Goal: Feedback & Contribution: Submit feedback/report problem

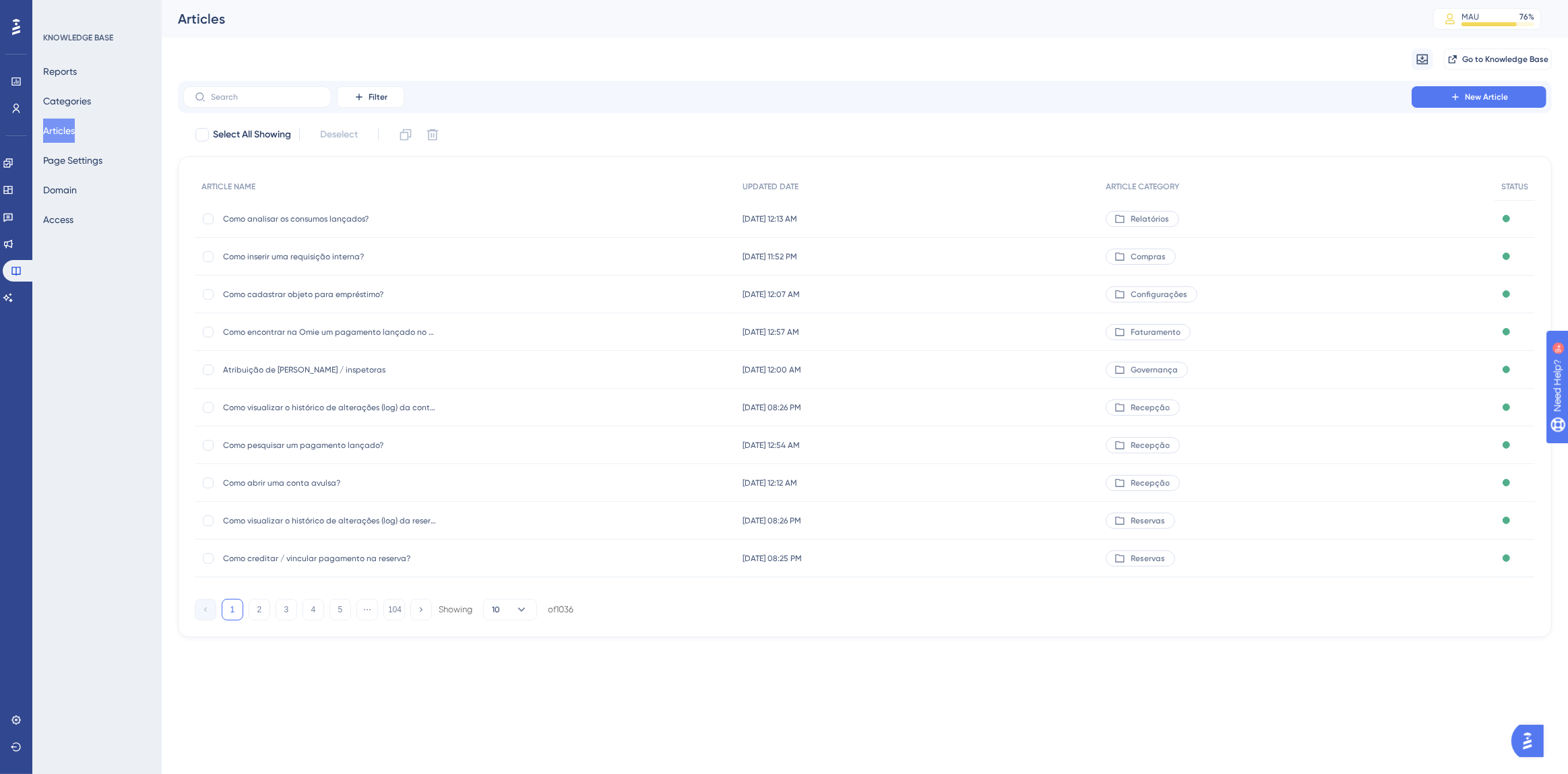
click at [1524, 741] on img "Open AI Assistant Launcher" at bounding box center [1527, 740] width 25 height 25
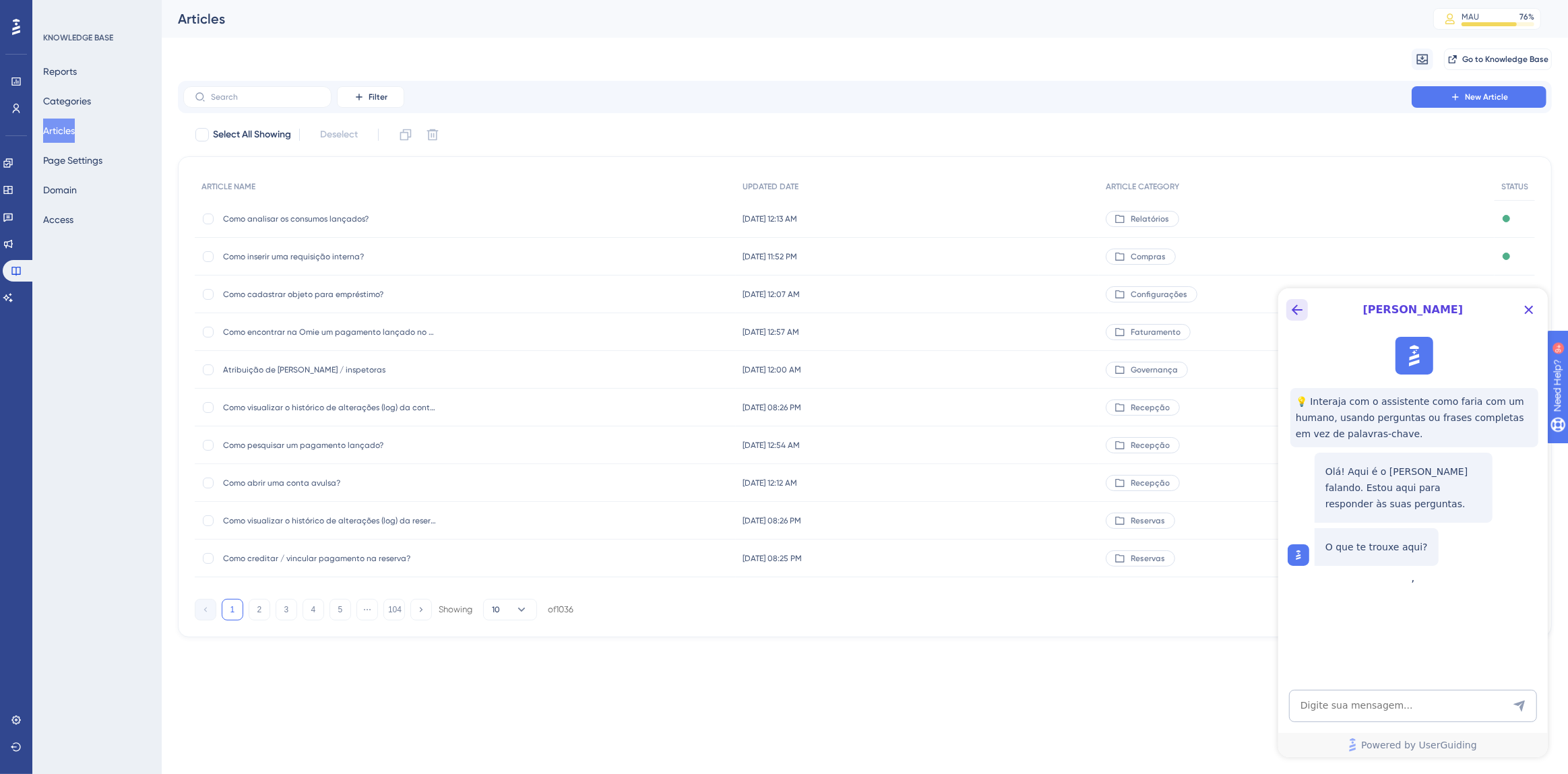
click at [1296, 309] on icon "Back Button" at bounding box center [1297, 309] width 11 height 11
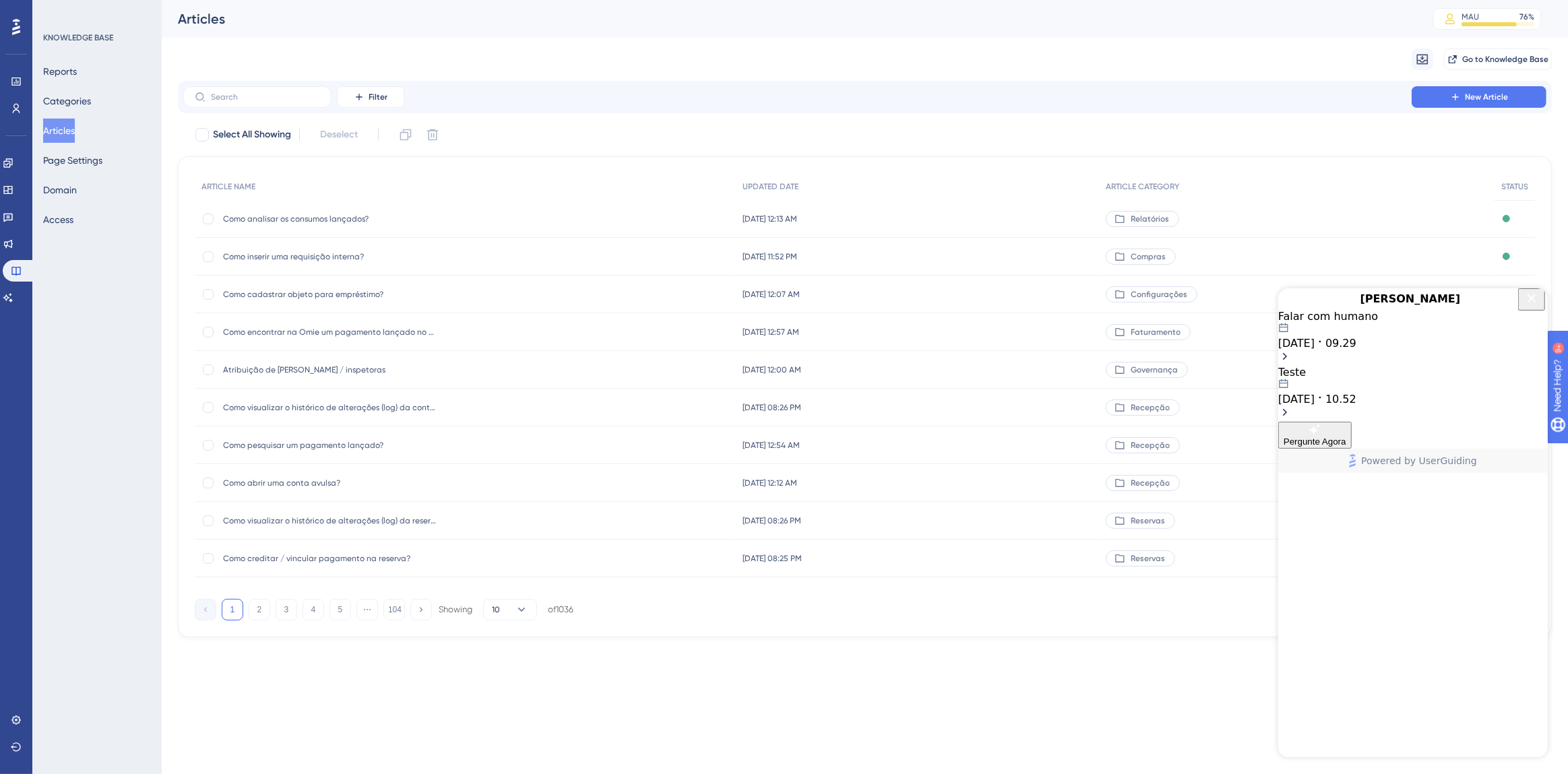
click at [1314, 349] on span "[DATE]" at bounding box center [1296, 342] width 36 height 13
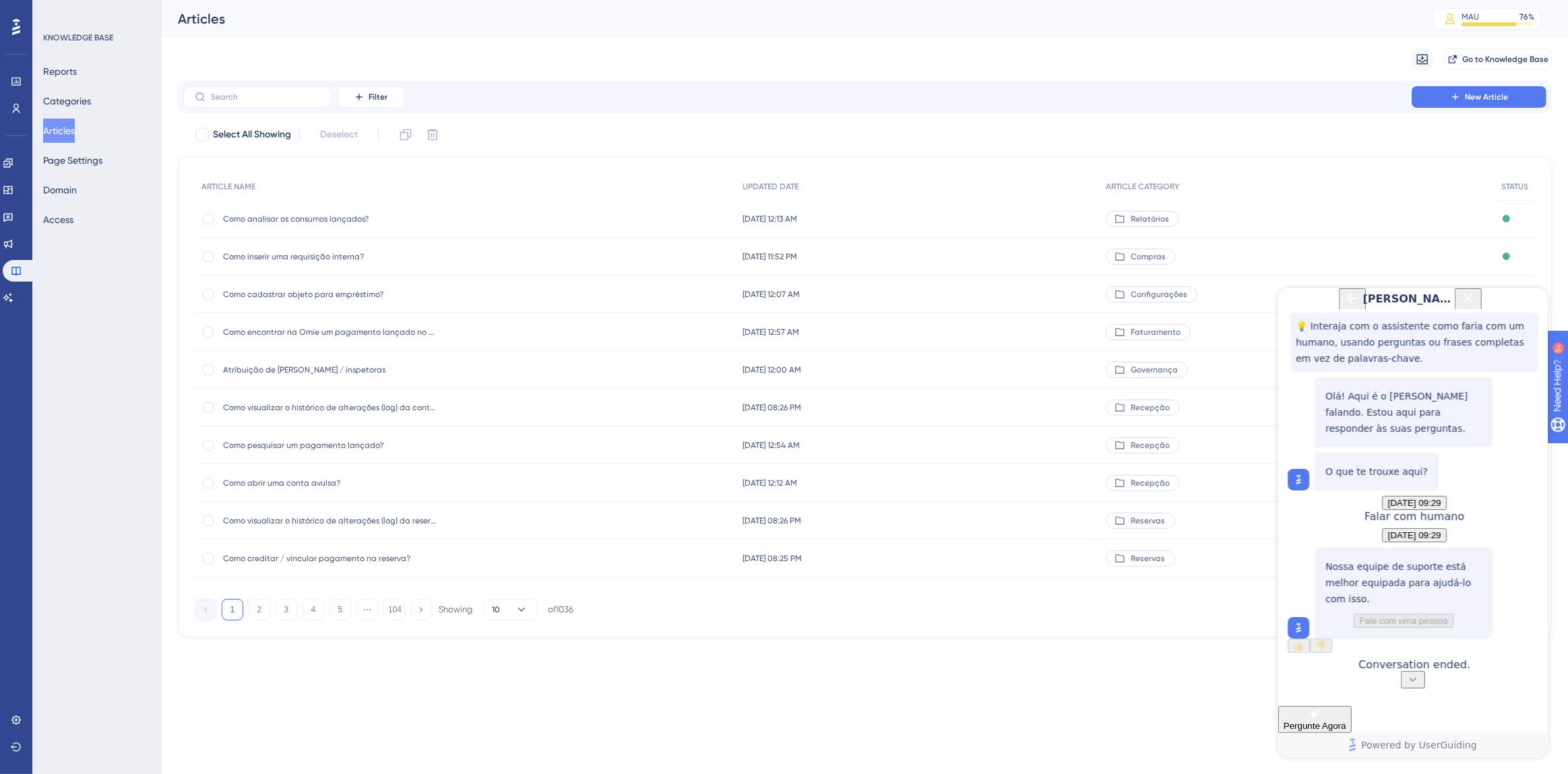
scroll to position [133, 0]
click at [1344, 306] on icon "Back Button" at bounding box center [1352, 298] width 16 height 16
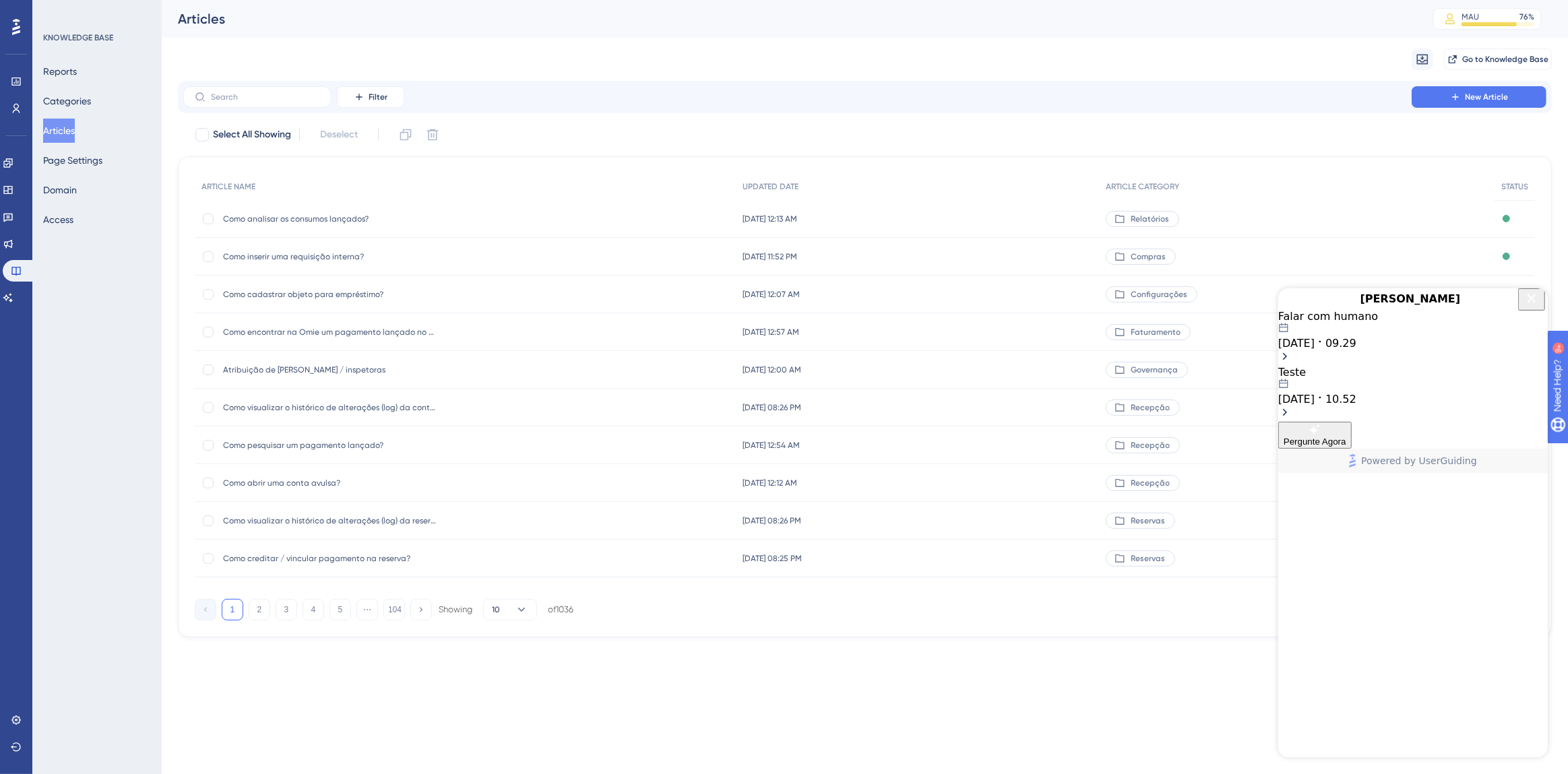
click at [1325, 402] on icon "Open chat history starts with message: Teste" at bounding box center [1320, 397] width 11 height 11
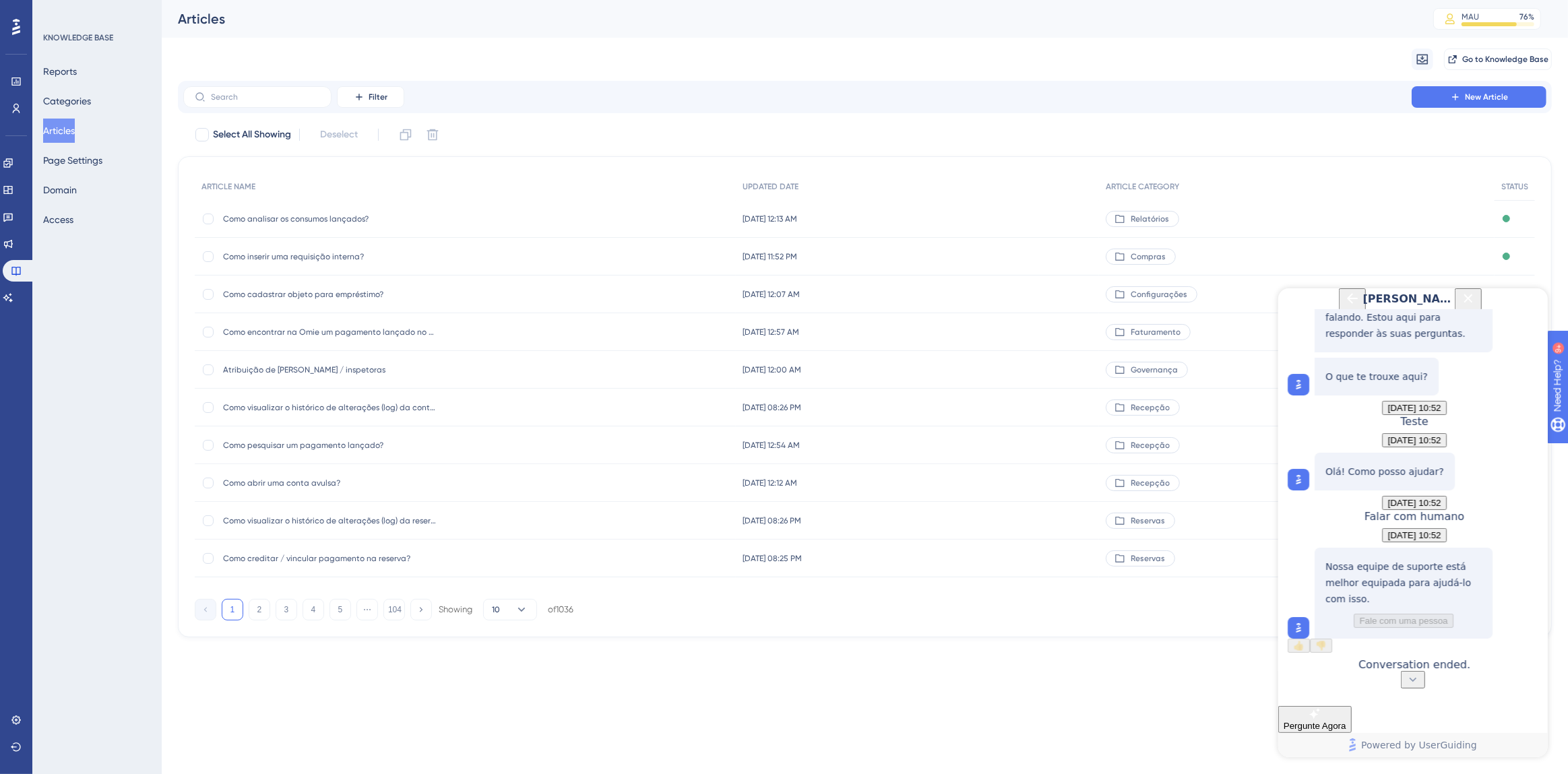
scroll to position [284, 0]
click at [1344, 303] on icon "Back Button" at bounding box center [1352, 298] width 16 height 16
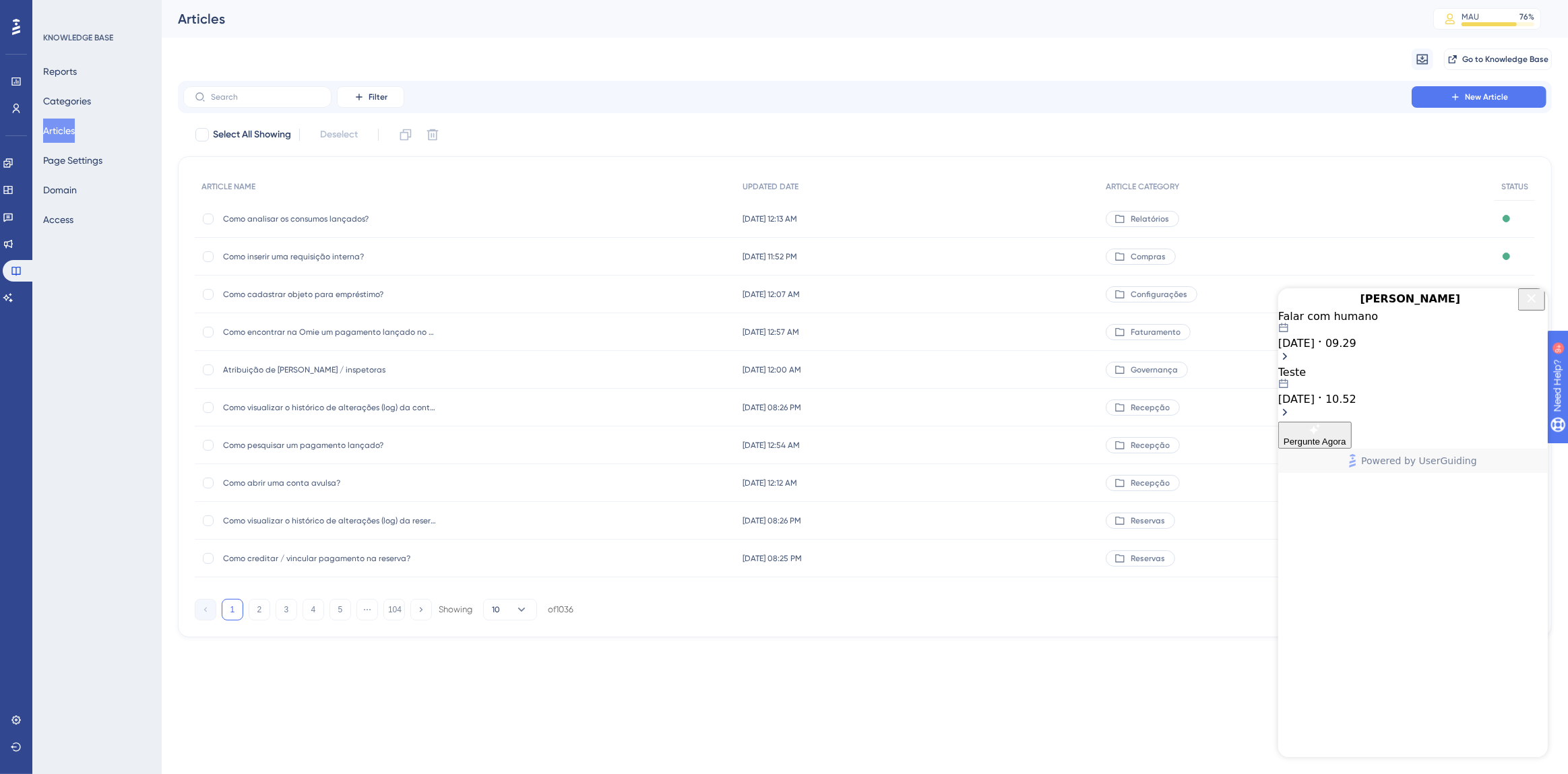
click at [1346, 446] on span "Pergunte Agora" at bounding box center [1314, 441] width 63 height 10
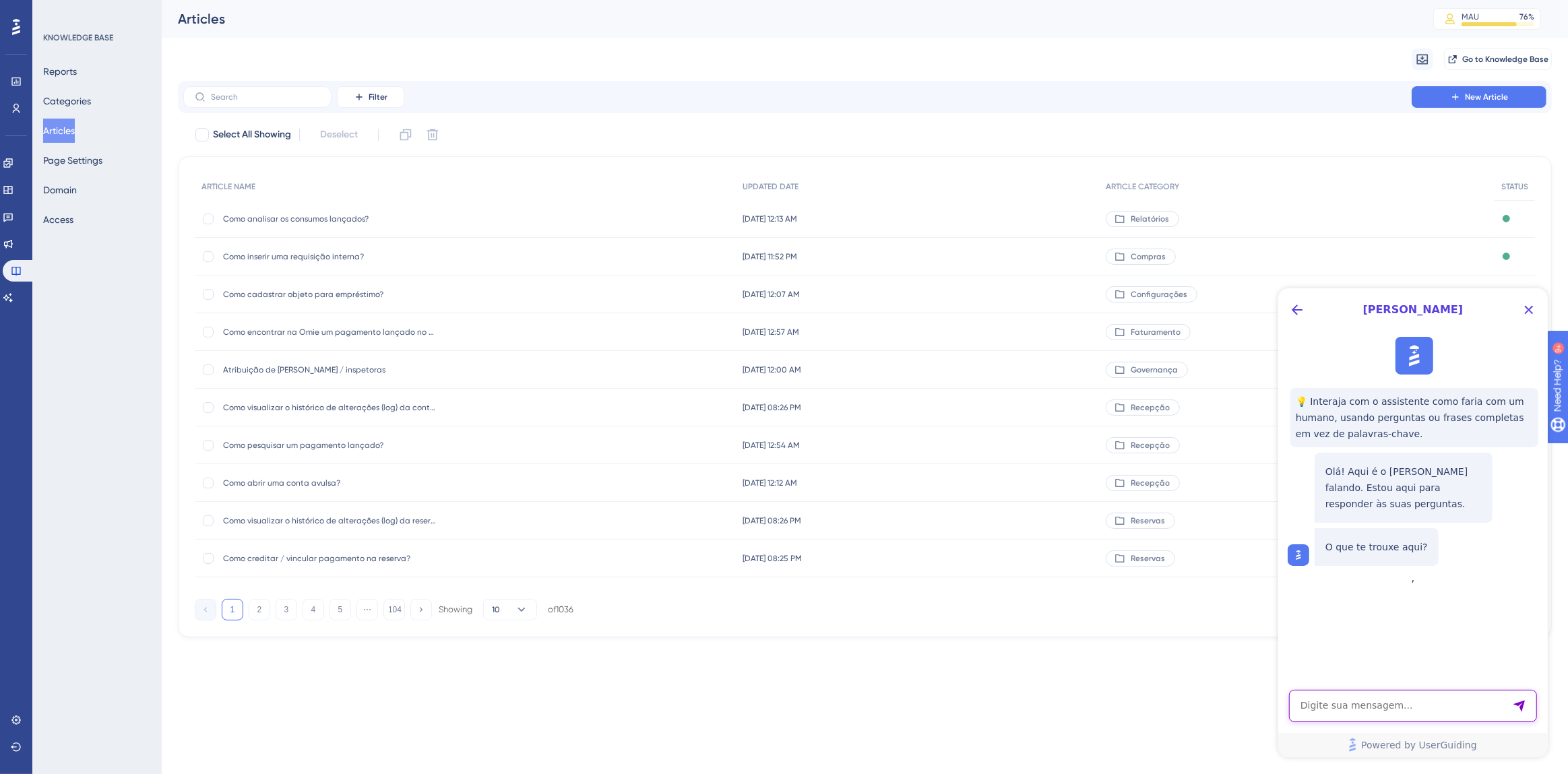
click at [1398, 705] on textarea "AI Assistant Text Input" at bounding box center [1412, 705] width 248 height 32
type textarea "Falar com humano"
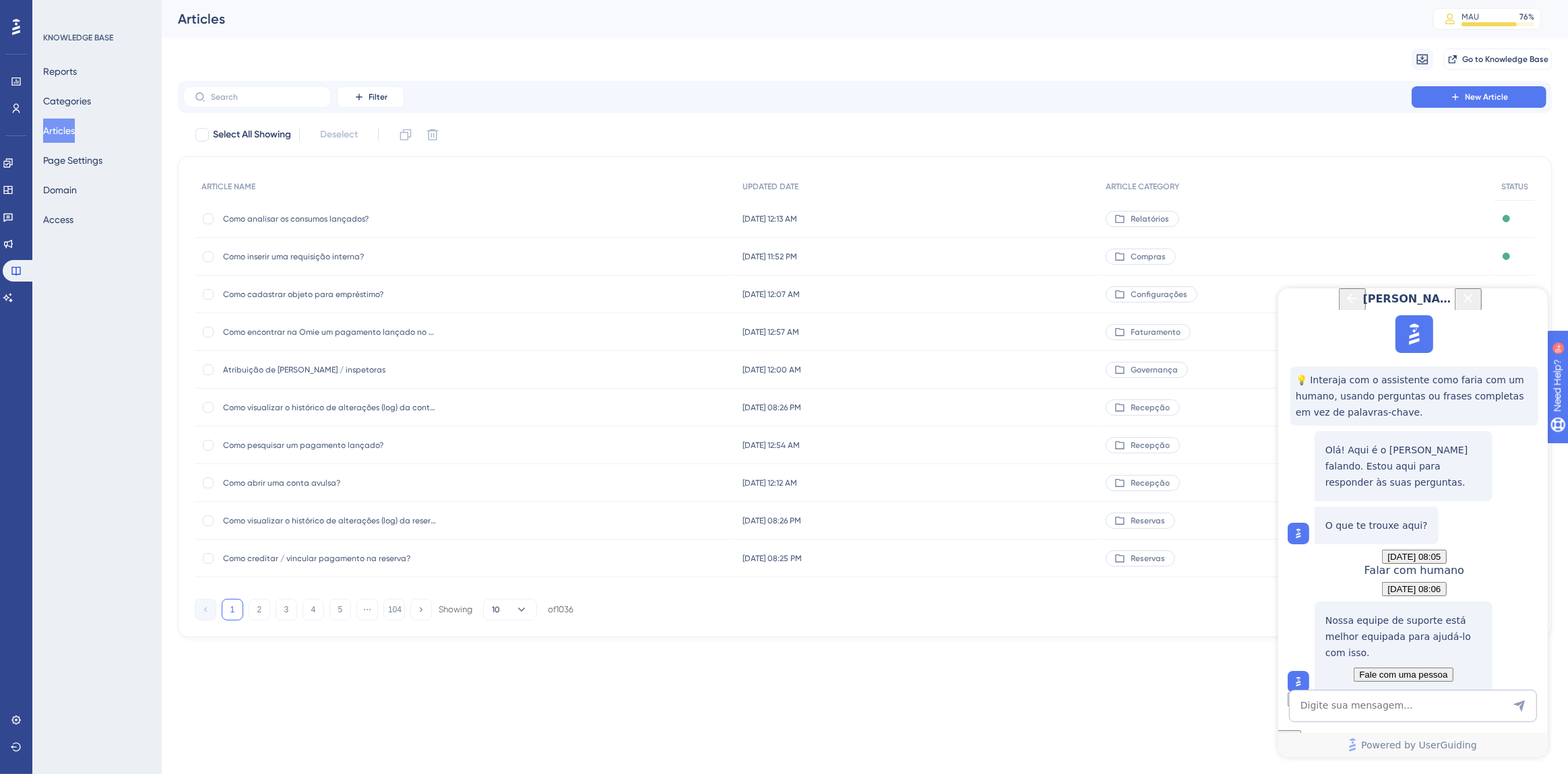
scroll to position [120, 0]
click at [1394, 669] on span "Fale com uma pessoa" at bounding box center [1403, 674] width 88 height 10
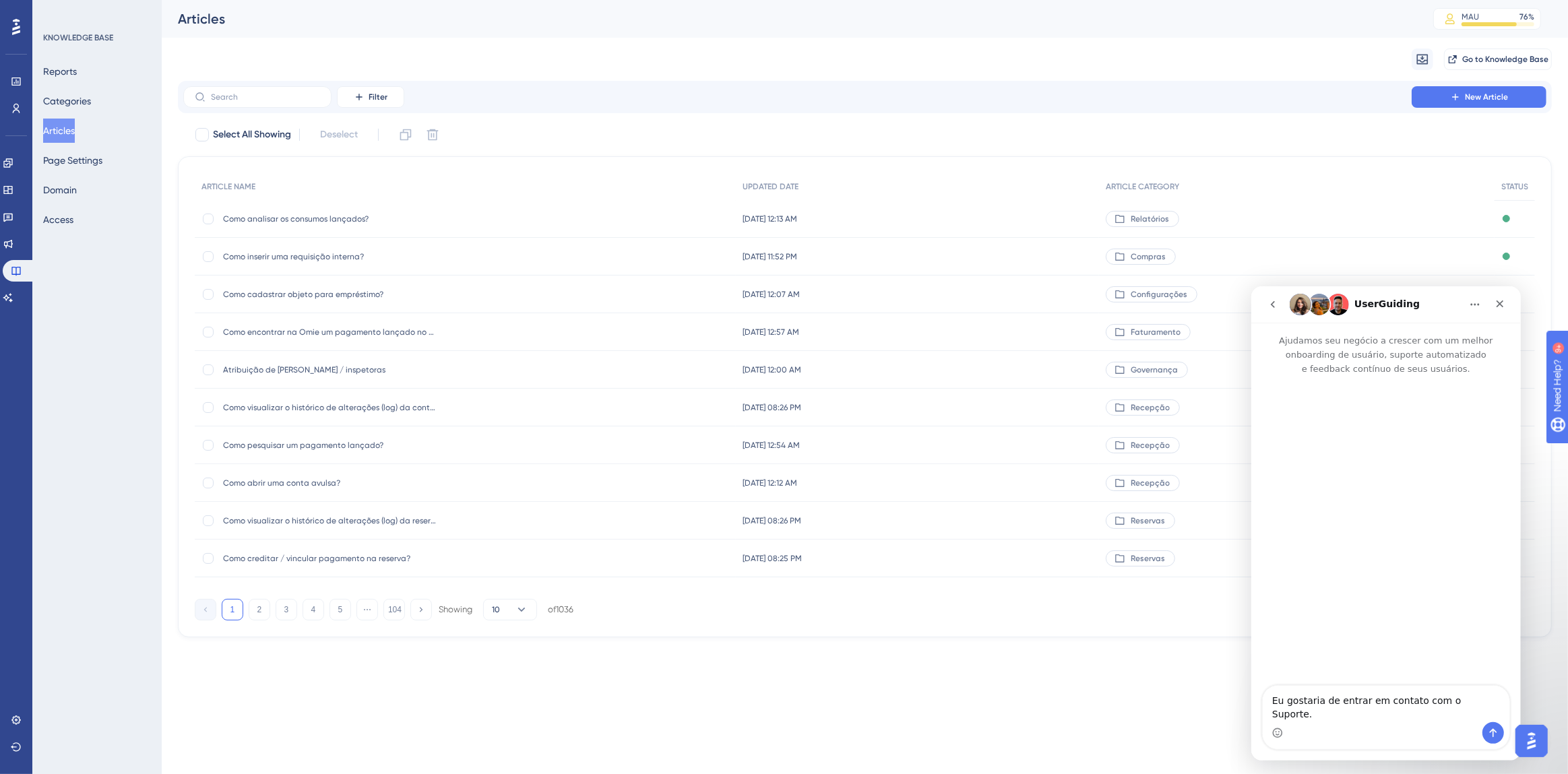
scroll to position [0, 0]
click at [1276, 305] on icon "go back" at bounding box center [1272, 303] width 11 height 11
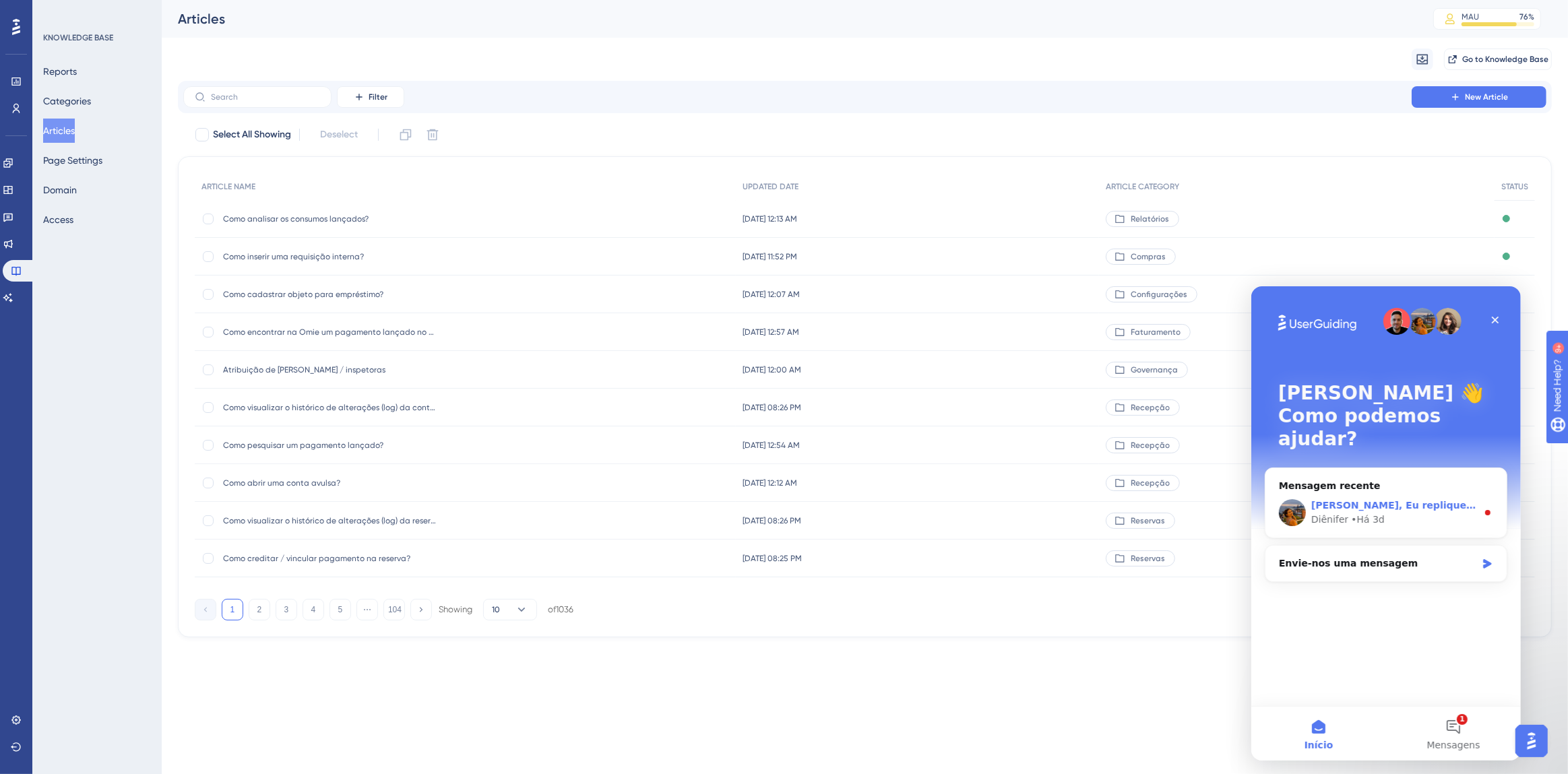
click at [1351, 512] on div "• Há 3d" at bounding box center [1368, 519] width 34 height 14
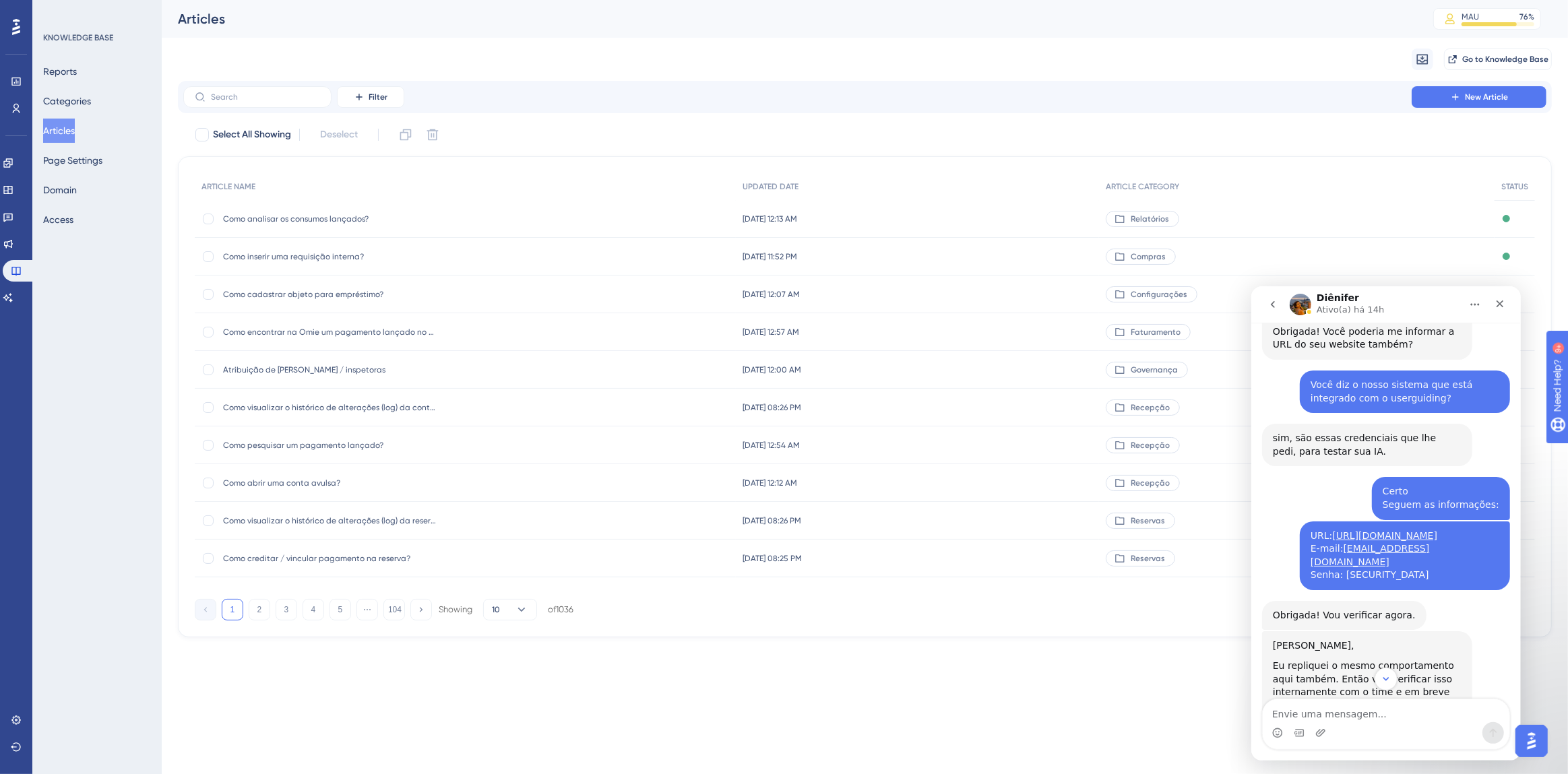
scroll to position [1098, 0]
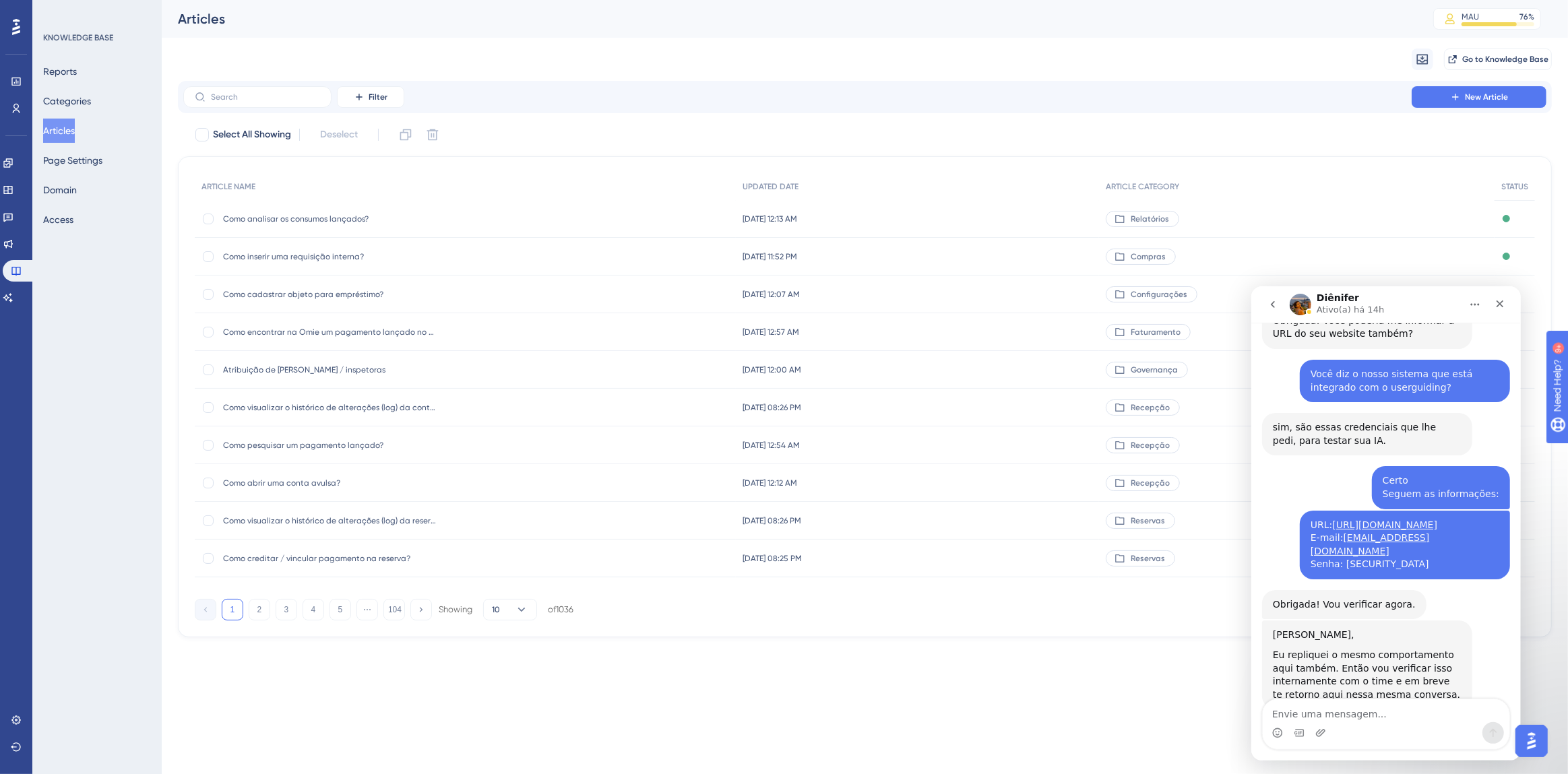
click at [1381, 711] on textarea "Envie uma mensagem..." at bounding box center [1385, 710] width 247 height 23
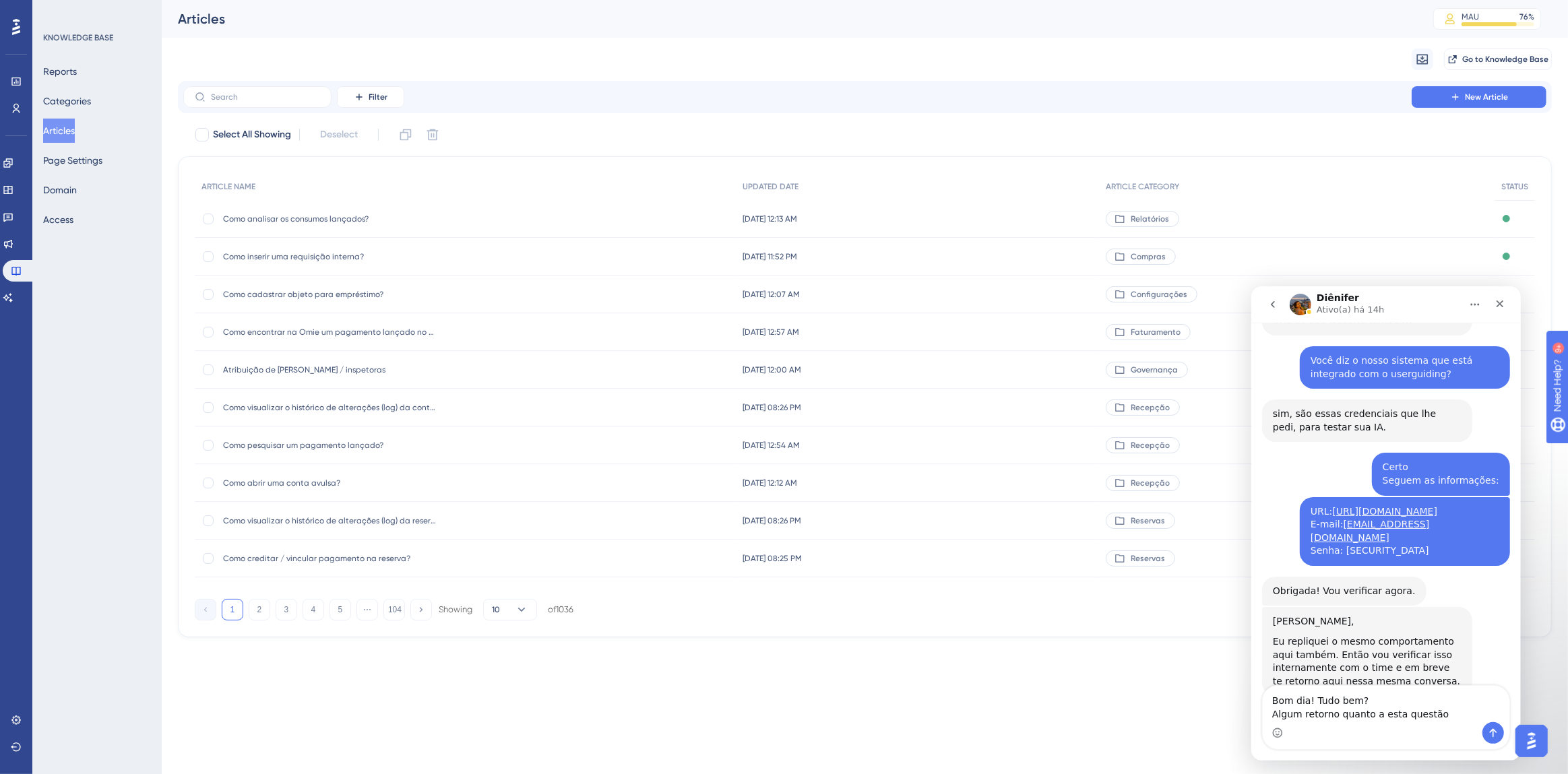
type textarea "Bom dia! Tudo bem? Algum retorno quanto a esta questão?"
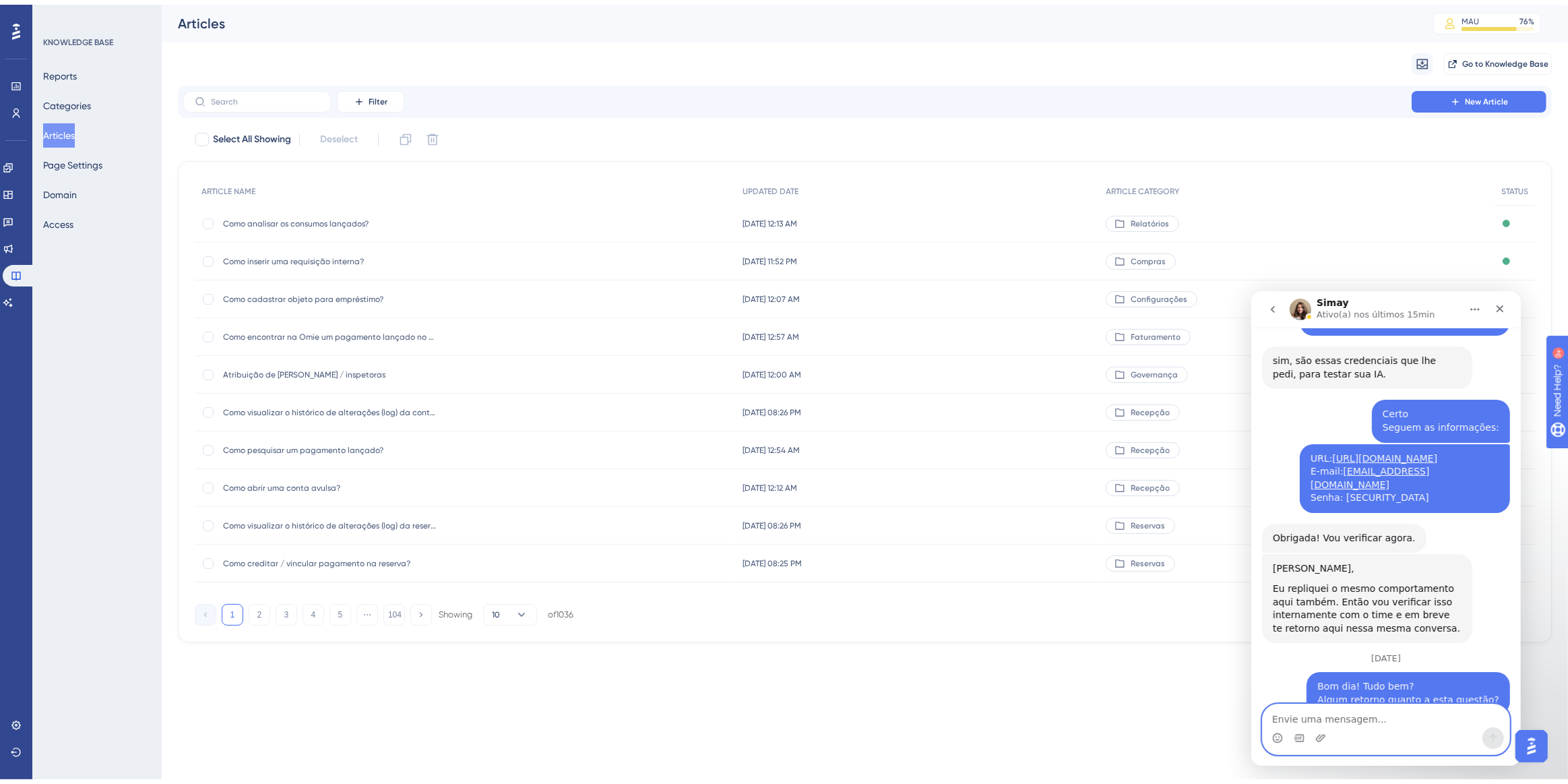
scroll to position [1352, 0]
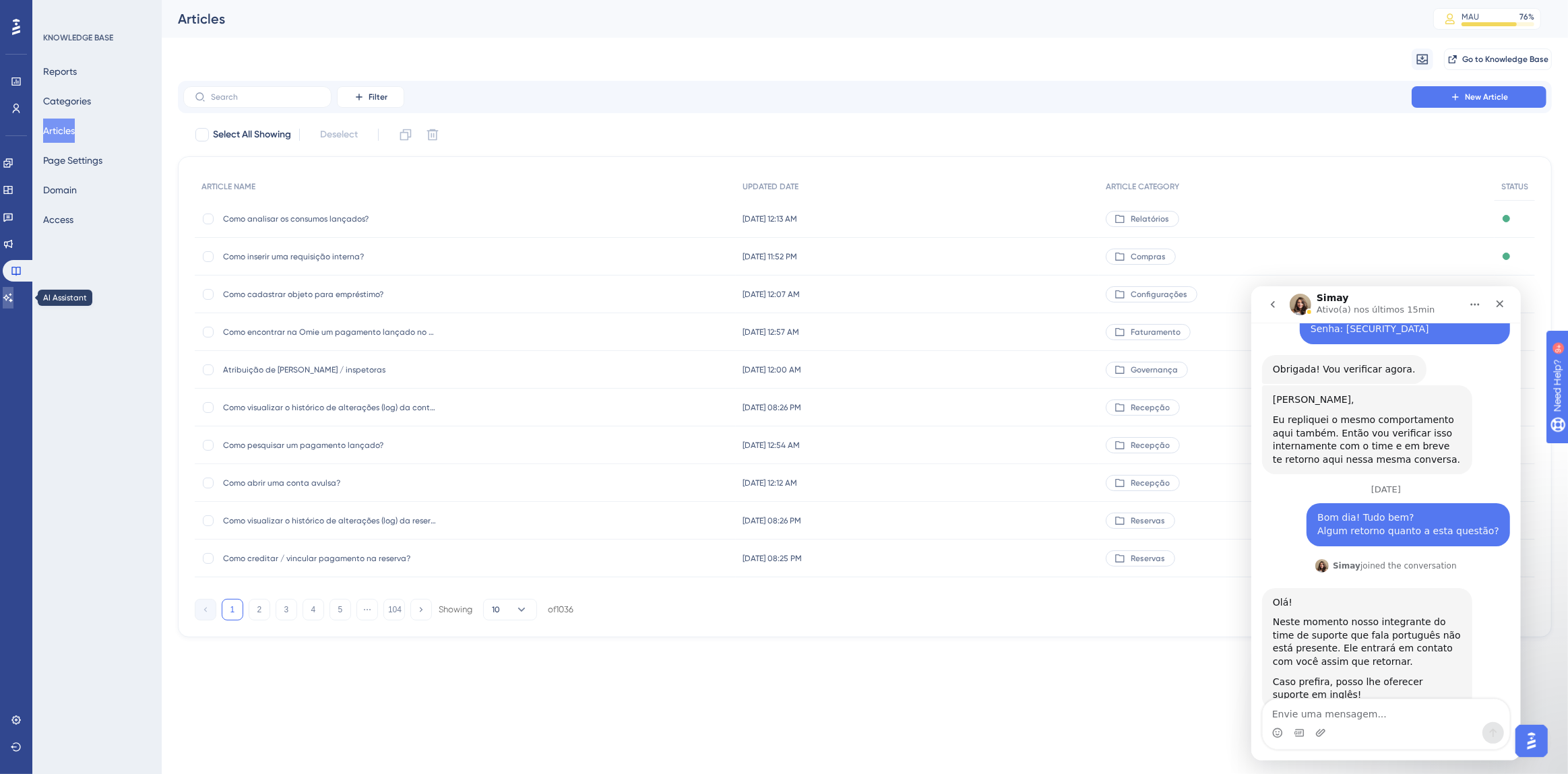
click at [14, 292] on icon at bounding box center [8, 298] width 11 height 11
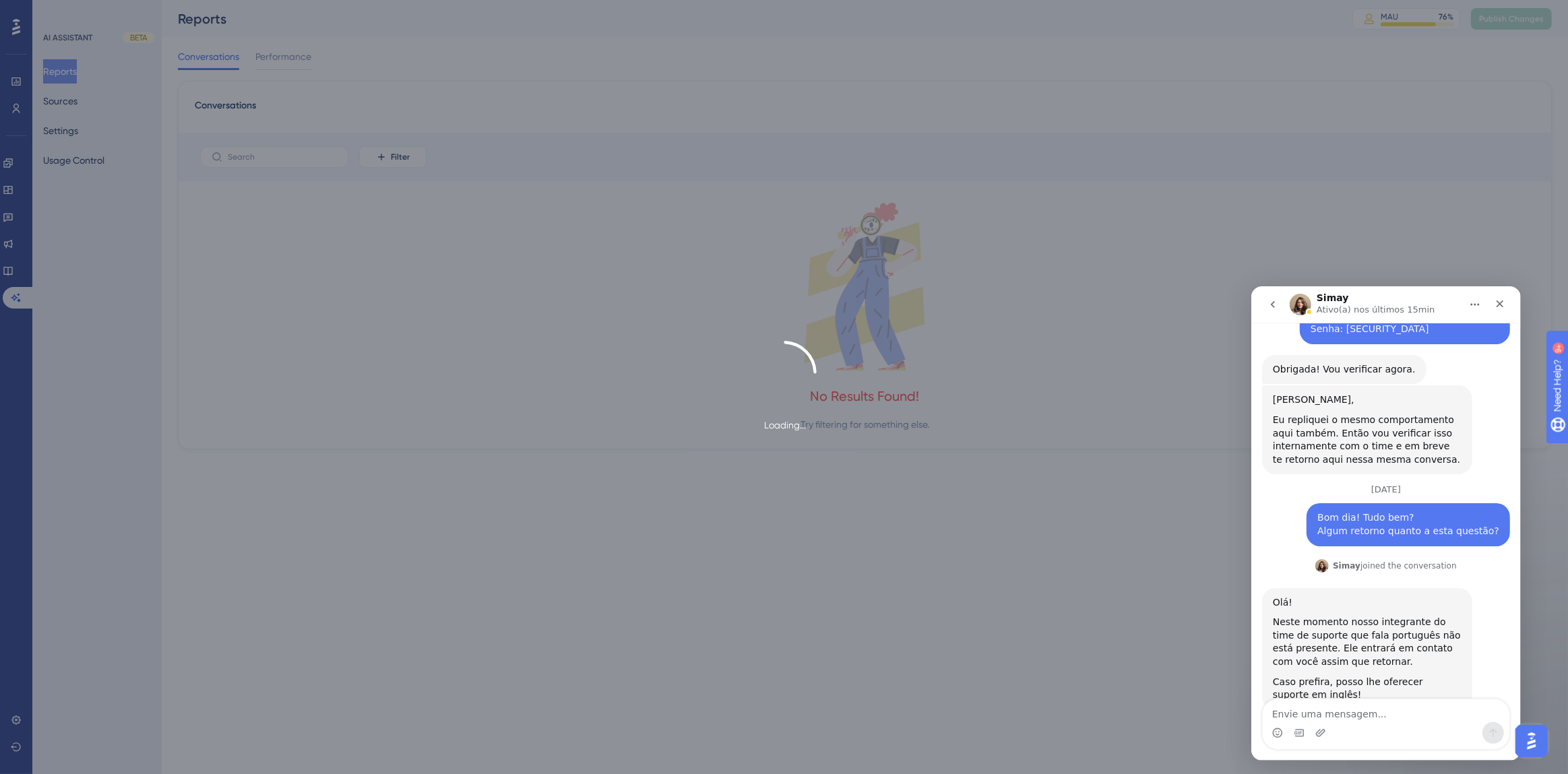
click at [66, 110] on div "Loading..." at bounding box center [784, 387] width 1568 height 774
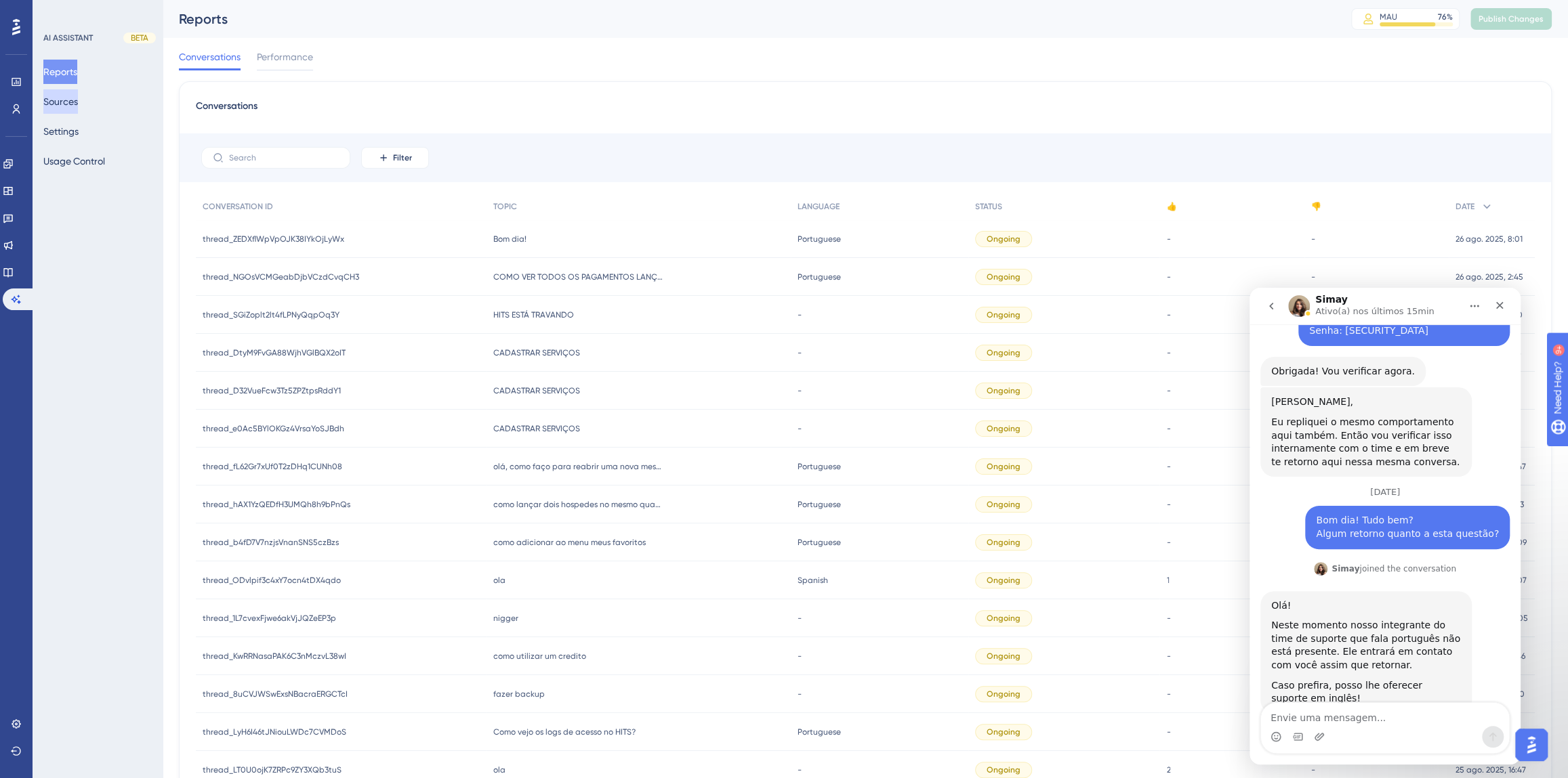
click at [63, 101] on button "Sources" at bounding box center [61, 101] width 35 height 25
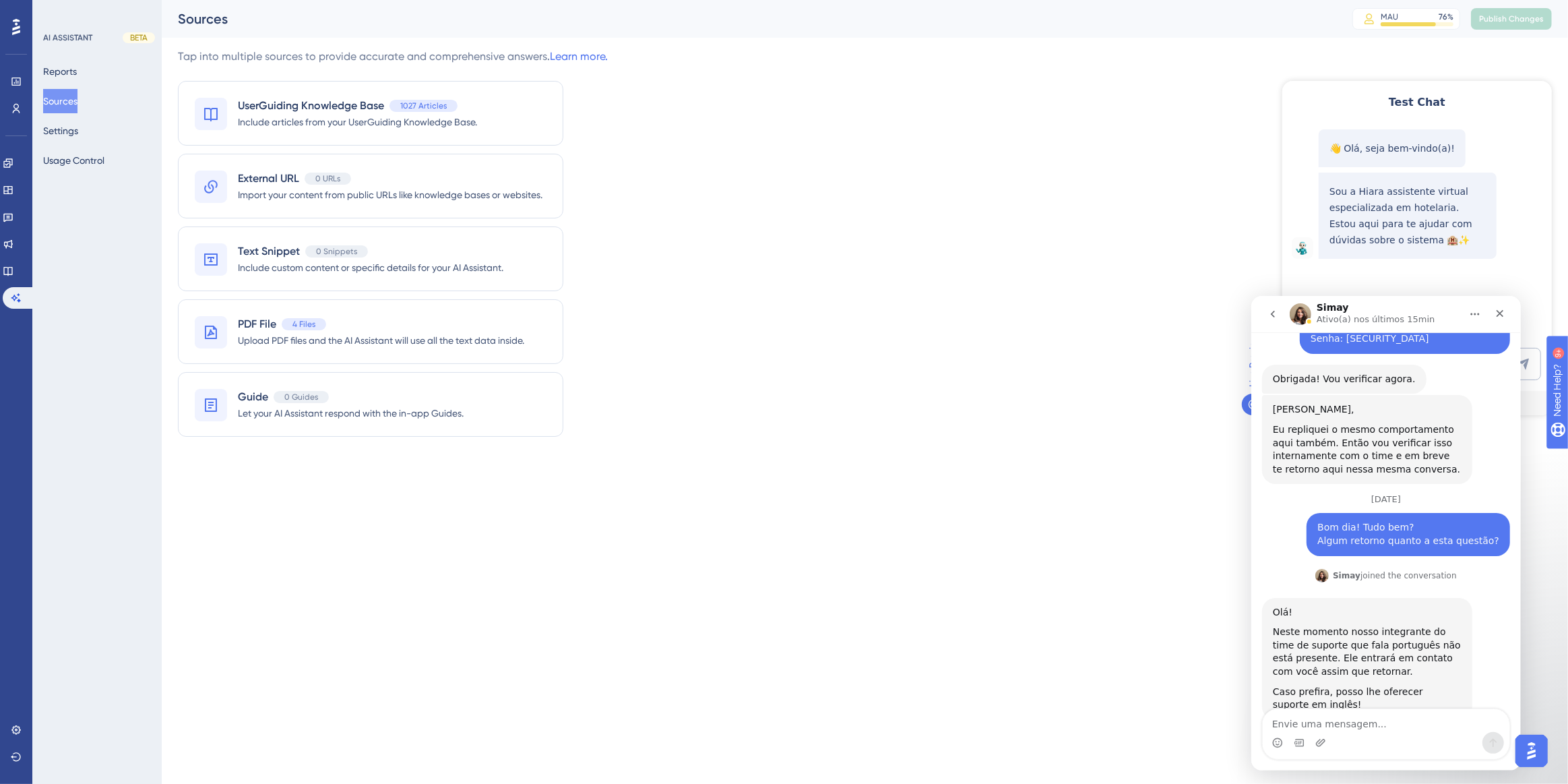
click at [1533, 311] on div "👋 Olá, seja bem-vindo(a)! Sou a Hiara assistente virtual especializada em hotel…" at bounding box center [1415, 229] width 270 height 213
click at [1501, 315] on icon "Fechar" at bounding box center [1499, 313] width 8 height 8
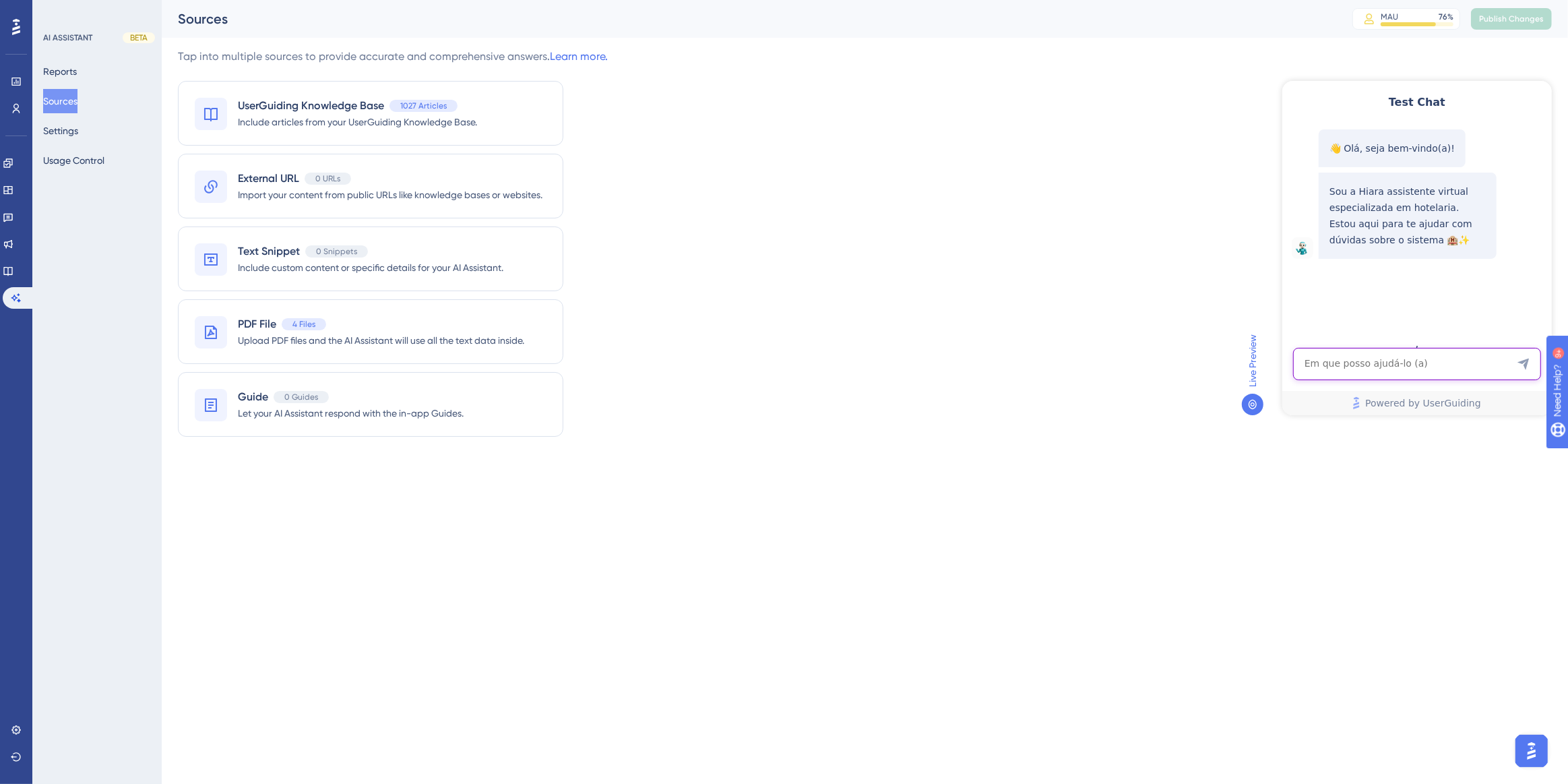
click at [1382, 372] on textarea "AI Assistant Text Input" at bounding box center [1416, 363] width 248 height 32
paste textarea "como distribuir um pagamento entre duas reservas"
type textarea "como distribuir um pagamento entre duas reservas"
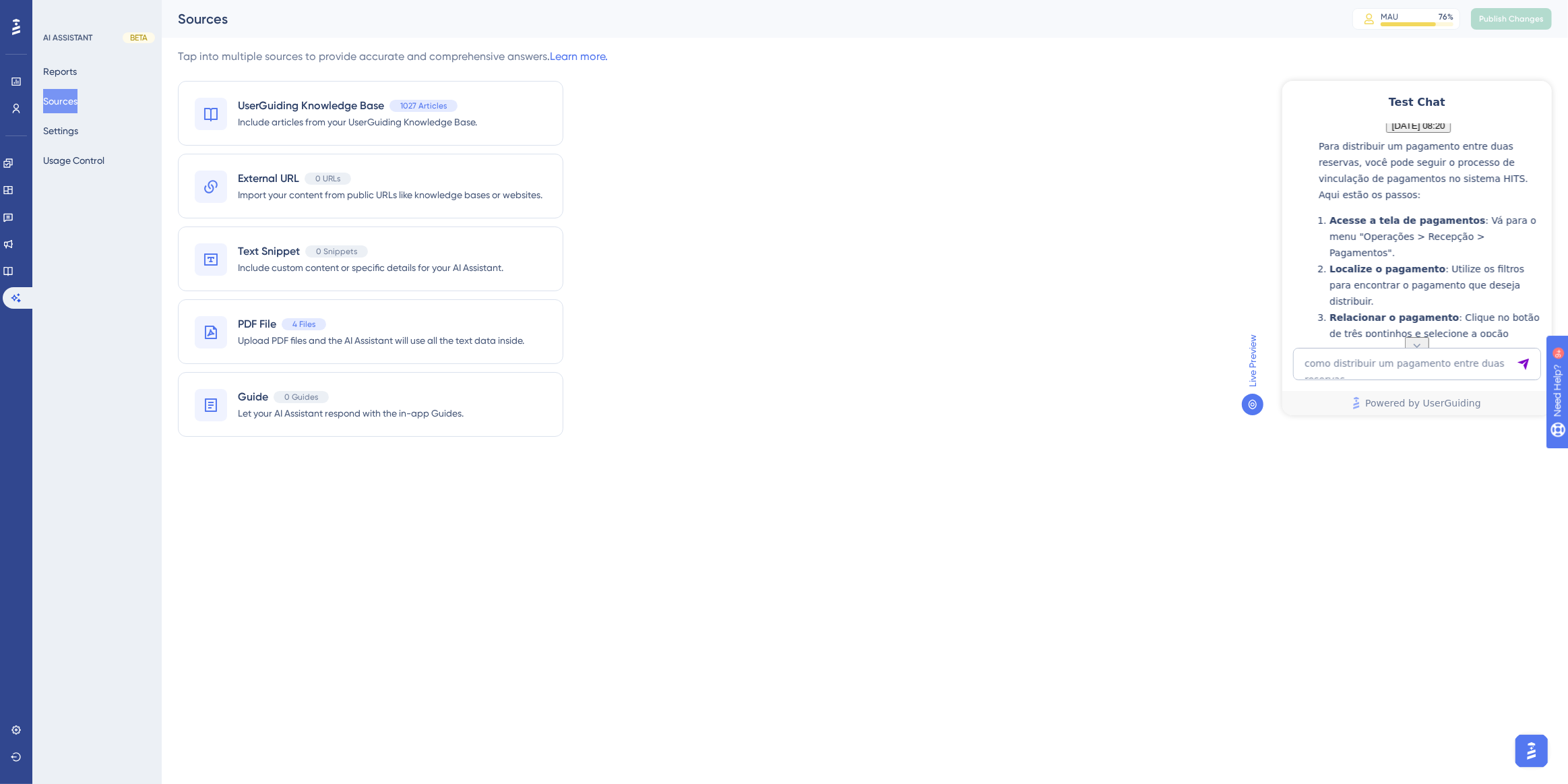
scroll to position [497, 0]
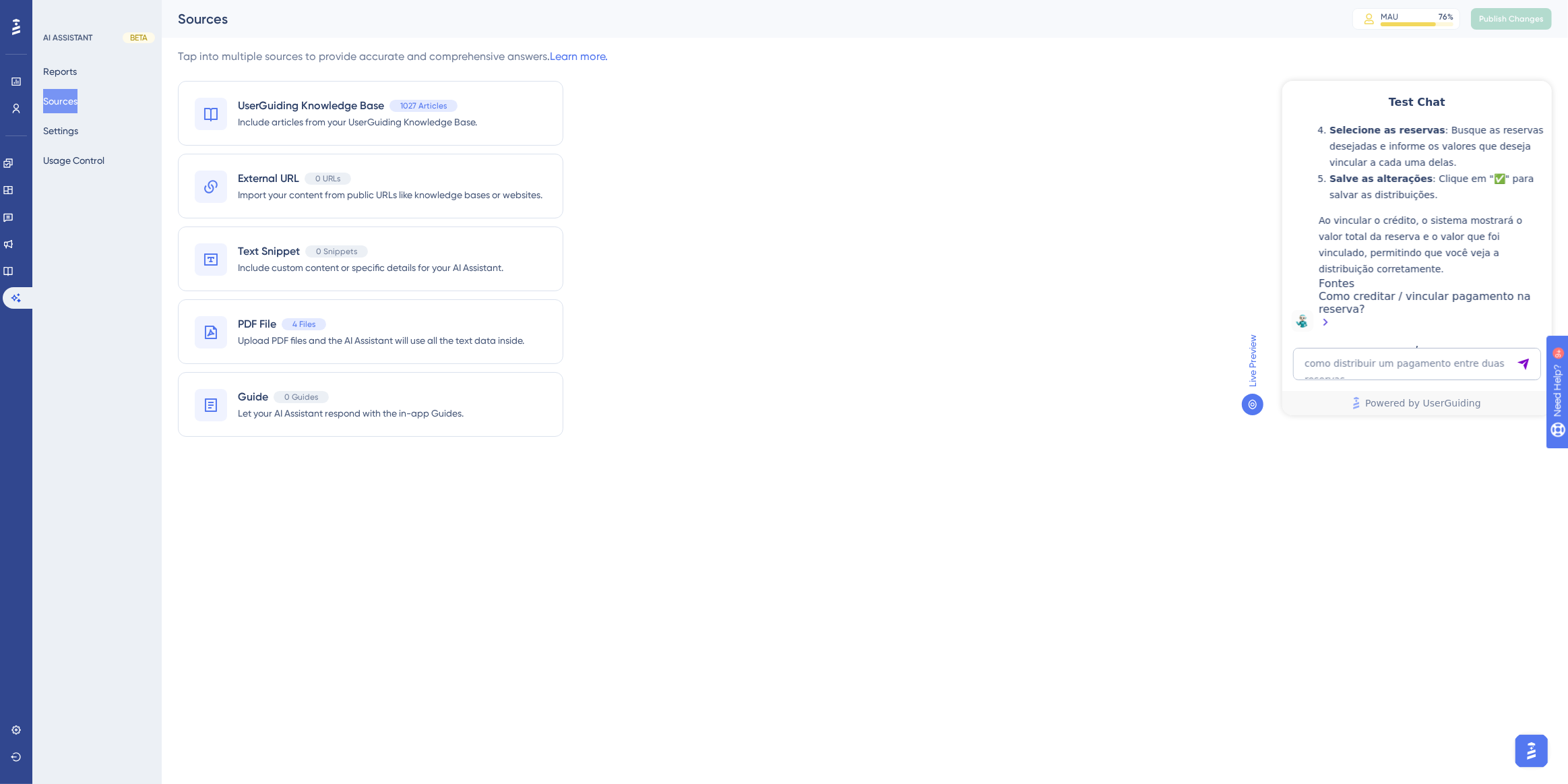
click at [1380, 294] on div "Como creditar / vincular pagamento na reserva?" at bounding box center [1431, 310] width 226 height 42
click at [1426, 361] on textarea "como distribuir um pagamento entre duas reservas" at bounding box center [1416, 363] width 248 height 32
paste textarea "COMO SABER POR QUEM FOI ADICIONADA A RESERVA DE UMA CONTA QUE JA FOI ABERTO CHE…"
type textarea "COMO SABER POR QUEM FOI ADICIONADA A RESERVA DE UMA CONTA QUE JA FOI ABERTO CHE…"
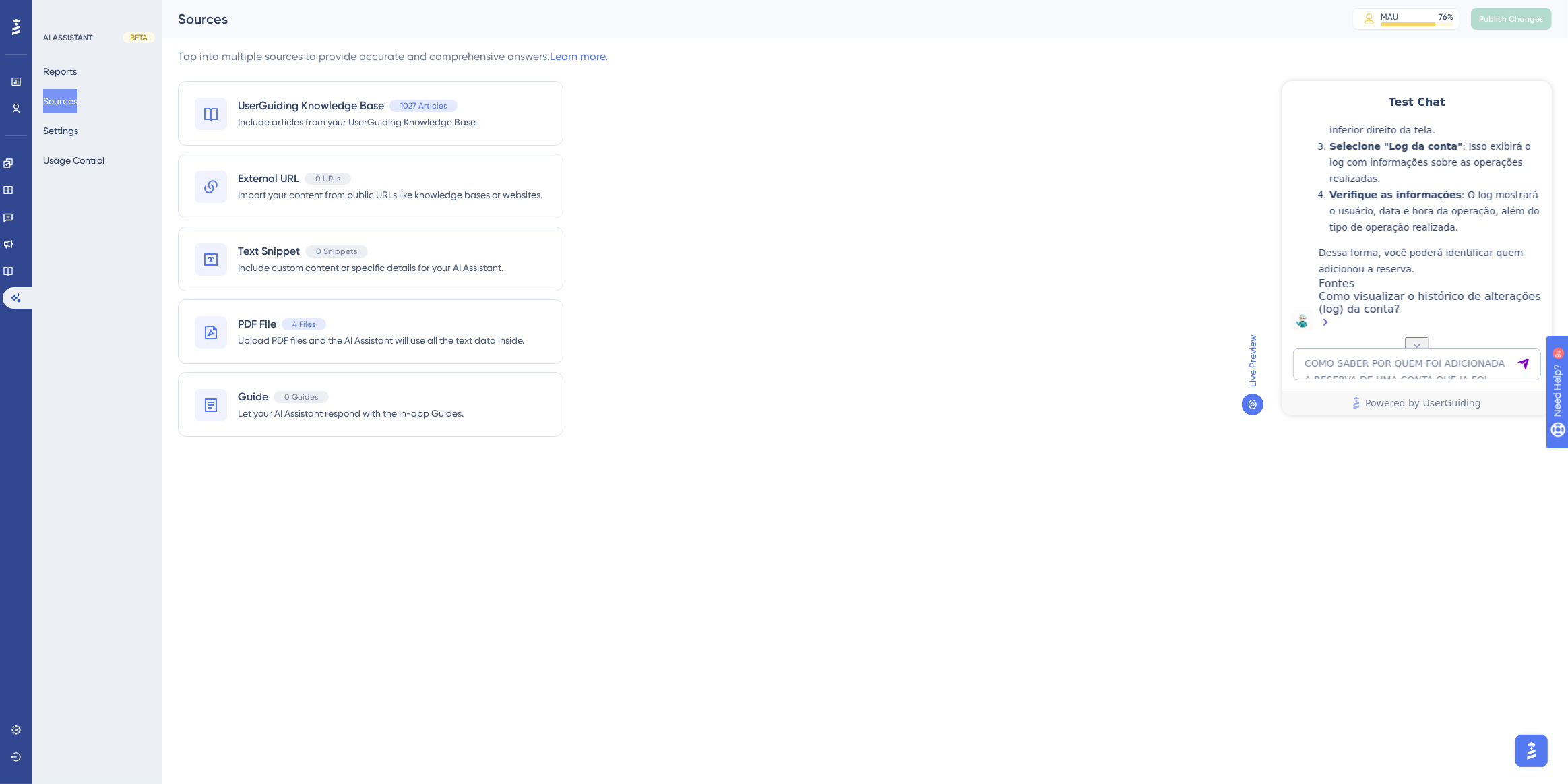
click at [1411, 294] on div "Como visualizar o histórico de alterações (log) da conta?" at bounding box center [1431, 310] width 226 height 42
click at [1360, 380] on div "COMO SABER POR QUEM FOI ADICIONADA A RESERVA DE UMA CONTA QUE JA FOI ABERTO CHE…" at bounding box center [1417, 380] width 270 height 67
click at [1353, 376] on textarea "COMO SABER POR QUEM FOI ADICIONADA A RESERVA DE UMA CONTA QUE JA FOI ABERTO CHE…" at bounding box center [1416, 363] width 248 height 32
paste textarea "Quando abrem requisição no sistema, gostaria que recebesse um alerta via E-mail…"
type textarea "Quando abrem requisição no sistema, gostaria que recebesse um alerta via E-mail…"
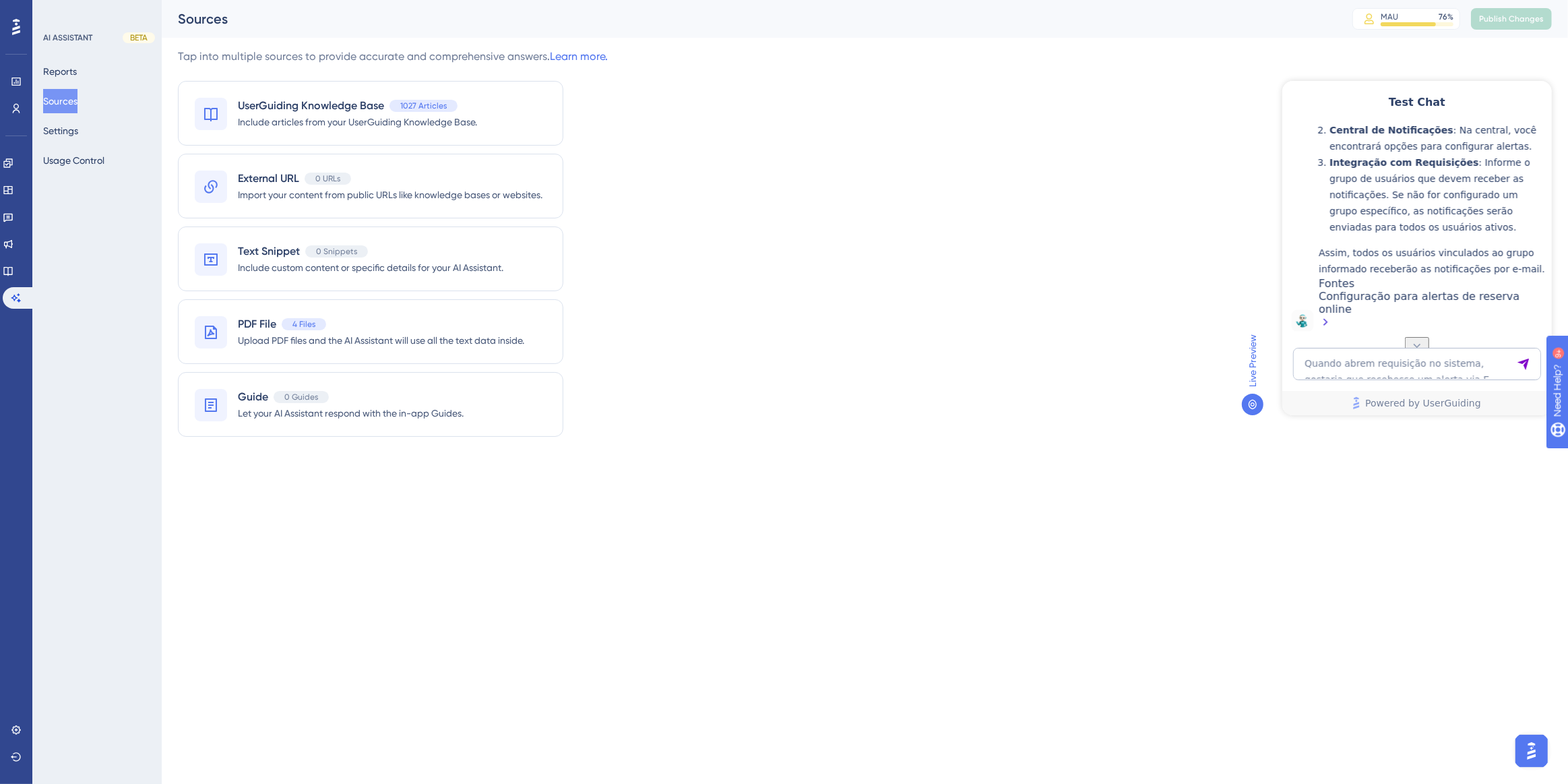
scroll to position [1492, 0]
click at [1381, 311] on div "Configuração para alertas de reserva online" at bounding box center [1431, 310] width 226 height 42
click at [85, 401] on div "AI ASSISTANT BETA Reports Sources Settings Usage Control" at bounding box center [97, 392] width 130 height 784
click at [14, 271] on icon at bounding box center [8, 271] width 11 height 11
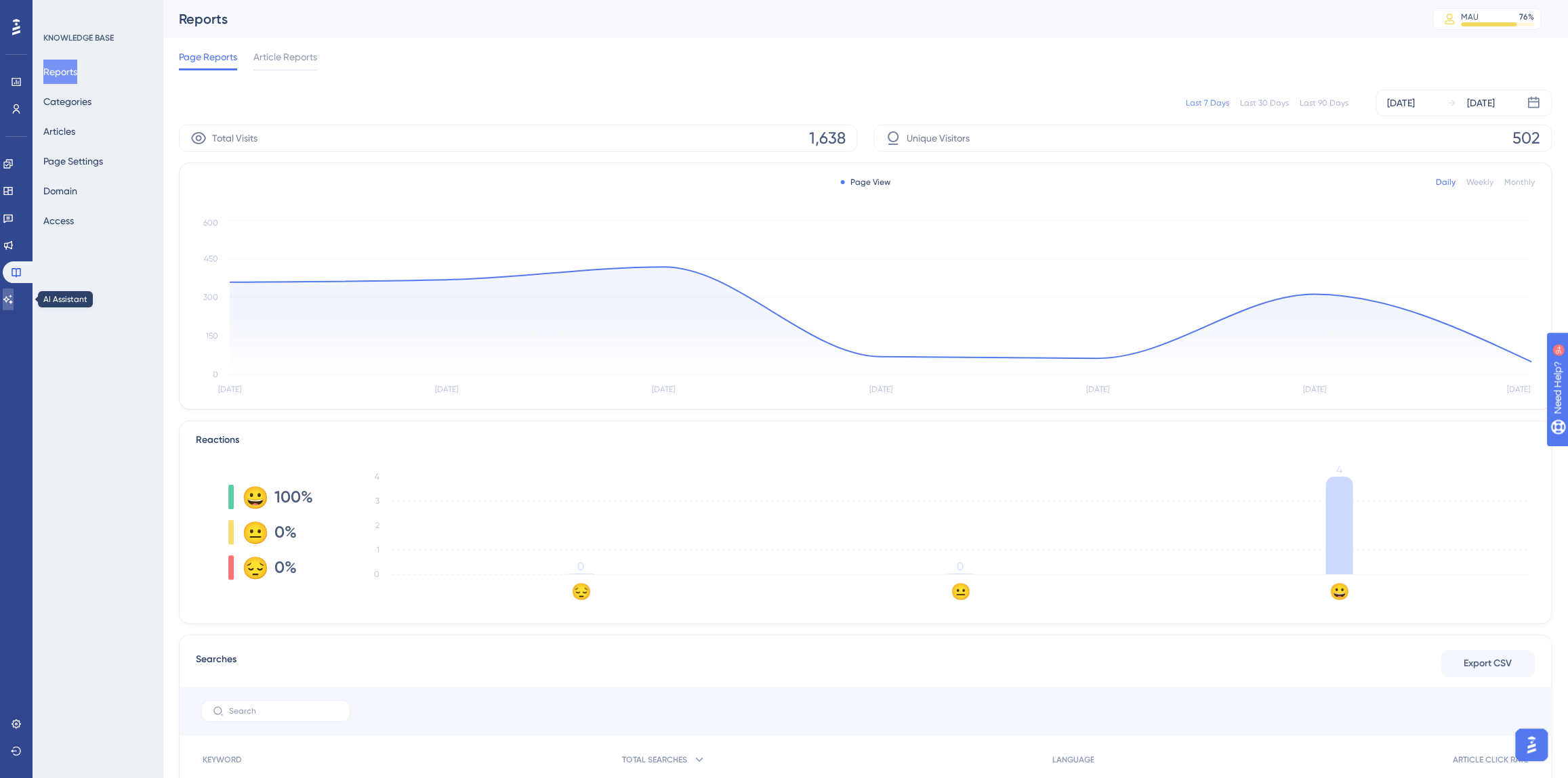
click at [14, 289] on link at bounding box center [8, 299] width 11 height 21
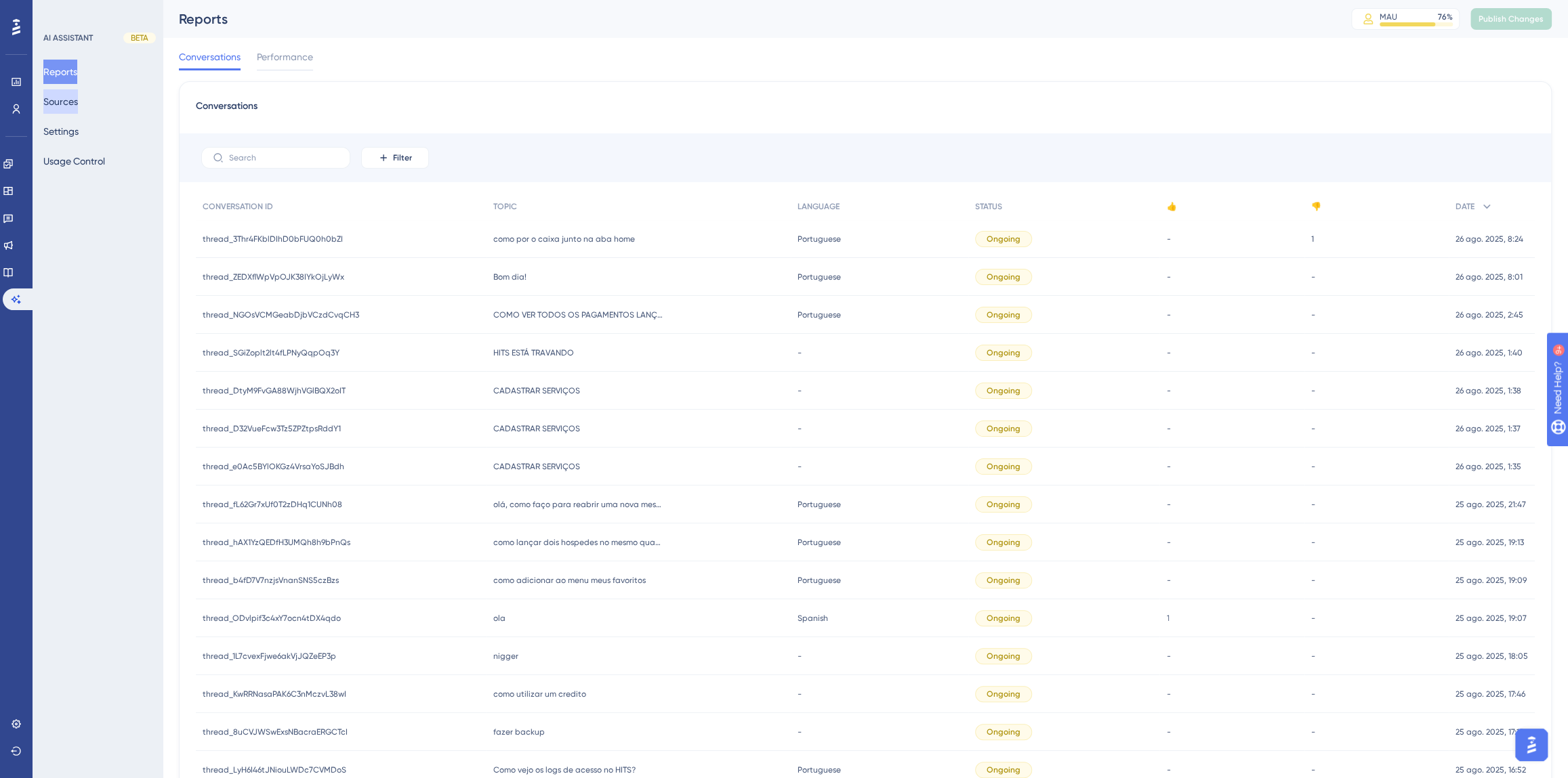
click at [71, 101] on button "Sources" at bounding box center [61, 101] width 35 height 25
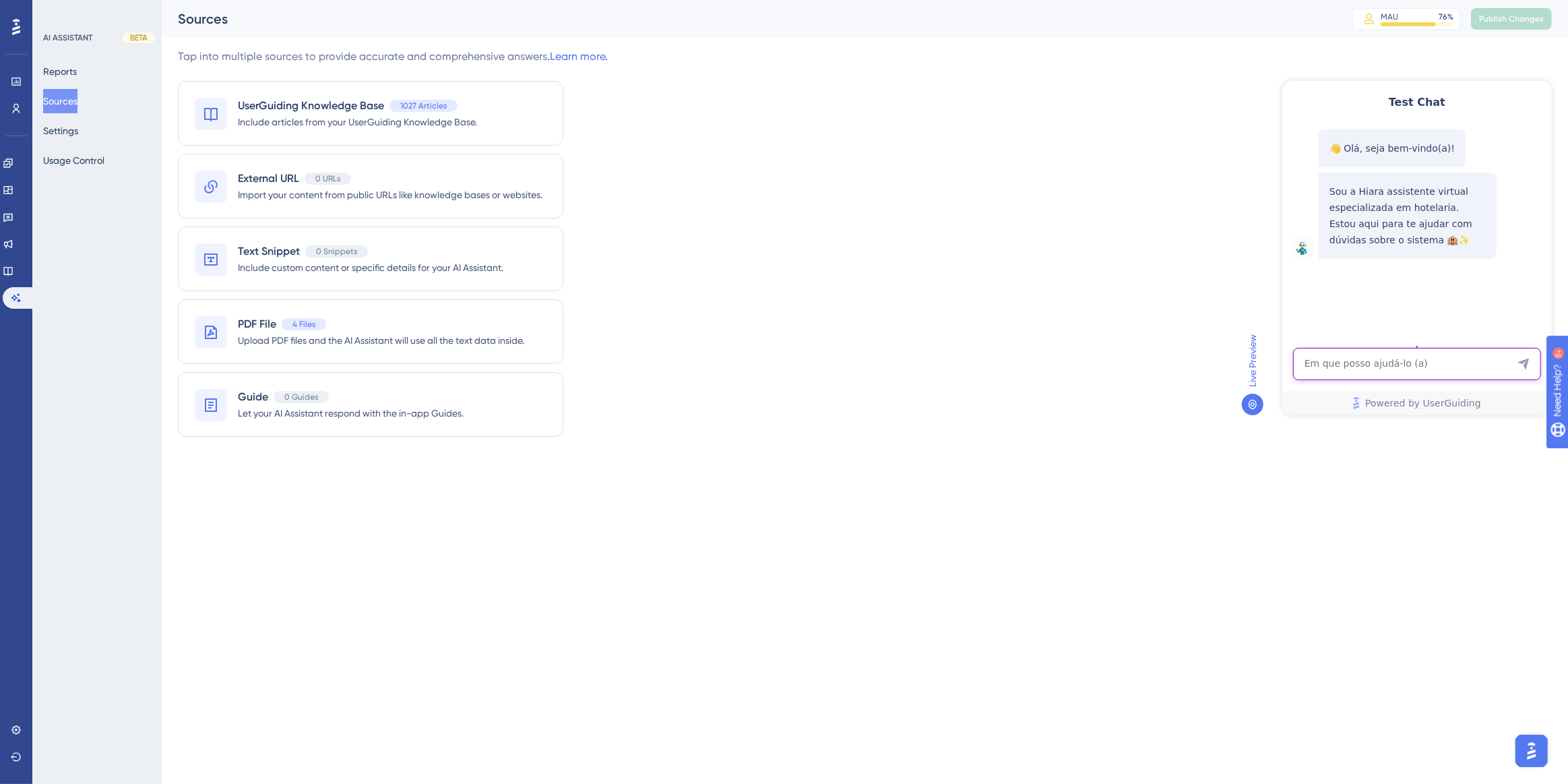
click at [1403, 367] on textarea "AI Assistant Text Input" at bounding box center [1416, 363] width 248 height 32
type textarea "veículos"
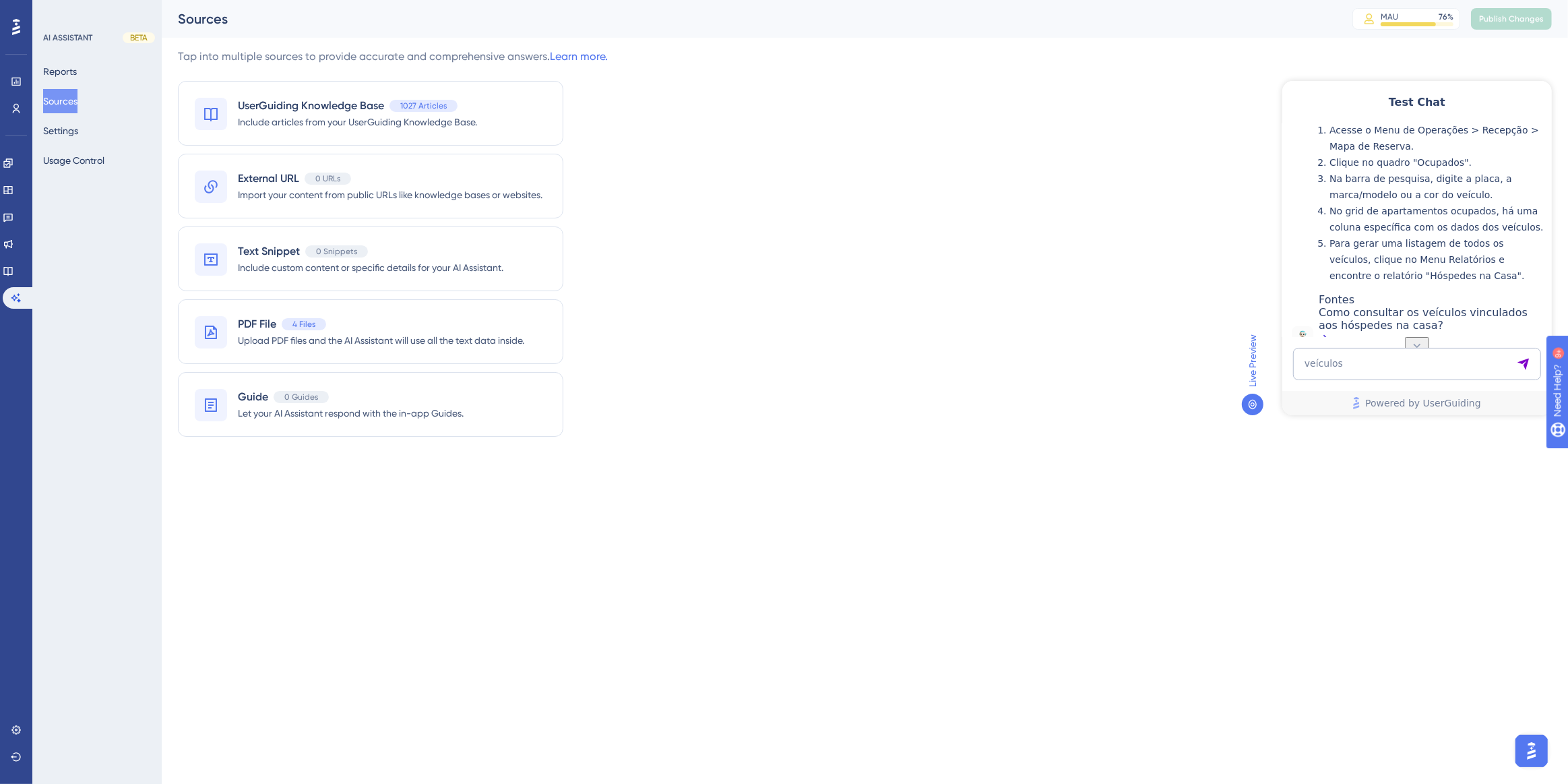
scroll to position [335, 0]
click at [1385, 301] on div "Como consultar os veículos vinculados aos hóspedes na casa?" at bounding box center [1431, 310] width 226 height 42
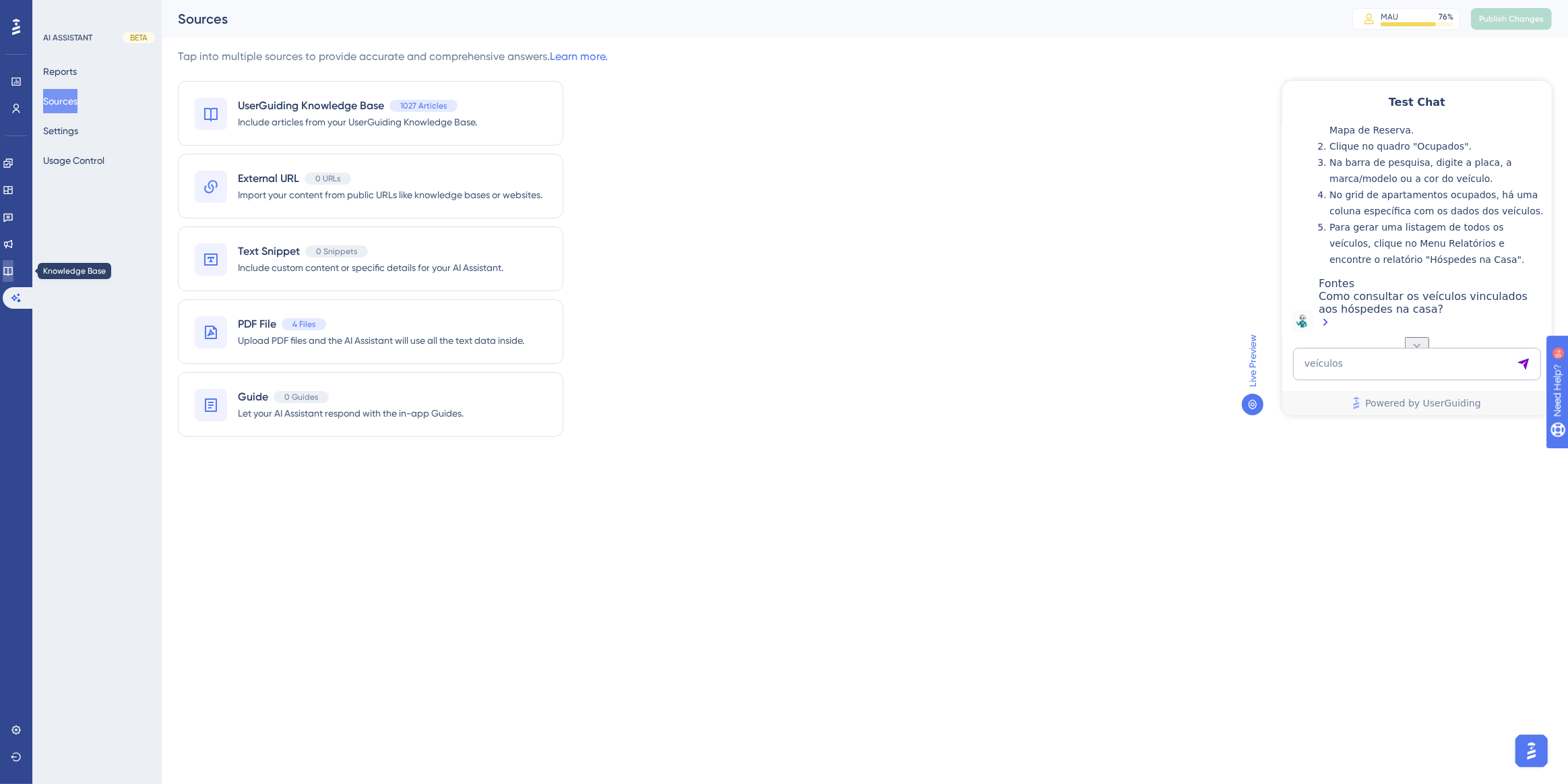
click at [14, 268] on icon at bounding box center [8, 271] width 11 height 11
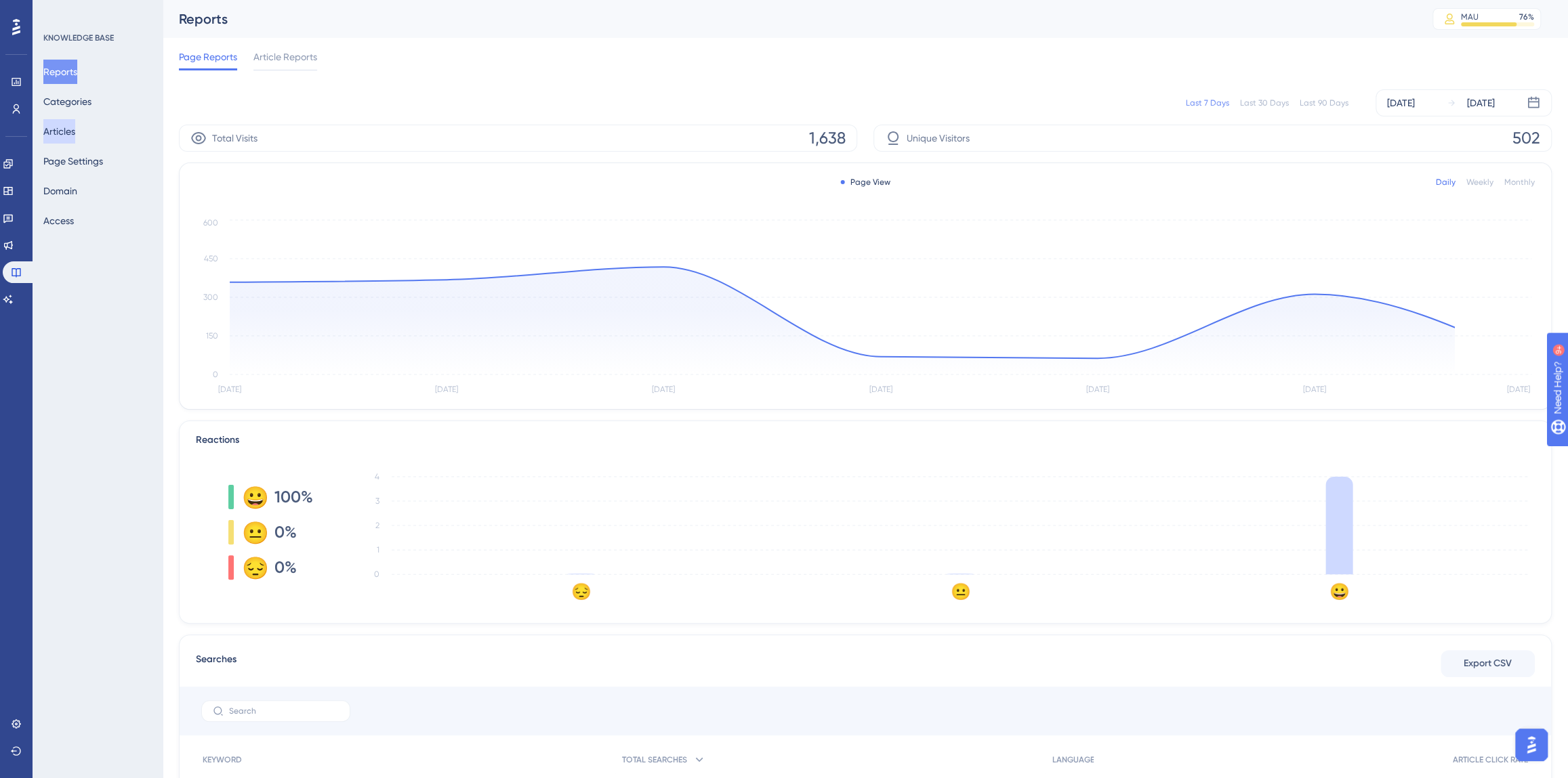
click at [75, 127] on button "Articles" at bounding box center [59, 131] width 32 height 25
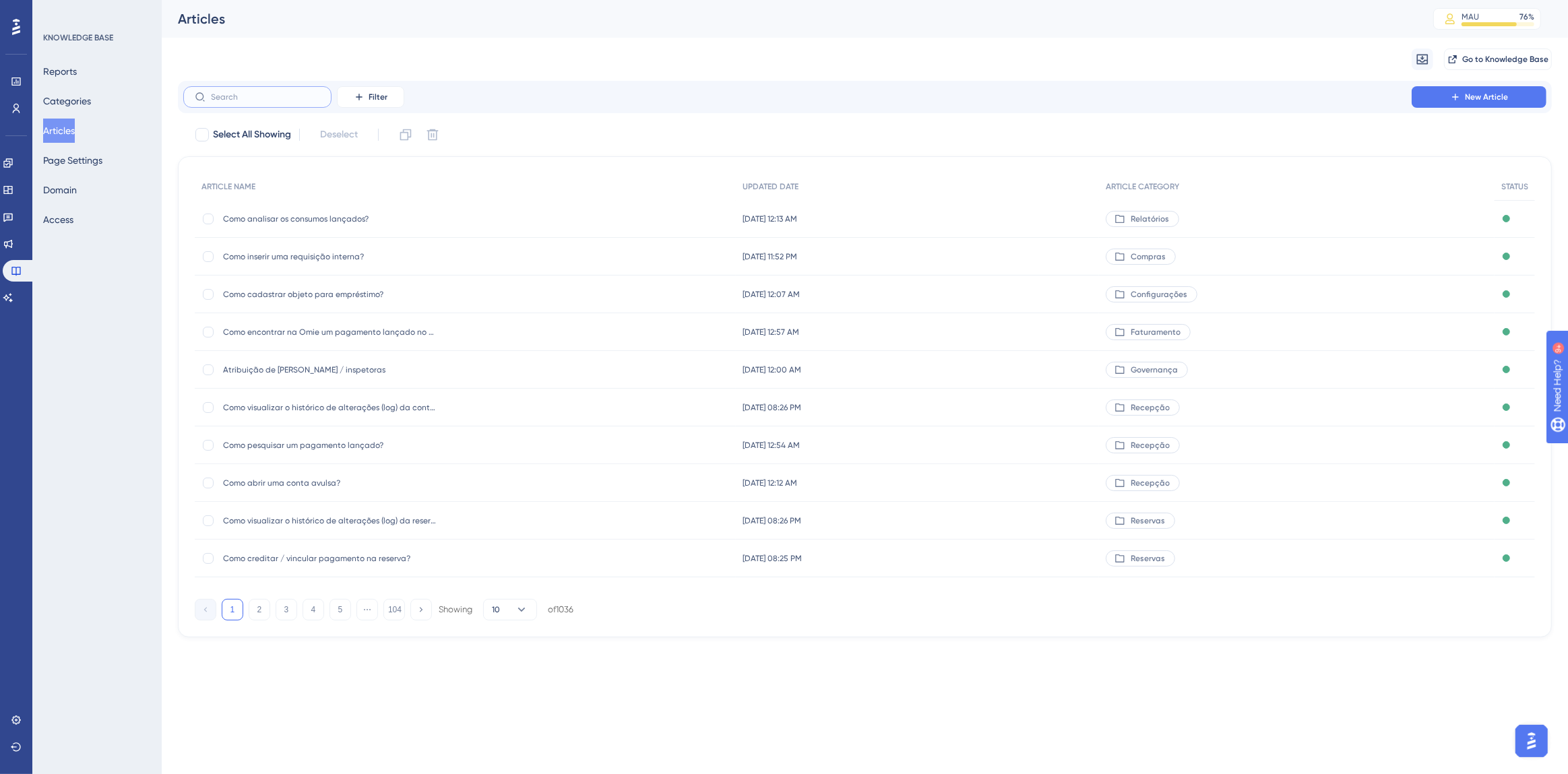
click at [296, 97] on input "text" at bounding box center [265, 97] width 109 height 9
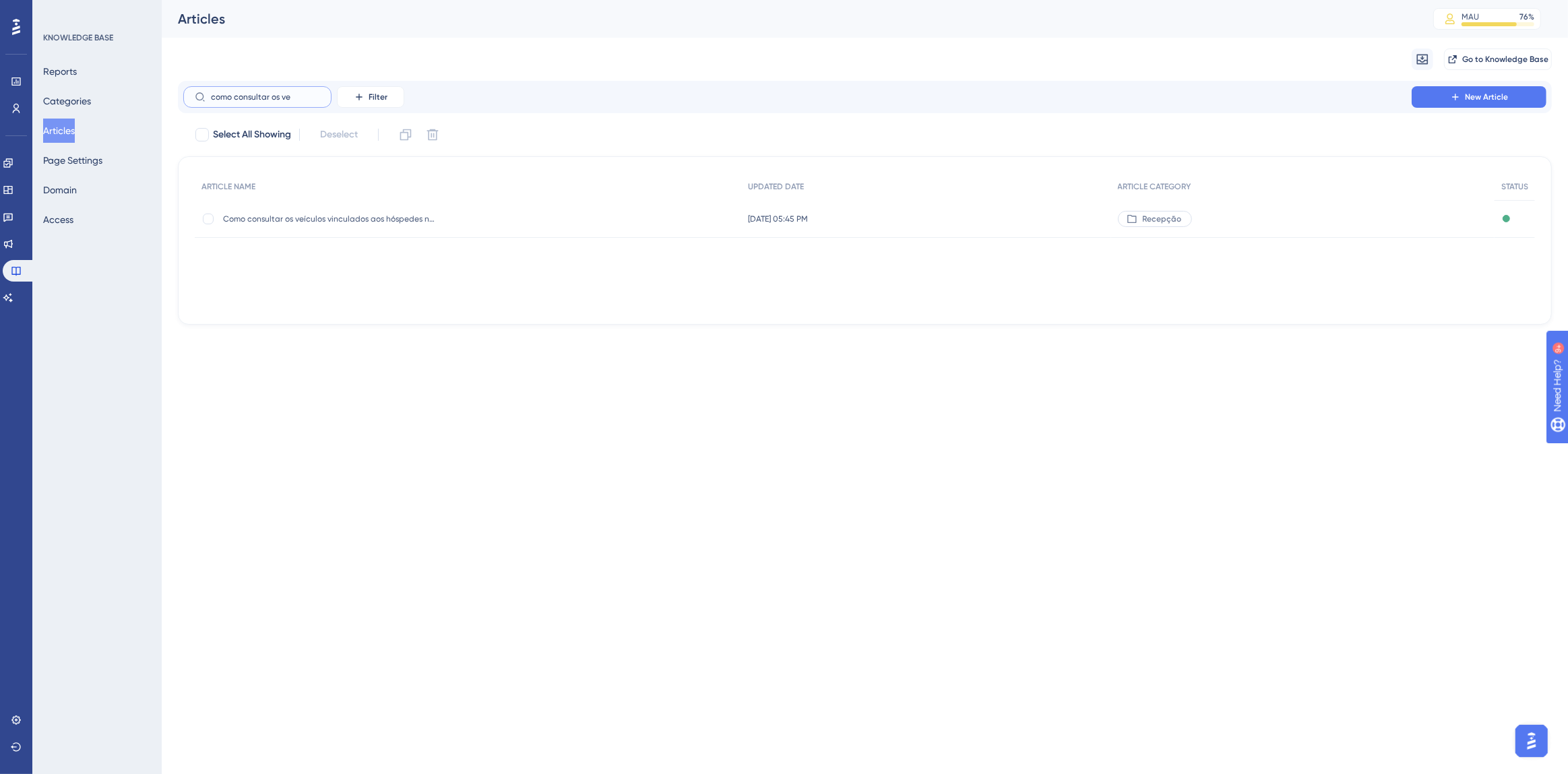
type input "como consultar os ve"
click at [327, 226] on div "Como consultar os veículos vinculados aos hóspedes na casa? Como consultar os v…" at bounding box center [331, 219] width 215 height 38
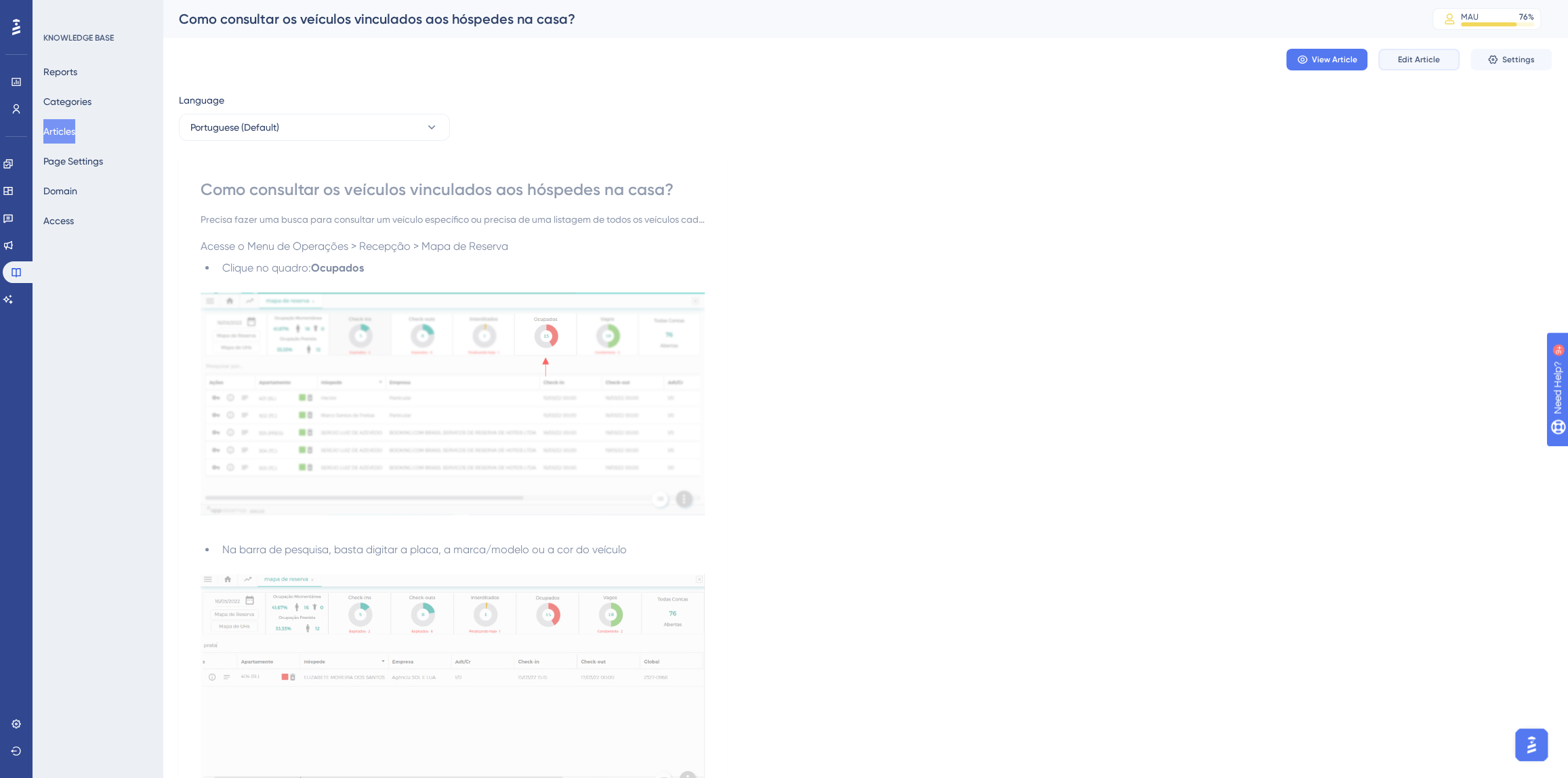
click at [1415, 56] on span "Edit Article" at bounding box center [1418, 60] width 42 height 11
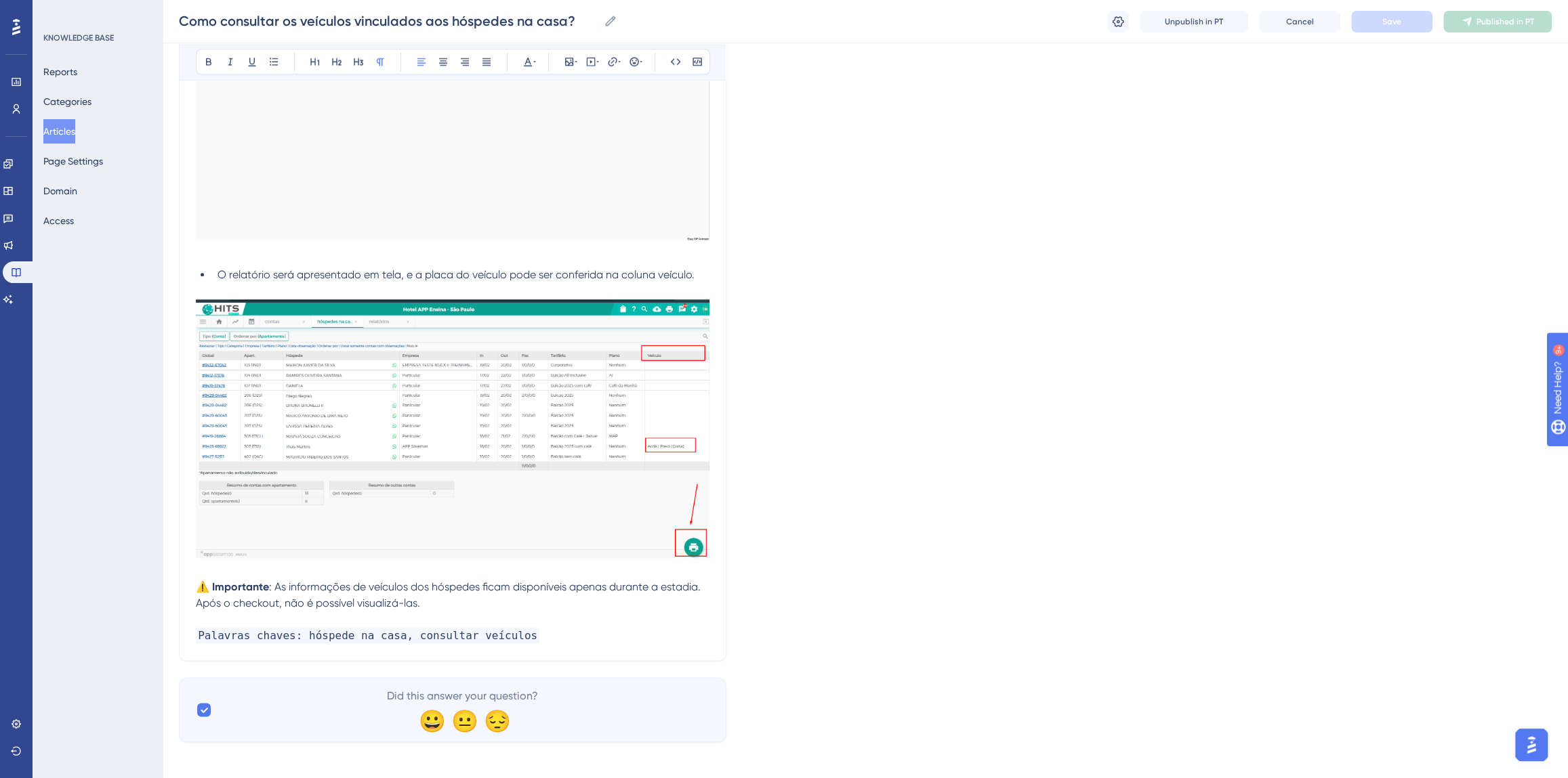
scroll to position [1253, 0]
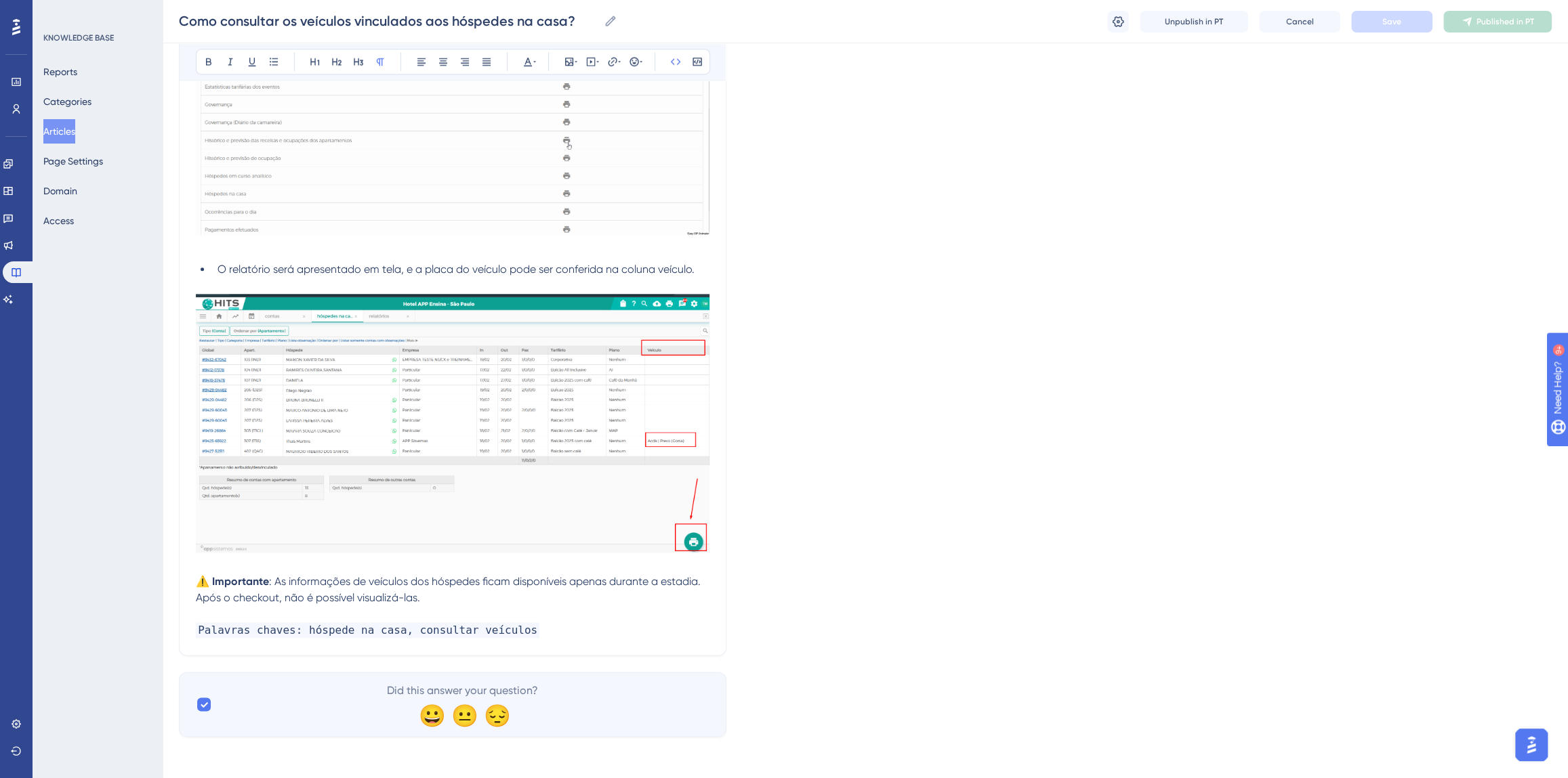
click at [520, 631] on p "Palavras chaves: hóspede na casa, consultar veículos" at bounding box center [453, 630] width 513 height 16
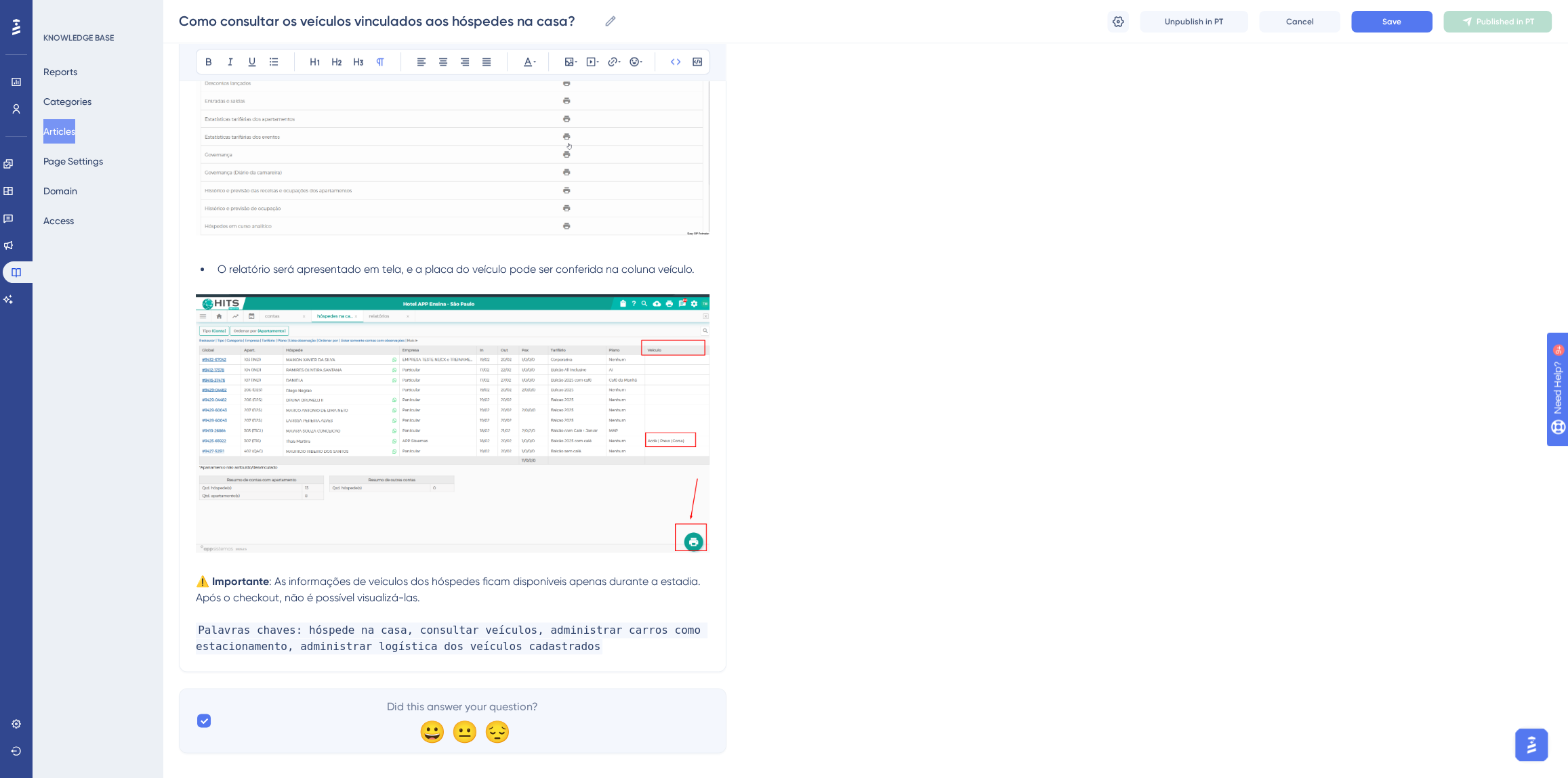
click at [1396, 12] on button "Save" at bounding box center [1392, 21] width 81 height 21
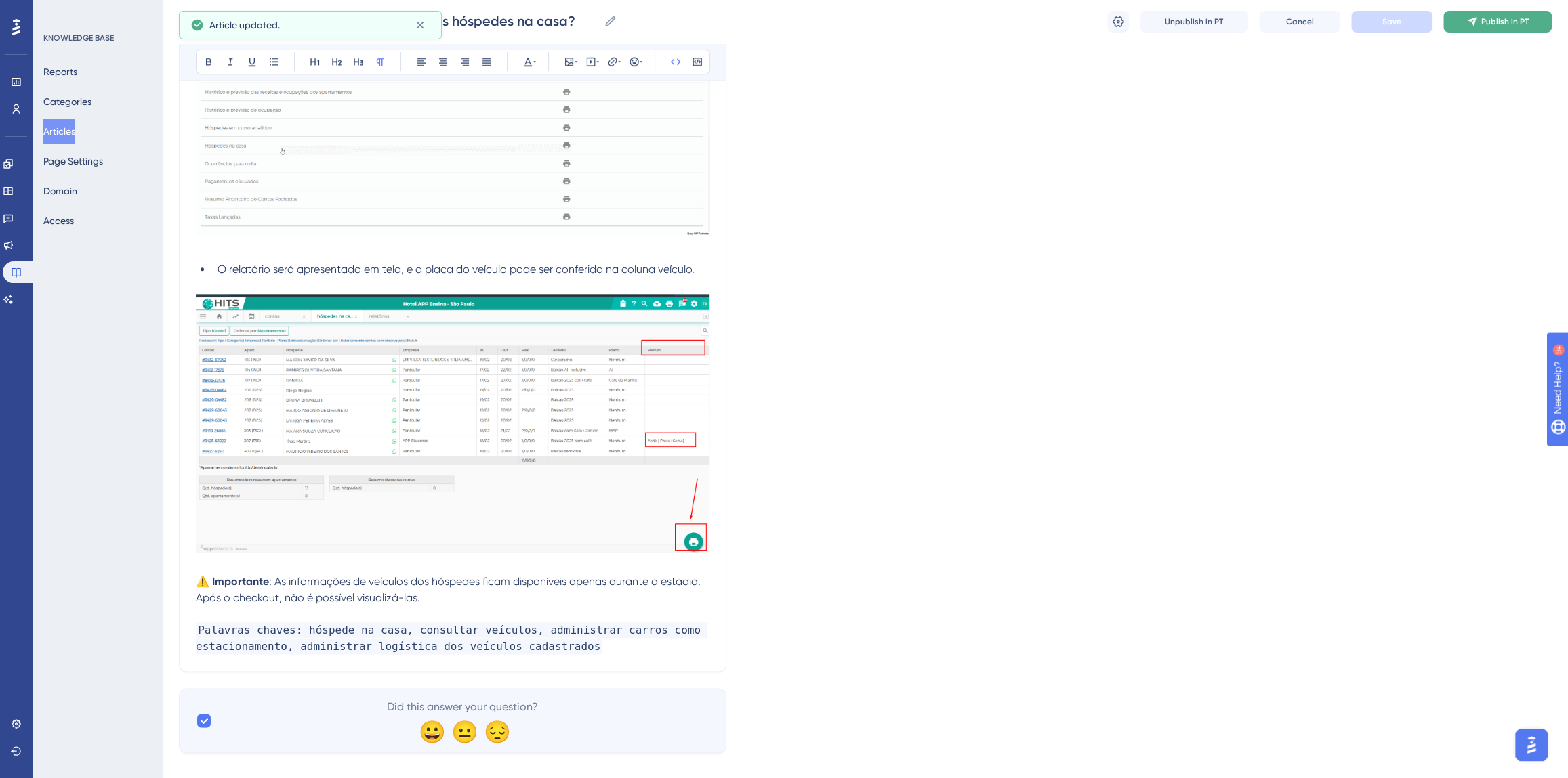
click at [1473, 20] on icon at bounding box center [1472, 21] width 11 height 11
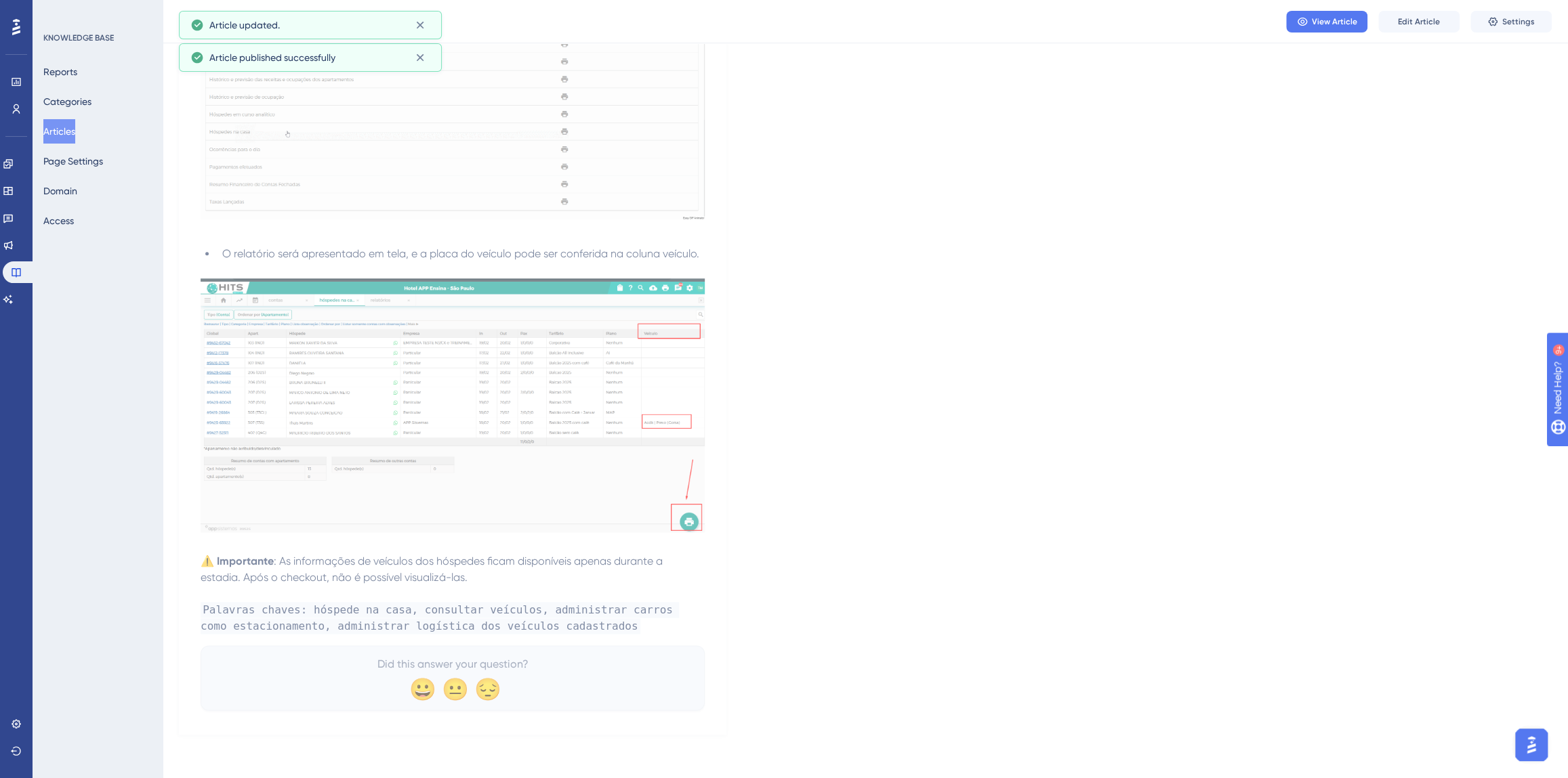
scroll to position [1196, 0]
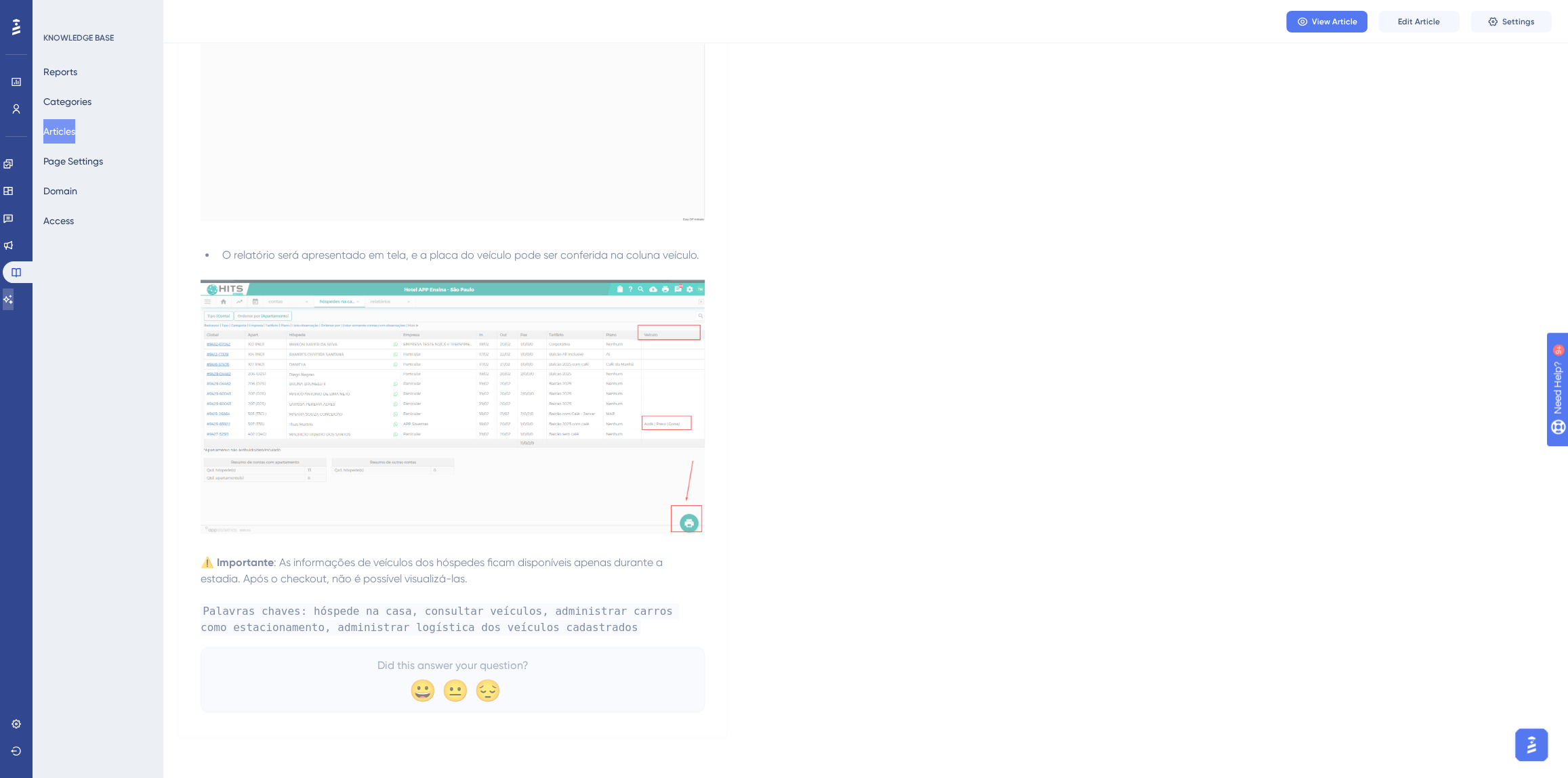
click at [13, 296] on icon at bounding box center [8, 299] width 9 height 9
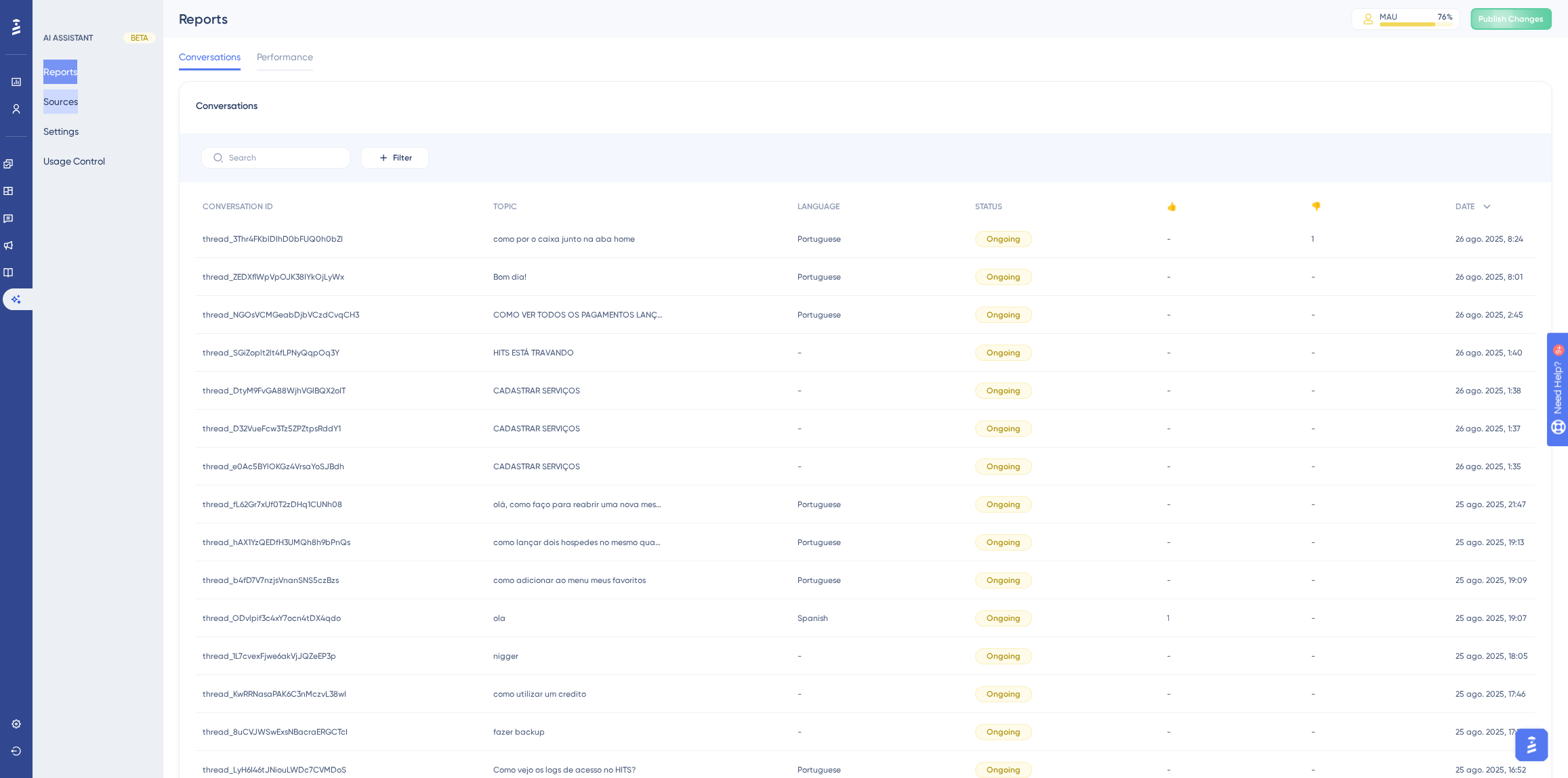
click at [55, 105] on button "Sources" at bounding box center [61, 101] width 35 height 25
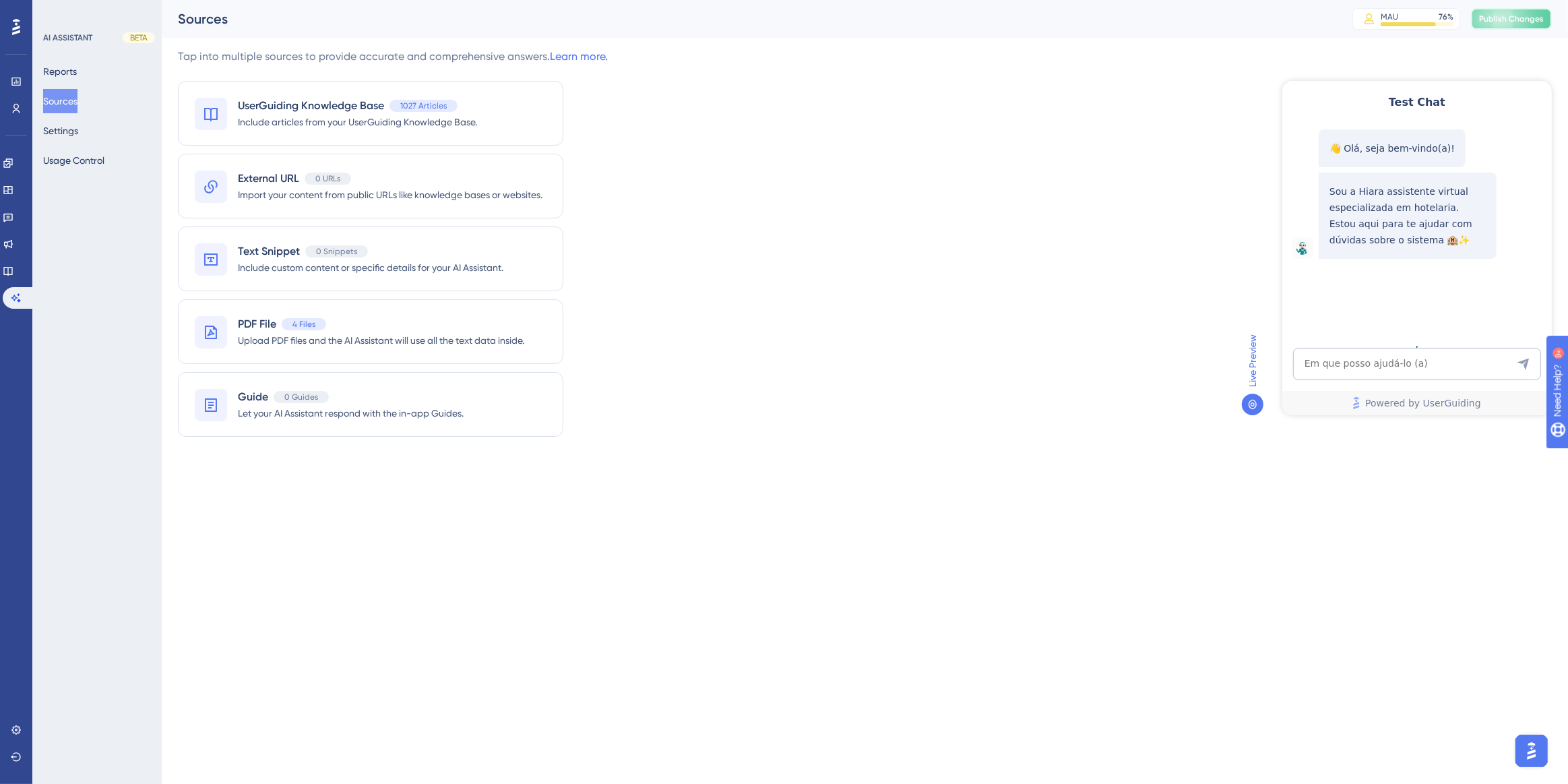
click at [1493, 21] on span "Publish Changes" at bounding box center [1511, 19] width 64 height 11
click at [1358, 370] on textarea "AI Assistant Text Input" at bounding box center [1416, 363] width 248 height 32
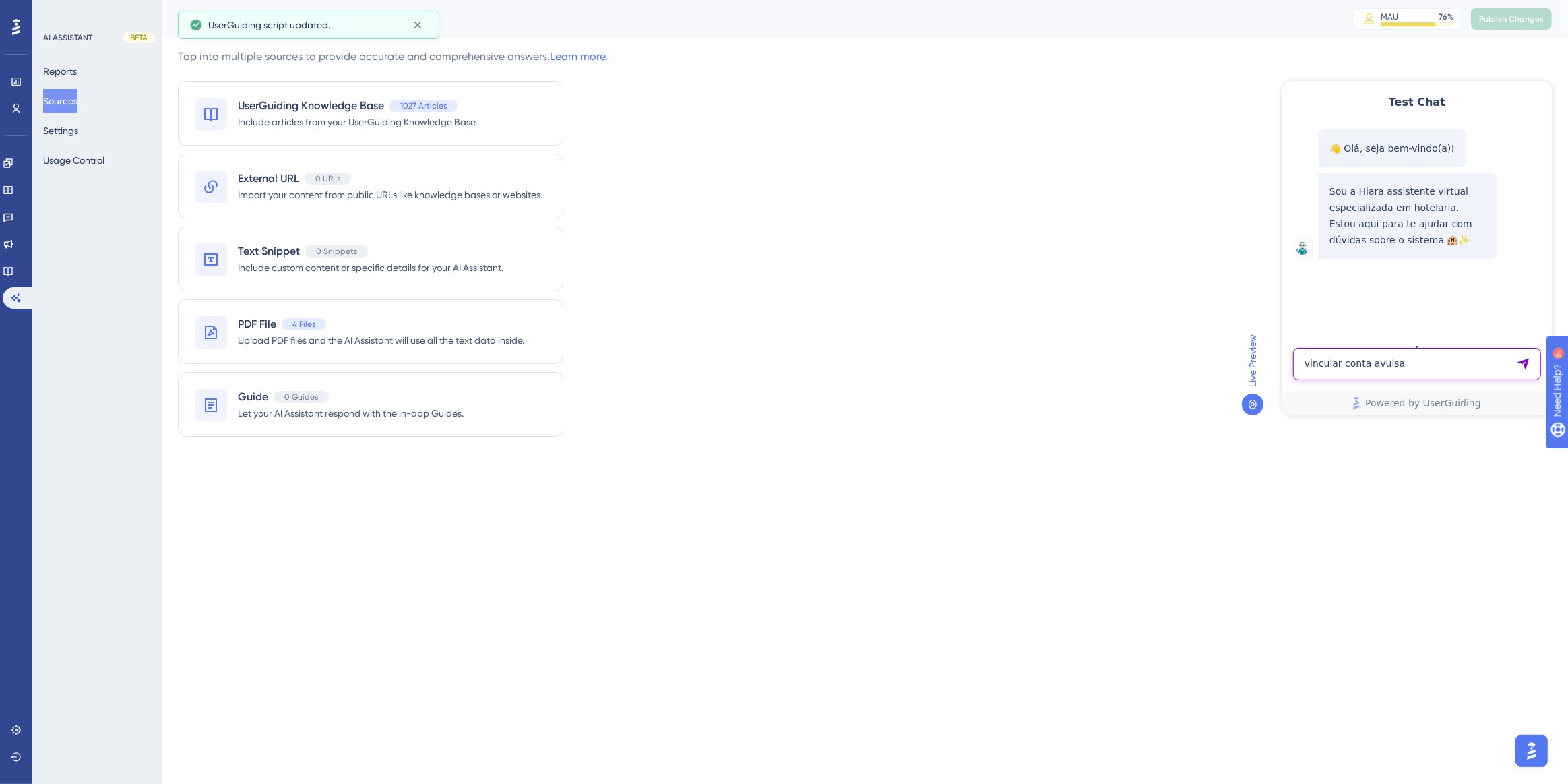
type textarea "vincular conta avulsa"
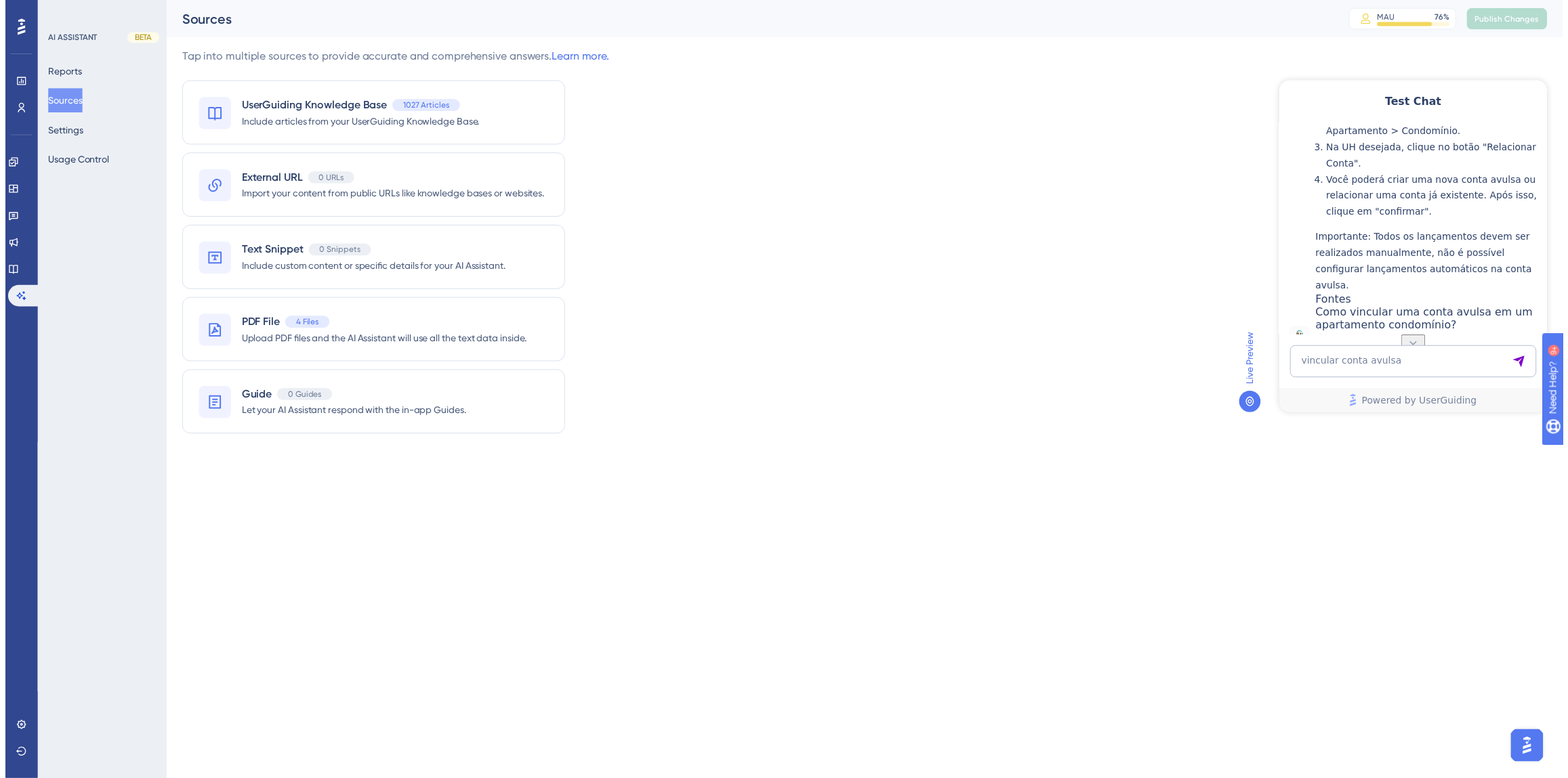
scroll to position [279, 0]
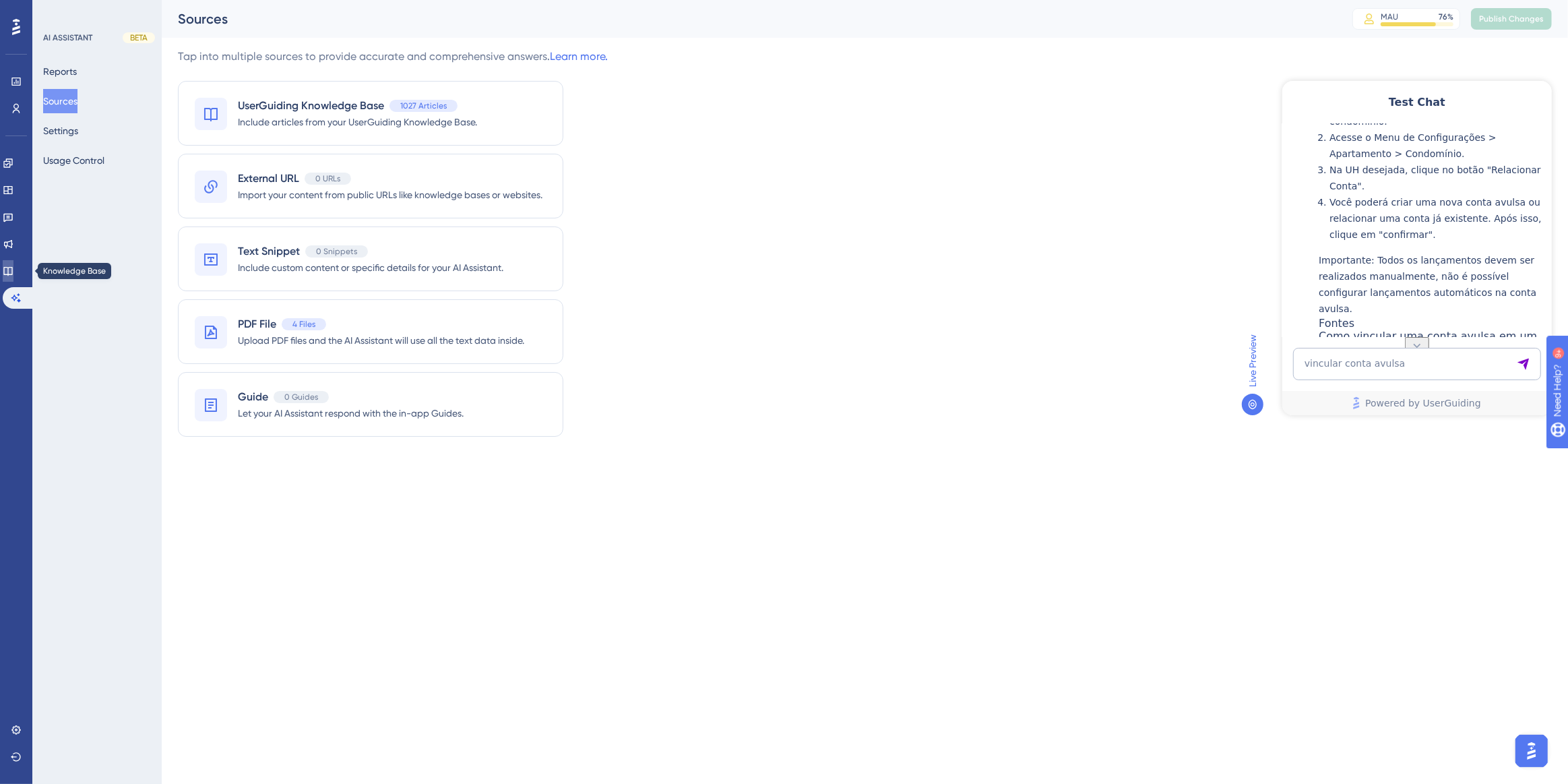
click at [14, 270] on icon at bounding box center [8, 271] width 11 height 11
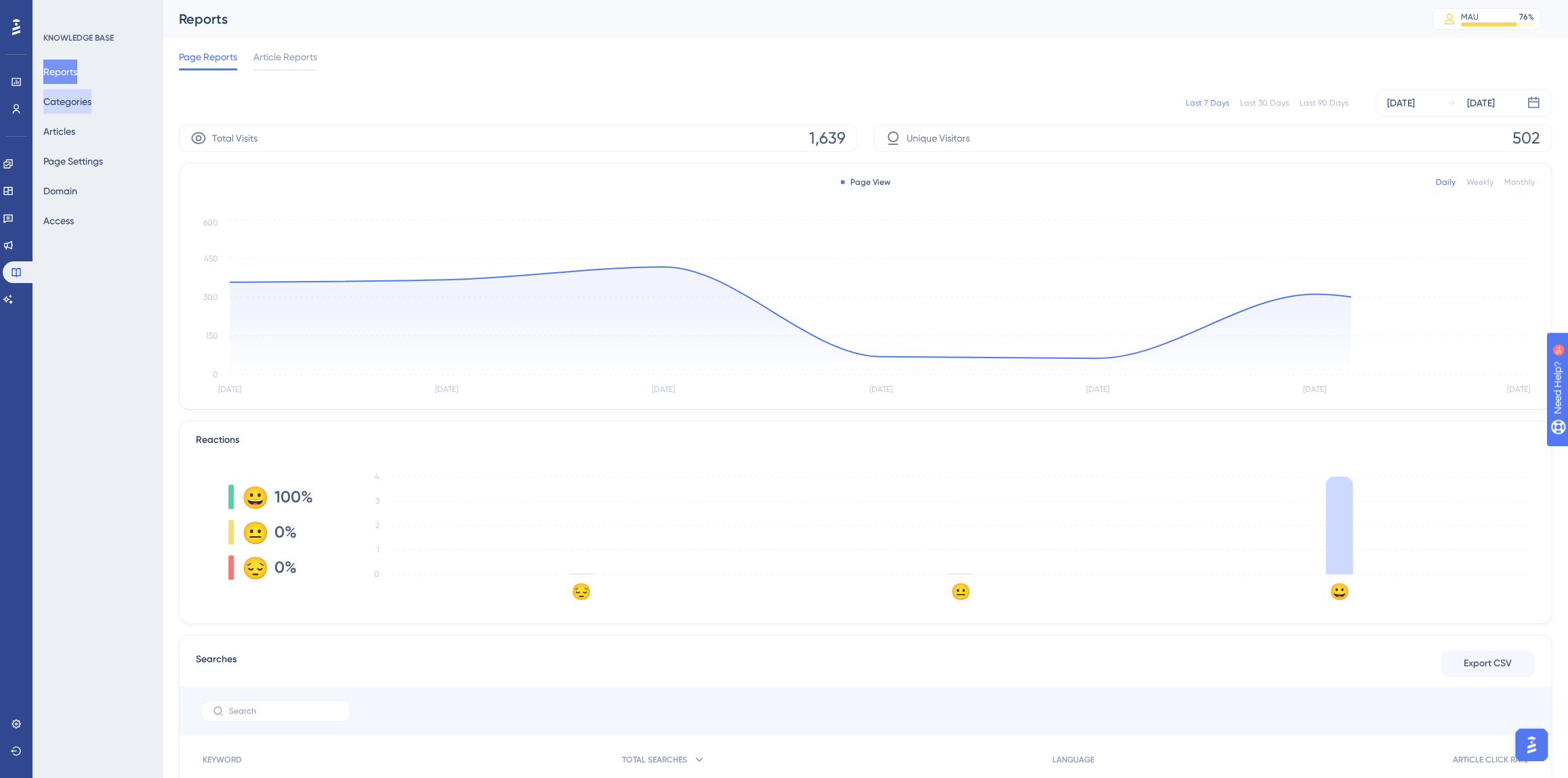
click at [86, 110] on button "Categories" at bounding box center [67, 101] width 48 height 25
click at [71, 129] on button "Articles" at bounding box center [59, 131] width 32 height 25
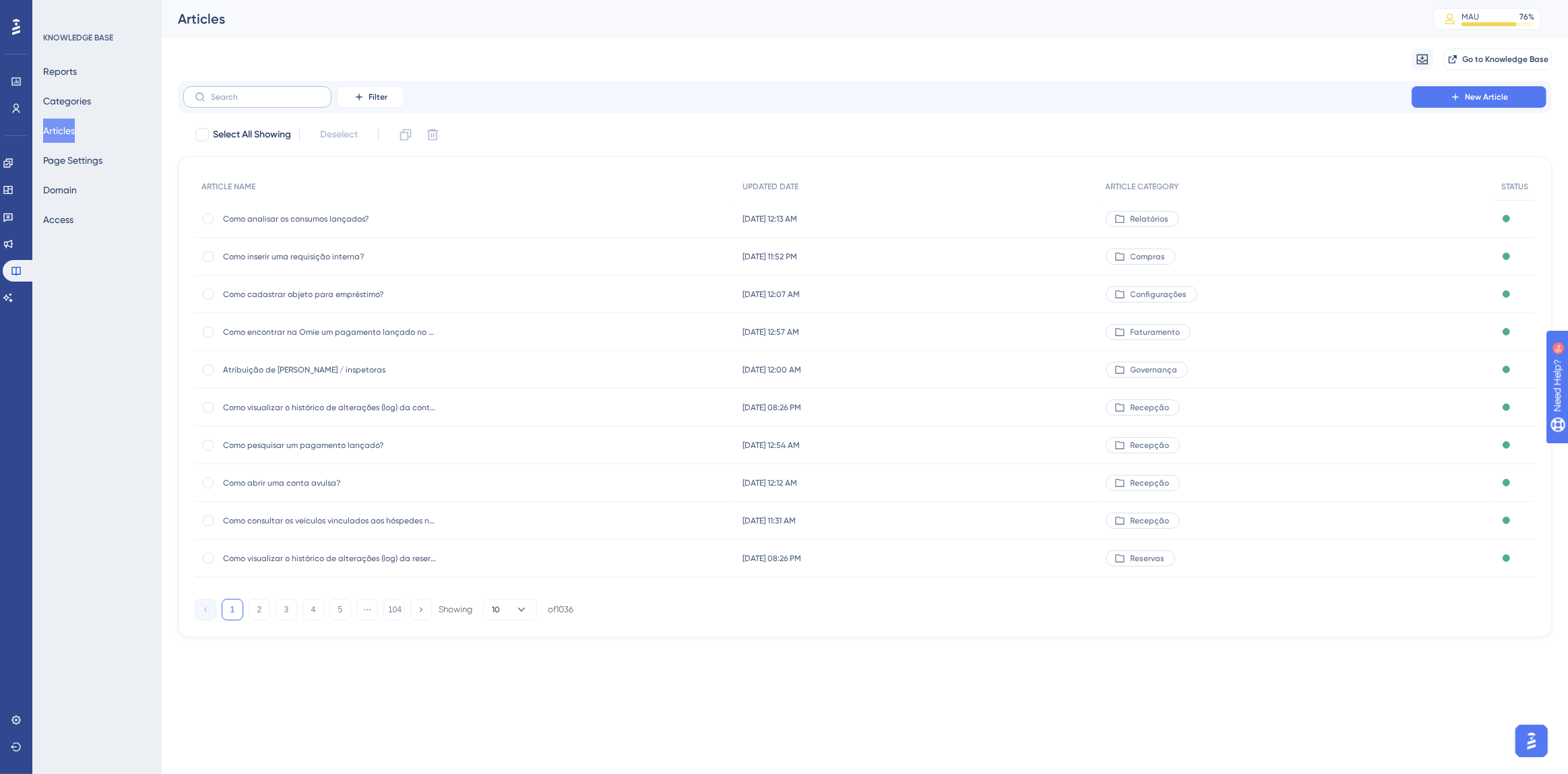
click at [248, 104] on label at bounding box center [257, 97] width 148 height 21
click at [248, 102] on input "text" at bounding box center [265, 97] width 109 height 9
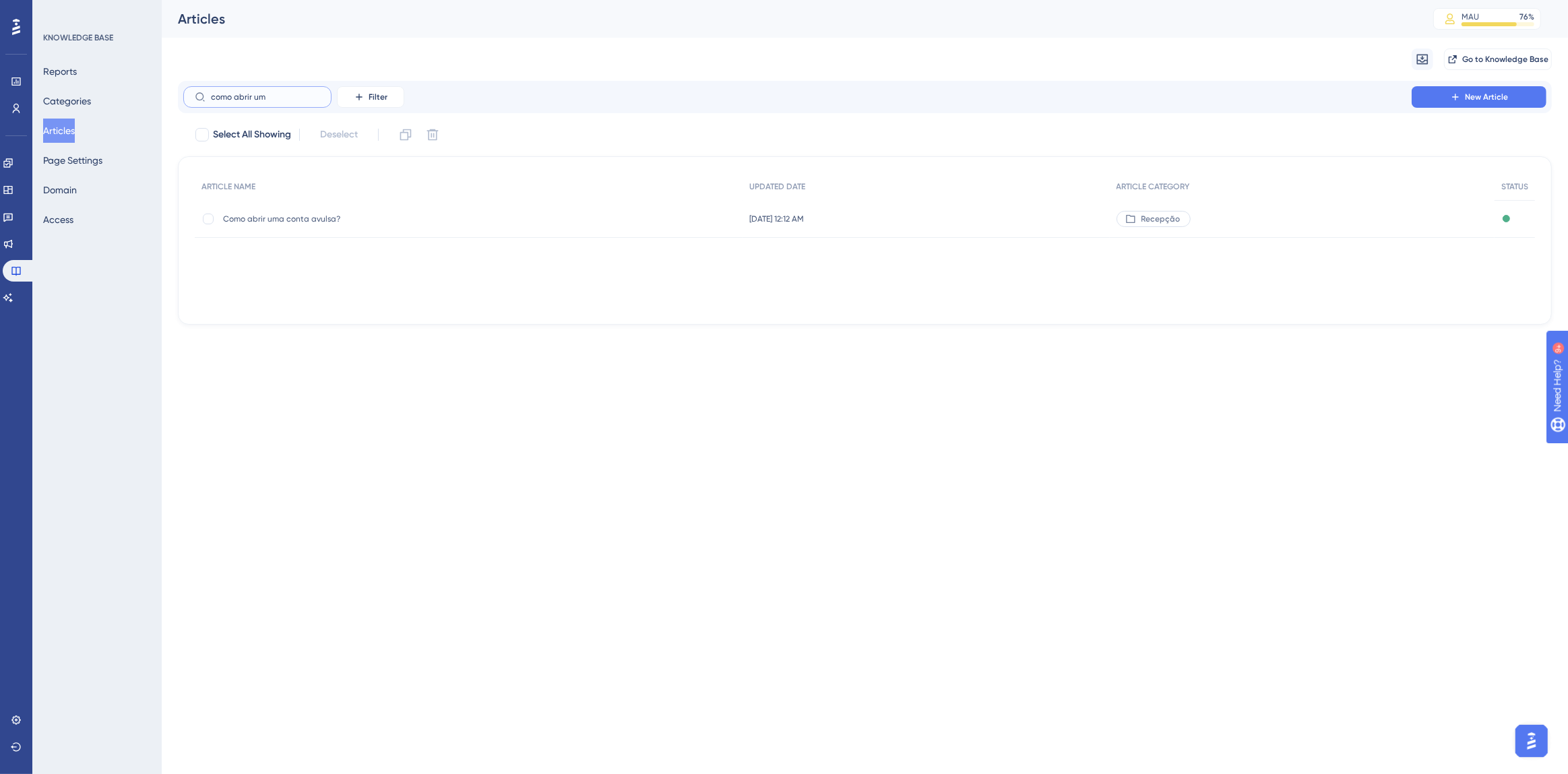
type input "como abrir um"
checkbox input "true"
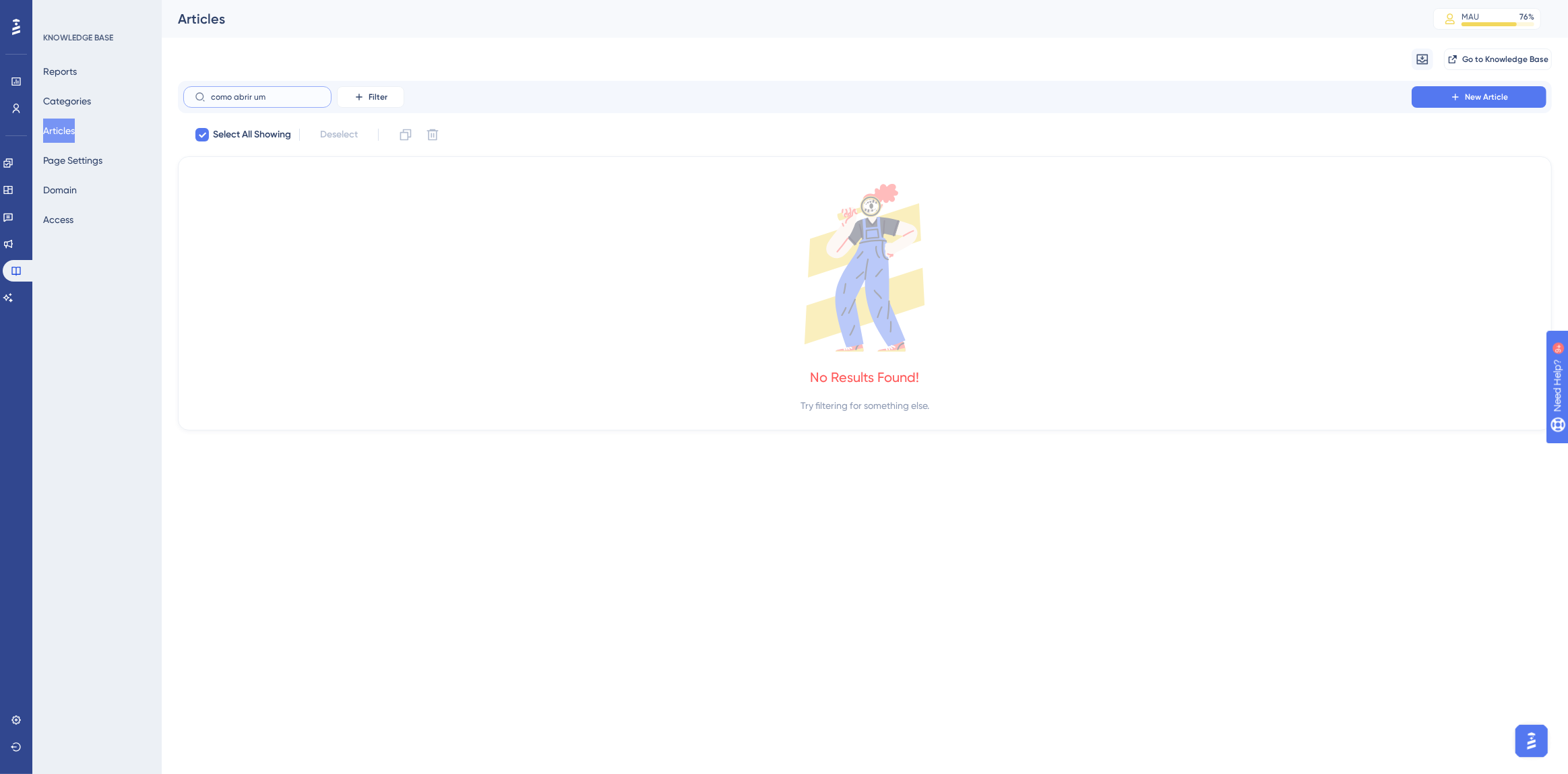
type input "como abrir um"
checkbox input "false"
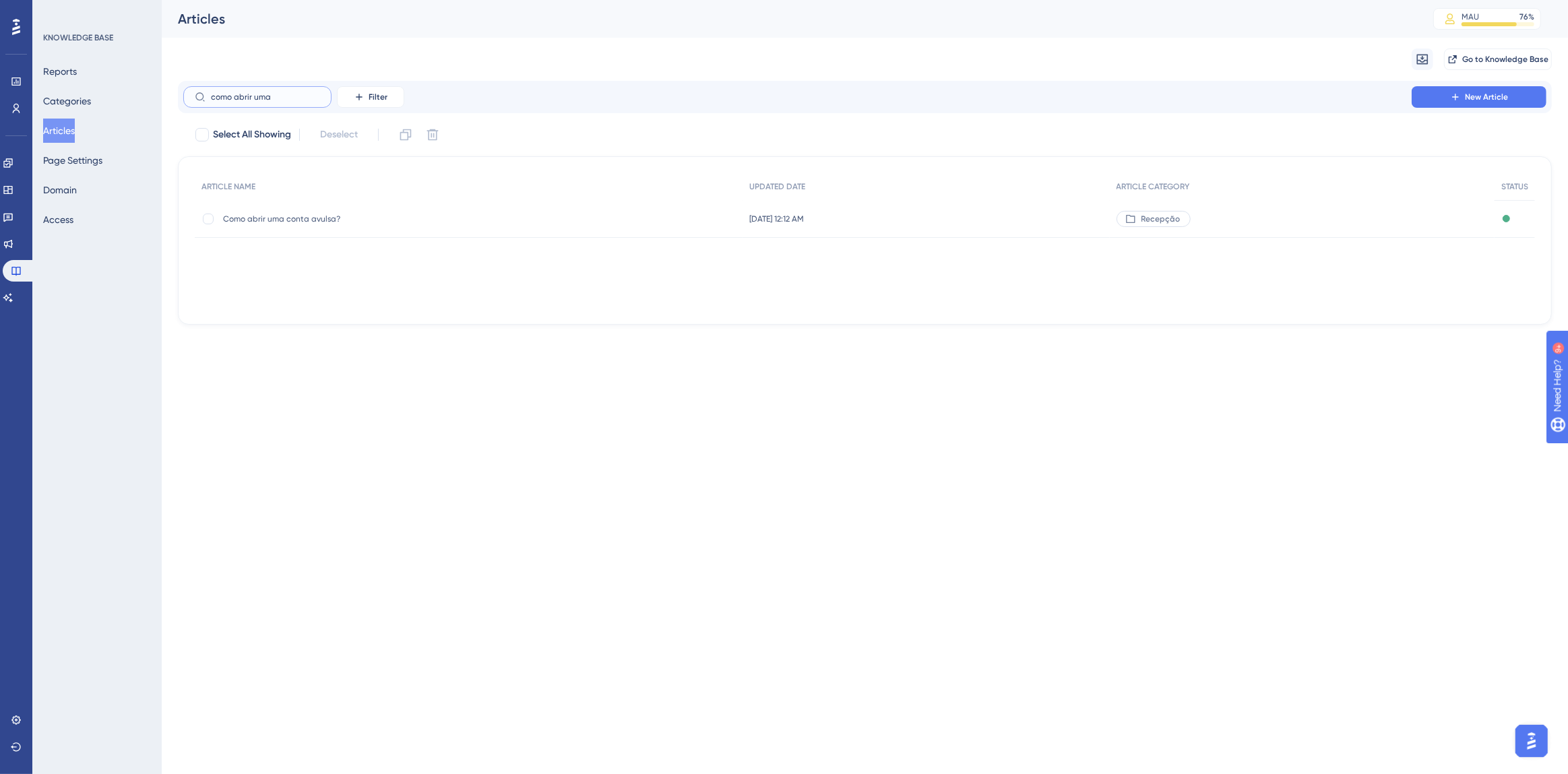
type input "como abrir uma"
click at [310, 226] on div "Como abrir uma conta avulsa? Como abrir uma conta avulsa?" at bounding box center [331, 219] width 215 height 38
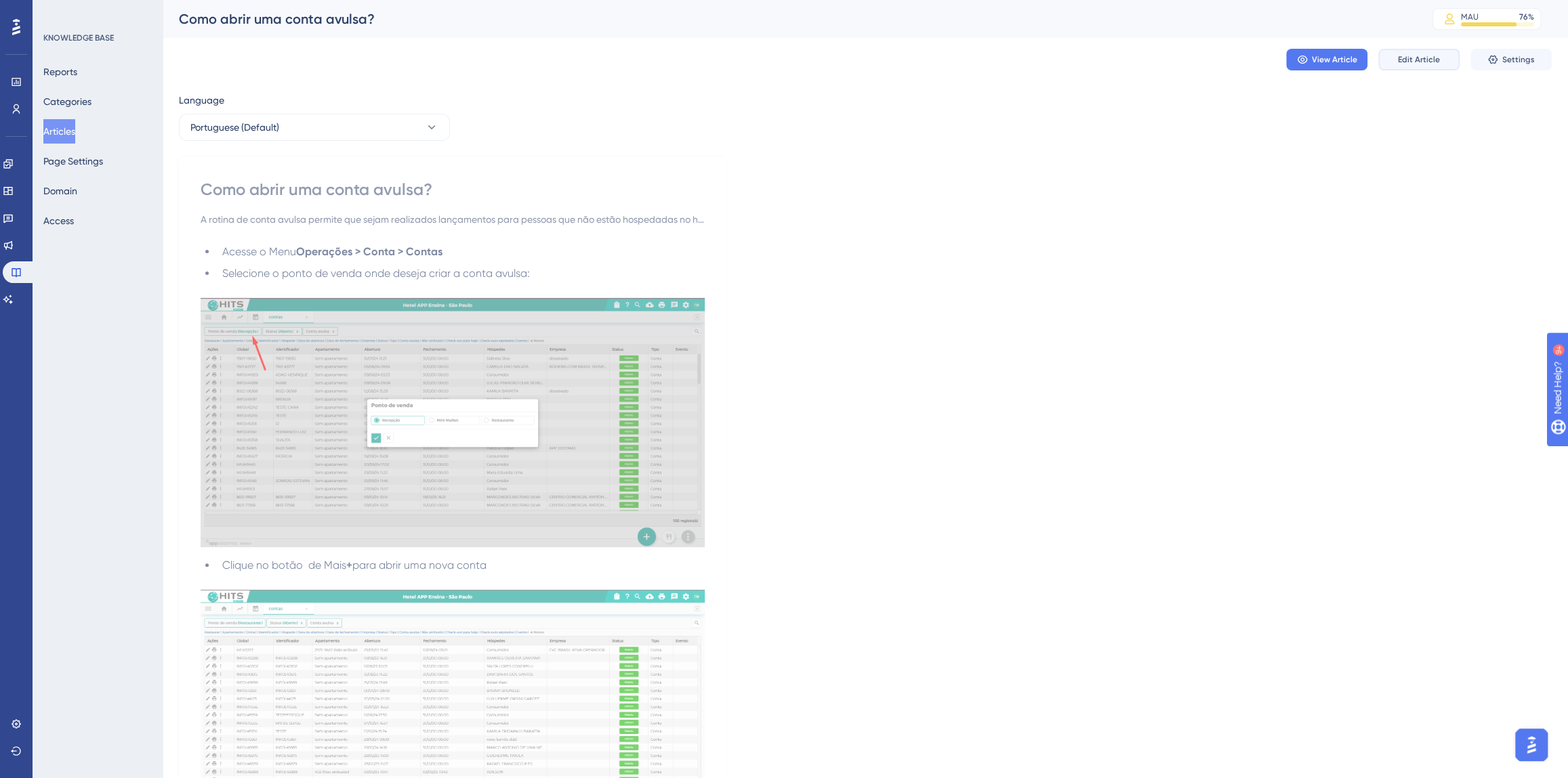
click at [1446, 61] on button "Edit Article" at bounding box center [1418, 59] width 81 height 21
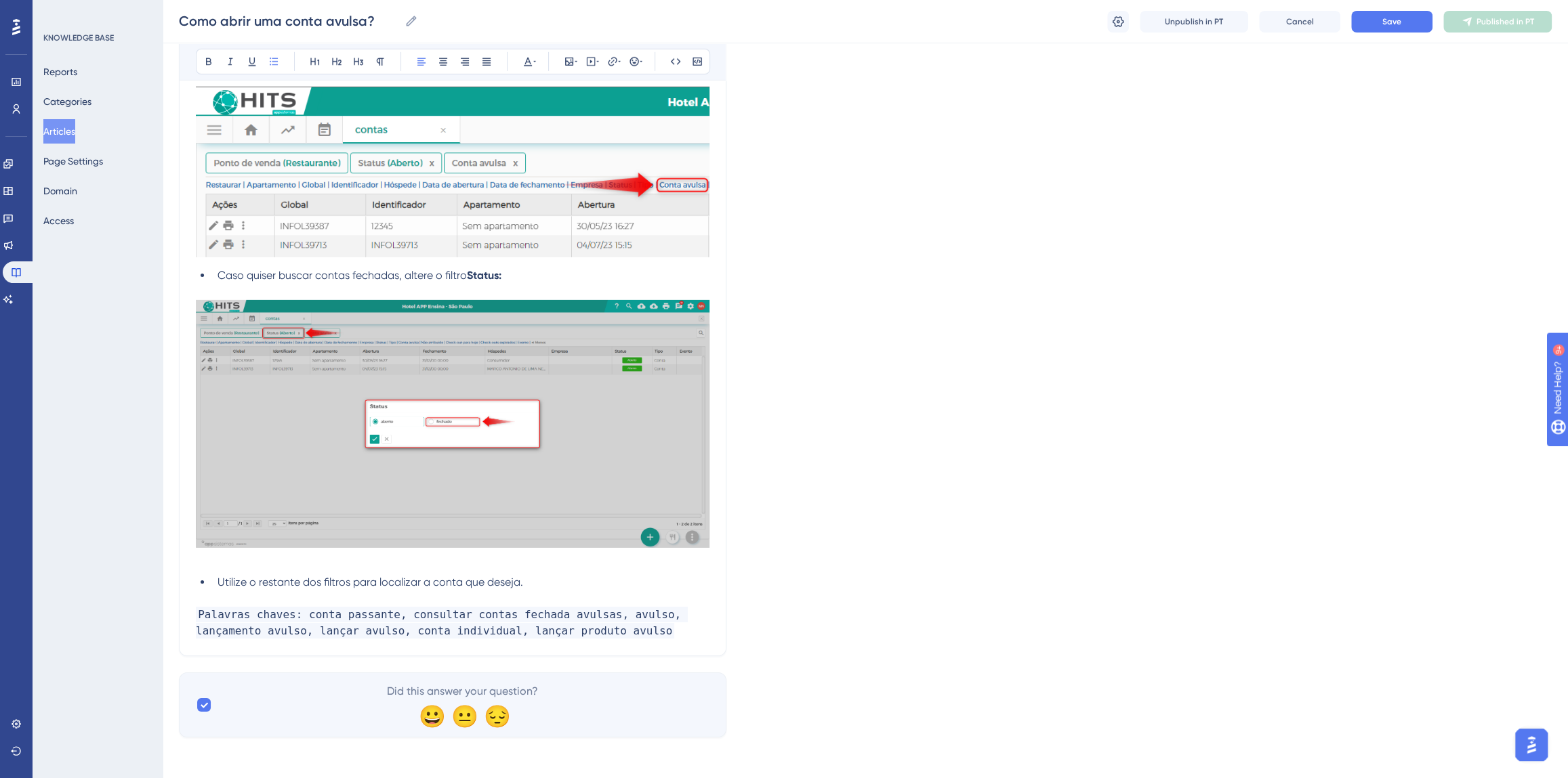
scroll to position [3571, 0]
click at [573, 628] on p "Palavras chaves: conta passante, consultar contas fechada avulsas, avulso, lanç…" at bounding box center [453, 622] width 513 height 32
click at [626, 631] on span "Palavras chaves: conta passante, consultar contas fechada avulsas, avulso, lanç…" at bounding box center [442, 630] width 492 height 48
drag, startPoint x: 577, startPoint y: 628, endPoint x: 702, endPoint y: 625, distance: 125.0
click at [688, 625] on span "Palavras chaves: conta passante, consultar contas fechada avulsas, avulso, lanç…" at bounding box center [442, 630] width 492 height 48
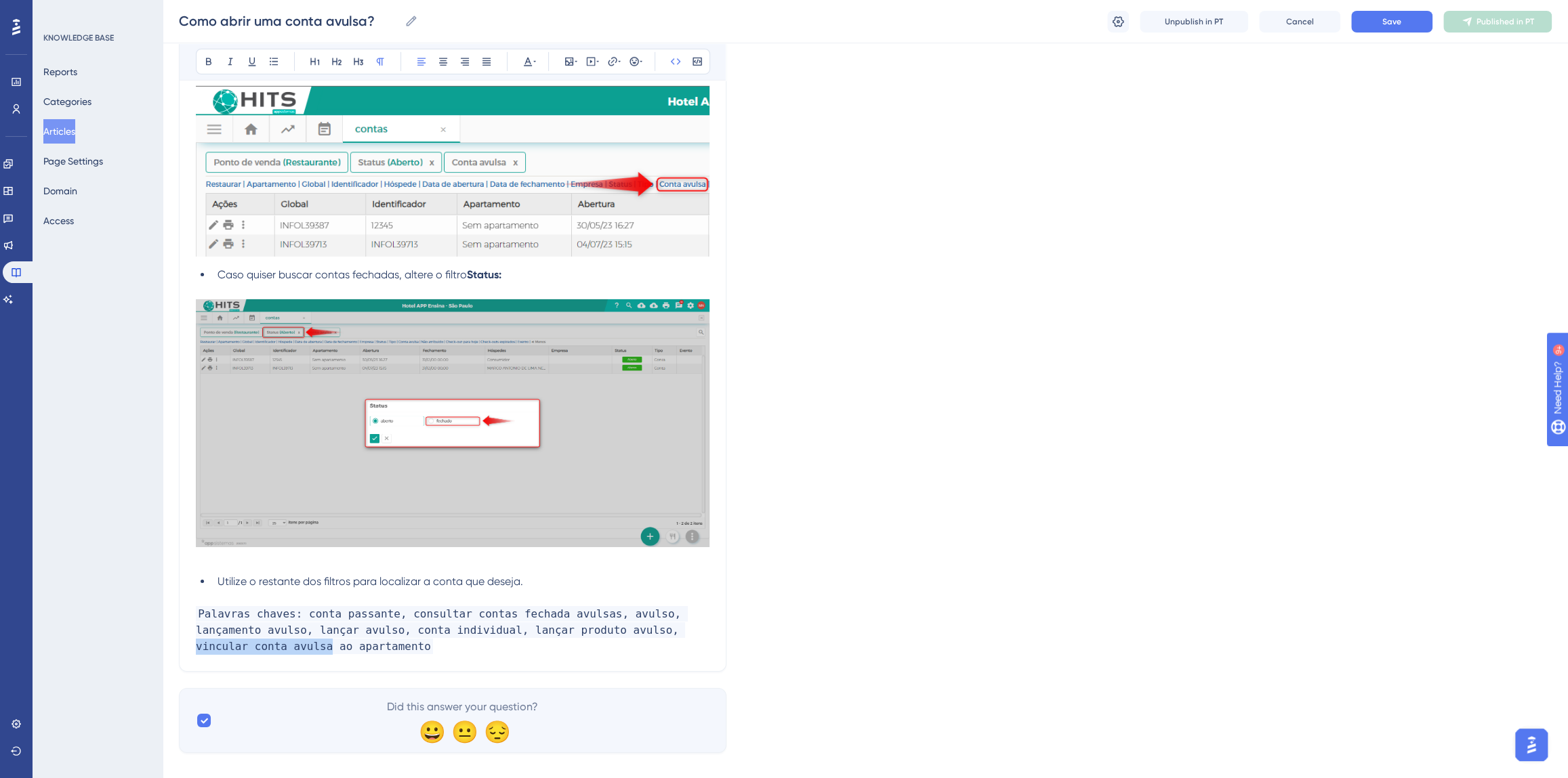
copy span "vincular conta avulsa"
click at [296, 648] on p "Palavras chaves: conta passante, consultar contas fechada avulsas, avulso, lanç…" at bounding box center [453, 630] width 513 height 49
click at [419, 648] on span "Palavras chaves: conta passante, consultar contas fechada avulsas, avulso, lanç…" at bounding box center [442, 630] width 492 height 48
click at [598, 640] on p "Palavras chaves: conta passante, consultar contas fechada avulsas, avulso, lanç…" at bounding box center [453, 630] width 513 height 49
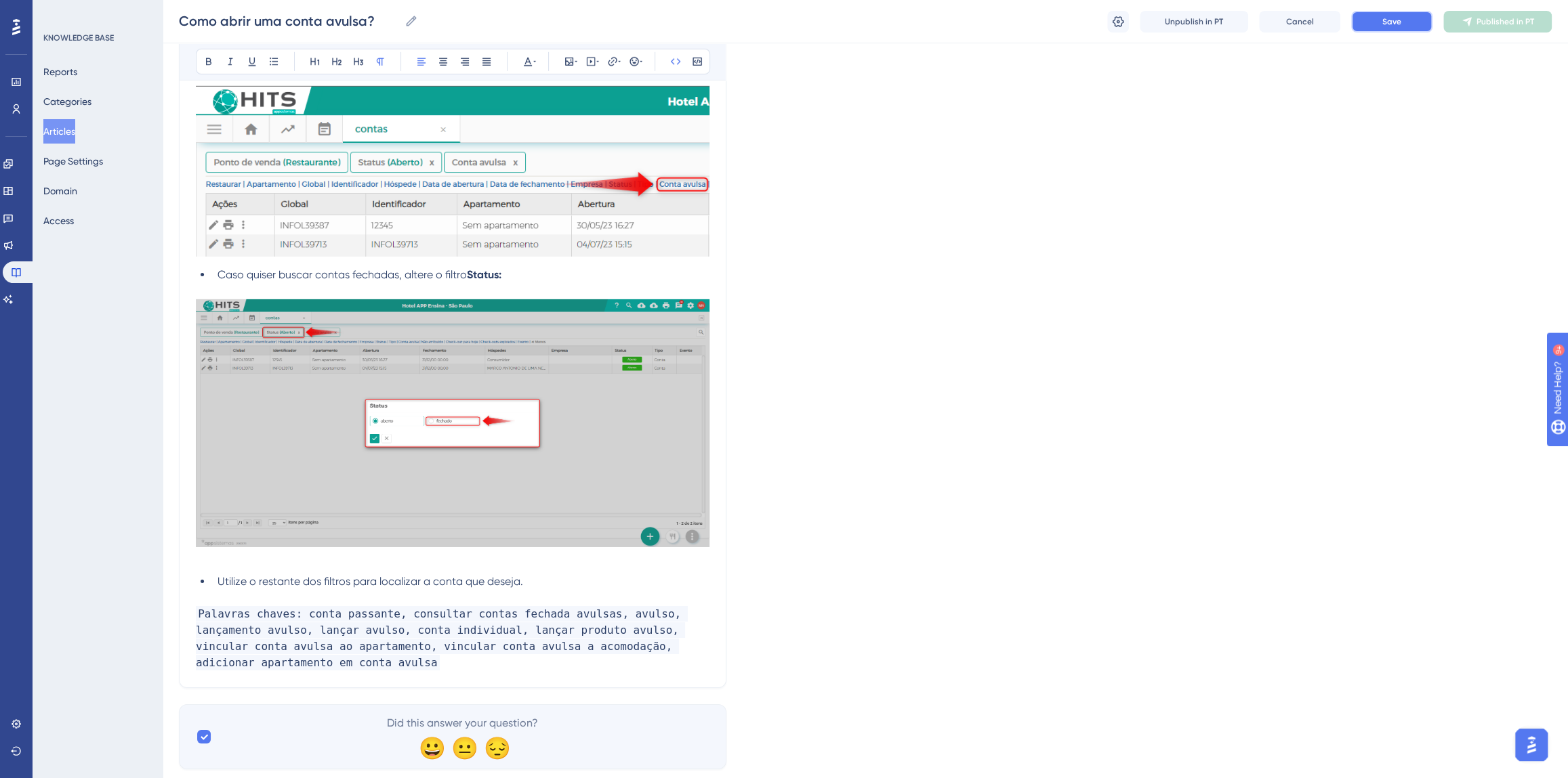
click at [1416, 29] on button "Save" at bounding box center [1392, 21] width 81 height 21
click at [1484, 25] on span "Publish in PT" at bounding box center [1505, 21] width 48 height 11
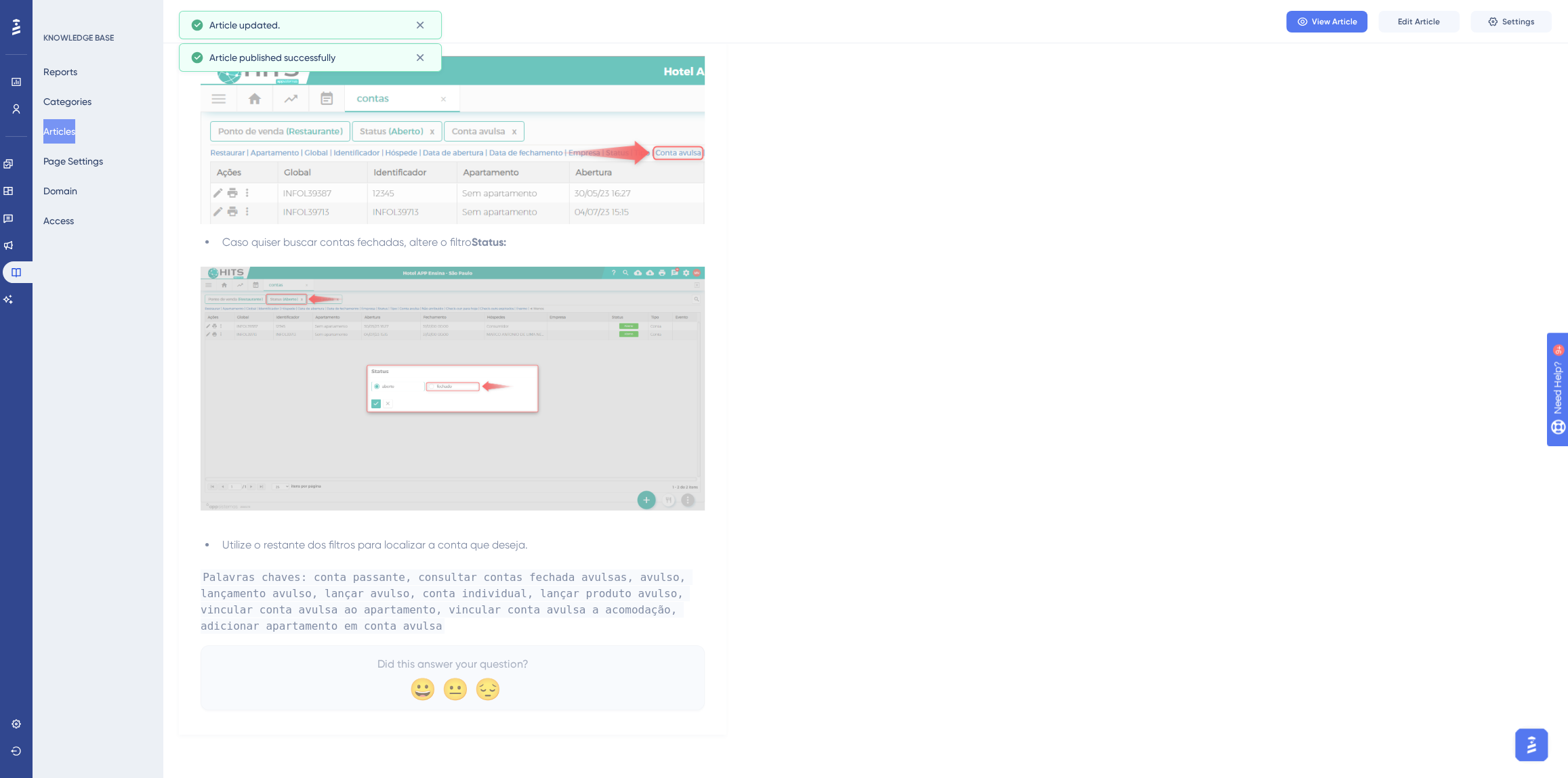
scroll to position [3505, 0]
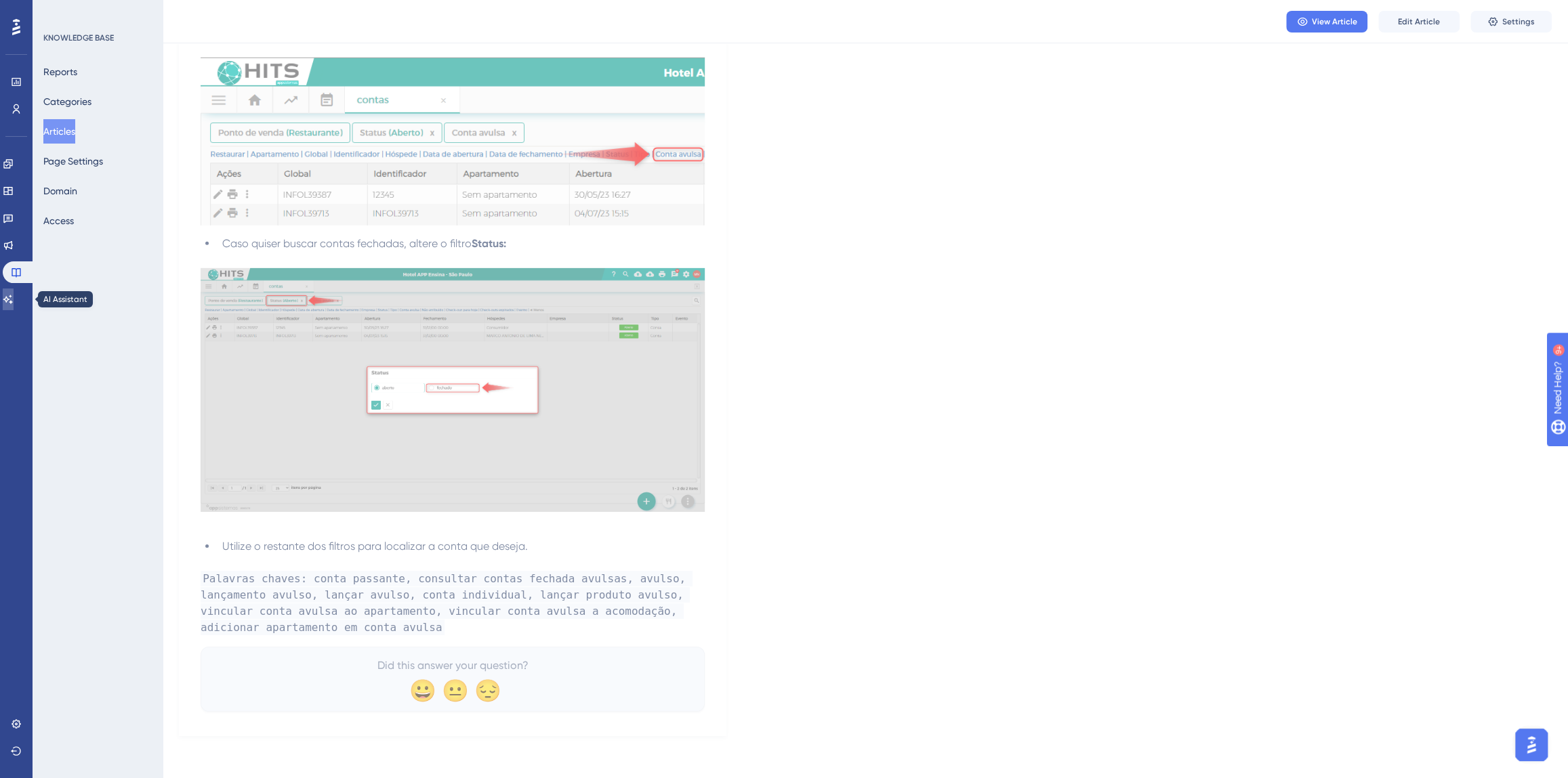
click at [12, 302] on icon at bounding box center [8, 299] width 11 height 11
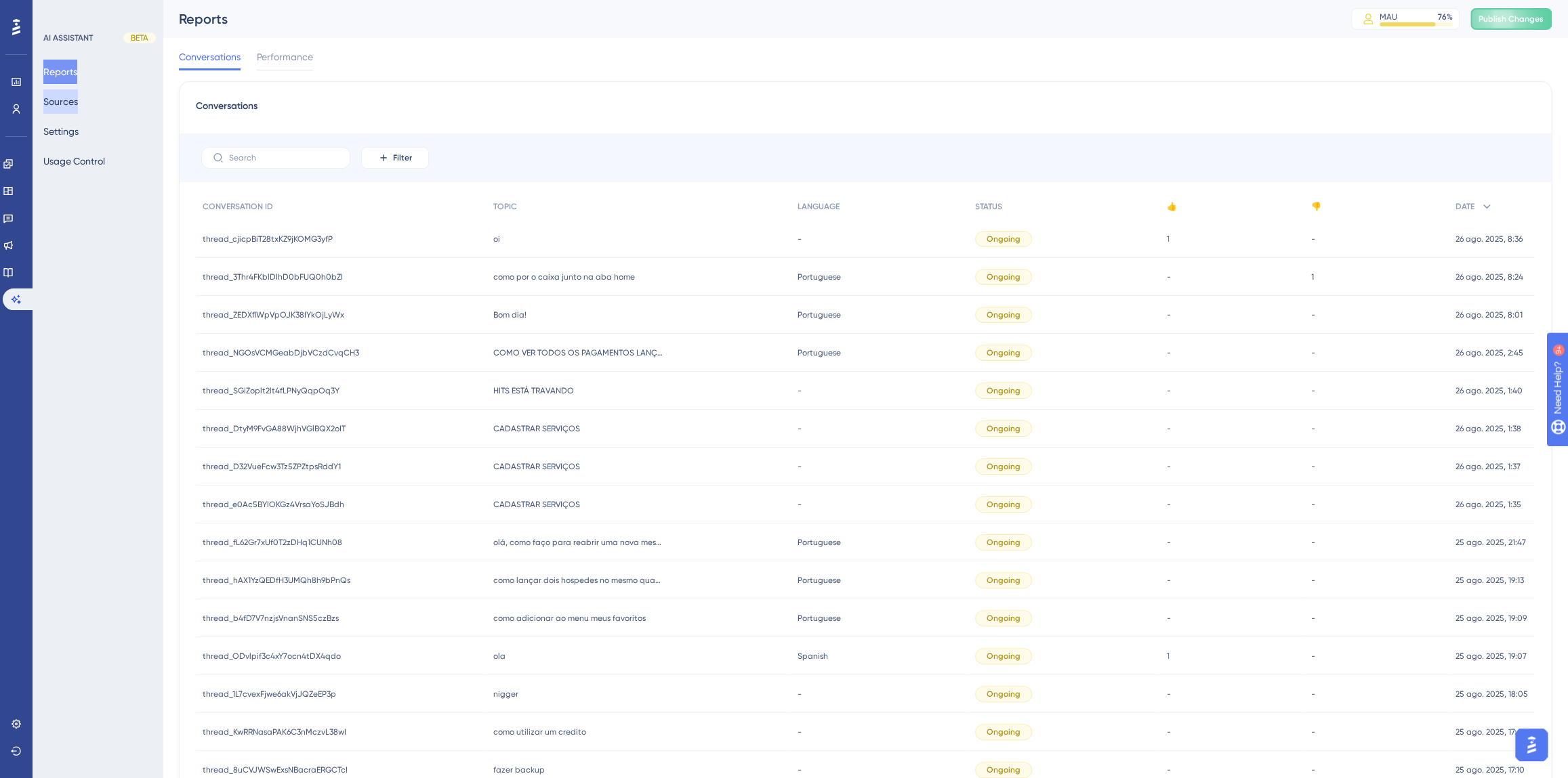
click at [69, 101] on button "Sources" at bounding box center [61, 101] width 35 height 25
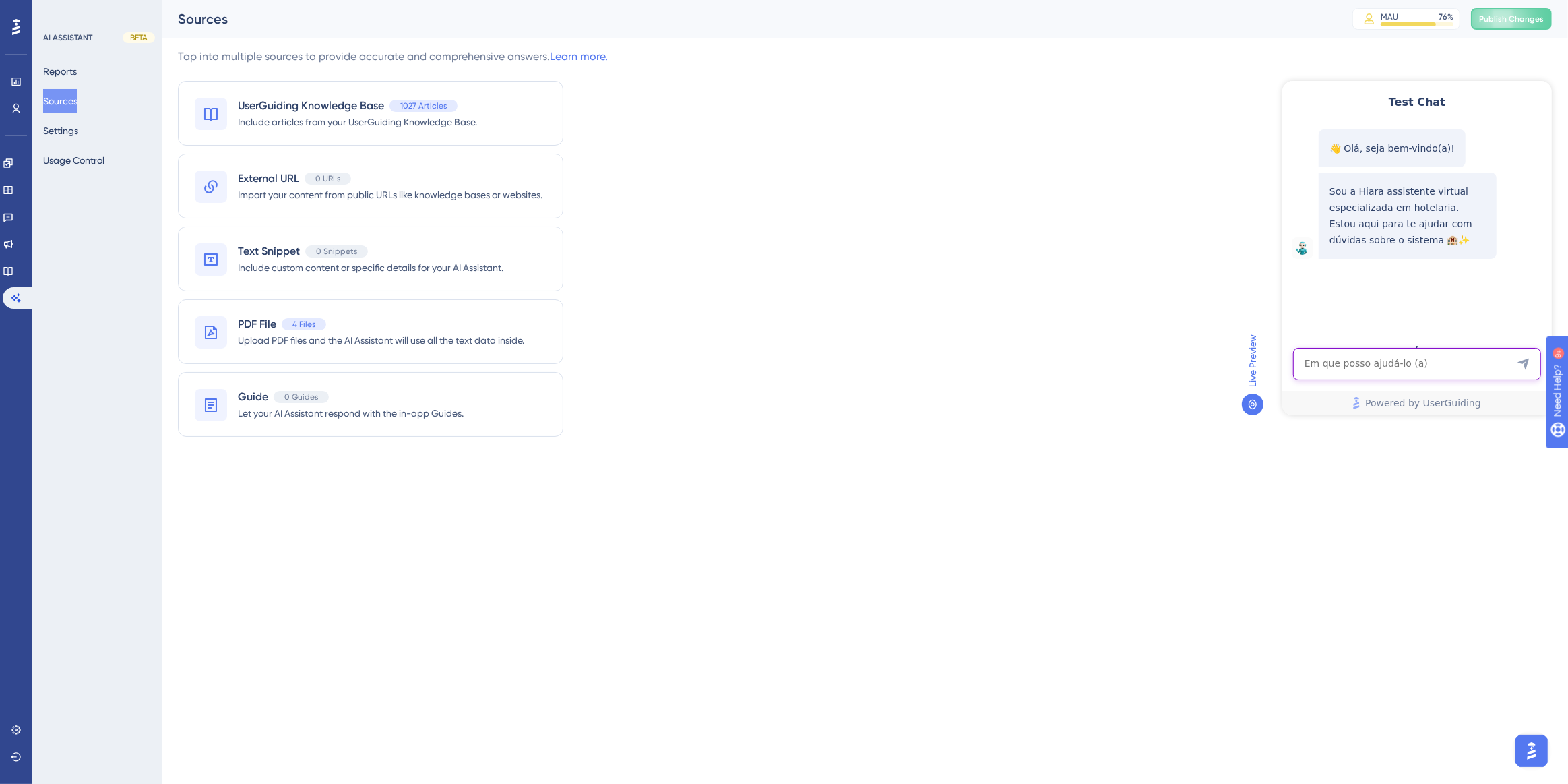
click at [1348, 374] on textarea "AI Assistant Text Input" at bounding box center [1416, 363] width 248 height 32
paste textarea "Como coloco atalhos personalizados na tela inicial?"
type textarea "Como coloco atalhos personalizados na tela inicial?"
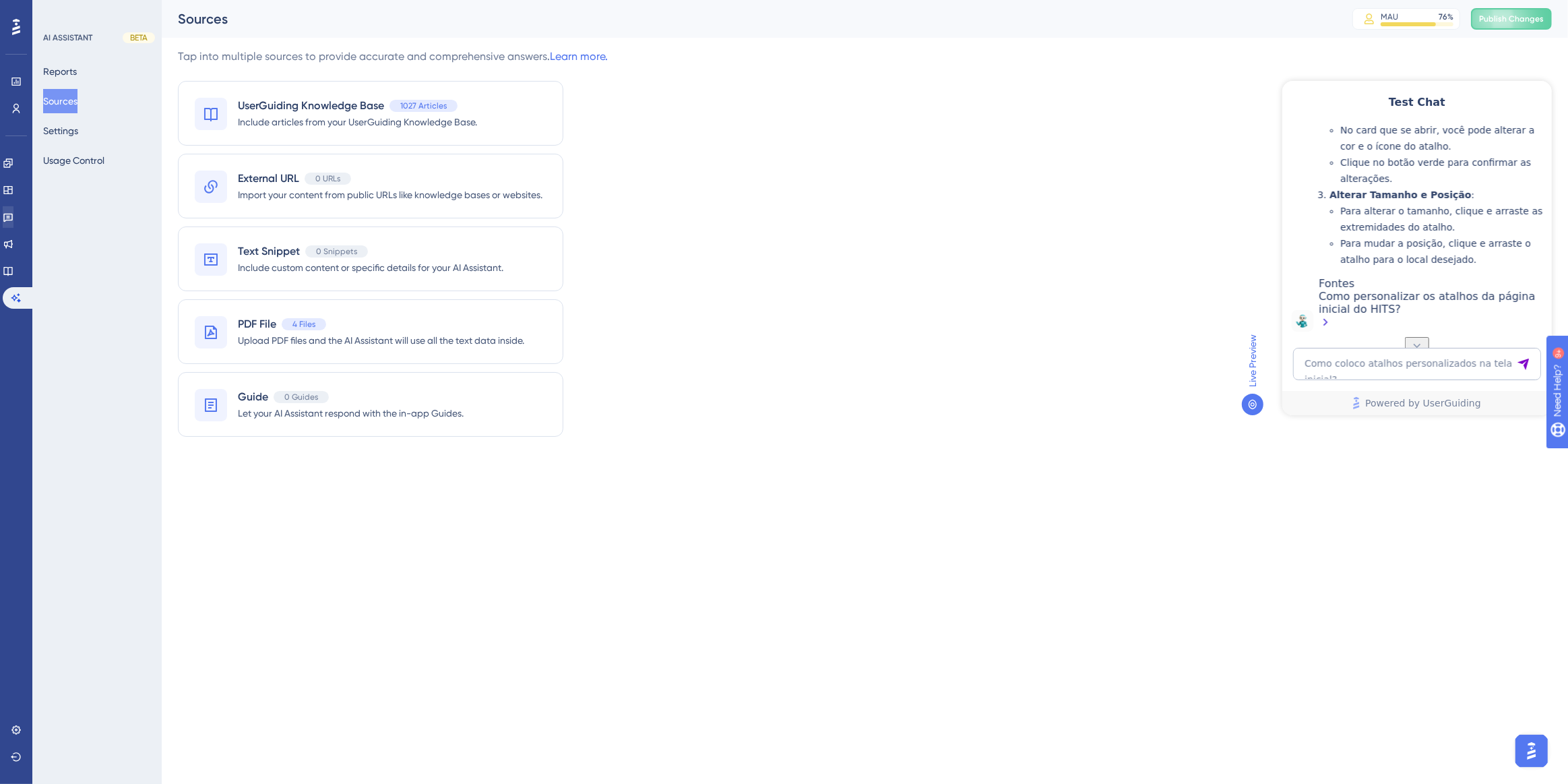
scroll to position [448, 0]
click at [1352, 306] on div "Como personalizar os atalhos da página inicial do HITS?" at bounding box center [1431, 310] width 226 height 42
click at [72, 66] on button "Reports" at bounding box center [60, 71] width 34 height 25
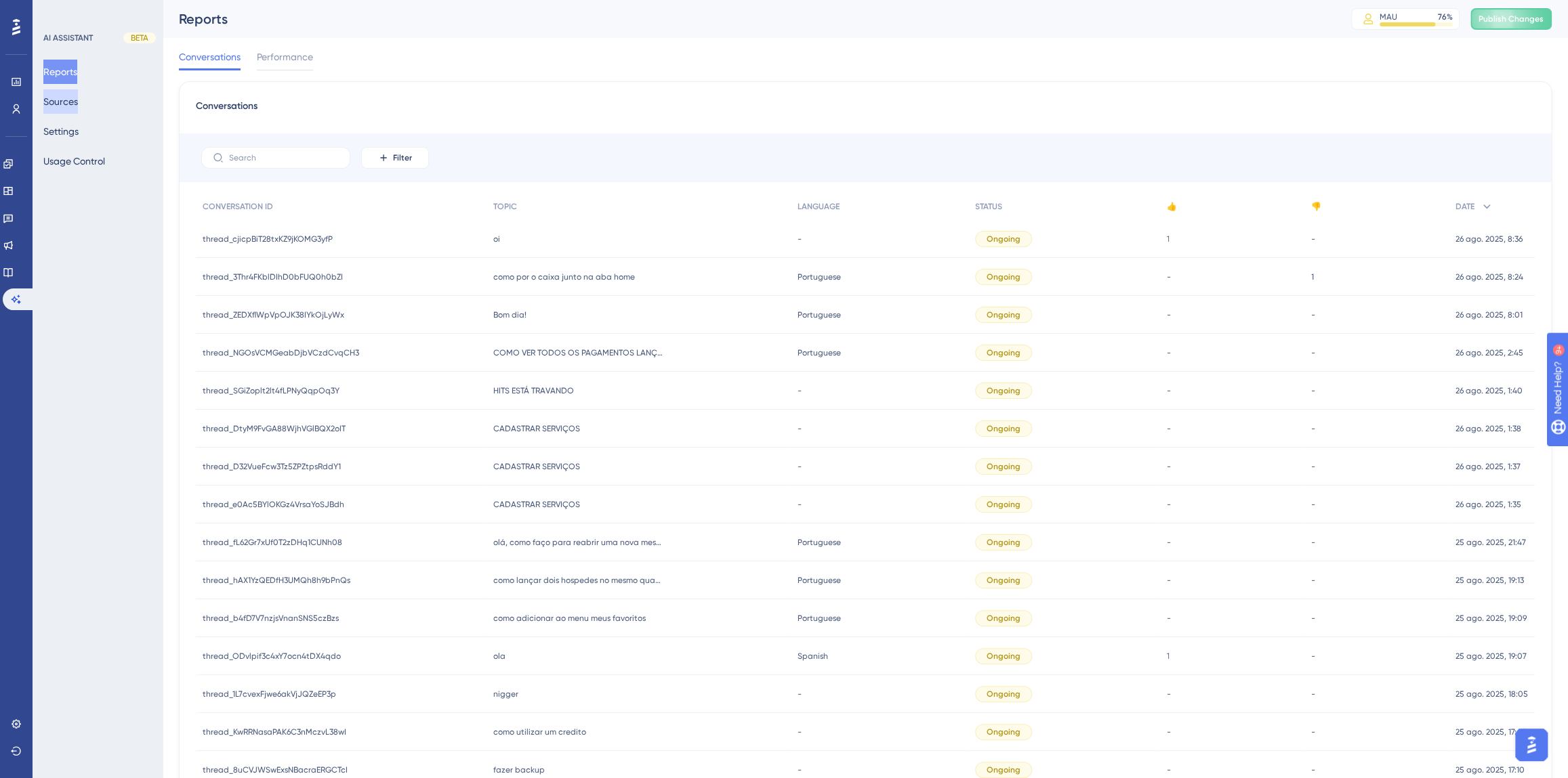
click at [67, 107] on button "Sources" at bounding box center [61, 101] width 35 height 25
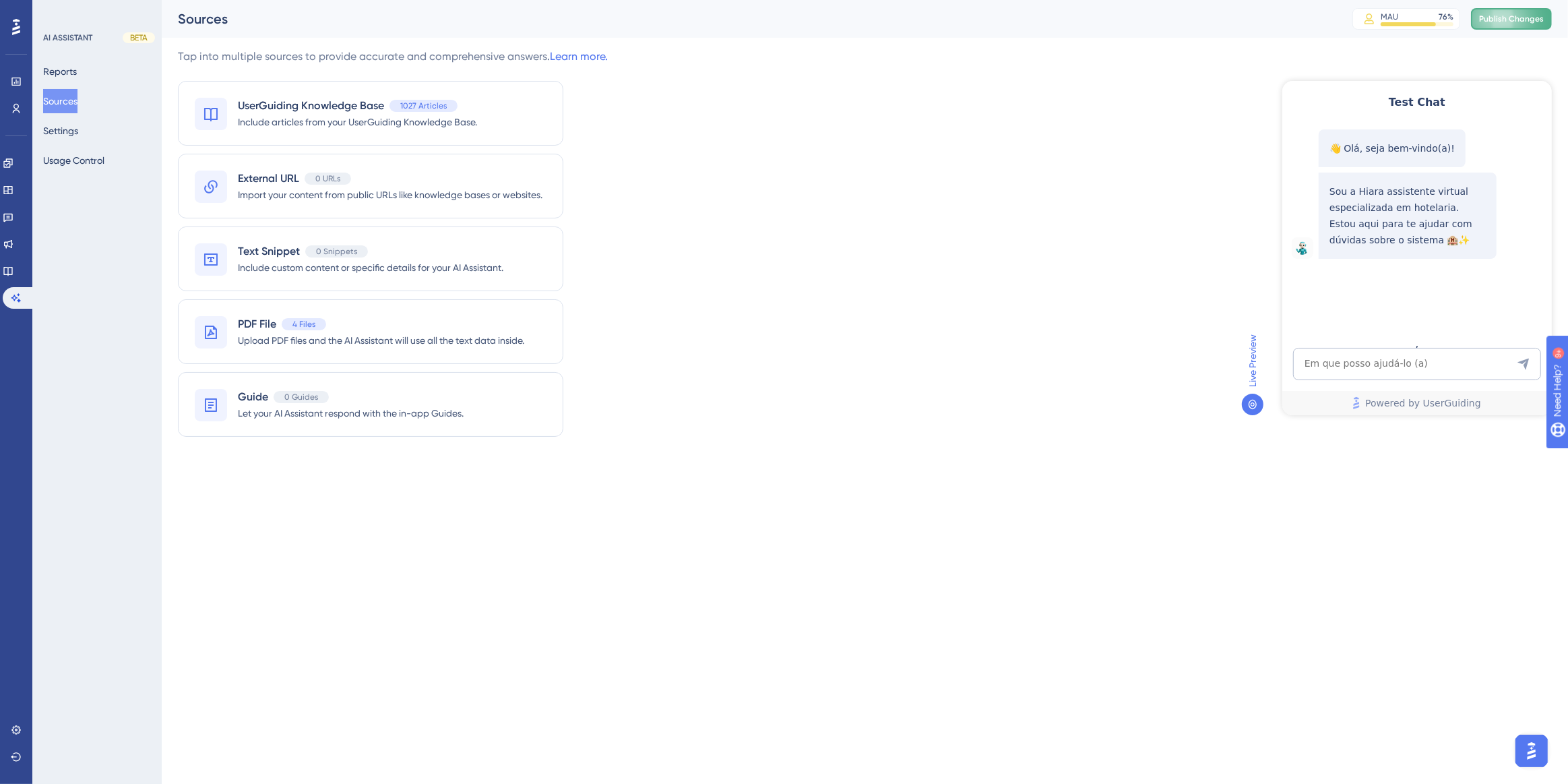
click at [1489, 20] on button "Publish Changes" at bounding box center [1511, 19] width 81 height 21
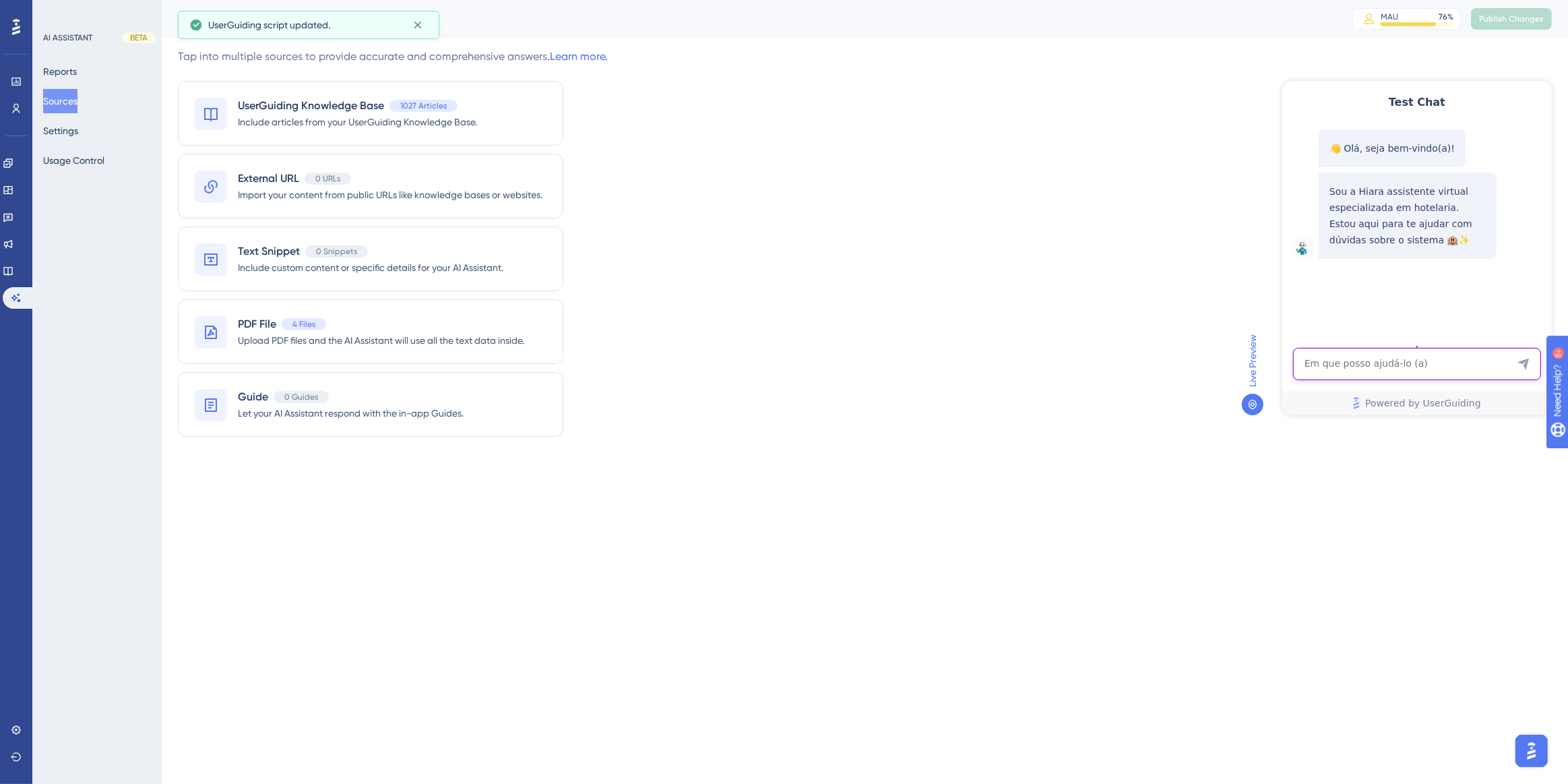
click at [1345, 364] on textarea "AI Assistant Text Input" at bounding box center [1416, 363] width 248 height 32
paste textarea "Como coloco atalhos personalizados na tela inicial?"
click at [1457, 335] on textarea "Como coloco atalhos personalizados na tela inicial?" at bounding box center [1416, 350] width 248 height 61
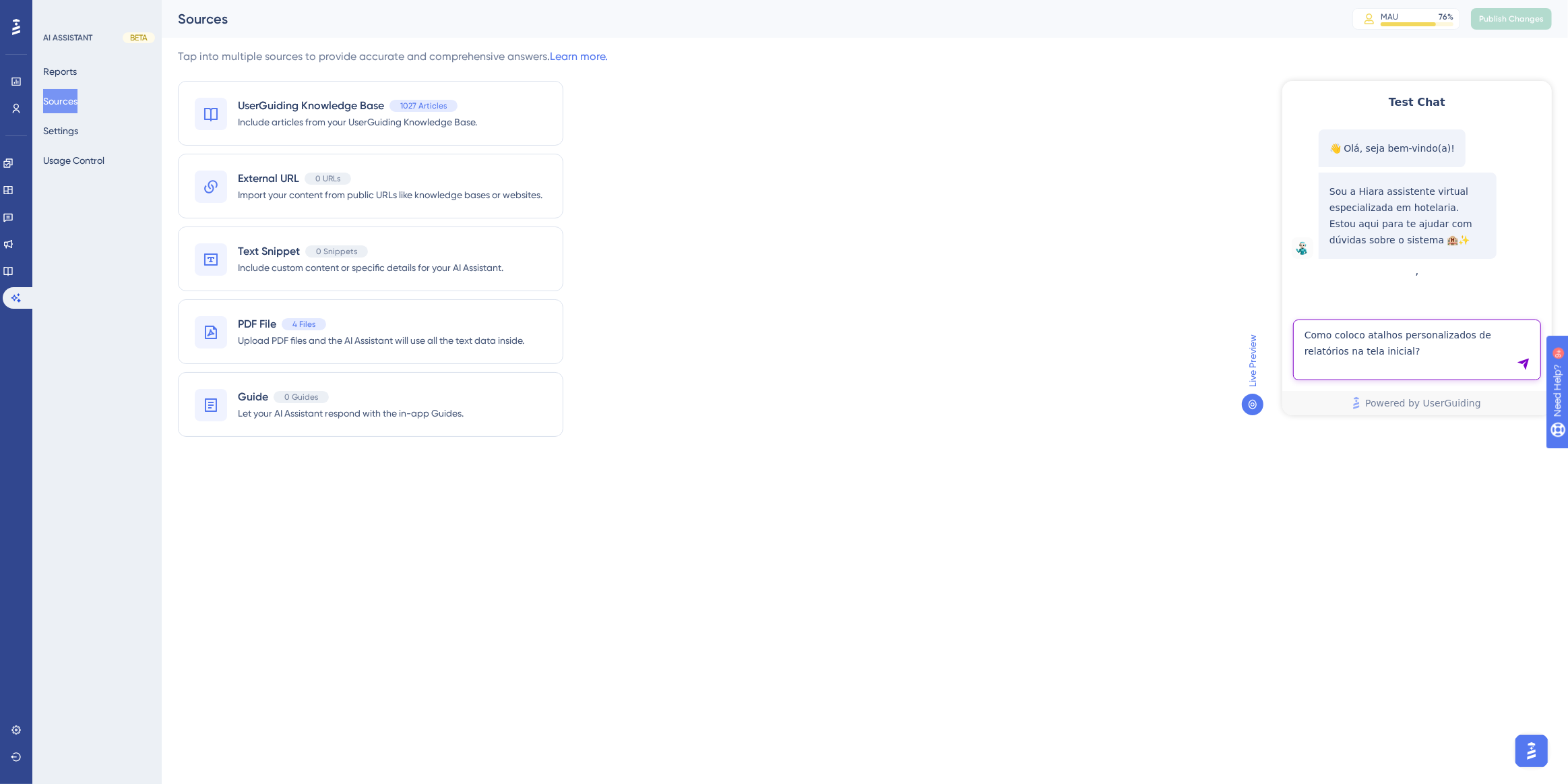
type textarea "Como coloco atalhos personalizados de relatórios na tela inicial?"
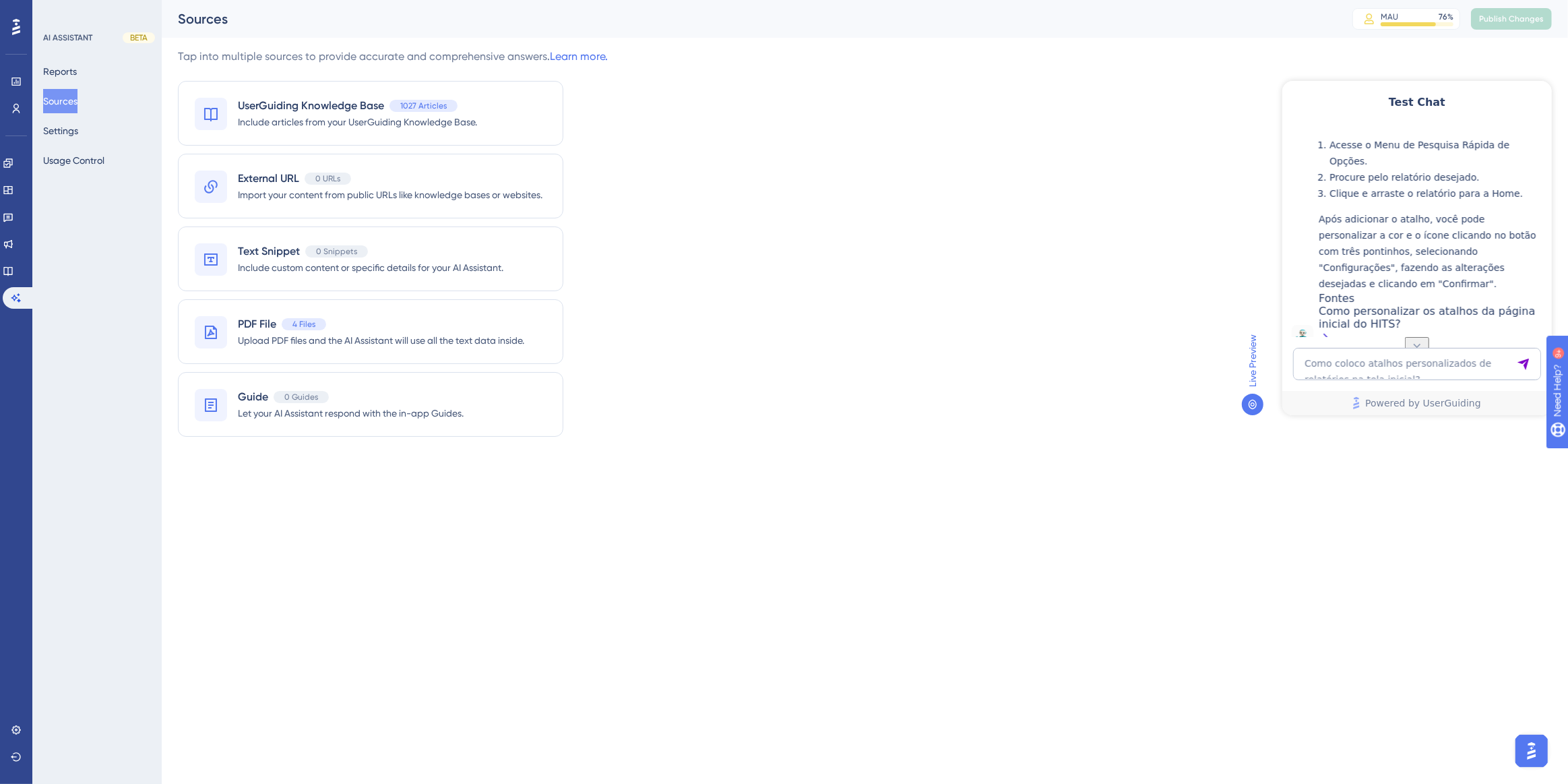
scroll to position [229, 0]
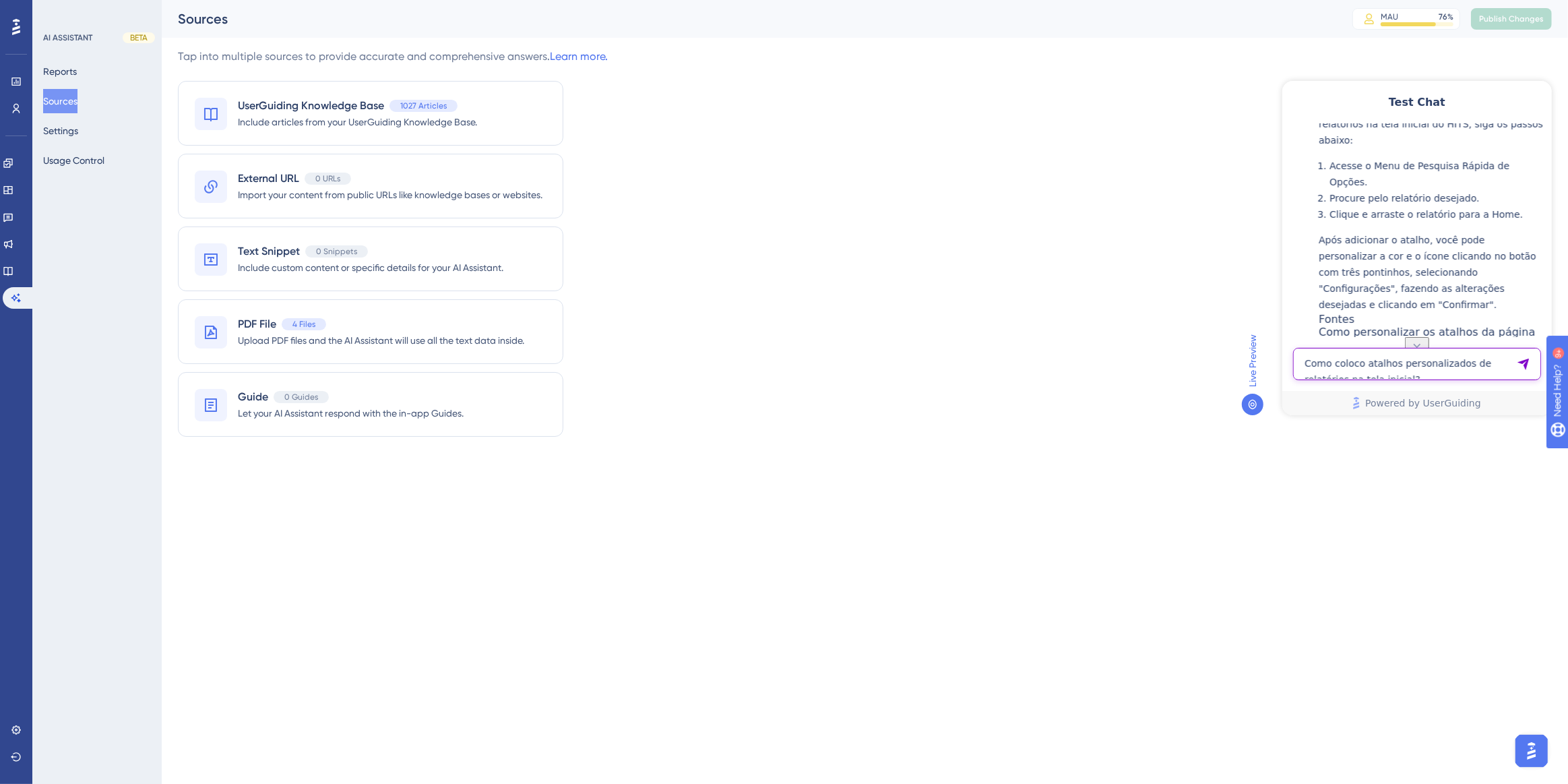
click at [1364, 356] on textarea "Como coloco atalhos personalizados de relatórios na tela inicial?" at bounding box center [1416, 363] width 248 height 32
paste textarea "como vincular uma conta a vulsa do apartamento"
type textarea "como vincular uma conta a vulsa do apartamento"
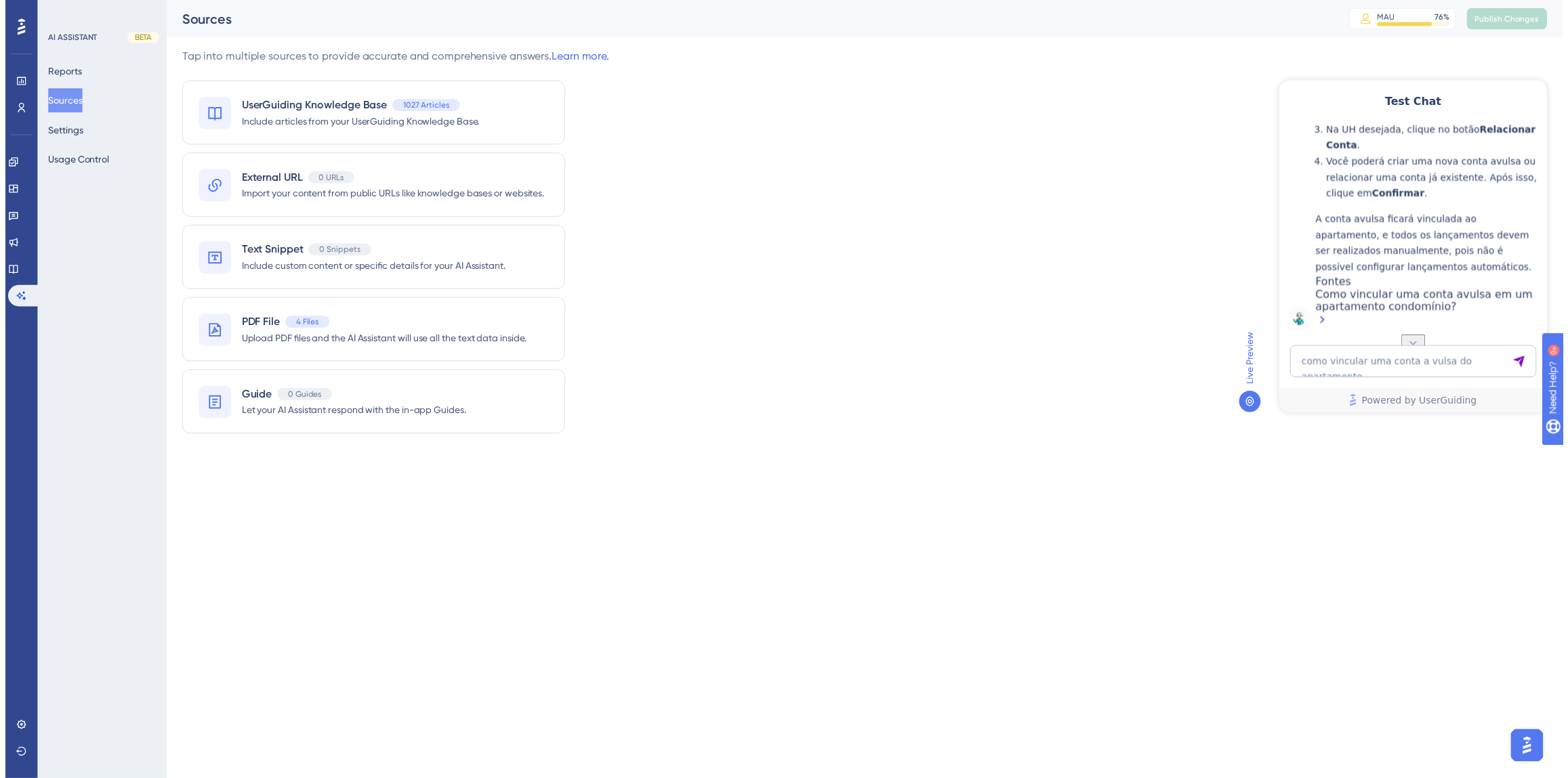
scroll to position [738, 0]
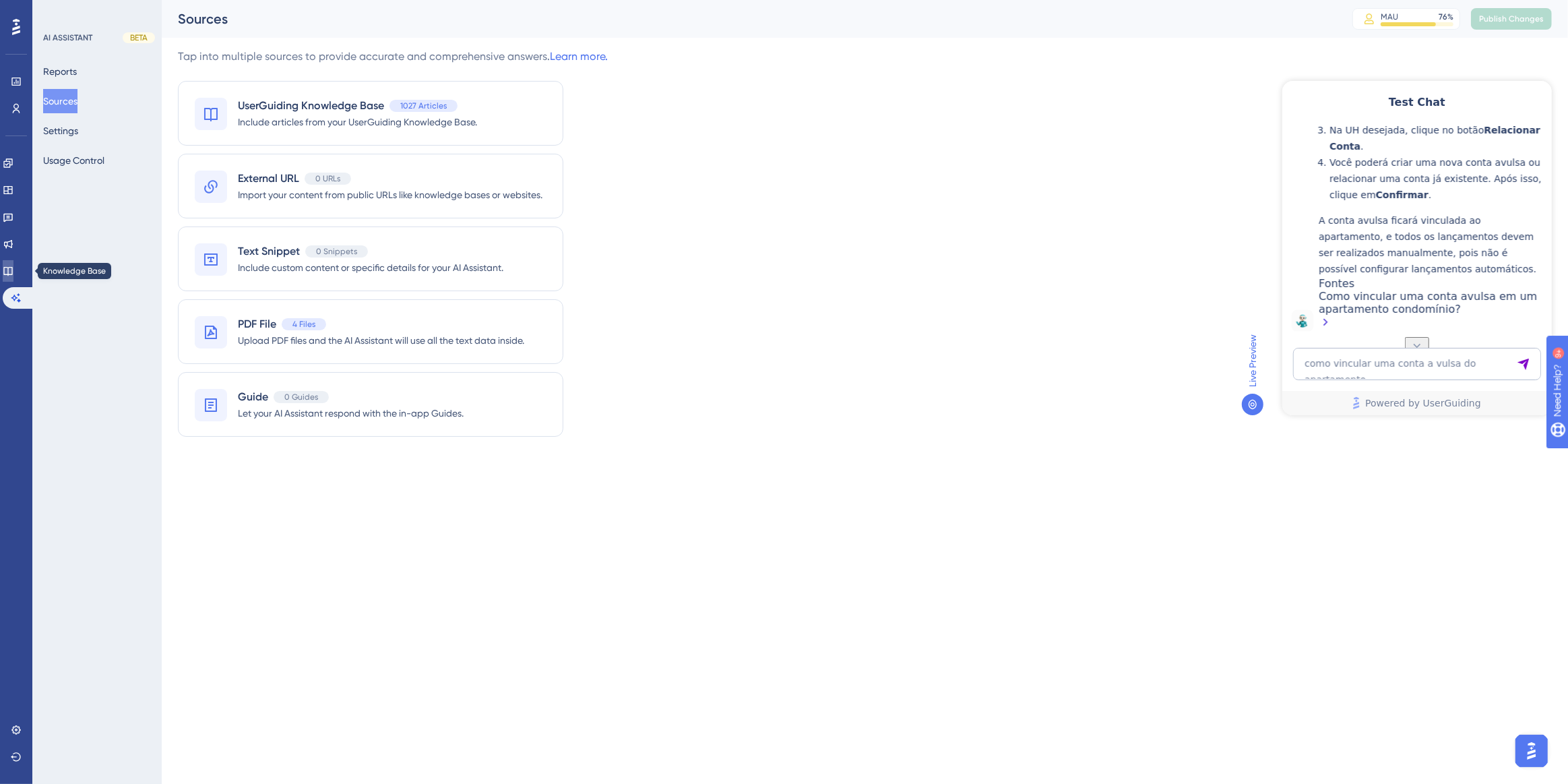
click at [14, 270] on icon at bounding box center [8, 271] width 11 height 11
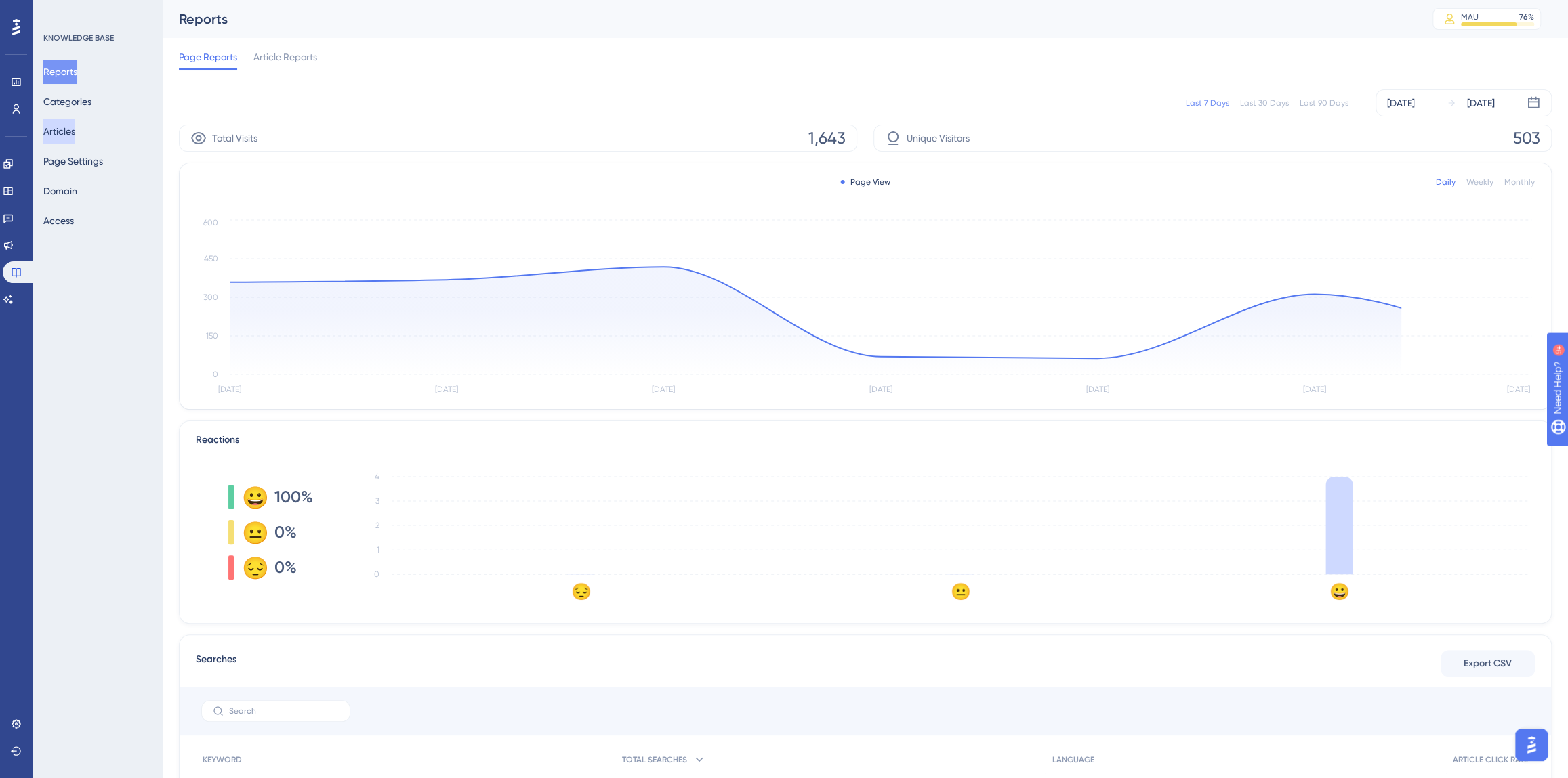
click at [73, 130] on button "Articles" at bounding box center [59, 131] width 32 height 25
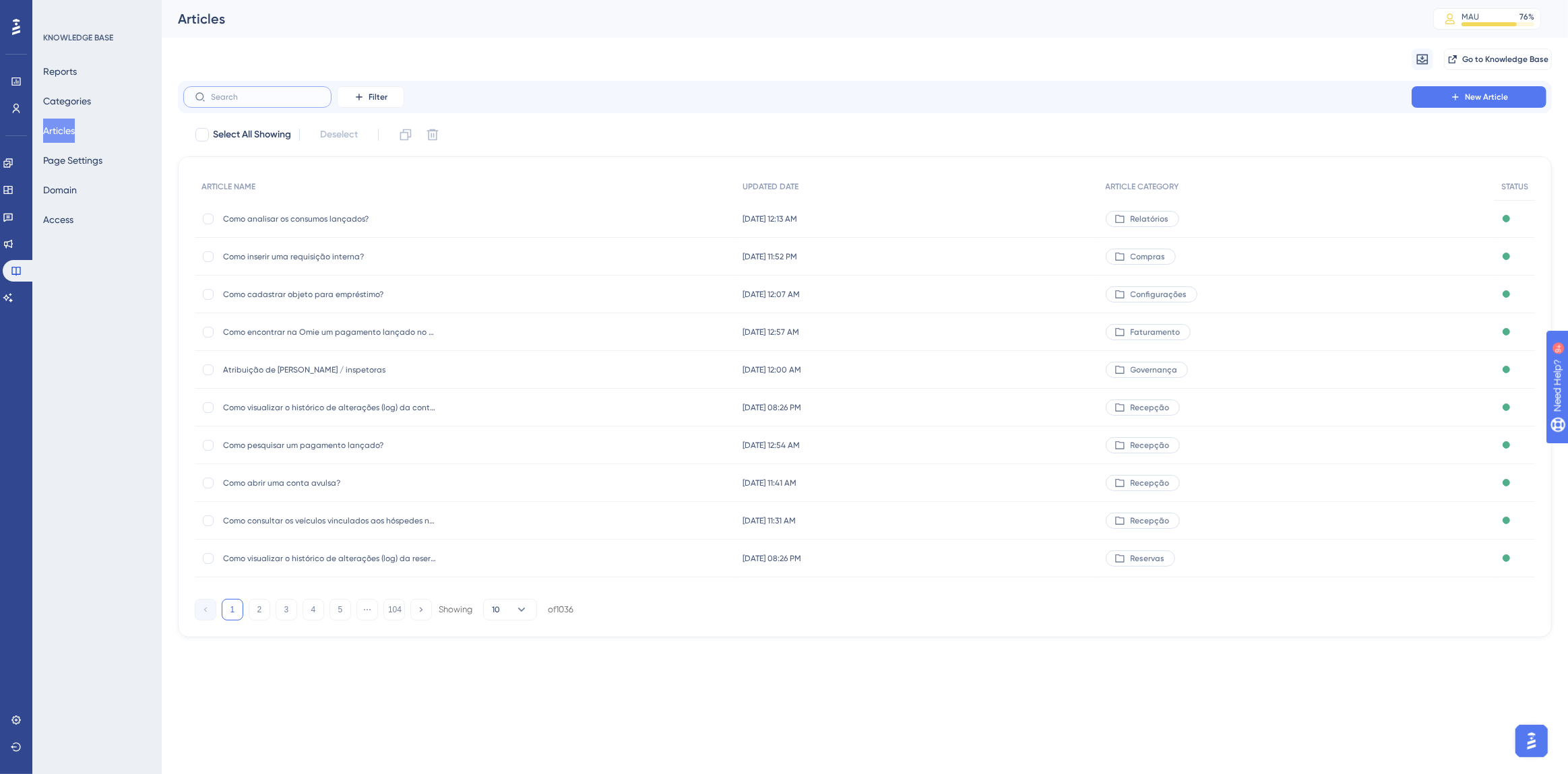
click at [253, 94] on input "text" at bounding box center [265, 97] width 109 height 9
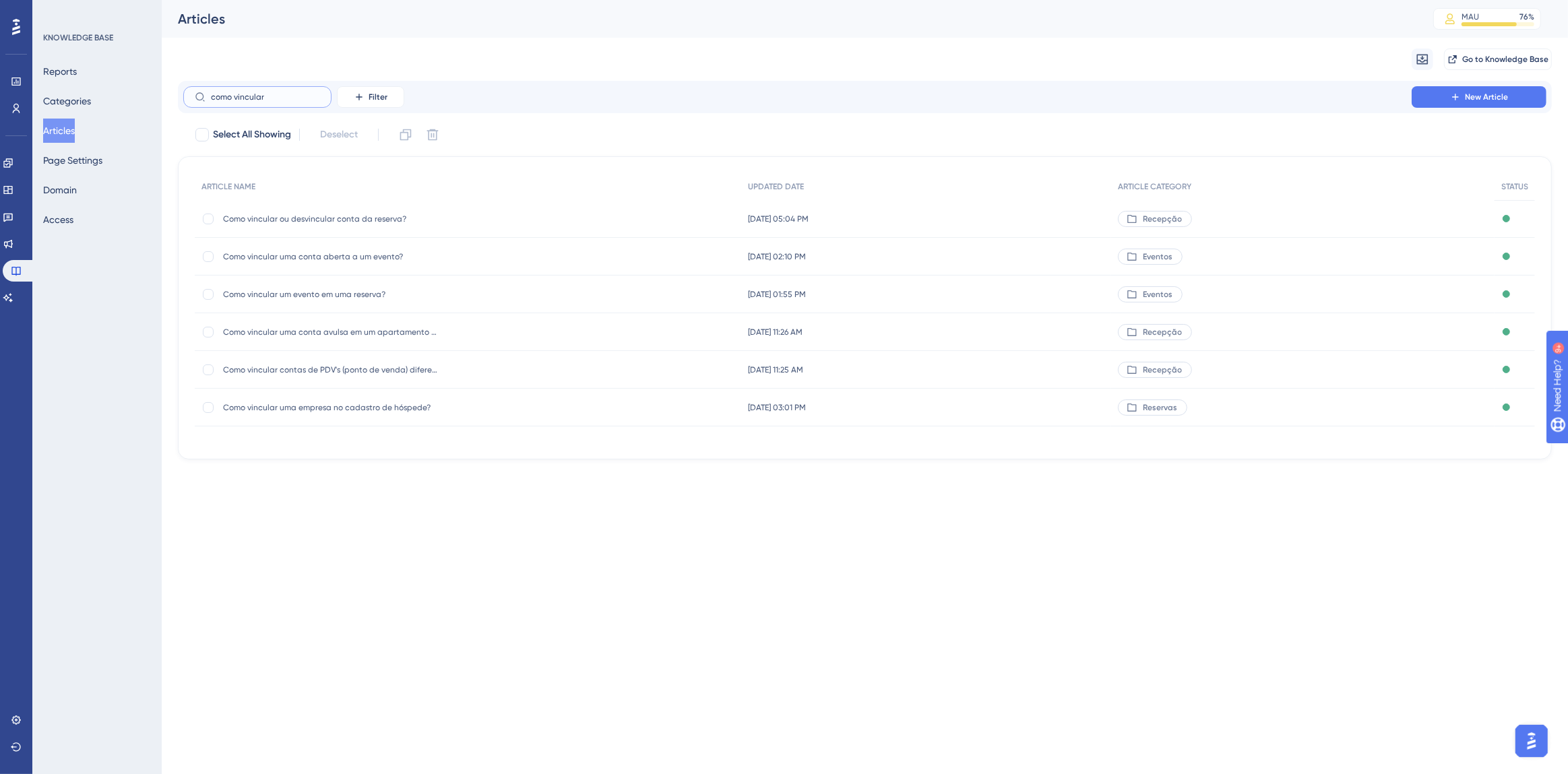
type input "como vincular y"
checkbox input "true"
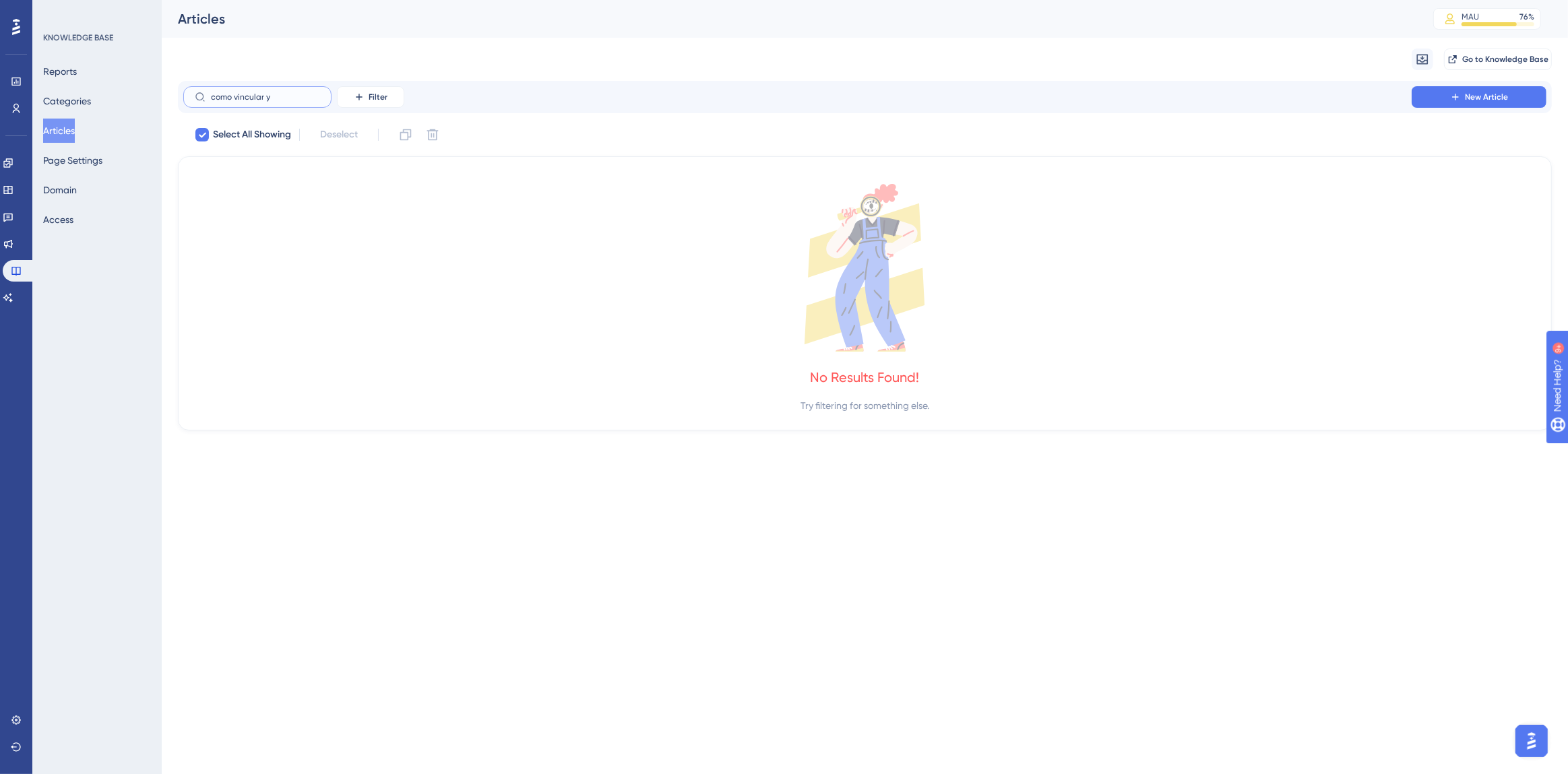
type input "como vincular"
checkbox input "false"
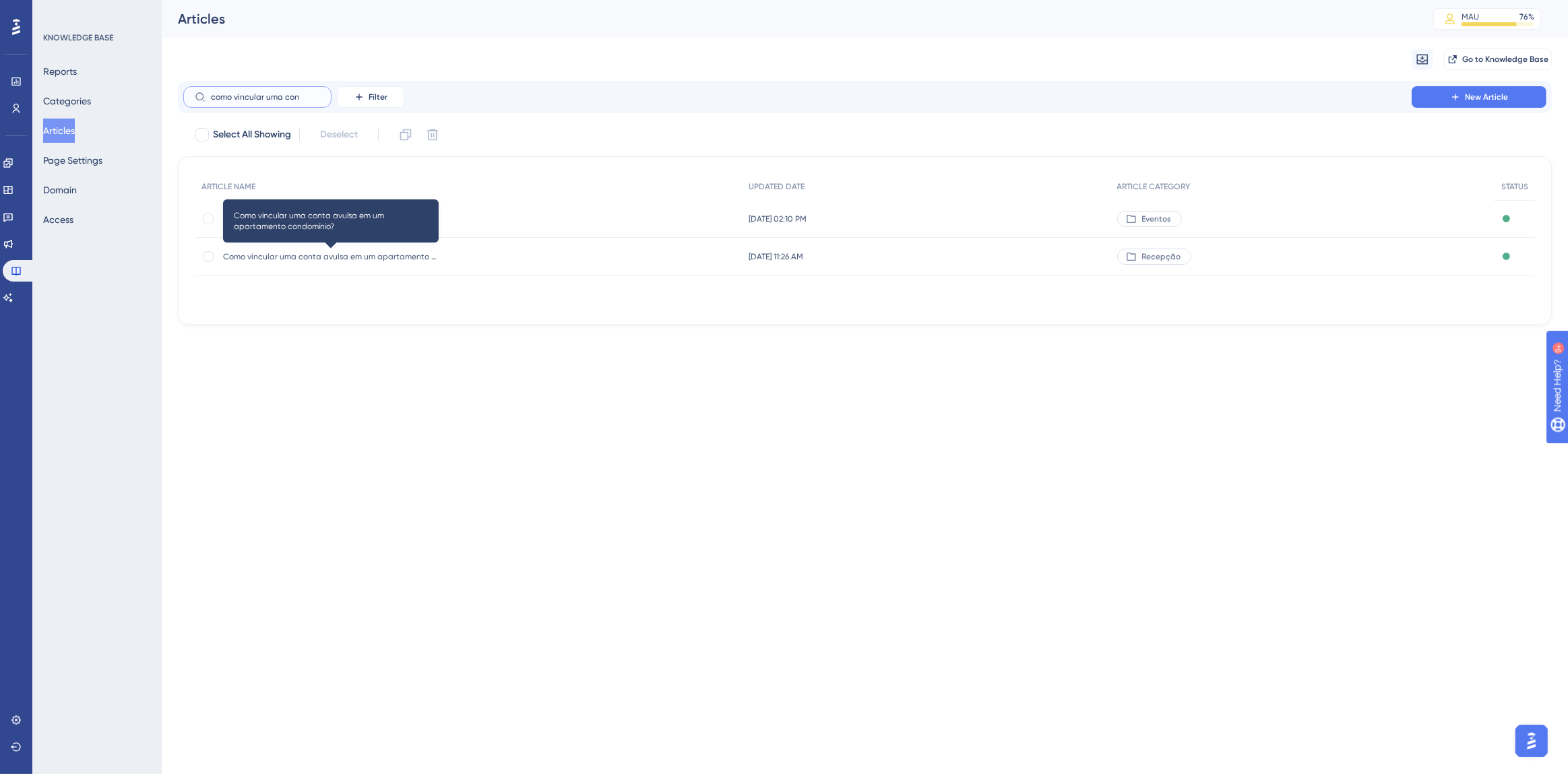
type input "como vincular uma con"
click at [363, 258] on span "Como vincular uma conta avulsa em um apartamento condomínio?" at bounding box center [331, 256] width 215 height 11
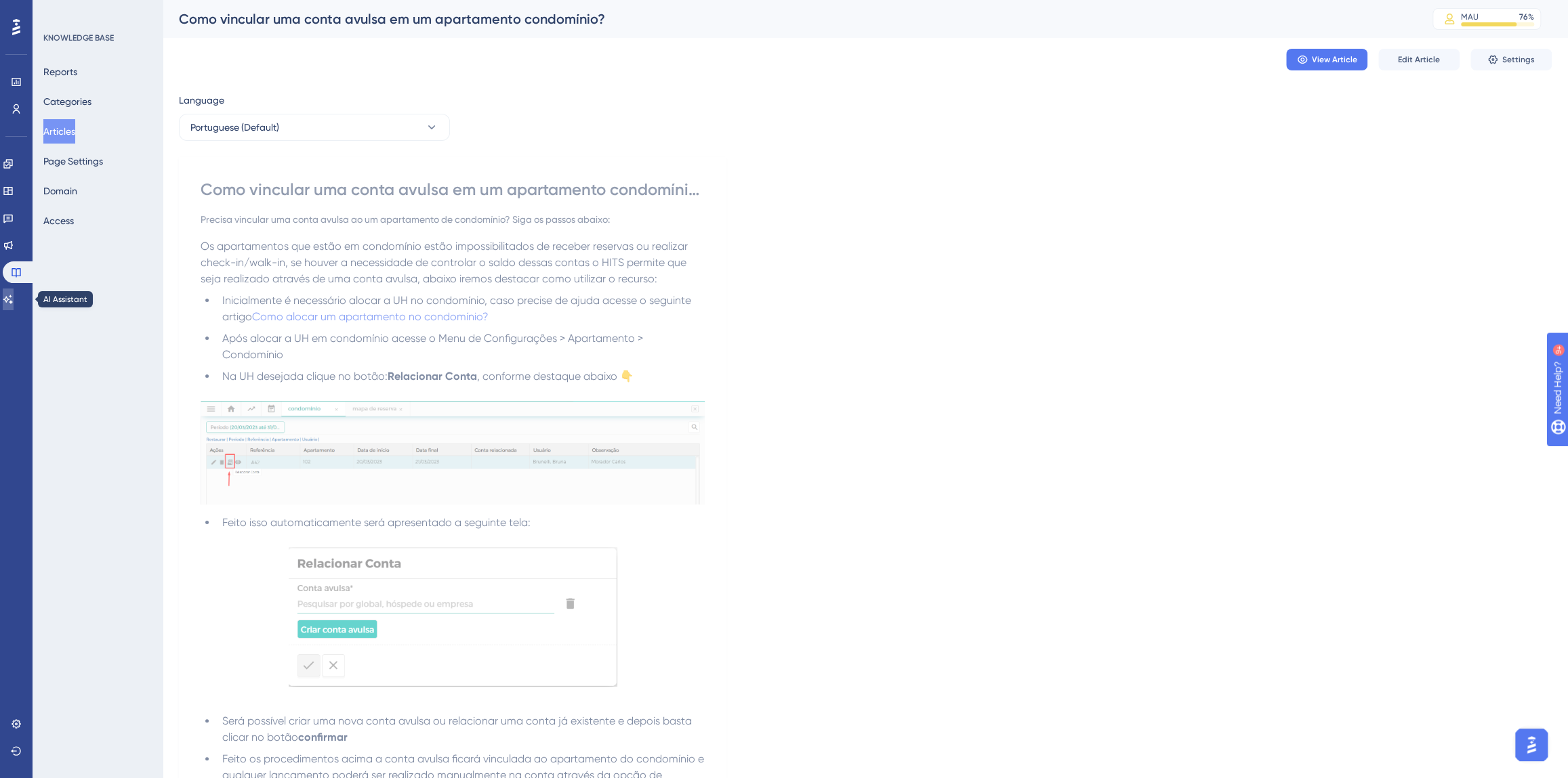
click at [9, 302] on link at bounding box center [8, 299] width 11 height 21
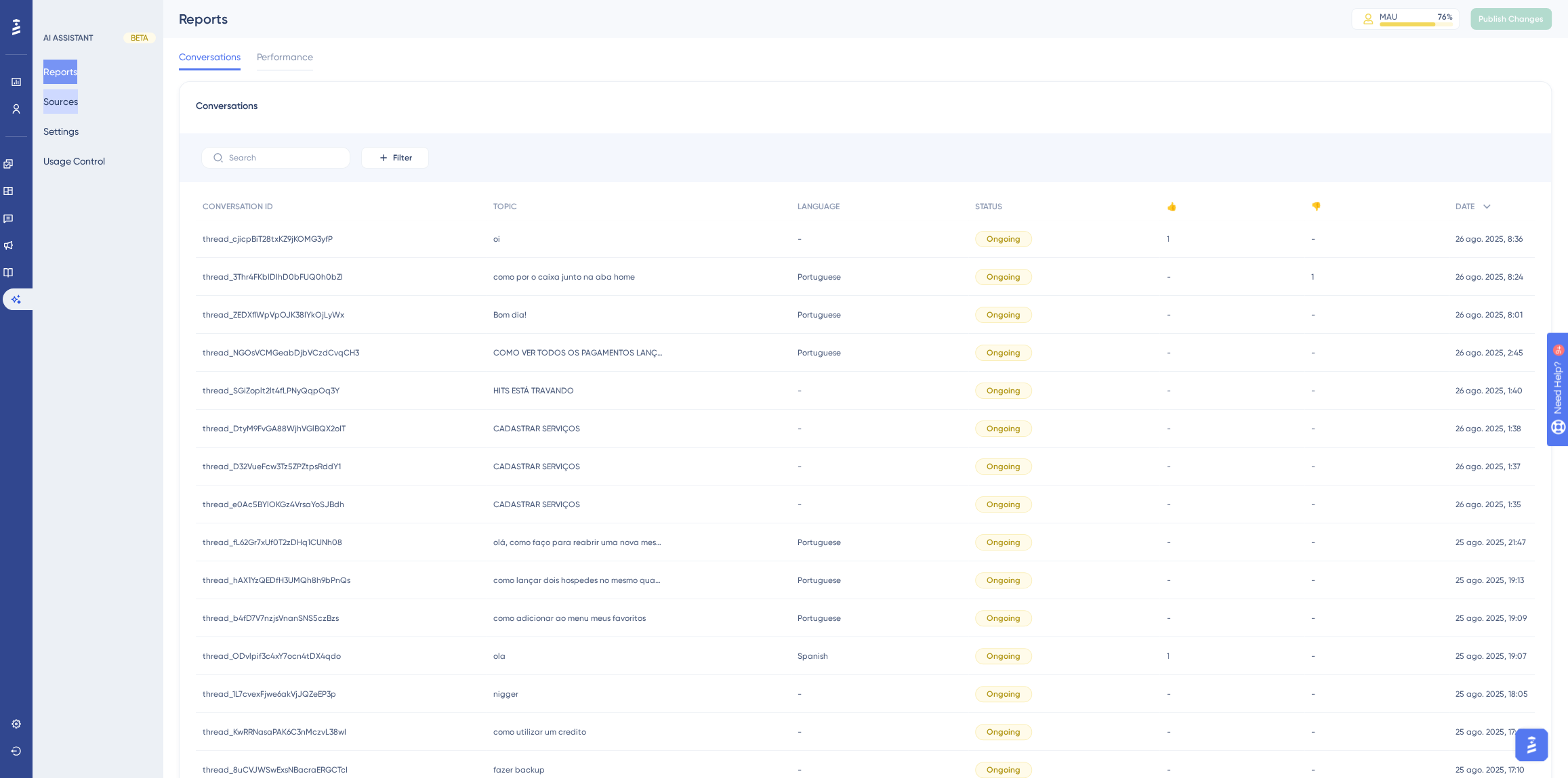
click at [78, 112] on button "Sources" at bounding box center [61, 101] width 35 height 25
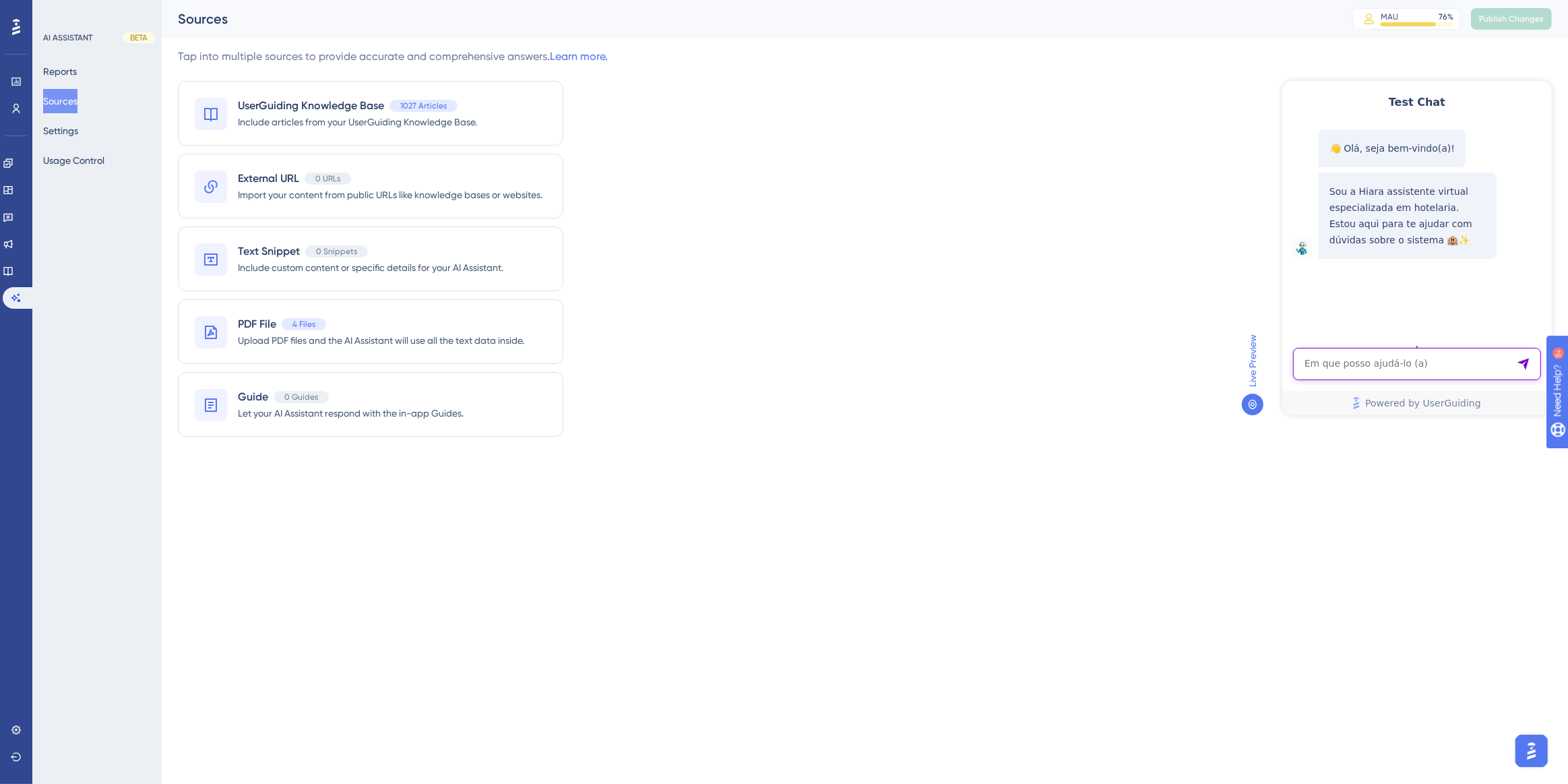
click at [1346, 368] on textarea "AI Assistant Text Input" at bounding box center [1416, 363] width 248 height 32
paste textarea "como vincular uma conta a vulsa do apartamento"
type textarea "como vincular uma conta a vulsa a uma conta de apartamento"
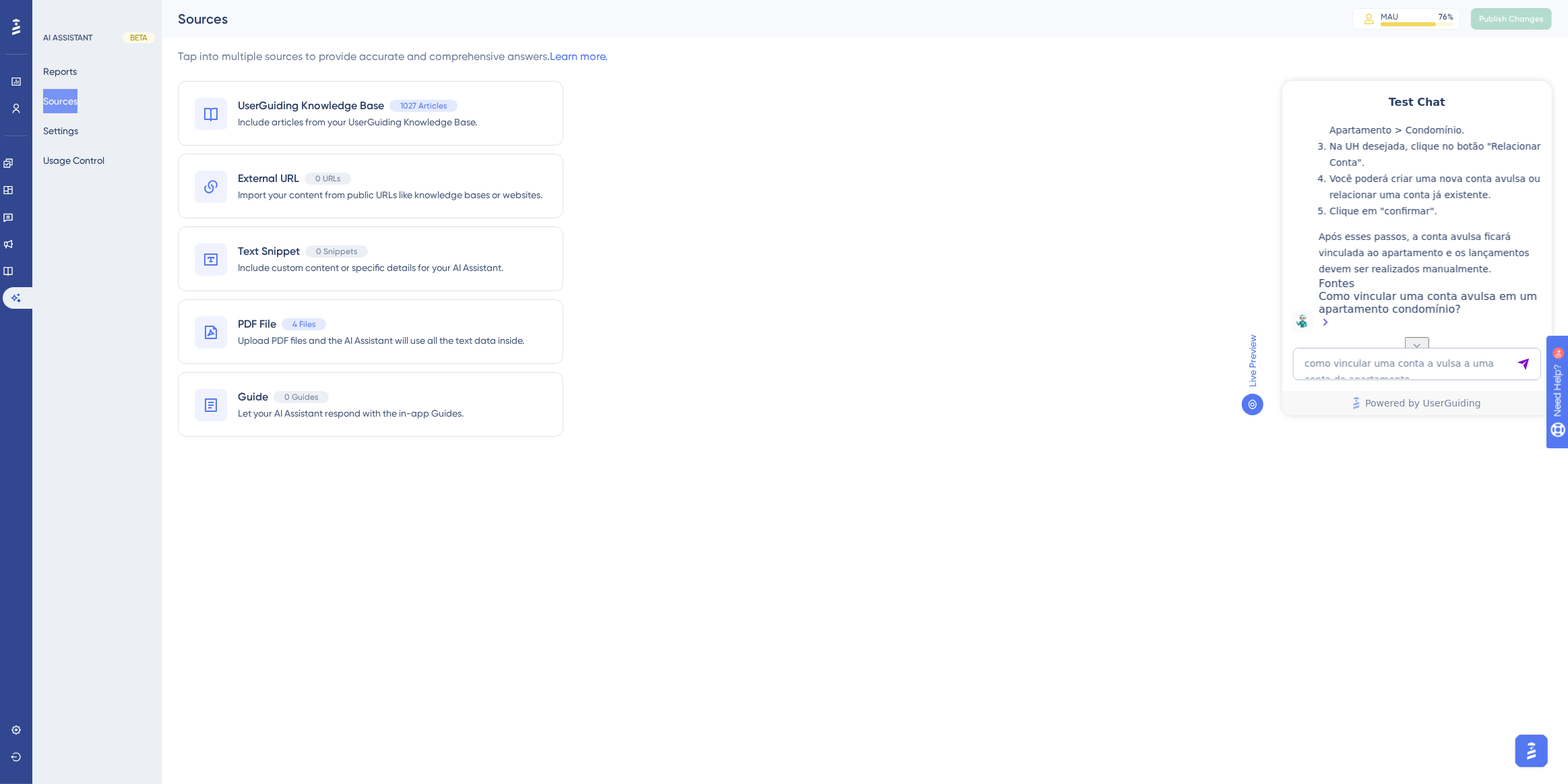
scroll to position [400, 0]
click at [1392, 361] on textarea "como vincular uma conta a vulsa a uma conta de apartamento" at bounding box center [1416, 363] width 248 height 32
click at [1378, 366] on textarea "posso vincular" at bounding box center [1416, 363] width 248 height 32
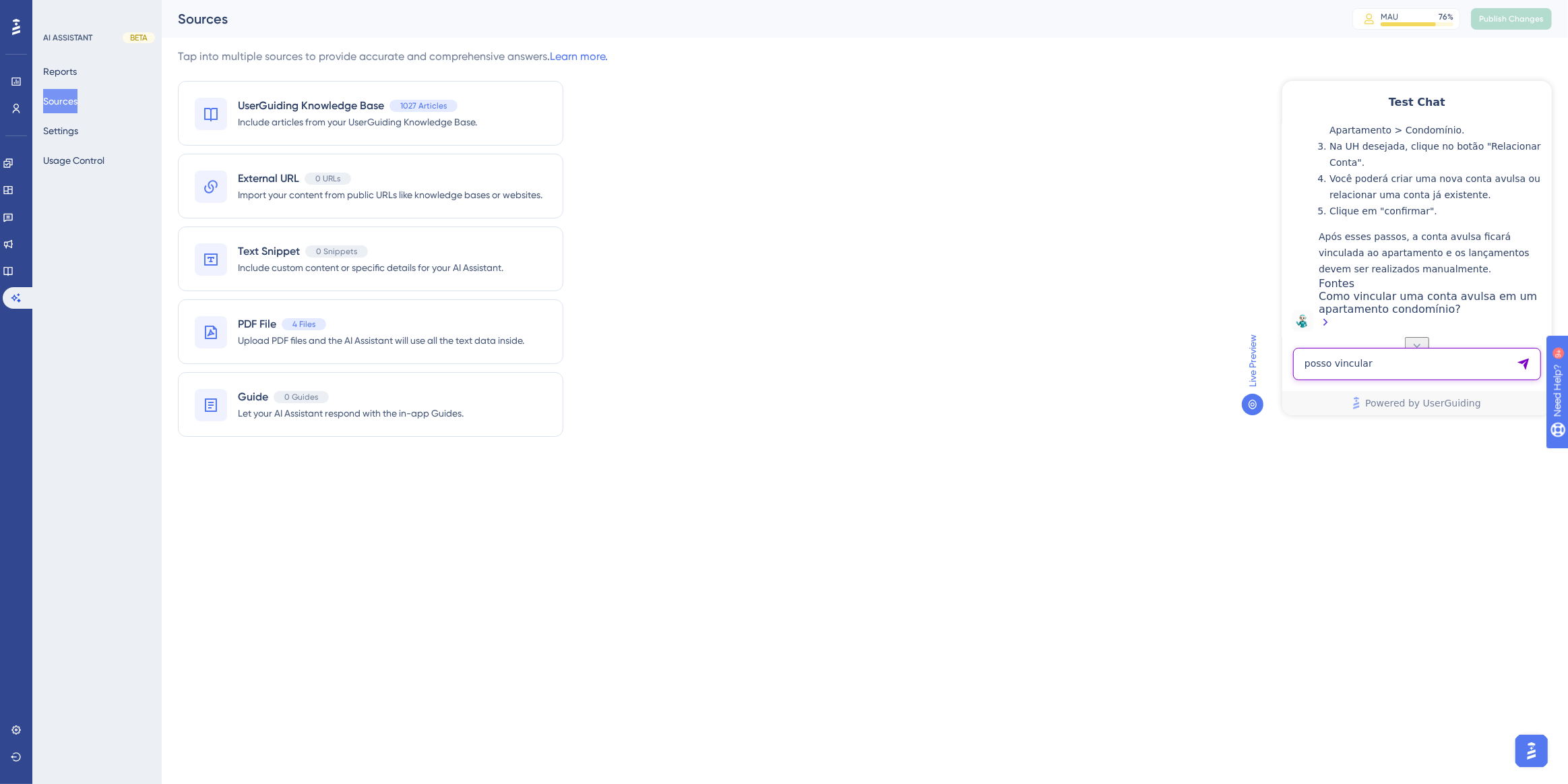
paste textarea "POSSO VINCULAR 2 CNPJS NA CONTA DO HOSPEDE?"
type textarea "POSSO VINCULAR 2 CNPJS NA CONTA DO HOSPEDE?"
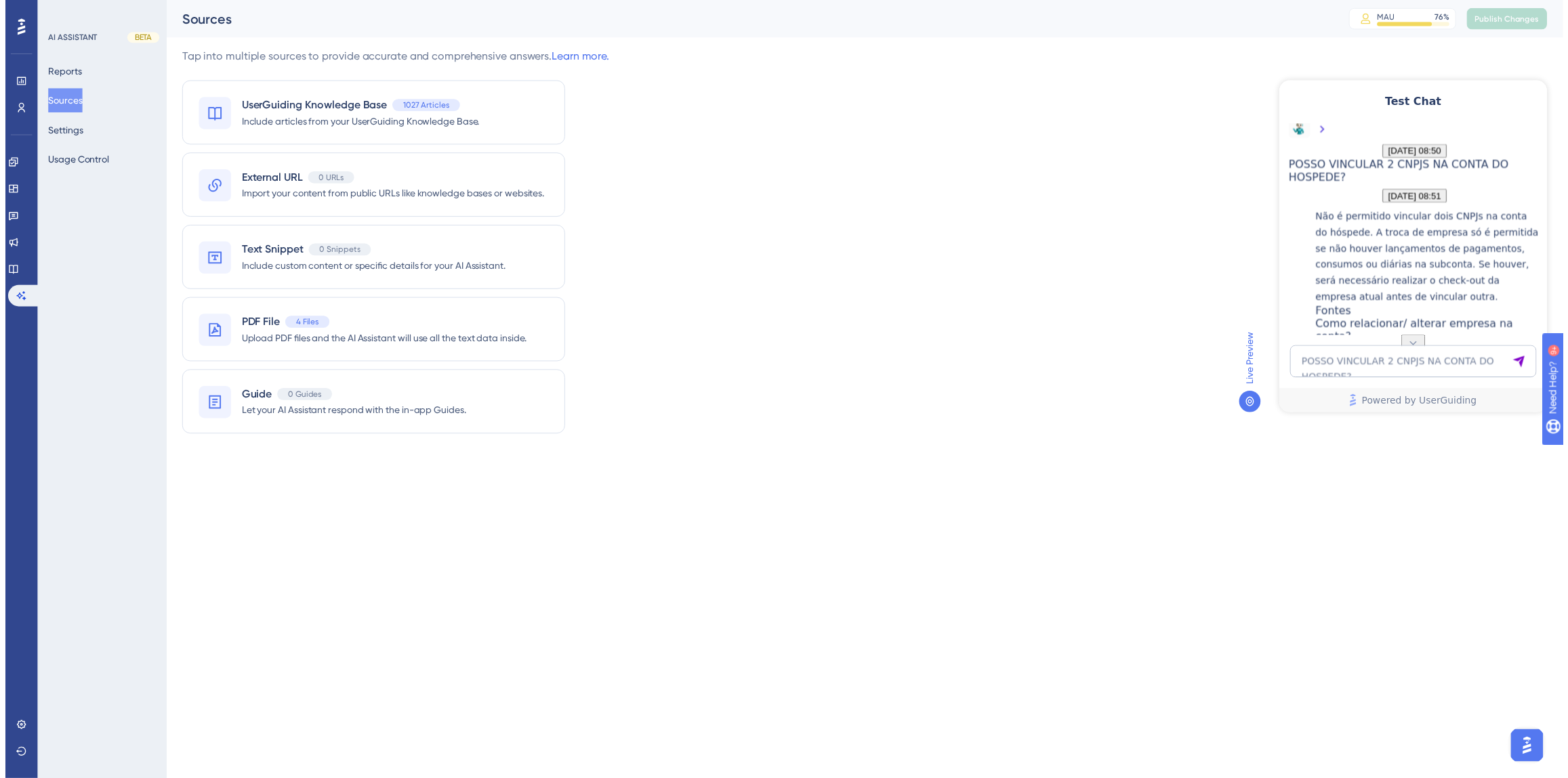
scroll to position [695, 0]
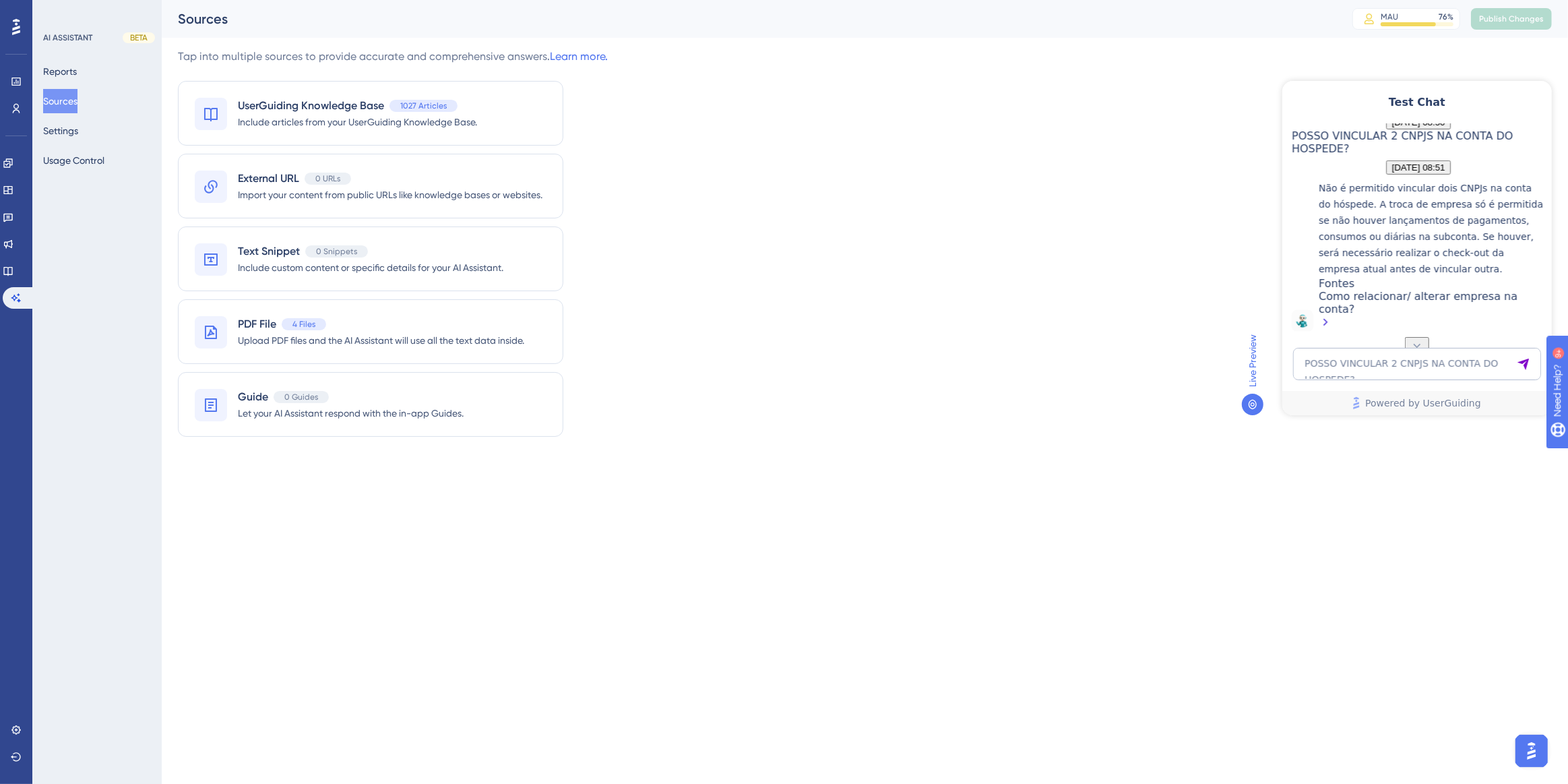
click at [1486, 309] on div "Como relacionar/ alterar empresa na conta?" at bounding box center [1431, 310] width 226 height 42
click at [14, 263] on link at bounding box center [8, 271] width 11 height 21
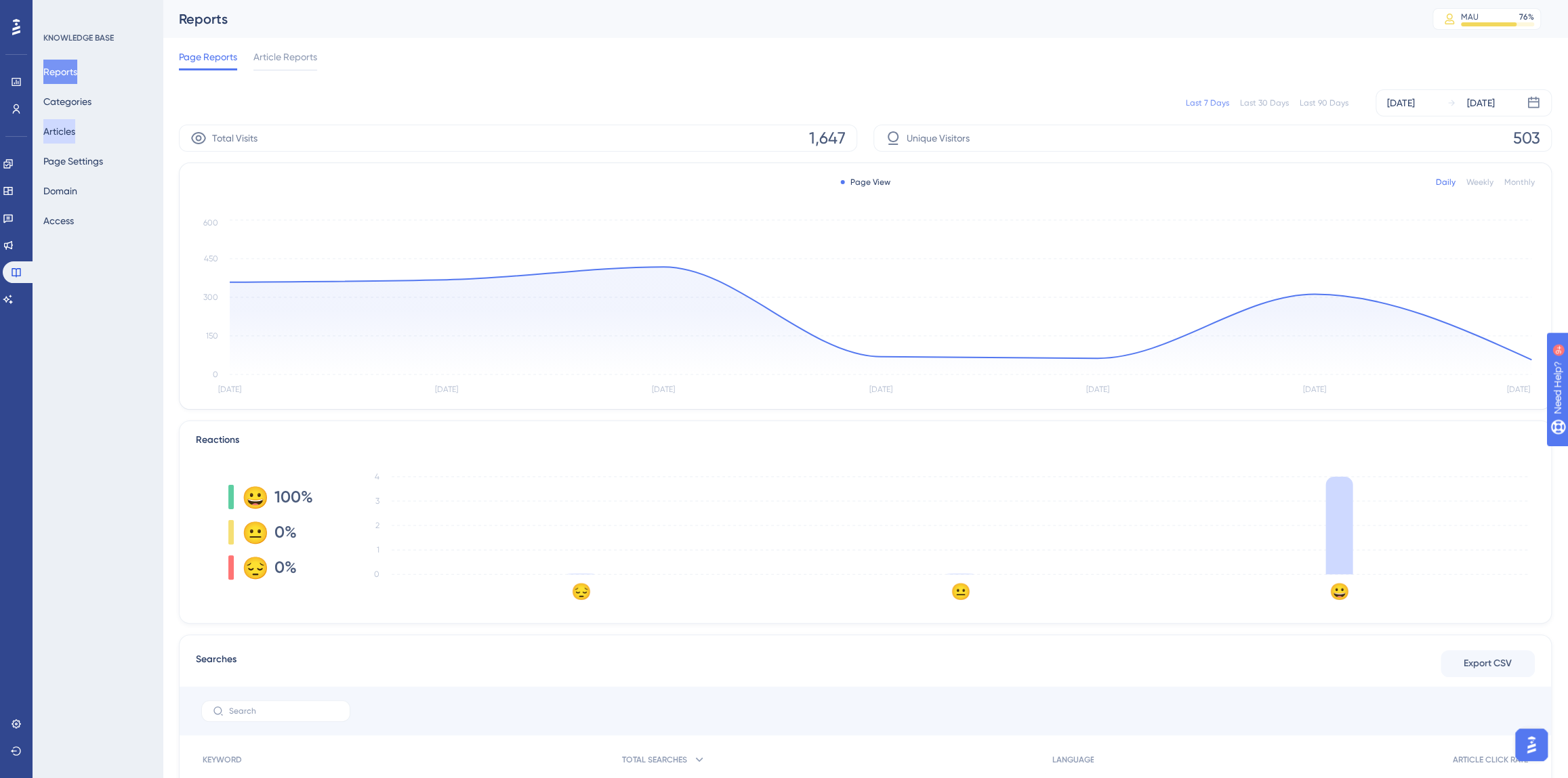
click at [72, 129] on button "Articles" at bounding box center [59, 131] width 32 height 25
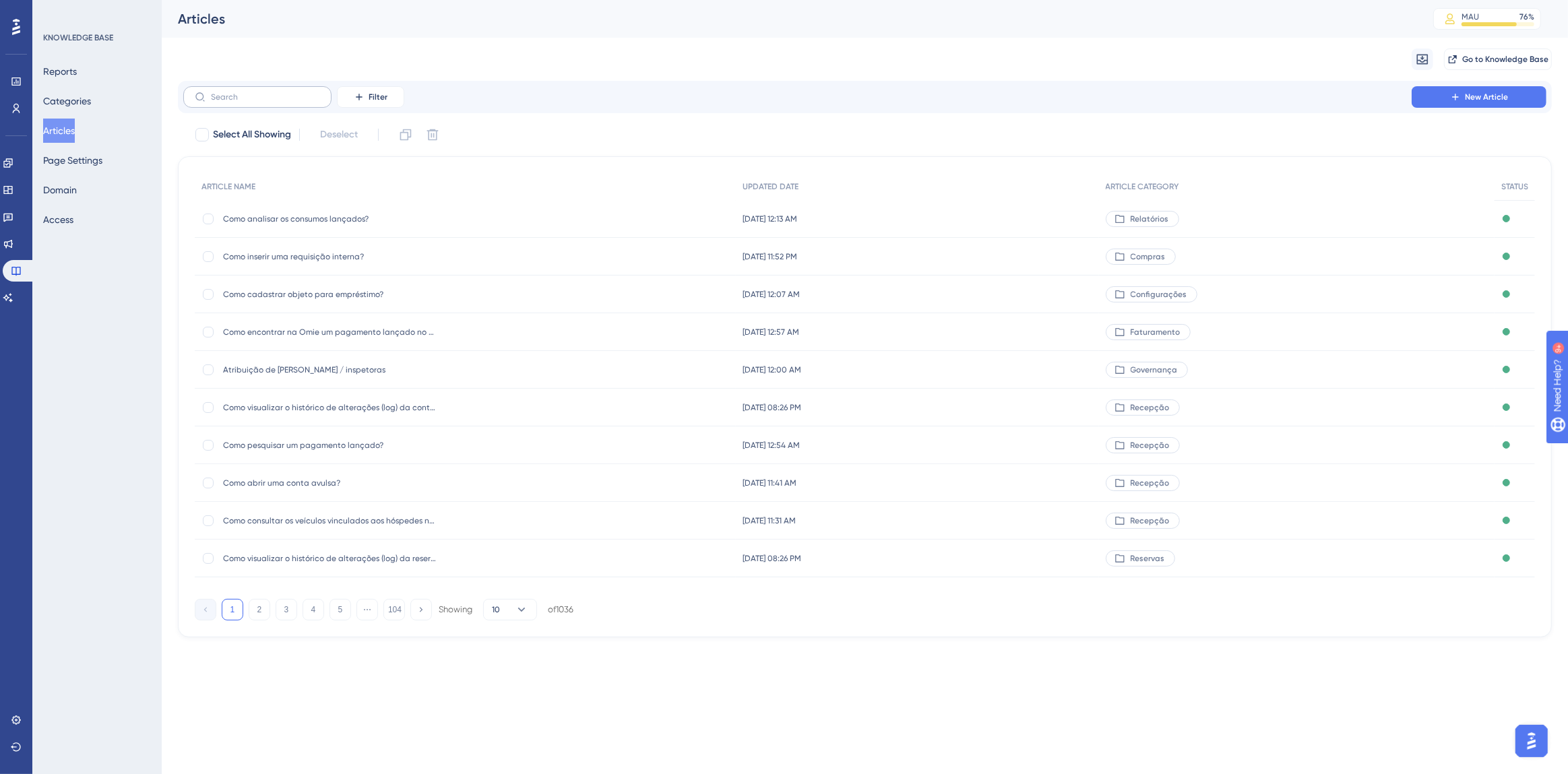
click at [271, 107] on label at bounding box center [257, 97] width 148 height 21
click at [271, 102] on input "text" at bounding box center [265, 97] width 109 height 9
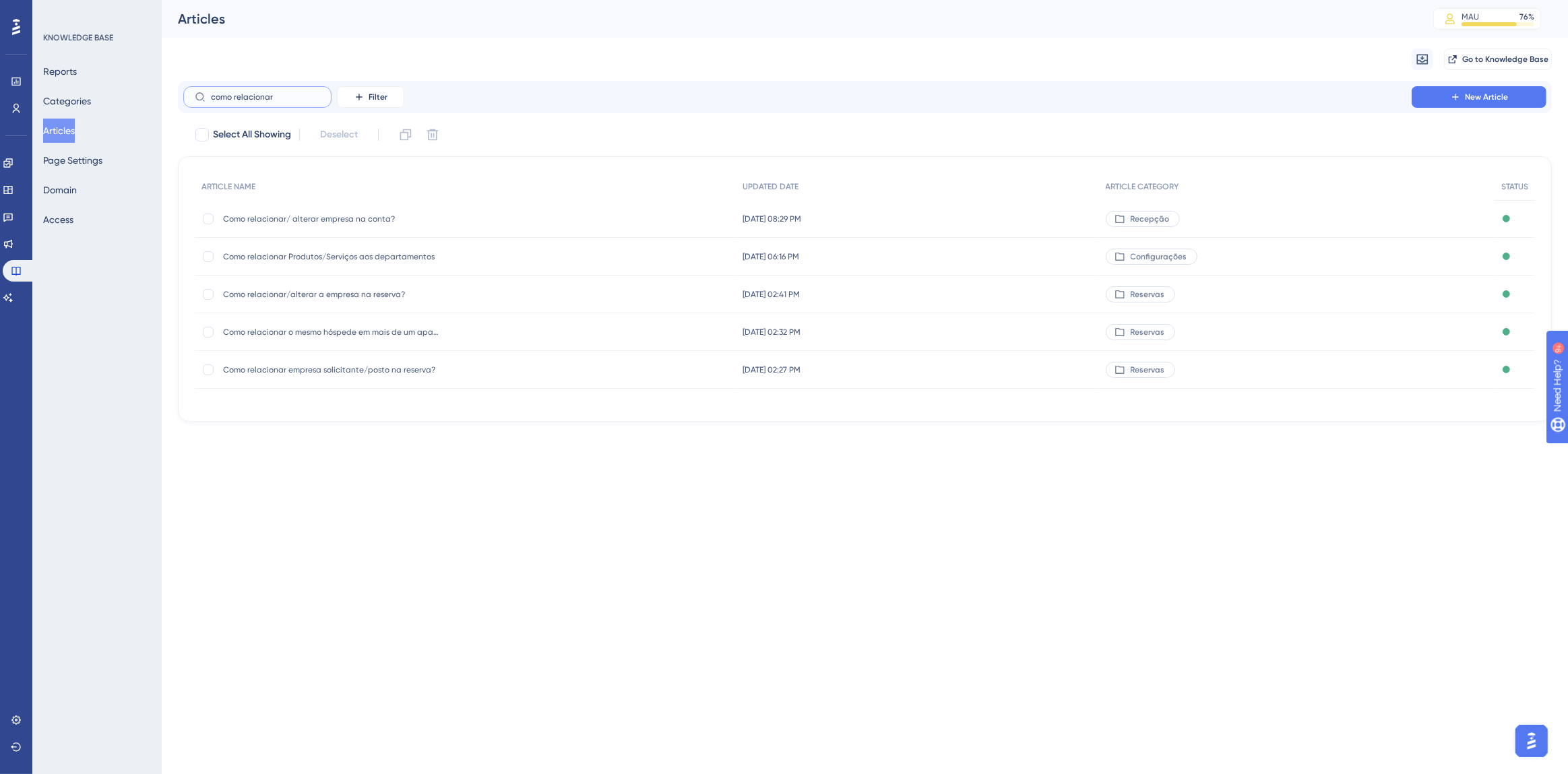
type input "como relacionar"
click at [346, 218] on span "Como relacionar/ alterar empresa na conta?" at bounding box center [331, 219] width 215 height 11
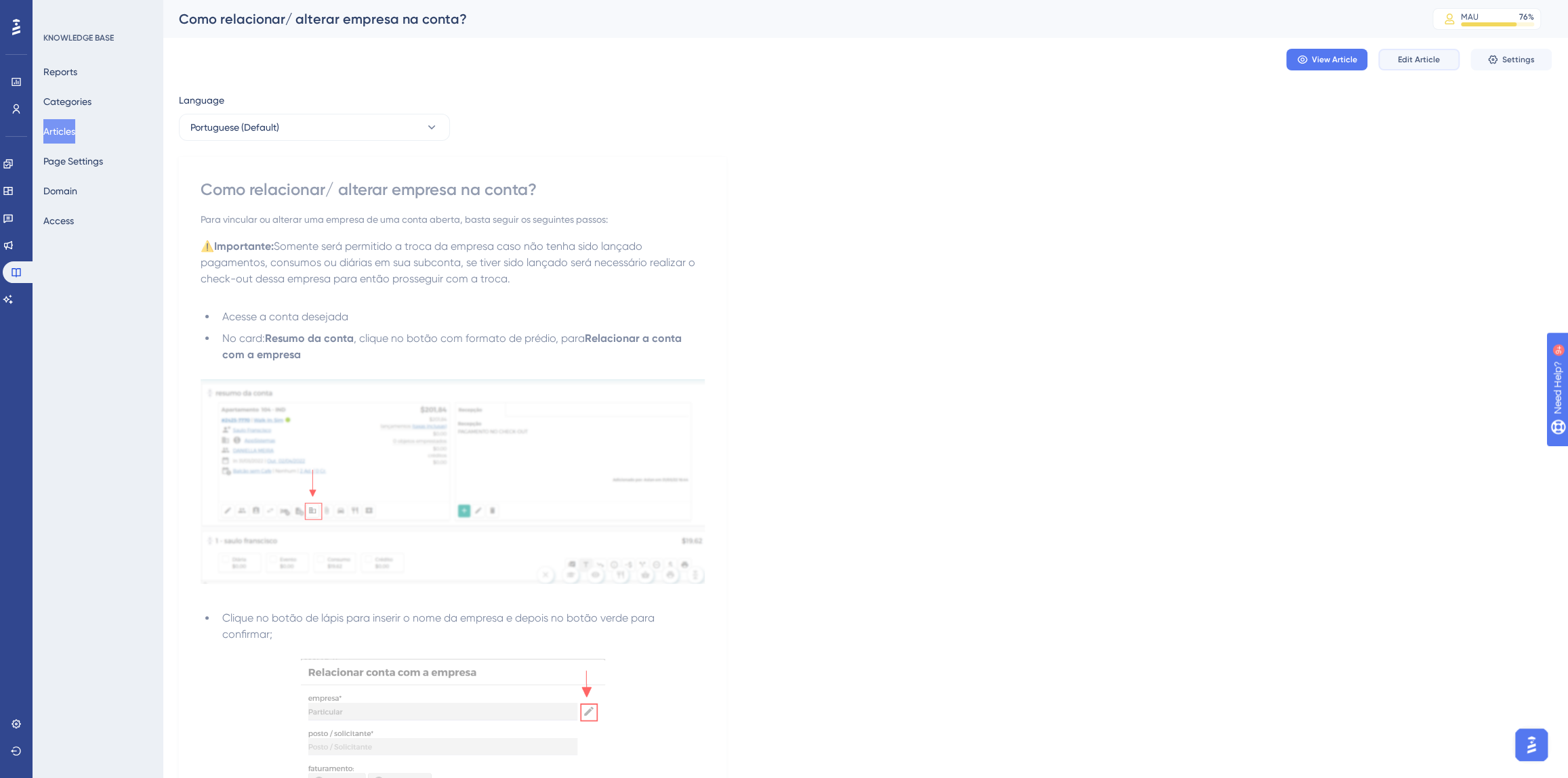
click at [1426, 55] on span "Edit Article" at bounding box center [1418, 60] width 42 height 11
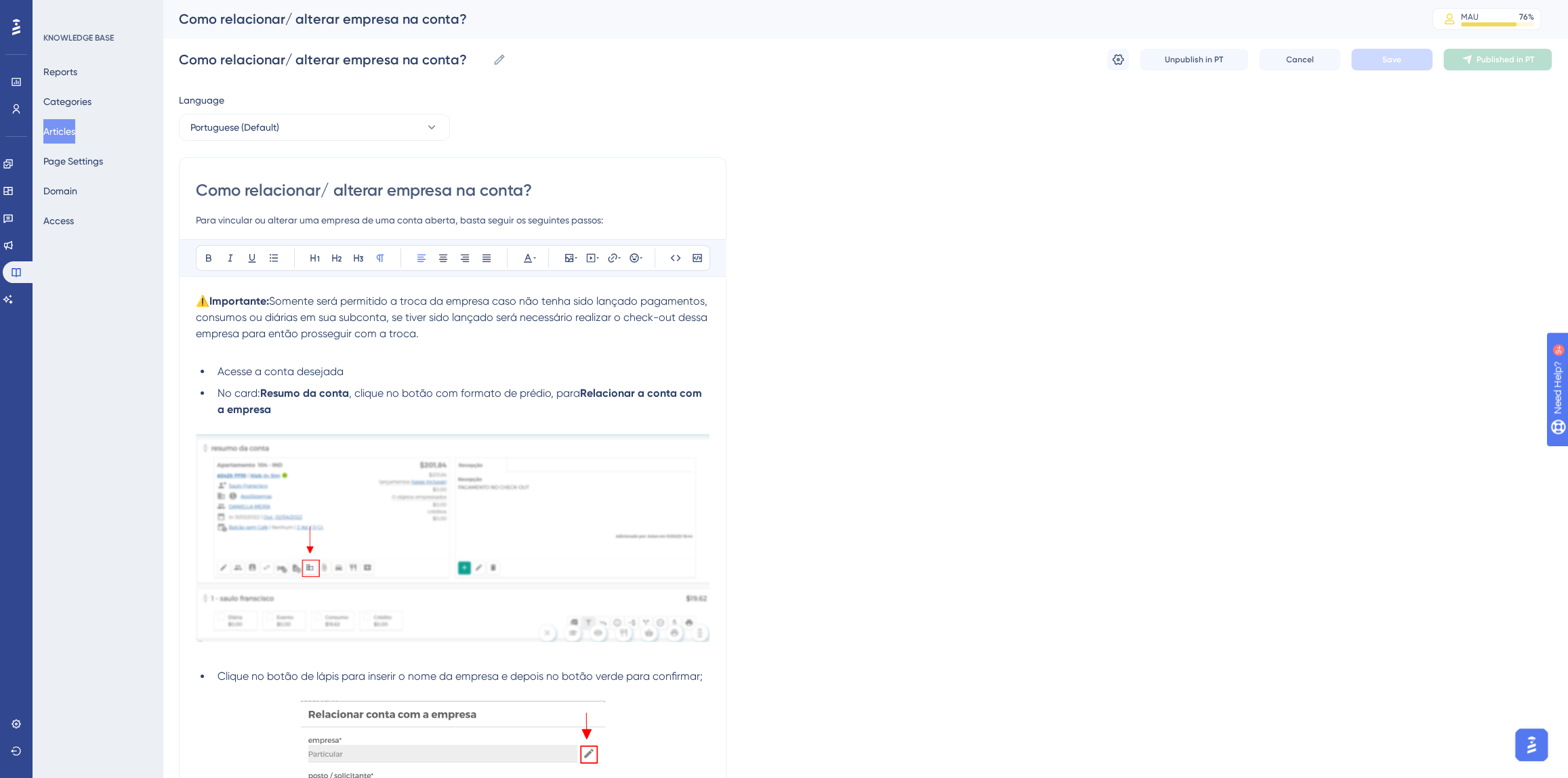
drag, startPoint x: 485, startPoint y: 332, endPoint x: 196, endPoint y: 298, distance: 291.0
click at [196, 298] on p "⚠️ Importante: Somente será permitido a troca da empresa caso não tenha sido la…" at bounding box center [453, 317] width 513 height 49
copy p "⚠️ Importante: Somente será permitido a troca da empresa caso não tenha sido la…"
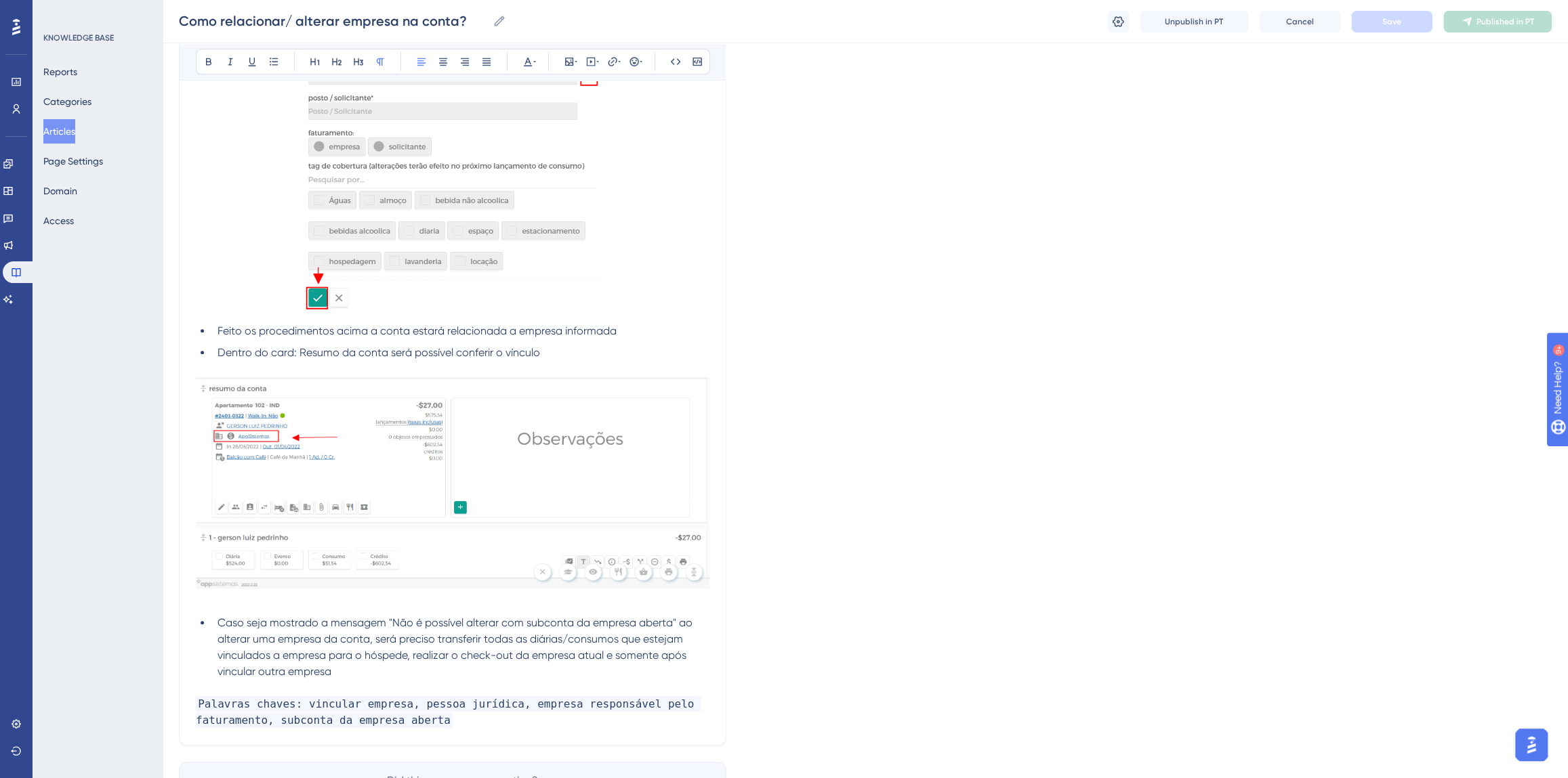
scroll to position [764, 0]
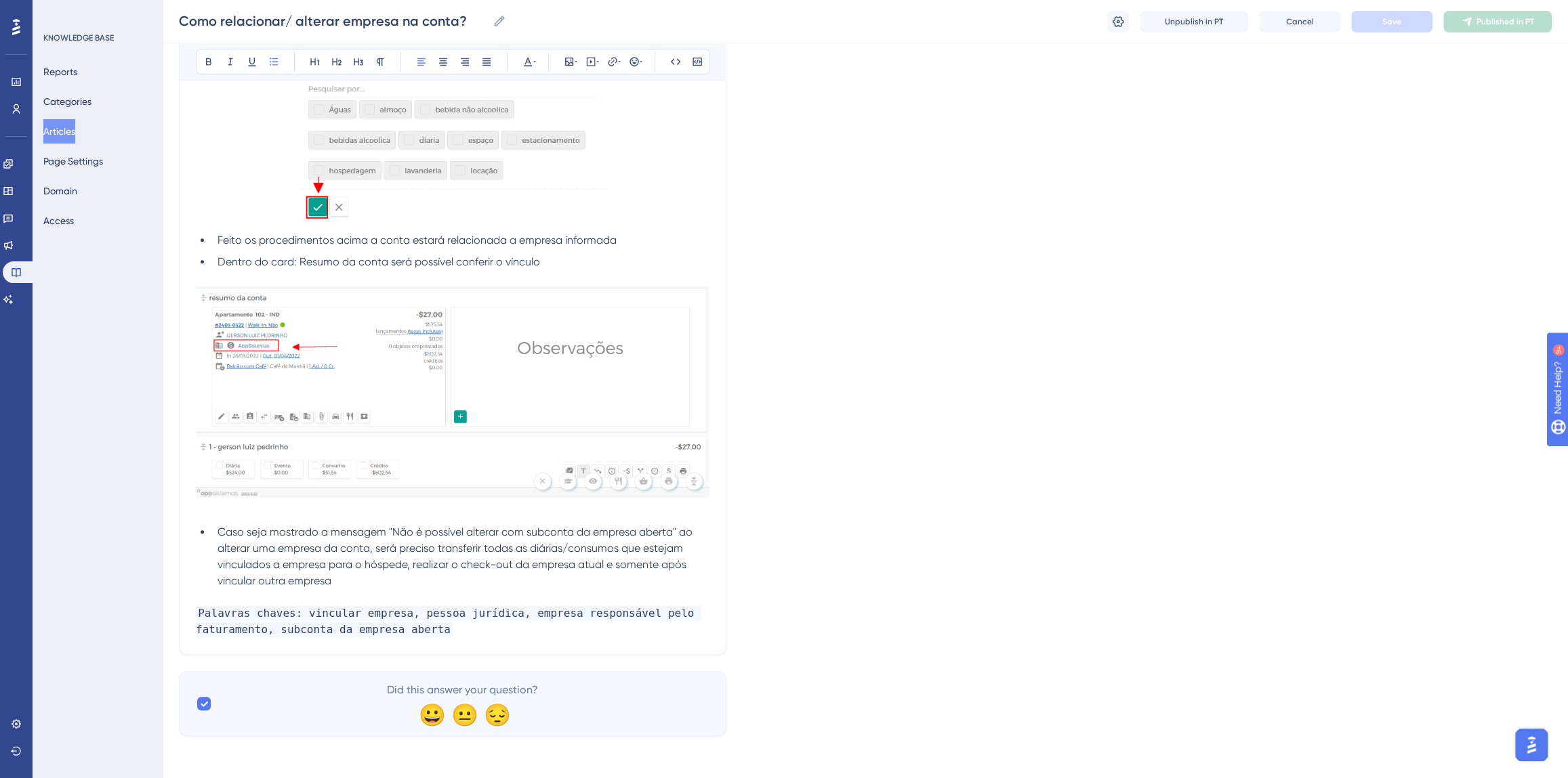
click at [350, 577] on li "Caso seja mostrado a mensagem "Não é possível alterar com subconta da empresa a…" at bounding box center [460, 556] width 497 height 65
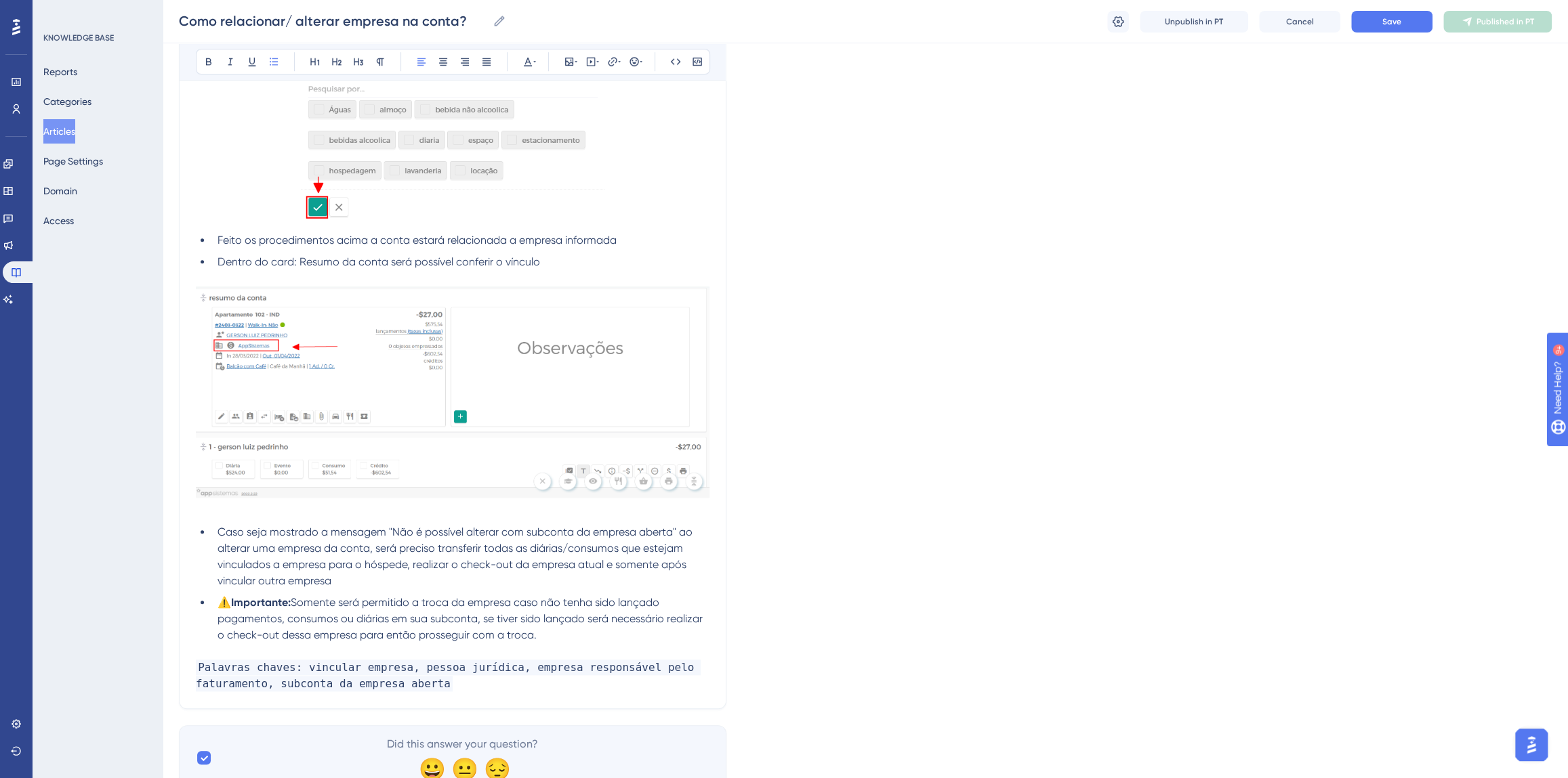
click at [219, 602] on span "⚠️" at bounding box center [224, 602] width 14 height 13
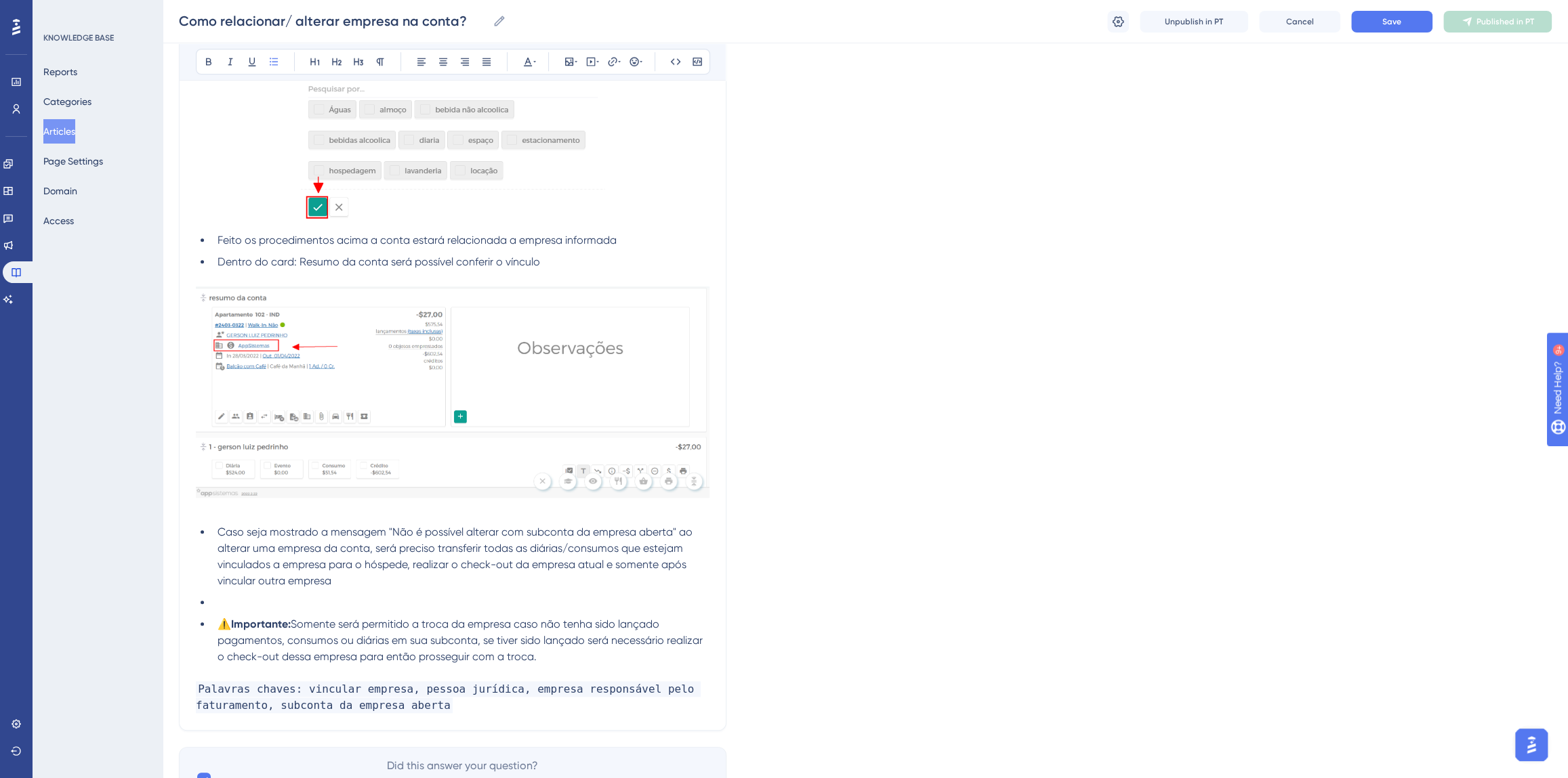
click at [236, 596] on li at bounding box center [460, 602] width 497 height 16
click at [229, 615] on span "⚠️" at bounding box center [224, 618] width 14 height 13
click at [271, 57] on icon at bounding box center [274, 61] width 11 height 11
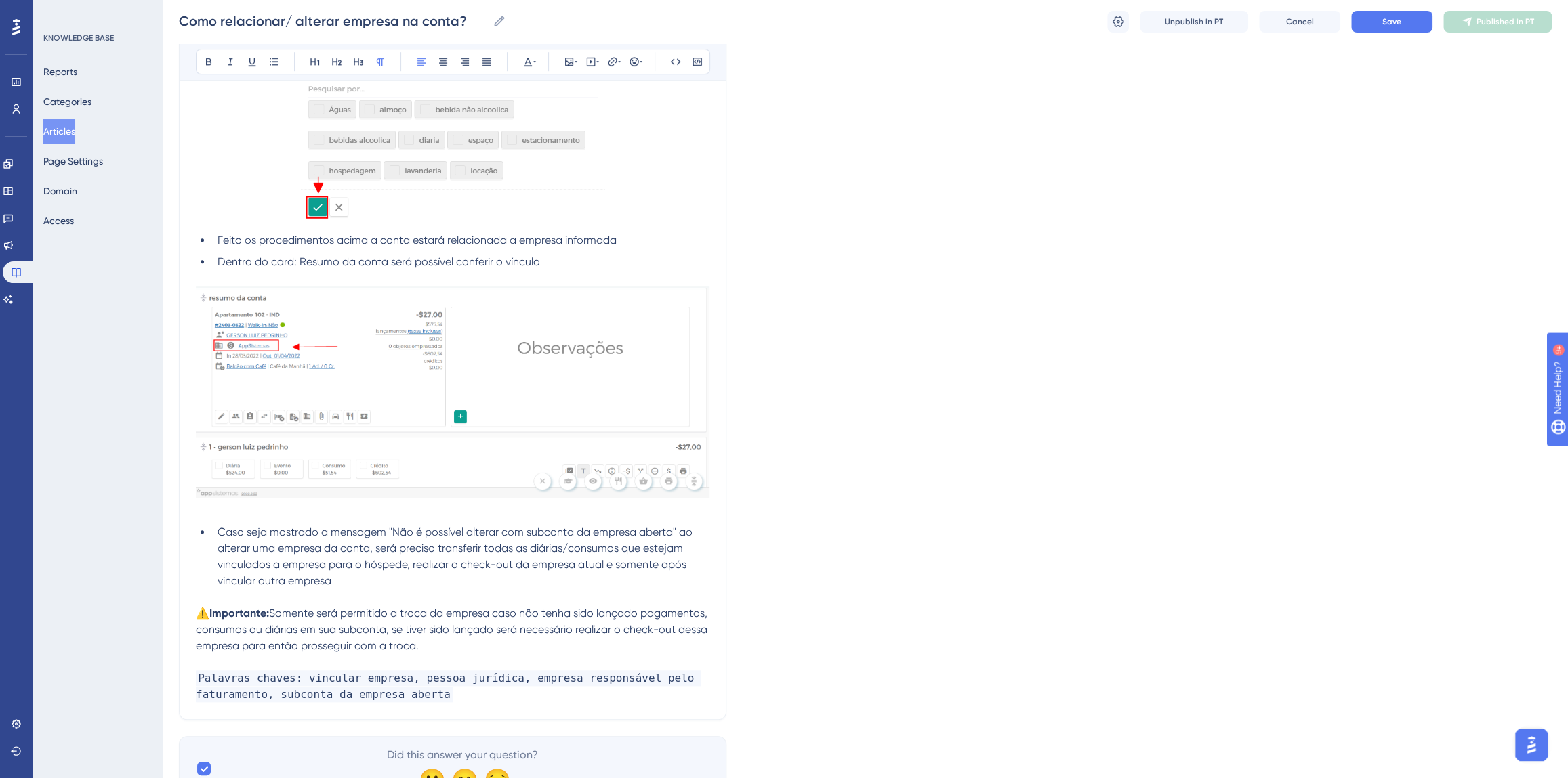
click at [279, 608] on span "Somente será permitido a troca da empresa caso não tenha sido lançado pagamento…" at bounding box center [453, 629] width 514 height 45
click at [275, 611] on span "Somente será permitido a troca da empresa caso não tenha sido lançado pagamento…" at bounding box center [453, 629] width 514 height 45
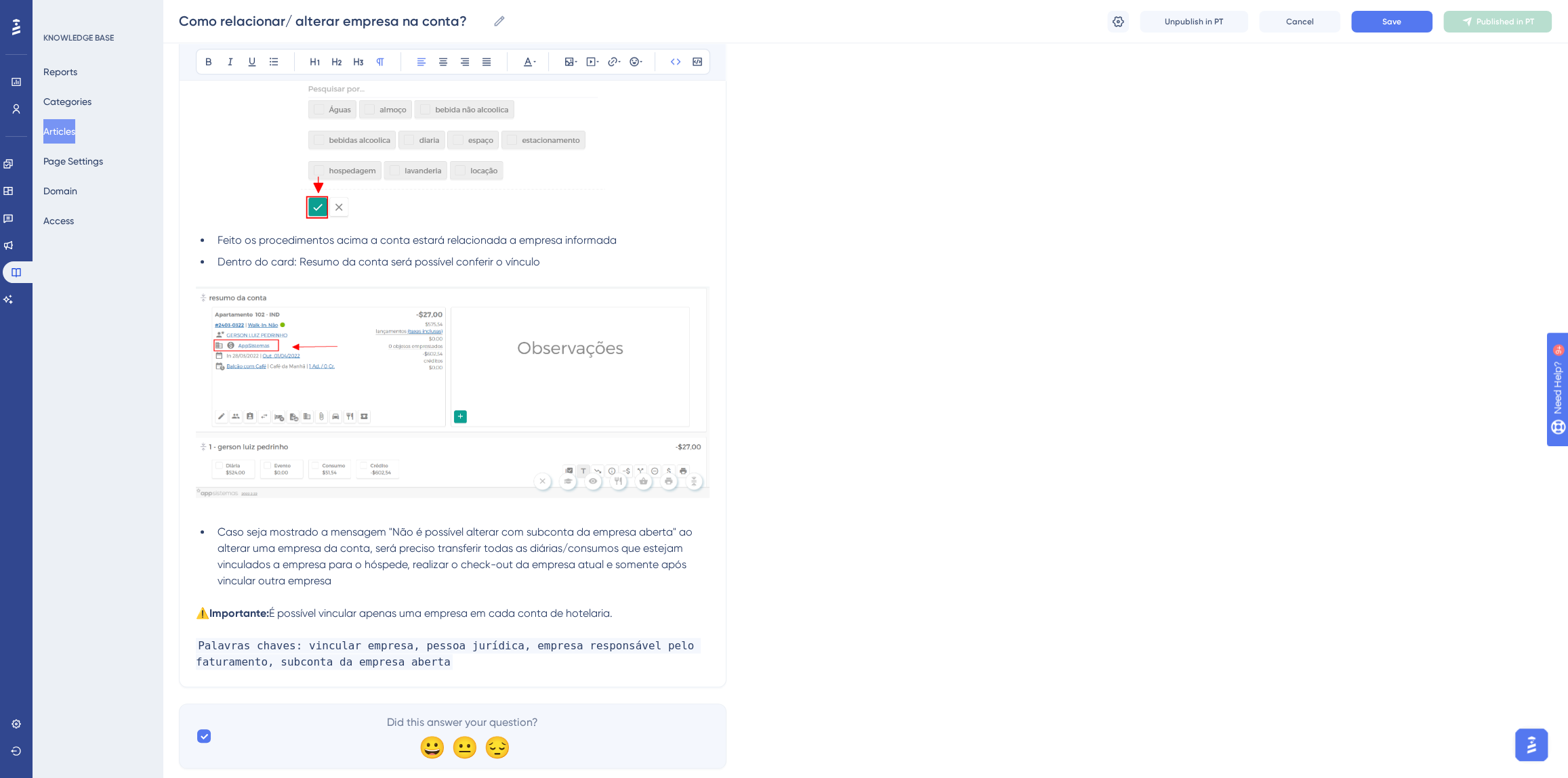
click at [435, 661] on p "Palavras chaves: vincular empresa, pessoa jurídica, empresa responsável pelo fa…" at bounding box center [453, 654] width 513 height 32
click at [1374, 20] on button "Save" at bounding box center [1392, 21] width 81 height 21
click at [1488, 21] on span "Publish in PT" at bounding box center [1505, 21] width 48 height 11
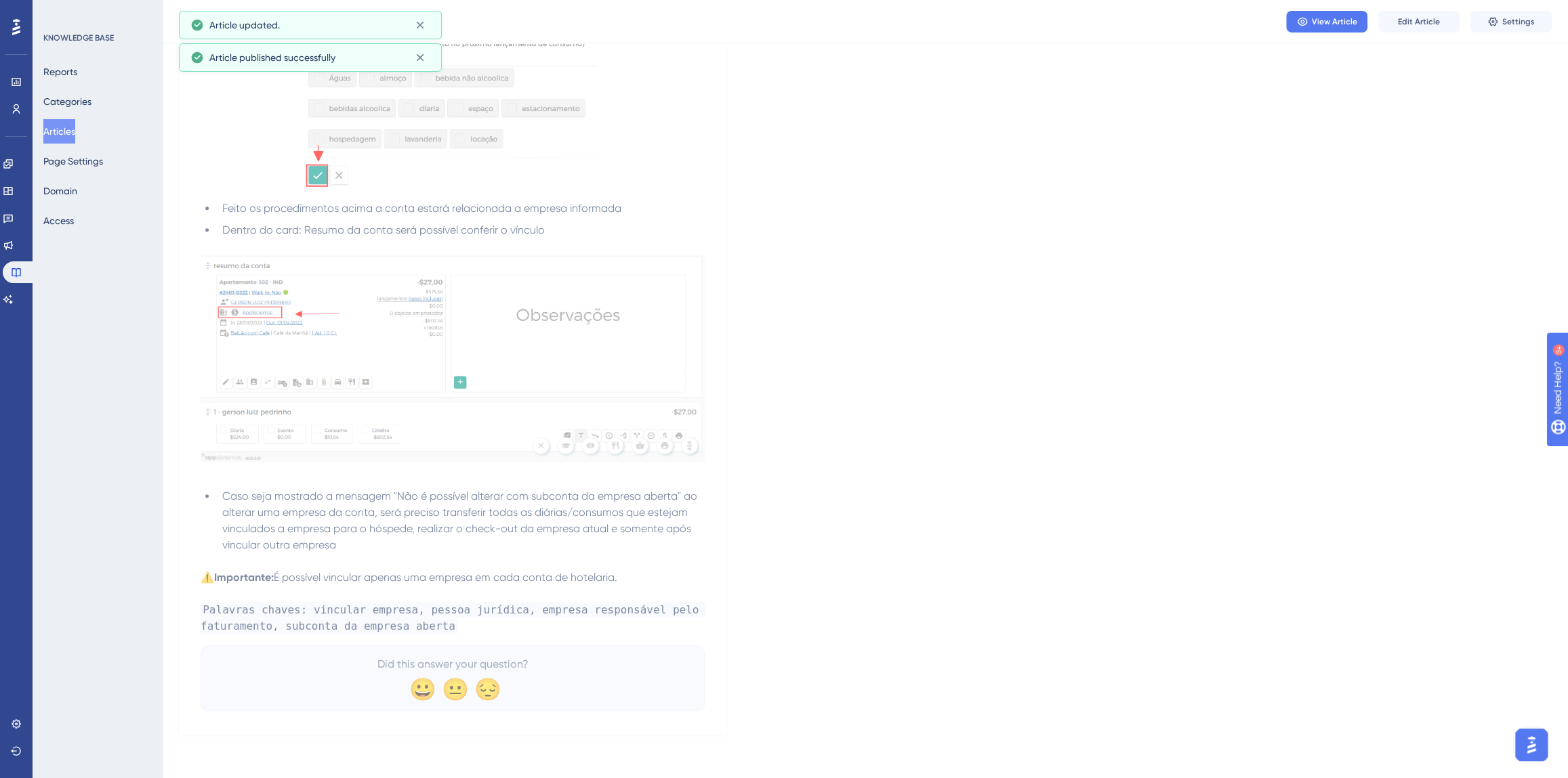
scroll to position [752, 0]
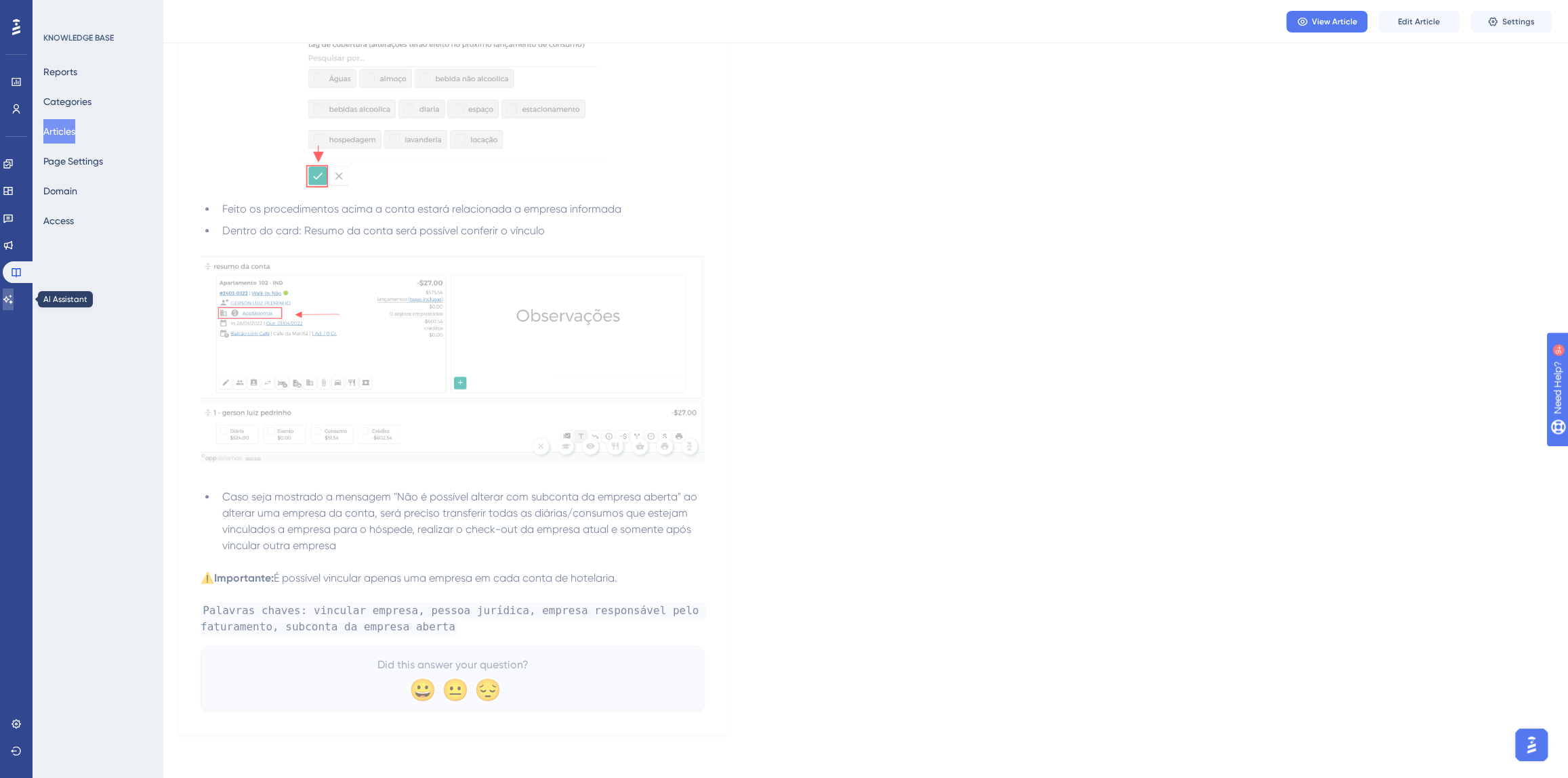
click at [14, 299] on icon at bounding box center [8, 299] width 11 height 11
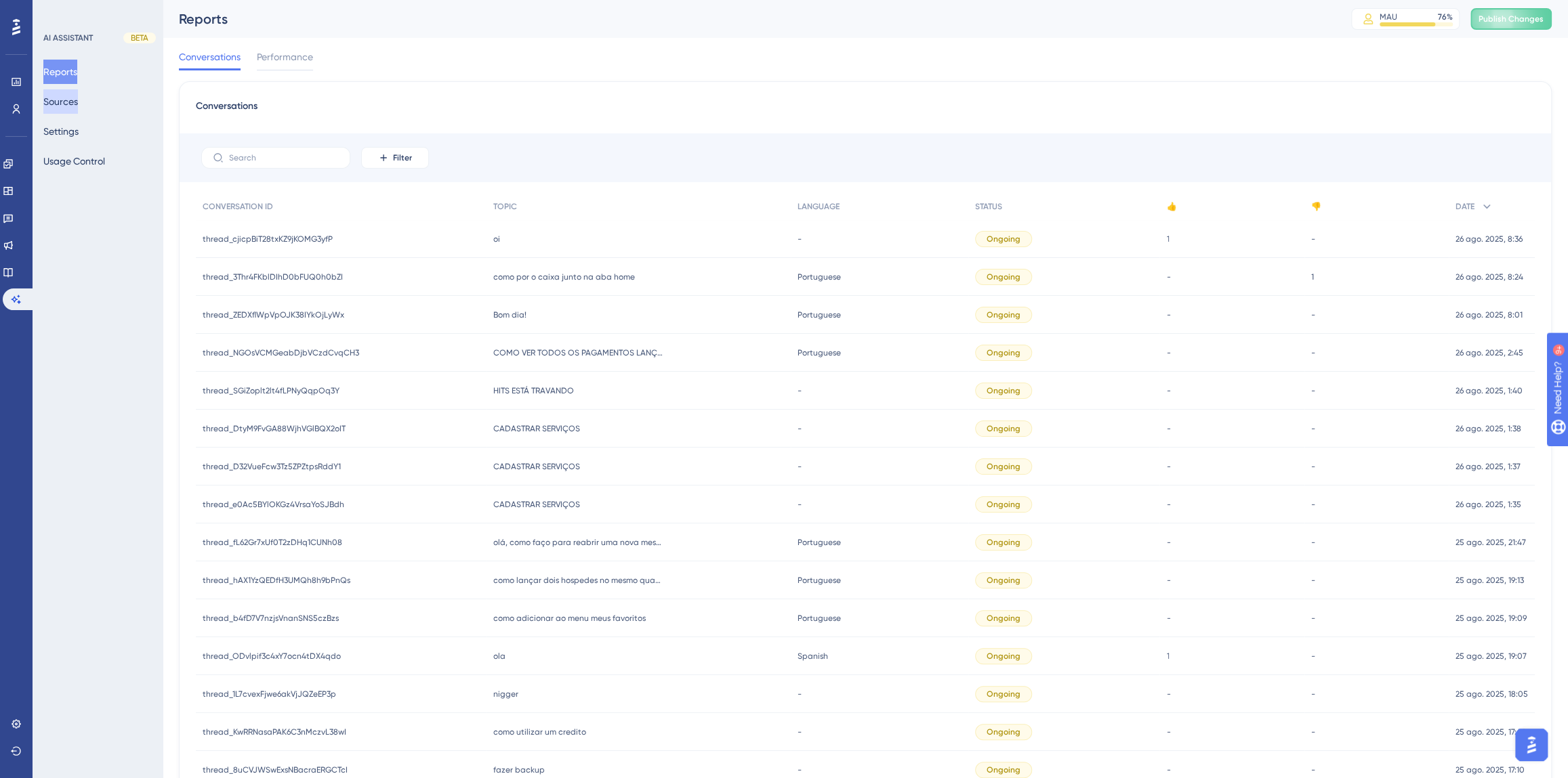
click at [71, 101] on button "Sources" at bounding box center [61, 101] width 35 height 25
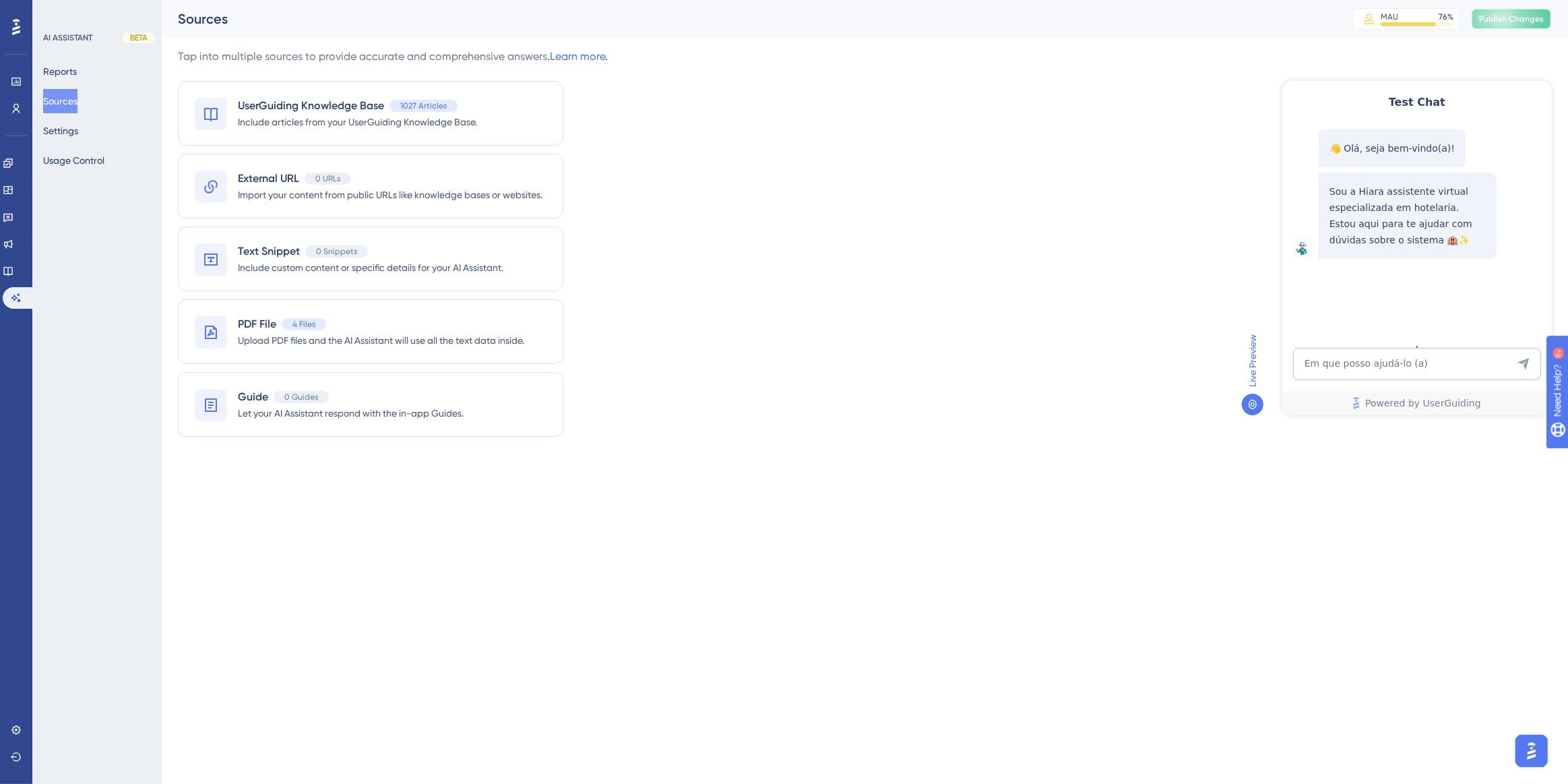
click at [1502, 20] on span "Publish Changes" at bounding box center [1511, 19] width 64 height 11
click at [1371, 363] on textarea "AI Assistant Text Input" at bounding box center [1416, 363] width 248 height 32
paste textarea "Olá, tem sistema para administrar os carros como estacionamento ?"
type textarea "Olá, tem sistema para administrar os carros como estacionamento ?"
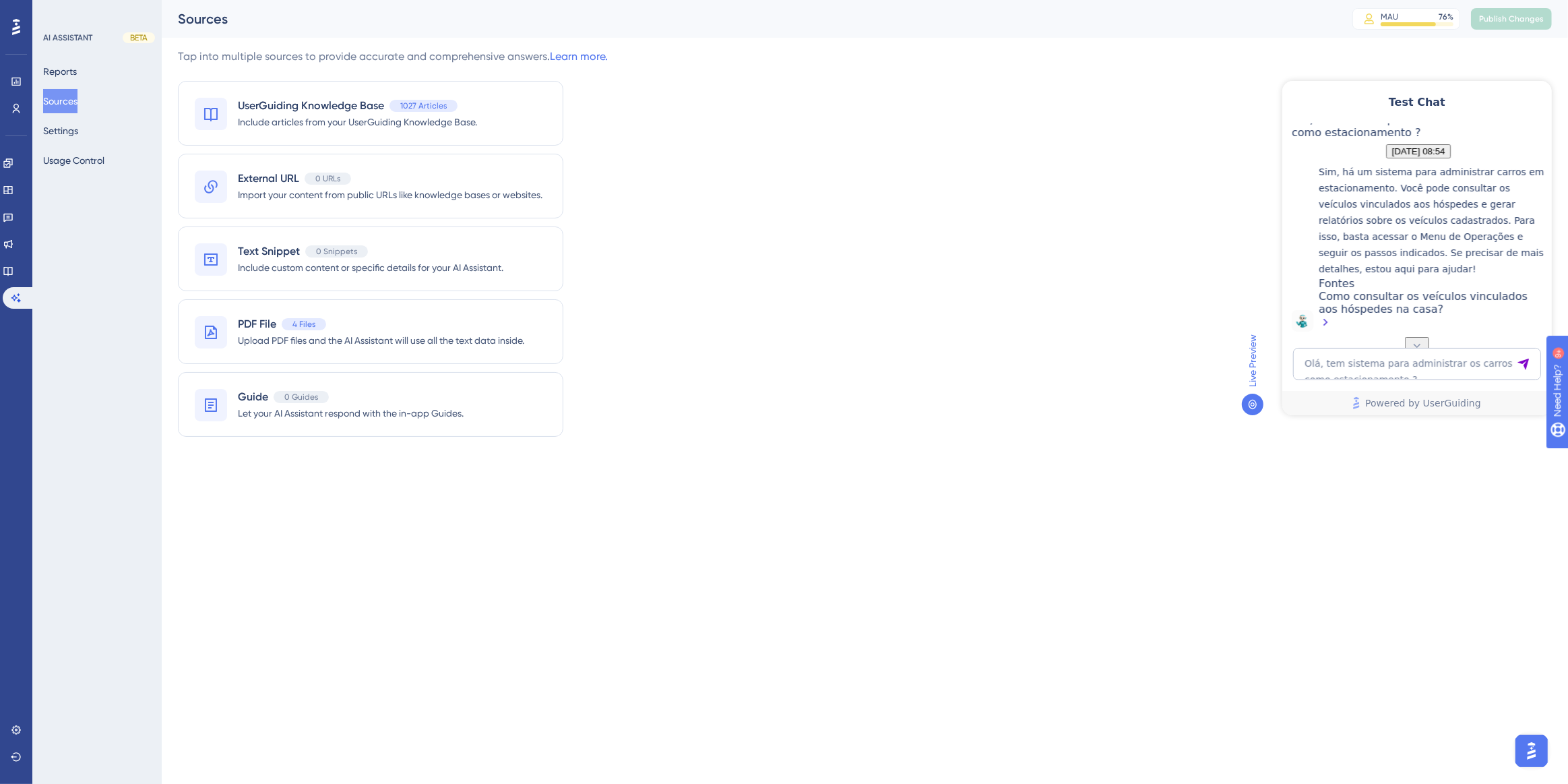
scroll to position [251, 0]
click at [1430, 369] on textarea "Olá, tem sistema para administrar os carros como estacionamento ?" at bounding box center [1416, 363] width 248 height 32
paste textarea "Tem alguma area no sistema para administrar a logistica dos veiculos cadrastado…"
type textarea "Tem alguma area no sistema para administrar a logistica dos veiculos cadrastado…"
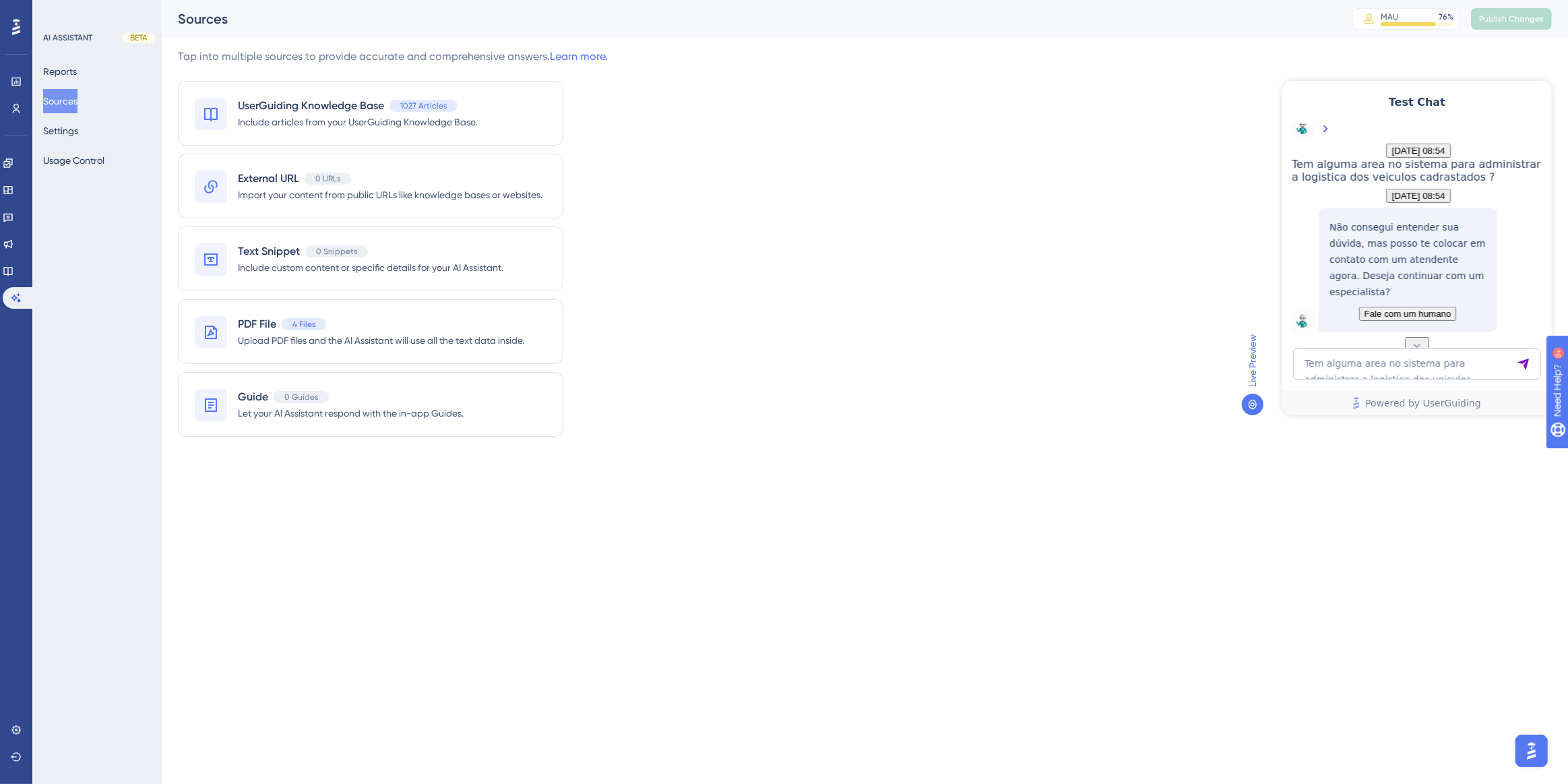
scroll to position [395, 0]
click at [1381, 137] on div "Como consultar os veículos vinculados aos hóspedes na casa?" at bounding box center [1431, 116] width 226 height 42
click at [1339, 364] on textarea "Tem alguma area no sistema para administrar a logistica dos veiculos cadrastado…" at bounding box center [1416, 363] width 248 height 32
paste textarea "https://appsistemas.help.userguiding.com/pt/articles/7718"
type textarea "https://appsistemas.help.userguiding.com/pt/articles/7718"
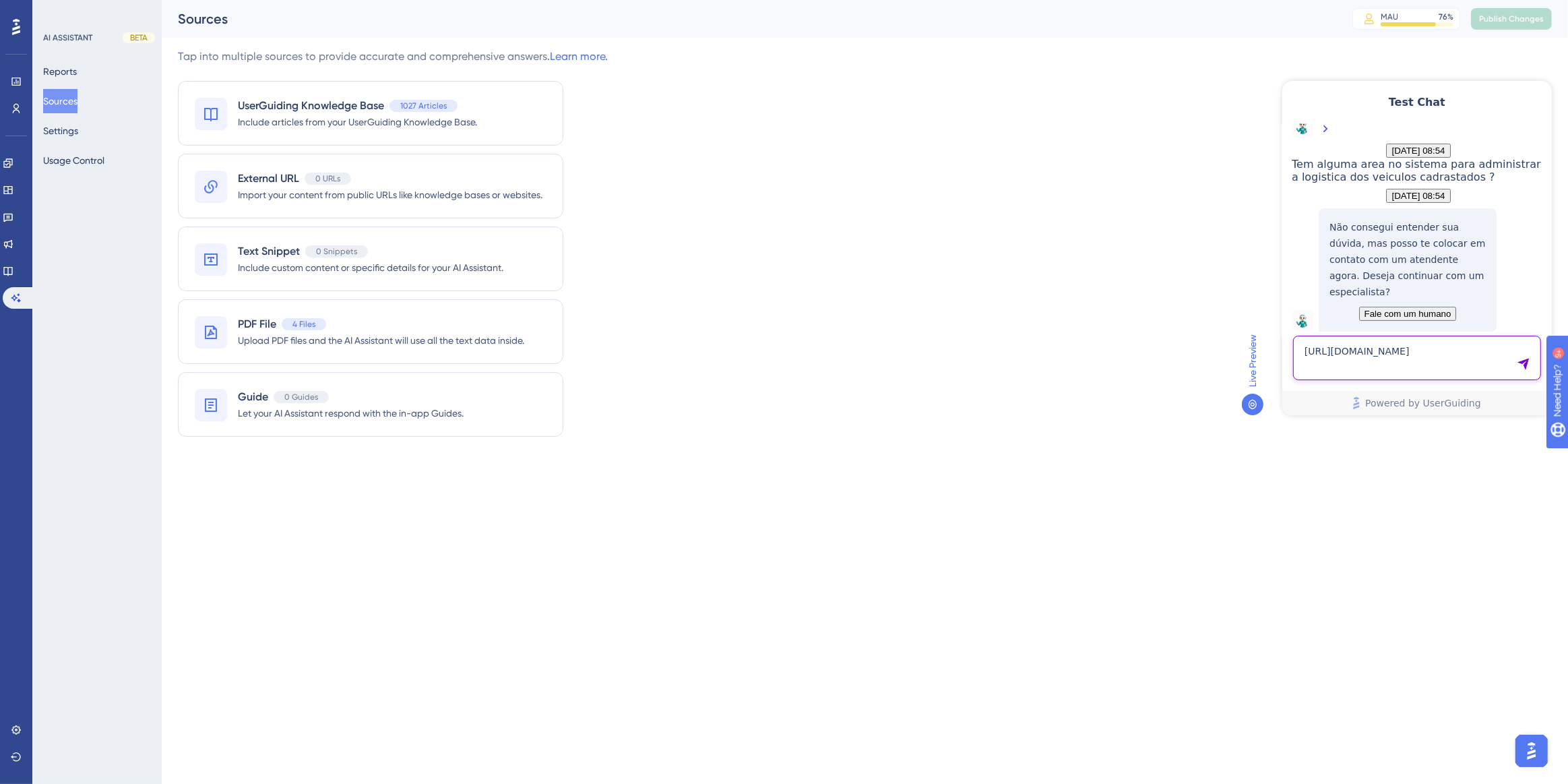
drag, startPoint x: 1338, startPoint y: 363, endPoint x: 1276, endPoint y: 332, distance: 69.3
click at [1282, 332] on html "Test Chat 👋 Olá, seja bem-vindo(a)! Sou a Hiara assistente virtual especializad…" at bounding box center [1417, 248] width 270 height 334
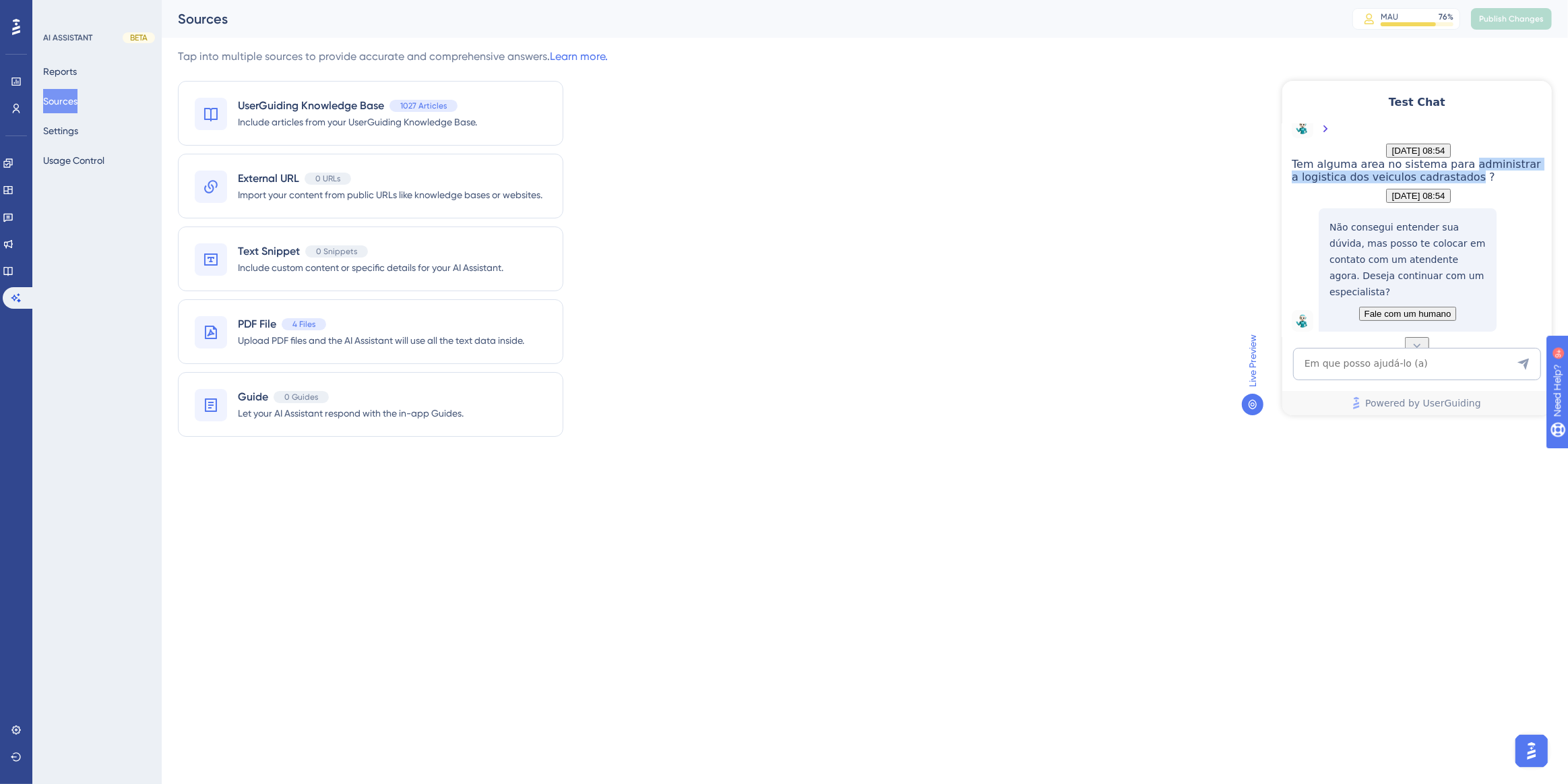
drag, startPoint x: 1375, startPoint y: 262, endPoint x: 1424, endPoint y: 277, distance: 51.2
click at [1424, 182] on span "Tem alguma area no sistema para administrar a logistica dos veiculos cadrastado…" at bounding box center [1416, 170] width 249 height 25
copy span "administrar a logistica dos veiculos cadrastados"
click at [1425, 360] on textarea "AI Assistant Text Input" at bounding box center [1416, 363] width 248 height 32
paste textarea "administrar a logistica dos veiculos cadrastados"
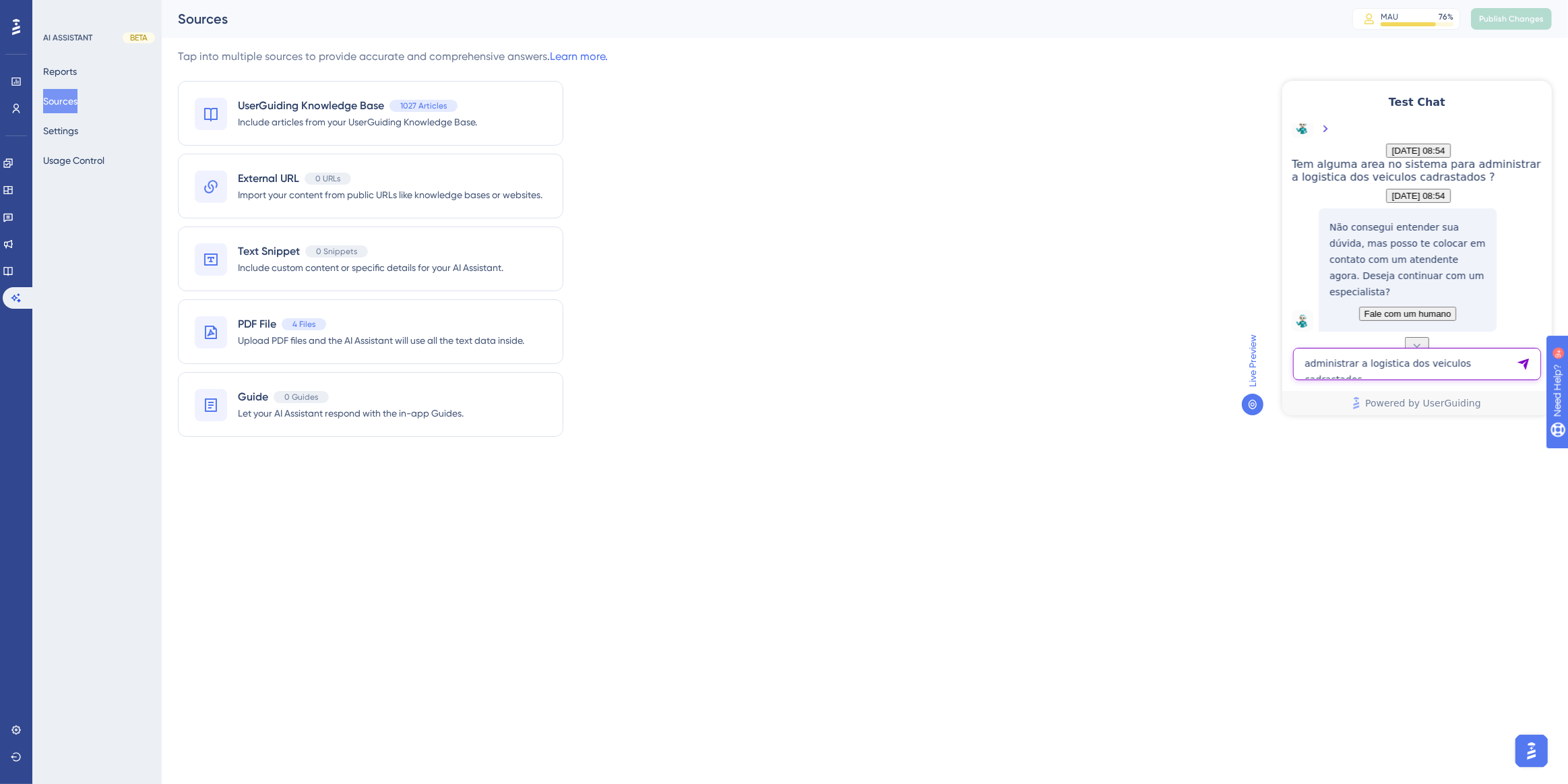
type textarea "administrar a logistica dos veiculos cadrastados"
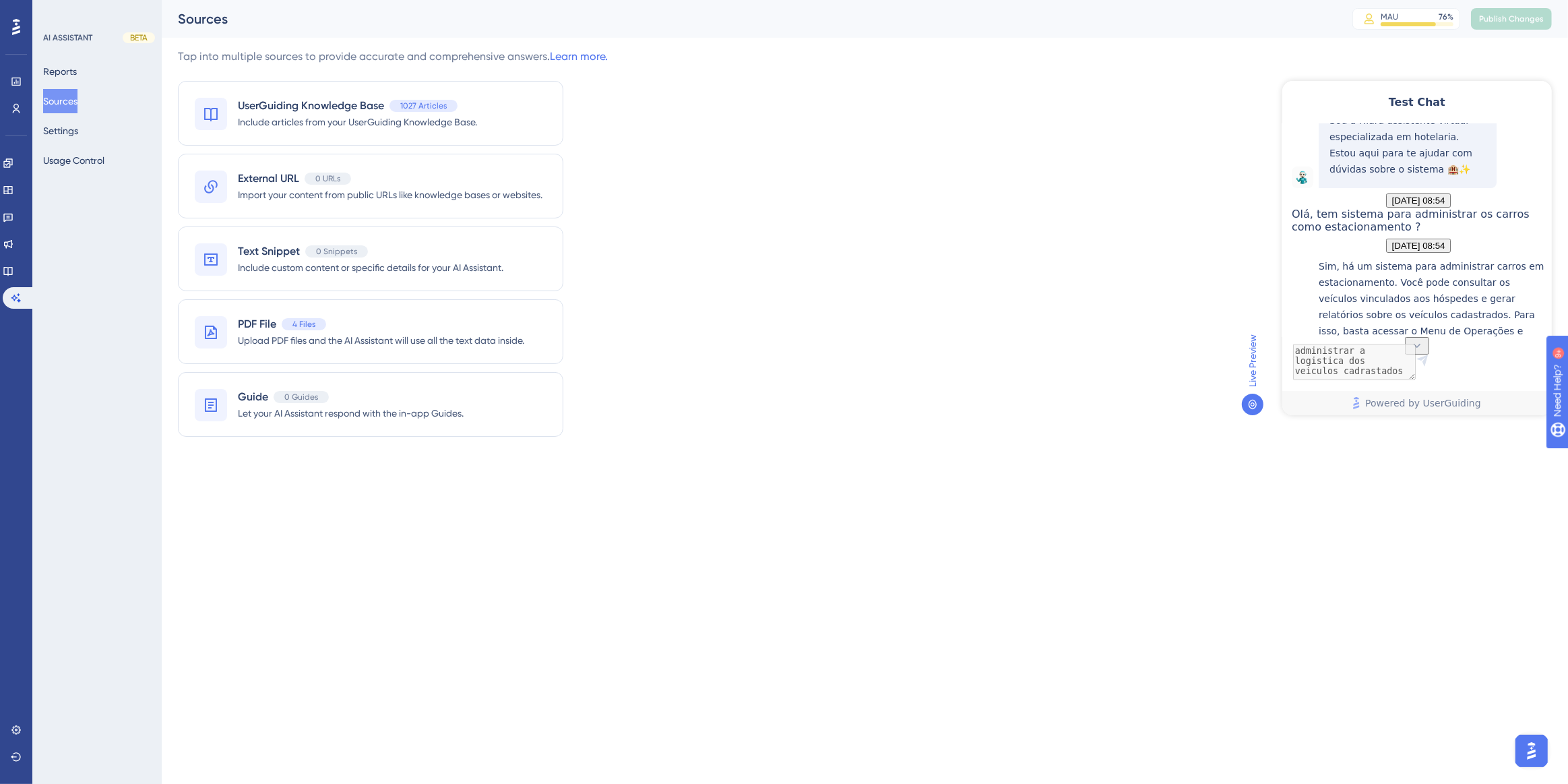
scroll to position [0, 0]
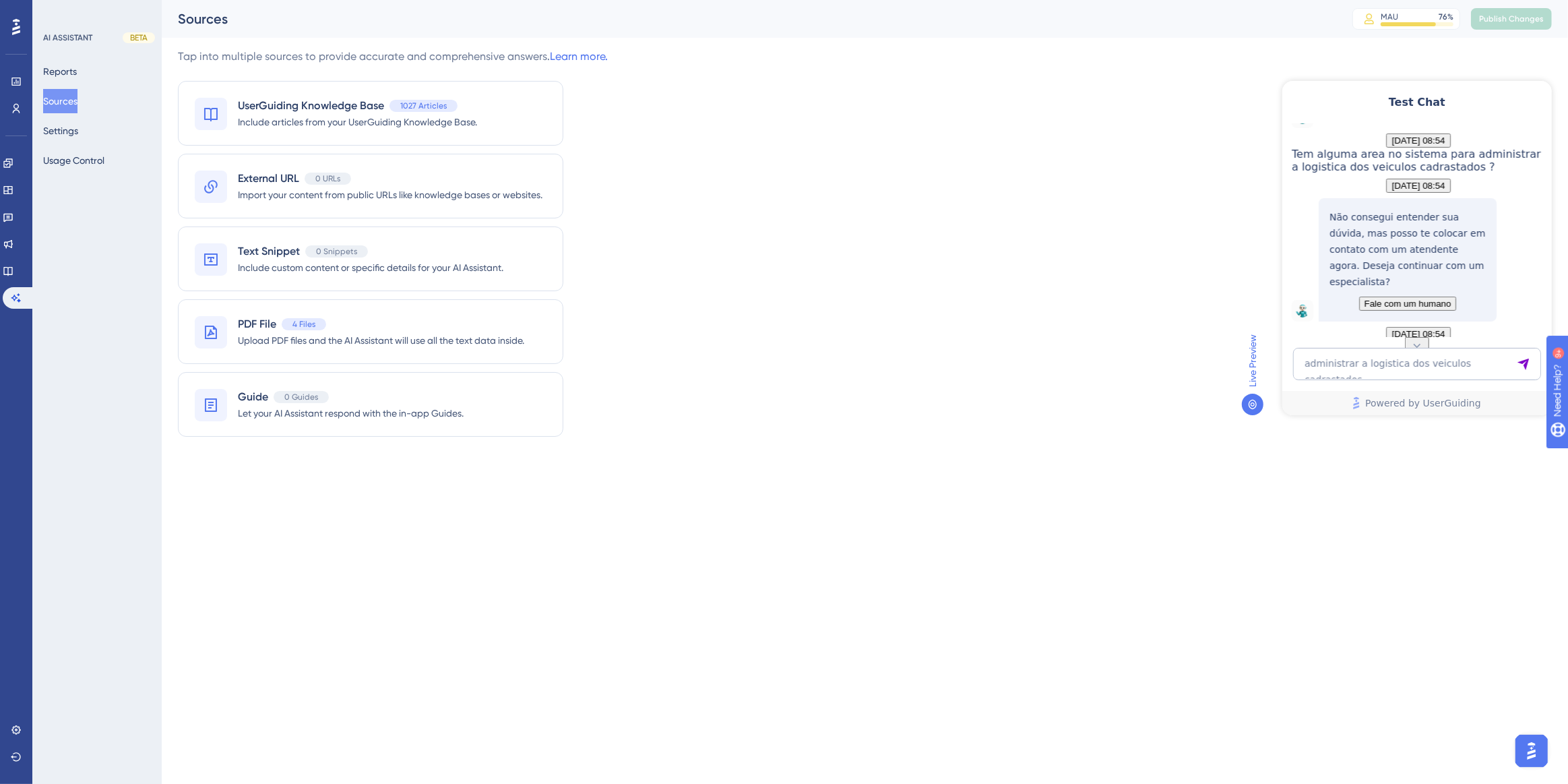
click at [1386, 255] on div "👋 Olá, seja bem-vindo(a)! Sou a Hiara assistente virtual especializada em hotel…" at bounding box center [1415, 229] width 270 height 213
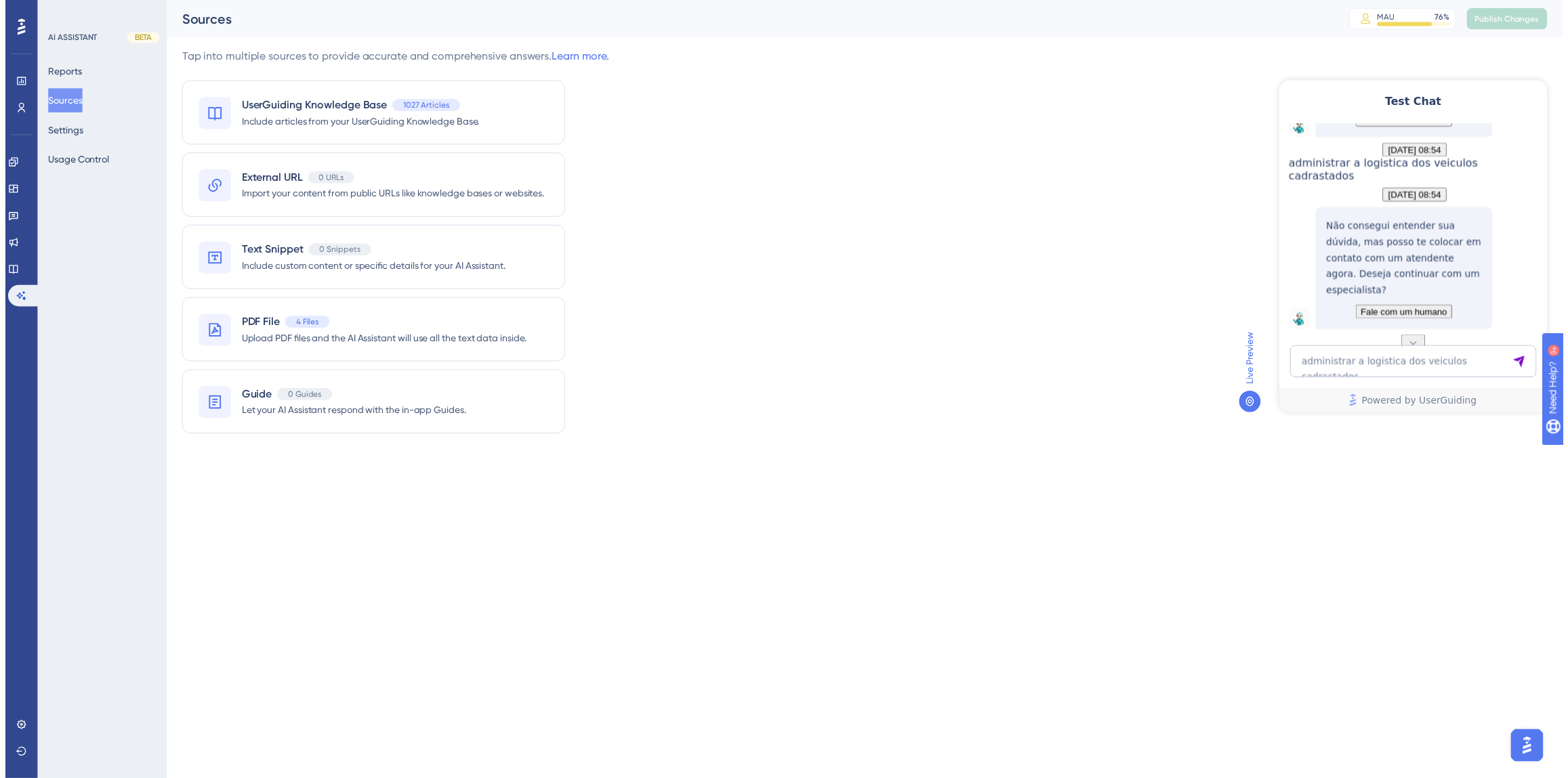
scroll to position [338, 0]
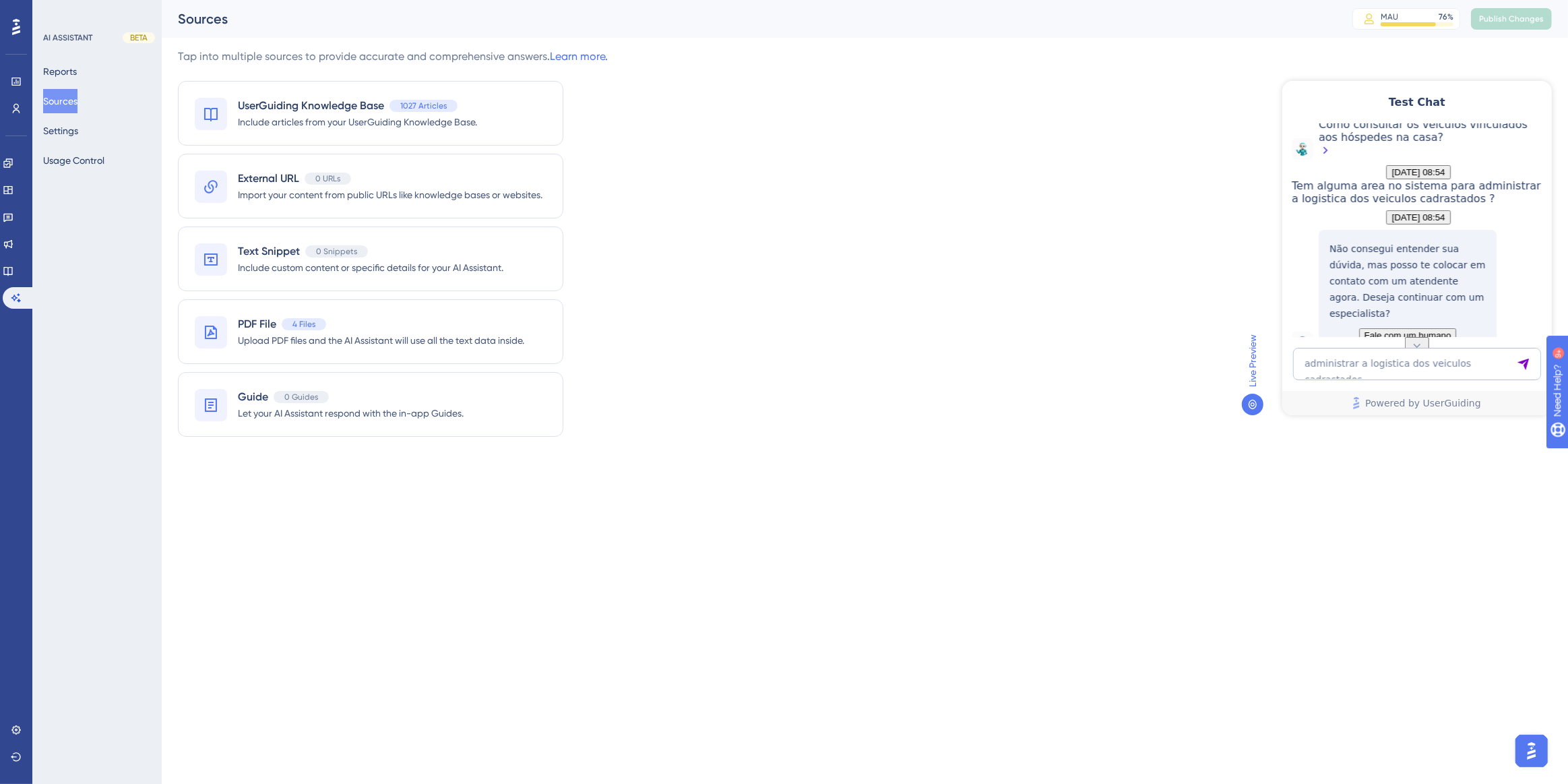
click at [1370, 160] on div "Como consultar os veículos vinculados aos hóspedes na casa?" at bounding box center [1431, 137] width 226 height 42
click at [75, 68] on button "Reports" at bounding box center [60, 71] width 34 height 25
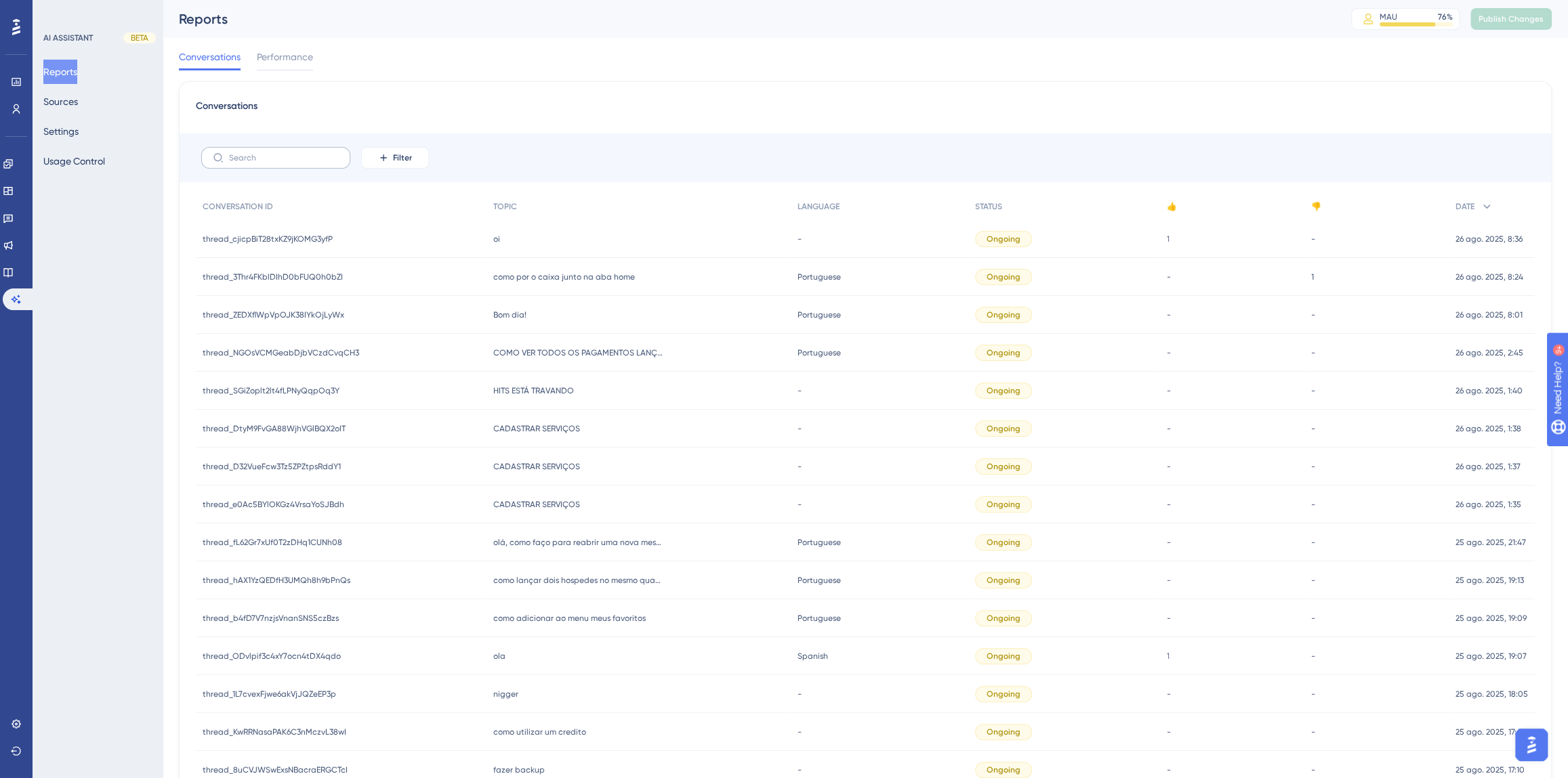
click at [307, 164] on label at bounding box center [275, 157] width 149 height 21
click at [307, 163] on input "text" at bounding box center [284, 158] width 110 height 9
click at [393, 155] on span "Filter" at bounding box center [402, 158] width 19 height 11
click at [427, 362] on span "Date Created" at bounding box center [408, 359] width 55 height 16
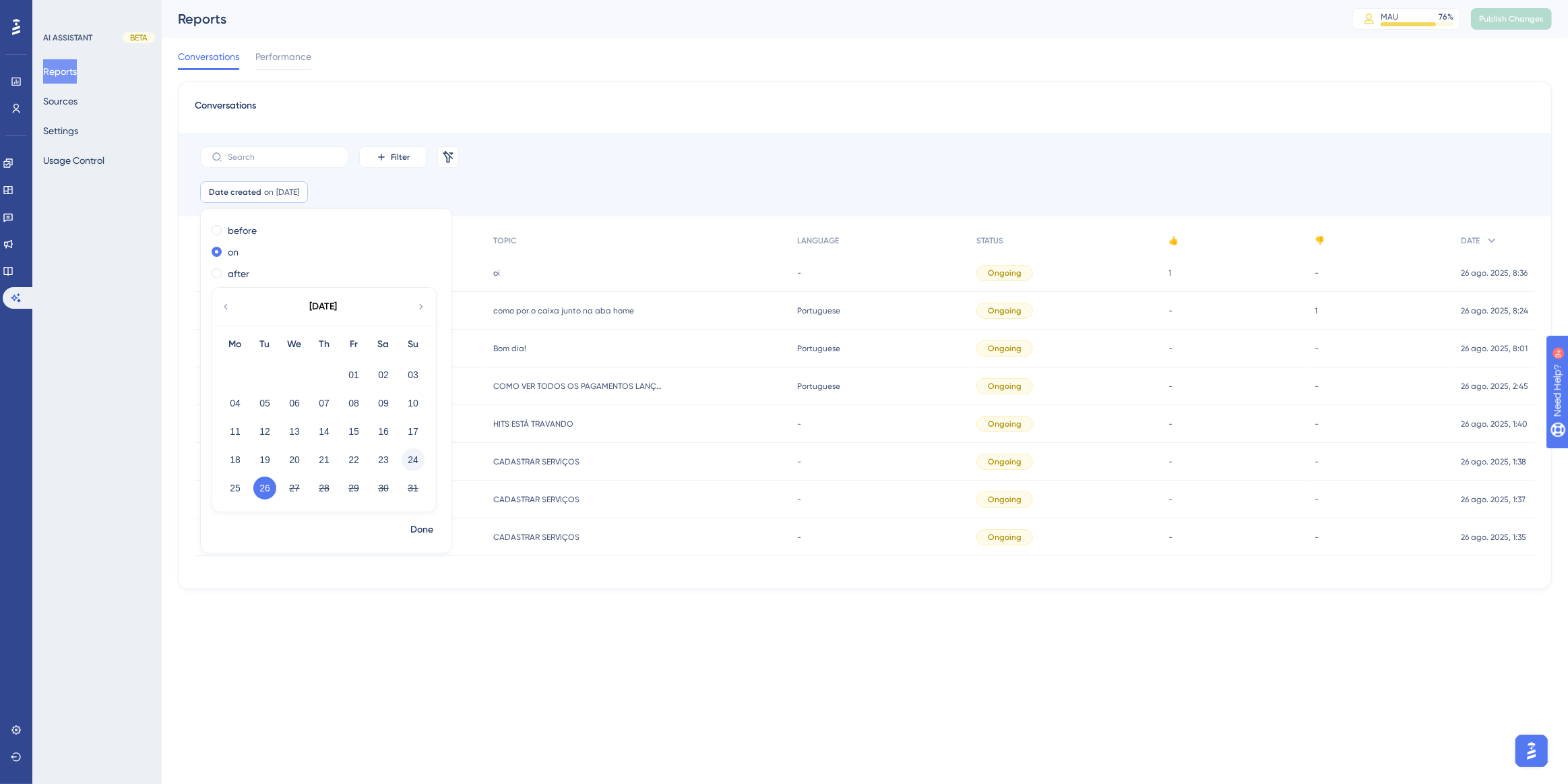
click at [420, 462] on button "24" at bounding box center [413, 459] width 23 height 23
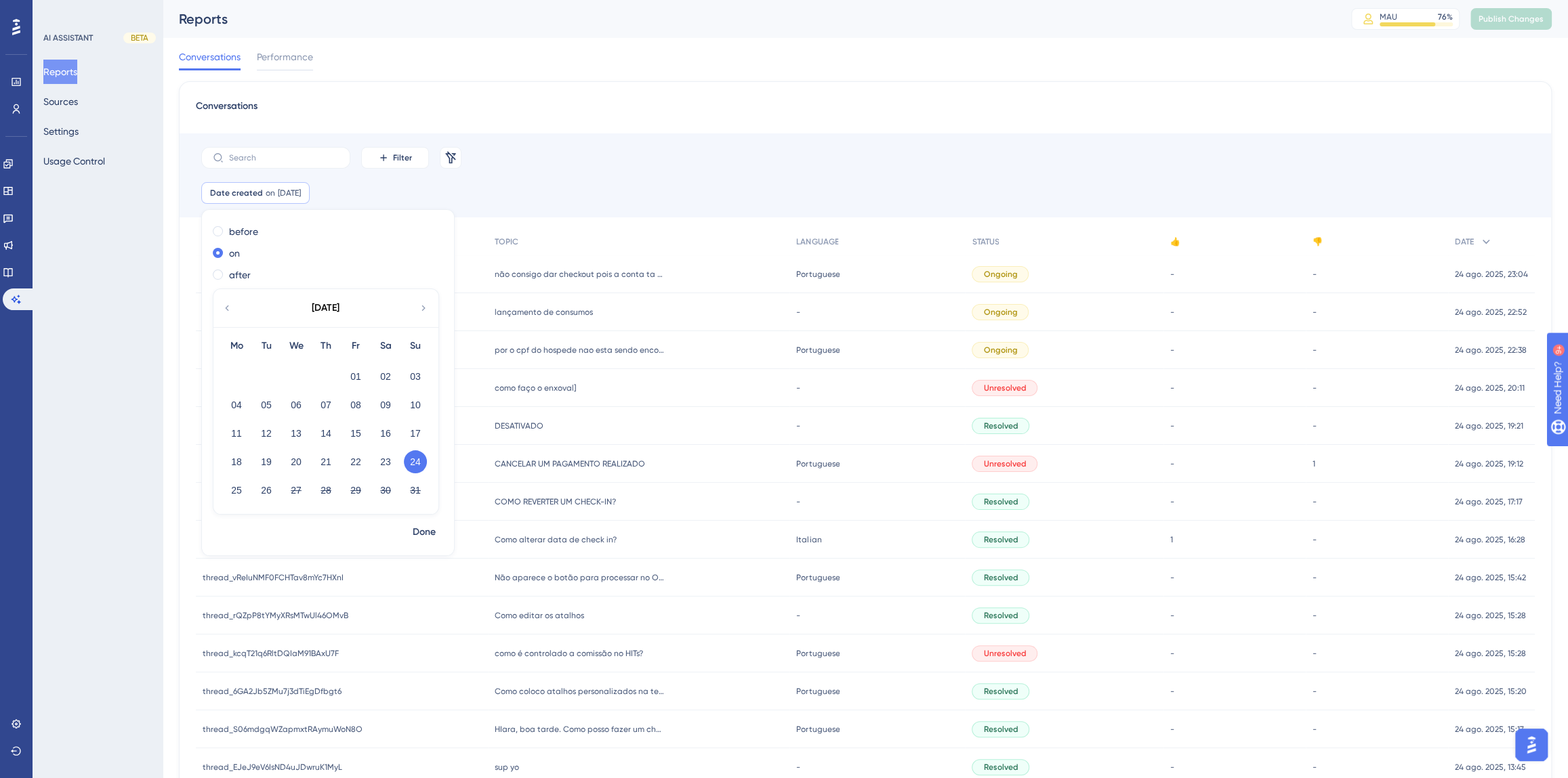
click at [550, 166] on div "Filter Remove Filters" at bounding box center [865, 158] width 1372 height 49
click at [298, 196] on span "24 Aug, 2025" at bounding box center [289, 193] width 23 height 11
click at [236, 494] on button "25" at bounding box center [236, 490] width 23 height 23
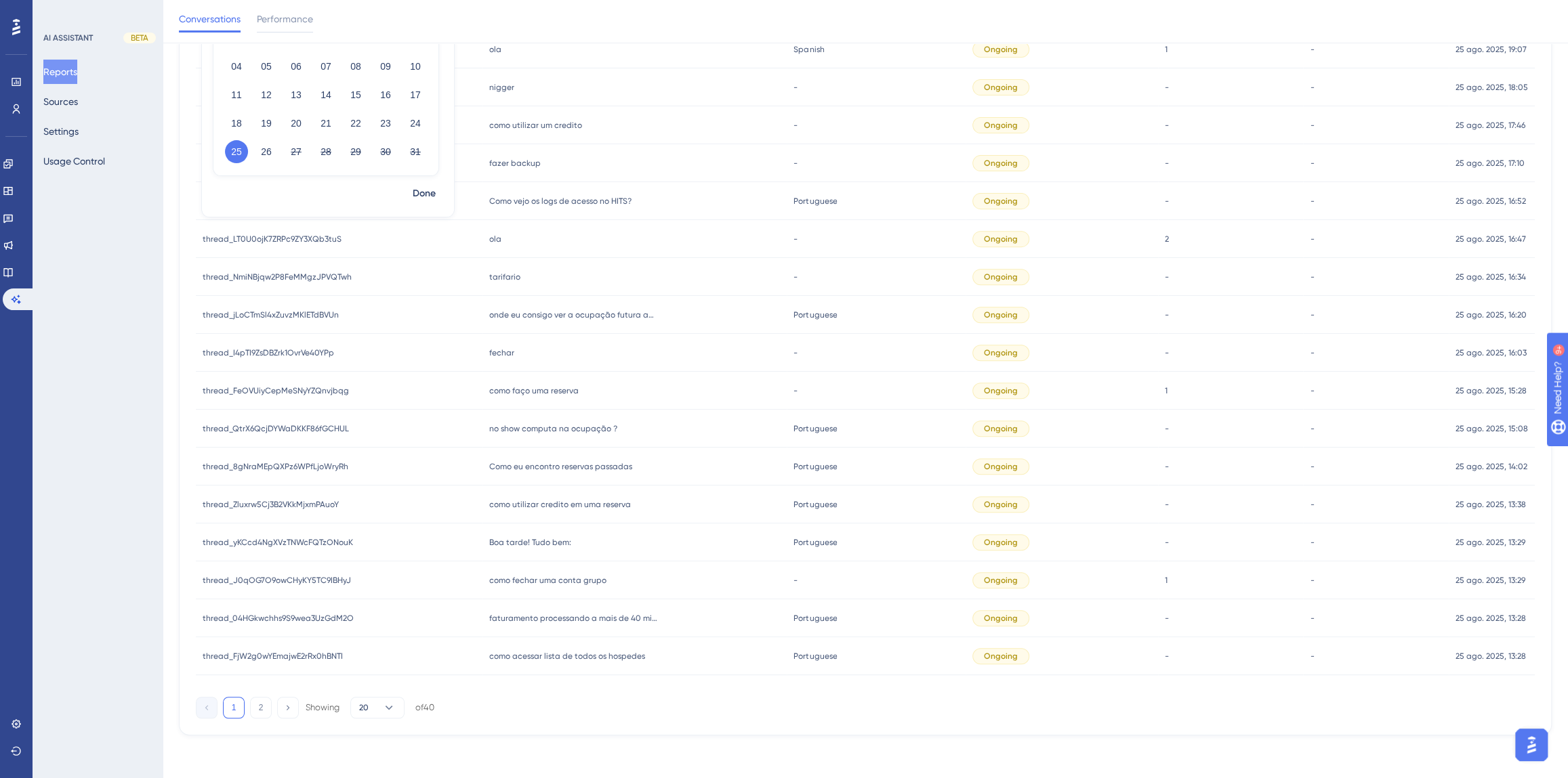
click at [338, 707] on div "Showing" at bounding box center [322, 707] width 34 height 12
click at [359, 705] on span "20" at bounding box center [363, 707] width 9 height 11
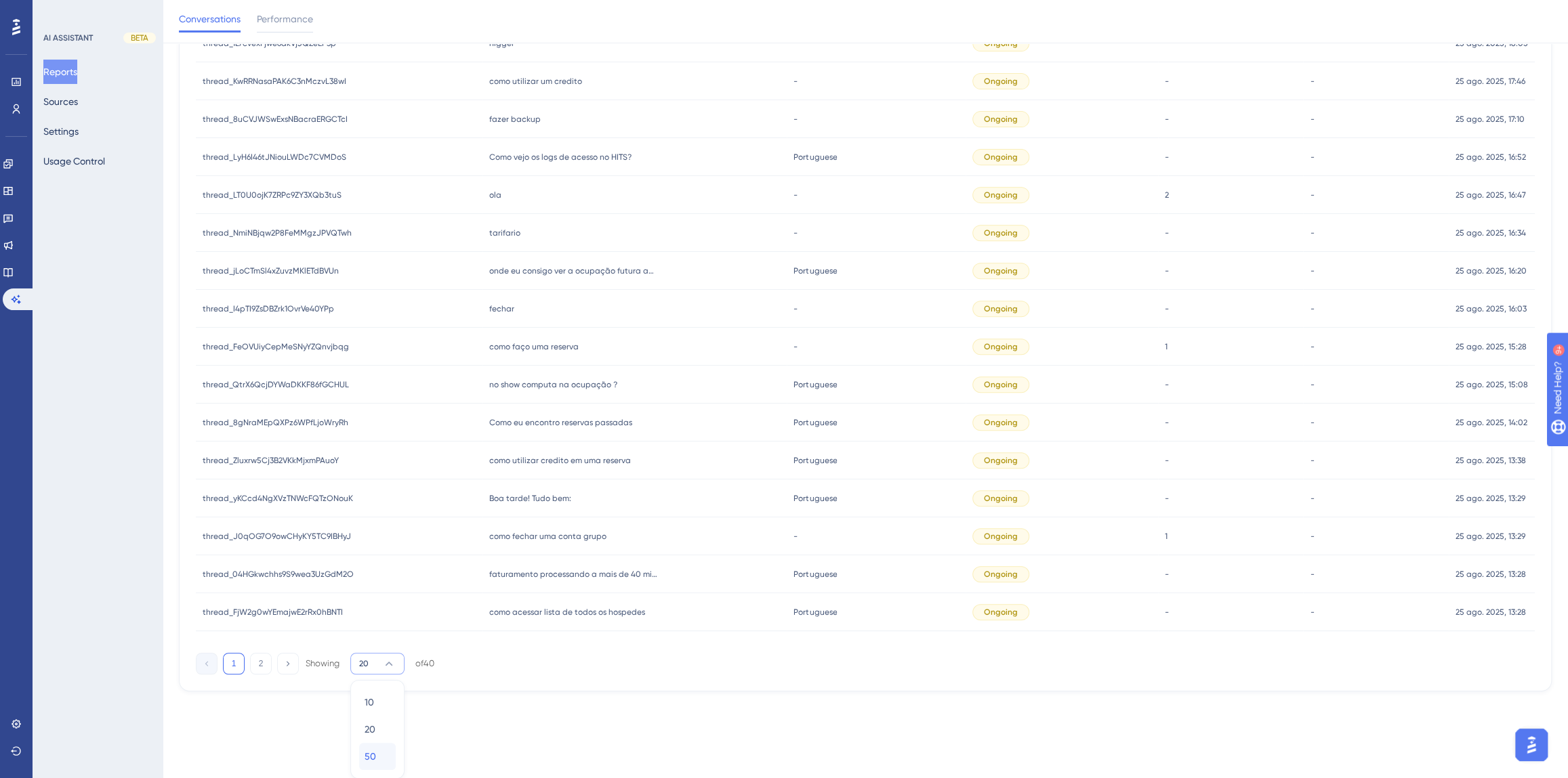
click at [379, 752] on div "50 50" at bounding box center [378, 757] width 26 height 27
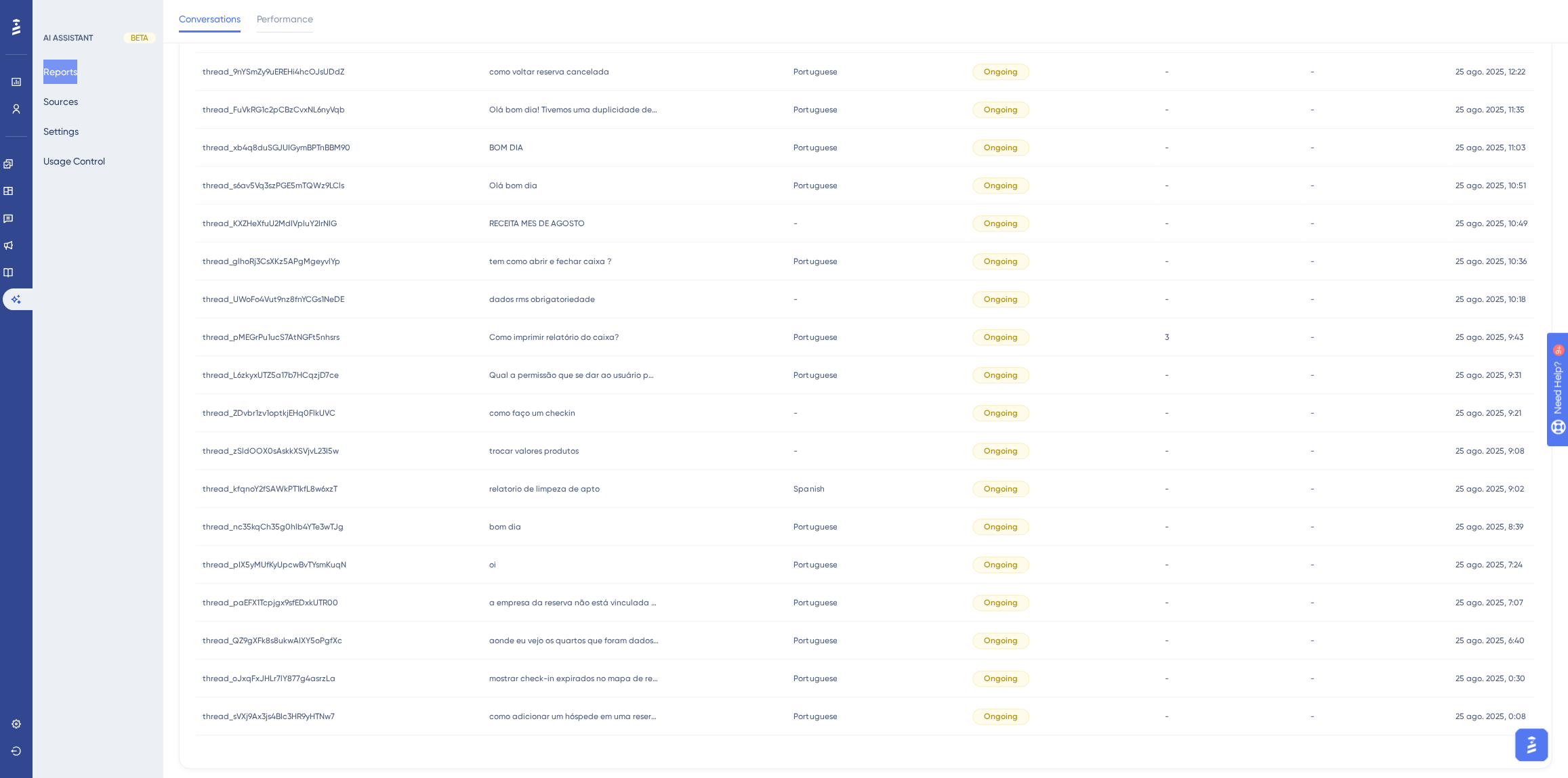
scroll to position [1075, 0]
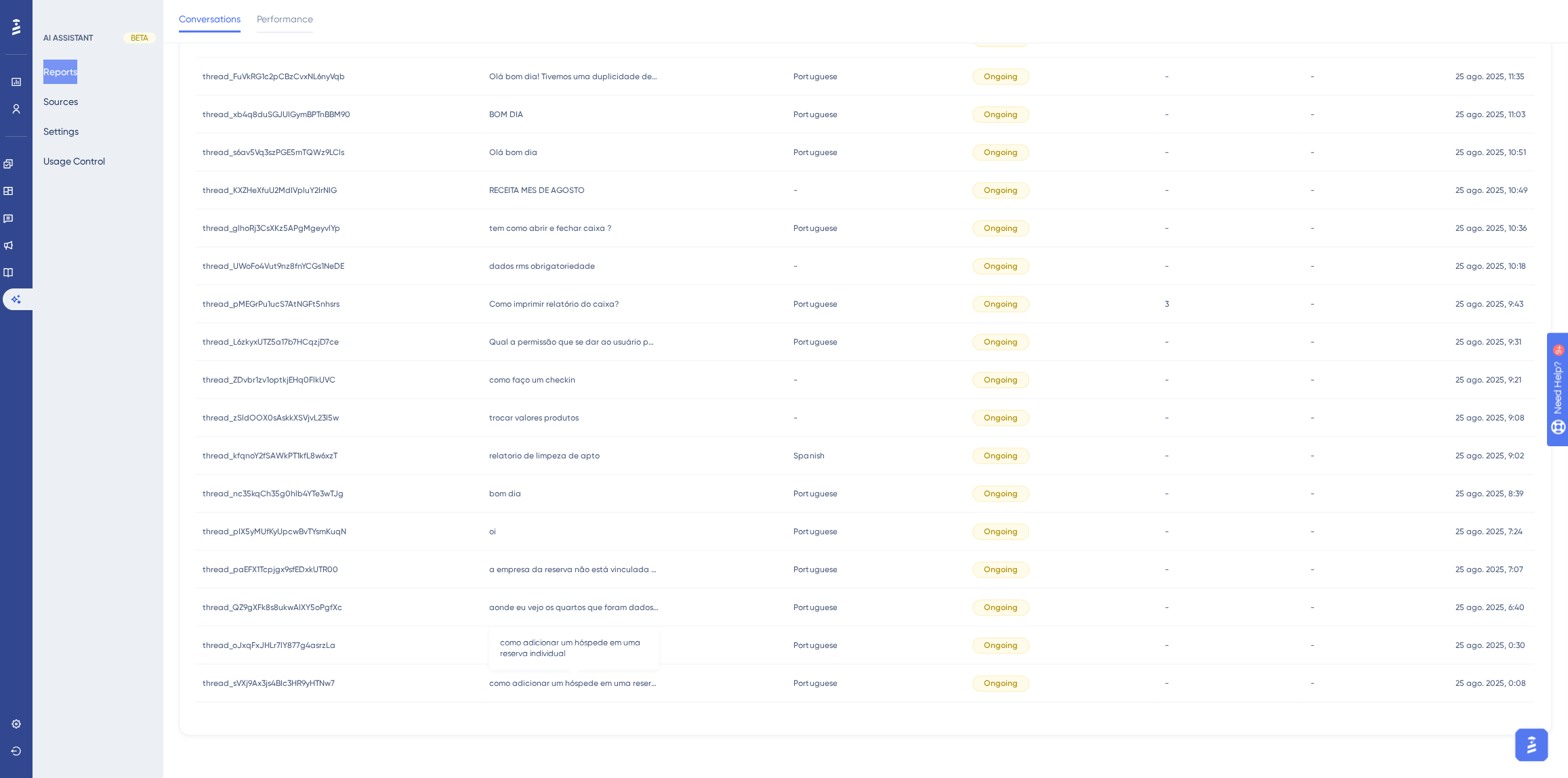
click at [586, 678] on span "como adicionar um hóspede em uma reserva individual" at bounding box center [574, 683] width 170 height 11
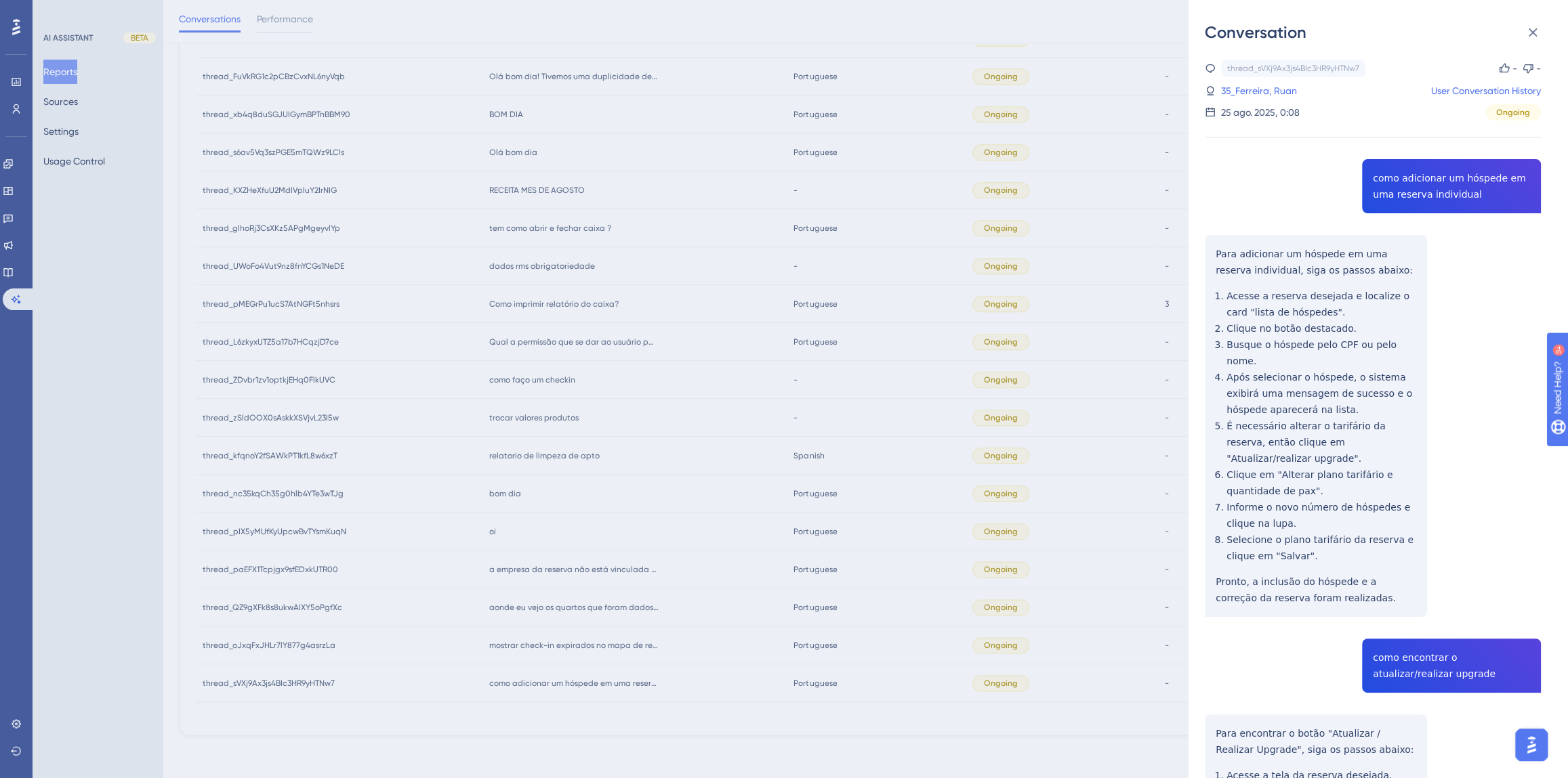
click at [1428, 188] on div "thread_sVXj9Ax3js4BIc3HR9yHTNw7 Copy - - 35_Ferreira, Ruan User Conversation Hi…" at bounding box center [1373, 515] width 336 height 911
copy span "como adicionar um hóspede em uma reserva individual"
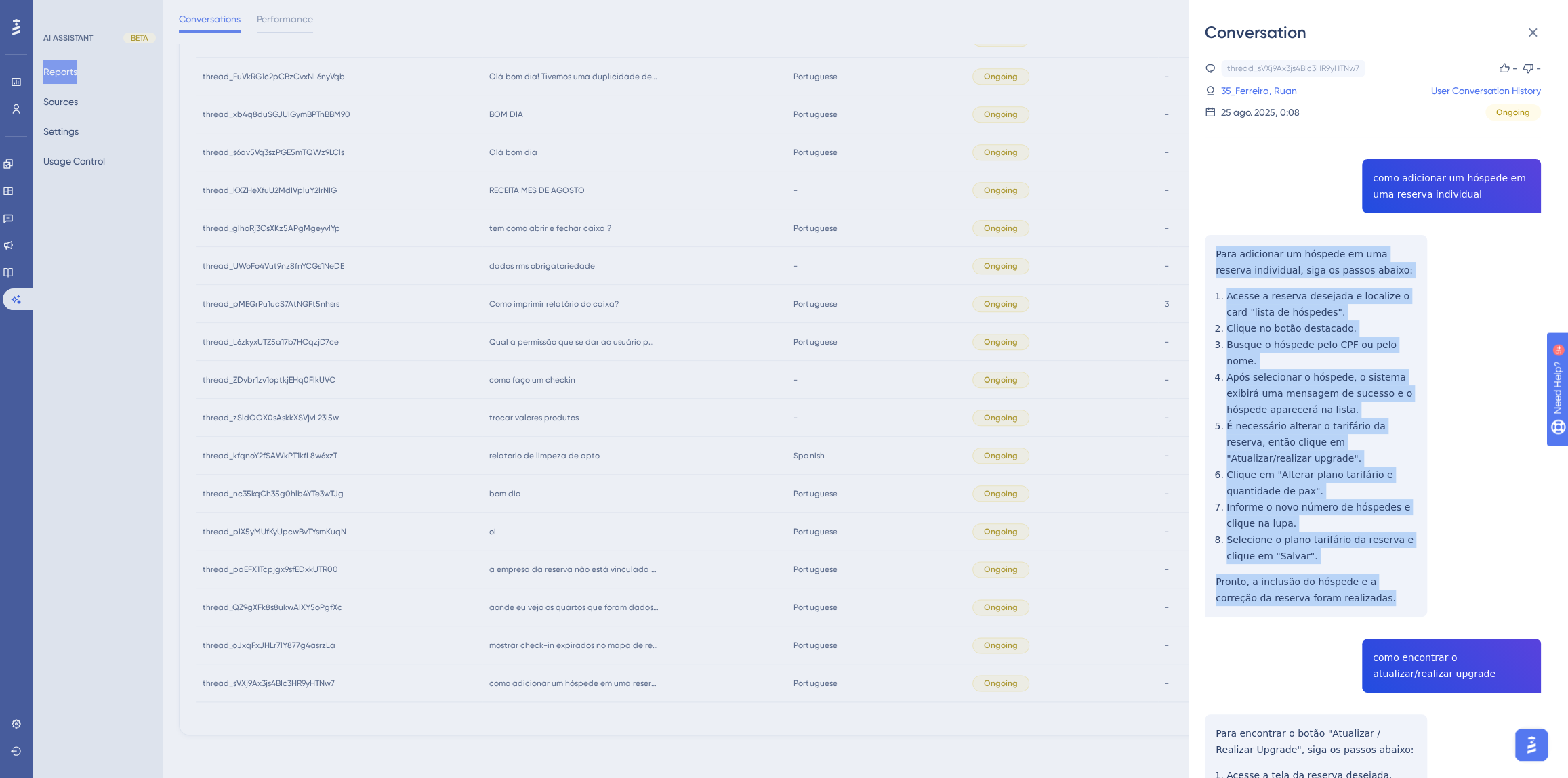
drag, startPoint x: 1328, startPoint y: 563, endPoint x: 1203, endPoint y: 258, distance: 329.6
click at [1203, 258] on div "Conversation thread_sVXj9Ax3js4BIc3HR9yHTNw7 Copy - - 35_Ferreira, Ruan User Co…" at bounding box center [1378, 389] width 379 height 778
copy div "Para adicionar um hóspede em uma reserva individual, siga os passos abaixo: Ace…"
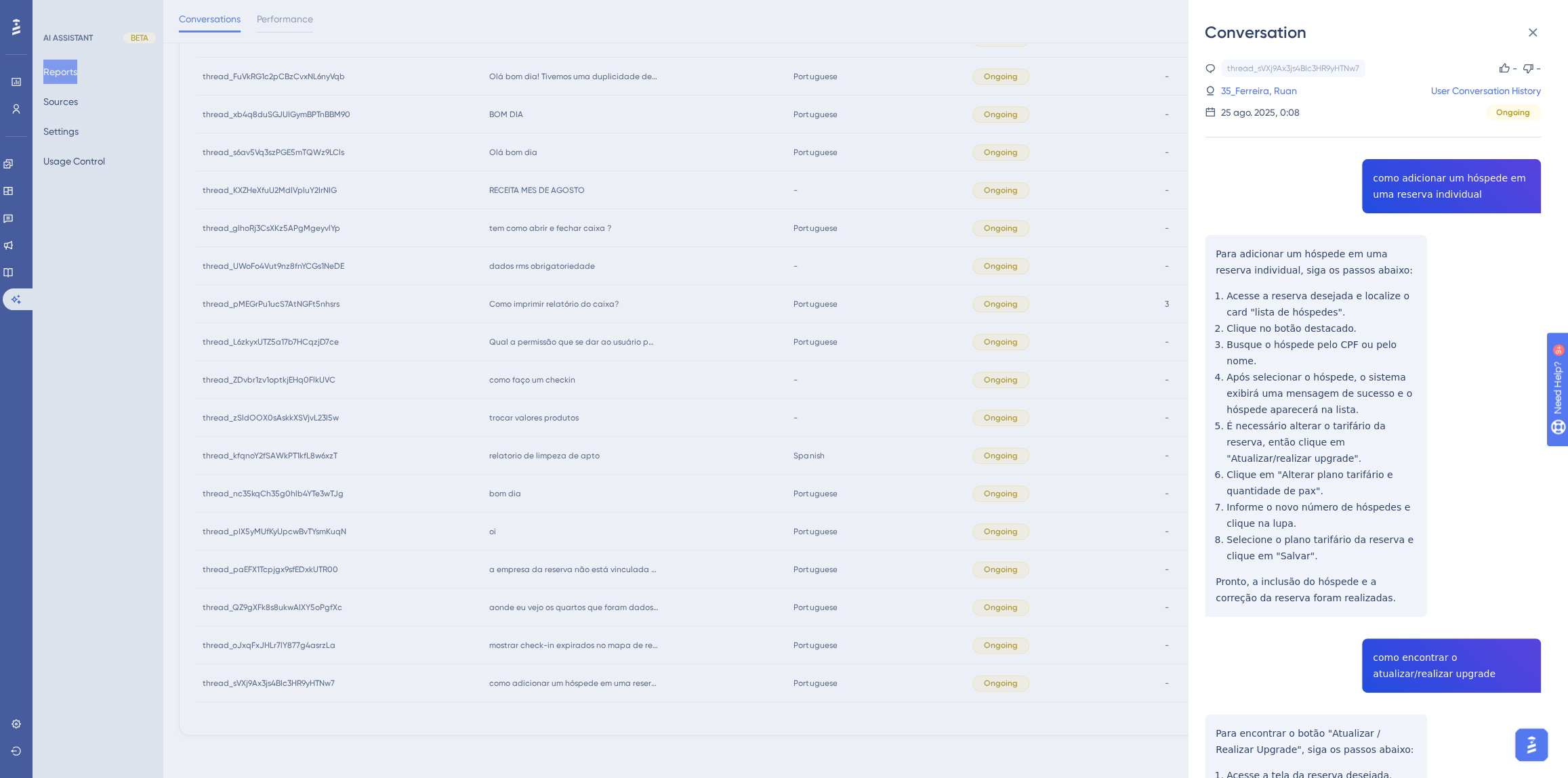
click at [1395, 631] on div "thread_sVXj9Ax3js4BIc3HR9yHTNw7 Copy - - 35_Ferreira, Ruan User Conversation Hi…" at bounding box center [1373, 515] width 336 height 911
copy span "como encontrar o atualizar/realizar upgrade"
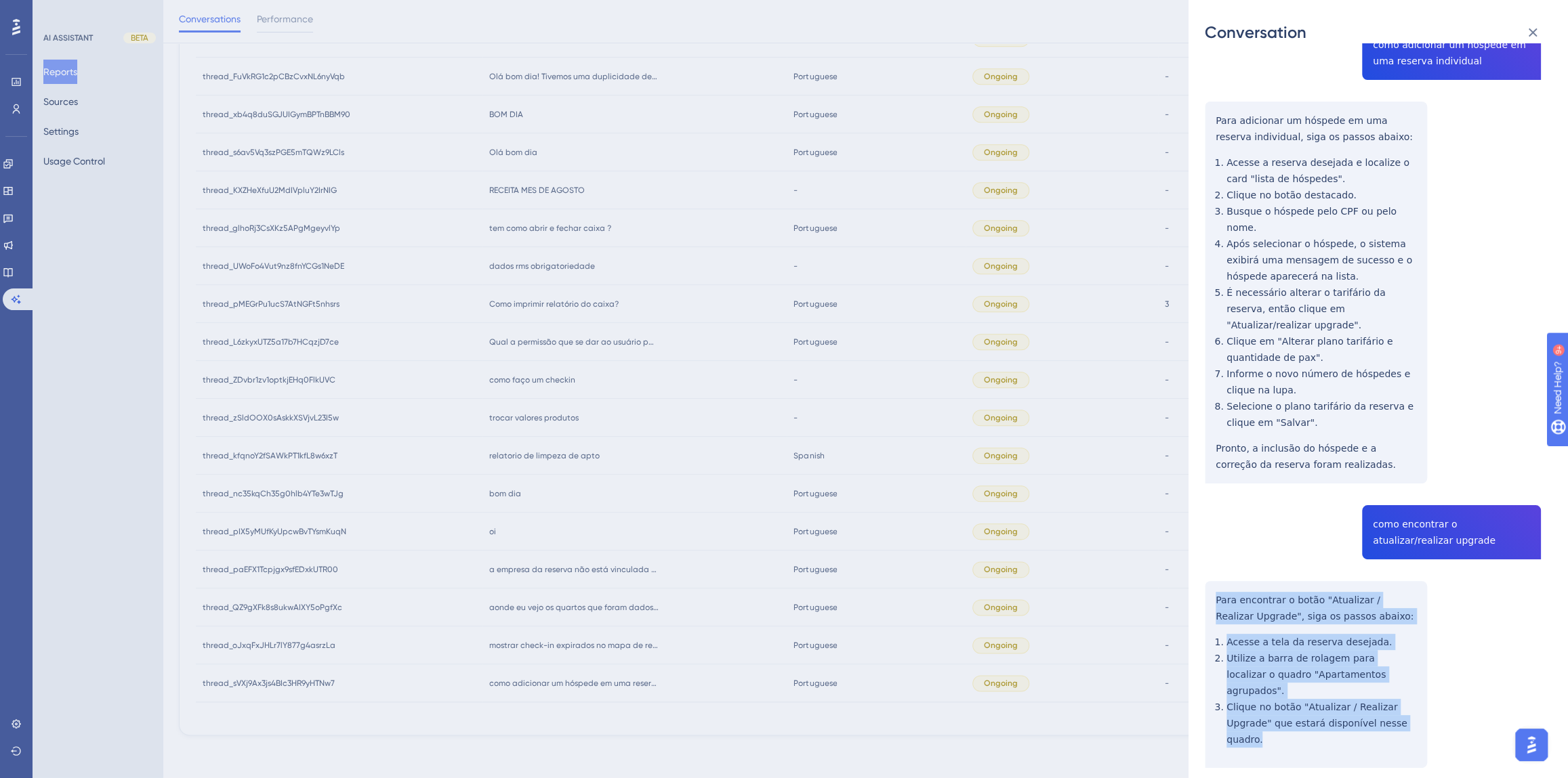
drag, startPoint x: 1257, startPoint y: 683, endPoint x: 1205, endPoint y: 569, distance: 125.3
click at [1205, 569] on div "thread_sVXj9Ax3js4BIc3HR9yHTNw7 Copy - - 35_Ferreira, Ruan User Conversation Hi…" at bounding box center [1373, 381] width 336 height 911
copy div "Para encontrar o botão "Atualizar / Realizar Upgrade", siga os passos abaixo: A…"
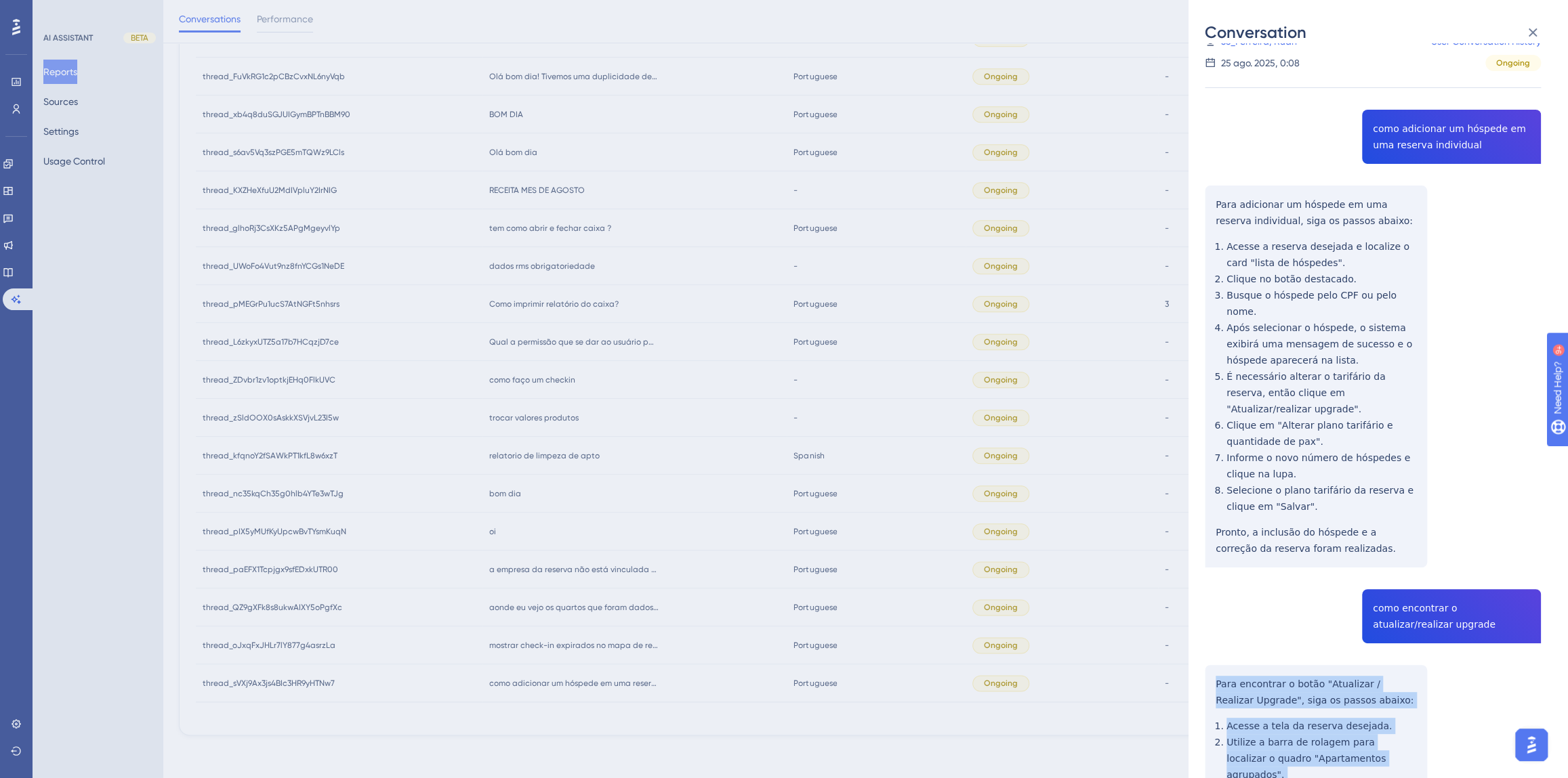
scroll to position [0, 0]
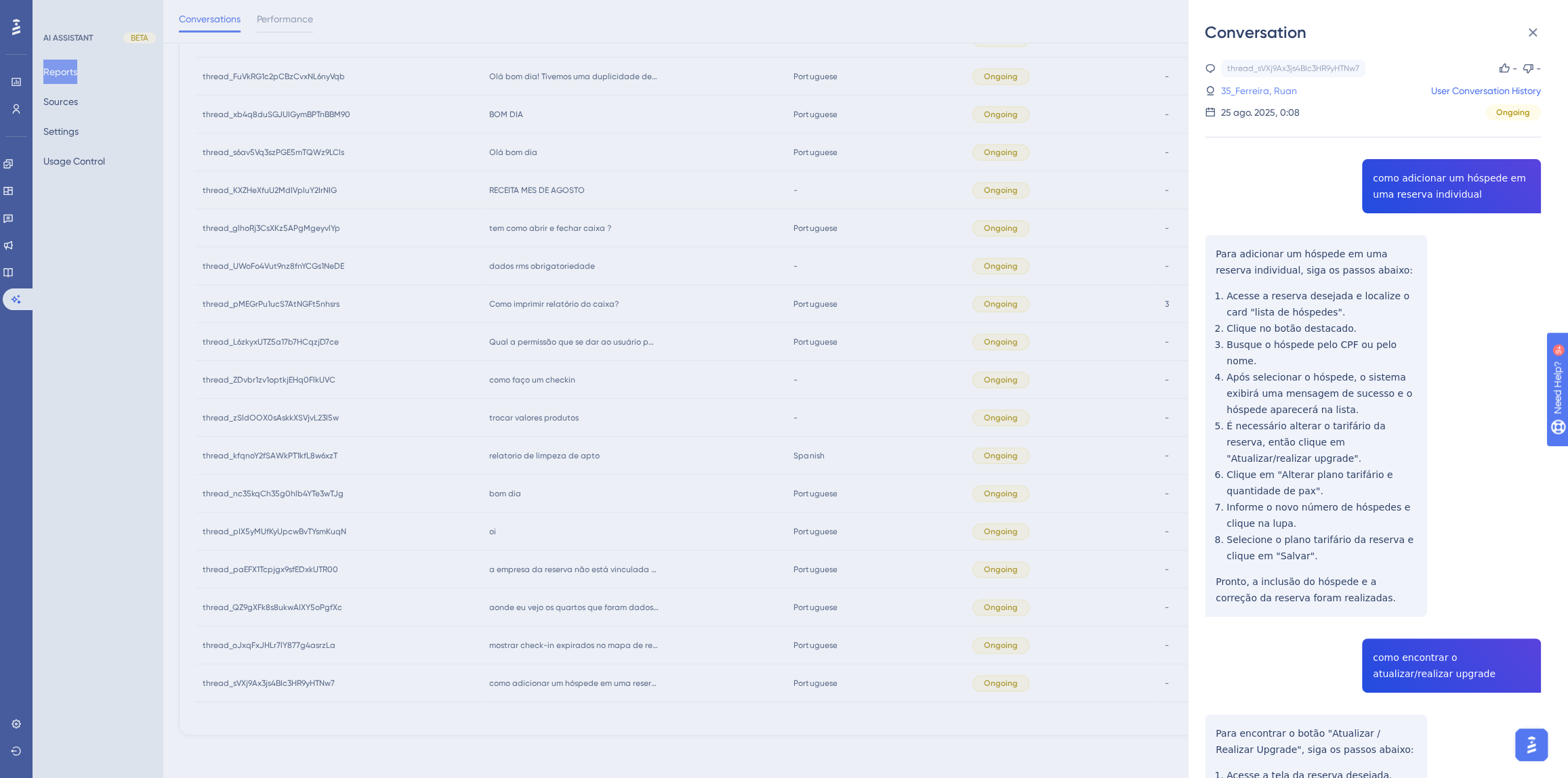
click at [1256, 92] on link "35_Ferreira, Ruan" at bounding box center [1258, 90] width 76 height 16
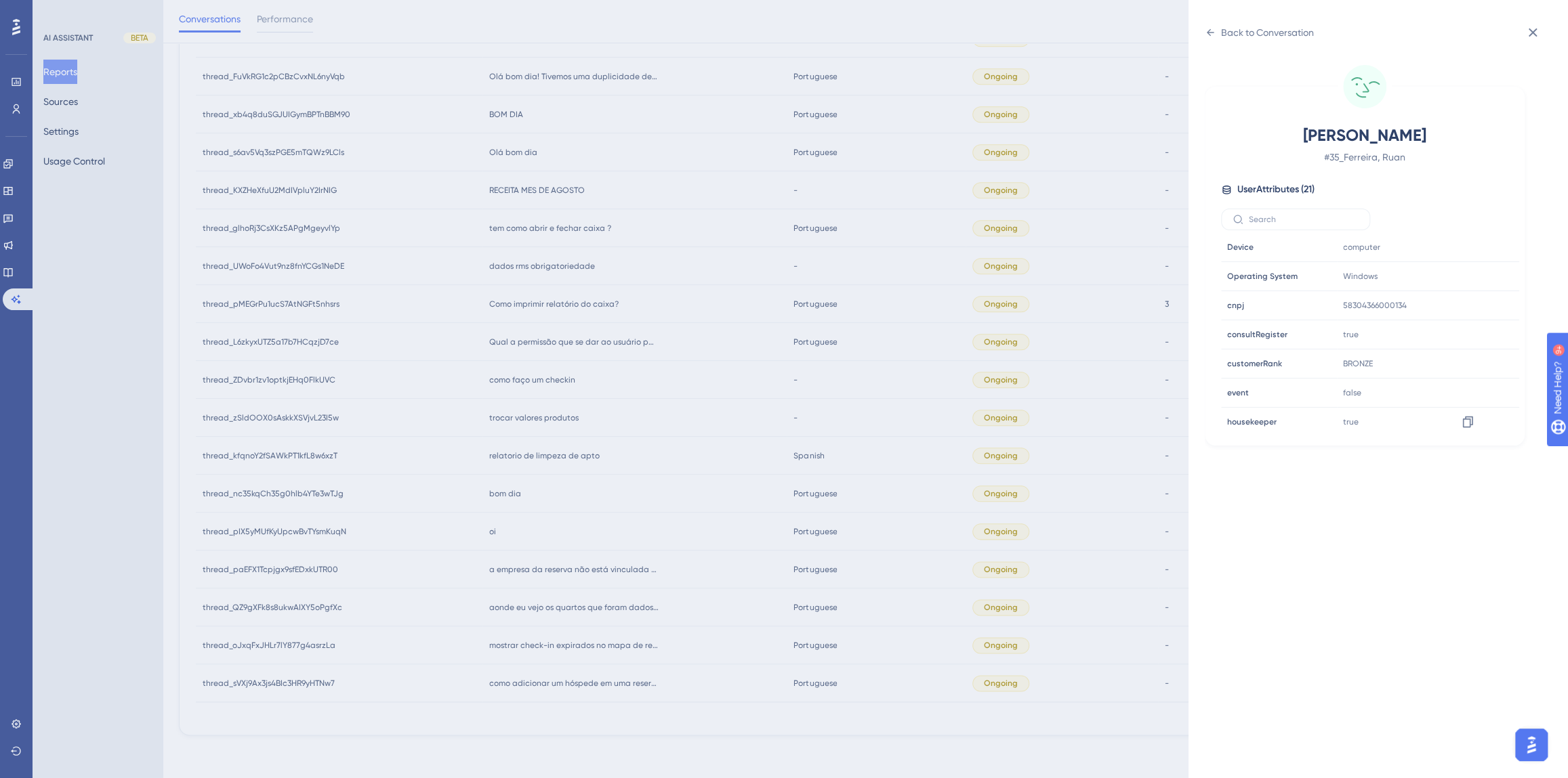
scroll to position [411, 0]
click at [1463, 335] on icon at bounding box center [1467, 334] width 14 height 14
click at [1235, 31] on div "Back to Conversation" at bounding box center [1267, 32] width 93 height 16
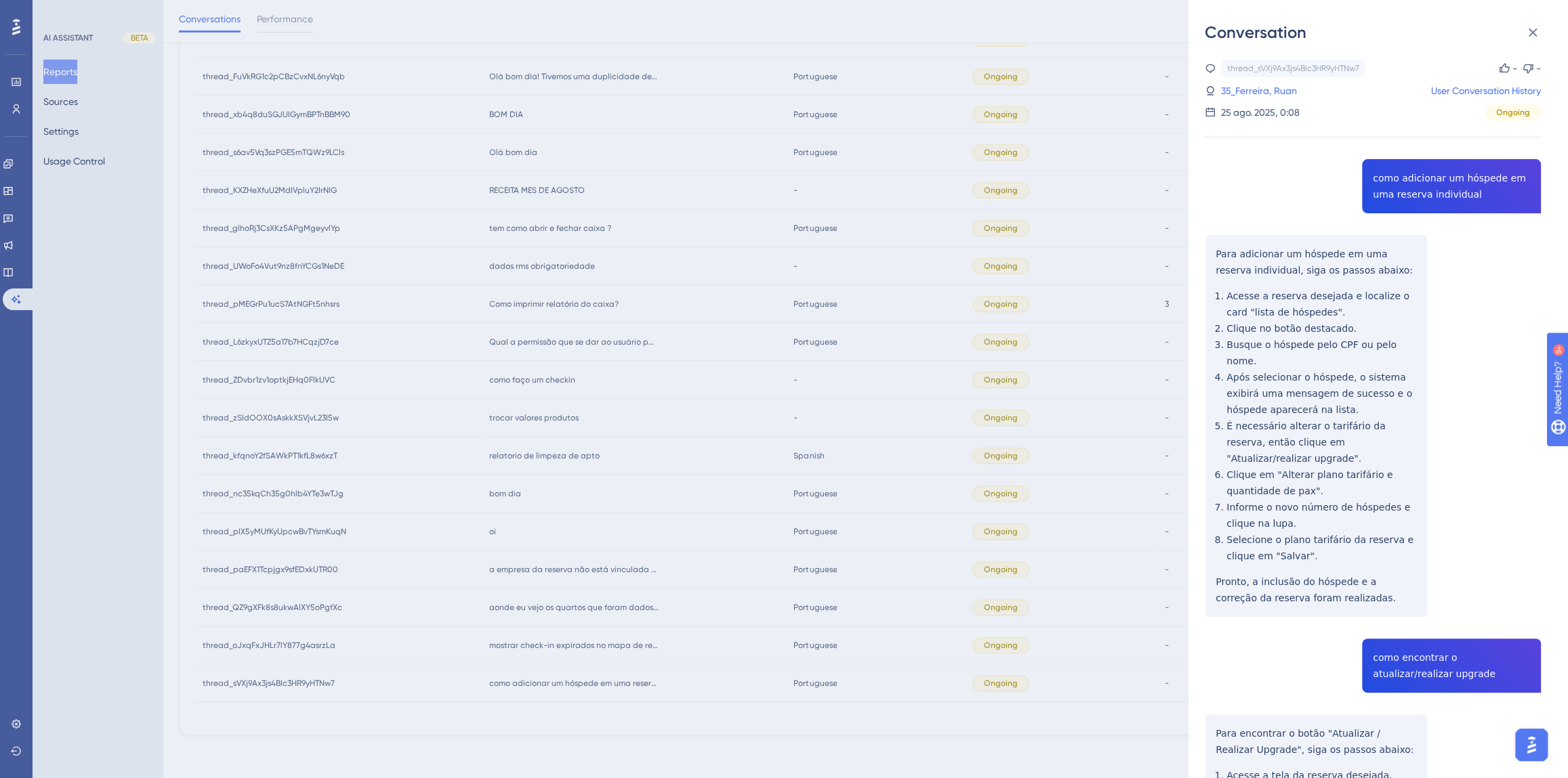
click at [1408, 184] on div "thread_sVXj9Ax3js4BIc3HR9yHTNw7 Copy - - 35_Ferreira, Ruan User Conversation Hi…" at bounding box center [1373, 515] width 336 height 911
copy span "como adicionar um hóspede em uma reserva individual"
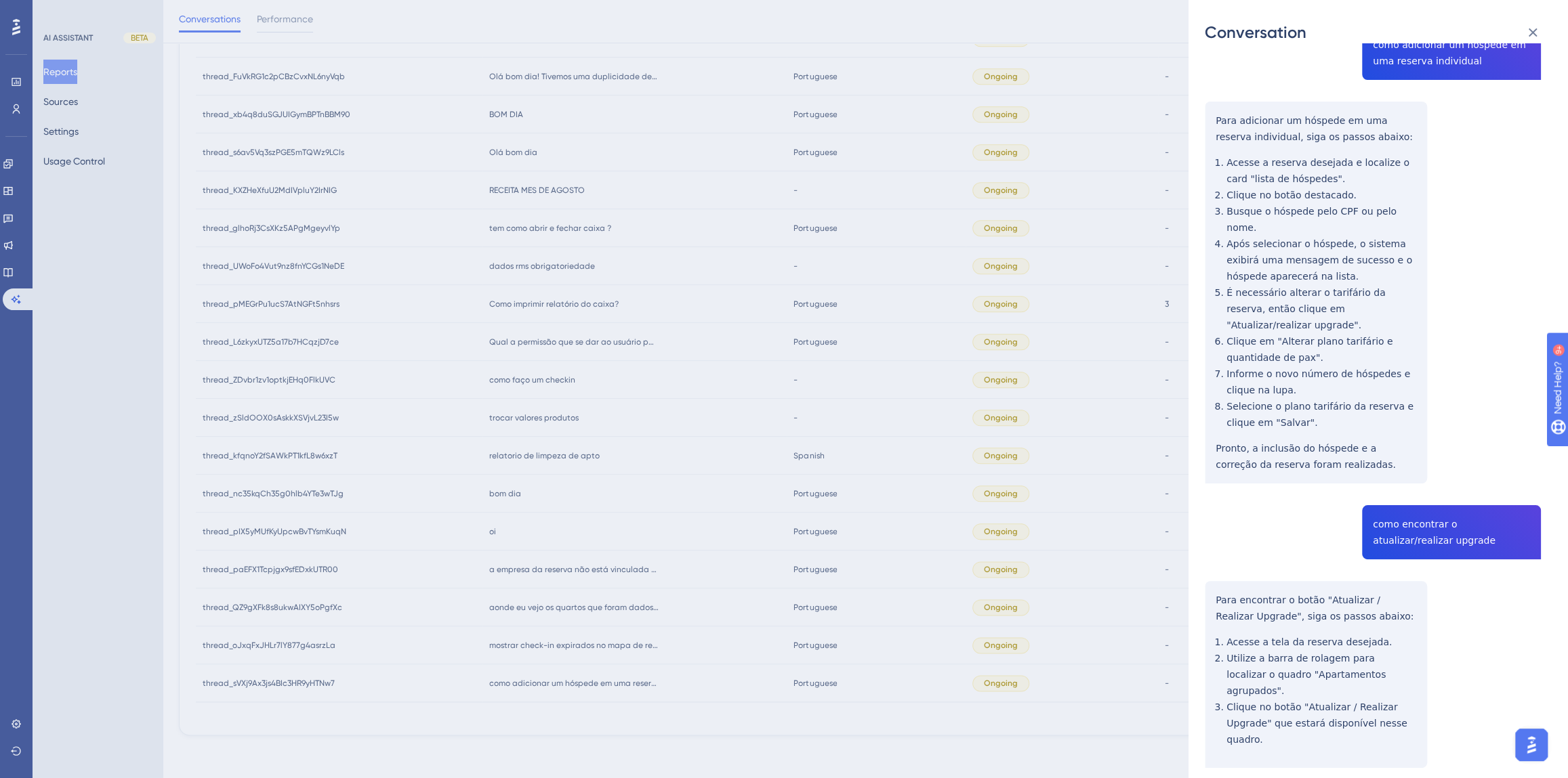
click at [1395, 495] on div "thread_sVXj9Ax3js4BIc3HR9yHTNw7 Copy - - 35_Ferreira, Ruan User Conversation Hi…" at bounding box center [1373, 381] width 336 height 911
copy span "como encontrar o atualizar/realizar upgrade"
click at [686, 604] on div "Conversation thread_sVXj9Ax3js4BIc3HR9yHTNw7 Copy - - 35_Ferreira, Ruan User Co…" at bounding box center [784, 389] width 1568 height 778
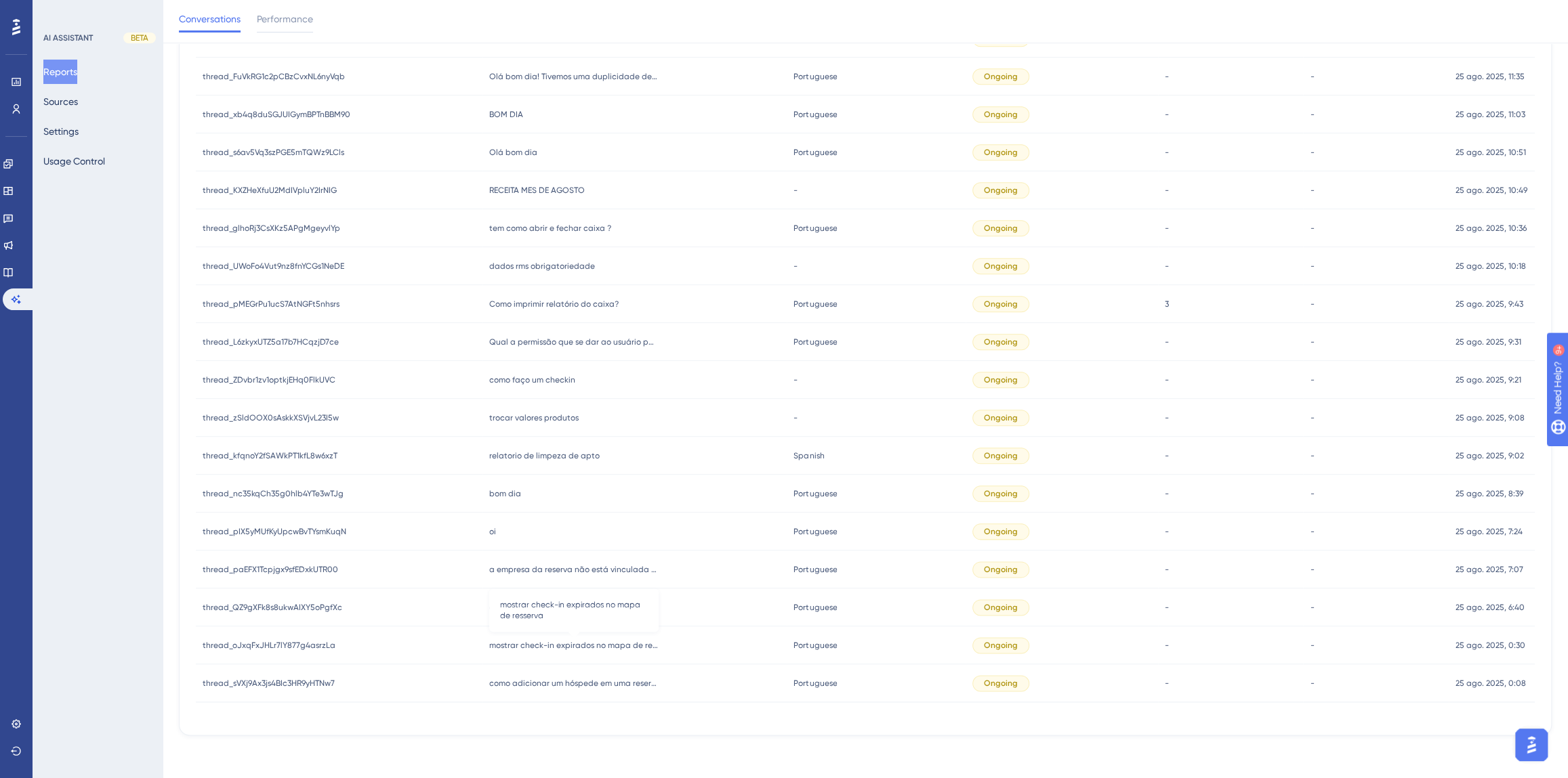
click at [597, 645] on span "mostrar check-in expirados no mapa de resserva" at bounding box center [574, 645] width 170 height 11
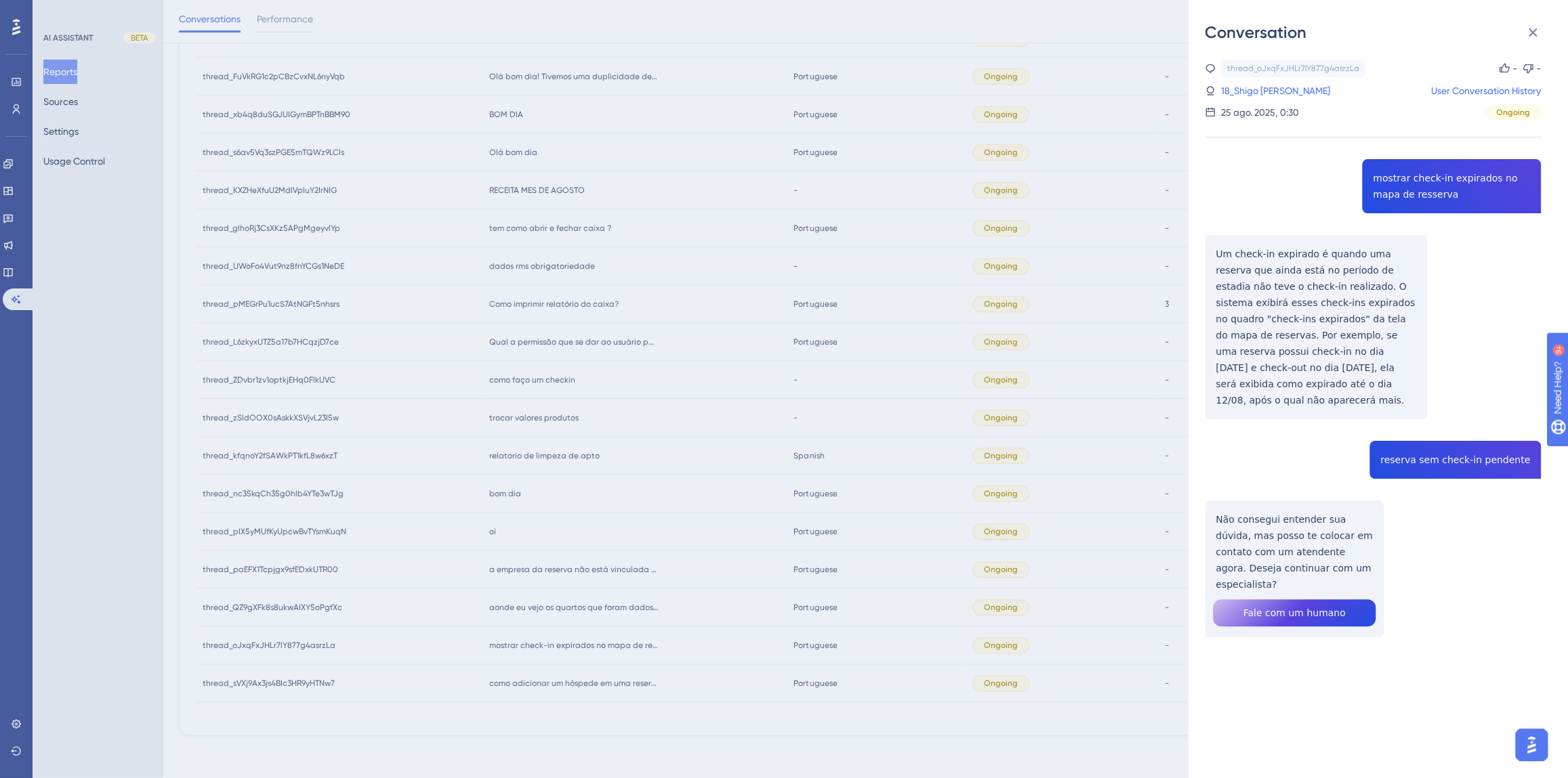
click at [1374, 189] on div "thread_oJxqFxJHLr7lY877g4asrzLa Copy - - 18_Shigo Tioma Junior, Luiz User Conve…" at bounding box center [1373, 383] width 336 height 647
copy span "mostrar check-in expirados no mapa de resserva"
drag, startPoint x: 1359, startPoint y: 381, endPoint x: 1202, endPoint y: 250, distance: 204.5
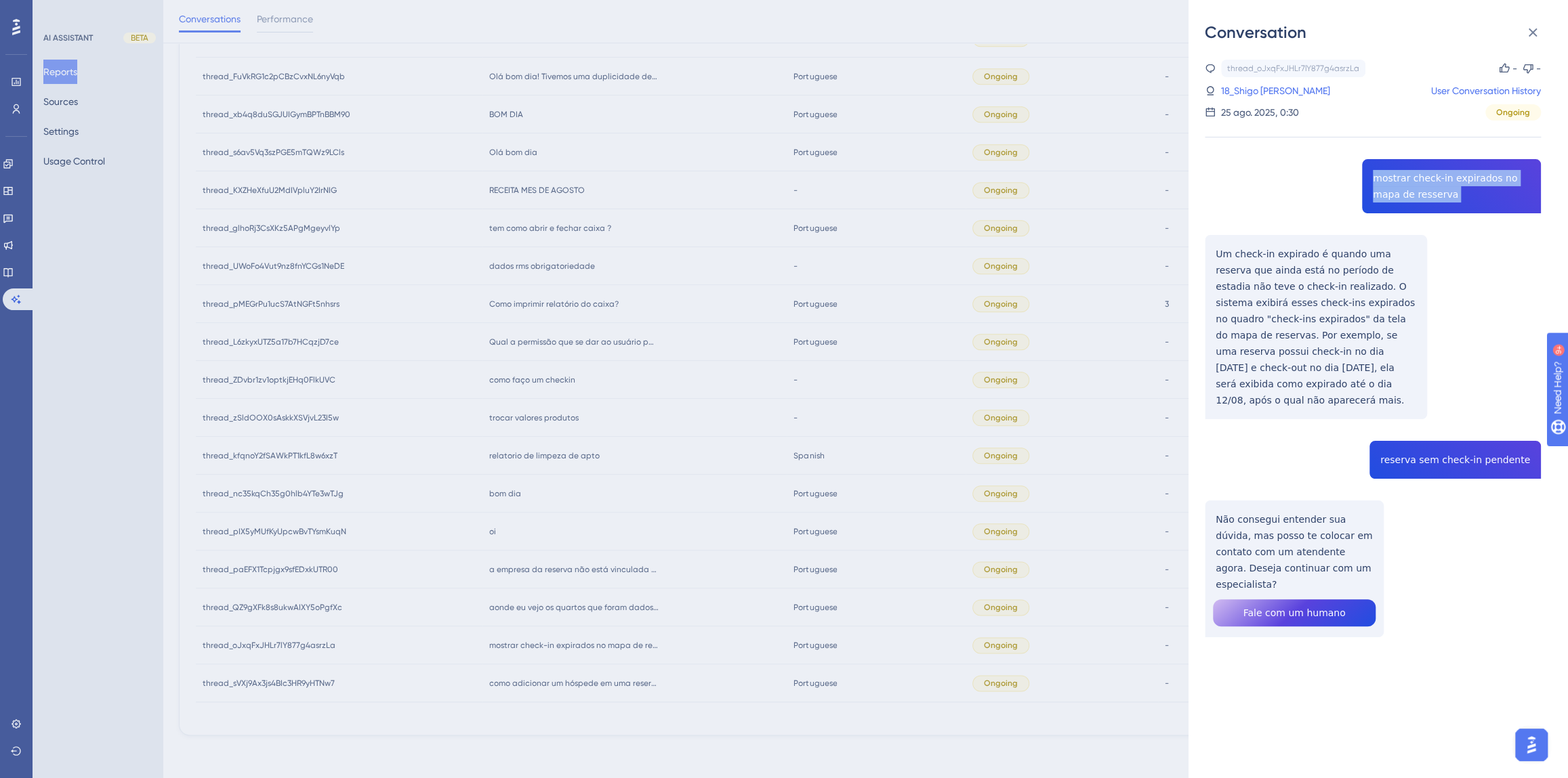
click at [1202, 250] on div "Conversation thread_oJxqFxJHLr7lY877g4asrzLa Copy - - 18_Shigo Tioma Junior, Lu…" at bounding box center [1378, 389] width 379 height 778
click at [1454, 445] on div "thread_oJxqFxJHLr7lY877g4asrzLa Copy - - 18_Shigo Tioma Junior, Luiz User Conve…" at bounding box center [1373, 383] width 336 height 647
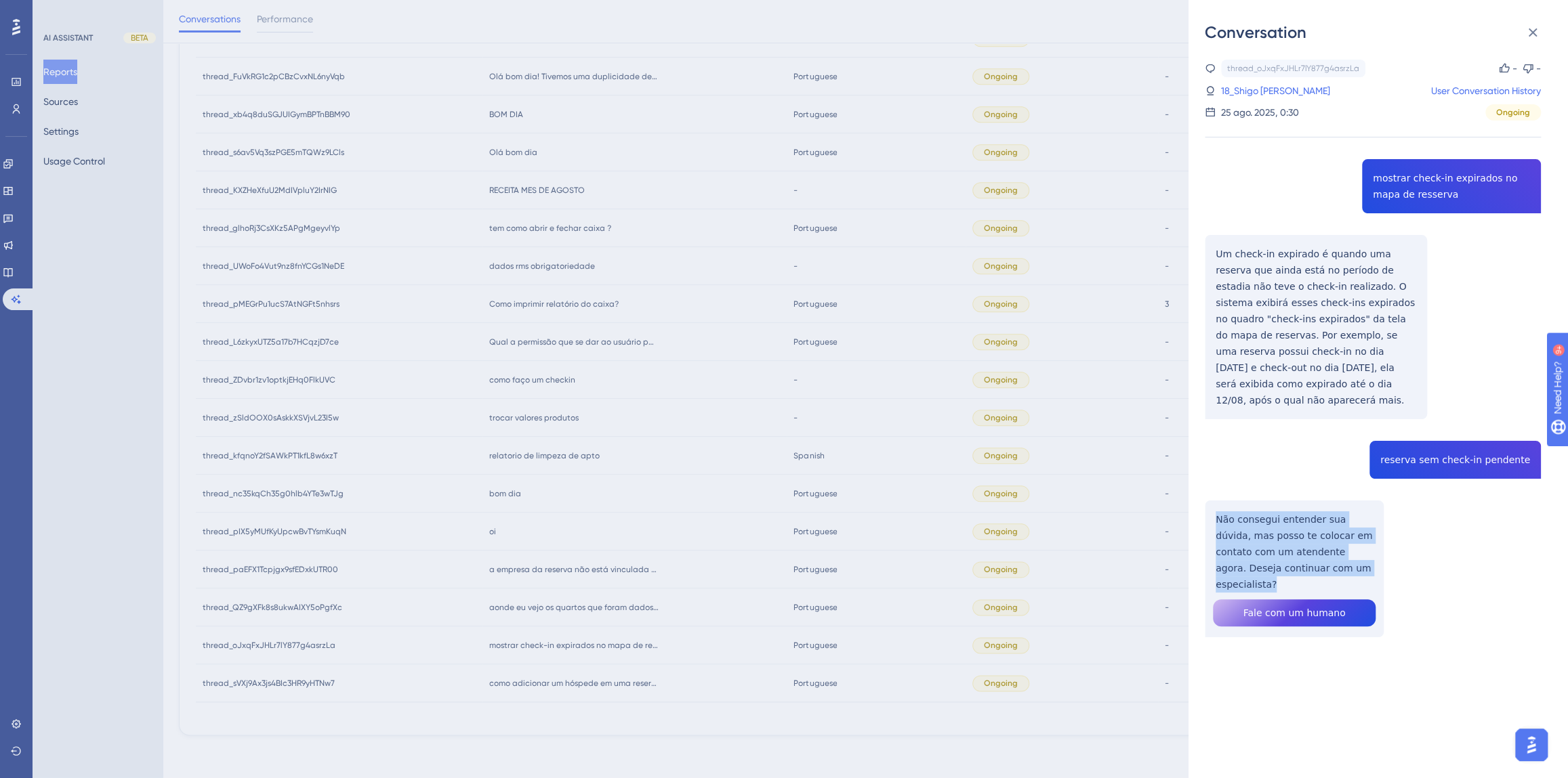
drag, startPoint x: 1352, startPoint y: 553, endPoint x: 1216, endPoint y: 505, distance: 144.2
click at [1216, 505] on div "thread_oJxqFxJHLr7lY877g4asrzLa Copy - - 18_Shigo Tioma Junior, Luiz User Conve…" at bounding box center [1373, 383] width 336 height 647
click at [1237, 94] on link "18_Shigo Tioma Junior, Luiz" at bounding box center [1276, 90] width 109 height 16
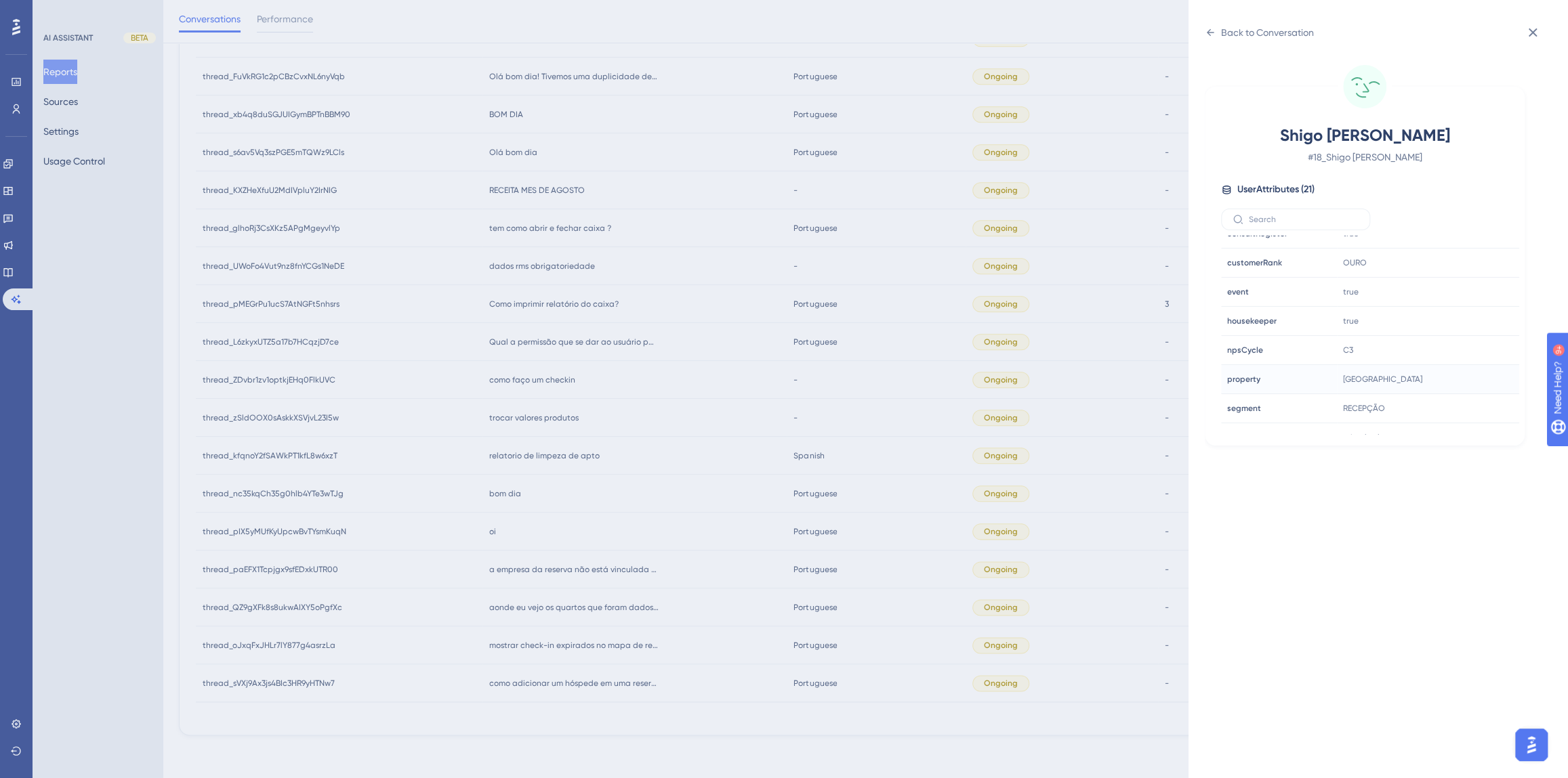
scroll to position [369, 0]
click at [1464, 372] on icon at bounding box center [1467, 376] width 14 height 14
click at [673, 590] on div "Back to Conversation Shigo Tioma Junior, Luiz # 18_Shigo Tioma Junior, Luiz Use…" at bounding box center [784, 389] width 1568 height 778
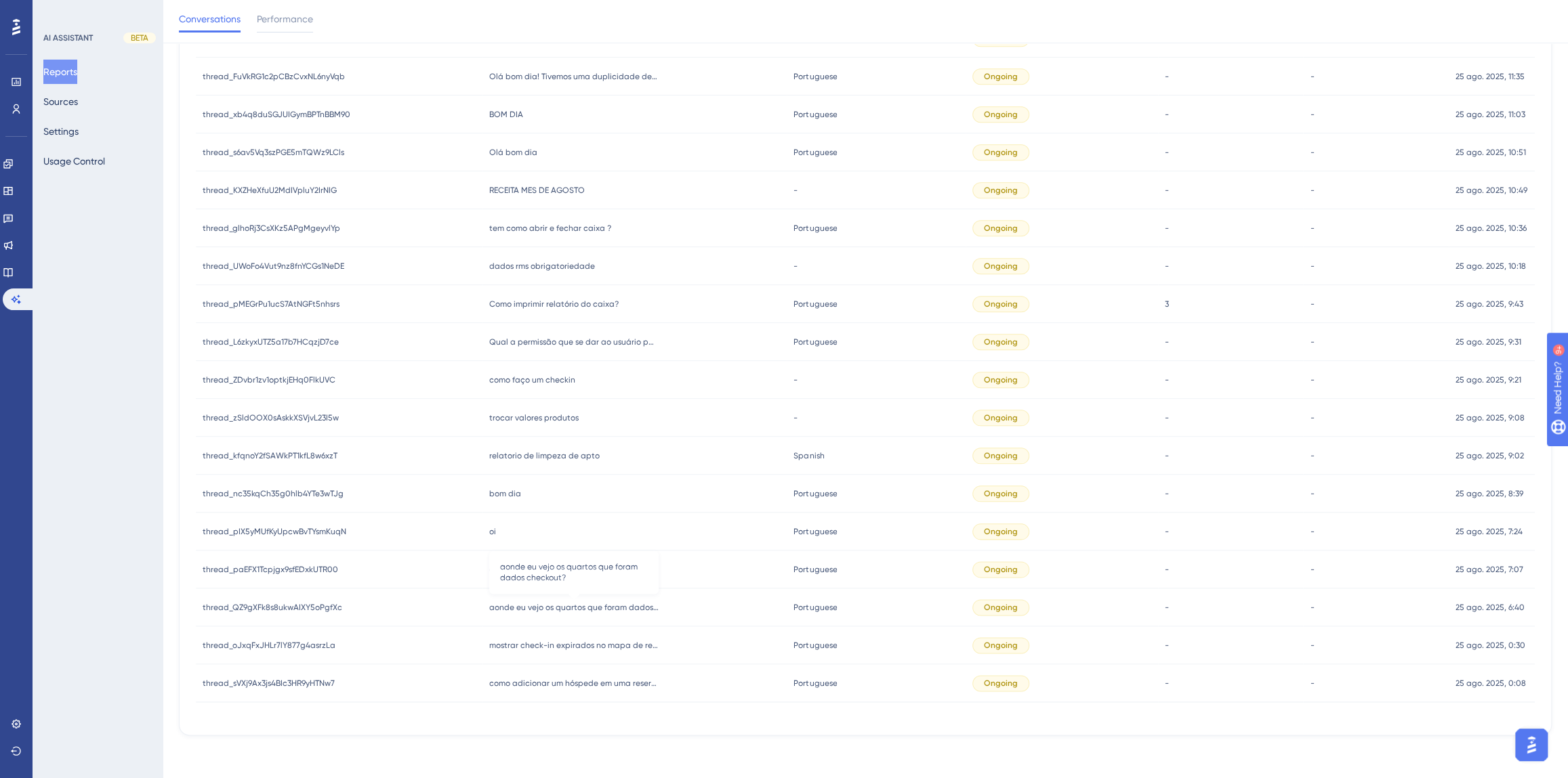
click at [582, 603] on span "aonde eu vejo os quartos que foram dados checkout?" at bounding box center [574, 608] width 170 height 11
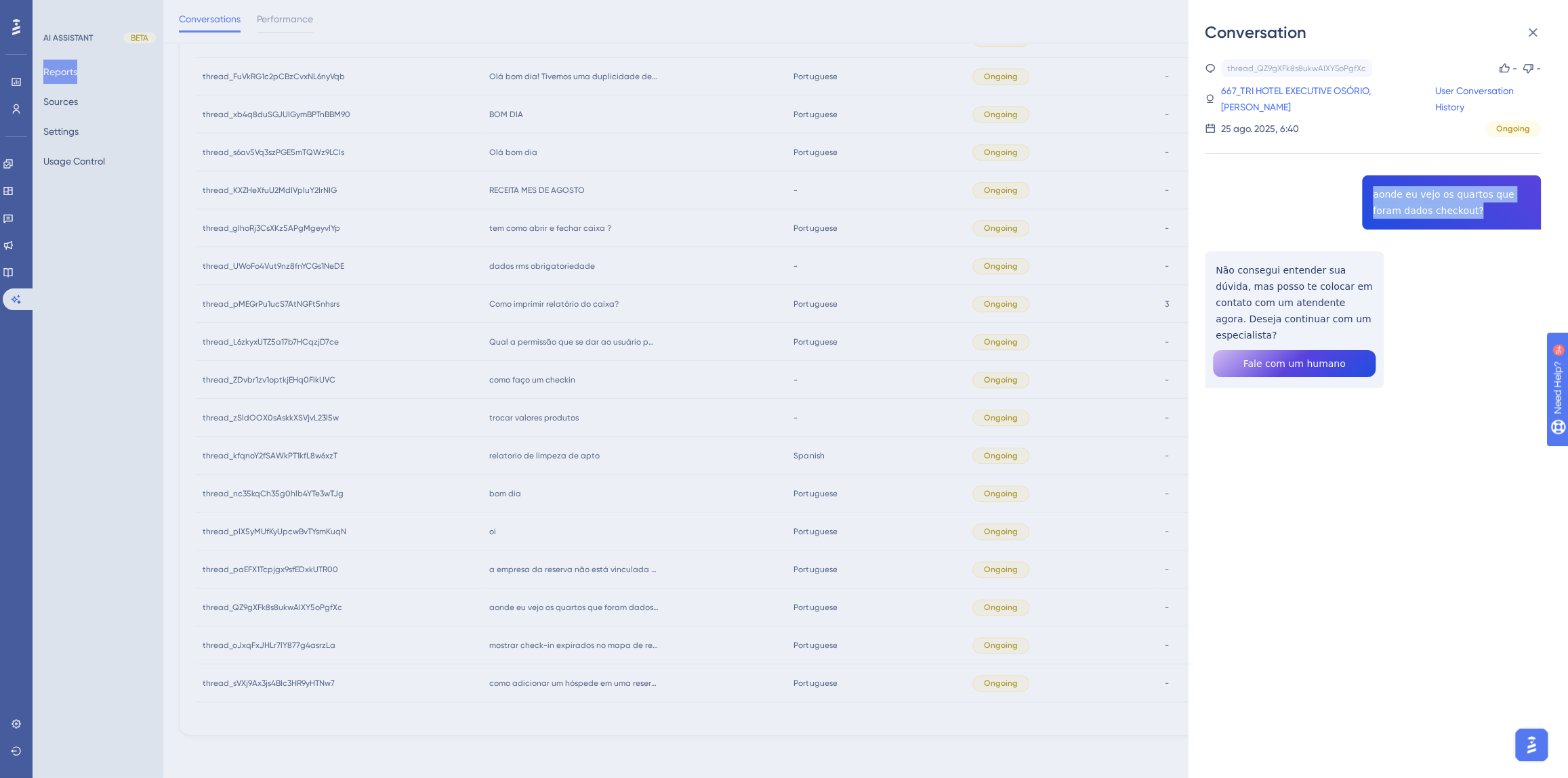
drag, startPoint x: 1459, startPoint y: 210, endPoint x: 1368, endPoint y: 195, distance: 92.2
click at [1368, 195] on div "thread_QZ9gXFk8s8ukwAIXY5oPgfXc Copy - - 667_TRI HOTEL EXECUTIVE OSÓRIO, Italo …" at bounding box center [1373, 258] width 336 height 397
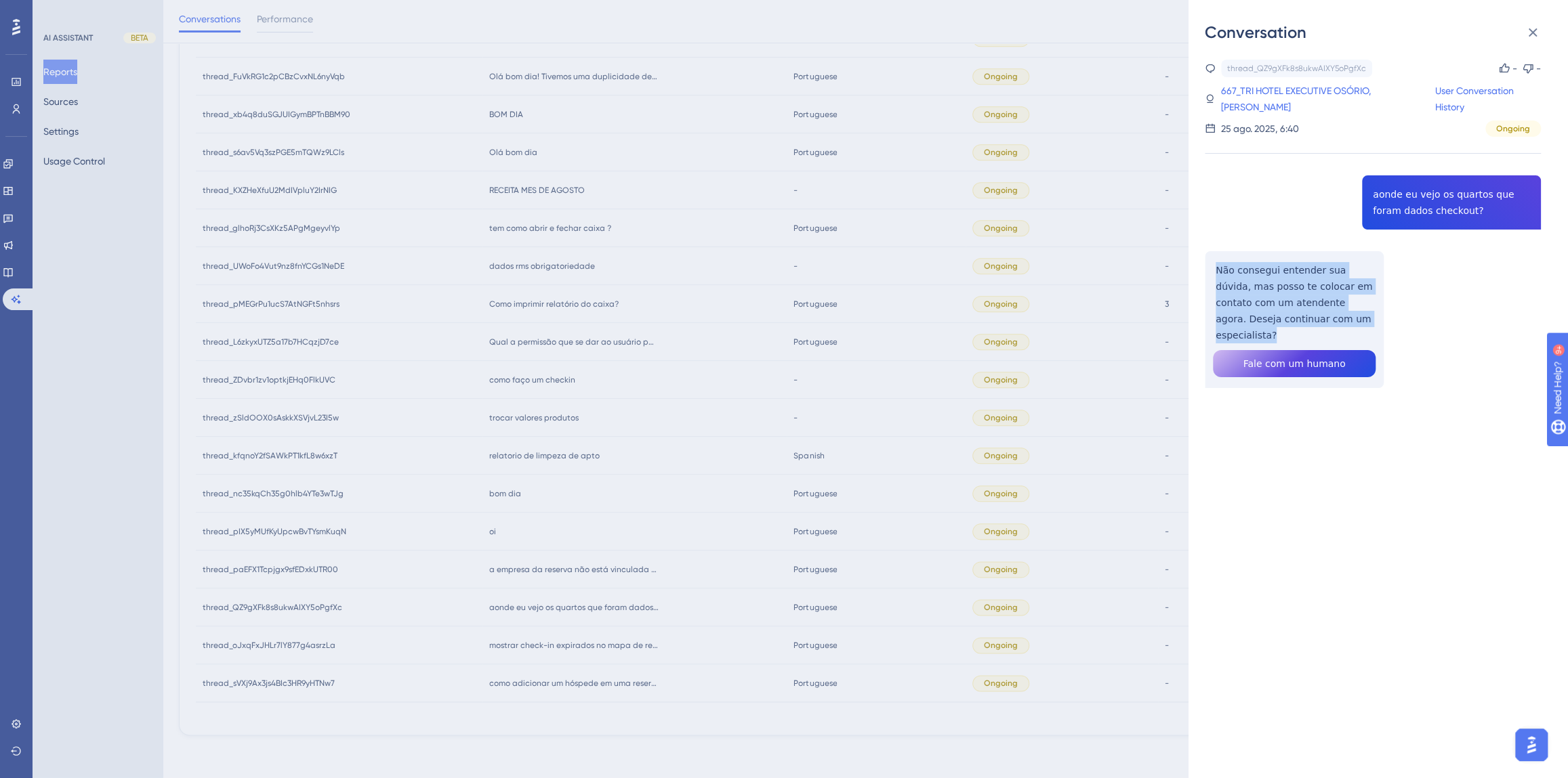
drag, startPoint x: 1349, startPoint y: 318, endPoint x: 1213, endPoint y: 270, distance: 144.2
click at [1213, 270] on div "thread_QZ9gXFk8s8ukwAIXY5oPgfXc Copy - - 667_TRI HOTEL EXECUTIVE OSÓRIO, Italo …" at bounding box center [1373, 258] width 336 height 397
click at [1311, 90] on link "667_TRI HOTEL EXECUTIVE OSÓRIO, Italo Basilio" at bounding box center [1327, 99] width 214 height 32
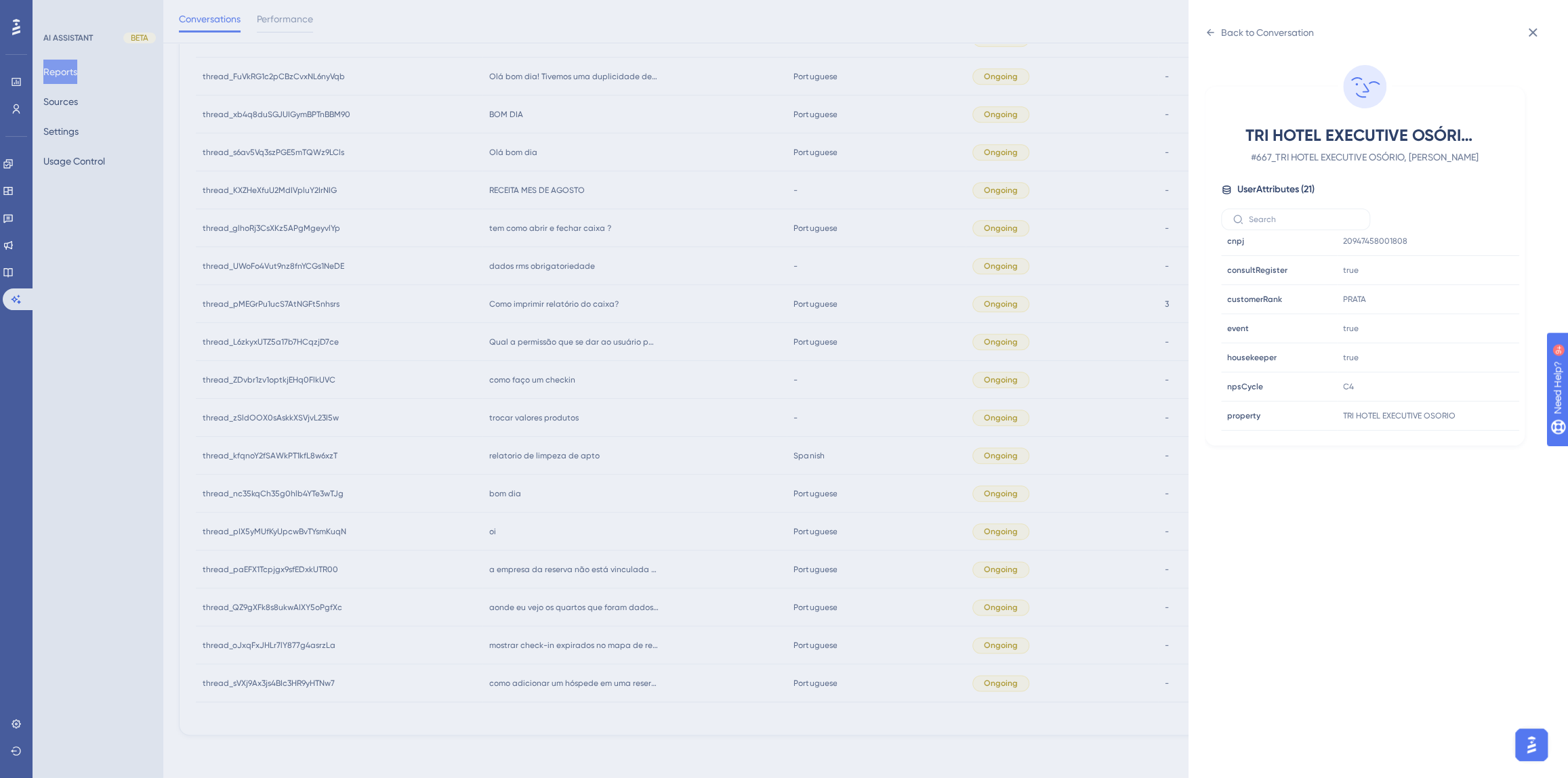
scroll to position [411, 0]
click at [1465, 272] on icon at bounding box center [1467, 276] width 14 height 14
click at [840, 493] on div "Back to Conversation TRI HOTEL EXECUTIVE OSÓRIO, Italo Basilio # 667_TRI HOTEL …" at bounding box center [784, 389] width 1568 height 778
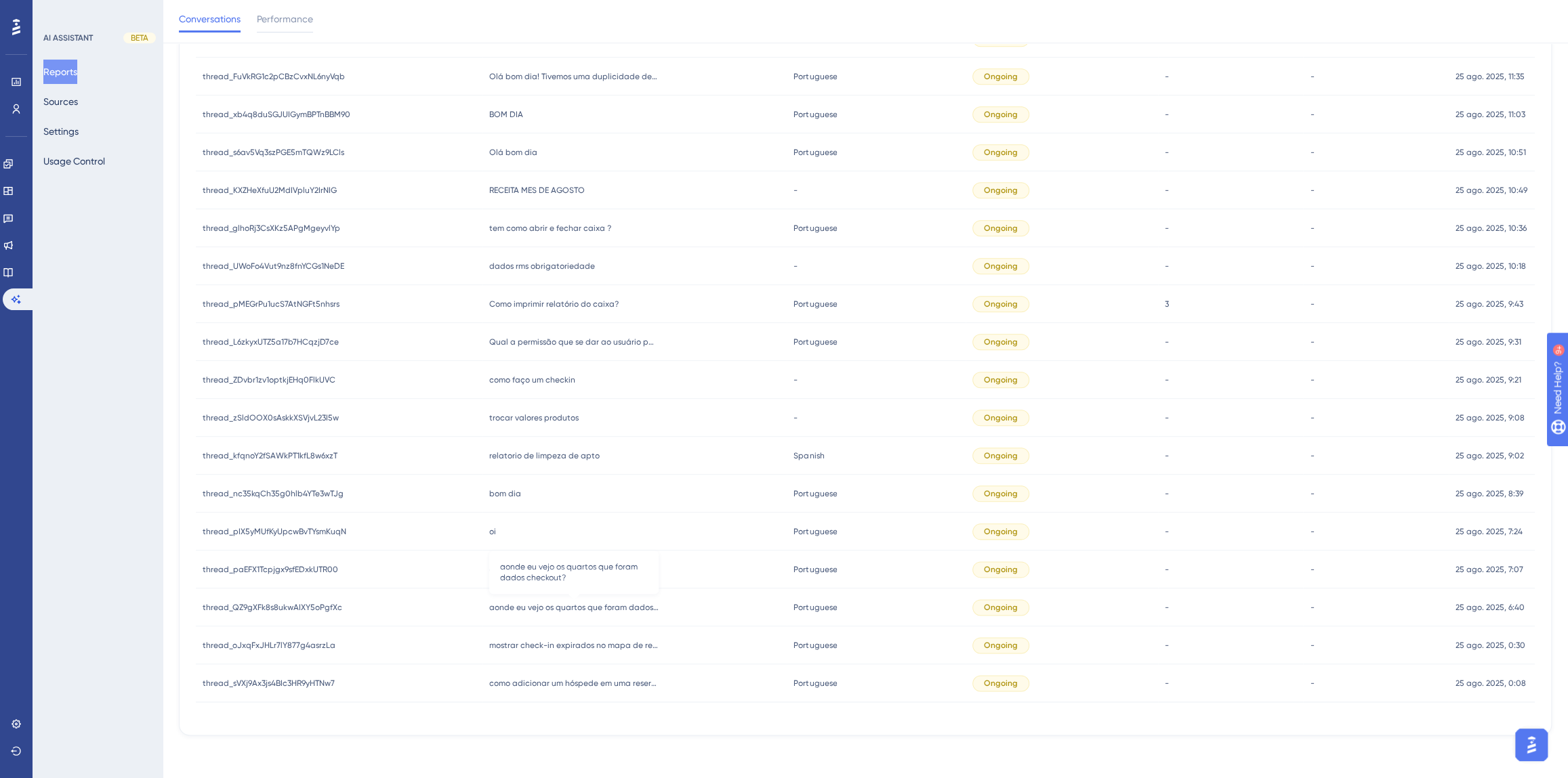
click at [629, 610] on span "aonde eu vejo os quartos que foram dados checkout?" at bounding box center [574, 608] width 170 height 11
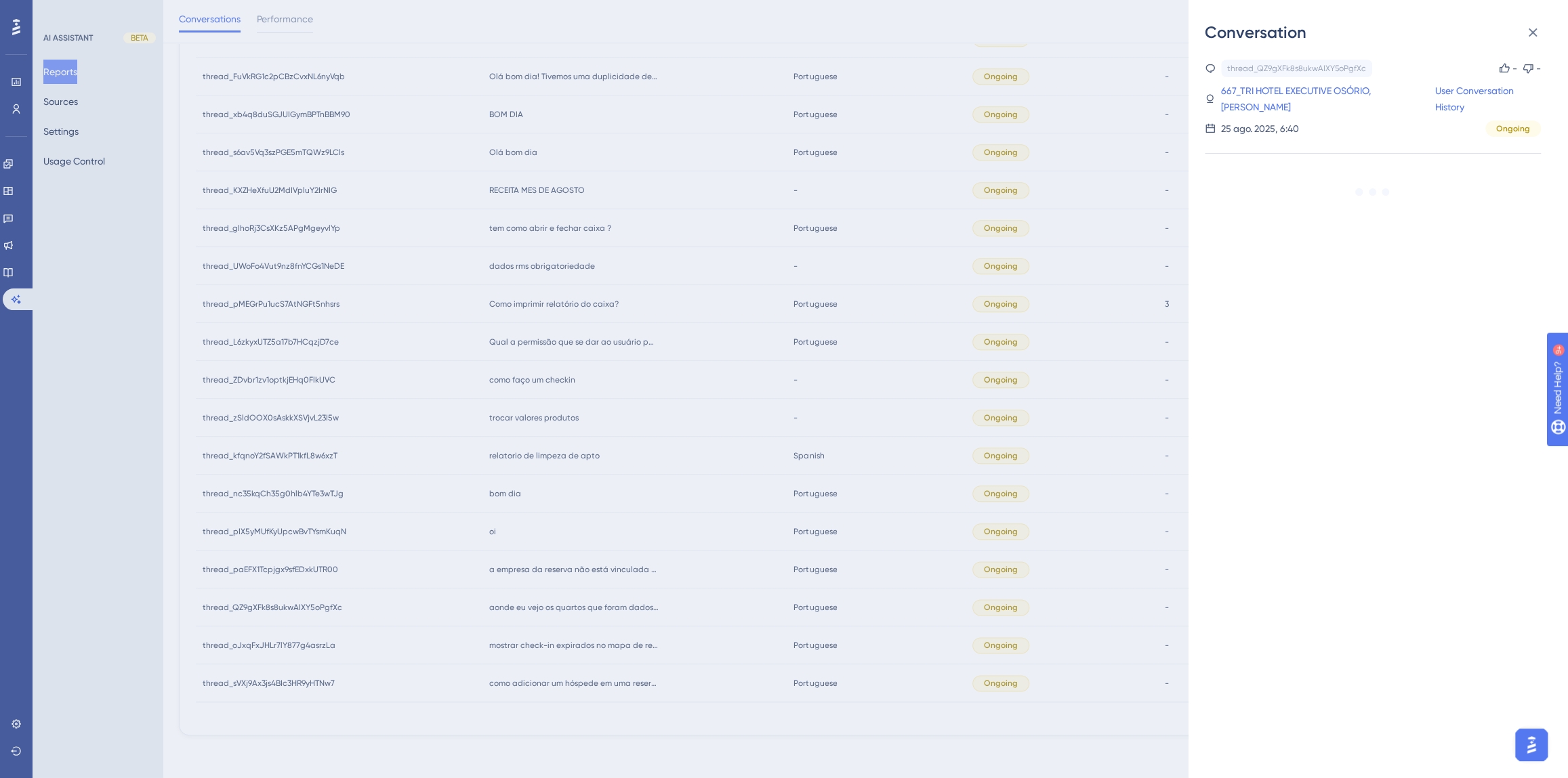
click at [700, 622] on div "Conversation thread_QZ9gXFk8s8ukwAIXY5oPgfXc Copy - - 667_TRI HOTEL EXECUTIVE O…" at bounding box center [784, 389] width 1568 height 778
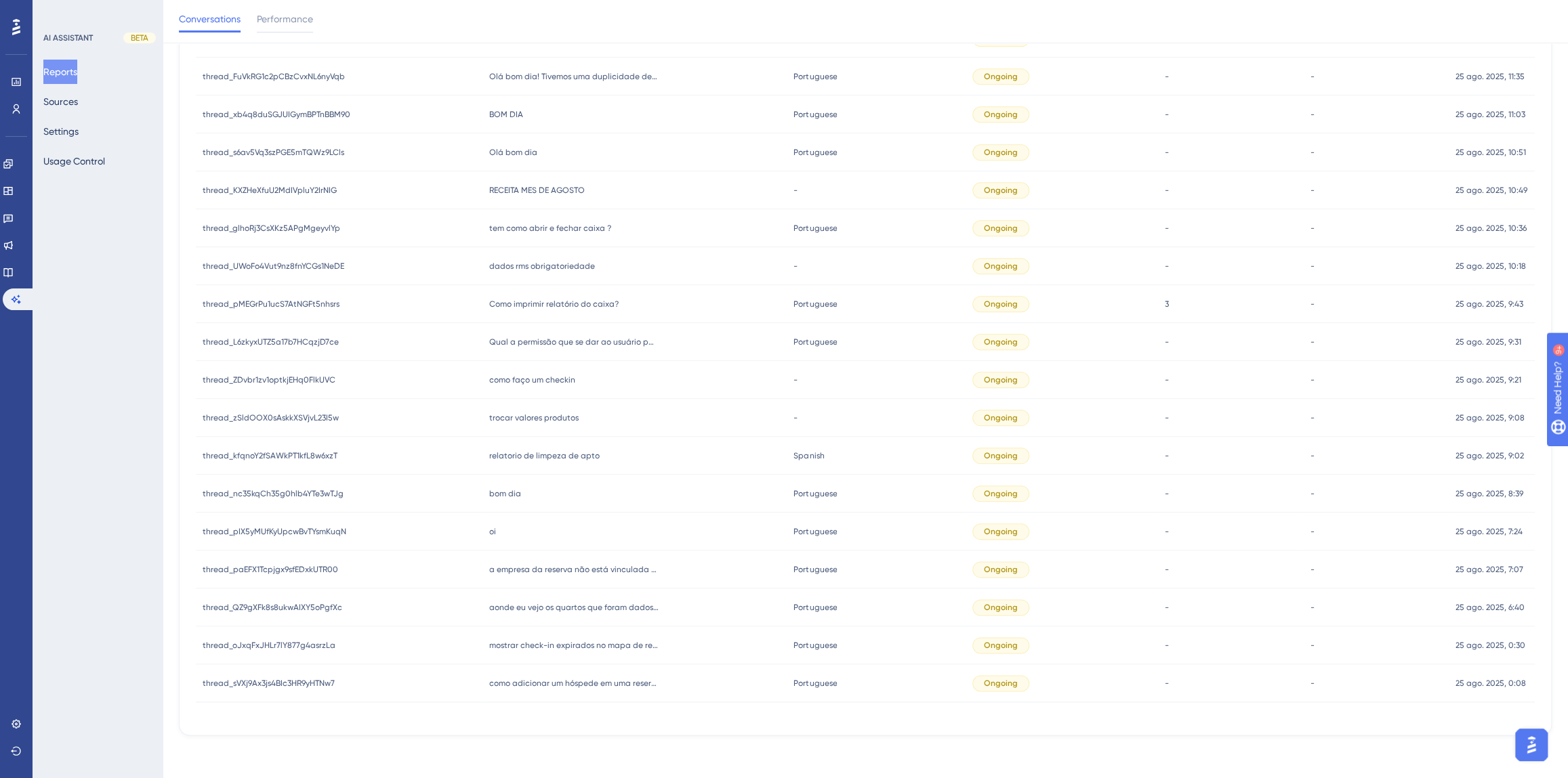
click at [568, 545] on div "oi oi" at bounding box center [635, 532] width 305 height 38
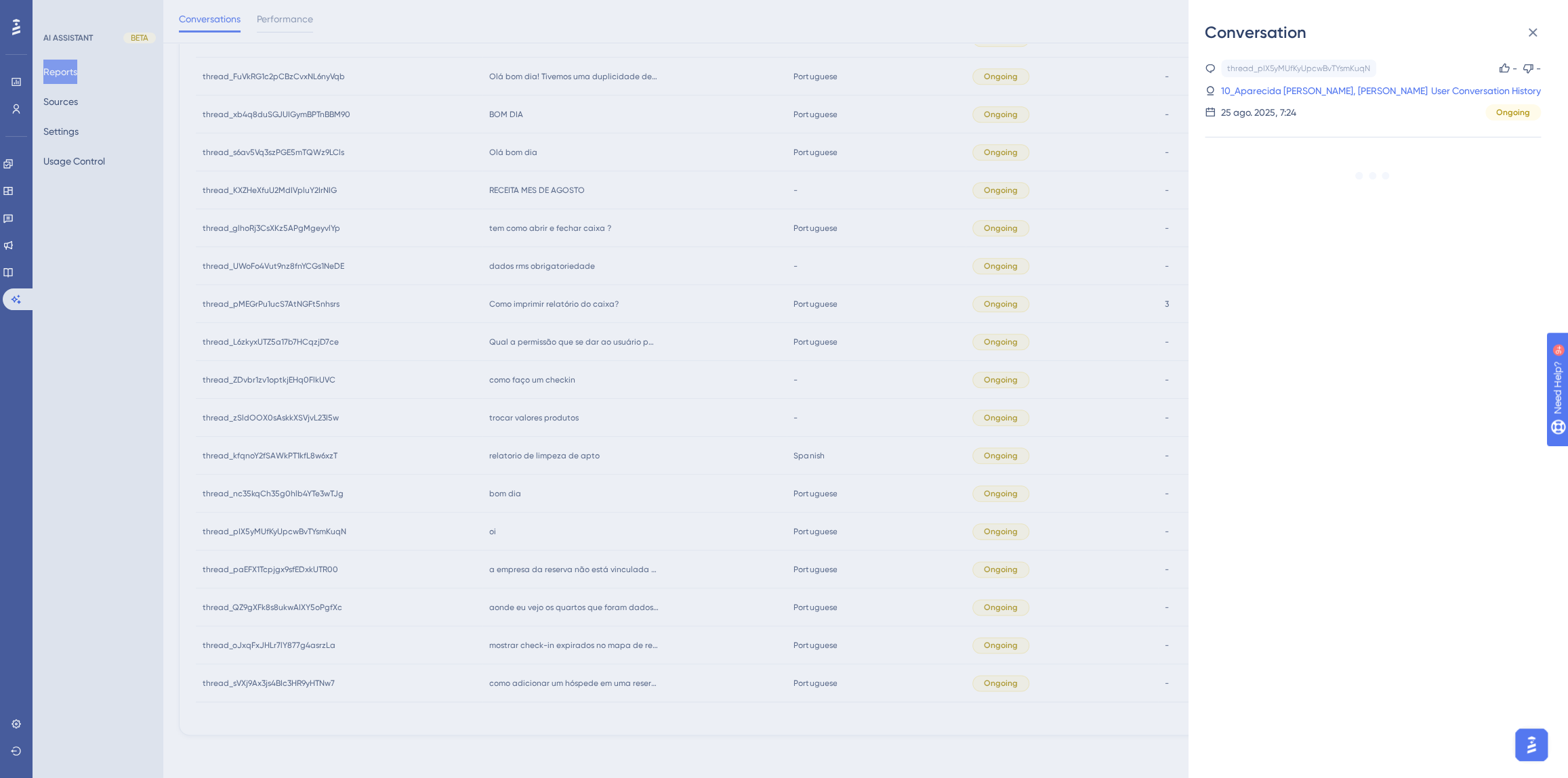
click at [571, 576] on div "Conversation thread_pIX5yMUfKyUpcwBvTYsmKuqN Copy - - 10_Aparecida Gonella Mart…" at bounding box center [784, 389] width 1568 height 778
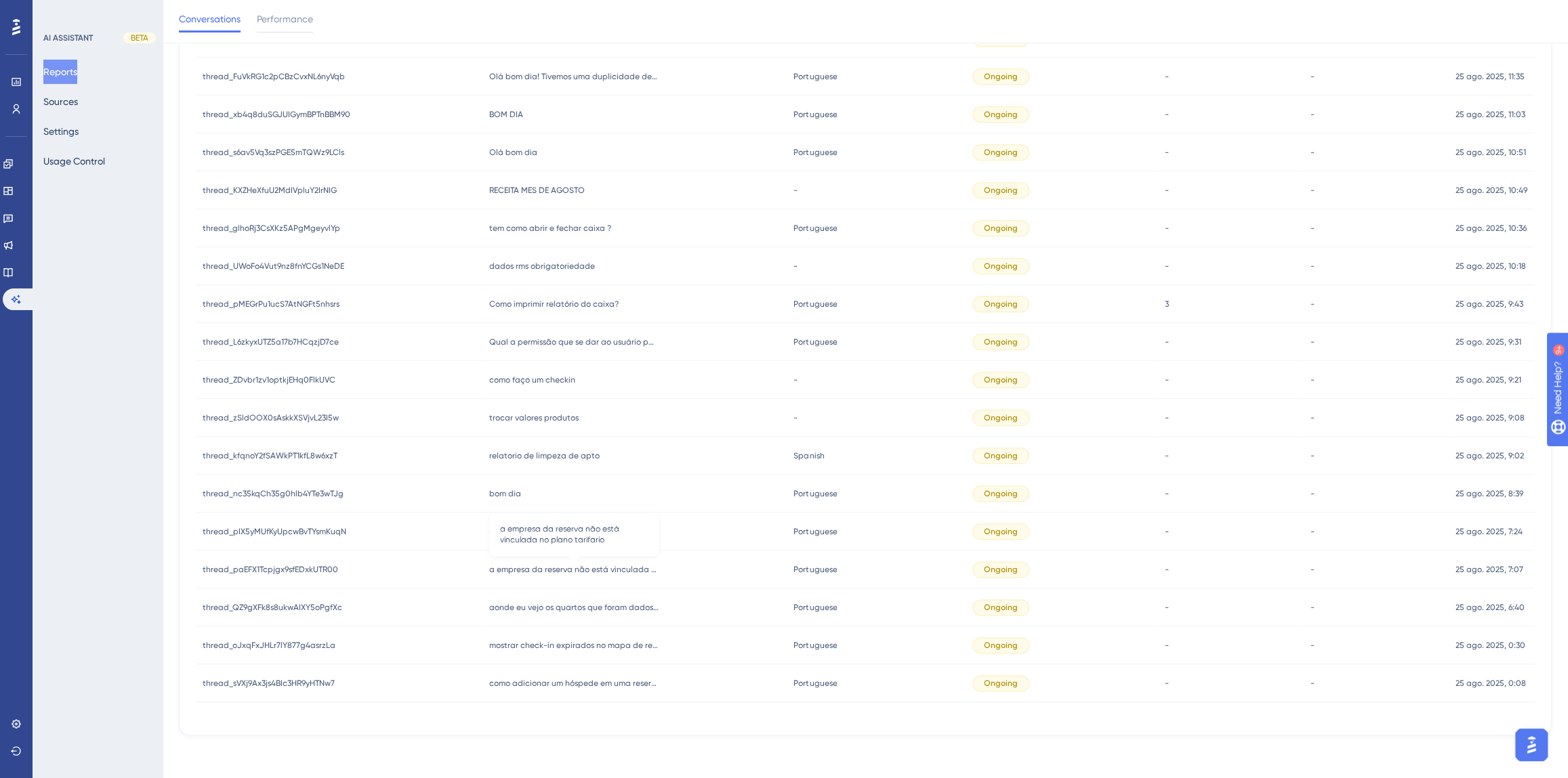
click at [564, 569] on span "a empresa da reserva não está vinculada no plano tarifario" at bounding box center [574, 569] width 170 height 11
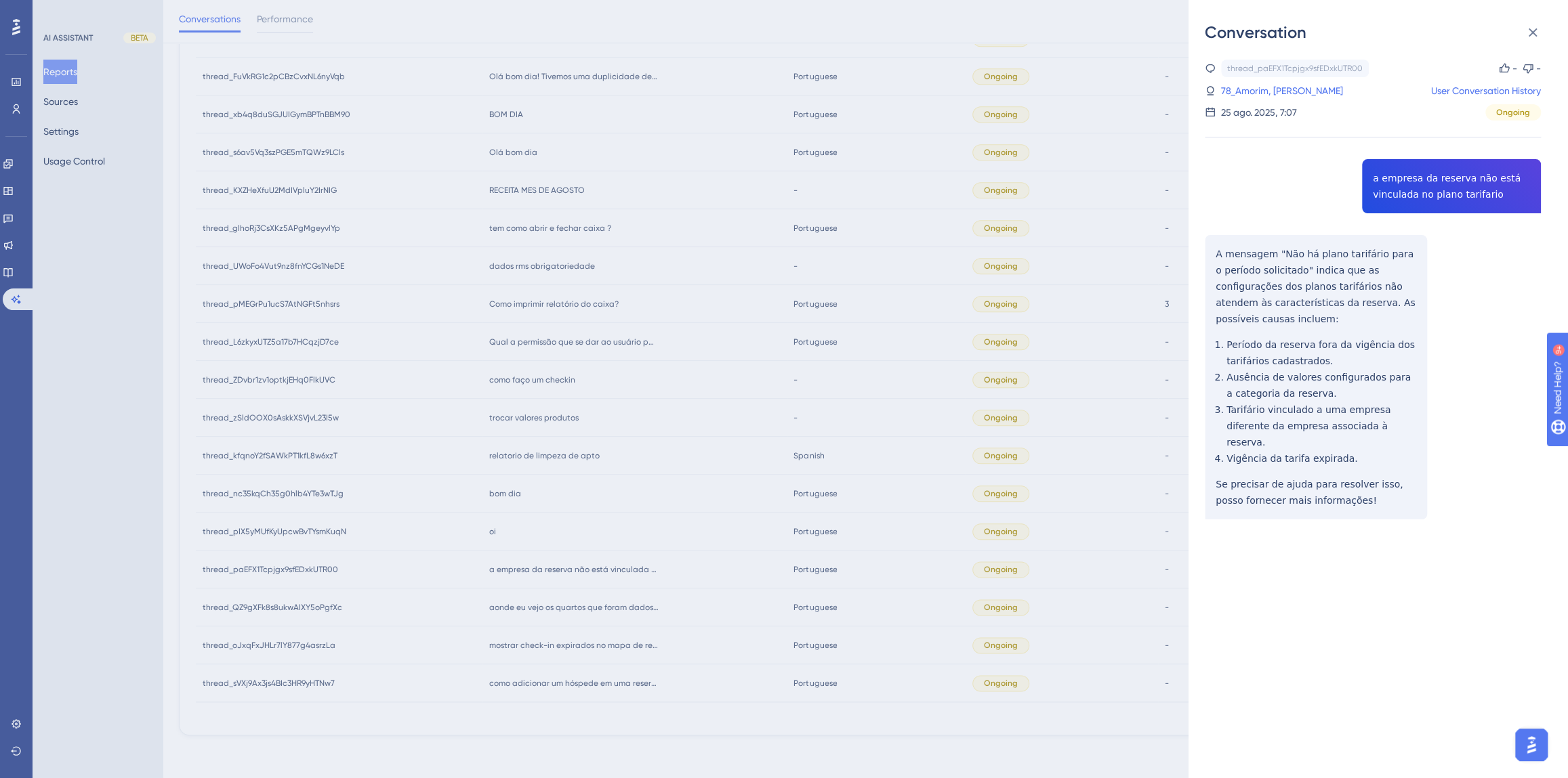
click at [1430, 176] on div "thread_paEFX1Tcpjgx9sfEDxkUTR00 Copy - - 78_Amorim, Alex User Conversation Hist…" at bounding box center [1373, 324] width 336 height 529
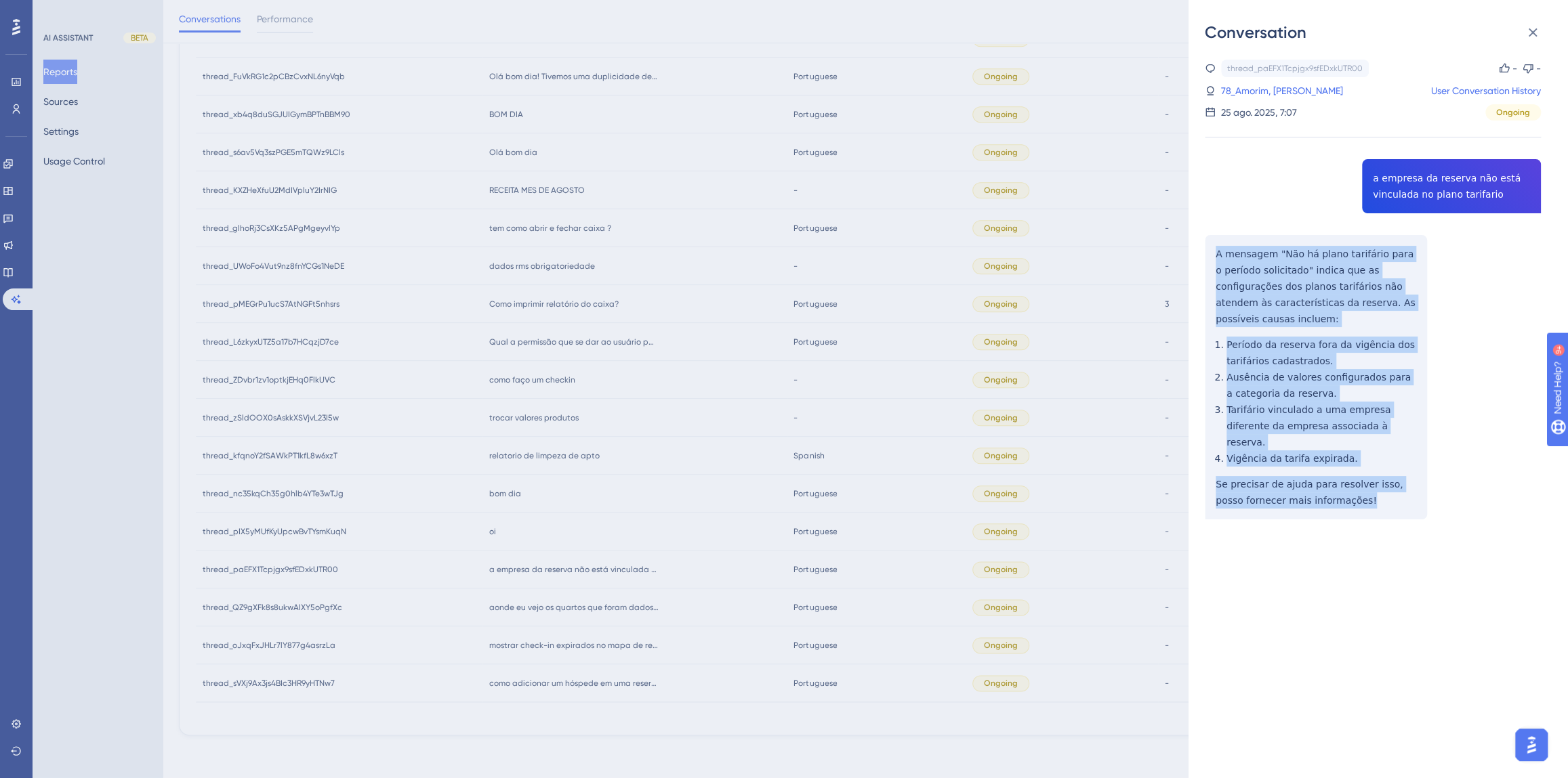
drag, startPoint x: 1328, startPoint y: 482, endPoint x: 1211, endPoint y: 254, distance: 256.3
click at [1211, 254] on div "thread_paEFX1Tcpjgx9sfEDxkUTR00 Copy - - 78_Amorim, Alex User Conversation Hist…" at bounding box center [1373, 324] width 336 height 529
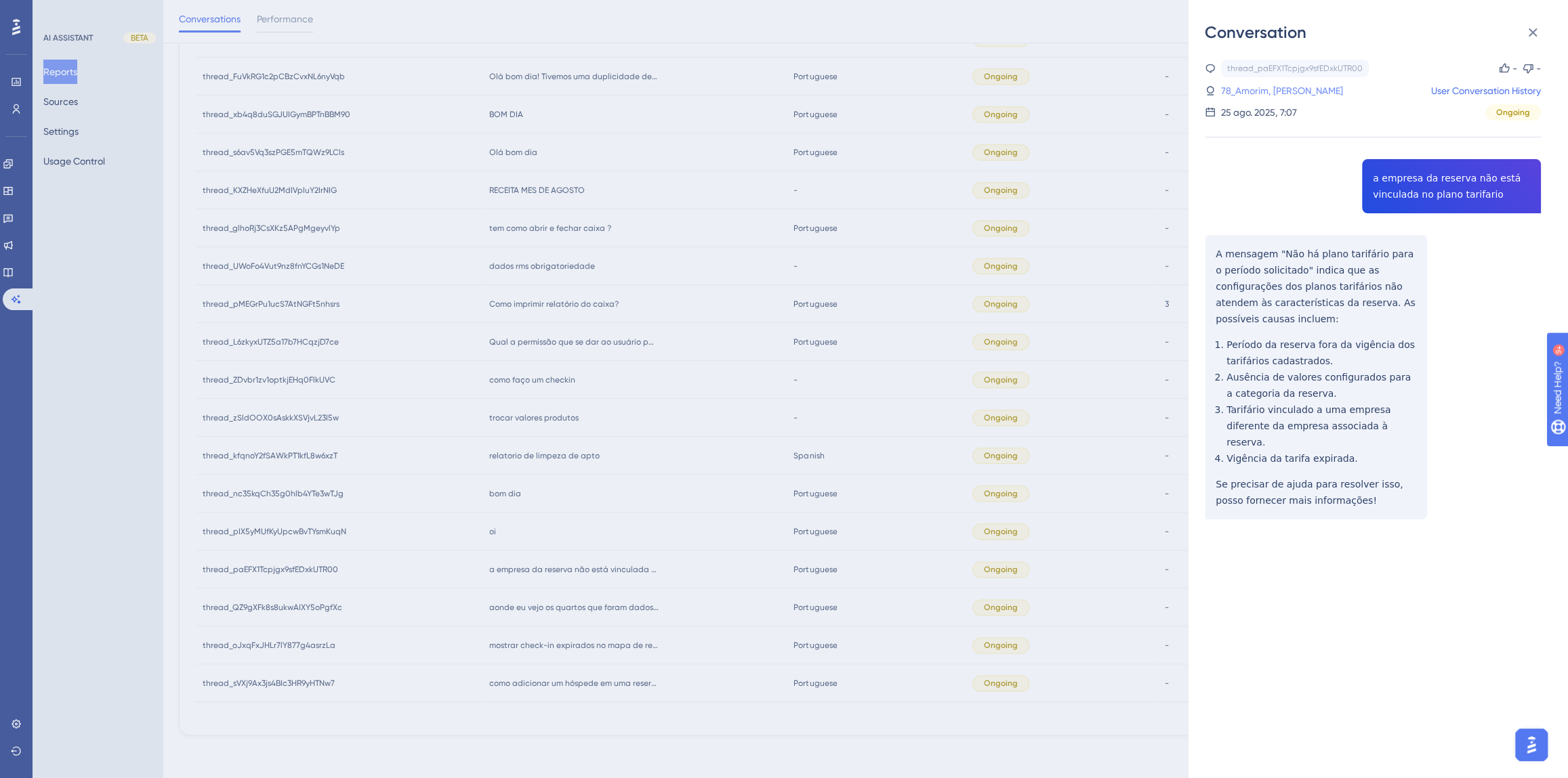
click at [1259, 94] on link "78_Amorim, Alex" at bounding box center [1282, 90] width 122 height 16
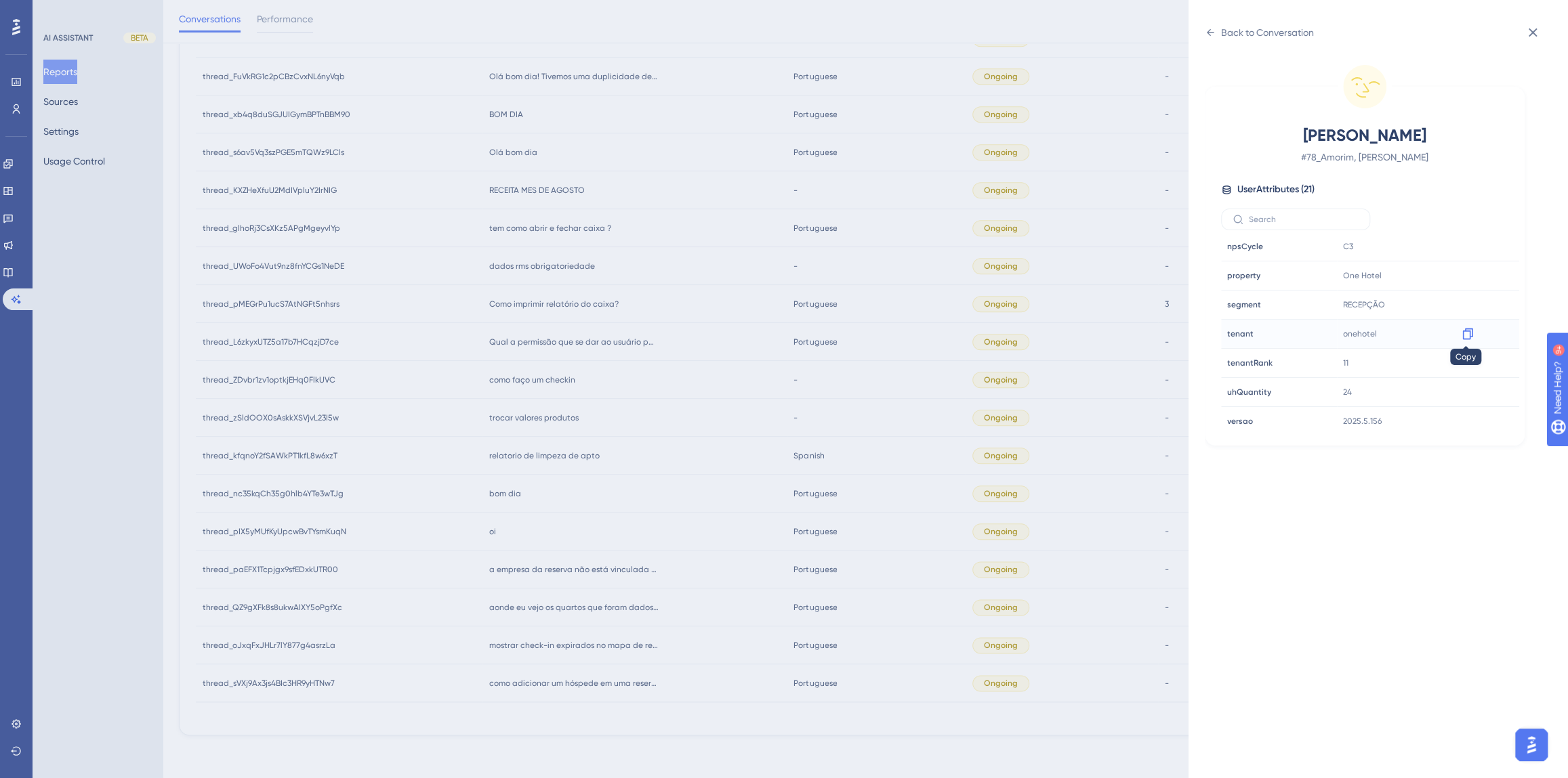
click at [1466, 335] on icon at bounding box center [1467, 334] width 14 height 14
click at [606, 600] on div "Back to Conversation Amorim, Alex # 78_Amorim, Alex User Attributes ( 21 ) Emai…" at bounding box center [784, 389] width 1568 height 778
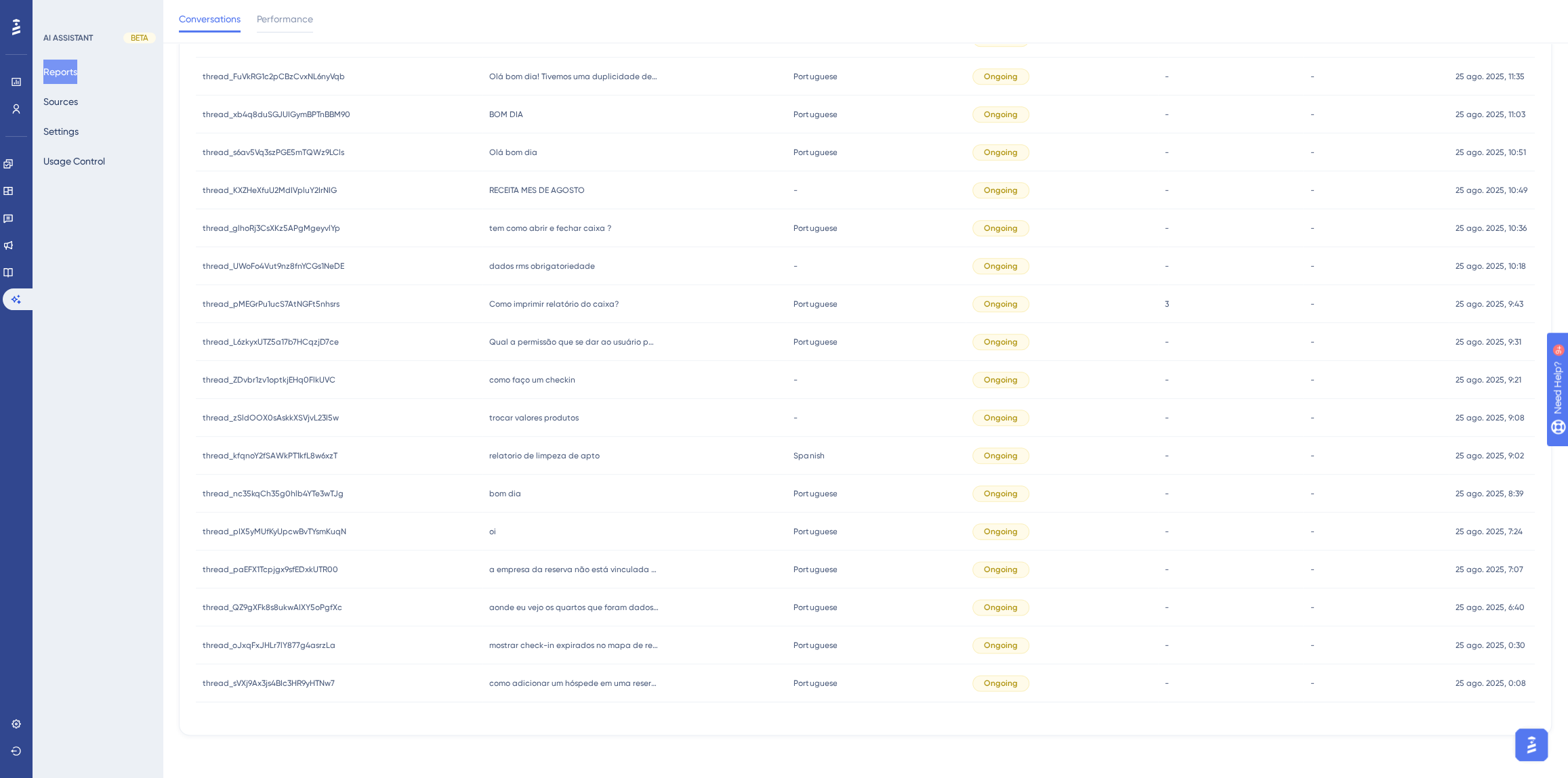
click at [499, 533] on div "oi oi" at bounding box center [635, 532] width 305 height 38
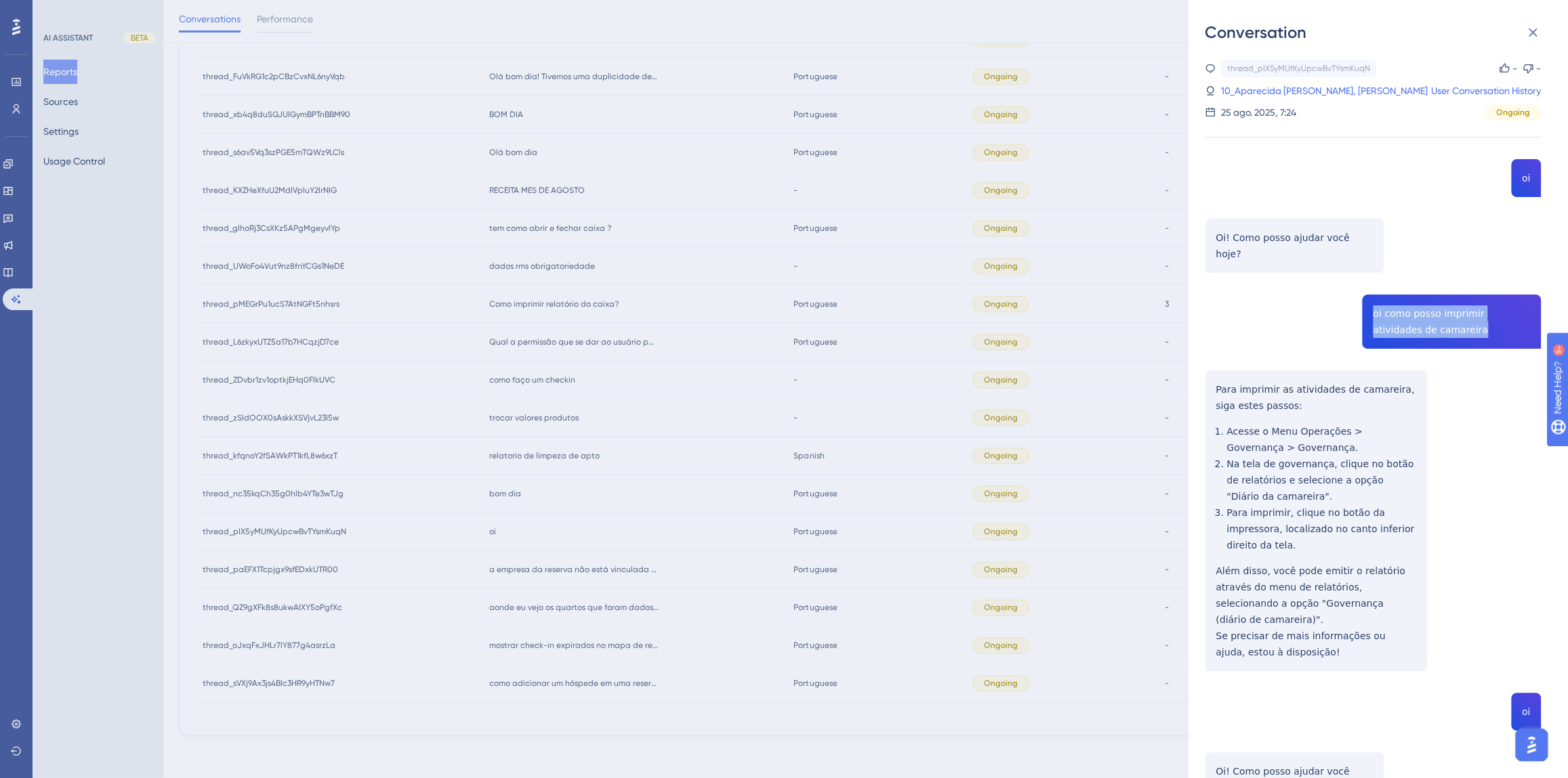
drag, startPoint x: 1428, startPoint y: 318, endPoint x: 1351, endPoint y: 293, distance: 81.0
click at [1351, 293] on div "thread_pIX5yMUfKyUpcwBvTYsmKuqN Copy - - 10_Aparecida Gonella Martineli, Fernan…" at bounding box center [1373, 616] width 336 height 1114
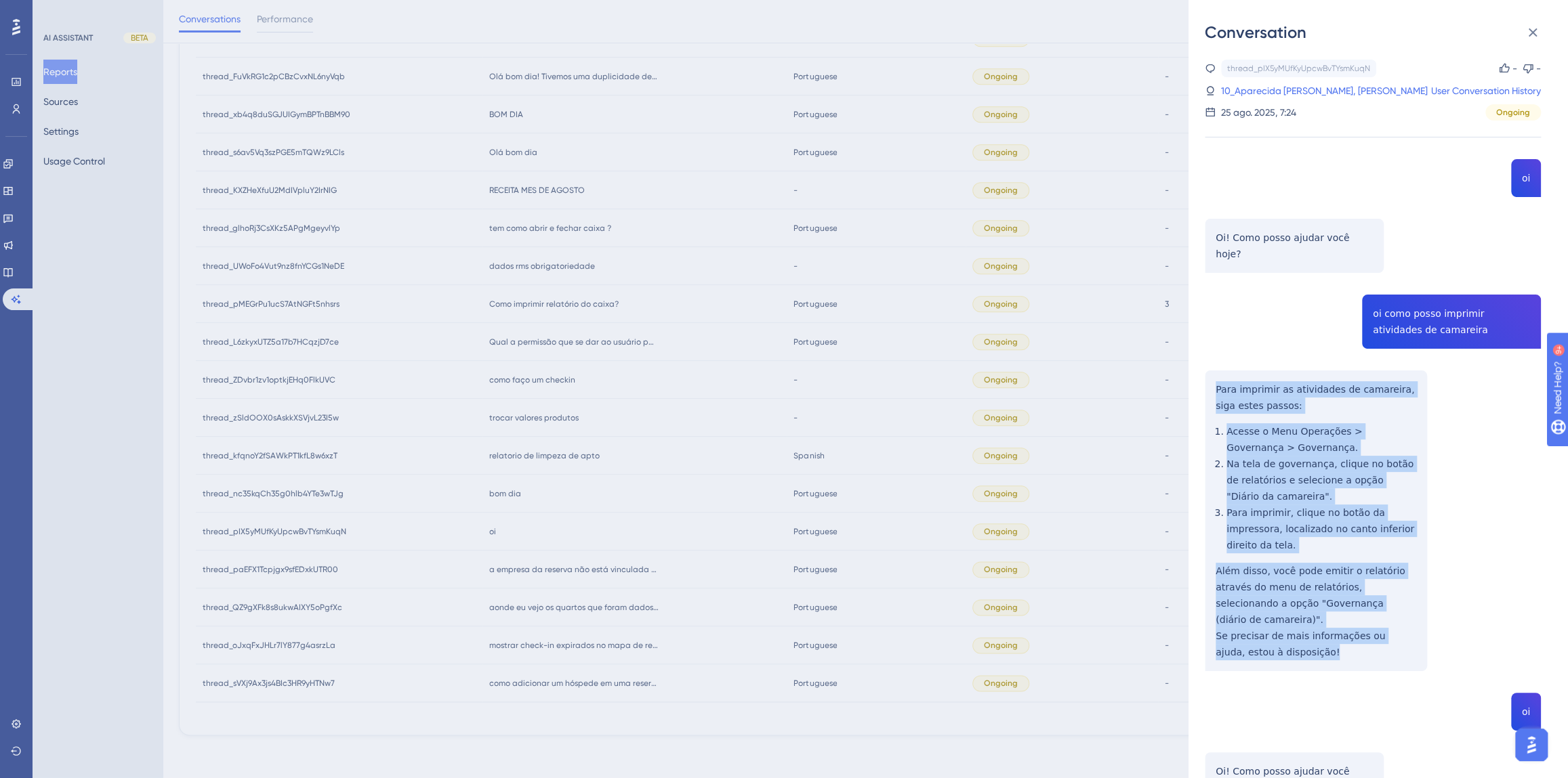
drag, startPoint x: 1316, startPoint y: 617, endPoint x: 1206, endPoint y: 377, distance: 264.0
click at [1206, 377] on div "thread_pIX5yMUfKyUpcwBvTYsmKuqN Copy - - 10_Aparecida Gonella Martineli, Fernan…" at bounding box center [1373, 616] width 336 height 1114
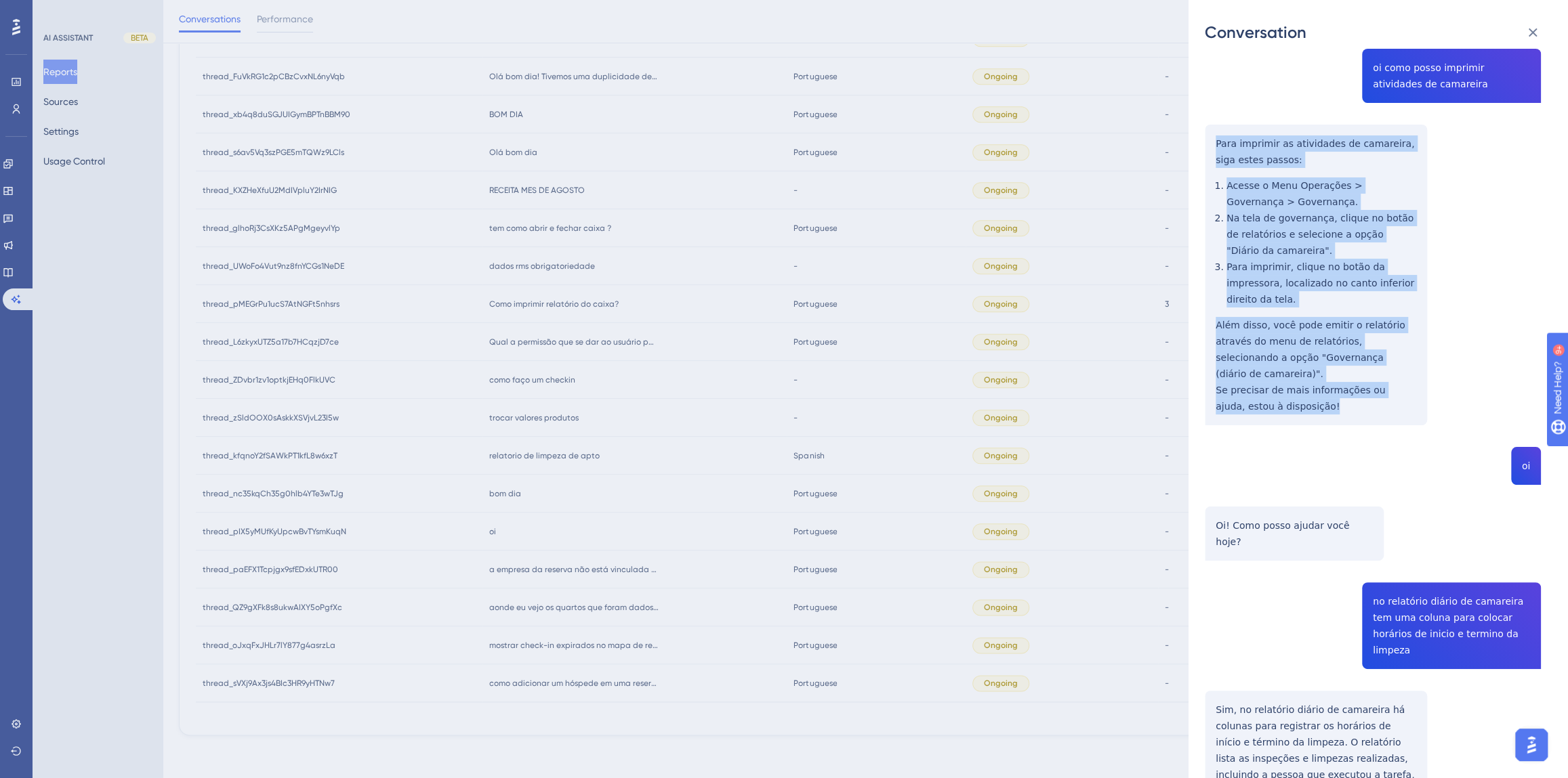
scroll to position [320, 0]
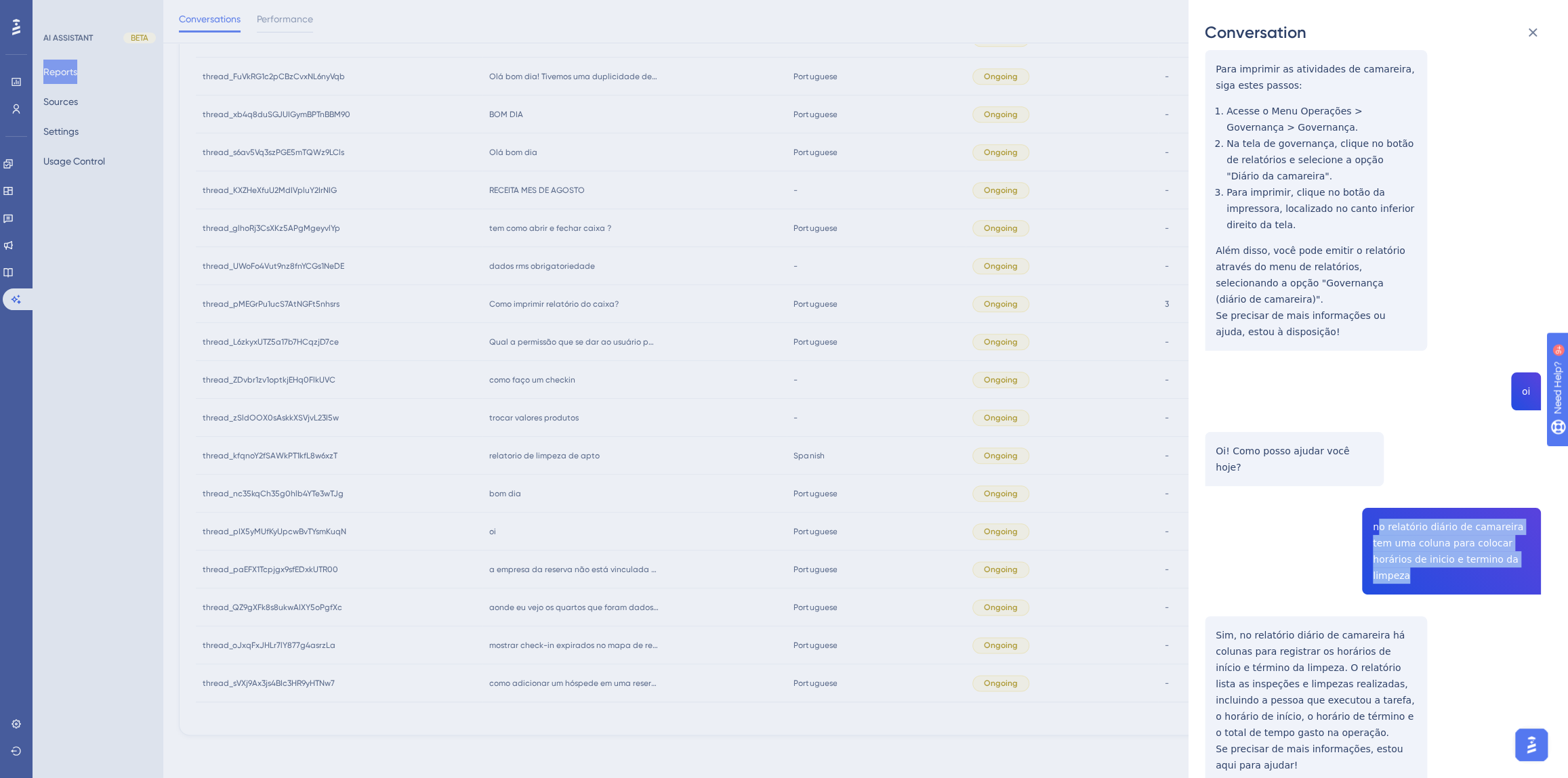
drag, startPoint x: 1484, startPoint y: 511, endPoint x: 1372, endPoint y: 478, distance: 116.8
click at [1372, 478] on div "thread_pIX5yMUfKyUpcwBvTYsmKuqN Copy - - 10_Aparecida Gonella Martineli, Fernan…" at bounding box center [1373, 296] width 336 height 1114
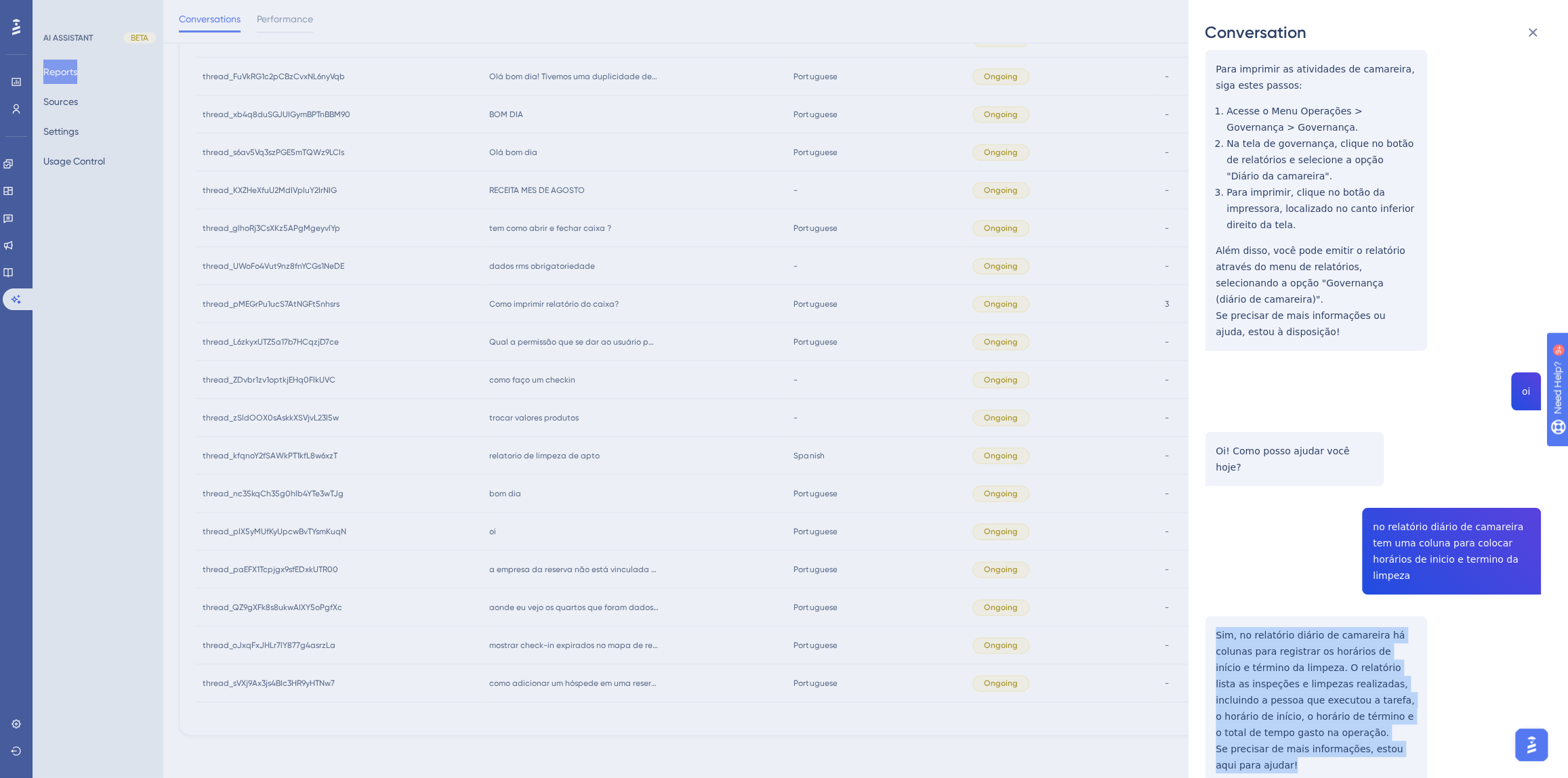
drag, startPoint x: 1273, startPoint y: 694, endPoint x: 1213, endPoint y: 570, distance: 137.8
click at [1213, 570] on div "thread_pIX5yMUfKyUpcwBvTYsmKuqN Copy - - 10_Aparecida Gonella Martineli, Fernan…" at bounding box center [1373, 296] width 336 height 1114
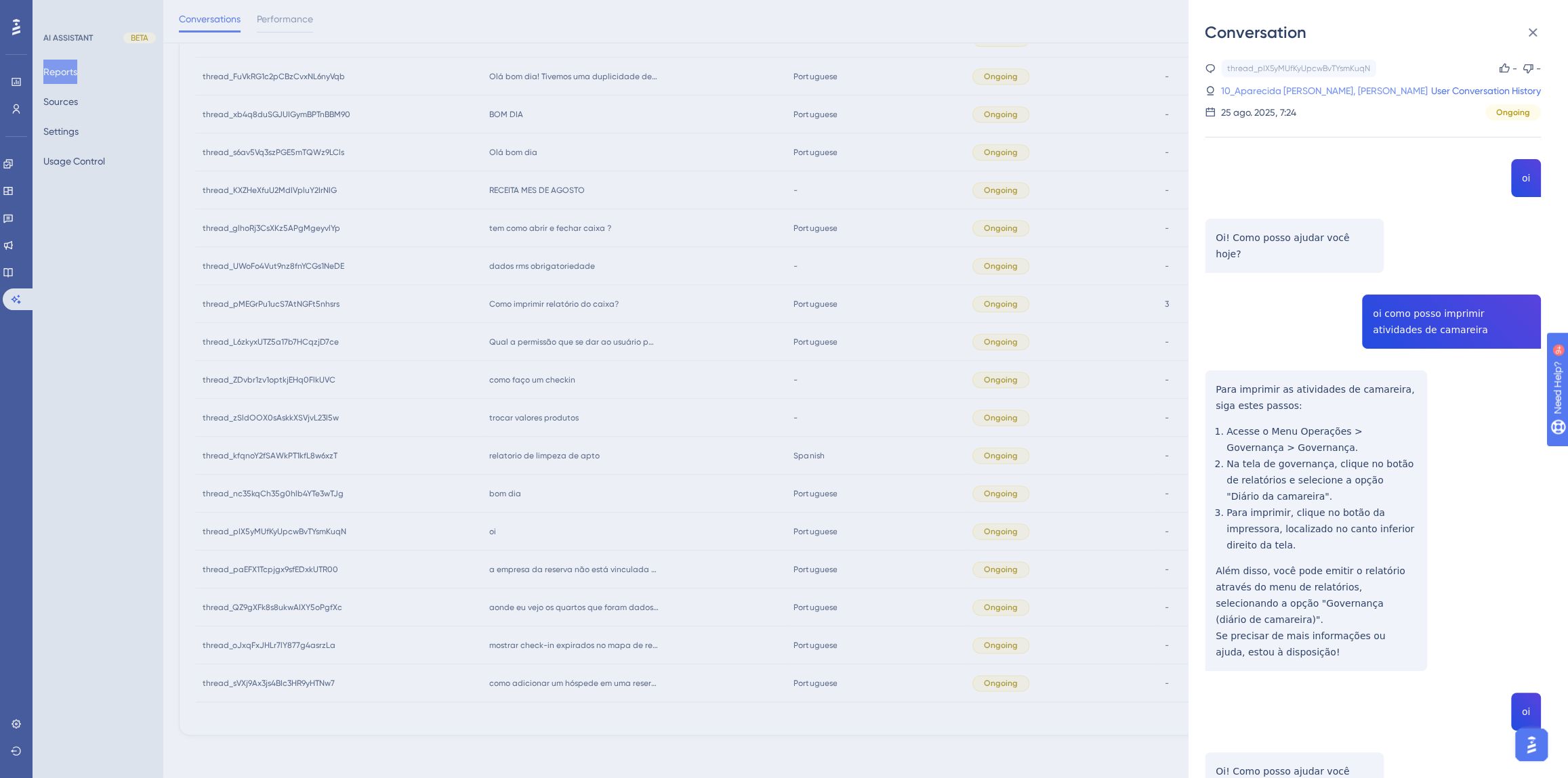
click at [1253, 95] on link "10_Aparecida Gonella Martineli, Fernanda" at bounding box center [1324, 90] width 206 height 16
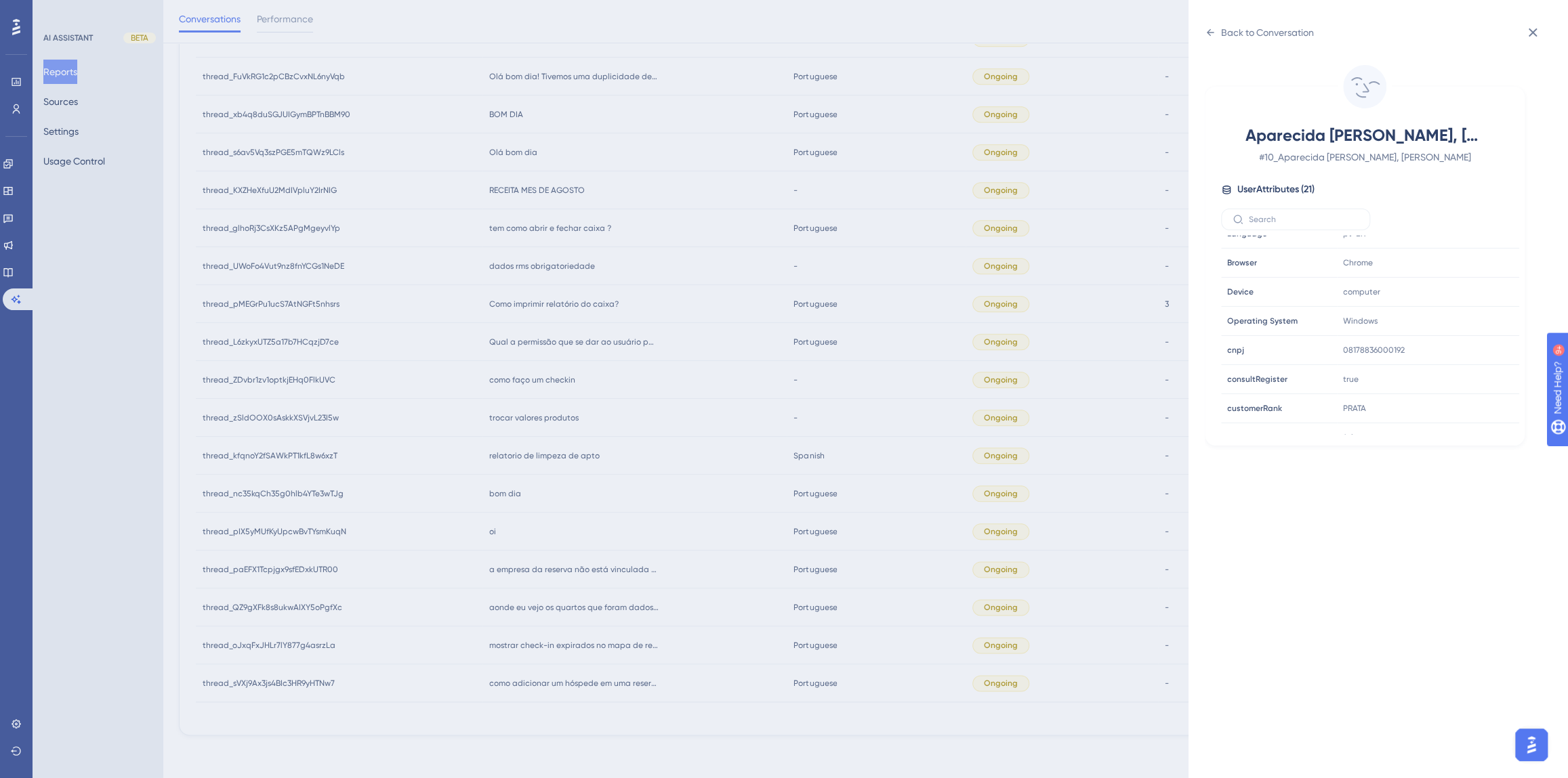
scroll to position [411, 0]
click at [1464, 328] on icon at bounding box center [1467, 334] width 14 height 14
click at [642, 546] on div "Back to Conversation Aparecida Gonella Martineli, Fernanda # 10_Aparecida Gonel…" at bounding box center [784, 389] width 1568 height 778
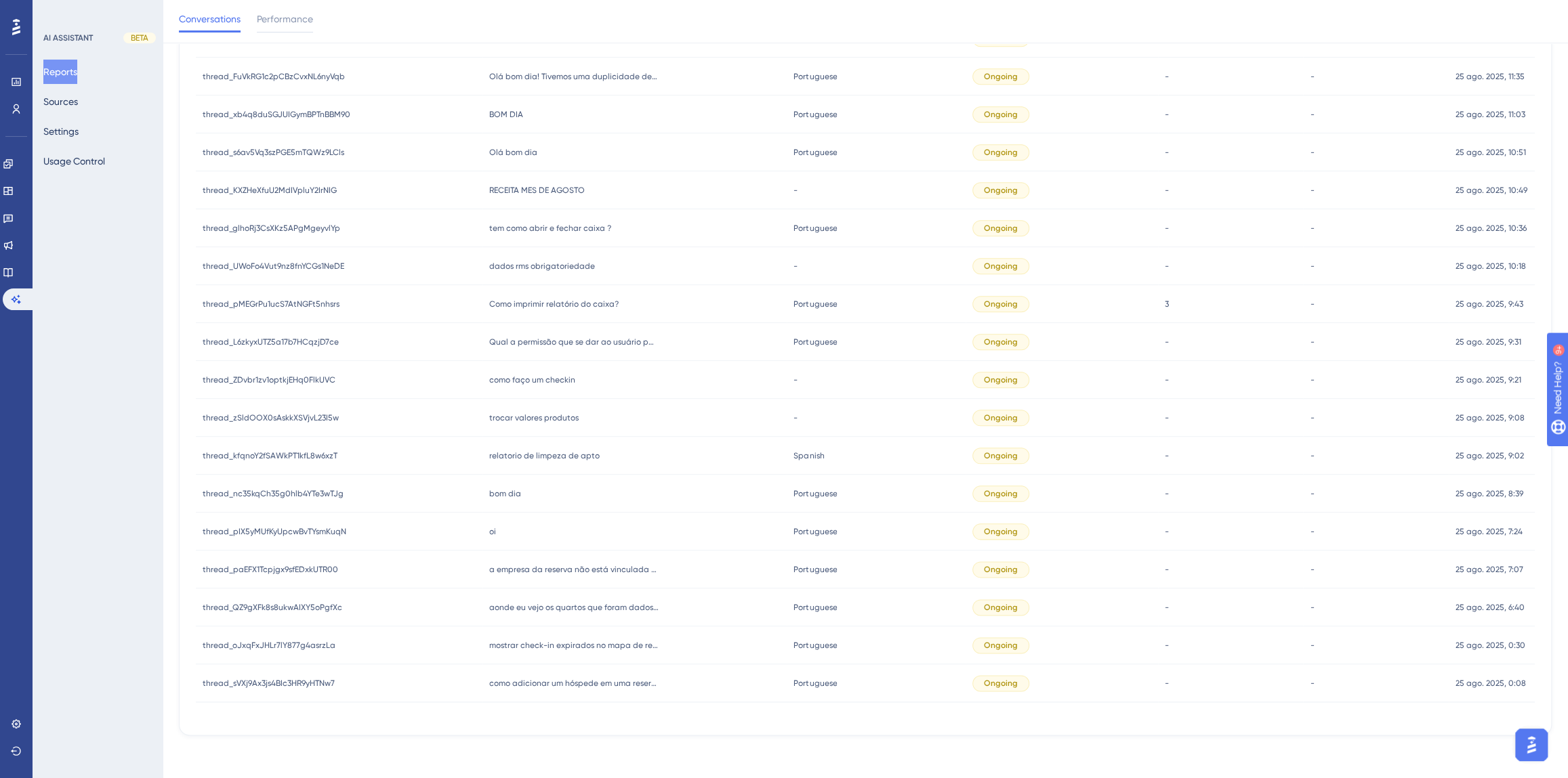
click at [490, 500] on div "bom dia bom dia" at bounding box center [635, 493] width 305 height 38
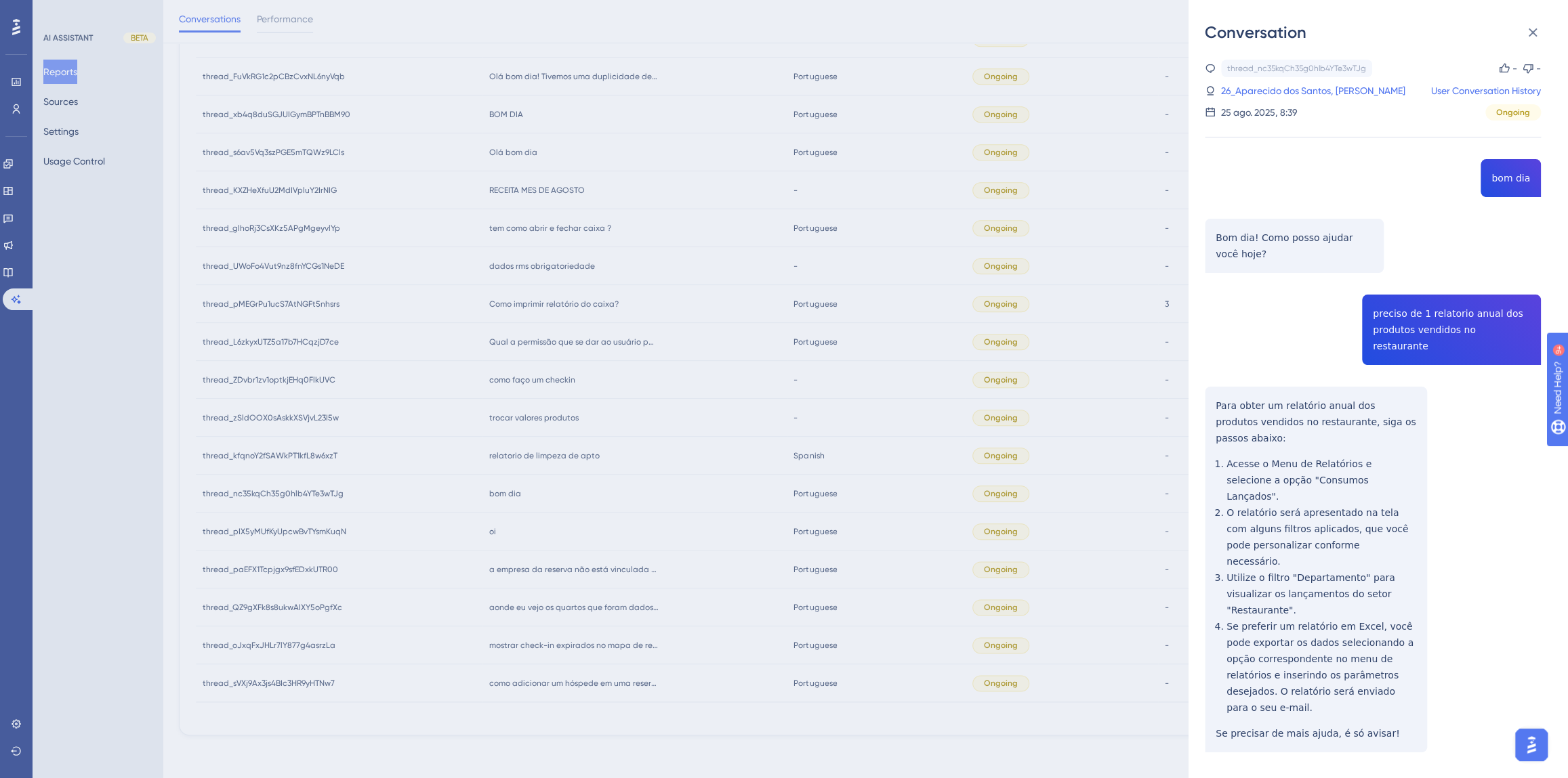
click at [1405, 320] on div "thread_nc35kqCh35g0hlb4YTe3wTJg Copy - - 26_Aparecido dos Santos, Pascual User …" at bounding box center [1373, 441] width 336 height 762
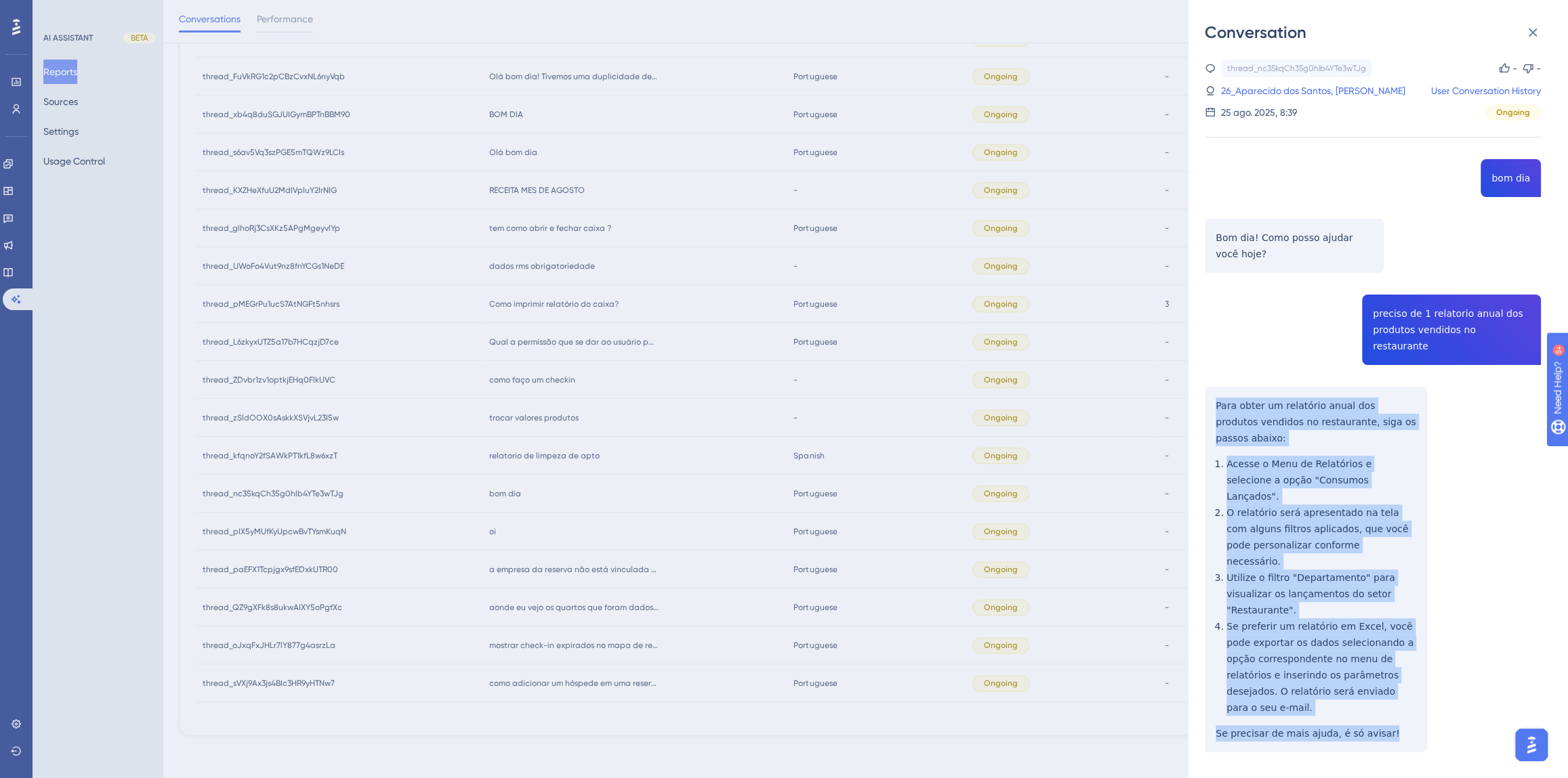
drag, startPoint x: 1388, startPoint y: 635, endPoint x: 1210, endPoint y: 382, distance: 309.3
click at [1210, 382] on div "thread_nc35kqCh35g0hlb4YTe3wTJg Copy - - 26_Aparecido dos Santos, Pascual User …" at bounding box center [1373, 441] width 336 height 762
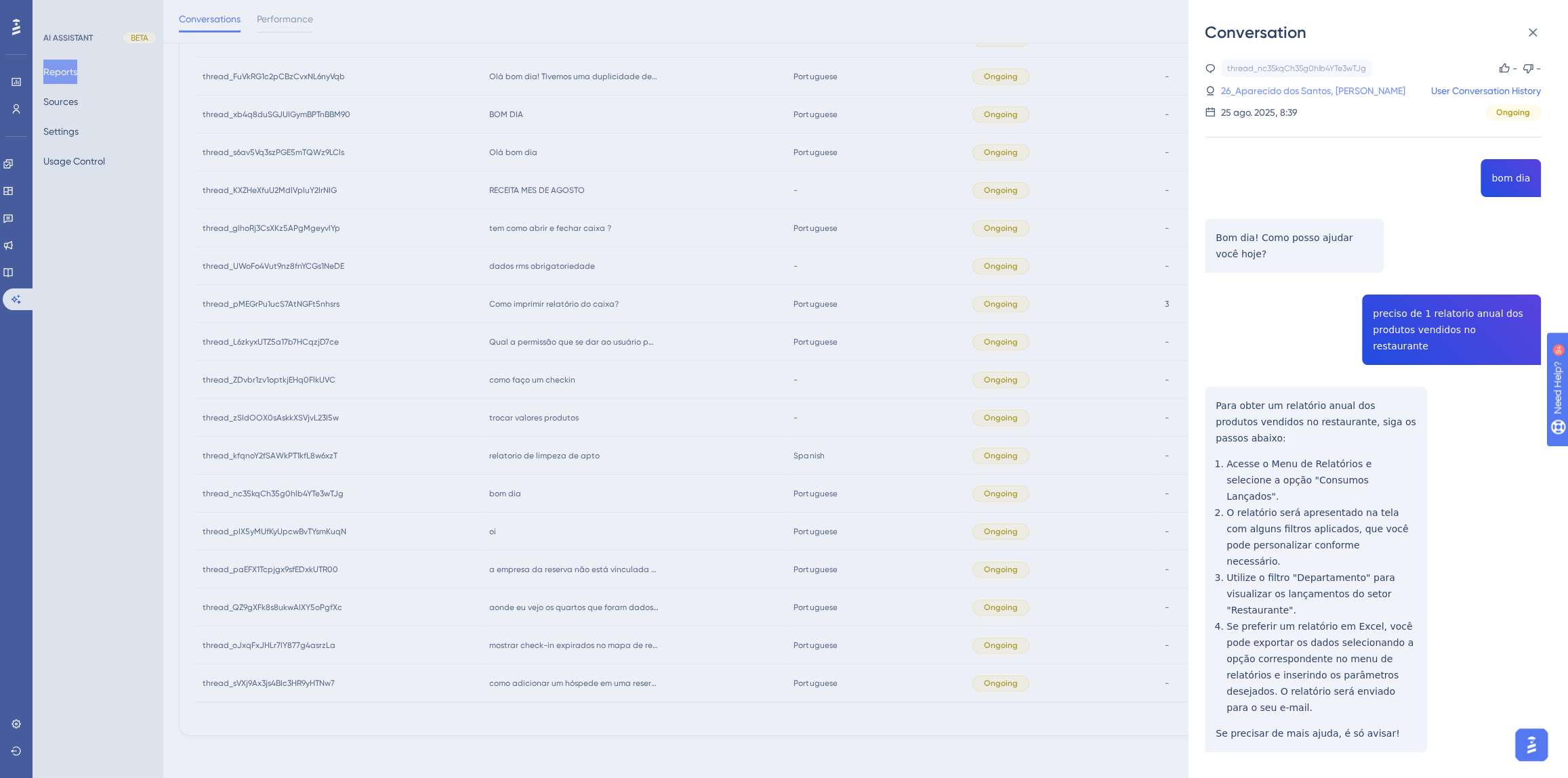
click at [1290, 94] on link "26_Aparecido dos Santos, Pascual" at bounding box center [1313, 90] width 184 height 16
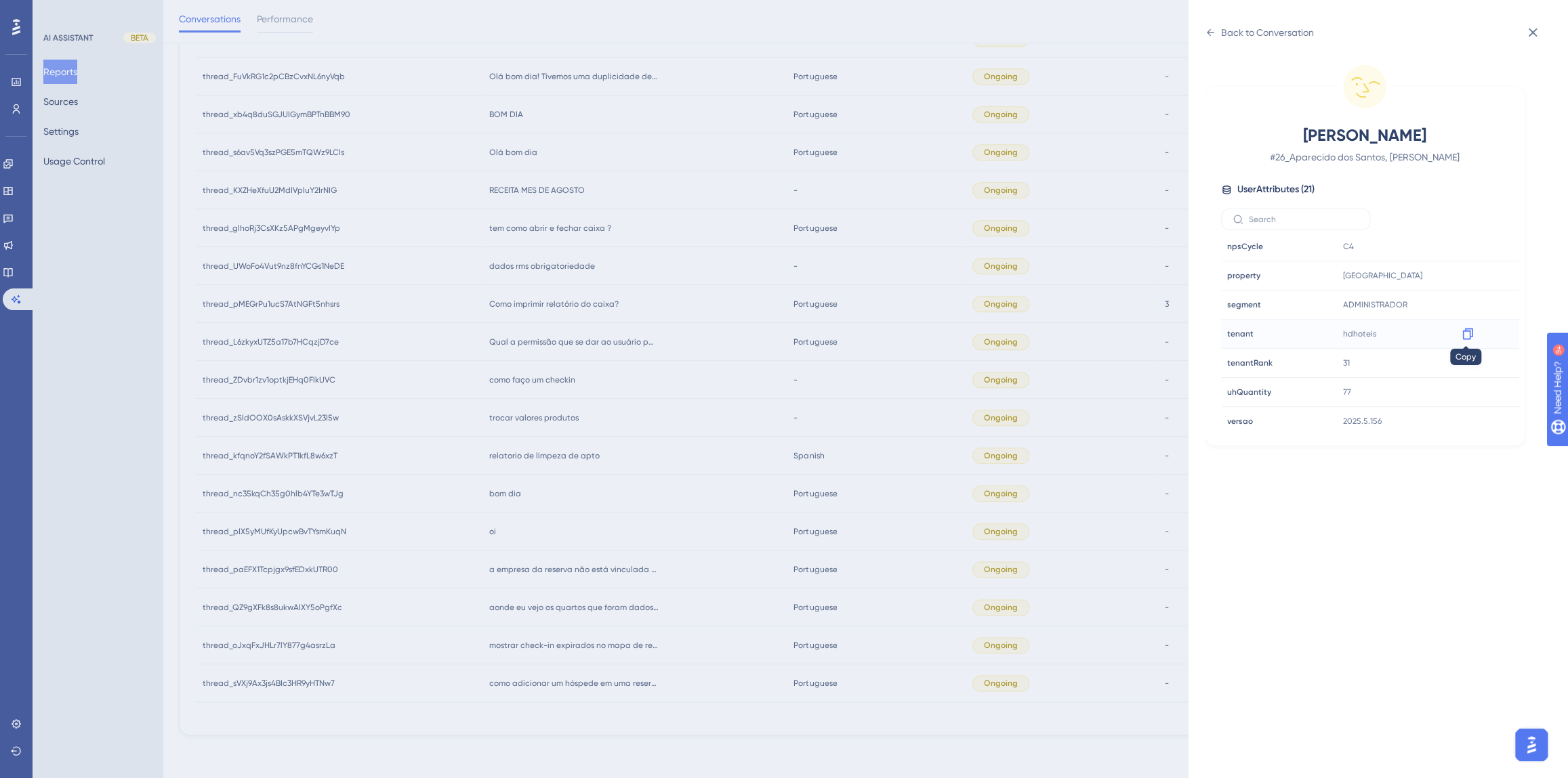
click at [1465, 328] on icon at bounding box center [1467, 334] width 10 height 12
click at [1223, 34] on div "Back to Conversation" at bounding box center [1267, 32] width 93 height 16
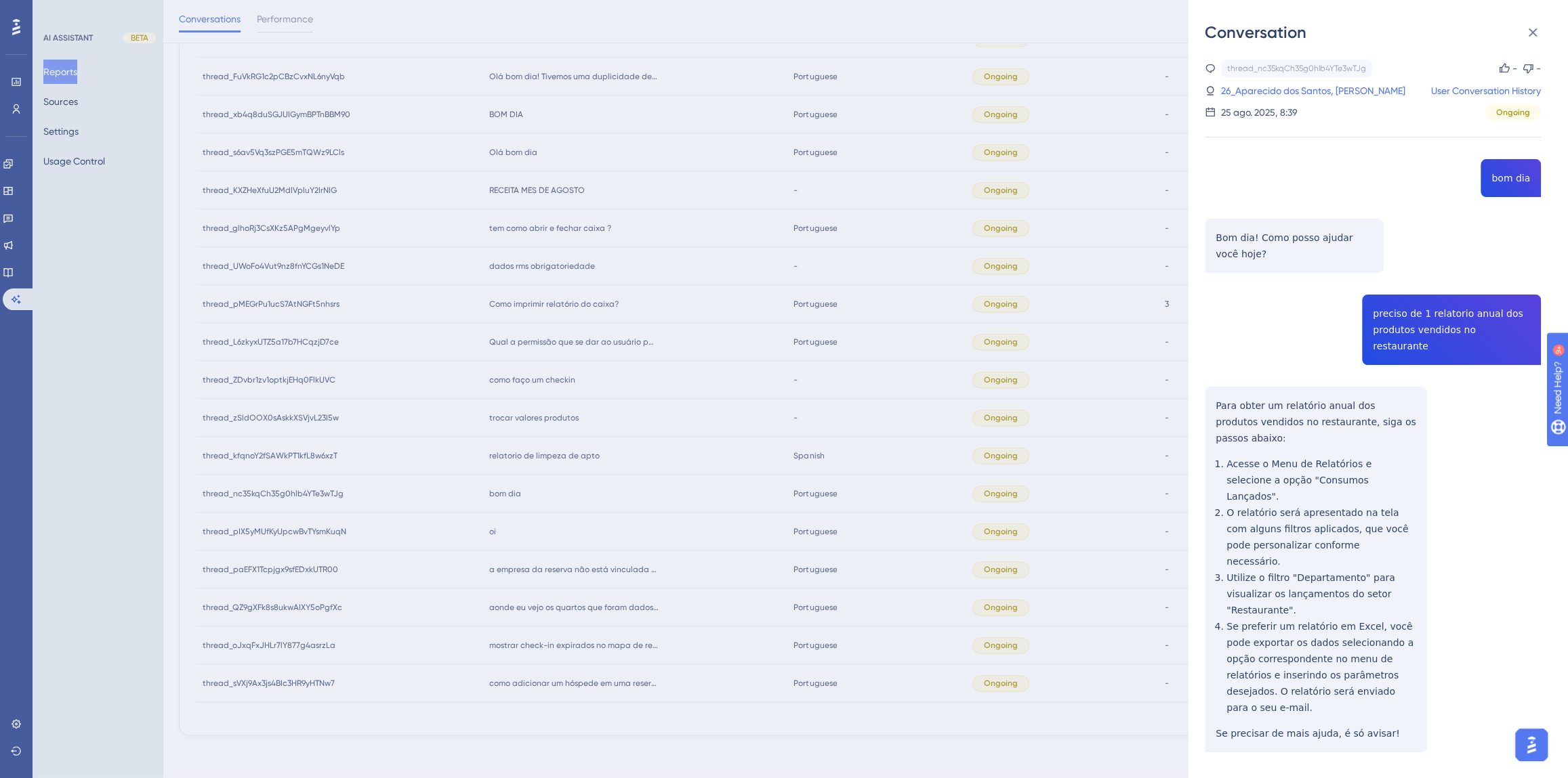
click at [628, 516] on div "Conversation thread_nc35kqCh35g0hlb4YTe3wTJg Copy - - 26_Aparecido dos Santos, …" at bounding box center [784, 389] width 1568 height 778
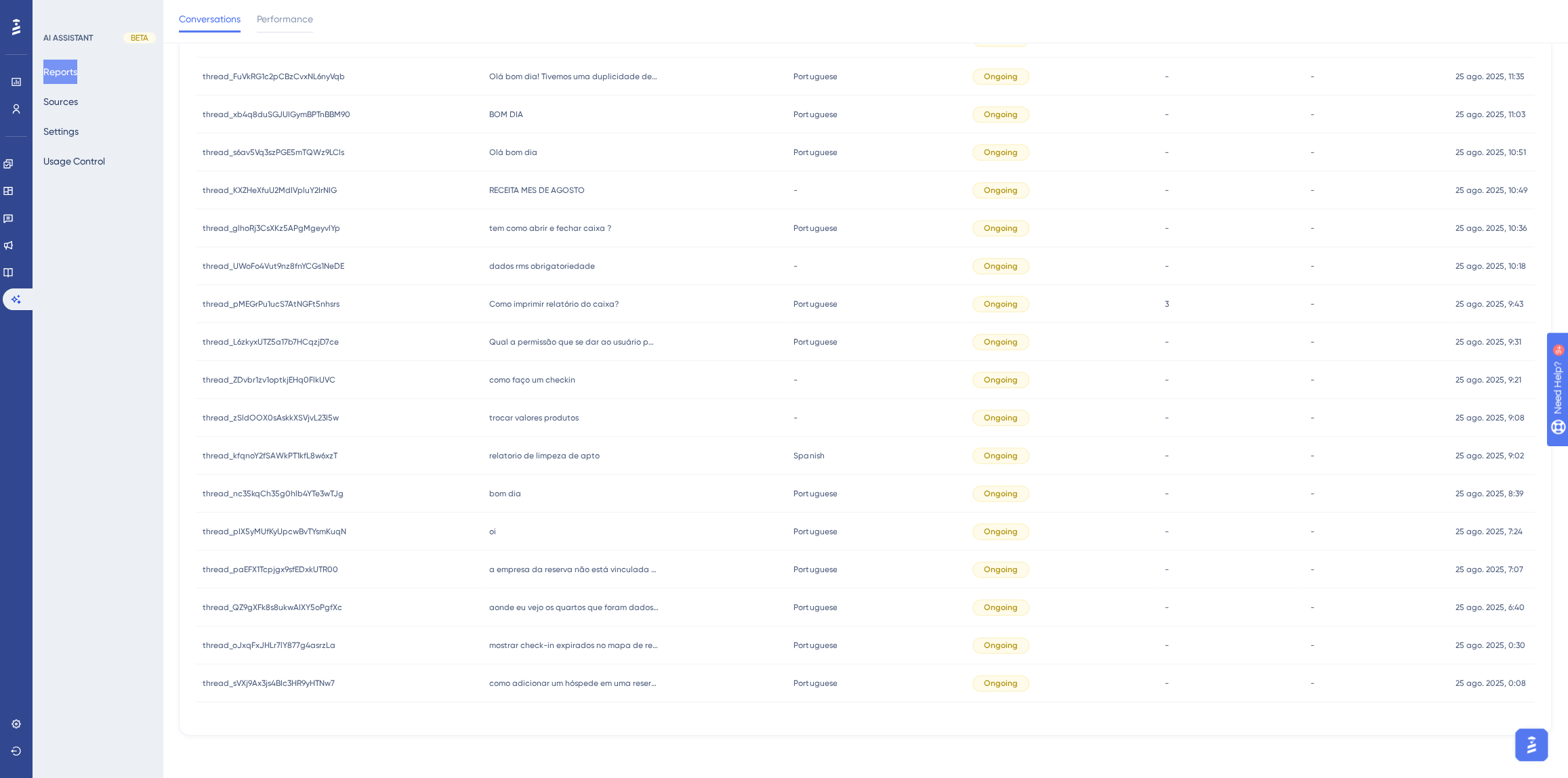
click at [562, 455] on span "relatorio de limpeza de apto" at bounding box center [545, 455] width 111 height 11
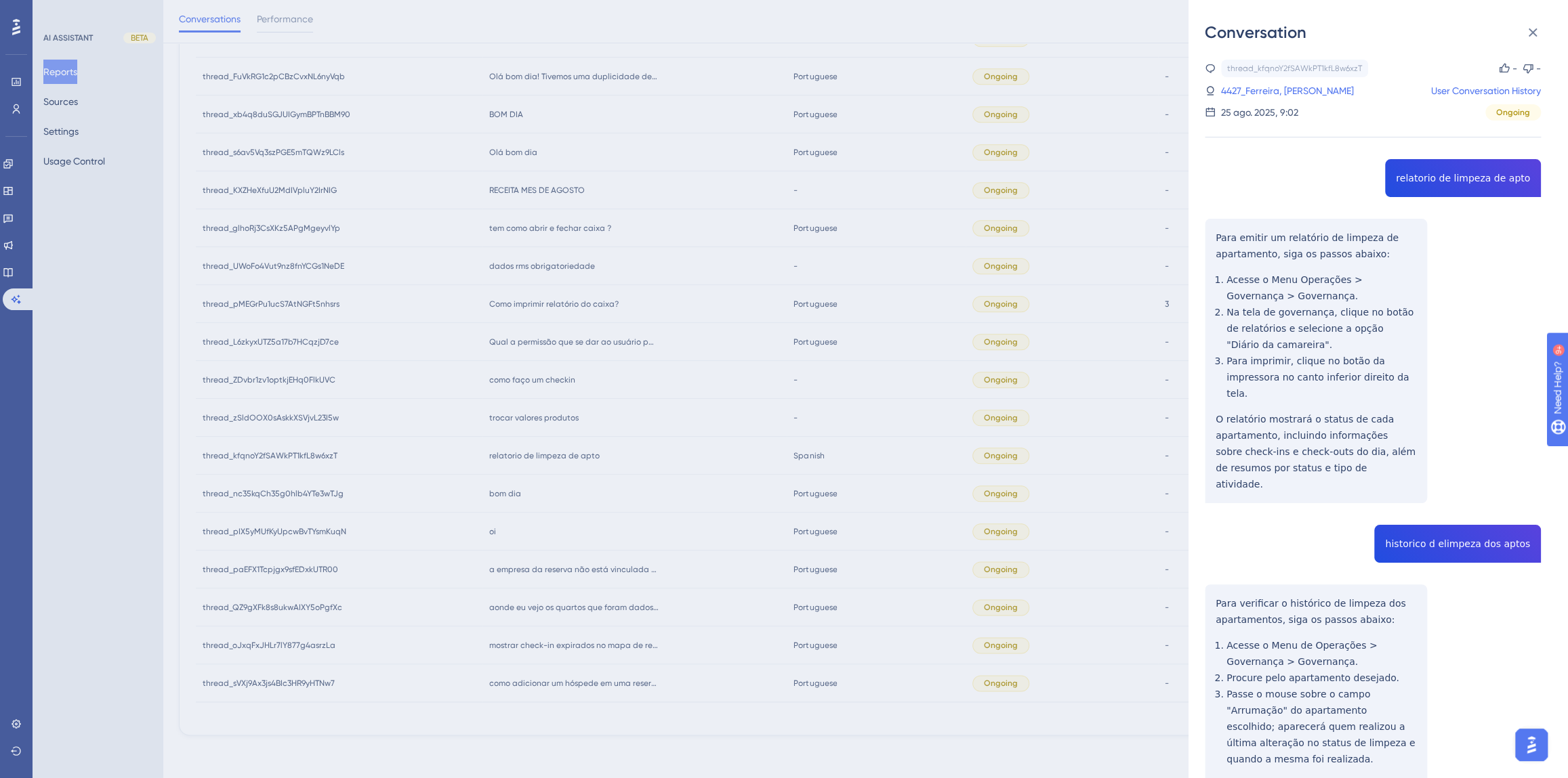
click at [1433, 173] on div "thread_kfqnoY2fSAWkPT1kfL8w6xzT Copy - - 4427_Ferreira, Gerson User Conversatio…" at bounding box center [1373, 498] width 336 height 879
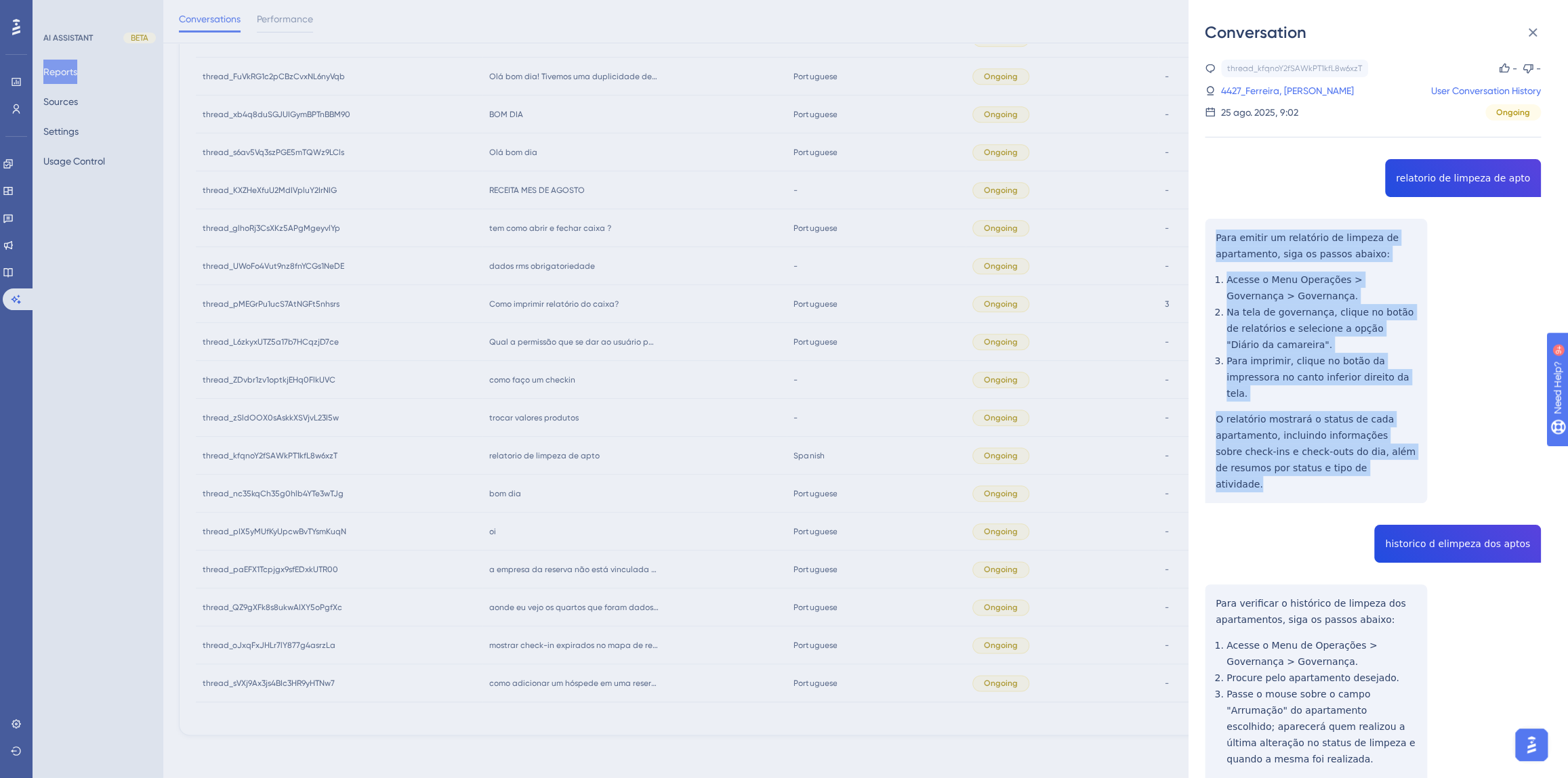
drag, startPoint x: 1332, startPoint y: 447, endPoint x: 1201, endPoint y: 239, distance: 245.8
click at [1201, 239] on div "Conversation thread_kfqnoY2fSAWkPT1kfL8w6xzT Copy - - 4427_Ferreira, Gerson Use…" at bounding box center [1378, 389] width 379 height 778
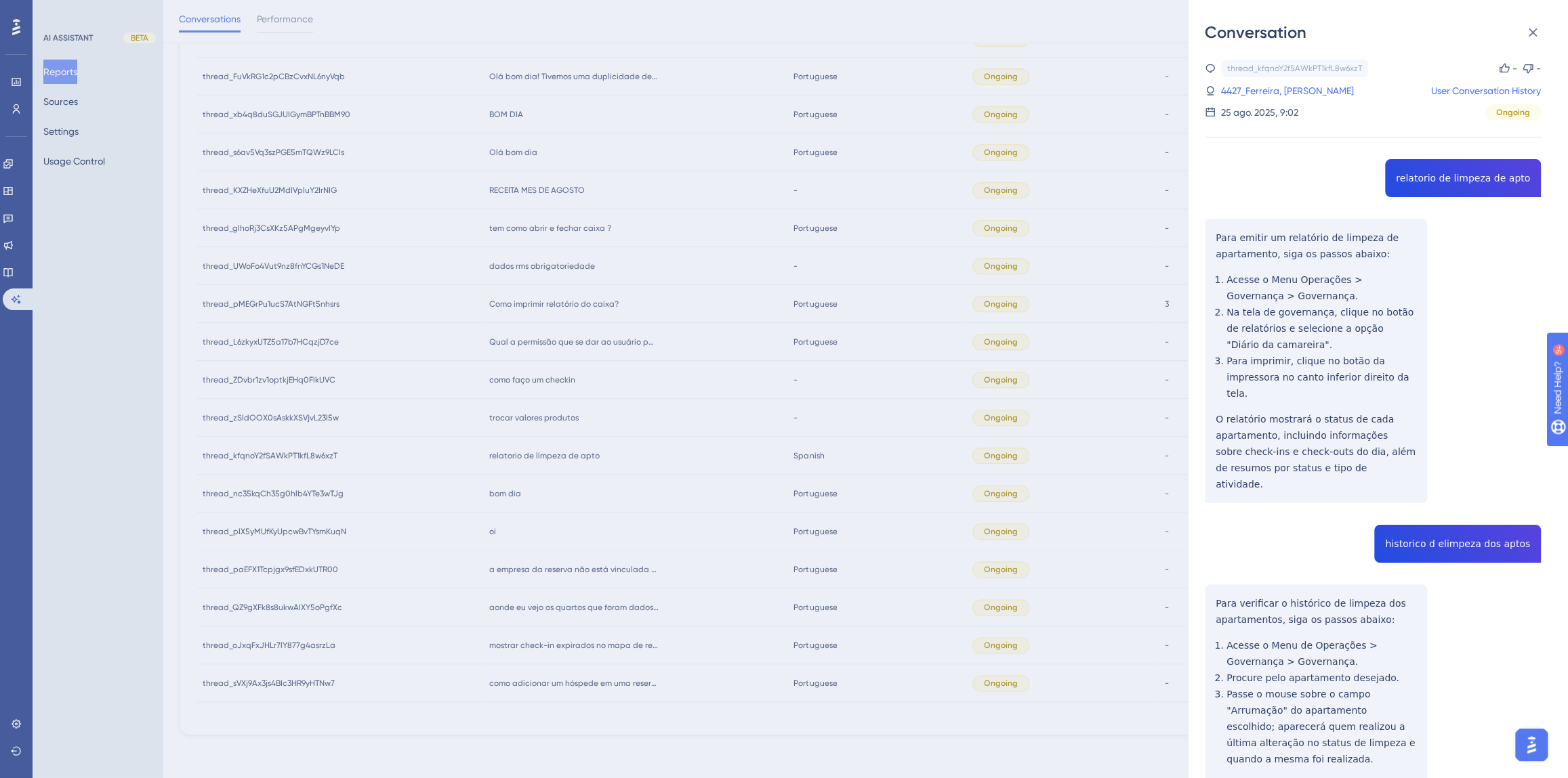
click at [1425, 509] on div "thread_kfqnoY2fSAWkPT1kfL8w6xzT Copy - - 4427_Ferreira, Gerson User Conversatio…" at bounding box center [1373, 498] width 336 height 879
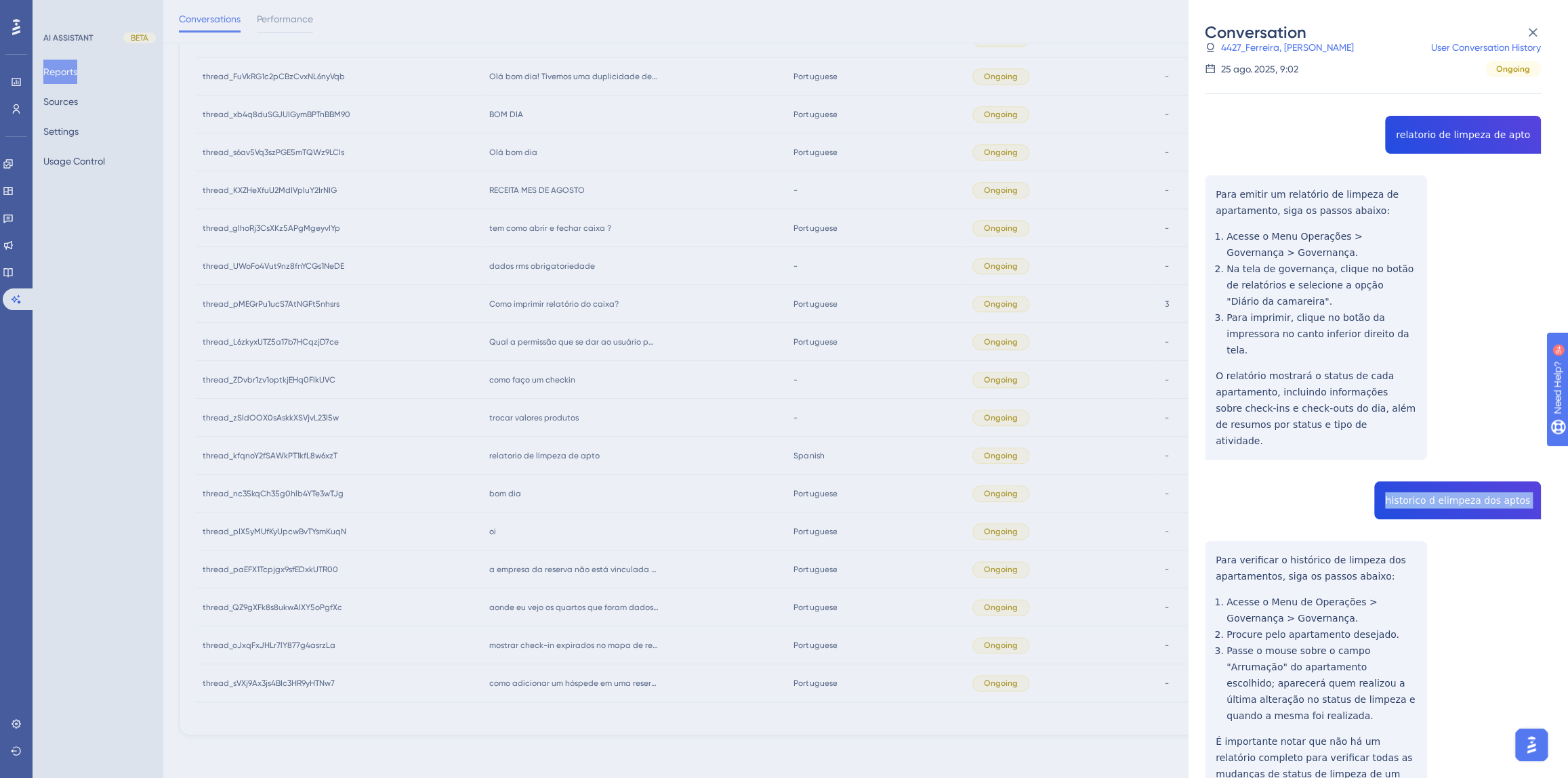
scroll to position [84, 0]
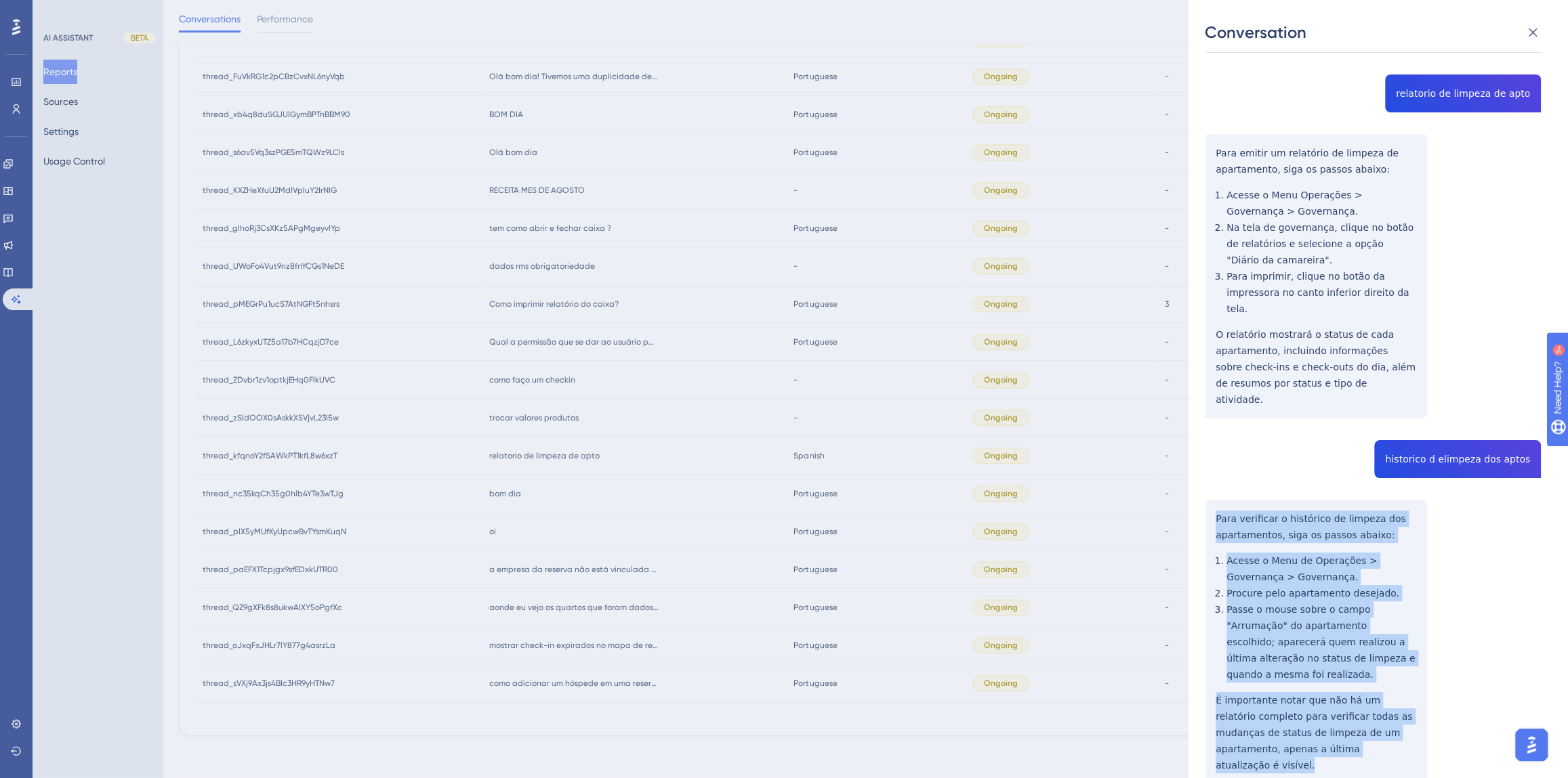
drag, startPoint x: 1341, startPoint y: 705, endPoint x: 1205, endPoint y: 487, distance: 256.9
click at [1205, 487] on div "thread_kfqnoY2fSAWkPT1kfL8w6xzT Copy - - 4427_Ferreira, Gerson User Conversatio…" at bounding box center [1373, 414] width 336 height 879
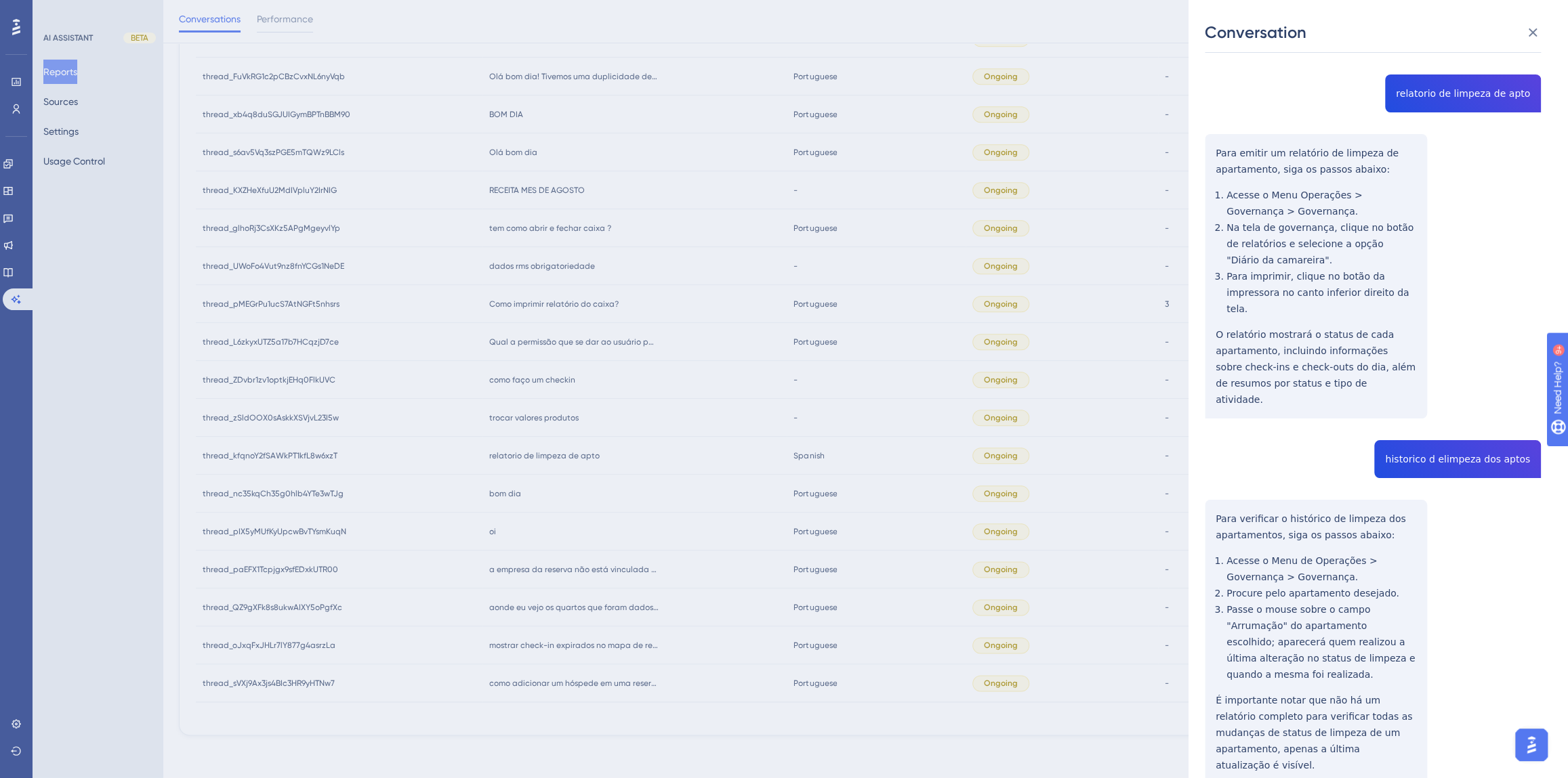
click at [533, 491] on div "Conversation thread_kfqnoY2fSAWkPT1kfL8w6xzT Copy - - 4427_Ferreira, Gerson Use…" at bounding box center [784, 389] width 1568 height 778
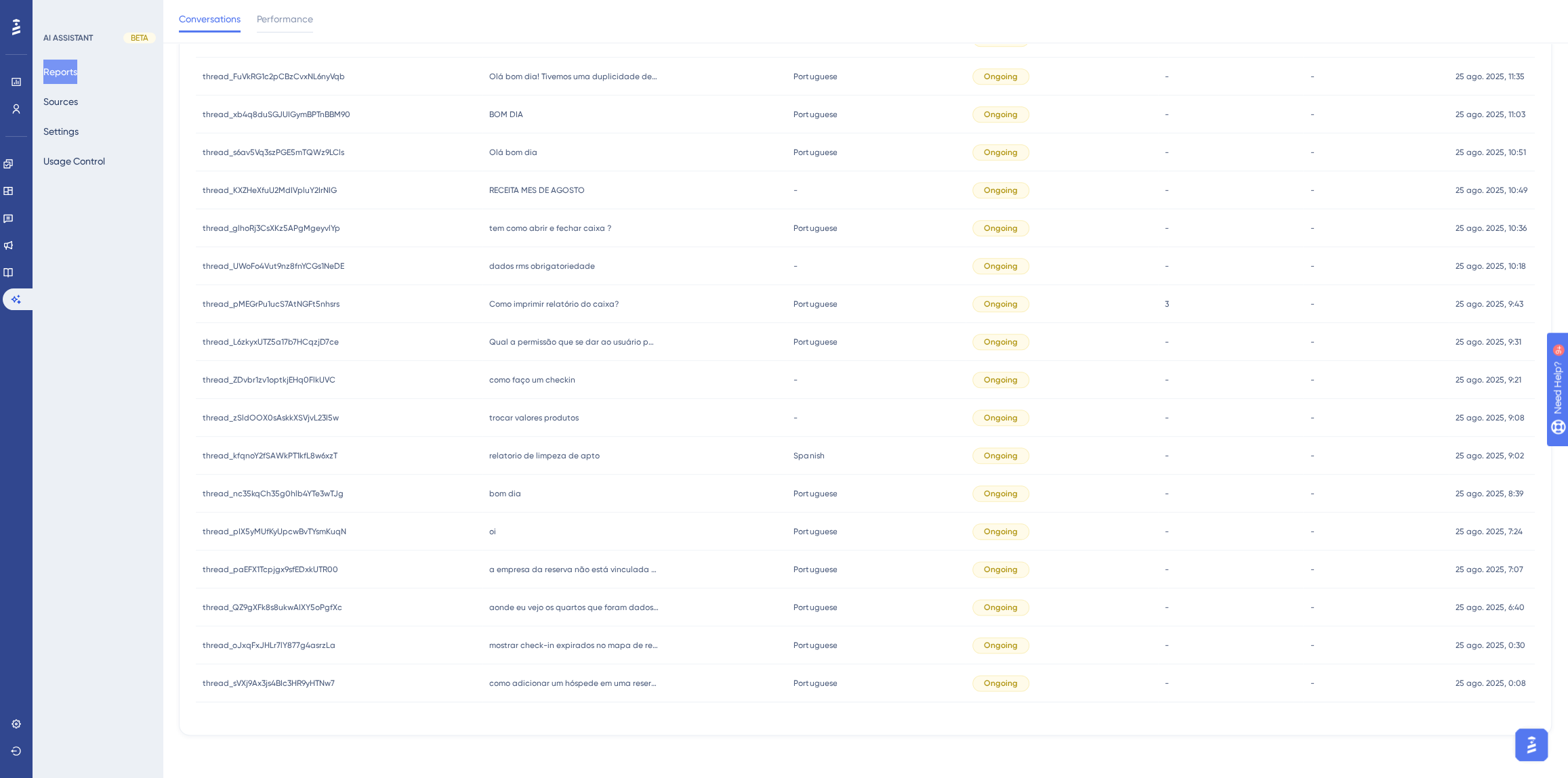
click at [527, 412] on span "trocar valores produtos" at bounding box center [534, 418] width 90 height 11
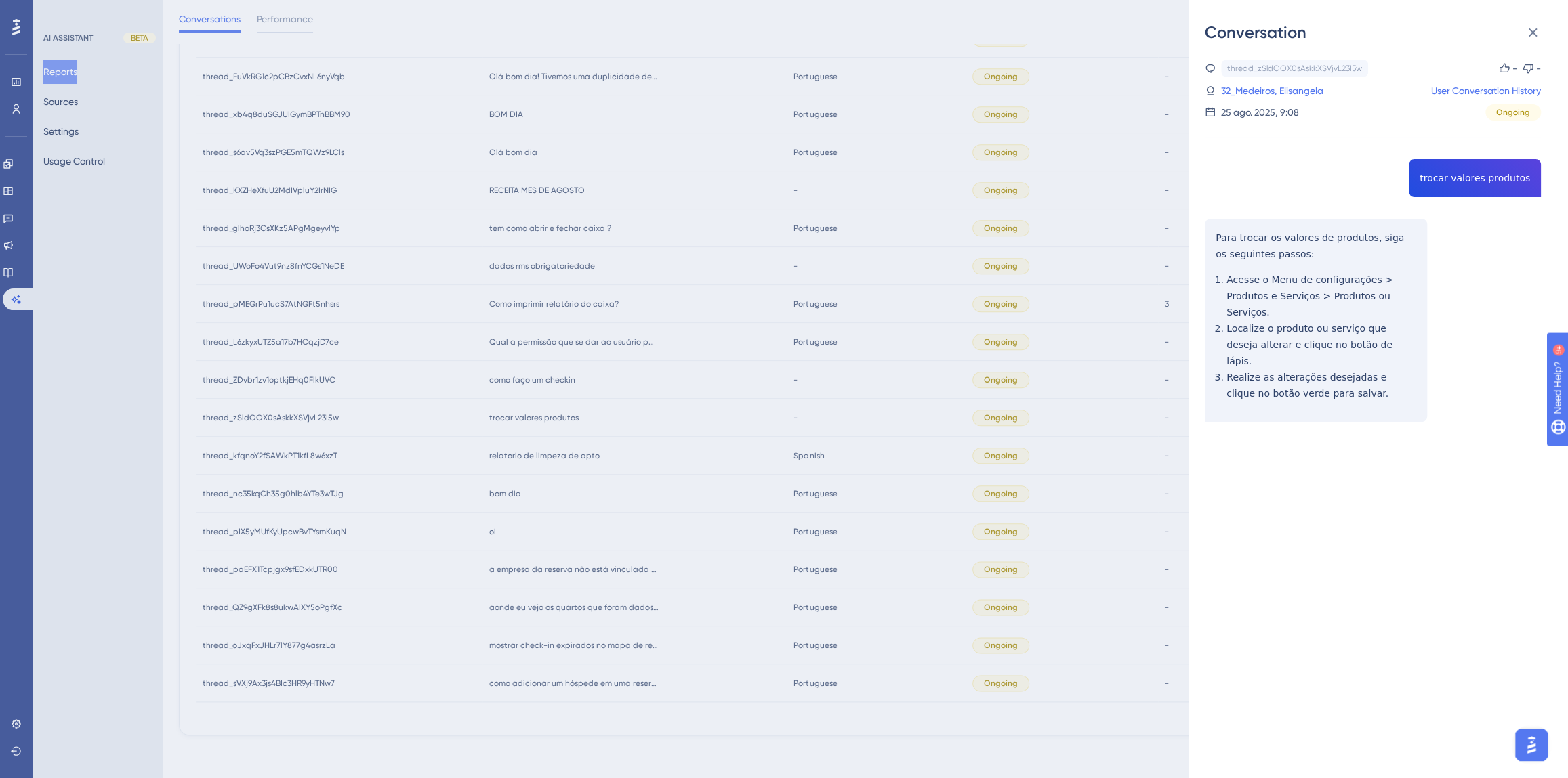
click at [1447, 173] on div "thread_zSldOOX0sAskkXSVjvL23I5w Copy - - 32_Medeiros, Elisangela User Conversat…" at bounding box center [1373, 275] width 336 height 431
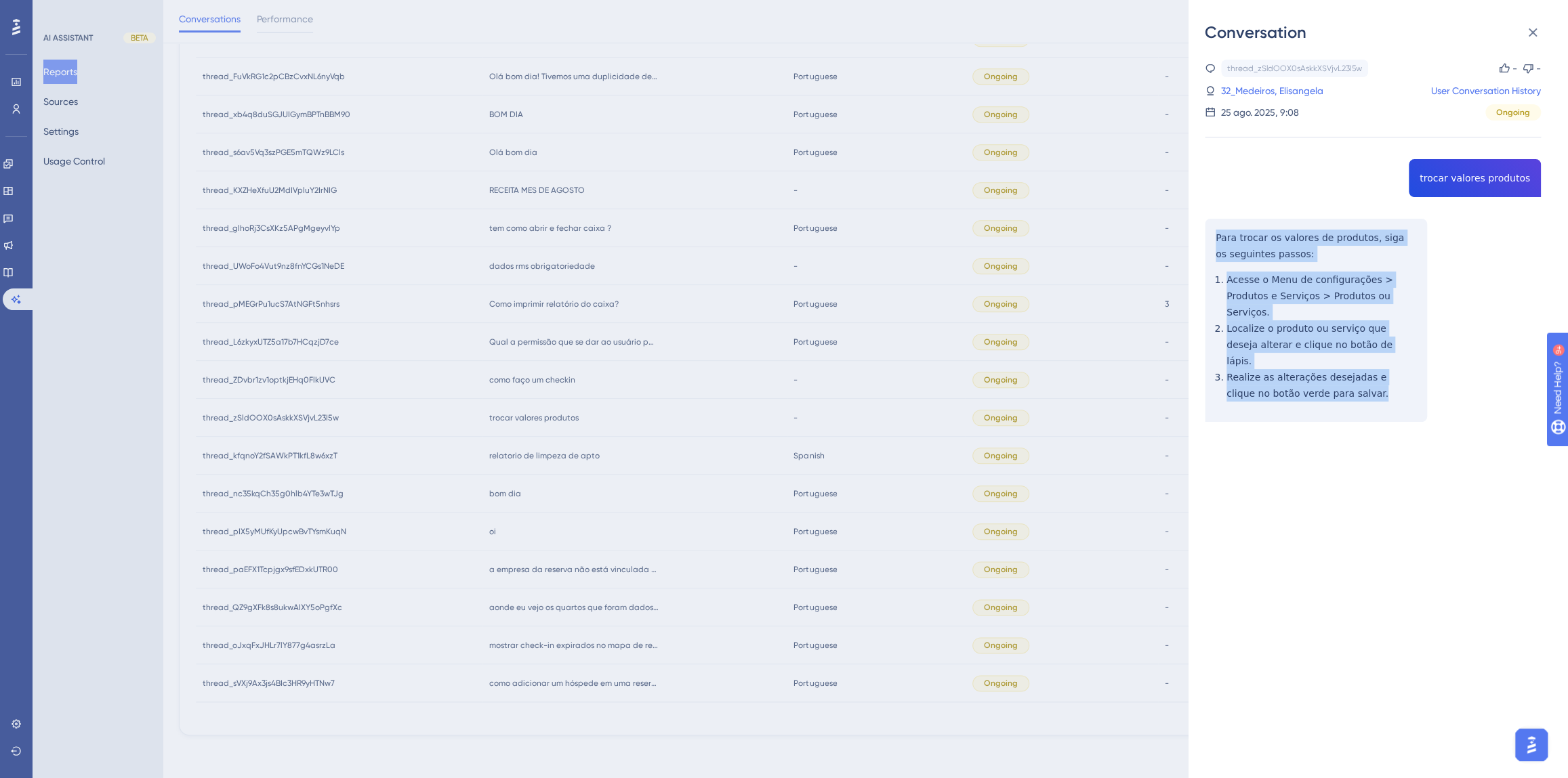
drag, startPoint x: 1332, startPoint y: 365, endPoint x: 1205, endPoint y: 244, distance: 175.4
click at [1205, 244] on div "thread_zSldOOX0sAskkXSVjvL23I5w Copy - - 32_Medeiros, Elisangela User Conversat…" at bounding box center [1373, 275] width 336 height 431
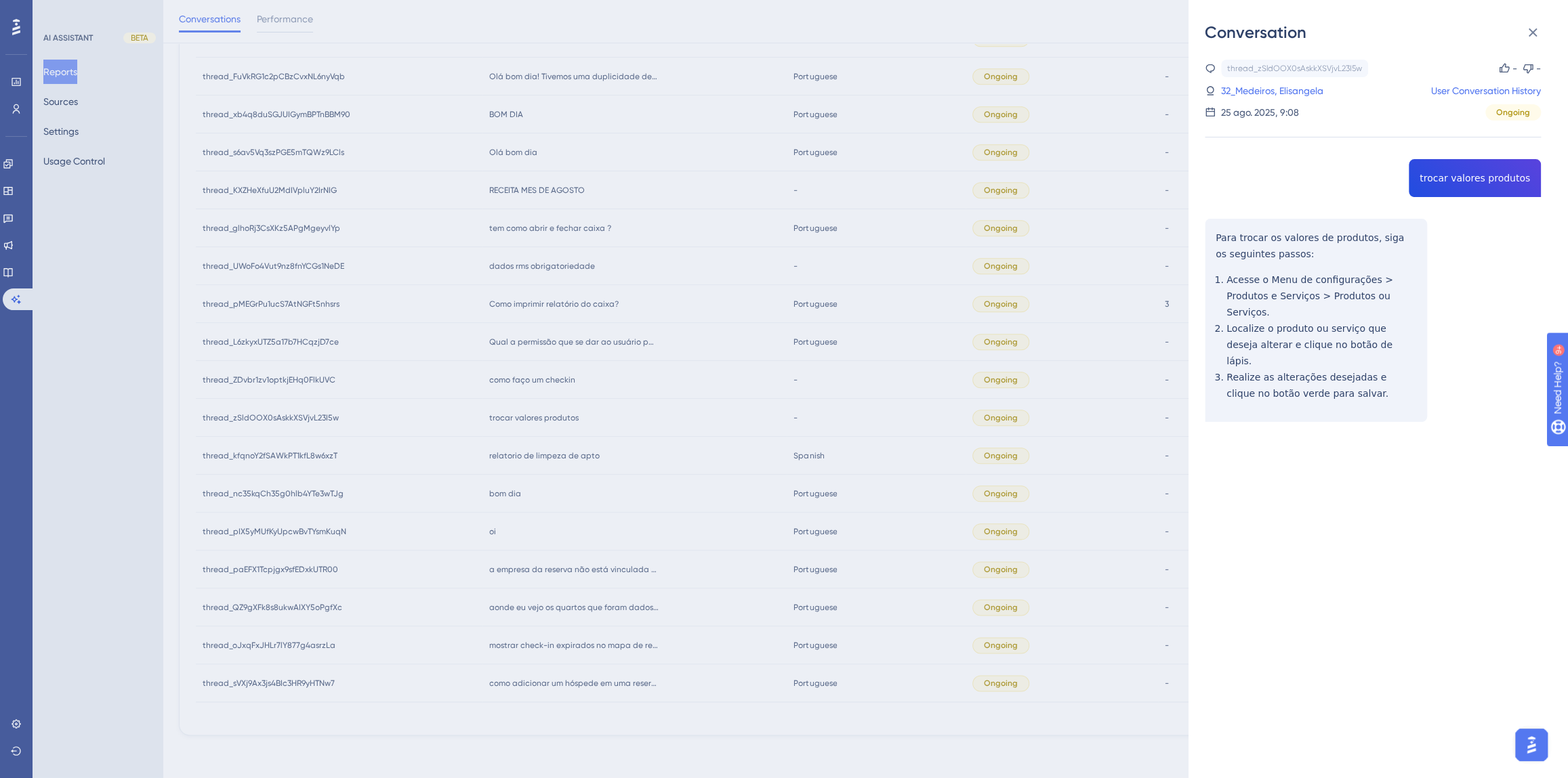
drag, startPoint x: 1258, startPoint y: 92, endPoint x: 1365, endPoint y: 266, distance: 204.3
click at [1258, 94] on link "32_Medeiros, Elisangela" at bounding box center [1272, 90] width 102 height 16
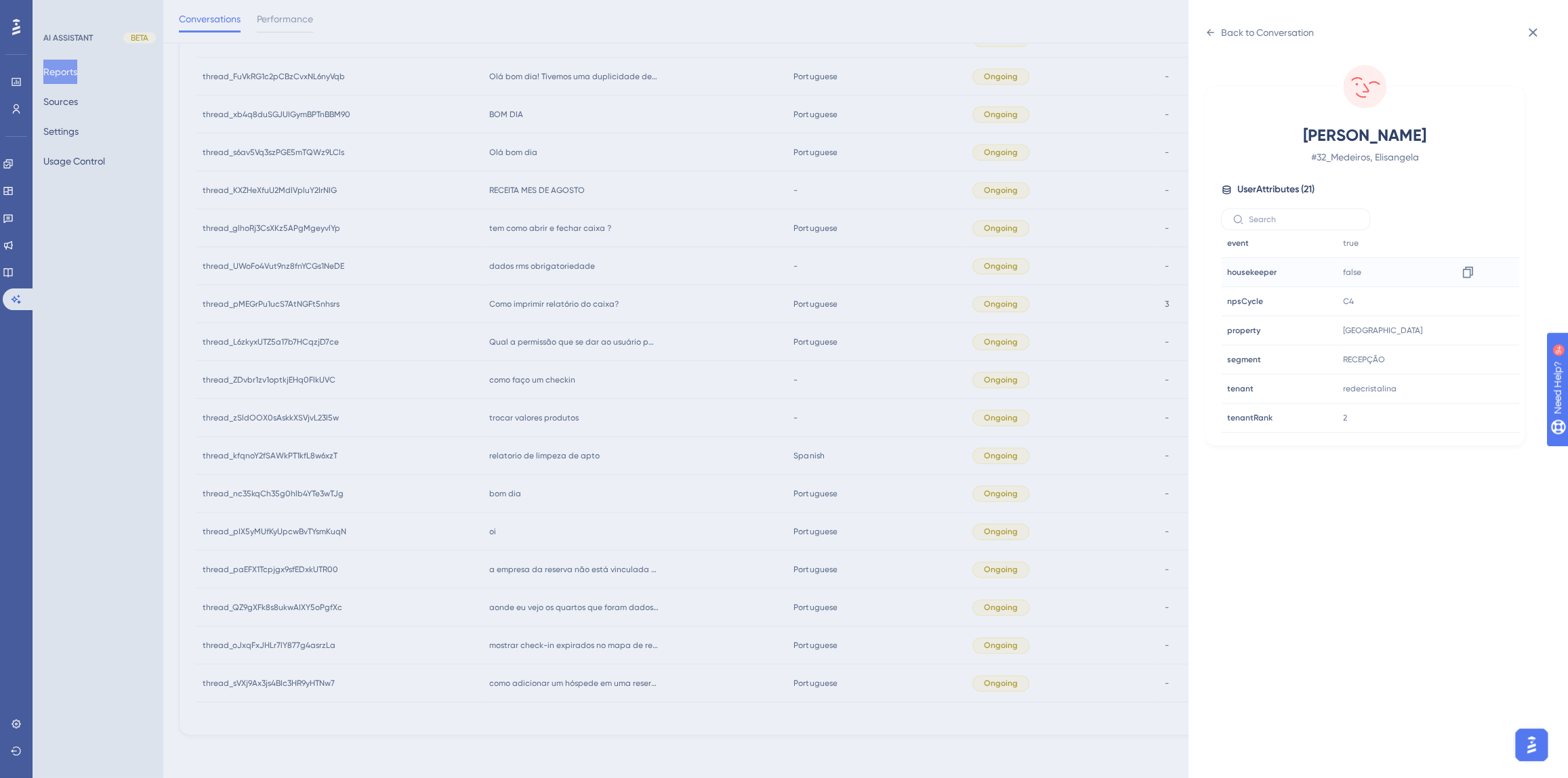
scroll to position [411, 0]
click at [1221, 34] on div "Back to Conversation" at bounding box center [1267, 32] width 93 height 16
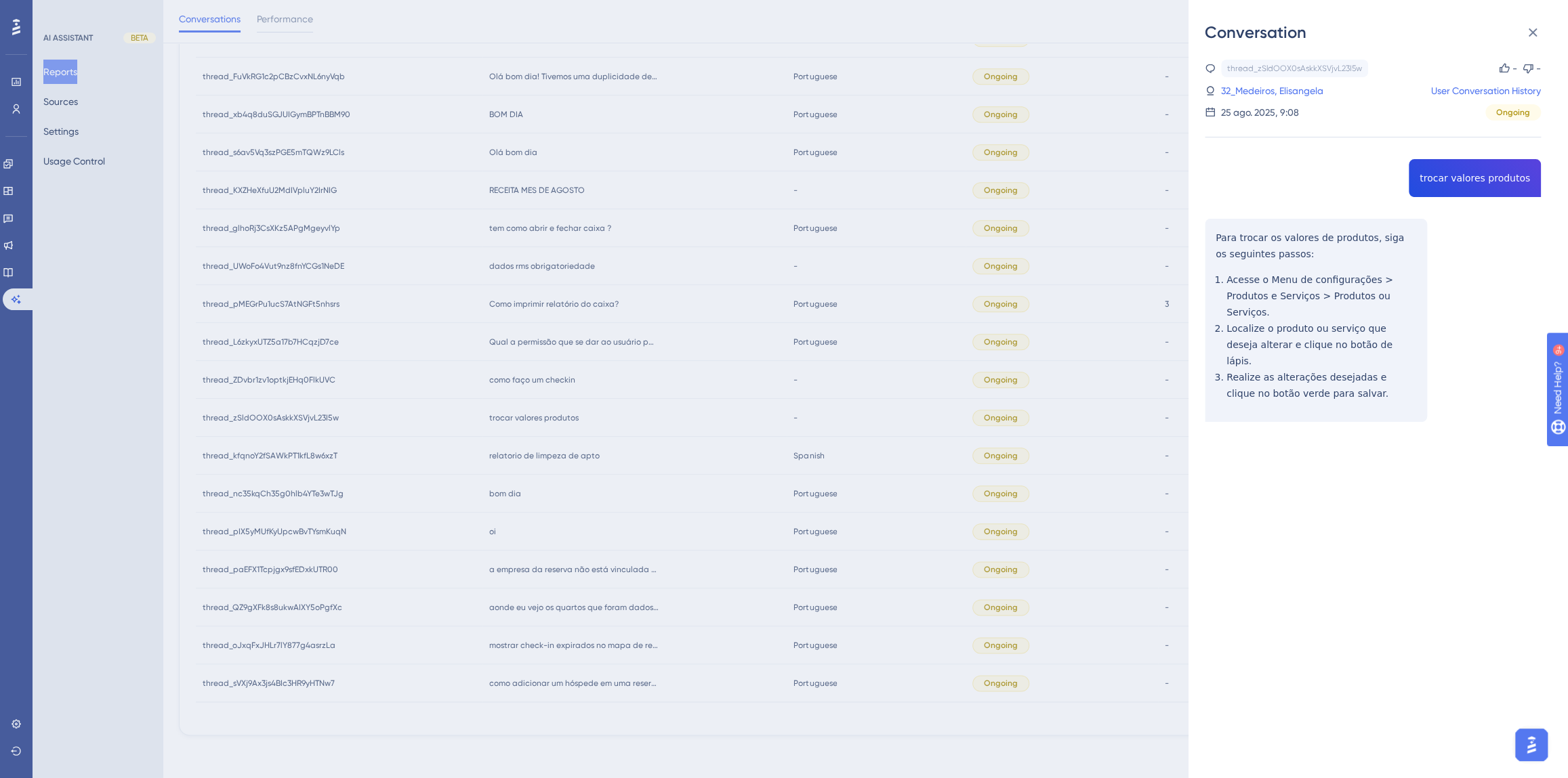
click at [684, 438] on div "Conversation thread_zSldOOX0sAskkXSVjvL23I5w Copy - - 32_Medeiros, Elisangela U…" at bounding box center [784, 389] width 1568 height 778
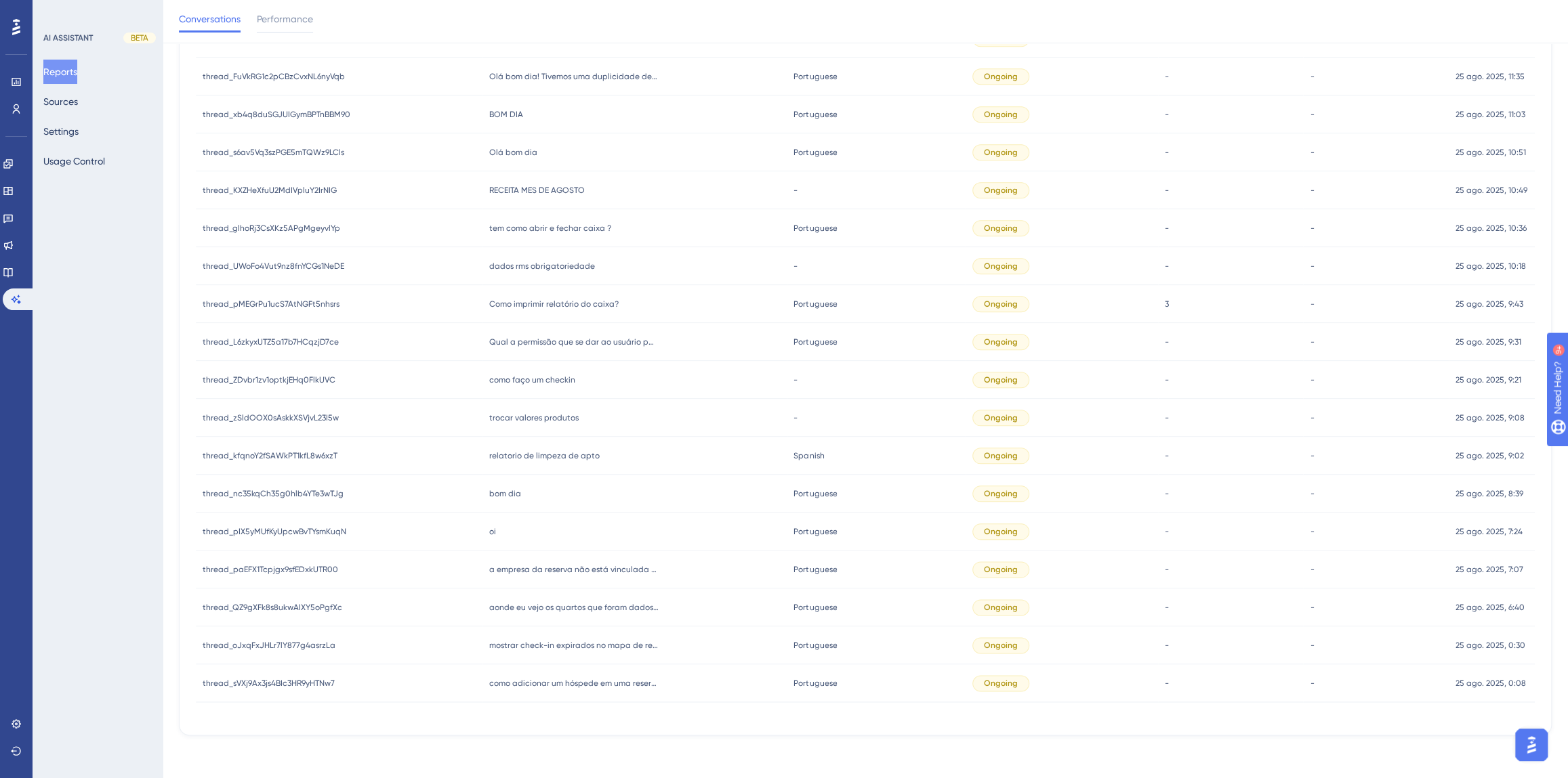
click at [536, 453] on span "relatorio de limpeza de apto" at bounding box center [545, 455] width 111 height 11
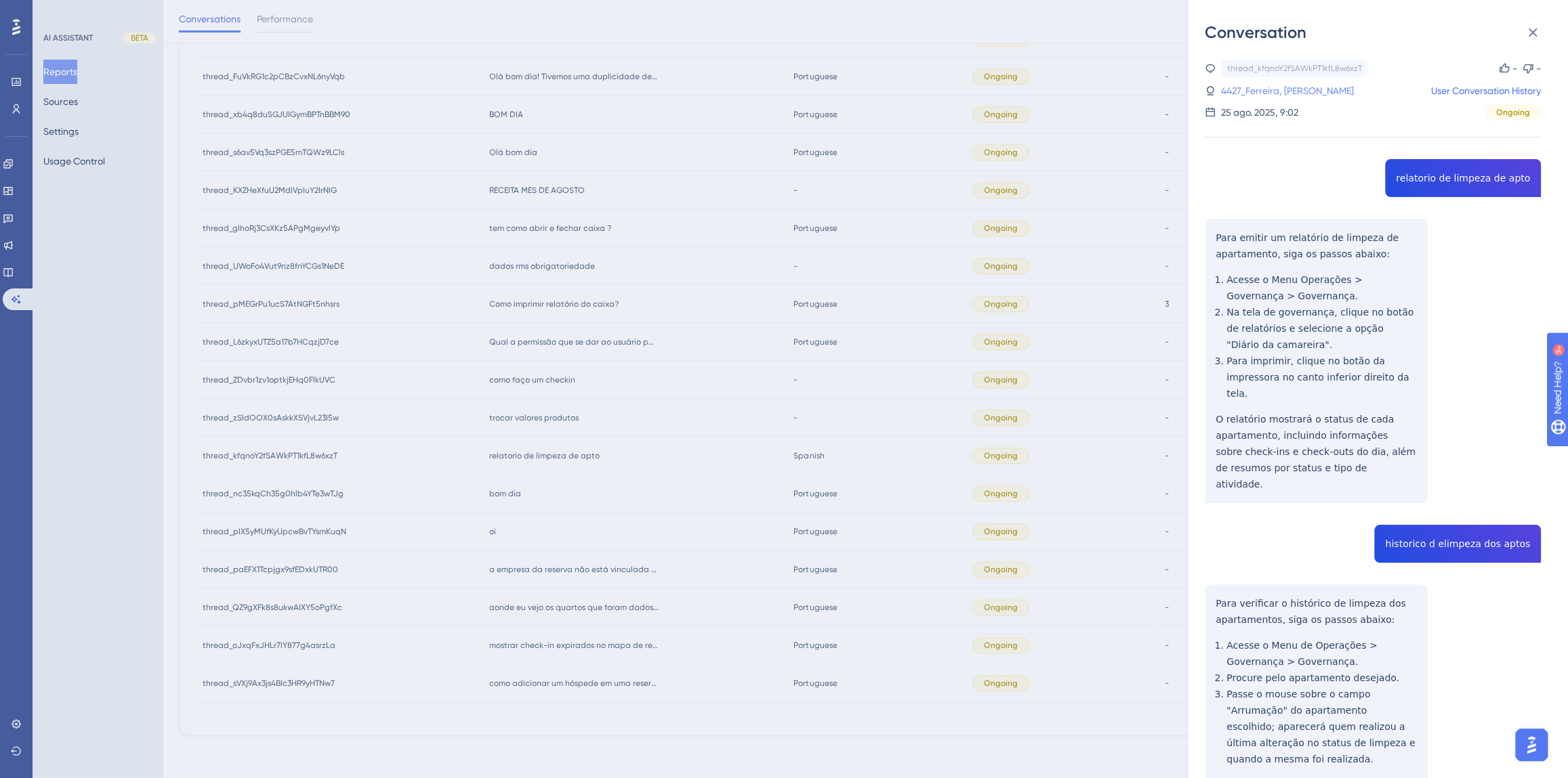
click at [1295, 89] on link "4427_Ferreira, Gerson" at bounding box center [1287, 90] width 133 height 16
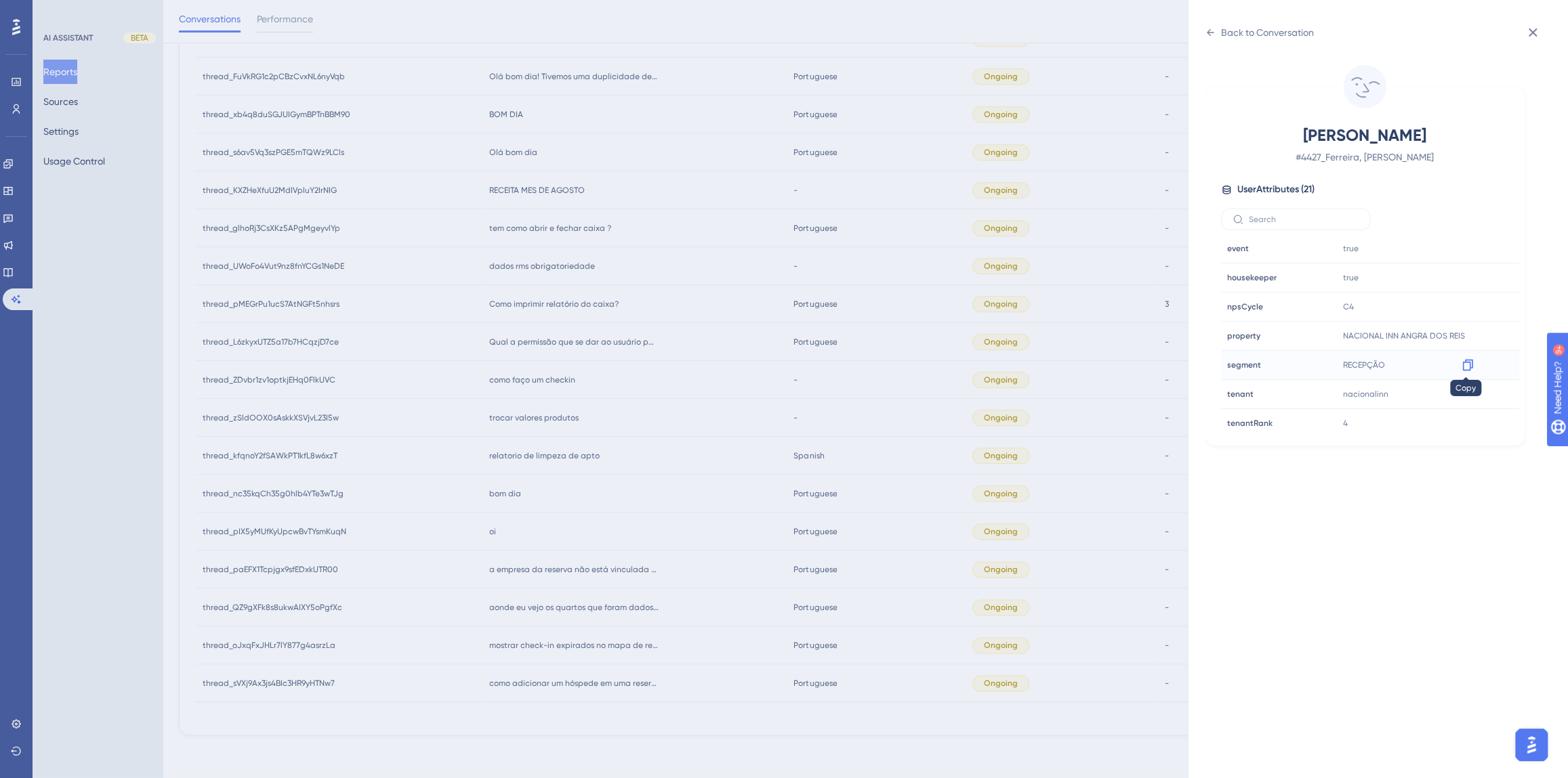
scroll to position [369, 0]
click at [1465, 312] on icon at bounding box center [1467, 318] width 14 height 14
click at [606, 466] on div "Back to Conversation Ferreira, Gerson # 4427_Ferreira, Gerson User Attributes (…" at bounding box center [784, 389] width 1568 height 778
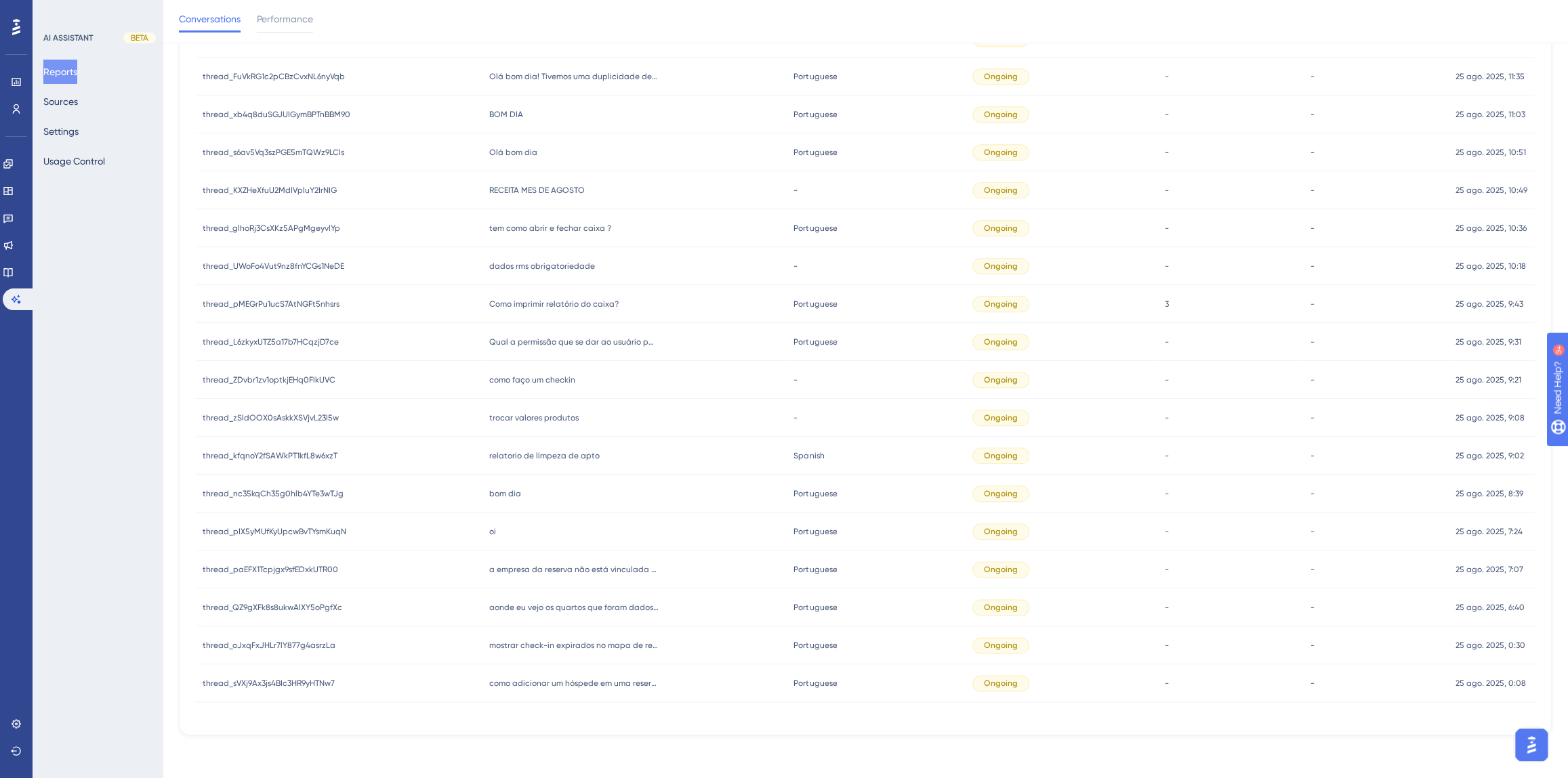
click at [536, 371] on div "como faço um checkin como faço um checkin" at bounding box center [635, 380] width 305 height 38
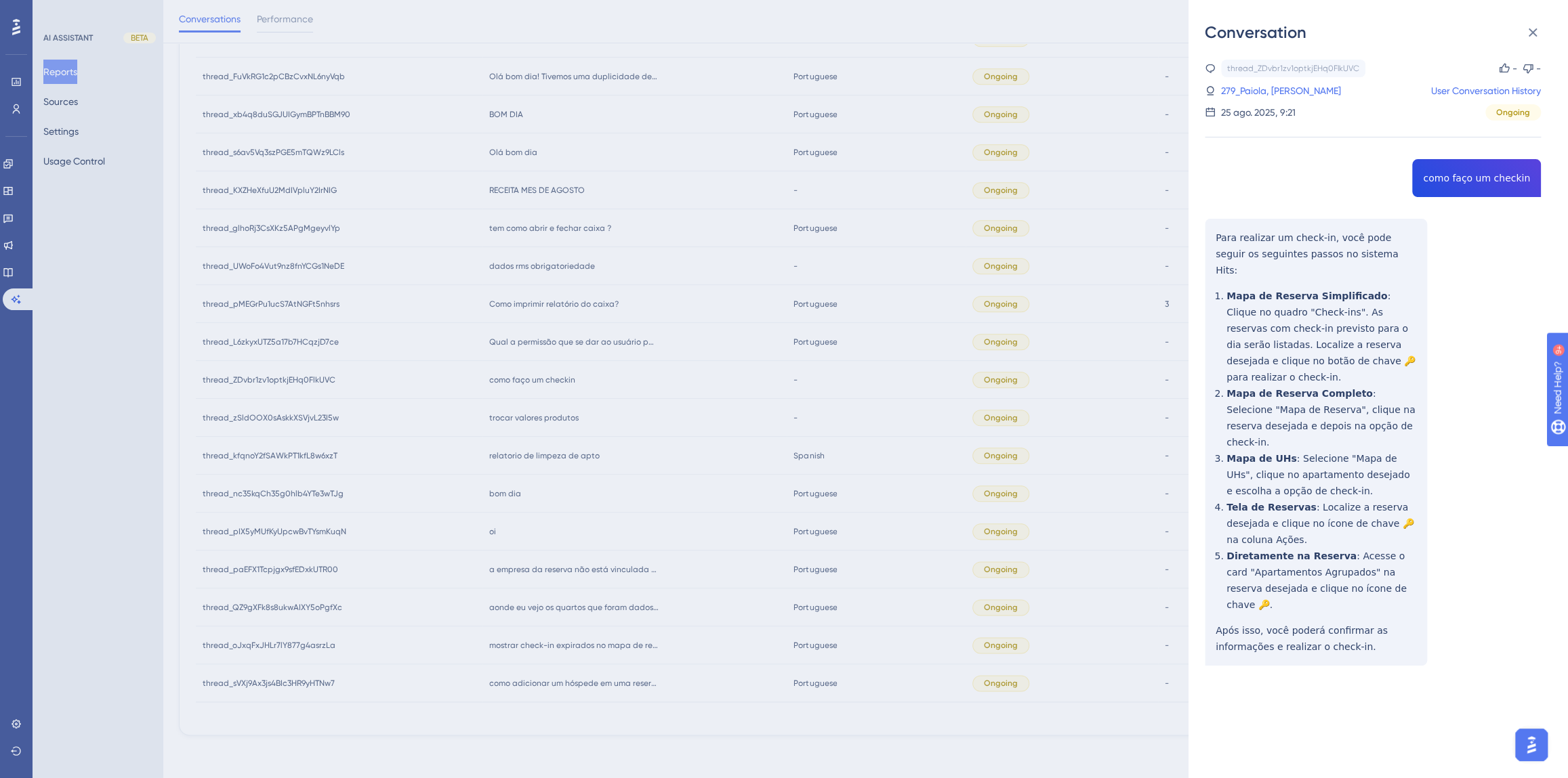
click at [1454, 193] on div "thread_ZDvbr1zv1optkjEHq0FlkUVC Copy - - 279_Paiola, Guilherme User Conversatio…" at bounding box center [1373, 397] width 336 height 675
click at [1449, 183] on div "thread_ZDvbr1zv1optkjEHq0FlkUVC Copy - - 279_Paiola, Guilherme User Conversatio…" at bounding box center [1373, 397] width 336 height 675
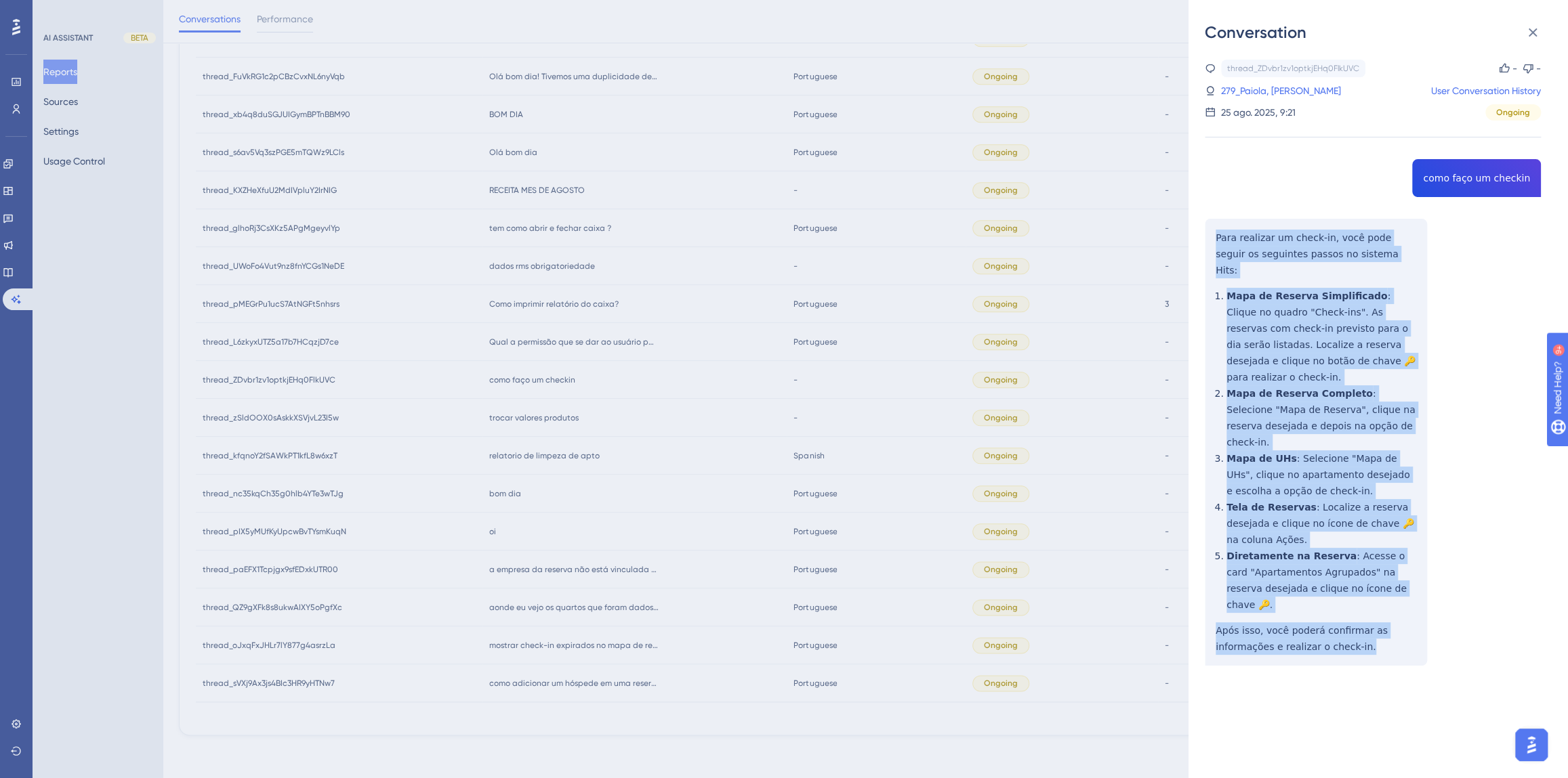
drag, startPoint x: 1353, startPoint y: 580, endPoint x: 1215, endPoint y: 233, distance: 373.4
click at [1215, 233] on div "thread_ZDvbr1zv1optkjEHq0FlkUVC Copy - - 279_Paiola, Guilherme User Conversatio…" at bounding box center [1373, 397] width 336 height 675
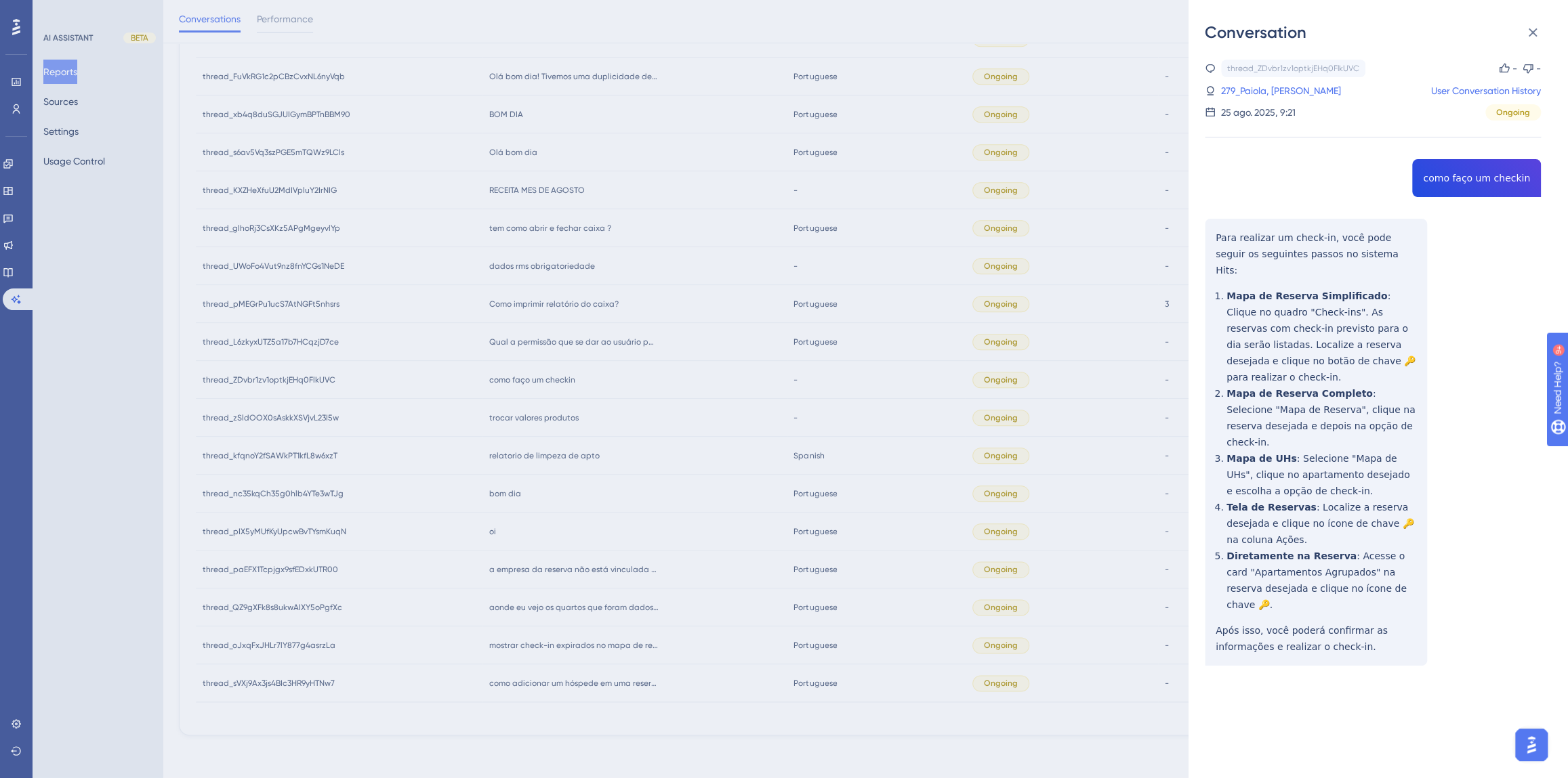
click at [668, 403] on div "Conversation thread_ZDvbr1zv1optkjEHq0FlkUVC Copy - - 279_Paiola, Guilherme Use…" at bounding box center [784, 389] width 1568 height 778
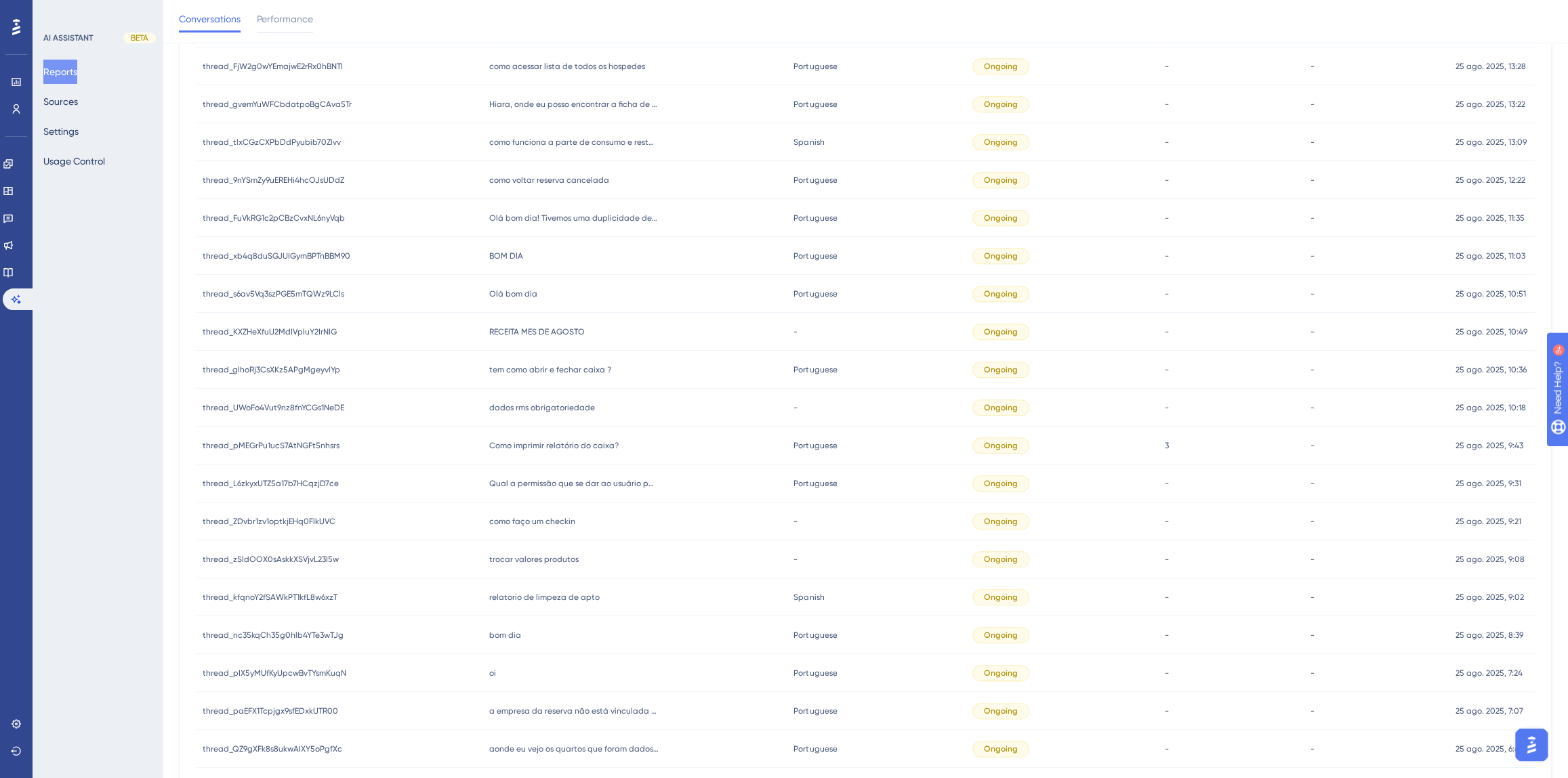
scroll to position [890, 0]
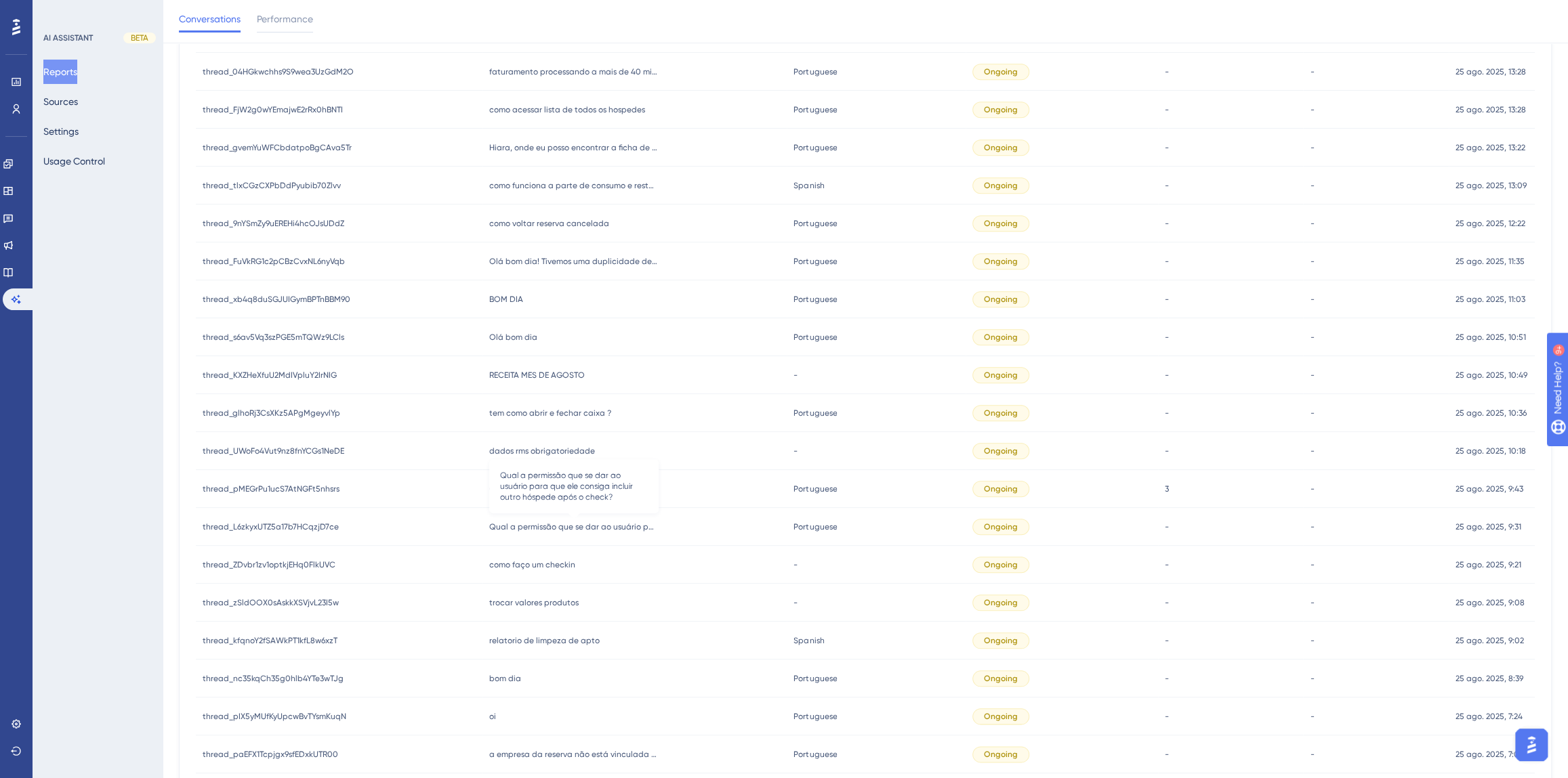
click at [563, 527] on span "Qual a permissão que se dar ao usuário para que ele consiga incluir outro hóspe…" at bounding box center [574, 527] width 170 height 11
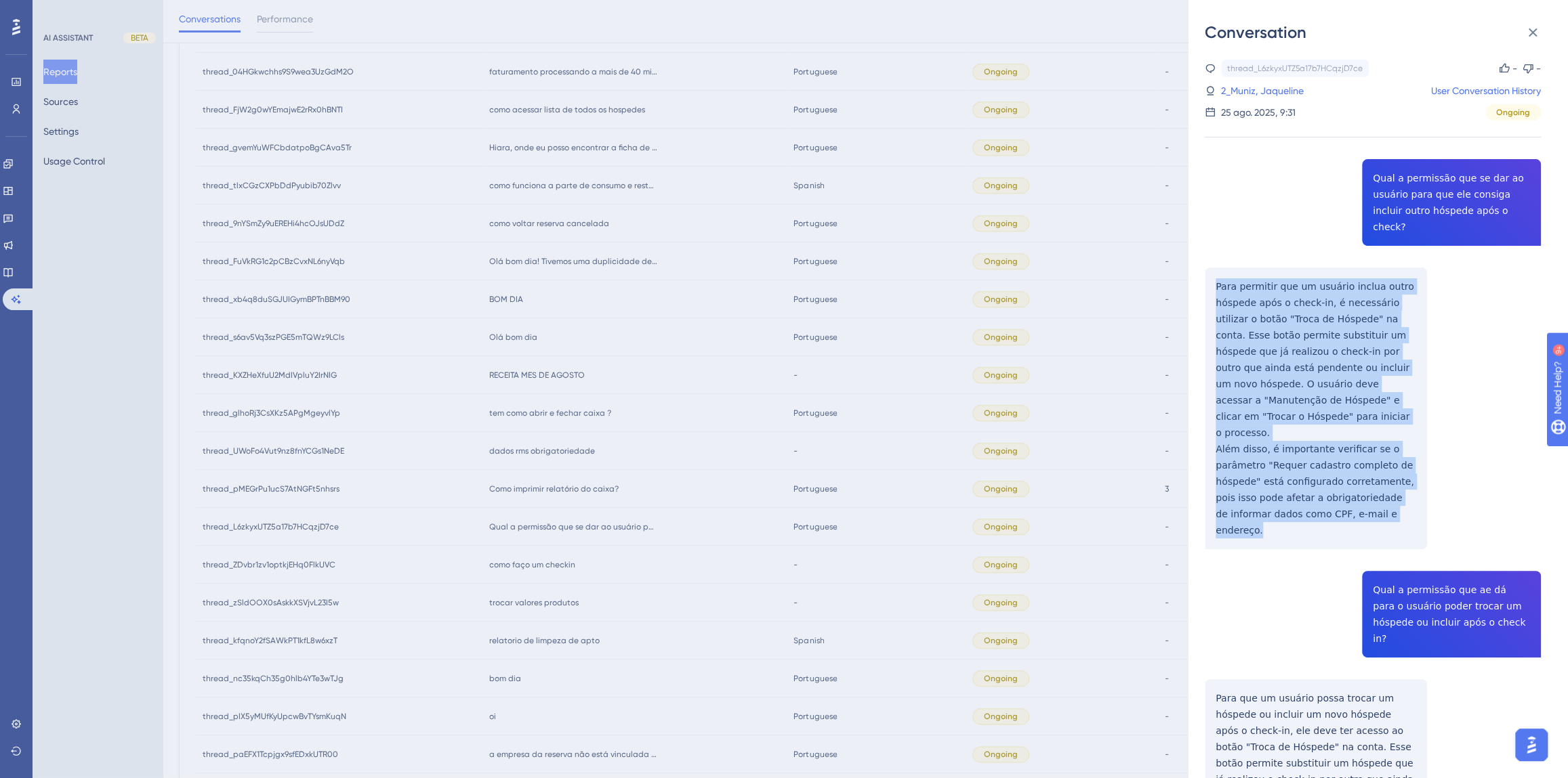
drag, startPoint x: 1330, startPoint y: 447, endPoint x: 1212, endPoint y: 275, distance: 208.6
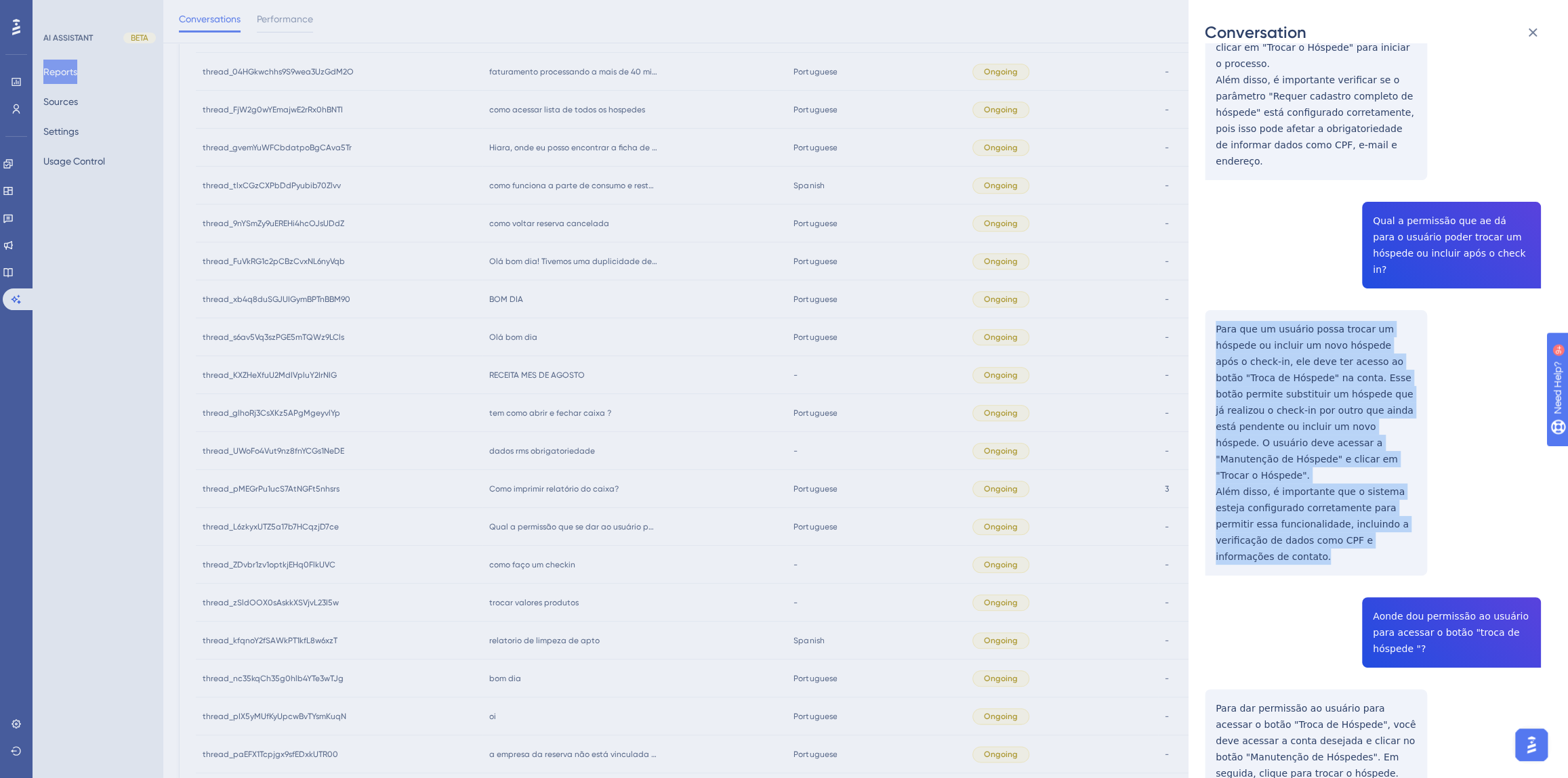
drag, startPoint x: 1355, startPoint y: 441, endPoint x: 1213, endPoint y: 247, distance: 240.4
click at [1213, 247] on div "thread_L6zkyxUTZ5a17b7HCqzjD7ce Copy - - 2_Muniz, Jaqueline User Conversation H…" at bounding box center [1373, 564] width 336 height 1748
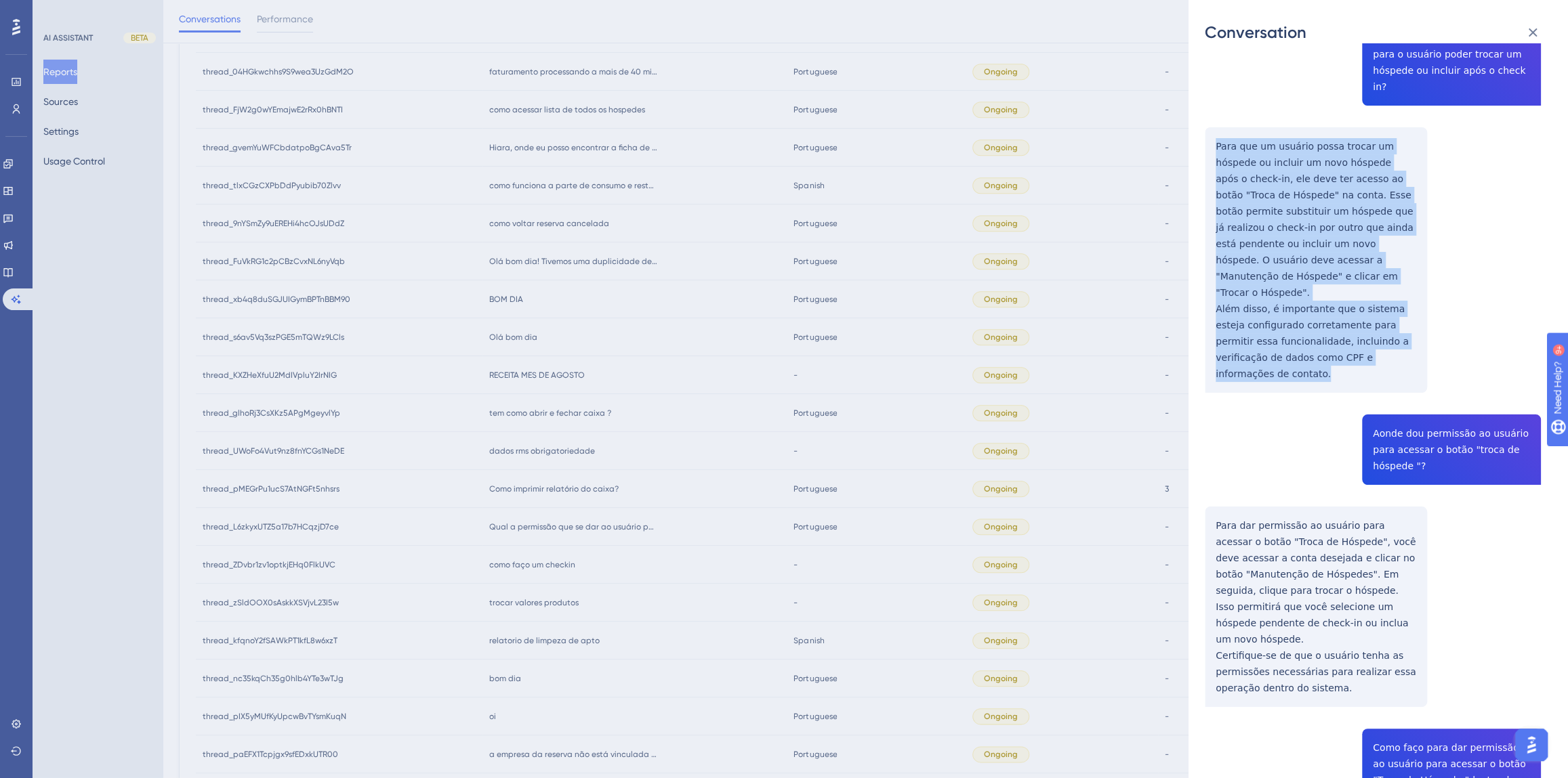
scroll to position [554, 0]
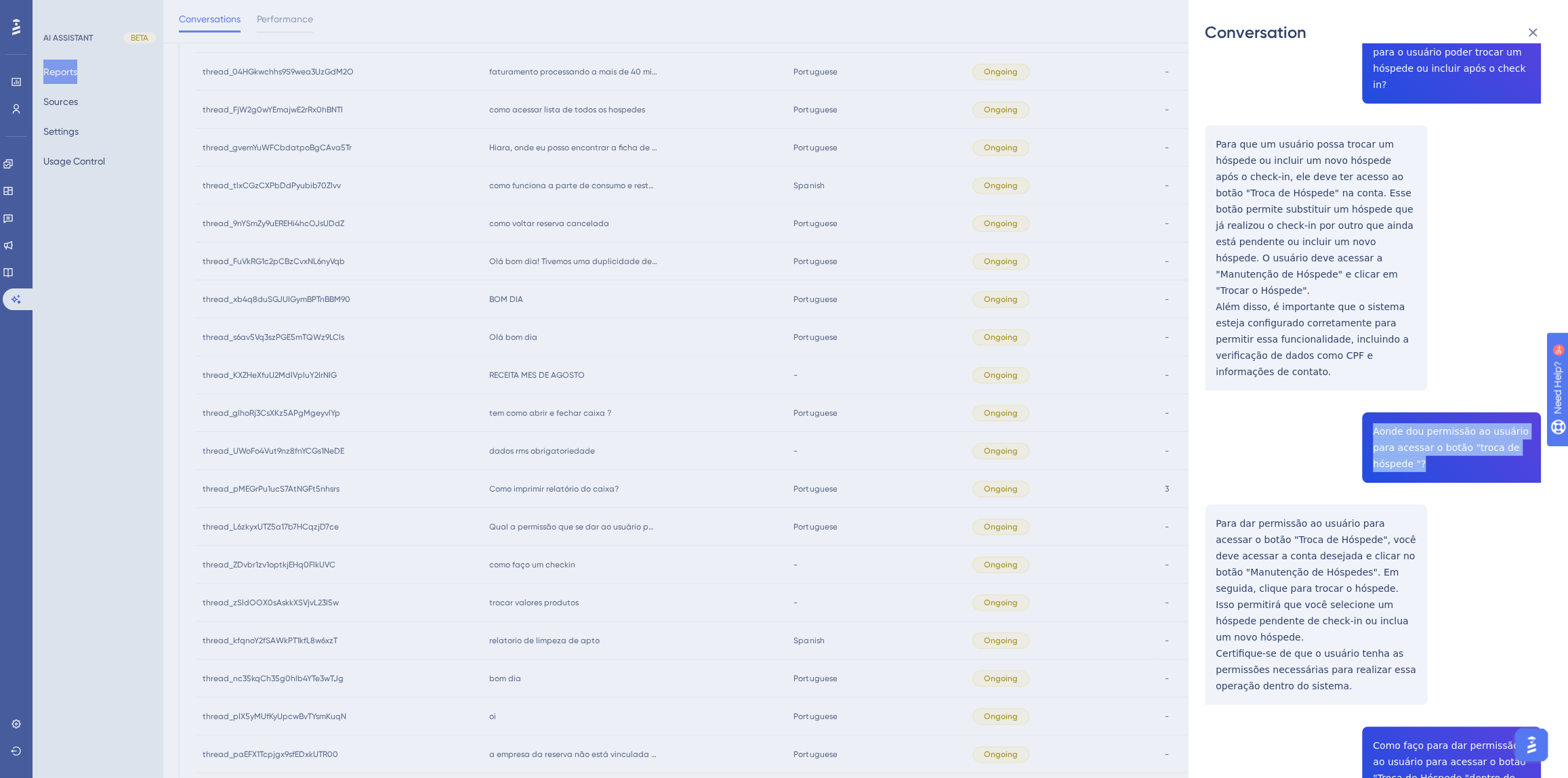
drag, startPoint x: 1418, startPoint y: 347, endPoint x: 1357, endPoint y: 317, distance: 68.0
click at [1357, 317] on div "thread_L6zkyxUTZ5a17b7HCqzjD7ce Copy - - 2_Muniz, Jaqueline User Conversation H…" at bounding box center [1373, 379] width 336 height 1748
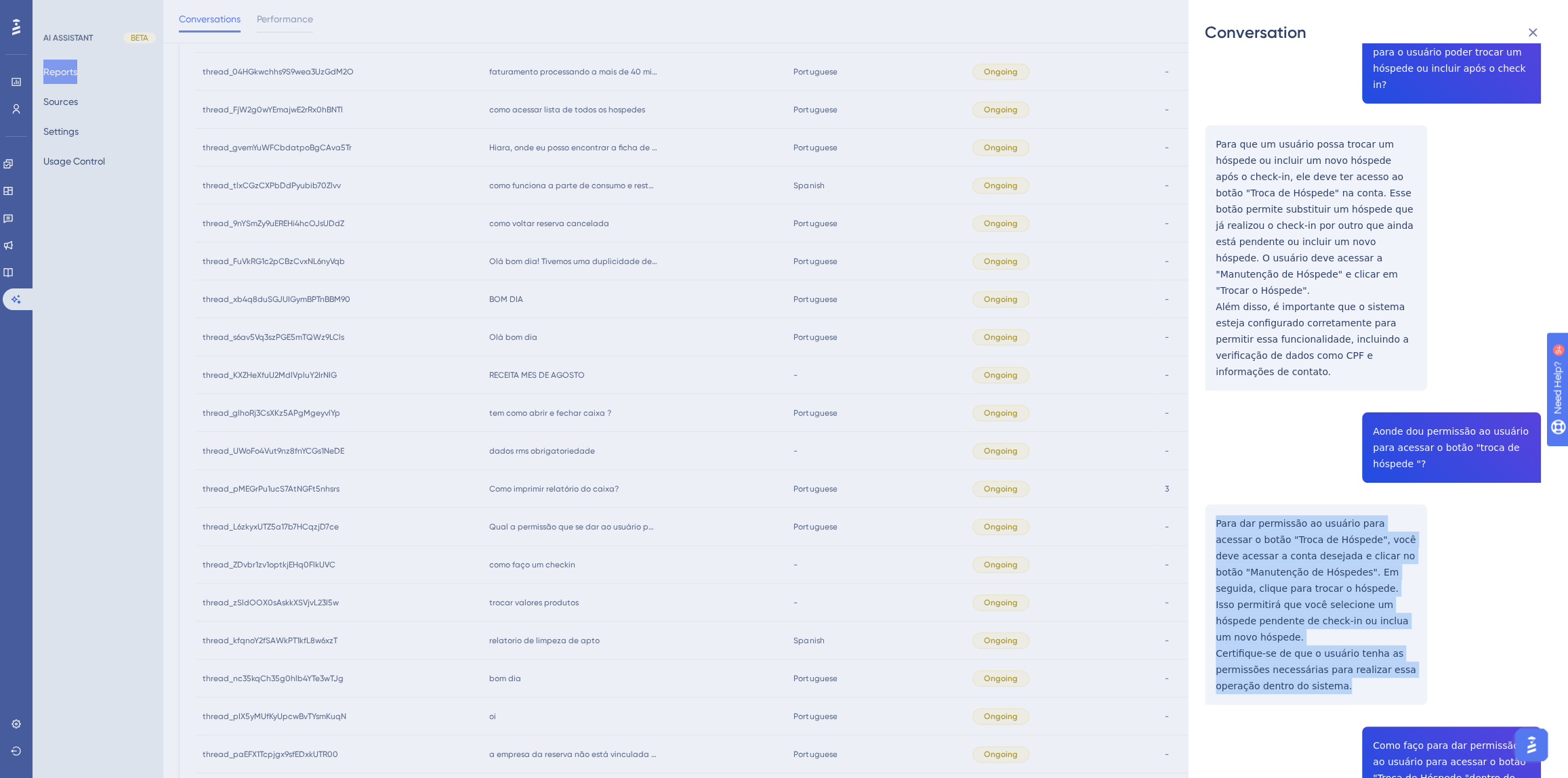
drag, startPoint x: 1347, startPoint y: 558, endPoint x: 1212, endPoint y: 411, distance: 199.6
click at [1212, 411] on div "thread_L6zkyxUTZ5a17b7HCqzjD7ce Copy - - 2_Muniz, Jaqueline User Conversation H…" at bounding box center [1373, 379] width 336 height 1748
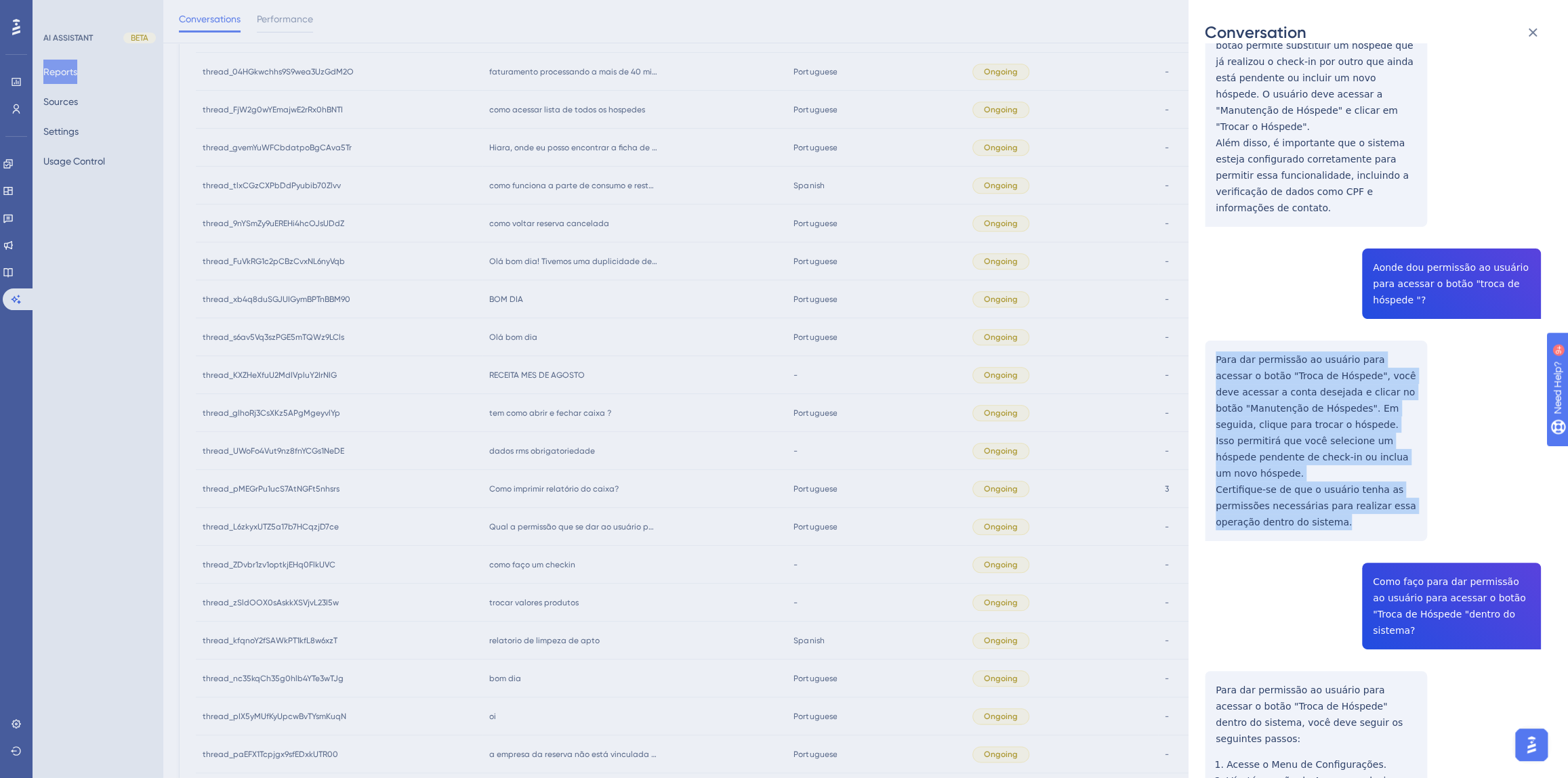
scroll to position [840, 0]
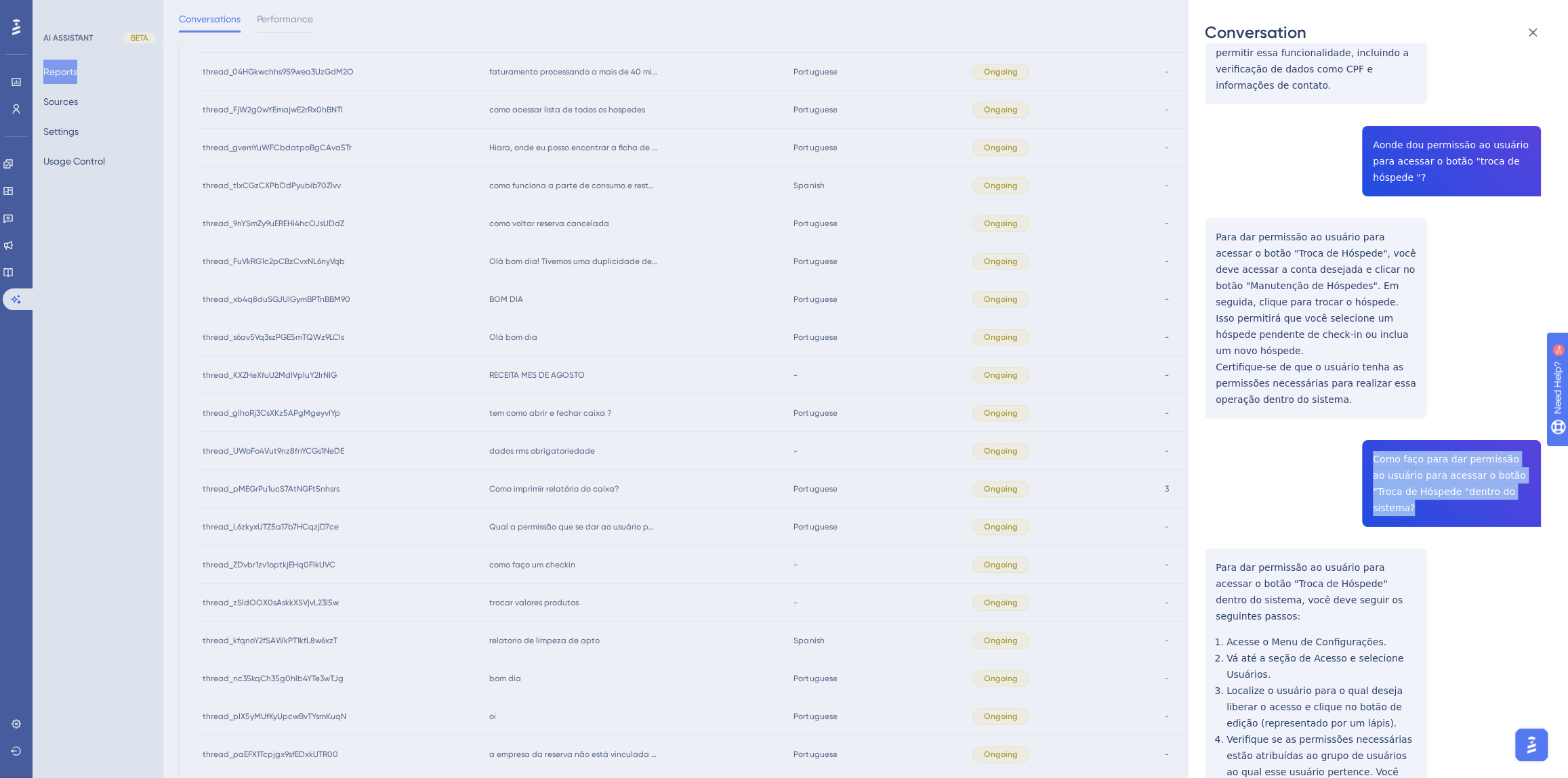
drag, startPoint x: 1511, startPoint y: 360, endPoint x: 1368, endPoint y: 331, distance: 145.9
click at [1368, 331] on div "thread_L6zkyxUTZ5a17b7HCqzjD7ce Copy - - 2_Muniz, Jaqueline User Conversation H…" at bounding box center [1373, 93] width 336 height 1748
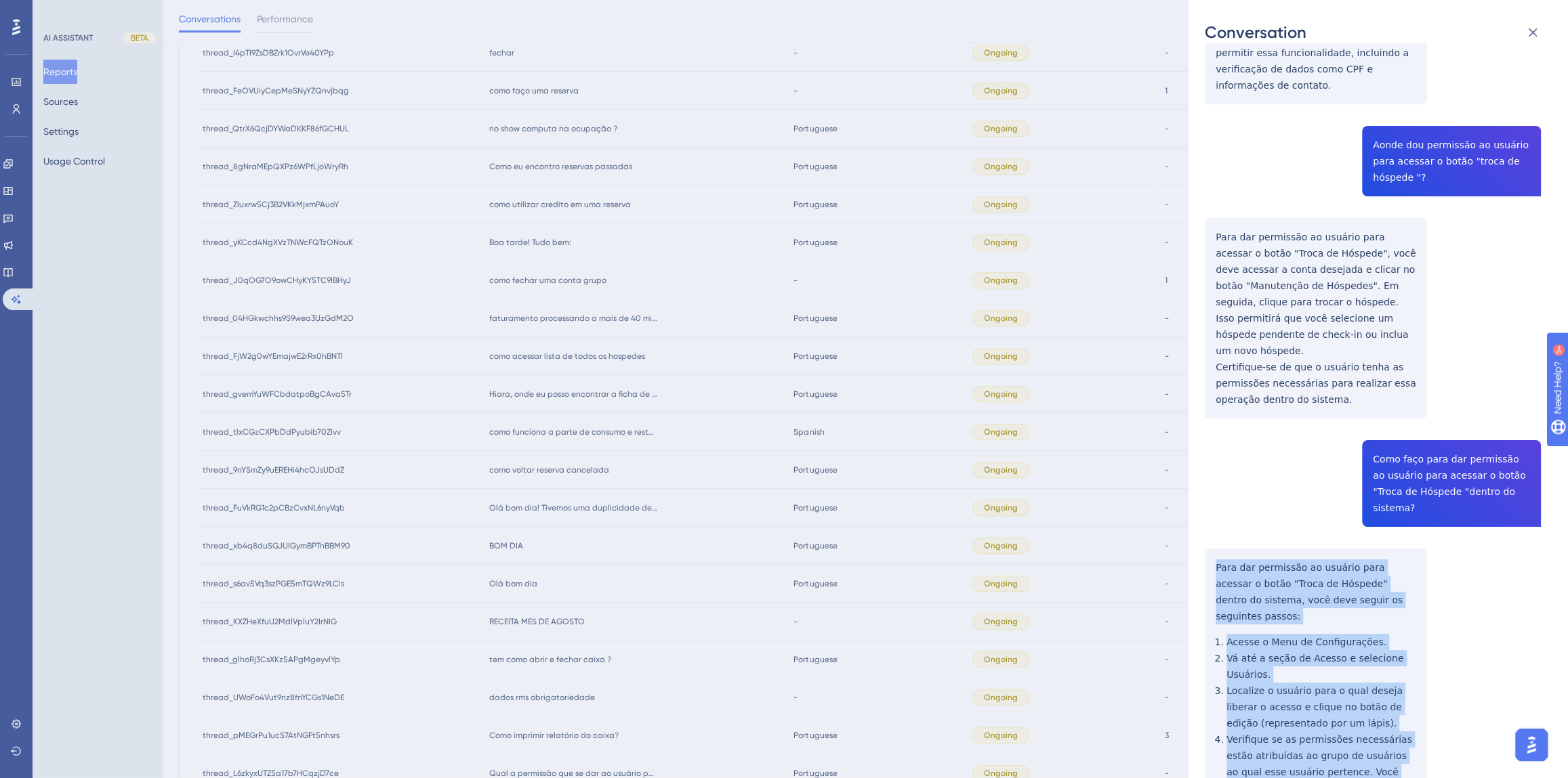
drag, startPoint x: 1334, startPoint y: 700, endPoint x: 1201, endPoint y: 424, distance: 306.4
click at [1201, 424] on div "Conversation thread_L6zkyxUTZ5a17b7HCqzjD7ce Copy - - 2_Muniz, Jaqueline User C…" at bounding box center [1378, 389] width 379 height 778
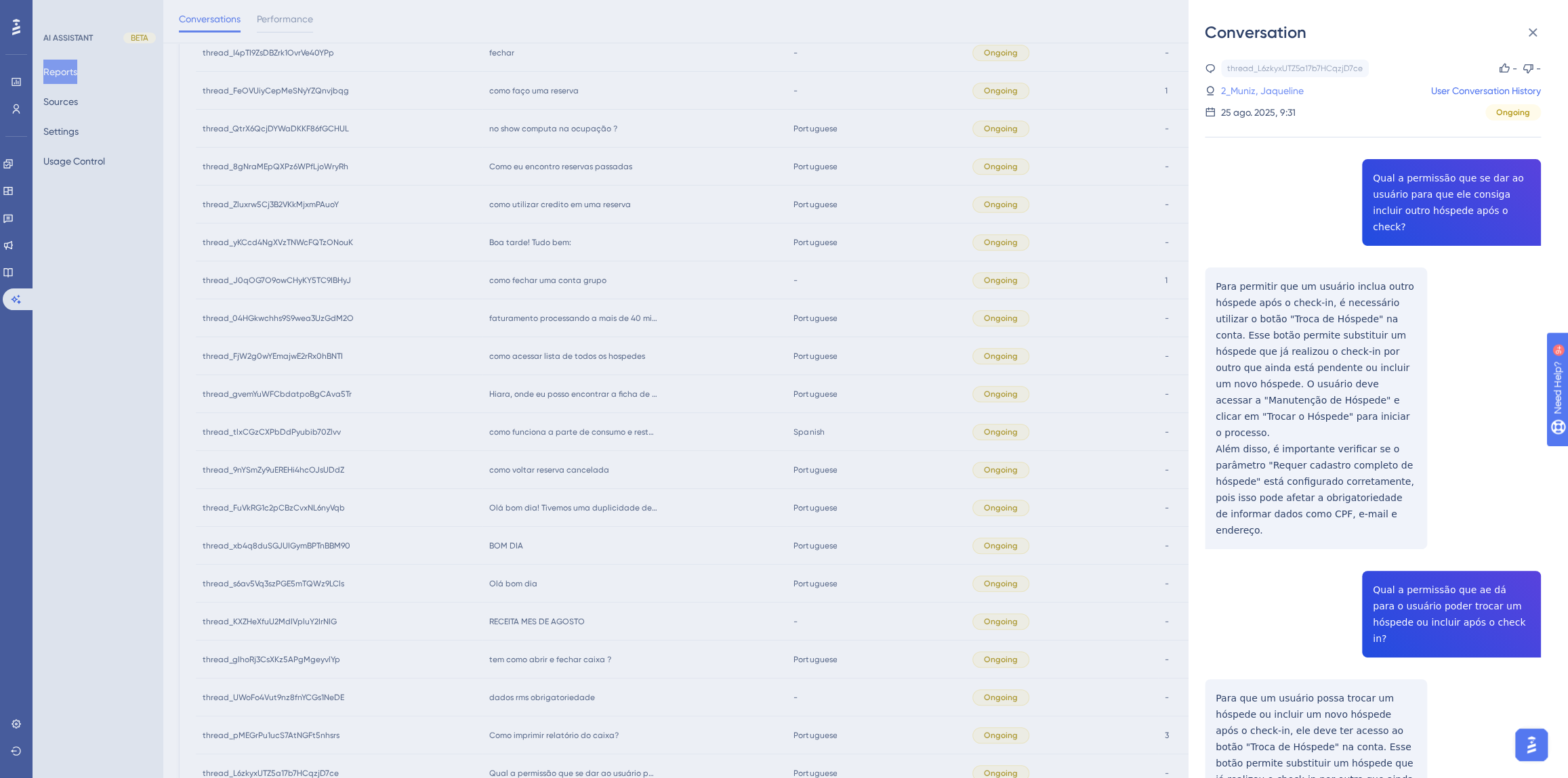
scroll to position [213, 0]
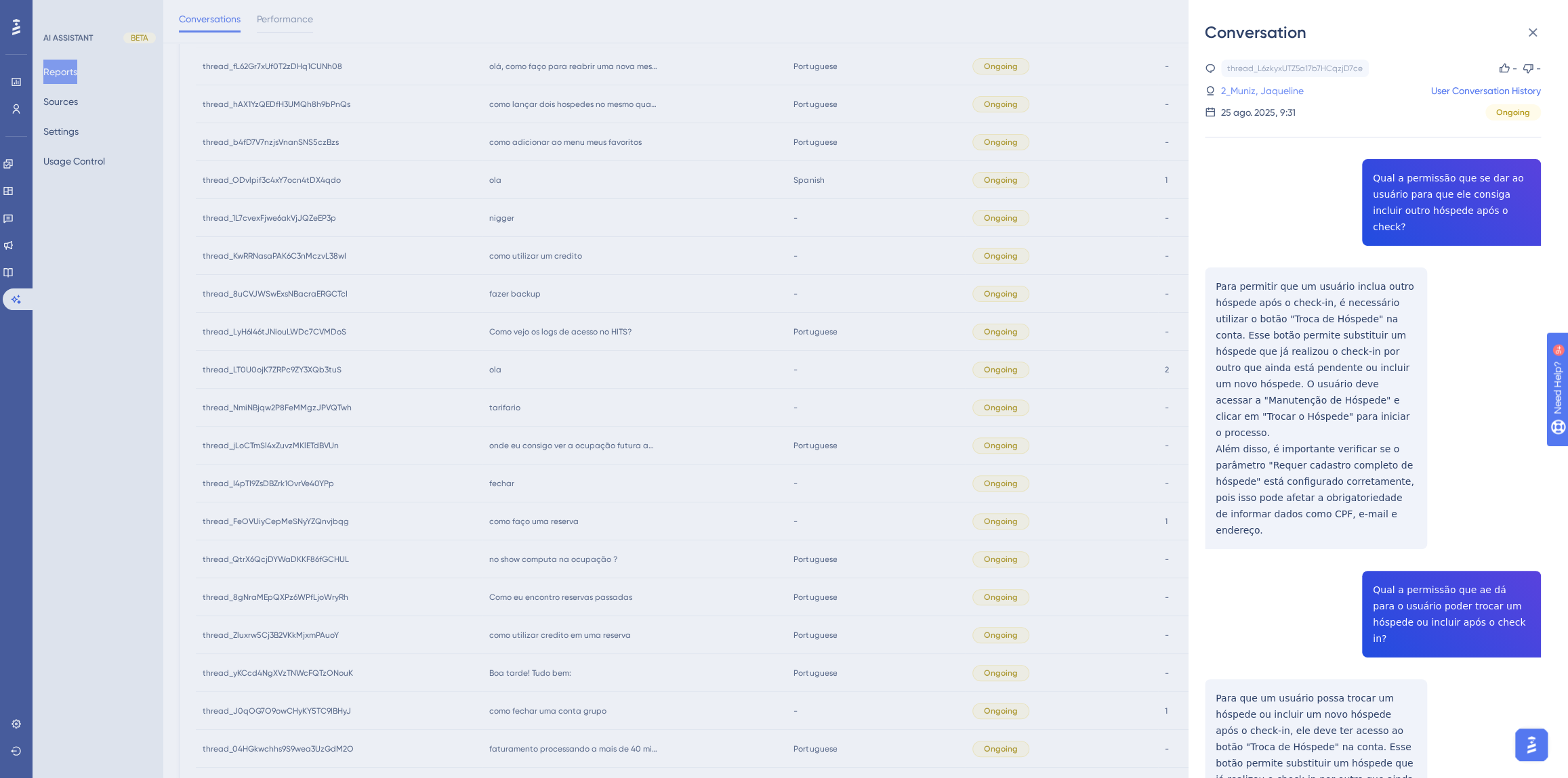
click at [1243, 83] on link "2_Muniz, Jaqueline" at bounding box center [1262, 90] width 83 height 16
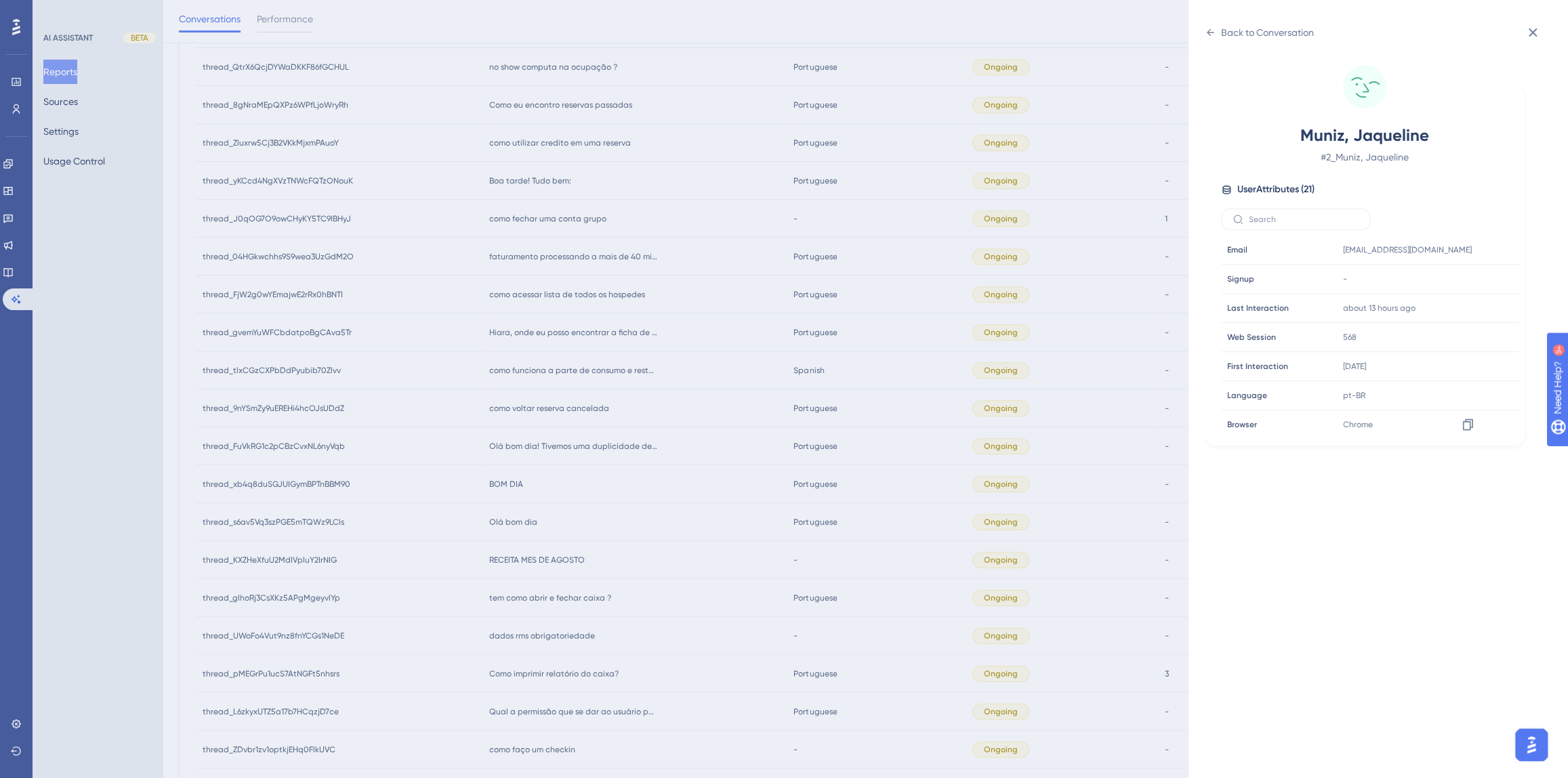
scroll to position [369, 0]
click at [1464, 374] on icon at bounding box center [1467, 376] width 14 height 14
click at [696, 497] on div "Back to Conversation Muniz, Jaqueline # 2_Muniz, Jaqueline User Attributes ( 21…" at bounding box center [784, 389] width 1568 height 778
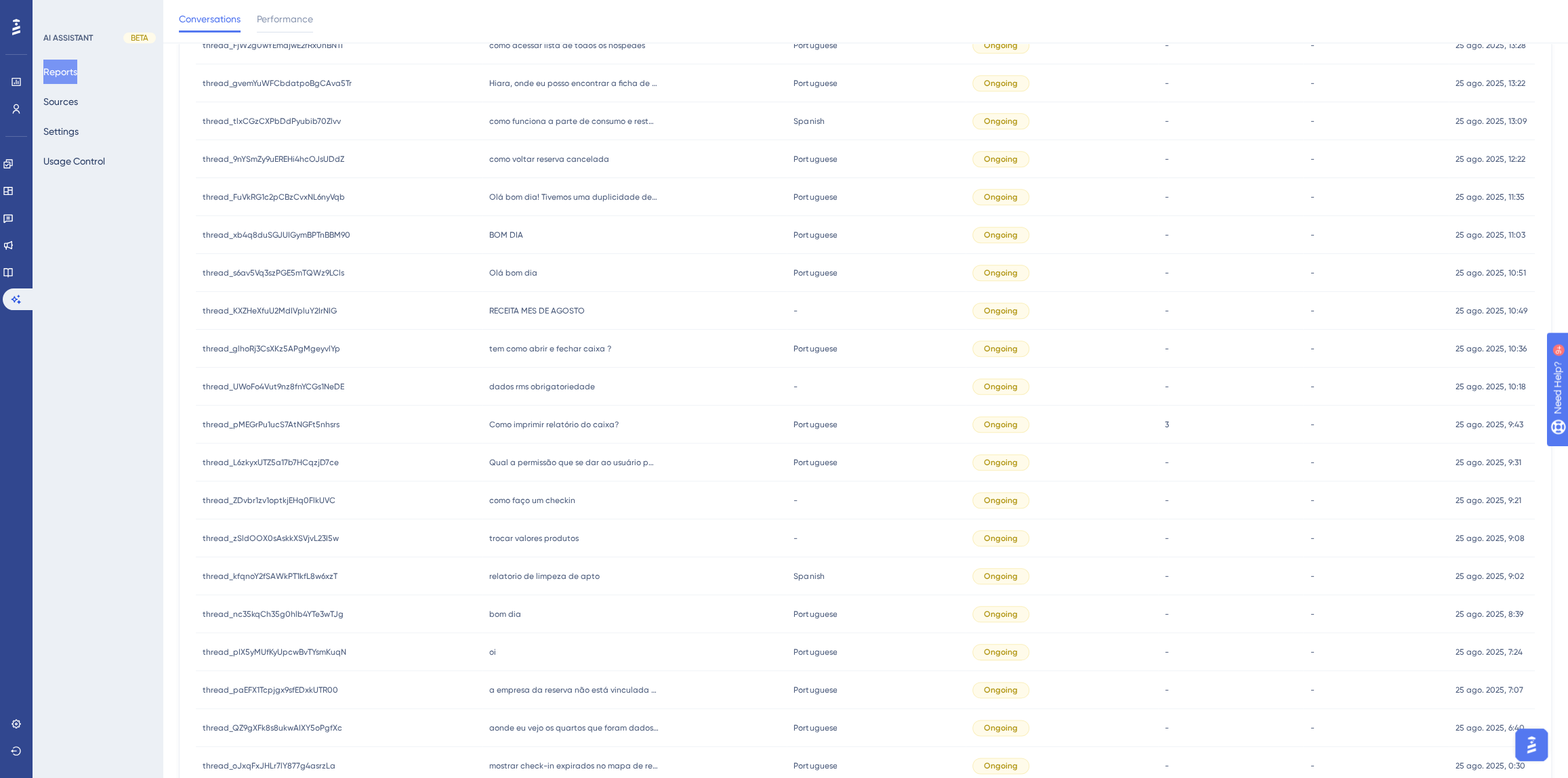
scroll to position [952, 0]
click at [553, 428] on span "Como imprimir relatório do caixa?" at bounding box center [554, 427] width 130 height 11
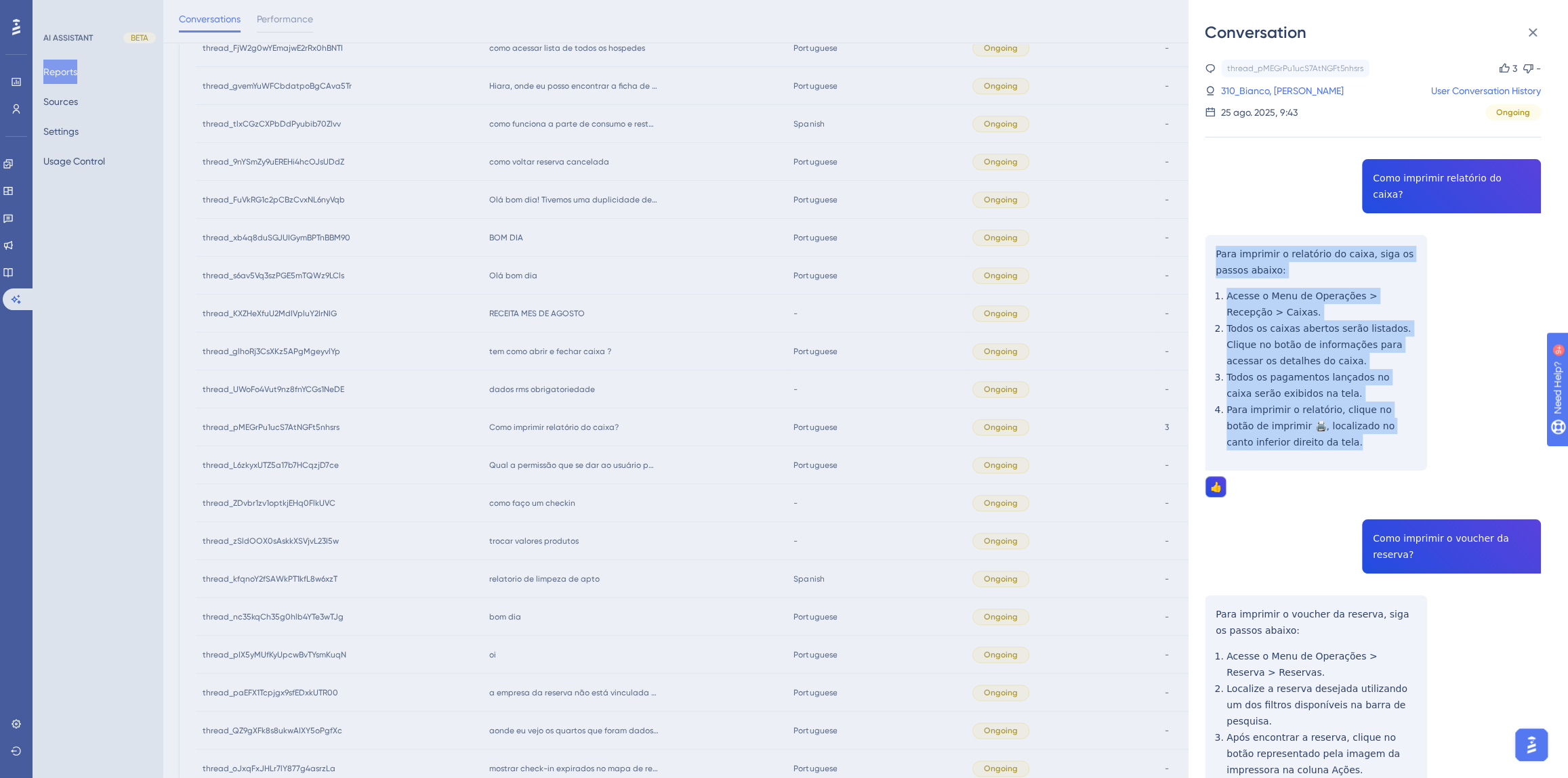
drag, startPoint x: 1292, startPoint y: 429, endPoint x: 1206, endPoint y: 238, distance: 209.5
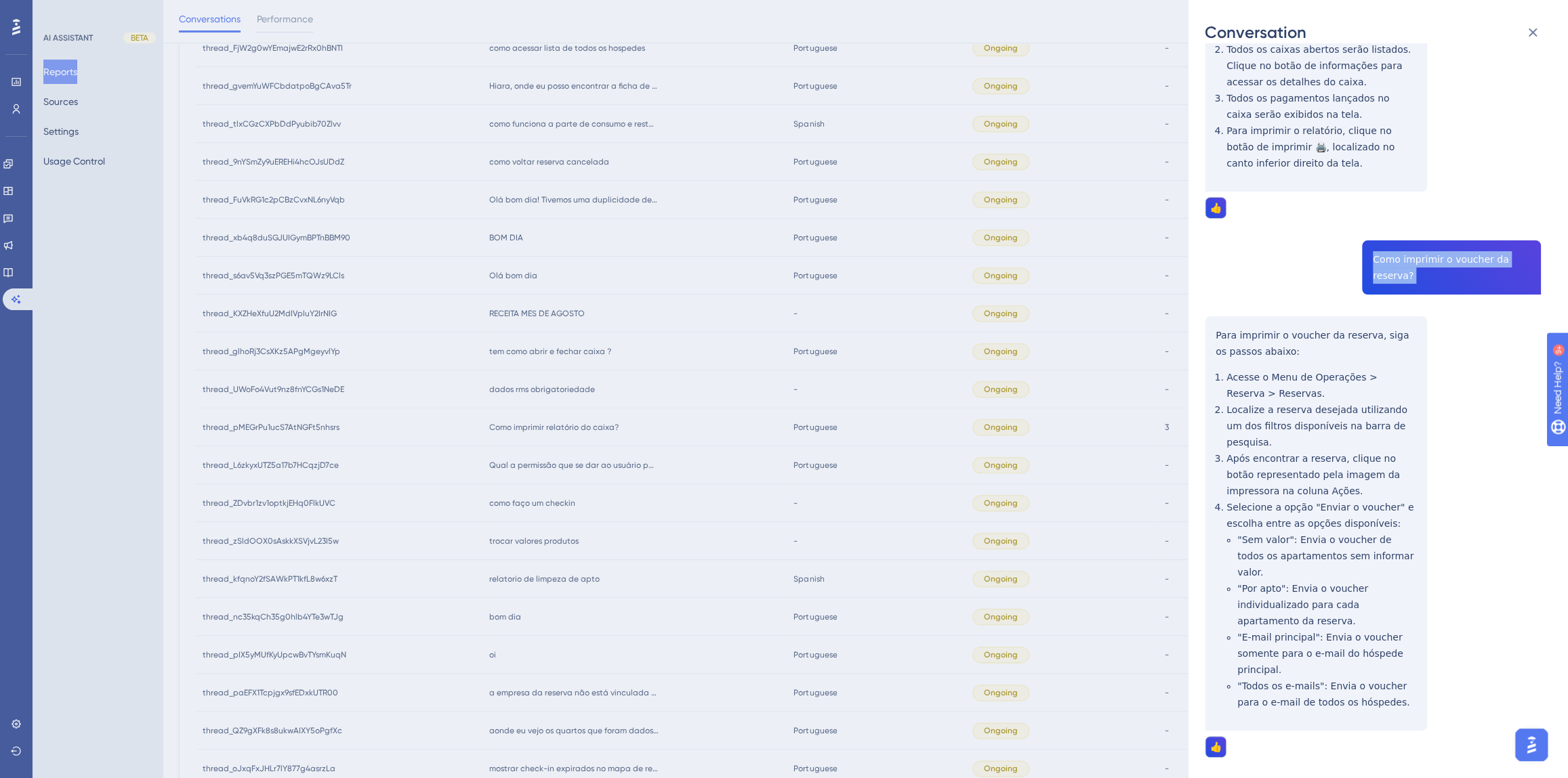
scroll to position [430, 0]
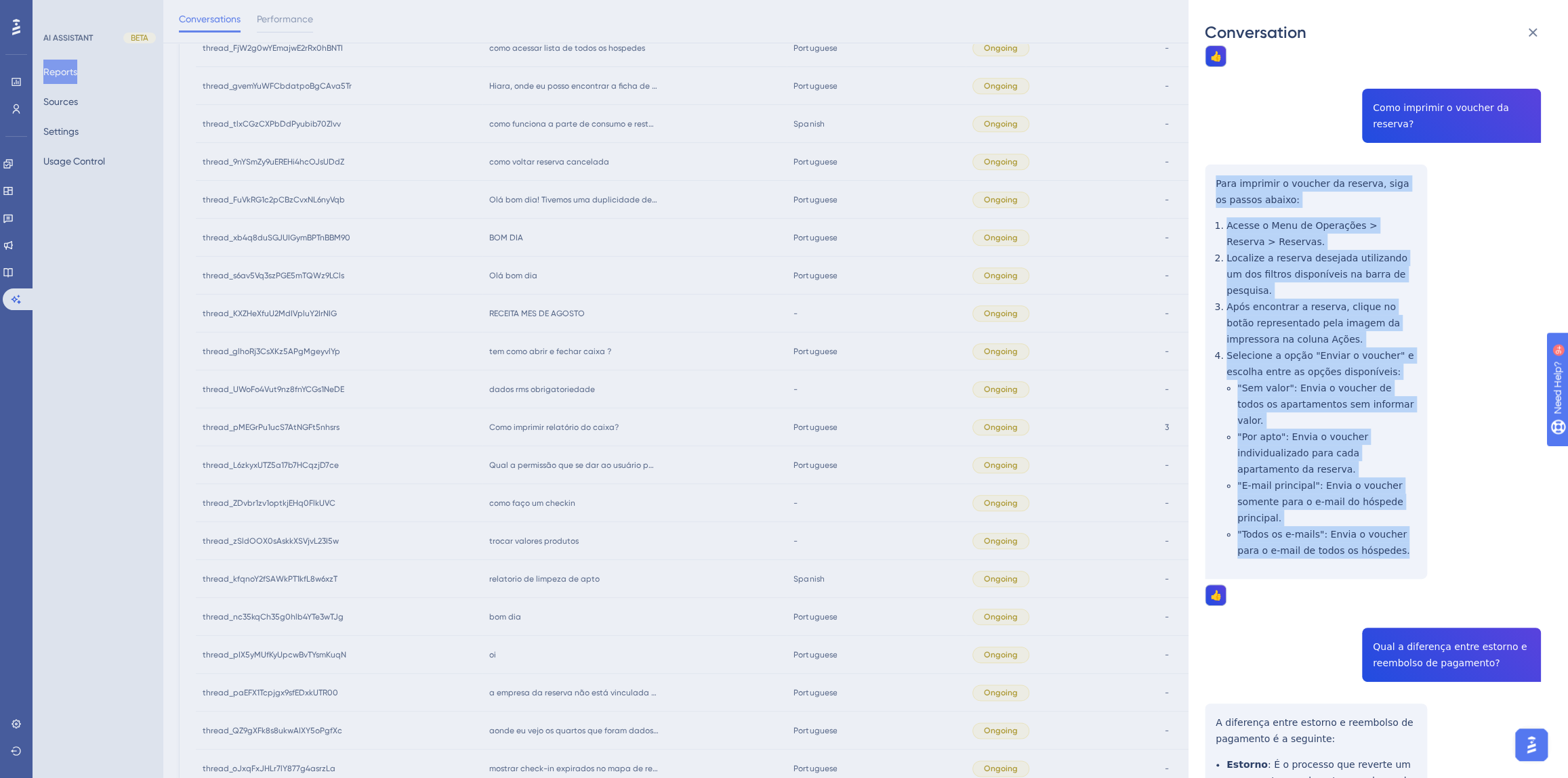
drag, startPoint x: 1322, startPoint y: 466, endPoint x: 1205, endPoint y: 153, distance: 334.2
click at [1205, 153] on div "thread_pMEGrPu1ucS7AtNGFt5nhsrs Copy 3 - 310_Bianco, Hugo User Conversation His…" at bounding box center [1373, 596] width 336 height 1934
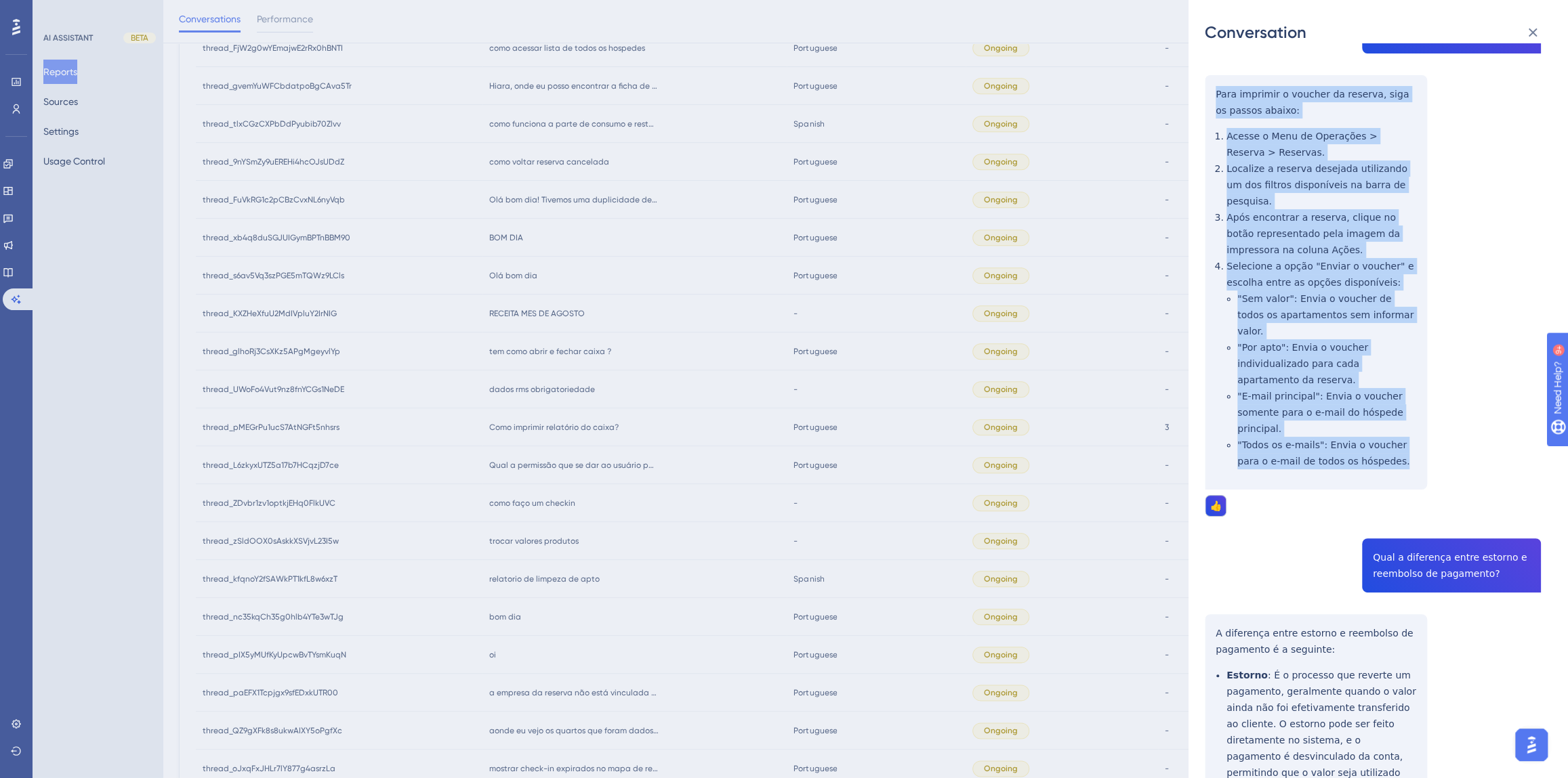
scroll to position [800, 0]
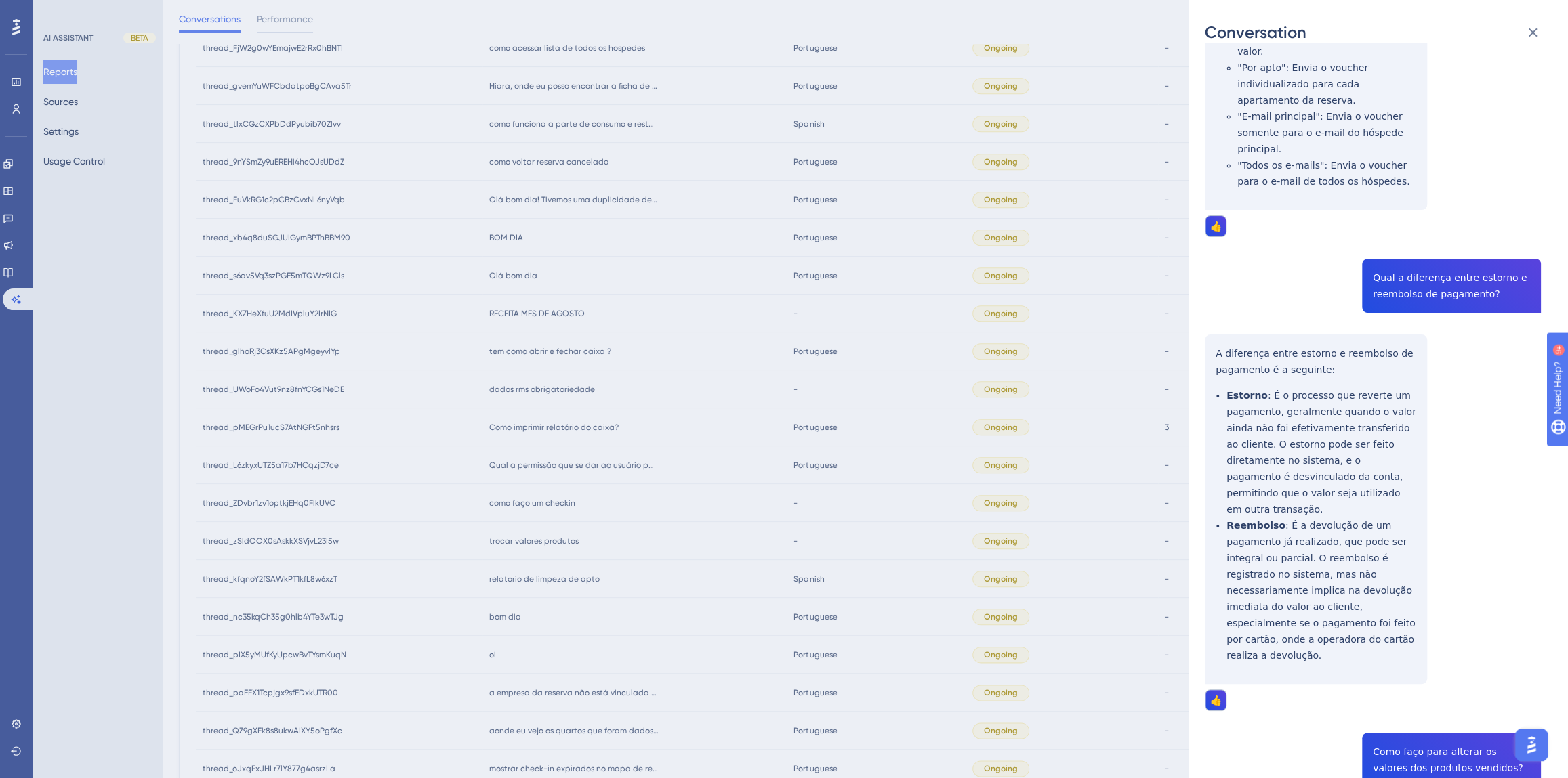
click at [1390, 229] on div "thread_pMEGrPu1ucS7AtNGFt5nhsrs Copy 3 - 310_Bianco, Hugo User Conversation His…" at bounding box center [1373, 227] width 336 height 1934
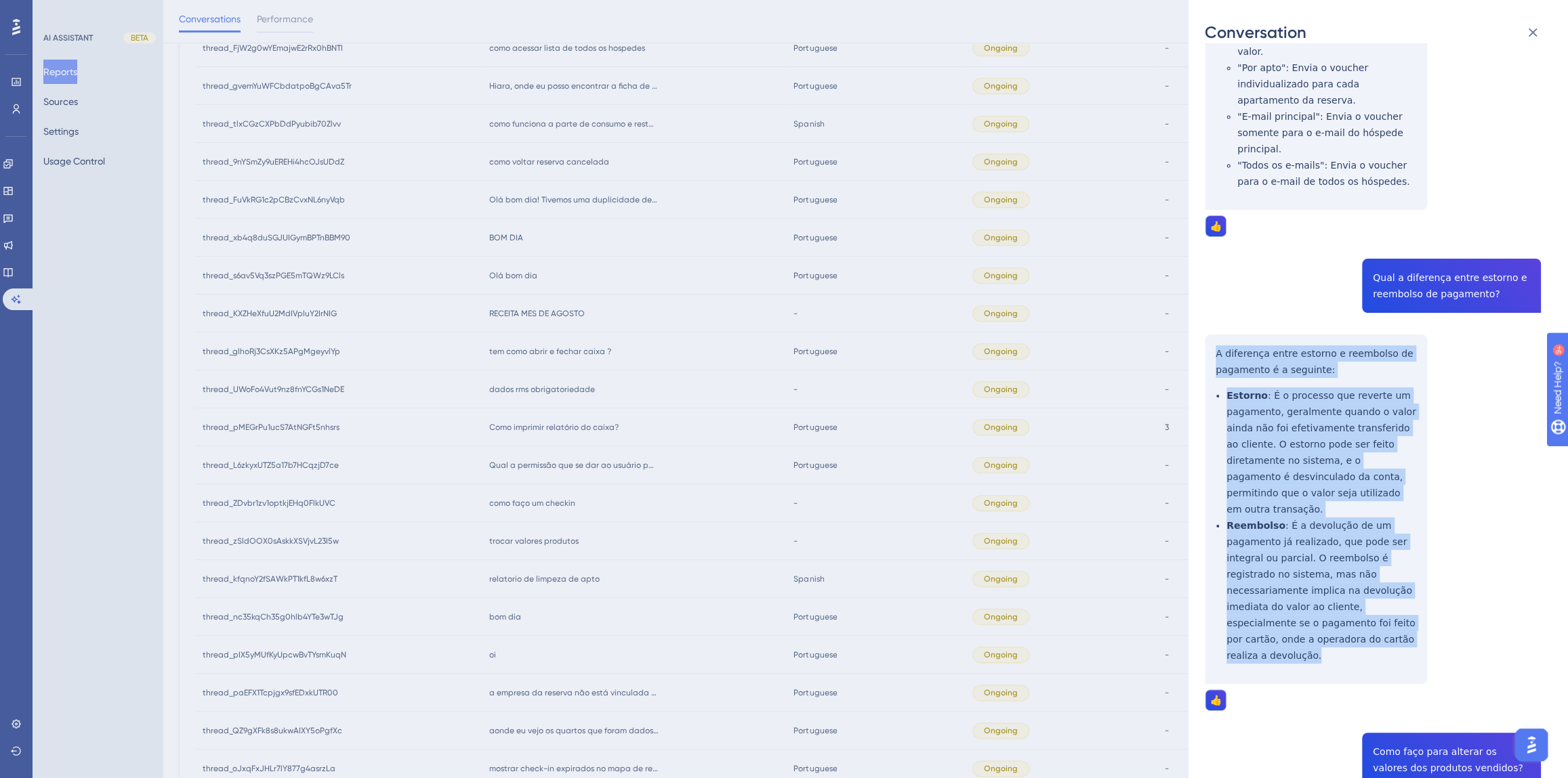
drag, startPoint x: 1282, startPoint y: 541, endPoint x: 1210, endPoint y: 290, distance: 261.1
click at [1210, 291] on div "thread_pMEGrPu1ucS7AtNGFt5nhsrs Copy 3 - 310_Bianco, Hugo User Conversation His…" at bounding box center [1373, 227] width 336 height 1934
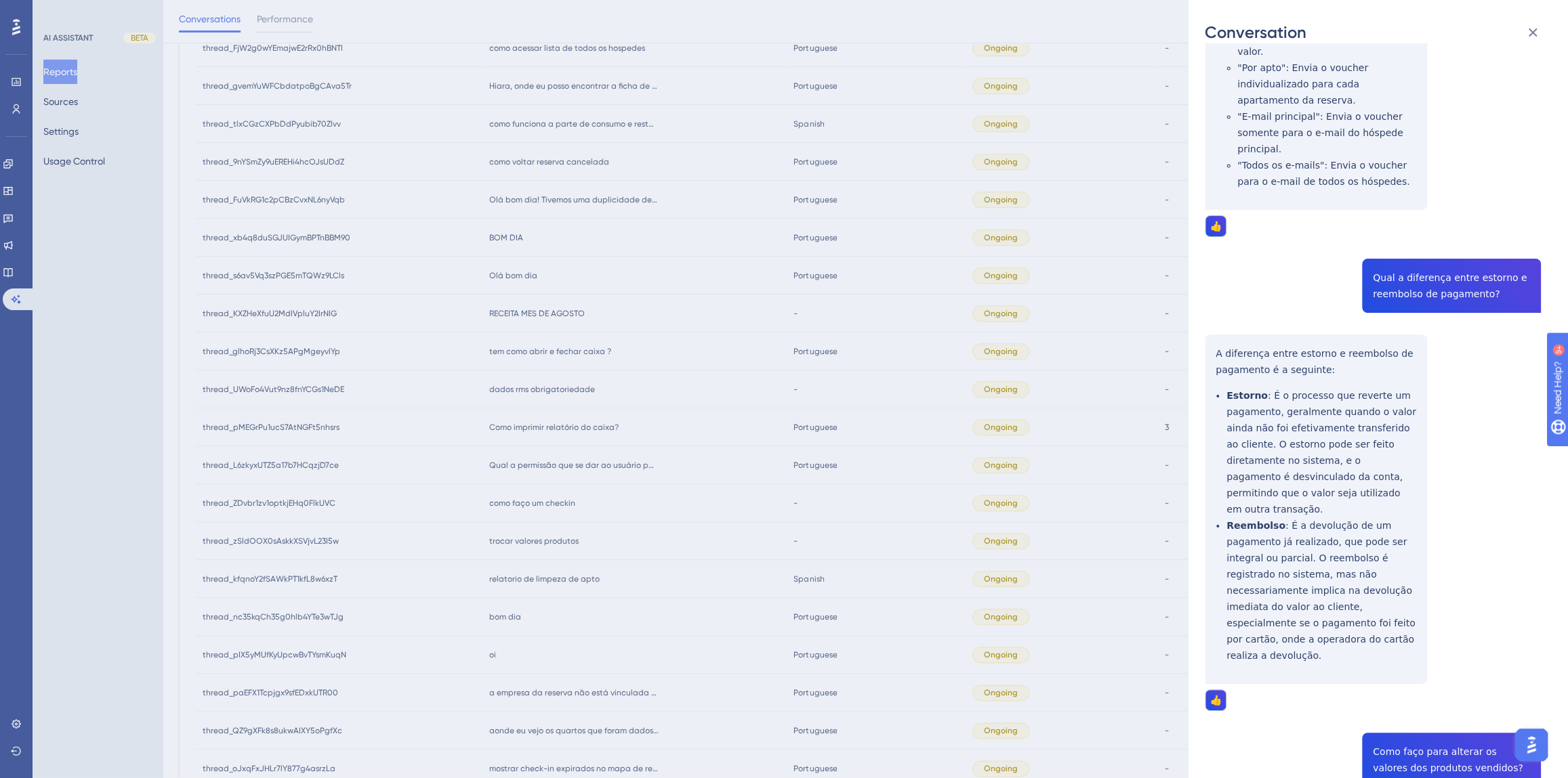
click at [1444, 669] on div "thread_pMEGrPu1ucS7AtNGFt5nhsrs Copy 3 - 310_Bianco, Hugo User Conversation His…" at bounding box center [1373, 227] width 336 height 1934
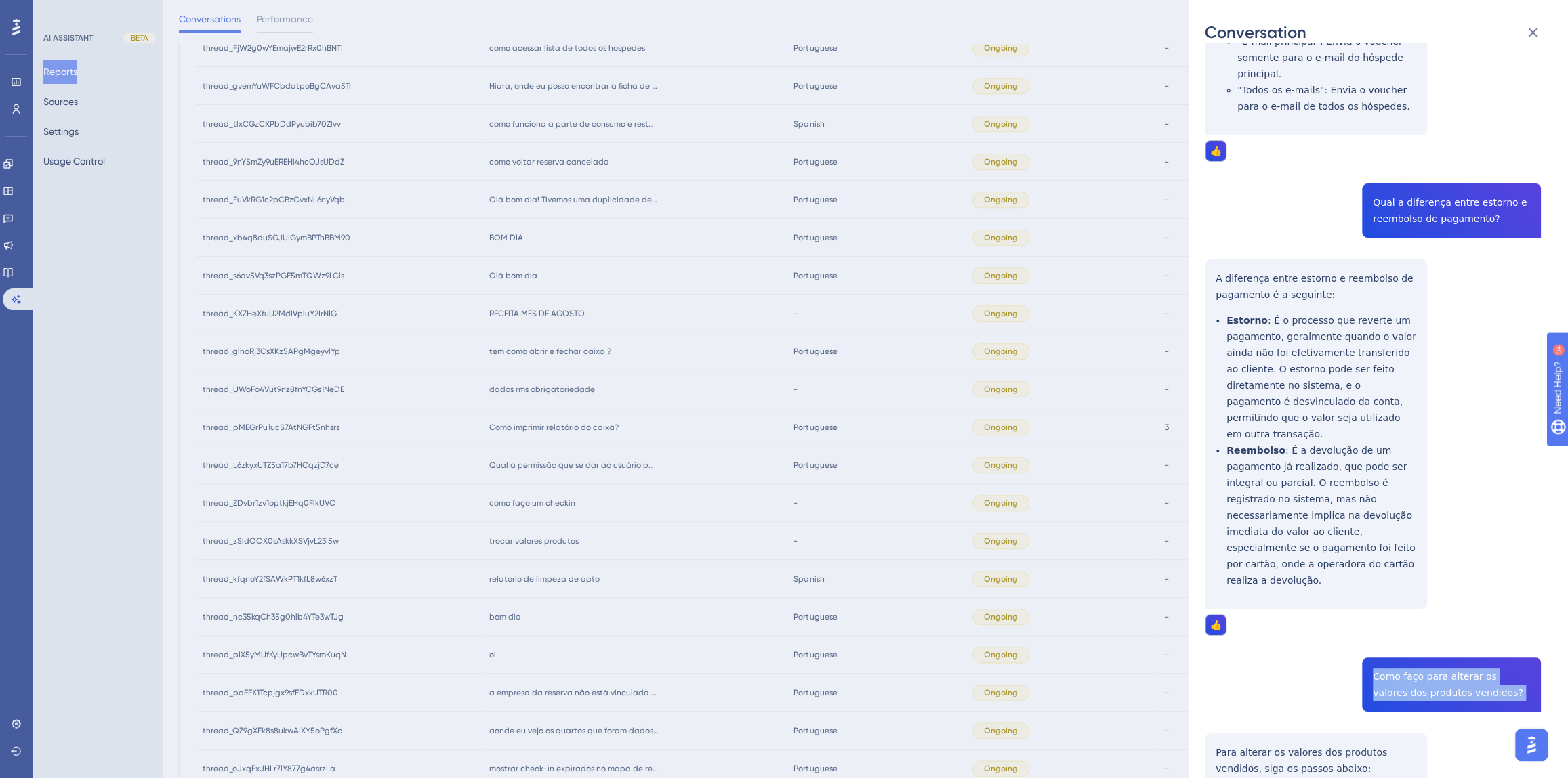
scroll to position [1060, 0]
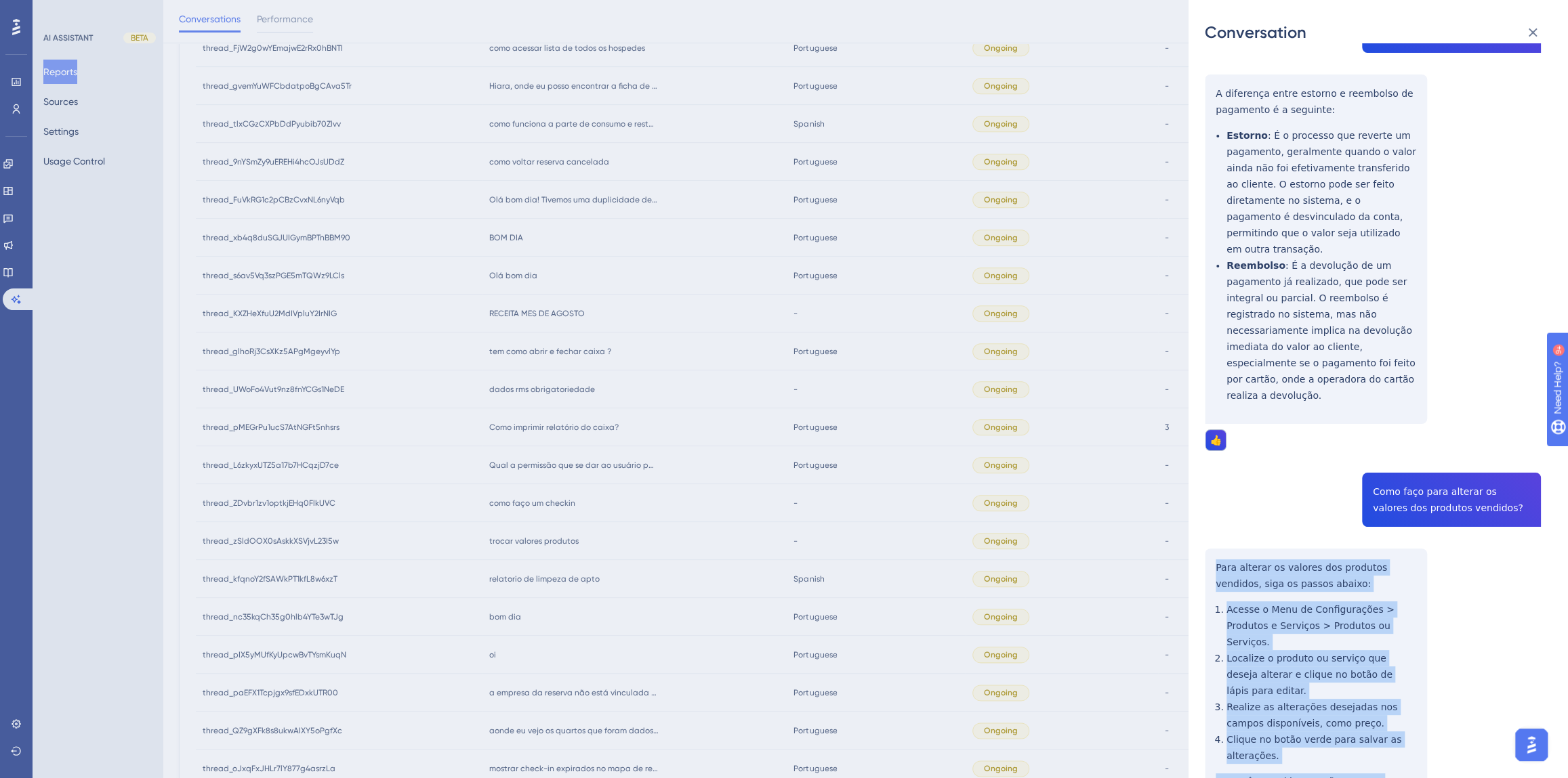
drag, startPoint x: 1392, startPoint y: 700, endPoint x: 1206, endPoint y: 472, distance: 294.2
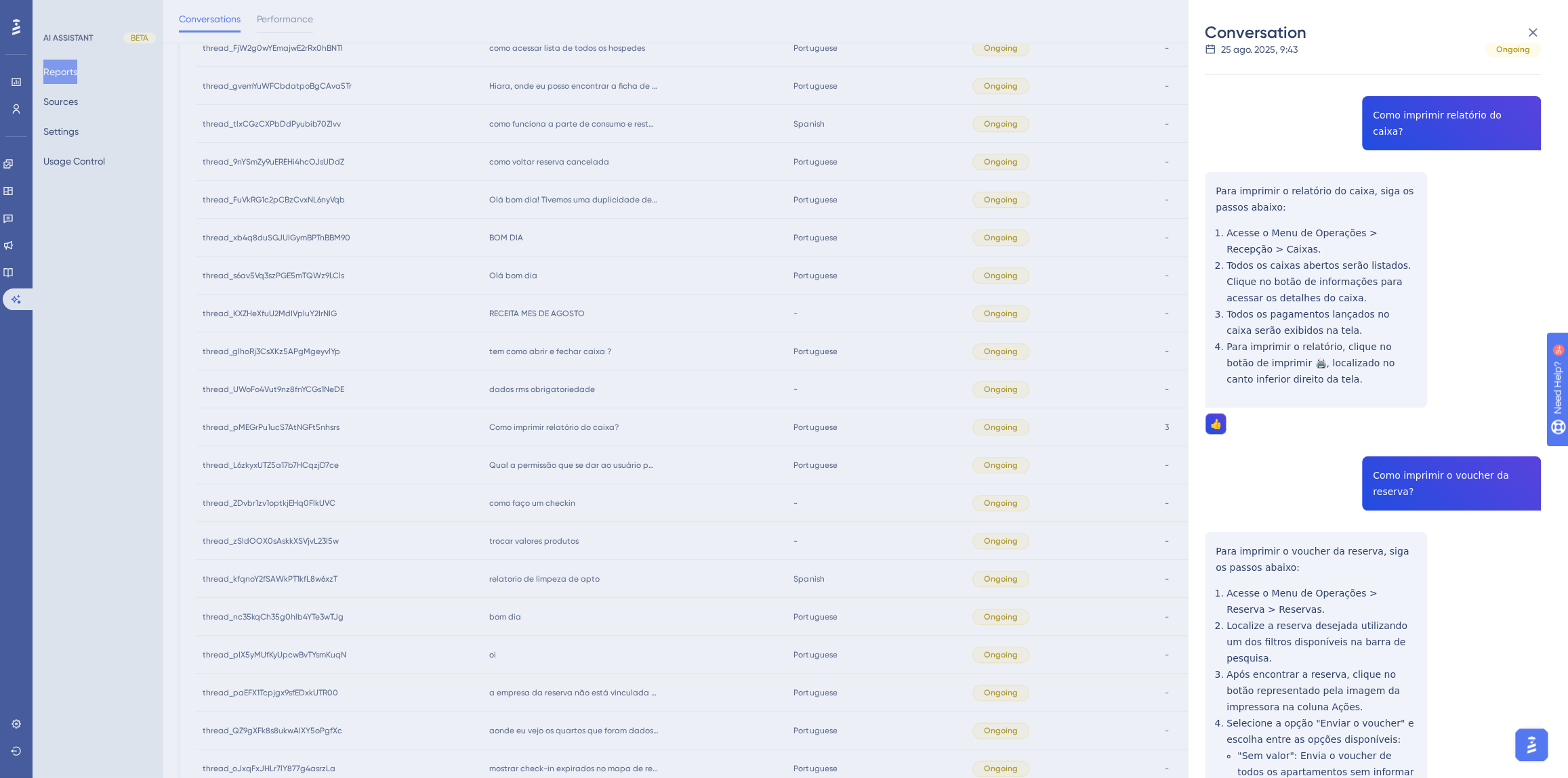
scroll to position [0, 0]
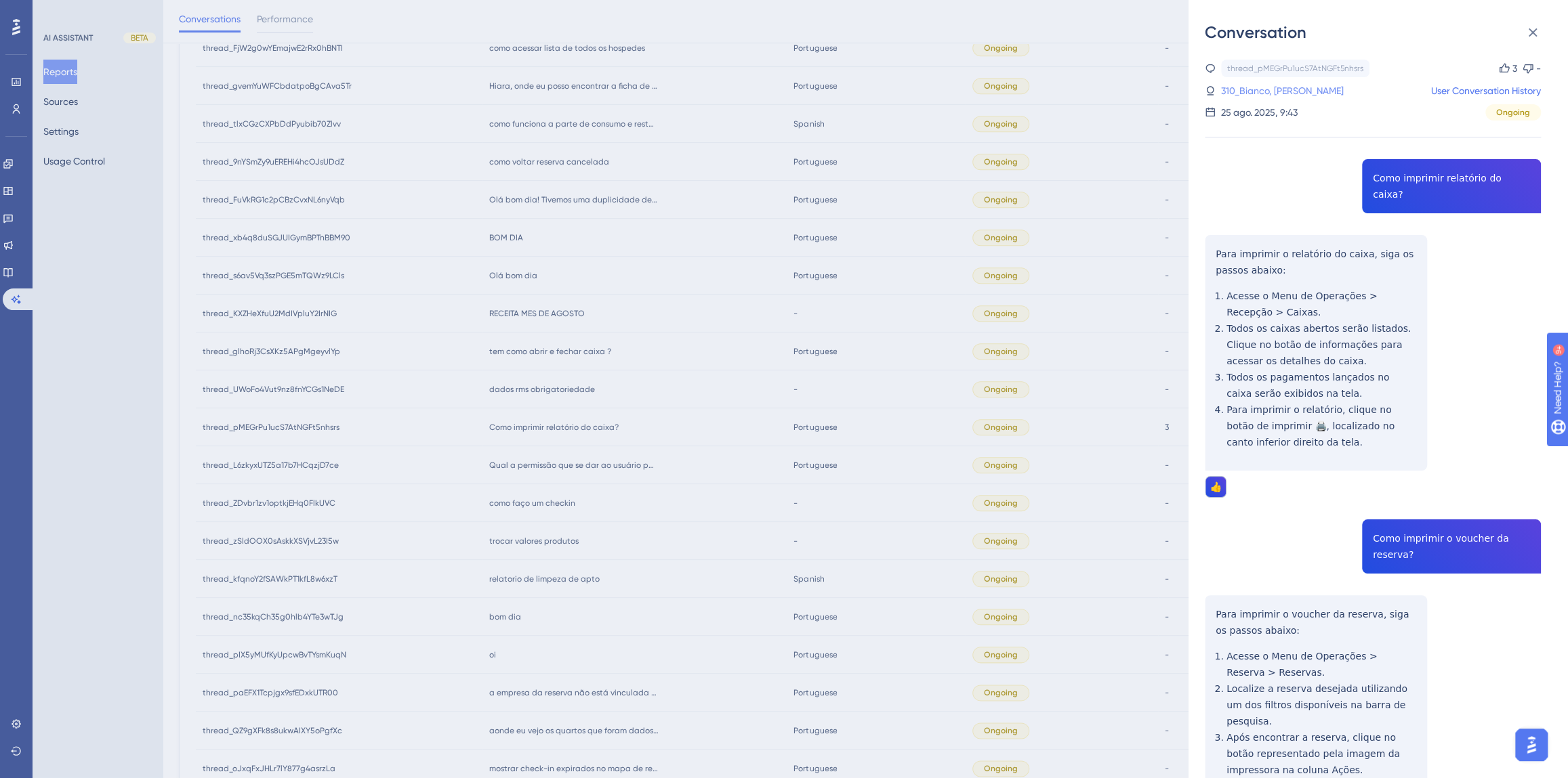
click at [1250, 90] on link "310_Bianco, Hugo" at bounding box center [1282, 90] width 123 height 16
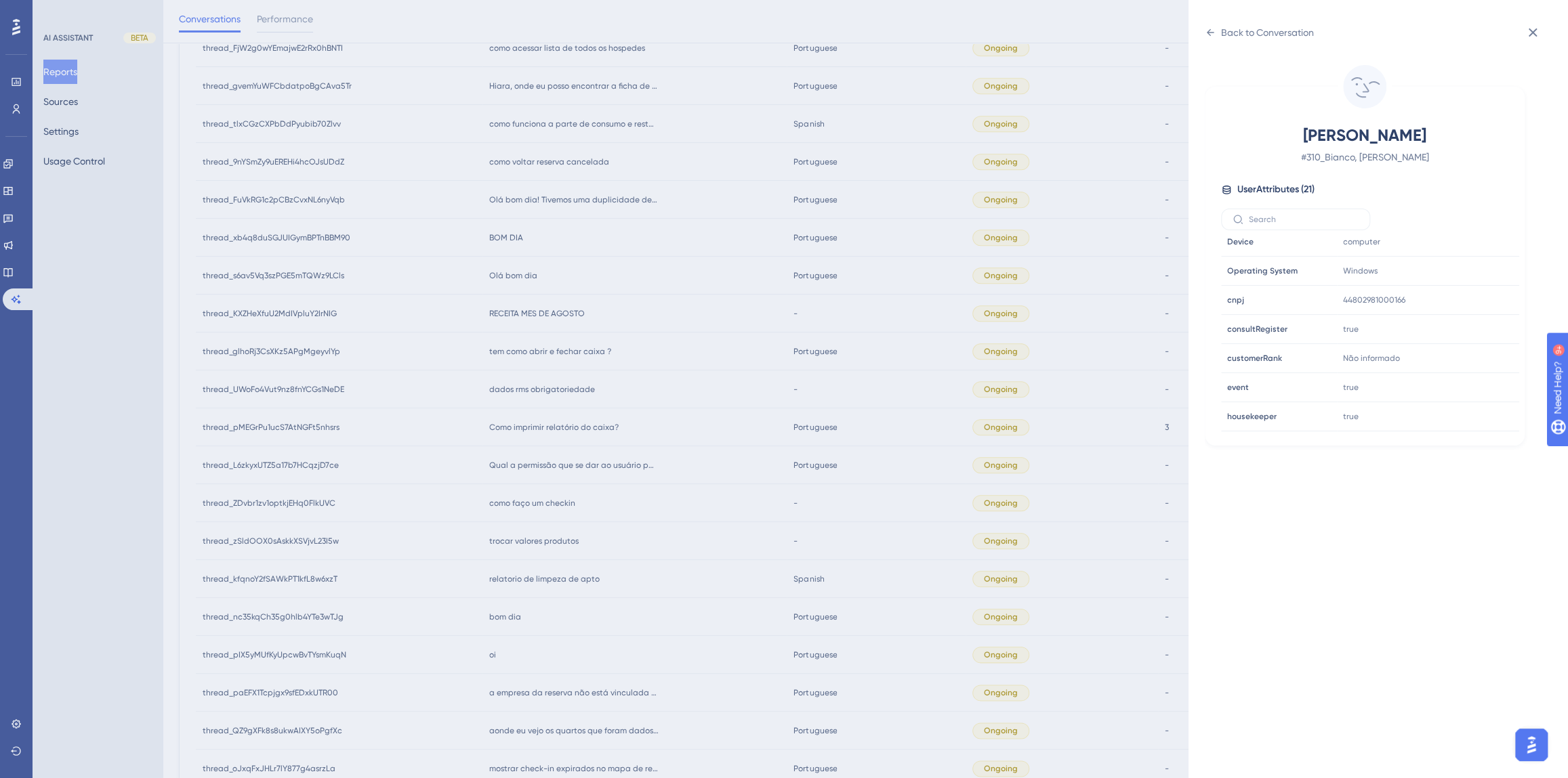
scroll to position [411, 0]
click at [1247, 29] on div "Back to Conversation" at bounding box center [1267, 32] width 93 height 16
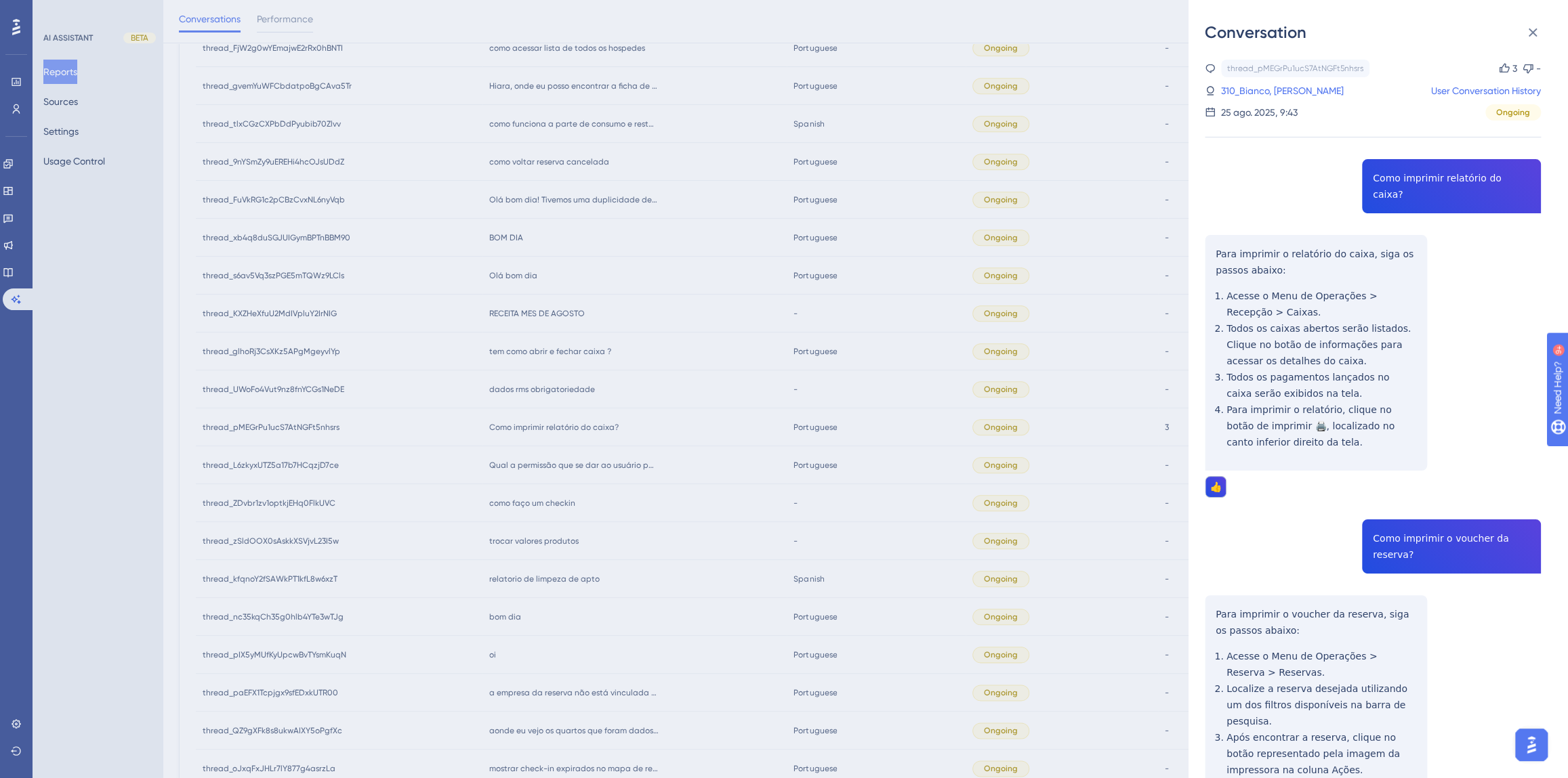
click at [633, 526] on div "Conversation thread_pMEGrPu1ucS7AtNGFt5nhsrs Copy 3 - 310_Bianco, Hugo User Con…" at bounding box center [784, 389] width 1568 height 778
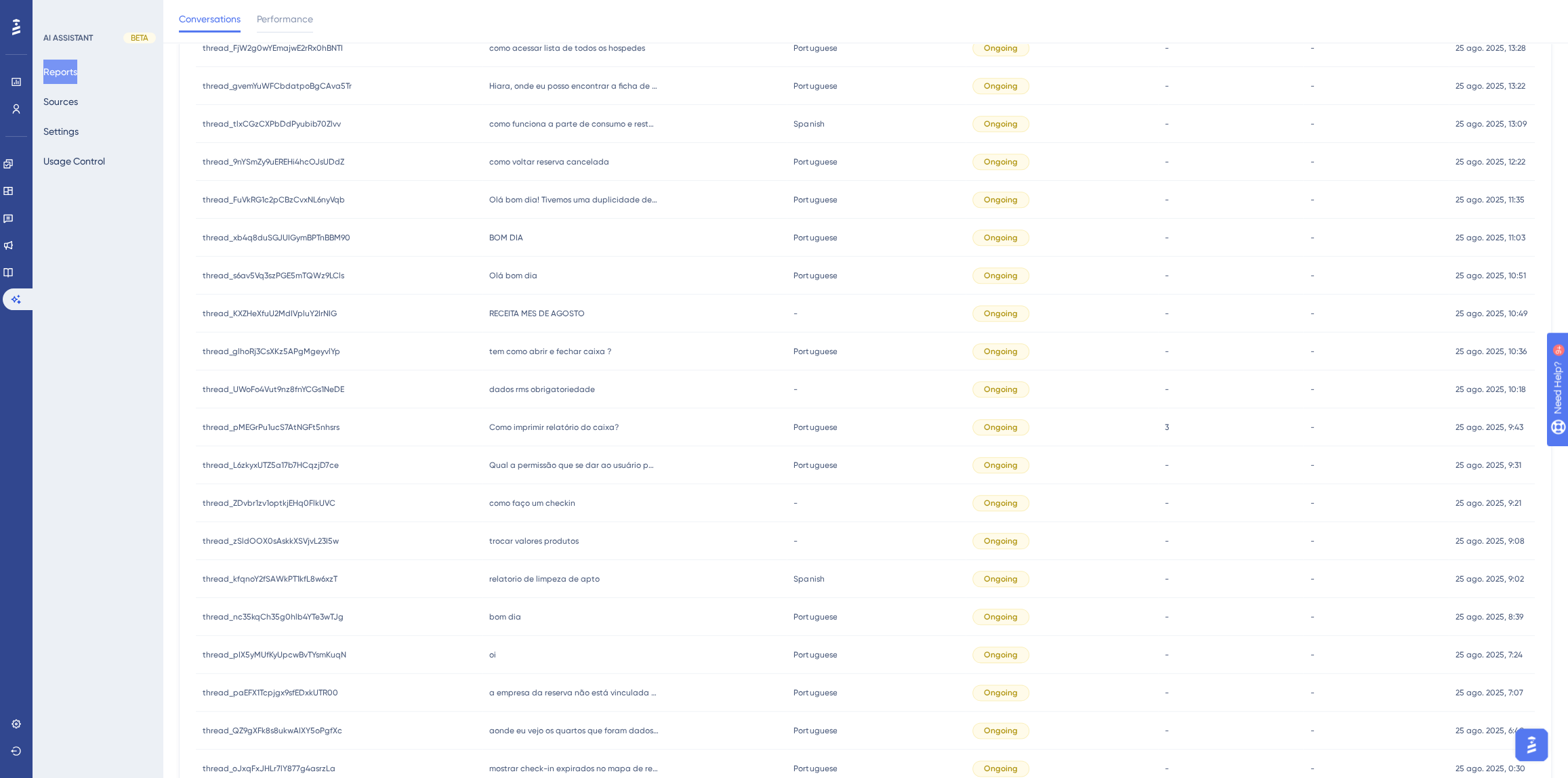
click at [554, 386] on span "dados rms obrigatoriedade" at bounding box center [542, 389] width 106 height 11
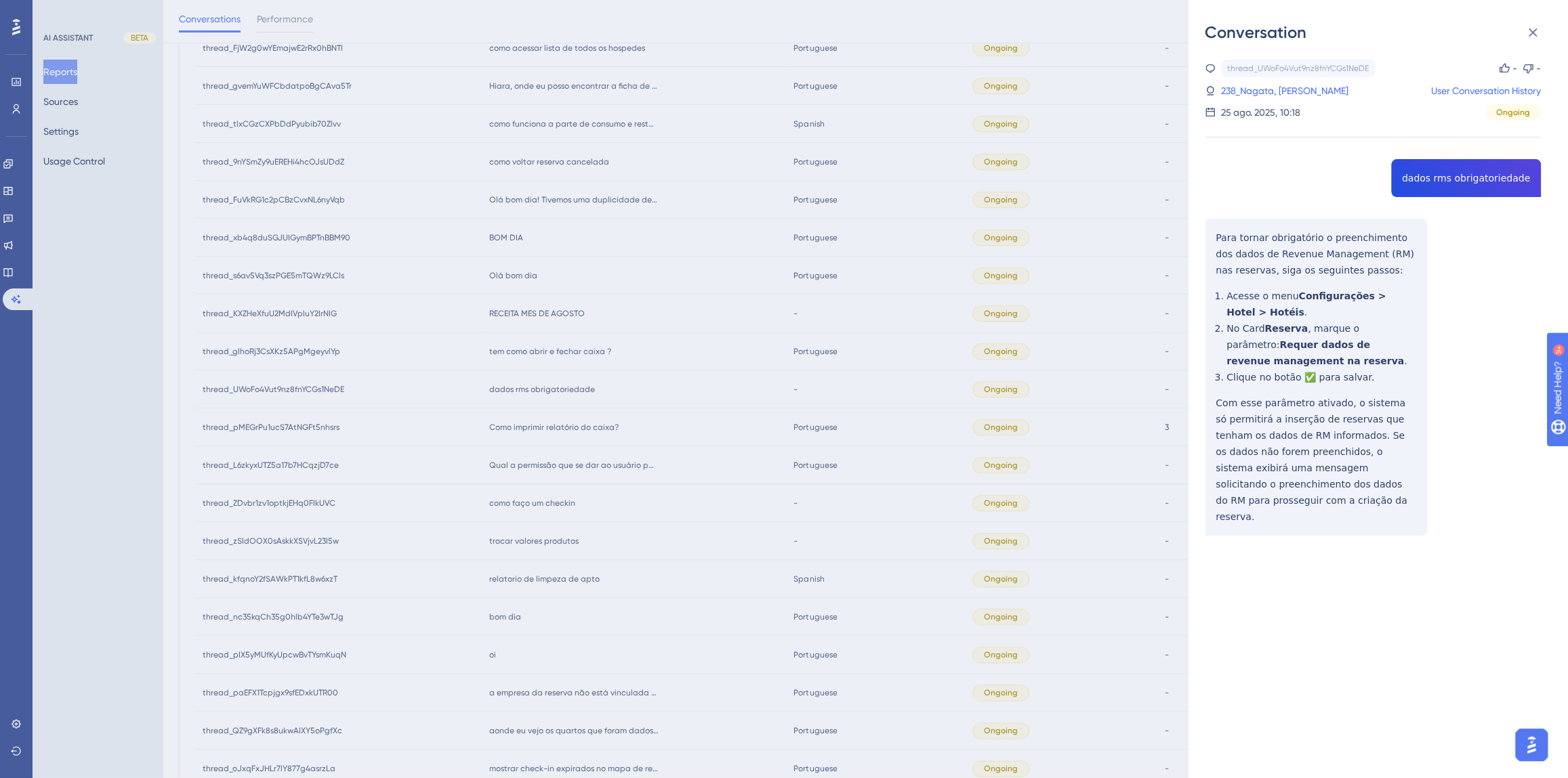
click at [1412, 177] on div "thread_UWoFo4Vut9nz8fnYCGs1NeDE Copy - - 238_Nagata, Camilla User Conversation …" at bounding box center [1373, 332] width 336 height 545
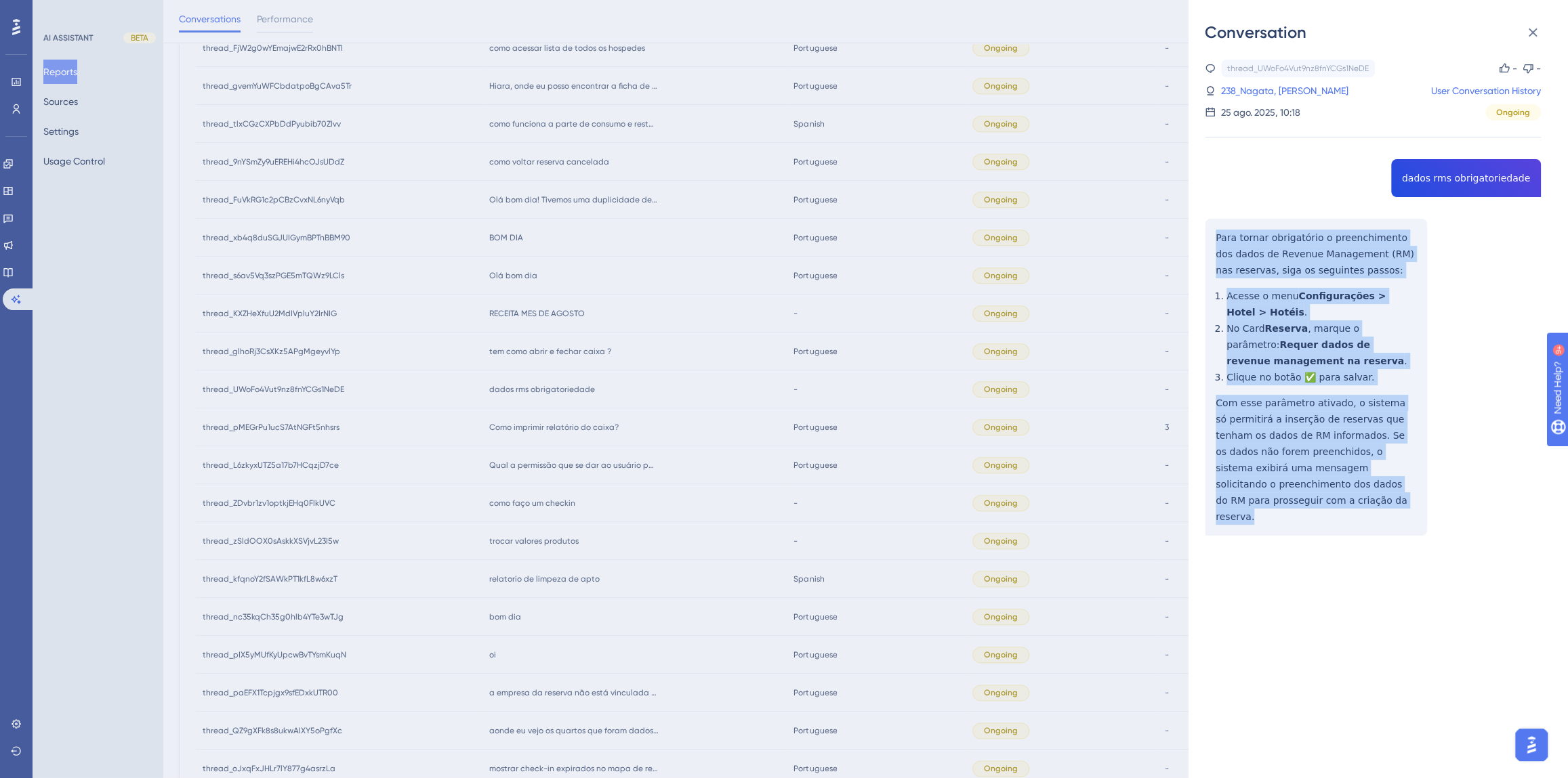
drag, startPoint x: 1256, startPoint y: 499, endPoint x: 1215, endPoint y: 230, distance: 272.1
click at [1215, 230] on div "thread_UWoFo4Vut9nz8fnYCGs1NeDE Copy - - 238_Nagata, Camilla User Conversation …" at bounding box center [1373, 332] width 336 height 545
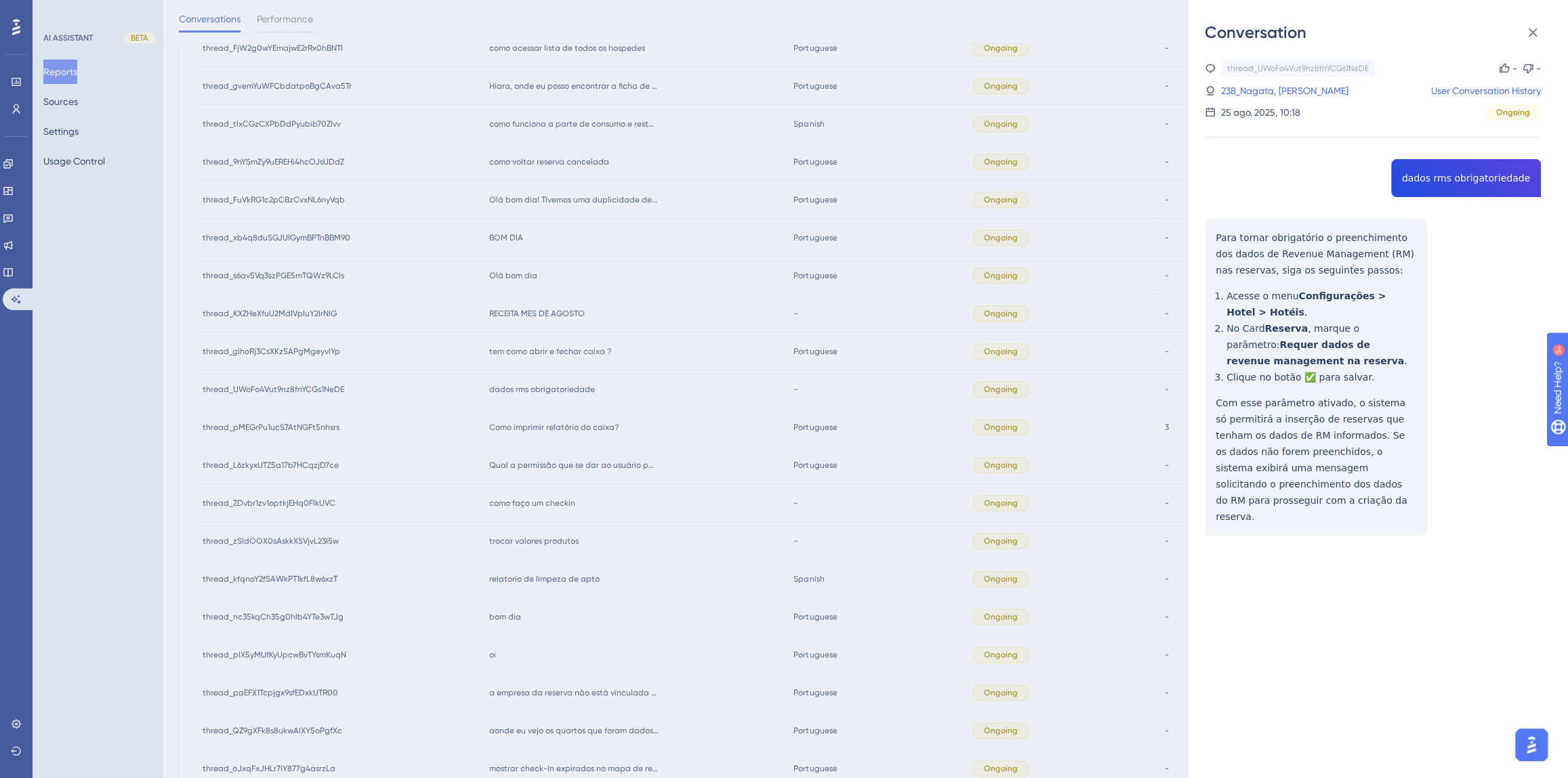
click at [622, 515] on div "Conversation thread_UWoFo4Vut9nz8fnYCGs1NeDE Copy - - 238_Nagata, Camilla User …" at bounding box center [784, 389] width 1568 height 778
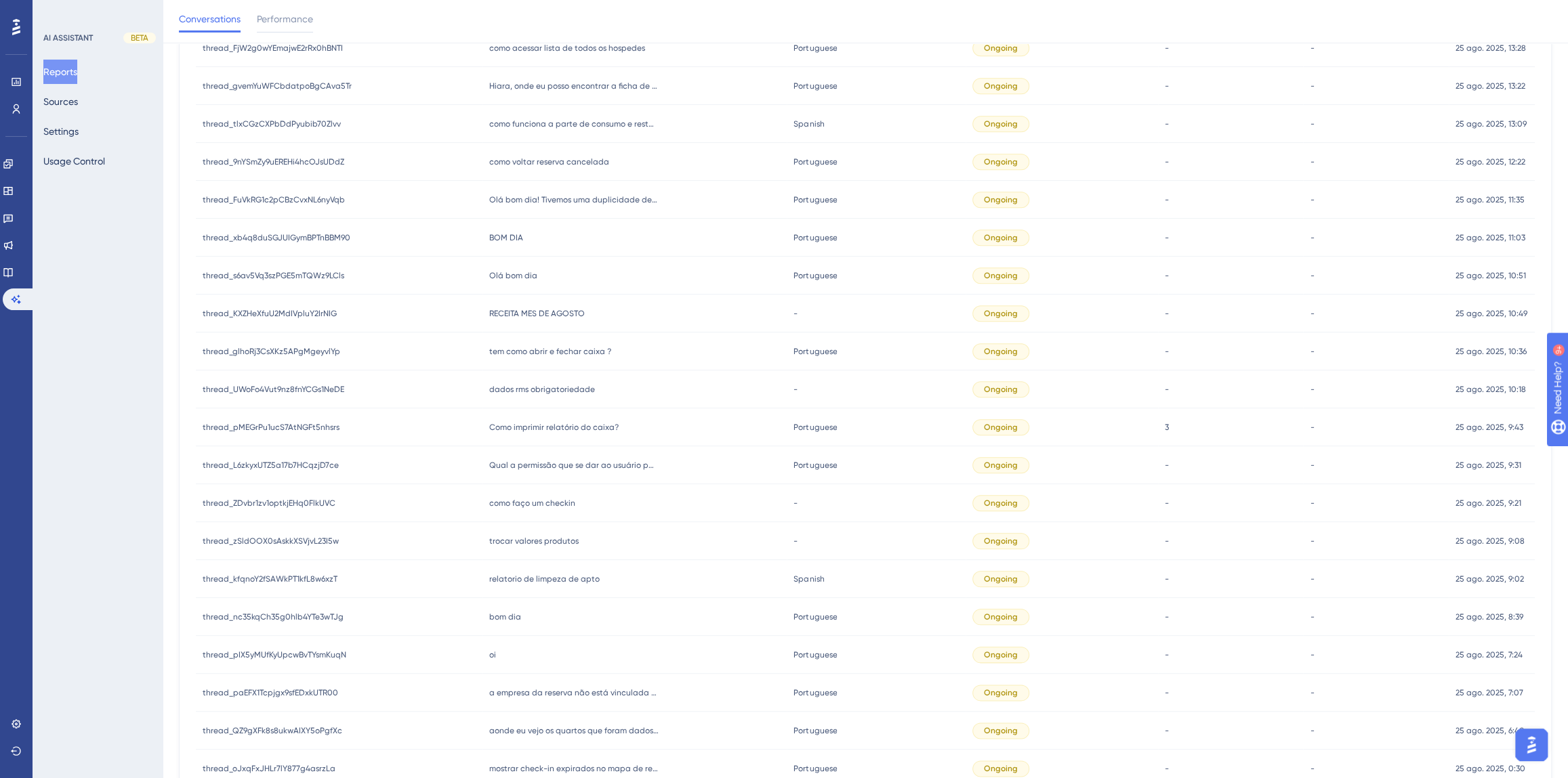
click at [535, 352] on span "tem como abrir e fechar caixa ?" at bounding box center [550, 351] width 122 height 11
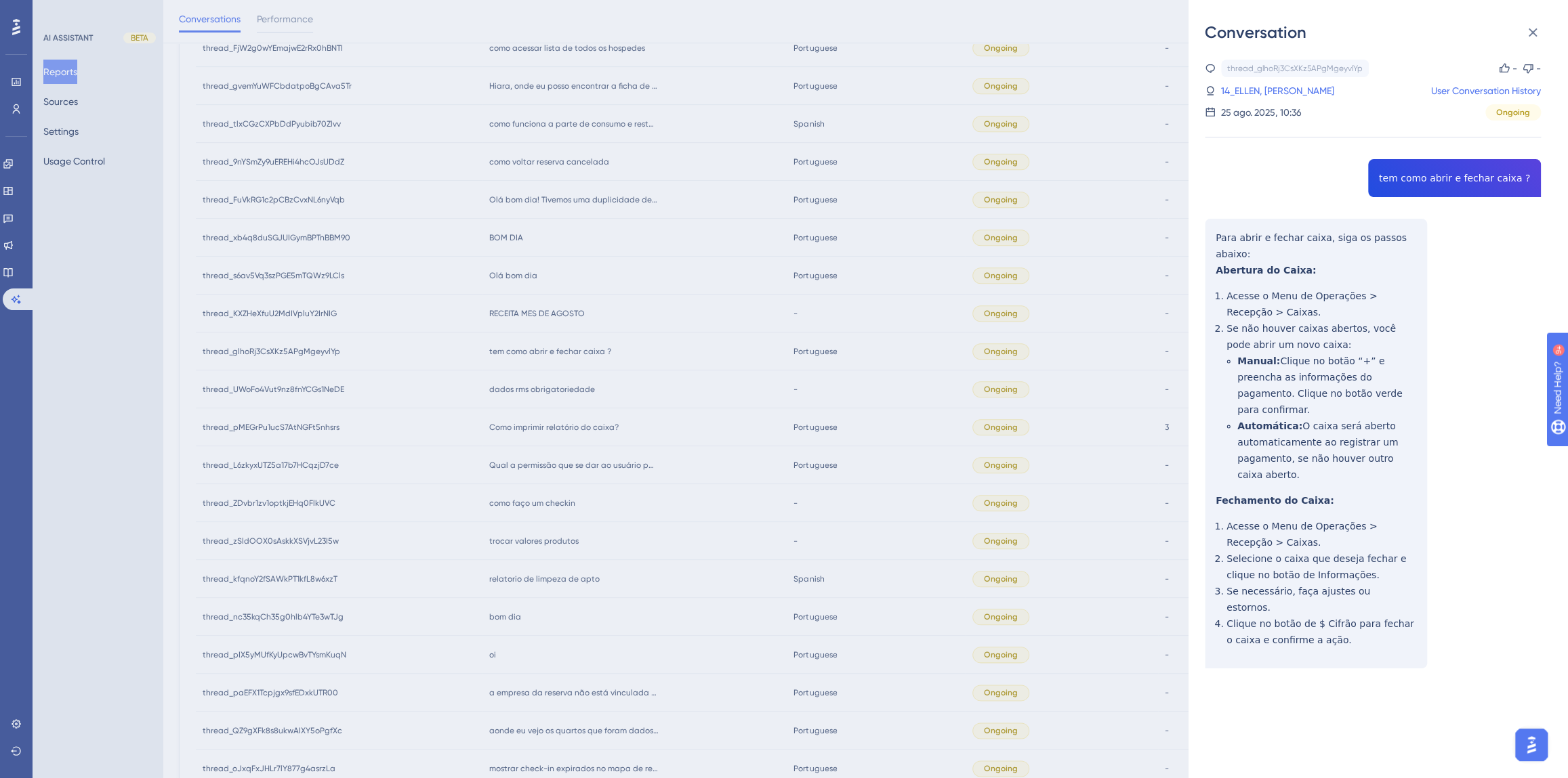
click at [1416, 176] on div "thread_glhoRj3CsXKz5APgMgeyvlYp Copy - - 14_ELLEN, FABIOLA User Conversation Hi…" at bounding box center [1373, 399] width 336 height 678
click at [1240, 84] on link "14_ELLEN, FABIOLA" at bounding box center [1277, 90] width 113 height 16
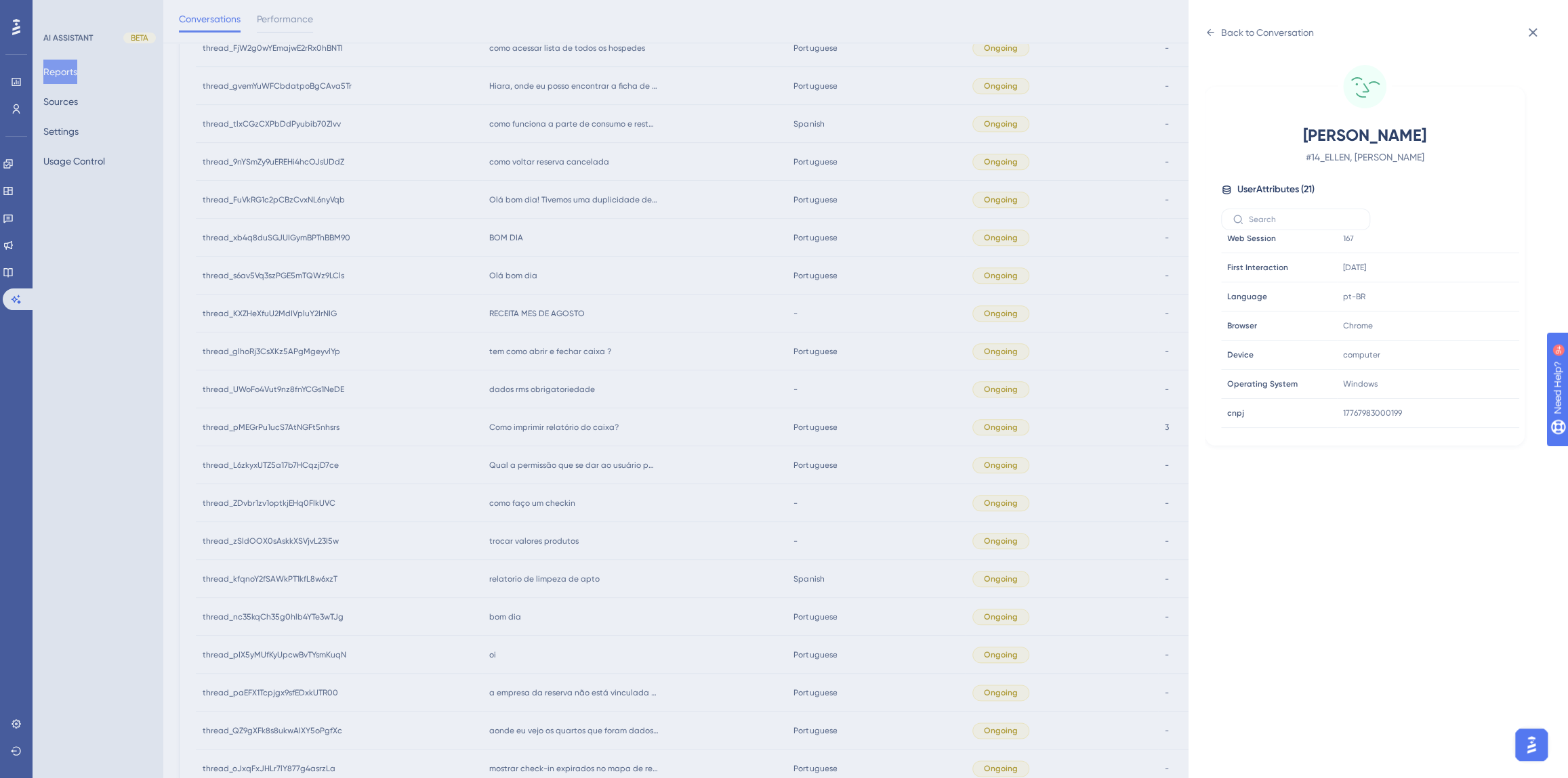
scroll to position [369, 0]
click at [1233, 41] on div "Back to Conversation" at bounding box center [1259, 32] width 109 height 21
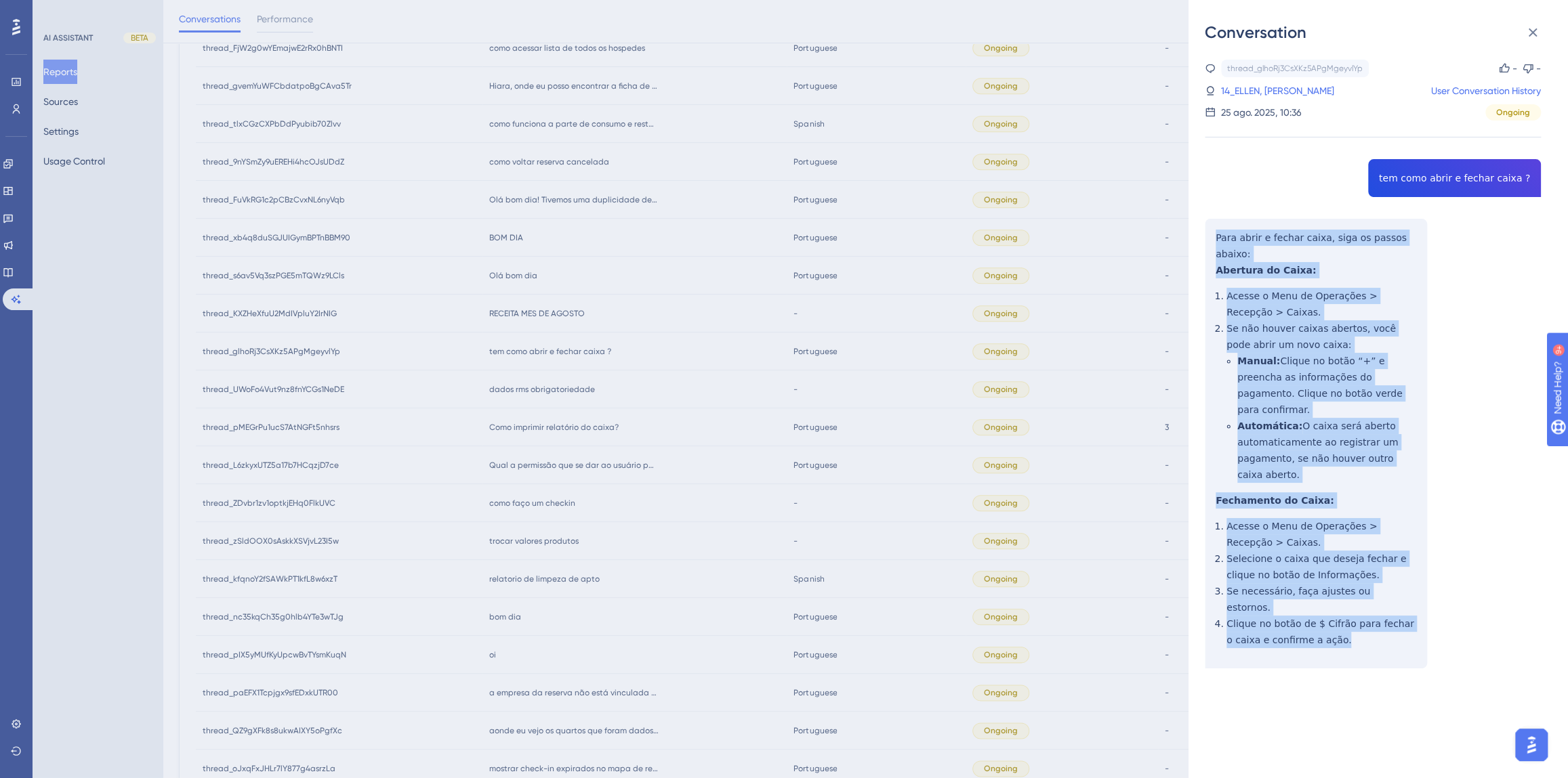
drag, startPoint x: 1345, startPoint y: 599, endPoint x: 1217, endPoint y: 227, distance: 393.4
click at [1217, 227] on div "thread_glhoRj3CsXKz5APgMgeyvlYp Copy - - 14_ELLEN, FABIOLA User Conversation Hi…" at bounding box center [1373, 399] width 336 height 678
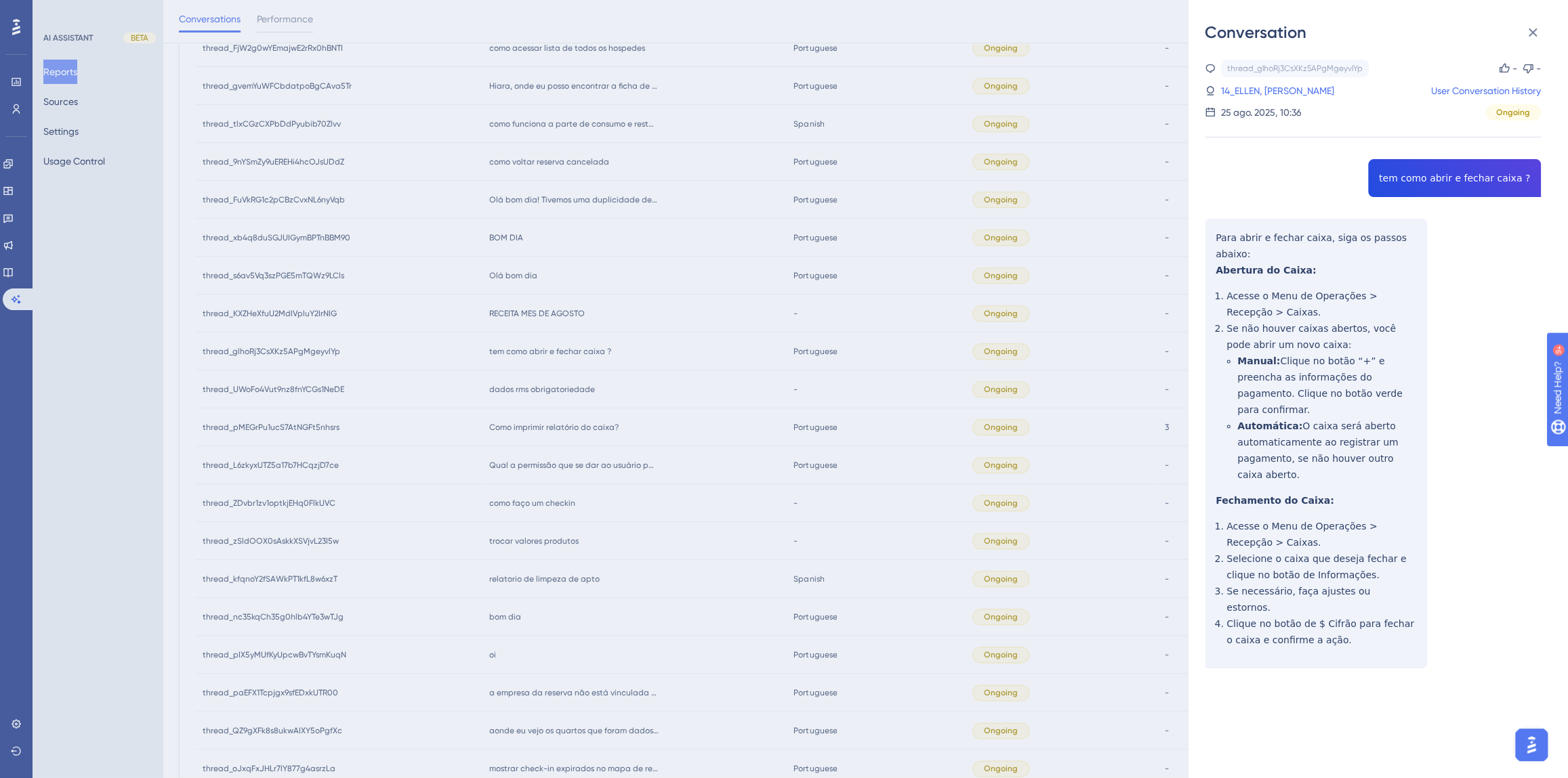
click at [650, 465] on div "Conversation thread_glhoRj3CsXKz5APgMgeyvlYp Copy - - 14_ELLEN, FABIOLA User Co…" at bounding box center [784, 389] width 1568 height 778
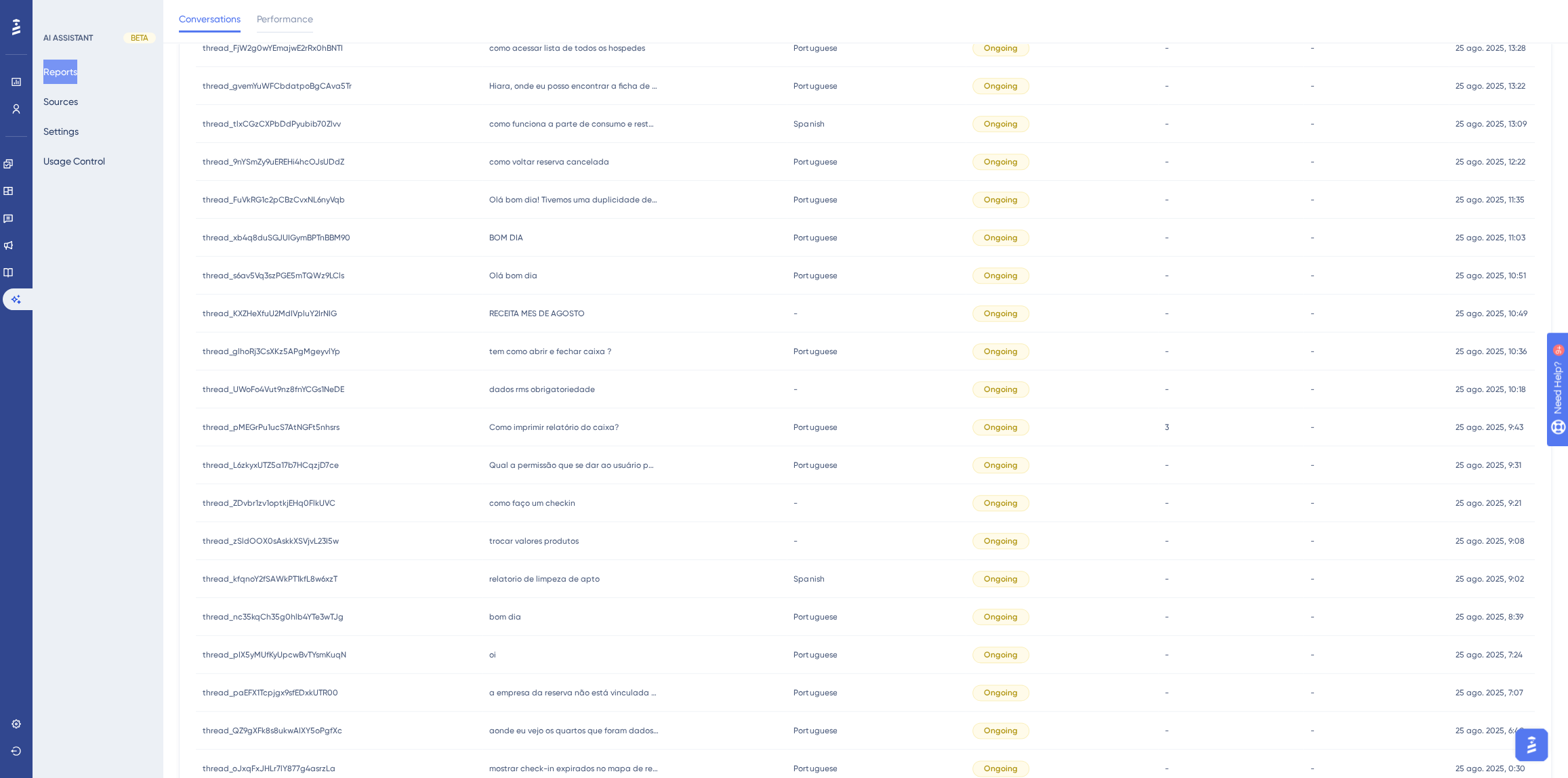
click at [518, 302] on div "RECEITA MES DE AGOSTO RECEITA MES DE AGOSTO" at bounding box center [635, 314] width 305 height 38
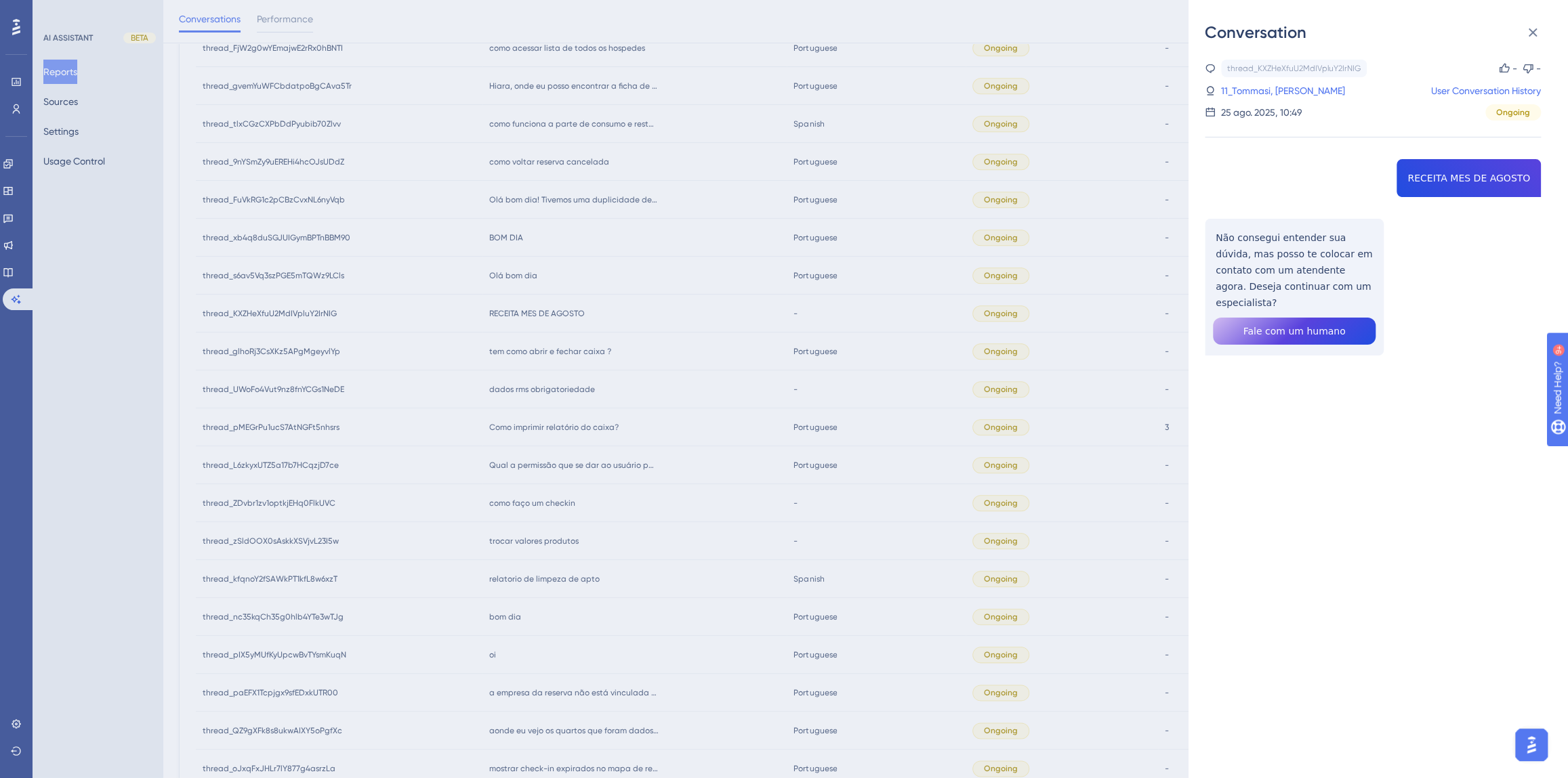
click at [1424, 180] on div "thread_KXZHeXfuU2MdIVpluY2IrNIG Copy - - 11_Tommasi, Aurelio User Conversation …" at bounding box center [1373, 242] width 336 height 365
drag, startPoint x: 1345, startPoint y: 285, endPoint x: 1216, endPoint y: 242, distance: 136.0
click at [1216, 242] on div "thread_KXZHeXfuU2MdIVpluY2IrNIG Copy - - 11_Tommasi, Aurelio User Conversation …" at bounding box center [1373, 242] width 336 height 365
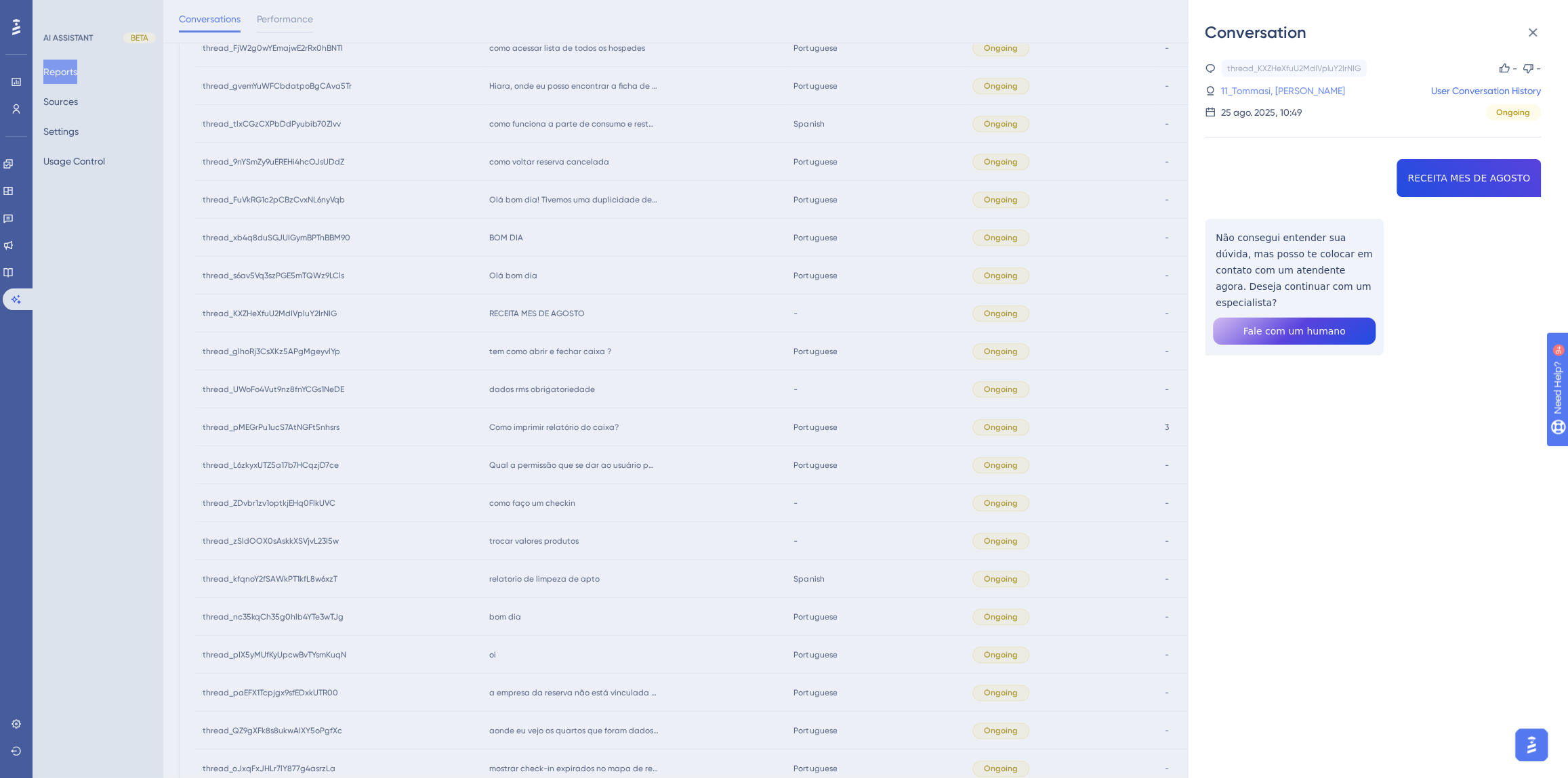
click at [1289, 84] on link "11_Tommasi, Aurelio" at bounding box center [1282, 90] width 124 height 16
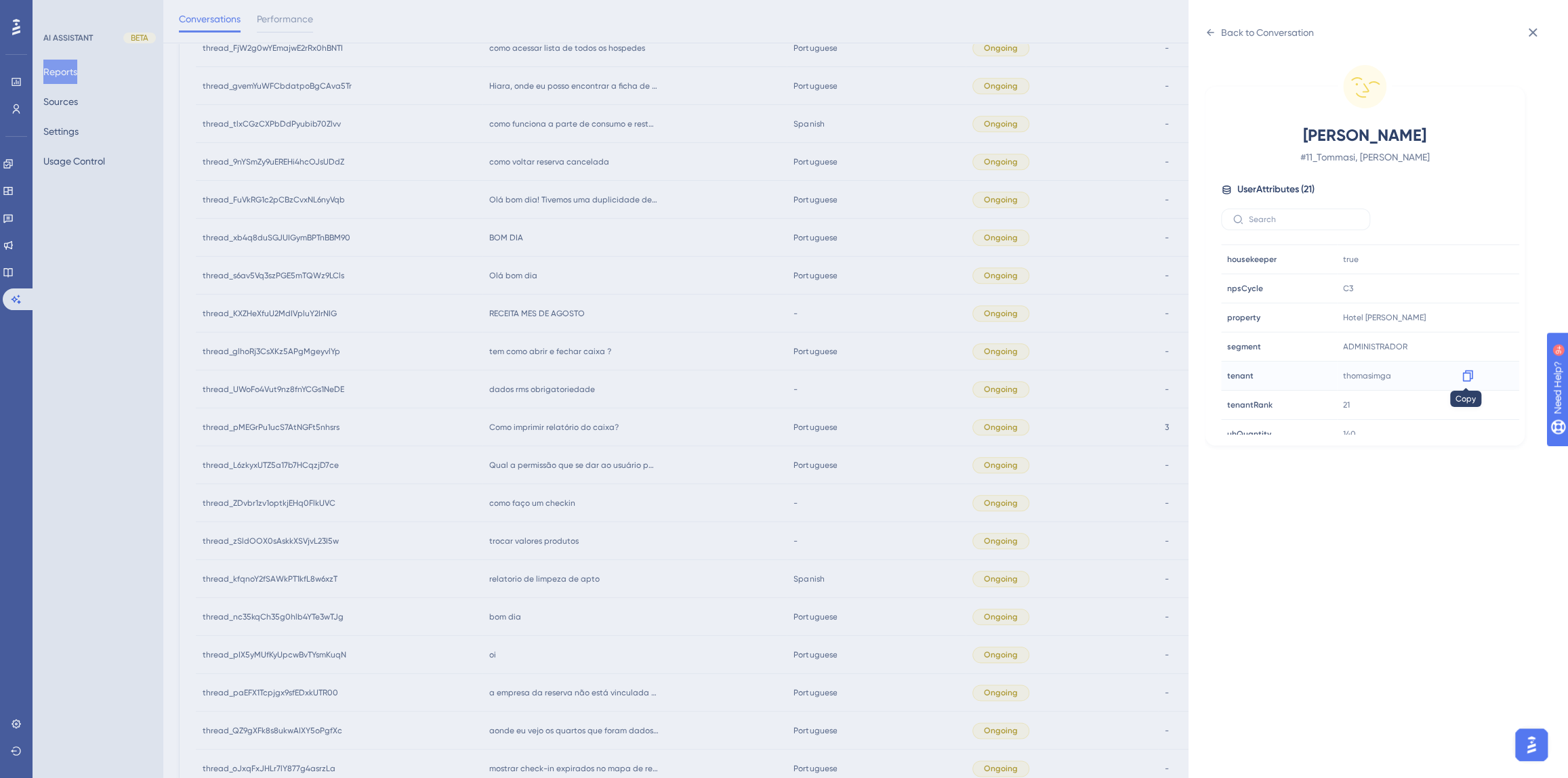
click at [1464, 374] on icon at bounding box center [1467, 376] width 14 height 14
click at [1280, 23] on div "Back to Conversation" at bounding box center [1259, 32] width 109 height 21
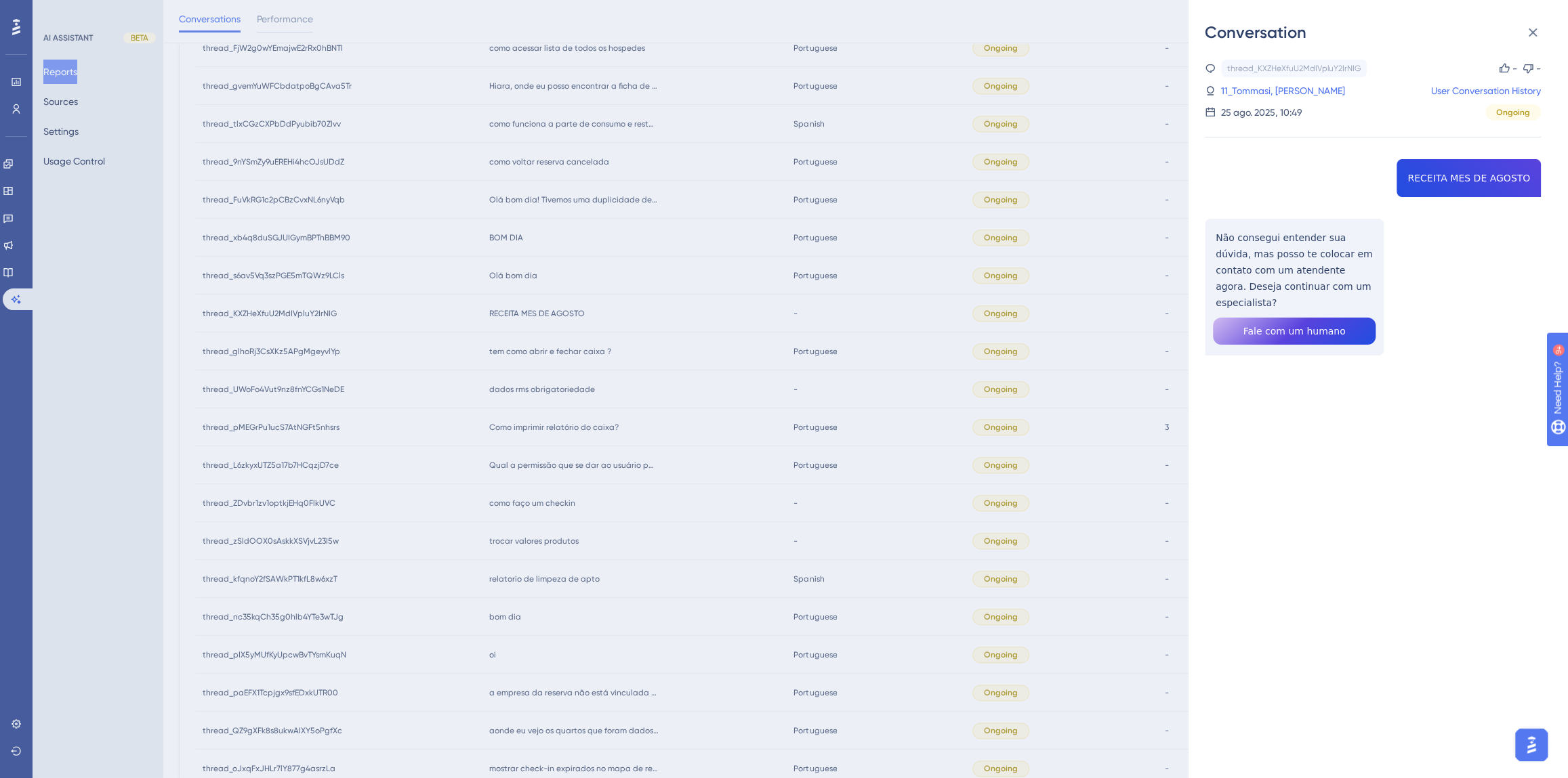
click at [662, 412] on div "Conversation thread_KXZHeXfuU2MdIVpluY2IrNIG Copy - - 11_Tommasi, Aurelio User …" at bounding box center [784, 389] width 1568 height 778
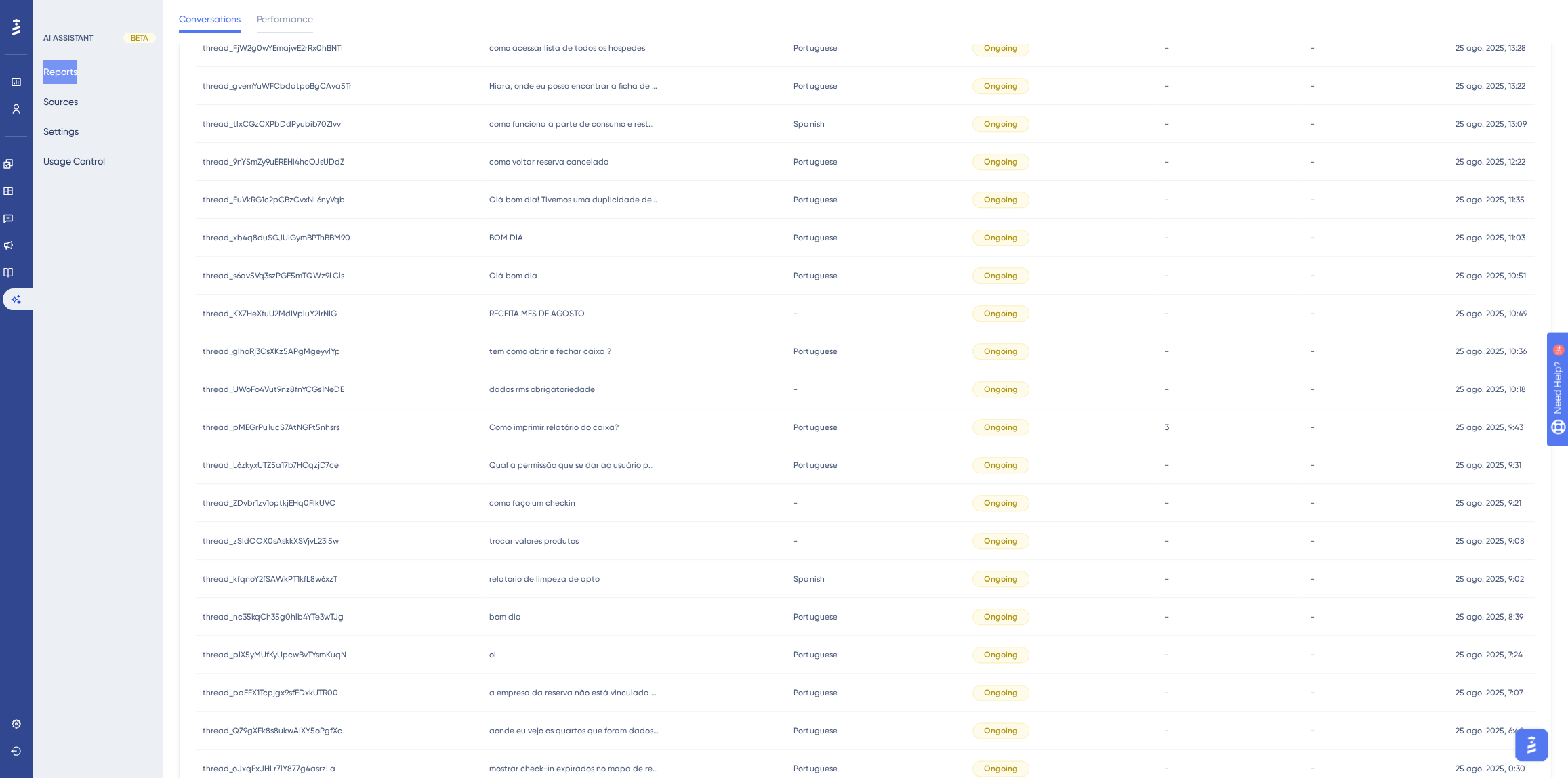
click at [506, 272] on span "Olá bom dia" at bounding box center [513, 275] width 48 height 11
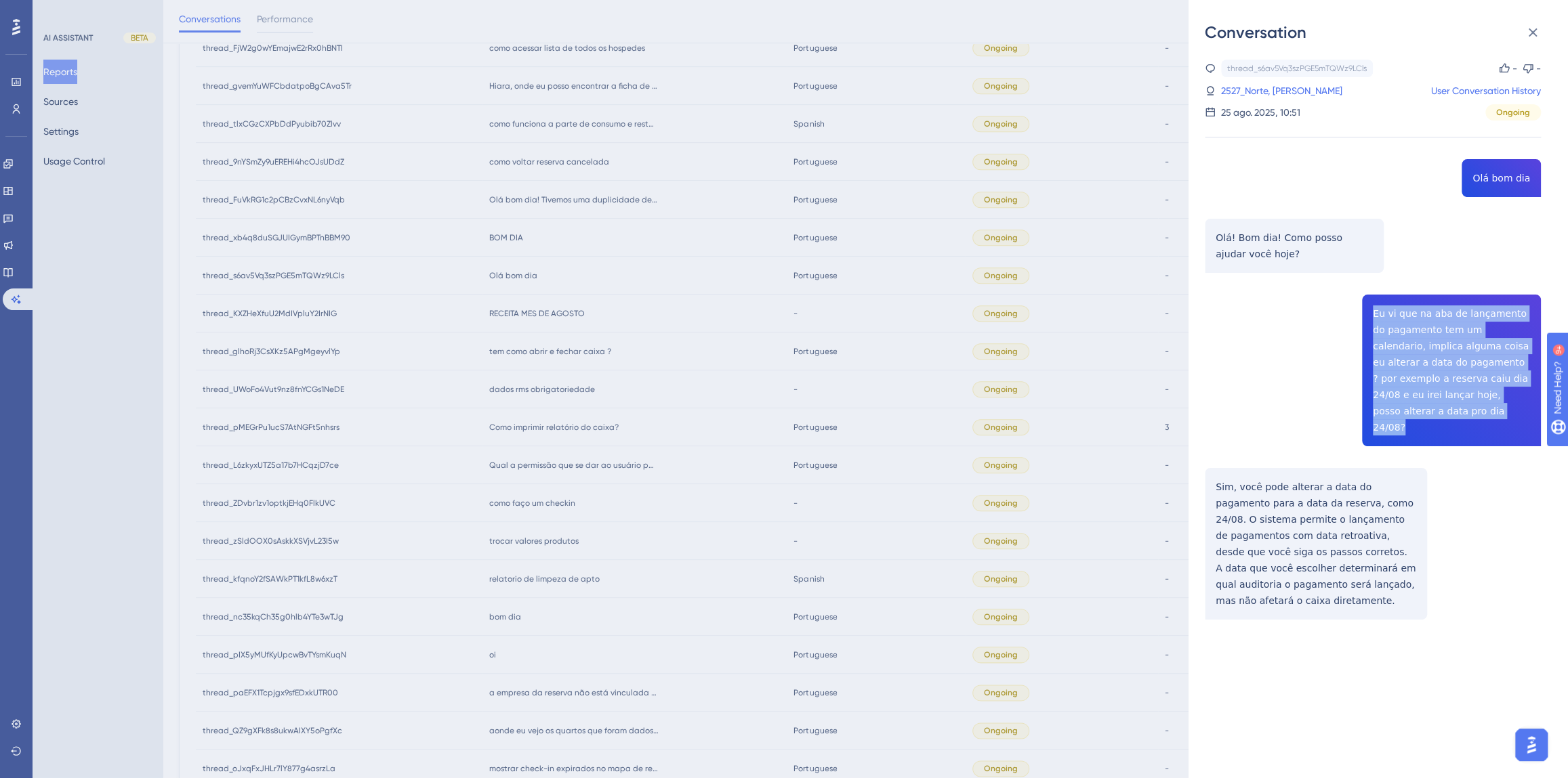
drag, startPoint x: 1437, startPoint y: 415, endPoint x: 1364, endPoint y: 315, distance: 123.8
click at [1364, 315] on div "thread_s6av5Vq3szPGE5mTQWz9LCls Copy - - 2527_Norte, Andrea User Conversation H…" at bounding box center [1373, 374] width 336 height 629
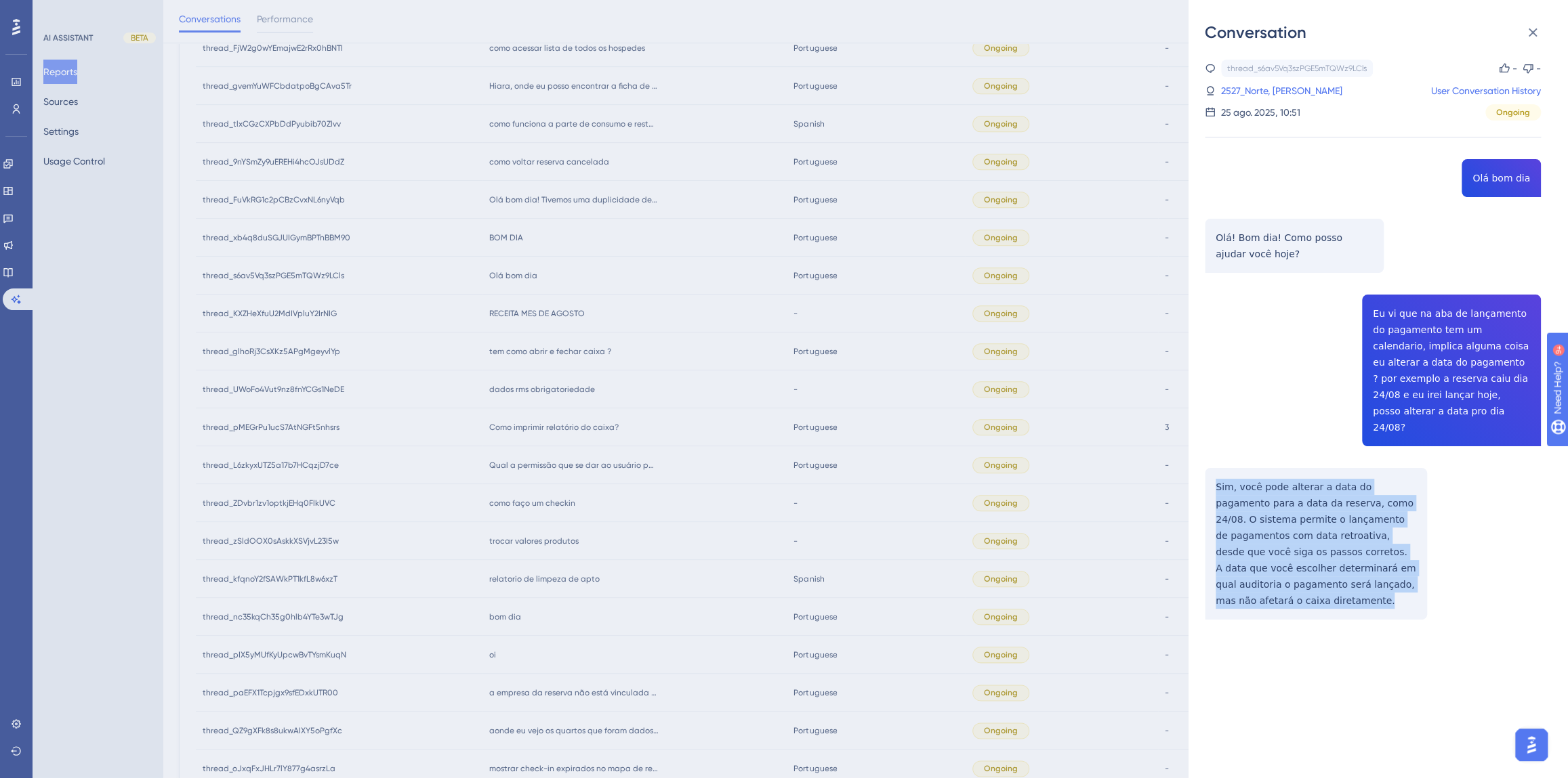
drag, startPoint x: 1385, startPoint y: 568, endPoint x: 1213, endPoint y: 474, distance: 196.0
click at [1213, 474] on div "thread_s6av5Vq3szPGE5mTQWz9LCls Copy - - 2527_Norte, Andrea User Conversation H…" at bounding box center [1373, 374] width 336 height 629
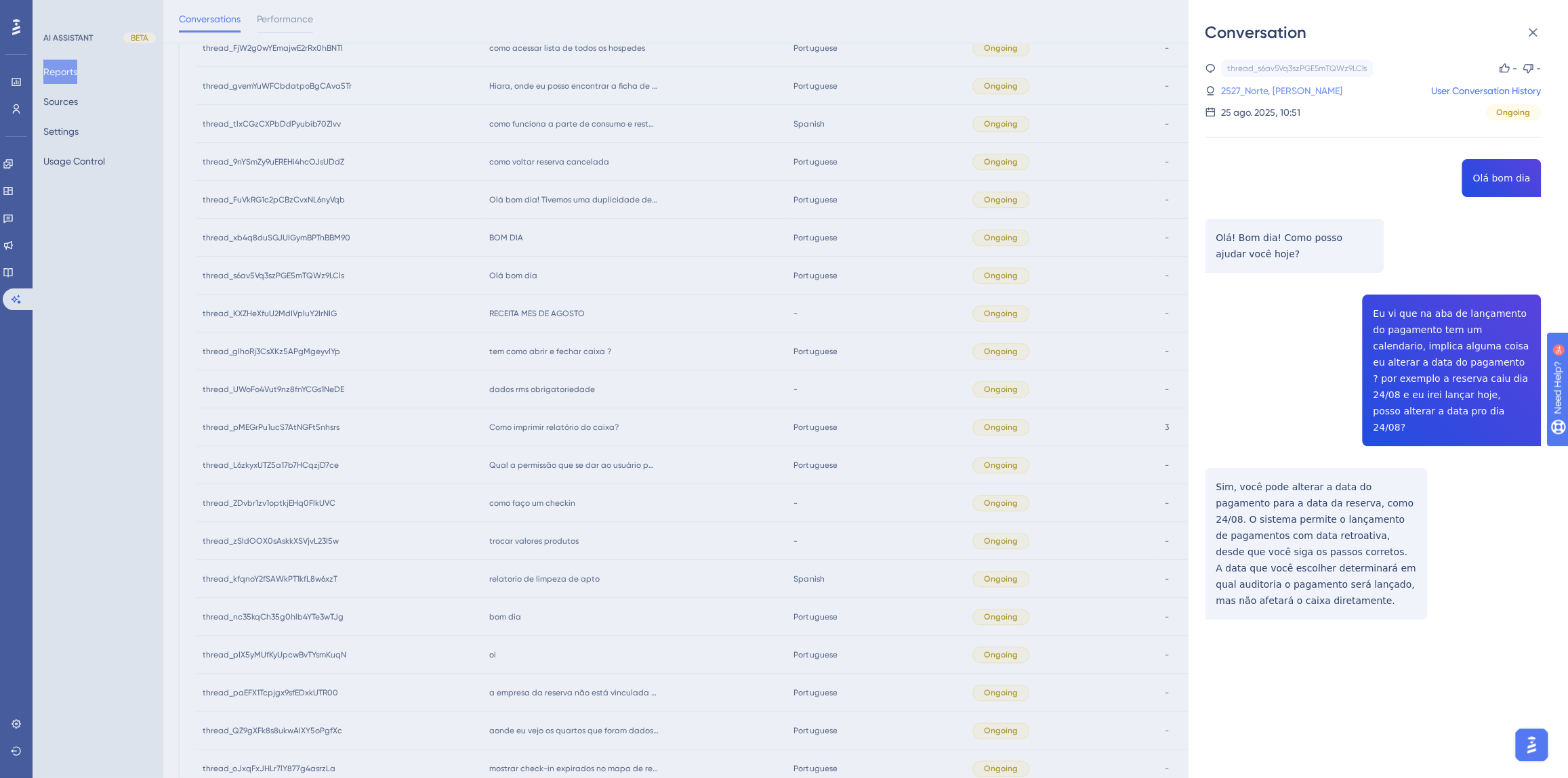
click at [1255, 86] on link "2527_Norte, [PERSON_NAME]" at bounding box center [1282, 90] width 121 height 16
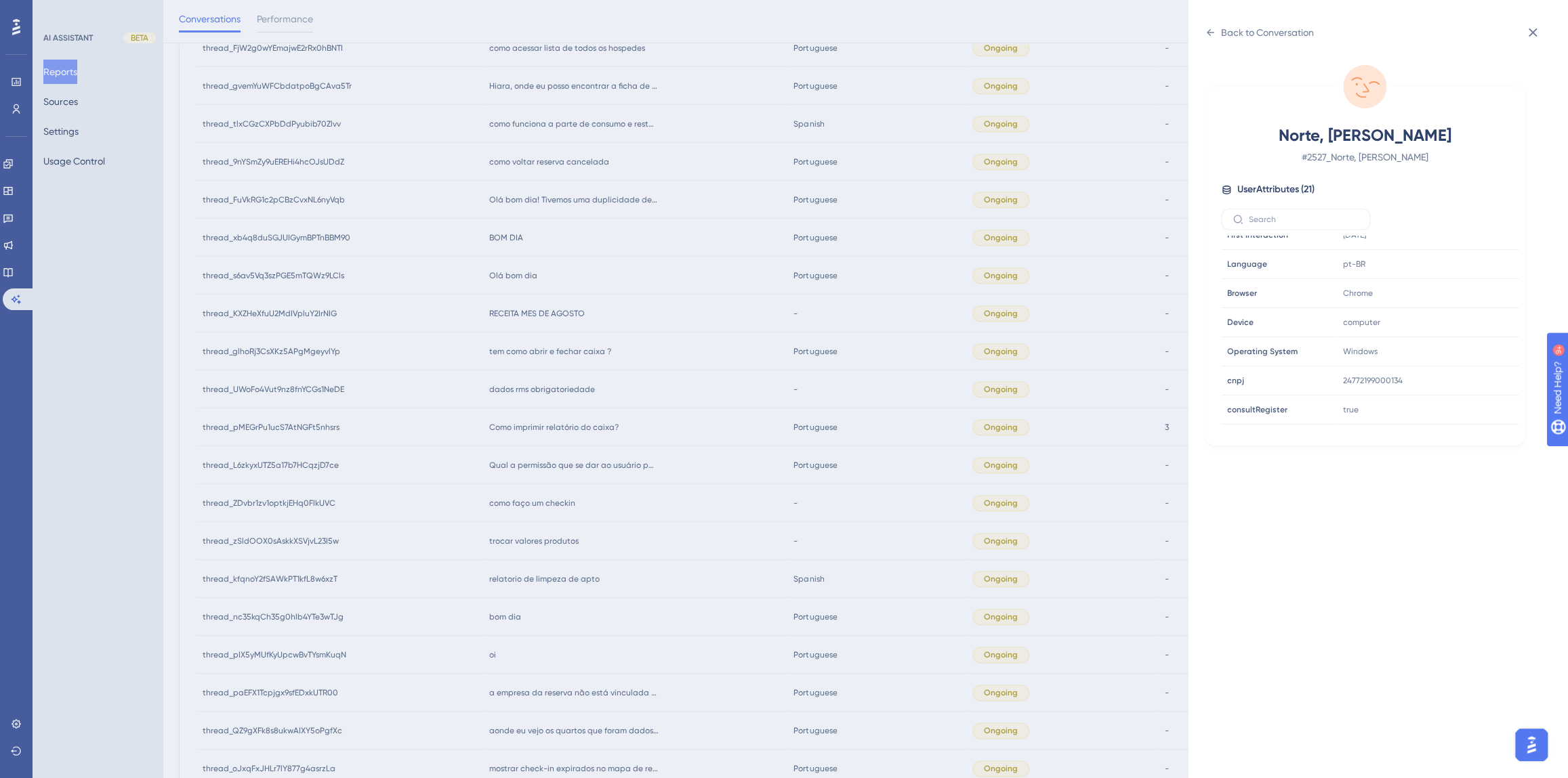
scroll to position [308, 0]
click at [1468, 377] on icon at bounding box center [1467, 379] width 14 height 14
click at [600, 285] on div "Back to Conversation Norte, Andrea # 2527_Norte, Andrea User Attributes ( 21 ) …" at bounding box center [784, 389] width 1568 height 778
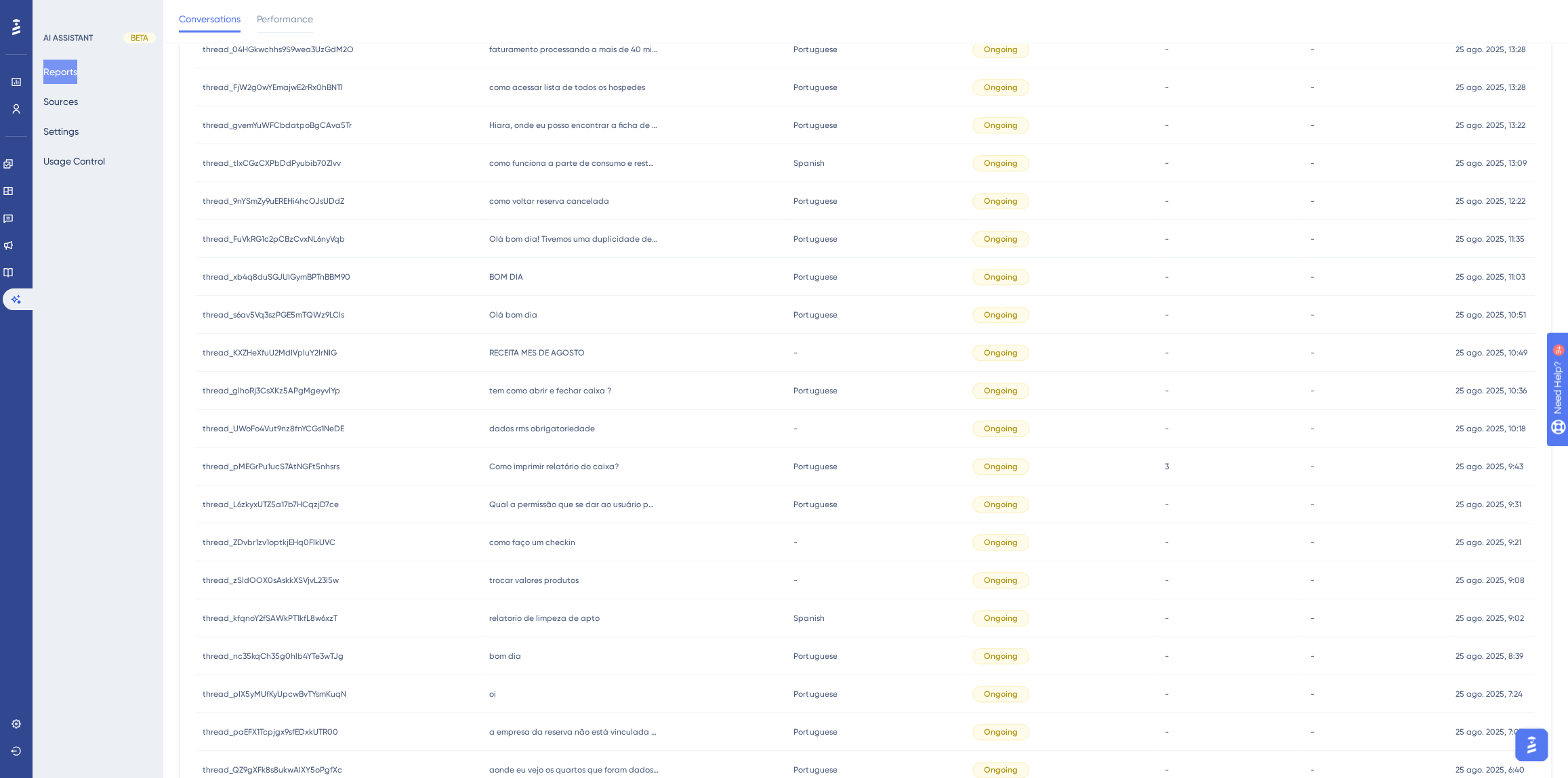
scroll to position [890, 0]
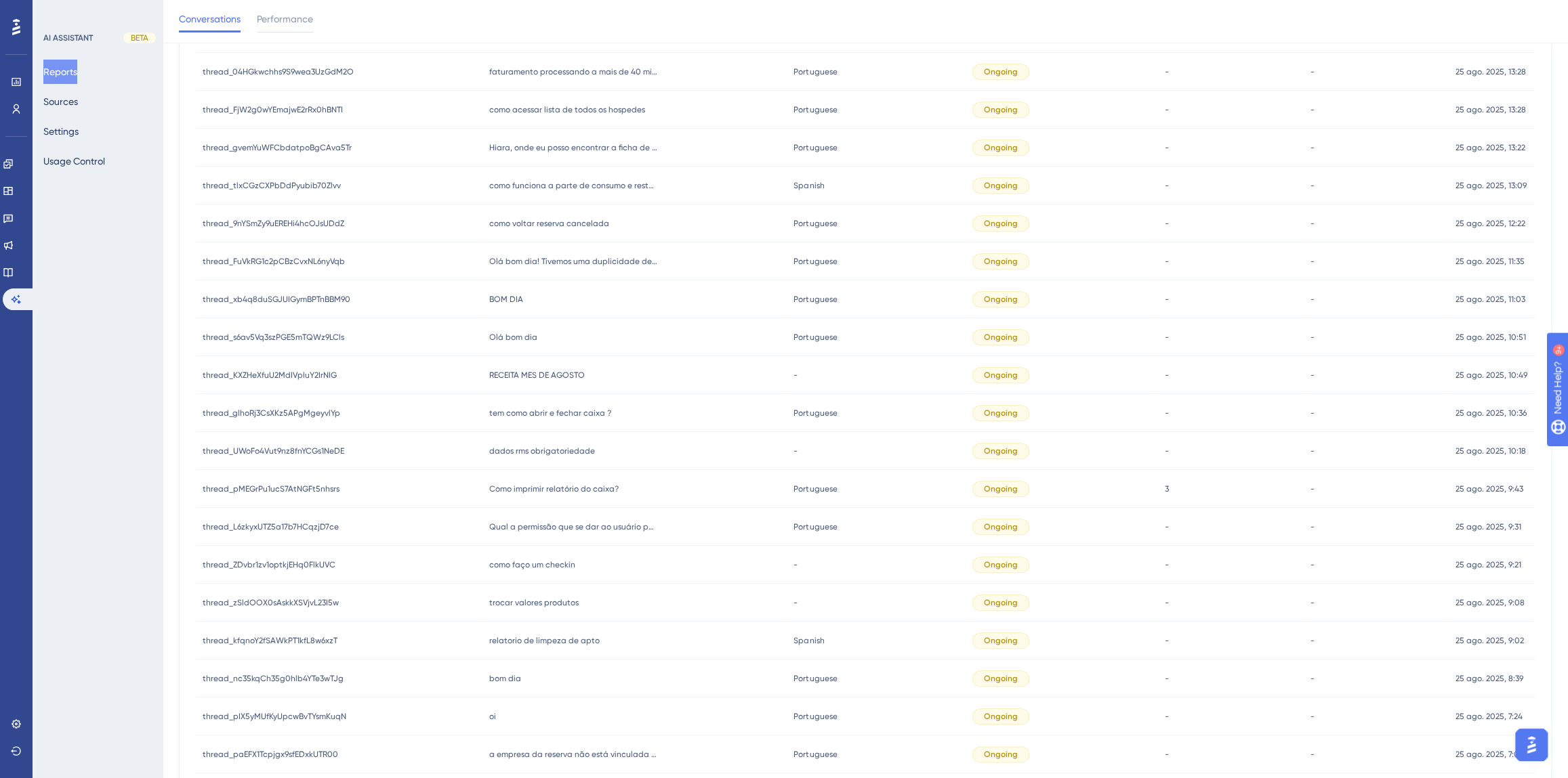
click at [507, 297] on span "BOM DIA" at bounding box center [506, 299] width 34 height 11
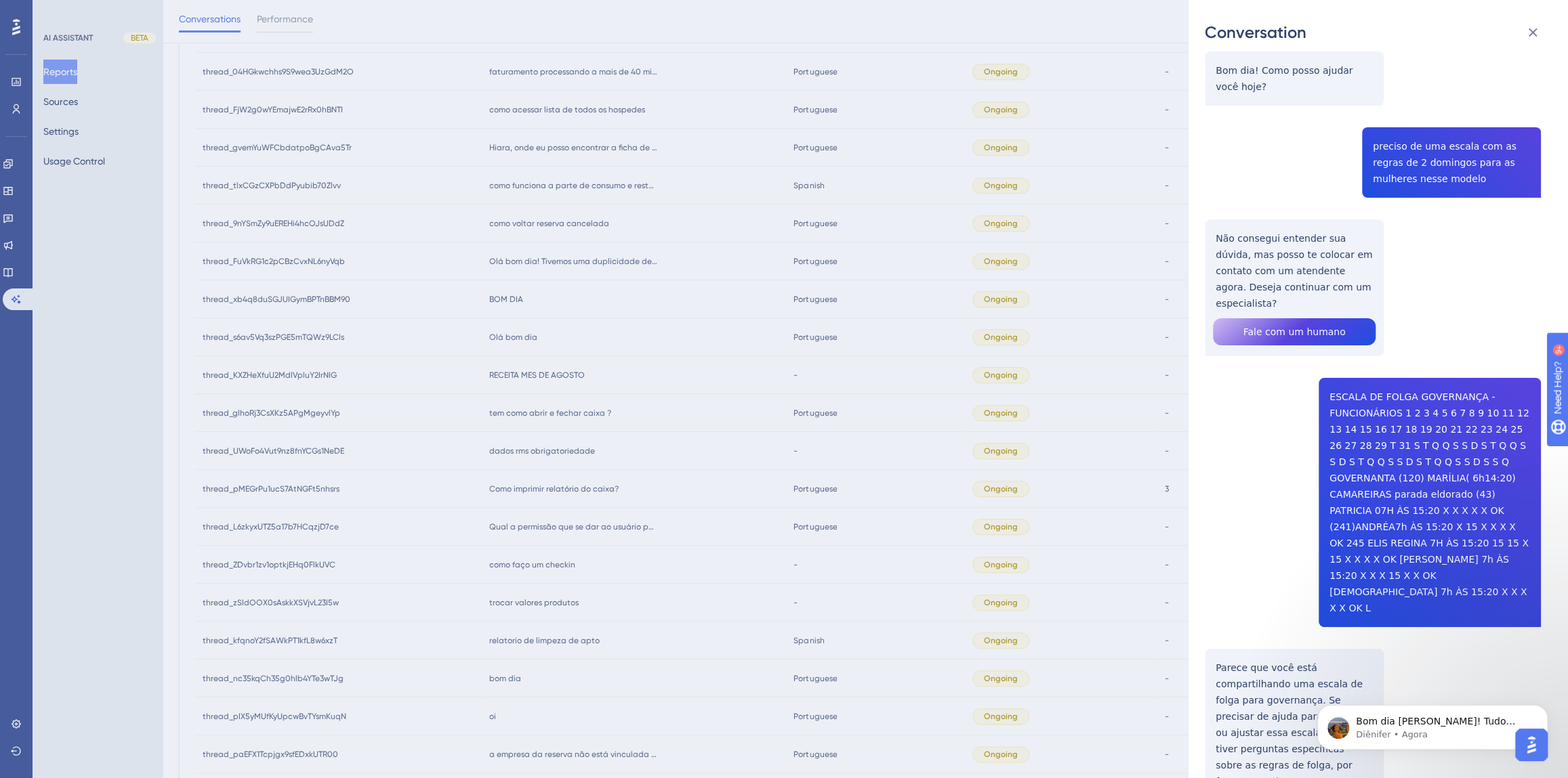
scroll to position [1446, 0]
click at [1397, 731] on p "Diênifer • Há 4min" at bounding box center [1443, 735] width 175 height 12
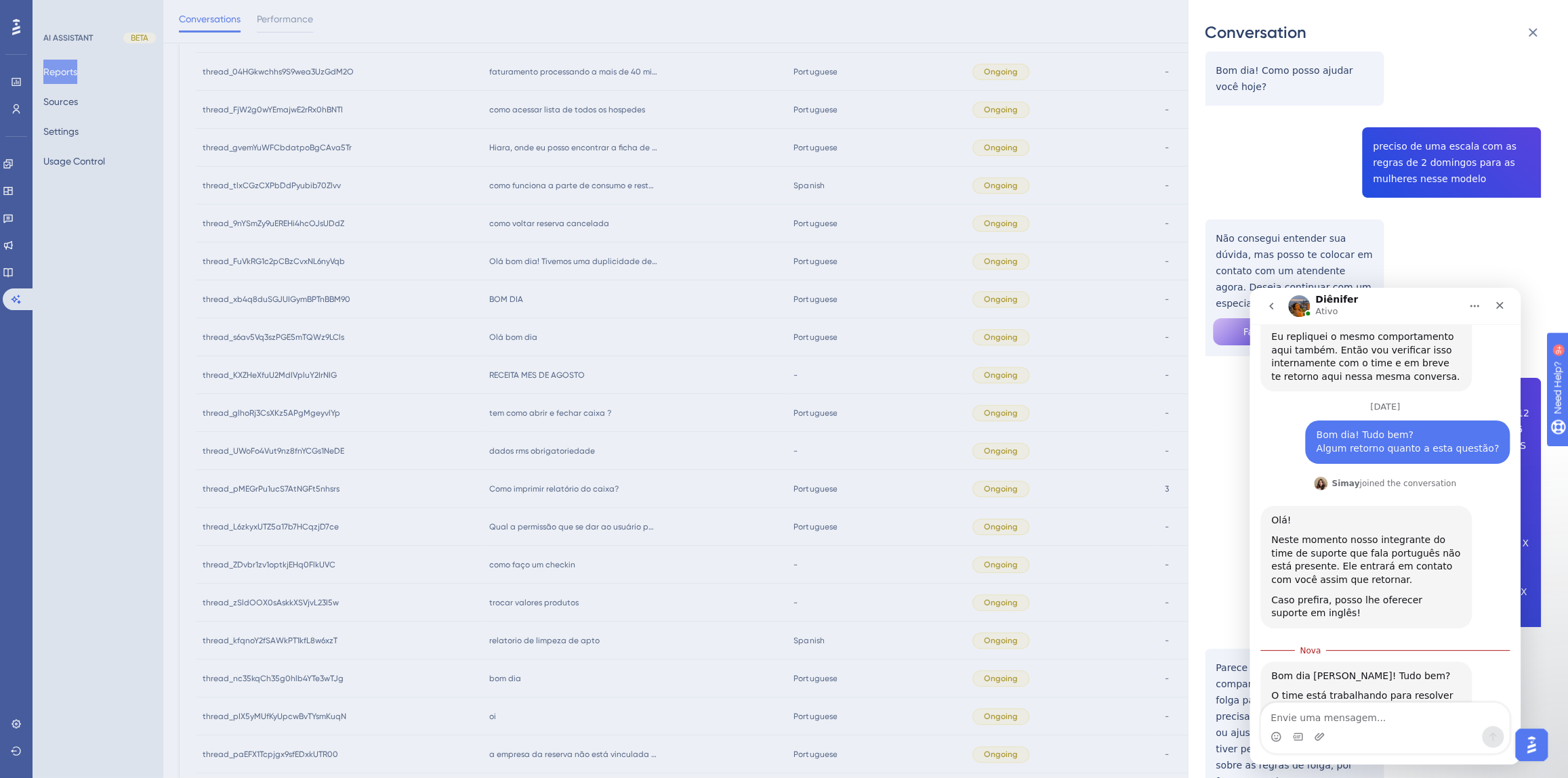
scroll to position [1468, 0]
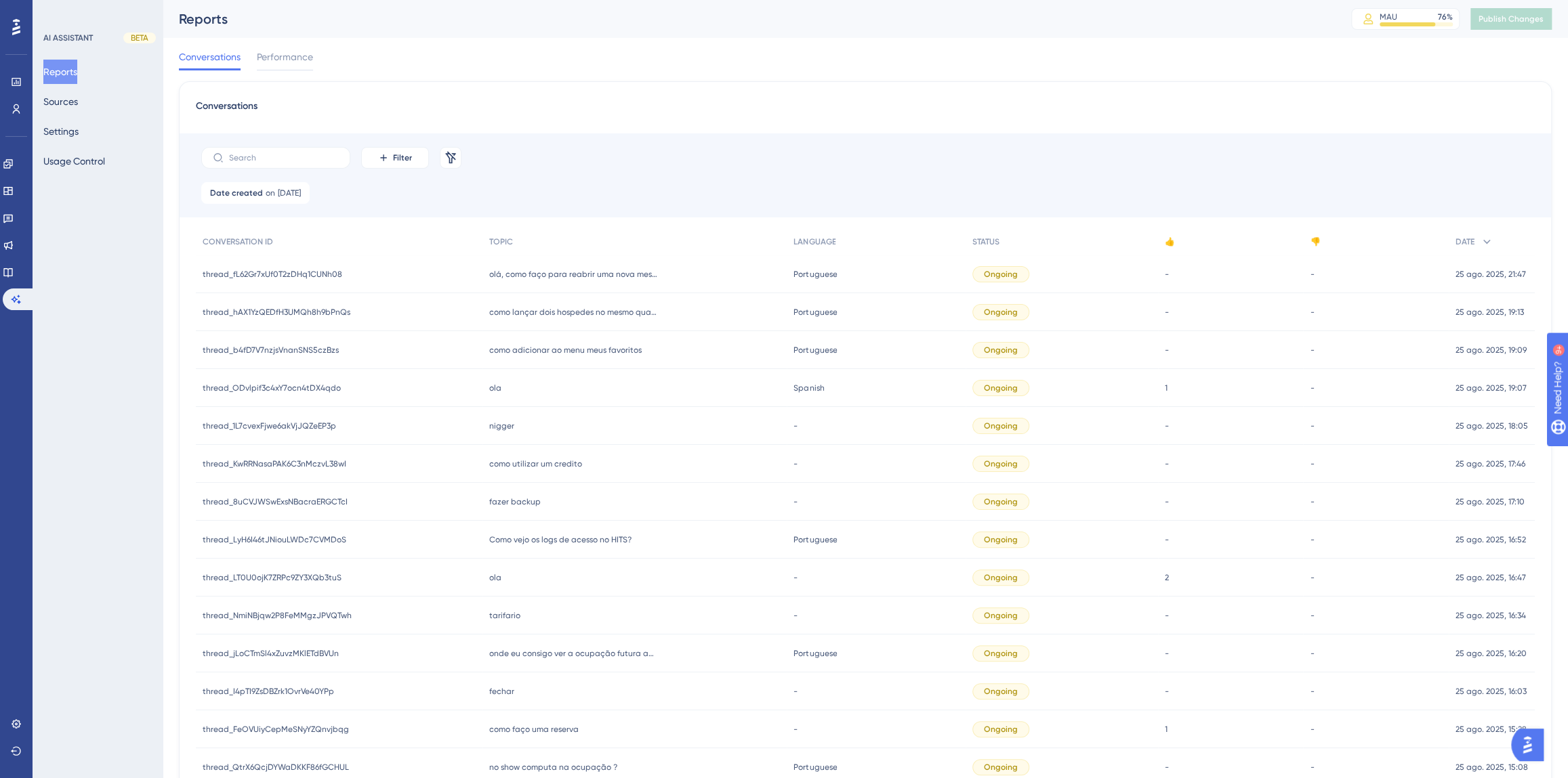
click at [542, 420] on div "nigger nigger" at bounding box center [635, 426] width 305 height 38
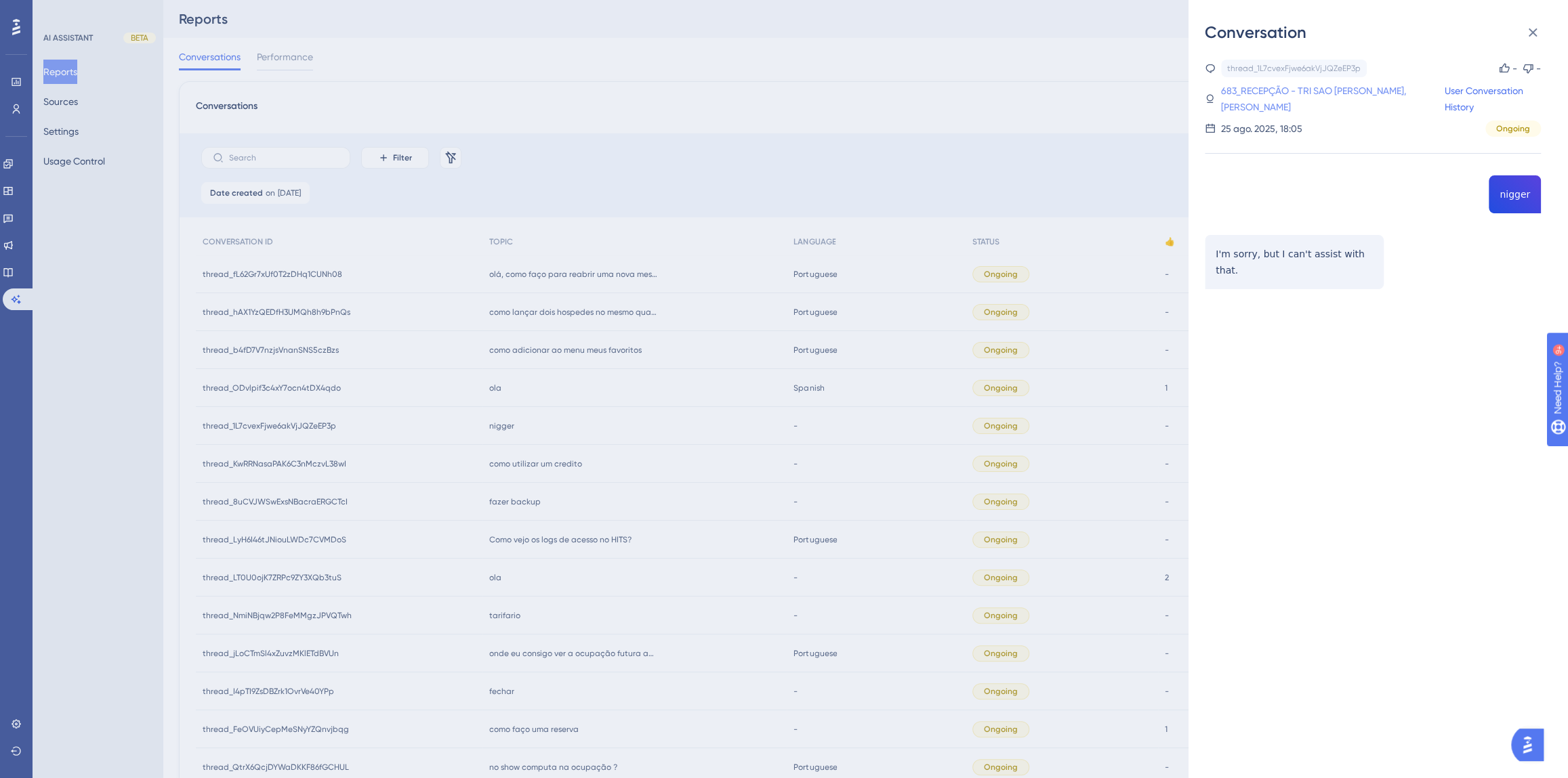
click at [1259, 94] on link "683_RECEPÇÃO - TRI SAO [PERSON_NAME], [PERSON_NAME]" at bounding box center [1332, 99] width 224 height 32
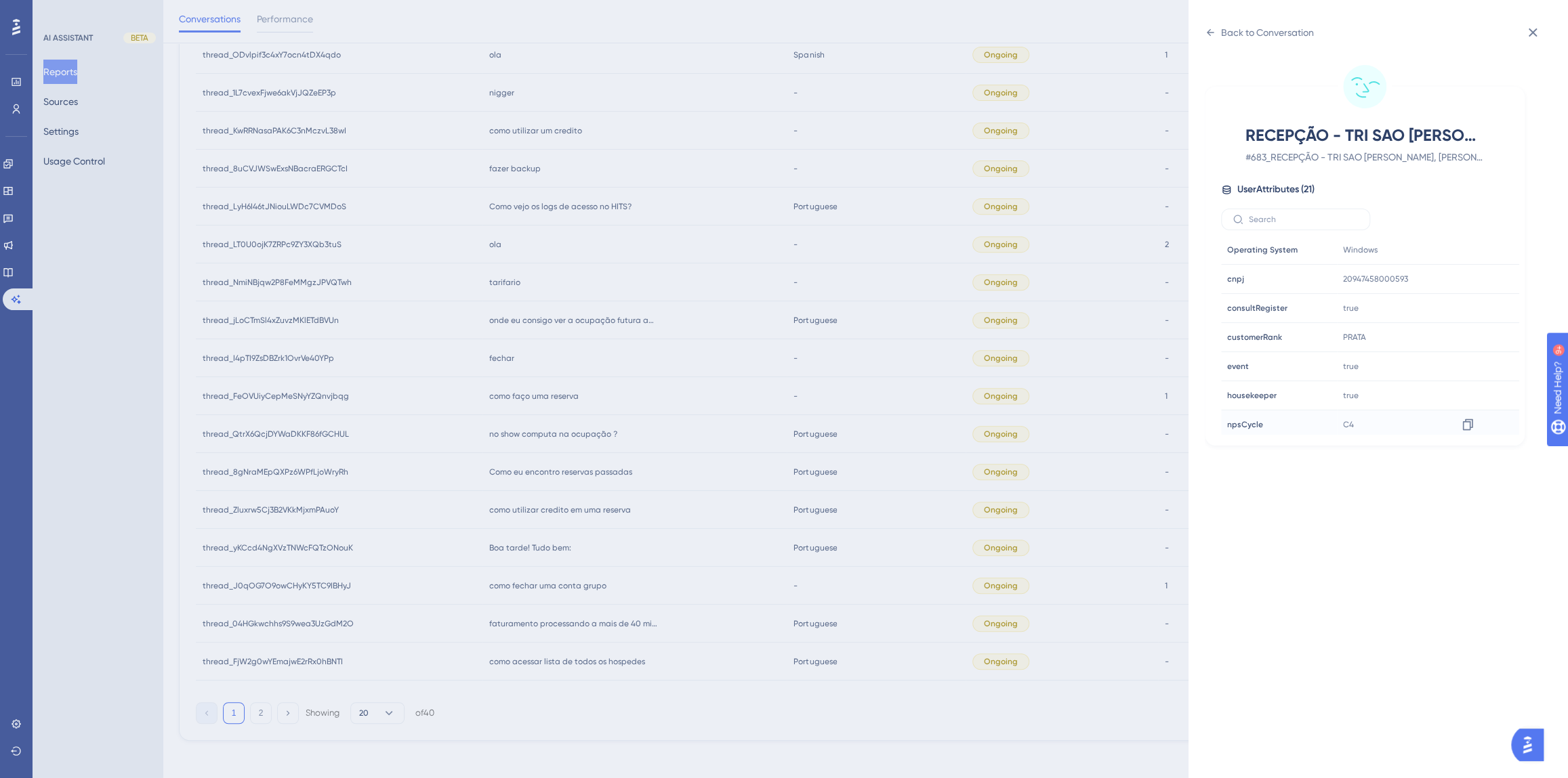
scroll to position [369, 0]
click at [756, 399] on div "Back to Conversation RECEPÇÃO - TRI SAO [PERSON_NAME], [PERSON_NAME] # 683_RECE…" at bounding box center [784, 389] width 1568 height 778
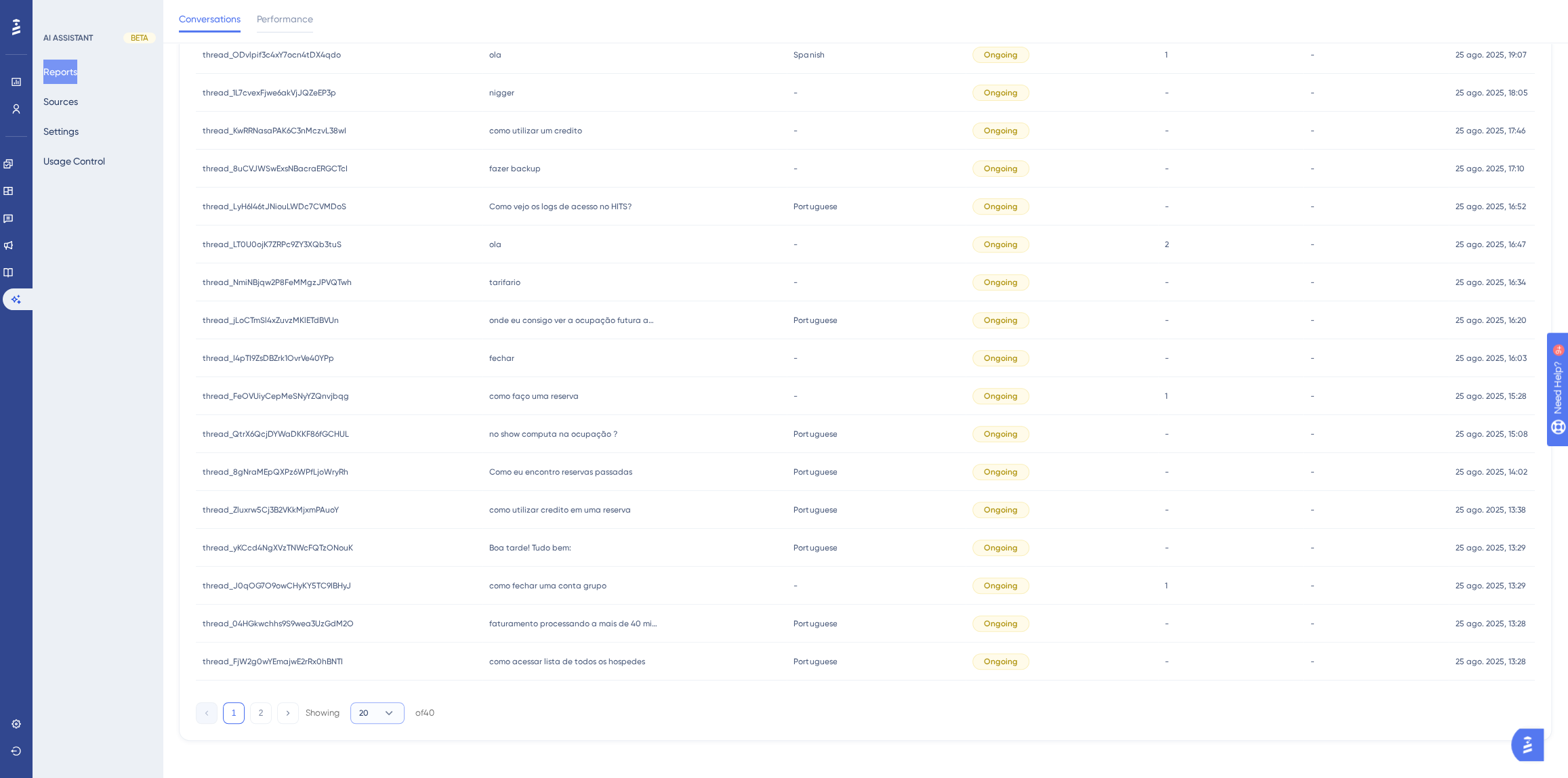
click at [392, 710] on icon at bounding box center [389, 713] width 14 height 14
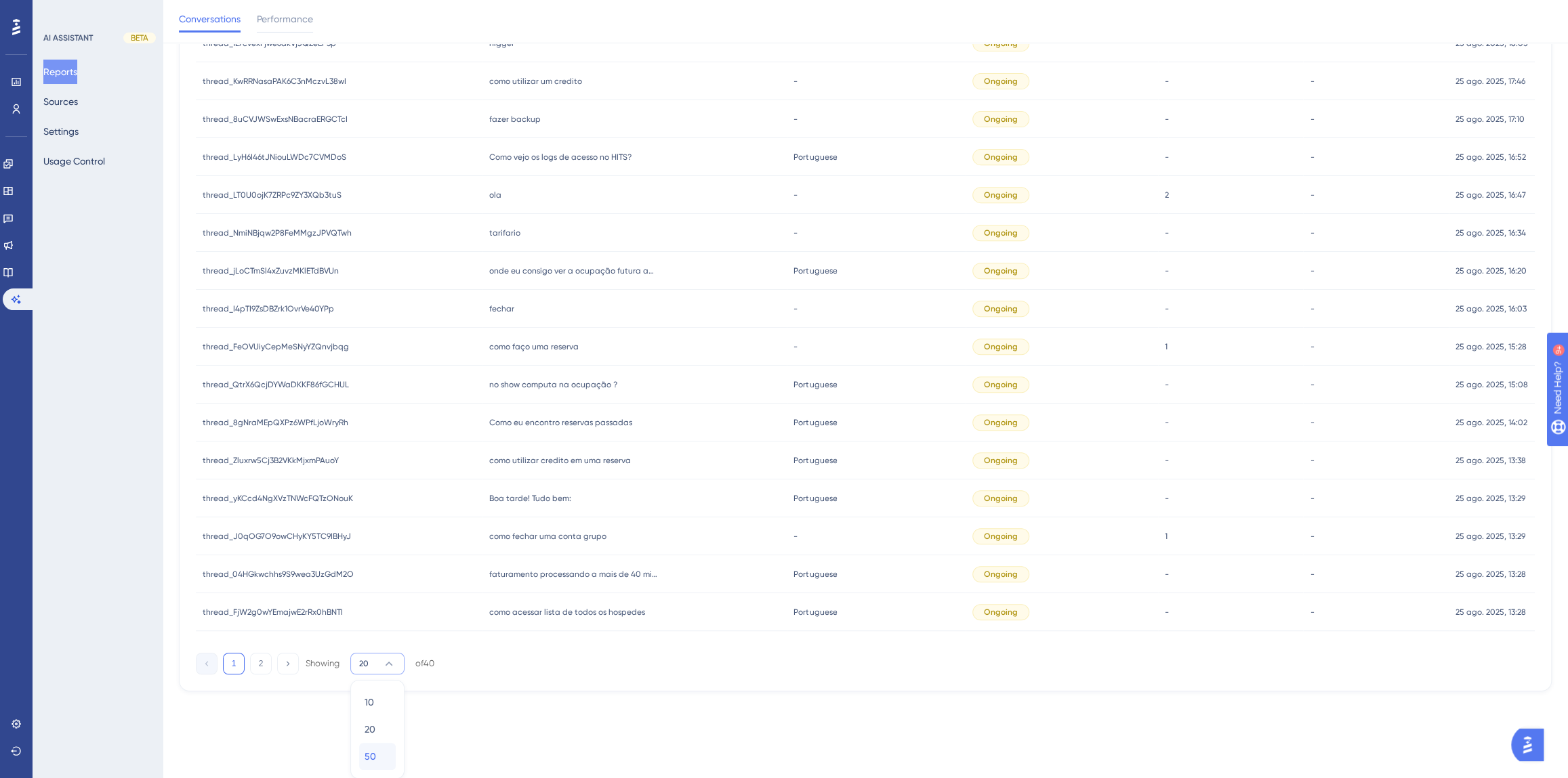
click at [378, 758] on div "50 50" at bounding box center [378, 757] width 26 height 27
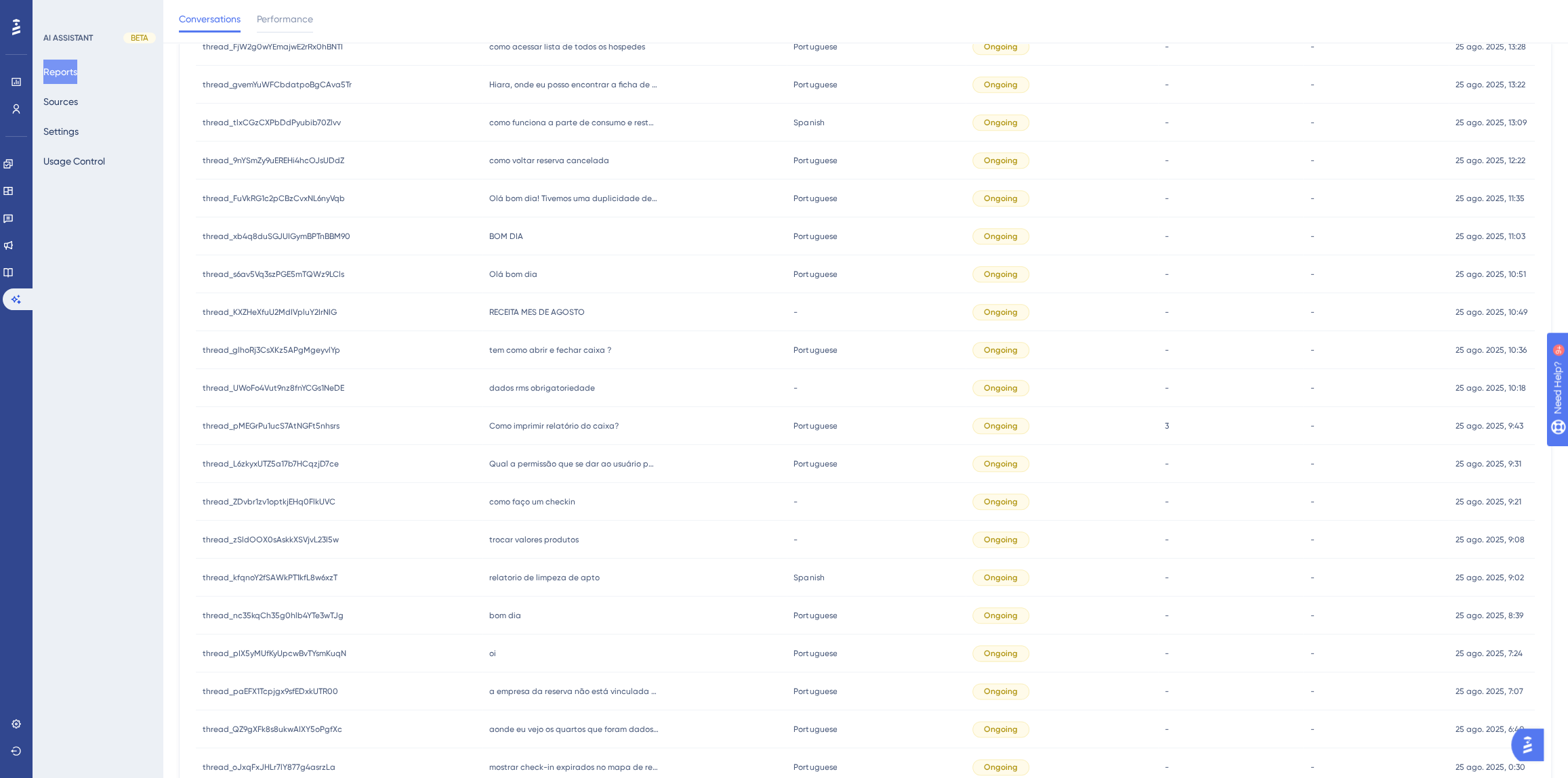
scroll to position [952, 0]
click at [60, 107] on button "Sources" at bounding box center [61, 101] width 35 height 25
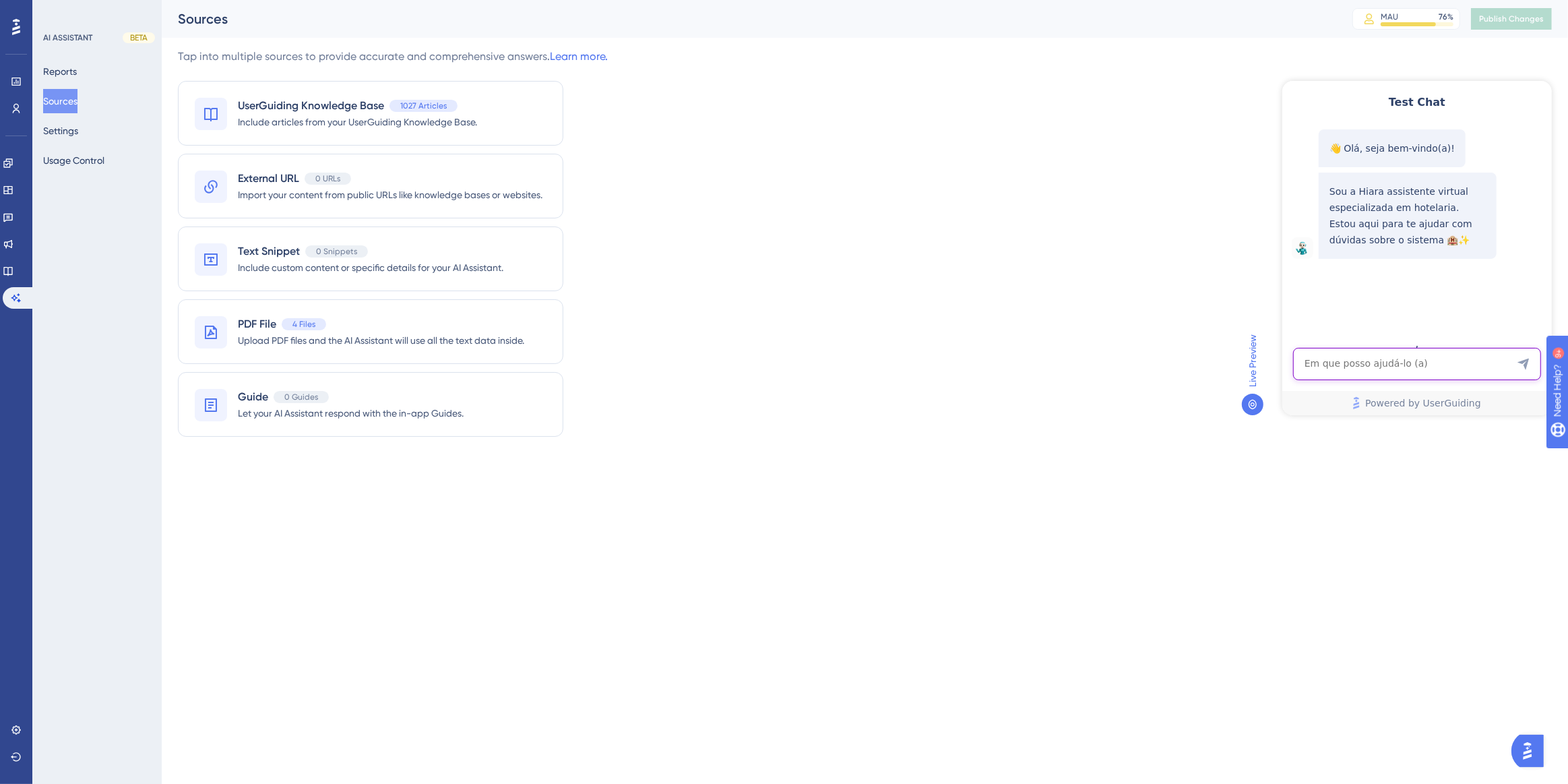
click at [1438, 365] on textarea "AI Assistant Text Input" at bounding box center [1416, 363] width 248 height 32
paste textarea "Oi, como funciona o painel de dados publicos?"
type textarea "Oi, como funciona o painel de dados publicos?"
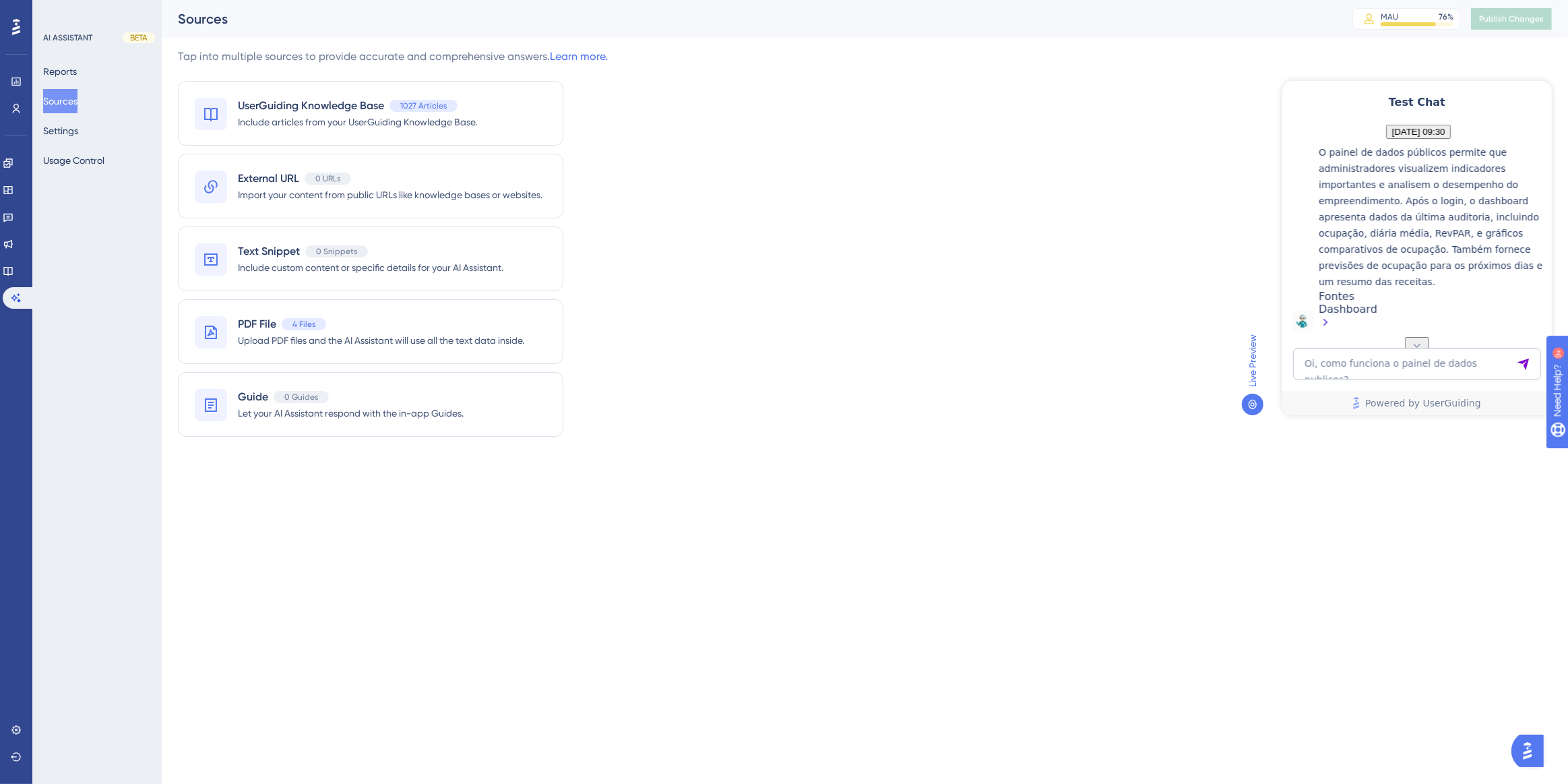
scroll to position [145, 0]
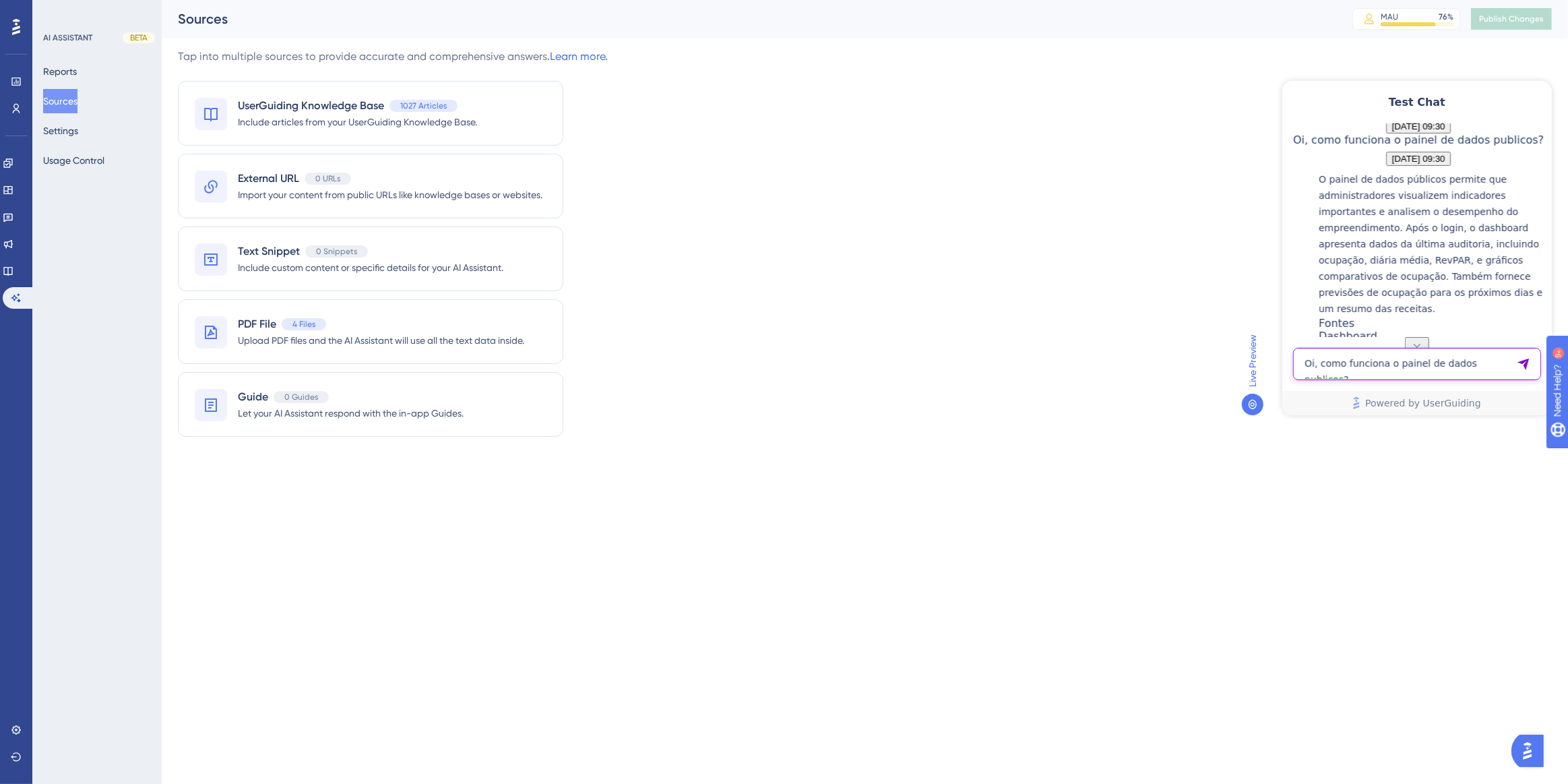
click at [1367, 369] on textarea "Oi, como funciona o painel de dados publicos?" at bounding box center [1416, 363] width 248 height 32
paste textarea "Oi, como funciona o painel de dados publicos?"
type textarea "Oi, como funciona a busca de dados publicos?"
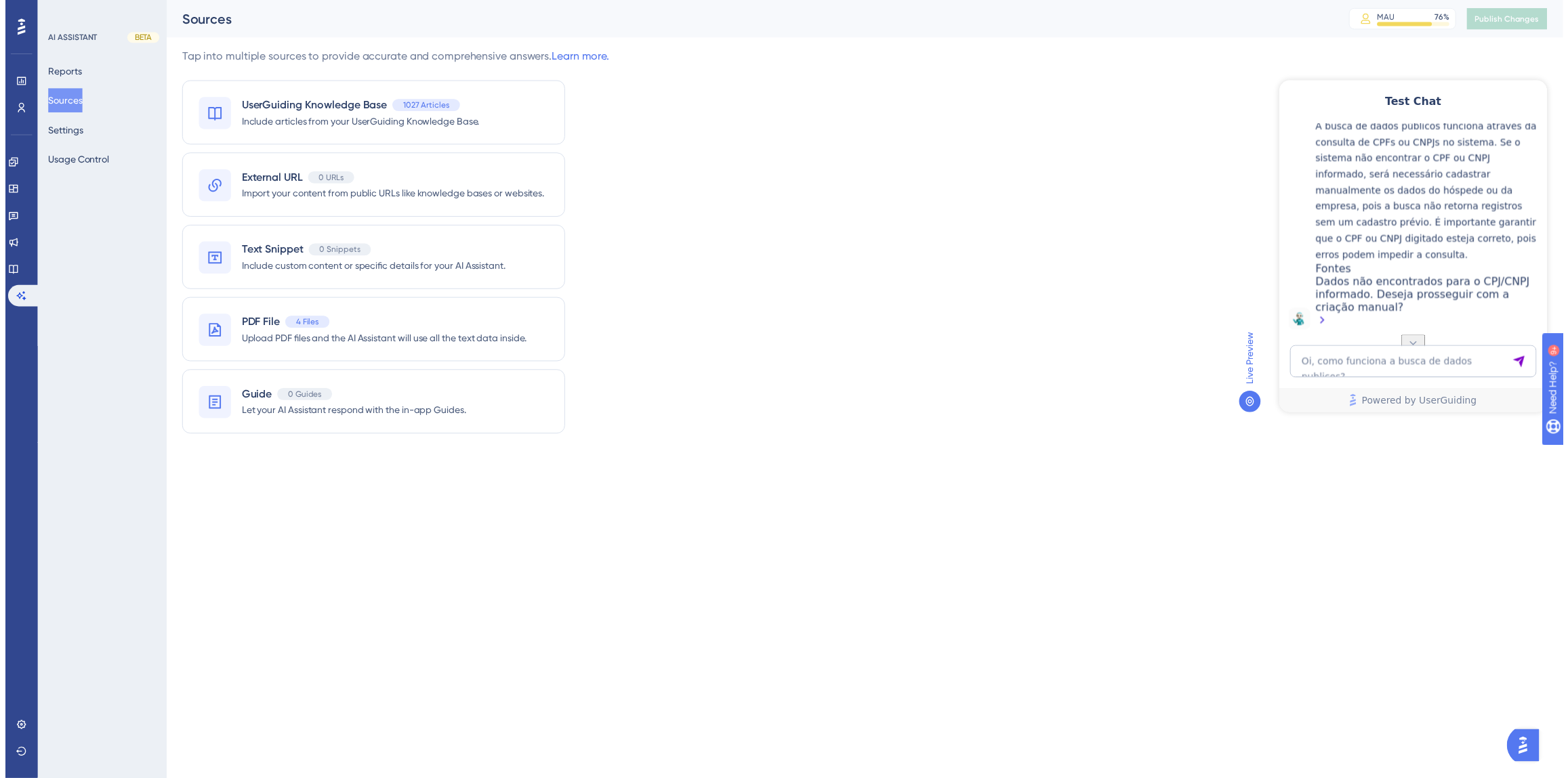
scroll to position [644, 0]
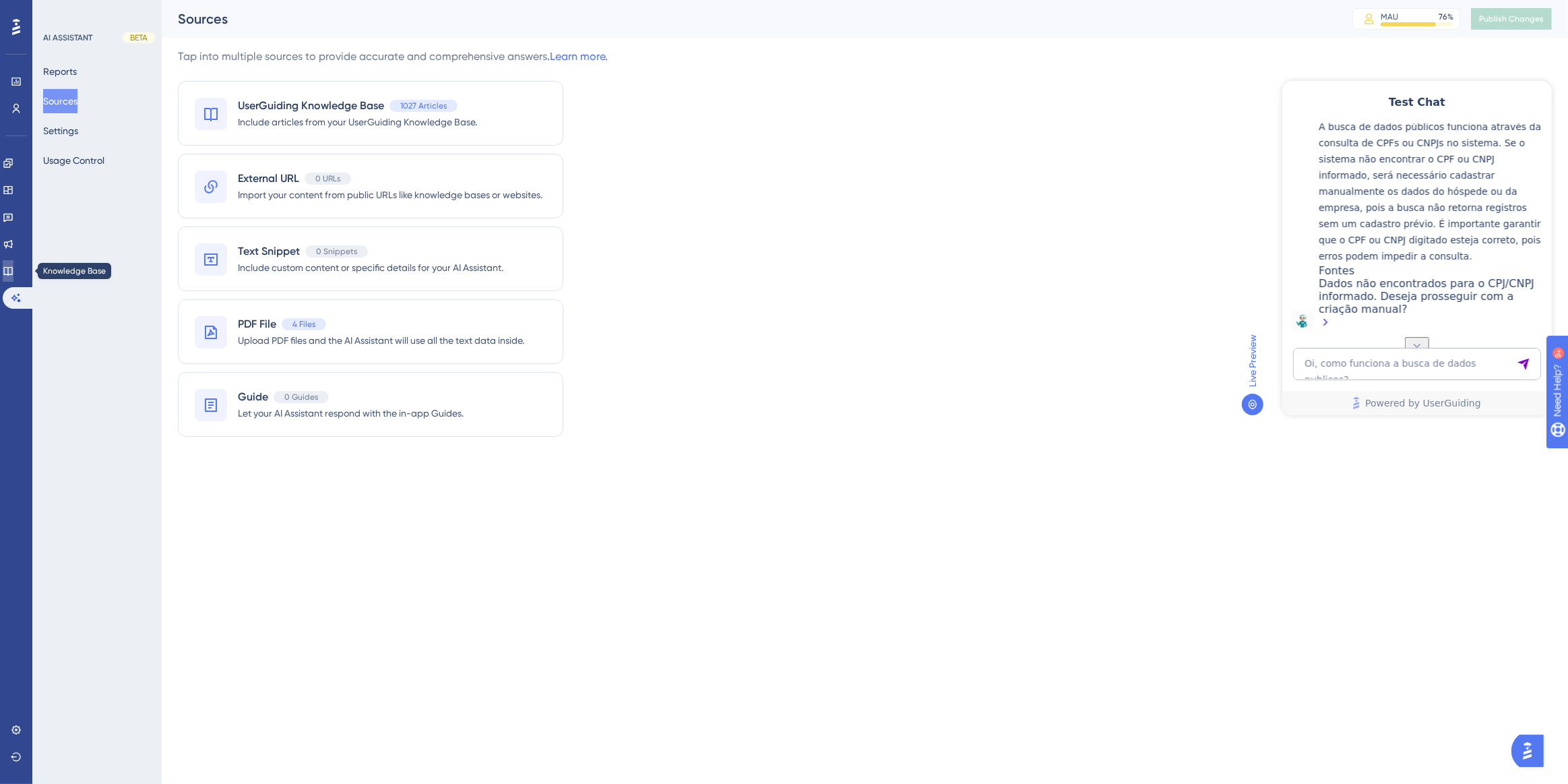
click at [14, 273] on link at bounding box center [8, 271] width 11 height 21
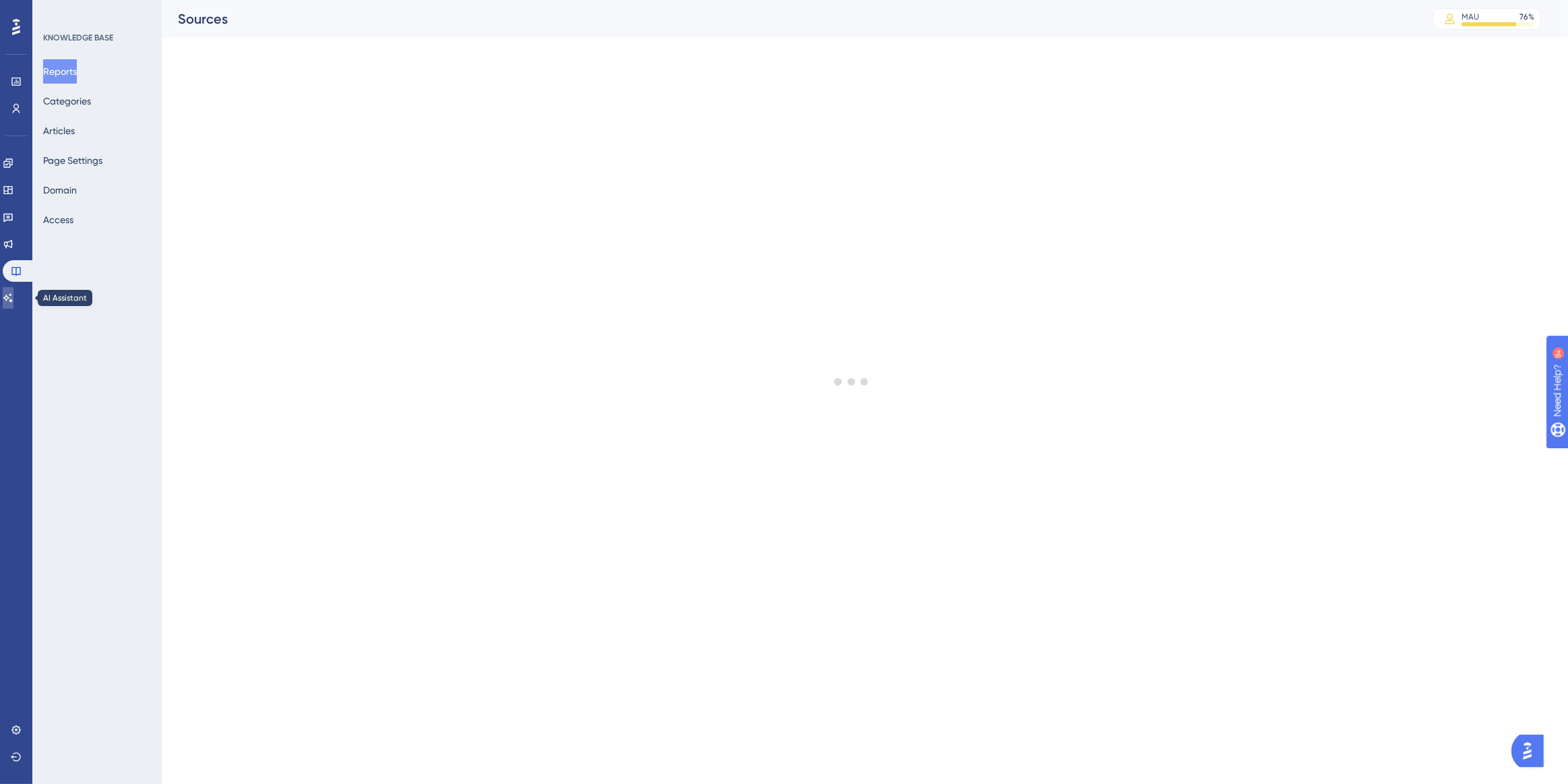
click at [13, 297] on icon at bounding box center [8, 298] width 9 height 8
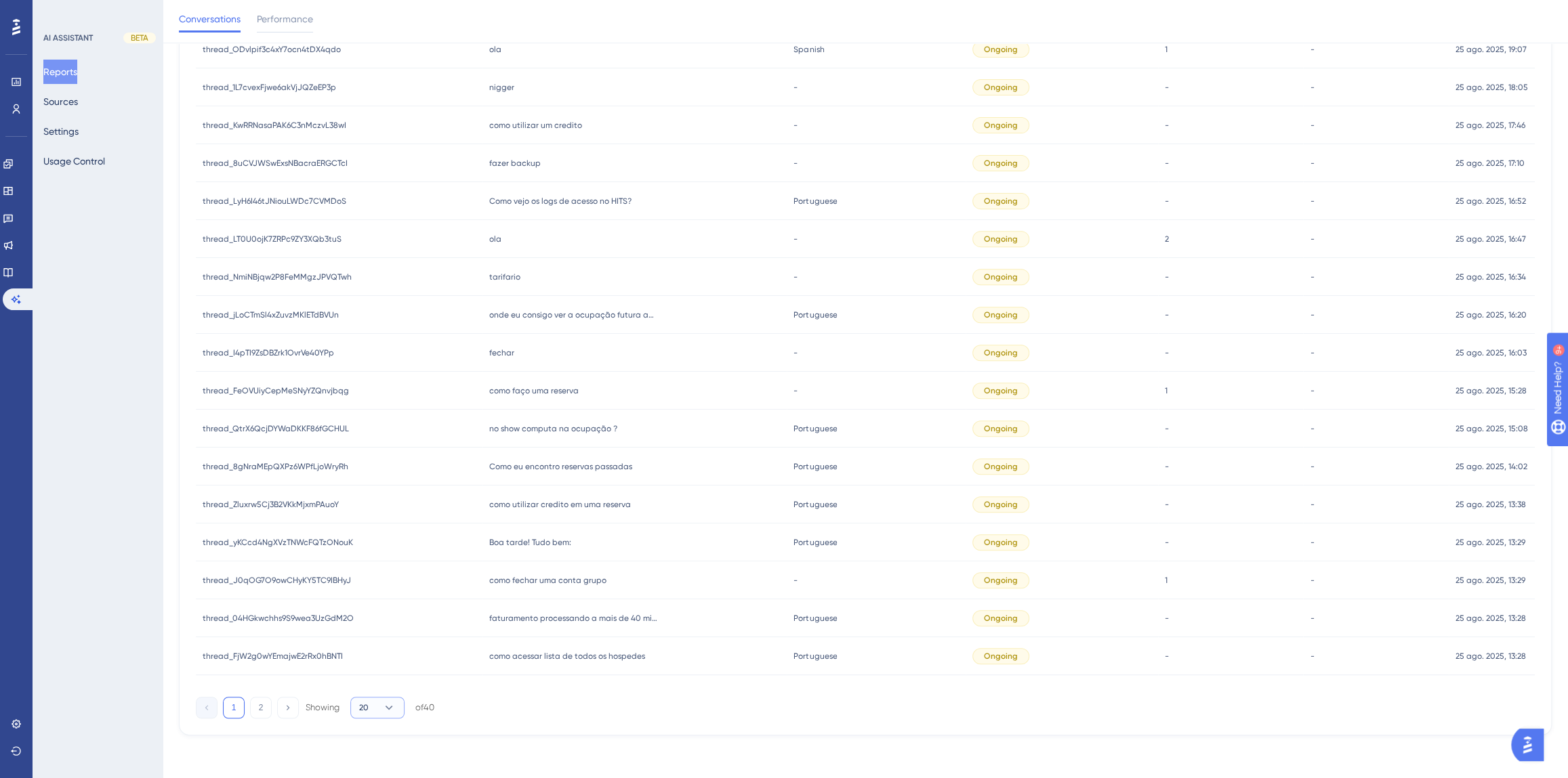
click at [379, 707] on button "20" at bounding box center [378, 707] width 55 height 21
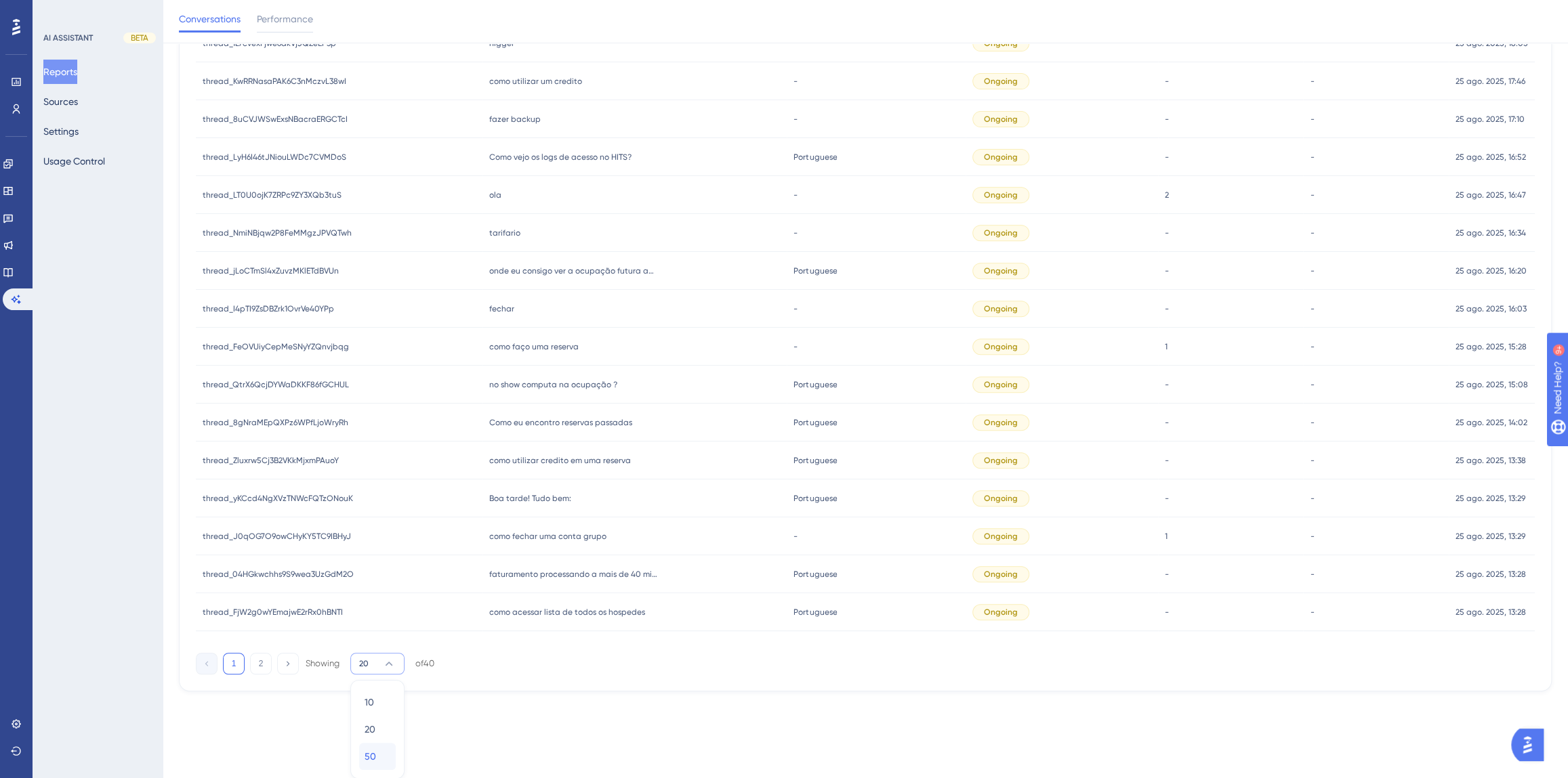
click at [379, 752] on div "50 50" at bounding box center [378, 757] width 26 height 27
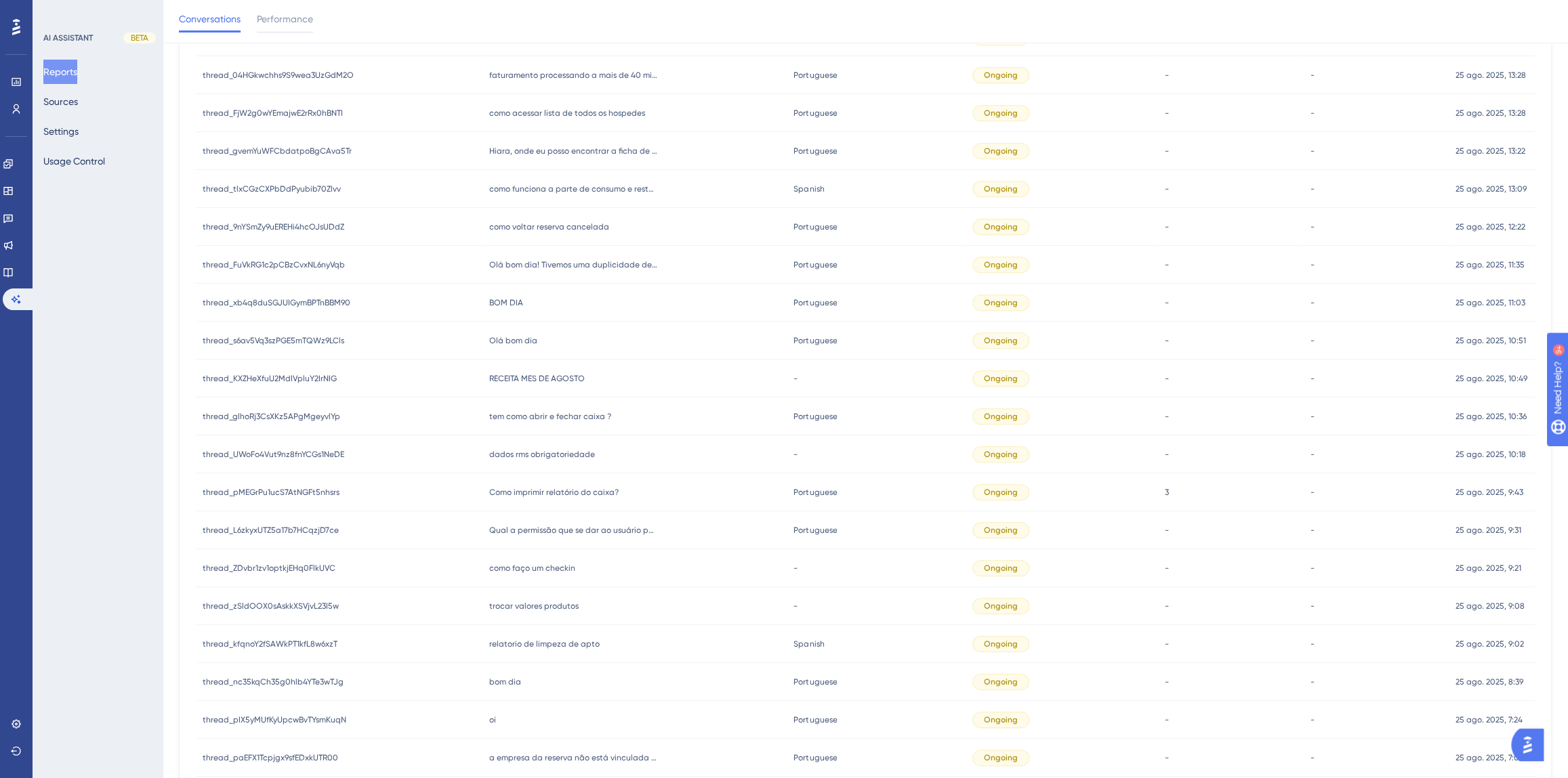
scroll to position [810, 0]
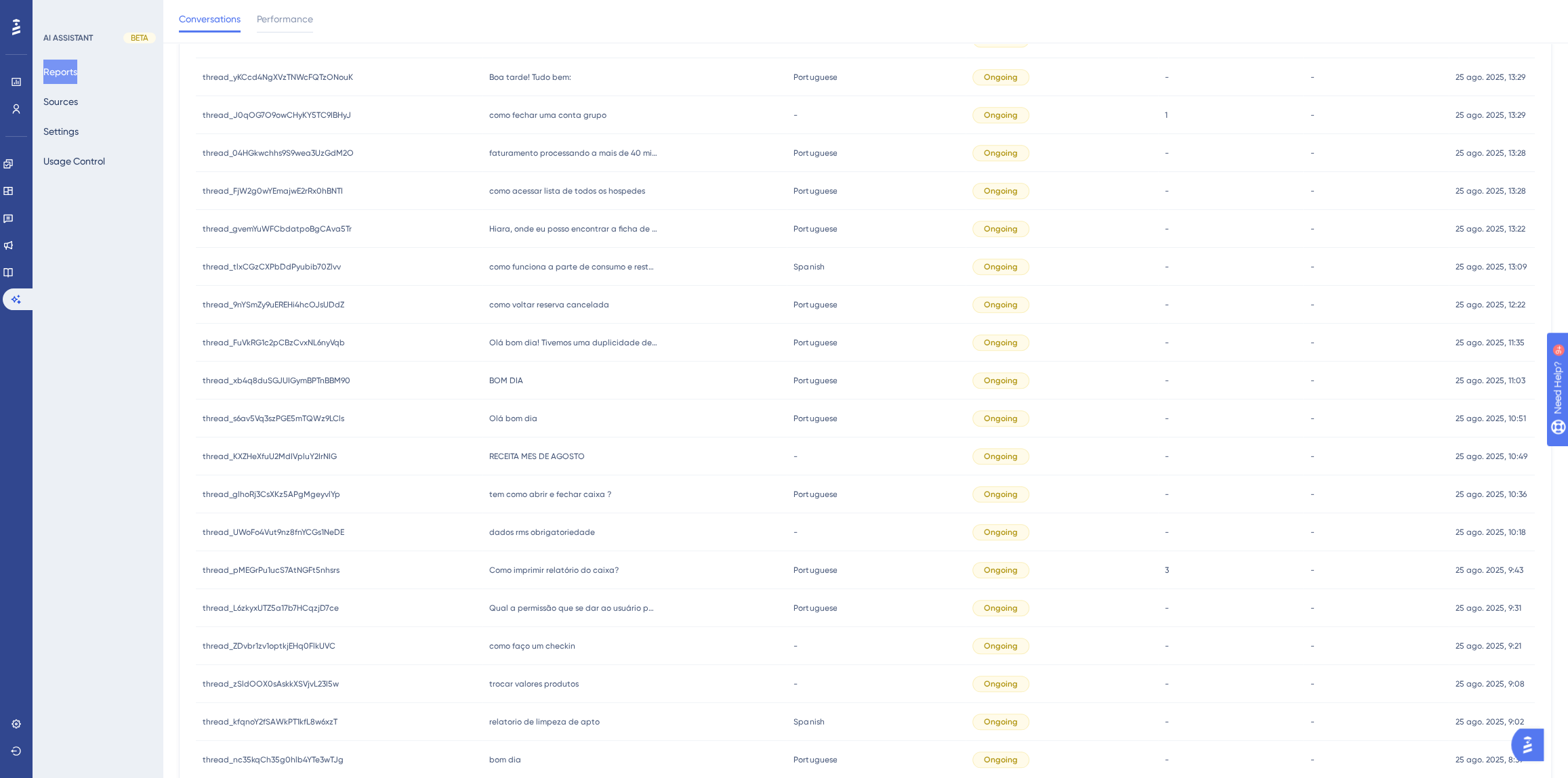
click at [520, 423] on span "Olá bom dia" at bounding box center [513, 418] width 48 height 11
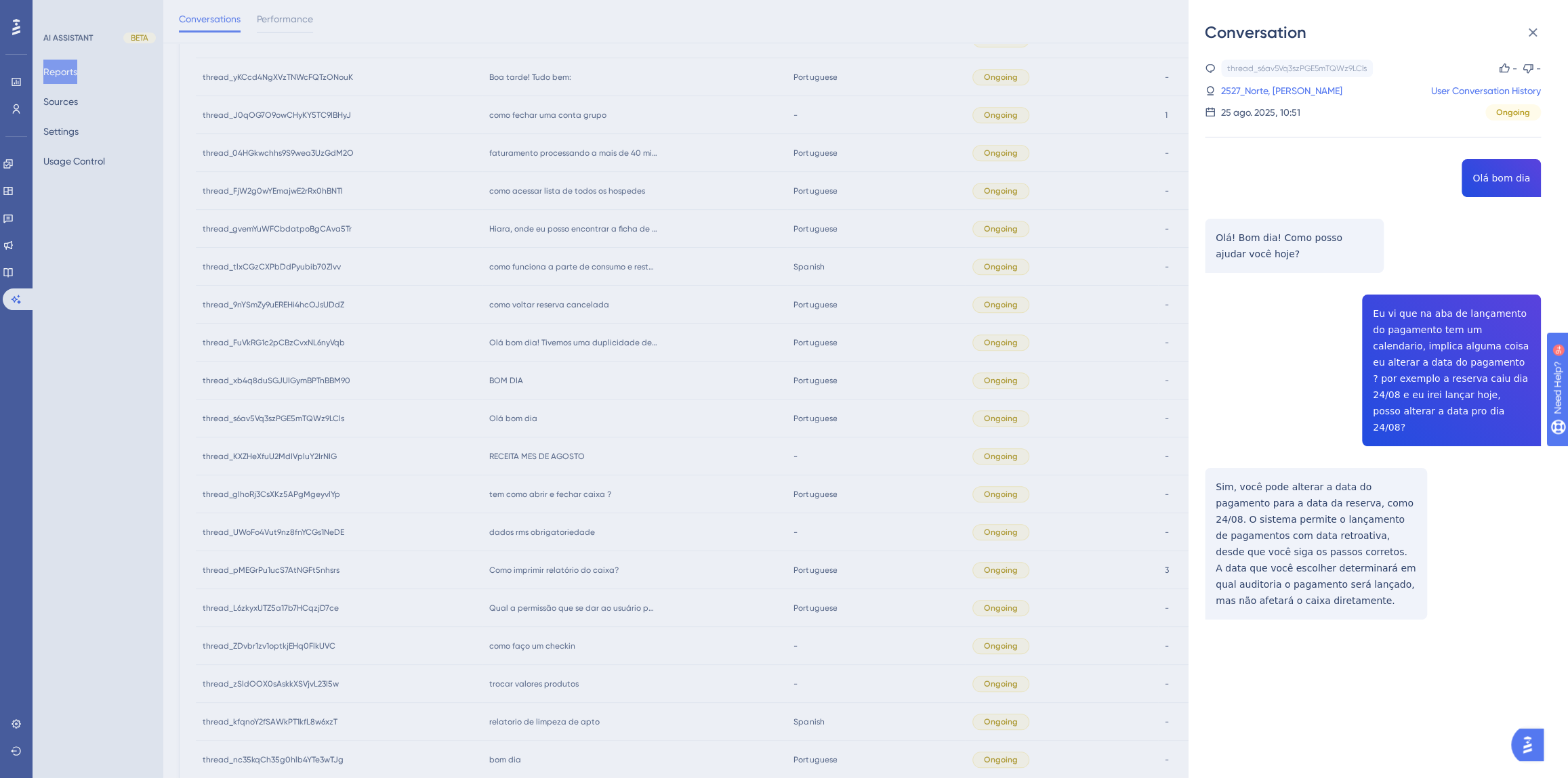
click at [627, 522] on div "Conversation thread_s6av5Vq3szPGE5mTQWz9LCls Copy - - 2527_Norte, [PERSON_NAME]…" at bounding box center [784, 389] width 1568 height 778
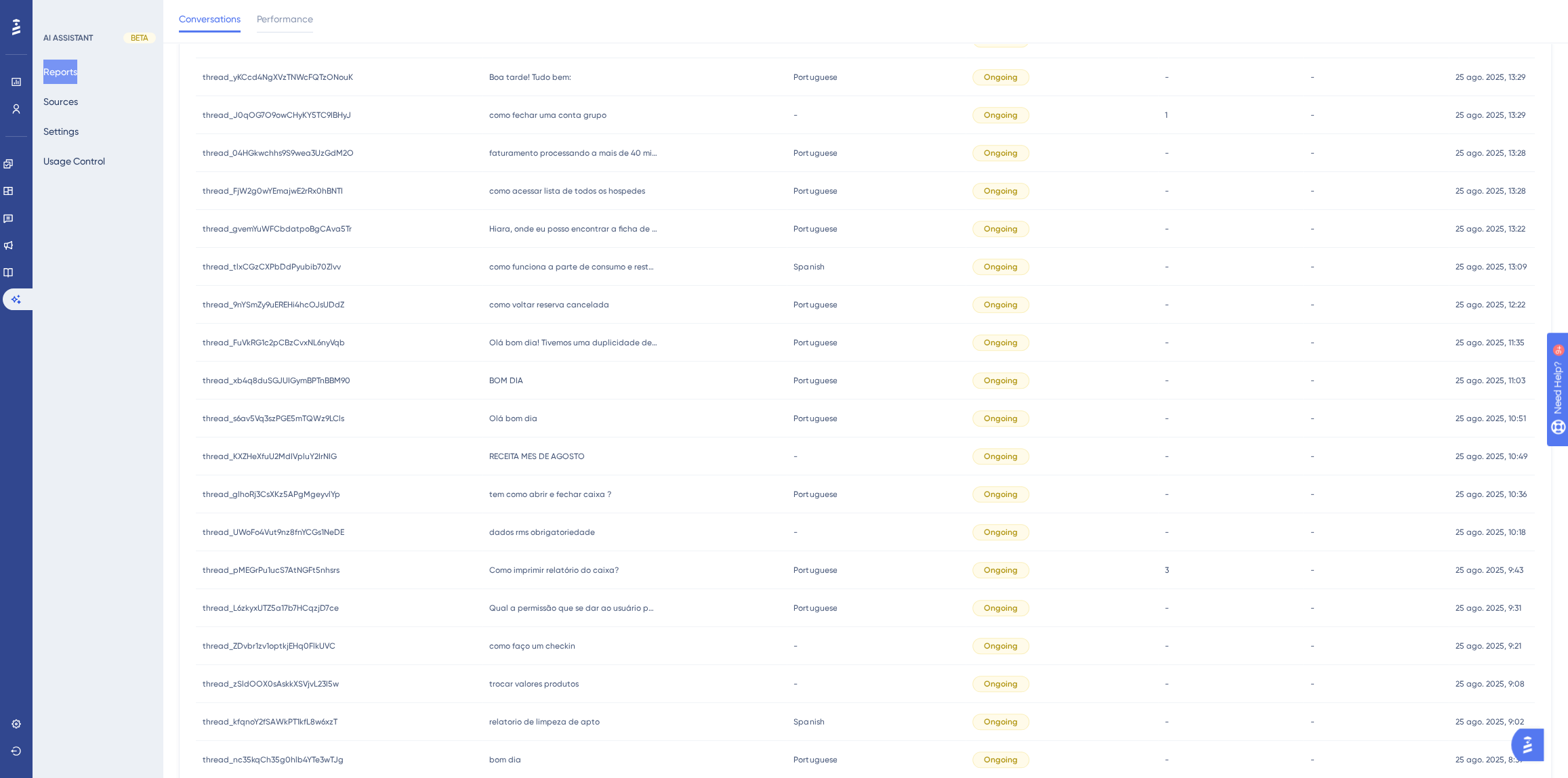
click at [498, 377] on span "BOM DIA" at bounding box center [506, 380] width 34 height 11
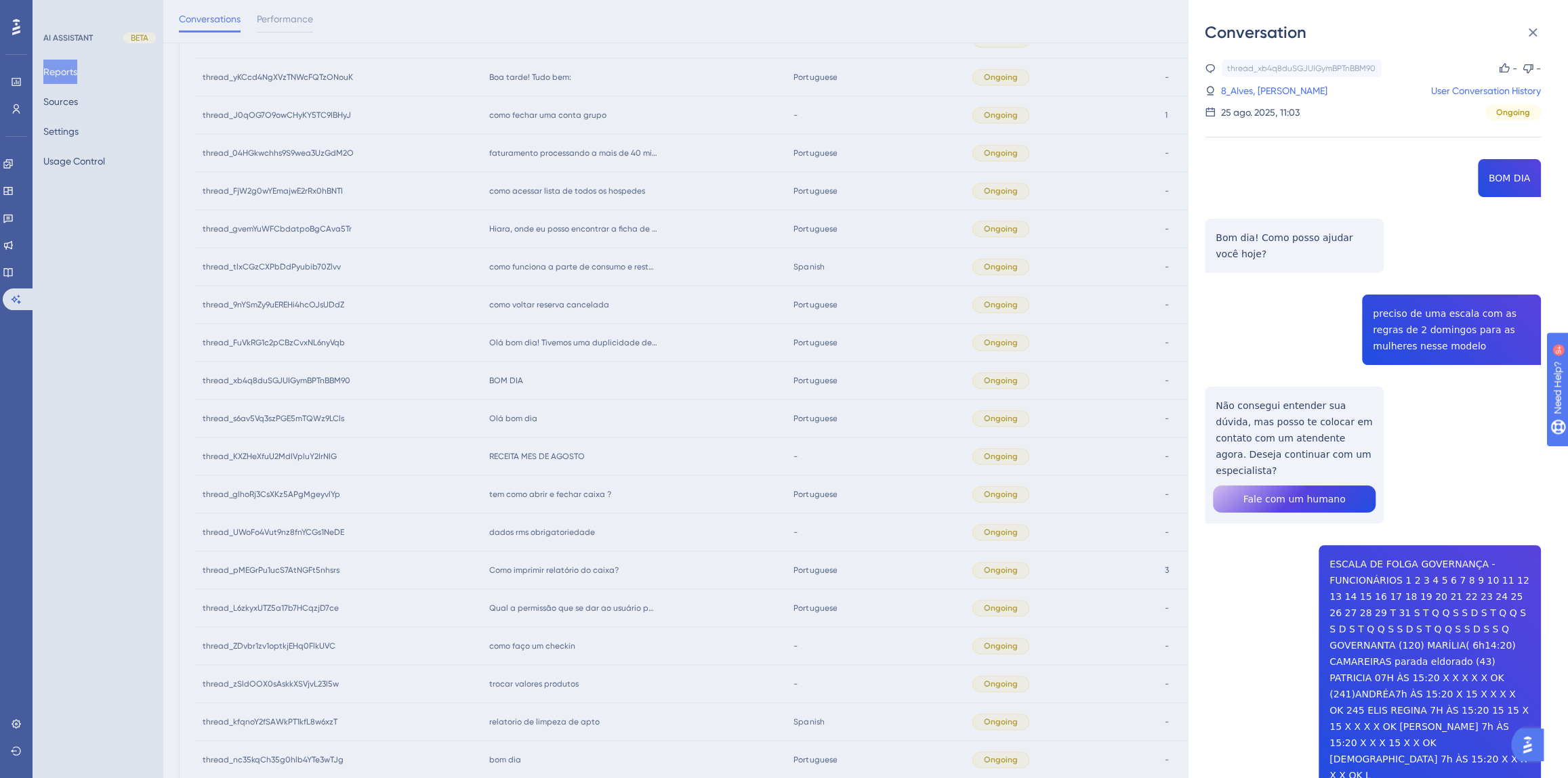
click at [550, 379] on div "Conversation thread_xb4q8duSGJUIGymBPTnBBM90 Copy - - 8_Alves, Marilia User Con…" at bounding box center [784, 389] width 1568 height 778
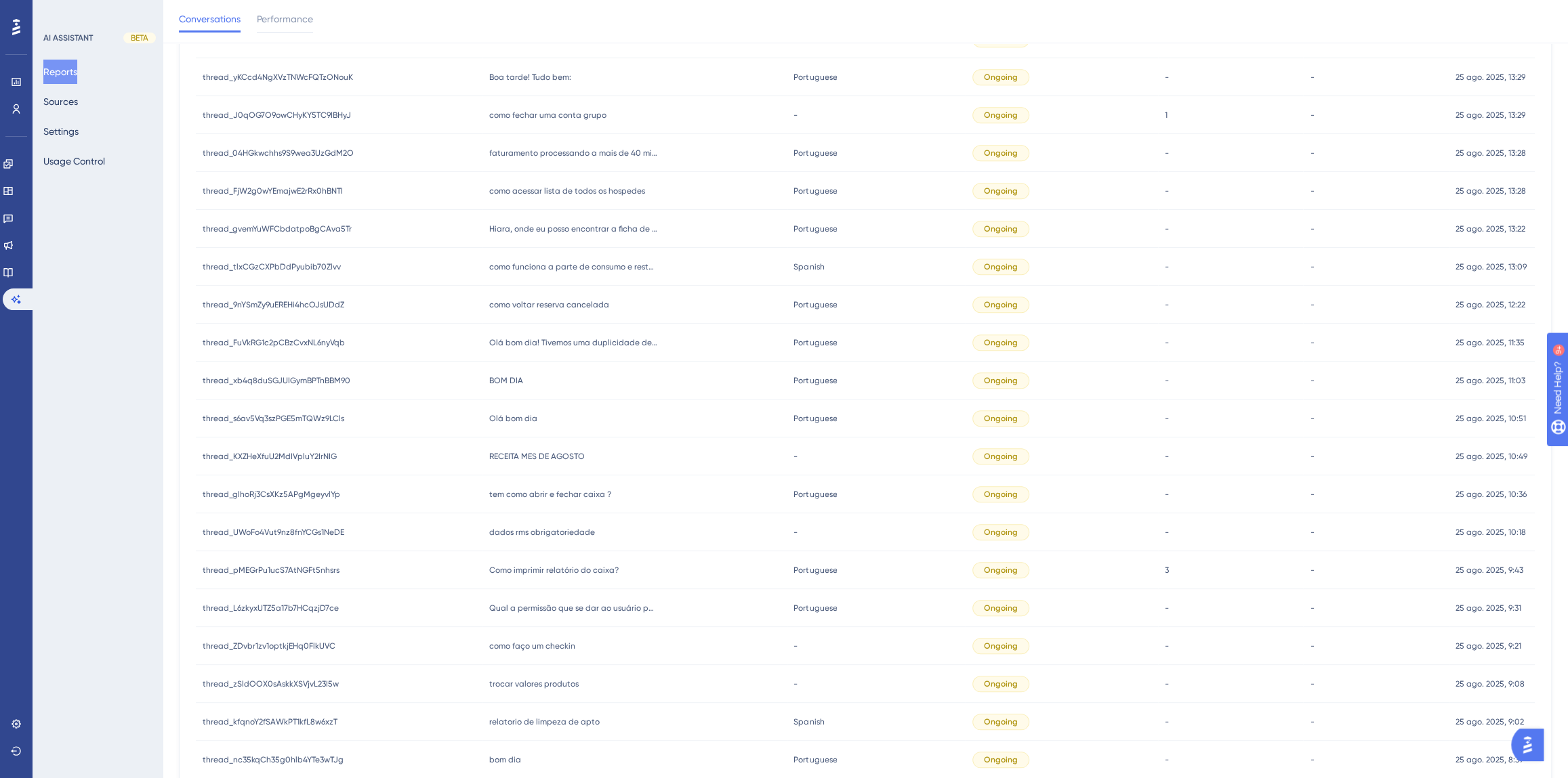
click at [539, 341] on span "Olá bom dia! Tivemos uma duplicidade de pagamentos em grupo com conta master e …" at bounding box center [574, 343] width 170 height 11
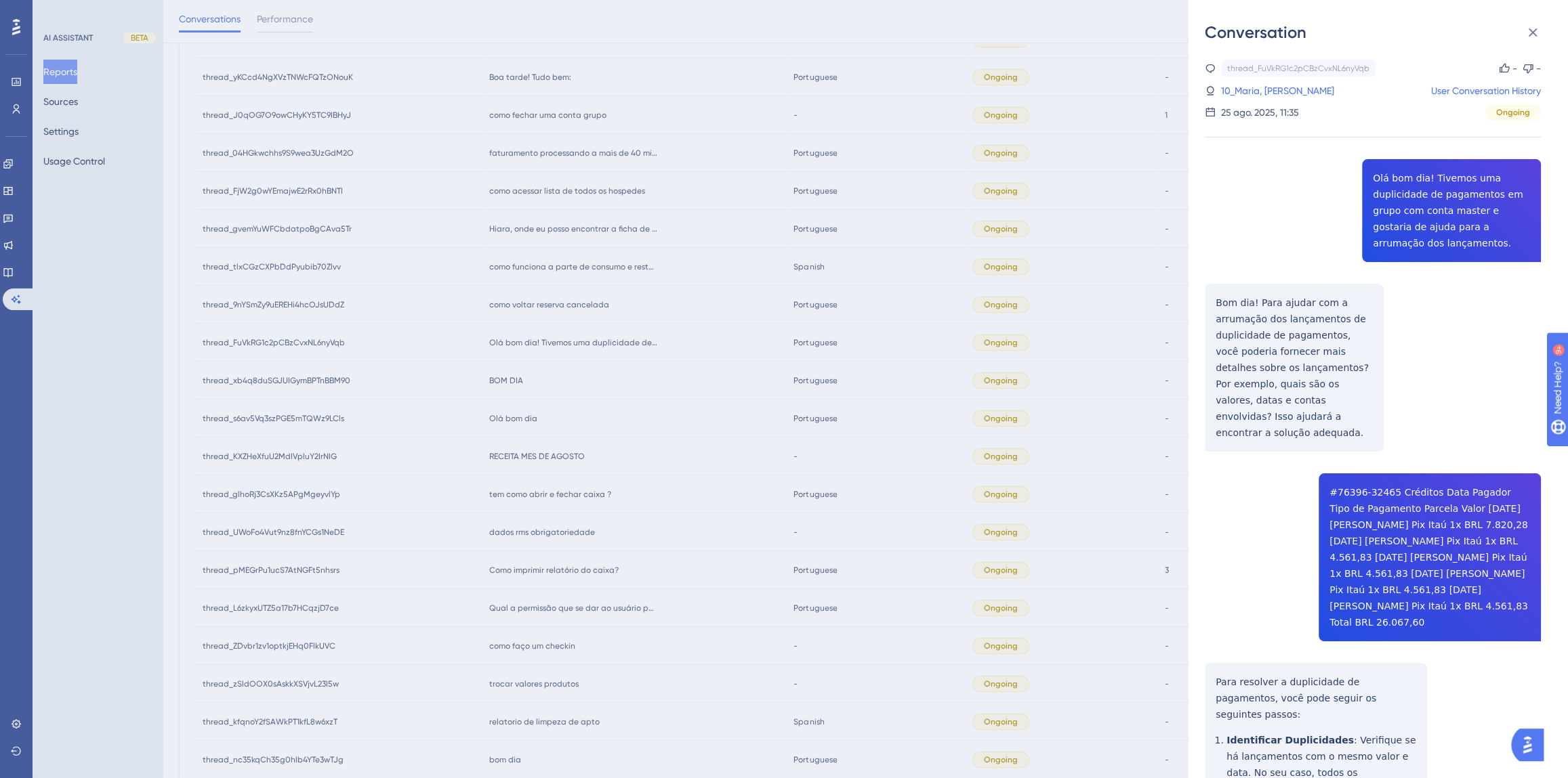
click at [1471, 210] on div "thread_FuVkRG1c2pCBzCvxNL6nyVqb Copy - - 10_Maria, [PERSON_NAME] User Conversat…" at bounding box center [1373, 636] width 336 height 1152
copy span "Olá bom dia! Tivemos uma duplicidade de pagamentos em grupo com conta master e …"
click at [1239, 394] on div "thread_FuVkRG1c2pCBzCvxNL6nyVqb Copy - - 10_Maria, [PERSON_NAME] User Conversat…" at bounding box center [1373, 636] width 336 height 1152
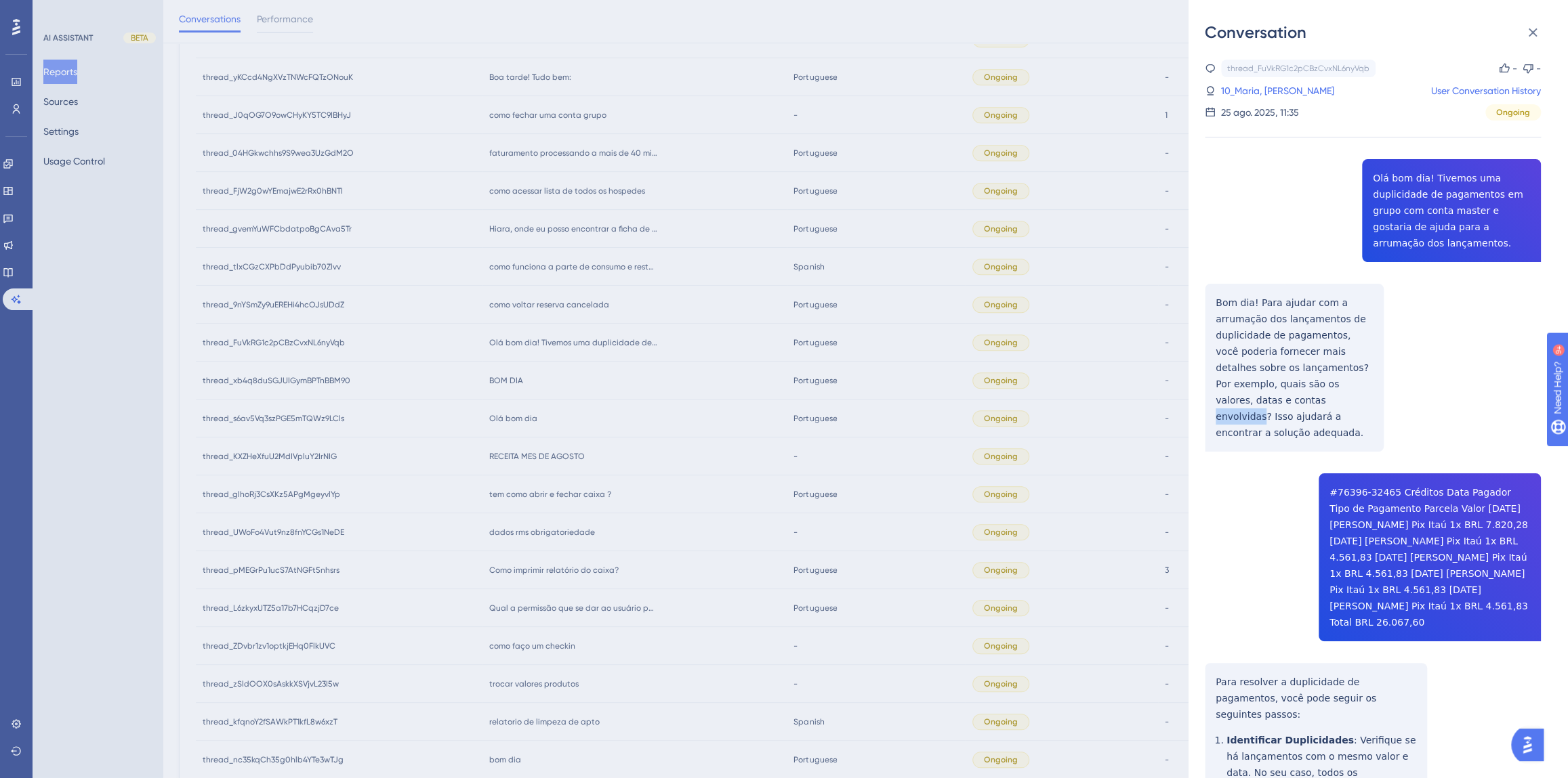
click at [1239, 394] on div "thread_FuVkRG1c2pCBzCvxNL6nyVqb Copy - - 10_Maria, [PERSON_NAME] User Conversat…" at bounding box center [1373, 636] width 336 height 1152
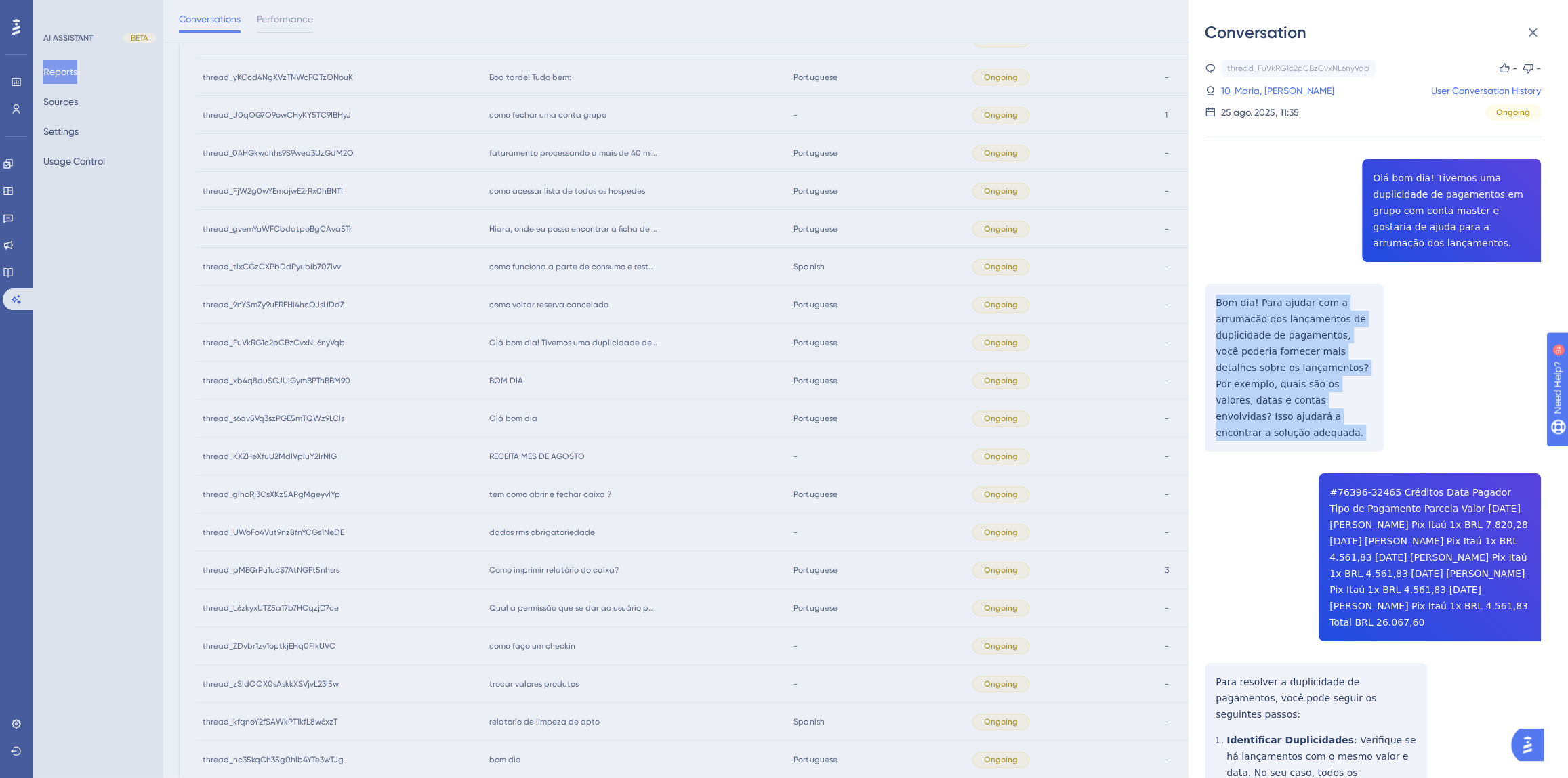
click at [1239, 394] on div "thread_FuVkRG1c2pCBzCvxNL6nyVqb Copy - - 10_Maria, [PERSON_NAME] User Conversat…" at bounding box center [1373, 636] width 336 height 1152
copy p "Bom dia! Para ajudar com a arrumação dos lançamentos de duplicidade de pagament…"
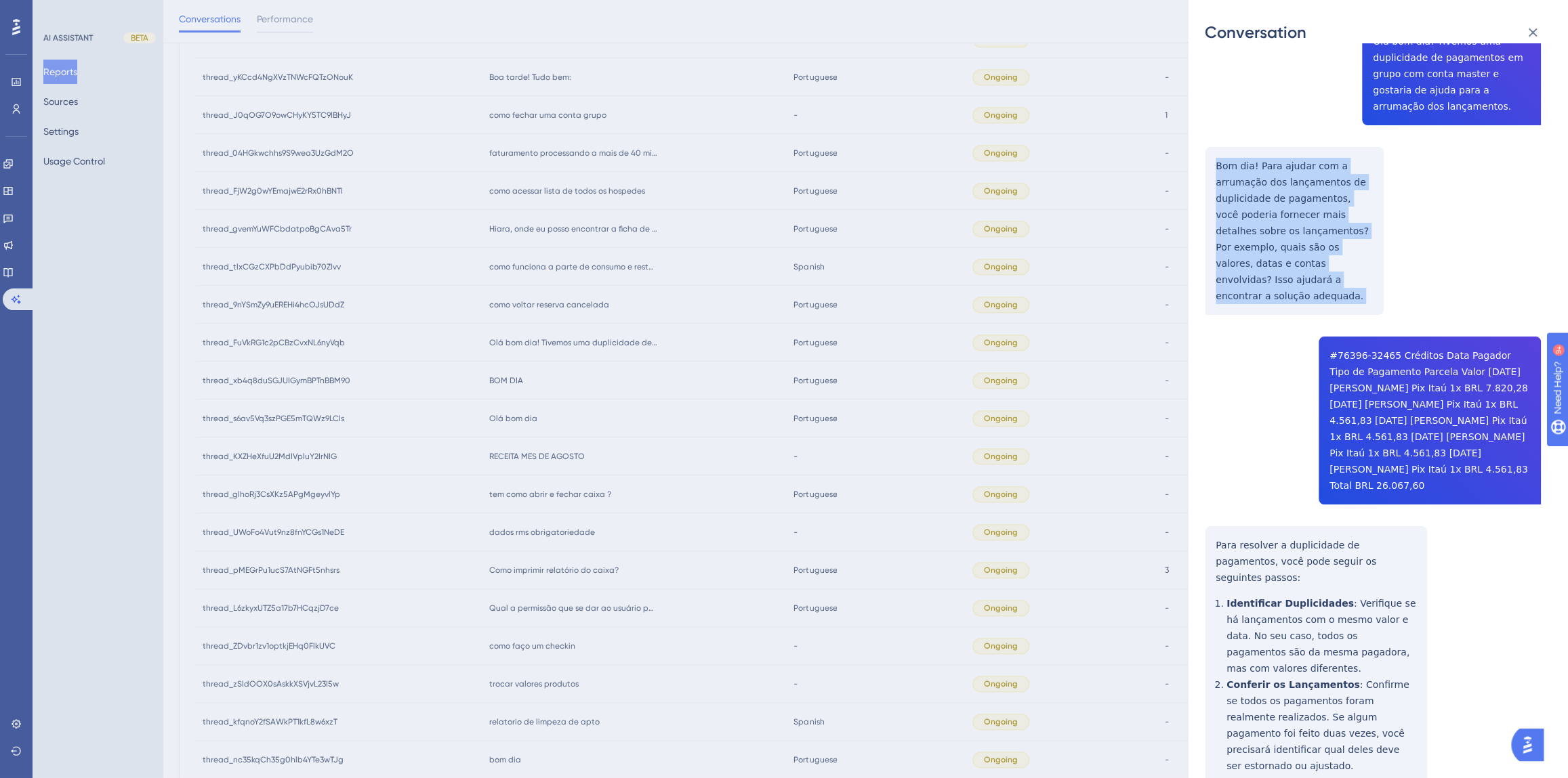
scroll to position [308, 0]
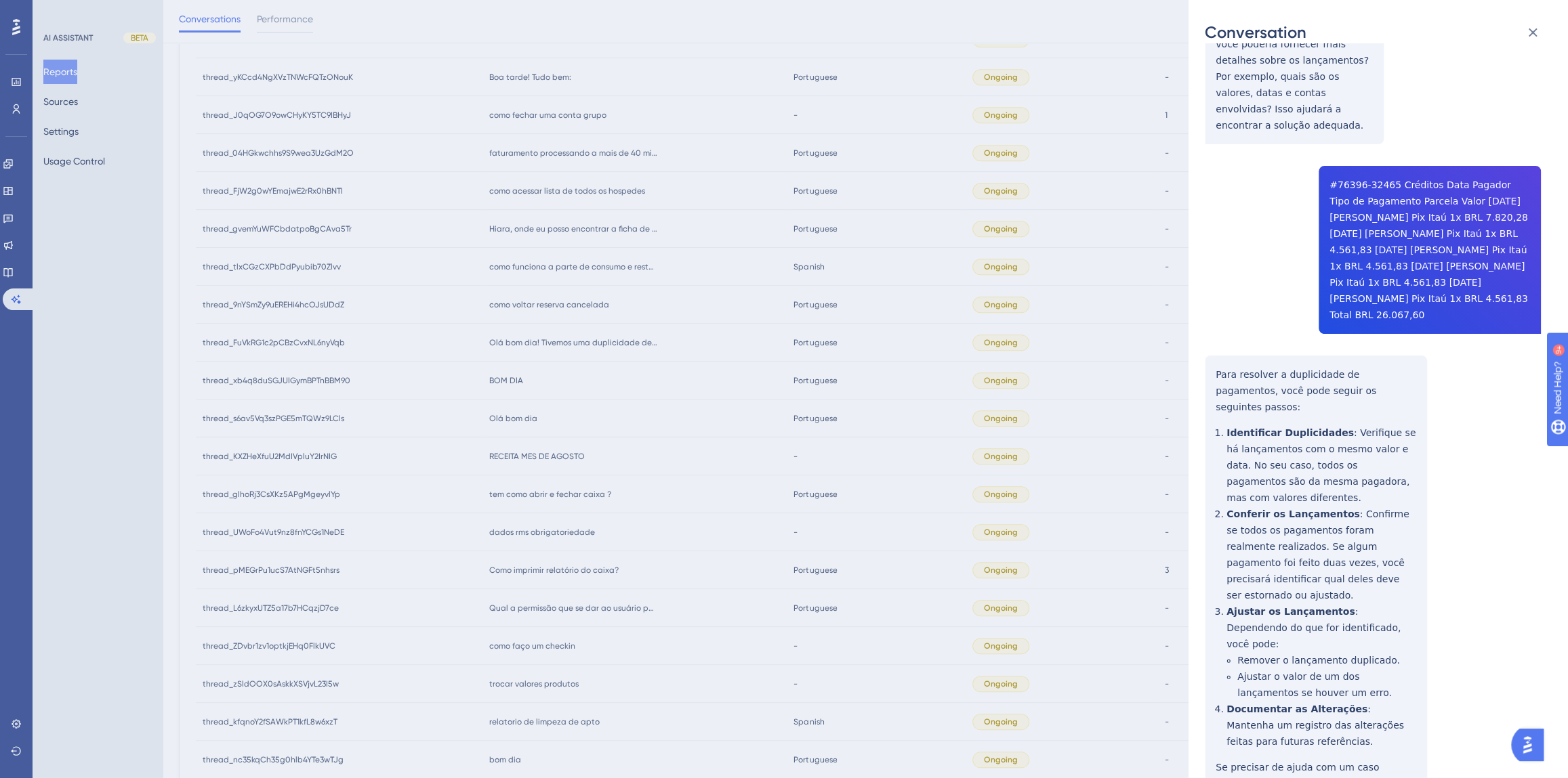
click at [1362, 268] on div "thread_FuVkRG1c2pCBzCvxNL6nyVqb Copy - - 10_Maria, [PERSON_NAME] User Conversat…" at bounding box center [1373, 328] width 336 height 1152
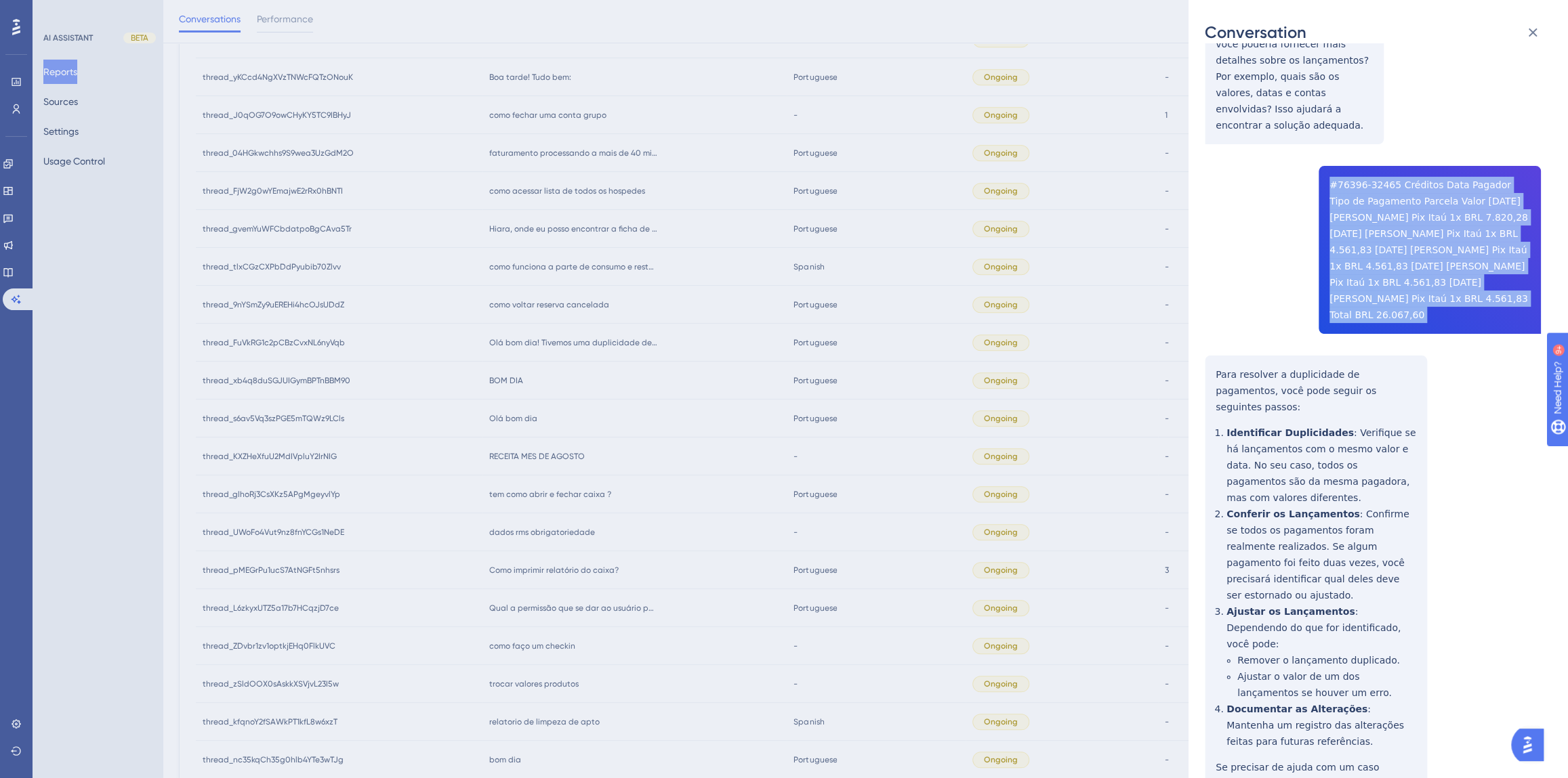
click at [1362, 268] on div "thread_FuVkRG1c2pCBzCvxNL6nyVqb Copy - - 10_Maria, [PERSON_NAME] User Conversat…" at bounding box center [1373, 328] width 336 height 1152
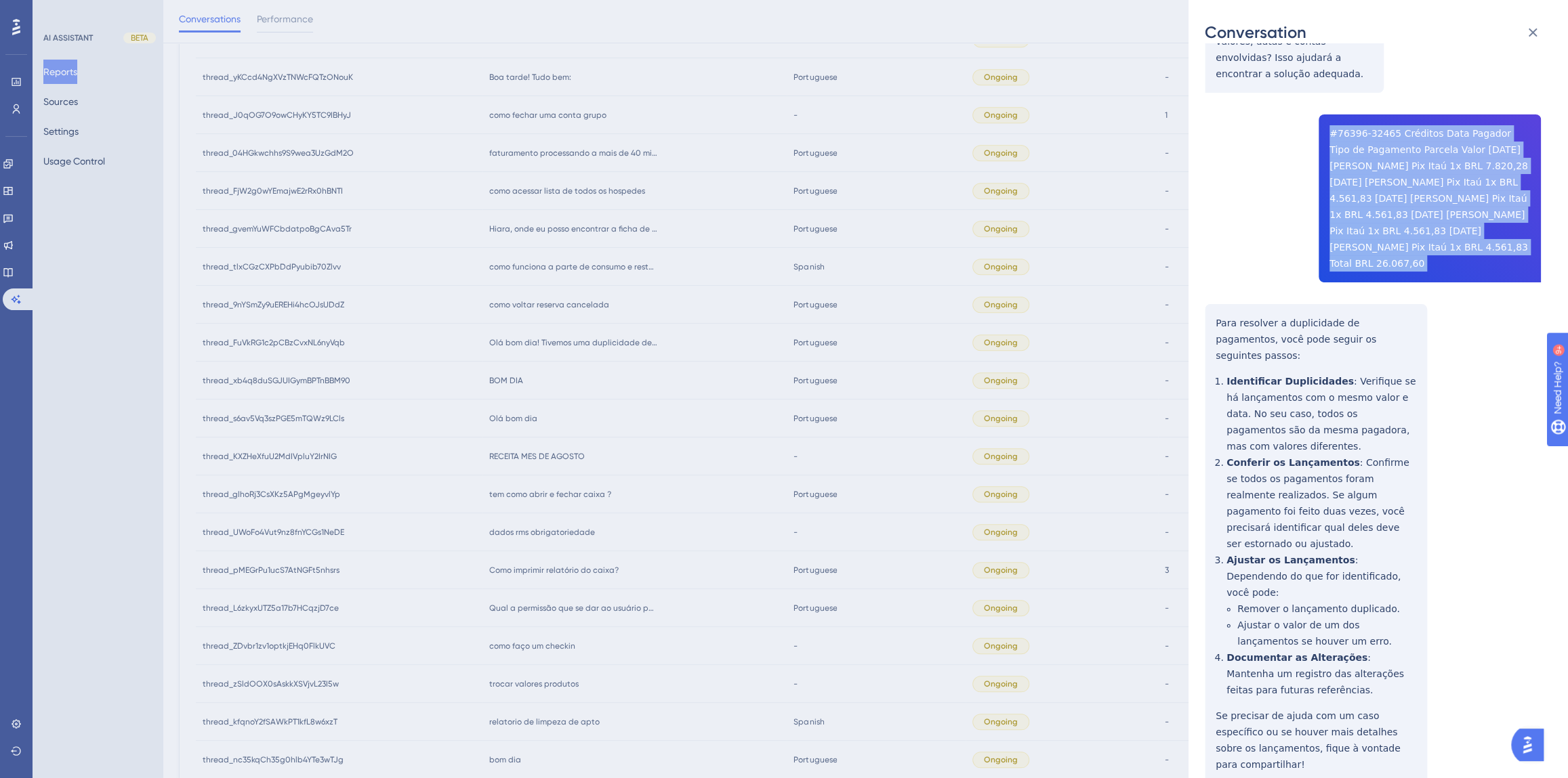
copy span "#76396-32465 Créditos Data Pagador Tipo de Pagamento Parcela Valor [DATE] [PERS…"
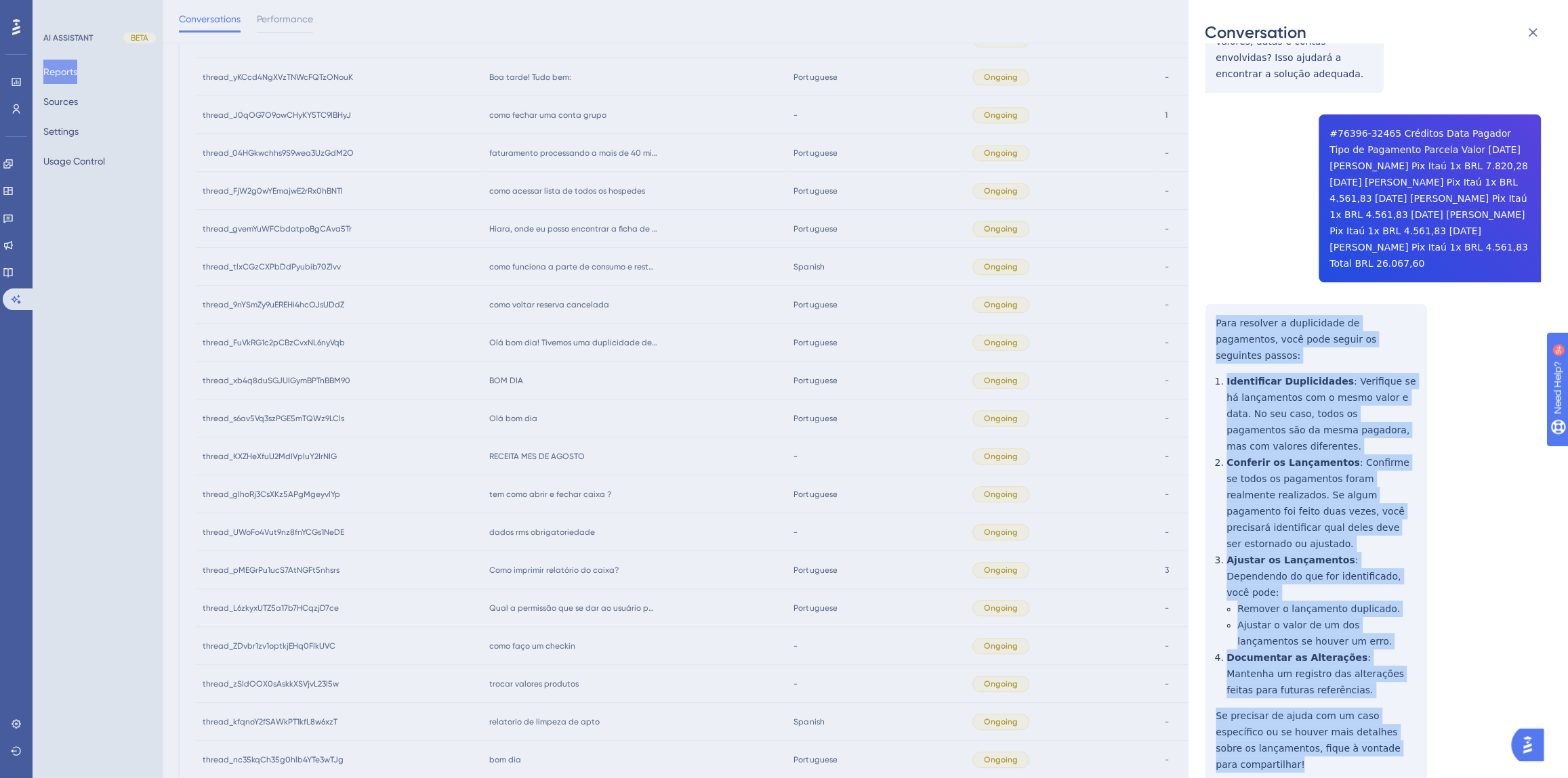
drag, startPoint x: 1368, startPoint y: 701, endPoint x: 1213, endPoint y: 321, distance: 410.4
click at [1213, 321] on div "thread_FuVkRG1c2pCBzCvxNL6nyVqb Copy - - 10_Maria, [PERSON_NAME] User Conversat…" at bounding box center [1373, 277] width 336 height 1152
copy div "Para resolver a duplicidade de pagamentos, você pode seguir os seguintes passos…"
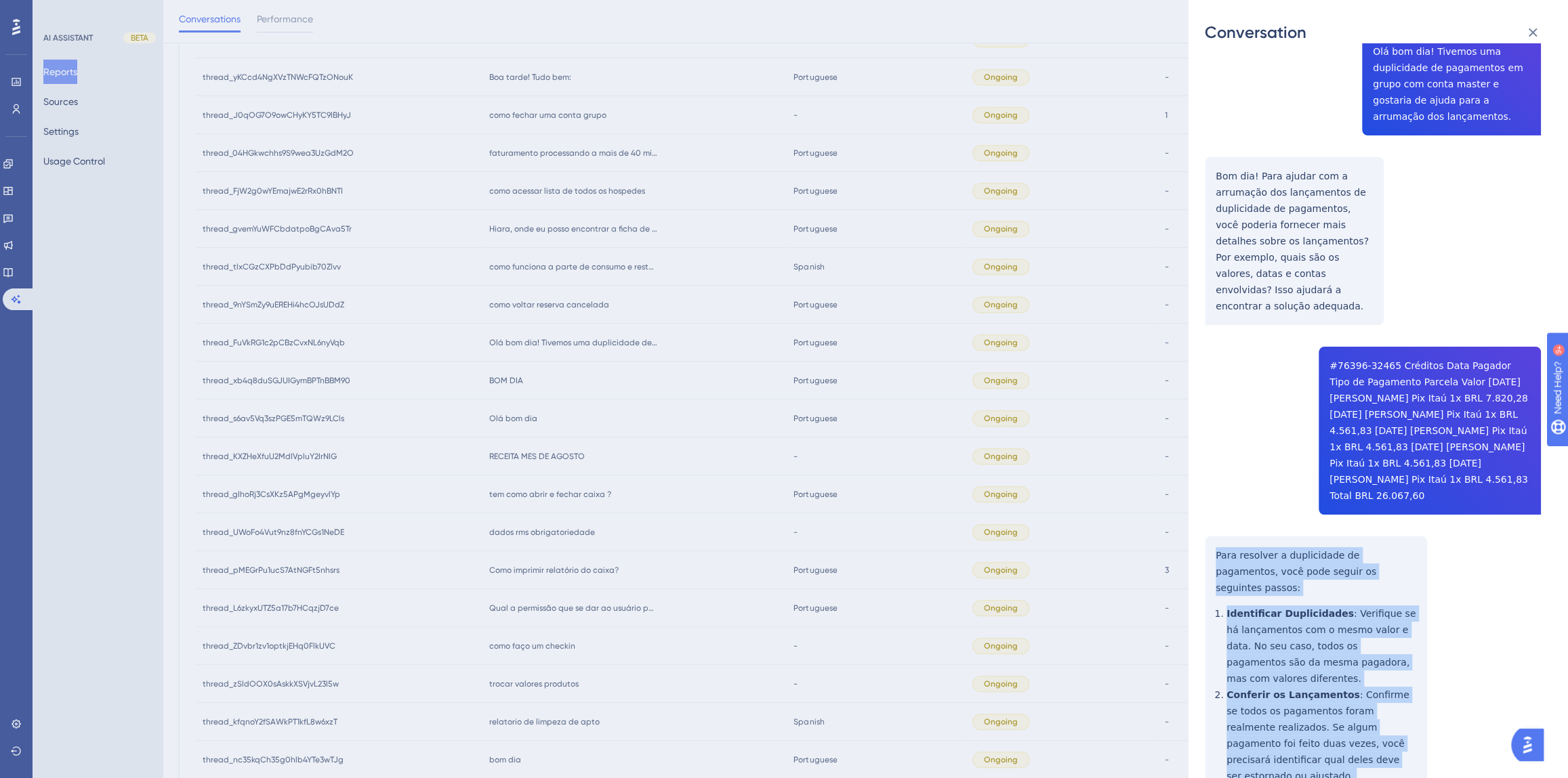
scroll to position [0, 0]
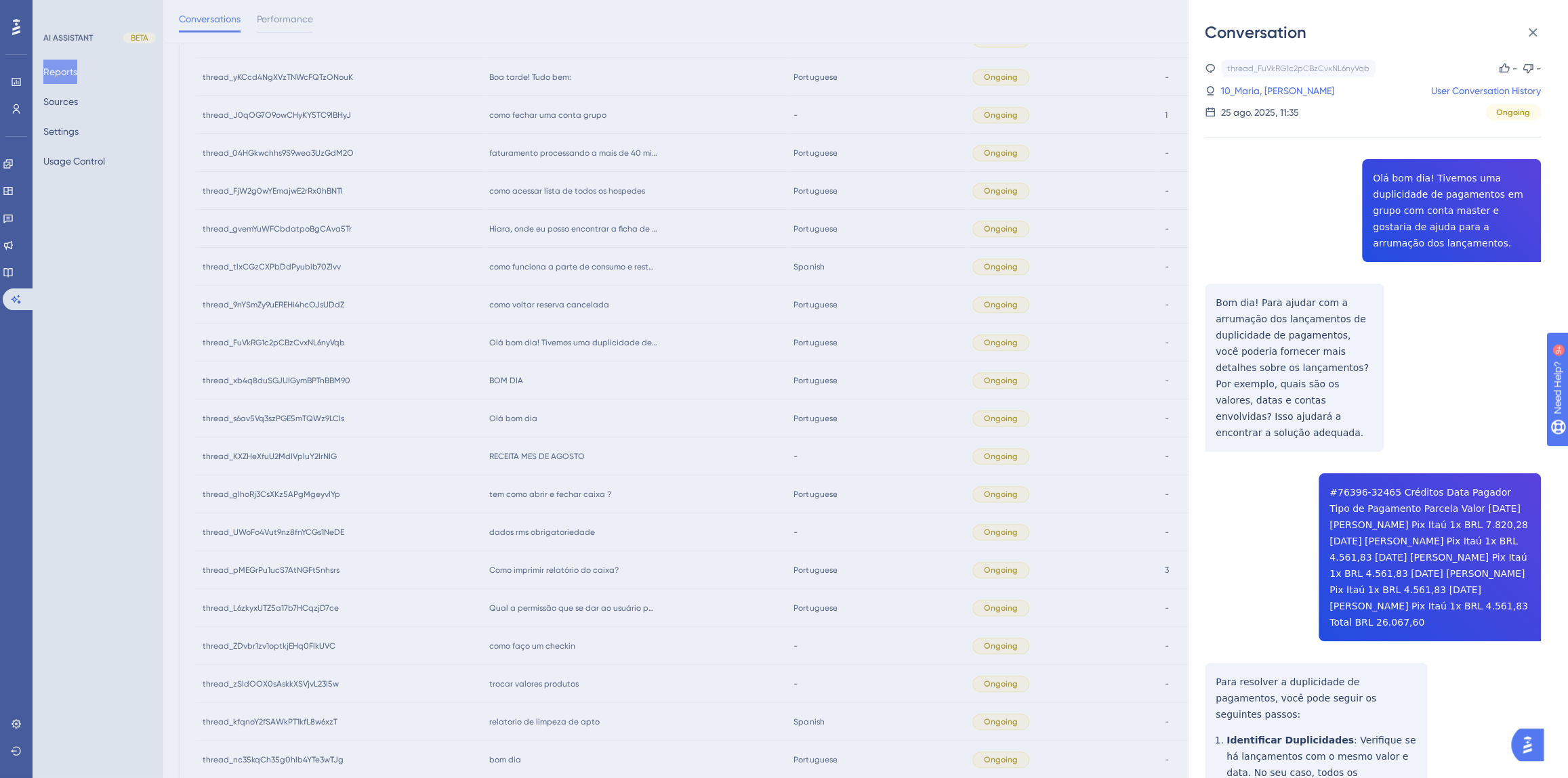
click at [1240, 90] on link "10_Maria, [PERSON_NAME]" at bounding box center [1277, 90] width 113 height 16
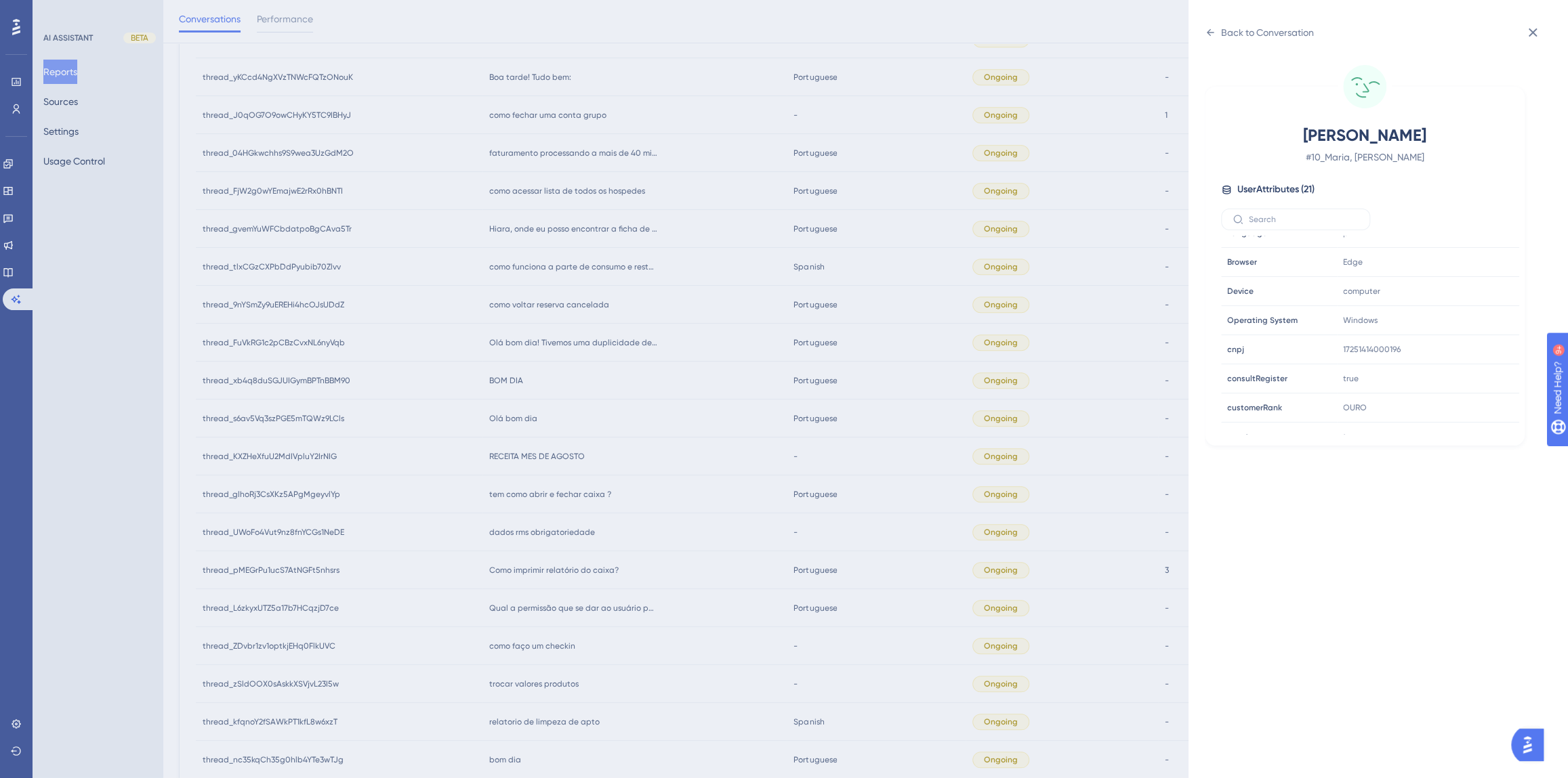
scroll to position [411, 0]
click at [1469, 334] on icon at bounding box center [1467, 334] width 14 height 14
click at [1253, 33] on div "Back to Conversation" at bounding box center [1267, 32] width 93 height 16
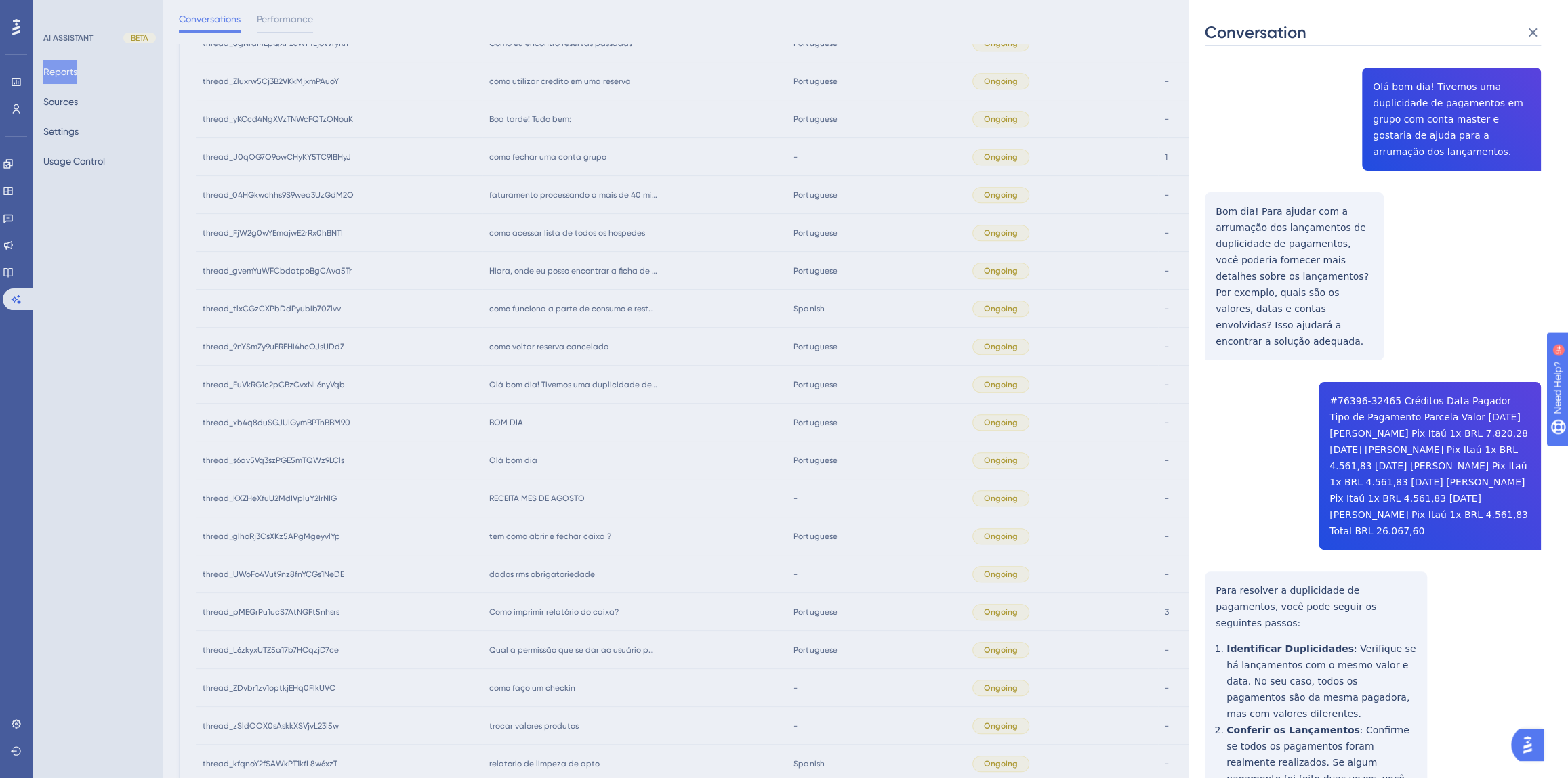
scroll to position [0, 0]
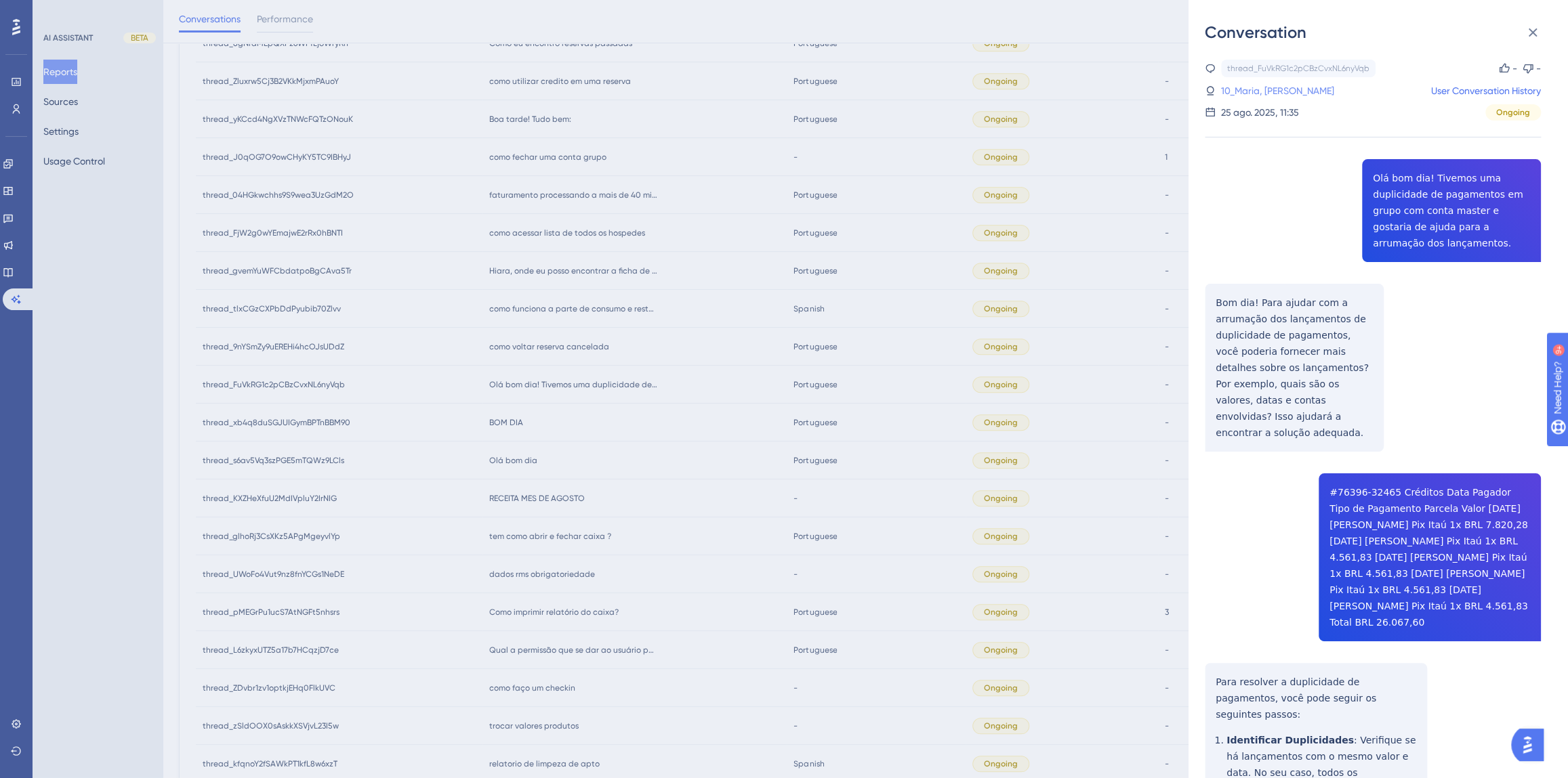
click at [1259, 93] on link "10_Maria, [PERSON_NAME]" at bounding box center [1277, 90] width 113 height 16
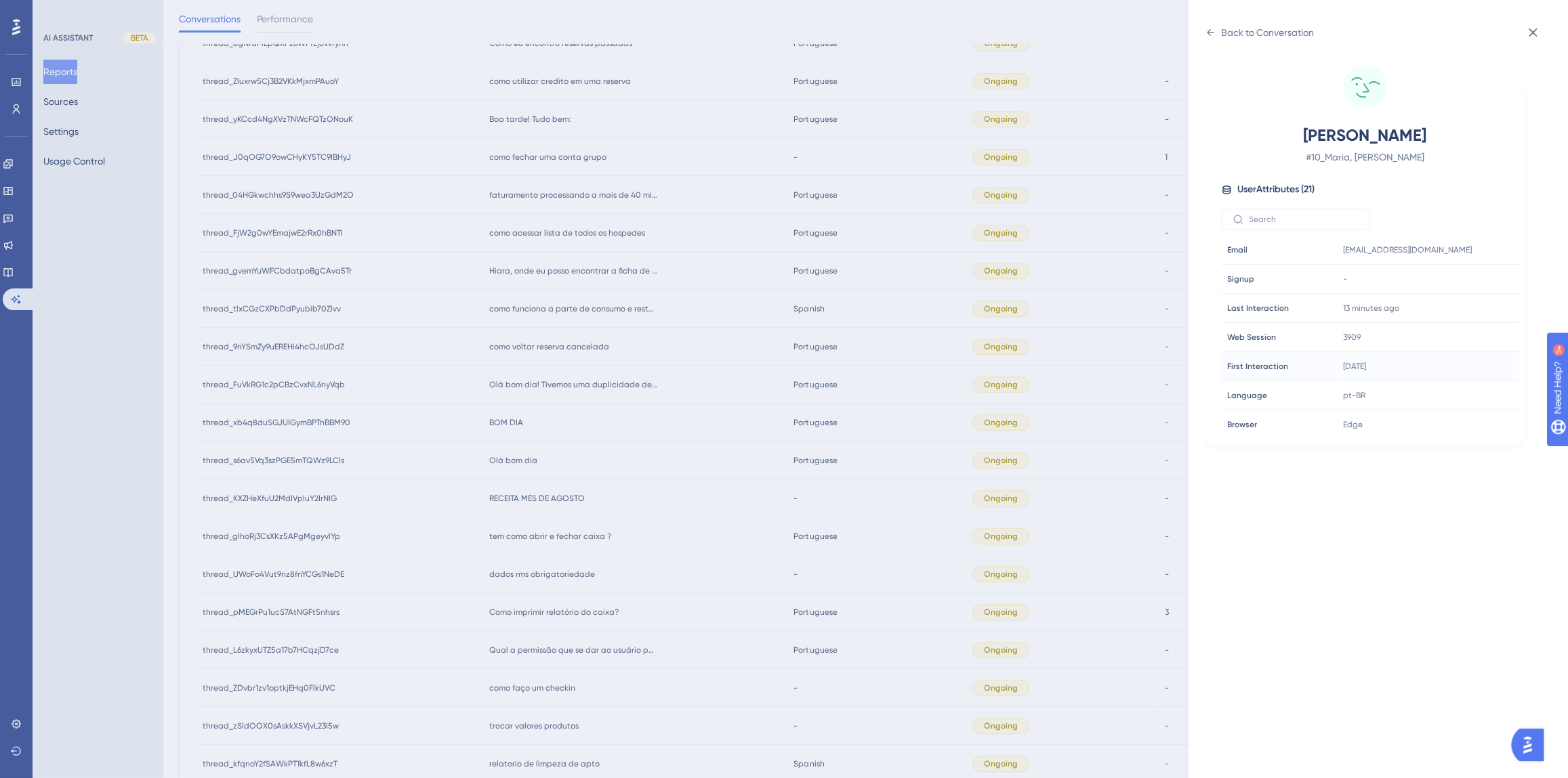
scroll to position [369, 0]
click at [610, 429] on div "Back to Conversation [PERSON_NAME] # 10_Maria, [PERSON_NAME] User Attributes ( …" at bounding box center [784, 389] width 1568 height 778
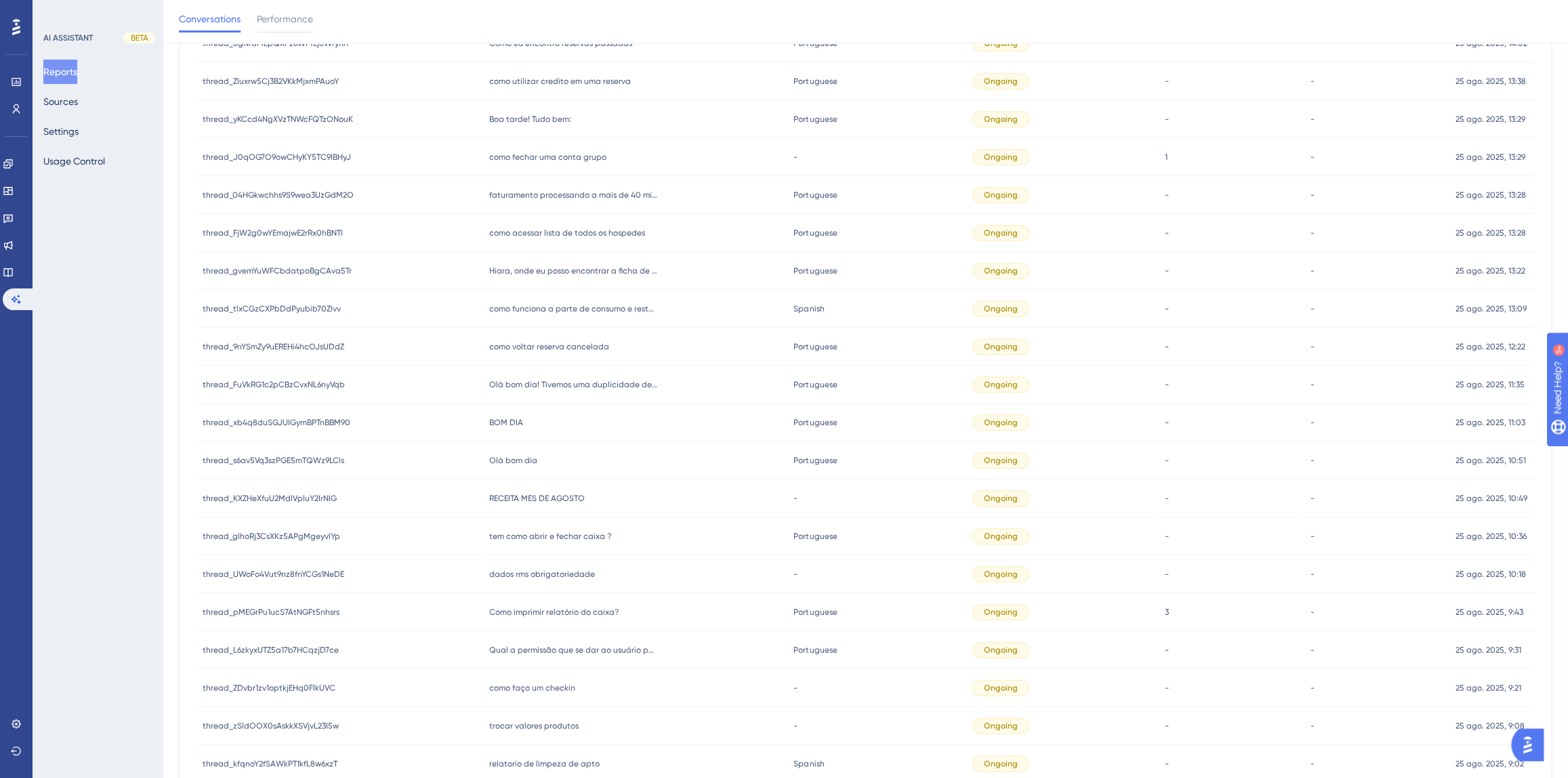
click at [582, 345] on span "como voltar reserva cancelada" at bounding box center [549, 347] width 120 height 11
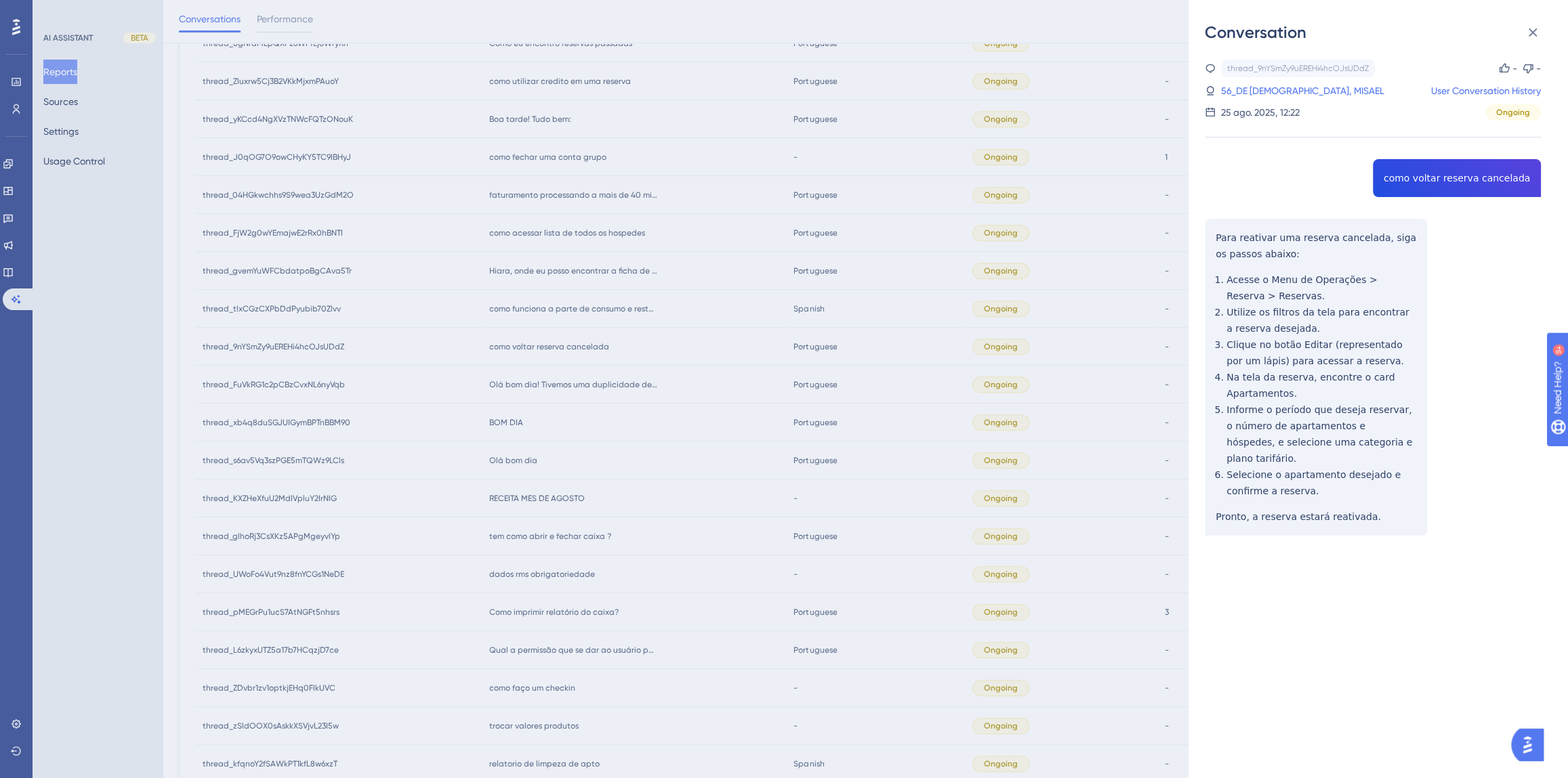
click at [1472, 182] on div "thread_9nYSmZy9uEREHi4hcOJsUDdZ Copy - - 56_DE JESUS, MISAEL User Conversation …" at bounding box center [1373, 332] width 336 height 545
copy span "como voltar reserva cancelada"
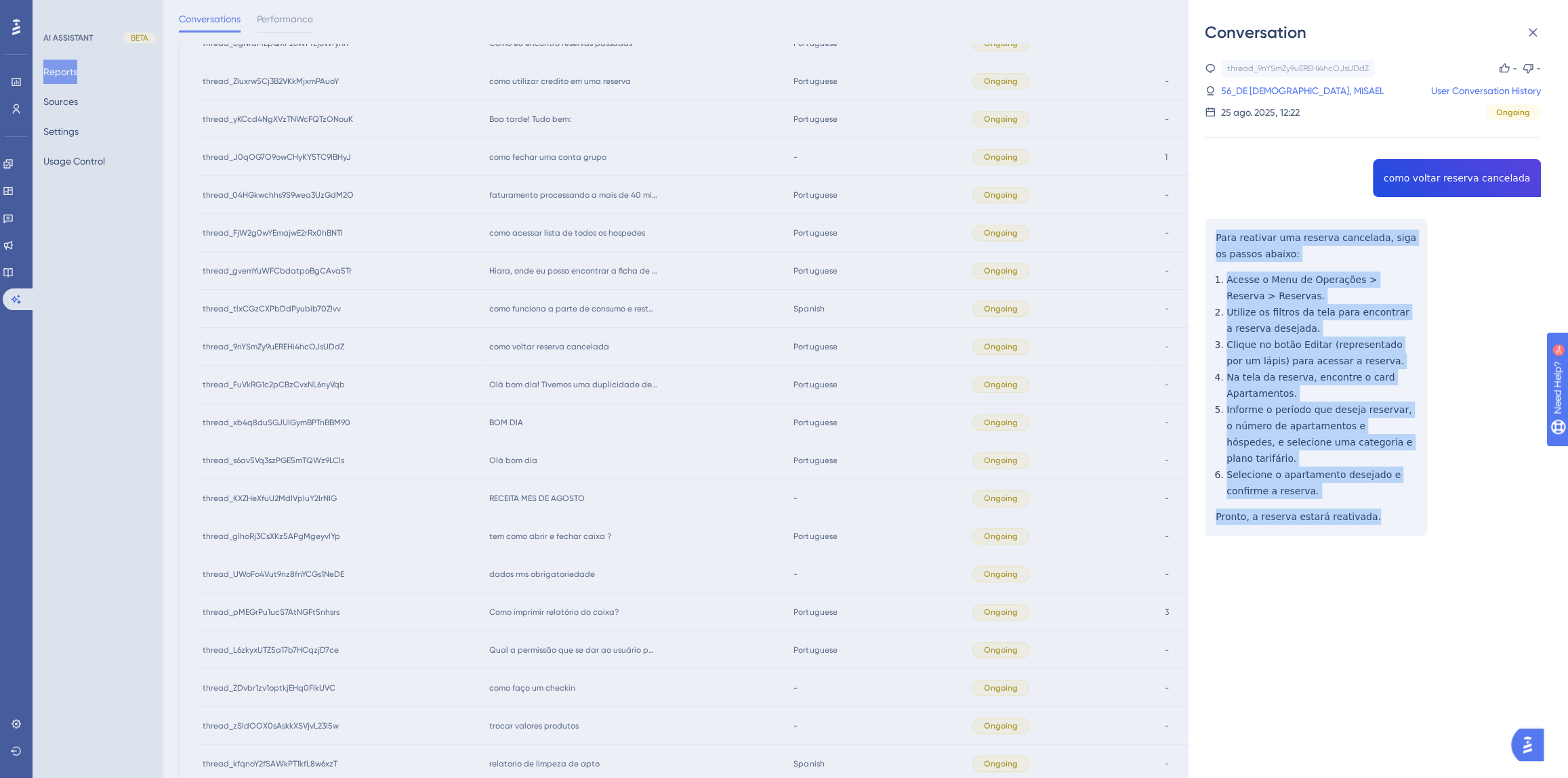
drag, startPoint x: 1369, startPoint y: 502, endPoint x: 1193, endPoint y: 244, distance: 312.3
click at [1193, 244] on div "Conversation thread_9nYSmZy9uEREHi4hcOJsUDdZ Copy - - 56_DE JESUS, MISAEL User …" at bounding box center [1378, 389] width 379 height 778
copy div "Para reativar uma reserva cancelada, siga os passos abaixo: Acesse o Menu de Op…"
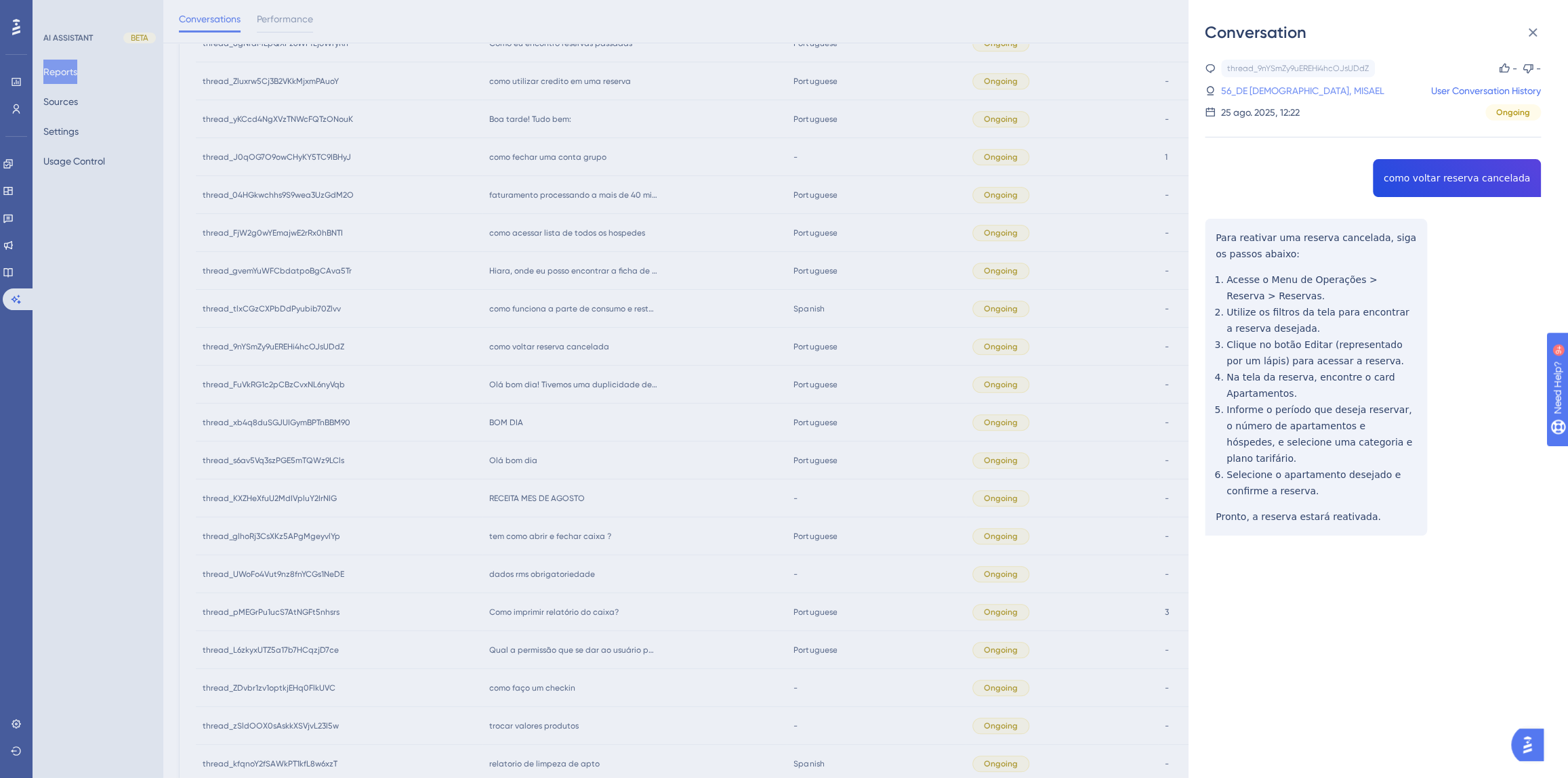
click at [1258, 88] on link "56_DE [DEMOGRAPHIC_DATA], MISAEL" at bounding box center [1303, 90] width 164 height 16
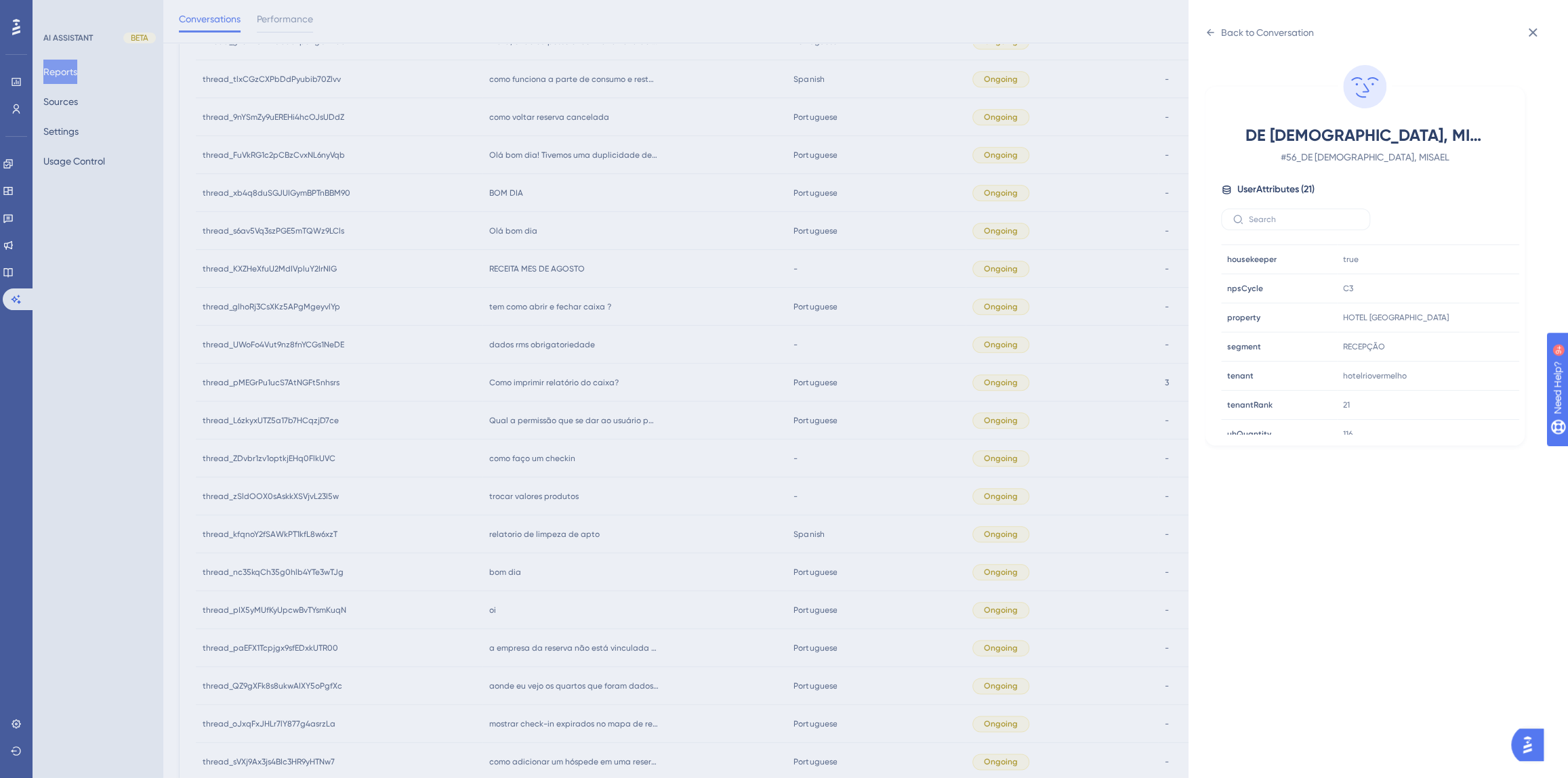
scroll to position [952, 0]
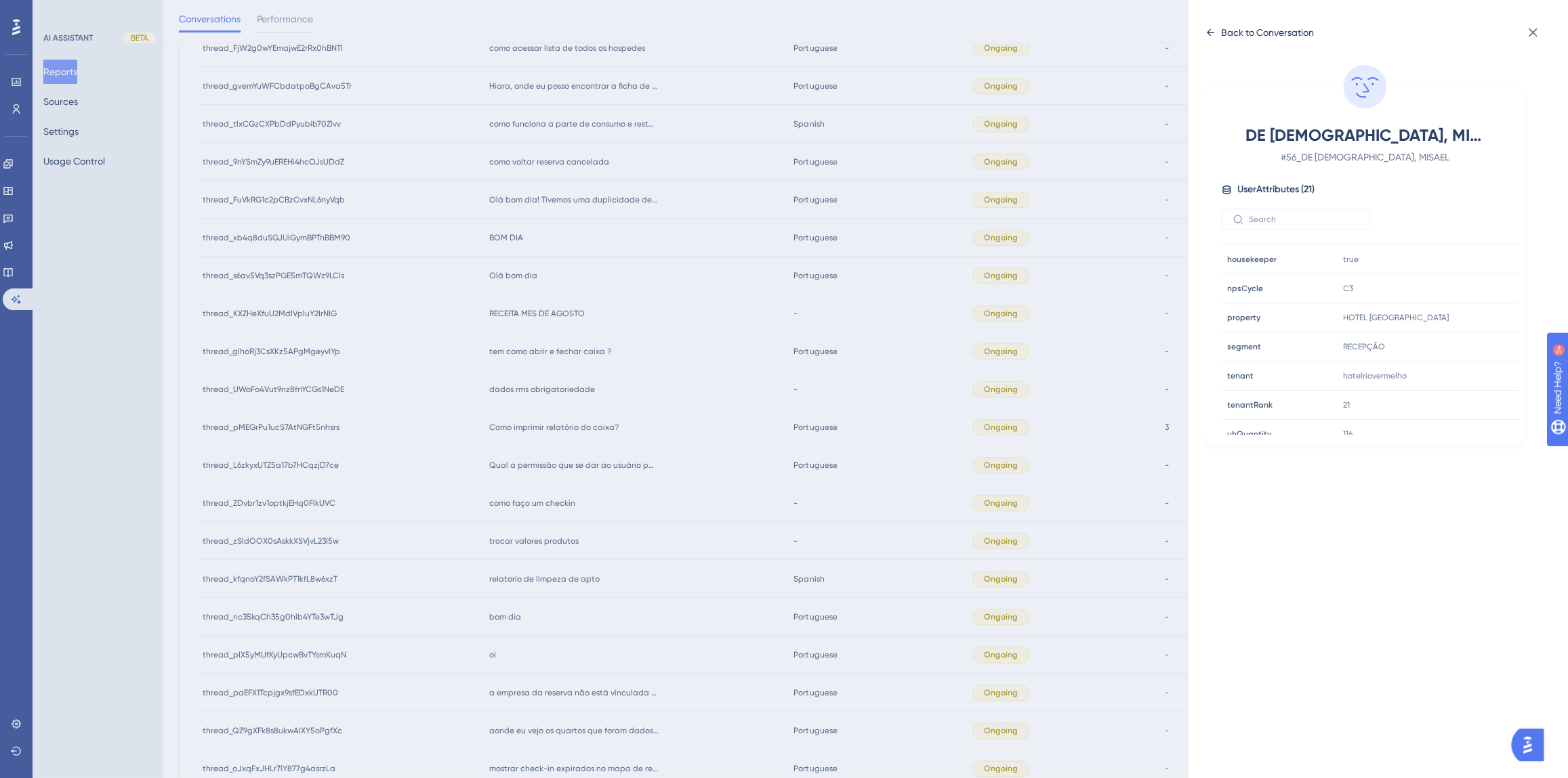
click at [1252, 31] on div "Back to Conversation" at bounding box center [1267, 32] width 93 height 16
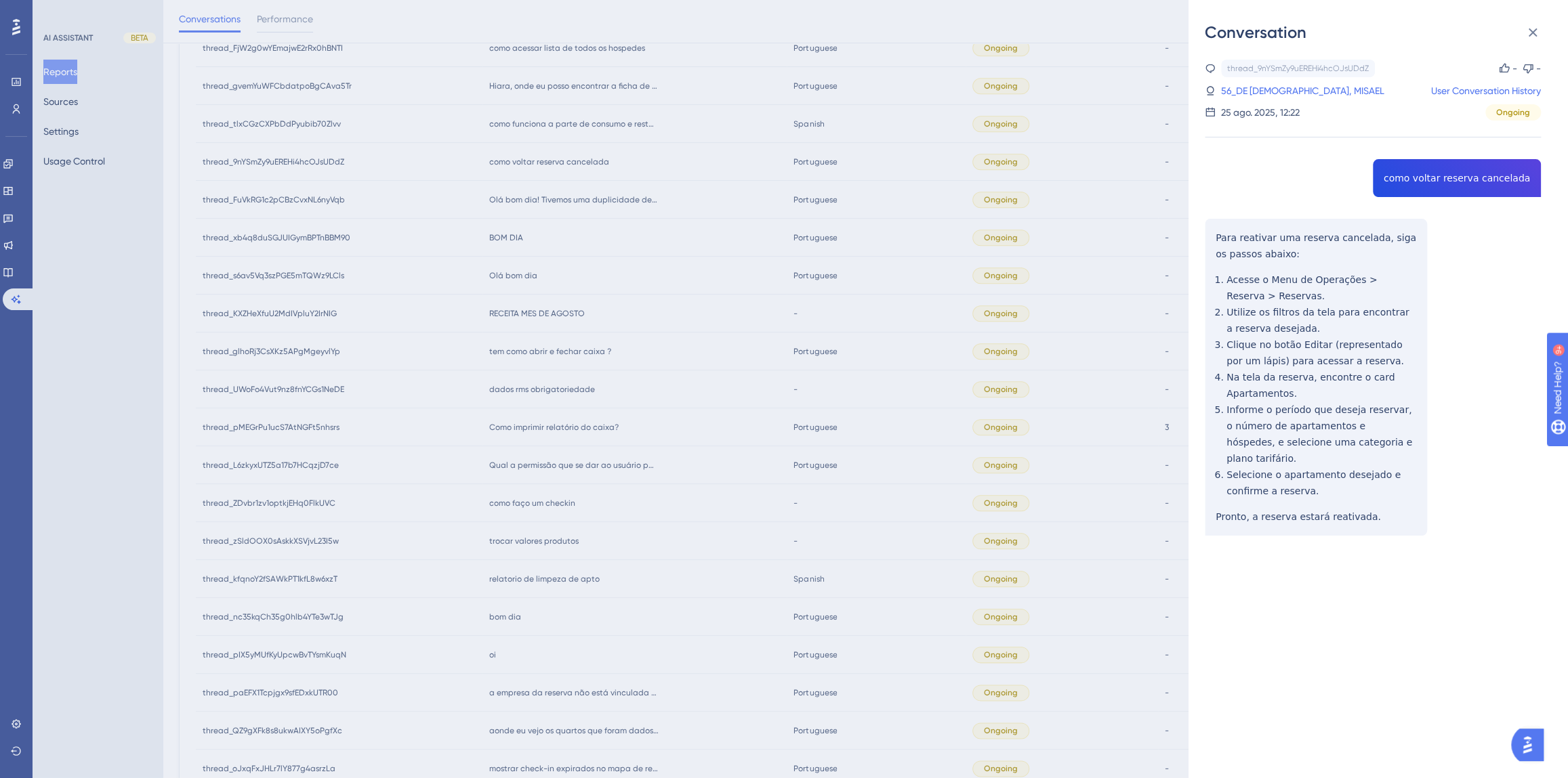
click at [605, 398] on div "Conversation thread_9nYSmZy9uEREHi4hcOJsUDdZ Copy - - 56_DE JESUS, MISAEL User …" at bounding box center [784, 389] width 1568 height 778
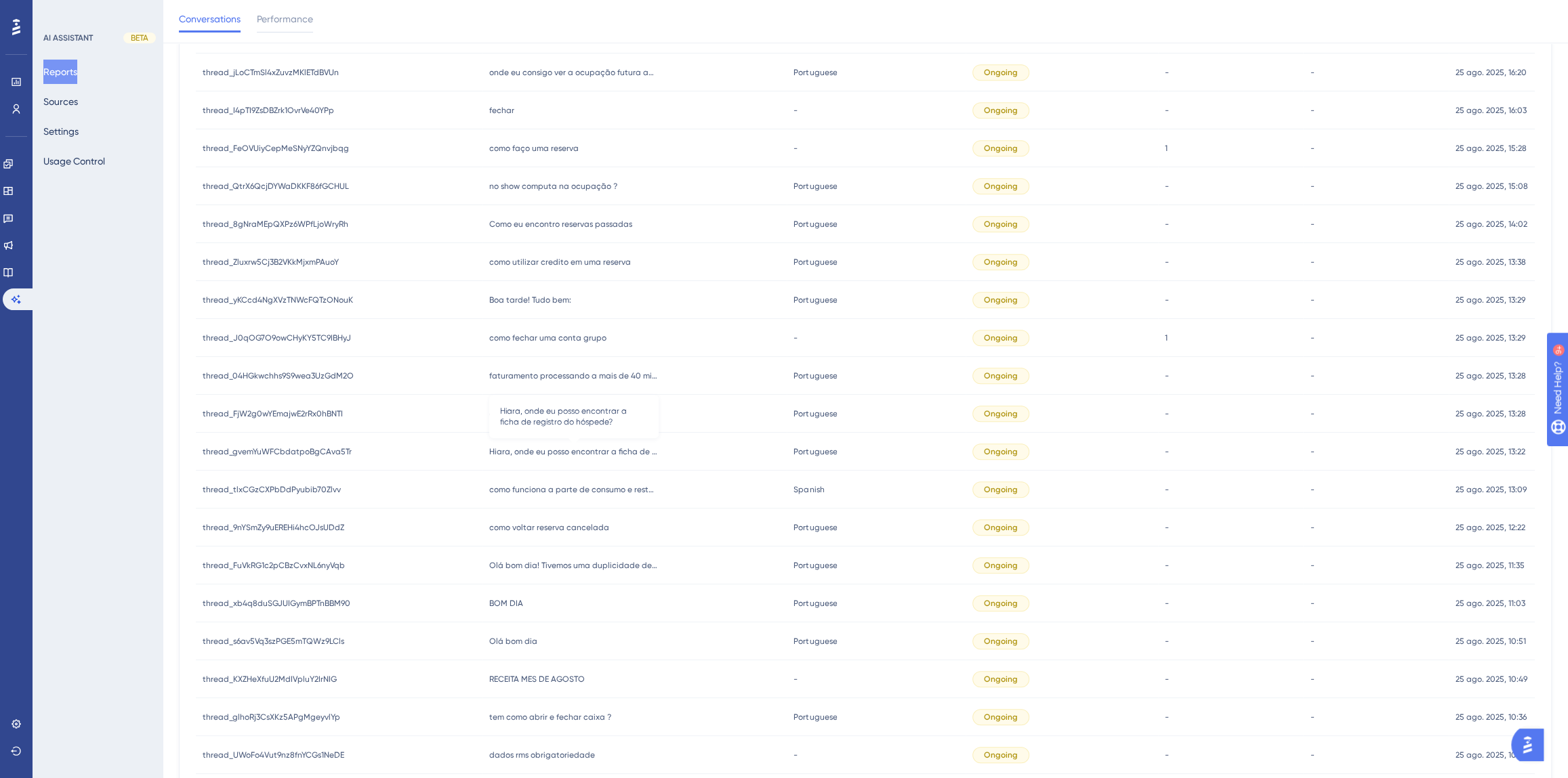
scroll to position [582, 0]
click at [566, 494] on span "como funciona a parte de consumo e restaurante" at bounding box center [574, 493] width 170 height 11
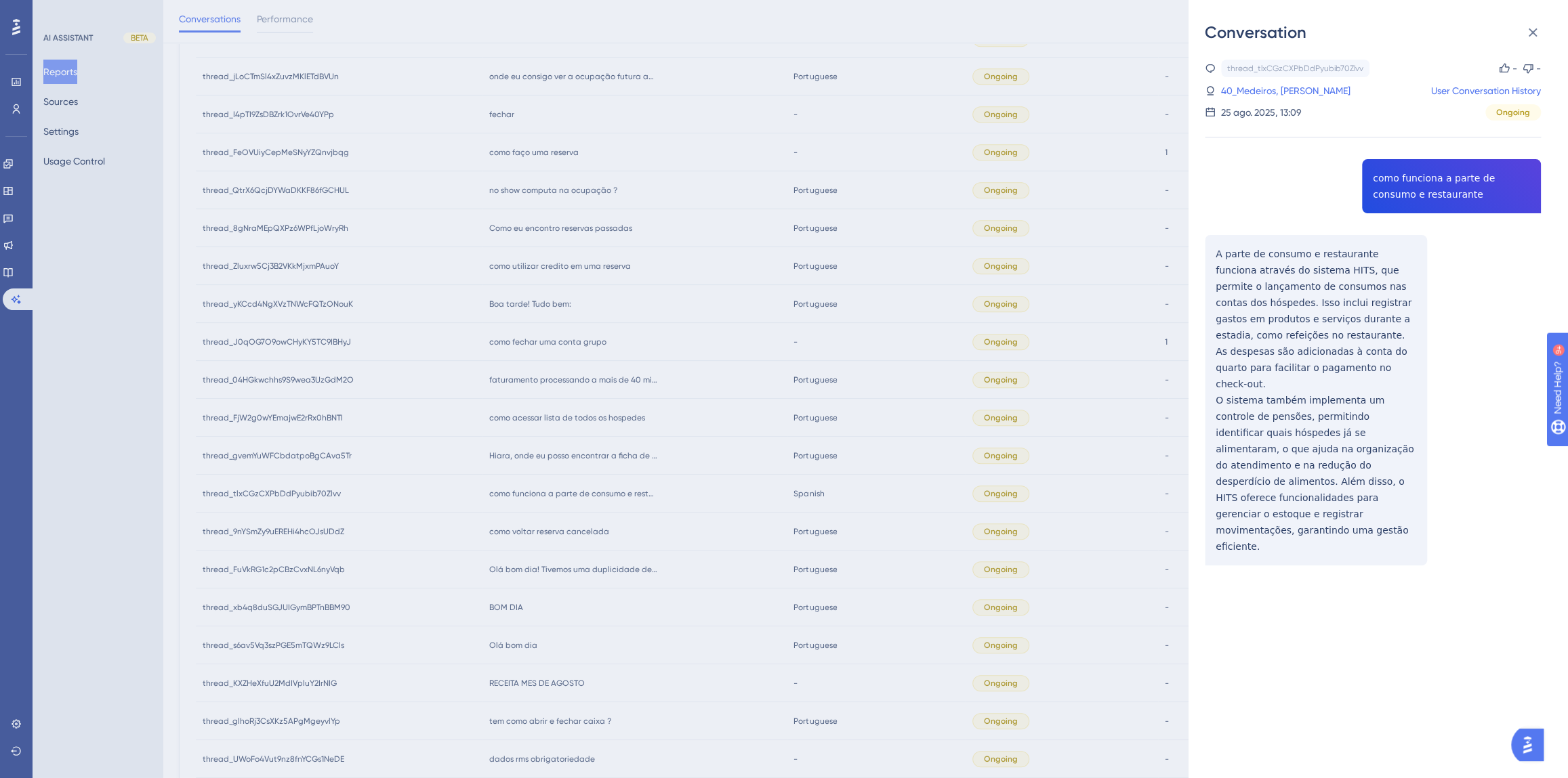
click at [1425, 163] on div "thread_tlxCGzCXPbDdPyubib70Zlvv Copy - - 40_Medeiros, [PERSON_NAME] User Conver…" at bounding box center [1373, 347] width 336 height 575
click at [1419, 182] on div "thread_tlxCGzCXPbDdPyubib70Zlvv Copy - - 40_Medeiros, [PERSON_NAME] User Conver…" at bounding box center [1373, 347] width 336 height 575
copy span "como funciona a parte de consumo e restaurante"
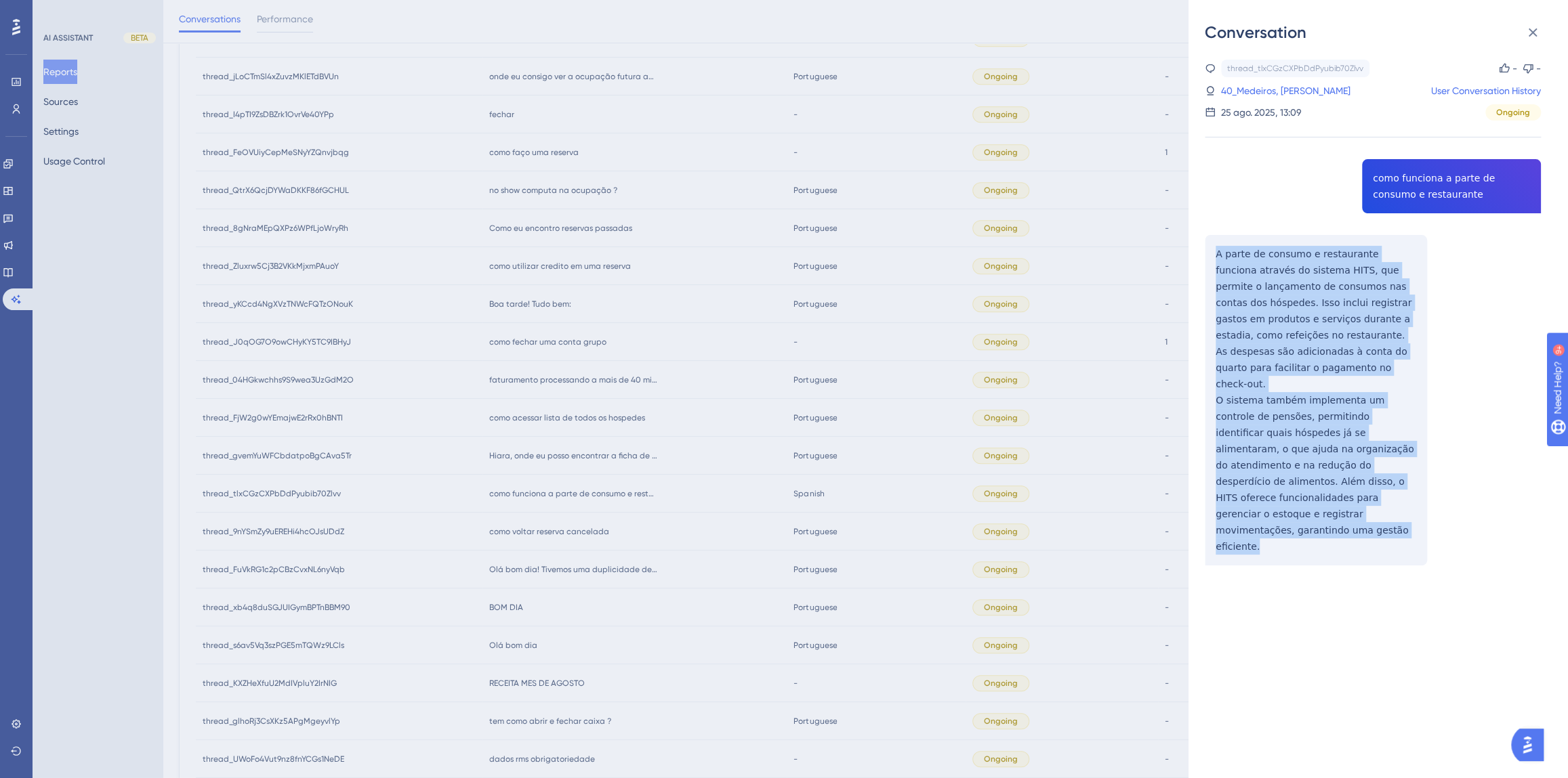
drag, startPoint x: 1231, startPoint y: 461, endPoint x: 1201, endPoint y: 251, distance: 212.1
click at [1201, 251] on div "Conversation thread_tlxCGzCXPbDdPyubib70Zlvv Copy - - 40_Medeiros, [PERSON_NAME…" at bounding box center [1378, 389] width 379 height 778
copy div "A parte de consumo e restaurante funciona através do sistema HITS, que permite …"
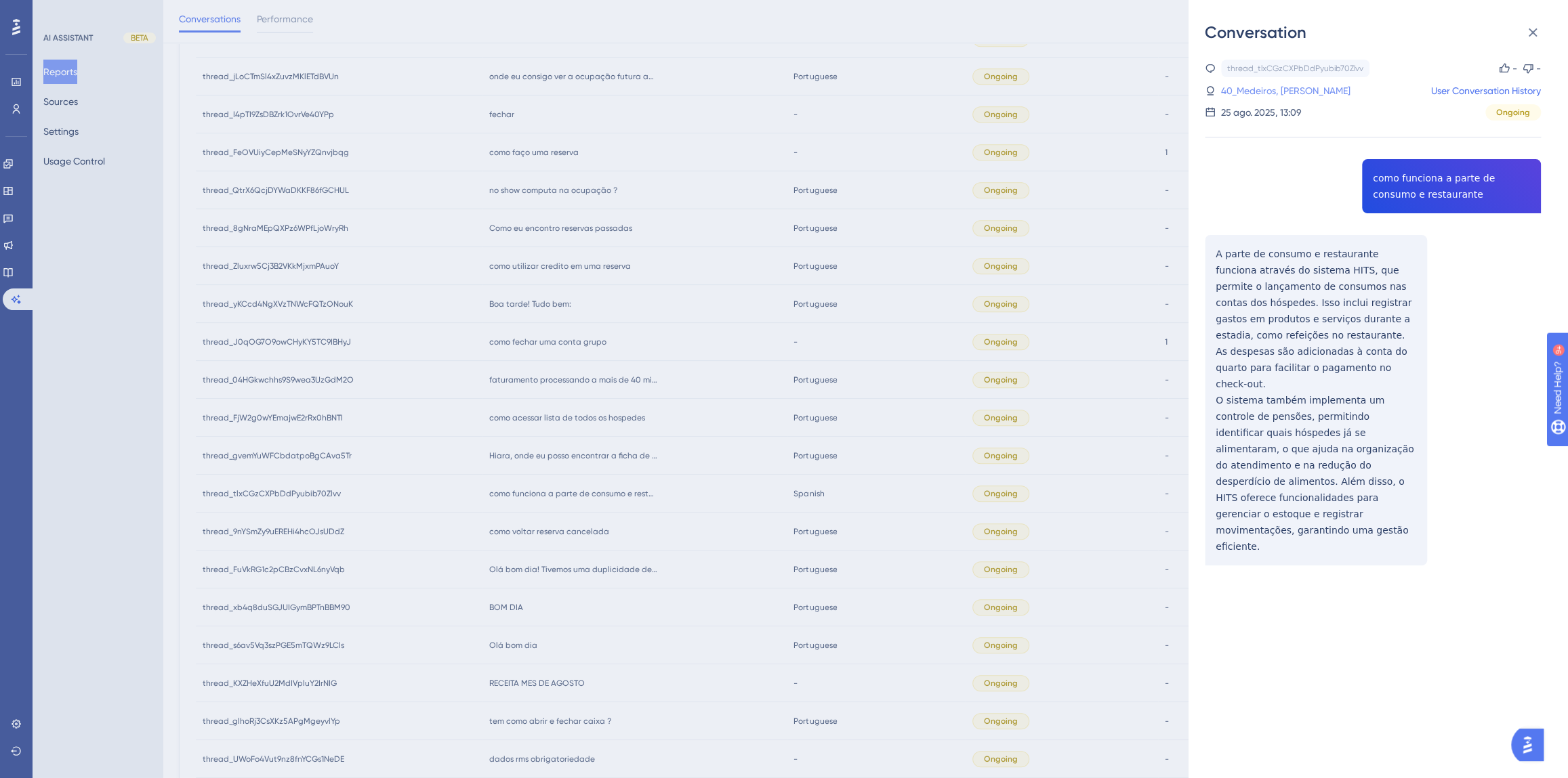
click at [1230, 88] on link "40_Medeiros, [PERSON_NAME]" at bounding box center [1286, 90] width 130 height 16
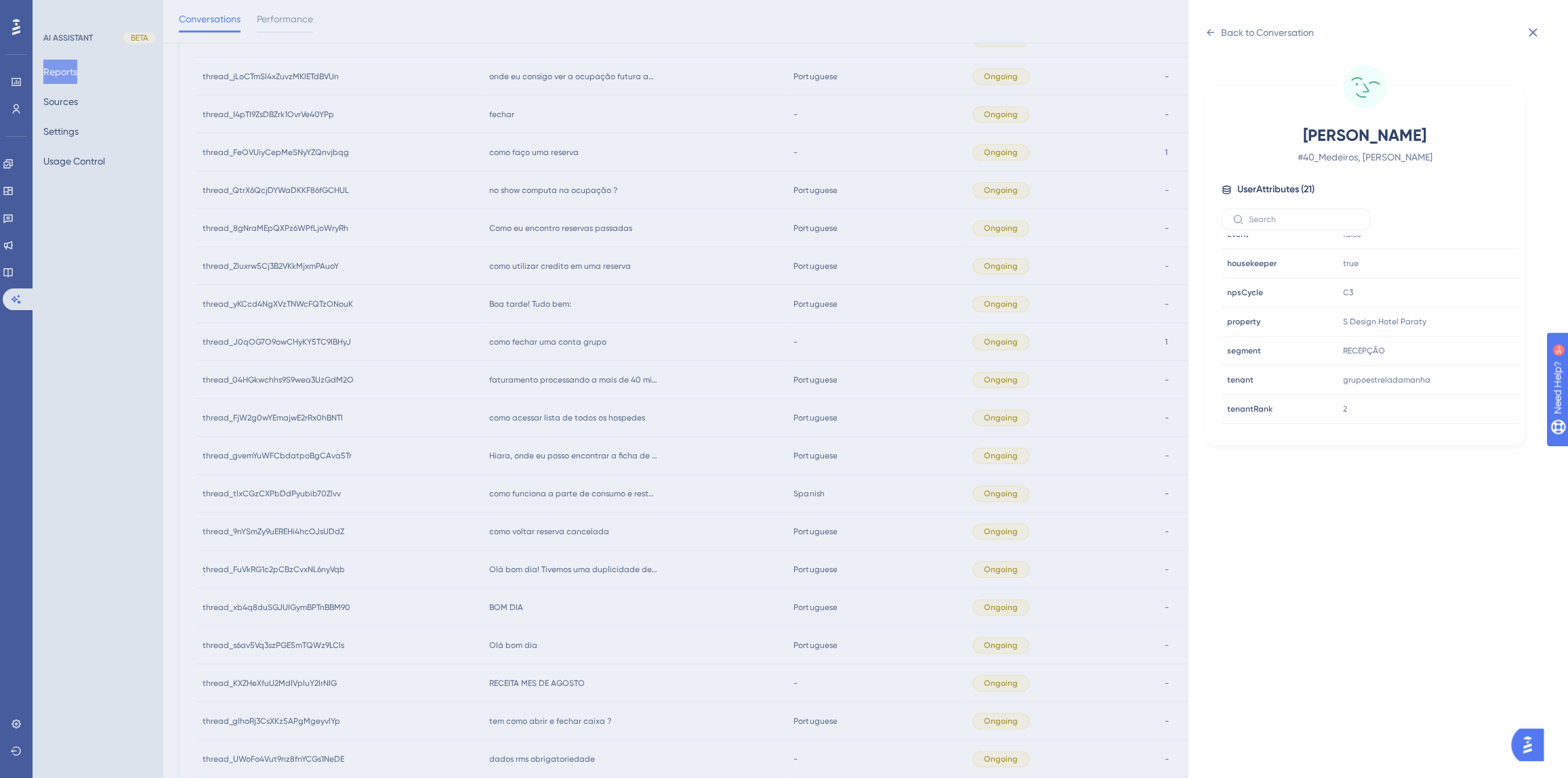
scroll to position [369, 0]
click at [1467, 318] on icon at bounding box center [1467, 318] width 14 height 14
click at [1203, 17] on div "Back to Conversation [PERSON_NAME] # 40_Medeiros, [PERSON_NAME] User Attributes…" at bounding box center [1378, 389] width 379 height 778
click at [1226, 34] on div "Back to Conversation" at bounding box center [1267, 32] width 93 height 16
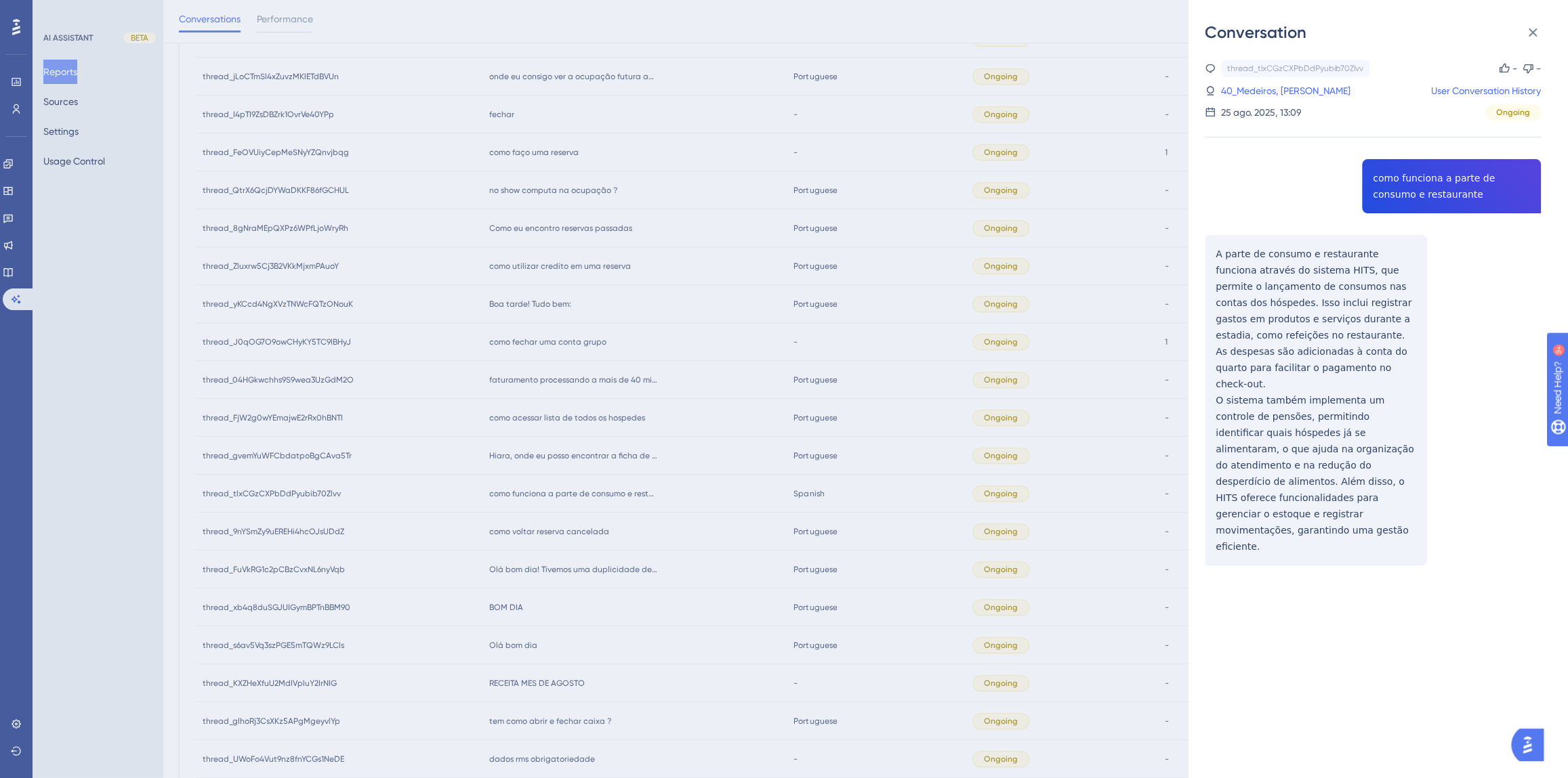
click at [665, 561] on div "Conversation thread_tlxCGzCXPbDdPyubib70Zlvv Copy - - 40_Medeiros, [PERSON_NAME…" at bounding box center [784, 389] width 1568 height 778
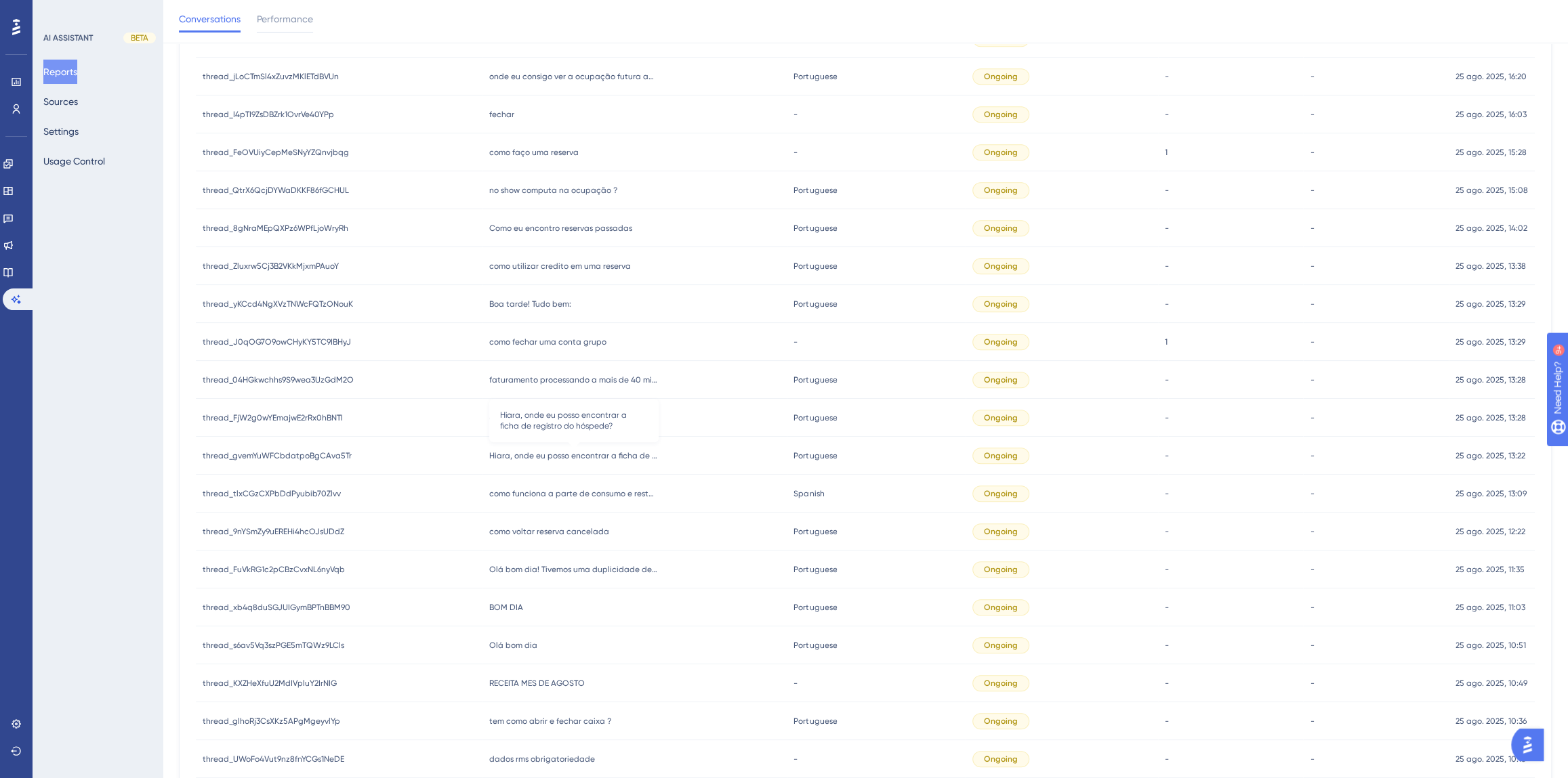
click at [590, 458] on span "Hiara, onde eu posso encontrar a ficha de registro do hóspede?" at bounding box center [574, 455] width 170 height 11
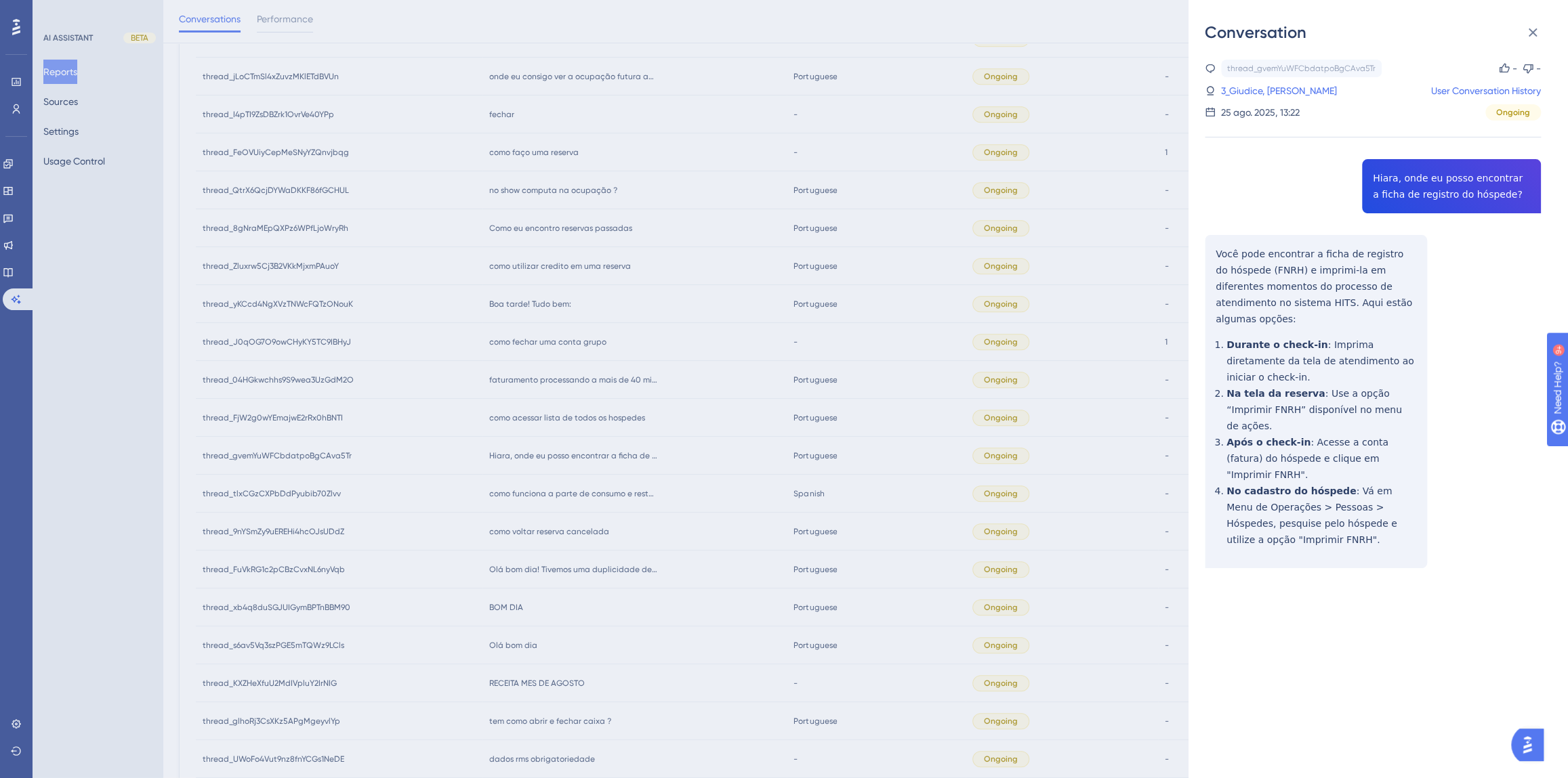
click at [1441, 196] on div "thread_gvemYuWFCbdatpoBgCAva5Tr Copy - - 3_Giudice, [PERSON_NAME] User Conversa…" at bounding box center [1373, 349] width 336 height 578
copy span "Hiara, onde eu posso encontrar a ficha de registro do hóspede?"
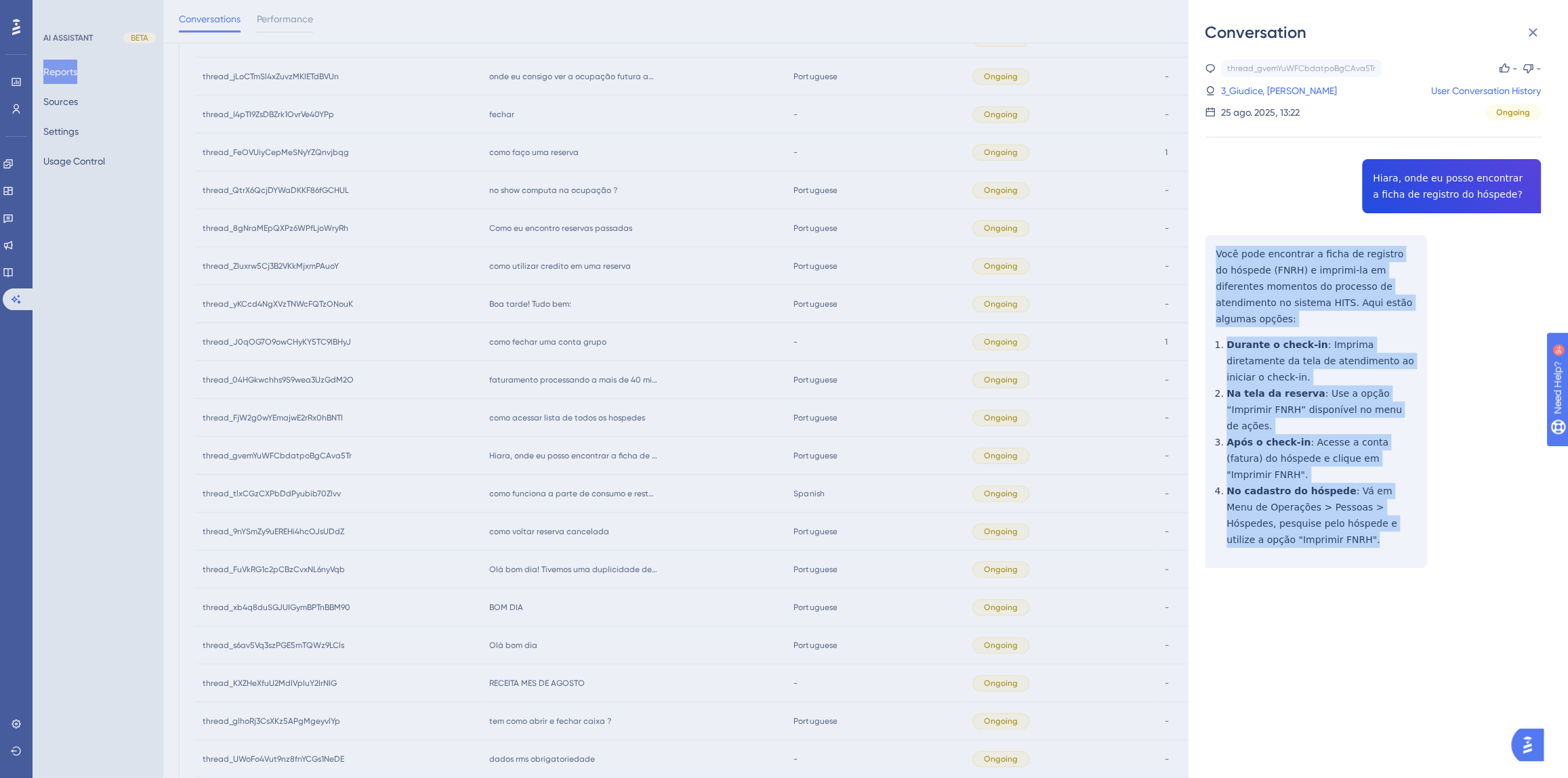
drag, startPoint x: 1315, startPoint y: 475, endPoint x: 1207, endPoint y: 256, distance: 244.2
click at [1207, 256] on div "thread_gvemYuWFCbdatpoBgCAva5Tr Copy - - 3_Giudice, [PERSON_NAME] User Conversa…" at bounding box center [1373, 349] width 336 height 578
copy div "Você pode encontrar a ficha de registro do hóspede (FNRH) e imprimi-la em difer…"
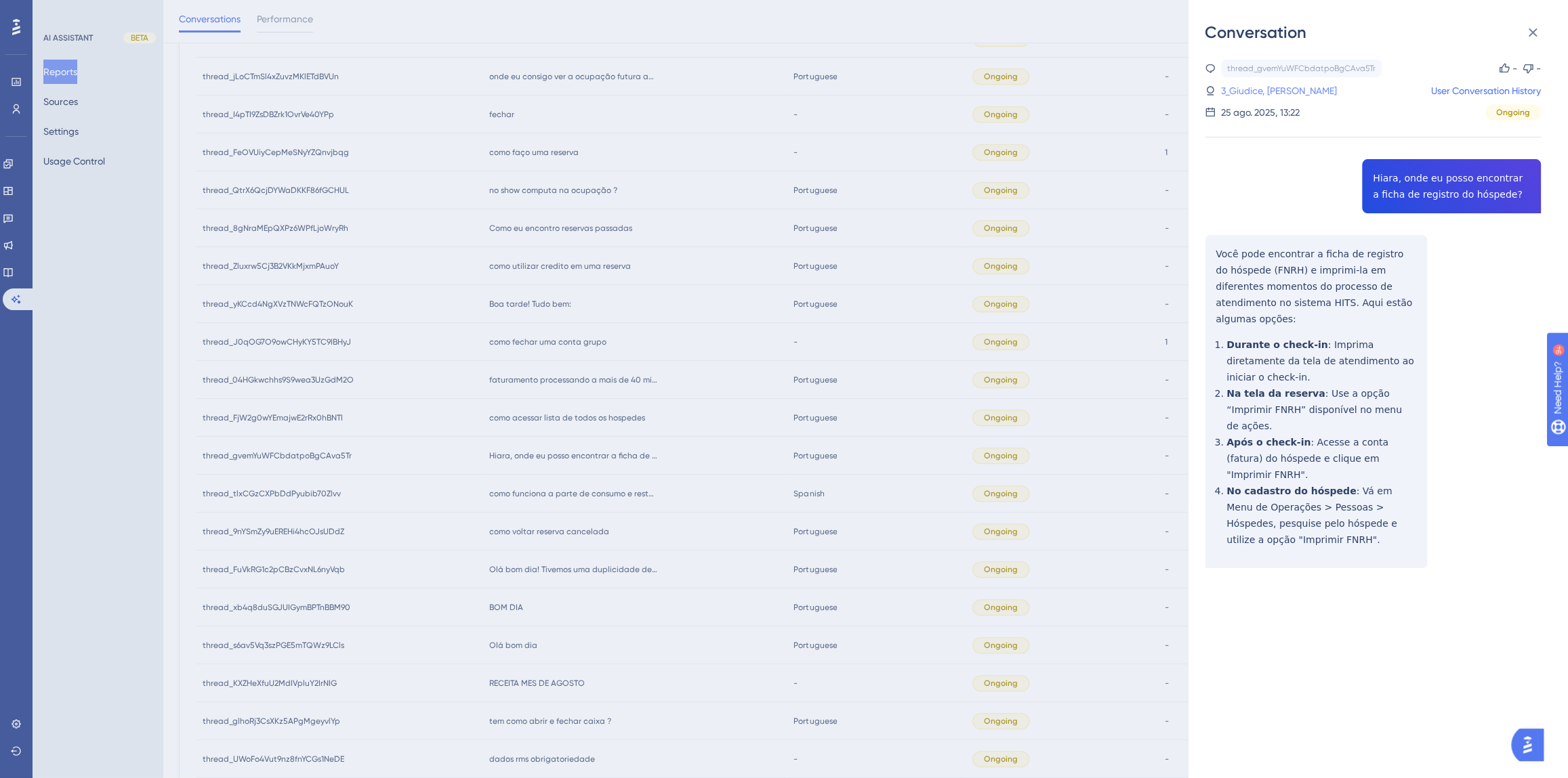
click at [1300, 84] on link "3_Giudice, [PERSON_NAME]" at bounding box center [1279, 90] width 116 height 16
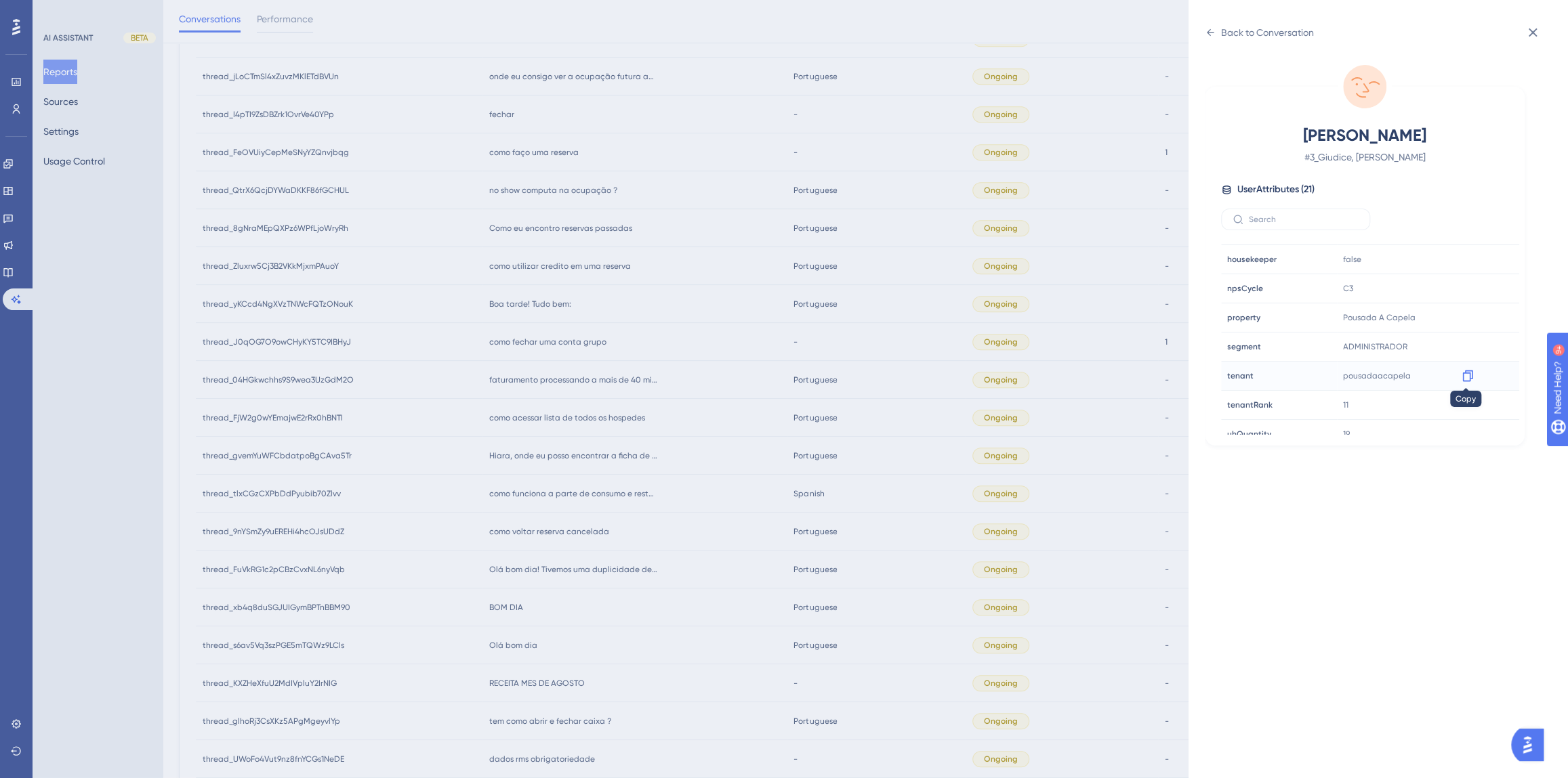
click at [1467, 379] on icon at bounding box center [1467, 377] width 10 height 12
click at [1287, 31] on div "Back to Conversation" at bounding box center [1267, 32] width 93 height 16
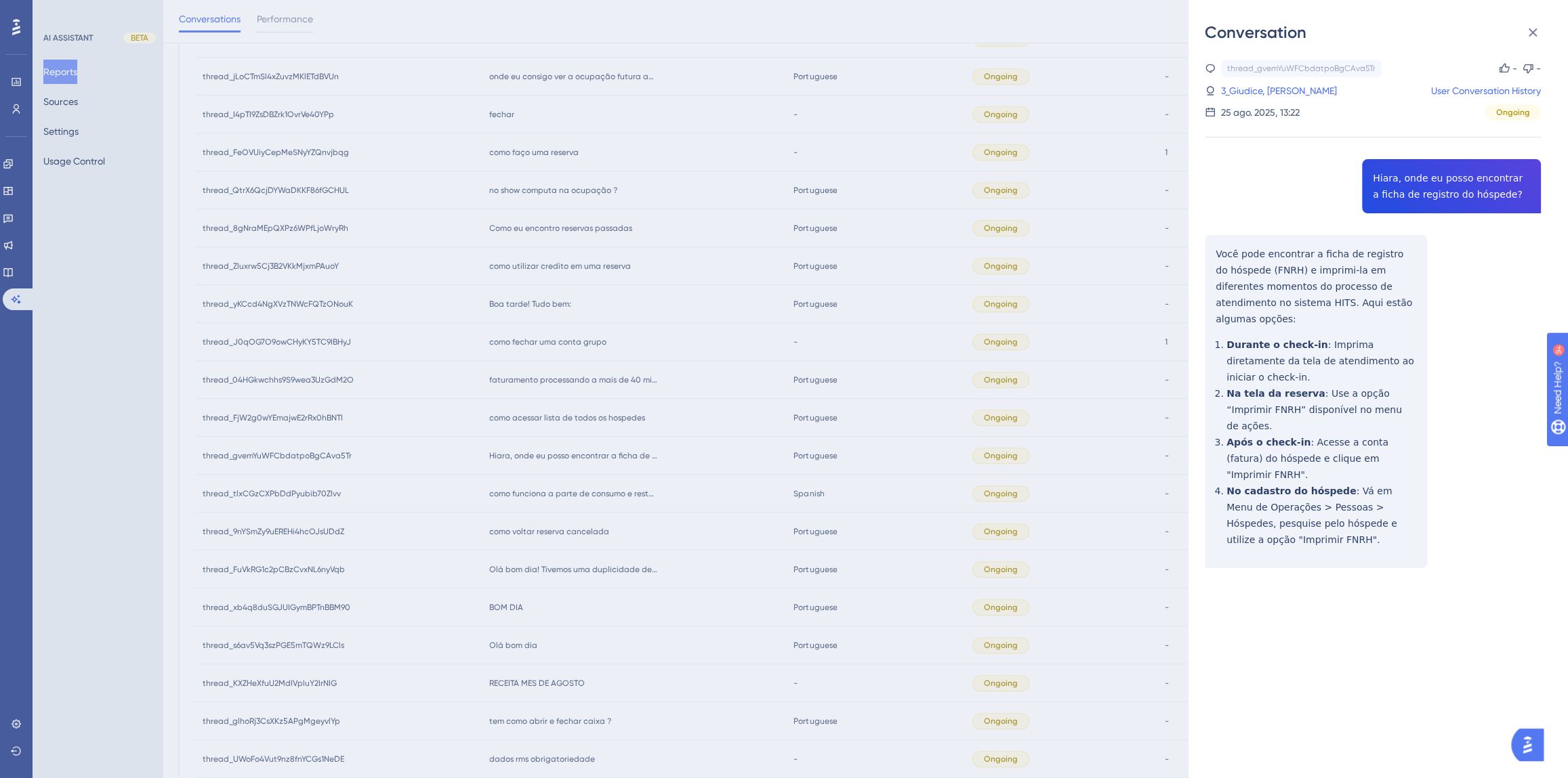
click at [535, 464] on div "Conversation thread_gvemYuWFCbdatpoBgCAva5Tr Copy - - 3_Giudice, [PERSON_NAME] …" at bounding box center [784, 389] width 1568 height 778
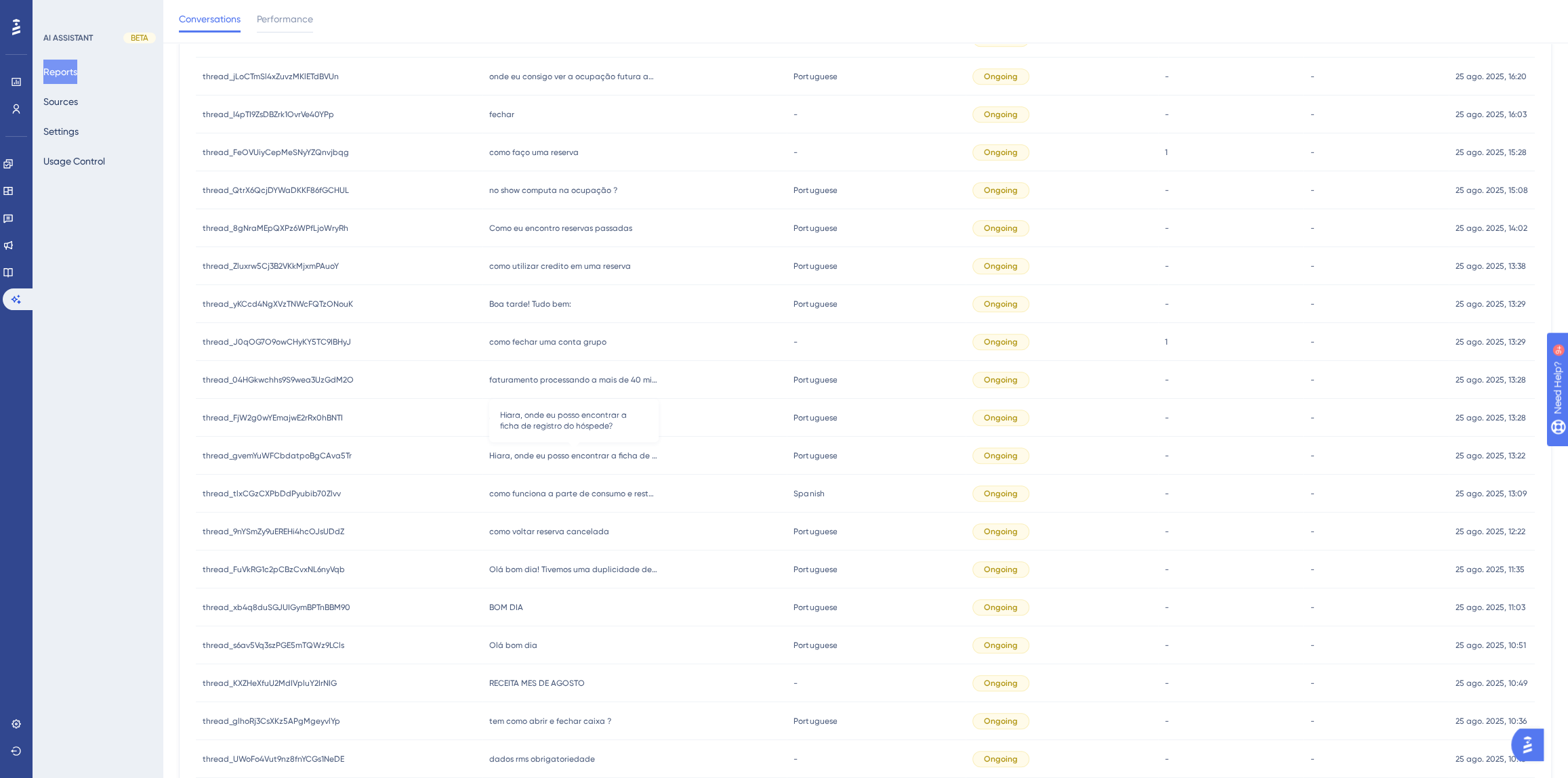
click at [529, 422] on div "como acessar lista de todos os hospedes como acessar lista de todos os hospedes" at bounding box center [635, 418] width 305 height 38
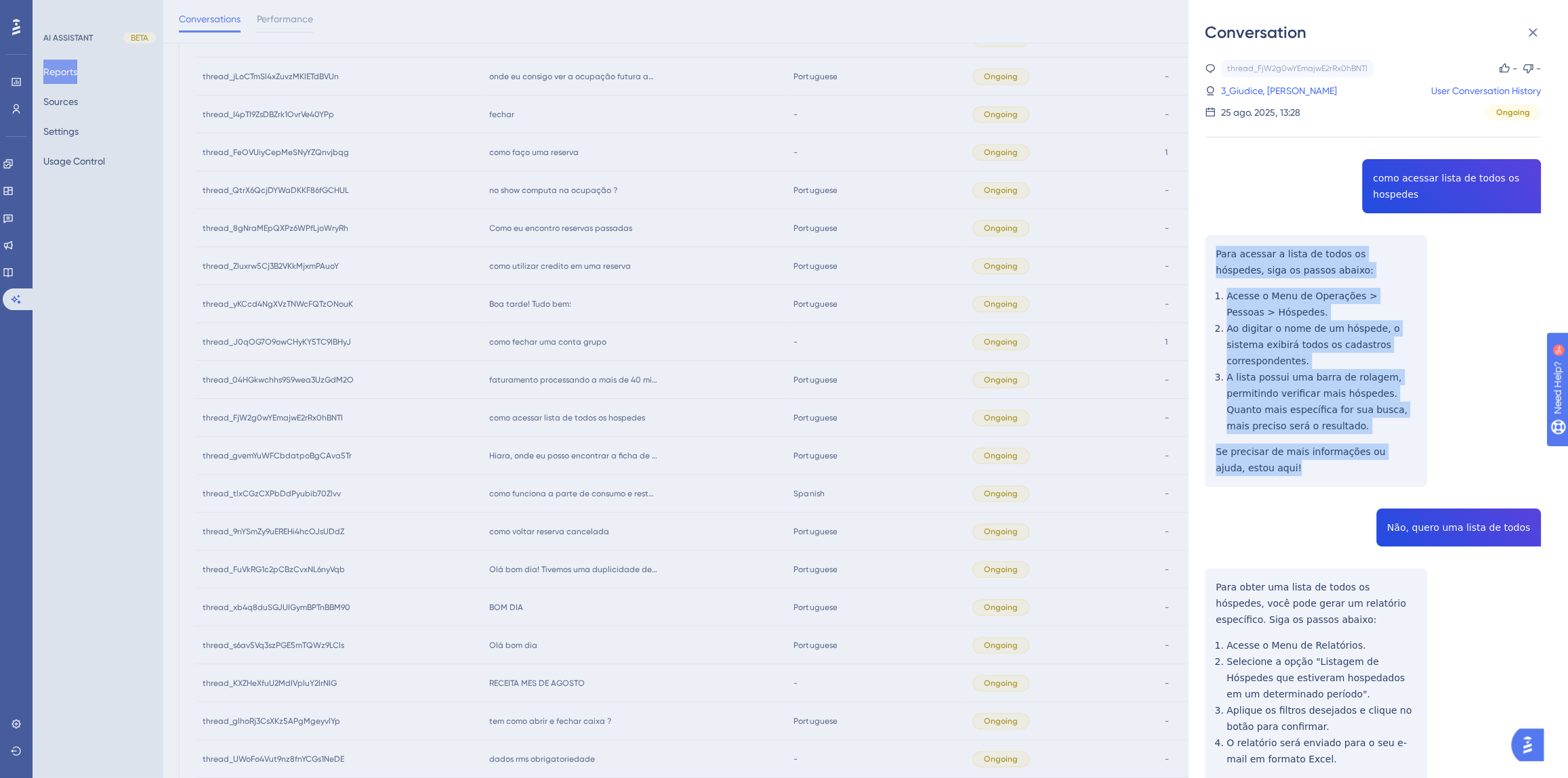
drag, startPoint x: 1273, startPoint y: 451, endPoint x: 1209, endPoint y: 261, distance: 200.5
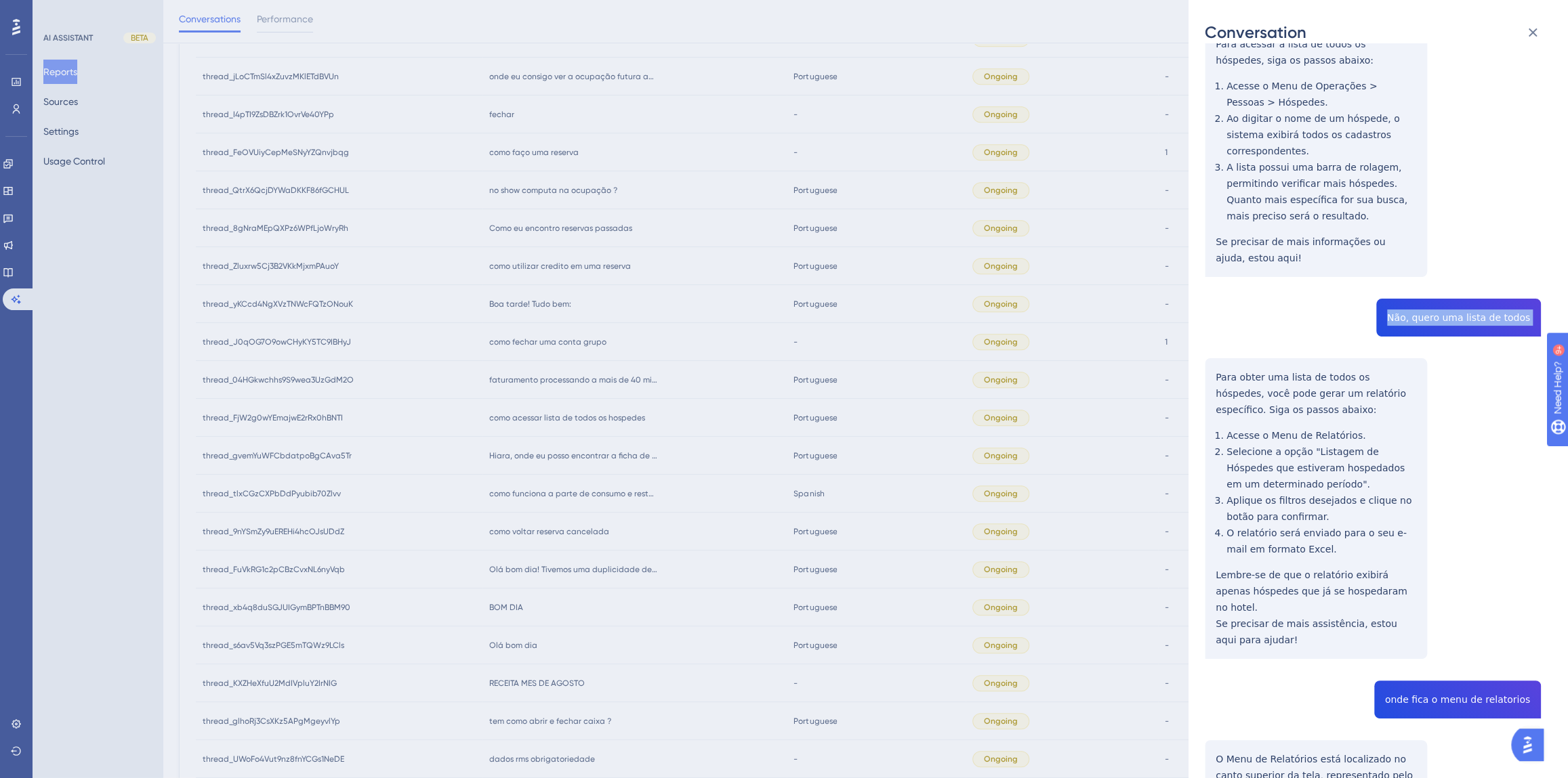
scroll to position [430, 0]
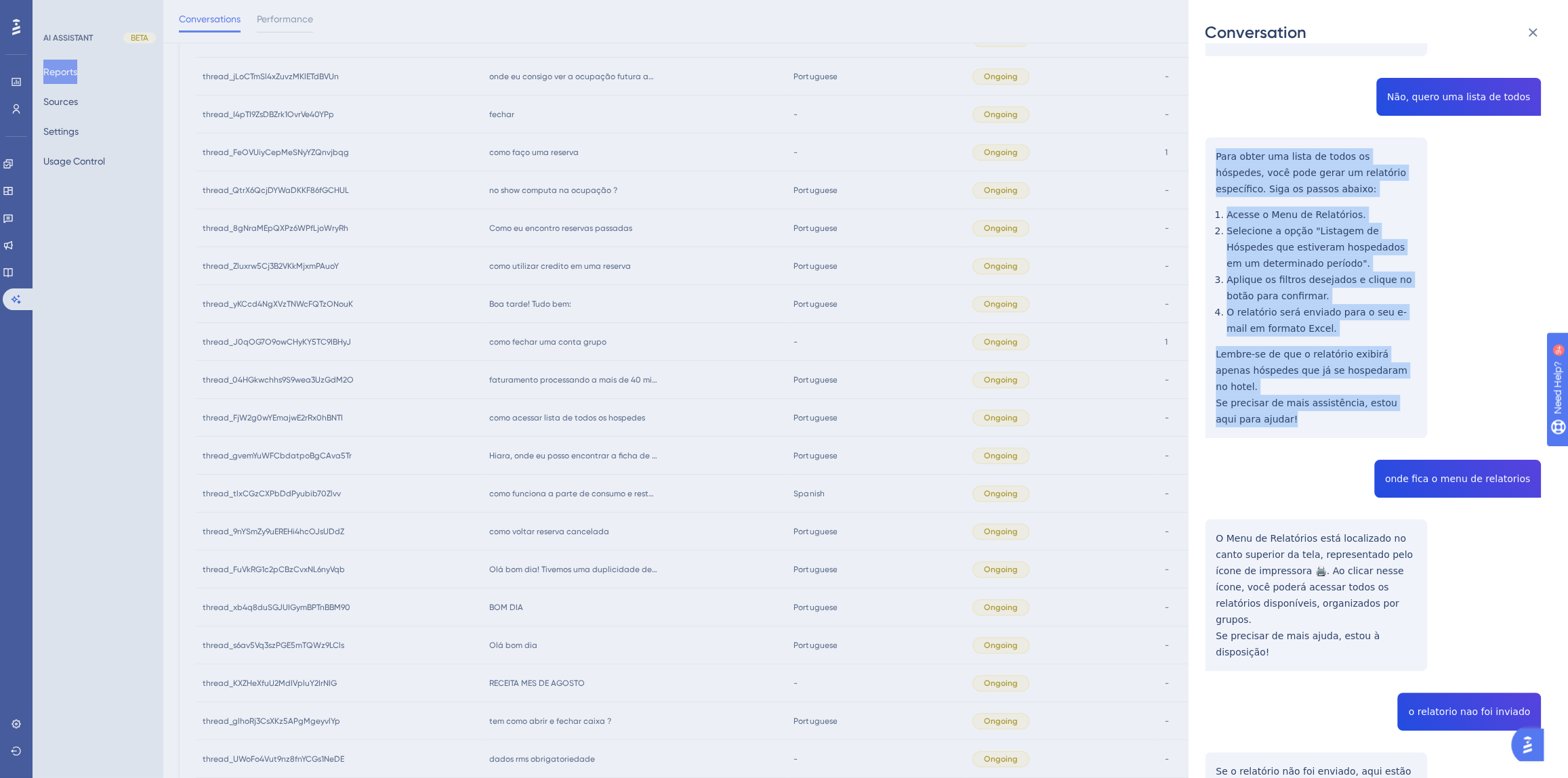
drag, startPoint x: 1284, startPoint y: 389, endPoint x: 1206, endPoint y: 141, distance: 260.0
click at [1206, 141] on div "thread_FjW2g0wYEmajwE2rRx0hBNTI Copy - - 3_Giudice, [PERSON_NAME] User Conversa…" at bounding box center [1373, 407] width 336 height 1559
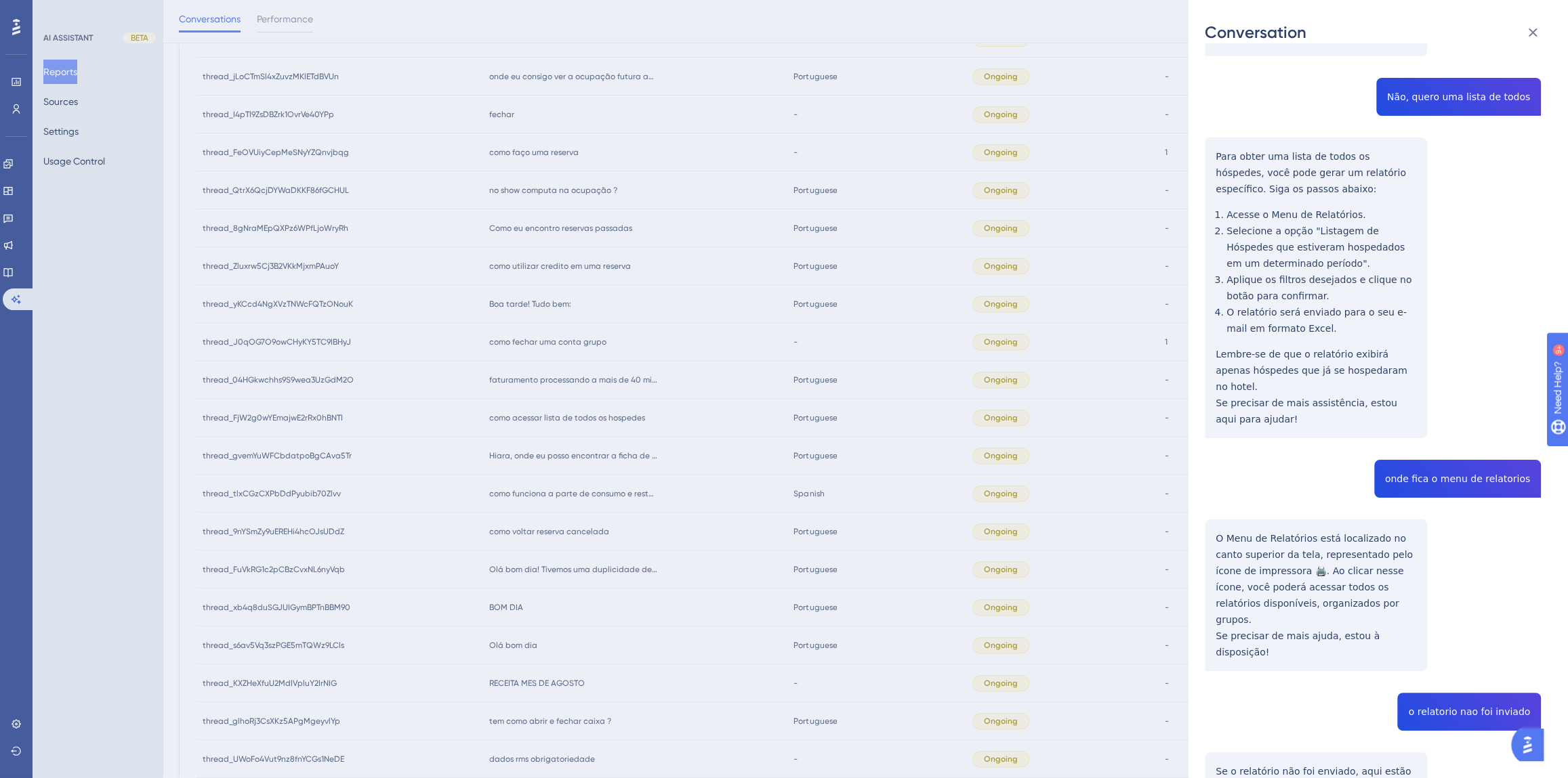
click at [1423, 444] on div "thread_FjW2g0wYEmajwE2rRx0hBNTI Copy - - 3_Giudice, [PERSON_NAME] User Conversa…" at bounding box center [1373, 407] width 336 height 1559
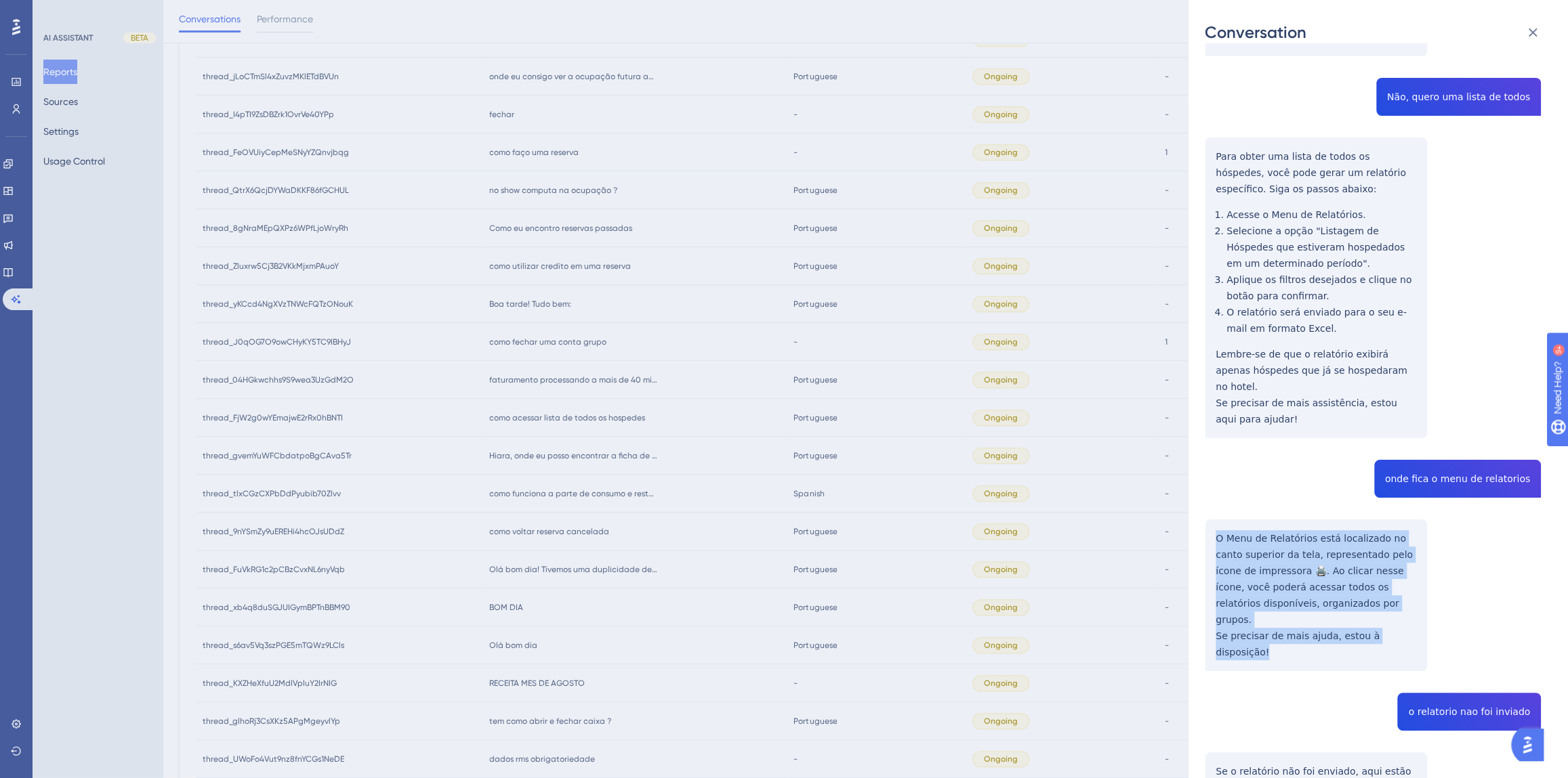
drag, startPoint x: 1401, startPoint y: 584, endPoint x: 1212, endPoint y: 495, distance: 208.9
click at [1212, 495] on div "thread_FjW2g0wYEmajwE2rRx0hBNTI Copy - - 3_Giudice, [PERSON_NAME] User Conversa…" at bounding box center [1373, 407] width 336 height 1559
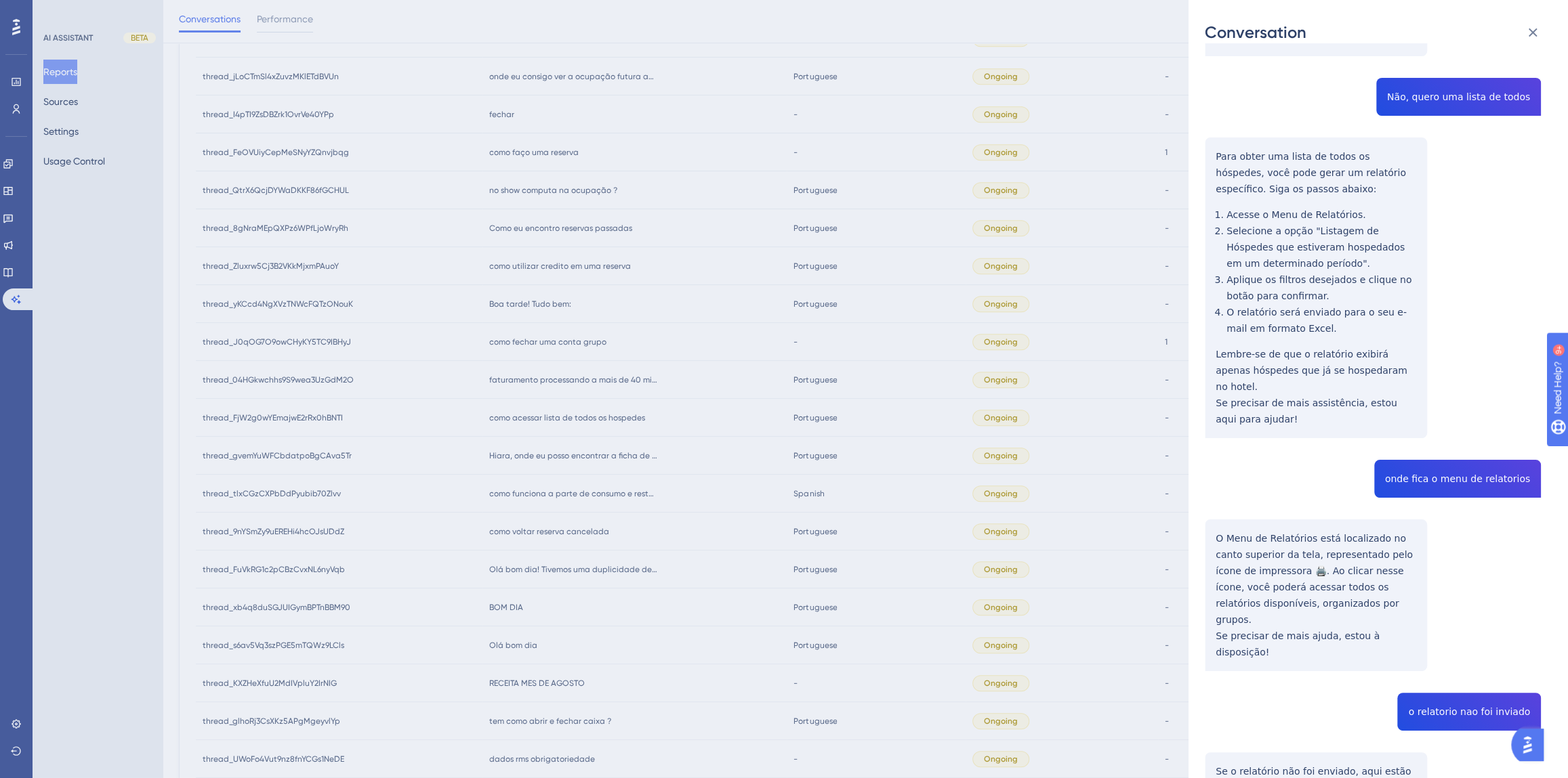
click at [1450, 650] on div "thread_FjW2g0wYEmajwE2rRx0hBNTI Copy - - 3_Giudice, [PERSON_NAME] User Conversa…" at bounding box center [1373, 407] width 336 height 1559
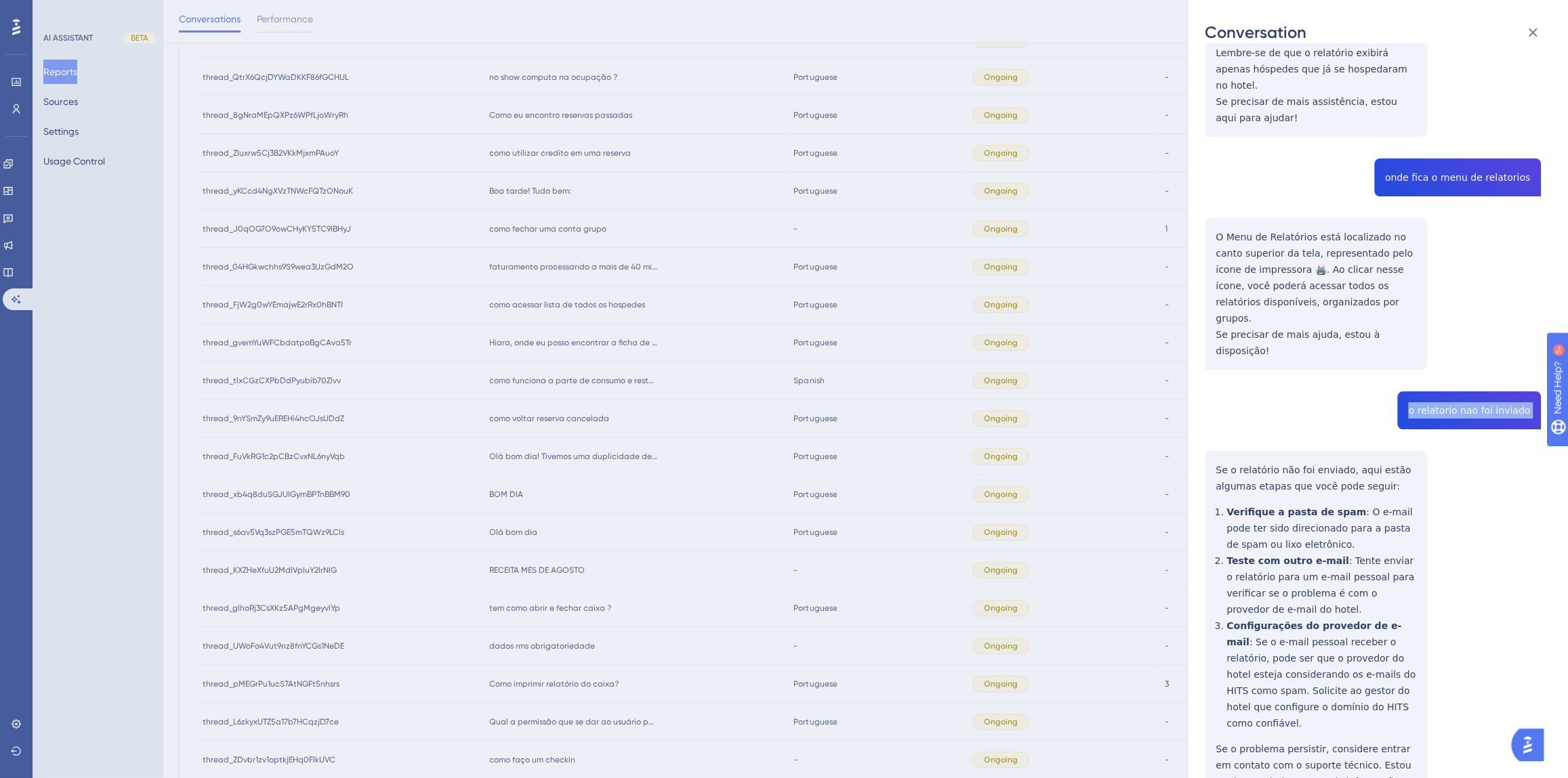
scroll to position [829, 0]
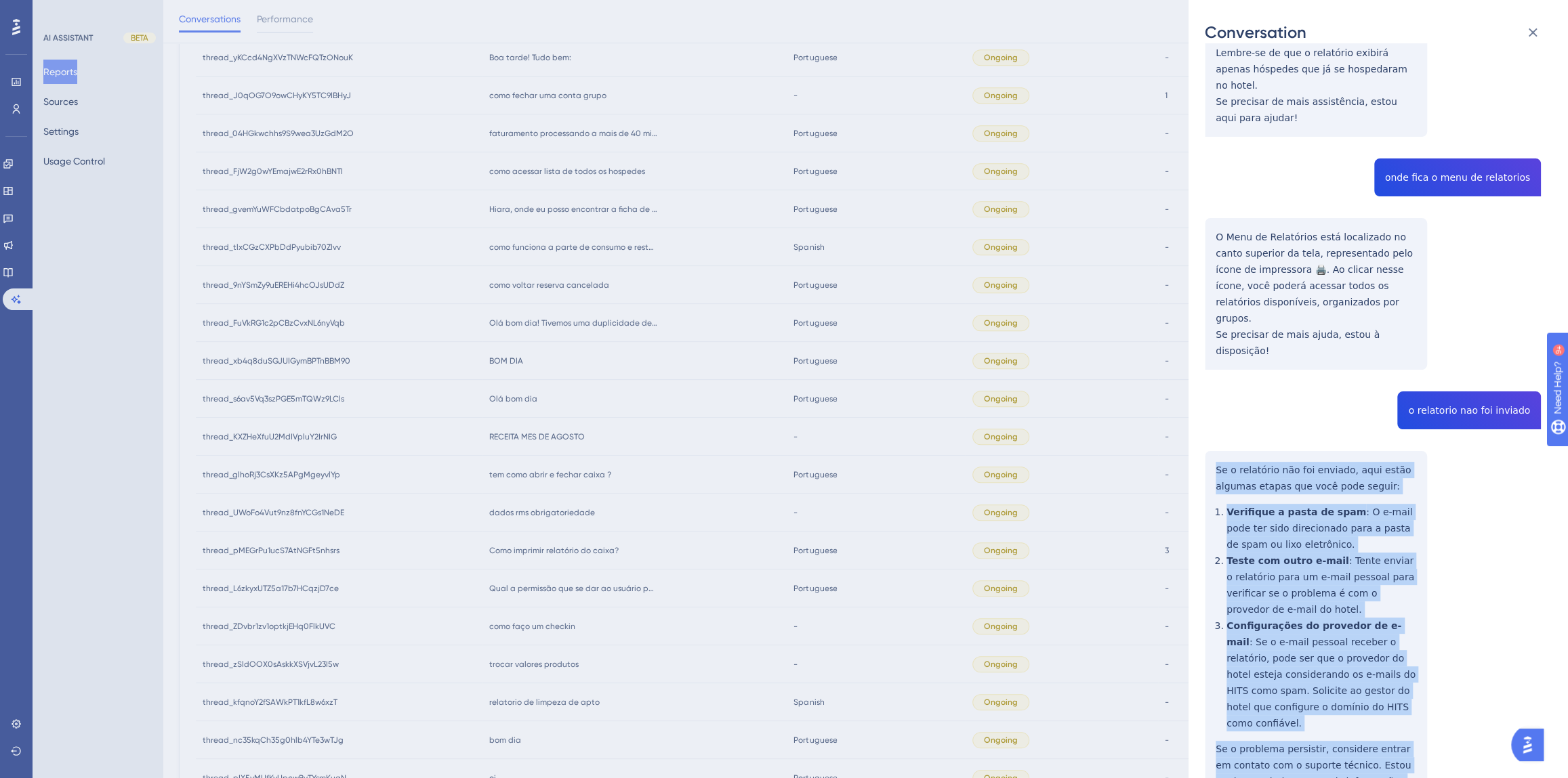
drag, startPoint x: 1365, startPoint y: 690, endPoint x: 1212, endPoint y: 411, distance: 318.2
click at [1212, 411] on div "thread_FjW2g0wYEmajwE2rRx0hBNTI Copy - - 3_Giudice, [PERSON_NAME] User Conversa…" at bounding box center [1373, 107] width 336 height 1559
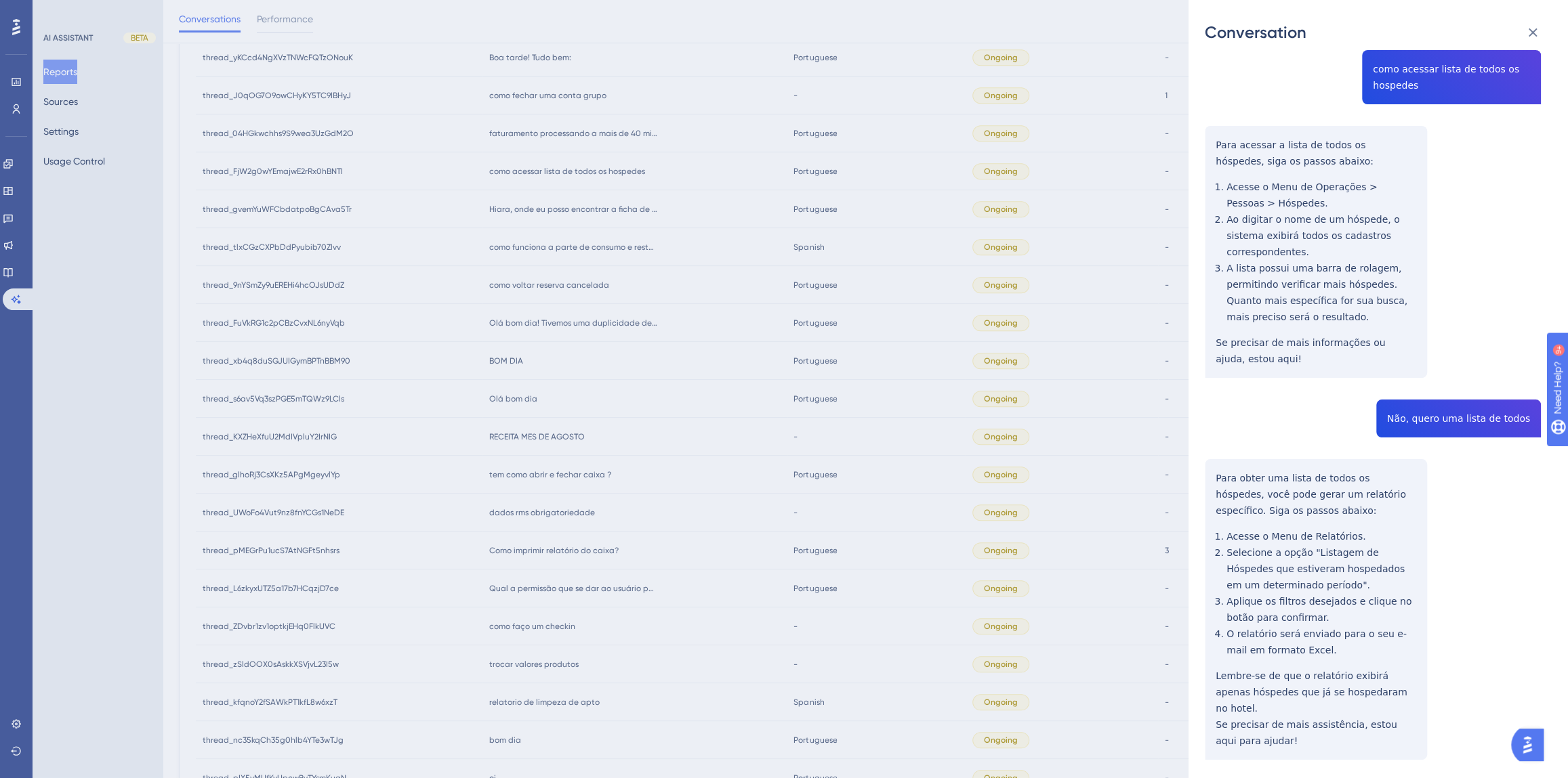
scroll to position [0, 0]
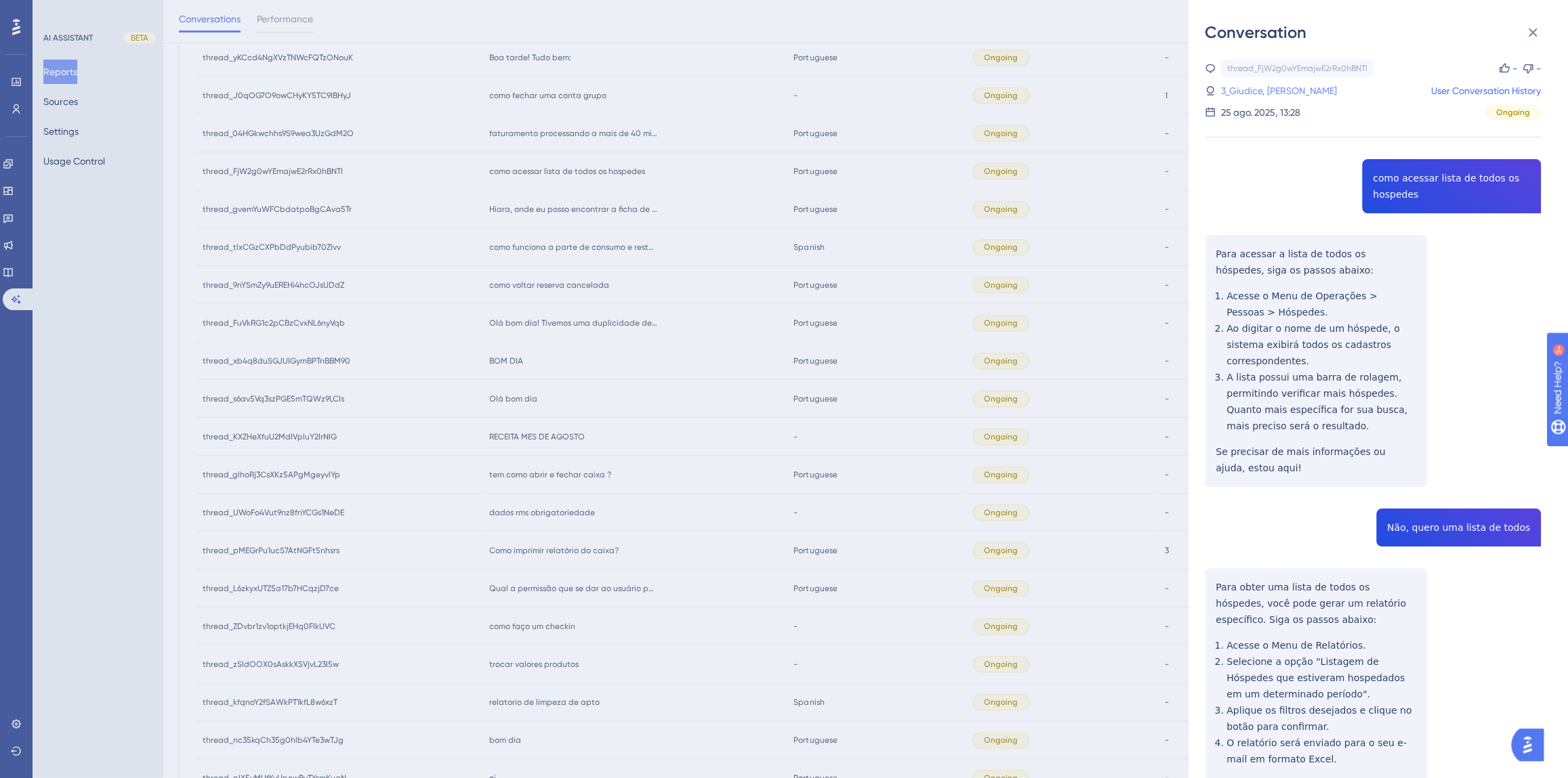
click at [1259, 91] on link "3_Giudice, [PERSON_NAME]" at bounding box center [1279, 90] width 116 height 16
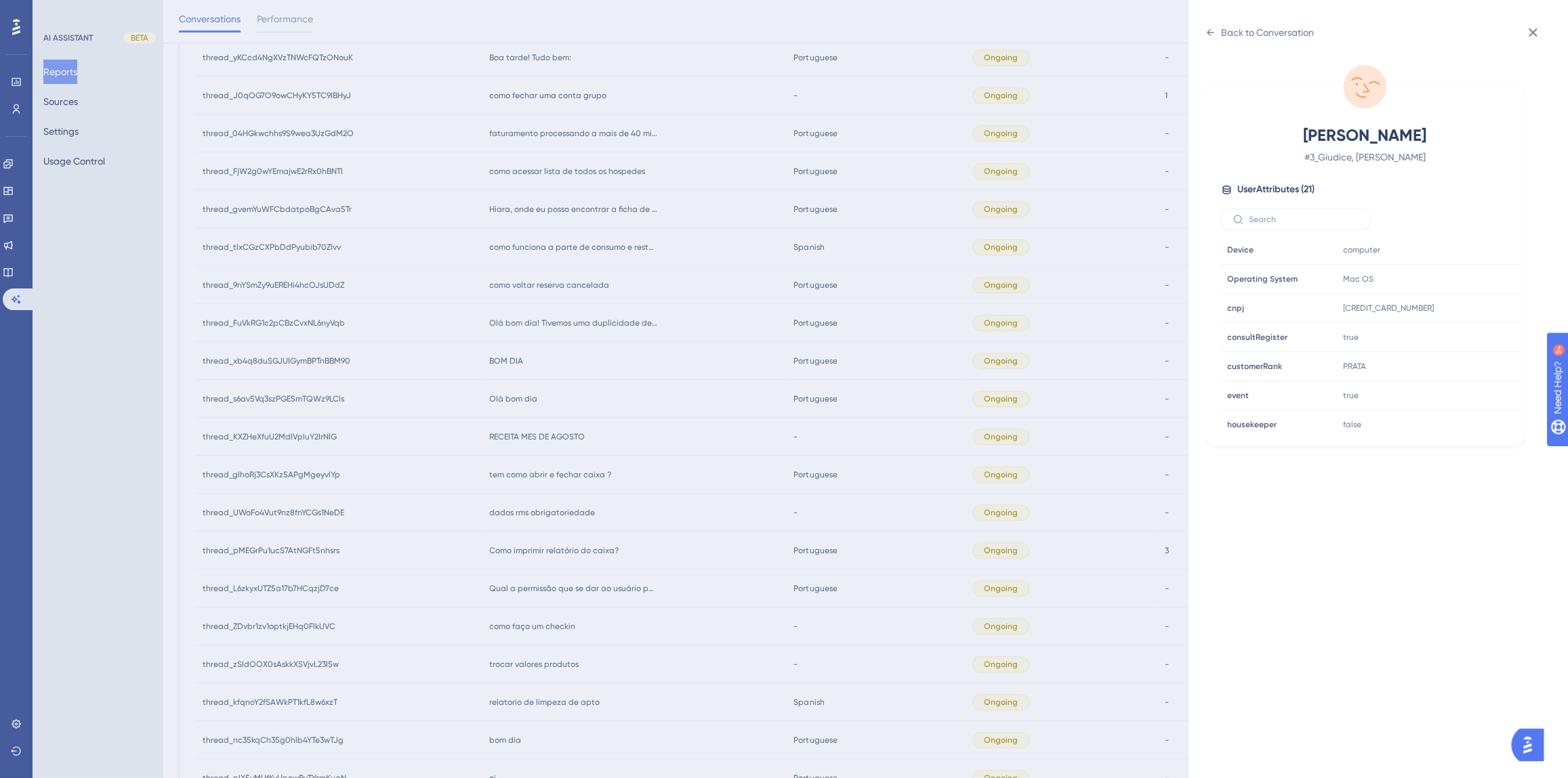
scroll to position [411, 0]
click at [1462, 328] on icon at bounding box center [1467, 334] width 14 height 14
click at [1235, 28] on div "Back to Conversation" at bounding box center [1267, 32] width 93 height 16
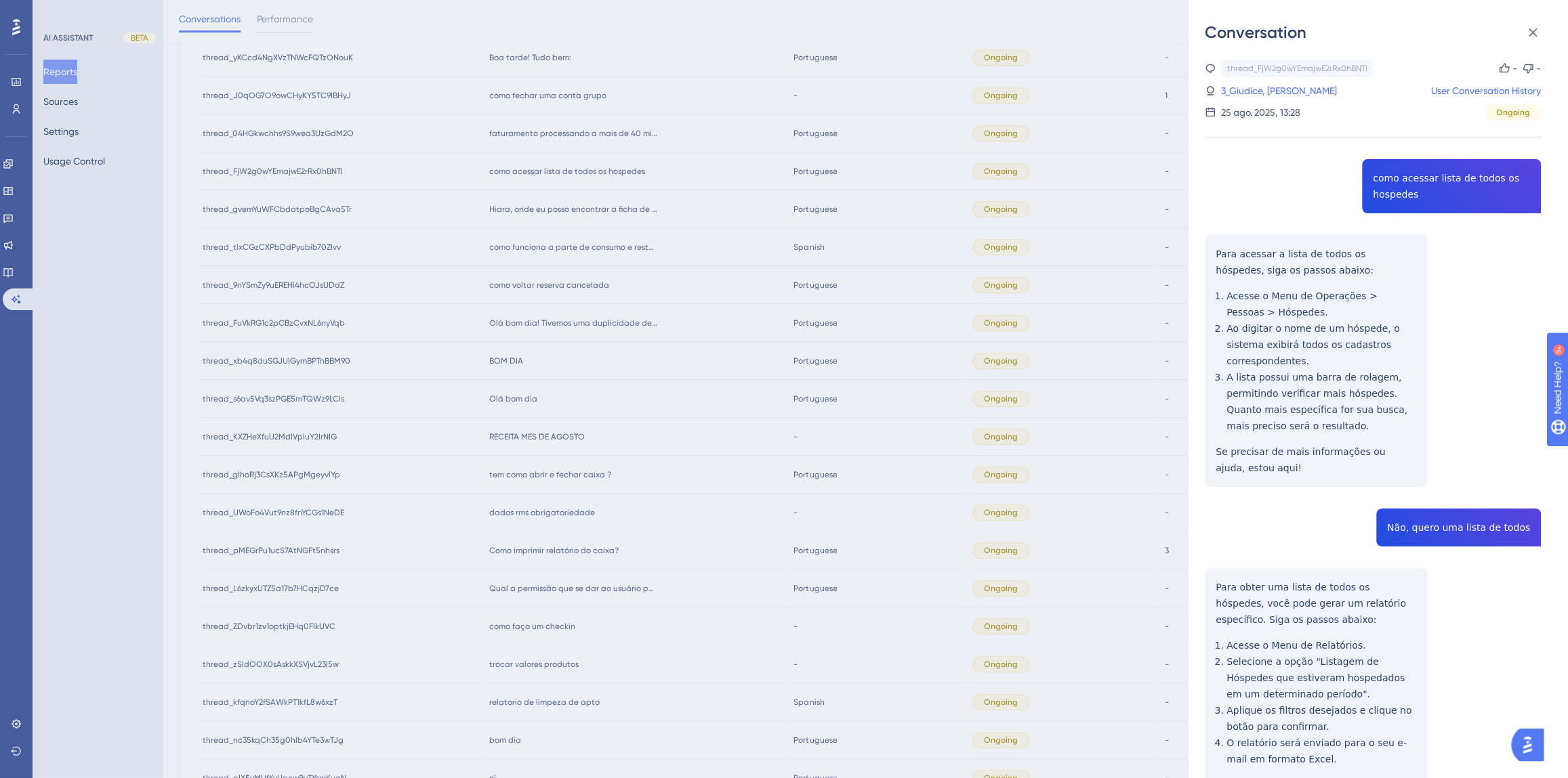
click at [693, 372] on div "Conversation thread_FjW2g0wYEmajwE2rRx0hBNTI Copy - - 3_Giudice, [PERSON_NAME] …" at bounding box center [784, 389] width 1568 height 778
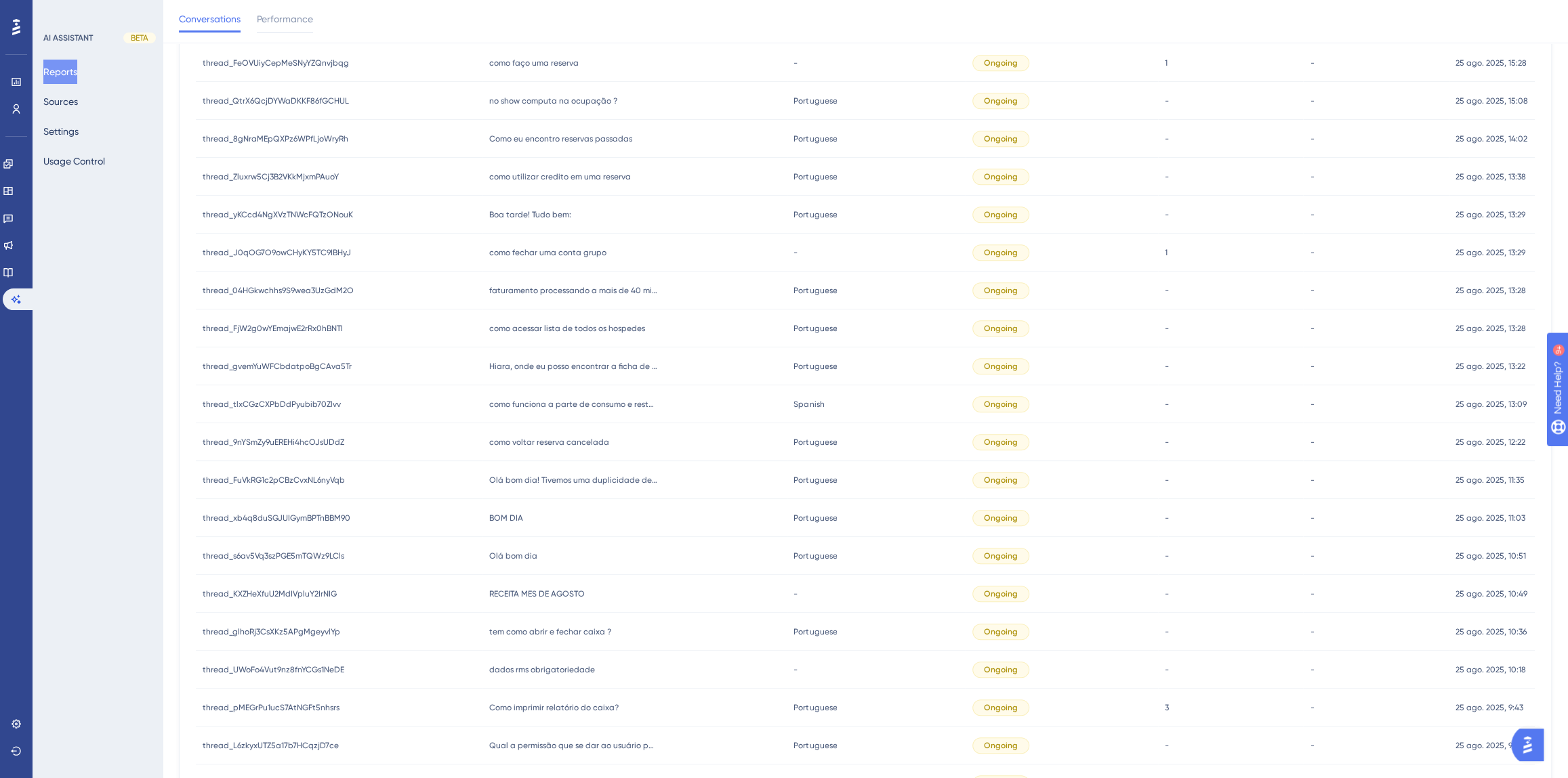
scroll to position [644, 0]
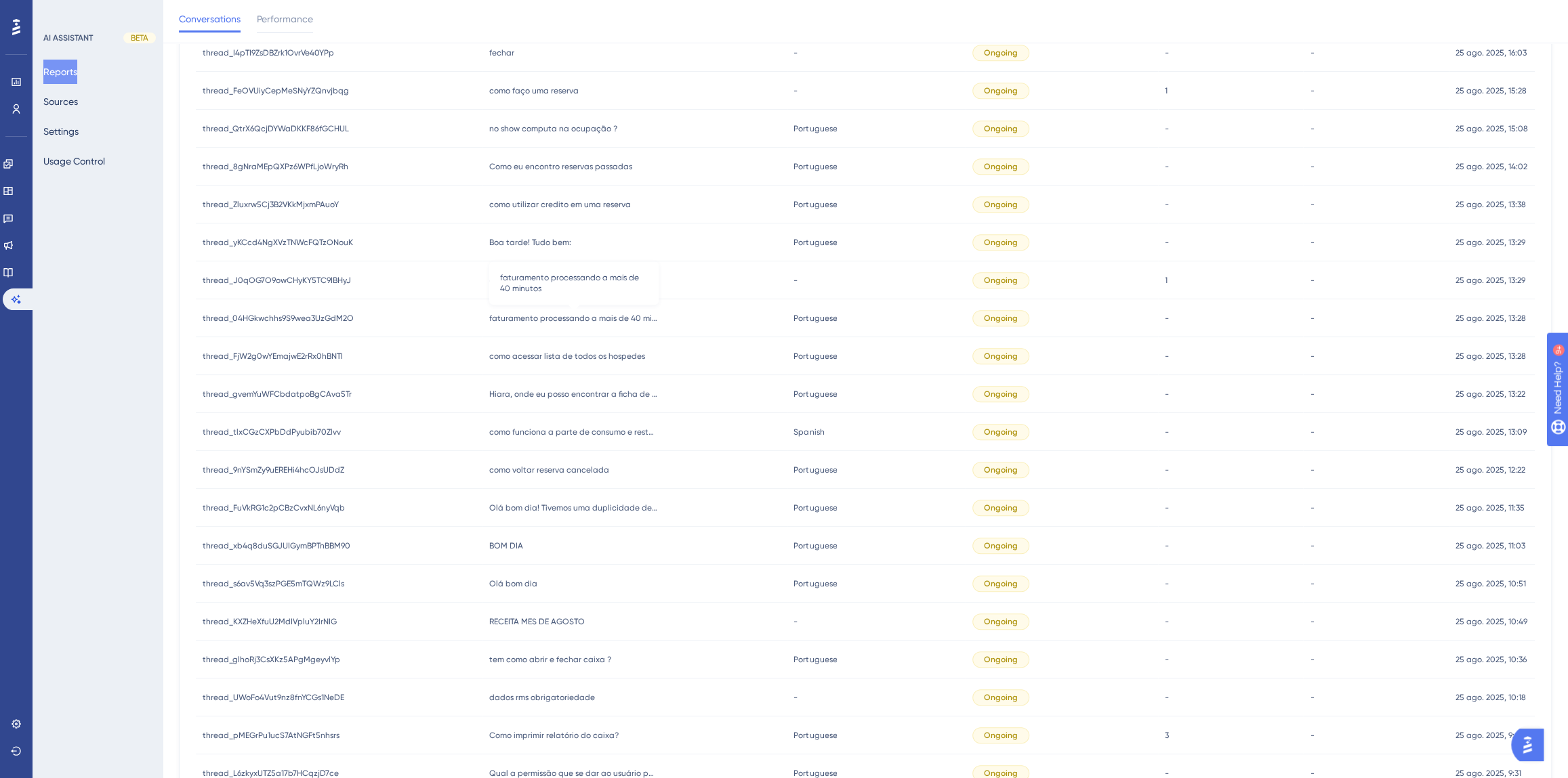
click at [564, 314] on span "faturamento processando a mais de 40 minutos" at bounding box center [574, 318] width 170 height 11
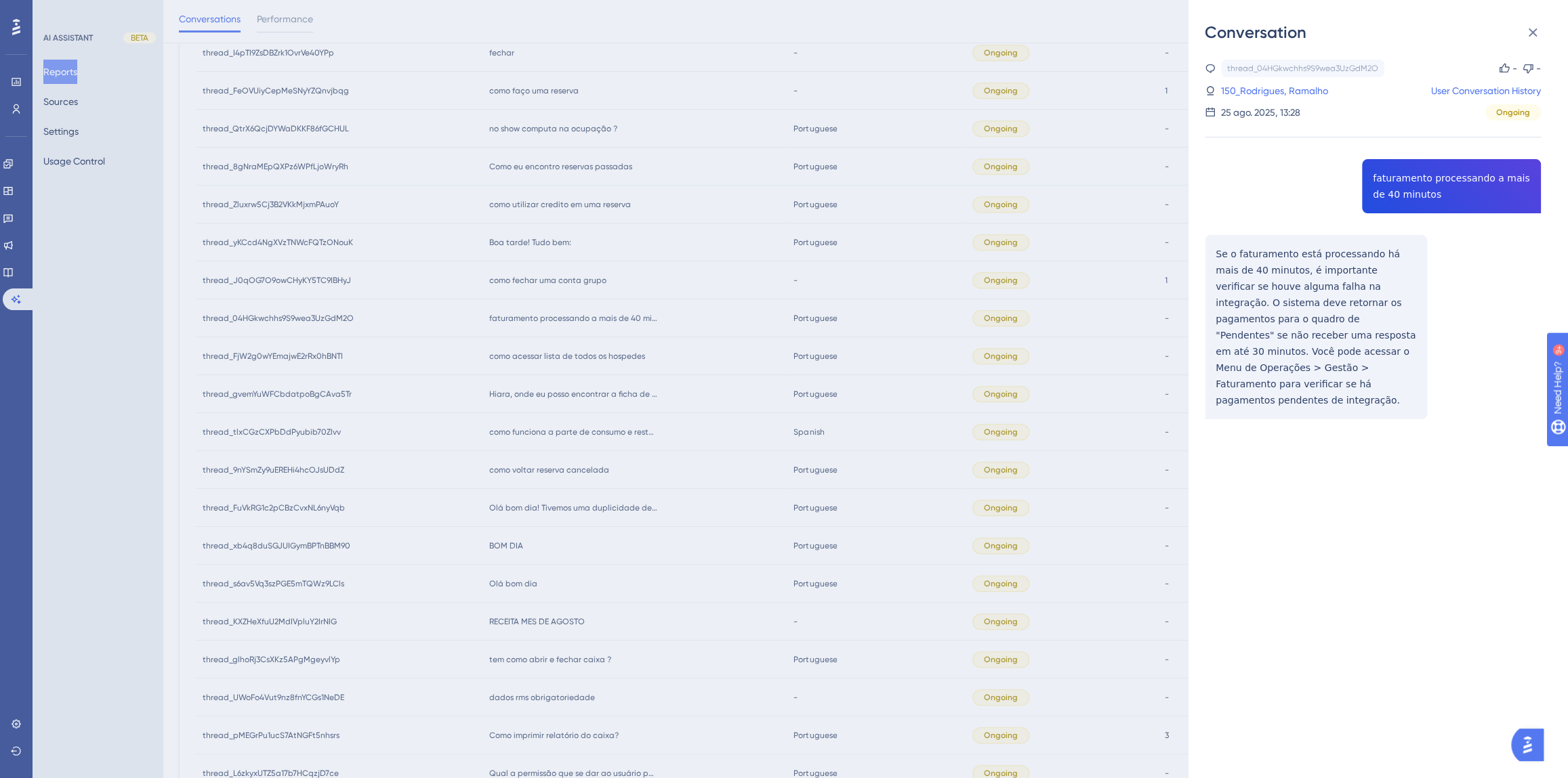
click at [1393, 184] on div "thread_04HGkwchhs9S9wea3UzGdM2O Copy - - 150_Rodrigues, Ramalho User Conversati…" at bounding box center [1373, 274] width 336 height 429
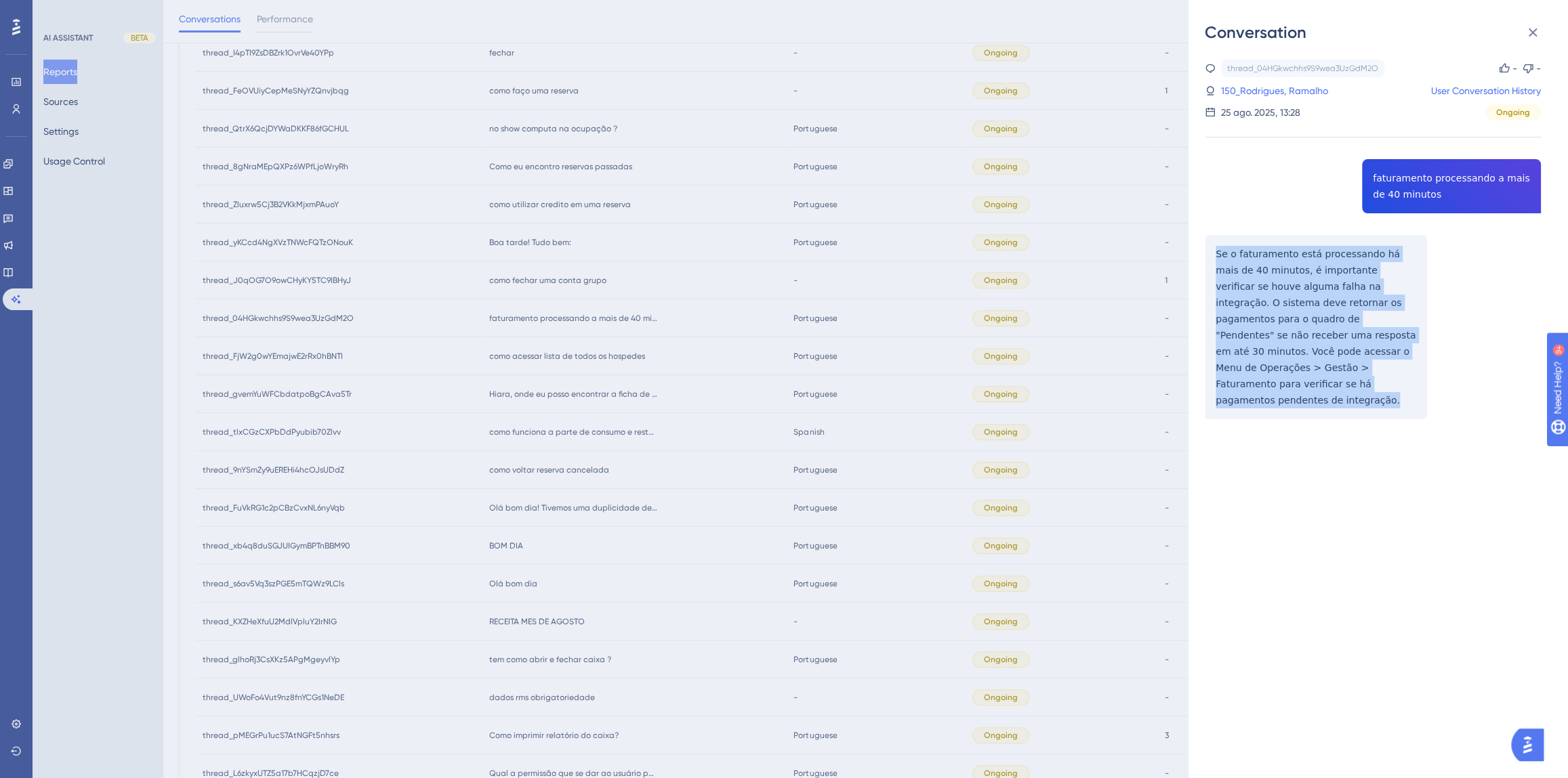
drag, startPoint x: 1269, startPoint y: 388, endPoint x: 1212, endPoint y: 252, distance: 147.5
click at [1212, 252] on div "thread_04HGkwchhs9S9wea3UzGdM2O Copy - - 150_Rodrigues, Ramalho User Conversati…" at bounding box center [1373, 274] width 336 height 429
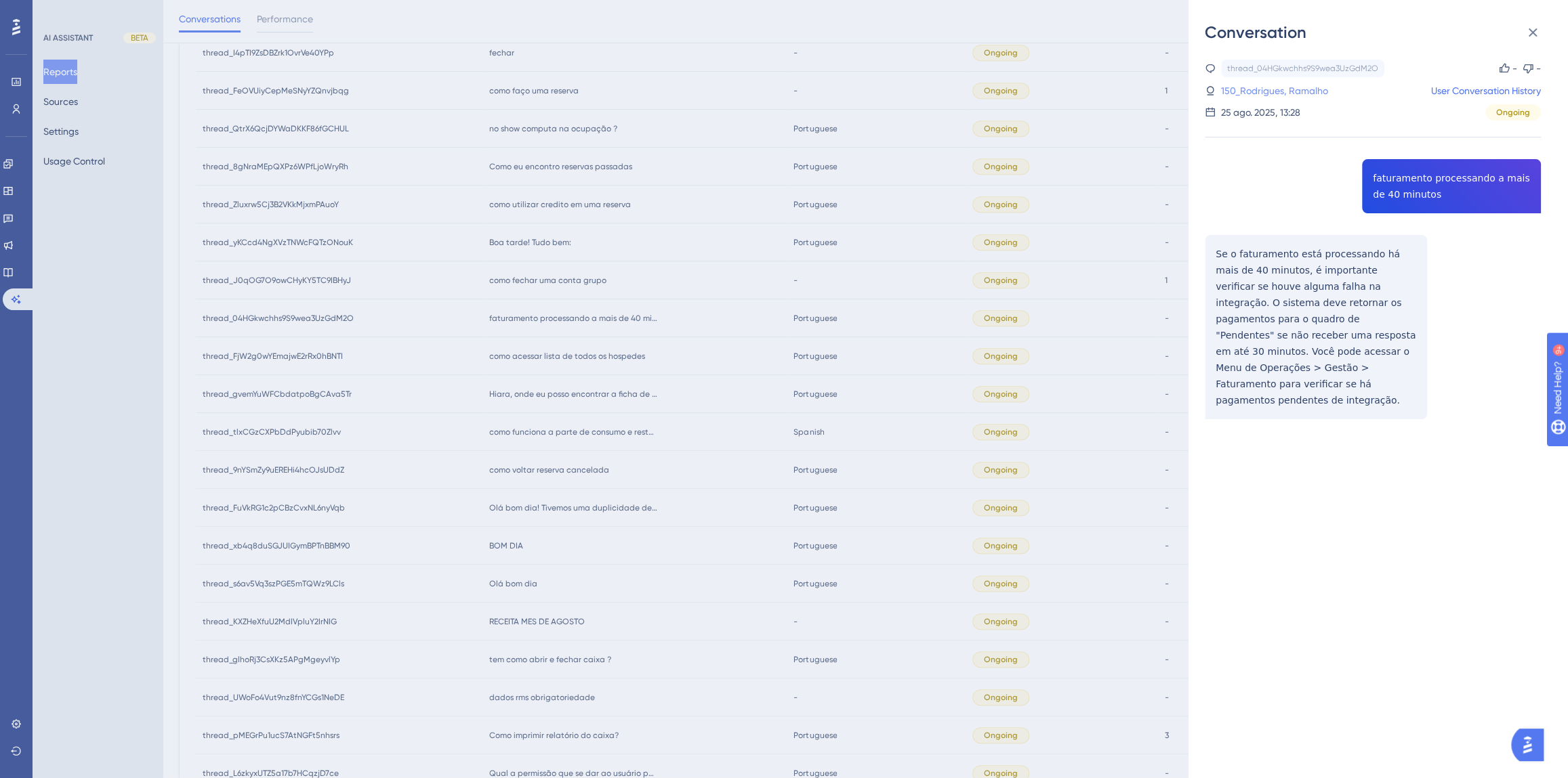
click at [1305, 90] on link "150_Rodrigues, Ramalho" at bounding box center [1275, 90] width 107 height 16
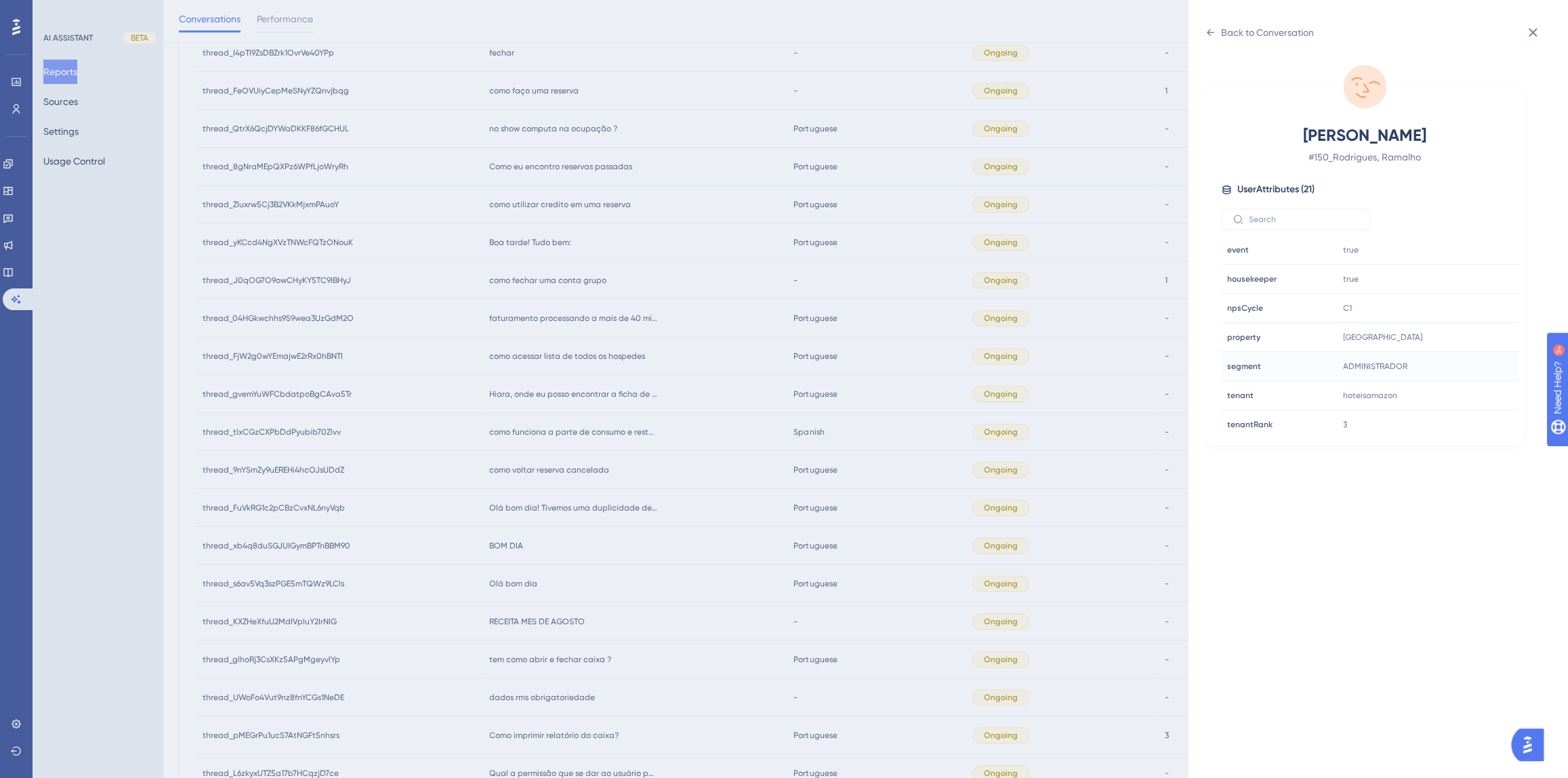
scroll to position [369, 0]
click at [1463, 315] on icon at bounding box center [1467, 318] width 14 height 14
click at [708, 444] on div "Back to Conversation Rodrigues, Ramalho # 150_Rodrigues, Ramalho User Attribute…" at bounding box center [784, 389] width 1568 height 778
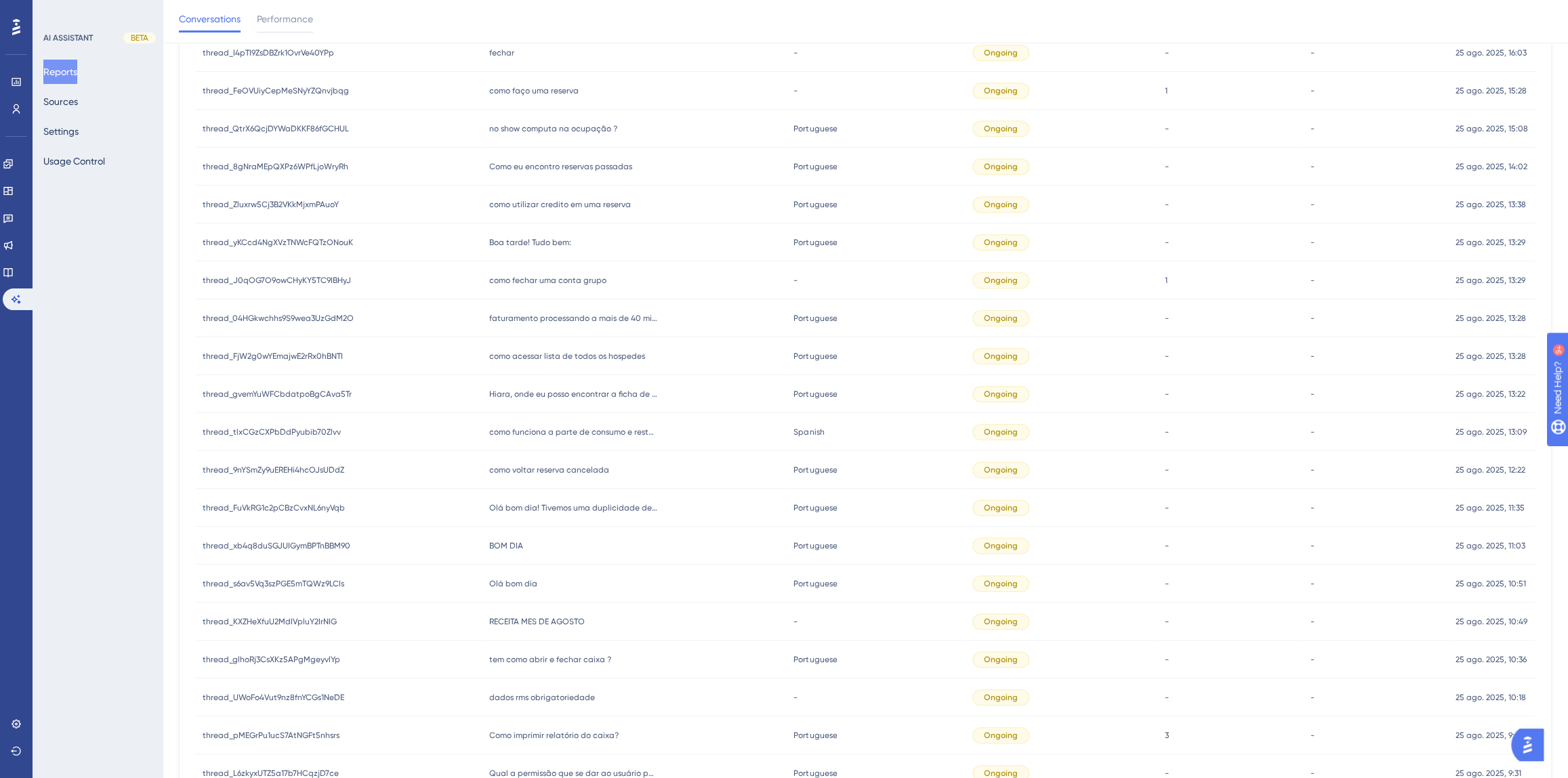
click at [532, 284] on span "como fechar uma conta grupo" at bounding box center [547, 280] width 117 height 11
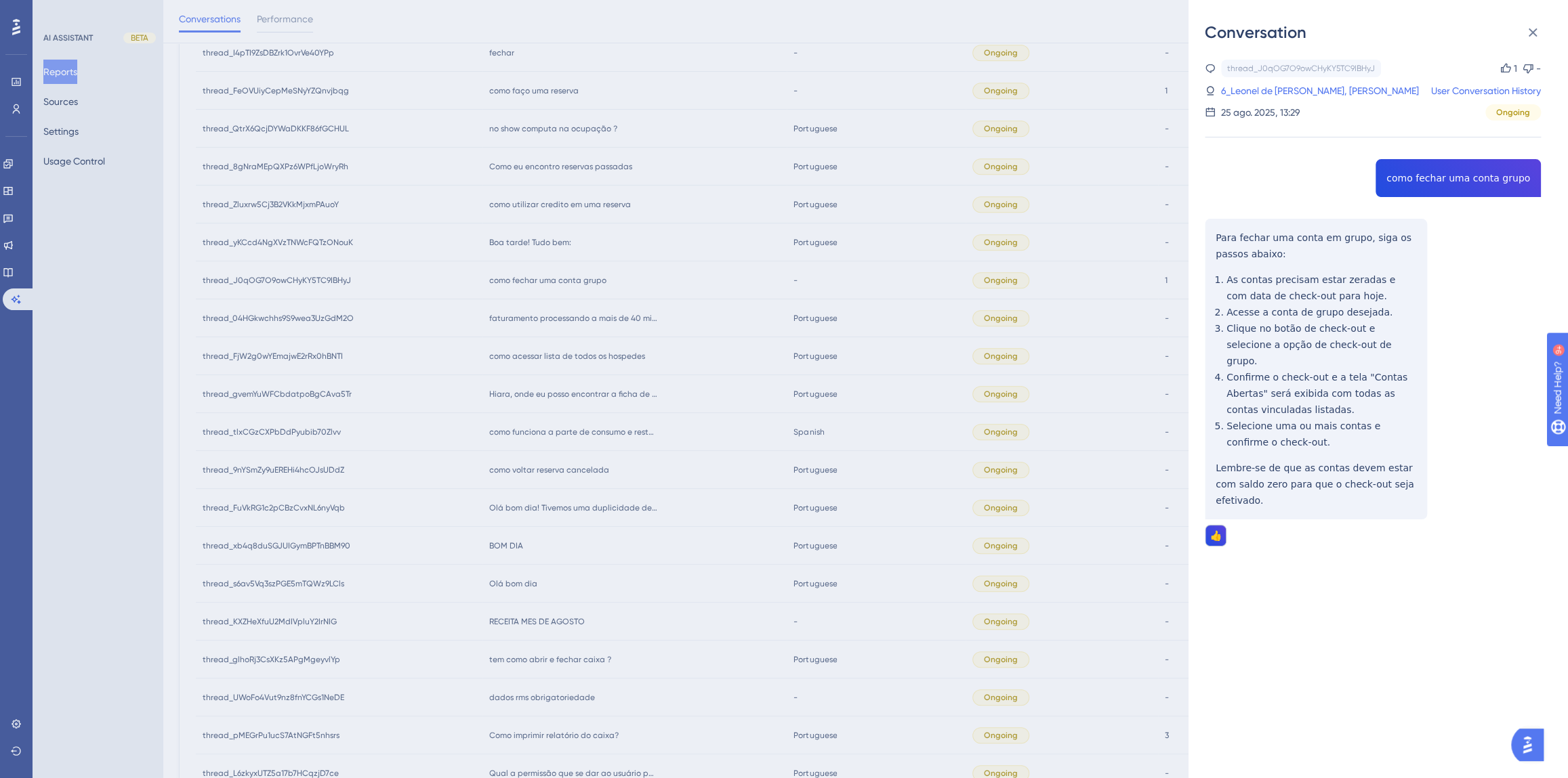
click at [1451, 174] on div "thread_J0qOG7O9owCHyKY5TC9IBHyJ Copy 1 - 6_Leonel de [PERSON_NAME], Vanilde Use…" at bounding box center [1373, 337] width 336 height 556
click at [1265, 89] on link "6_Leonel de [PERSON_NAME], [PERSON_NAME]" at bounding box center [1320, 90] width 198 height 16
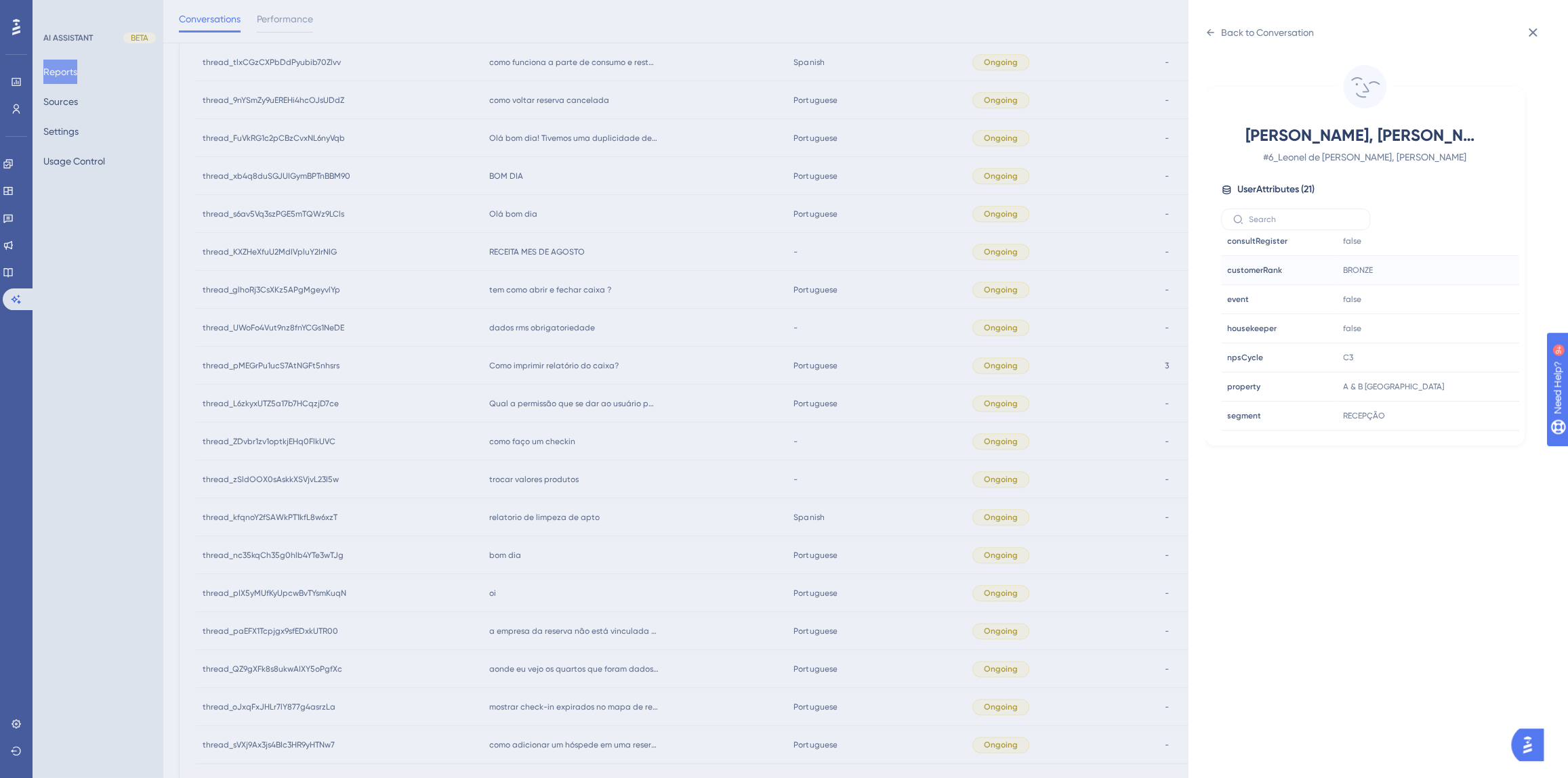
scroll to position [411, 0]
click at [1464, 333] on icon at bounding box center [1467, 334] width 14 height 14
click at [1272, 29] on div "Back to Conversation" at bounding box center [1267, 32] width 93 height 16
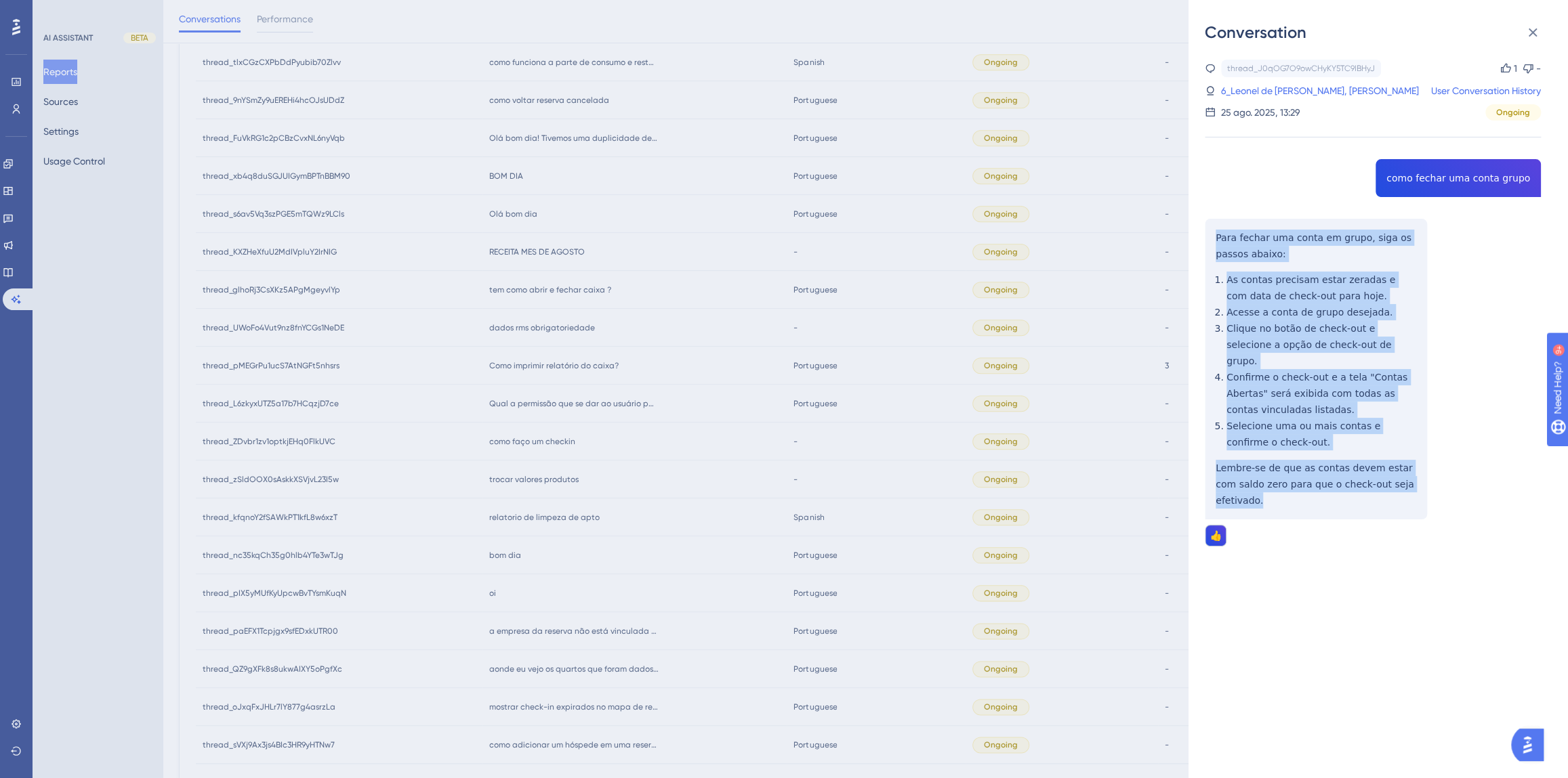
drag, startPoint x: 1416, startPoint y: 471, endPoint x: 1205, endPoint y: 229, distance: 321.1
click at [1205, 229] on div "thread_J0qOG7O9owCHyKY5TC9IBHyJ Copy 1 - 6_Leonel de [PERSON_NAME], Vanilde Use…" at bounding box center [1373, 337] width 336 height 556
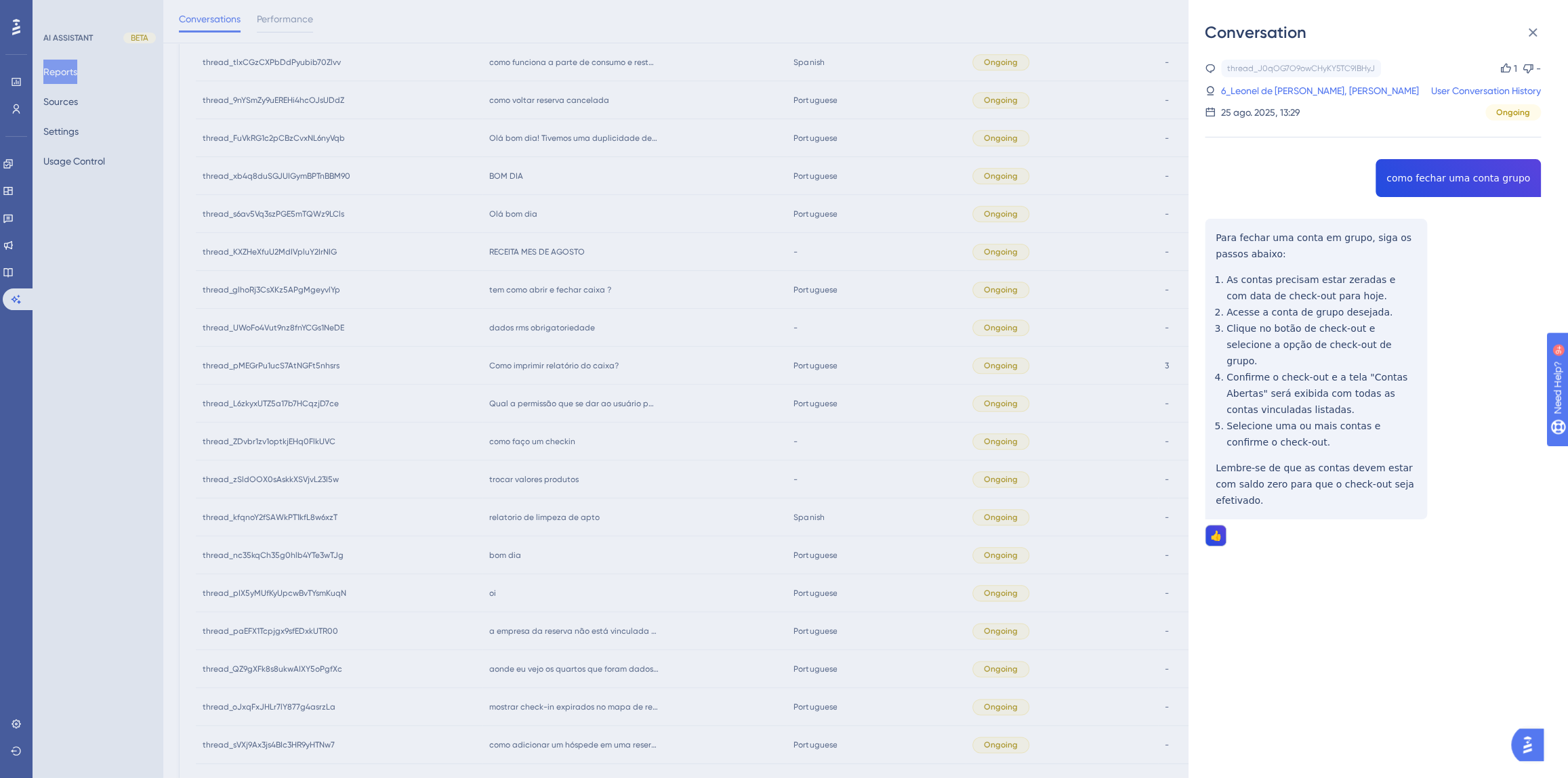
click at [553, 516] on div "Conversation thread_J0qOG7O9owCHyKY5TC9IBHyJ Copy 1 - 6_Leonel de [PERSON_NAME]…" at bounding box center [784, 389] width 1568 height 778
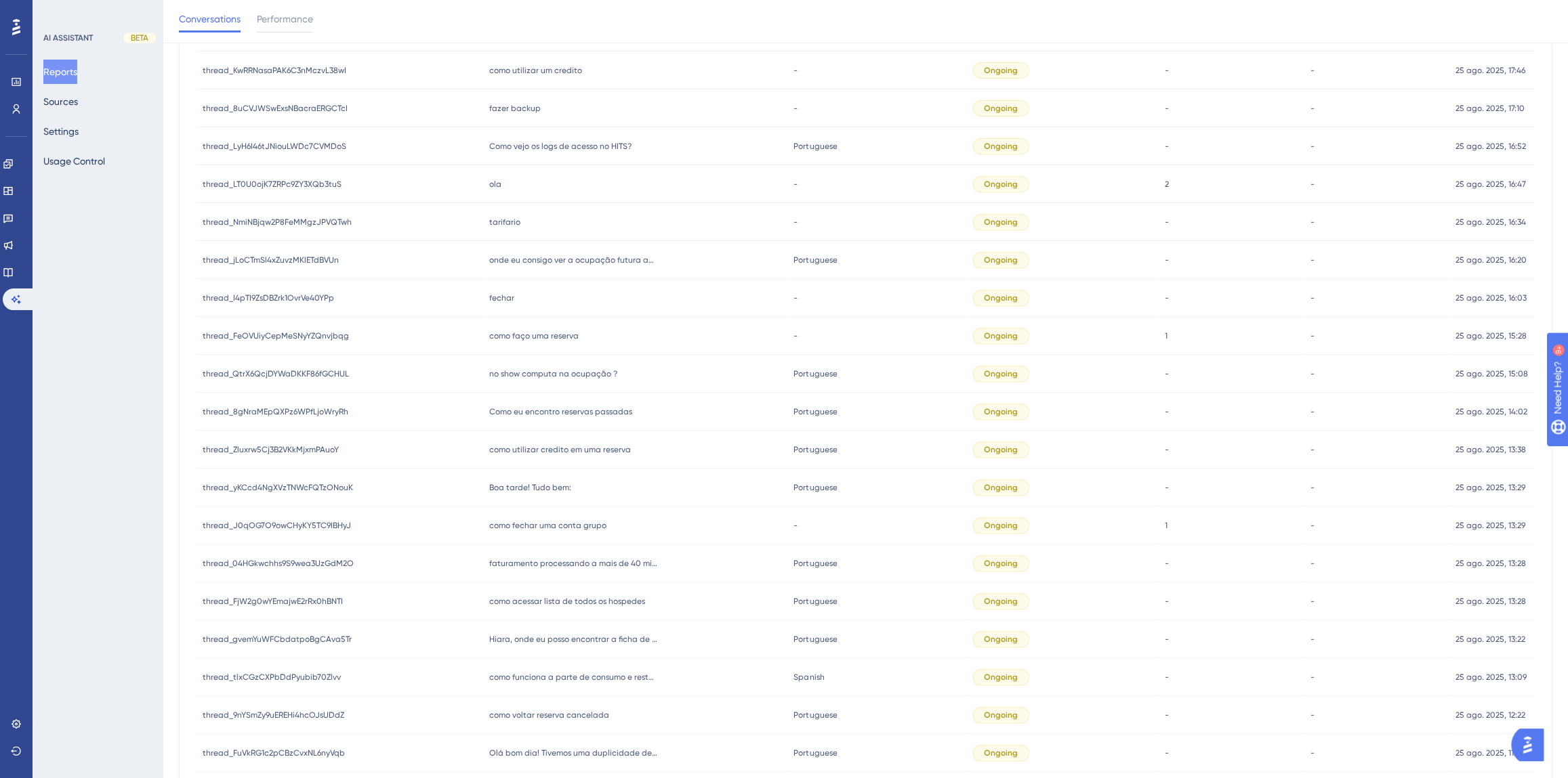
scroll to position [398, 0]
click at [538, 485] on span "Boa tarde! Tudo bem:" at bounding box center [530, 488] width 82 height 11
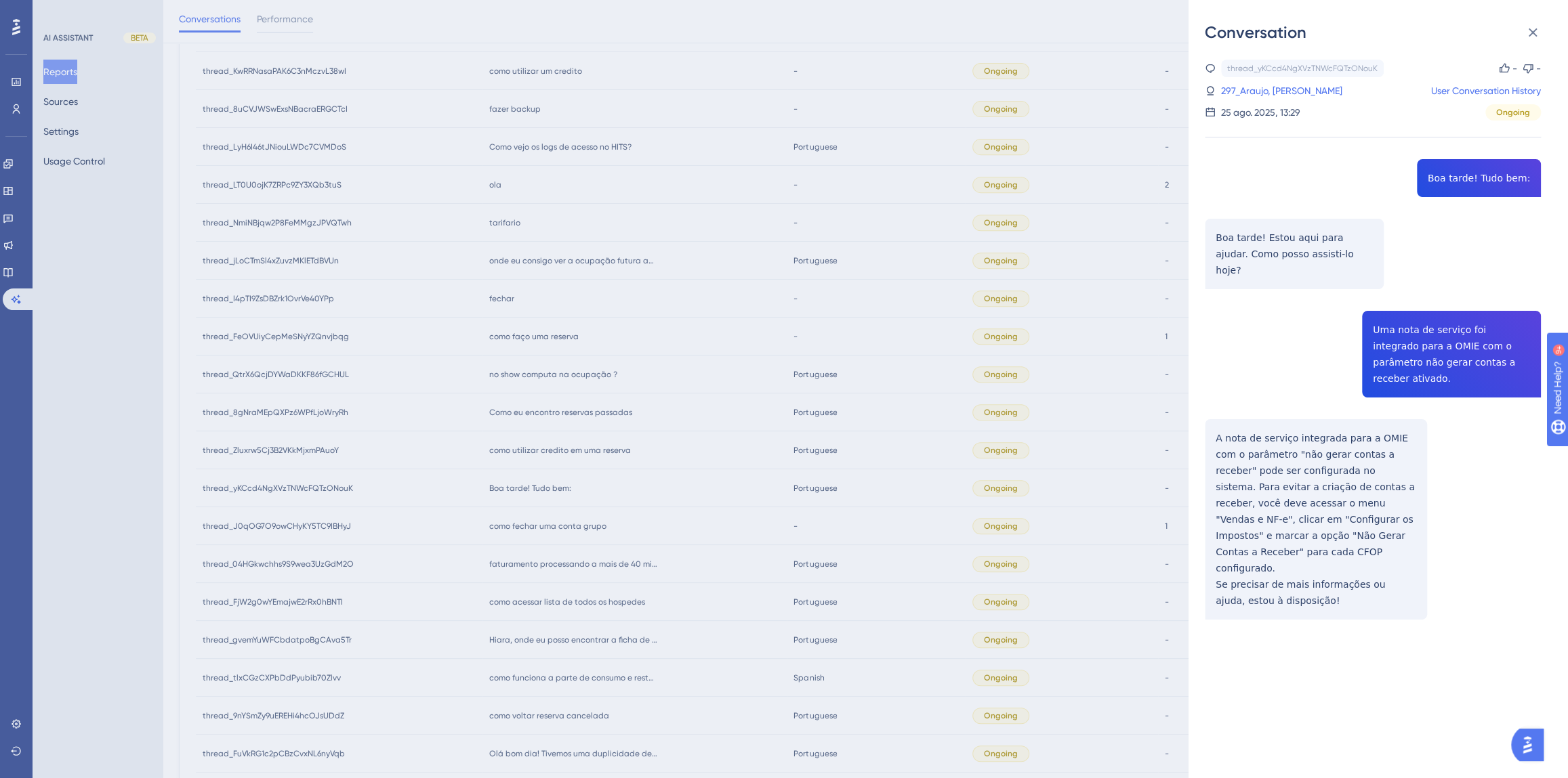
click at [1424, 350] on div "thread_yKCcd4NgXVzTNWcFQTzONouK Copy - - 297_Araujo, [PERSON_NAME] User Convers…" at bounding box center [1373, 374] width 336 height 629
click at [1233, 94] on link "297_Araujo, [PERSON_NAME]" at bounding box center [1282, 90] width 121 height 16
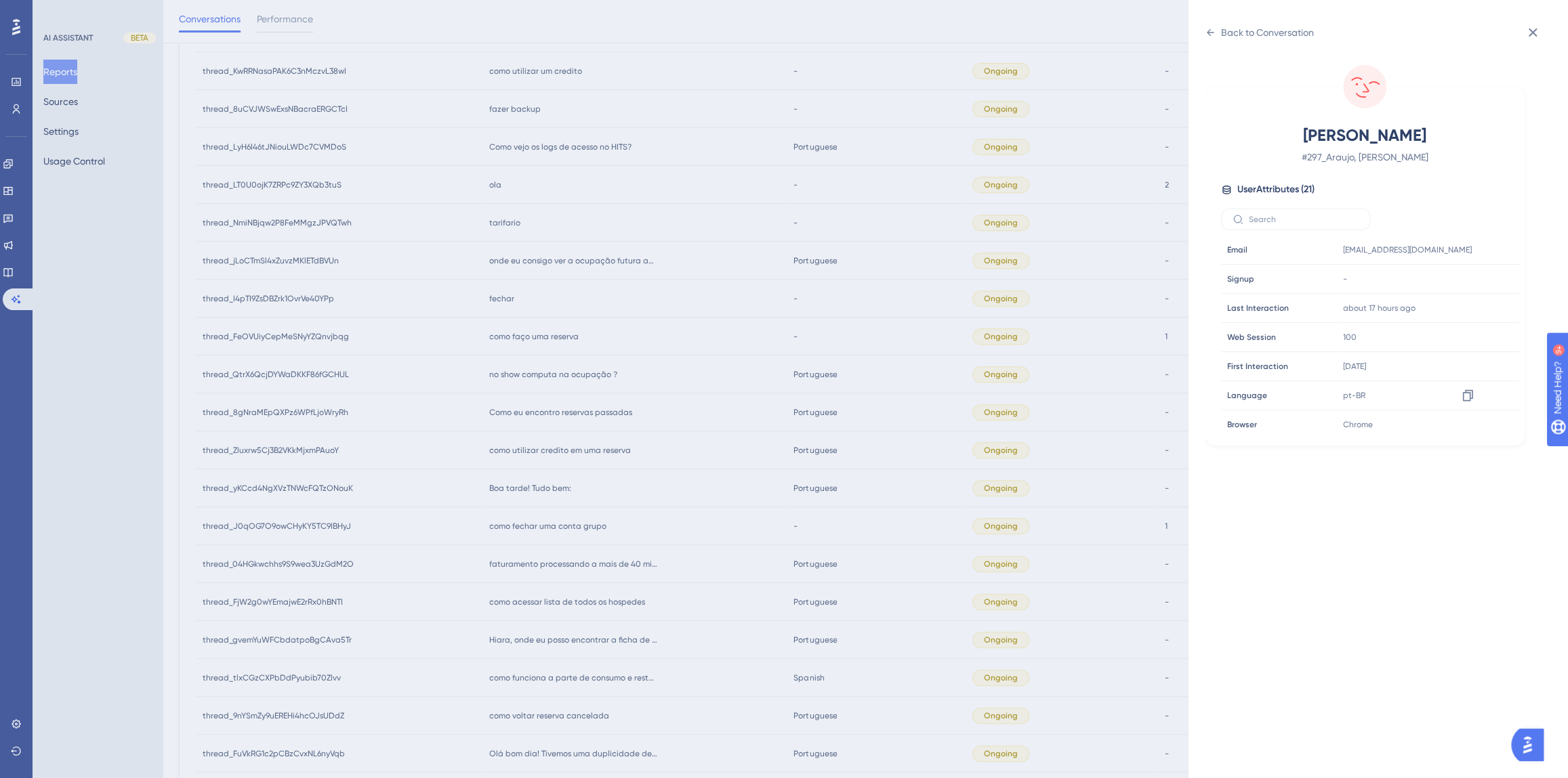
scroll to position [308, 0]
click at [1217, 28] on div "Back to Conversation" at bounding box center [1259, 32] width 109 height 21
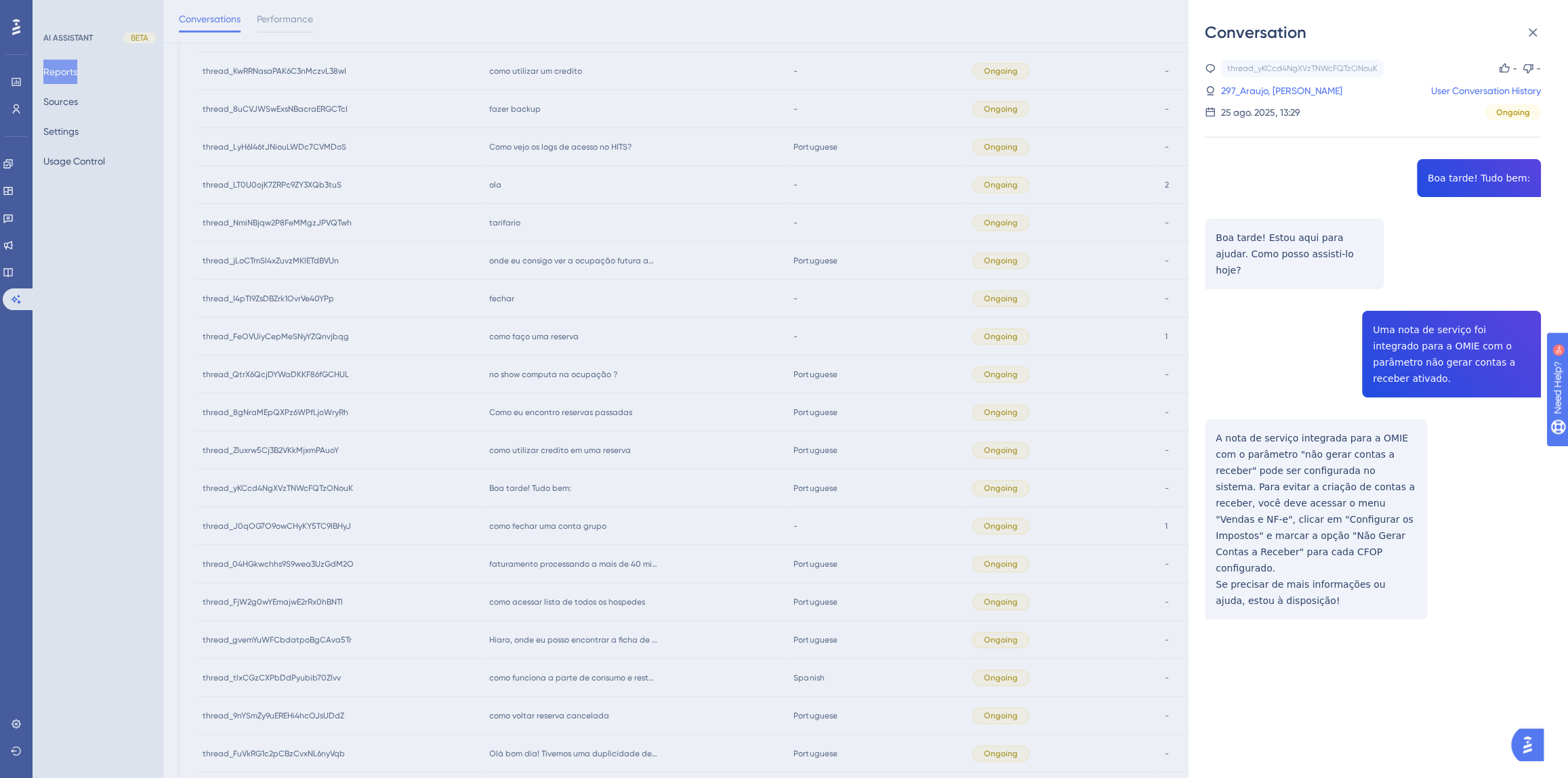
click at [1311, 480] on div "thread_yKCcd4NgXVzTNWcFQTzONouK Copy - - 297_Araujo, [PERSON_NAME] User Convers…" at bounding box center [1373, 374] width 336 height 629
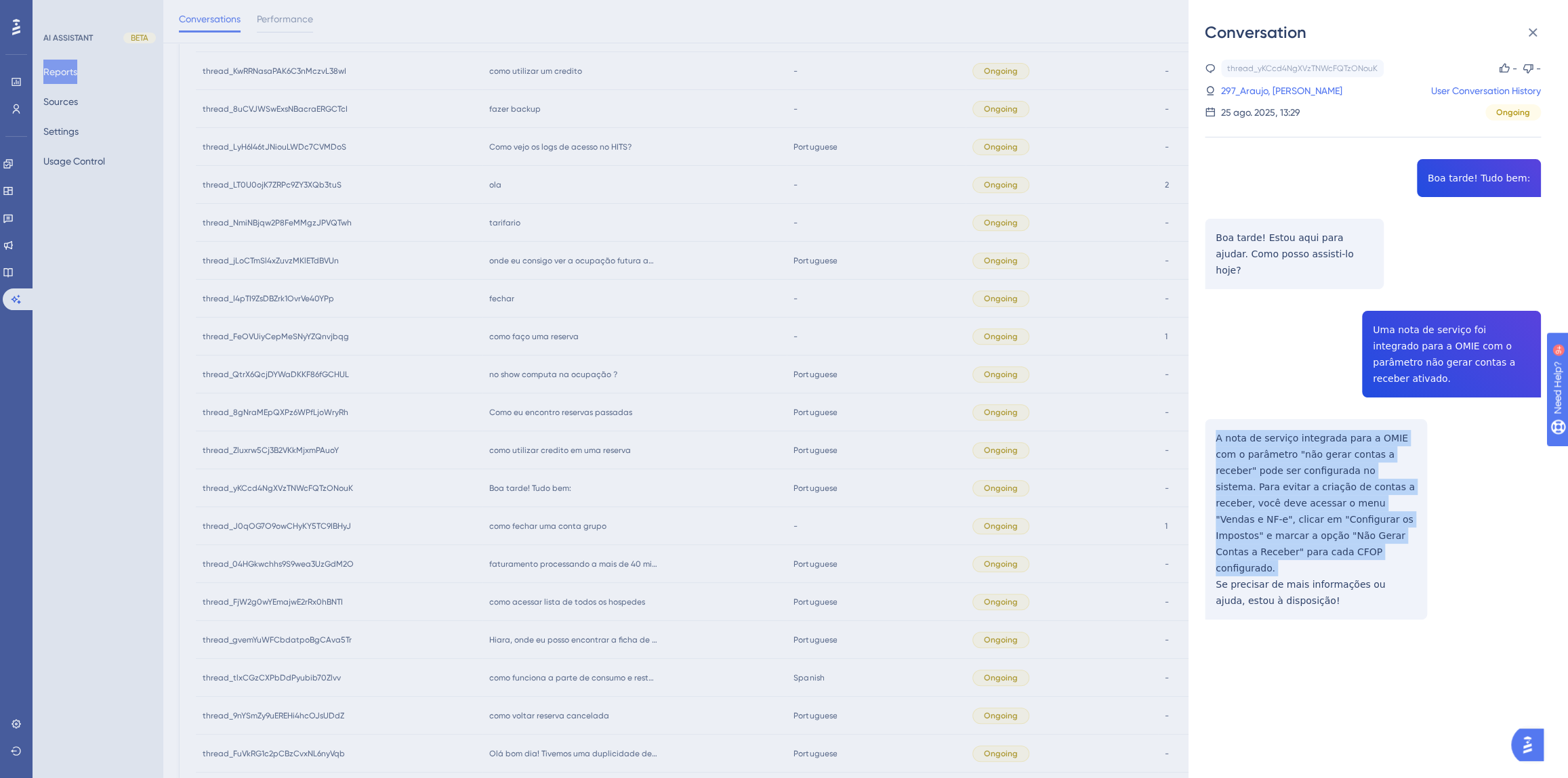
click at [1311, 480] on div "thread_yKCcd4NgXVzTNWcFQTzONouK Copy - - 297_Araujo, [PERSON_NAME] User Convers…" at bounding box center [1373, 374] width 336 height 629
drag, startPoint x: 1316, startPoint y: 538, endPoint x: 1212, endPoint y: 404, distance: 169.6
click at [1212, 404] on div "thread_yKCcd4NgXVzTNWcFQTzONouK Copy - - 297_Araujo, [PERSON_NAME] User Convers…" at bounding box center [1373, 374] width 336 height 629
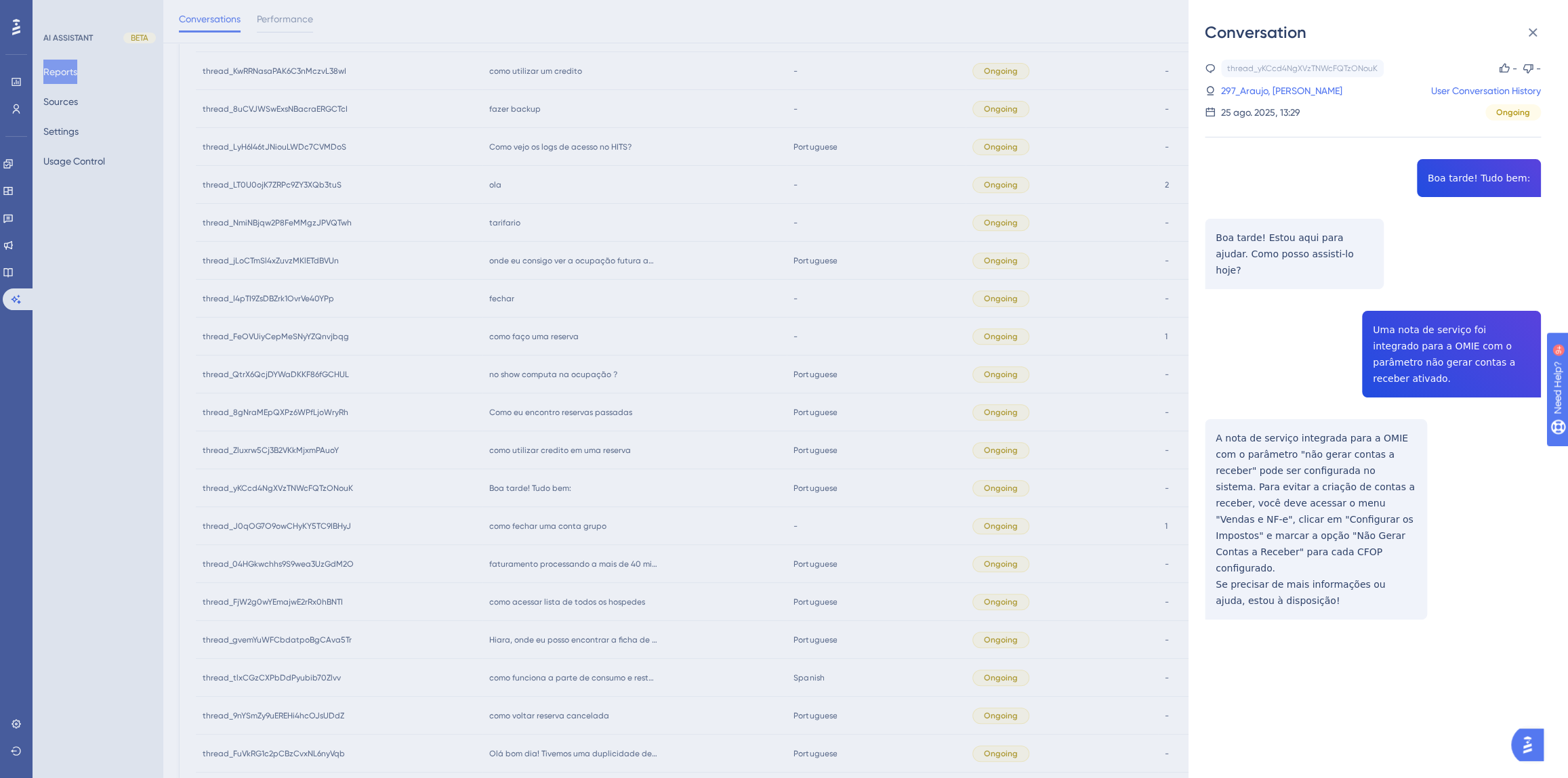
click at [685, 493] on div "Conversation thread_yKCcd4NgXVzTNWcFQTzONouK Copy - - 297_Araujo, [PERSON_NAME]…" at bounding box center [784, 389] width 1568 height 778
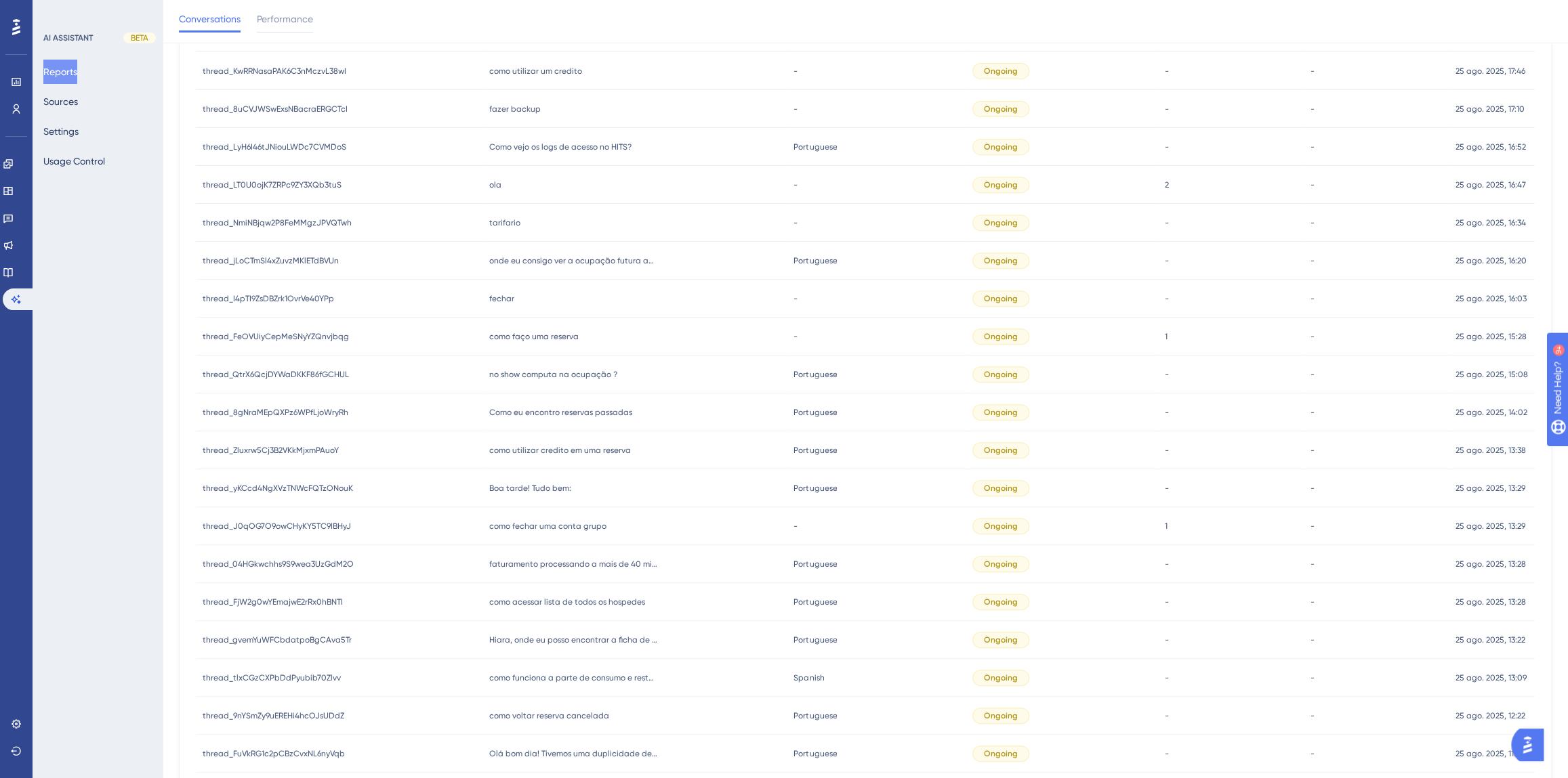
click at [541, 460] on div "como utilizar credito em uma reserva como utilizar credito em uma reserva" at bounding box center [635, 450] width 305 height 38
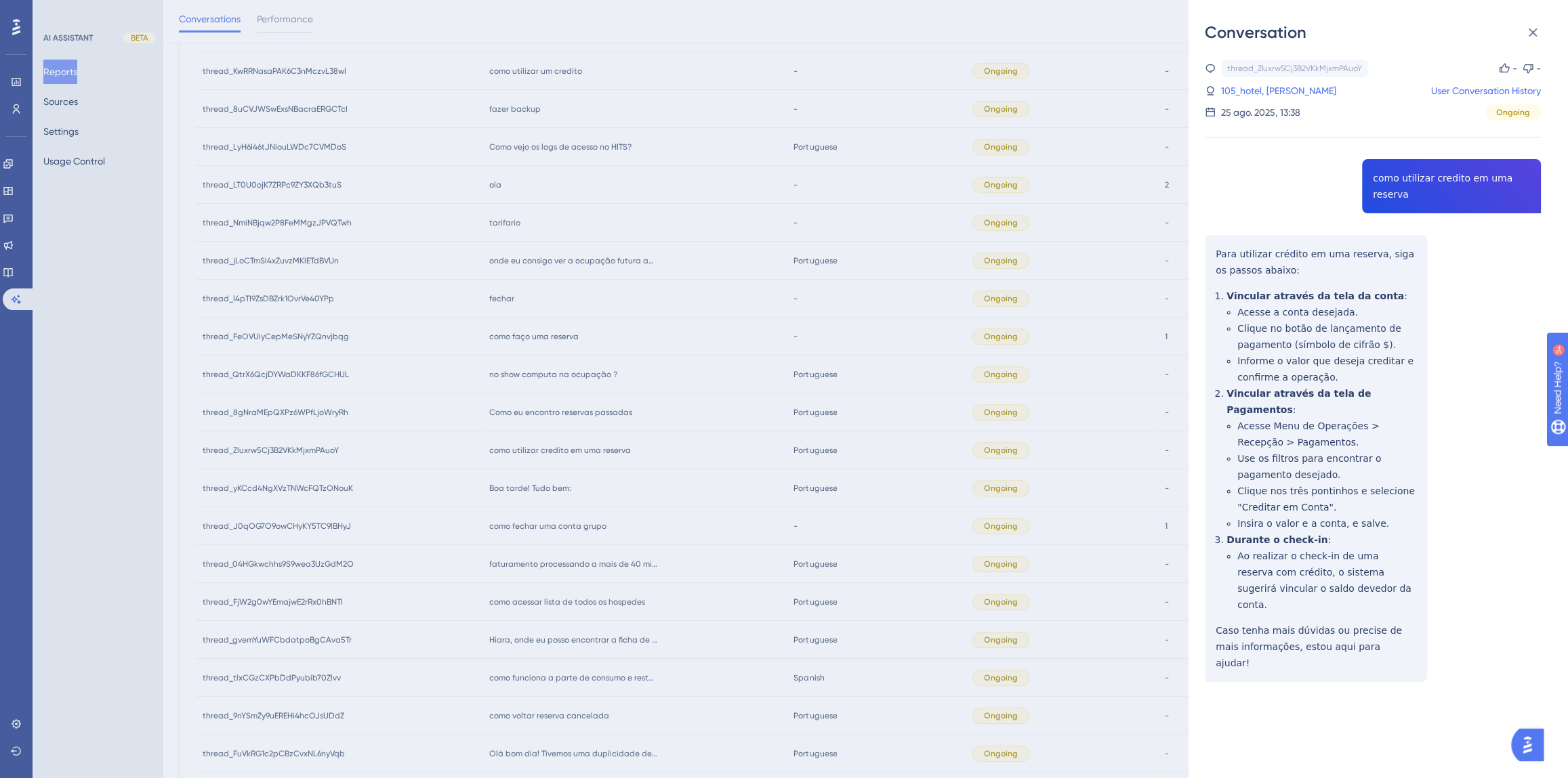
click at [1404, 177] on div "thread_Zluxrw5Cj3B2VKkMjxmPAuoY Copy - - 105_hotel, [PERSON_NAME] User Conversa…" at bounding box center [1373, 405] width 336 height 691
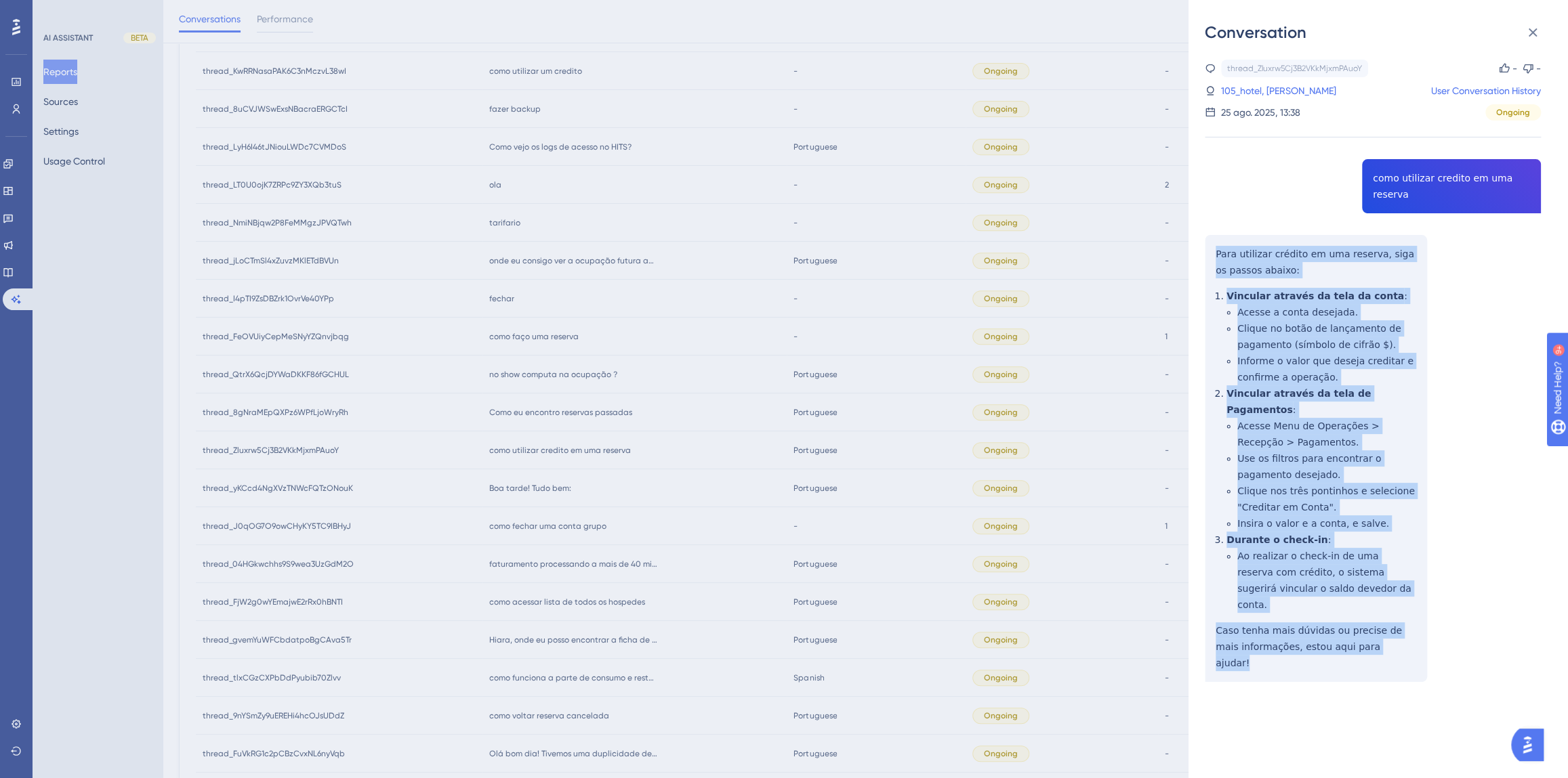
drag, startPoint x: 1374, startPoint y: 599, endPoint x: 1199, endPoint y: 237, distance: 402.1
click at [1199, 237] on div "Conversation thread_Zluxrw5Cj3B2VKkMjxmPAuoY Copy - - 105_hotel, [PERSON_NAME] …" at bounding box center [1378, 389] width 379 height 778
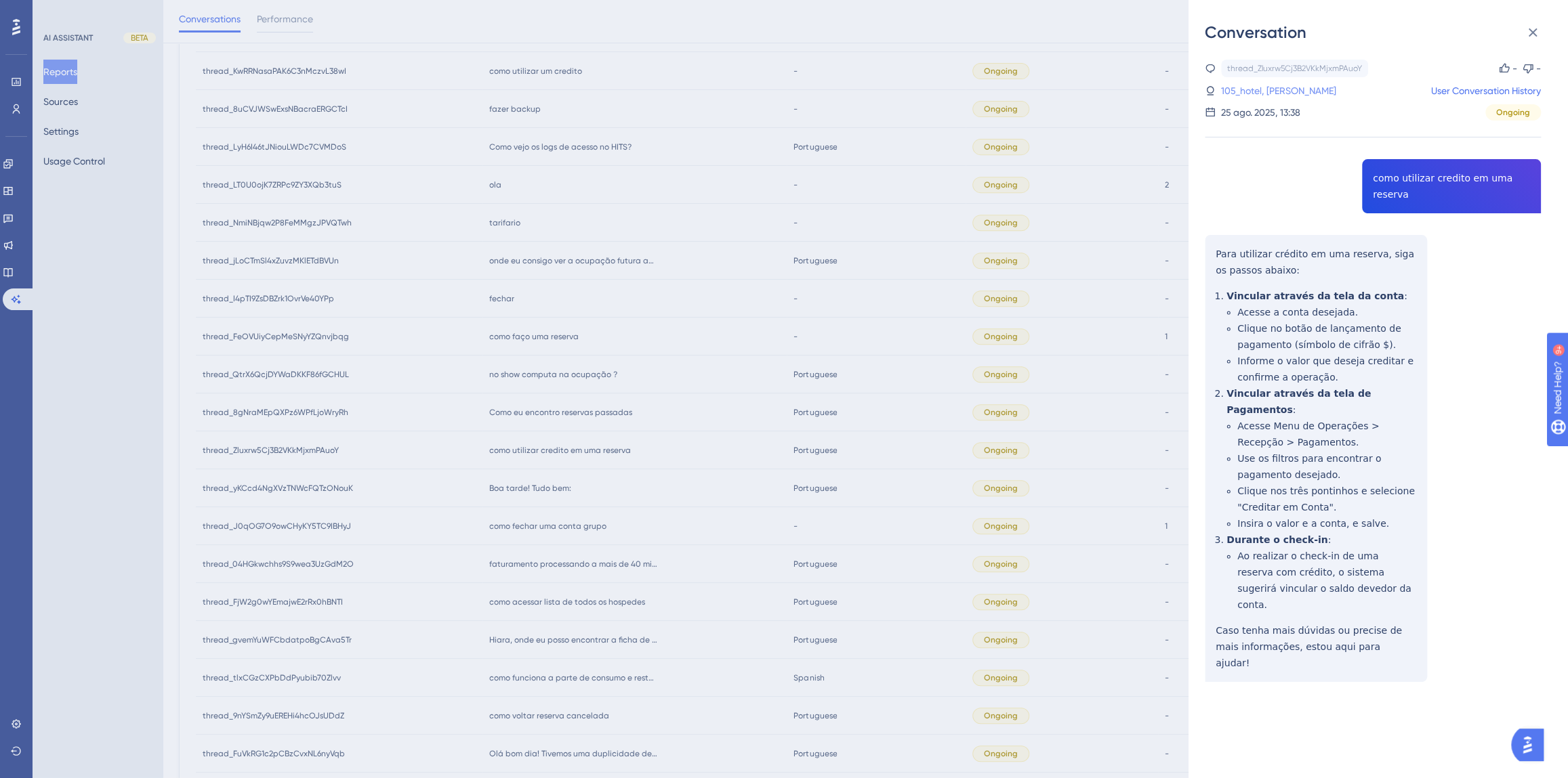
click at [1312, 89] on link "105_hotel, [PERSON_NAME]" at bounding box center [1278, 90] width 115 height 16
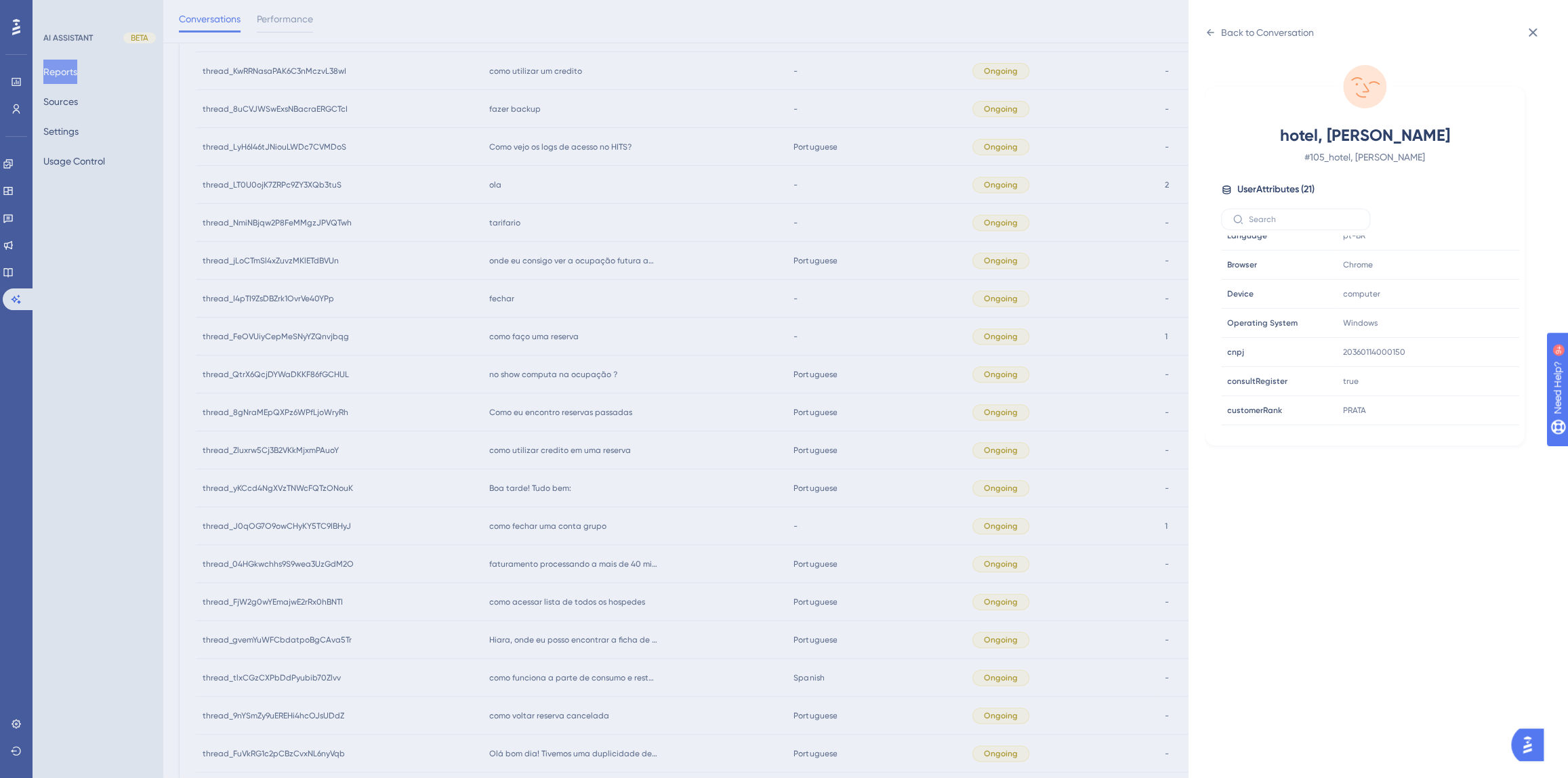
scroll to position [411, 0]
click at [1467, 328] on icon at bounding box center [1467, 334] width 14 height 14
click at [621, 493] on div "Back to Conversation hotel, [PERSON_NAME] # 105_hotel, [PERSON_NAME] User Attri…" at bounding box center [784, 389] width 1568 height 778
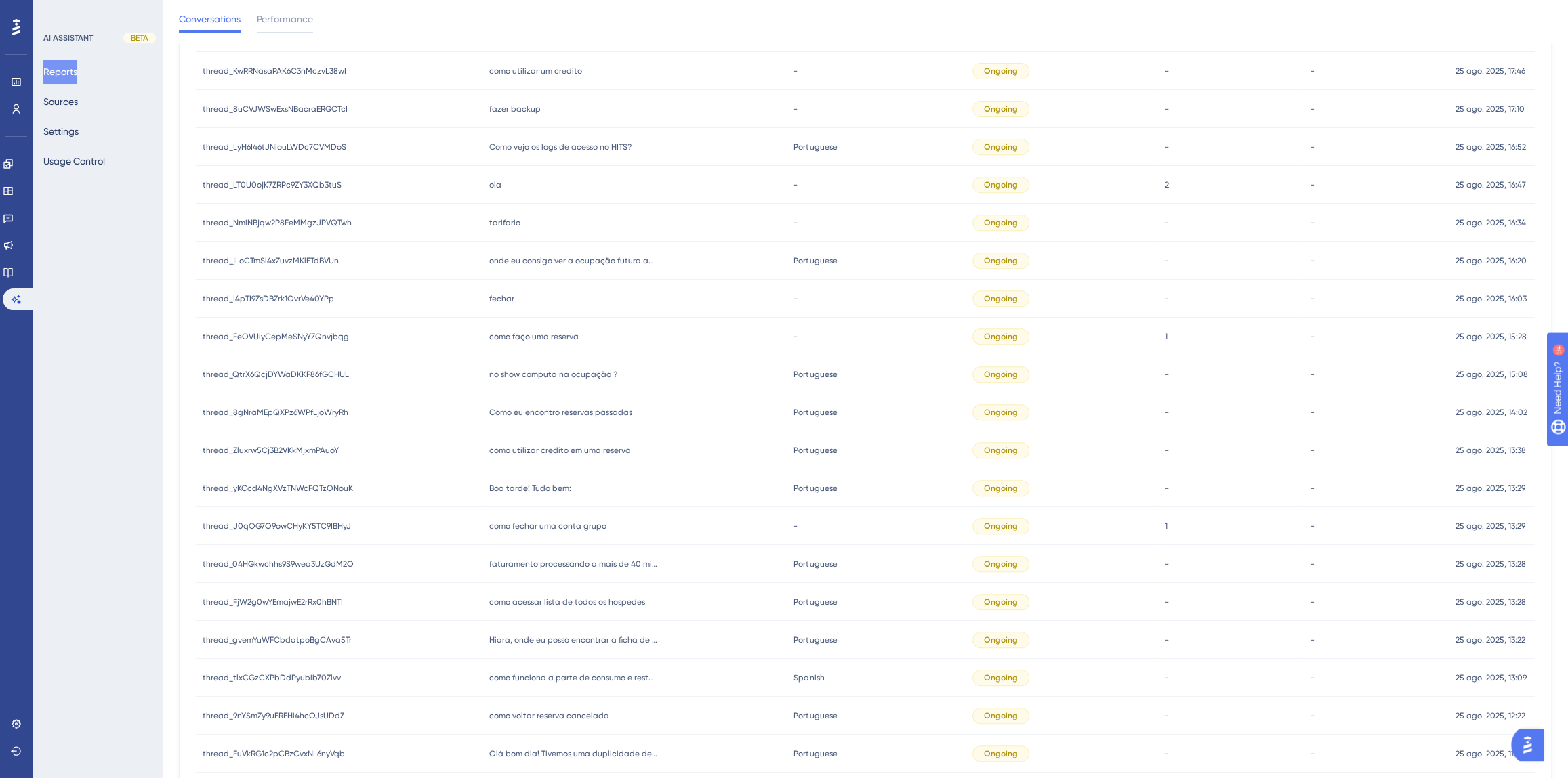
click at [579, 417] on span "Como eu encontro reservas passadas" at bounding box center [561, 412] width 143 height 11
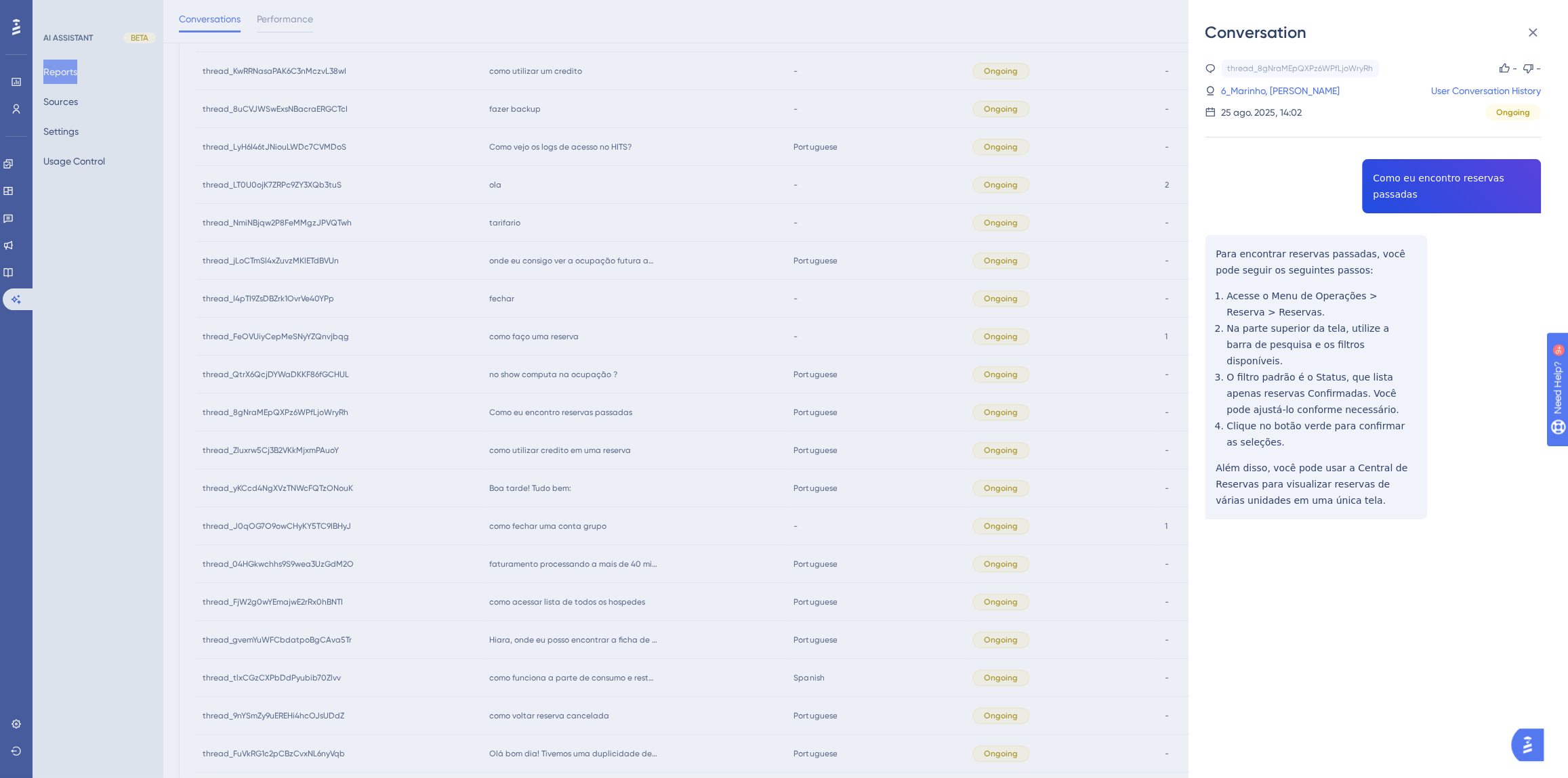
click at [1430, 168] on div "thread_8gNraMEpQXPz6WPfLjoWryRh Copy - - 6_Marinho, Alana User Conversation His…" at bounding box center [1373, 324] width 336 height 529
click at [1430, 177] on div "thread_8gNraMEpQXPz6WPfLjoWryRh Copy - - 6_Marinho, Alana User Conversation His…" at bounding box center [1373, 324] width 336 height 529
click at [1438, 177] on div "thread_8gNraMEpQXPz6WPfLjoWryRh Copy - - 6_Marinho, Alana User Conversation His…" at bounding box center [1373, 324] width 336 height 529
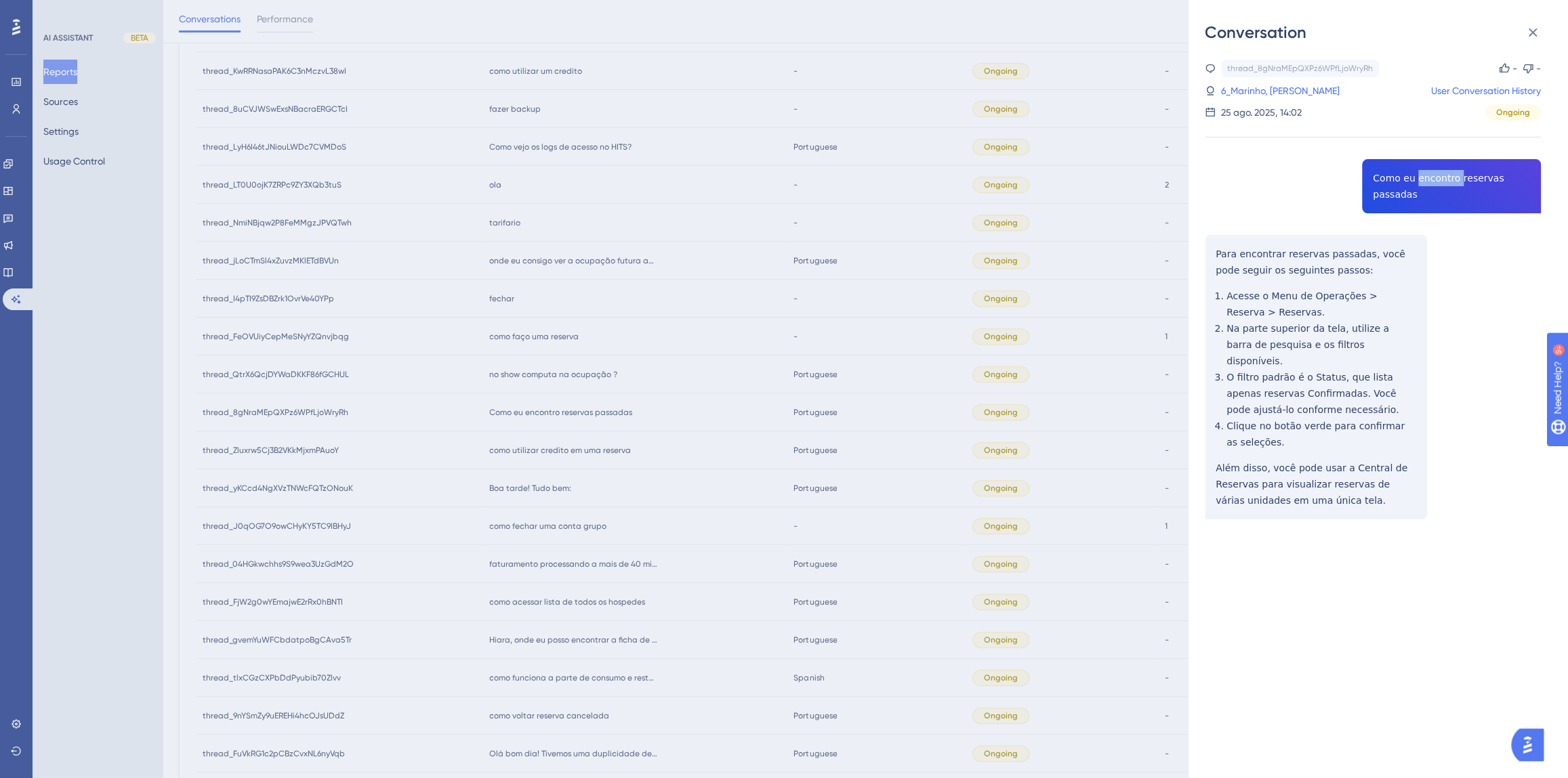
click at [1438, 177] on div "thread_8gNraMEpQXPz6WPfLjoWryRh Copy - - 6_Marinho, Alana User Conversation His…" at bounding box center [1373, 324] width 336 height 529
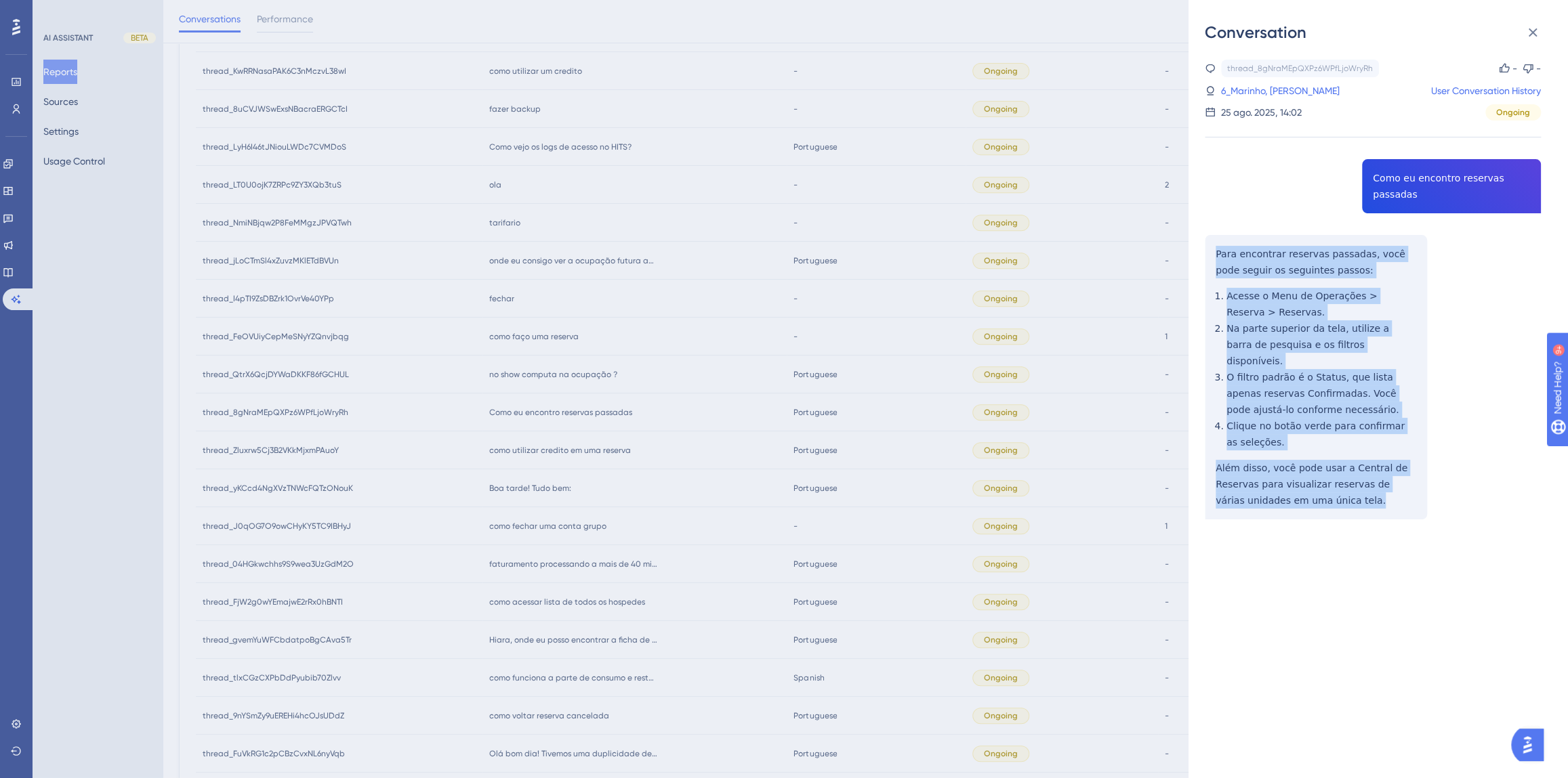
drag, startPoint x: 1361, startPoint y: 471, endPoint x: 1216, endPoint y: 236, distance: 276.1
click at [1216, 236] on div "thread_8gNraMEpQXPz6WPfLjoWryRh Copy - - 6_Marinho, Alana User Conversation His…" at bounding box center [1373, 324] width 336 height 529
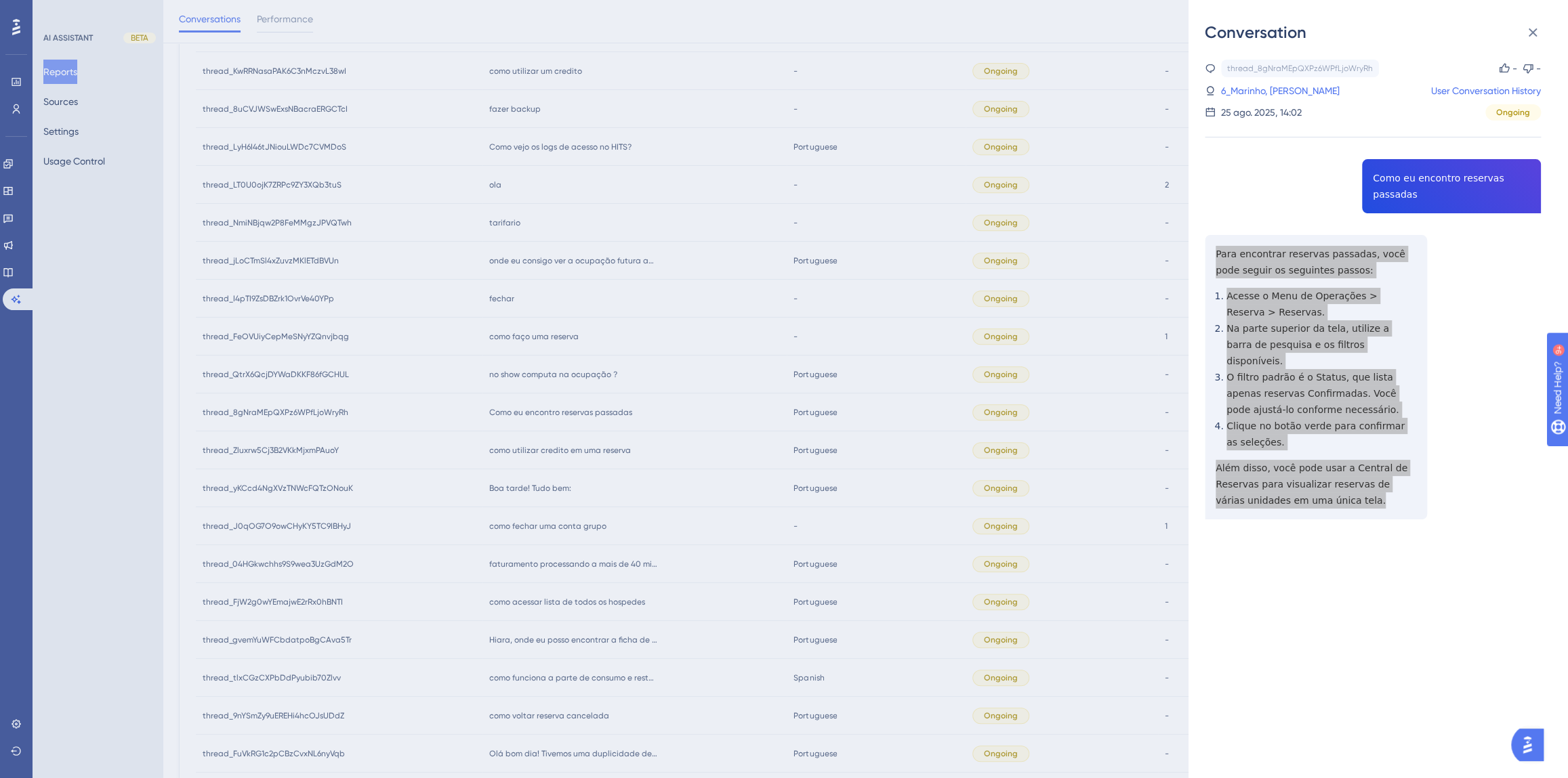
click at [1527, 741] on img "Open AI Assistant Launcher" at bounding box center [1527, 745] width 25 height 25
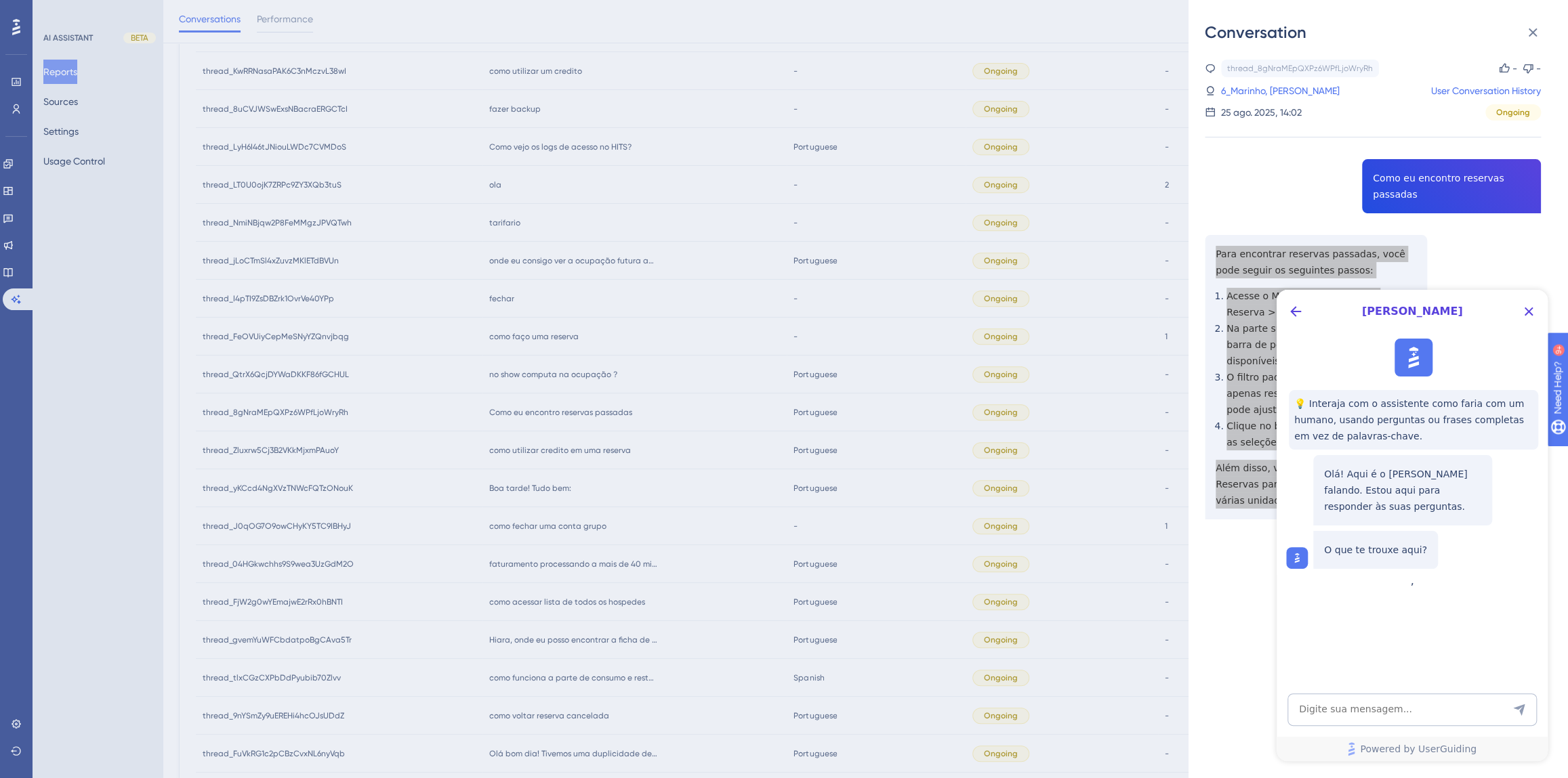
scroll to position [0, 0]
click at [1302, 313] on icon "Back Button" at bounding box center [1295, 311] width 16 height 16
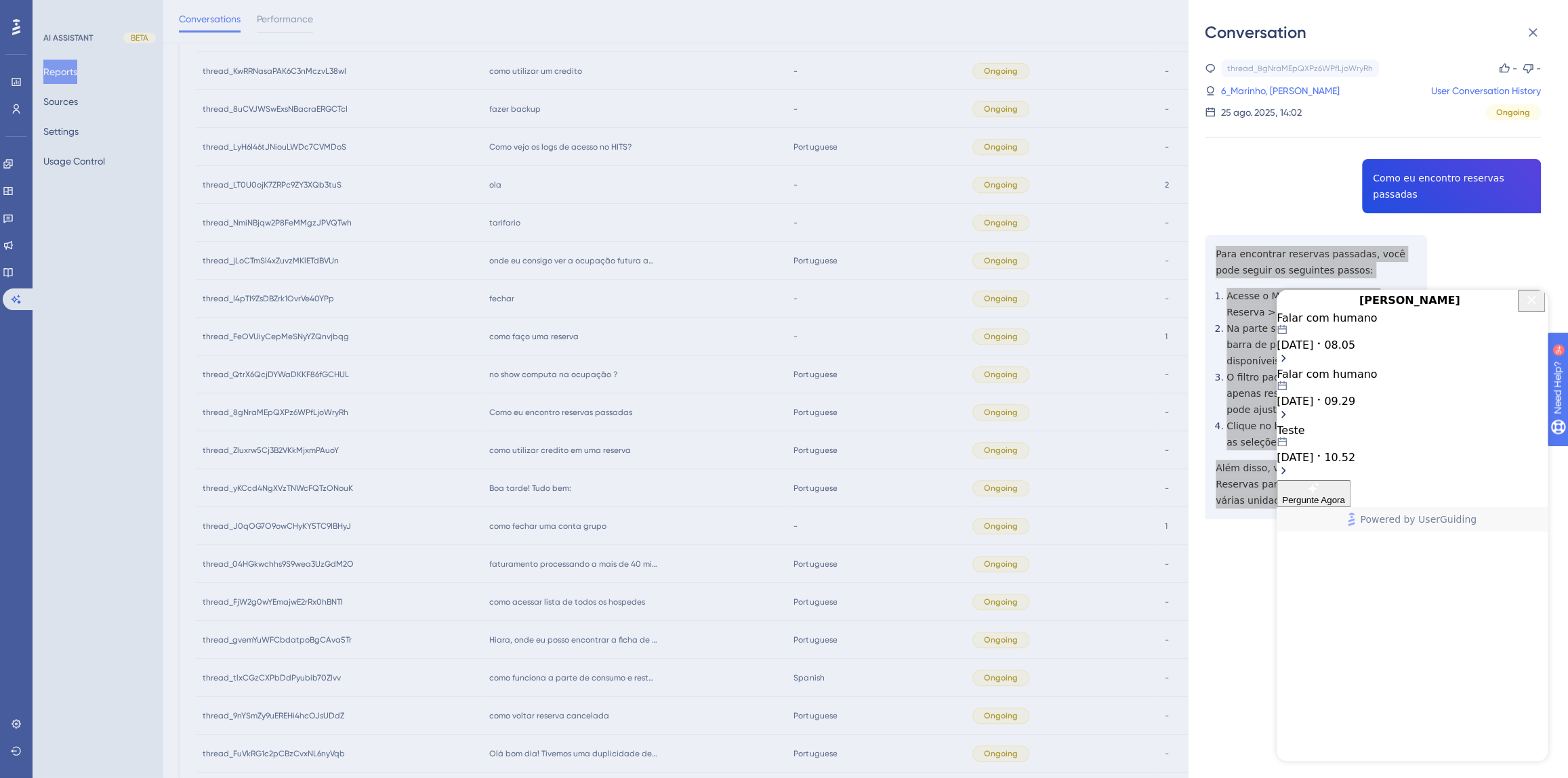
click at [1313, 351] on span "[DATE]" at bounding box center [1294, 344] width 37 height 13
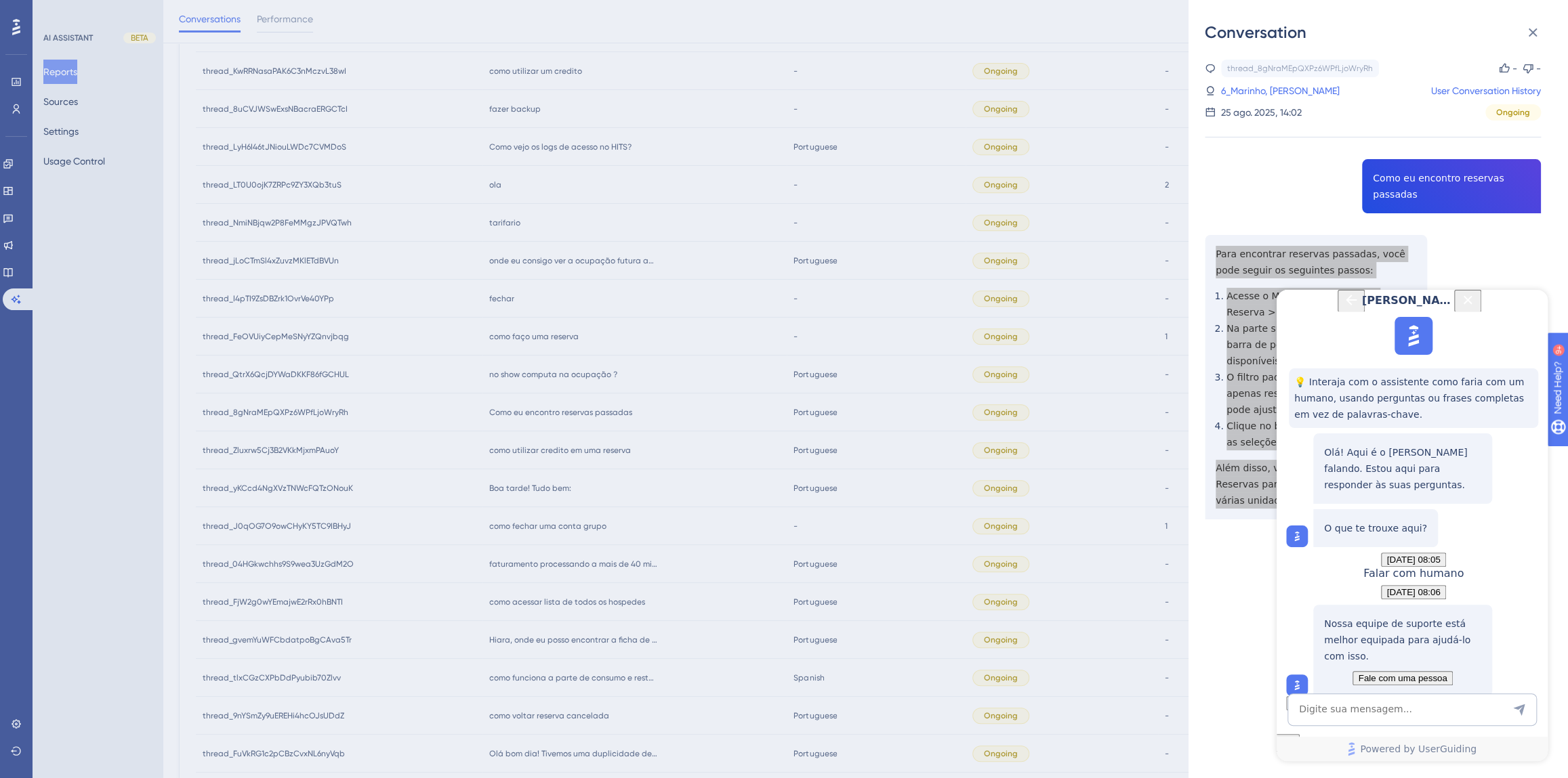
scroll to position [120, 0]
click at [1423, 671] on button "Fale com uma pessoa" at bounding box center [1402, 678] width 100 height 14
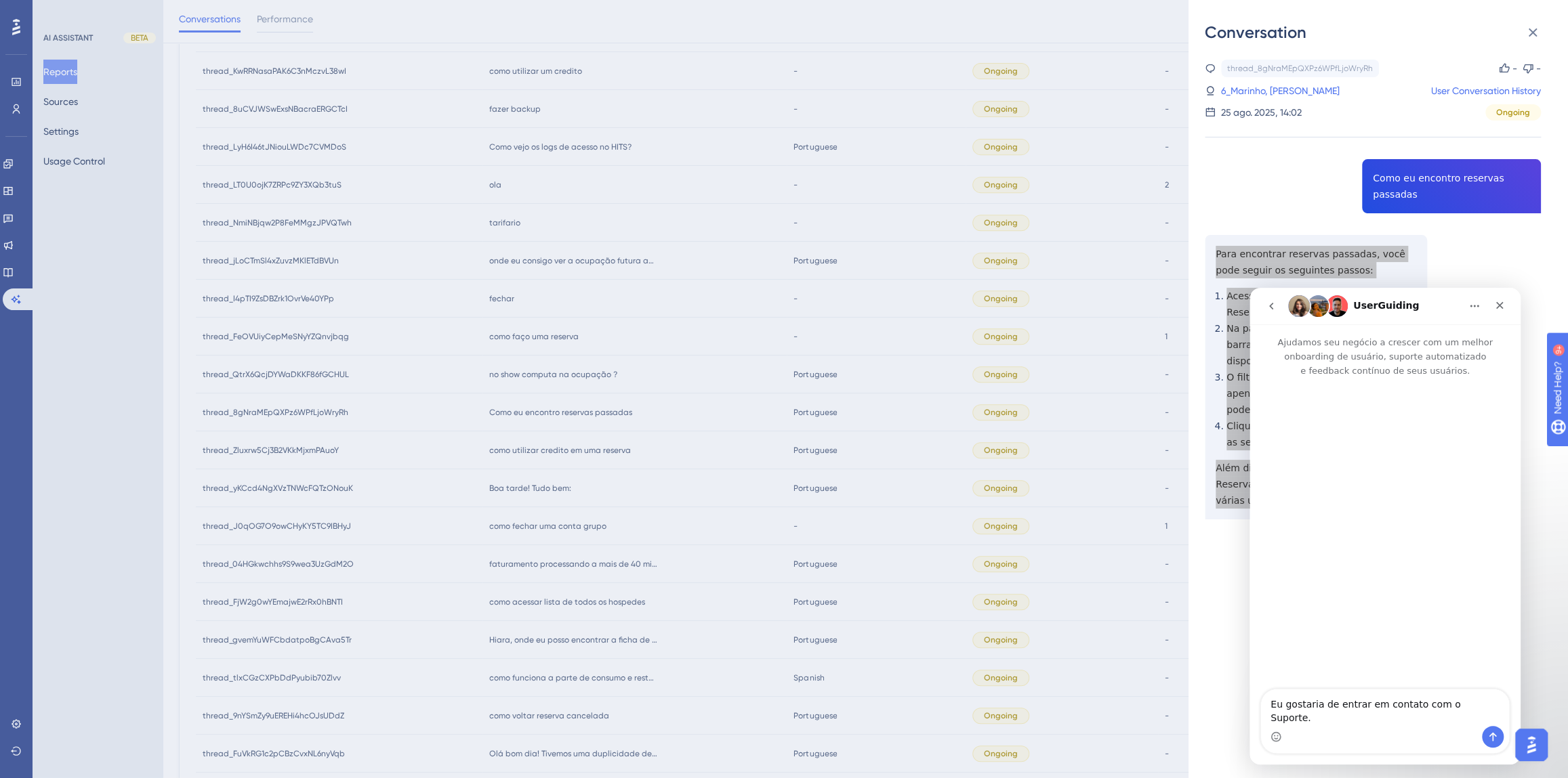
scroll to position [0, 0]
click at [1270, 310] on icon "go back" at bounding box center [1271, 306] width 11 height 11
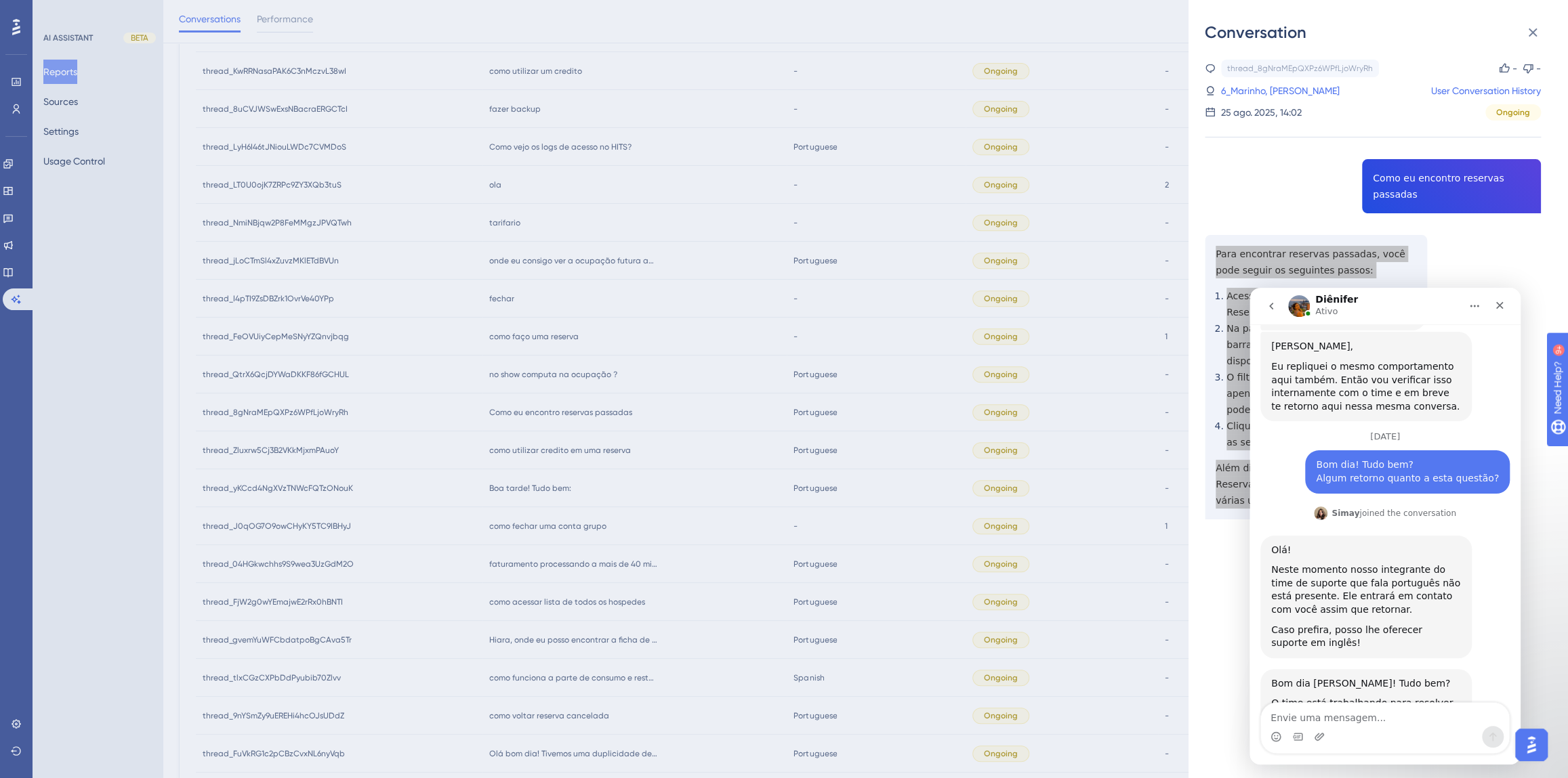
scroll to position [1446, 0]
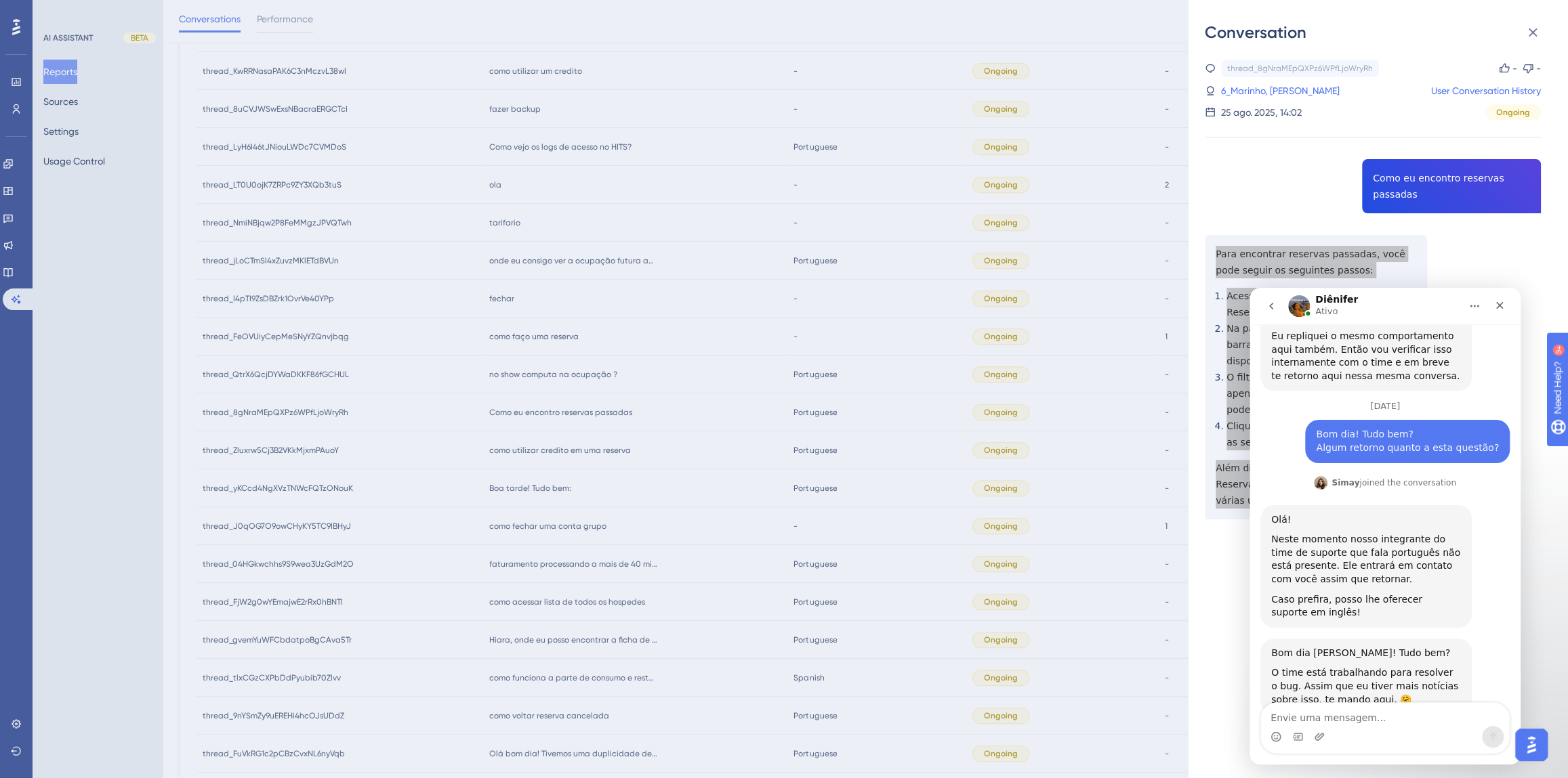
click at [1360, 721] on textarea "Envie uma mensagem..." at bounding box center [1385, 714] width 248 height 23
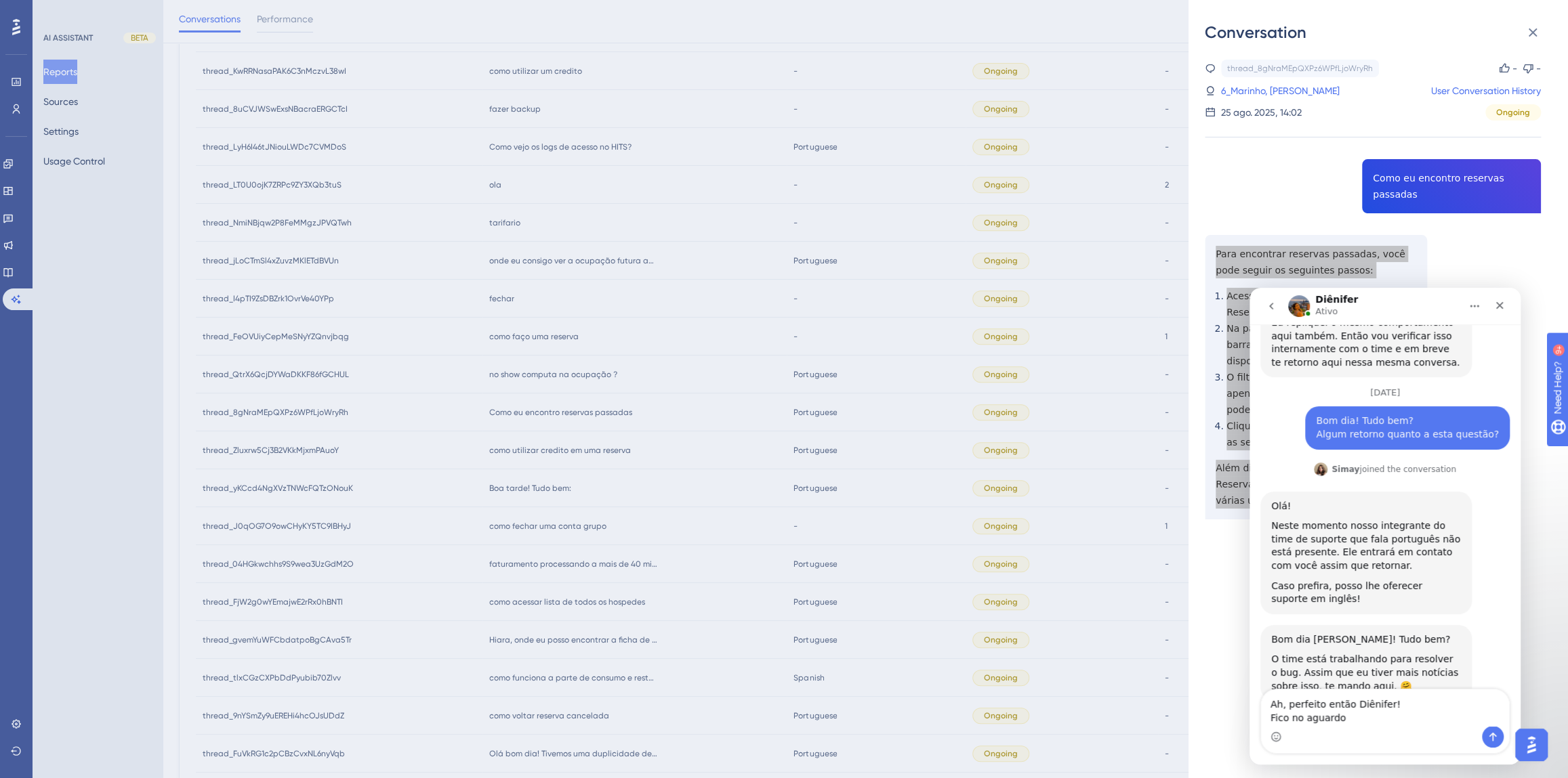
scroll to position [1473, 0]
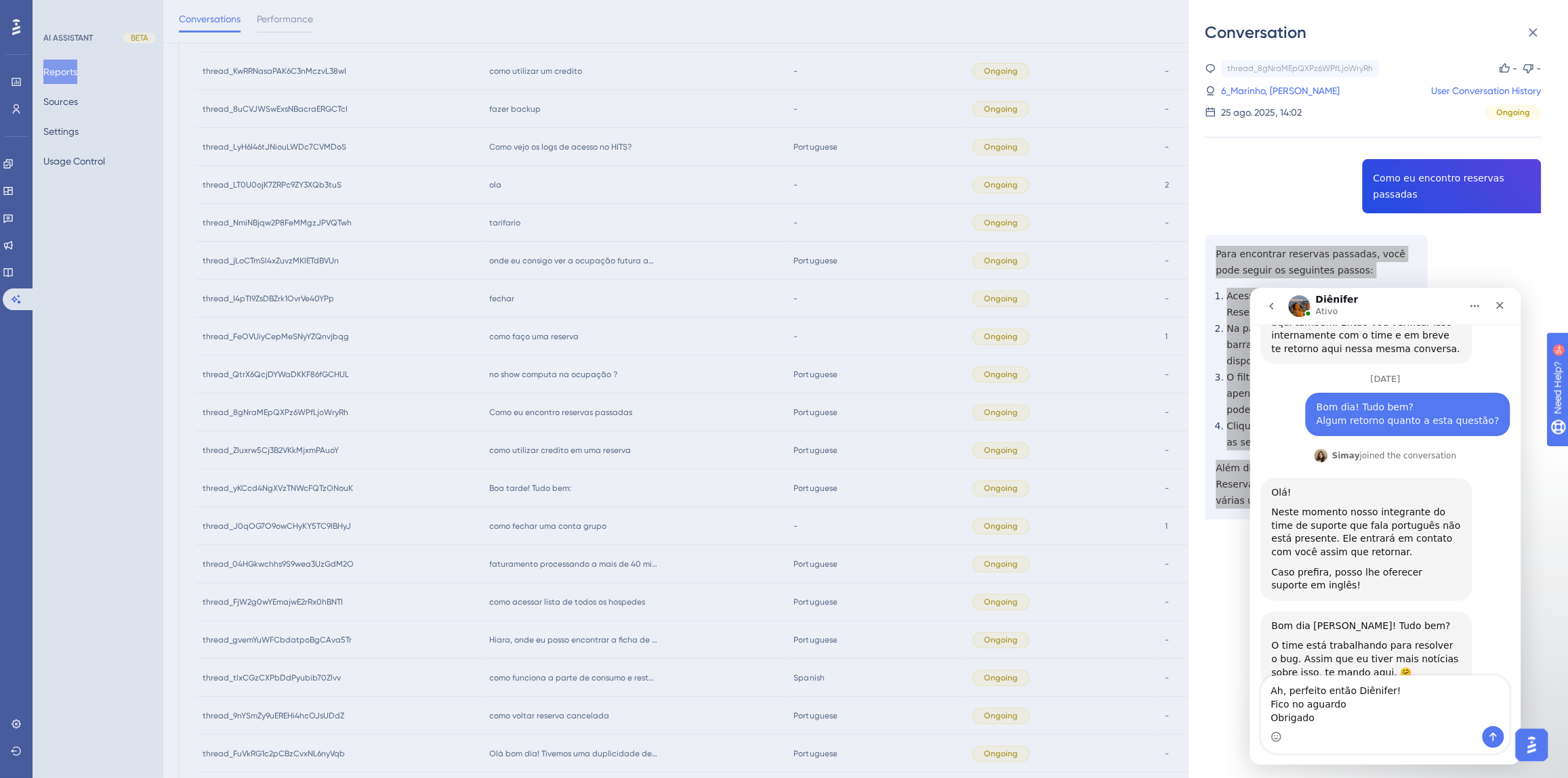
type textarea "Ah, perfeito então Diênifer! Fico no aguardo Obrigado!"
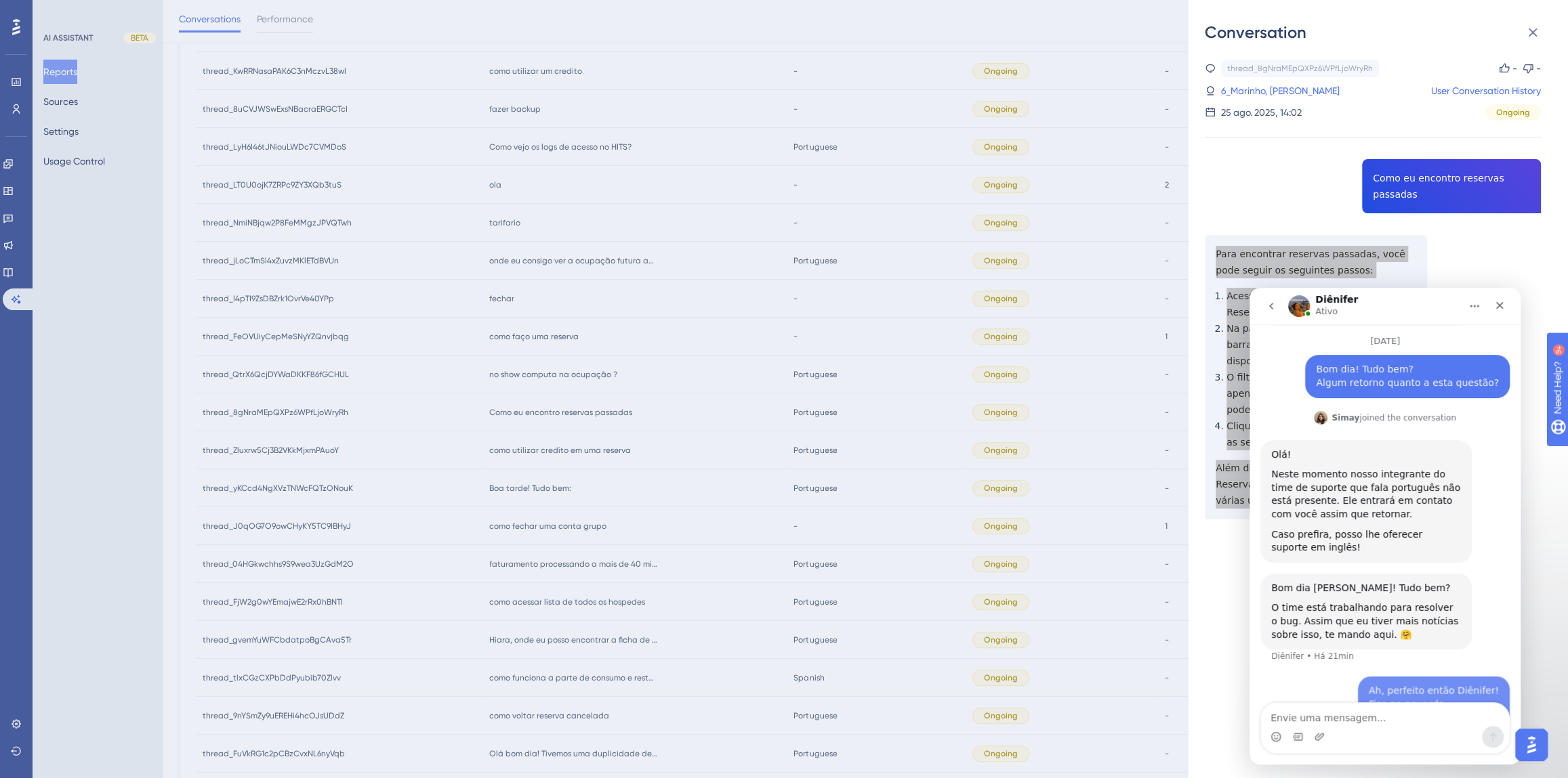
scroll to position [1513, 0]
click at [1507, 301] on div "Fechar" at bounding box center [1499, 305] width 25 height 25
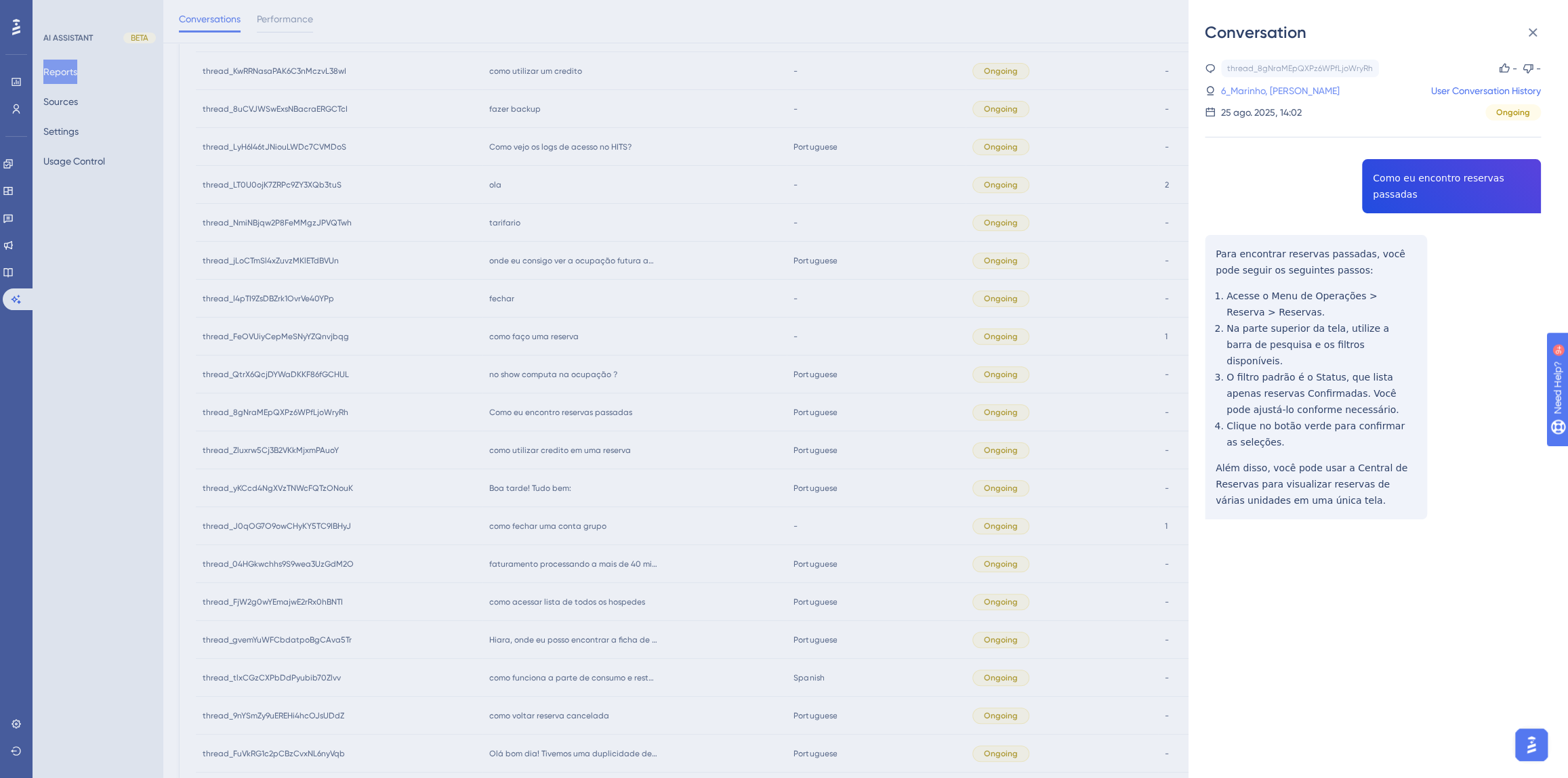
click at [1292, 95] on link "6_Marinho, [PERSON_NAME]" at bounding box center [1280, 90] width 119 height 16
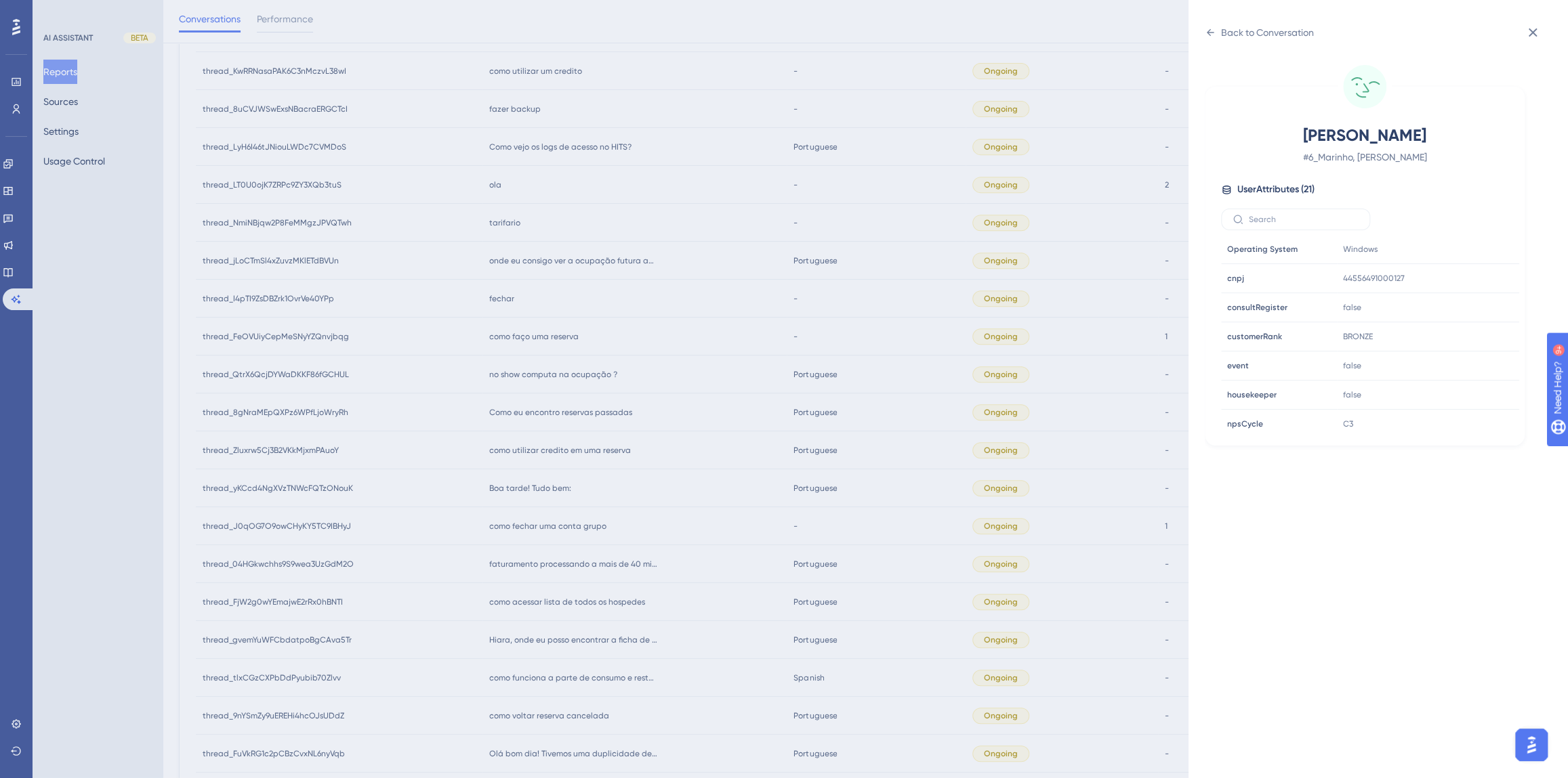
scroll to position [411, 0]
click at [1464, 333] on icon at bounding box center [1467, 334] width 14 height 14
click at [1256, 29] on div "Back to Conversation" at bounding box center [1267, 32] width 93 height 16
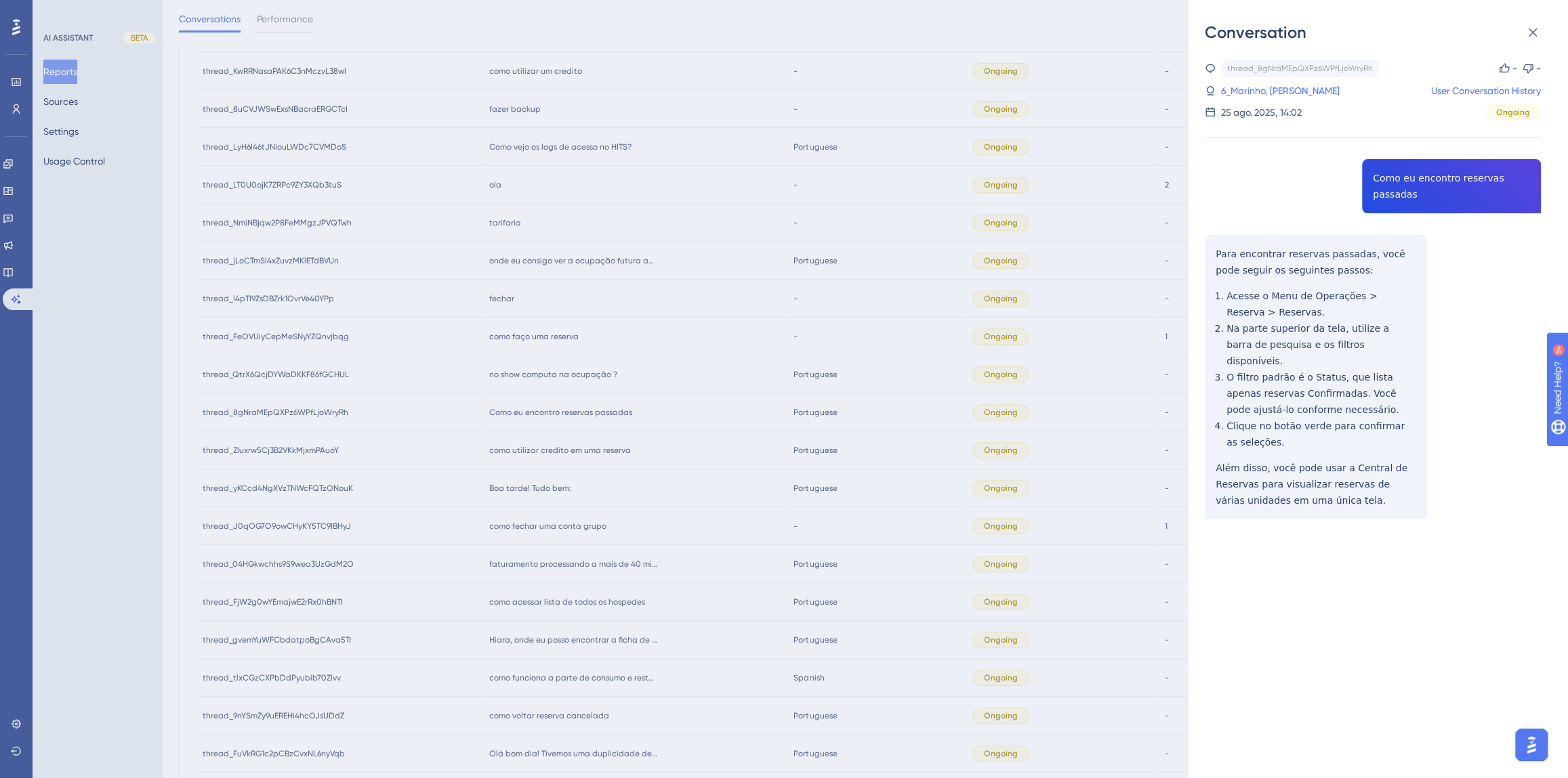
click at [645, 395] on div "Conversation thread_8gNraMEpQXPz6WPfLjoWryRh Copy - - 6_Marinho, Alana User Con…" at bounding box center [784, 389] width 1568 height 778
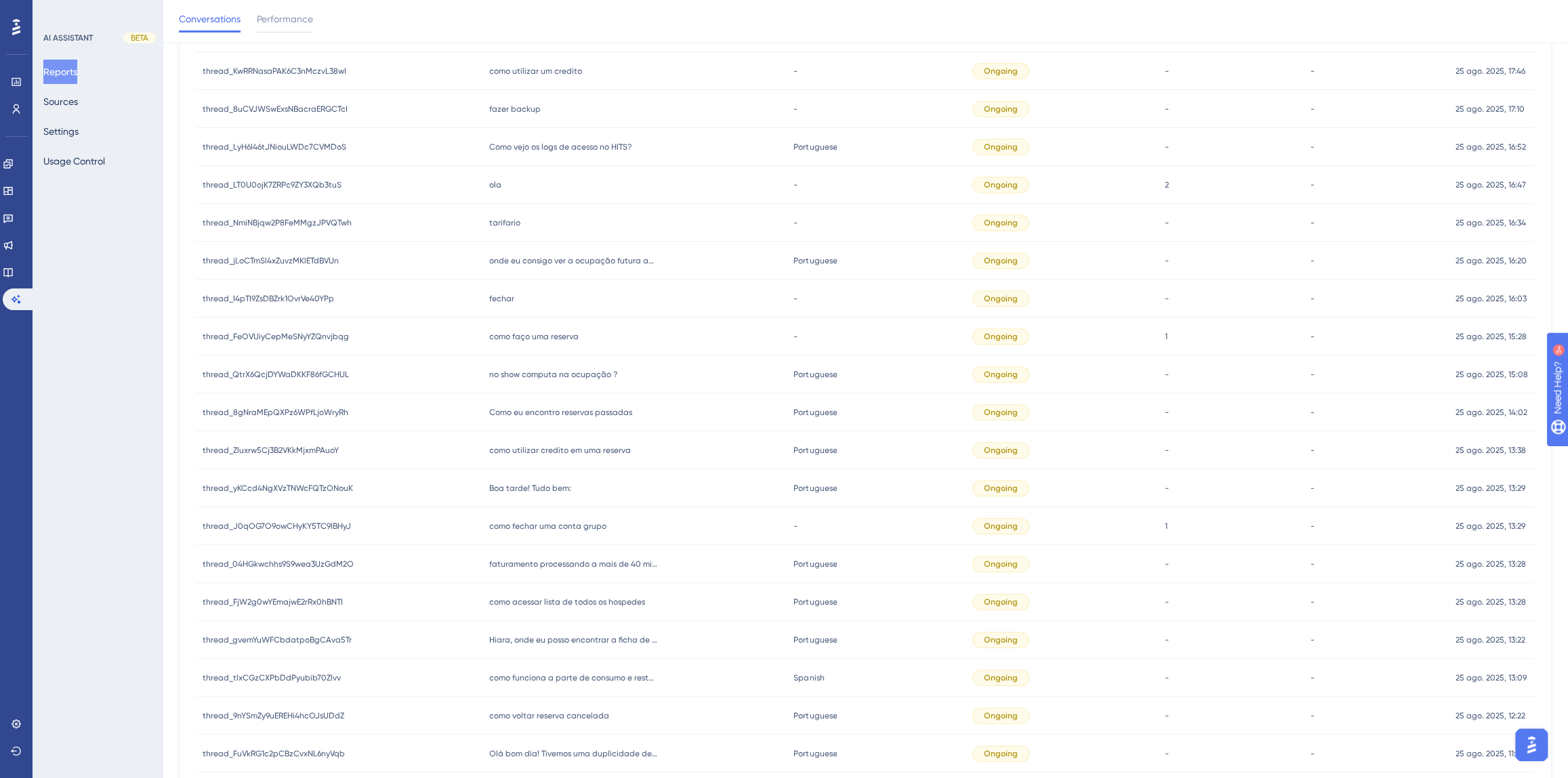
click at [559, 377] on span "no show computa na ocupação ?" at bounding box center [553, 374] width 128 height 11
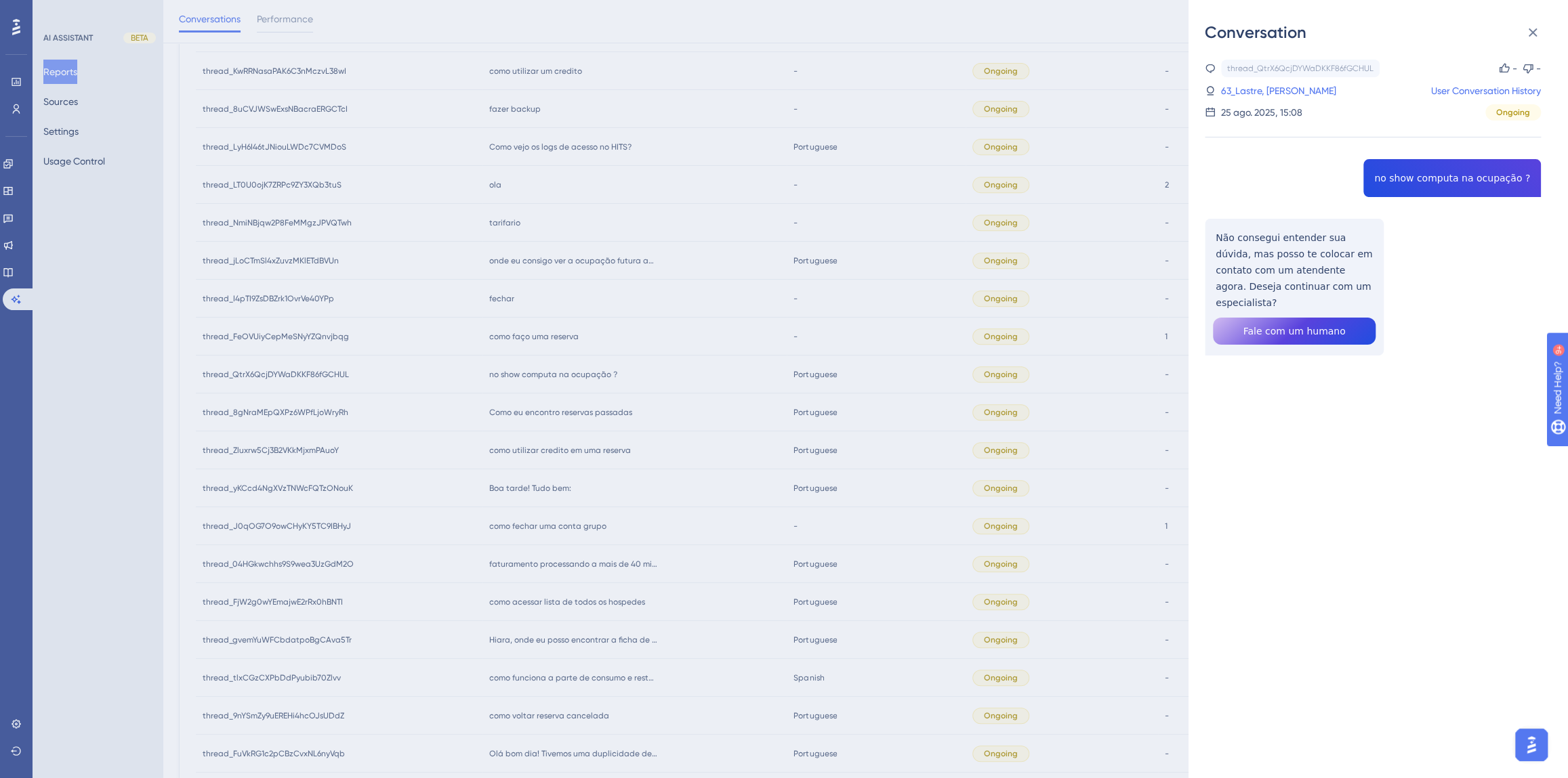
click at [1413, 176] on div "thread_QtrX6QcjDYWaDKKF86fGCHUL Copy - - 63_Lastre, [PERSON_NAME] User Conversa…" at bounding box center [1373, 242] width 336 height 365
drag, startPoint x: 1352, startPoint y: 284, endPoint x: 1209, endPoint y: 240, distance: 149.6
click at [1209, 240] on div "thread_QtrX6QcjDYWaDKKF86fGCHUL Copy - - 63_Lastre, [PERSON_NAME] User Conversa…" at bounding box center [1373, 242] width 336 height 365
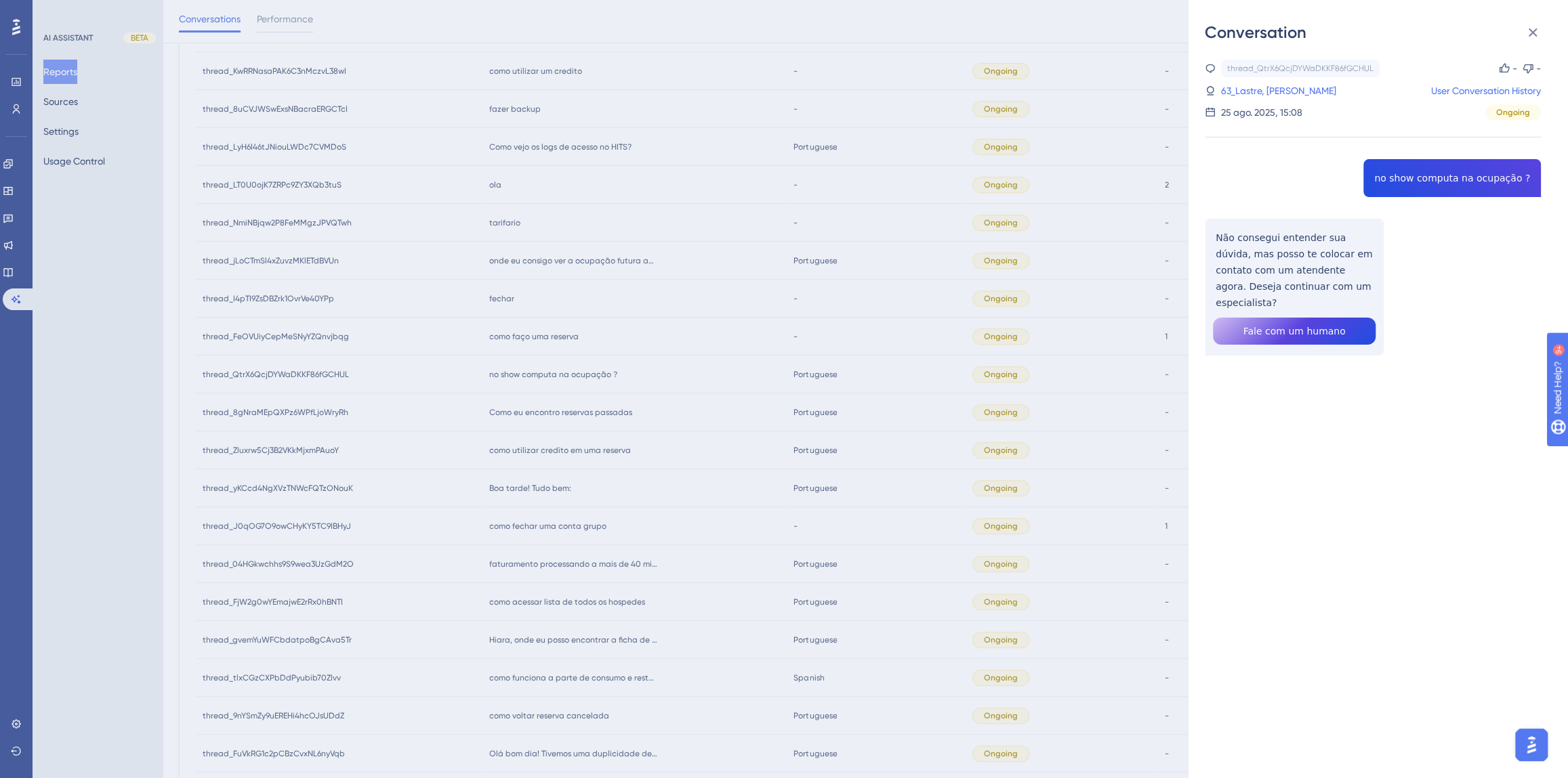
click at [657, 449] on div "Conversation thread_QtrX6QcjDYWaDKKF86fGCHUL Copy - - 63_Lastre, [PERSON_NAME] …" at bounding box center [784, 389] width 1568 height 778
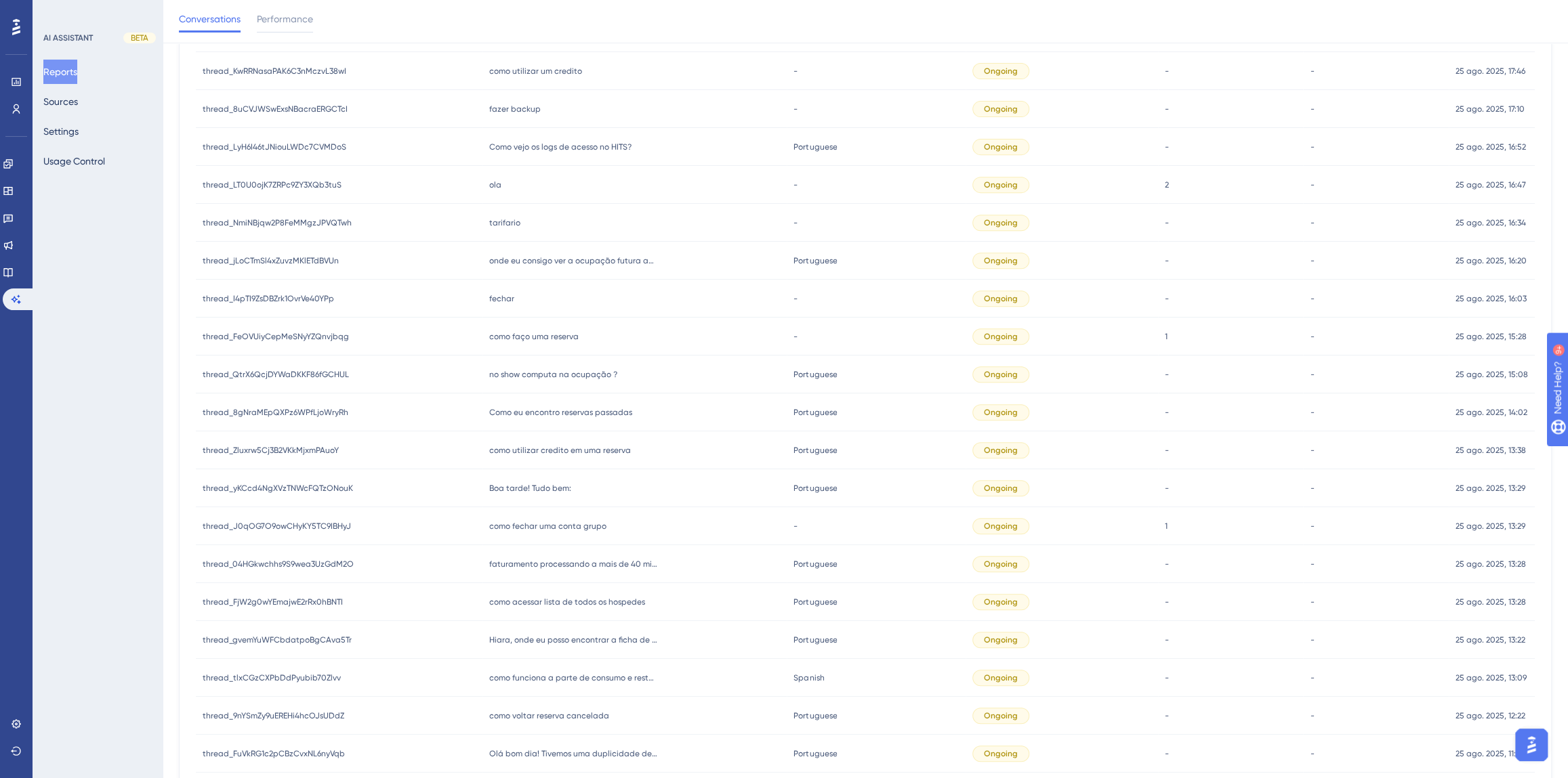
click at [556, 331] on span "como faço uma reserva" at bounding box center [534, 337] width 90 height 11
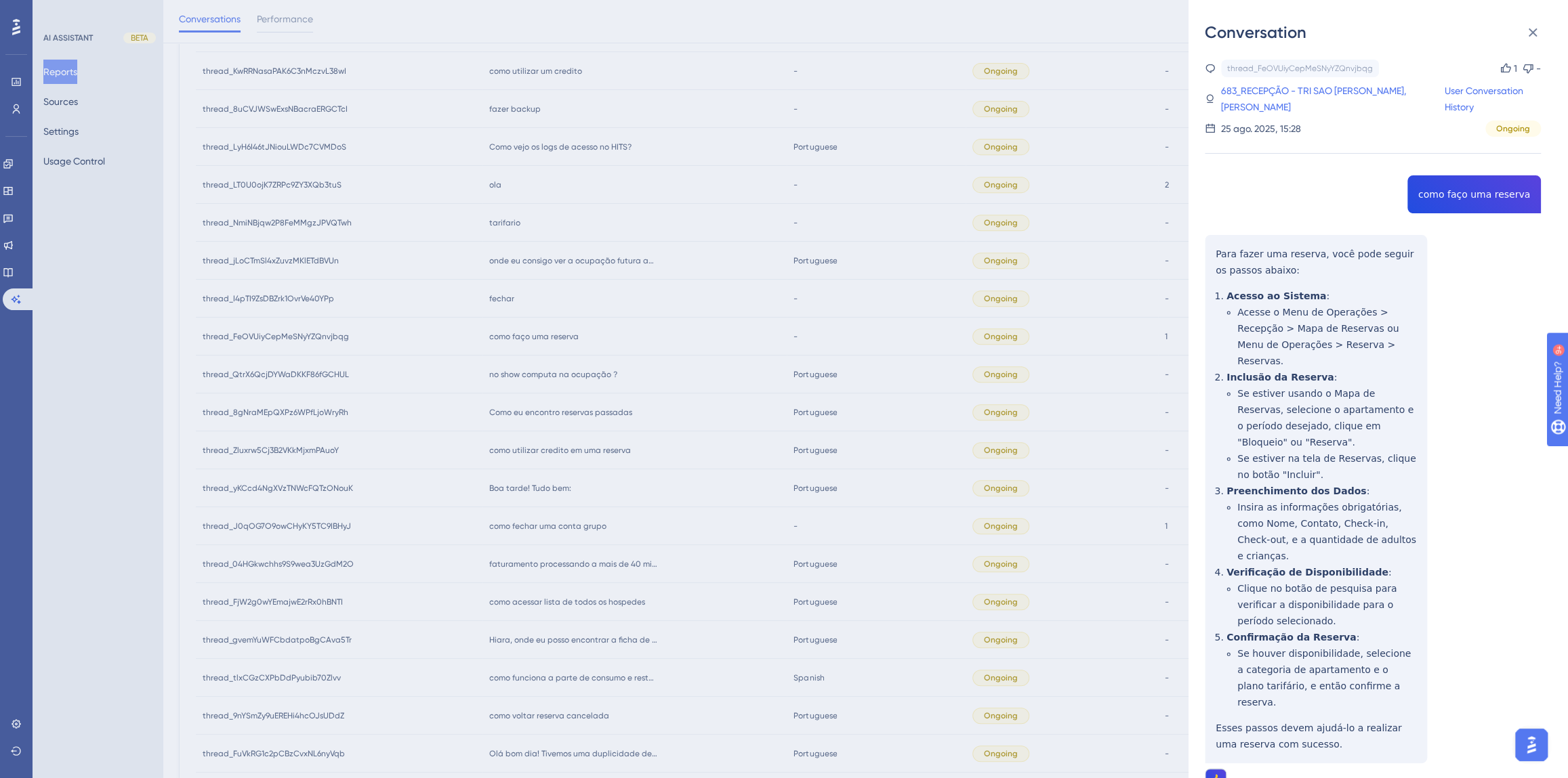
click at [1467, 196] on div "thread_FeOVUiyCepMeSNyYZQnvjbqg Copy 1 - 683_RECEPÇÃO - TRI SAO [PERSON_NAME], …" at bounding box center [1373, 459] width 336 height 800
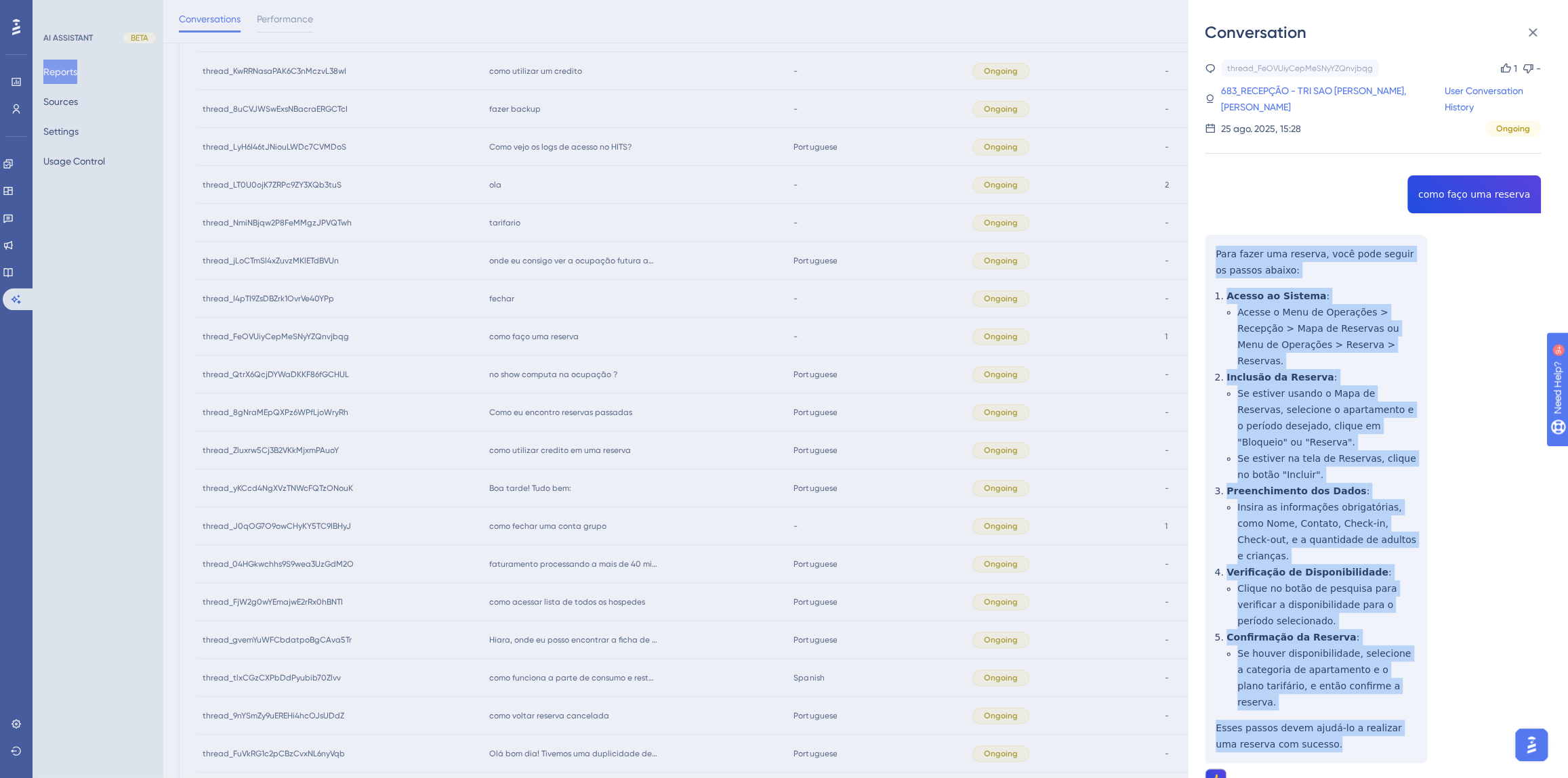
drag, startPoint x: 1307, startPoint y: 691, endPoint x: 1210, endPoint y: 257, distance: 444.7
click at [1210, 257] on div "thread_FeOVUiyCepMeSNyYZQnvjbqg Copy 1 - 683_RECEPÇÃO - TRI SAO [PERSON_NAME], …" at bounding box center [1373, 459] width 336 height 800
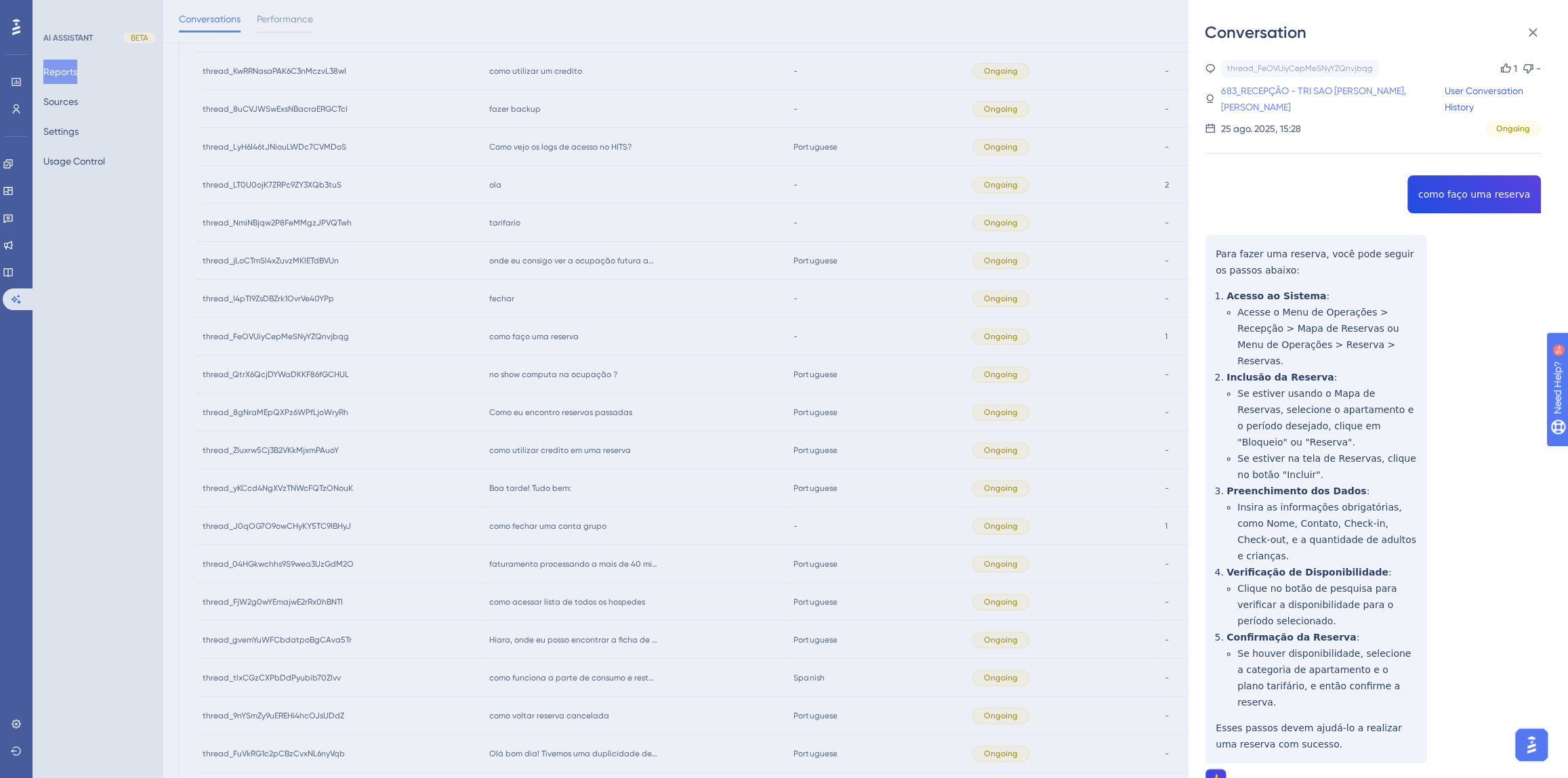
click at [1249, 97] on link "683_RECEPÇÃO - TRI SAO [PERSON_NAME], [PERSON_NAME]" at bounding box center [1332, 99] width 224 height 32
click at [1247, 93] on link "683_RECEPÇÃO - TRI SAO [PERSON_NAME], [PERSON_NAME]" at bounding box center [1332, 99] width 224 height 32
click at [1273, 89] on link "683_RECEPÇÃO - TRI SAO [PERSON_NAME], [PERSON_NAME]" at bounding box center [1332, 99] width 224 height 32
click at [734, 566] on div "Conversation thread_FeOVUiyCepMeSNyYZQnvjbqg Copy 1 - 683_RECEPÇÃO - TRI SAO [P…" at bounding box center [784, 389] width 1568 height 778
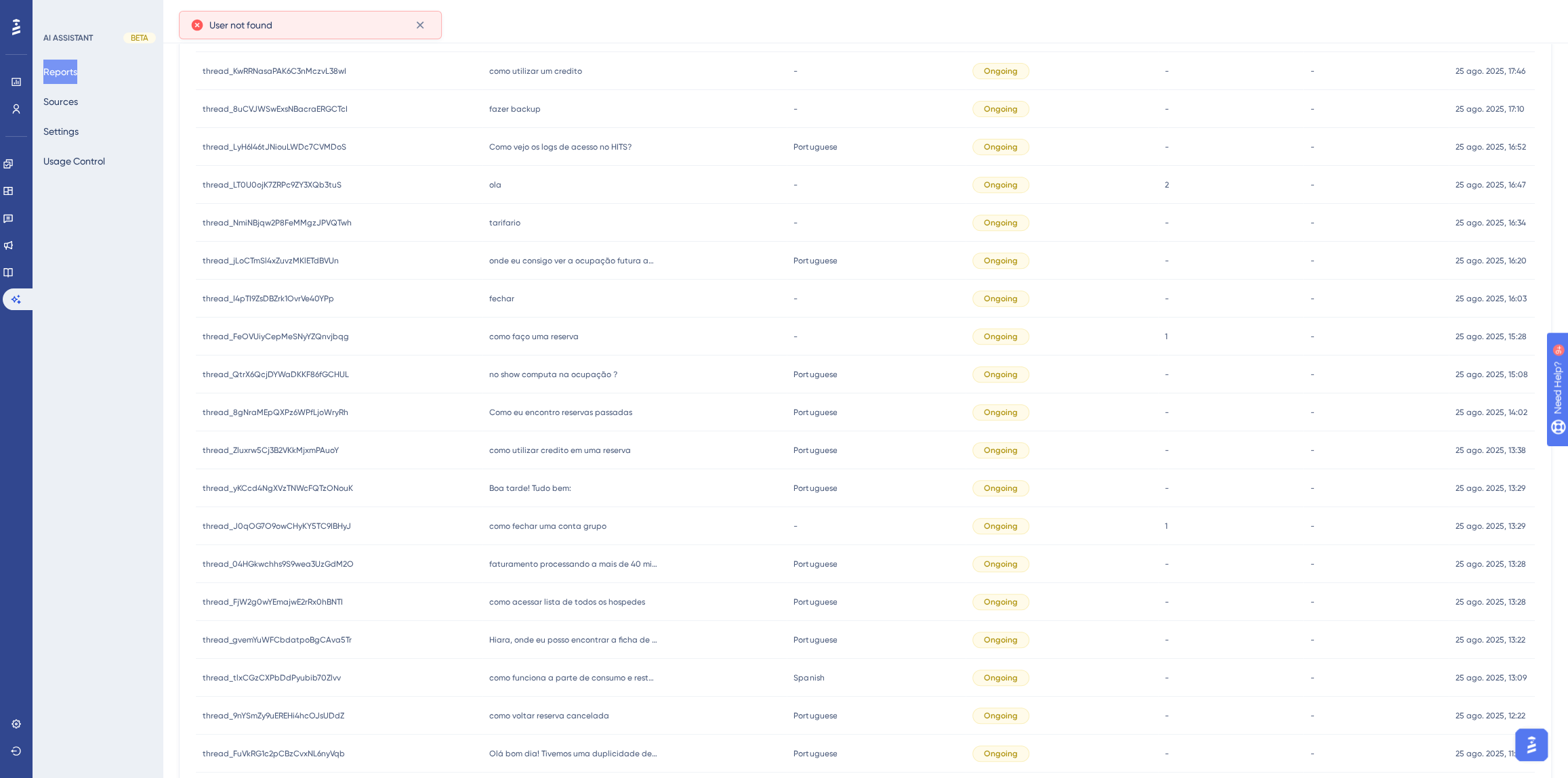
click at [558, 381] on div "no show computa na ocupação ? no show computa na ocupação ?" at bounding box center [635, 374] width 305 height 38
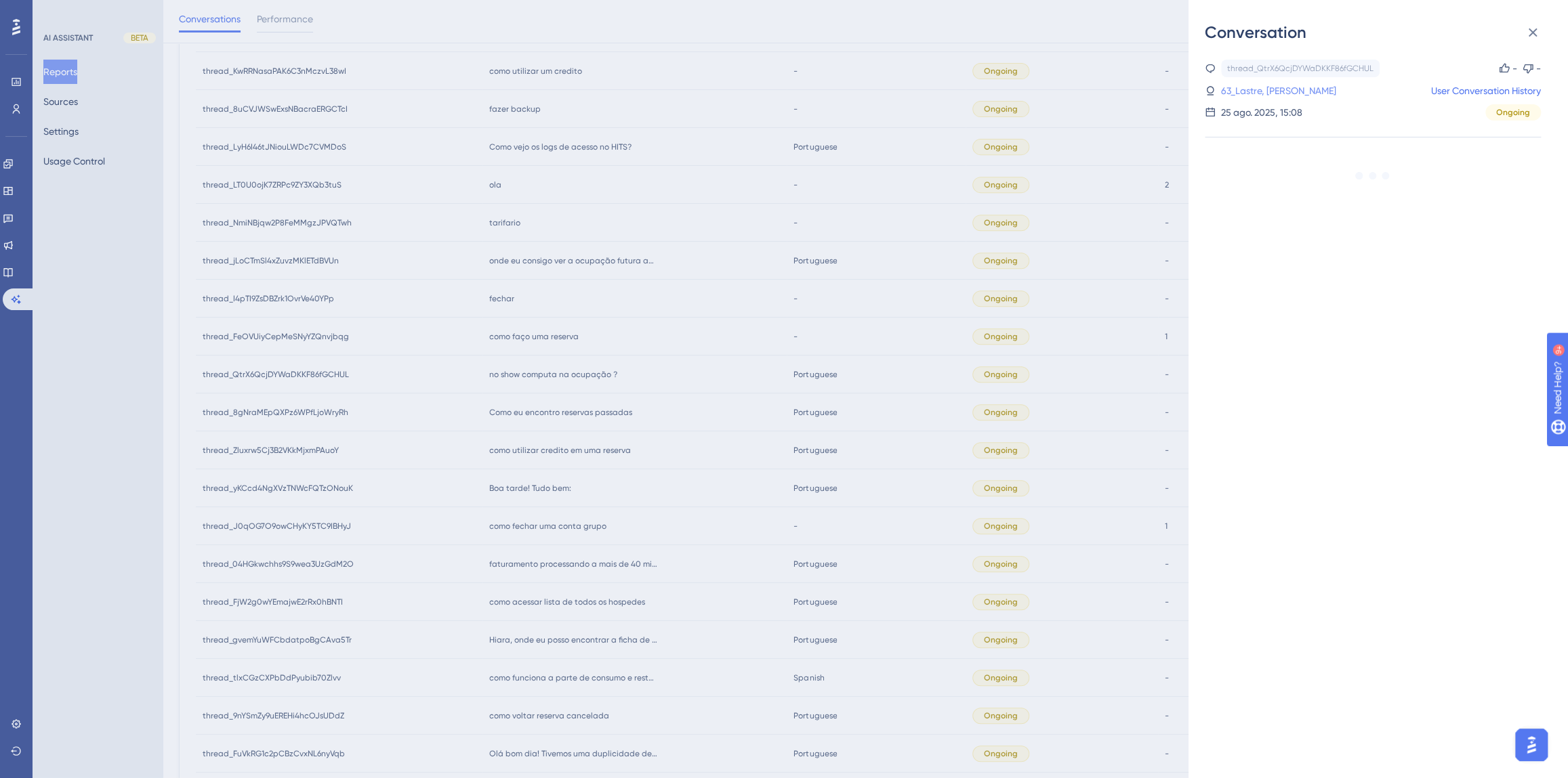
click at [1248, 89] on link "63_Lastre, [PERSON_NAME]" at bounding box center [1278, 90] width 115 height 16
click at [744, 270] on div "Conversation thread_QtrX6QcjDYWaDKKF86fGCHUL Copy - - 63_Lastre, [PERSON_NAME] …" at bounding box center [784, 389] width 1568 height 778
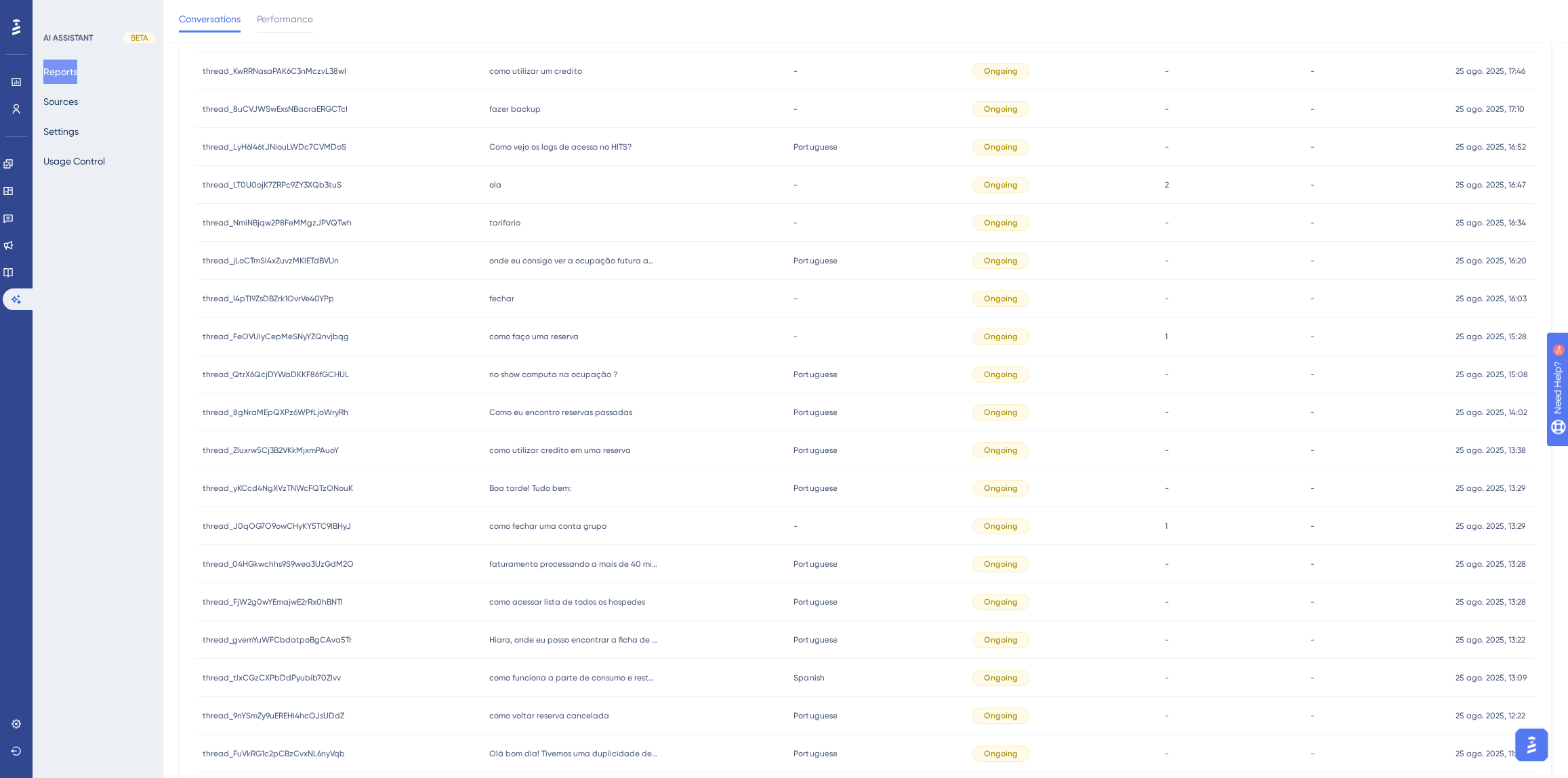
click at [561, 369] on span "no show computa na ocupação ?" at bounding box center [553, 374] width 128 height 11
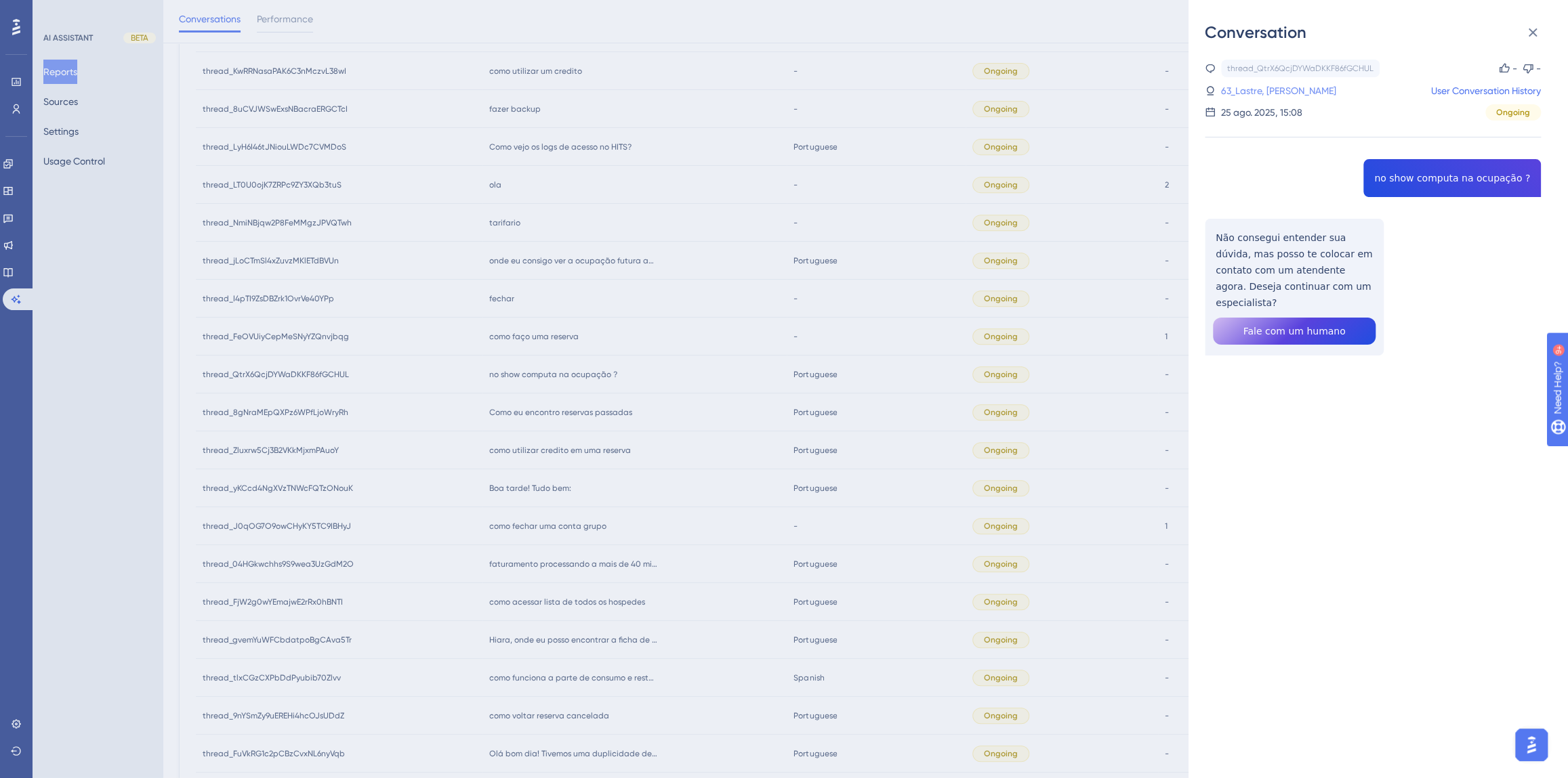
click at [1250, 95] on link "63_Lastre, [PERSON_NAME]" at bounding box center [1278, 90] width 115 height 16
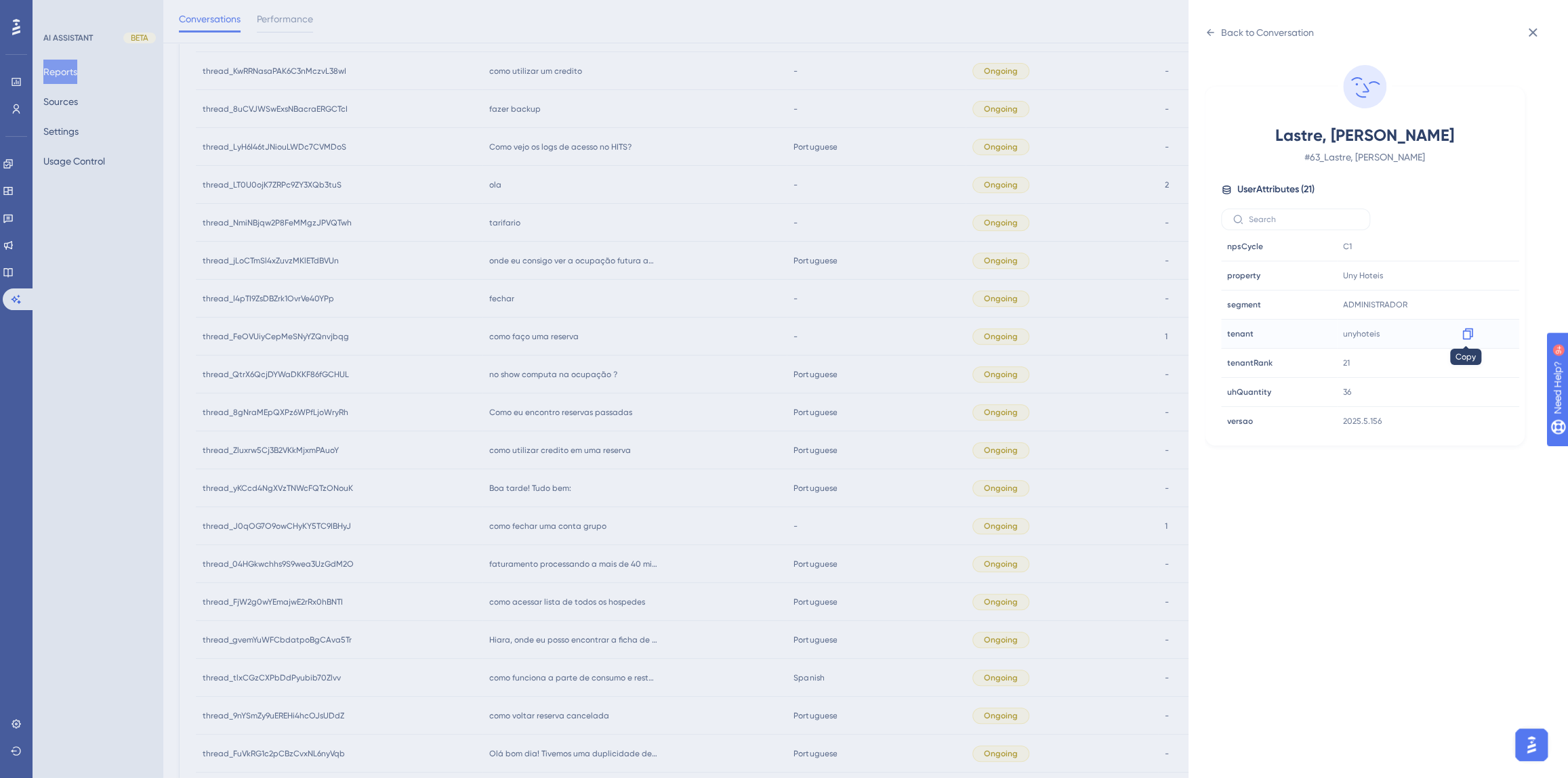
click at [1471, 331] on icon at bounding box center [1467, 334] width 14 height 14
click at [684, 447] on div "Back to Conversation Lastre, [PERSON_NAME] # 63_Lastre, [PERSON_NAME] User Attr…" at bounding box center [784, 389] width 1568 height 778
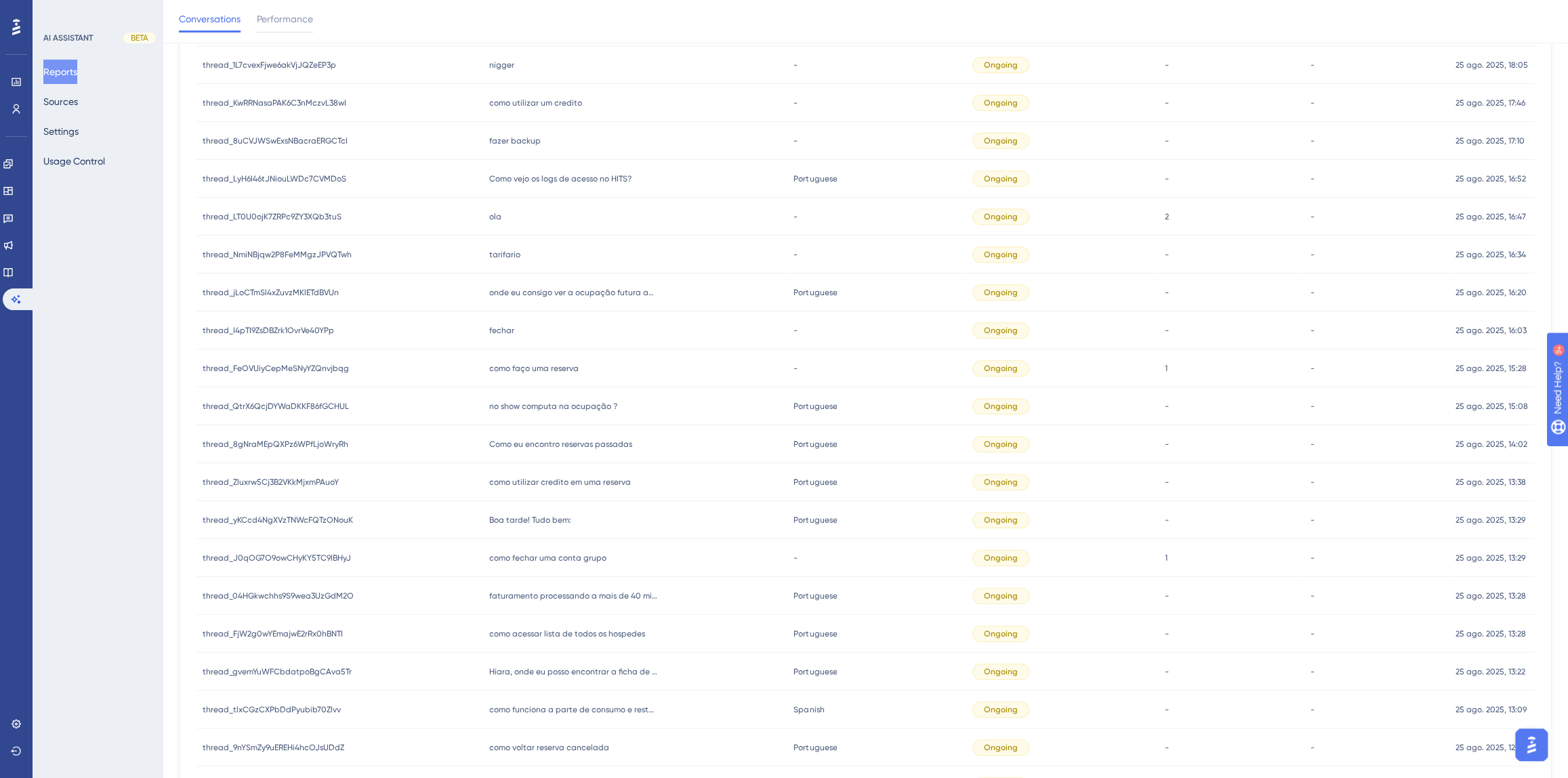
scroll to position [337, 0]
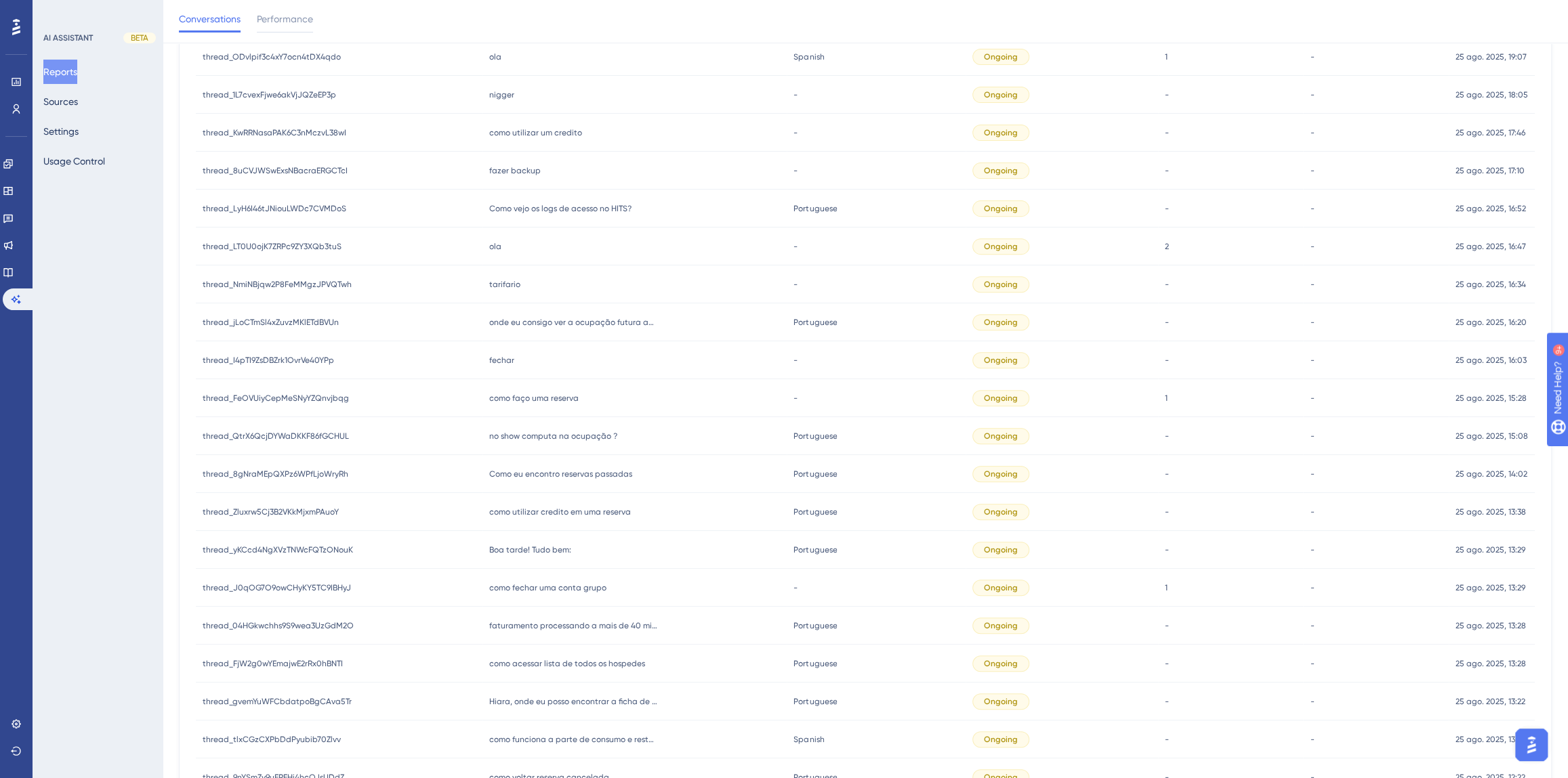
click at [553, 401] on span "como faço uma reserva" at bounding box center [534, 398] width 90 height 11
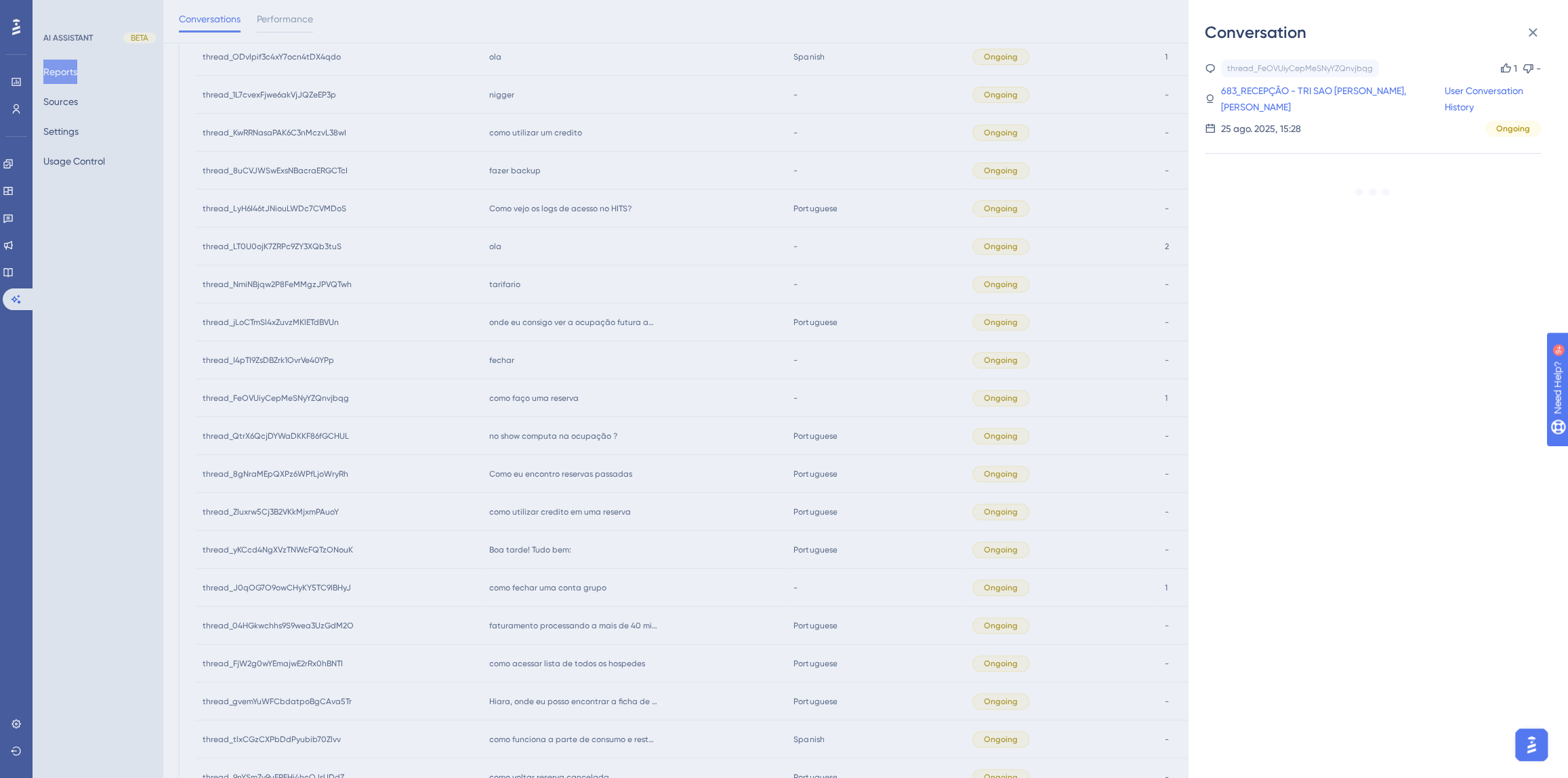
click at [549, 400] on div "Conversation thread_FeOVUiyCepMeSNyYZQnvjbqg Copy 1 - 683_RECEPÇÃO - TRI SAO [P…" at bounding box center [784, 389] width 1568 height 778
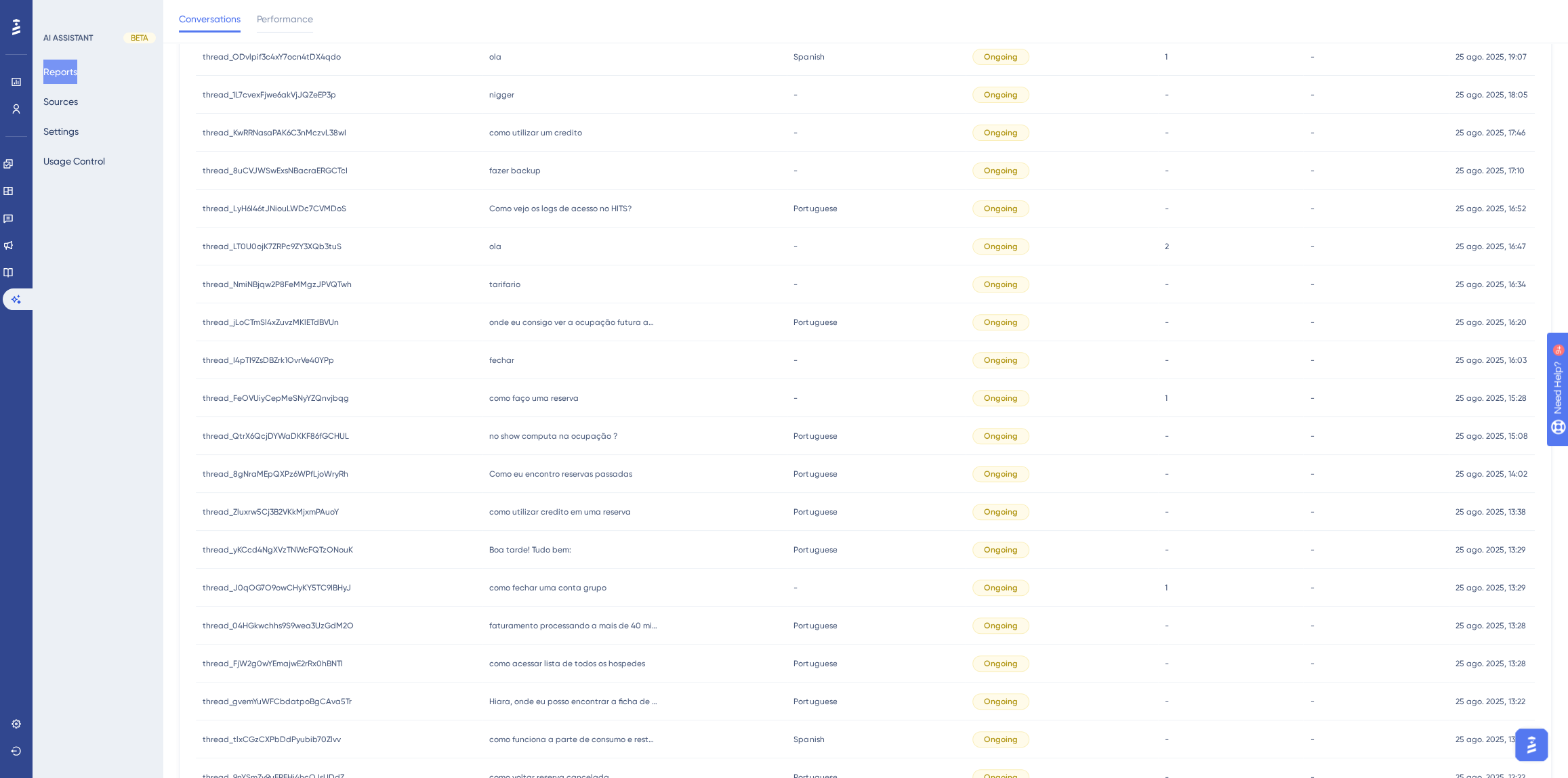
click at [500, 355] on span "fechar" at bounding box center [501, 360] width 25 height 11
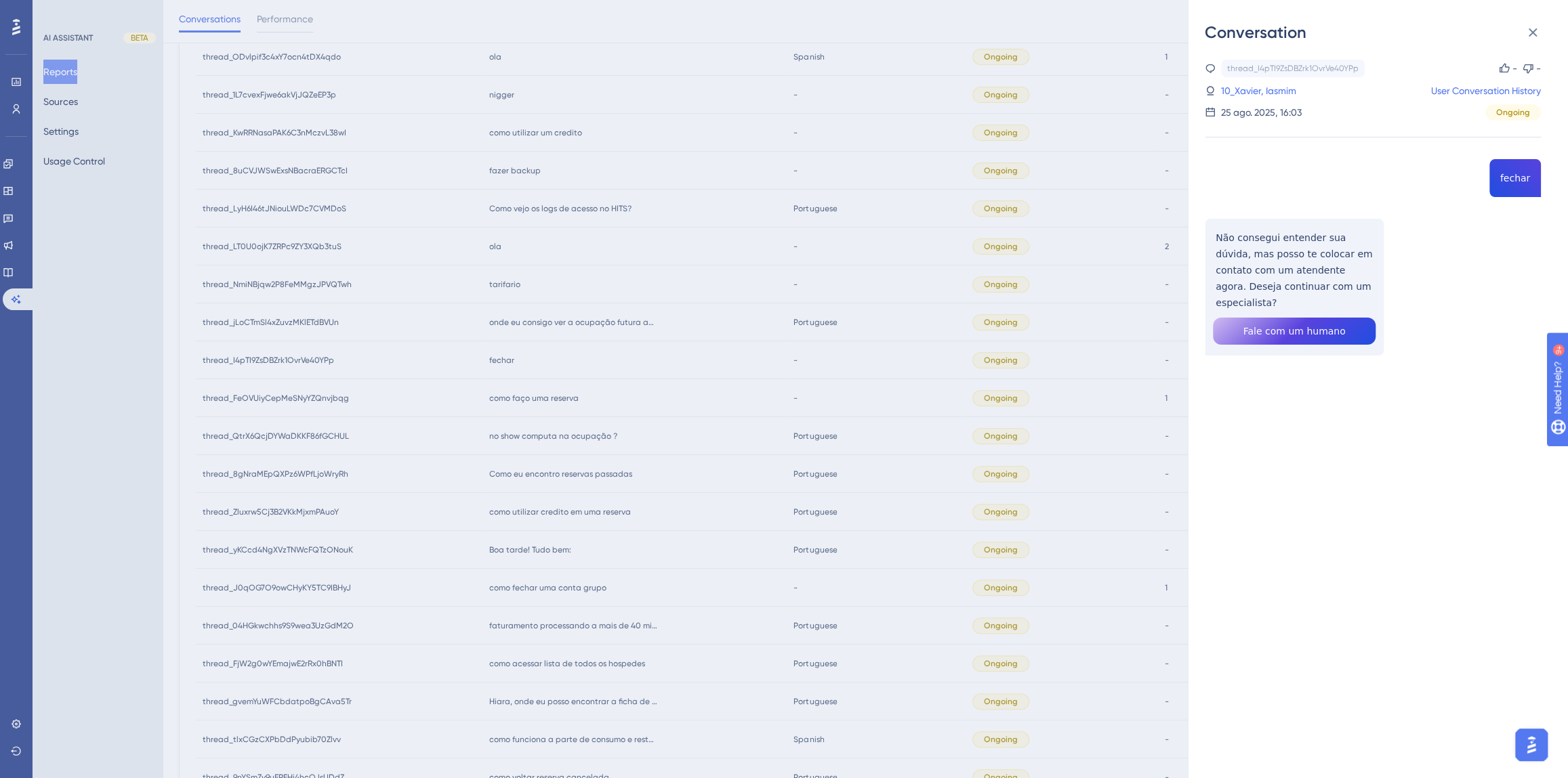
click at [599, 354] on div "Conversation thread_I4pTI9ZsDBZrk1OvrVe40YPp Copy - - 10_Xavier, Iasmim User Co…" at bounding box center [784, 389] width 1568 height 778
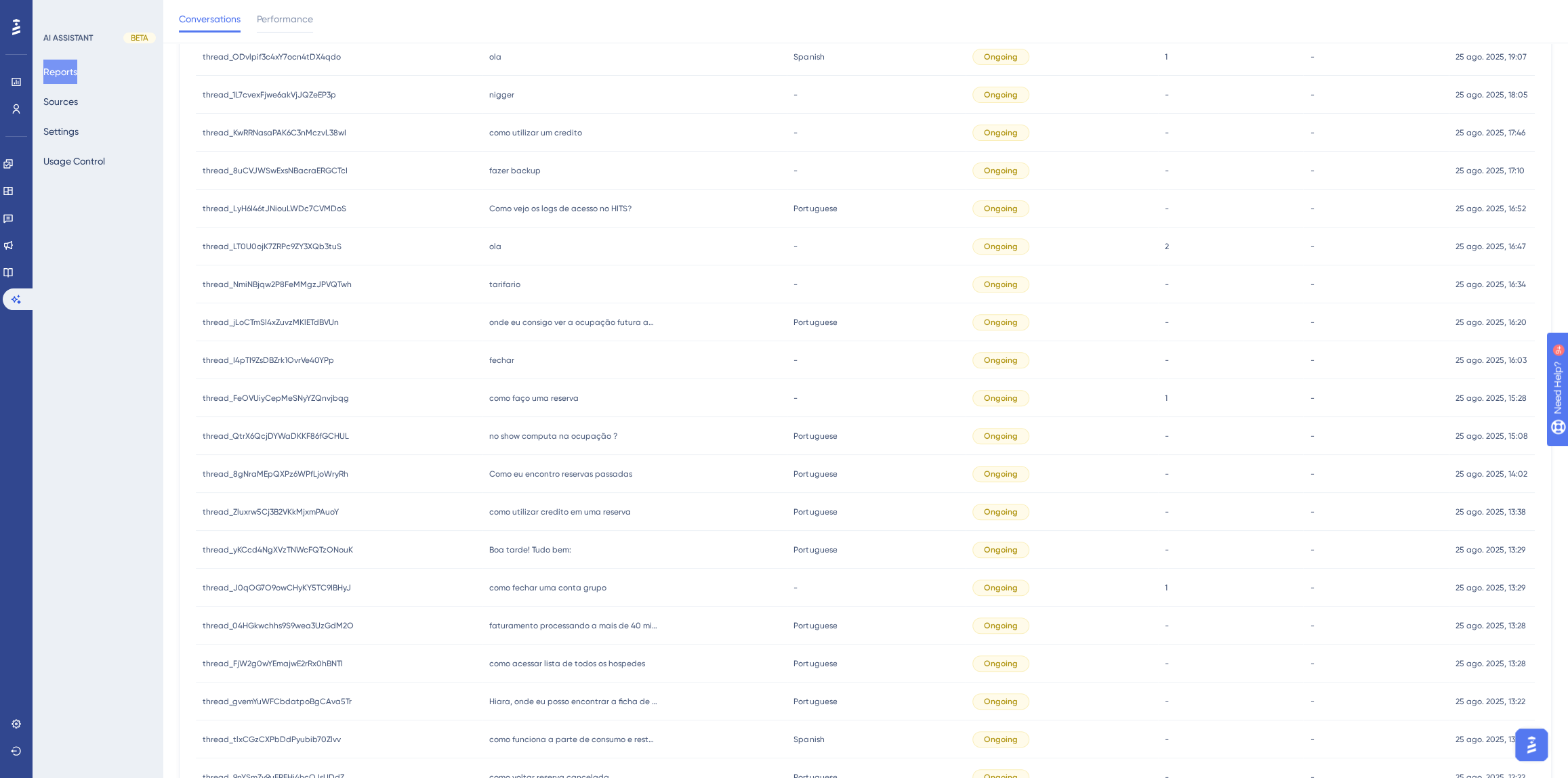
click at [526, 327] on div "onde eu consigo ver a ocupação futura após [DATE] onde eu consigo ver a ocupaçã…" at bounding box center [635, 322] width 305 height 38
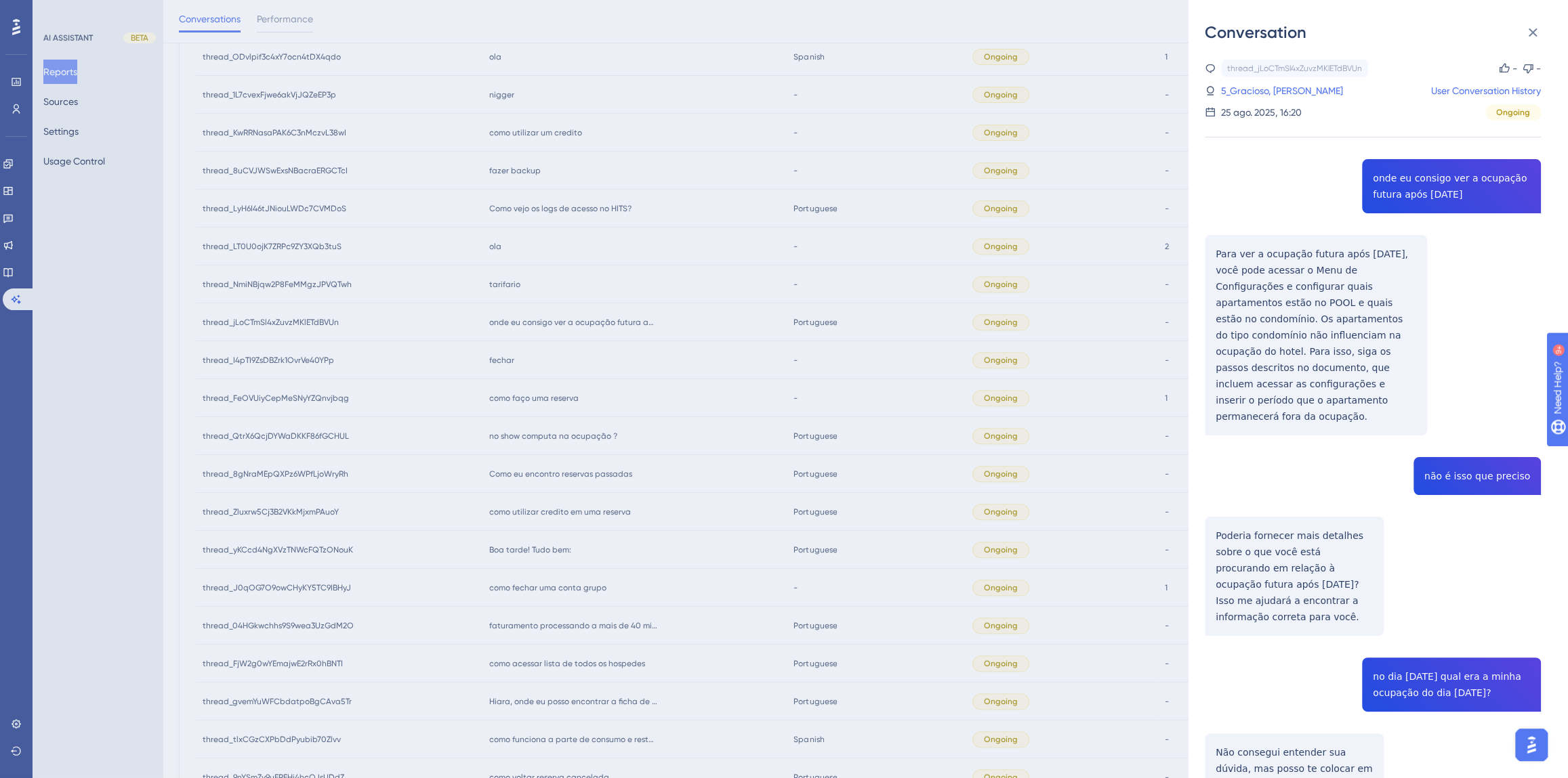
click at [1425, 185] on div "thread_jLoCTmSl4xZuvzMKlETdBVUn Copy - - 5_Gracioso, [PERSON_NAME] User Convers…" at bounding box center [1373, 499] width 336 height 879
drag, startPoint x: 1414, startPoint y: 384, endPoint x: 1212, endPoint y: 255, distance: 239.7
click at [1212, 255] on div "thread_jLoCTmSl4xZuvzMKlETdBVUn Copy - - 5_Gracioso, [PERSON_NAME] User Convers…" at bounding box center [1373, 499] width 336 height 879
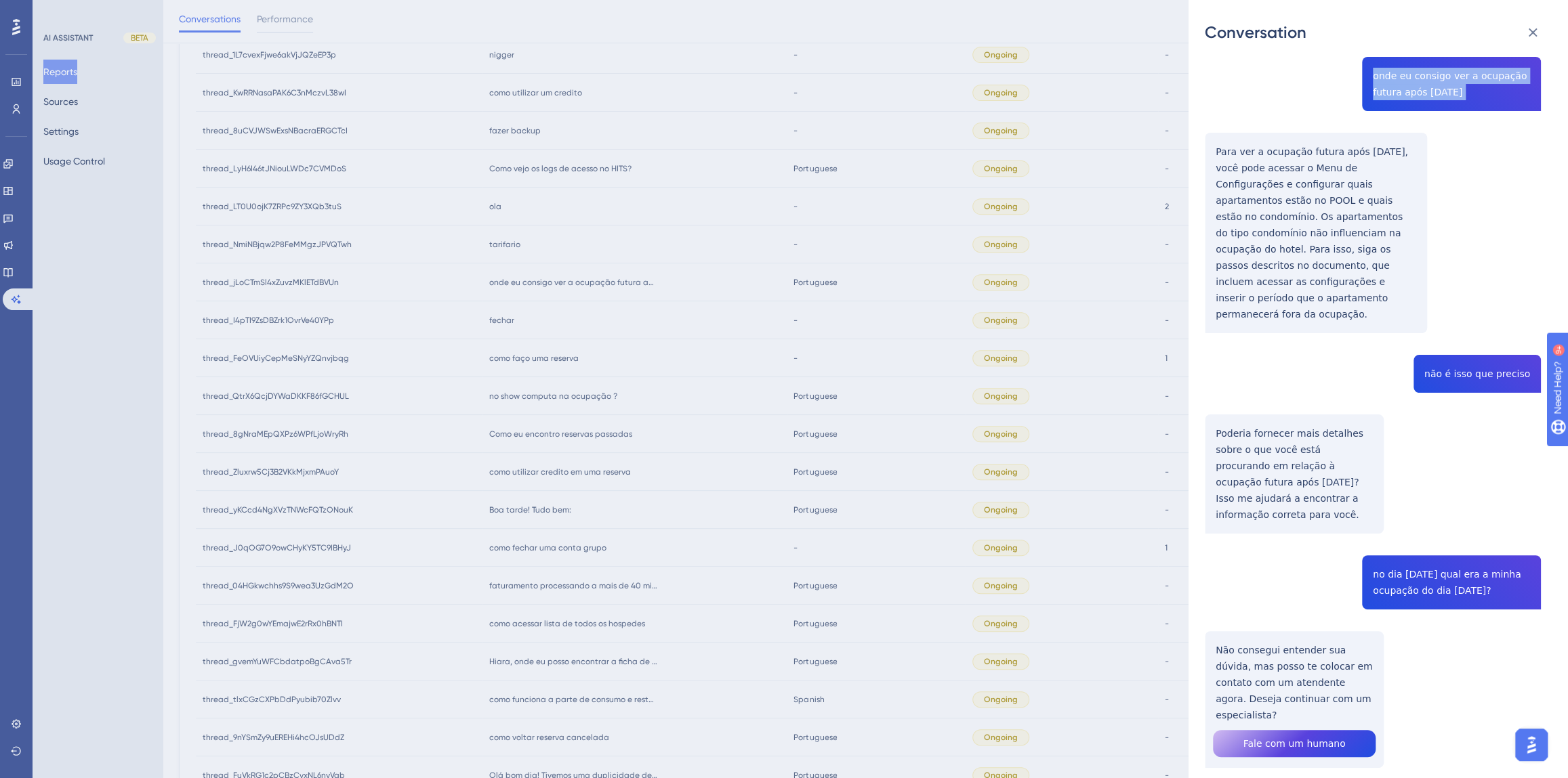
scroll to position [398, 0]
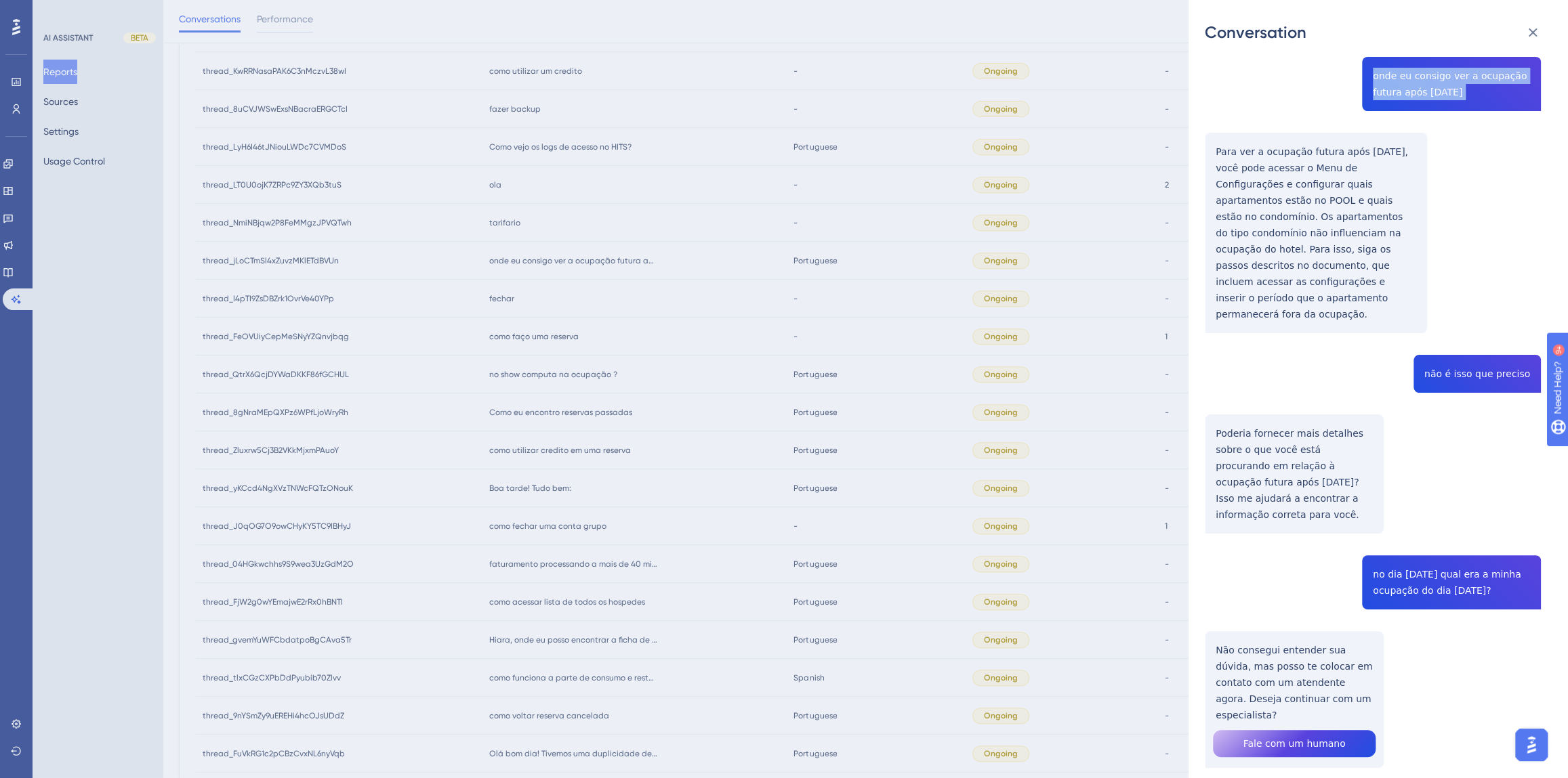
drag, startPoint x: 1504, startPoint y: 557, endPoint x: 1366, endPoint y: 536, distance: 139.6
click at [1366, 536] on div "thread_jLoCTmSl4xZuvzMKlETdBVUn Copy - - 5_Gracioso, [PERSON_NAME] User Convers…" at bounding box center [1373, 397] width 336 height 879
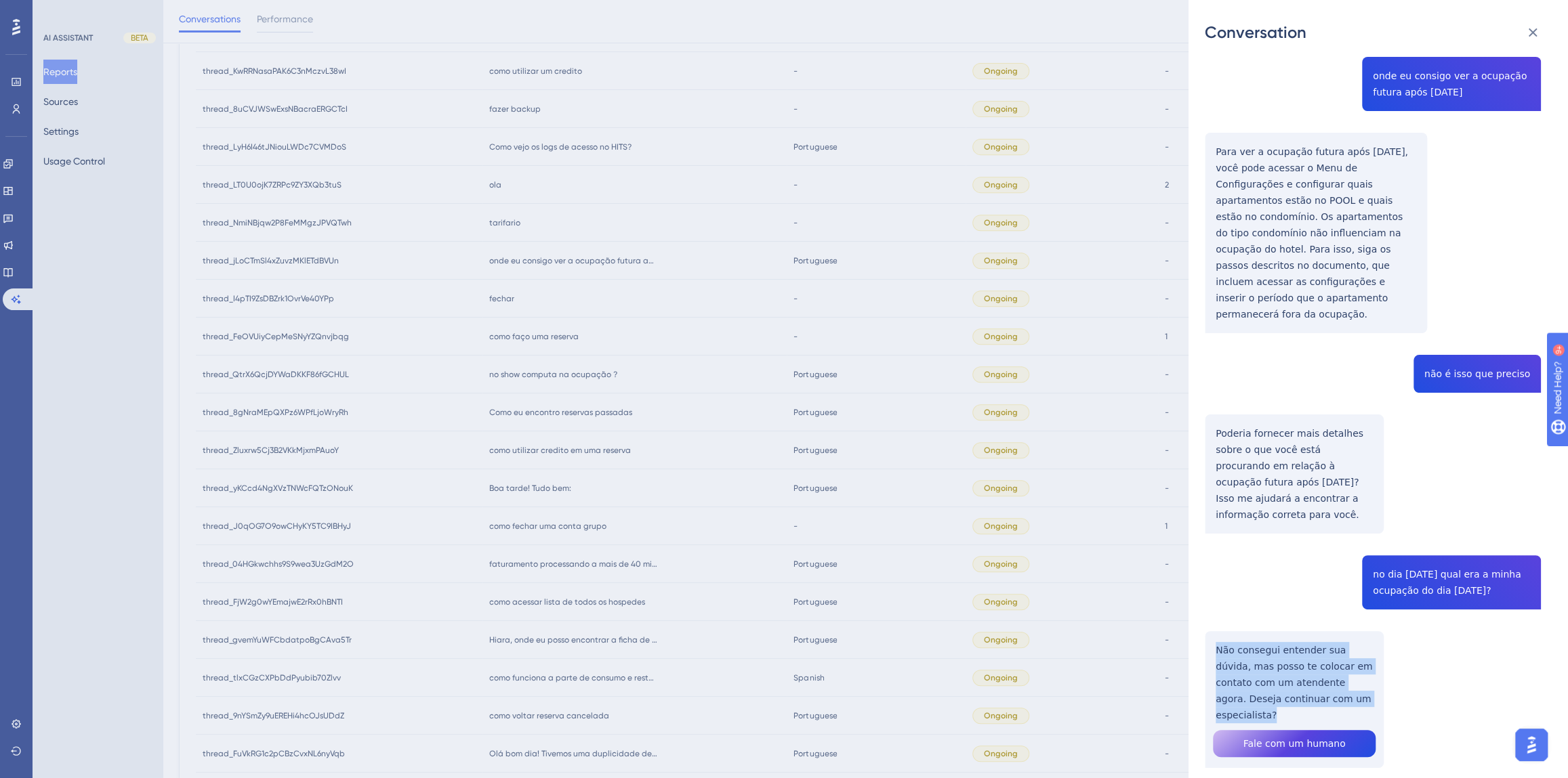
drag, startPoint x: 1355, startPoint y: 667, endPoint x: 1213, endPoint y: 620, distance: 149.6
click at [1213, 620] on div "thread_jLoCTmSl4xZuvzMKlETdBVUn Copy - - 5_Gracioso, [PERSON_NAME] User Convers…" at bounding box center [1373, 397] width 336 height 879
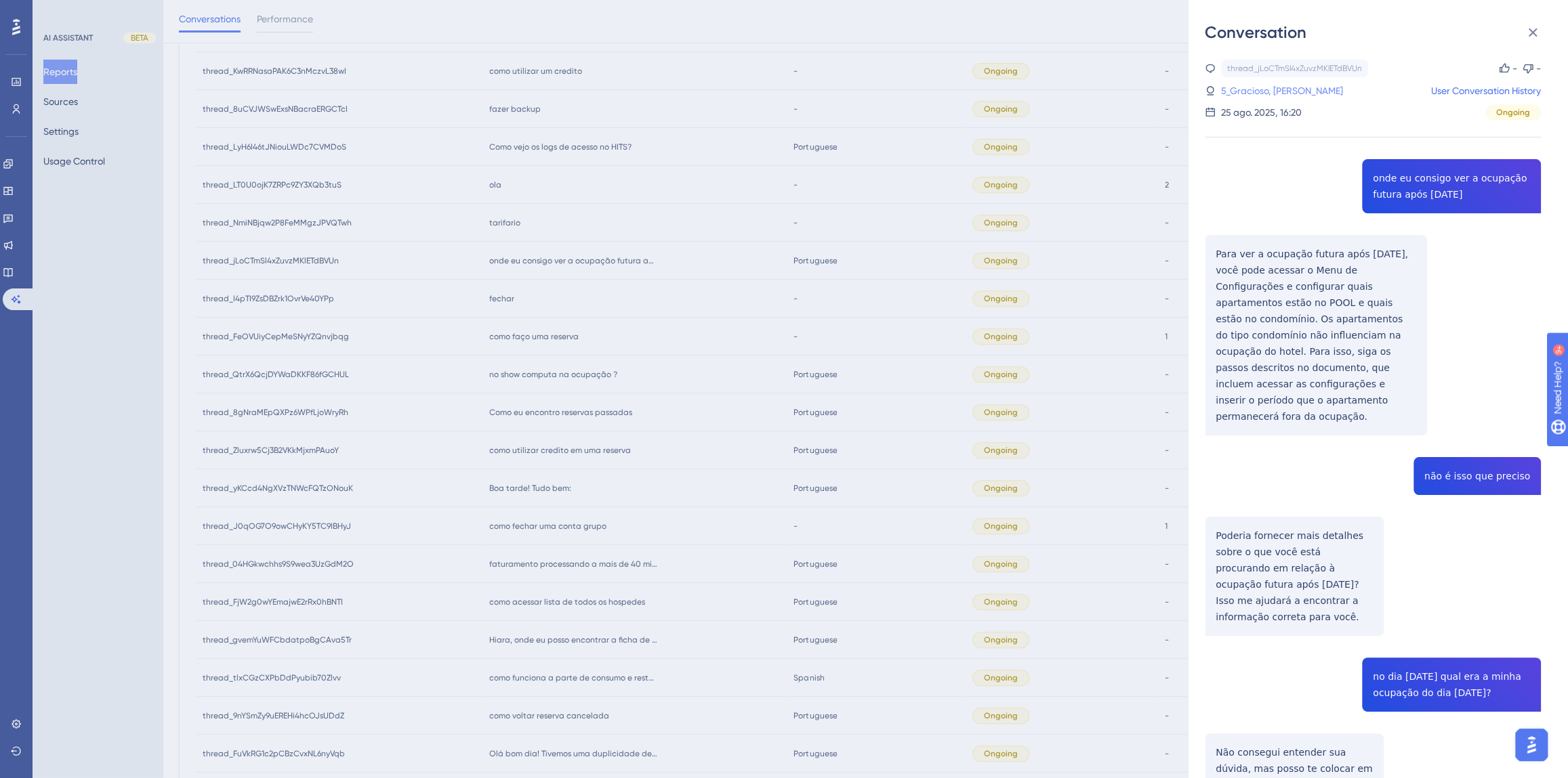
click at [1266, 95] on link "5_Gracioso, [PERSON_NAME]" at bounding box center [1282, 90] width 122 height 16
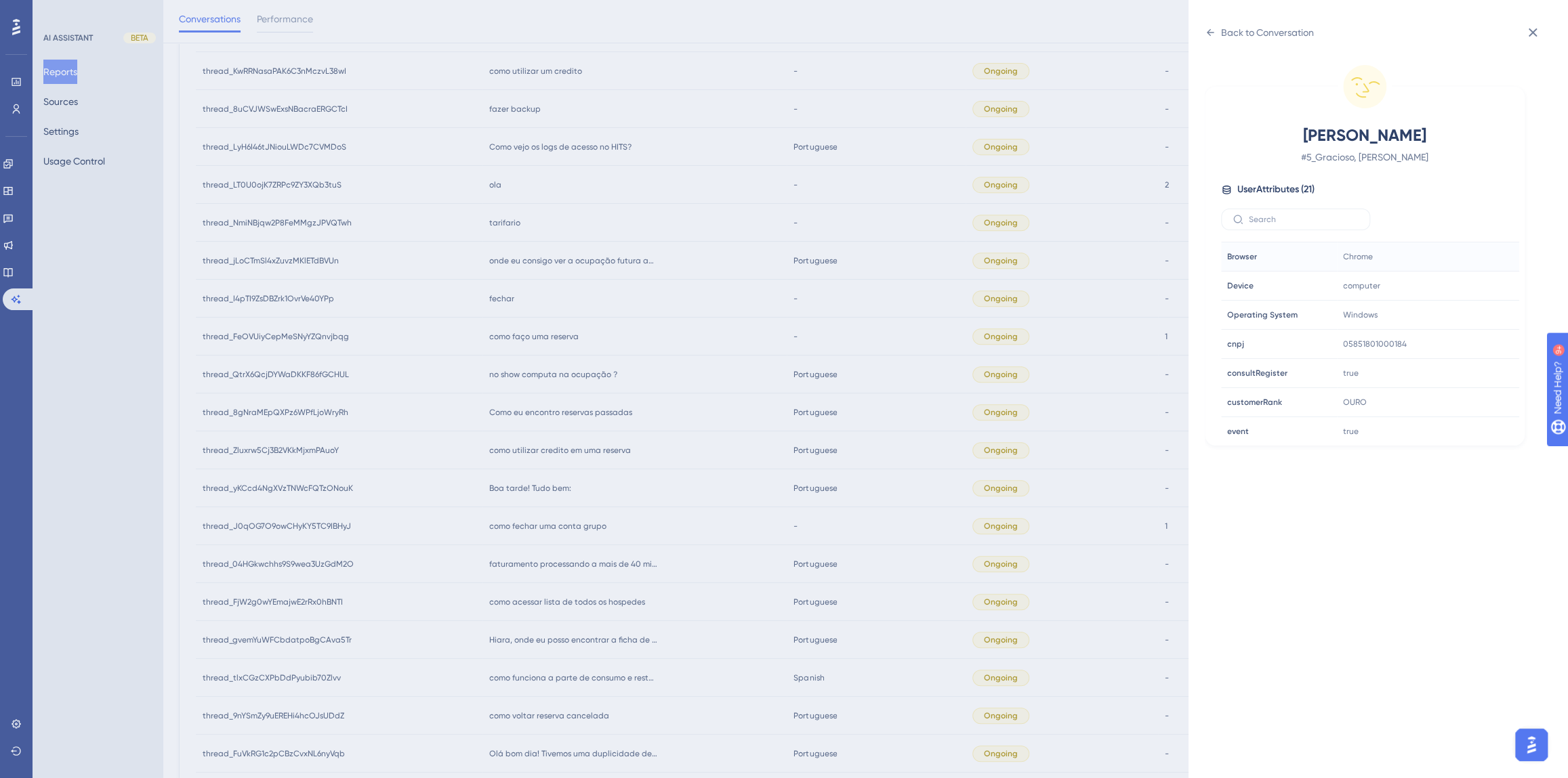
scroll to position [369, 0]
click at [1464, 371] on icon at bounding box center [1467, 376] width 14 height 14
click at [1224, 41] on div "Back to Conversation" at bounding box center [1259, 32] width 109 height 21
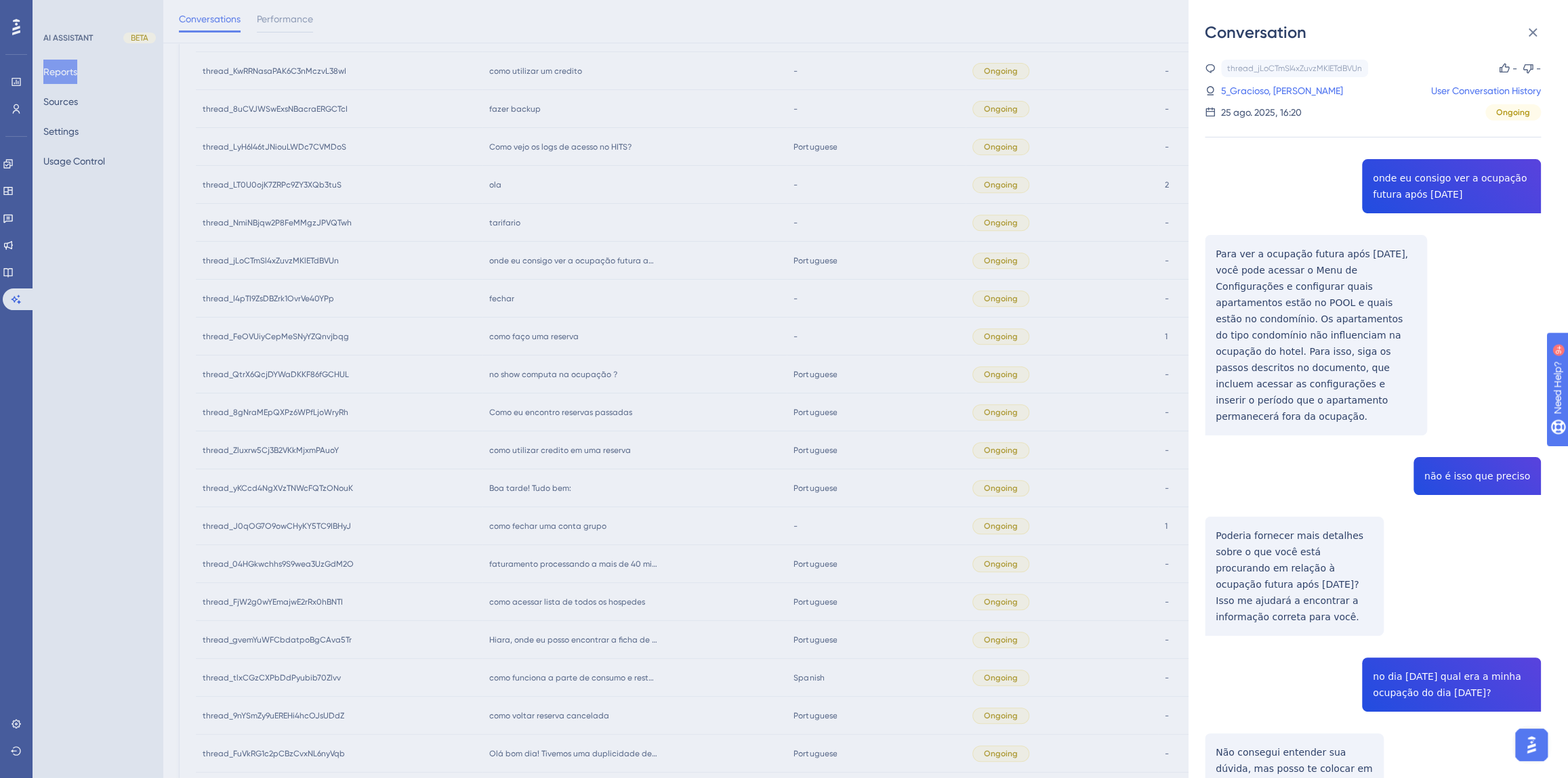
click at [662, 434] on div "Conversation thread_jLoCTmSl4xZuvzMKlETdBVUn Copy - - 5_Gracioso, [PERSON_NAME]…" at bounding box center [784, 389] width 1568 height 778
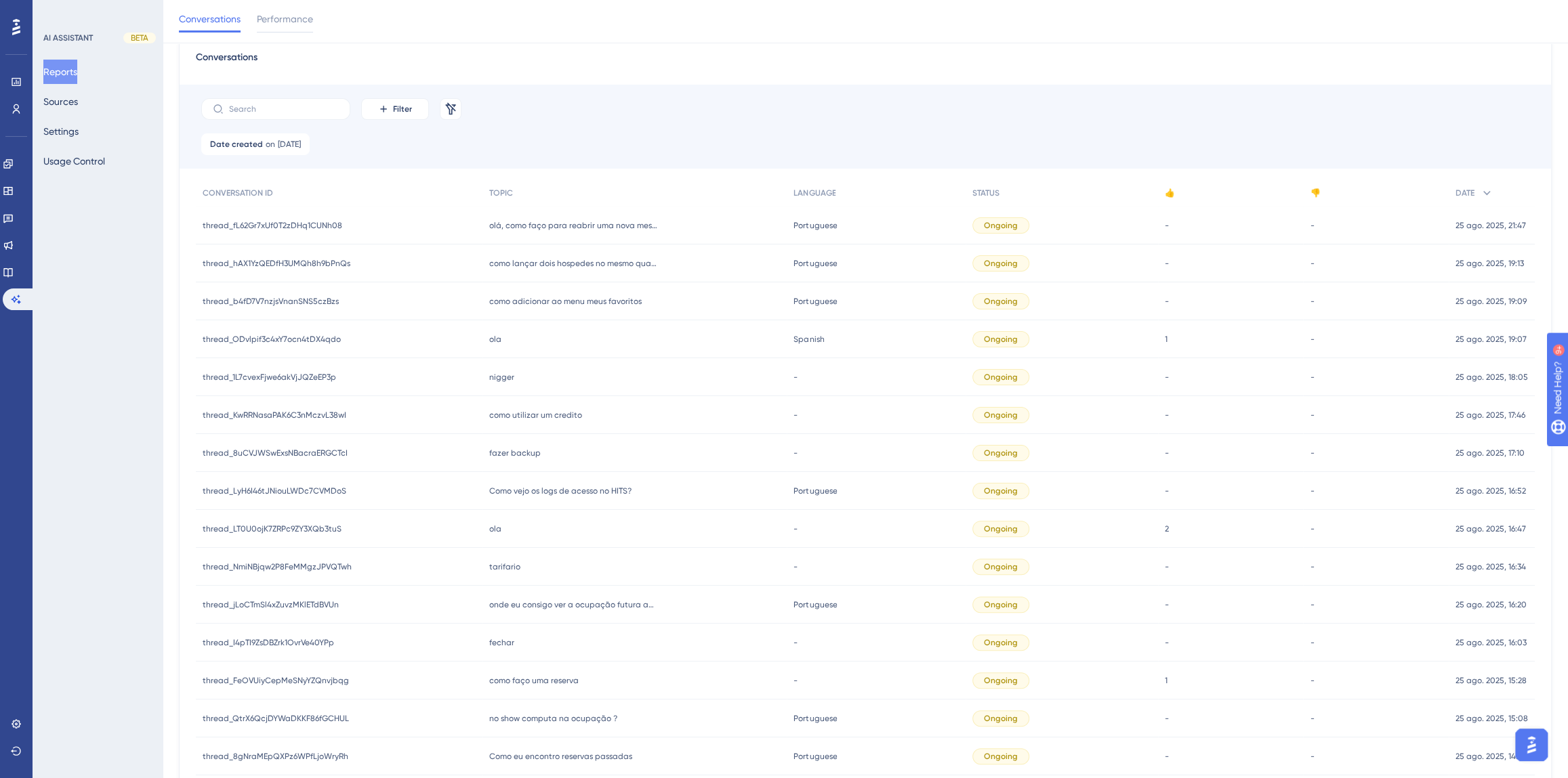
scroll to position [28, 0]
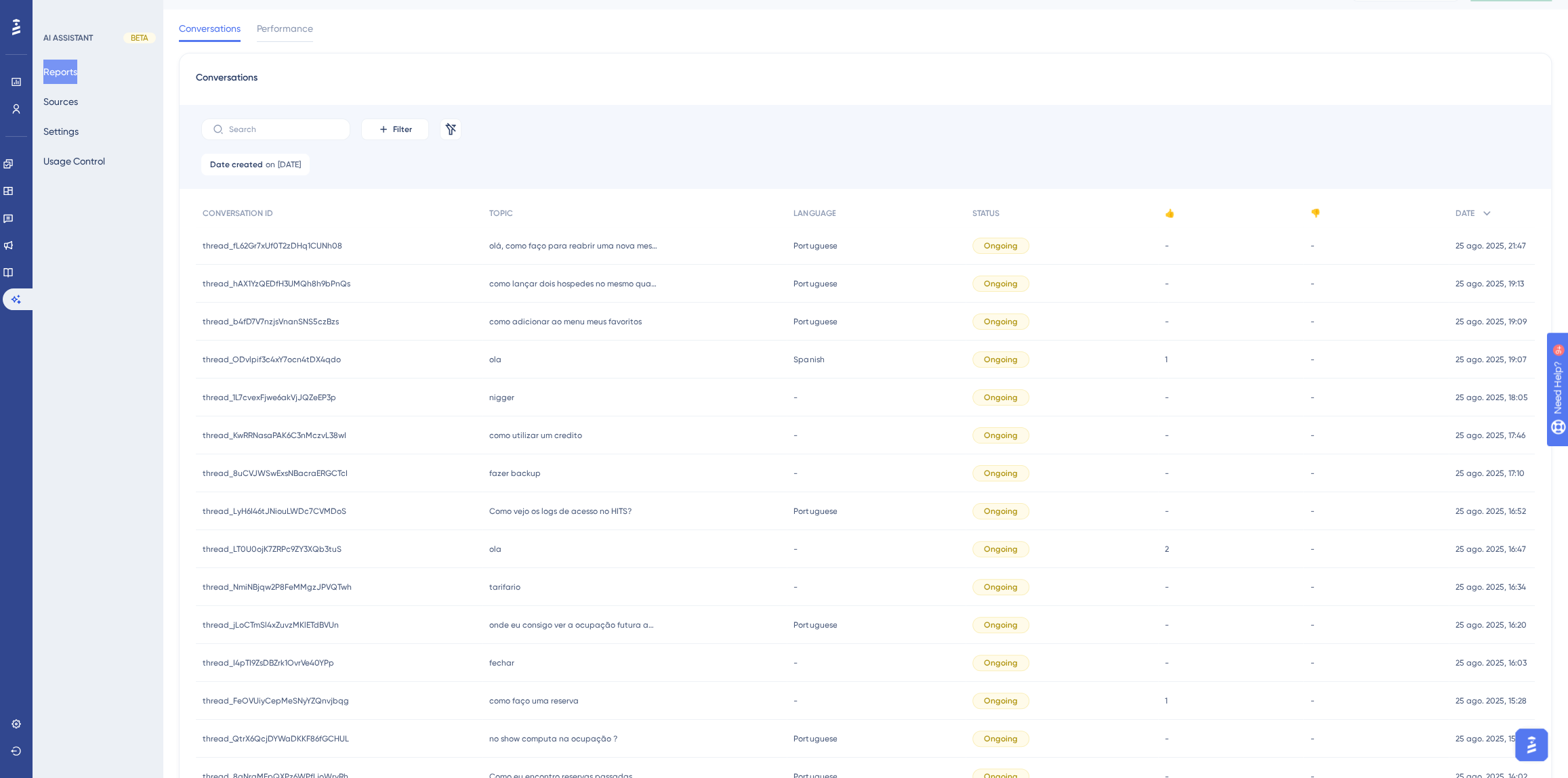
click at [526, 582] on div "tarifario tarifario" at bounding box center [635, 587] width 305 height 38
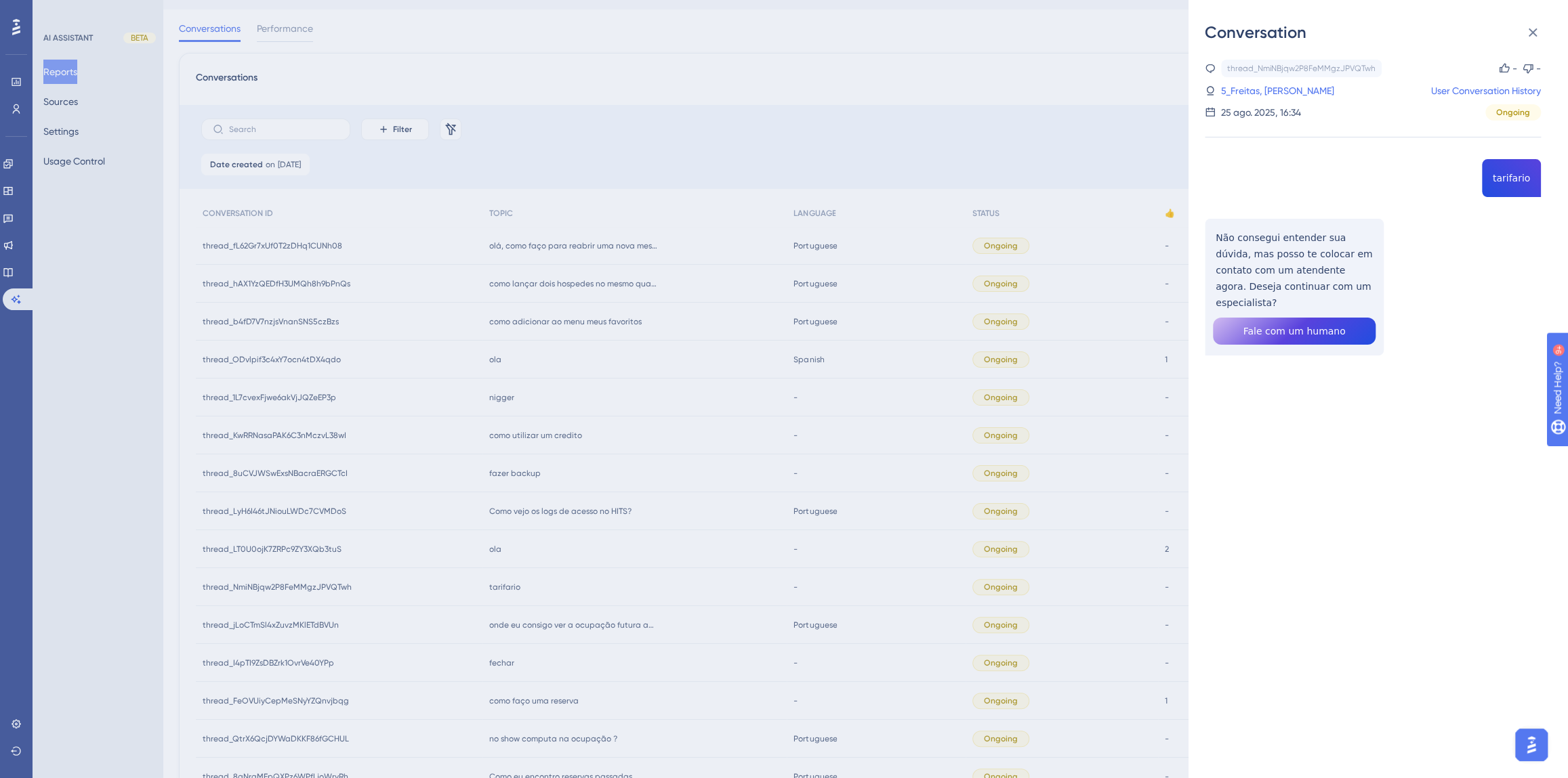
click at [1504, 178] on div "thread_NmiNBjqw2P8FeMMgzJPVQTwh Copy - - 5_Freitas, [PERSON_NAME] User Conversa…" at bounding box center [1373, 242] width 336 height 365
drag, startPoint x: 1351, startPoint y: 288, endPoint x: 1291, endPoint y: 279, distance: 60.7
click at [1291, 279] on div "thread_NmiNBjqw2P8FeMMgzJPVQTwh Copy - - 5_Freitas, [PERSON_NAME] User Conversa…" at bounding box center [1373, 242] width 336 height 365
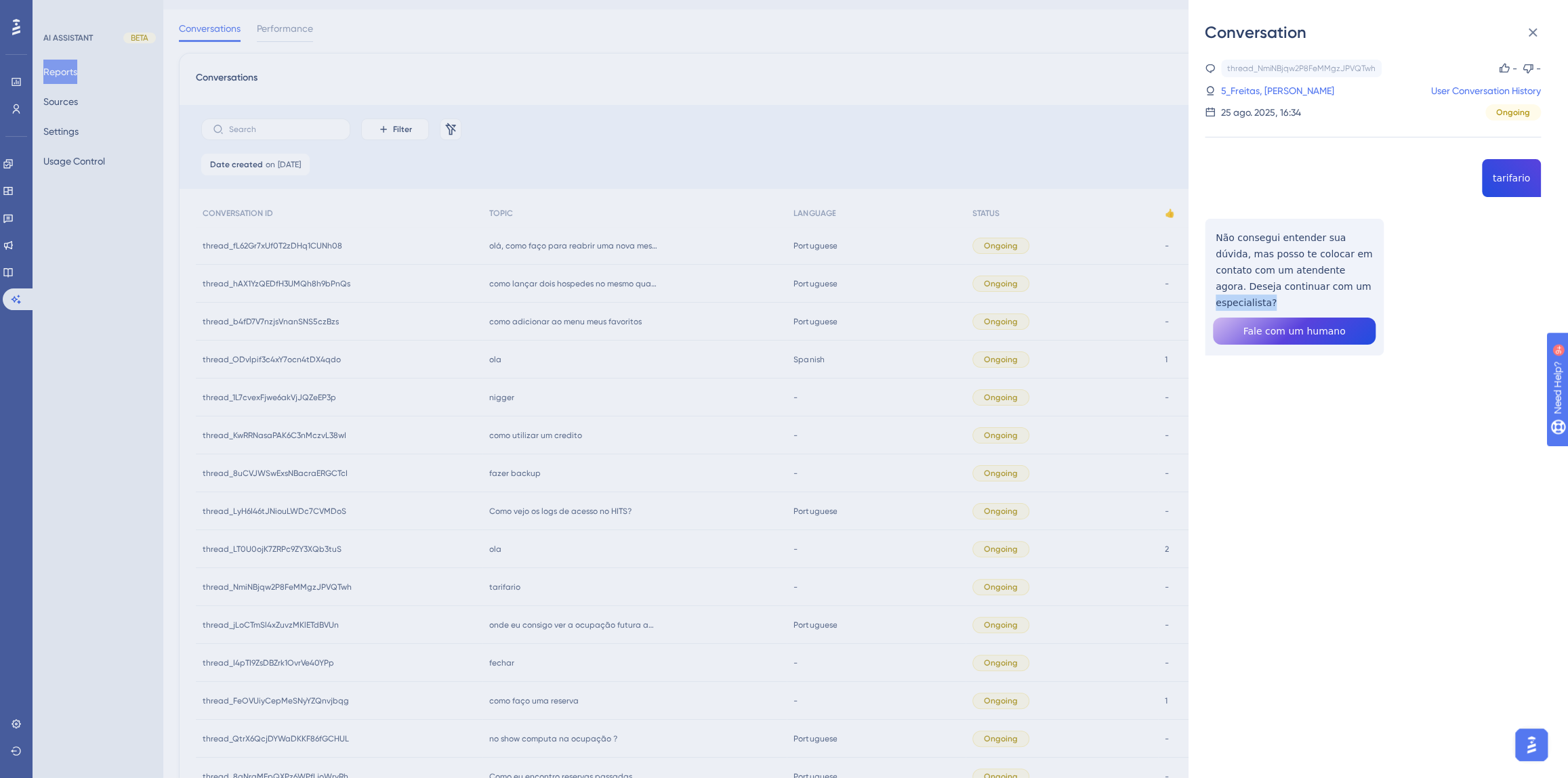
click at [1331, 285] on div "thread_NmiNBjqw2P8FeMMgzJPVQTwh Copy - - 5_Freitas, [PERSON_NAME] User Conversa…" at bounding box center [1373, 242] width 336 height 365
drag, startPoint x: 1348, startPoint y: 285, endPoint x: 1172, endPoint y: 233, distance: 183.5
click at [1210, 236] on div "thread_NmiNBjqw2P8FeMMgzJPVQTwh Copy - - 5_Freitas, [PERSON_NAME] User Conversa…" at bounding box center [1373, 242] width 336 height 365
click at [1246, 89] on link "5_Freitas, [PERSON_NAME]" at bounding box center [1277, 90] width 113 height 16
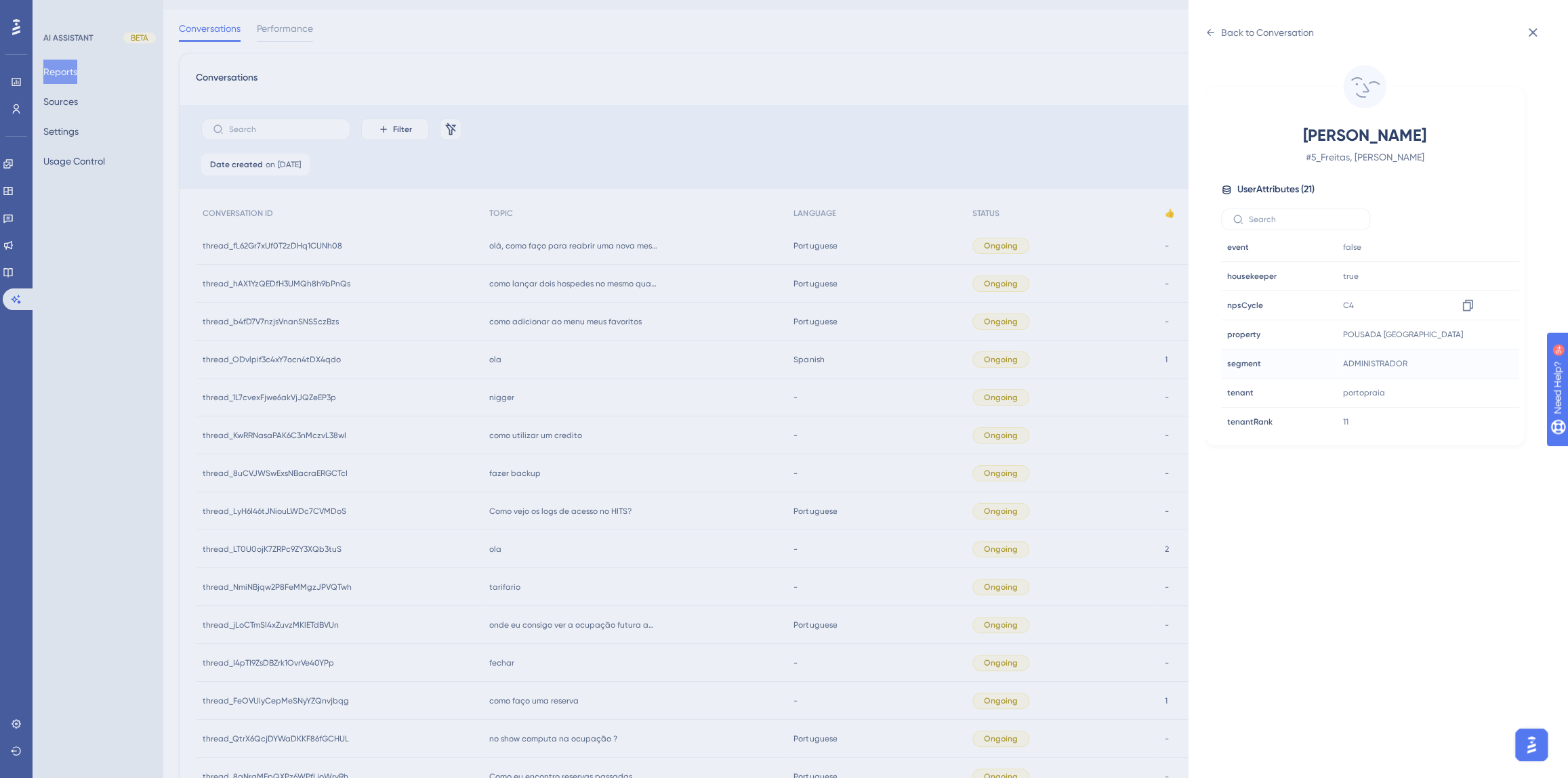
scroll to position [411, 0]
click at [1467, 332] on icon at bounding box center [1467, 334] width 10 height 12
click at [639, 493] on div "Back to Conversation Freitas, [PERSON_NAME] # 5_Freitas, [PERSON_NAME] User Att…" at bounding box center [784, 389] width 1568 height 778
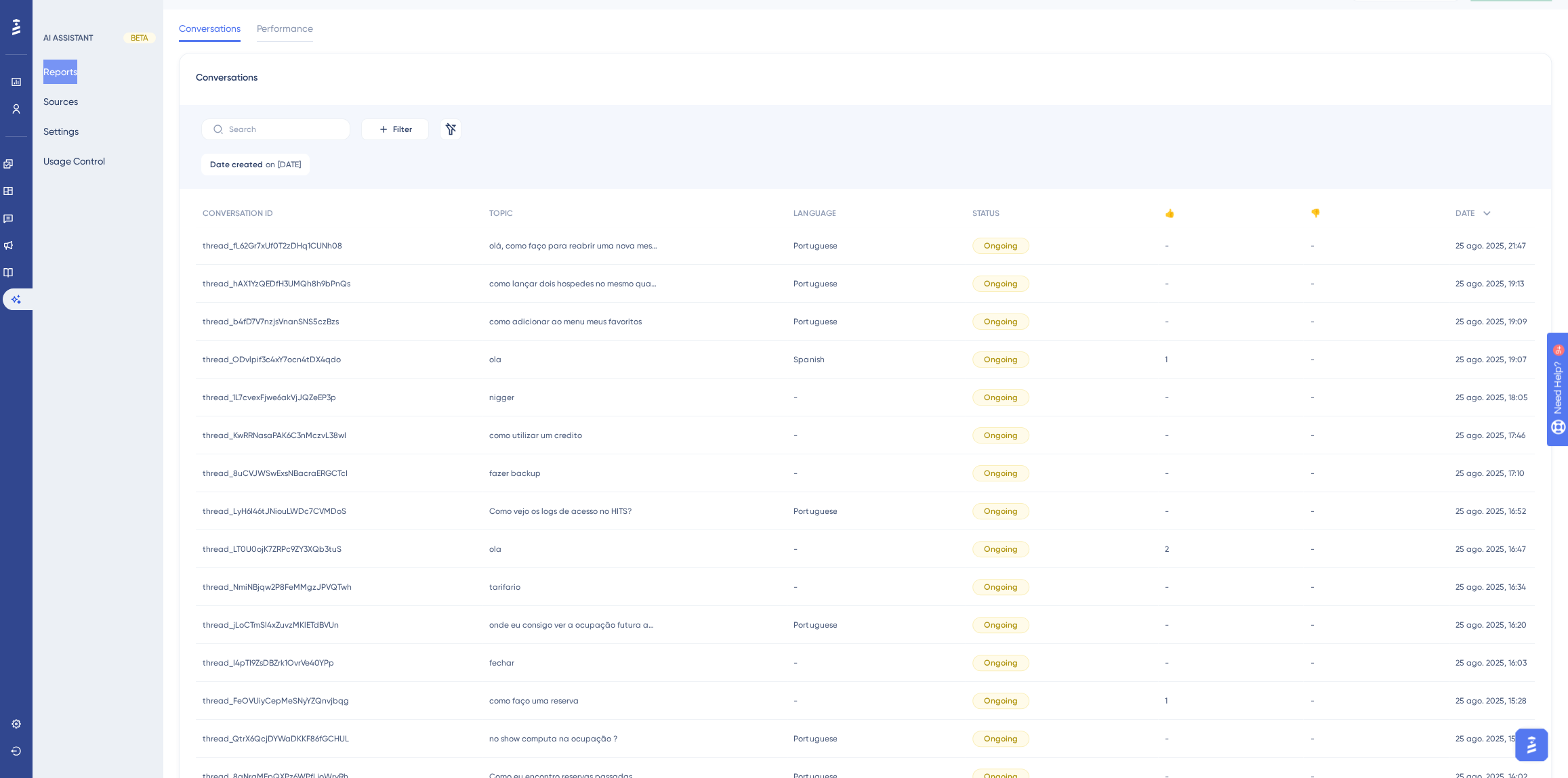
click at [512, 550] on div "[PERSON_NAME]" at bounding box center [635, 549] width 305 height 38
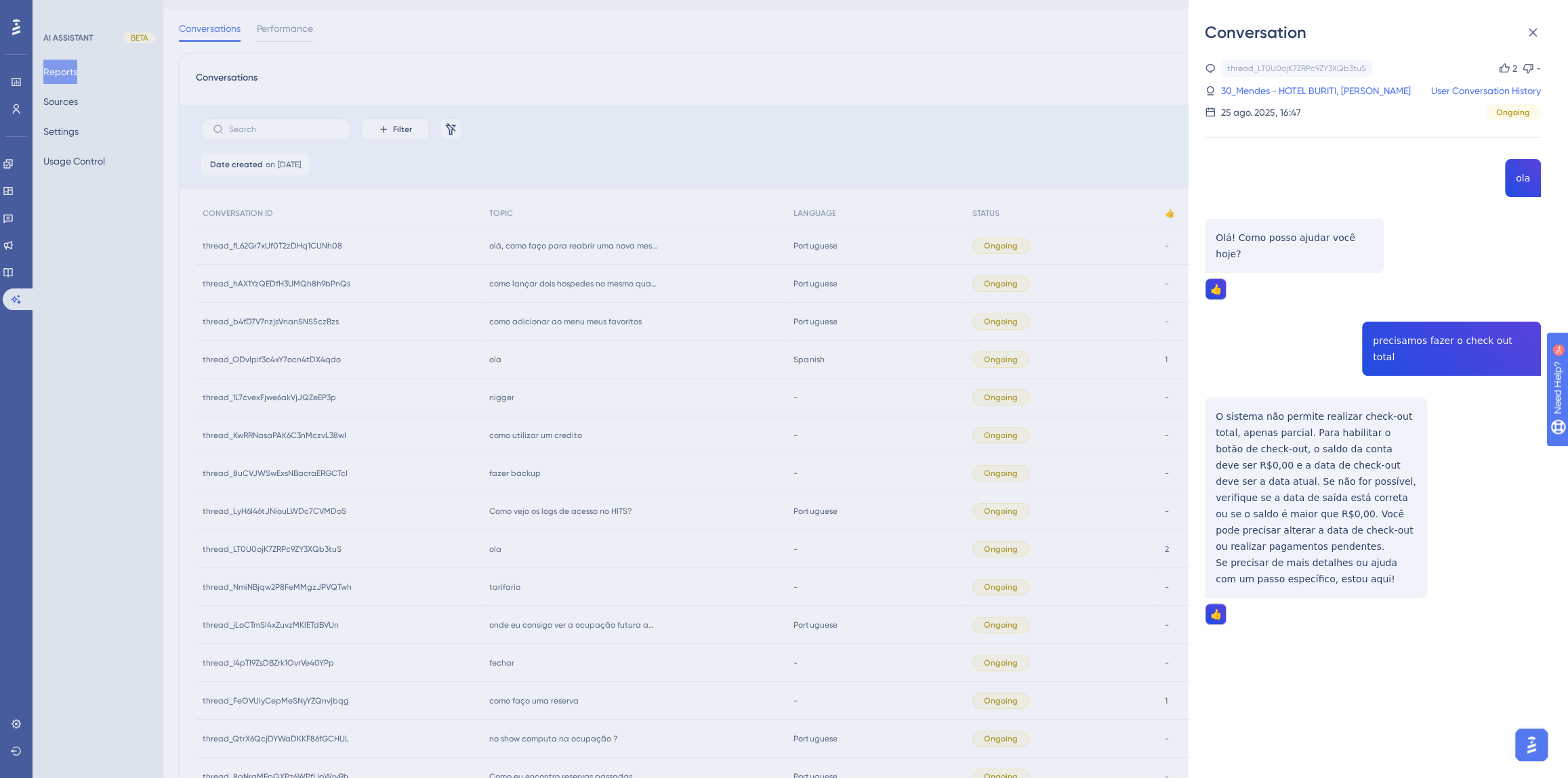
click at [1435, 325] on div "thread_LT0U0ojK7ZRPc9ZY3XQb3tuS Copy 2 - 30_Mendes - HOTEL BURITI, [PERSON_NAME…" at bounding box center [1373, 377] width 336 height 635
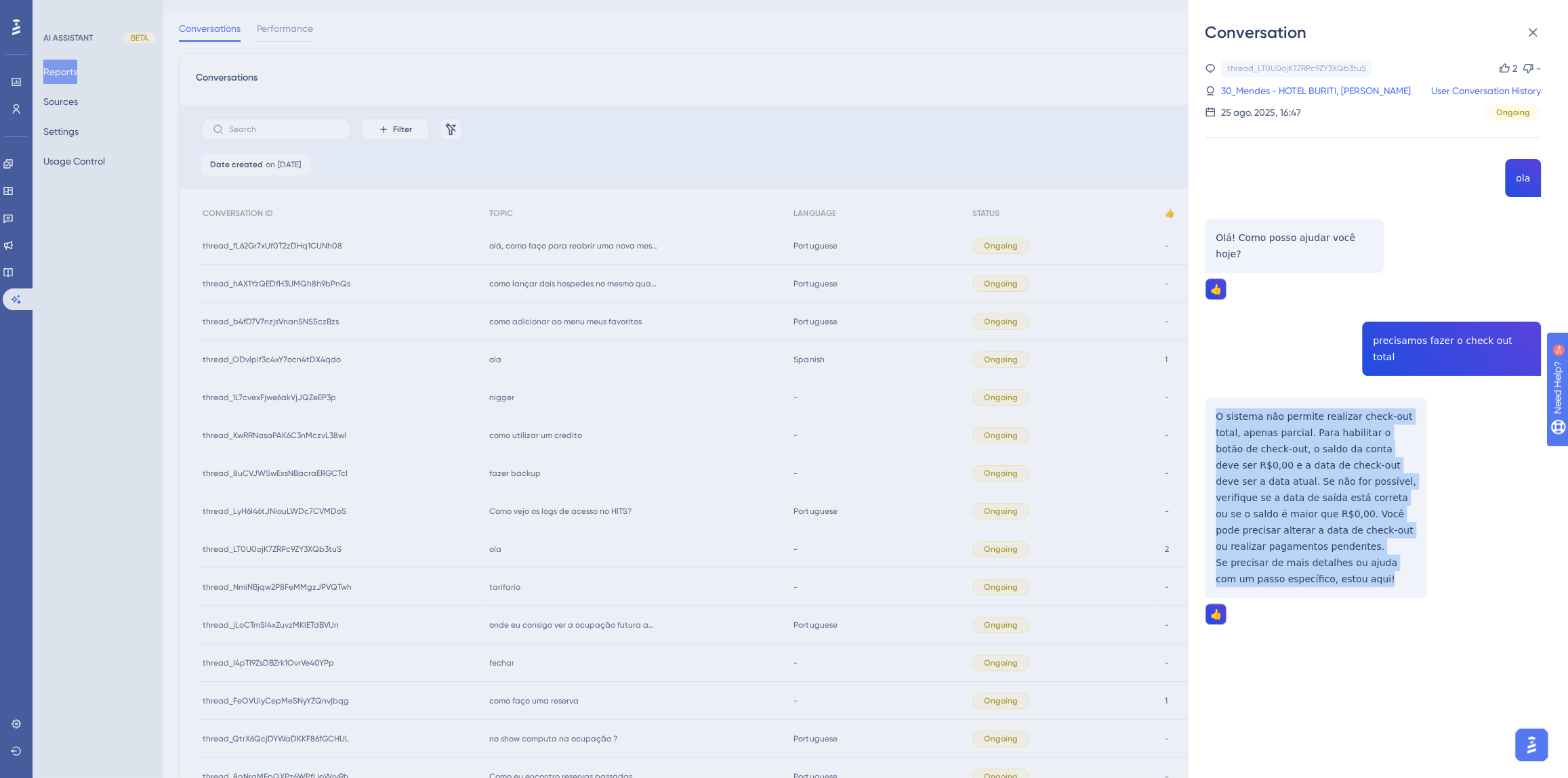
drag, startPoint x: 1342, startPoint y: 528, endPoint x: 1213, endPoint y: 389, distance: 189.6
click at [1213, 389] on div "thread_LT0U0ojK7ZRPc9ZY3XQb3tuS Copy 2 - 30_Mendes - HOTEL BURITI, [PERSON_NAME…" at bounding box center [1373, 377] width 336 height 635
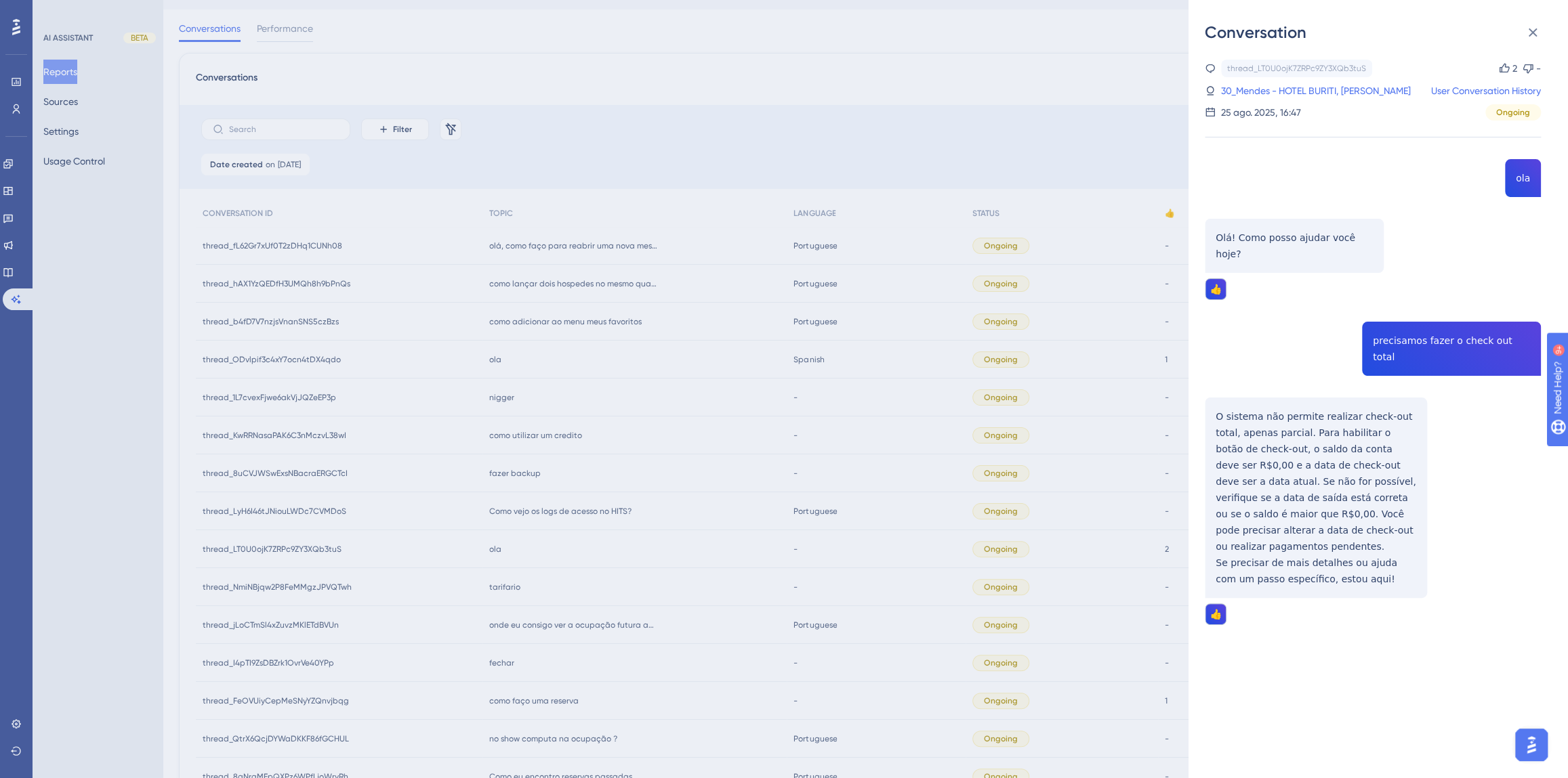
click at [1264, 101] on div "thread_LT0U0ojK7ZRPc9ZY3XQb3tuS Copy 2 - 30_Mendes - HOTEL BURITI, [PERSON_NAME…" at bounding box center [1373, 90] width 336 height 61
click at [1261, 95] on link "30_Mendes - HOTEL BURITI, [PERSON_NAME]" at bounding box center [1316, 90] width 190 height 16
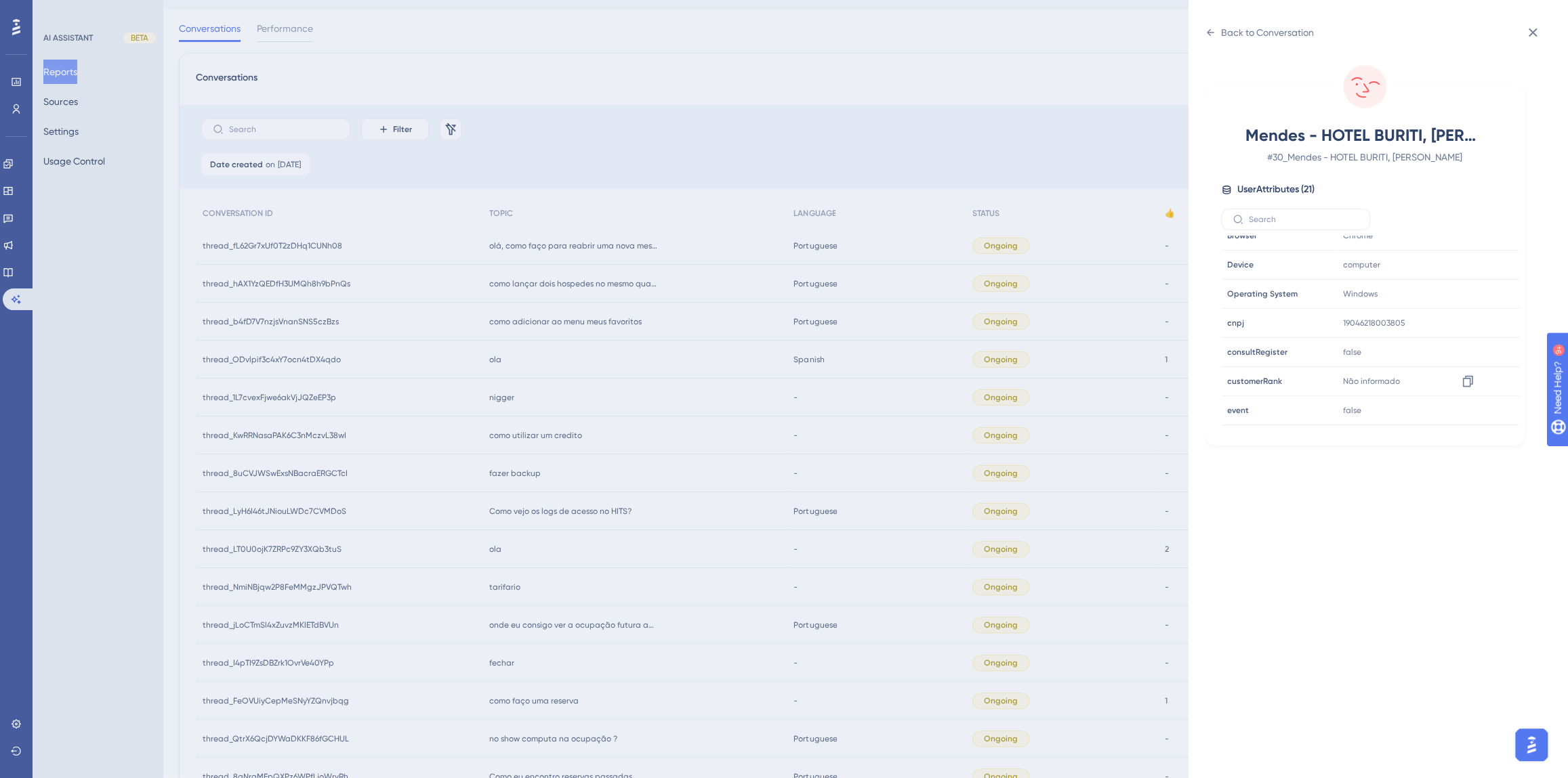
scroll to position [369, 0]
click at [1465, 374] on icon at bounding box center [1467, 376] width 14 height 14
click at [725, 429] on div "Back to Conversation Mendes - HOTEL BURITI, [PERSON_NAME] # 30_Mendes - HOTEL B…" at bounding box center [784, 389] width 1568 height 778
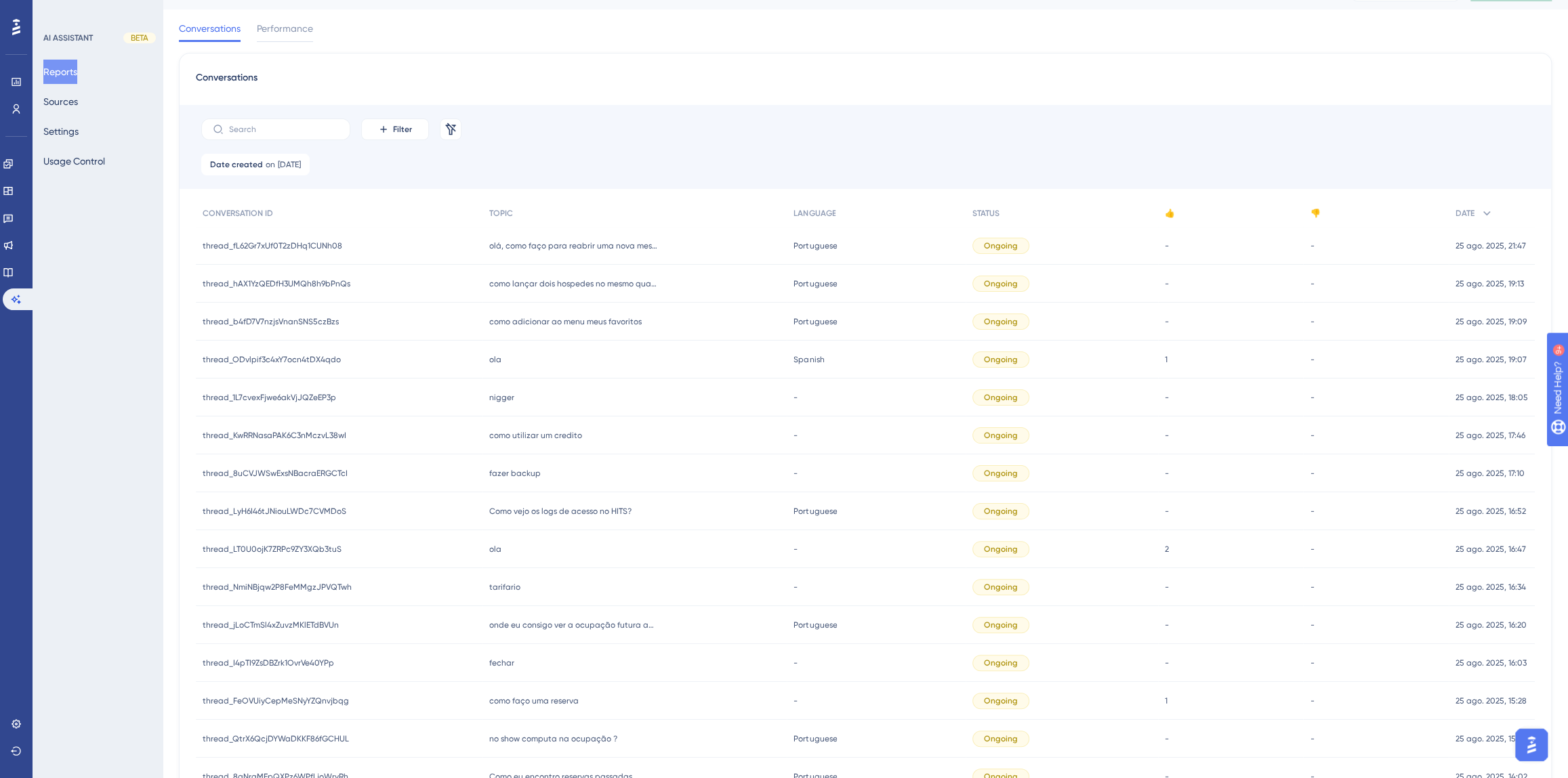
click at [544, 510] on span "Como vejo os logs de acesso no HITS?" at bounding box center [560, 511] width 142 height 11
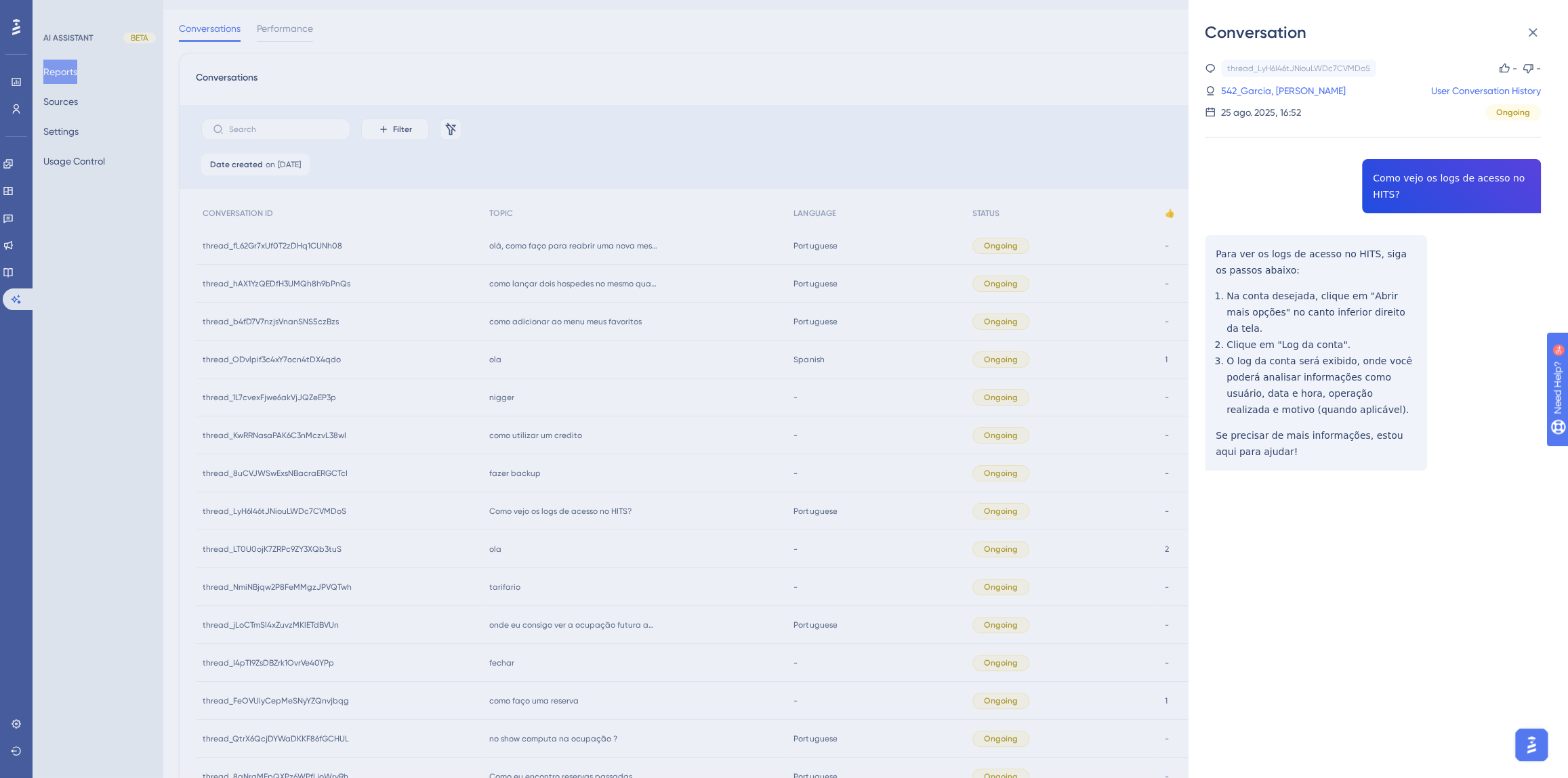
click at [1378, 192] on div "thread_LyH6I46tJNiouLWDc7CVMDoS Copy - - 542_Garcia, [PERSON_NAME] User Convers…" at bounding box center [1373, 299] width 336 height 480
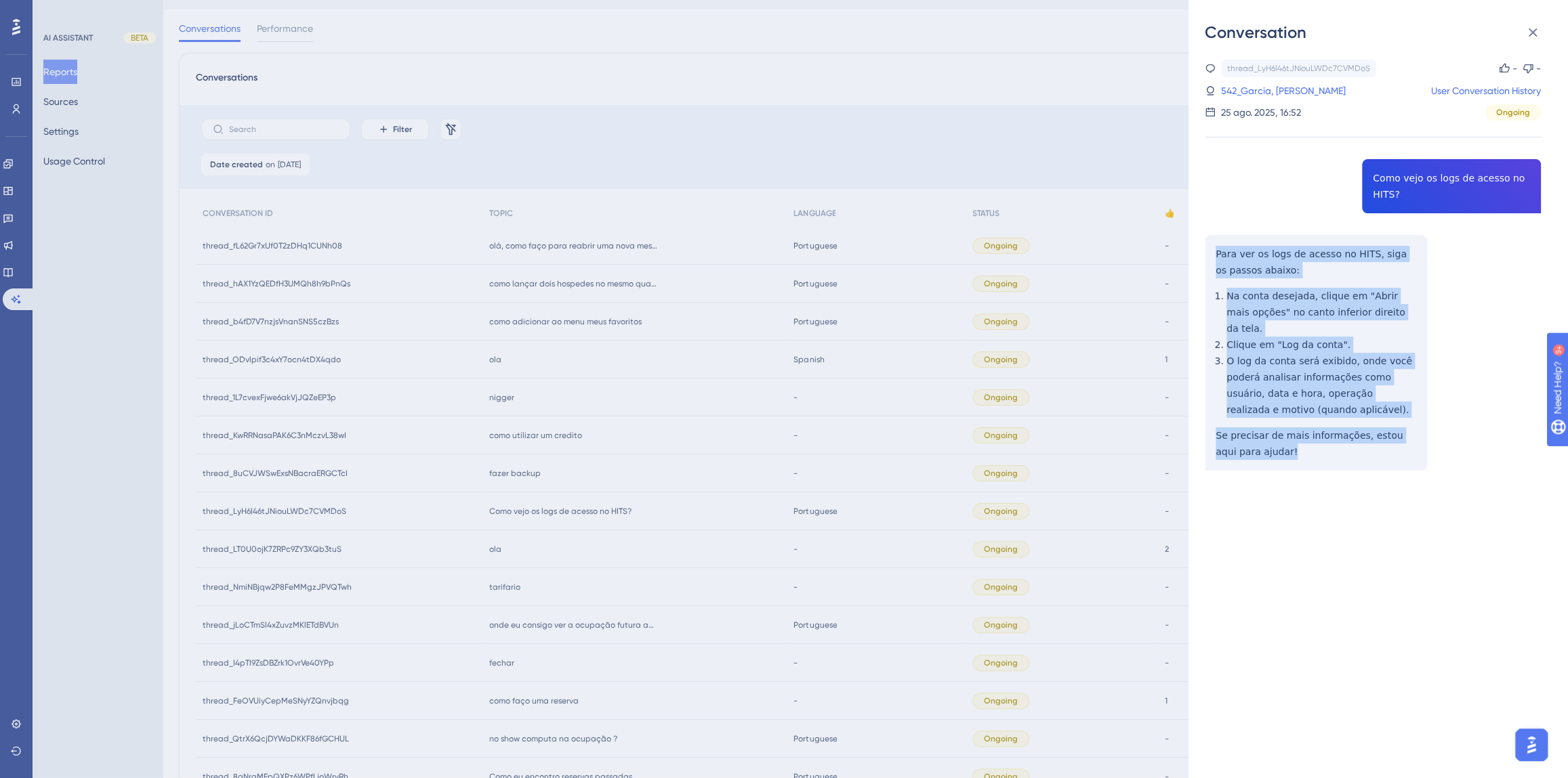
drag, startPoint x: 1273, startPoint y: 437, endPoint x: 1208, endPoint y: 256, distance: 192.3
click at [1208, 256] on div "thread_LyH6I46tJNiouLWDc7CVMDoS Copy - - 542_Garcia, [PERSON_NAME] User Convers…" at bounding box center [1373, 299] width 336 height 480
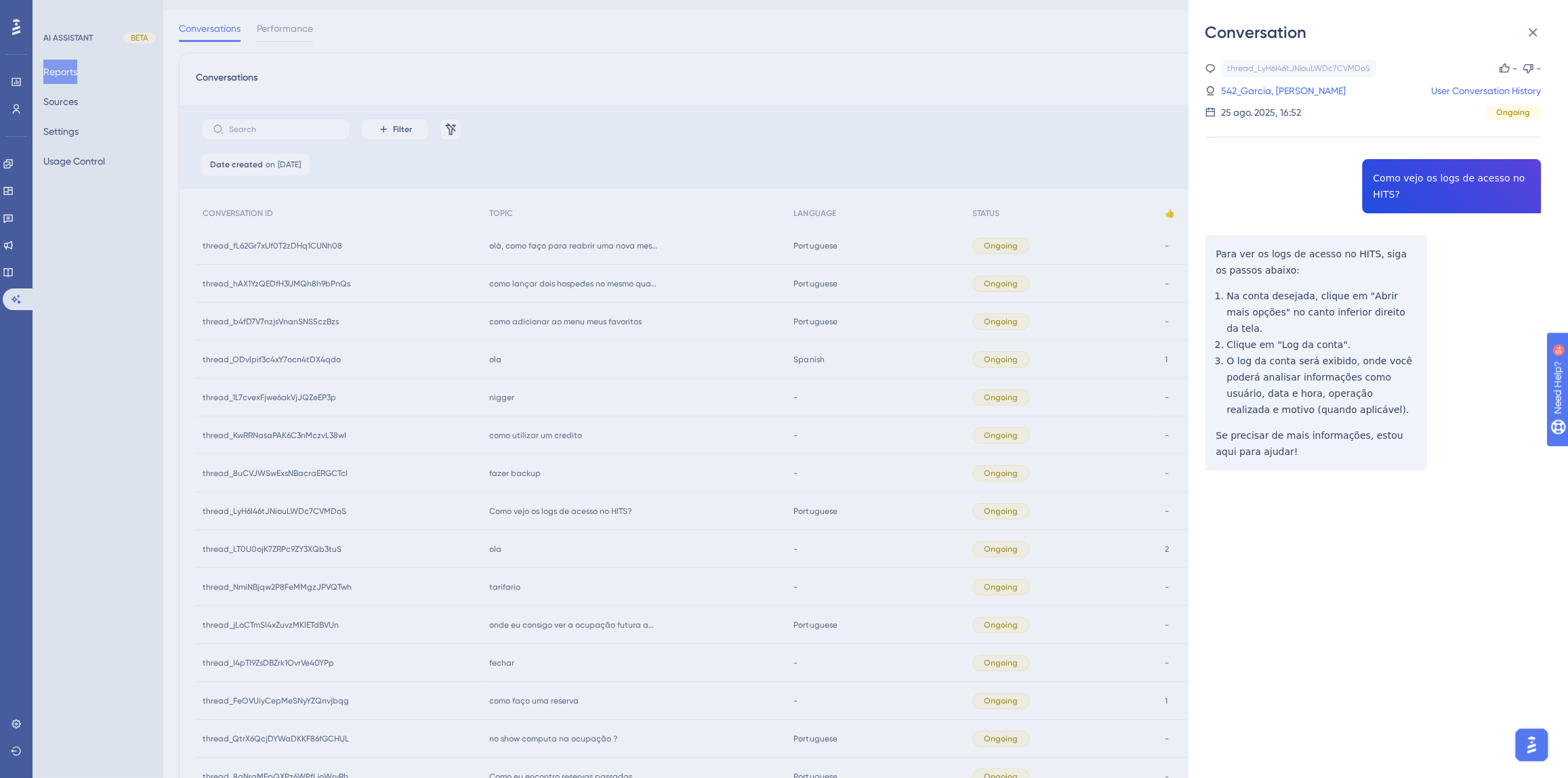
click at [573, 457] on div "Conversation thread_LyH6I46tJNiouLWDc7CVMDoS Copy - - 542_Garcia, [PERSON_NAME]…" at bounding box center [784, 389] width 1568 height 778
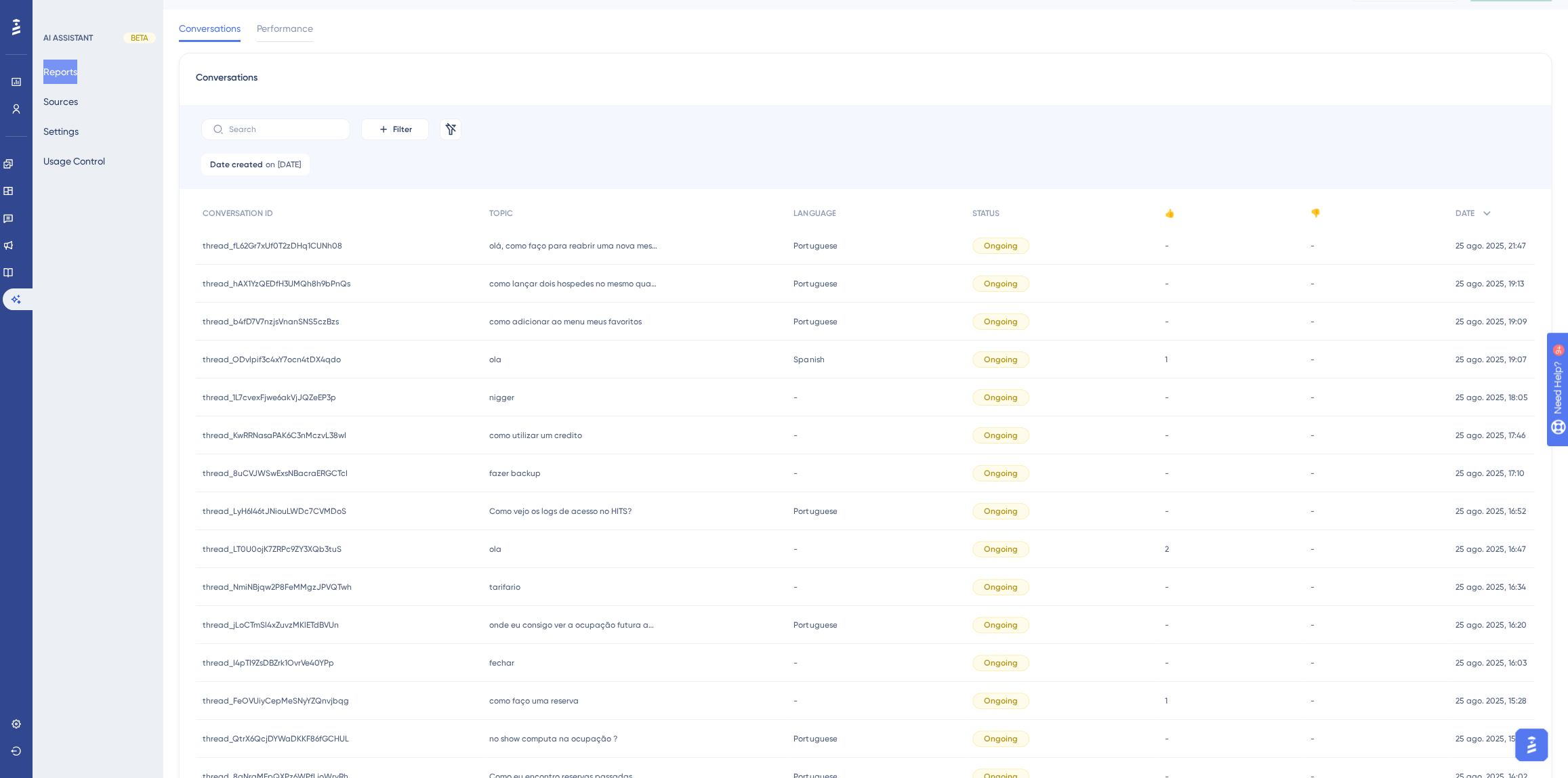
click at [529, 474] on span "fazer backup" at bounding box center [515, 473] width 51 height 11
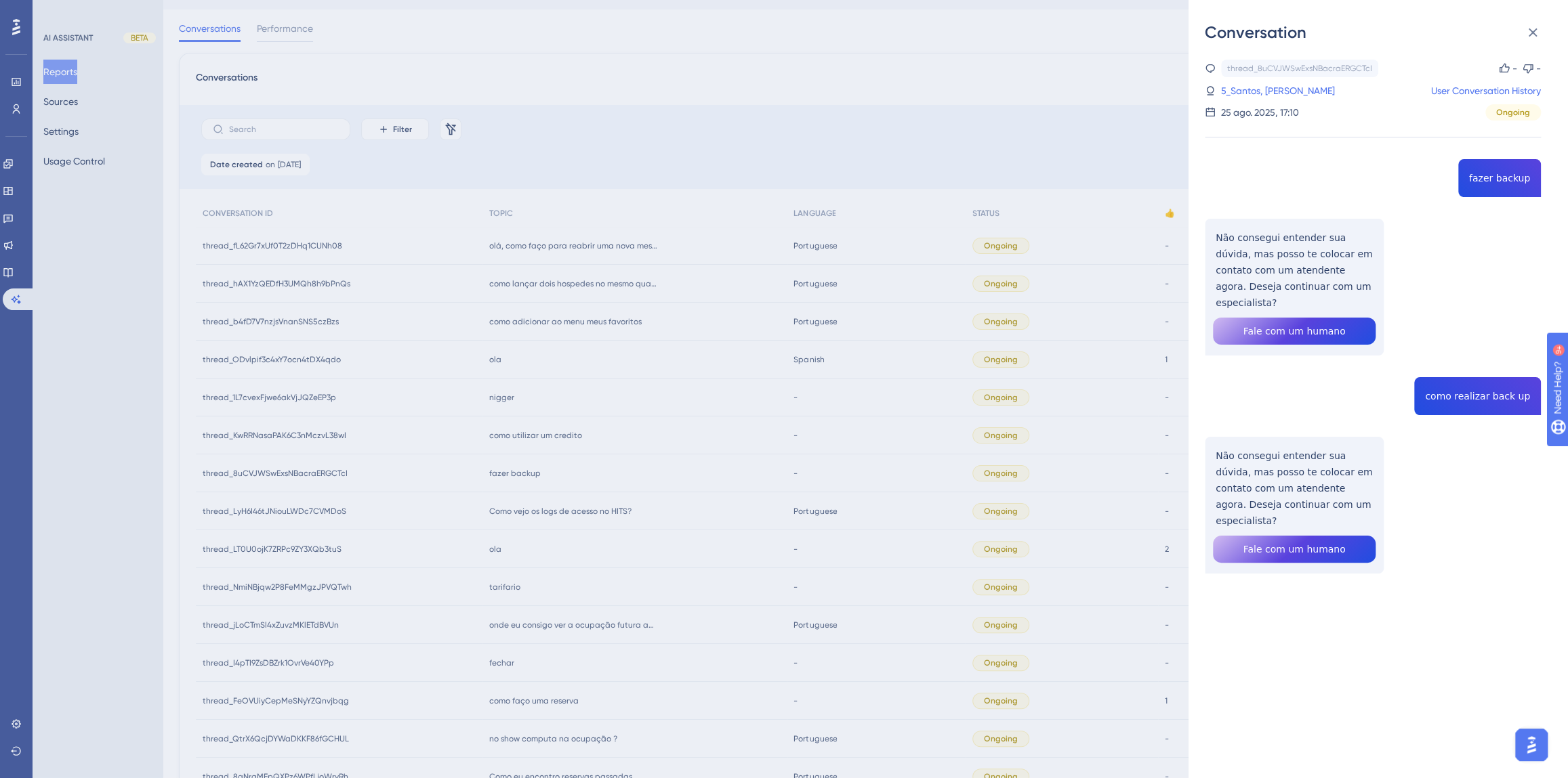
click at [1471, 379] on div "thread_8uCVJWSwExsNBacraERGCTcI Copy - - 5_Santos, [PERSON_NAME] User Conversat…" at bounding box center [1373, 351] width 336 height 583
drag, startPoint x: 1345, startPoint y: 487, endPoint x: 1218, endPoint y: 441, distance: 135.1
click at [1218, 441] on div "thread_8uCVJWSwExsNBacraERGCTcI Copy - - 5_Santos, [PERSON_NAME] User Conversat…" at bounding box center [1373, 351] width 336 height 583
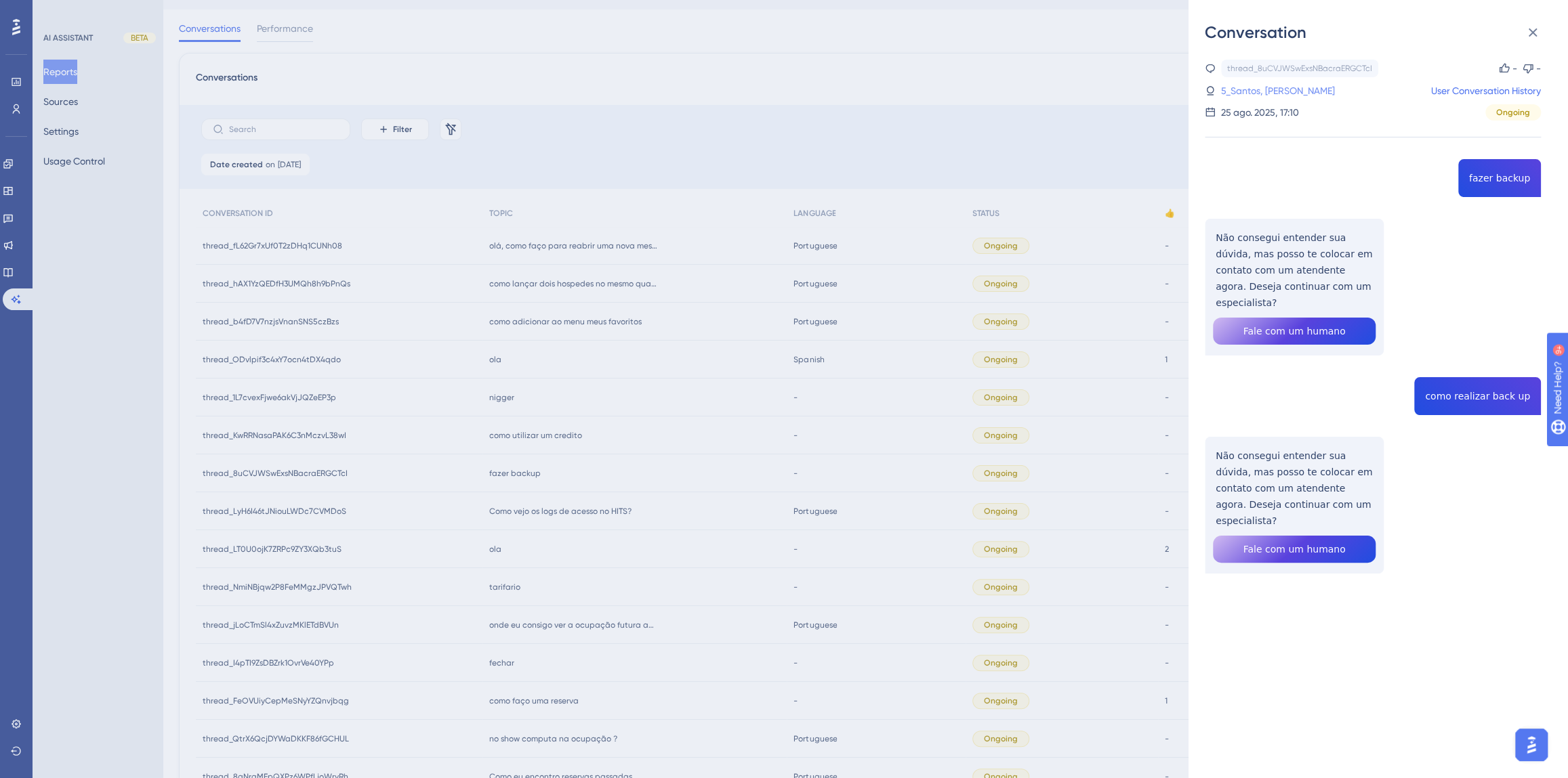
click at [1247, 94] on link "5_Santos, [PERSON_NAME]" at bounding box center [1278, 90] width 114 height 16
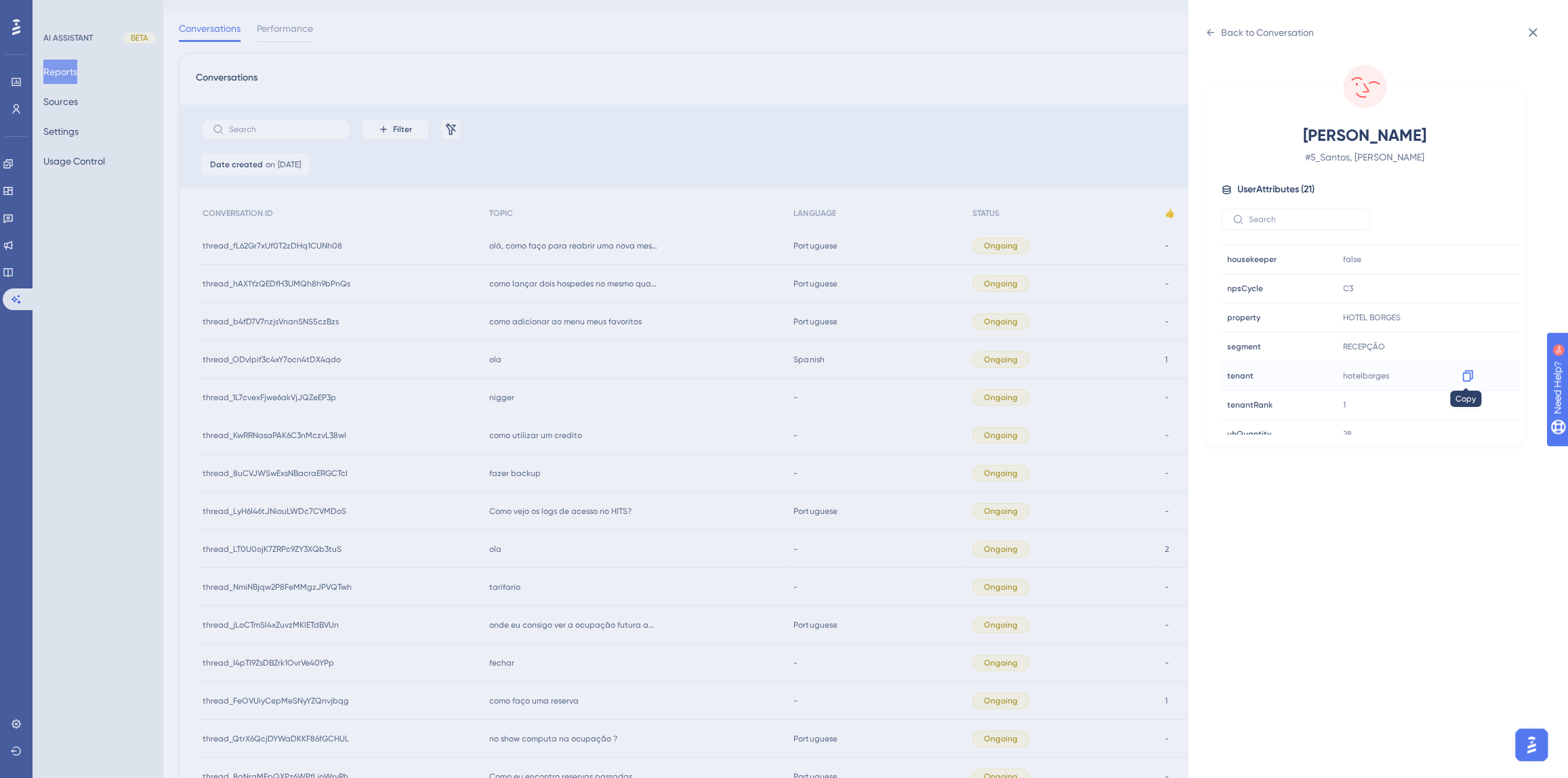
click at [1464, 376] on icon at bounding box center [1467, 376] width 14 height 14
click at [576, 474] on div "Back to Conversation [PERSON_NAME] # 5_Santos, [PERSON_NAME] User Attributes ( …" at bounding box center [784, 389] width 1568 height 778
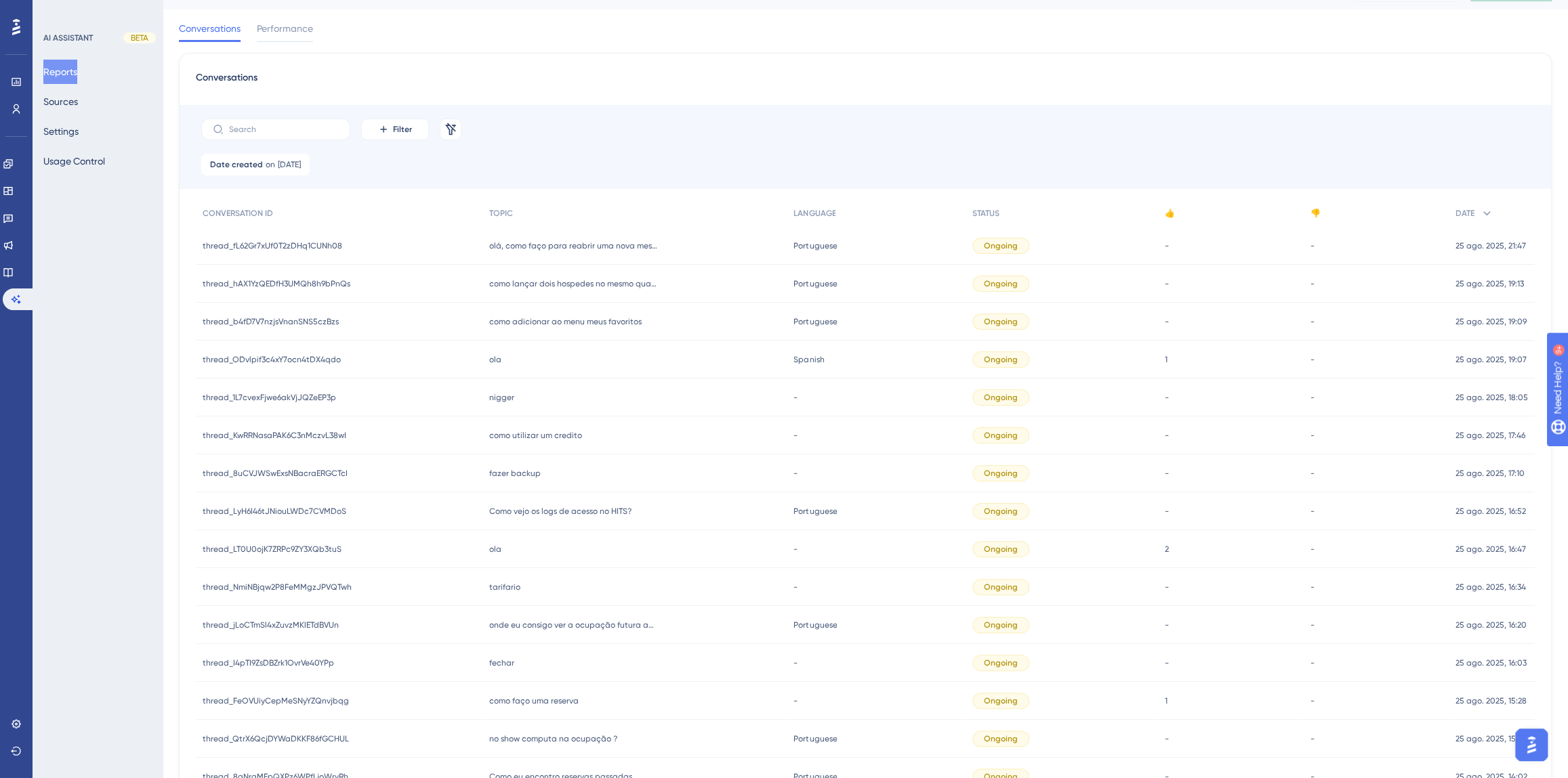
click at [529, 513] on span "Como vejo os logs de acesso no HITS?" at bounding box center [560, 511] width 142 height 11
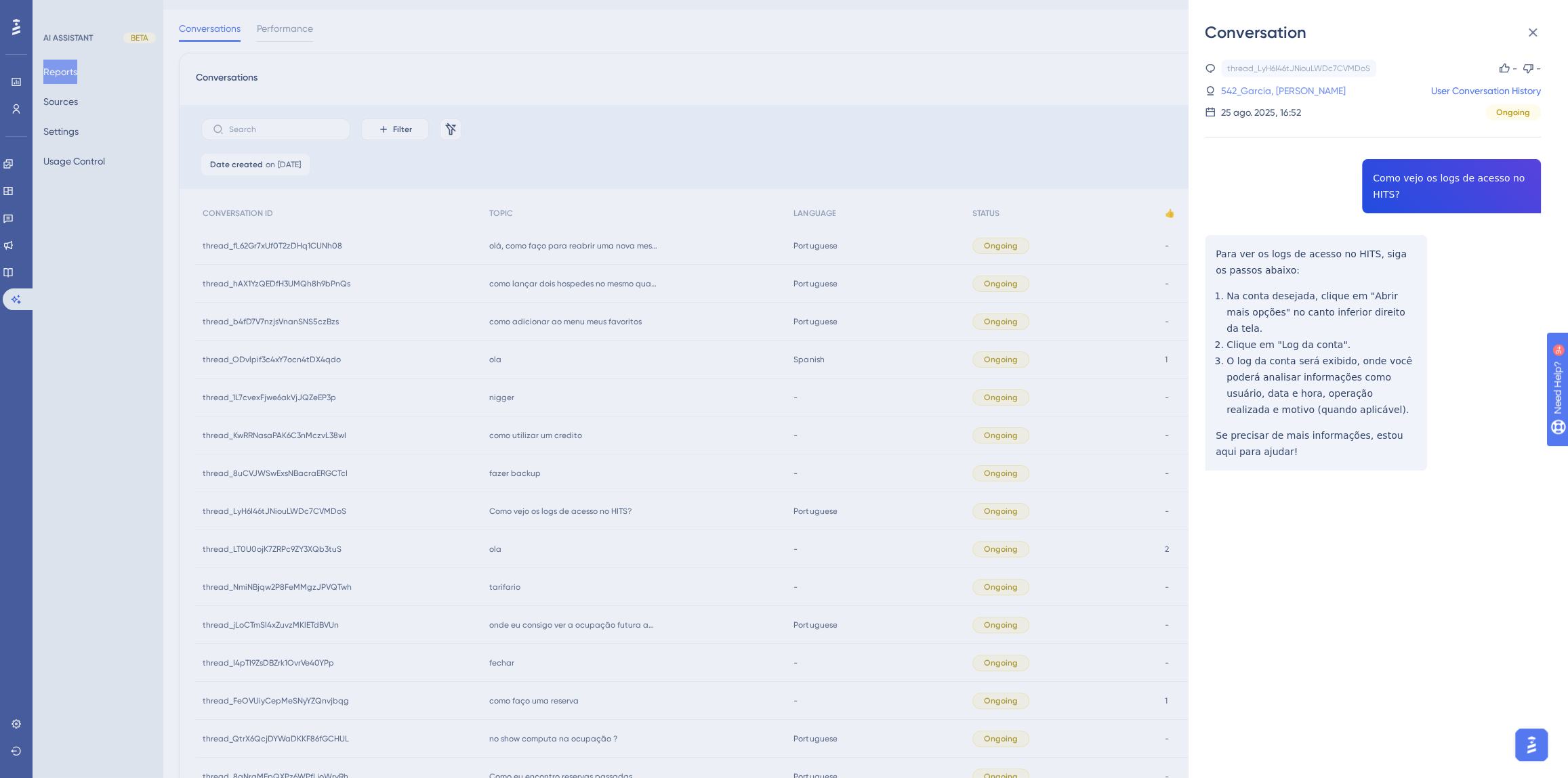
click at [1279, 95] on link "542_Garcia, [PERSON_NAME]" at bounding box center [1283, 90] width 124 height 16
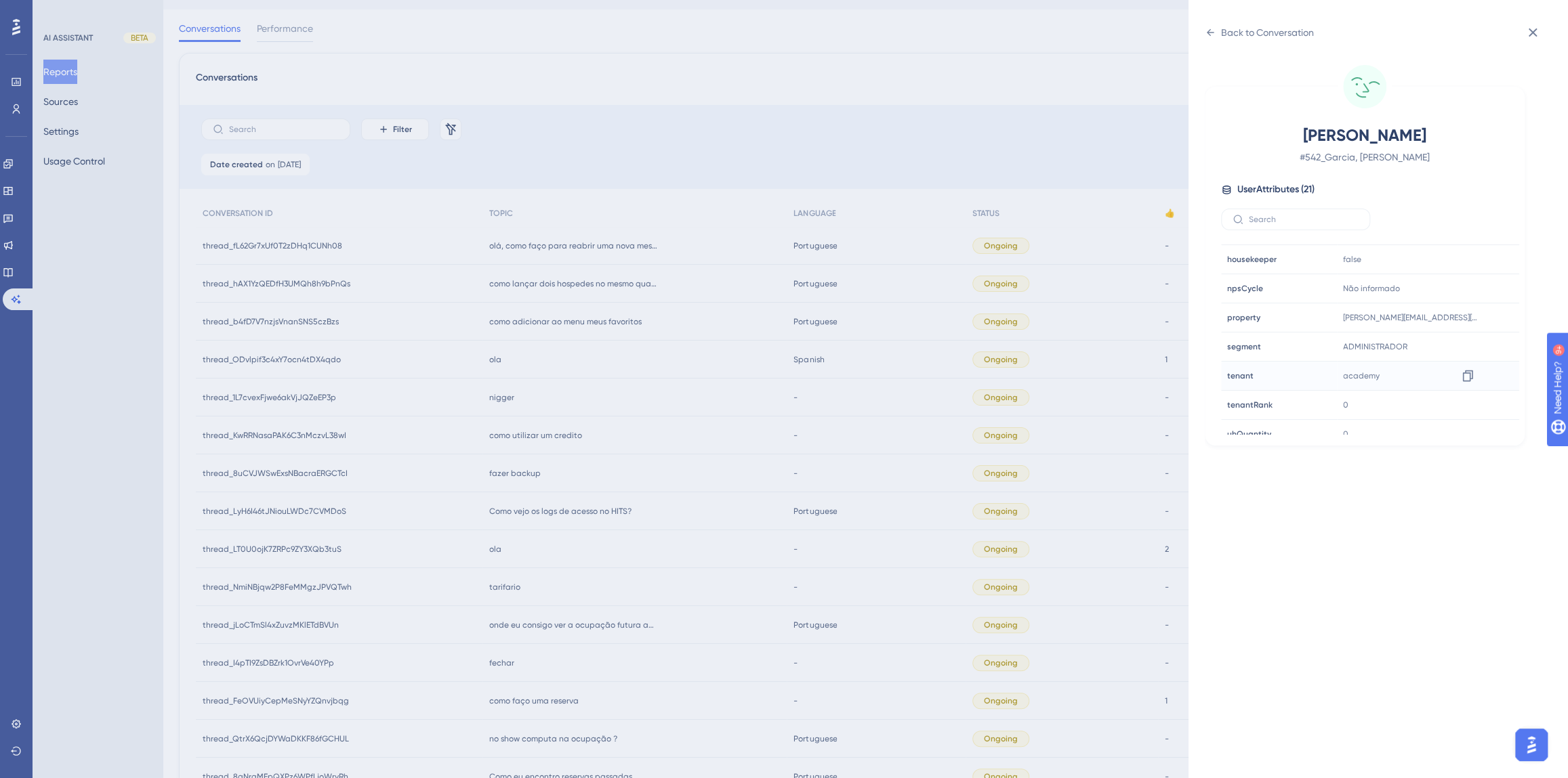
scroll to position [411, 0]
click at [553, 412] on div "Back to Conversation [PERSON_NAME] # 542_Garcia, [PERSON_NAME] User Attributes …" at bounding box center [784, 389] width 1568 height 778
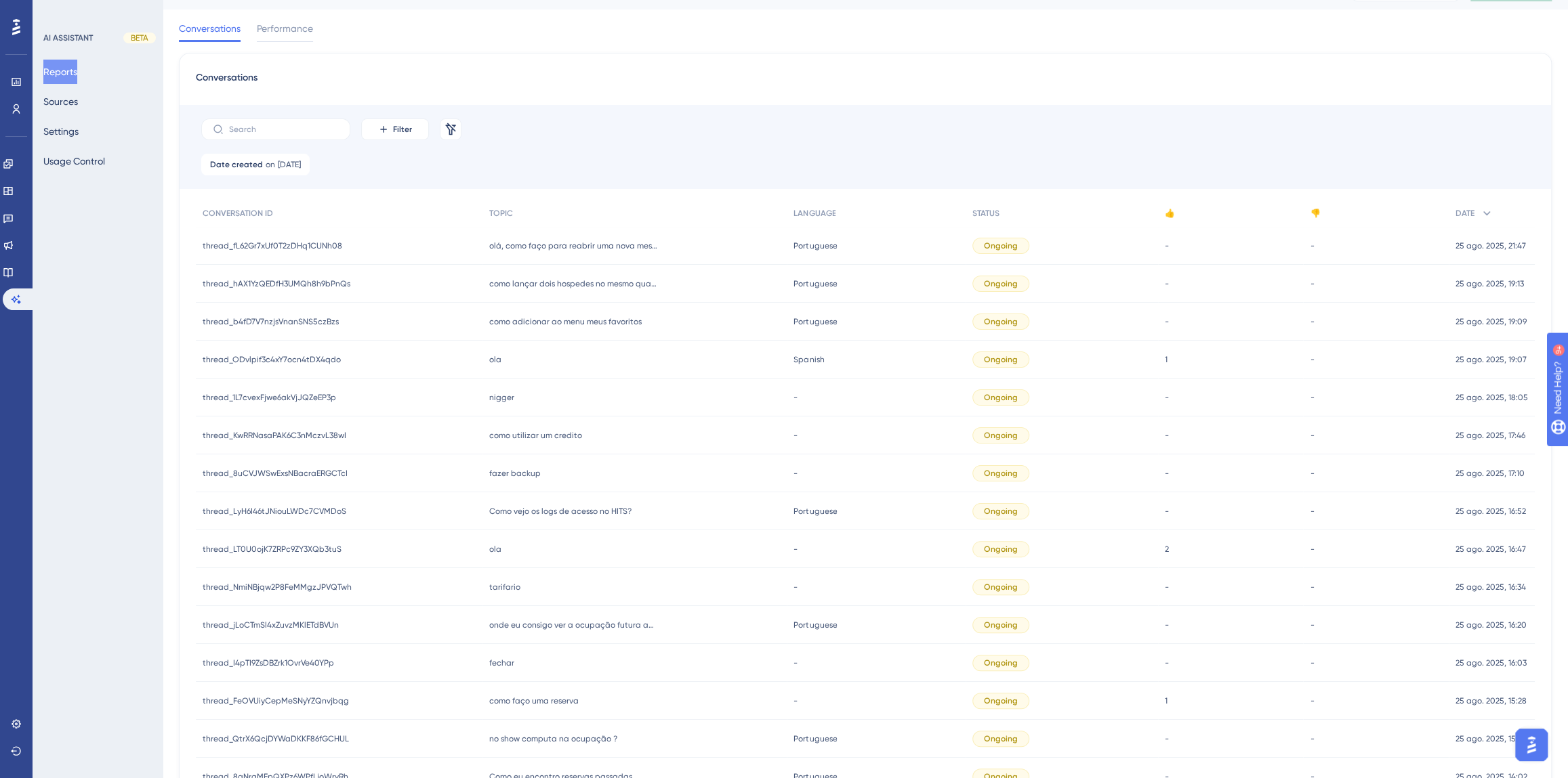
click at [533, 434] on span "como utilizar um credito" at bounding box center [535, 435] width 93 height 11
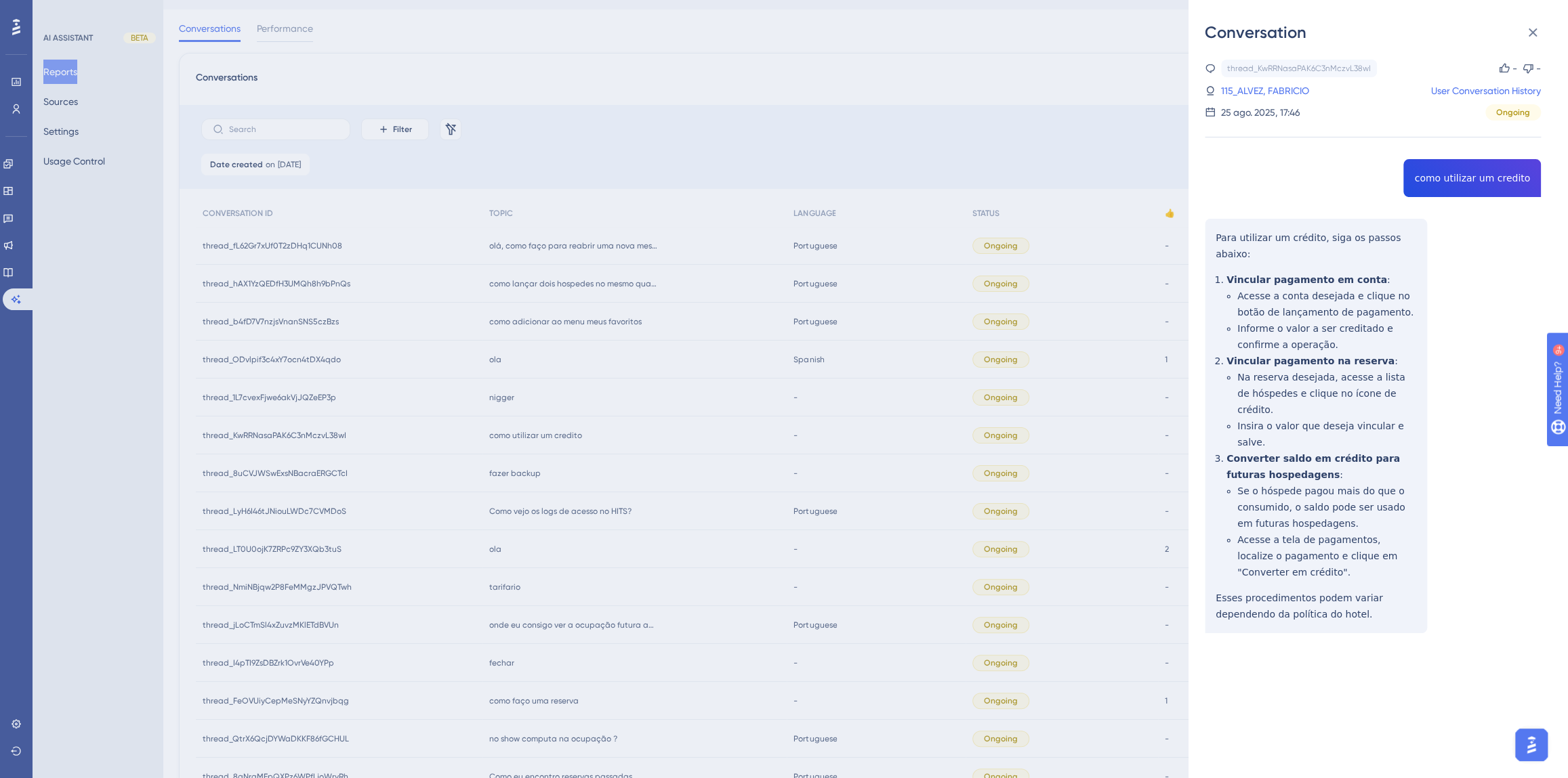
click at [1464, 183] on div "thread_KwRRNasaPAK6C3nMczvL38wI Copy - - 115_ALVEZ, FABRICIO User Conversation …" at bounding box center [1373, 381] width 336 height 643
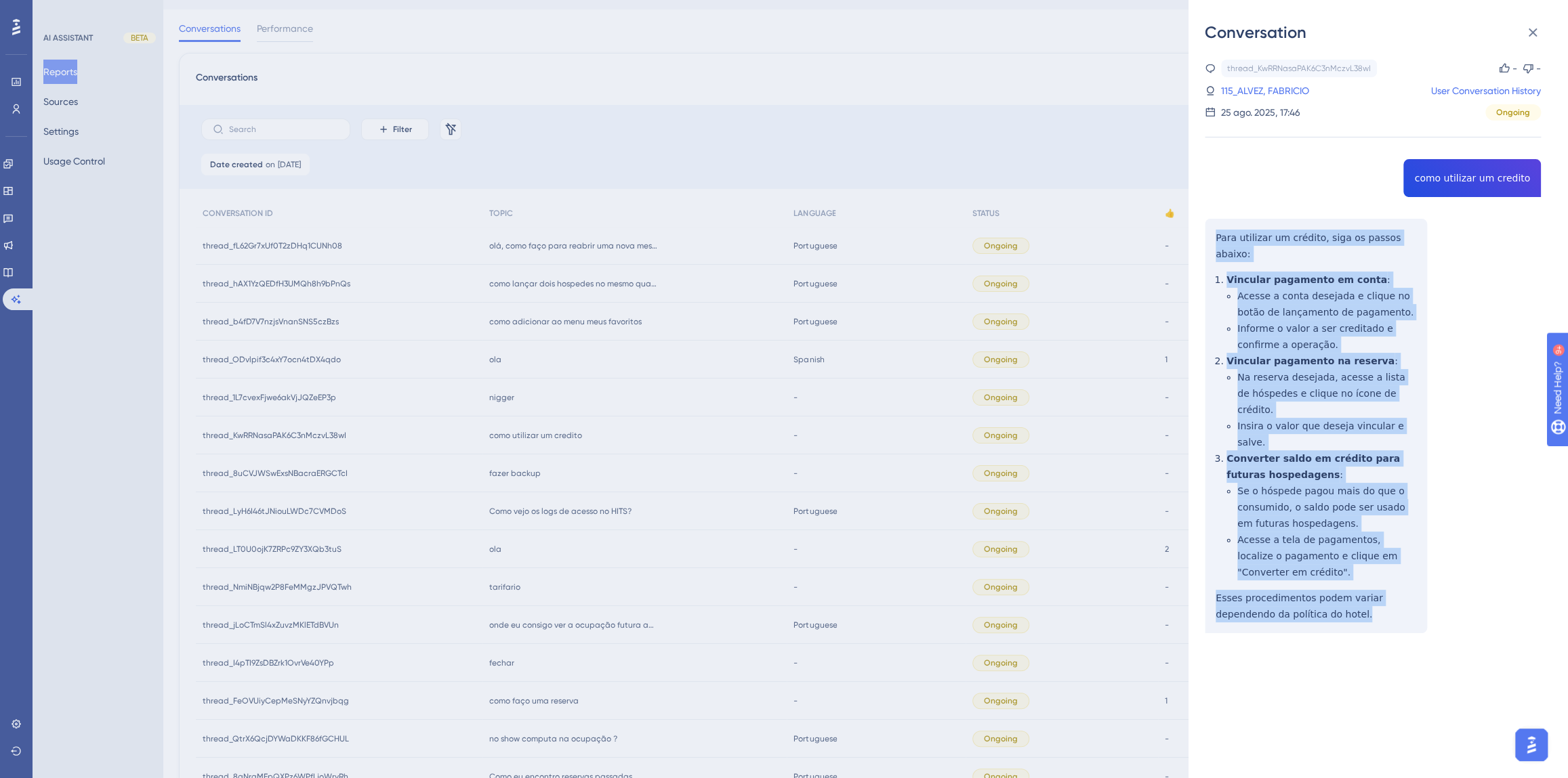
drag, startPoint x: 1362, startPoint y: 568, endPoint x: 1215, endPoint y: 239, distance: 360.3
click at [1215, 239] on div "thread_KwRRNasaPAK6C3nMczvL38wI Copy - - 115_ALVEZ, FABRICIO User Conversation …" at bounding box center [1373, 381] width 336 height 643
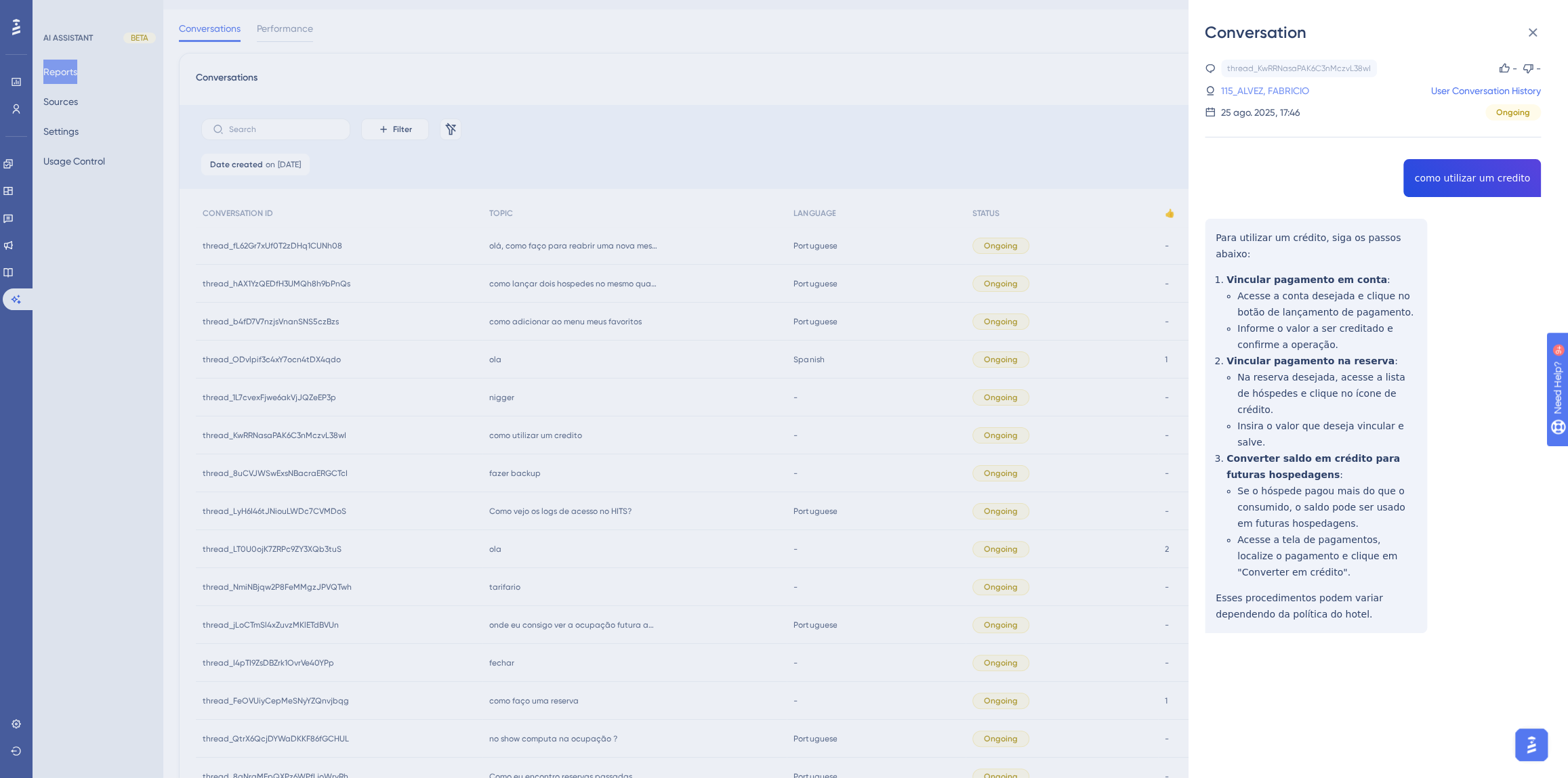
click at [1246, 94] on link "115_ALVEZ, FABRICIO" at bounding box center [1264, 90] width 88 height 16
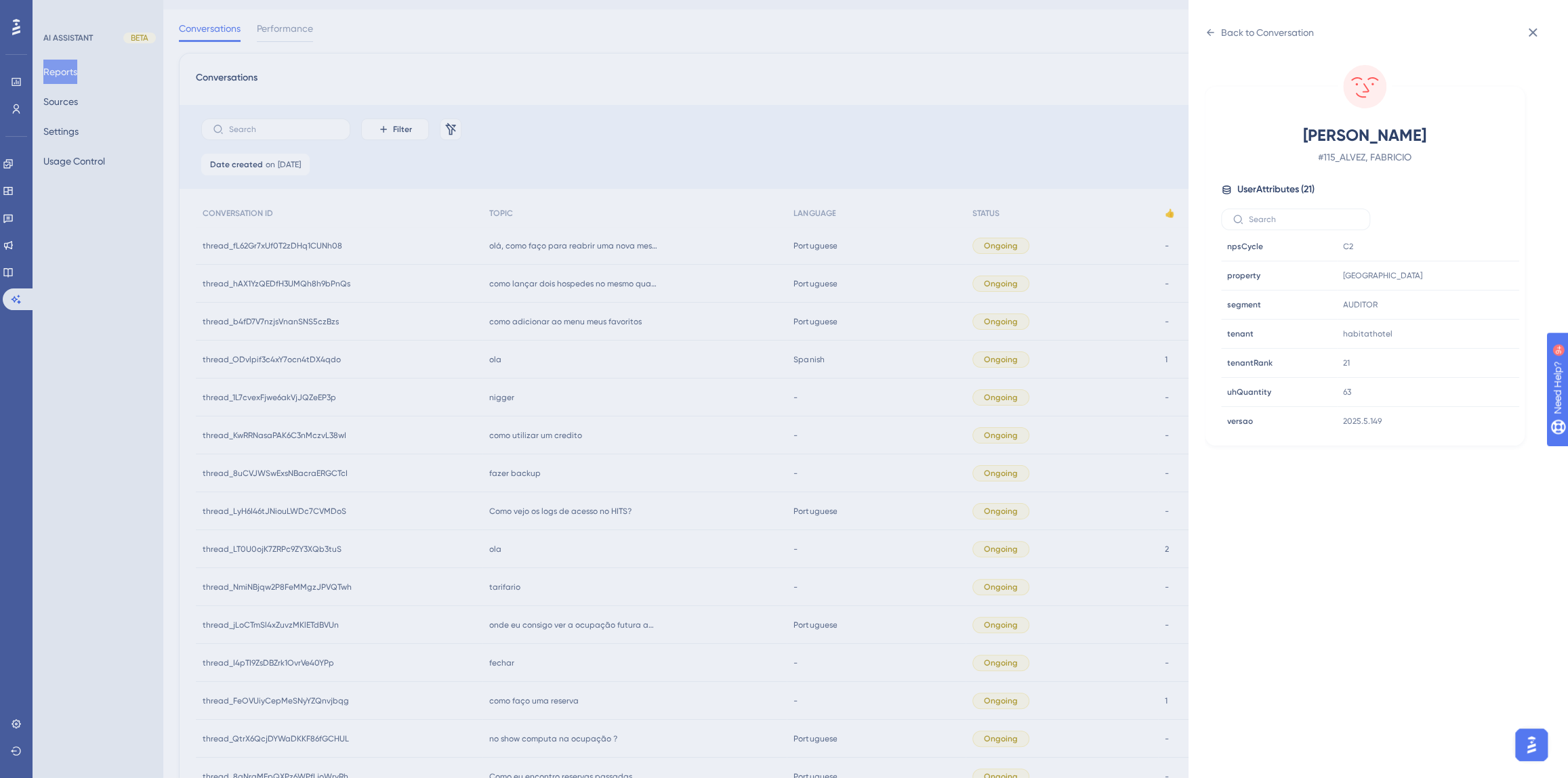
click at [879, 481] on div "Back to Conversation ALVEZ, FABRICIO # 115_ALVEZ, FABRICIO User Attributes ( 21…" at bounding box center [784, 389] width 1568 height 778
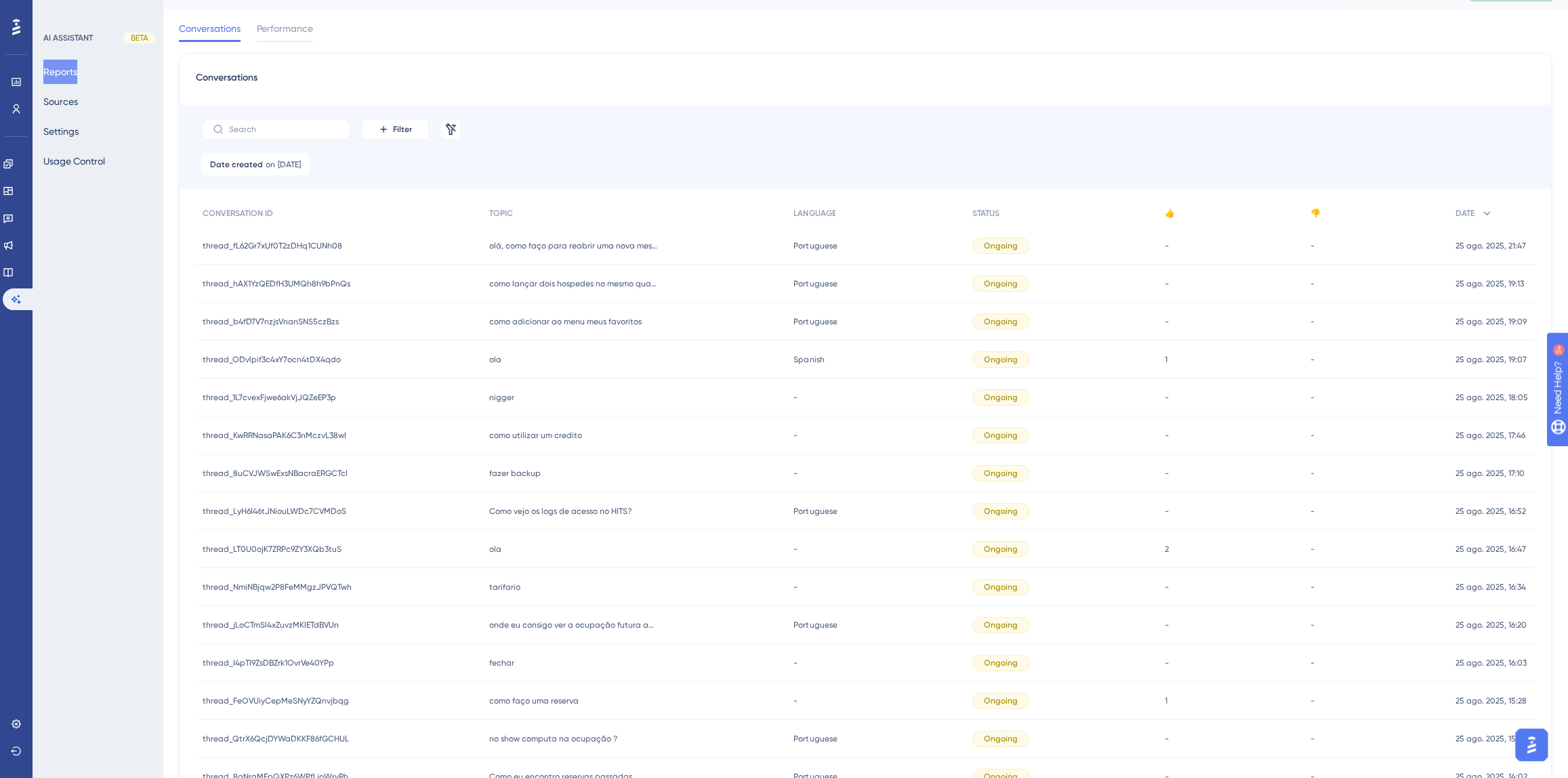
click at [506, 361] on div "[PERSON_NAME]" at bounding box center [635, 360] width 305 height 38
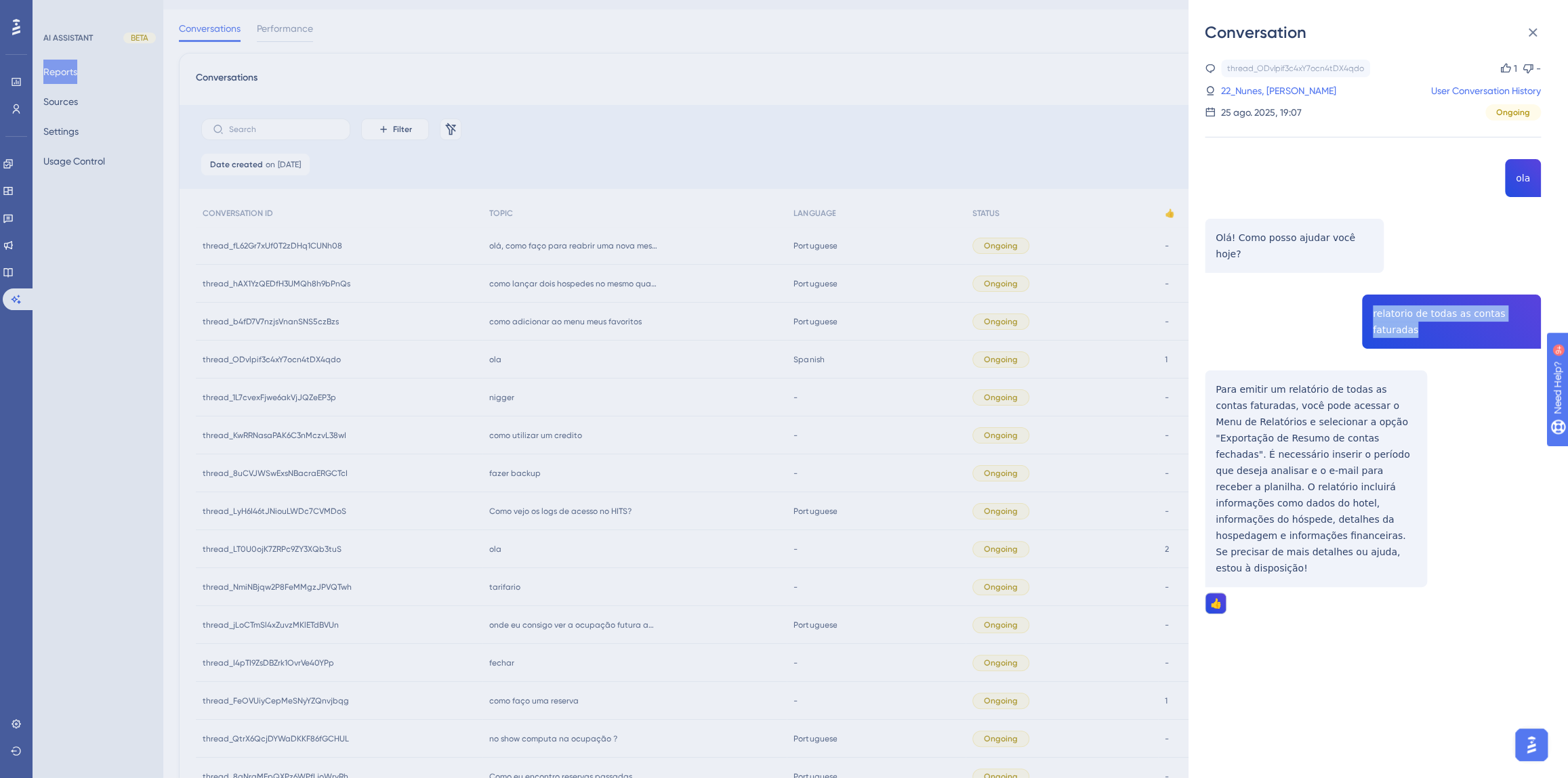
drag, startPoint x: 1402, startPoint y: 315, endPoint x: 1361, endPoint y: 298, distance: 44.4
click at [1361, 298] on div "thread_ODvlpif3c4xY7ocn4tDX4qdo Copy 1 - 22_Nunes, Ariana User Conversation His…" at bounding box center [1373, 372] width 336 height 624
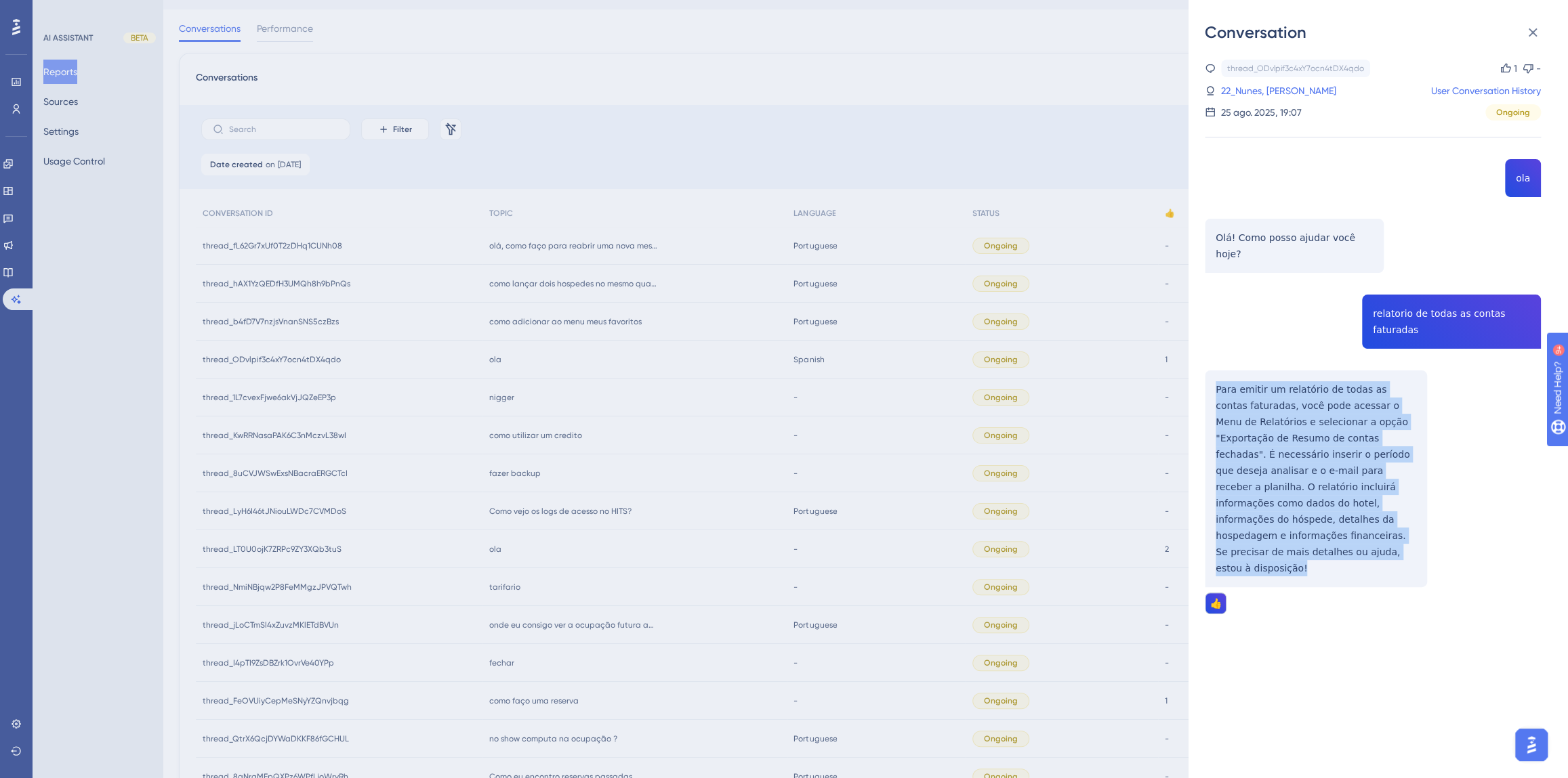
drag, startPoint x: 1272, startPoint y: 535, endPoint x: 1213, endPoint y: 373, distance: 172.4
click at [1213, 373] on div "thread_ODvlpif3c4xY7ocn4tDX4qdo Copy 1 - 22_Nunes, Ariana User Conversation His…" at bounding box center [1373, 372] width 336 height 624
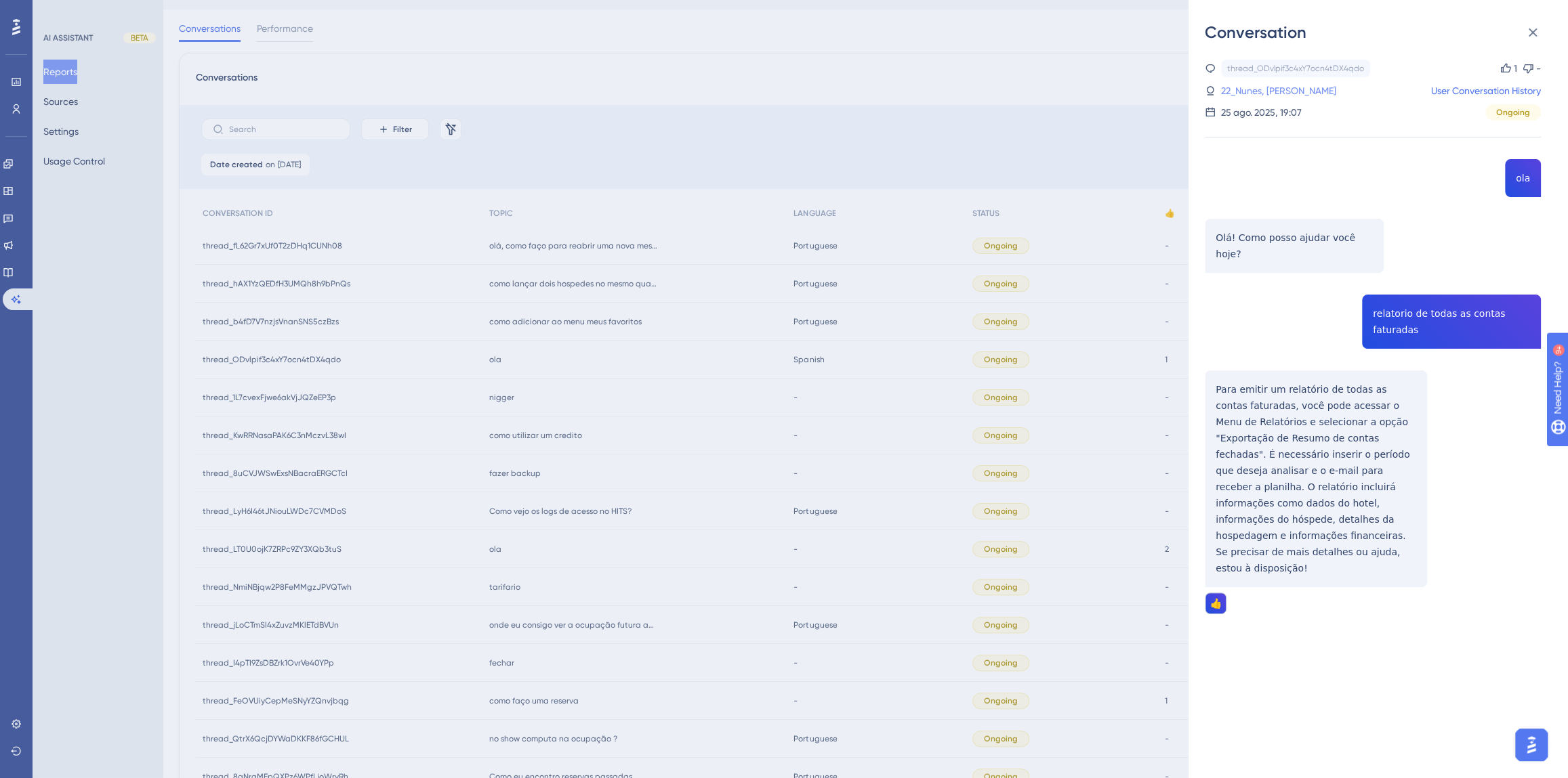
click at [1257, 89] on link "22_Nunes, [PERSON_NAME]" at bounding box center [1278, 90] width 115 height 16
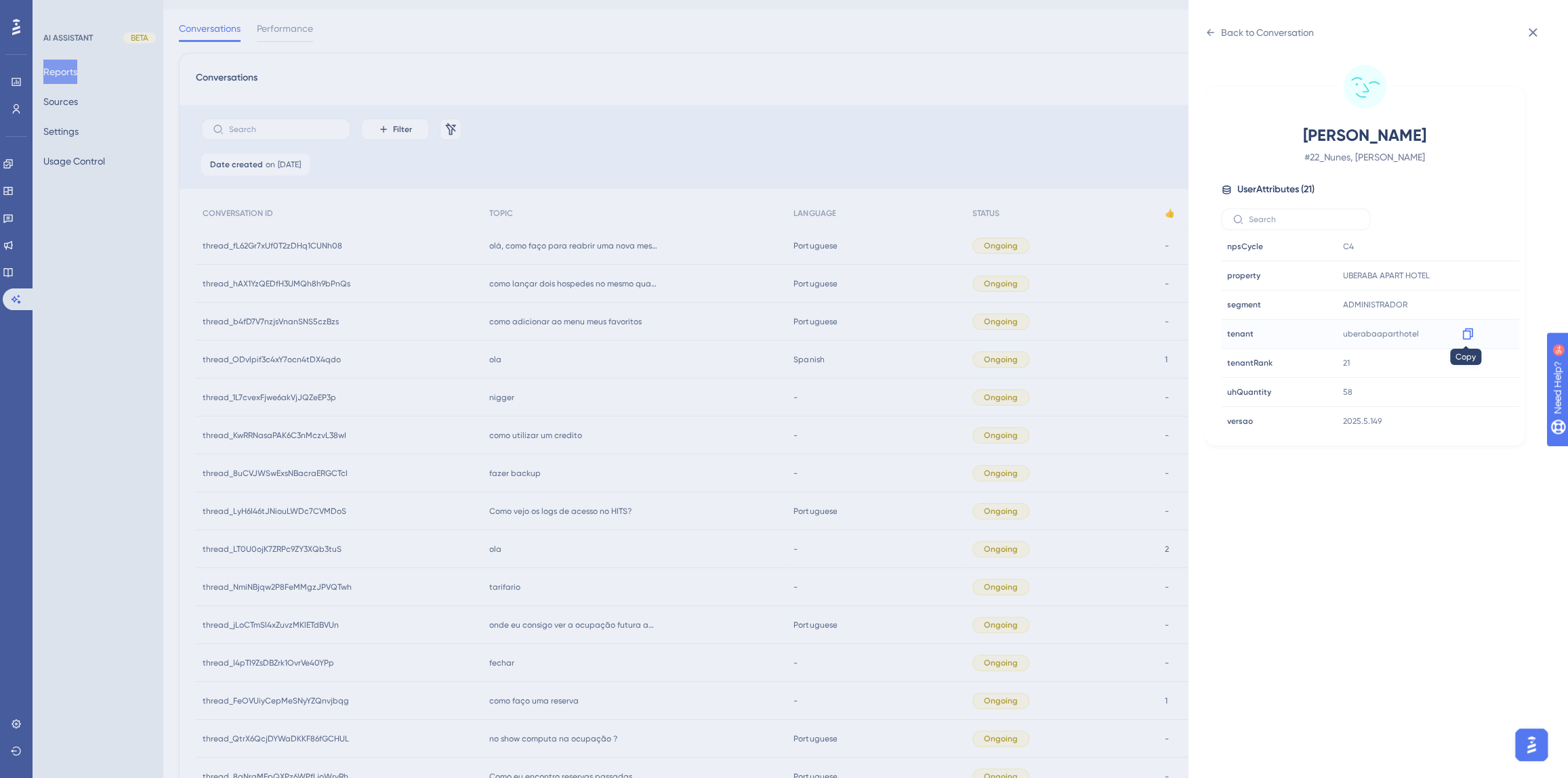
click at [1461, 331] on icon at bounding box center [1467, 334] width 14 height 14
click at [617, 377] on div "Back to Conversation Nunes, Ariana # 22_Nunes, Ariana User Attributes ( 21 ) Em…" at bounding box center [784, 389] width 1568 height 778
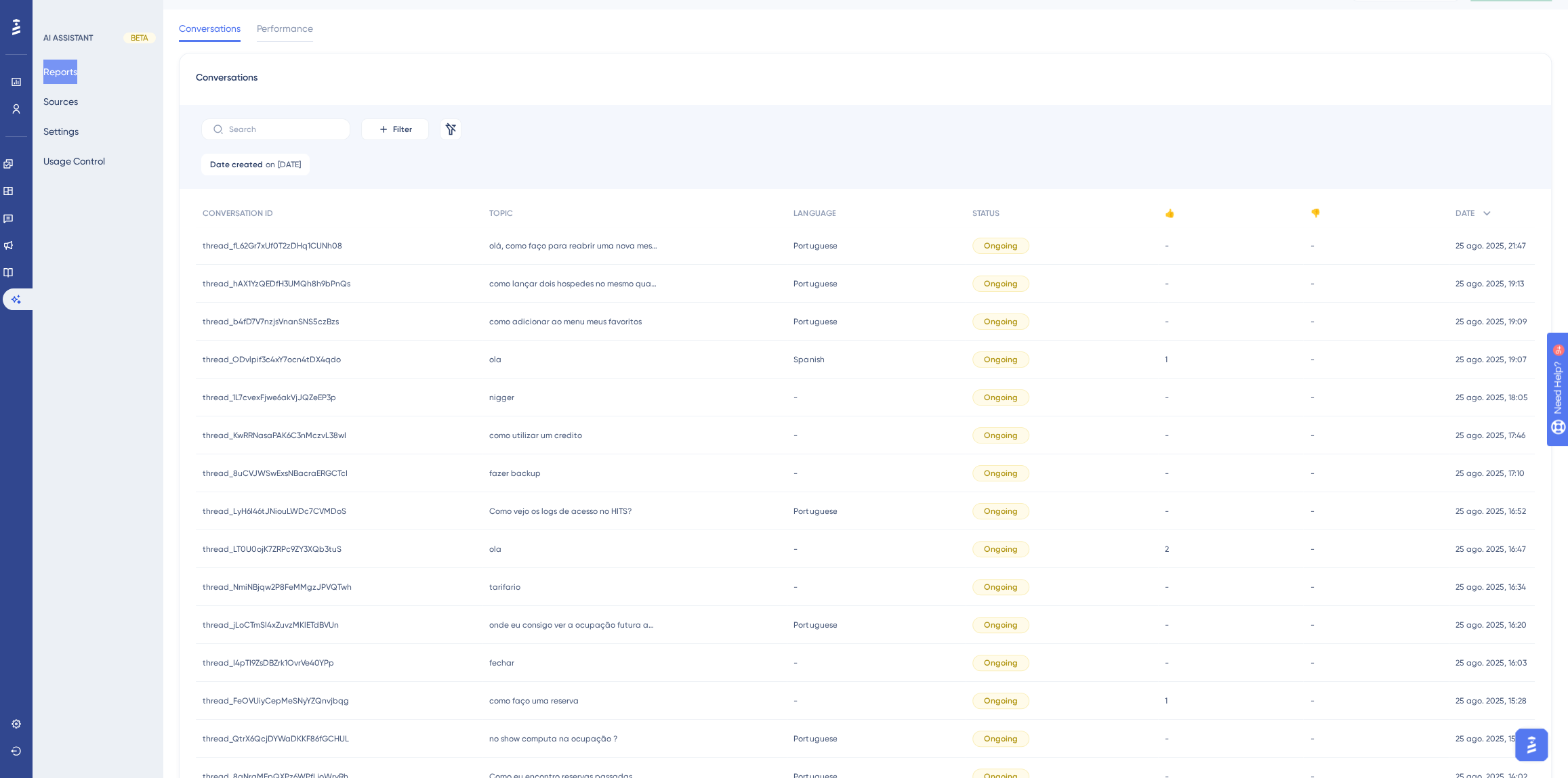
click at [564, 319] on span "como adicionar ao menu meus favoritos" at bounding box center [565, 321] width 153 height 11
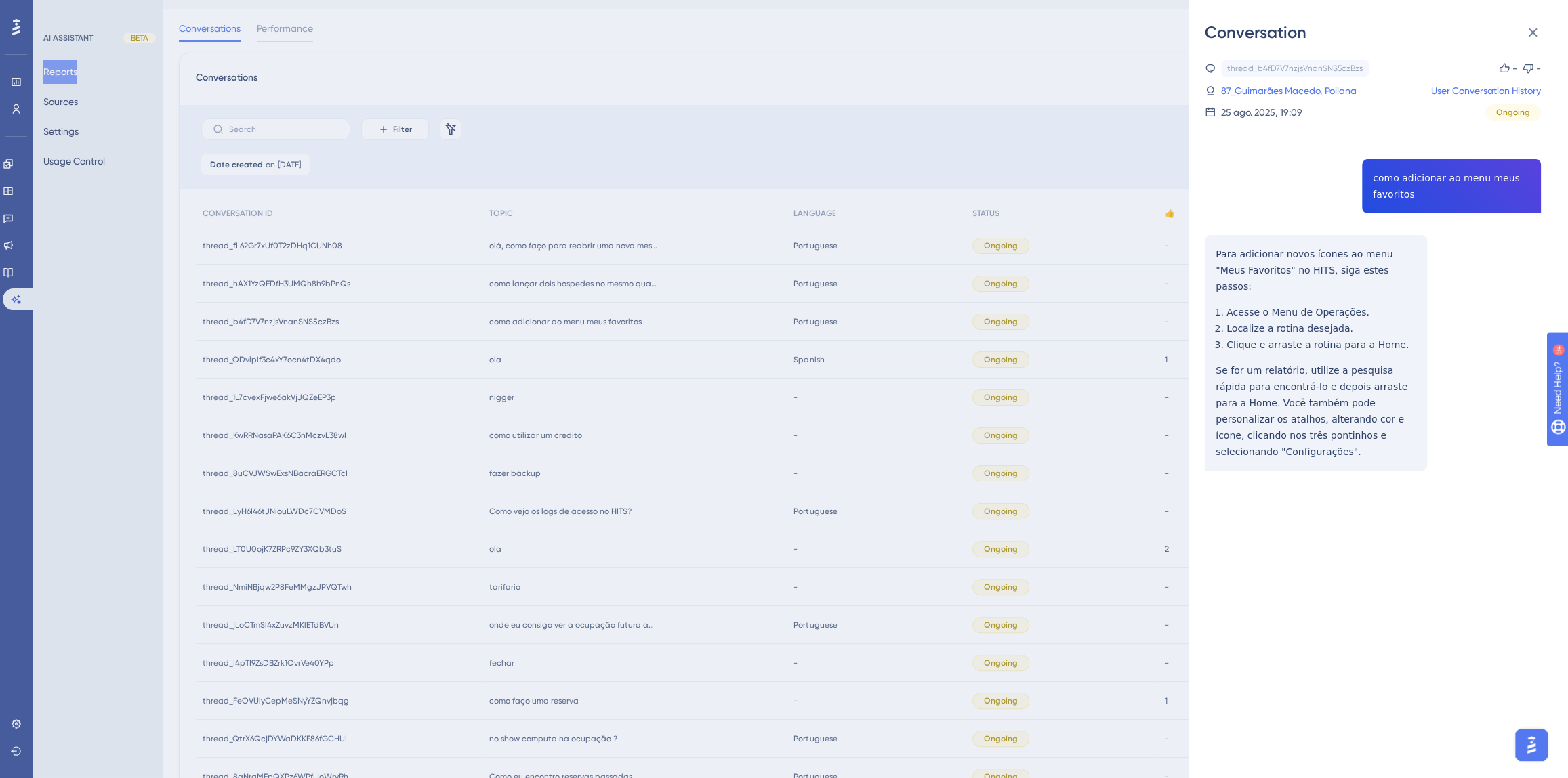
click at [1382, 196] on div "thread_b4fD7V7nzjsVnanSNS5czBzs Copy - - 87_Guimarães Macedo, Poliana User Conv…" at bounding box center [1373, 299] width 336 height 480
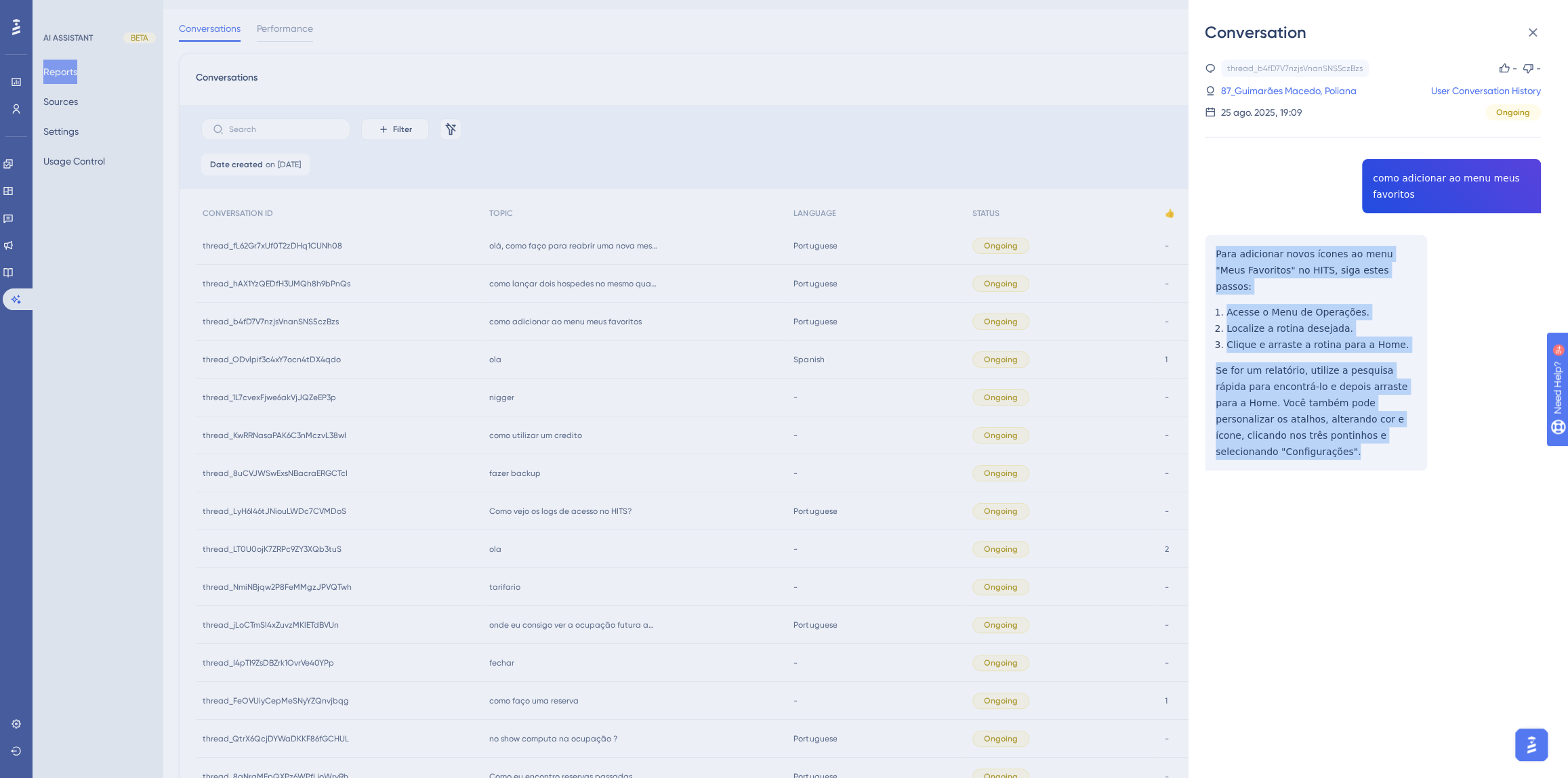
drag, startPoint x: 1404, startPoint y: 421, endPoint x: 1215, endPoint y: 259, distance: 248.9
click at [1215, 259] on div "thread_b4fD7V7nzjsVnanSNS5czBzs Copy - - 87_Guimarães Macedo, Poliana User Conv…" at bounding box center [1373, 299] width 336 height 480
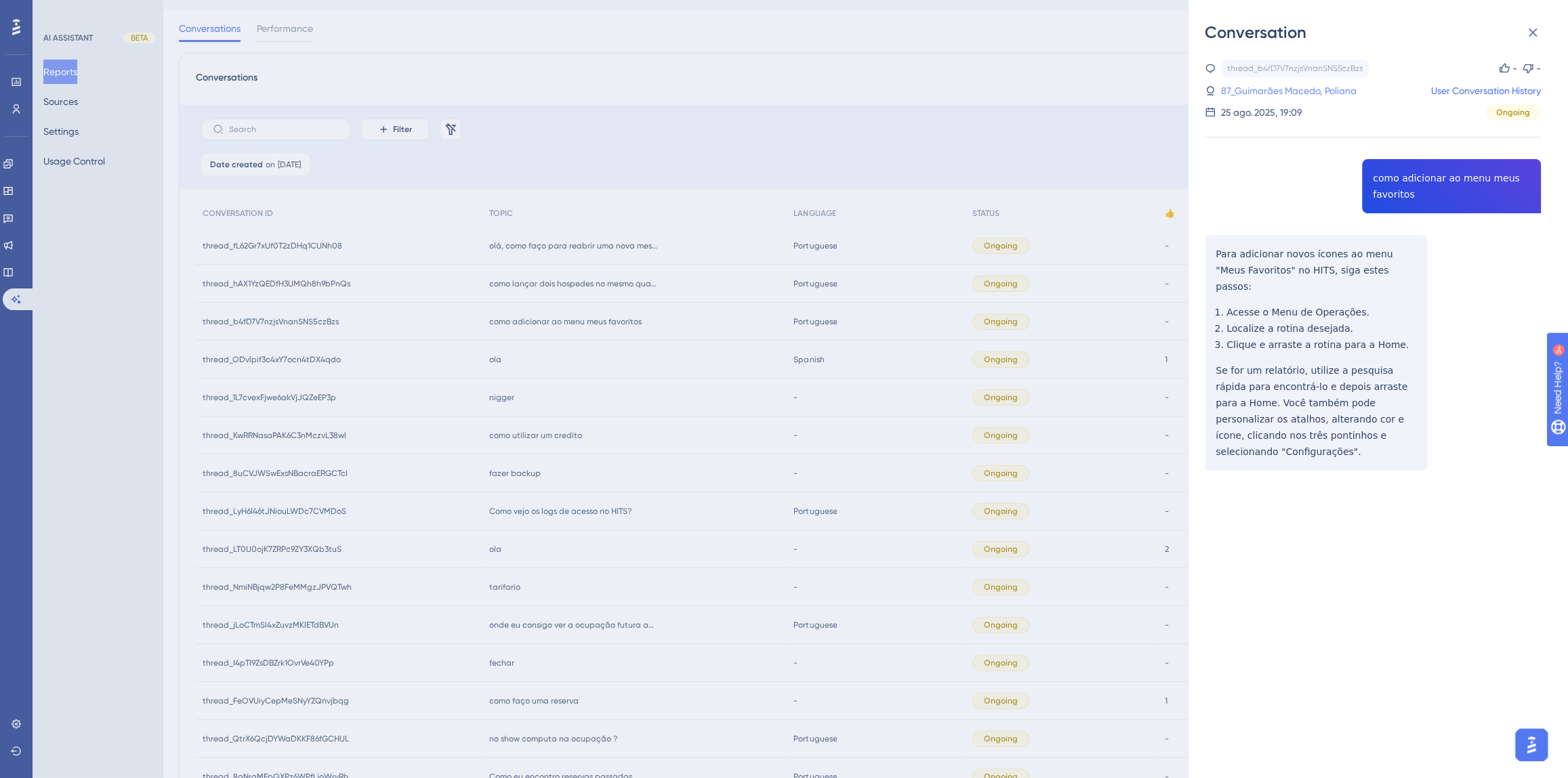
click at [1242, 94] on link "87_Guimarães Macedo, Poliana" at bounding box center [1288, 90] width 136 height 16
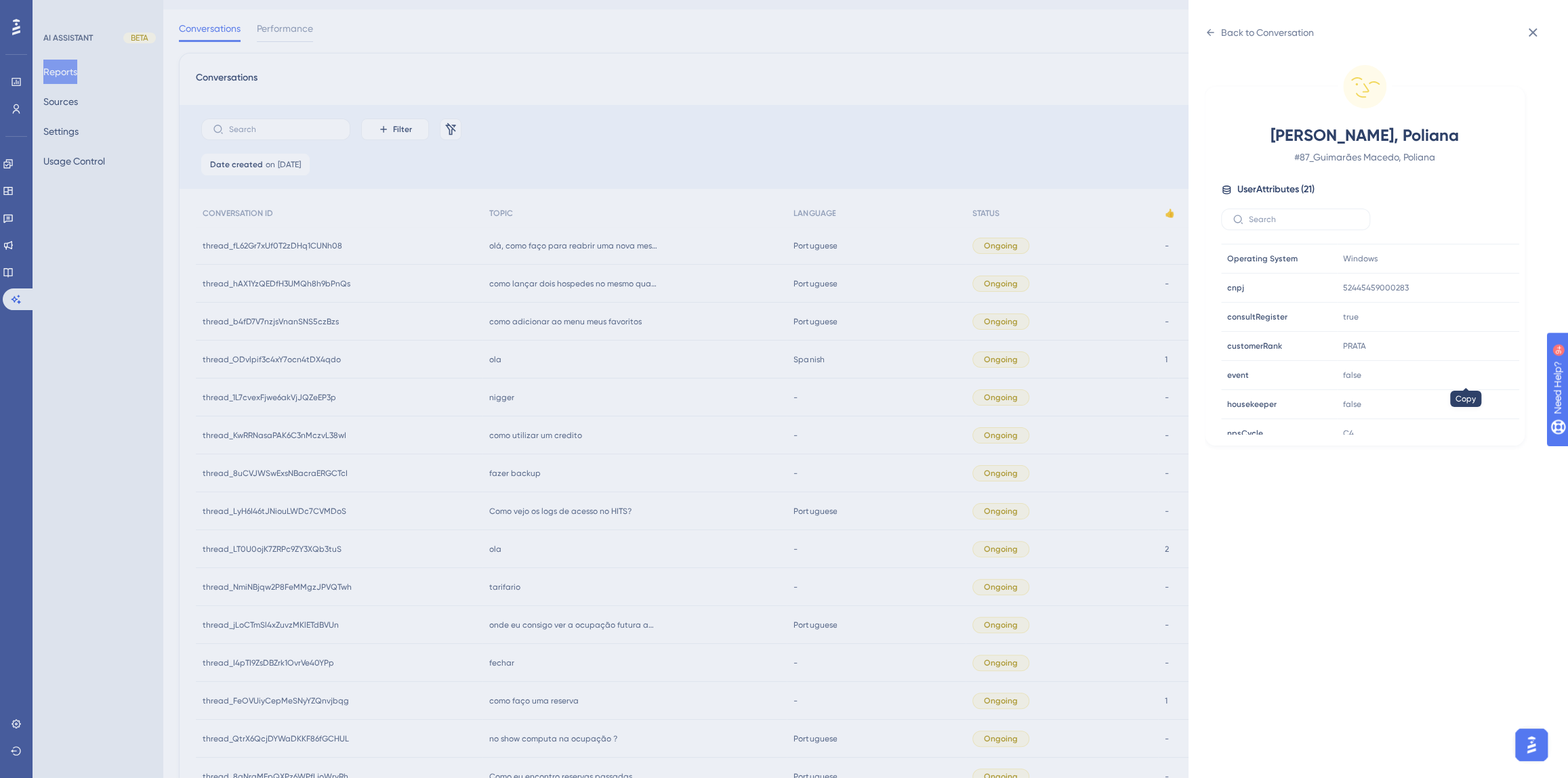
scroll to position [369, 0]
click at [1461, 378] on icon at bounding box center [1467, 376] width 14 height 14
click at [830, 468] on div "Back to Conversation [PERSON_NAME], Poliana # 87_Guimarães Macedo, Poliana User…" at bounding box center [784, 389] width 1568 height 778
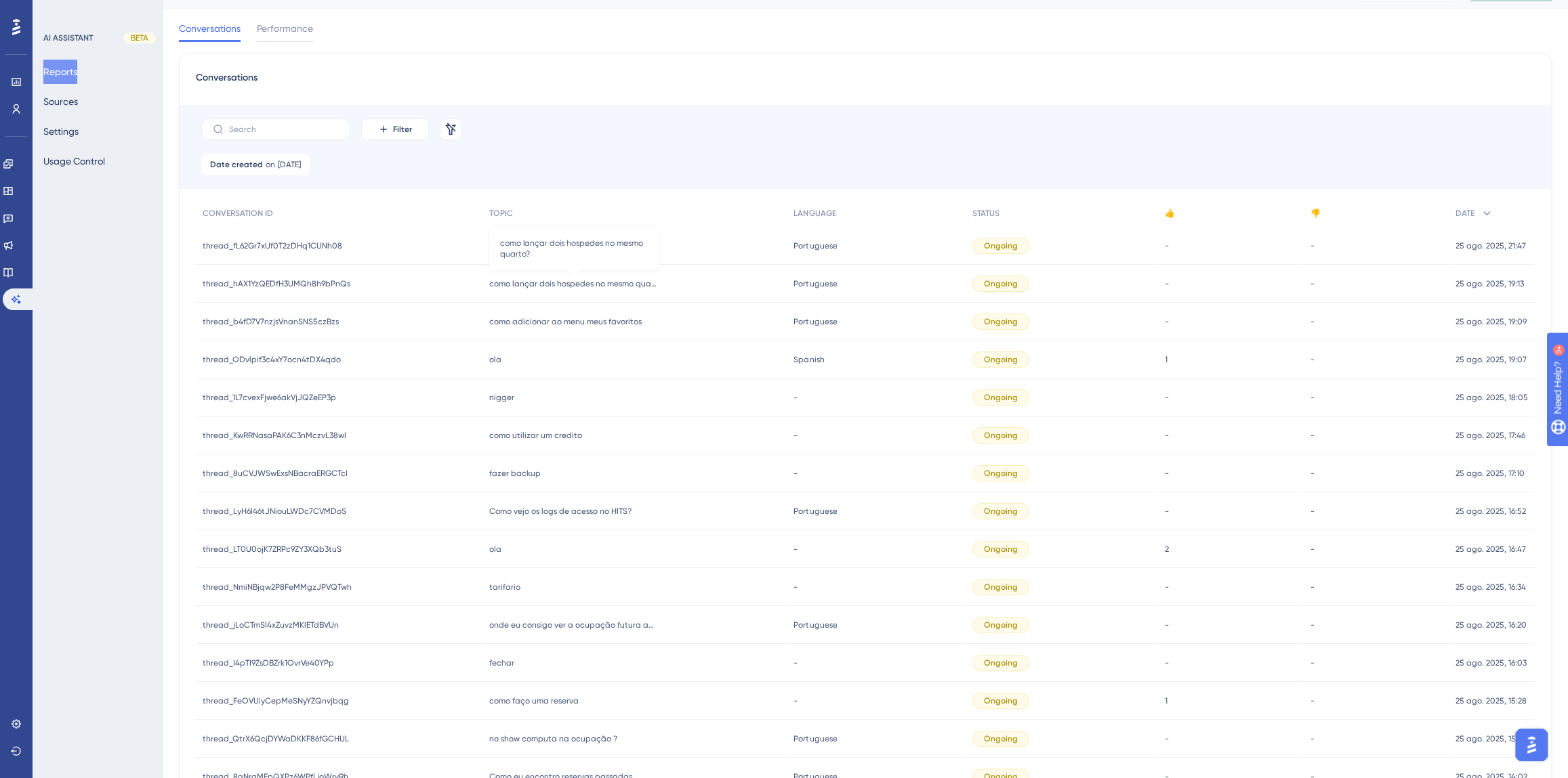
click at [556, 285] on span "como lançar dois hospedes no mesmo quarto?" at bounding box center [574, 284] width 170 height 11
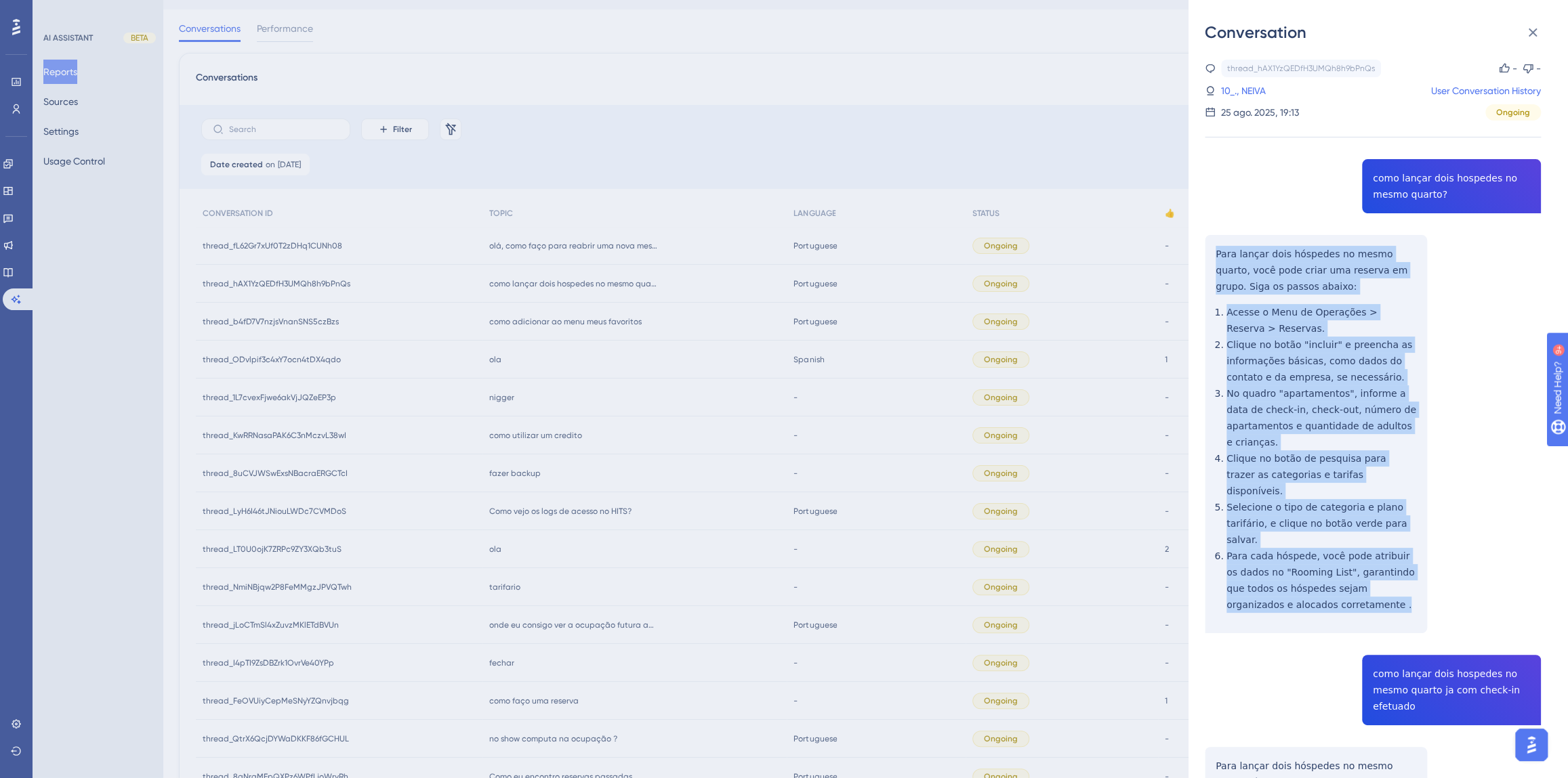
drag, startPoint x: 1339, startPoint y: 578, endPoint x: 1206, endPoint y: 259, distance: 345.6
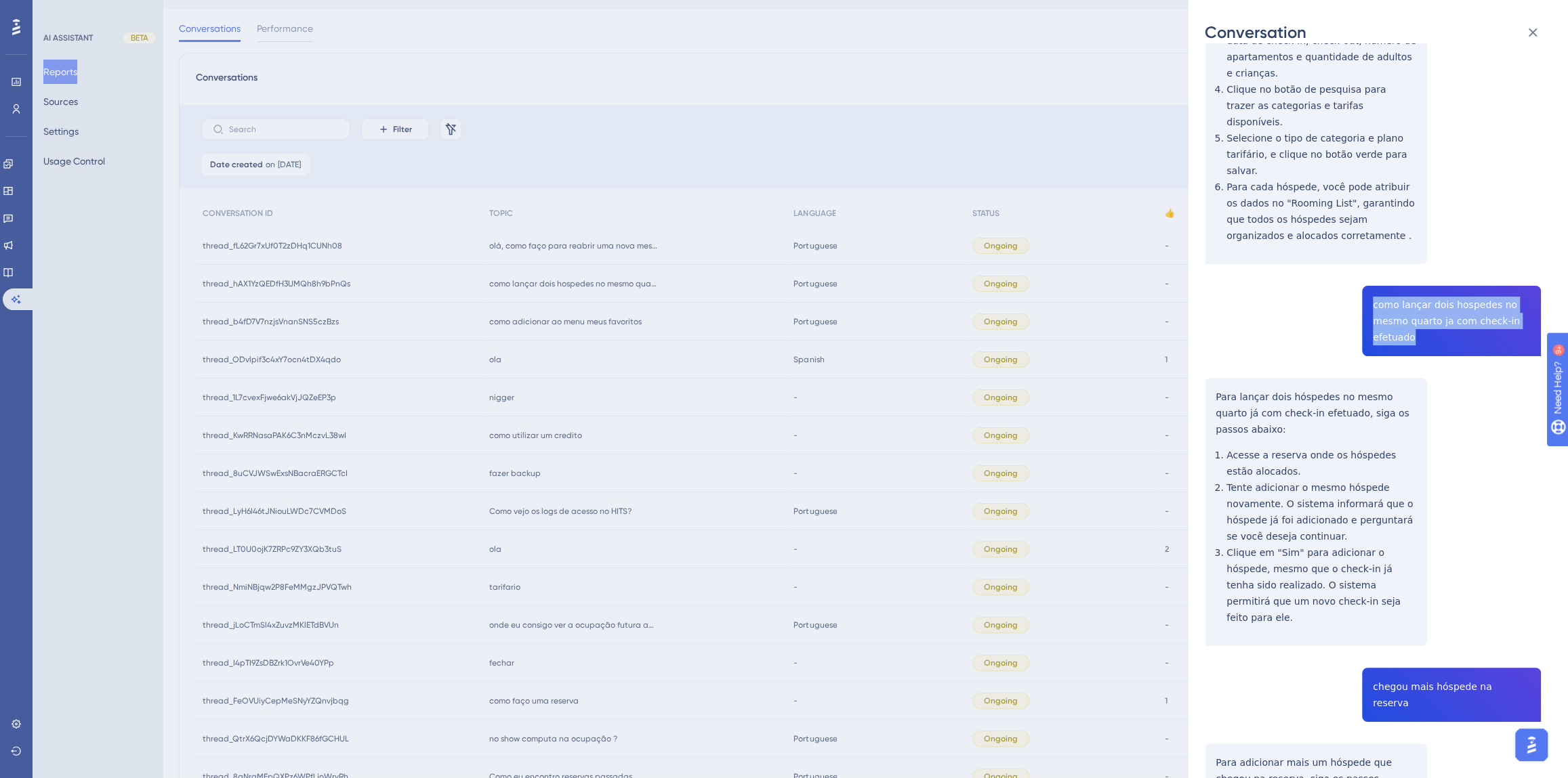
drag, startPoint x: 1416, startPoint y: 306, endPoint x: 1359, endPoint y: 271, distance: 66.9
click at [1359, 271] on div "thread_hAX1YzQEDfH3UMQh8h9bPnQs Copy - - 10_., NEIVA User Conversation History …" at bounding box center [1373, 442] width 336 height 1504
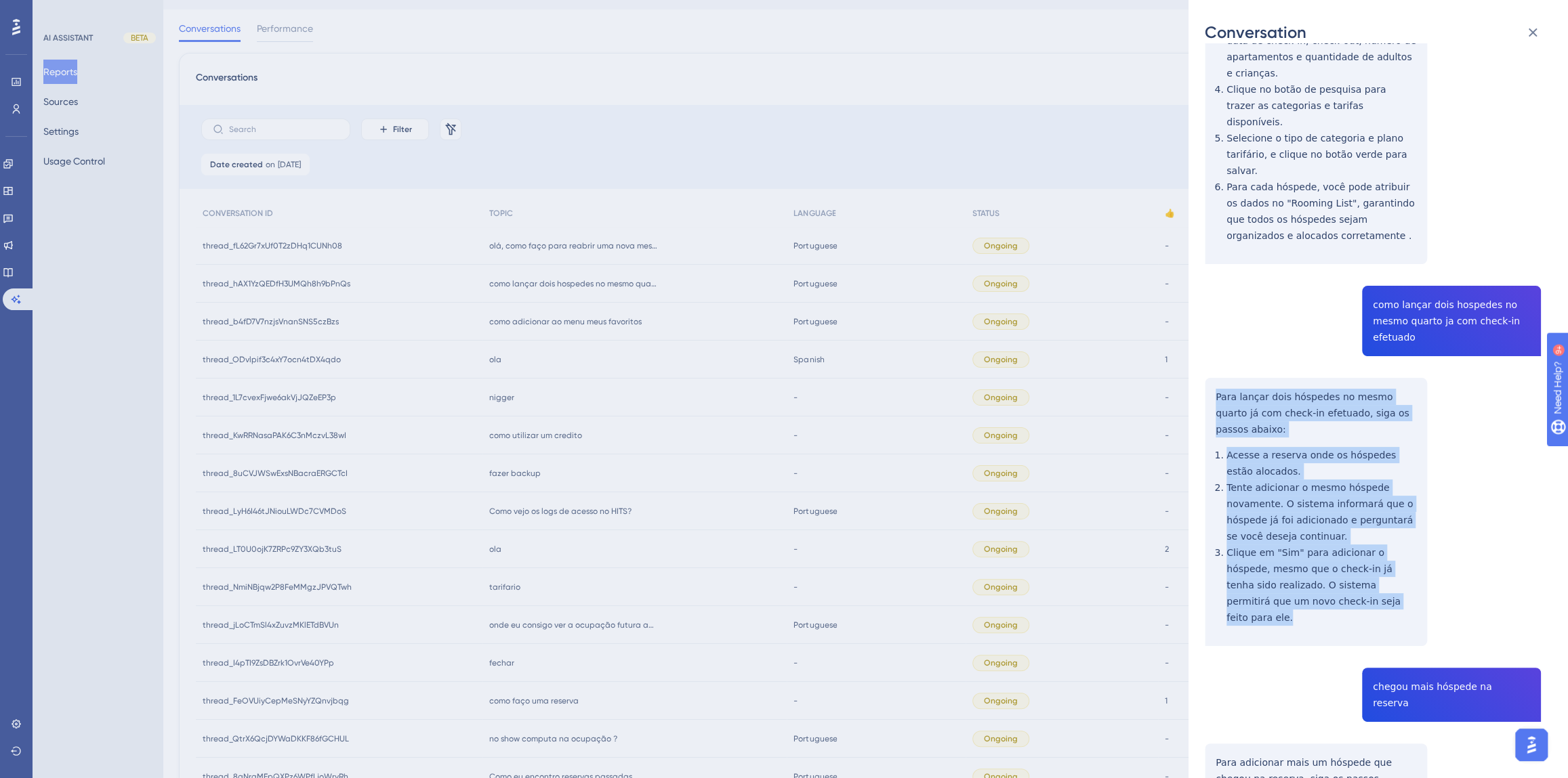
drag, startPoint x: 1345, startPoint y: 550, endPoint x: 1210, endPoint y: 361, distance: 232.3
click at [1210, 361] on div "thread_hAX1YzQEDfH3UMQh8h9bPnQs Copy - - 10_., NEIVA User Conversation History …" at bounding box center [1373, 442] width 336 height 1504
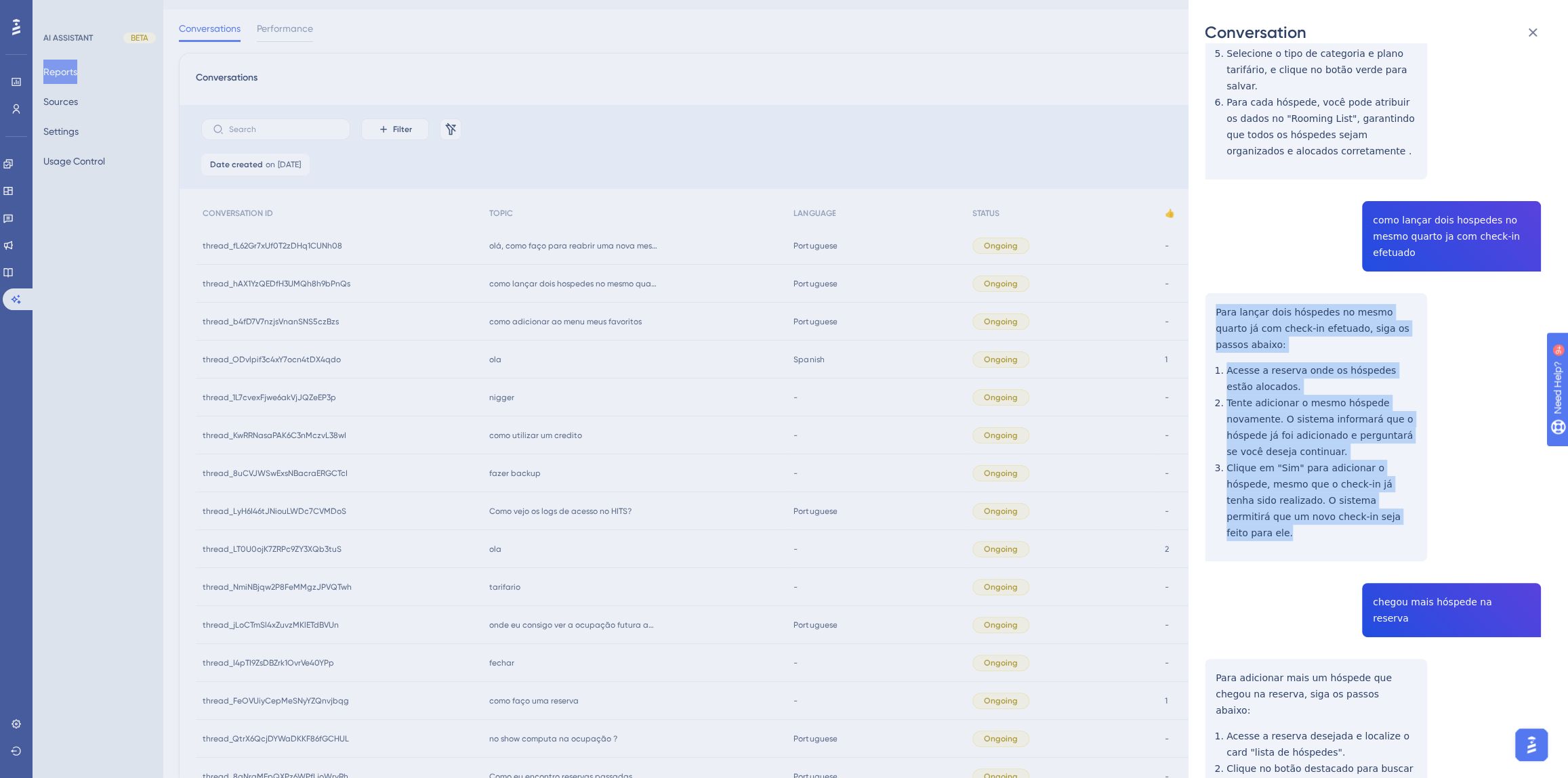
scroll to position [615, 0]
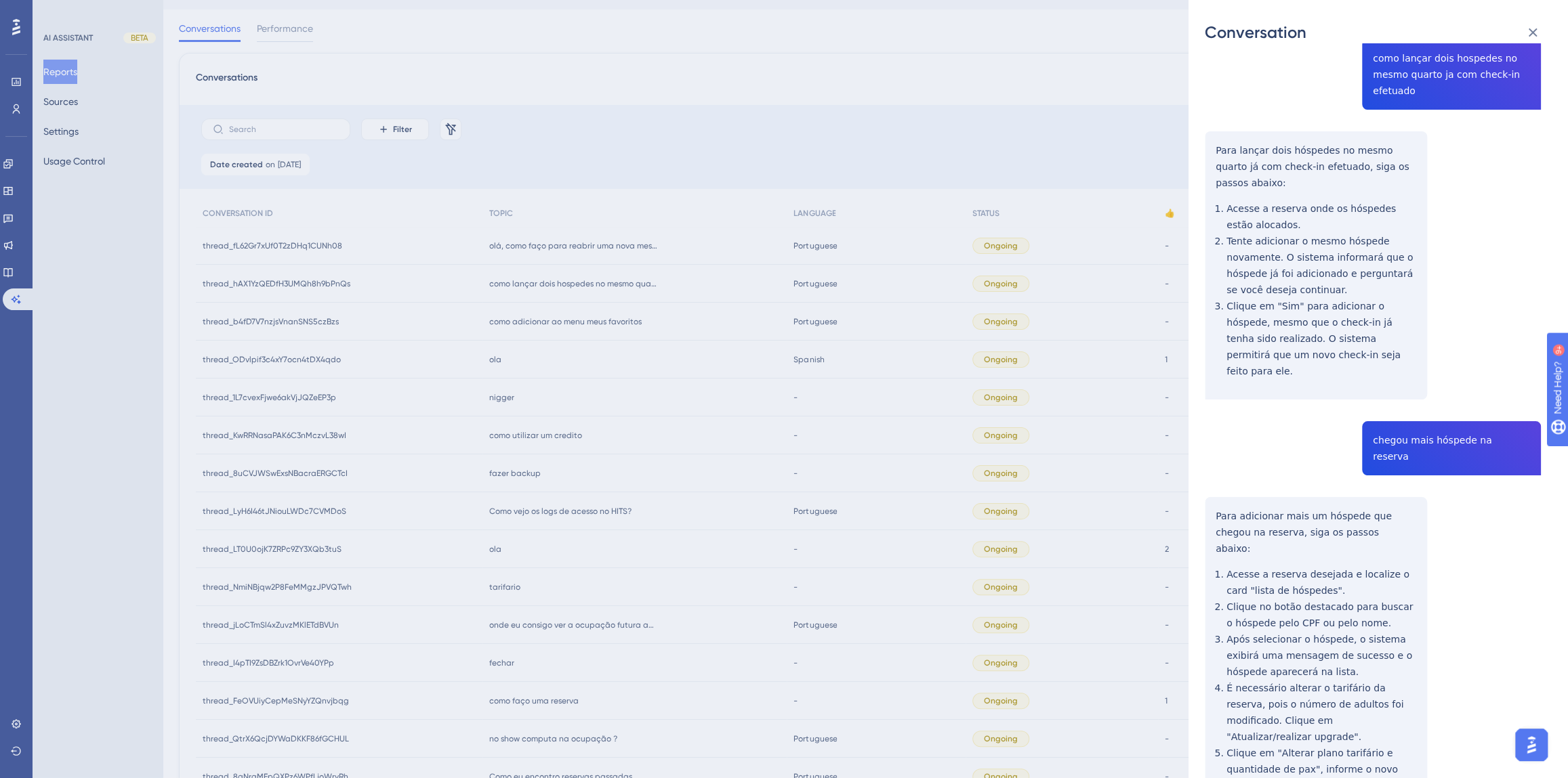
click at [1444, 373] on div "thread_hAX1YzQEDfH3UMQh8h9bPnQs Copy - - 10_., NEIVA User Conversation History …" at bounding box center [1373, 196] width 336 height 1504
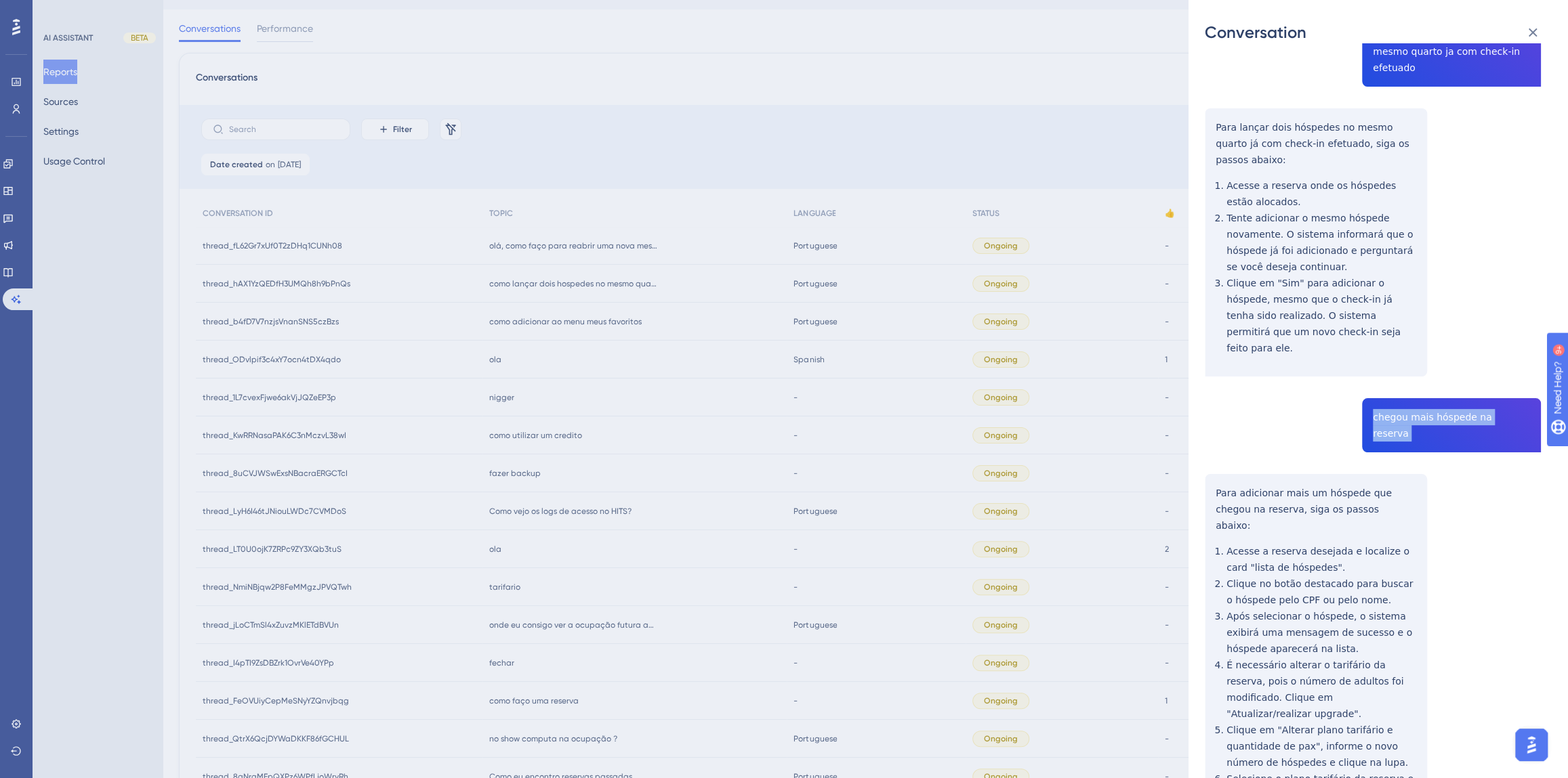
scroll to position [662, 0]
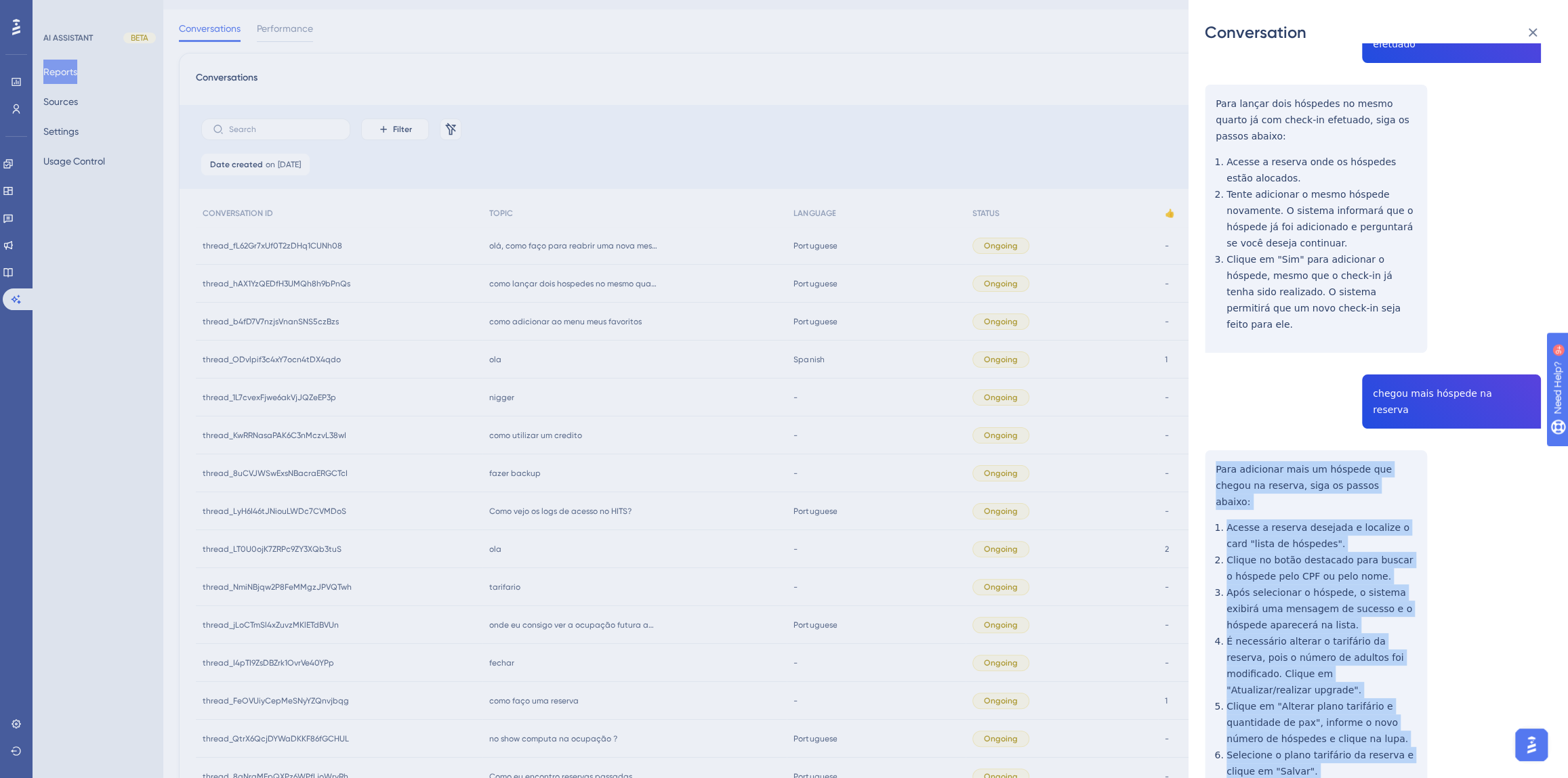
drag, startPoint x: 1327, startPoint y: 705, endPoint x: 1212, endPoint y: 388, distance: 337.2
click at [1212, 388] on div "thread_hAX1YzQEDfH3UMQh8h9bPnQs Copy - - 10_., NEIVA User Conversation History …" at bounding box center [1373, 149] width 336 height 1504
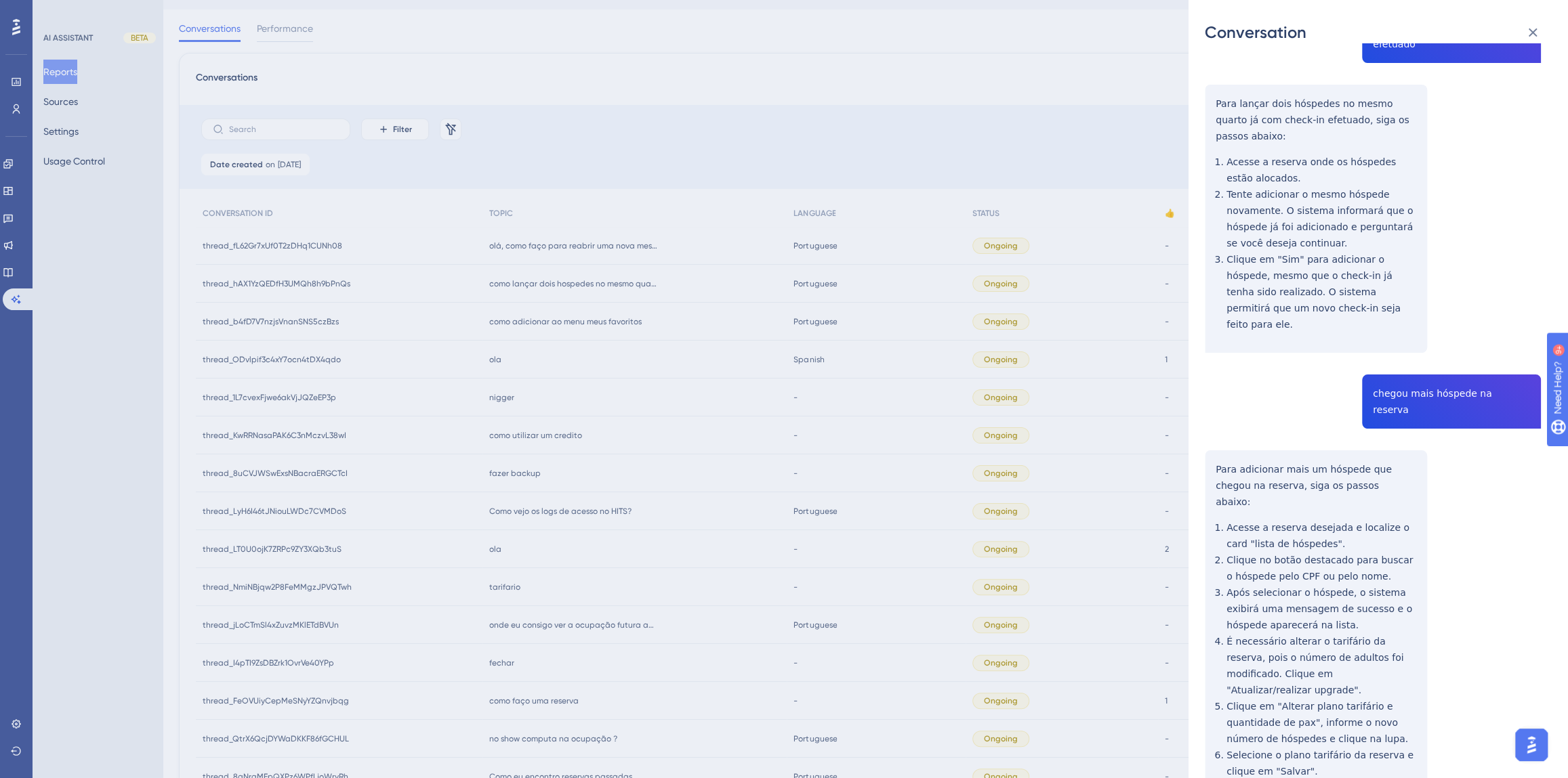
click at [566, 482] on div "Conversation thread_hAX1YzQEDfH3UMQh8h9bPnQs Copy - - 10_., NEIVA User Conversa…" at bounding box center [784, 389] width 1568 height 778
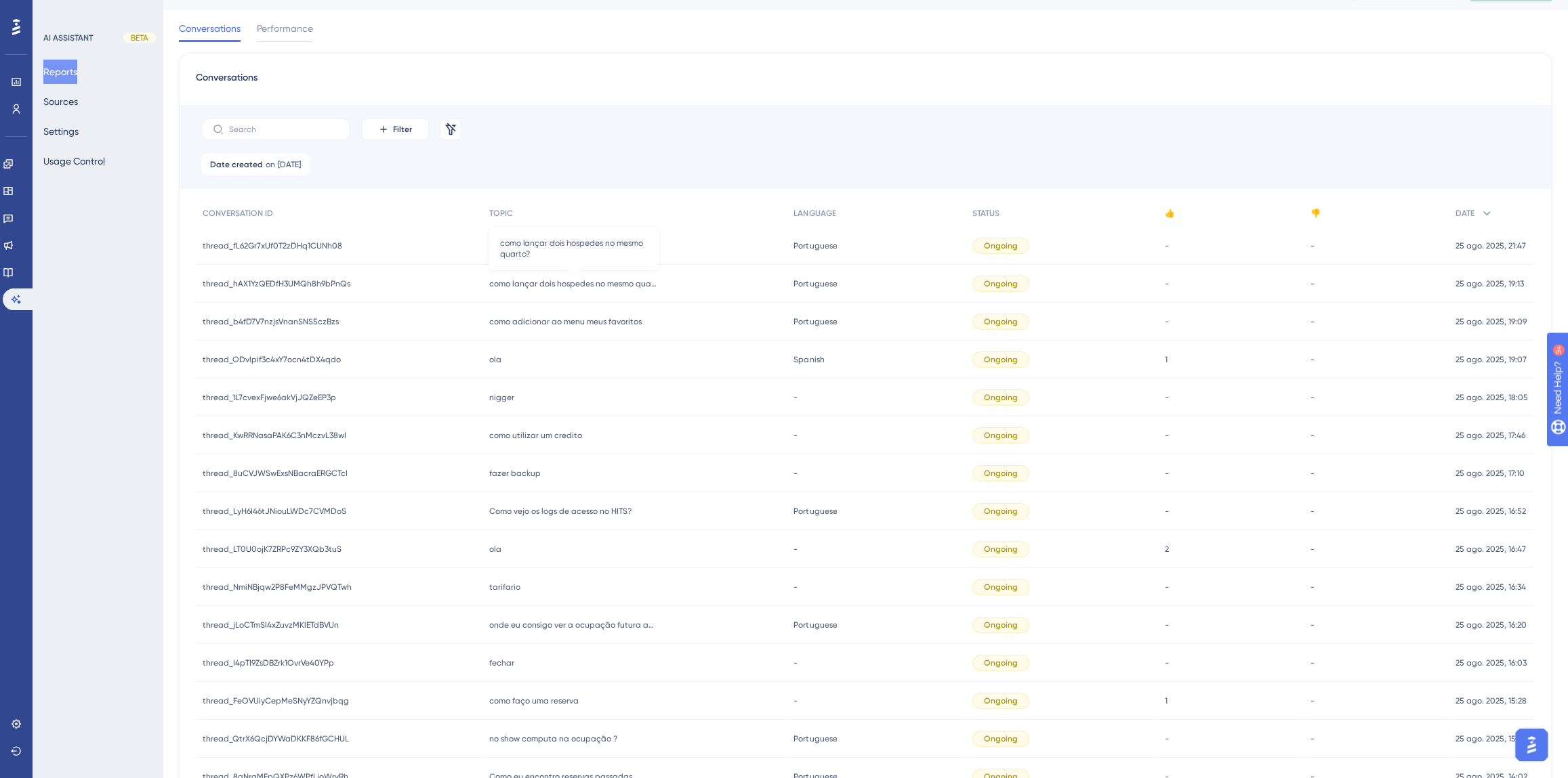
click at [568, 284] on span "como lançar dois hospedes no mesmo quarto?" at bounding box center [574, 284] width 170 height 11
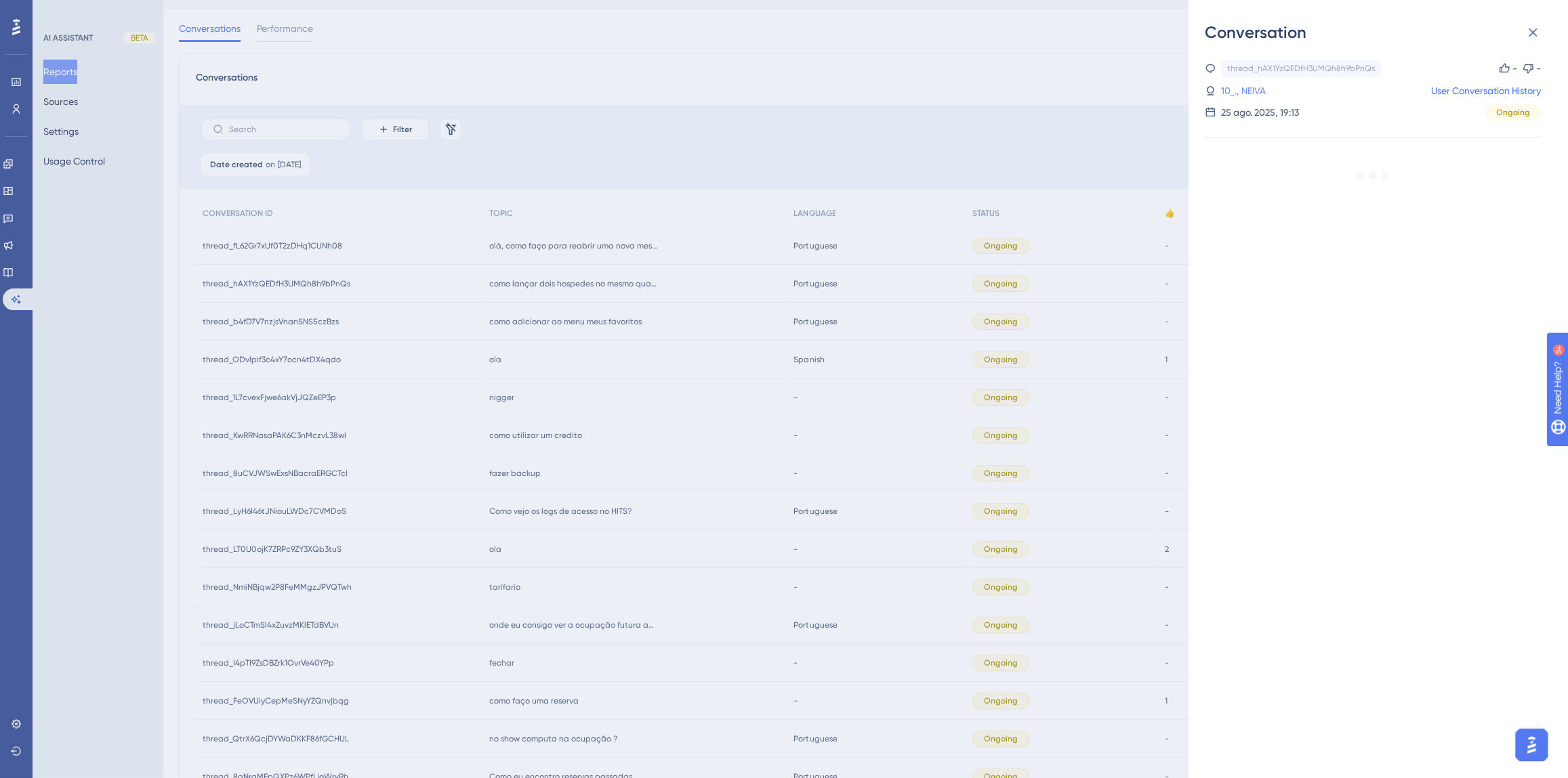
click at [1255, 91] on link "10_., NEIVA" at bounding box center [1243, 90] width 44 height 16
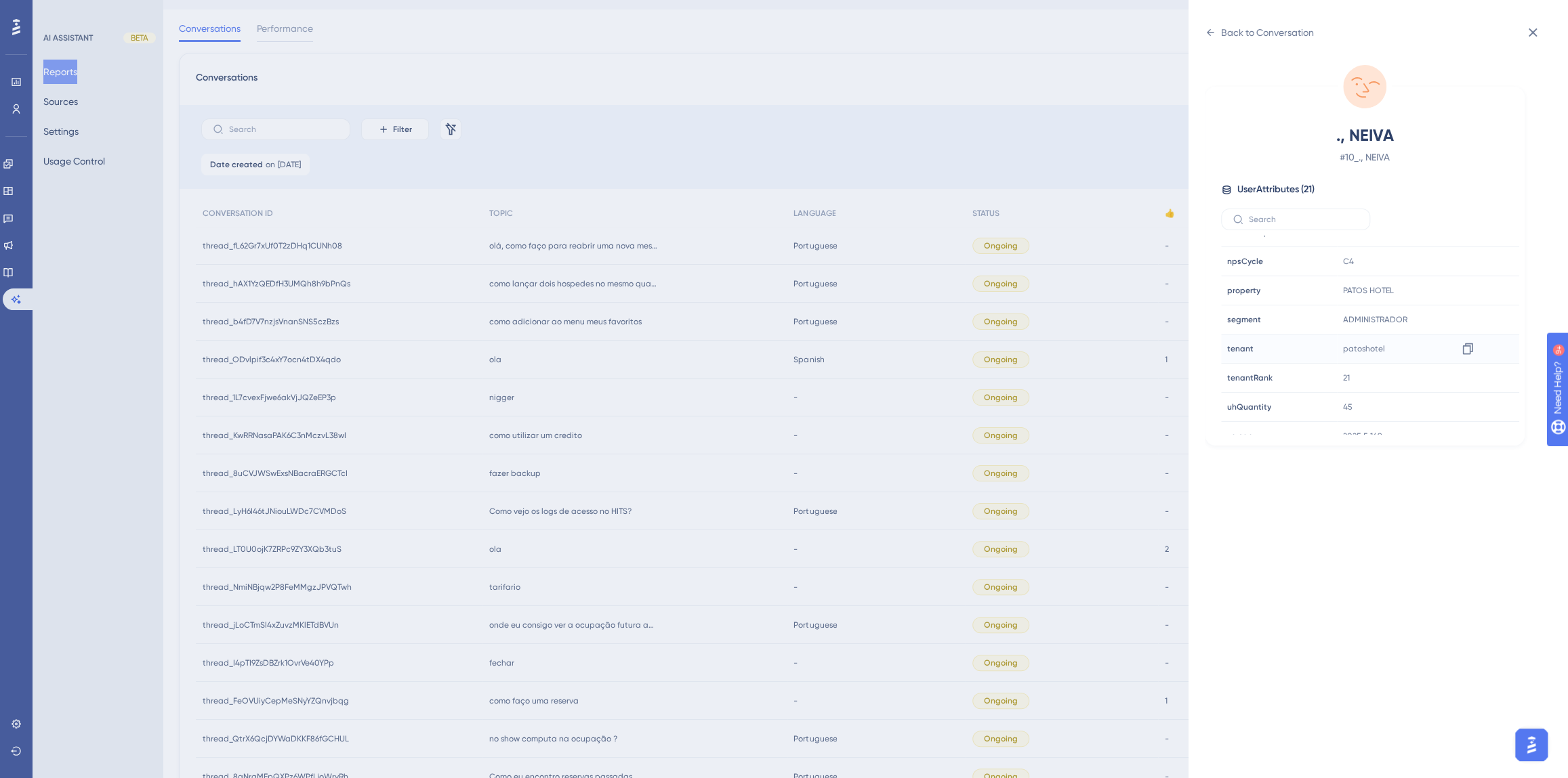
scroll to position [411, 0]
click at [1462, 331] on icon at bounding box center [1467, 334] width 14 height 14
click at [731, 458] on div "Back to Conversation ., NEIVA # 10_., NEIVA User Attributes ( 21 ) Email Email …" at bounding box center [784, 389] width 1568 height 778
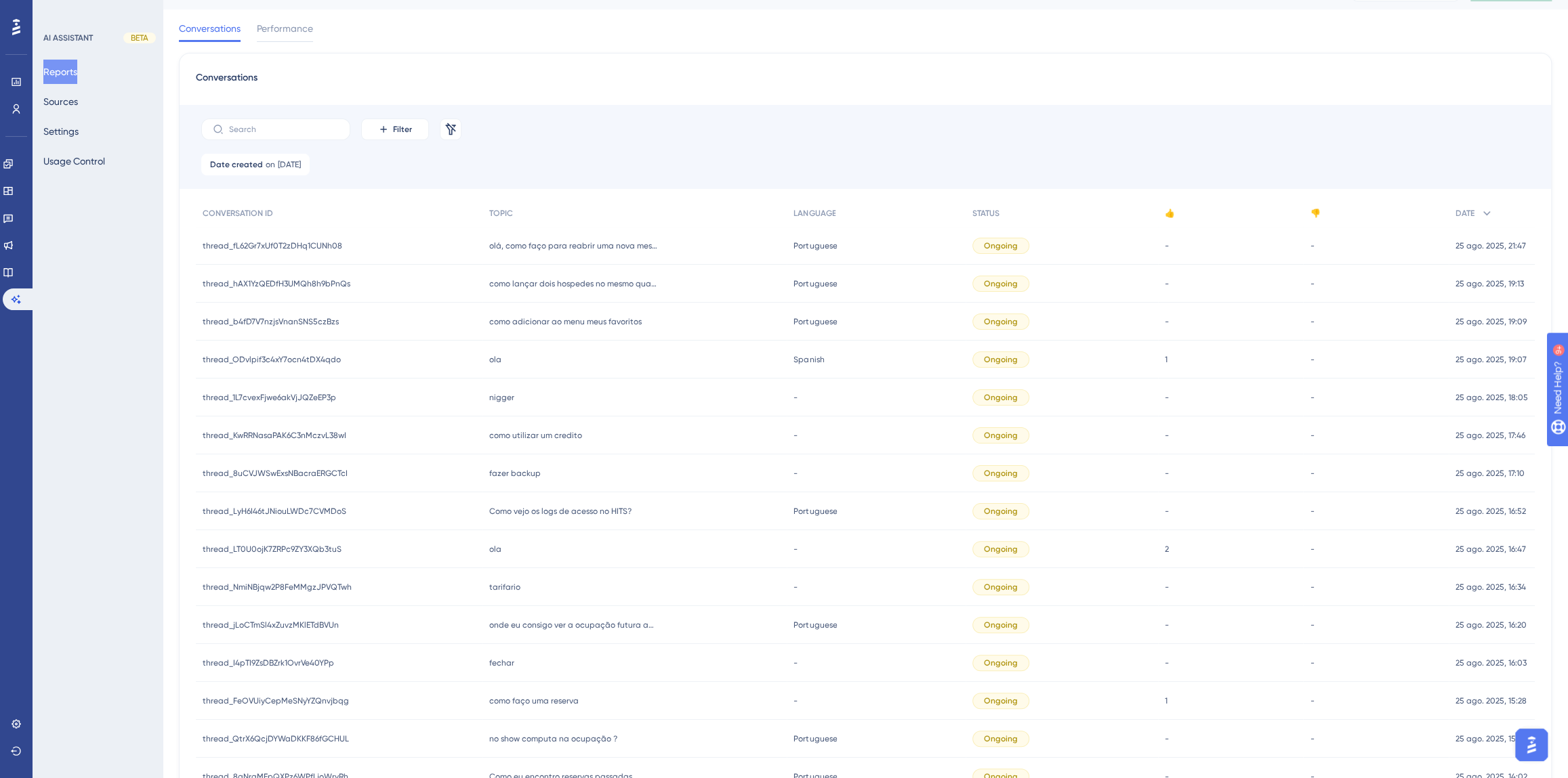
click at [563, 239] on div "olá, como faço para reabrir uma nova mesa no pdv legal l olá, como faço para re…" at bounding box center [635, 245] width 305 height 38
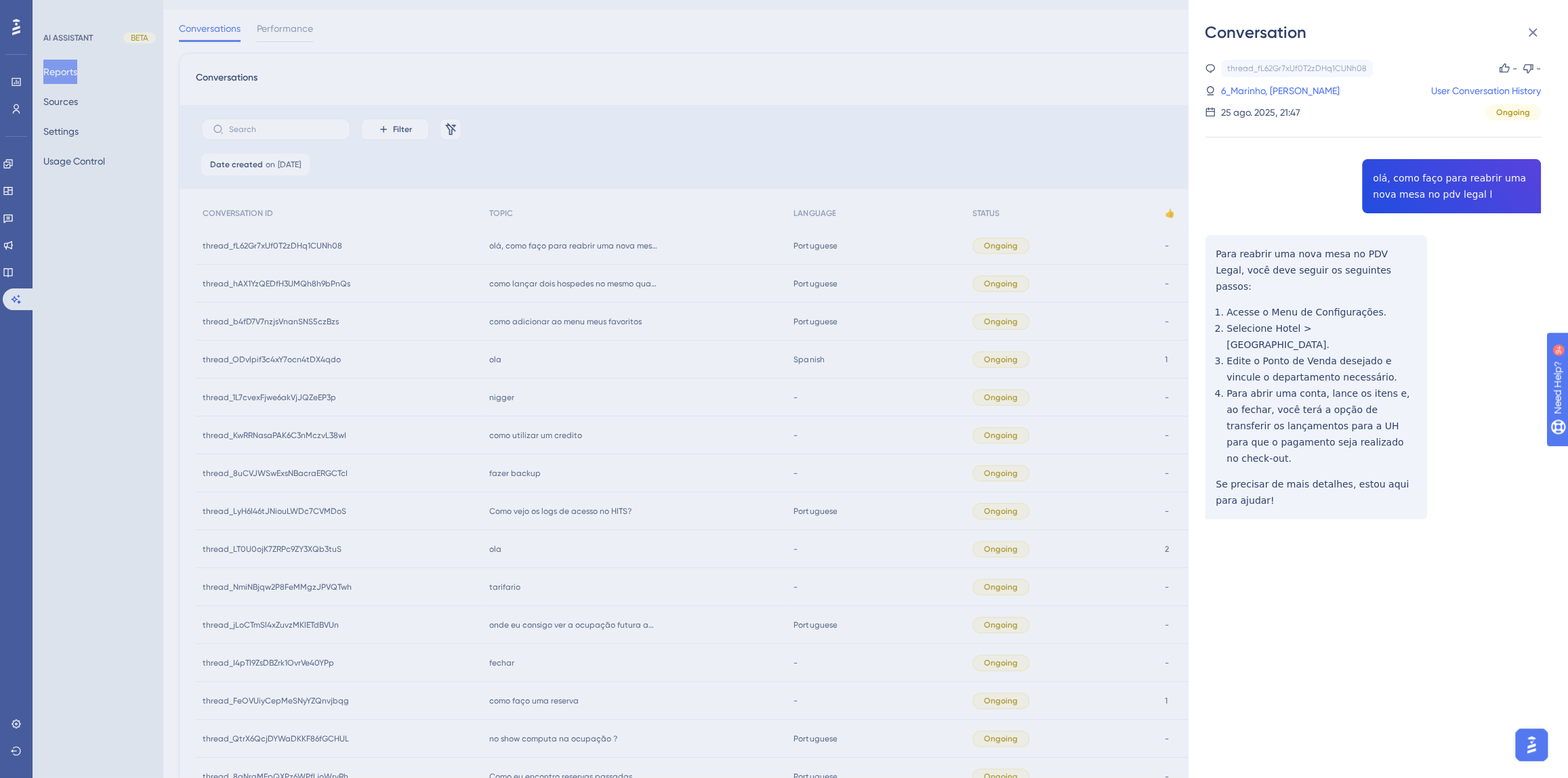
click at [1445, 183] on div "thread_fL62Gr7xUf0T2zDHq1CUNh08 Copy - - 6_Marinho, Alana User Conversation His…" at bounding box center [1373, 324] width 336 height 529
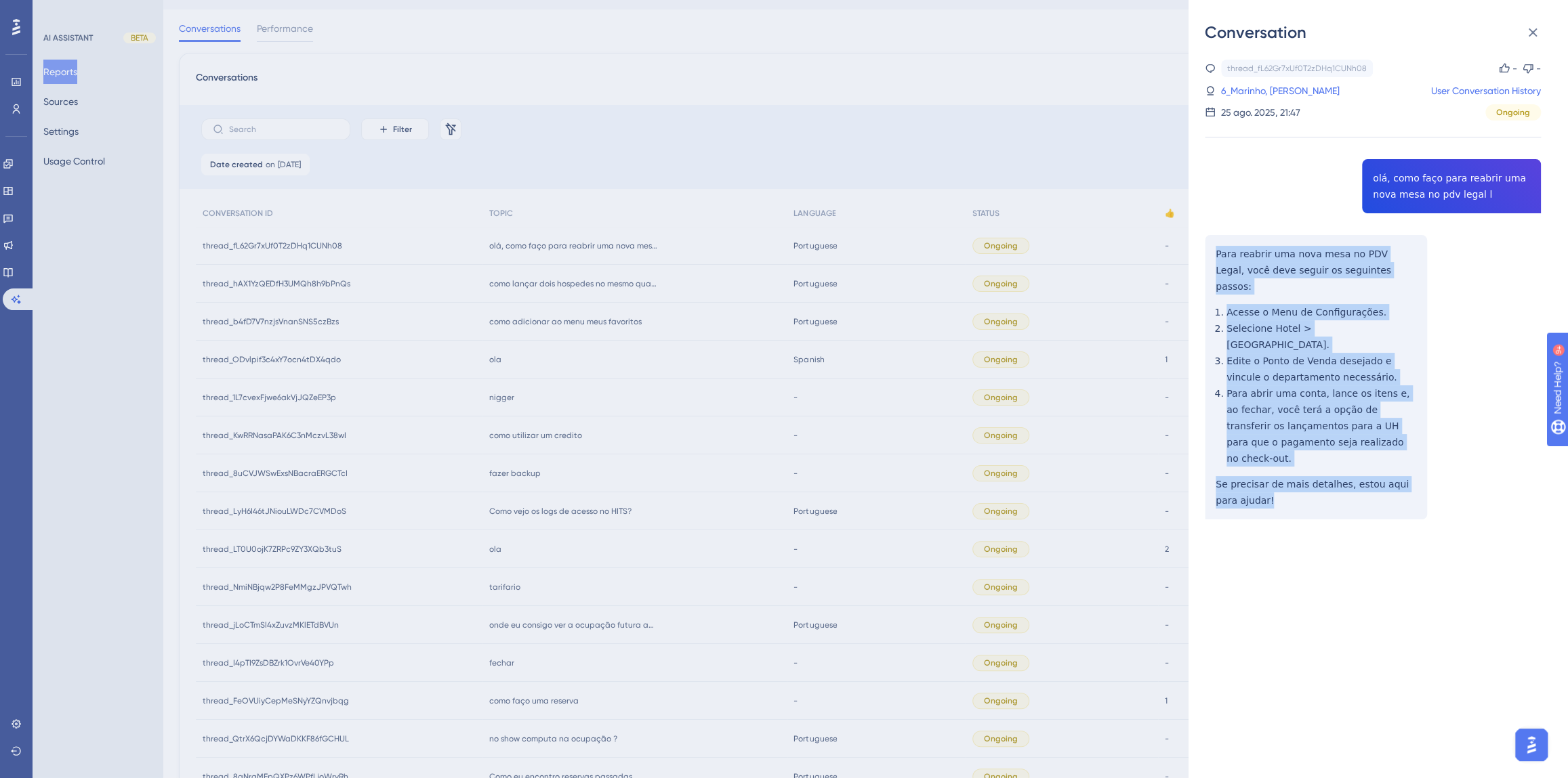
drag, startPoint x: 1253, startPoint y: 452, endPoint x: 1205, endPoint y: 252, distance: 205.7
click at [1205, 252] on div "thread_fL62Gr7xUf0T2zDHq1CUNh08 Copy - - 6_Marinho, Alana User Conversation His…" at bounding box center [1373, 324] width 336 height 529
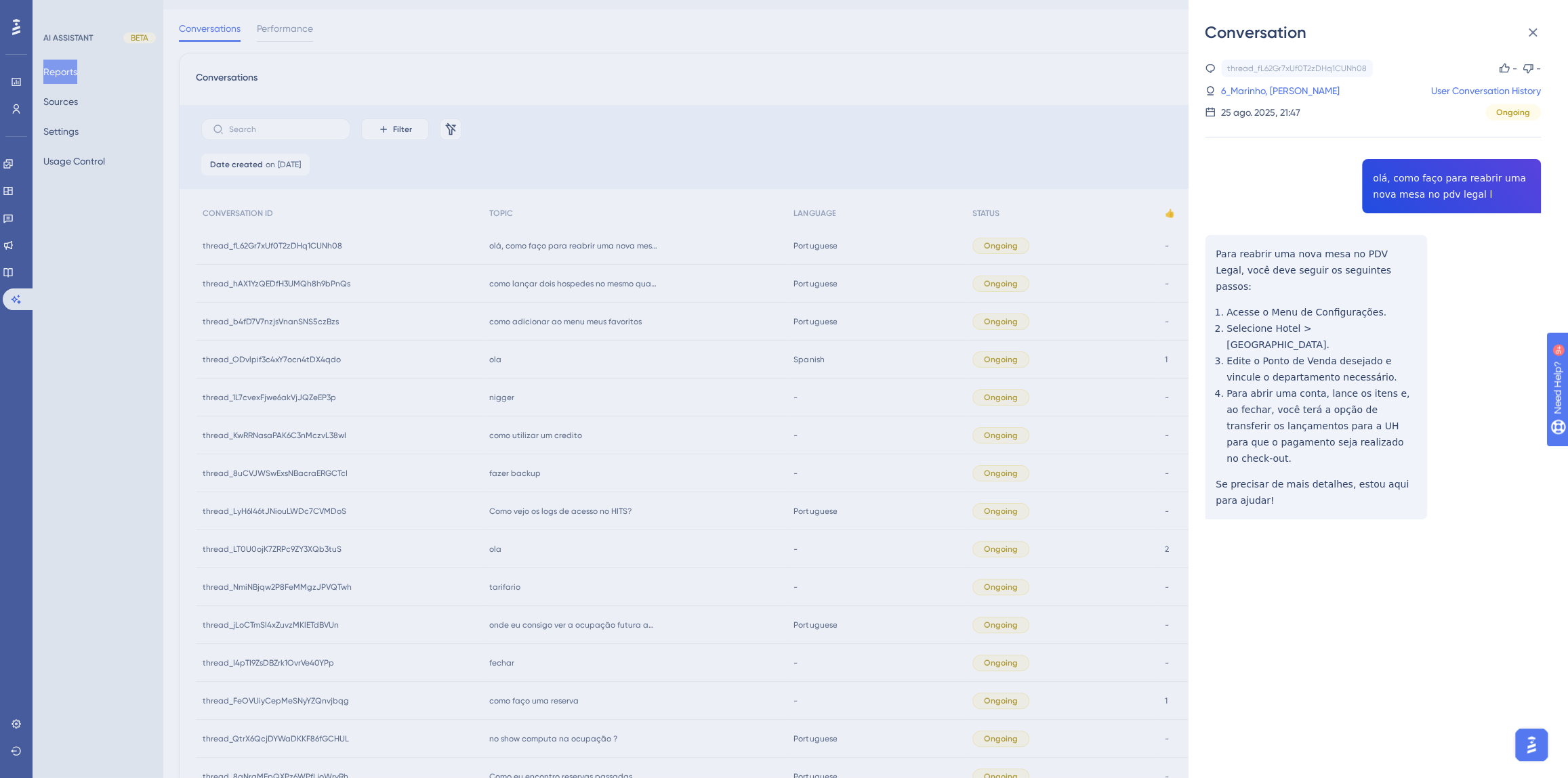
click at [1246, 99] on div "thread_fL62Gr7xUf0T2zDHq1CUNh08 Copy - - 6_Marinho, Alana User Conversation His…" at bounding box center [1373, 90] width 336 height 61
click at [1246, 91] on link "6_Marinho, [PERSON_NAME]" at bounding box center [1280, 90] width 119 height 16
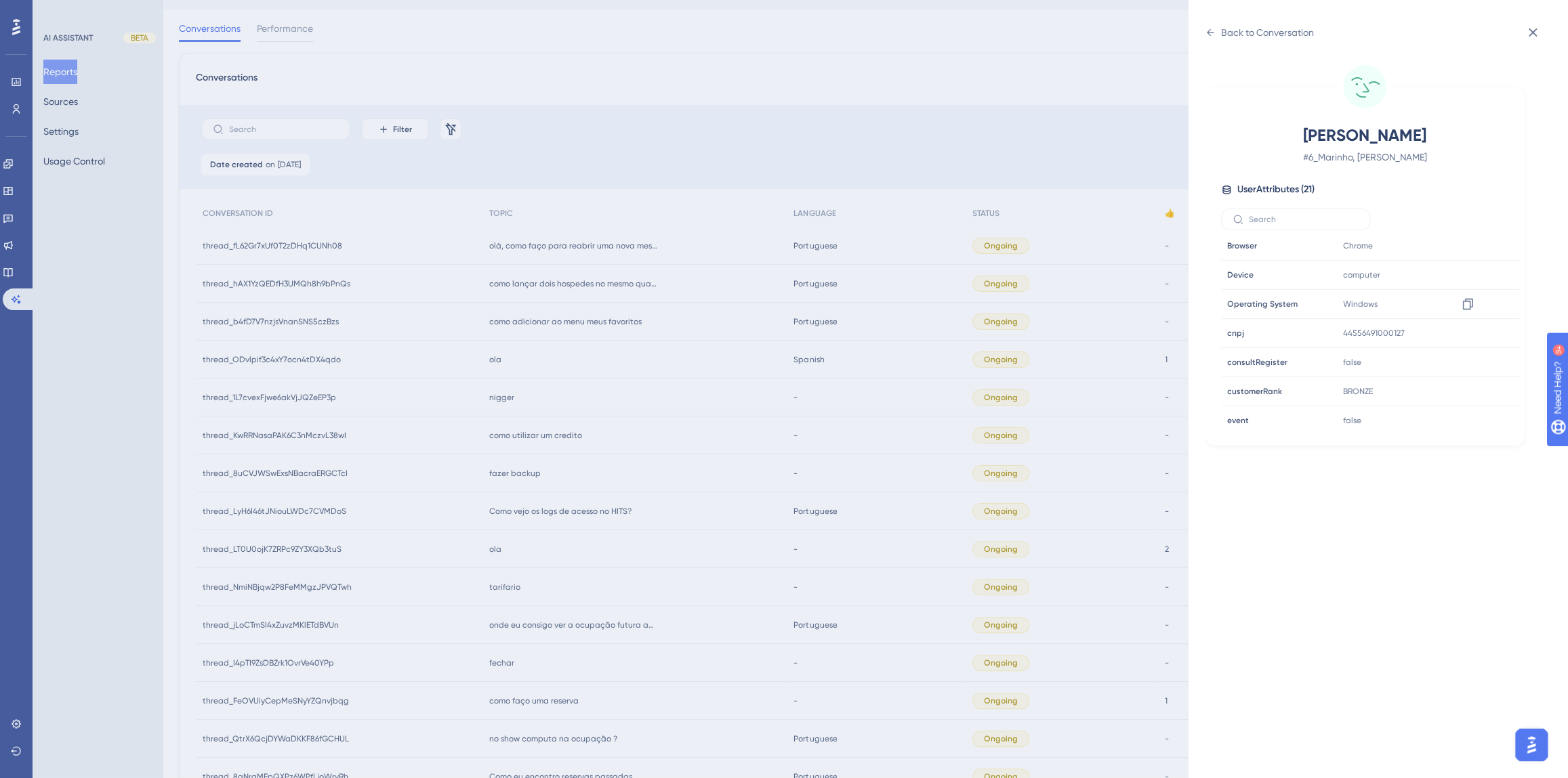
scroll to position [369, 0]
click at [1461, 372] on icon at bounding box center [1467, 376] width 14 height 14
click at [499, 95] on div "Back to Conversation Marinho, Alana # 6_Marinho, Alana User Attributes ( 21 ) E…" at bounding box center [784, 389] width 1568 height 778
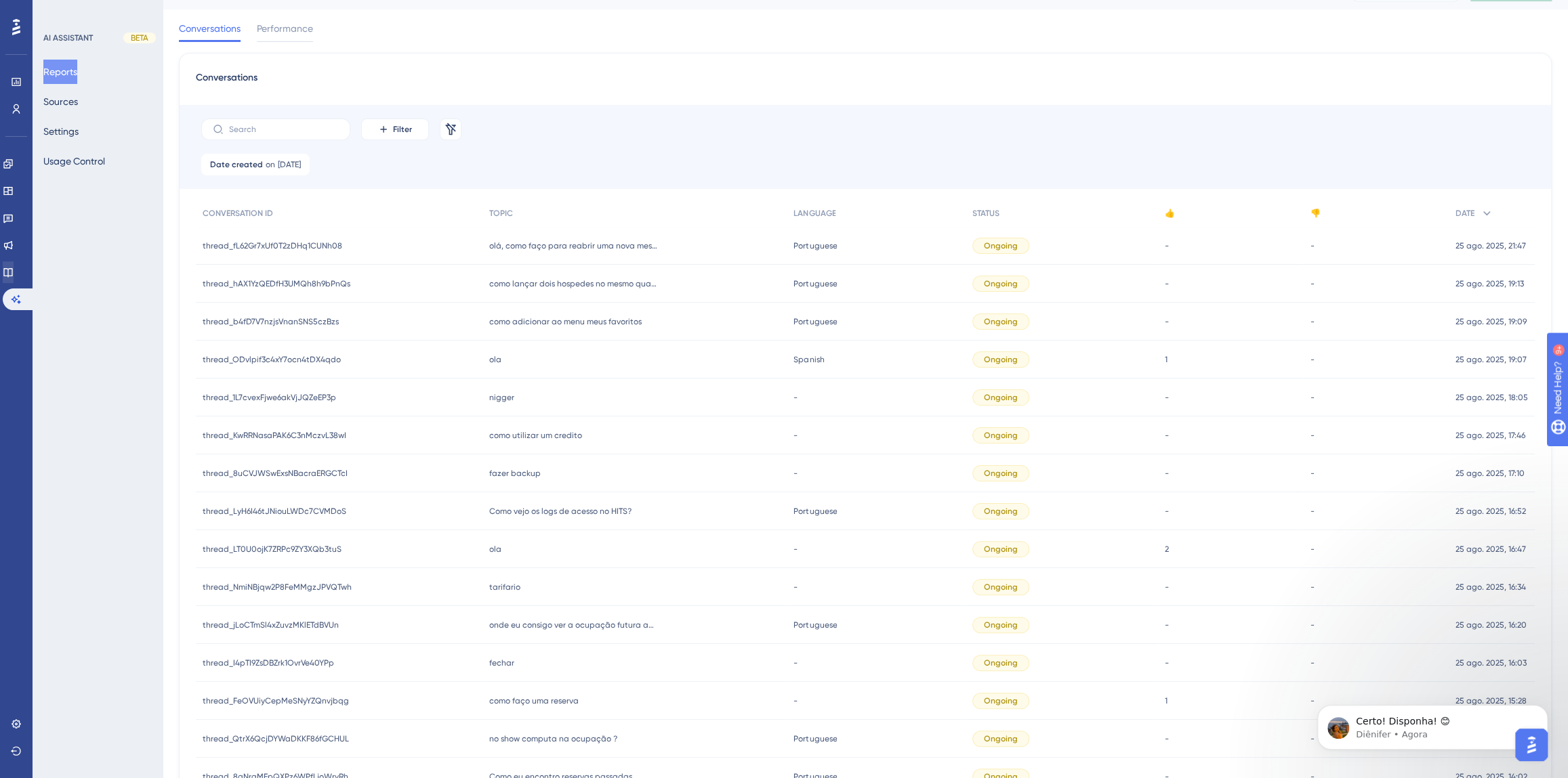
scroll to position [1565, 0]
click at [14, 269] on link at bounding box center [8, 272] width 11 height 21
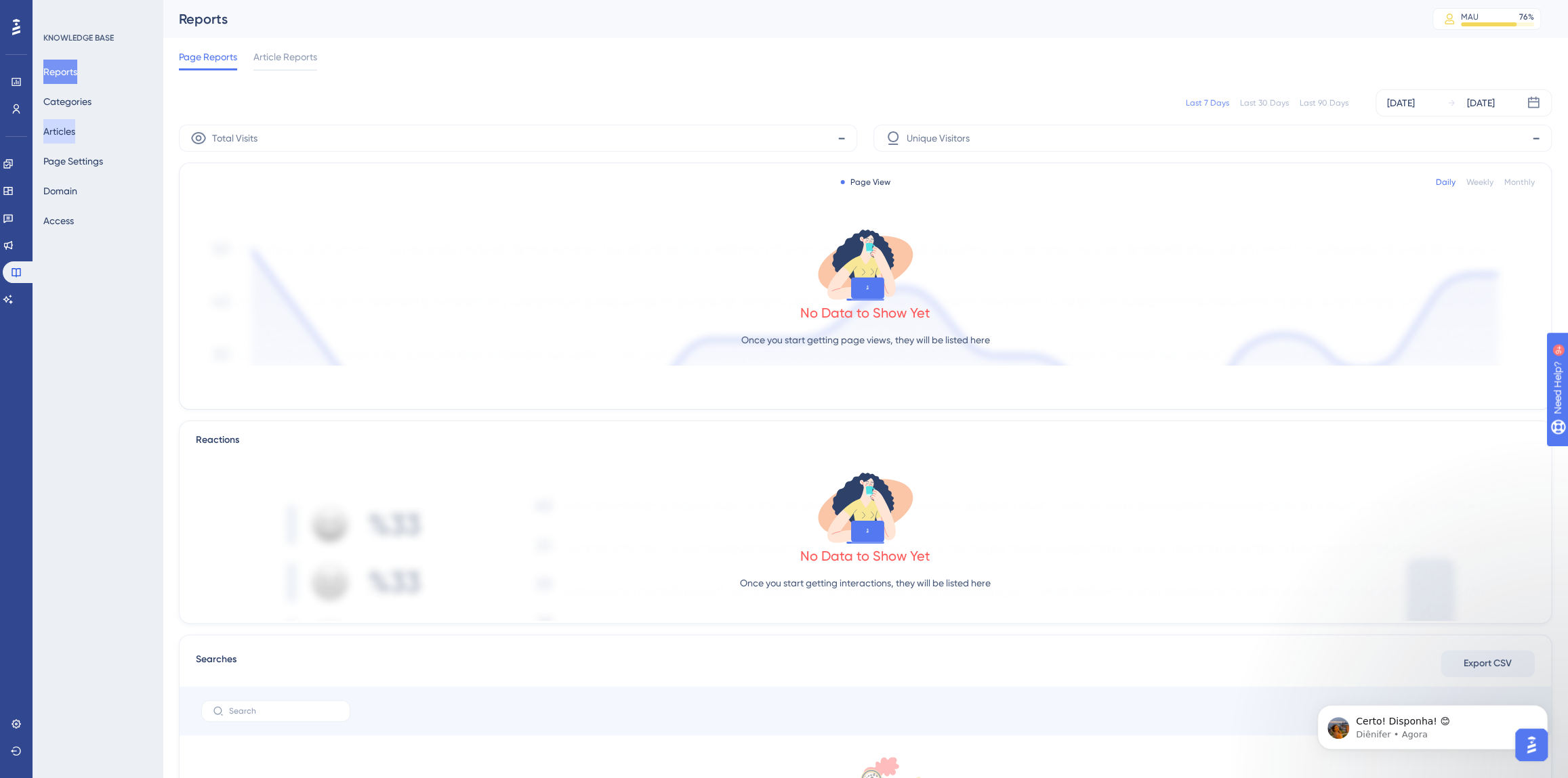
click at [67, 129] on button "Articles" at bounding box center [59, 131] width 32 height 25
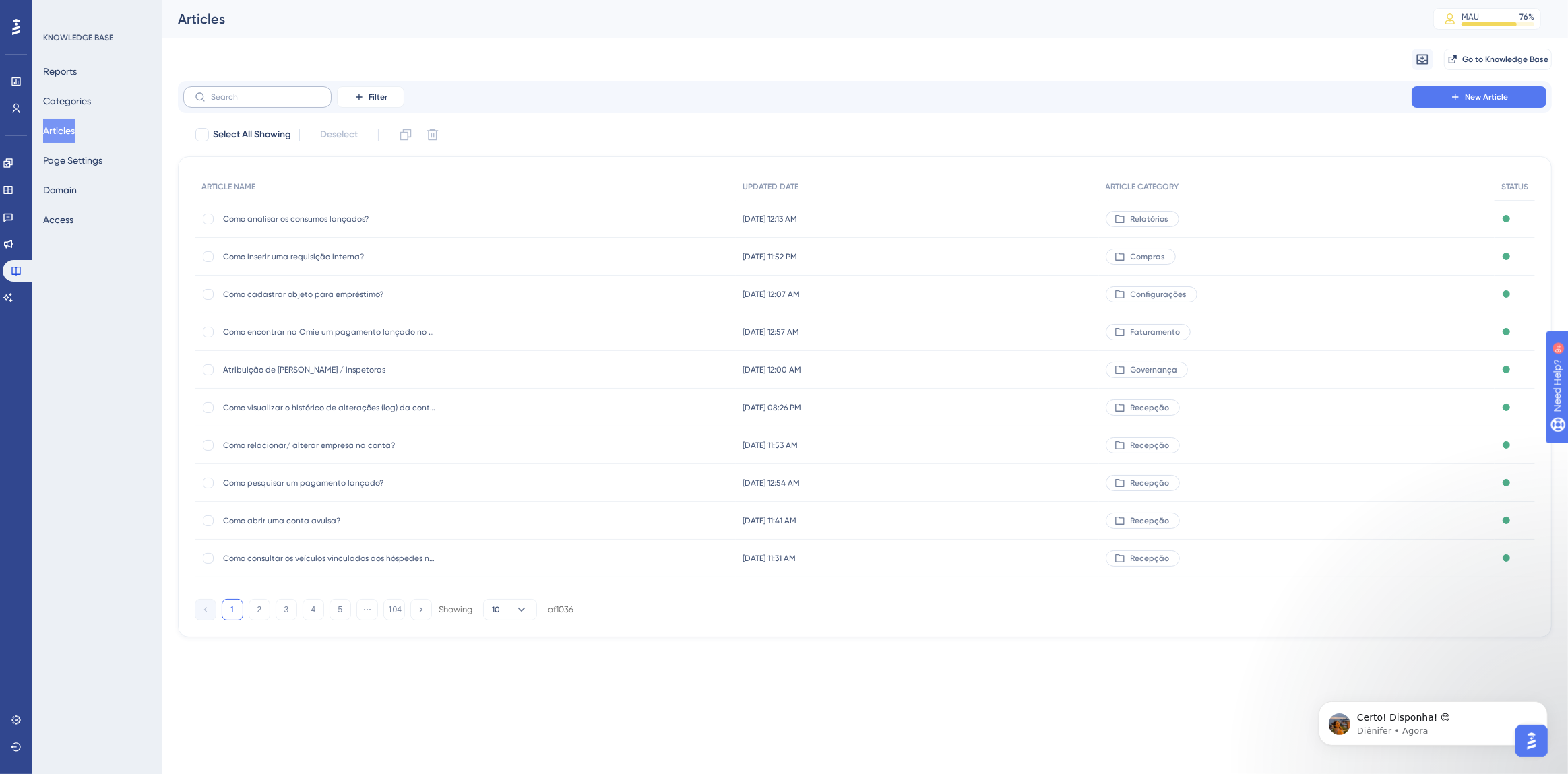
click at [230, 104] on label at bounding box center [257, 97] width 148 height 21
click at [230, 102] on input "text" at bounding box center [265, 97] width 109 height 9
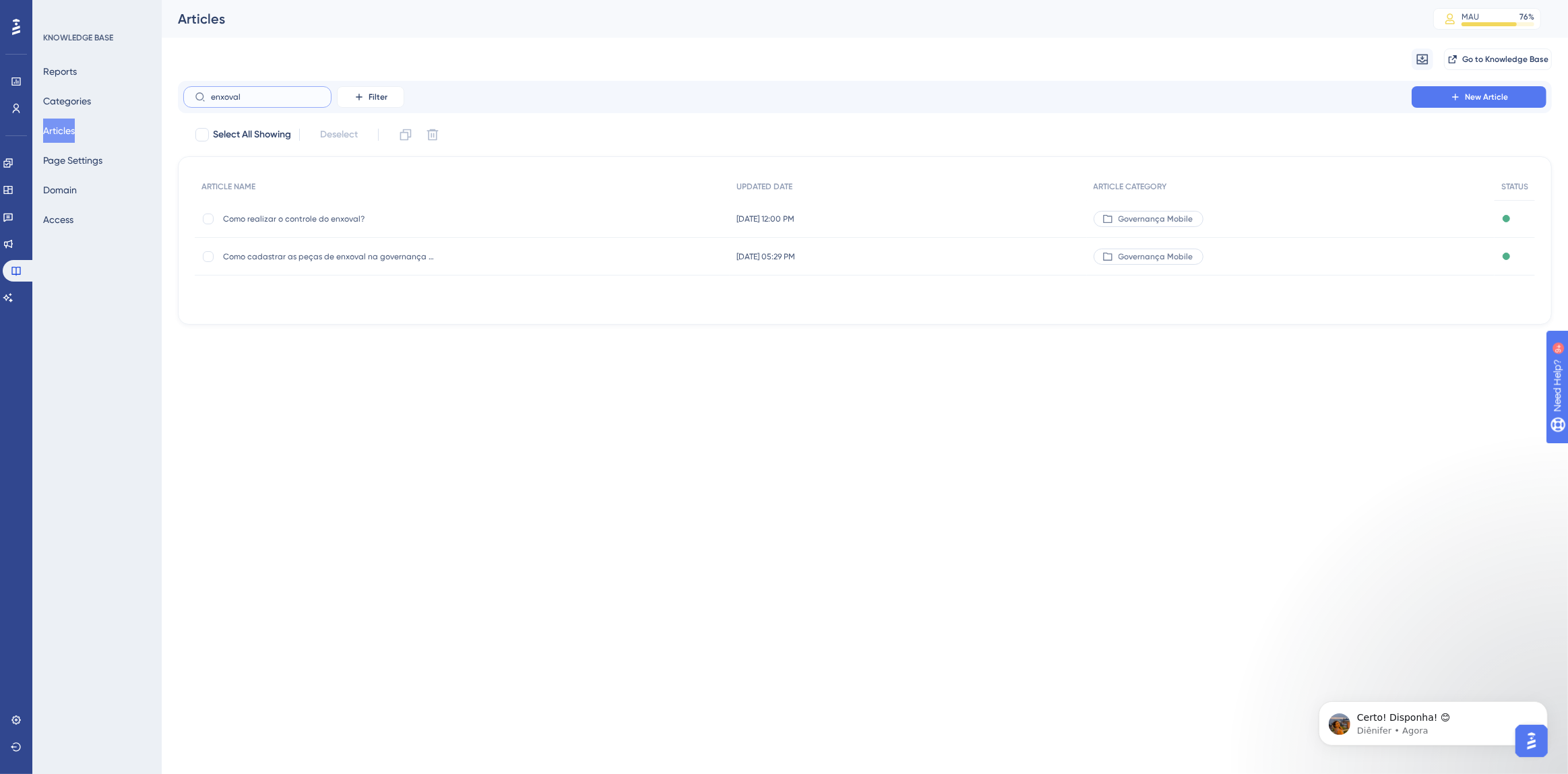
type input "enxoval"
click at [340, 220] on span "Como realizar o controle do enxoval?" at bounding box center [331, 219] width 215 height 11
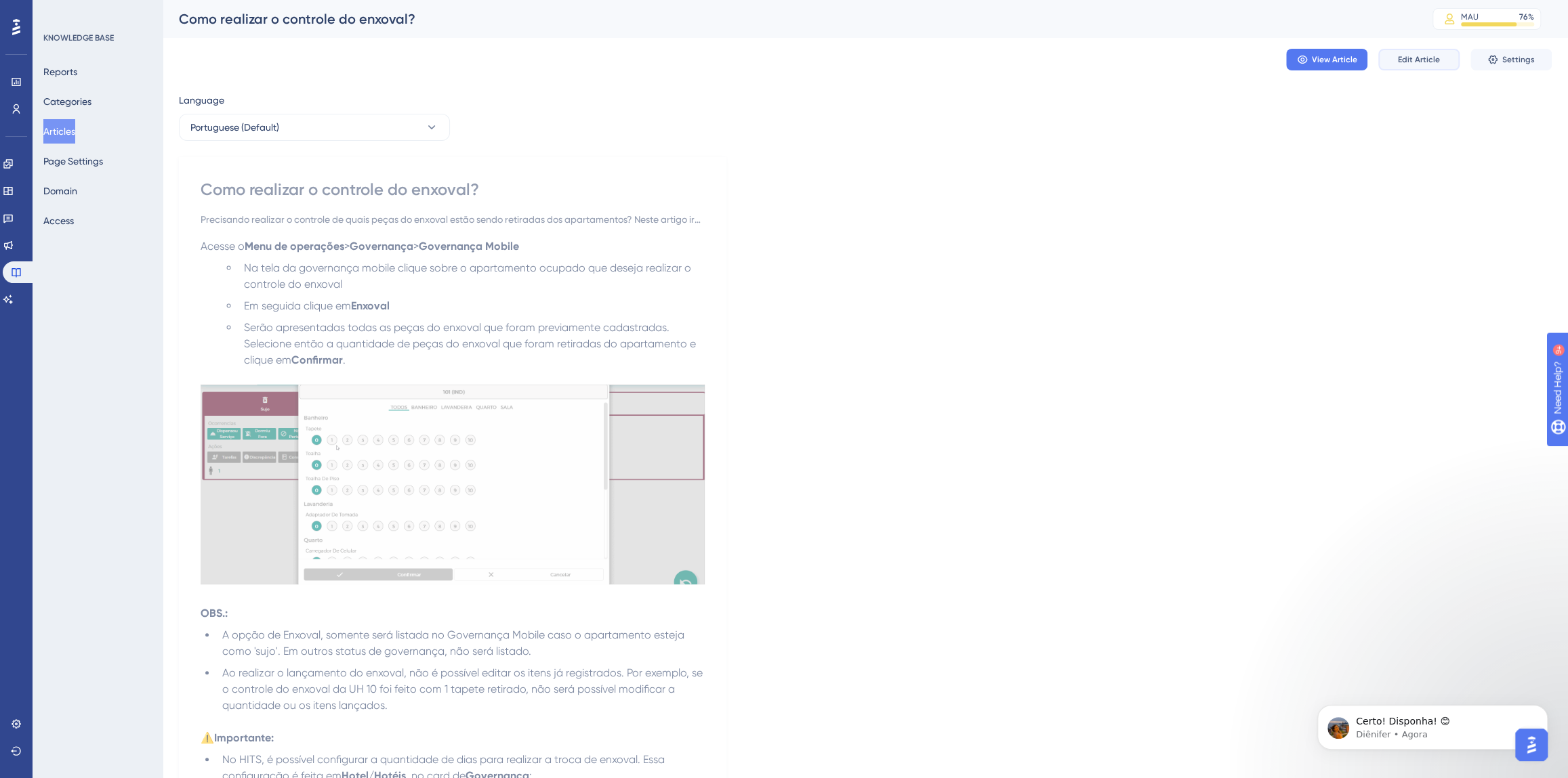
click at [1395, 67] on button "Edit Article" at bounding box center [1418, 59] width 81 height 21
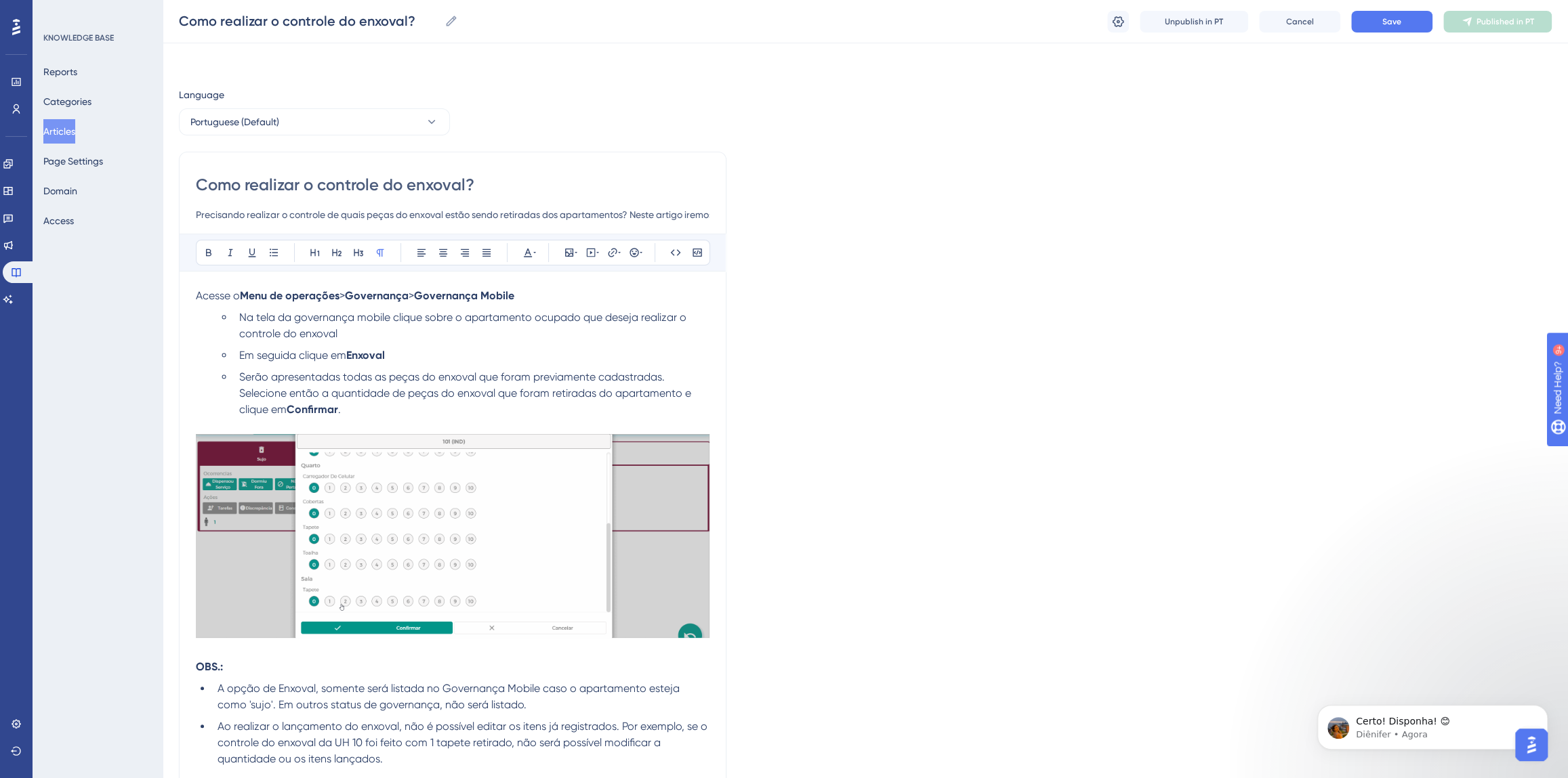
scroll to position [487, 0]
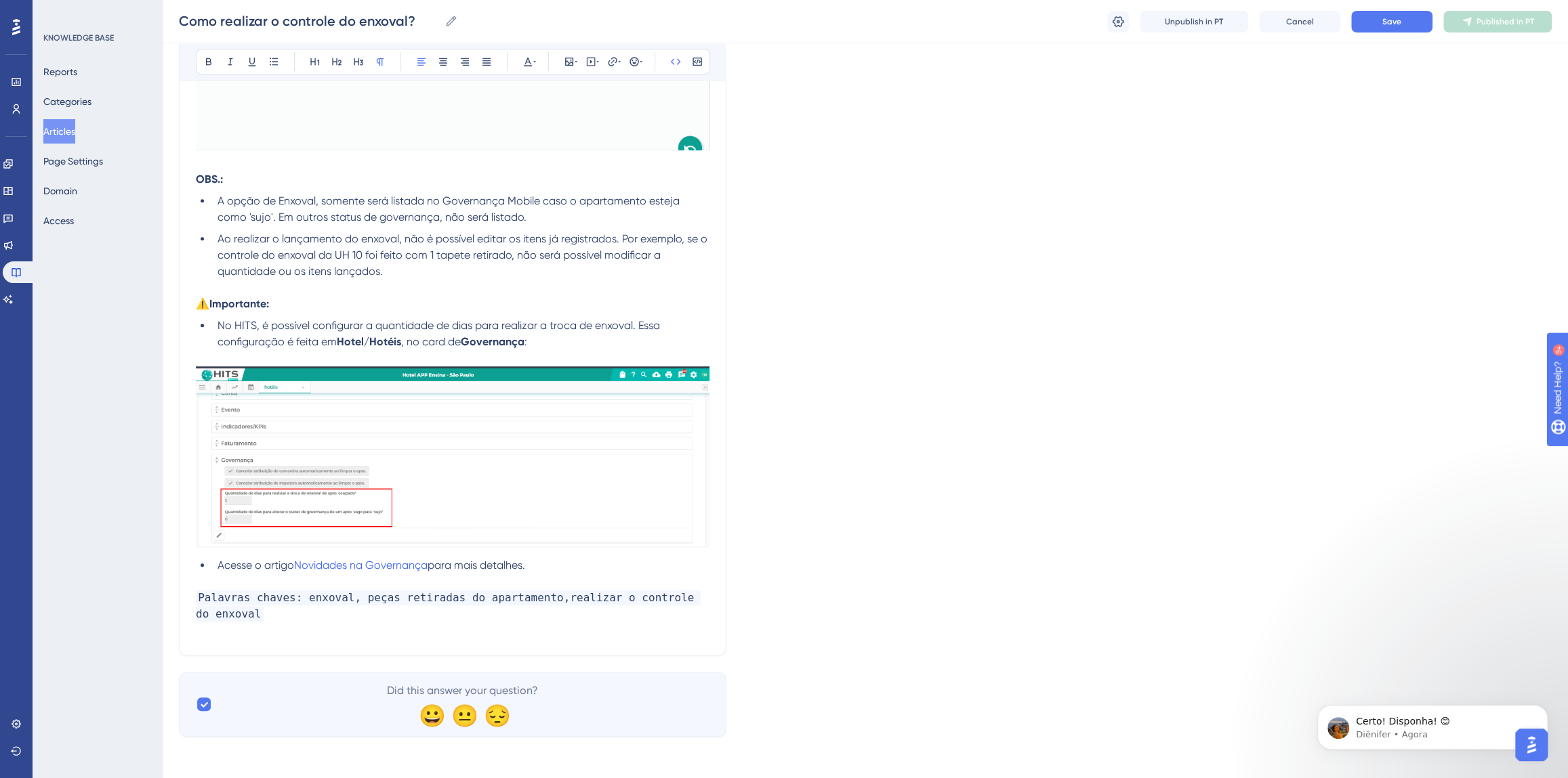
click at [300, 613] on p "Palavras chaves: enxoval, peças retiradas do apartamento,realizar o controle do…" at bounding box center [453, 614] width 513 height 49
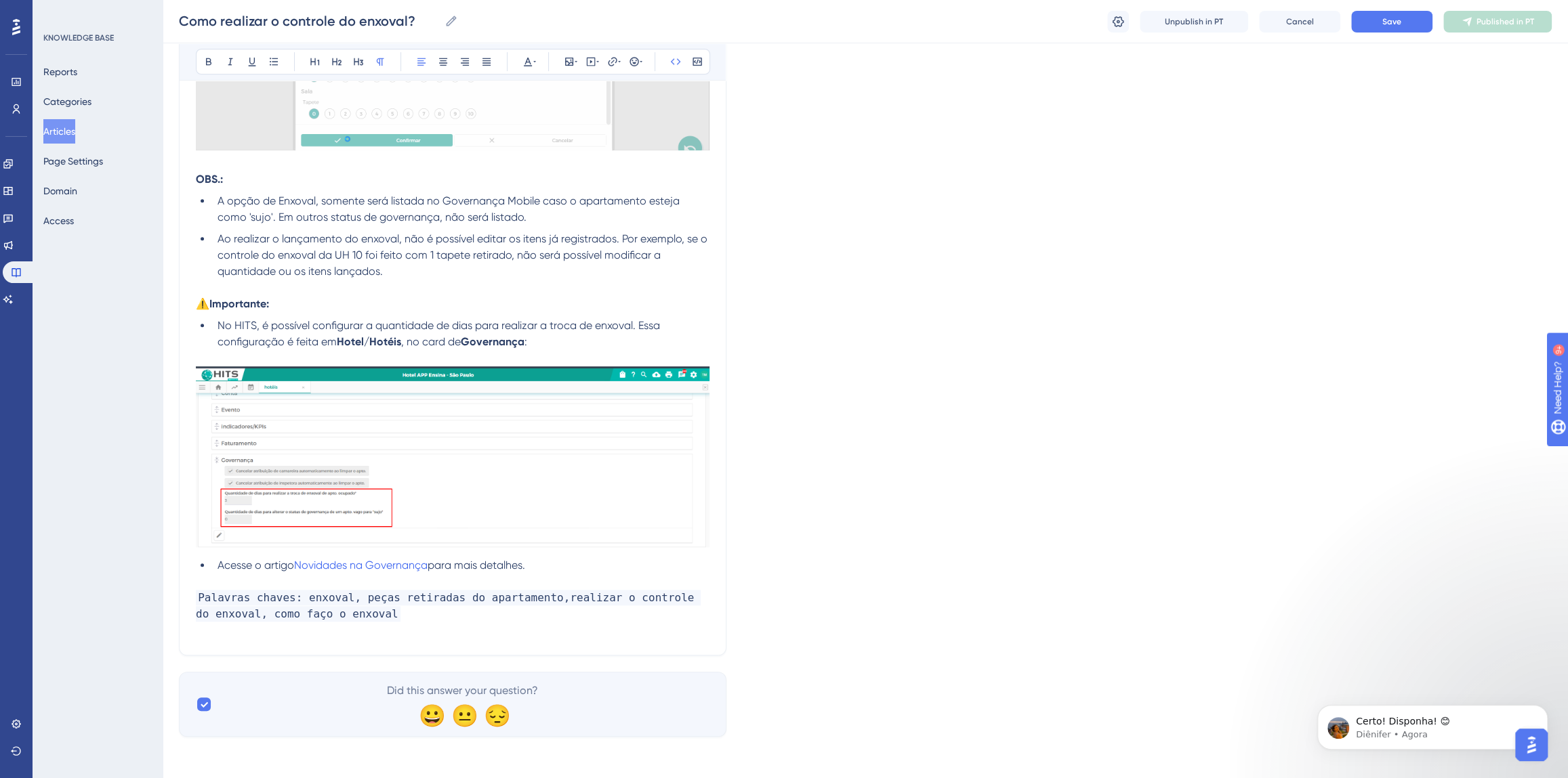
click at [538, 596] on span "Palavras chaves: enxoval, peças retiradas do apartamento,realizar o controle do…" at bounding box center [448, 605] width 505 height 32
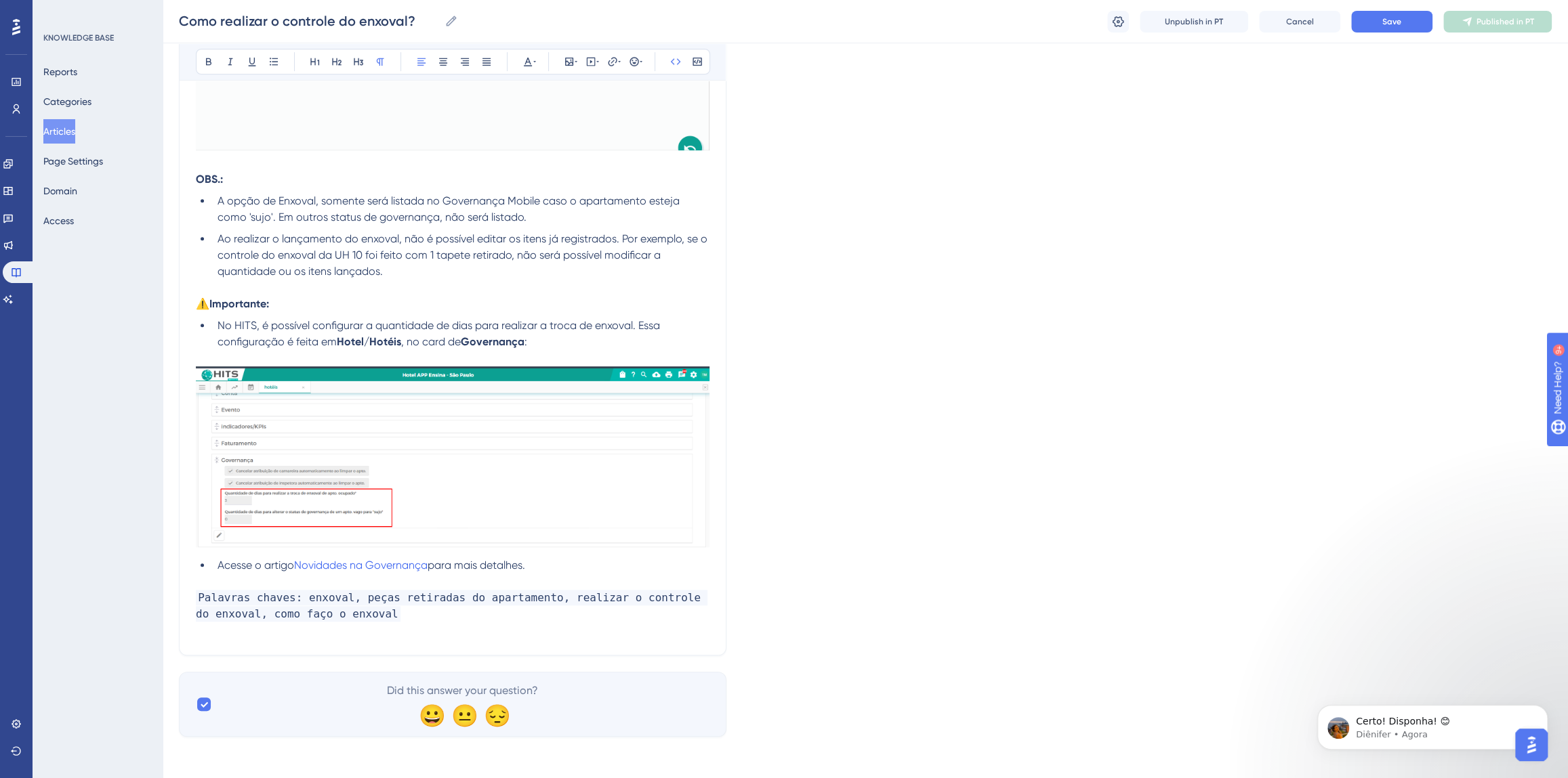
click at [1368, 9] on div "Como realizar o controle do enxoval? Como realizar o controle do enxoval? Unpub…" at bounding box center [865, 21] width 1405 height 43
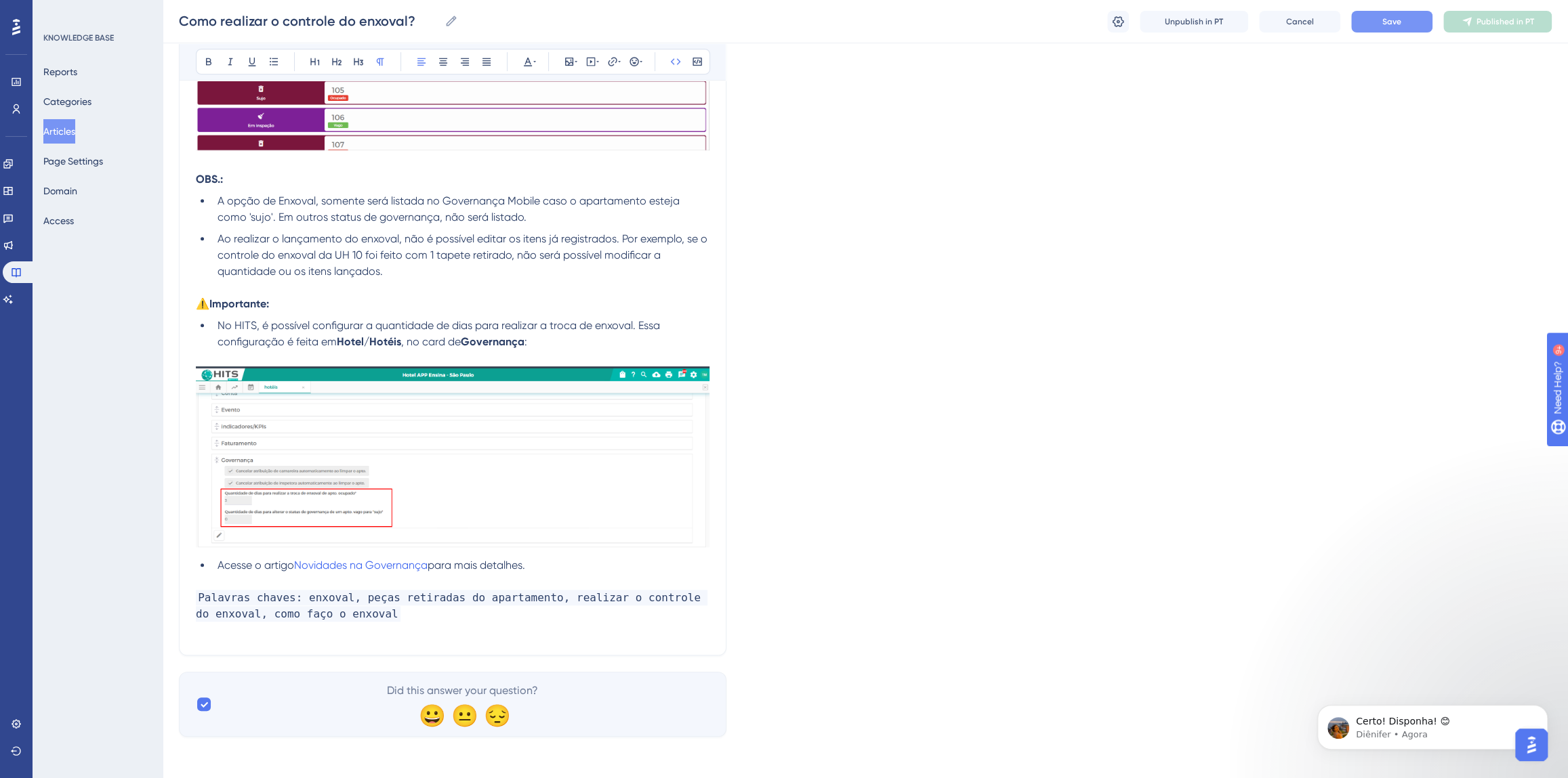
click at [1371, 14] on button "Save" at bounding box center [1392, 21] width 81 height 21
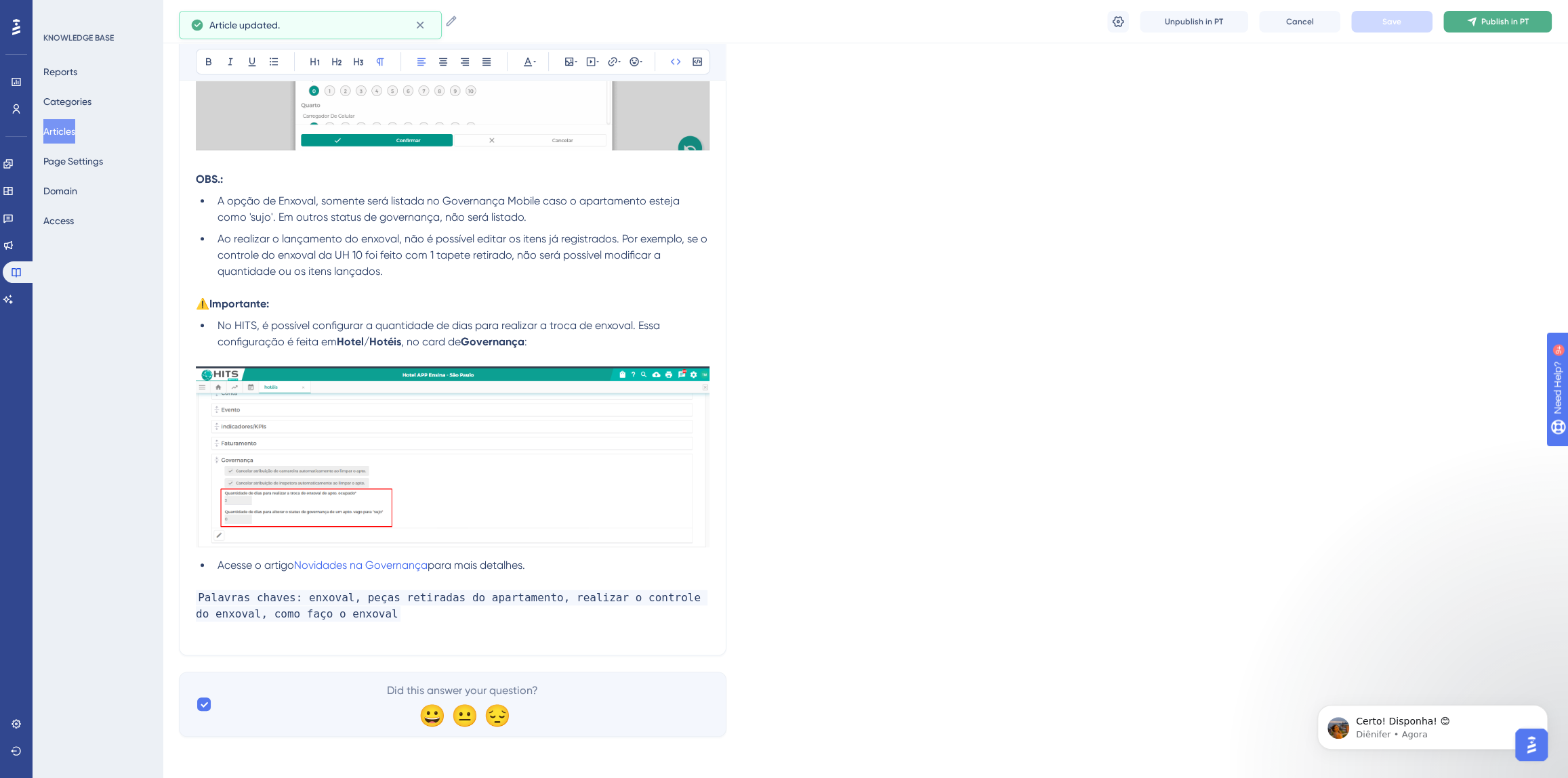
click at [1500, 22] on span "Publish in PT" at bounding box center [1505, 21] width 48 height 11
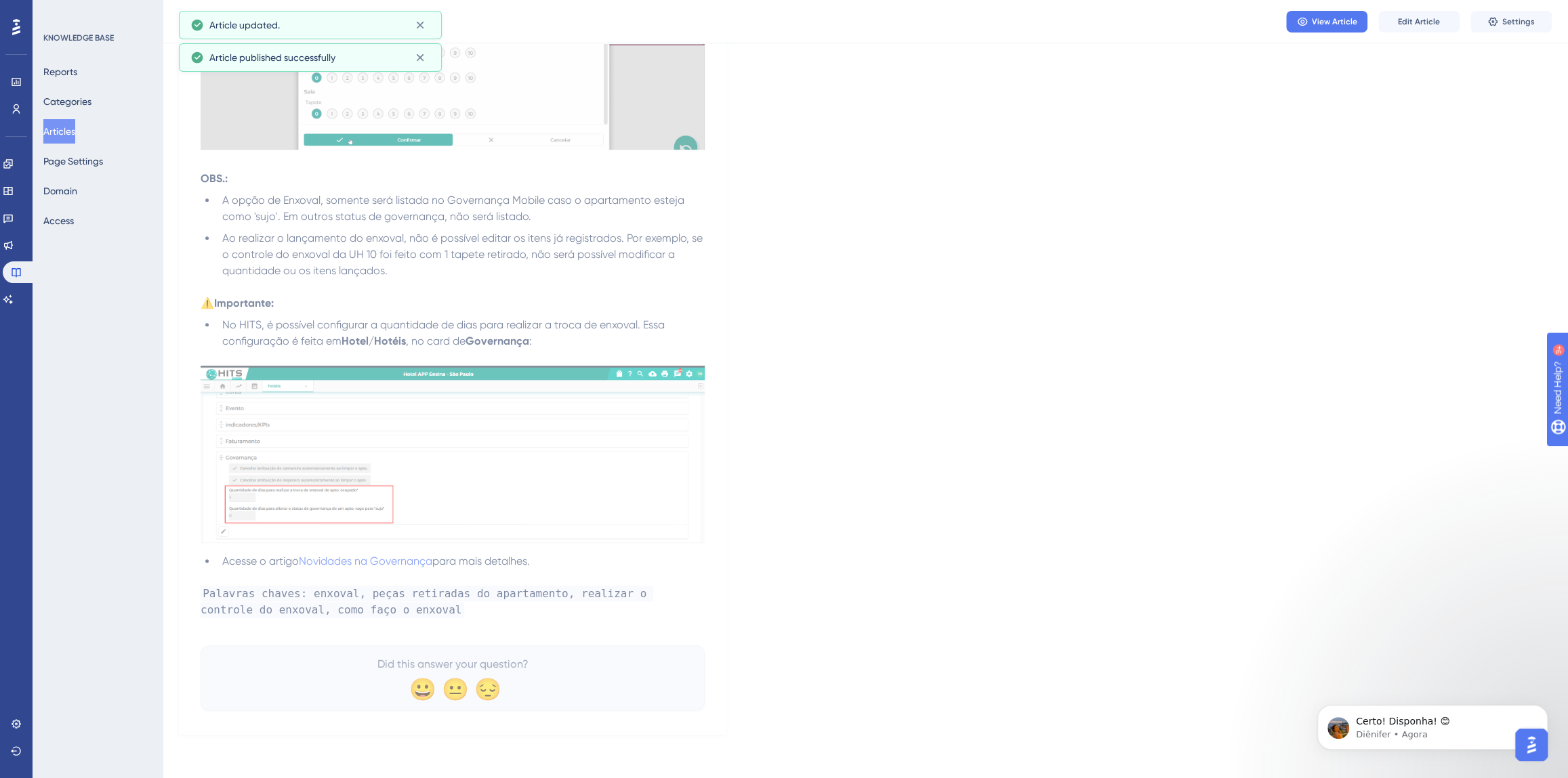
scroll to position [429, 0]
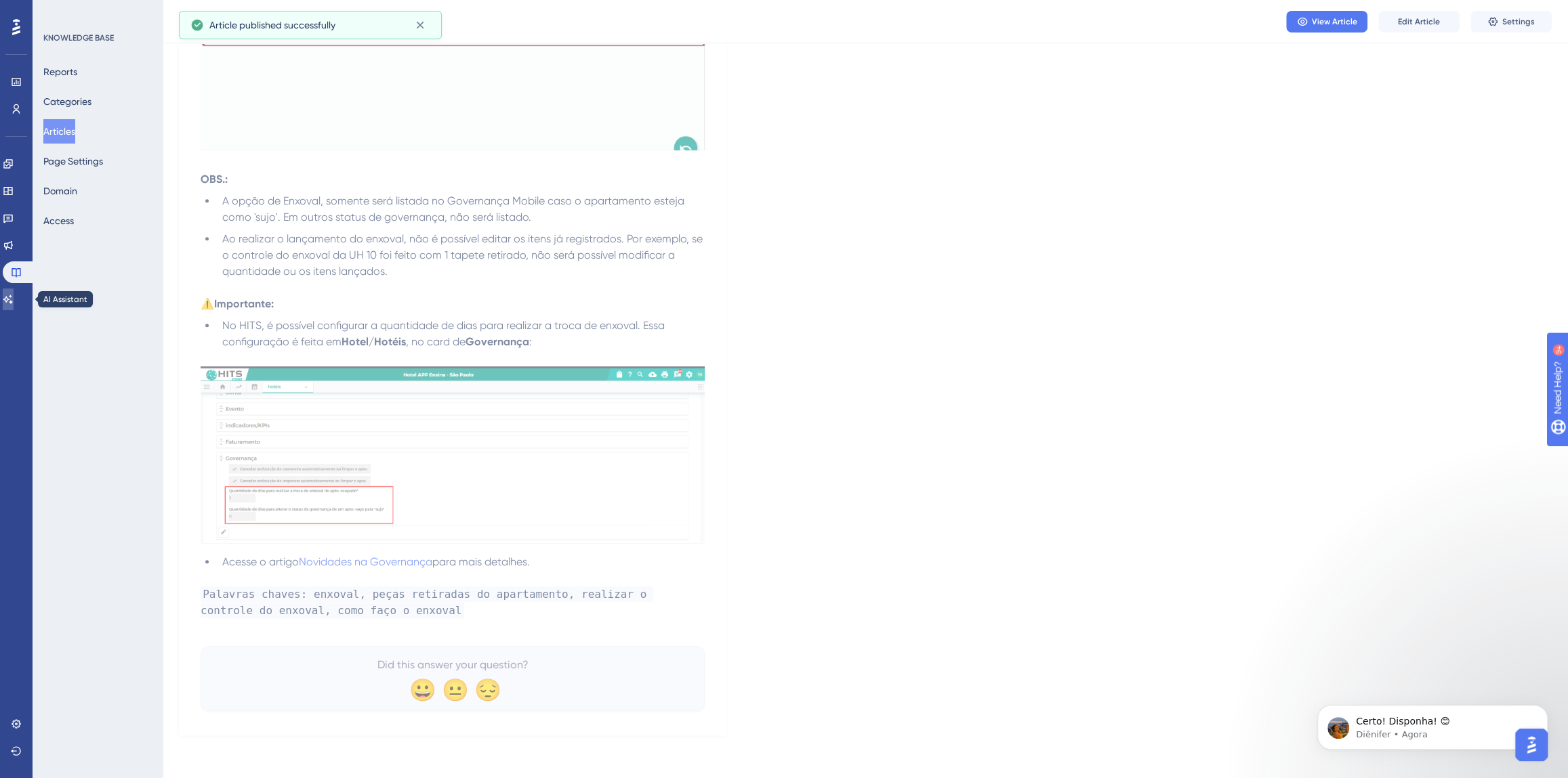
click at [14, 298] on icon at bounding box center [8, 299] width 11 height 11
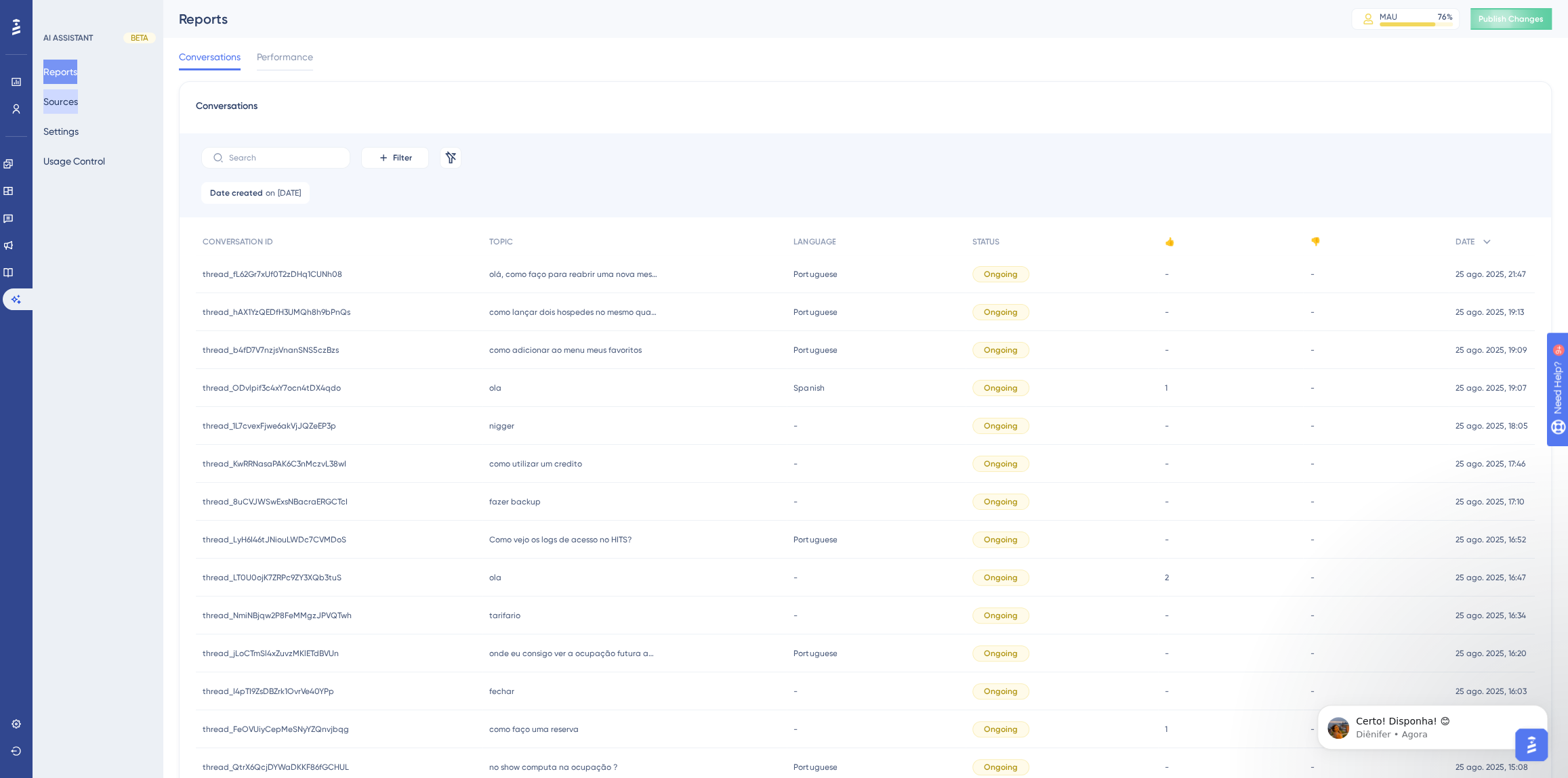
click at [72, 111] on button "Sources" at bounding box center [61, 101] width 35 height 25
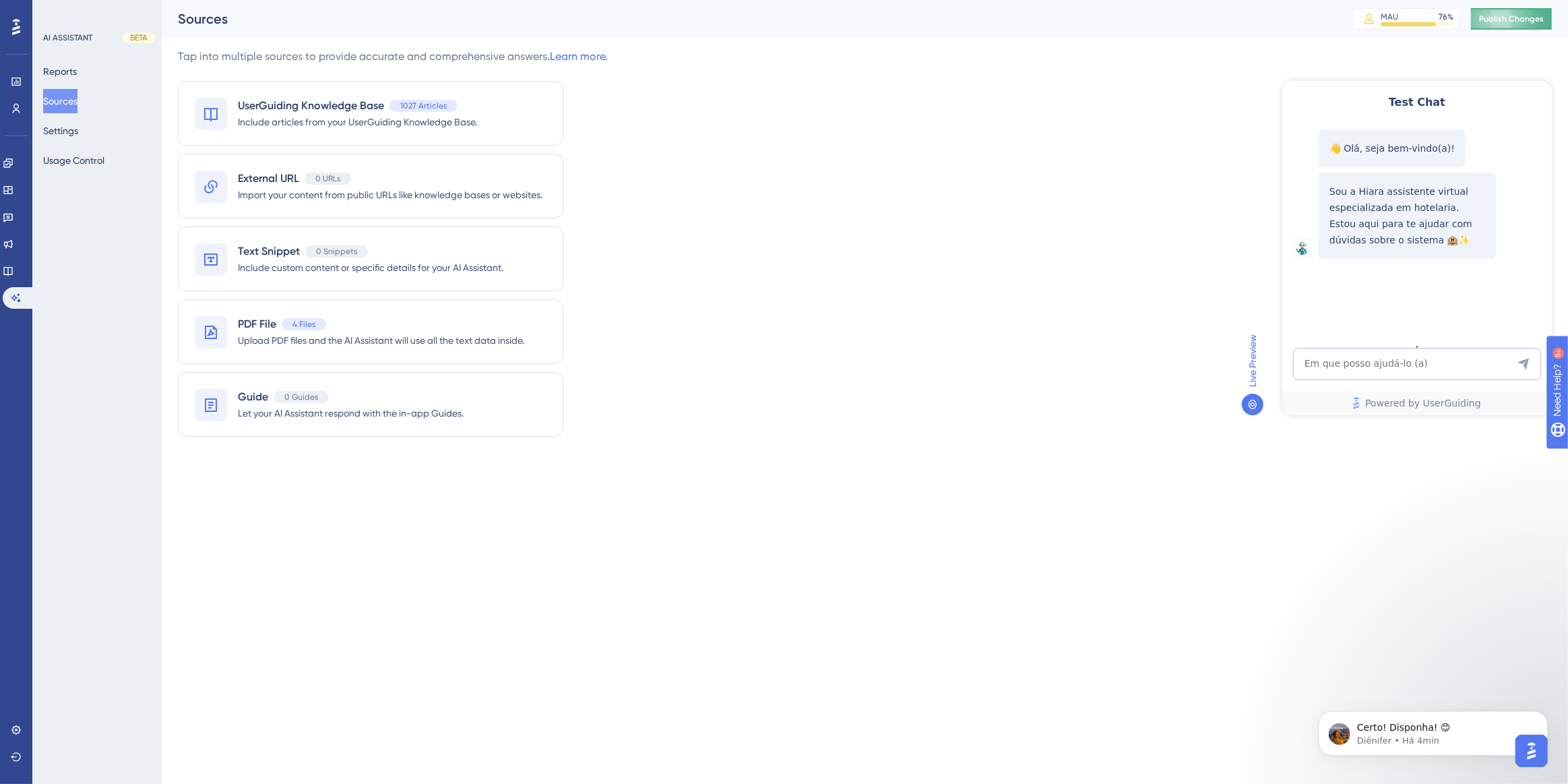
click at [1489, 25] on button "Publish Changes" at bounding box center [1511, 19] width 81 height 21
click at [1375, 361] on textarea "AI Assistant Text Input" at bounding box center [1416, 363] width 248 height 32
paste textarea "porque o checkout parcial não libera comissão?"
type textarea "porque o checkout parcial não libera comissão?"
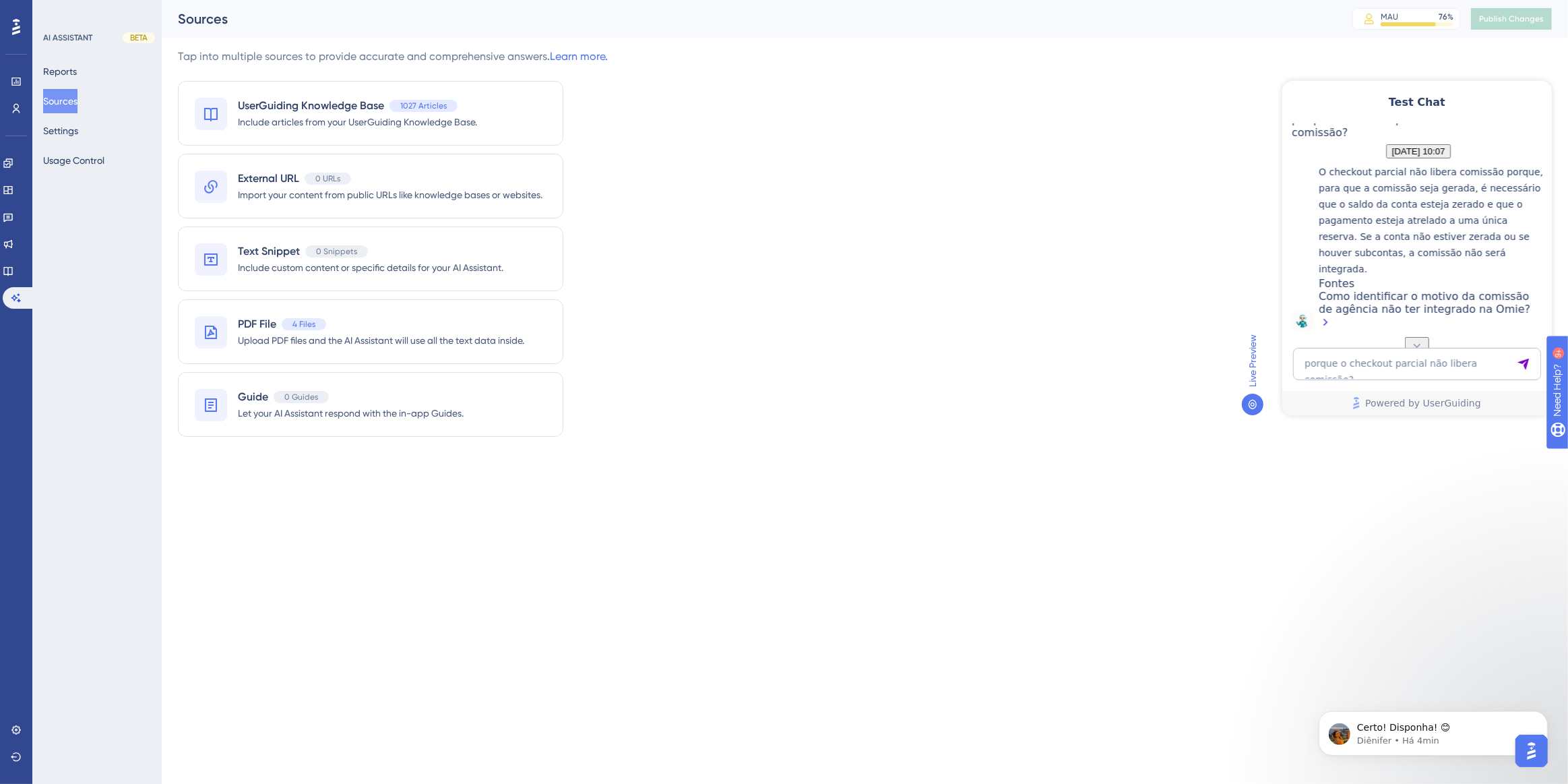
scroll to position [236, 0]
click at [825, 324] on div "Tap into multiple sources to provide accurate and comprehensive answers. Learn …" at bounding box center [865, 250] width 1374 height 405
click at [1401, 303] on div "Como identificar o motivo da comissão de agência não ter integrado na Omie?" at bounding box center [1431, 310] width 226 height 42
click at [1407, 354] on textarea "porque o checkout parcial não libera comissão?" at bounding box center [1416, 363] width 248 height 32
paste textarea "como faço o enxoval]"
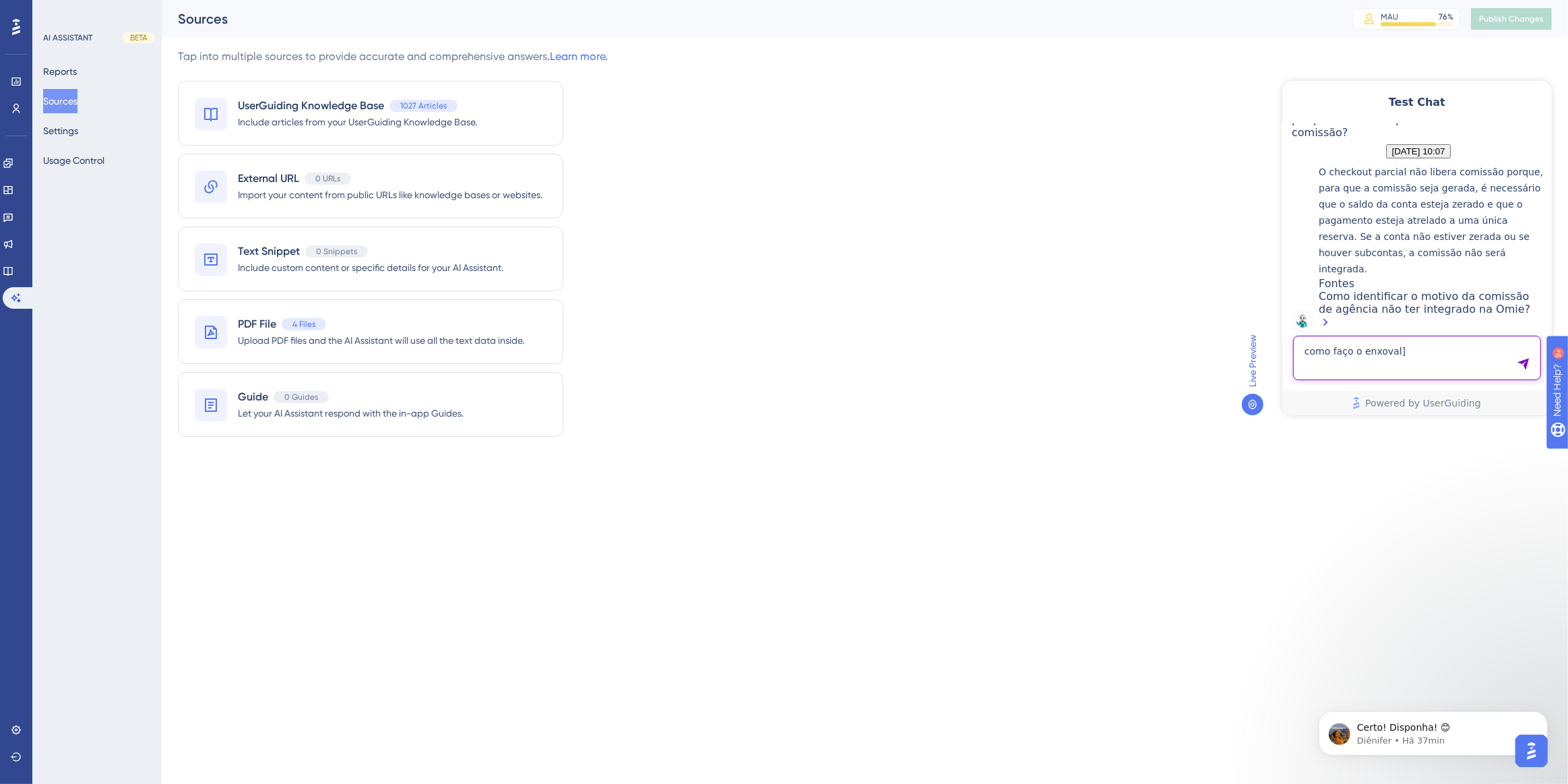
type textarea "como faço o enxoval]"
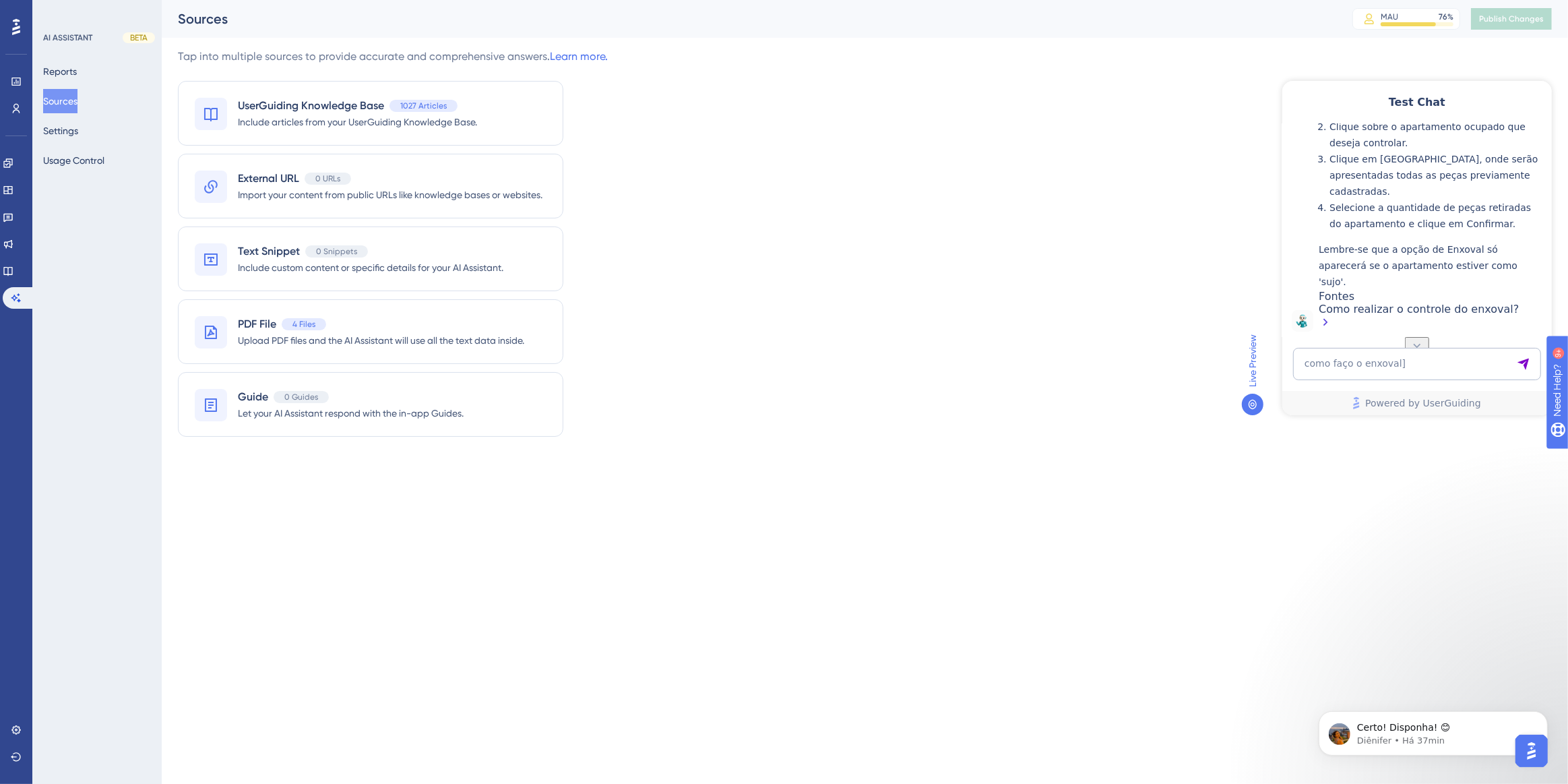
scroll to position [567, 0]
click at [1426, 367] on textarea "como faço o enxoval]" at bounding box center [1416, 363] width 248 height 32
paste textarea "aonde eu vejo os quartos que foram dados checkout?"
type textarea "aonde eu vejo os quartos que foram dados checkout?"
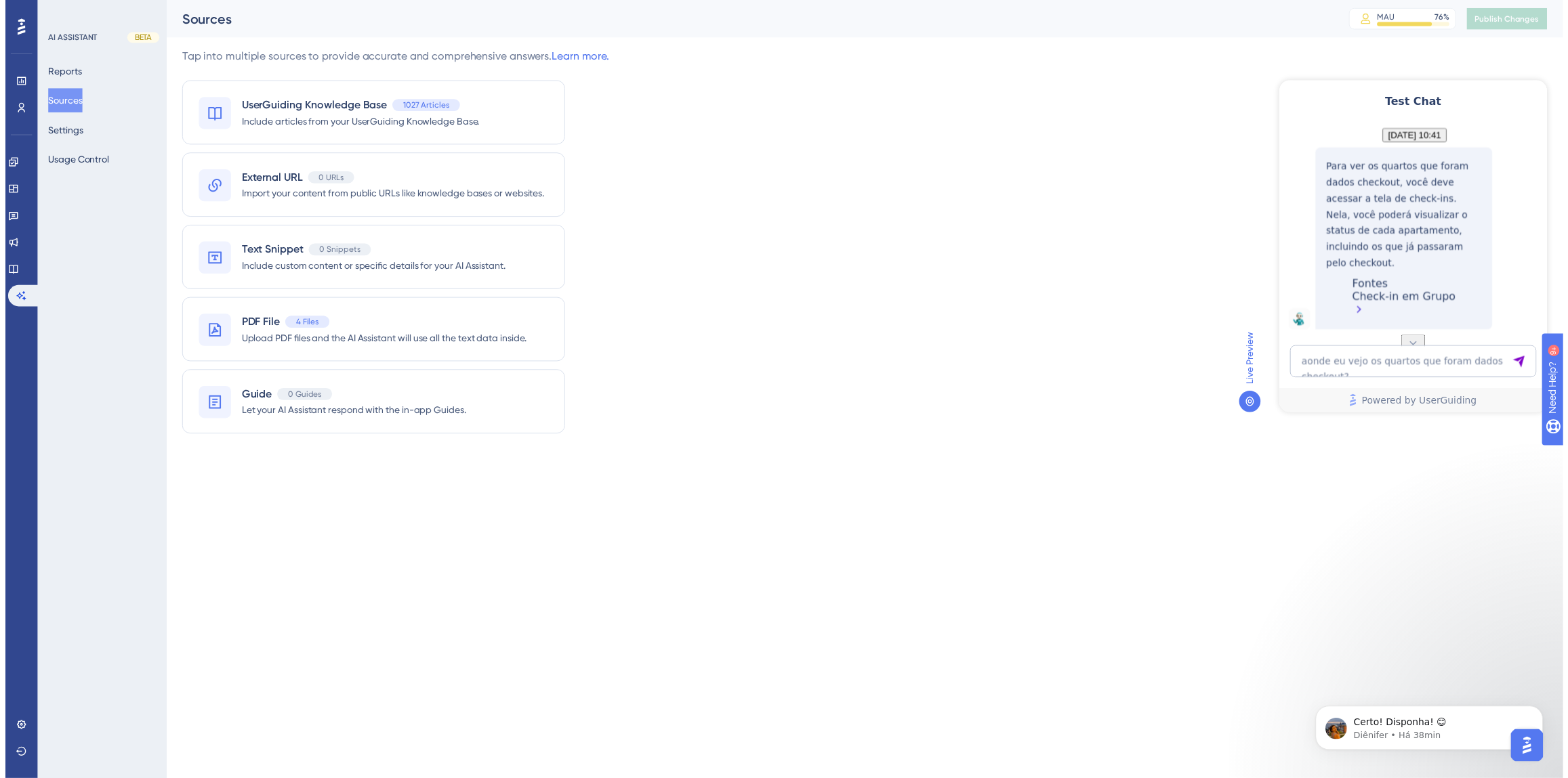
scroll to position [925, 0]
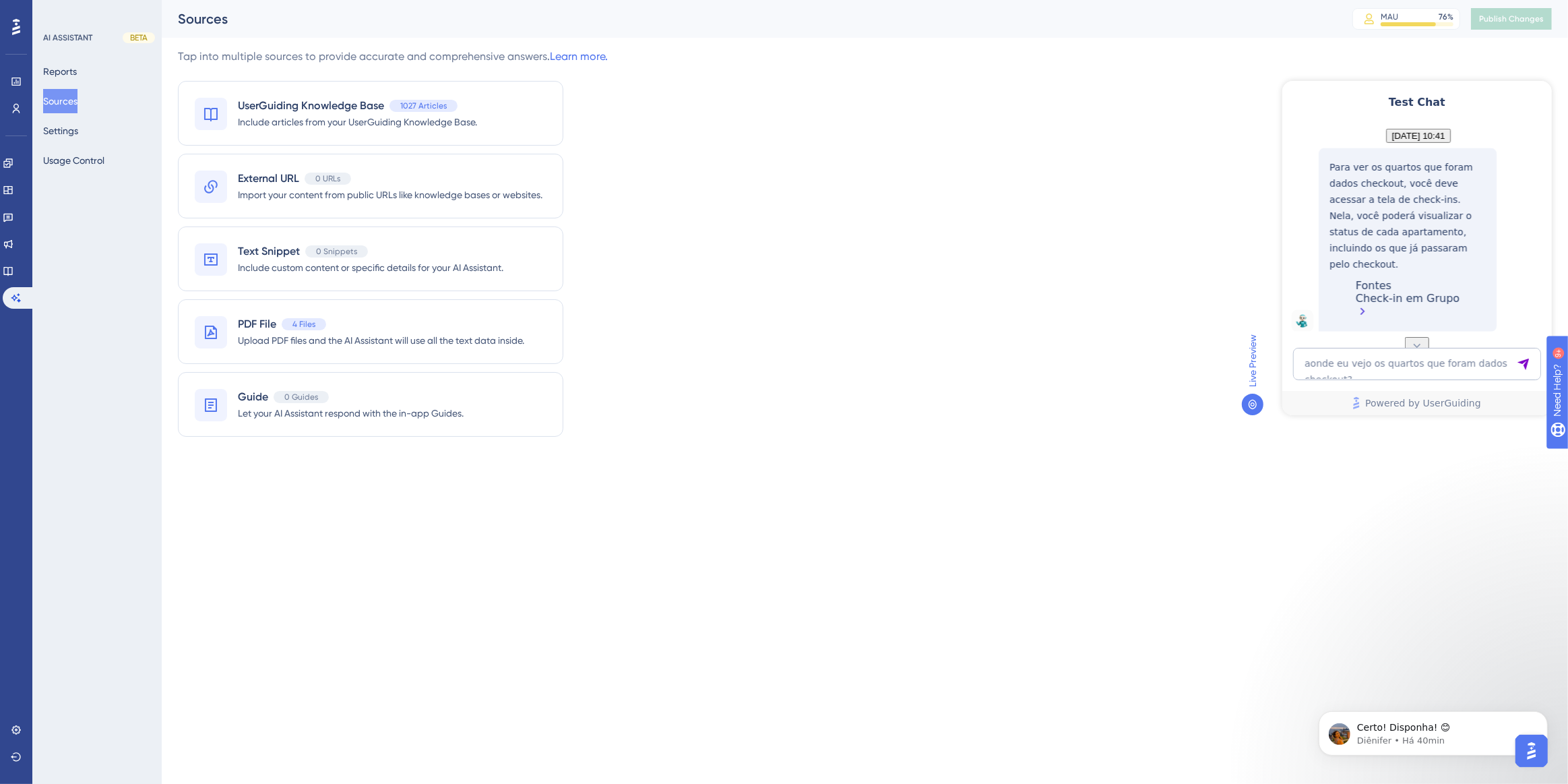
click at [1363, 311] on div "Check-in em Grupo" at bounding box center [1407, 305] width 103 height 29
click at [14, 268] on icon at bounding box center [8, 271] width 11 height 11
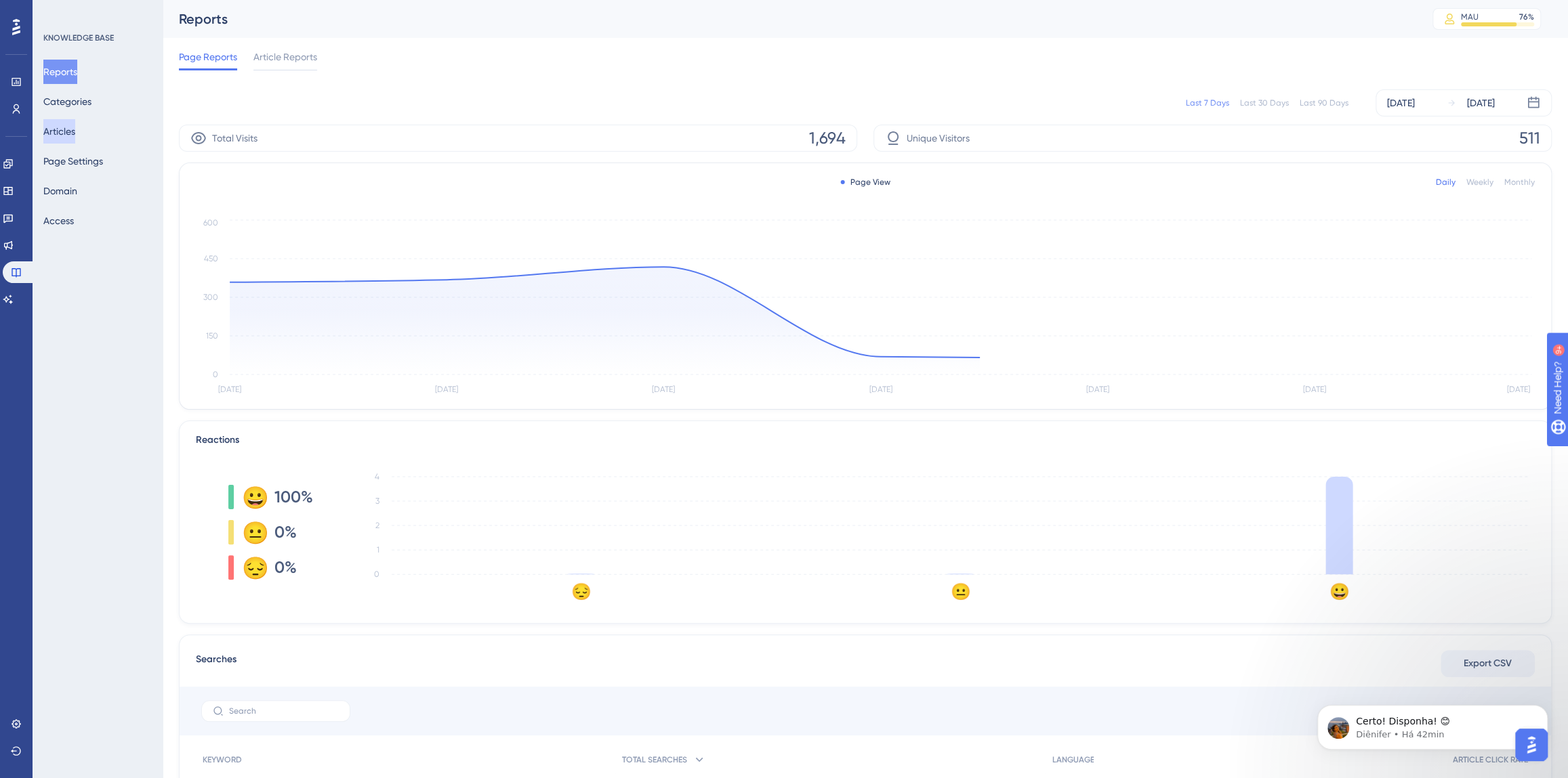
click at [64, 139] on button "Articles" at bounding box center [59, 131] width 32 height 25
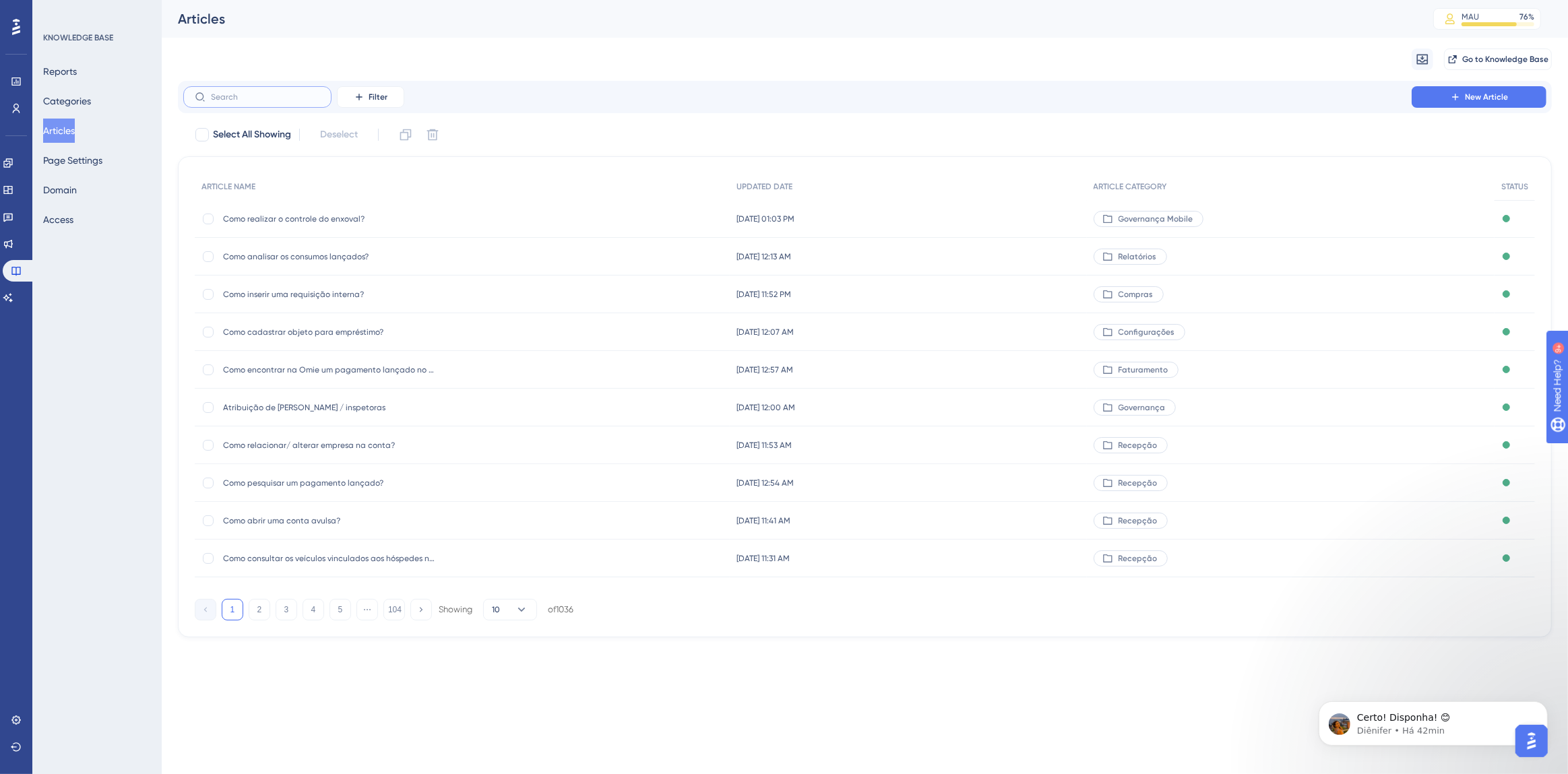
click at [271, 93] on input "text" at bounding box center [265, 97] width 109 height 9
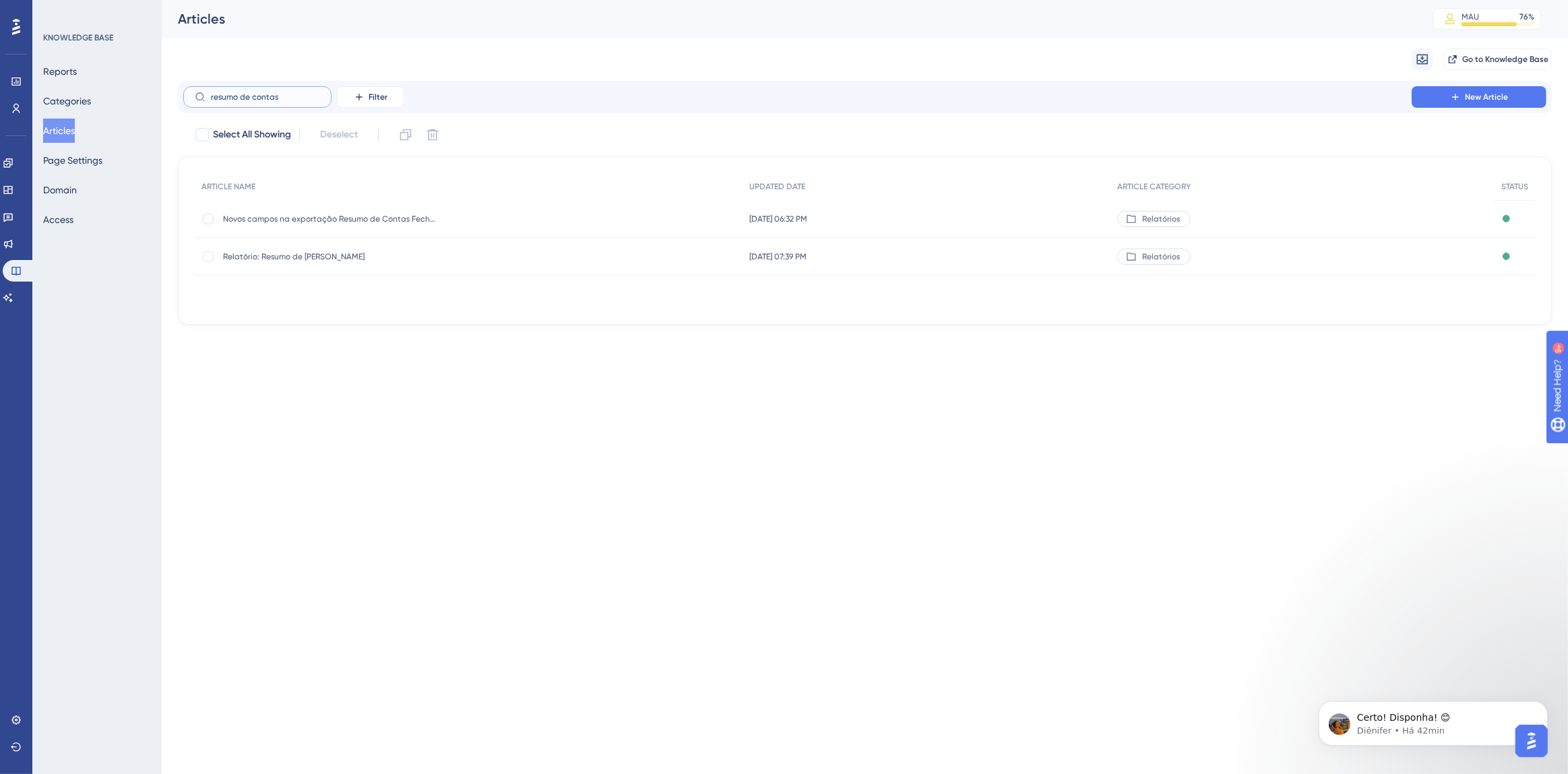
type input "resumo de contas"
click at [283, 254] on span "Relatório: Resumo de [PERSON_NAME]" at bounding box center [331, 256] width 215 height 11
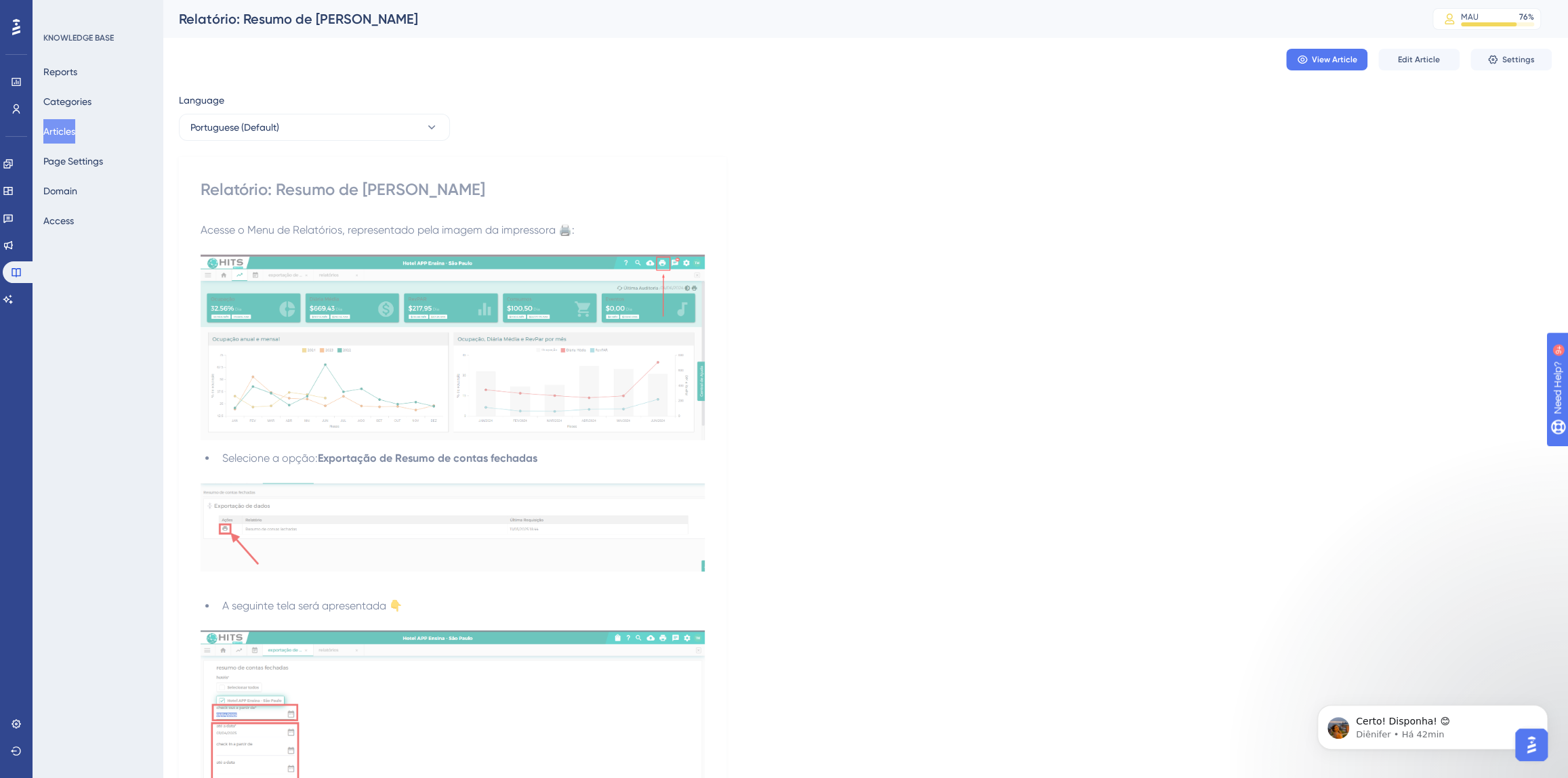
click at [1400, 72] on div "View Article Edit Article Settings" at bounding box center [865, 60] width 1373 height 43
click at [1401, 65] on button "Edit Article" at bounding box center [1418, 59] width 81 height 21
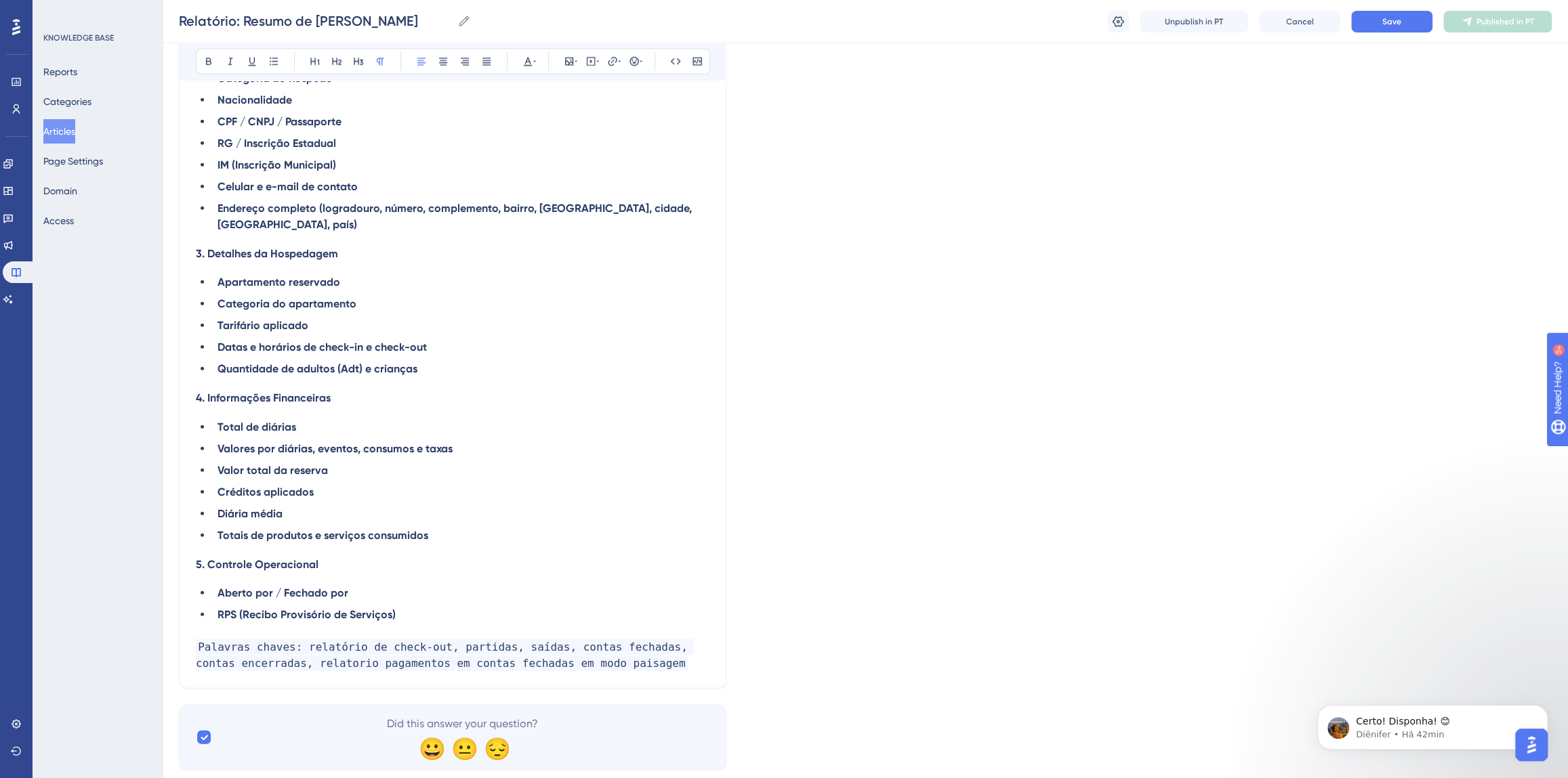
scroll to position [2688, 0]
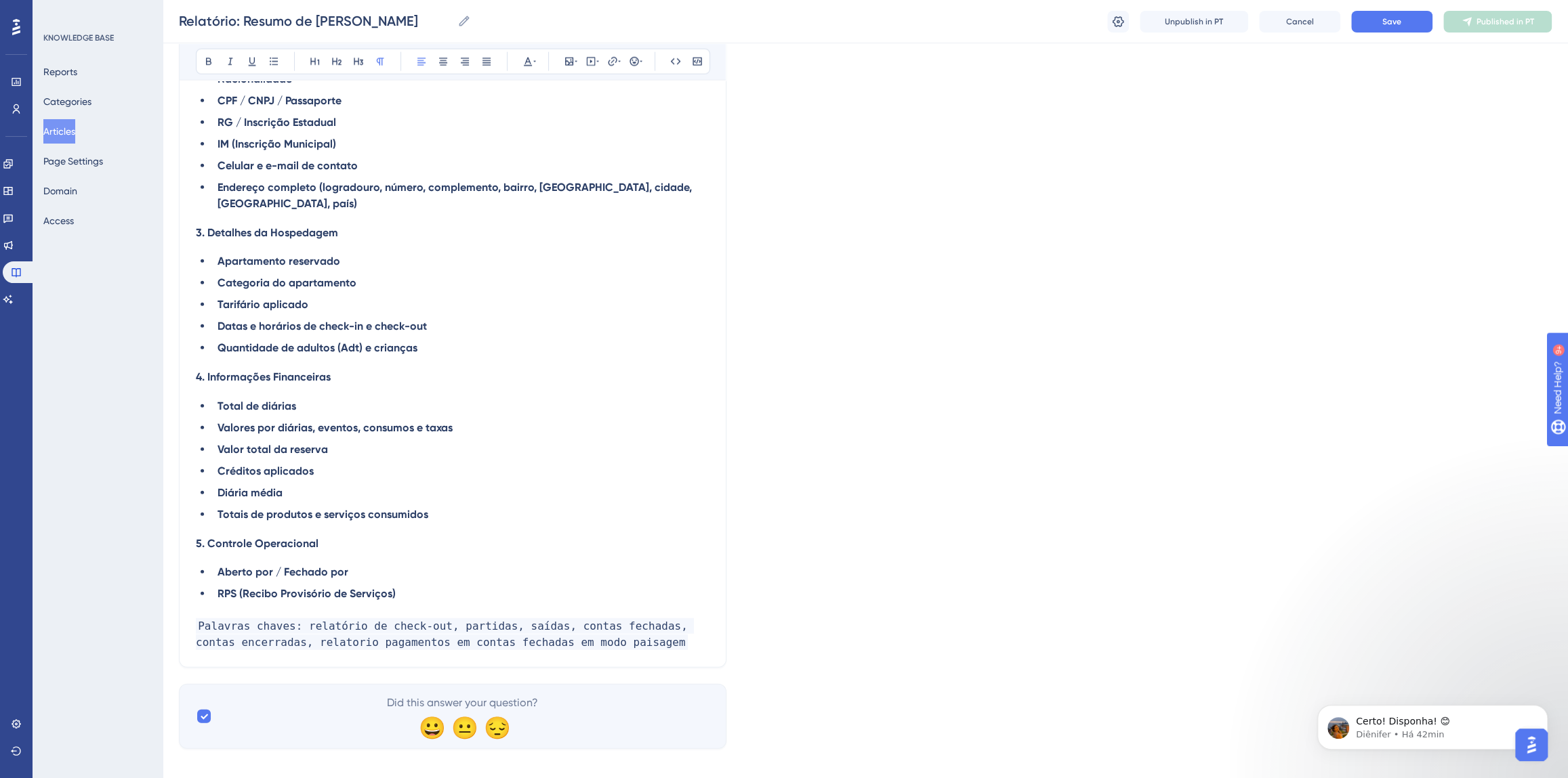
click at [601, 631] on span "Palavras chaves: relatório de check-out, partidas, saídas, contas fechadas, con…" at bounding box center [445, 634] width 498 height 32
click at [1395, 27] on button "Save" at bounding box center [1392, 21] width 81 height 21
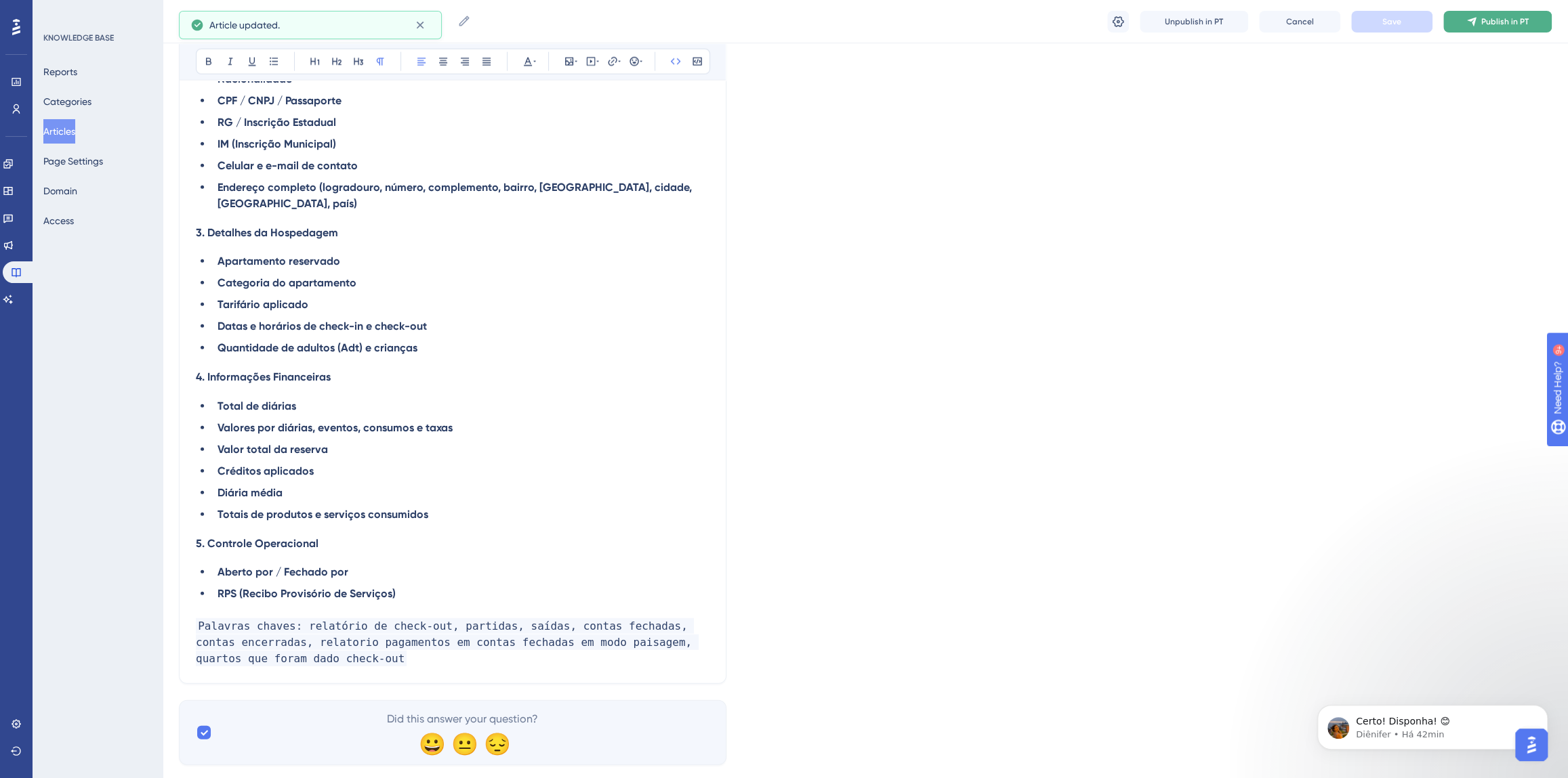
click at [1480, 20] on button "Publish in PT" at bounding box center [1497, 21] width 108 height 21
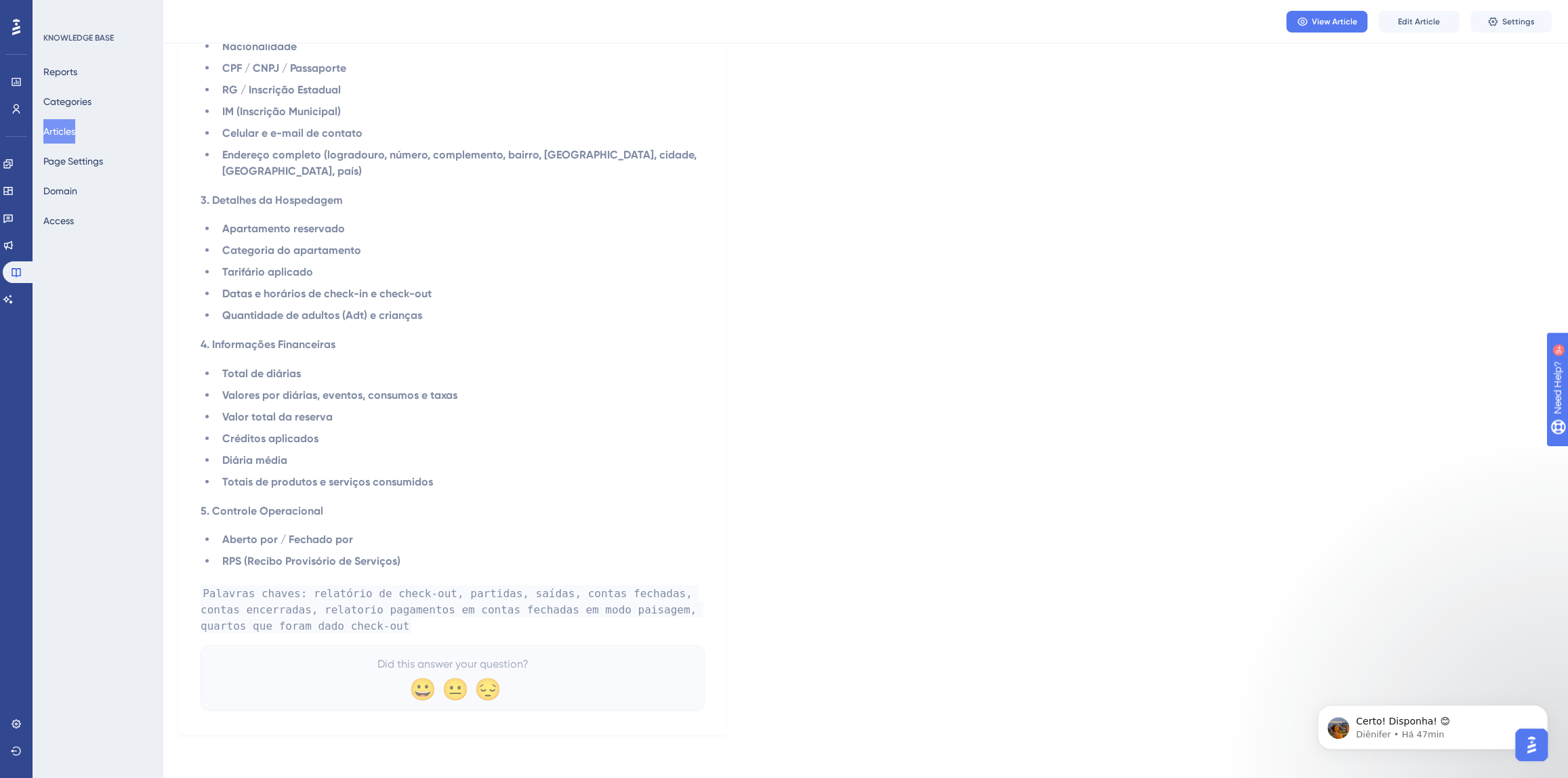
scroll to position [2606, 0]
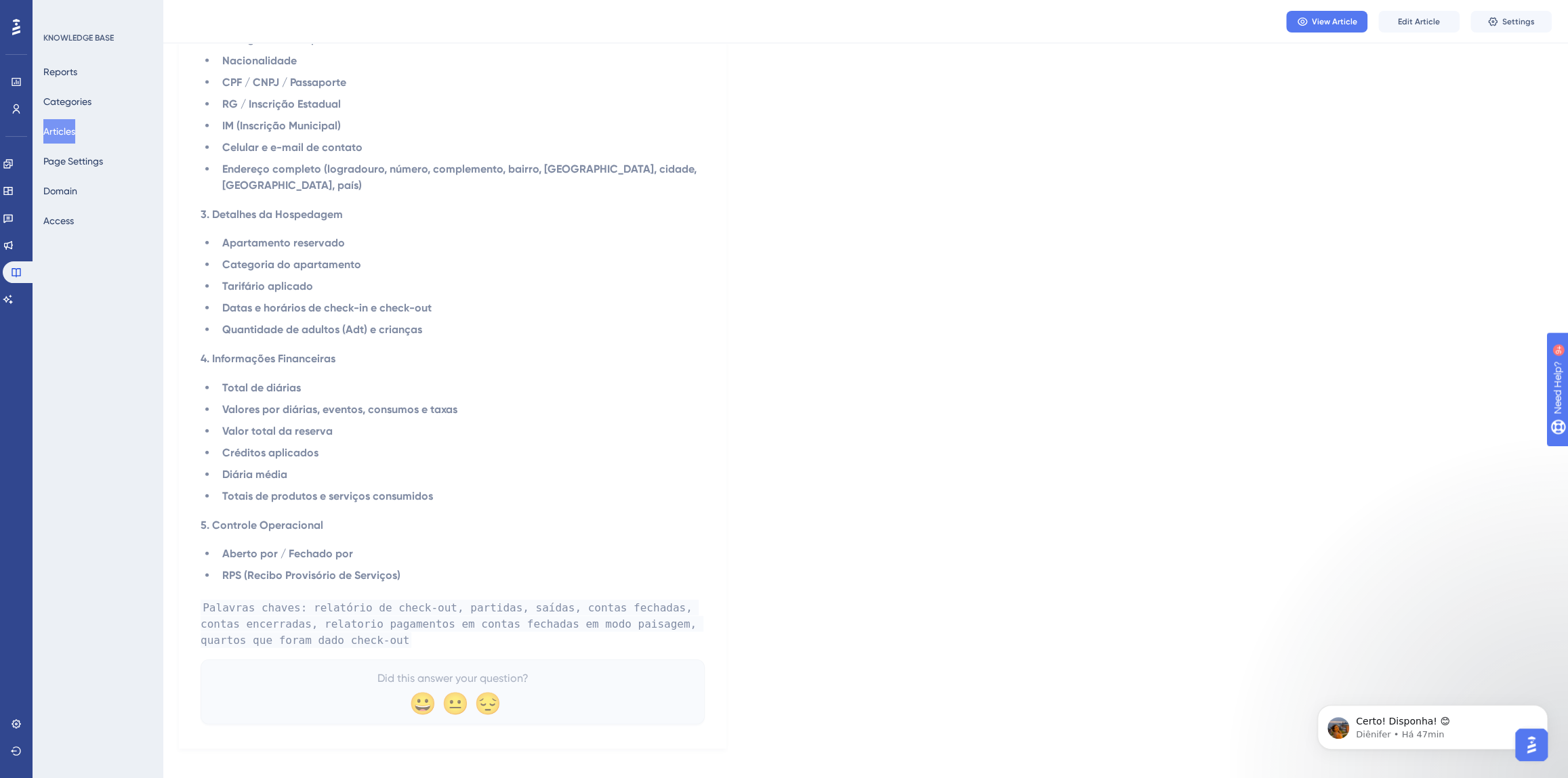
click at [75, 130] on button "Articles" at bounding box center [59, 131] width 32 height 25
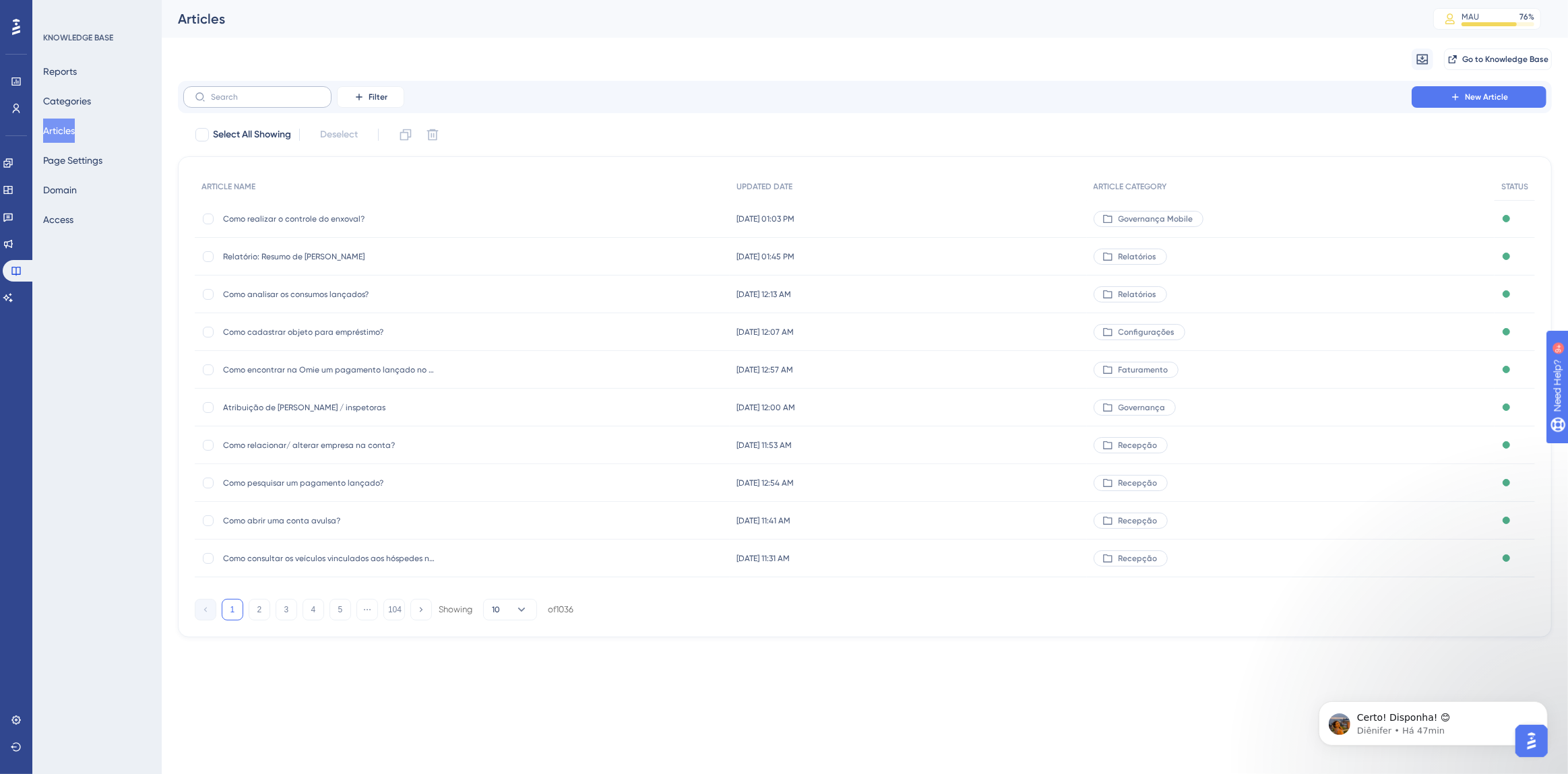
click at [304, 103] on label at bounding box center [257, 97] width 148 height 21
click at [304, 102] on input "text" at bounding box center [265, 97] width 109 height 9
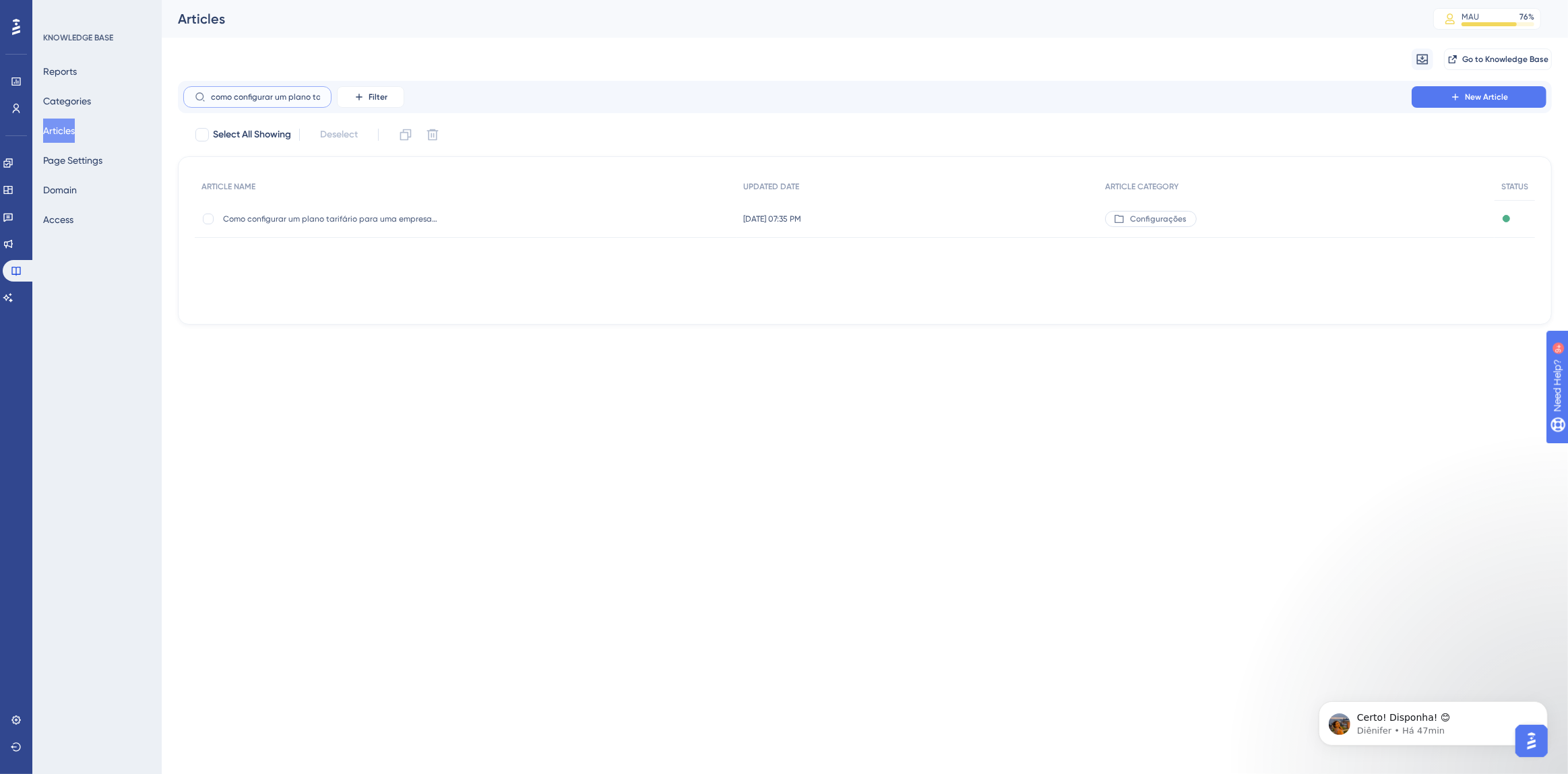
scroll to position [0, 1]
type input "como configurar um plano tar"
click at [350, 214] on span "Como configurar um plano tarifário para uma empresa específica?" at bounding box center [331, 219] width 215 height 11
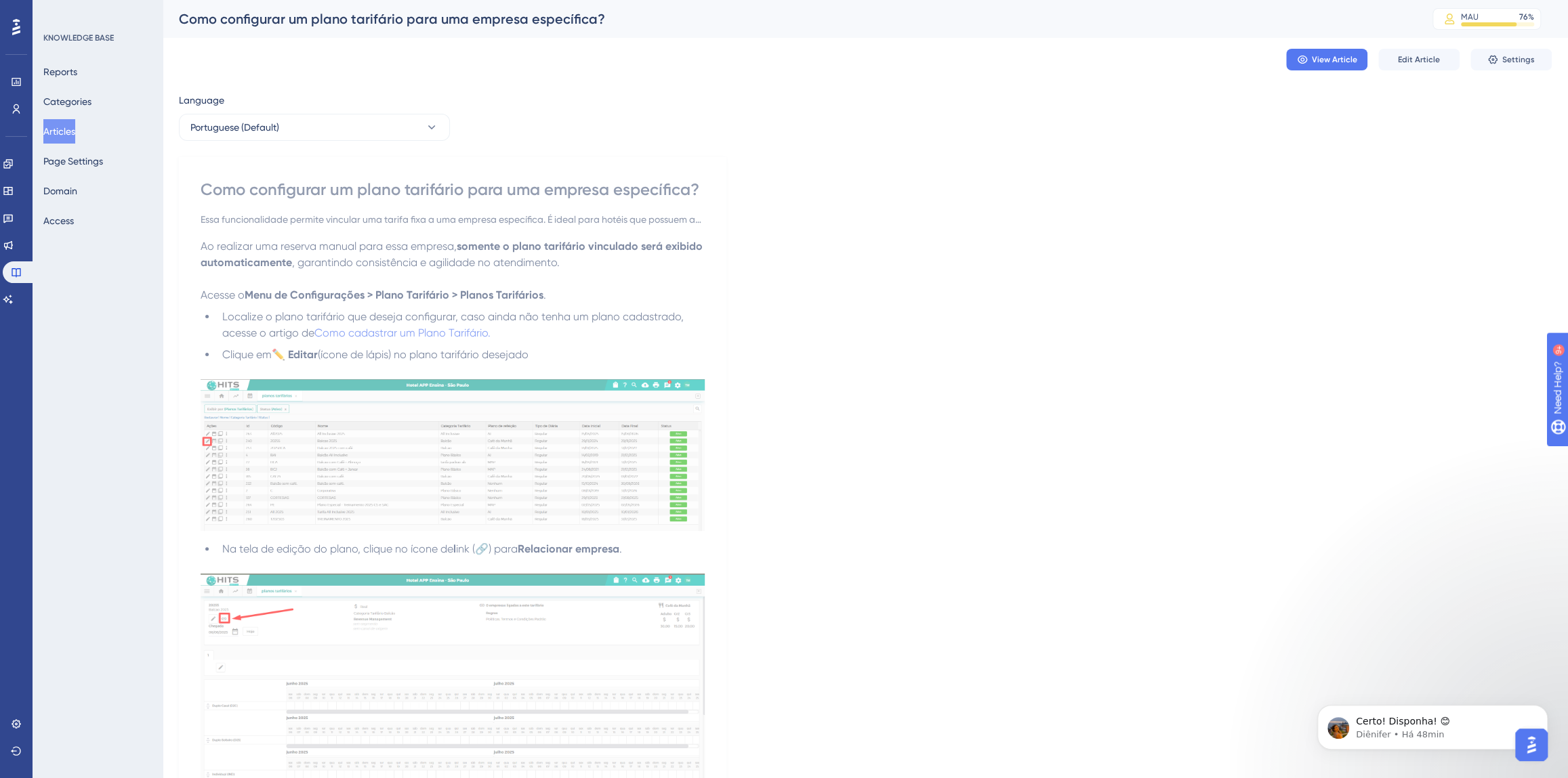
click at [1401, 44] on div "View Article Edit Article Settings" at bounding box center [865, 60] width 1373 height 43
click at [1406, 60] on span "Edit Article" at bounding box center [1418, 60] width 42 height 11
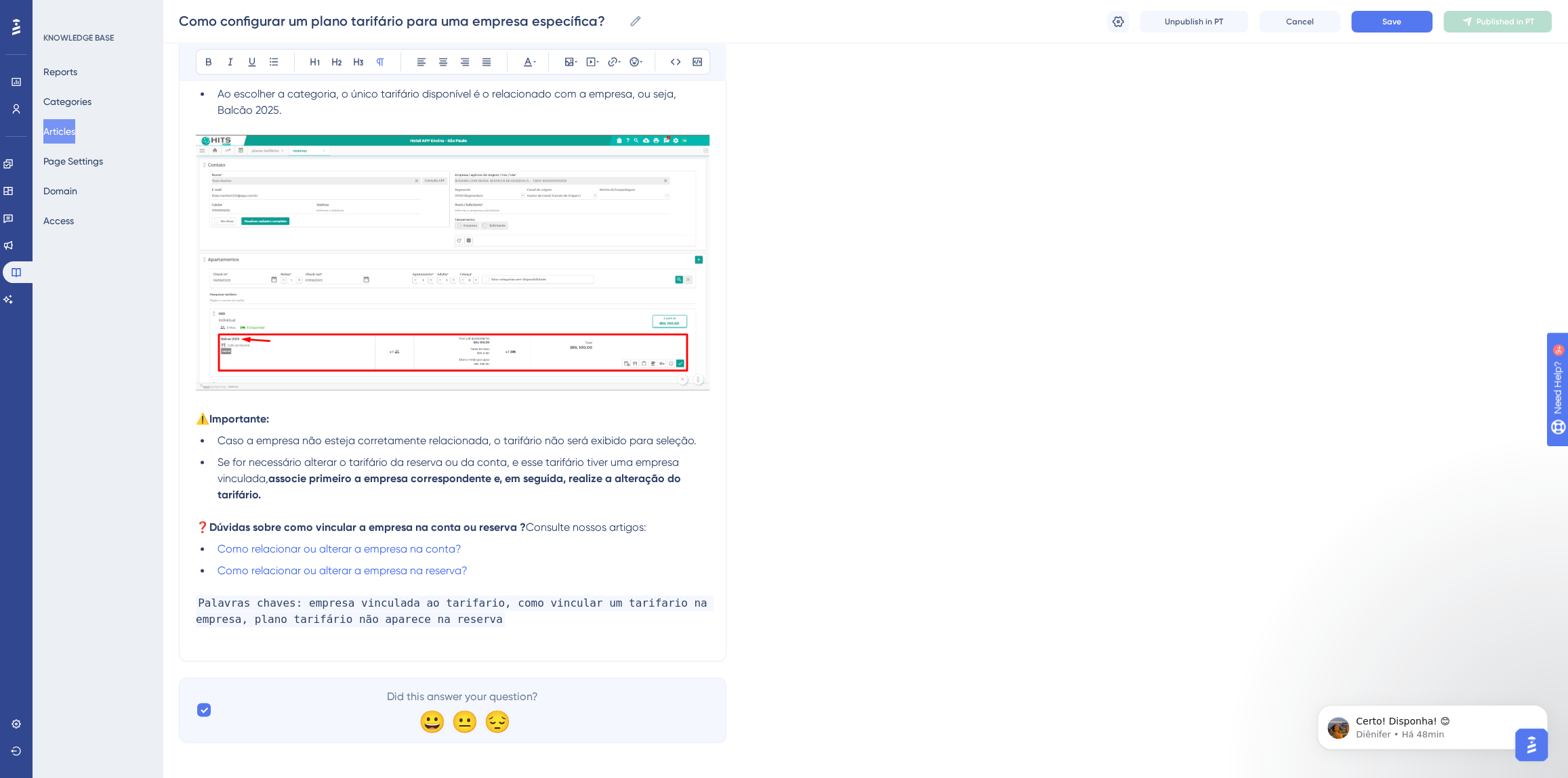
scroll to position [1534, 0]
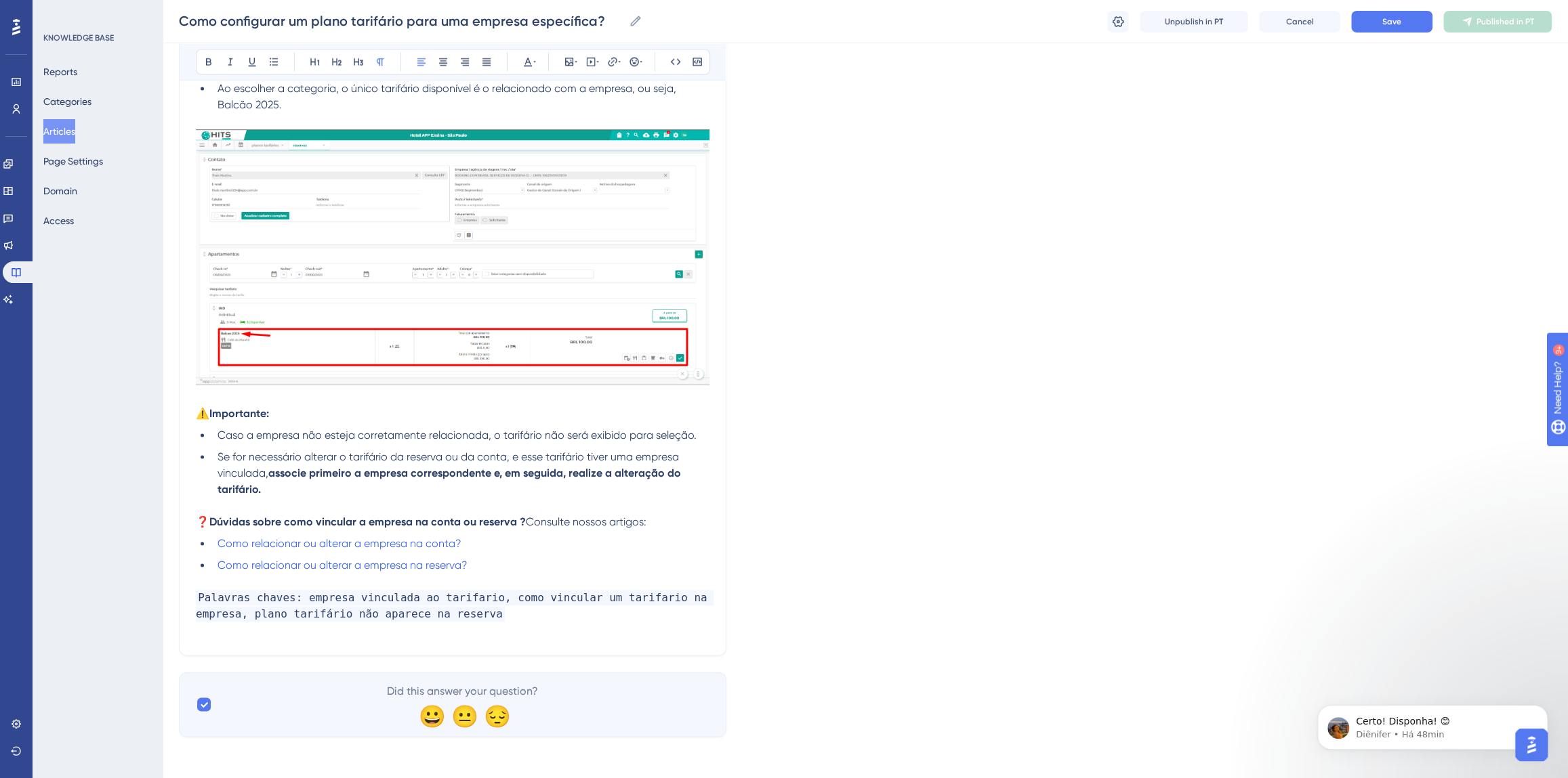
click at [501, 609] on p "Palavras chaves: empresa vinculada ao tarifario, como vincular um tarifario na …" at bounding box center [453, 606] width 513 height 32
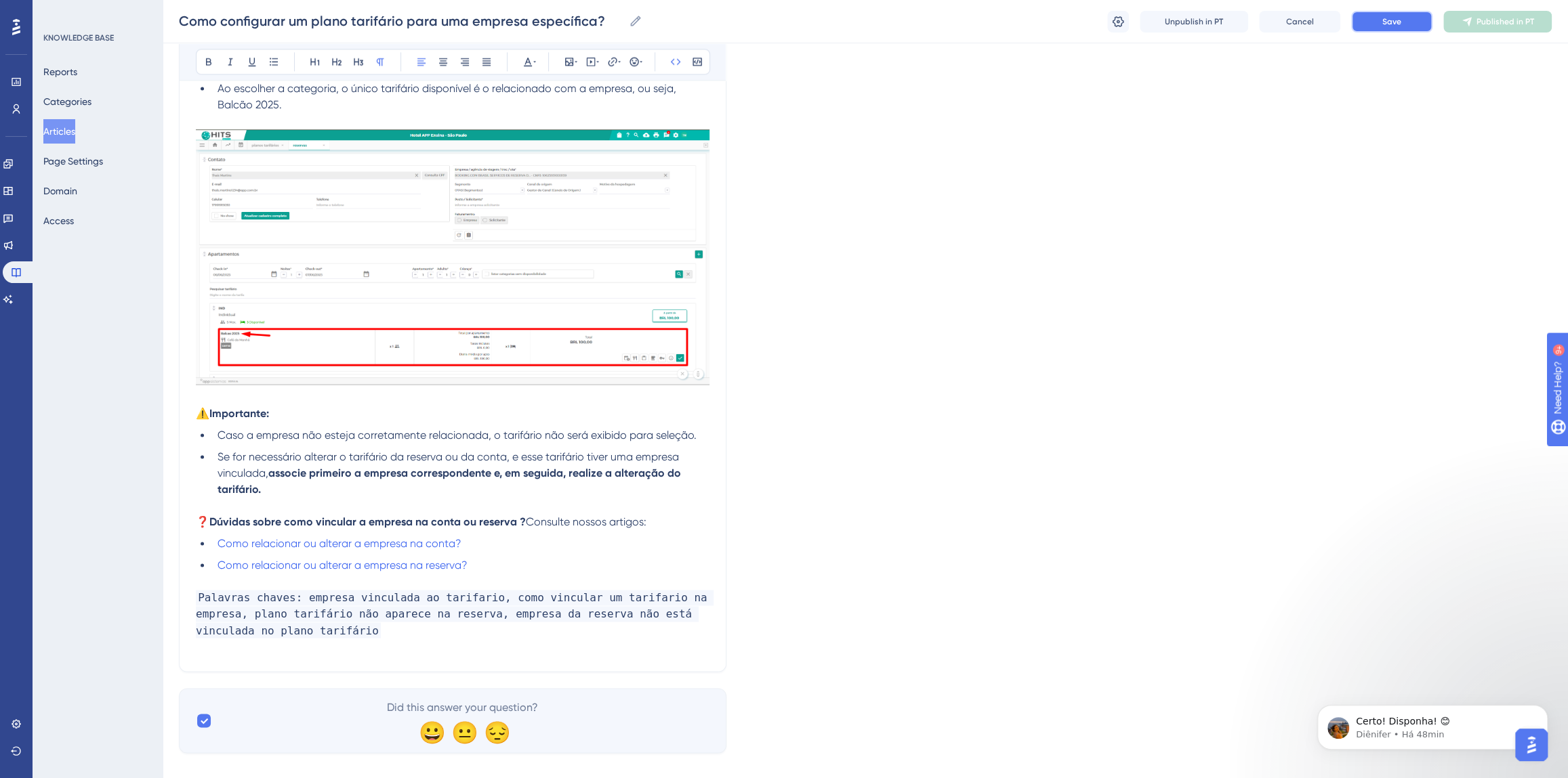
click at [1390, 21] on span "Save" at bounding box center [1392, 21] width 19 height 11
click at [1507, 21] on span "Publish in PT" at bounding box center [1505, 21] width 48 height 11
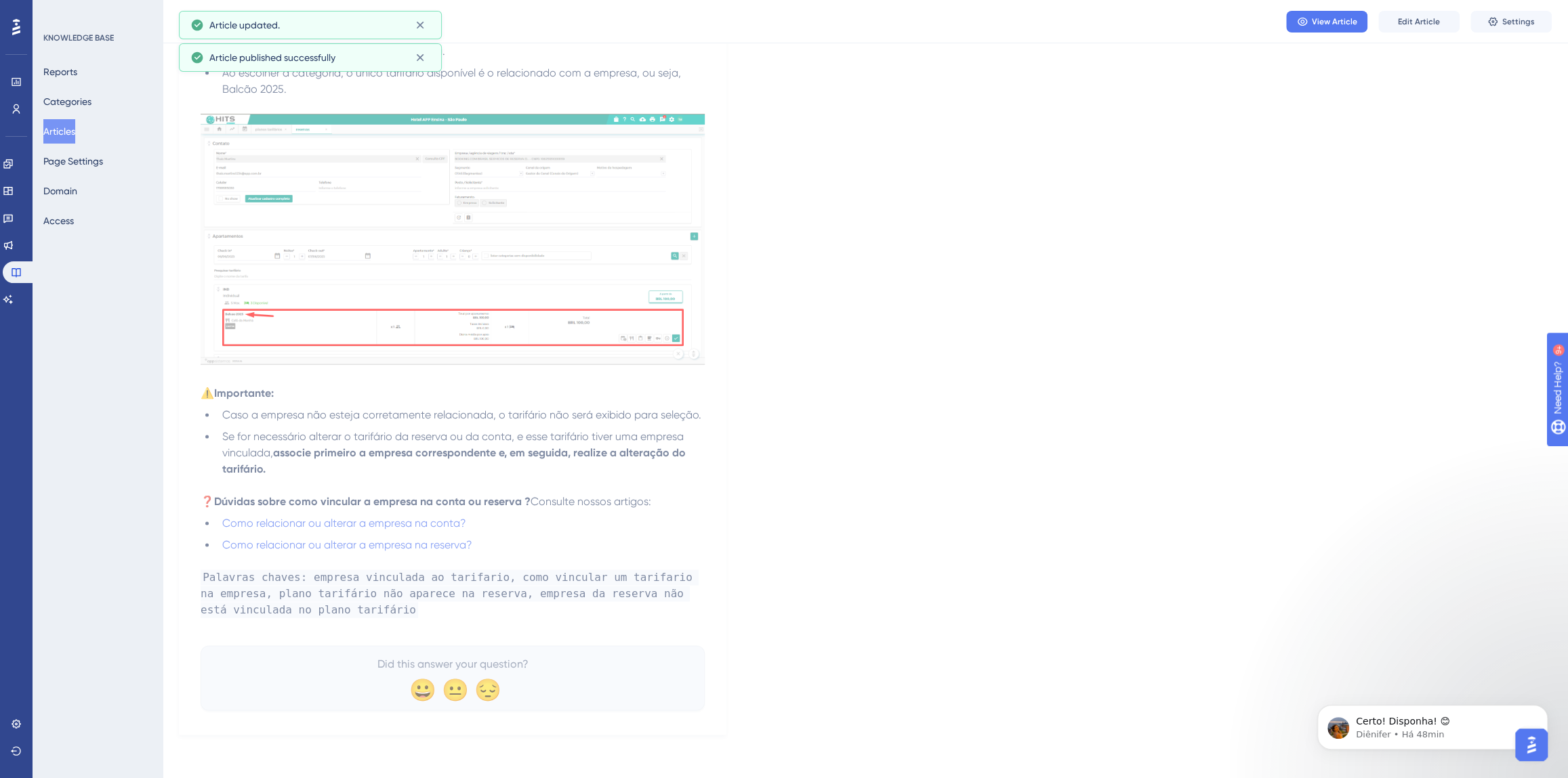
scroll to position [1476, 0]
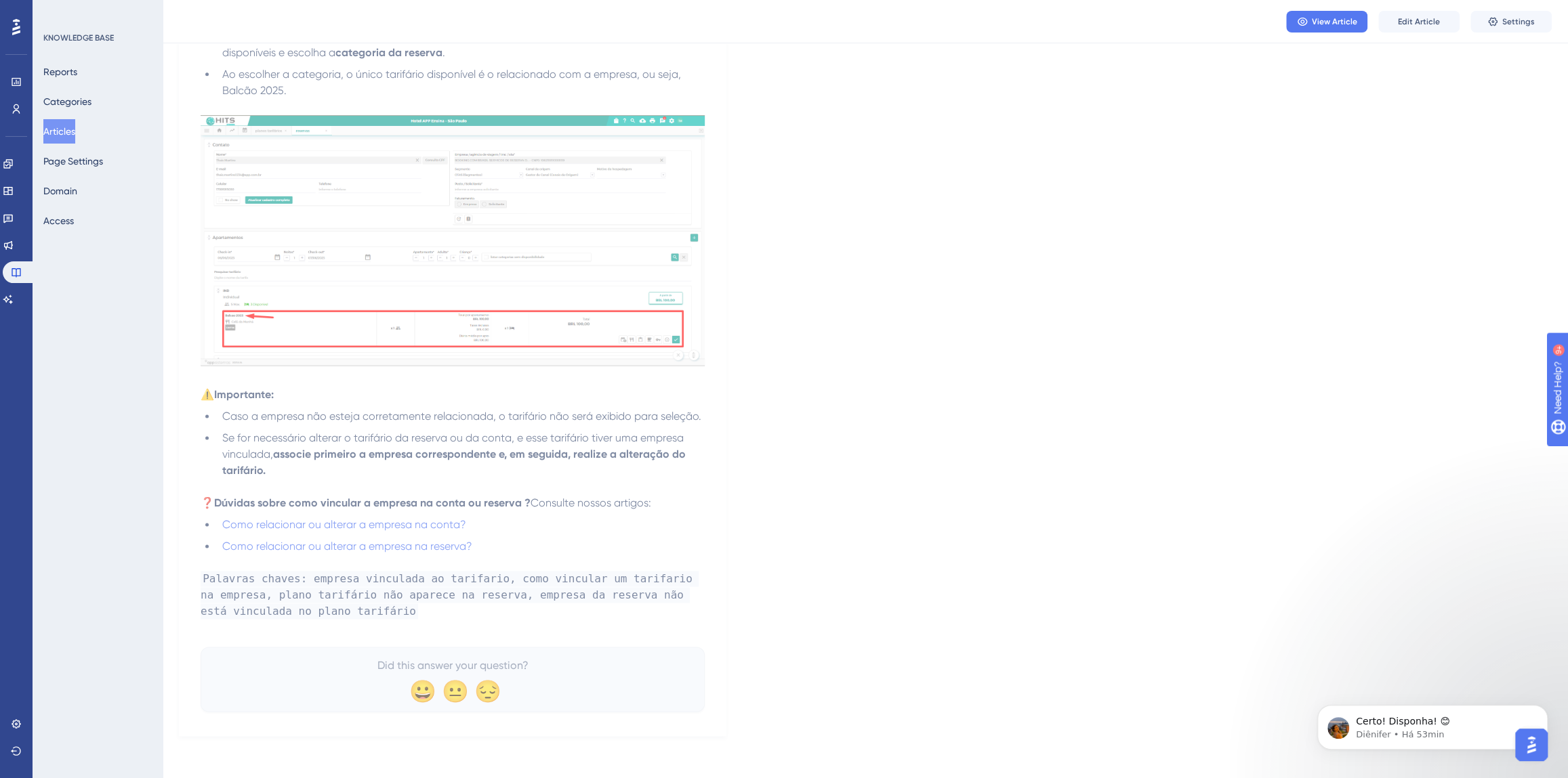
click at [0, 0] on div "Performance Users Engagement Widgets Feedback Product Updates Knowledge Base AI…" at bounding box center [0, 0] width 0 height 0
click at [9, 299] on link at bounding box center [8, 299] width 11 height 21
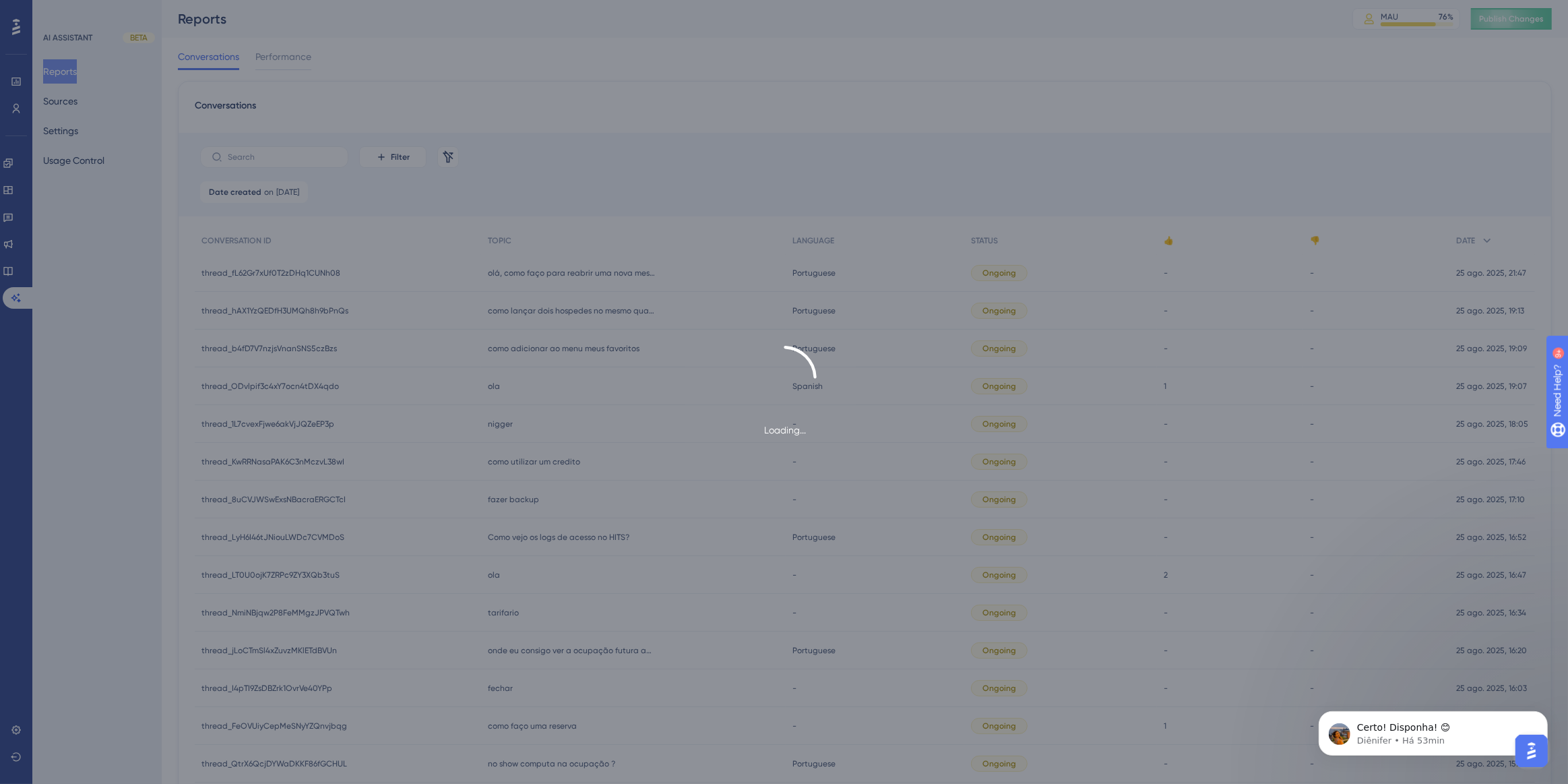
click at [60, 91] on div "Loading..." at bounding box center [784, 392] width 1568 height 784
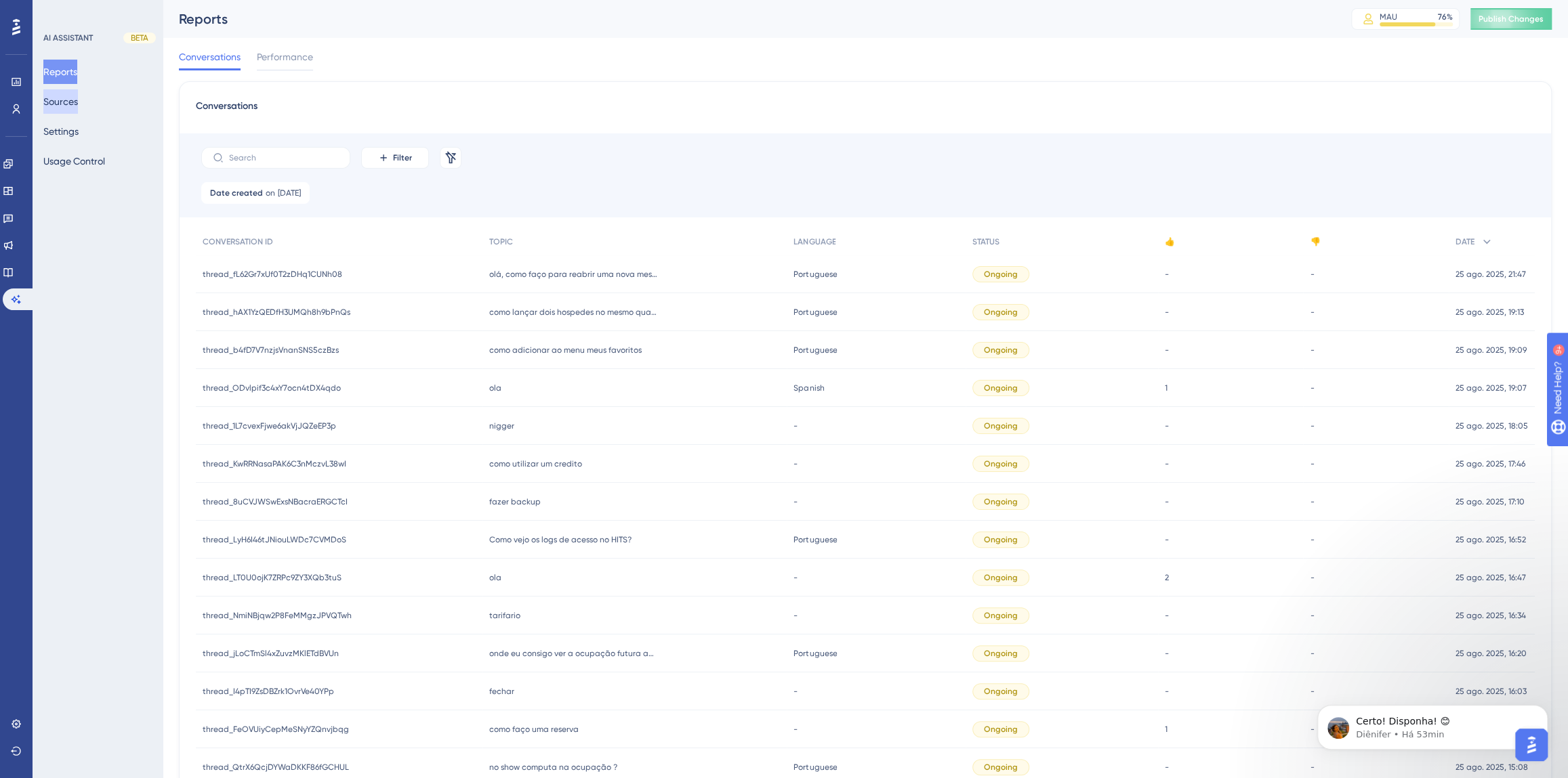
click at [64, 101] on button "Sources" at bounding box center [61, 101] width 35 height 25
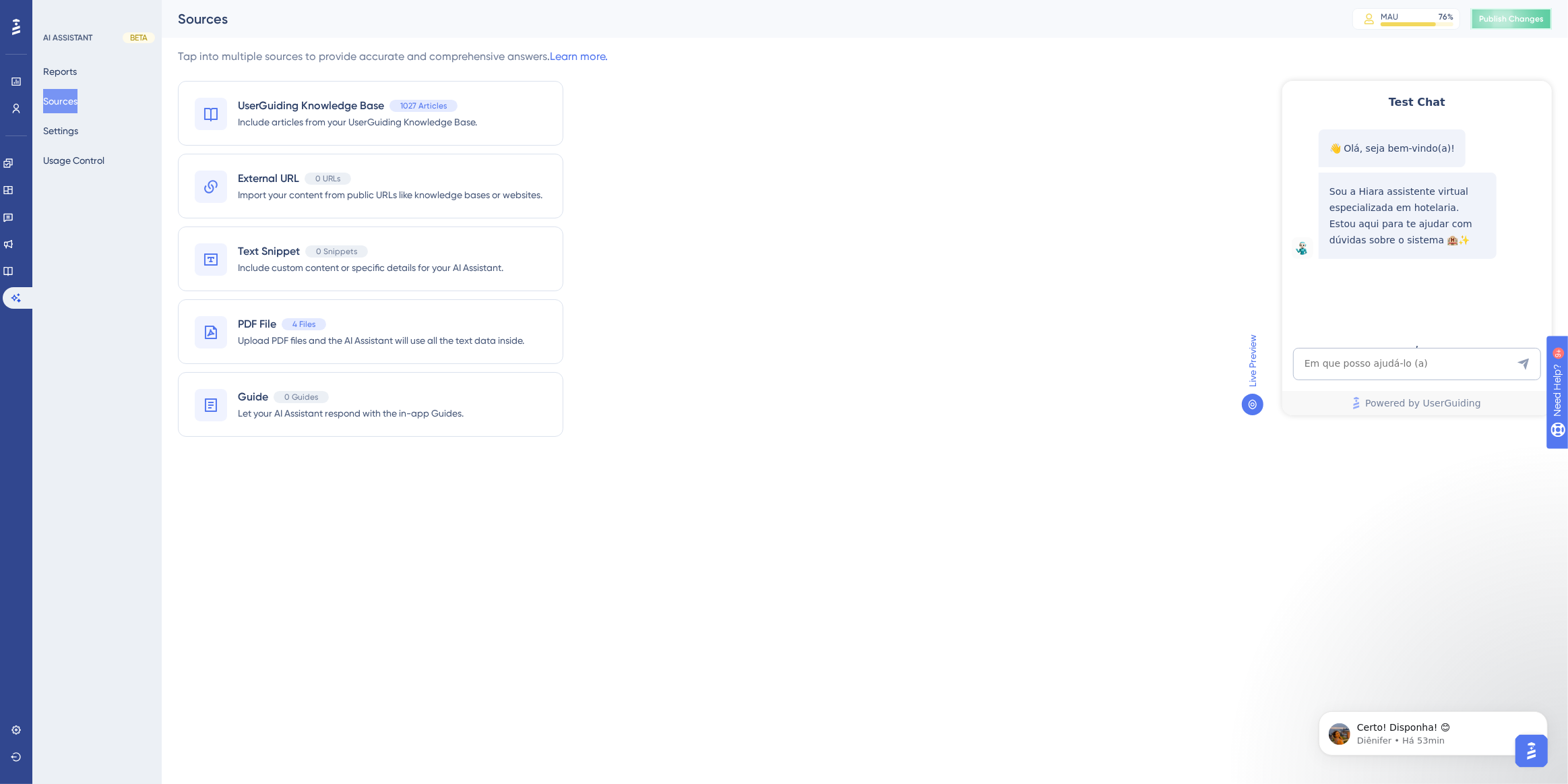
click at [1498, 20] on span "Publish Changes" at bounding box center [1511, 19] width 64 height 11
click at [1362, 370] on textarea "AI Assistant Text Input" at bounding box center [1416, 363] width 248 height 32
paste textarea "aonde eu vejo os quartos que foram dados checkout?"
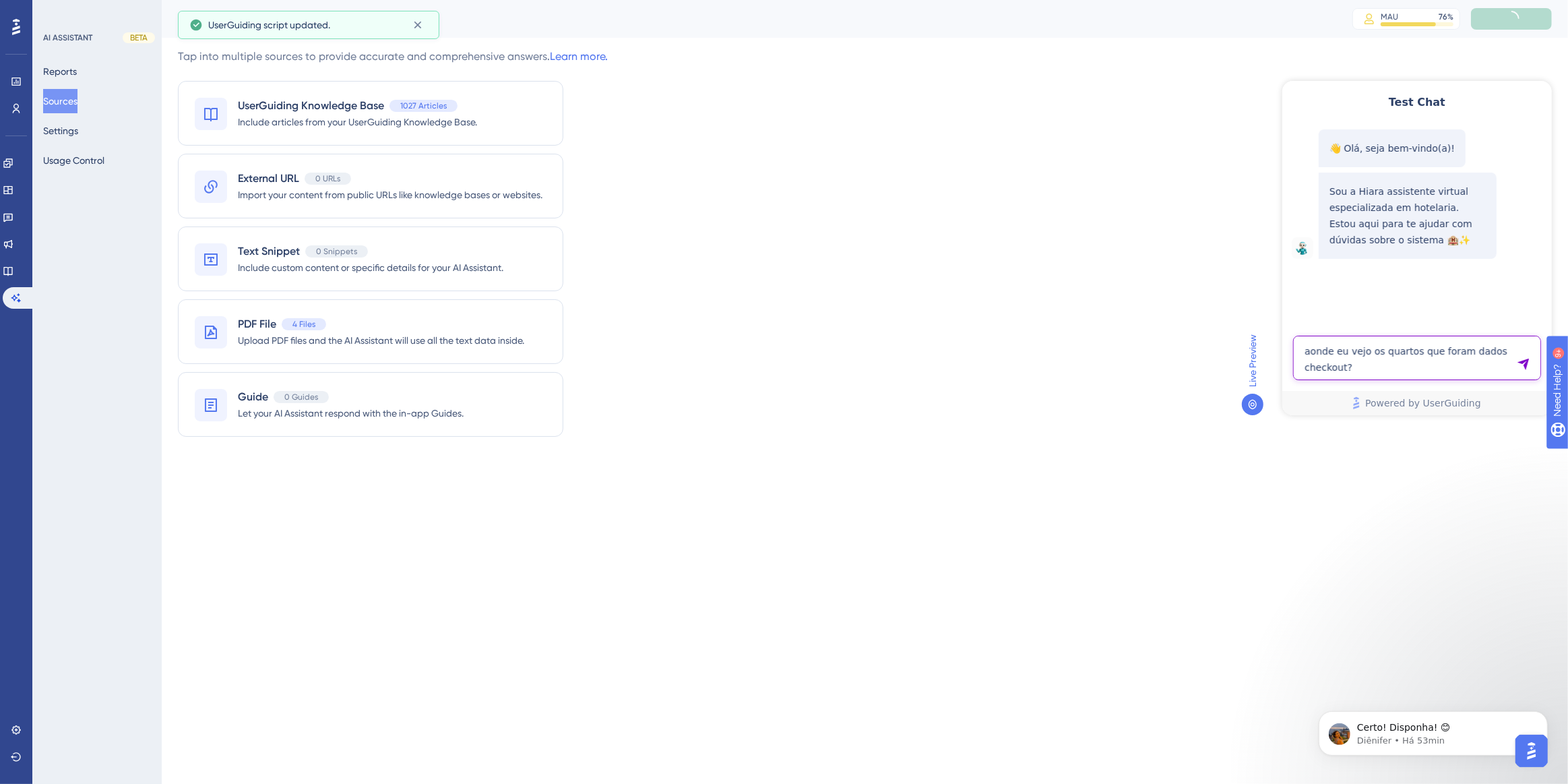
type textarea "aonde eu vejo os quartos que foram dados checkout?"
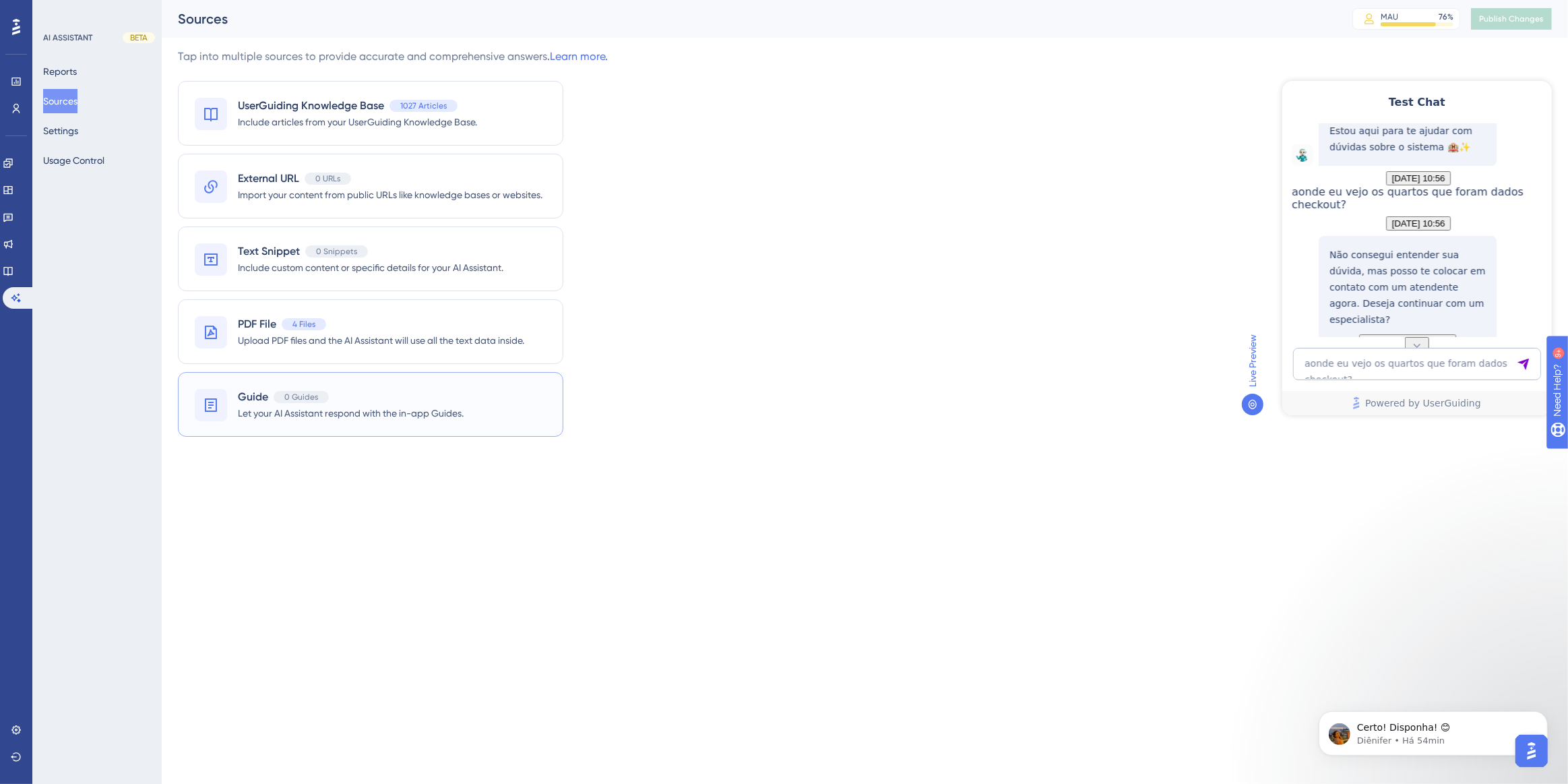
scroll to position [176, 0]
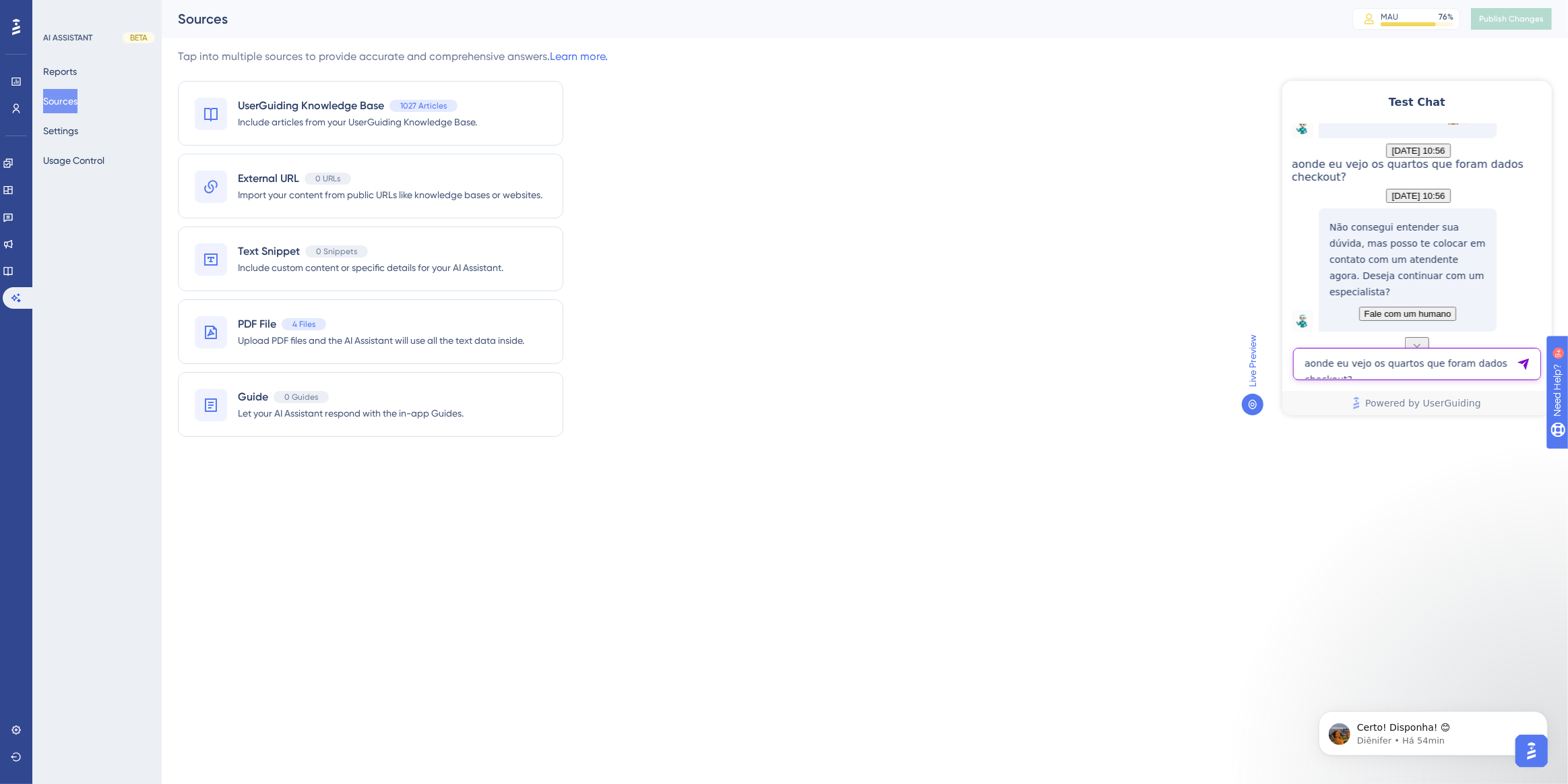
click at [1403, 368] on textarea "aonde eu vejo os quartos que foram dados checkout?" at bounding box center [1416, 363] width 248 height 32
type textarea "quartos que foram dados check-out"
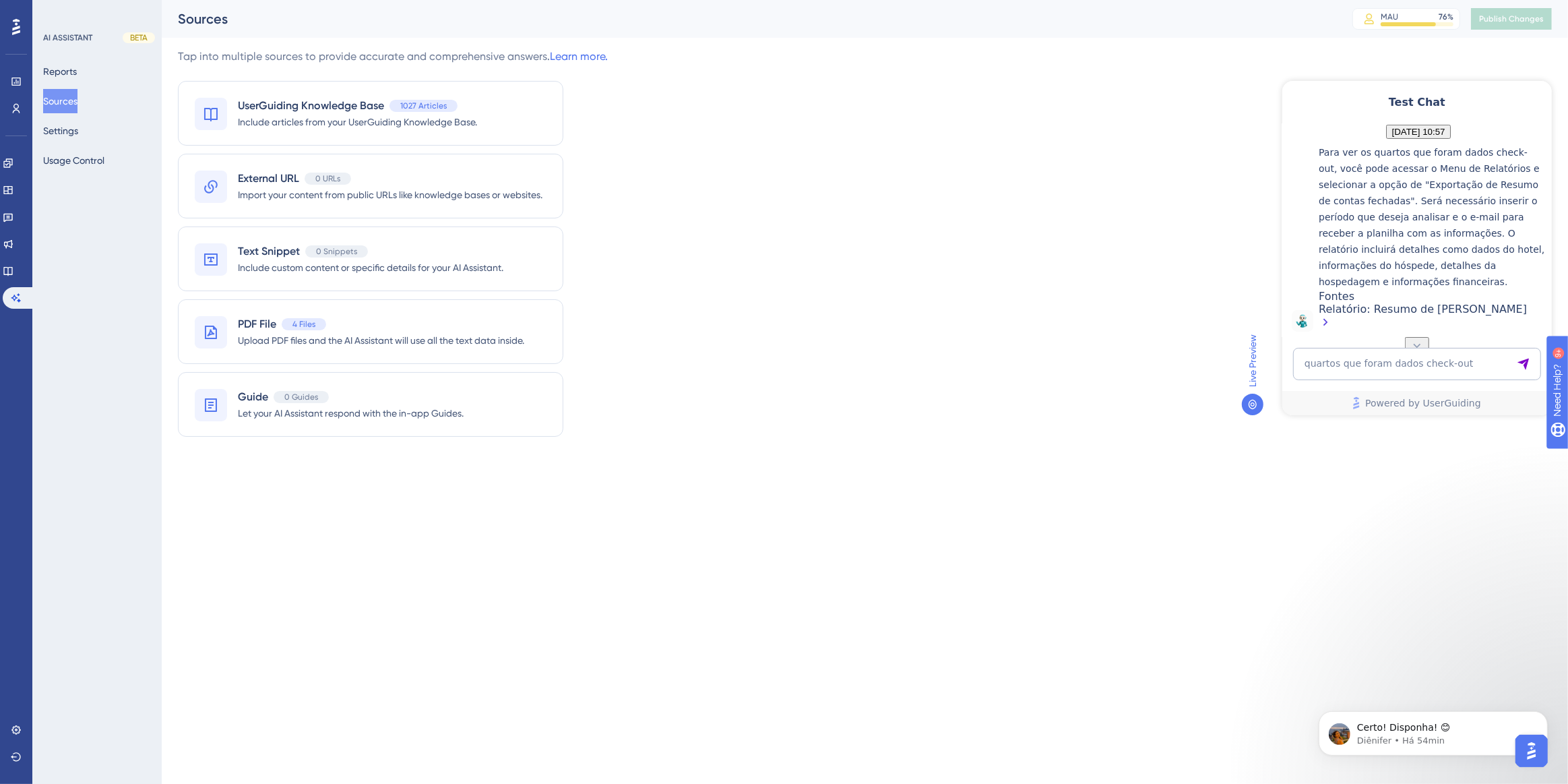
scroll to position [501, 0]
click at [1331, 379] on div "quartos que foram dados check-out Powered by UserGuiding" at bounding box center [1417, 380] width 270 height 67
click at [1331, 376] on textarea "quartos que foram dados check-out" at bounding box center [1416, 363] width 248 height 32
paste textarea "a empresa da reserva não está vinculada no plano tarifario"
type textarea "a empresa da reserva não está vinculada no plano tarifario"
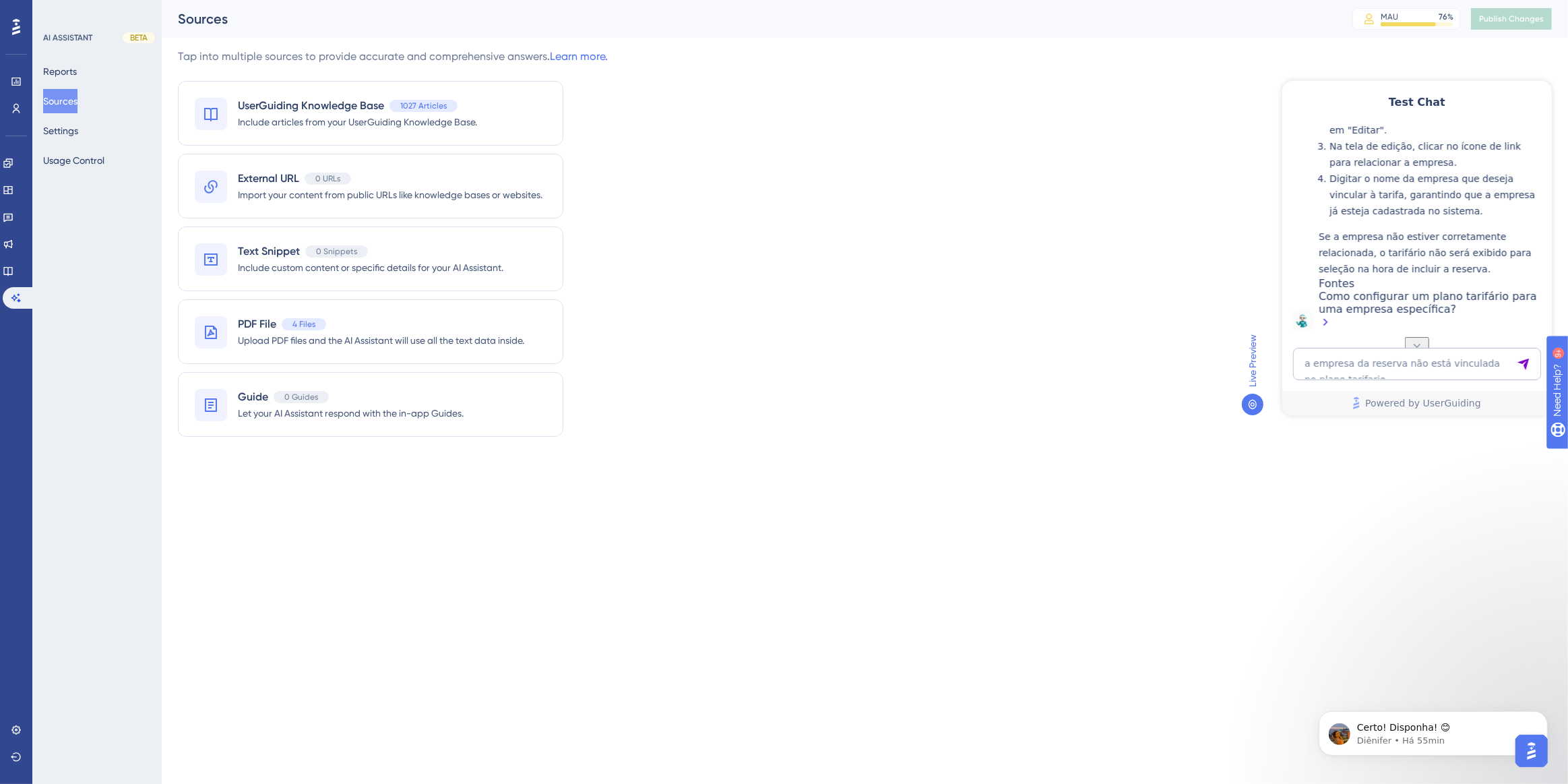
scroll to position [1007, 0]
click at [1377, 307] on div "Como configurar um plano tarifário para uma empresa específica?" at bounding box center [1431, 310] width 226 height 42
click at [1369, 367] on textarea "a empresa da reserva não está vinculada no plano tarifario" at bounding box center [1416, 363] width 248 height 32
paste textarea "trocar valores produtos"
type textarea "trocar valores produtos"
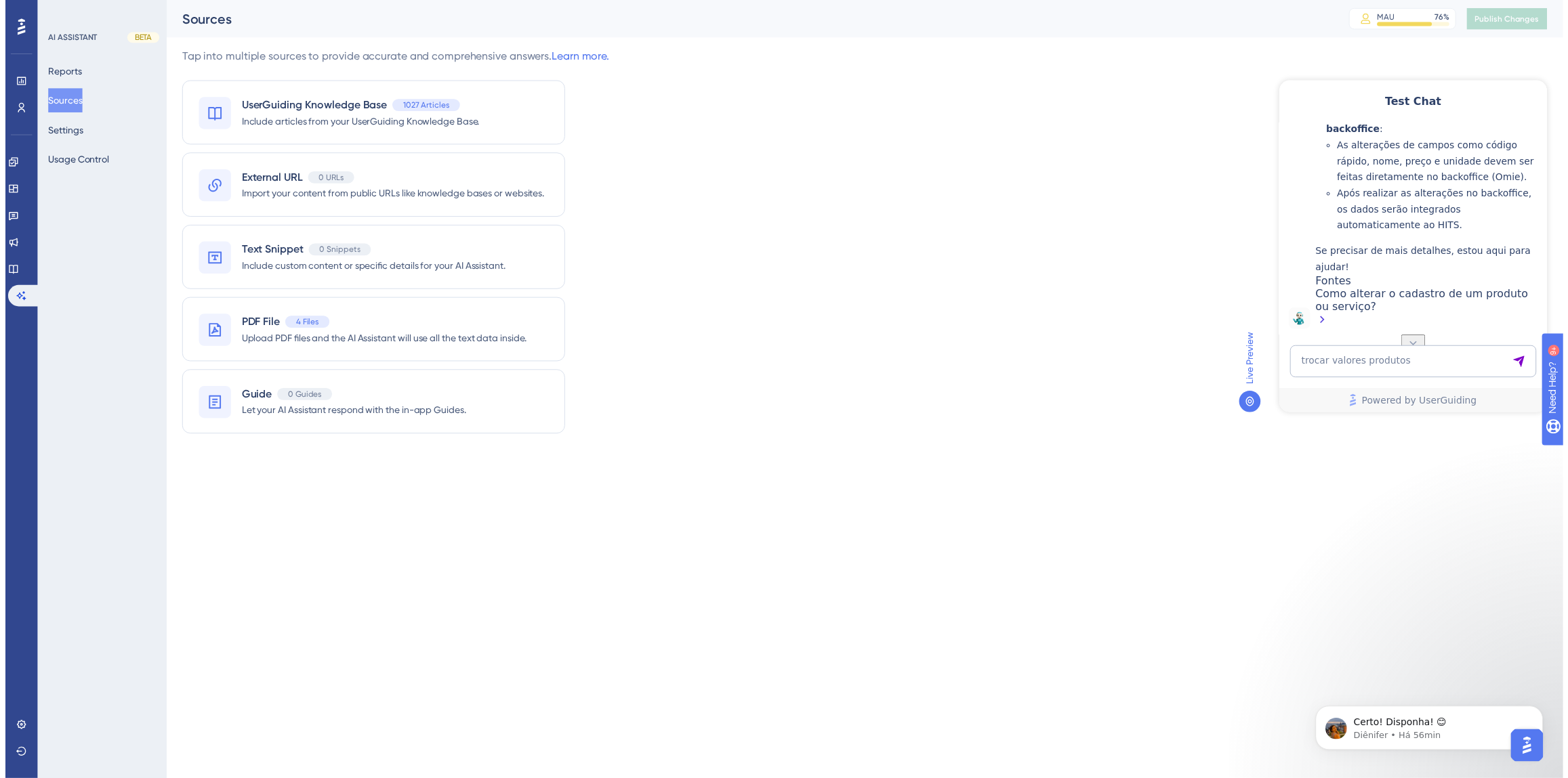
scroll to position [1552, 0]
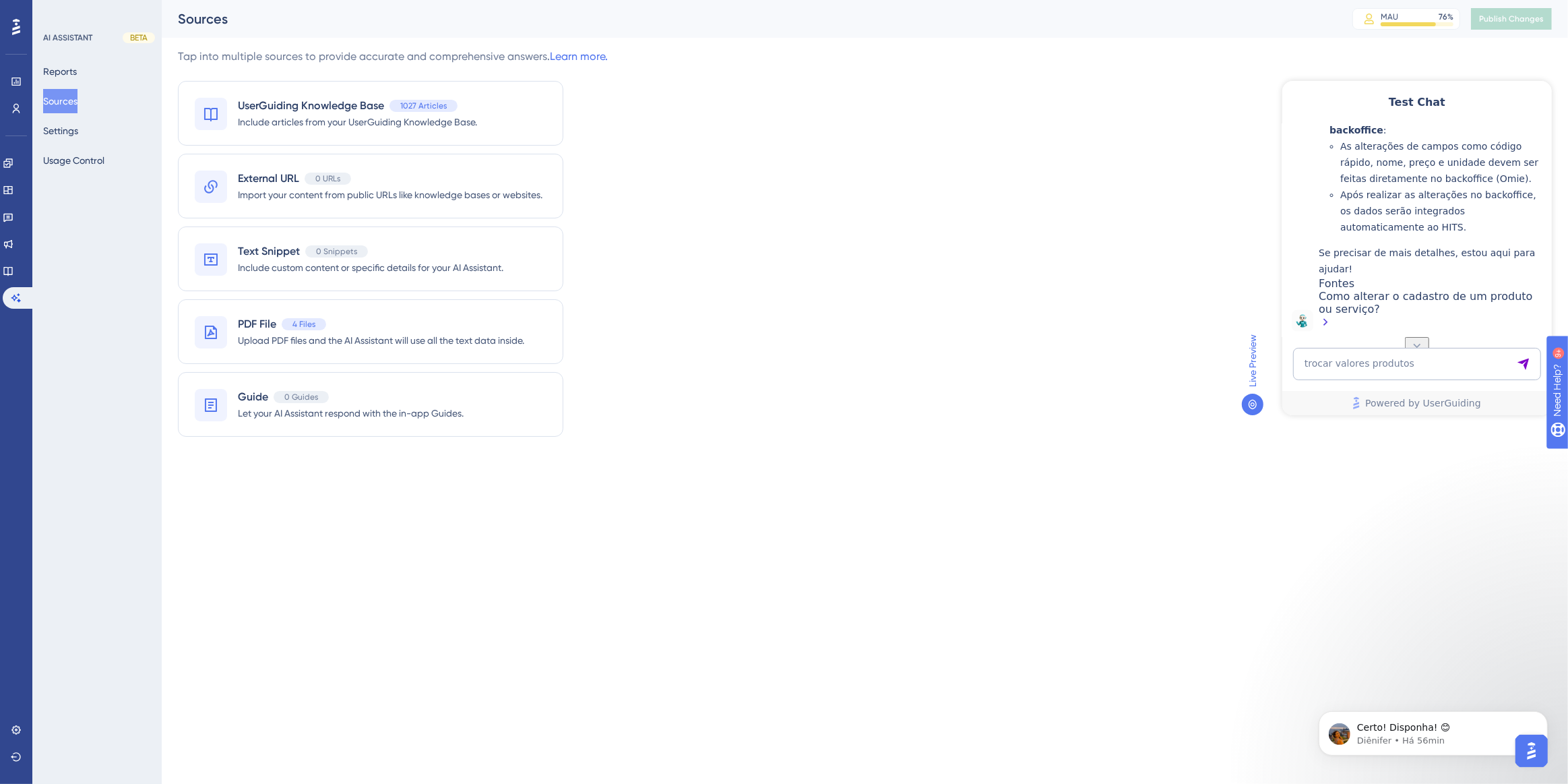
click at [1375, 293] on div "Como alterar o cadastro de um produto ou serviço?" at bounding box center [1431, 310] width 226 height 42
click at [12, 267] on icon at bounding box center [8, 272] width 8 height 8
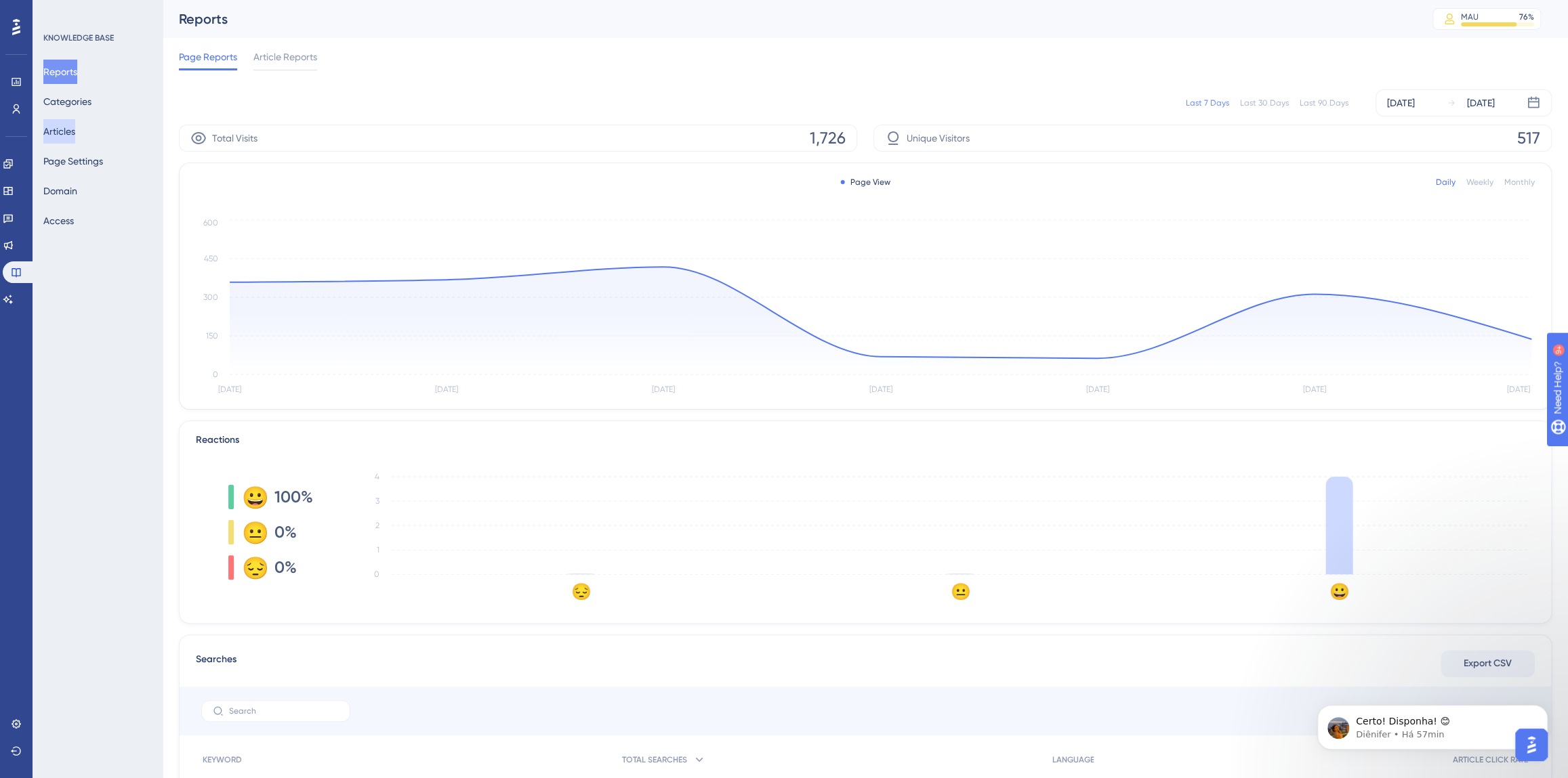
drag, startPoint x: 74, startPoint y: 128, endPoint x: 327, endPoint y: 0, distance: 283.5
click at [74, 128] on button "Articles" at bounding box center [59, 131] width 32 height 25
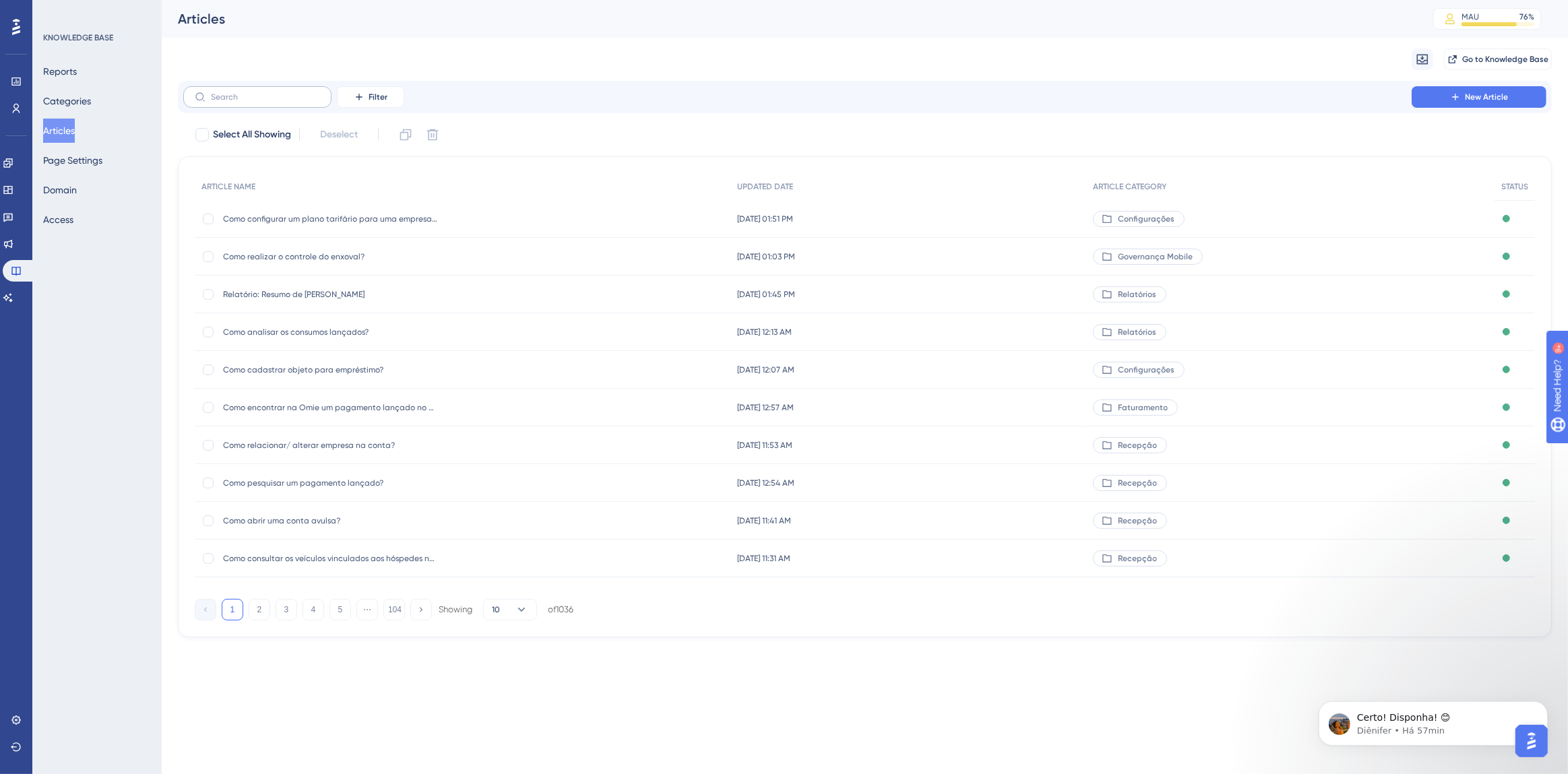
click at [272, 102] on label at bounding box center [257, 97] width 148 height 21
click at [272, 102] on input "text" at bounding box center [265, 97] width 109 height 9
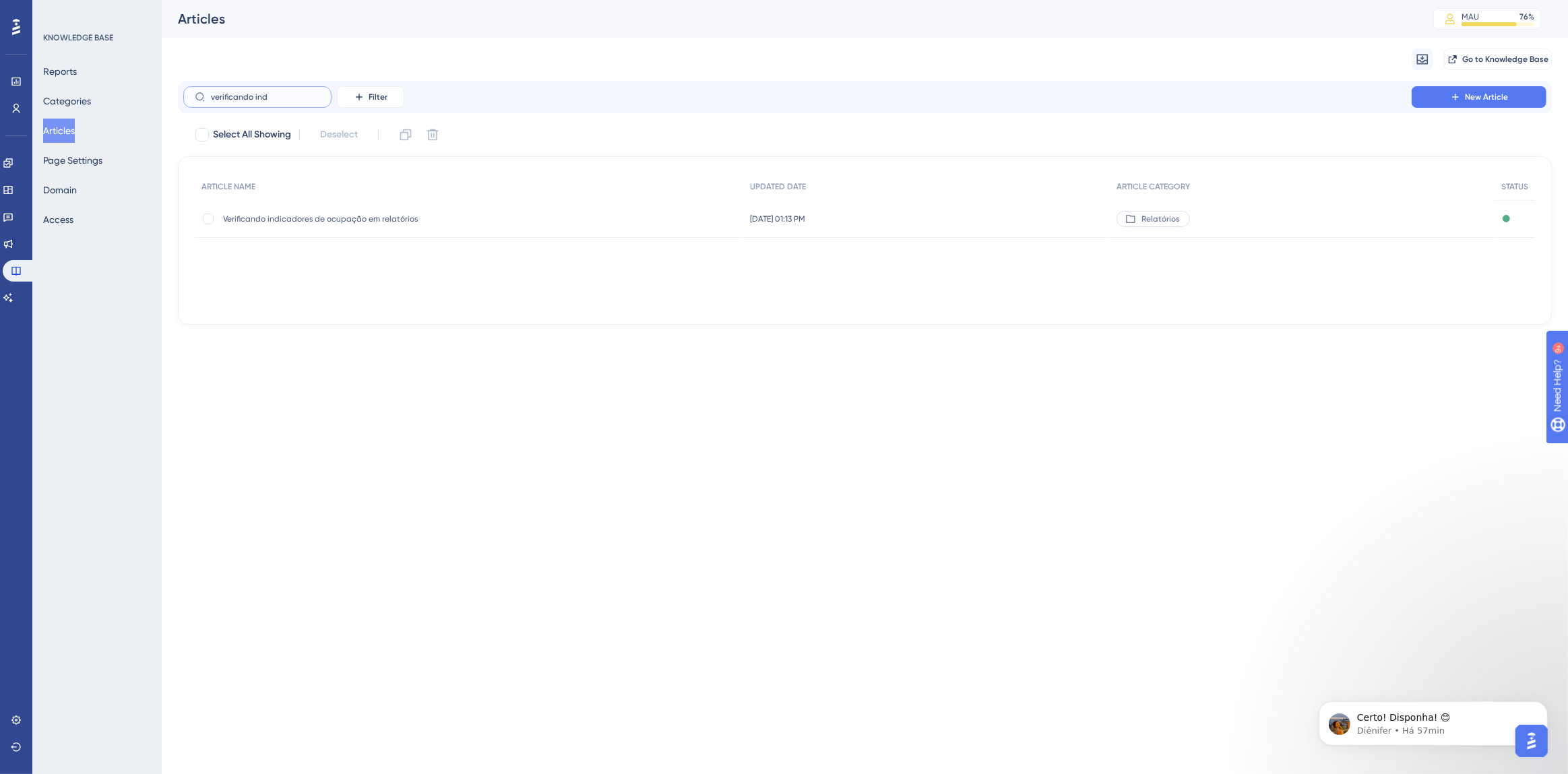
type input "verificando ind"
click at [323, 228] on div "Verificando indicadores de ocupação em relatórios Verificando indicadores de oc…" at bounding box center [331, 219] width 215 height 38
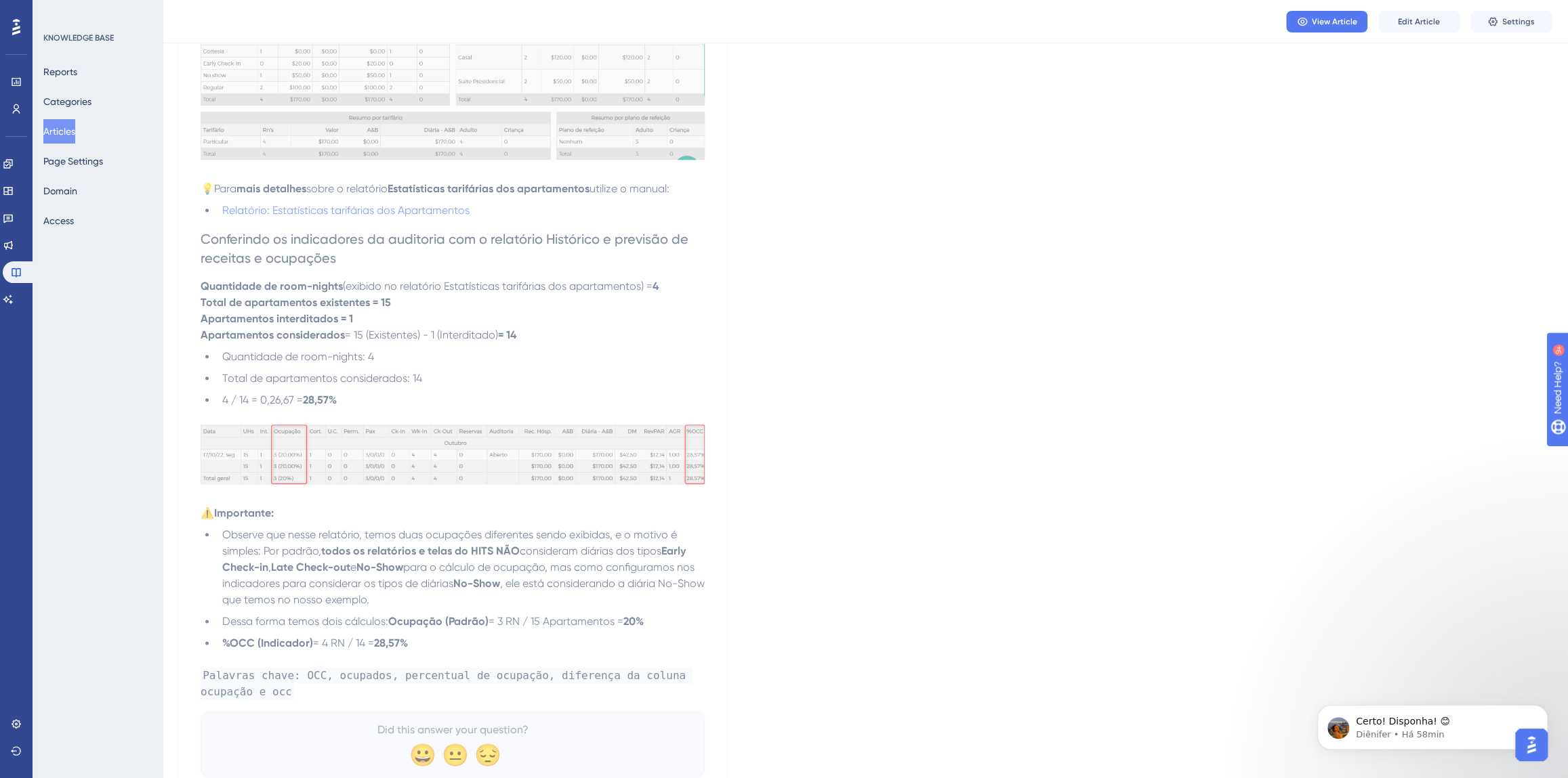
scroll to position [1083, 0]
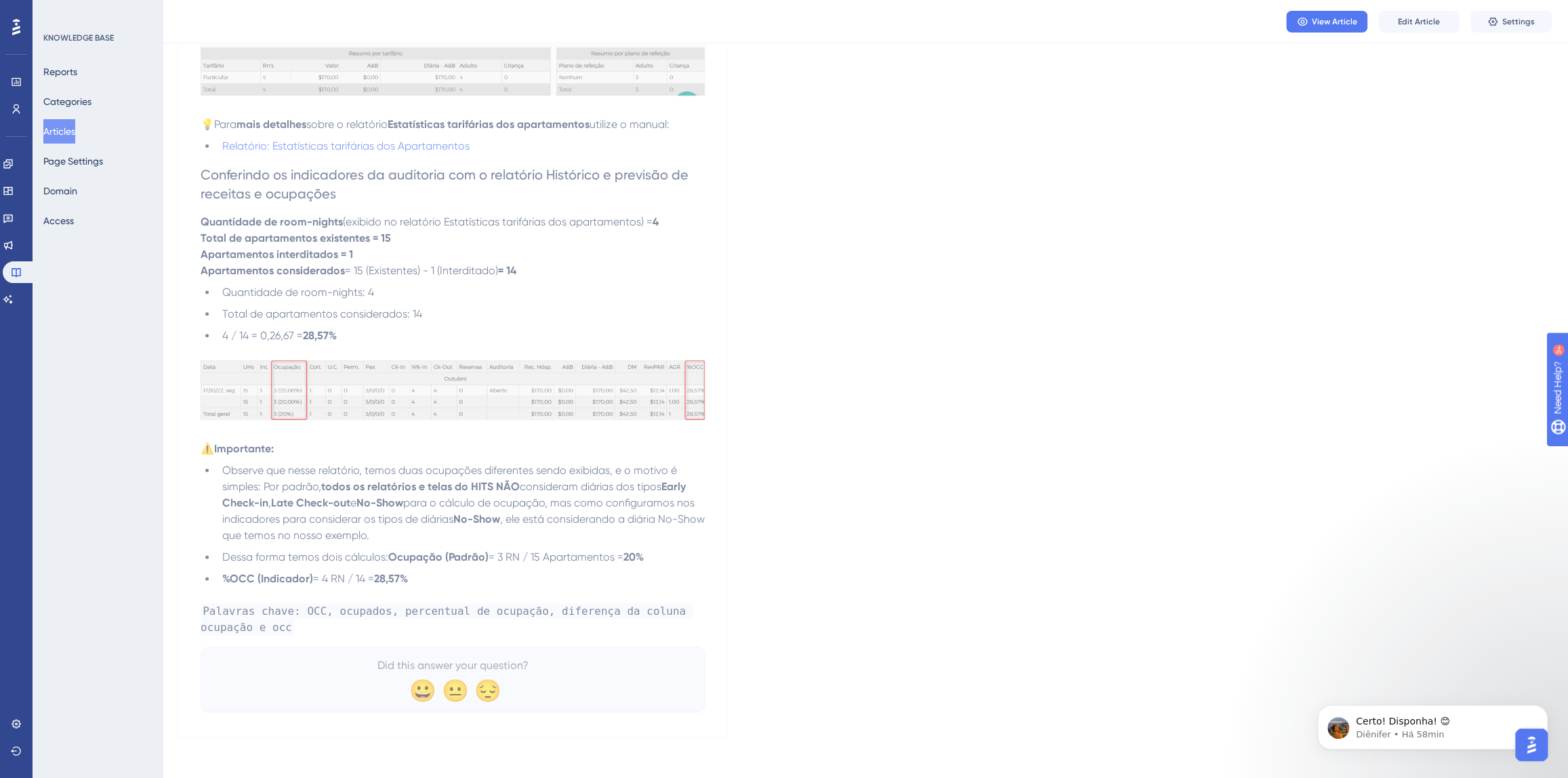
click at [305, 629] on p "Palavras chave: OCC, ocupados, percentual de ocupação, diferença da coluna ocup…" at bounding box center [452, 620] width 504 height 32
click at [1421, 18] on span "Edit Article" at bounding box center [1418, 21] width 42 height 11
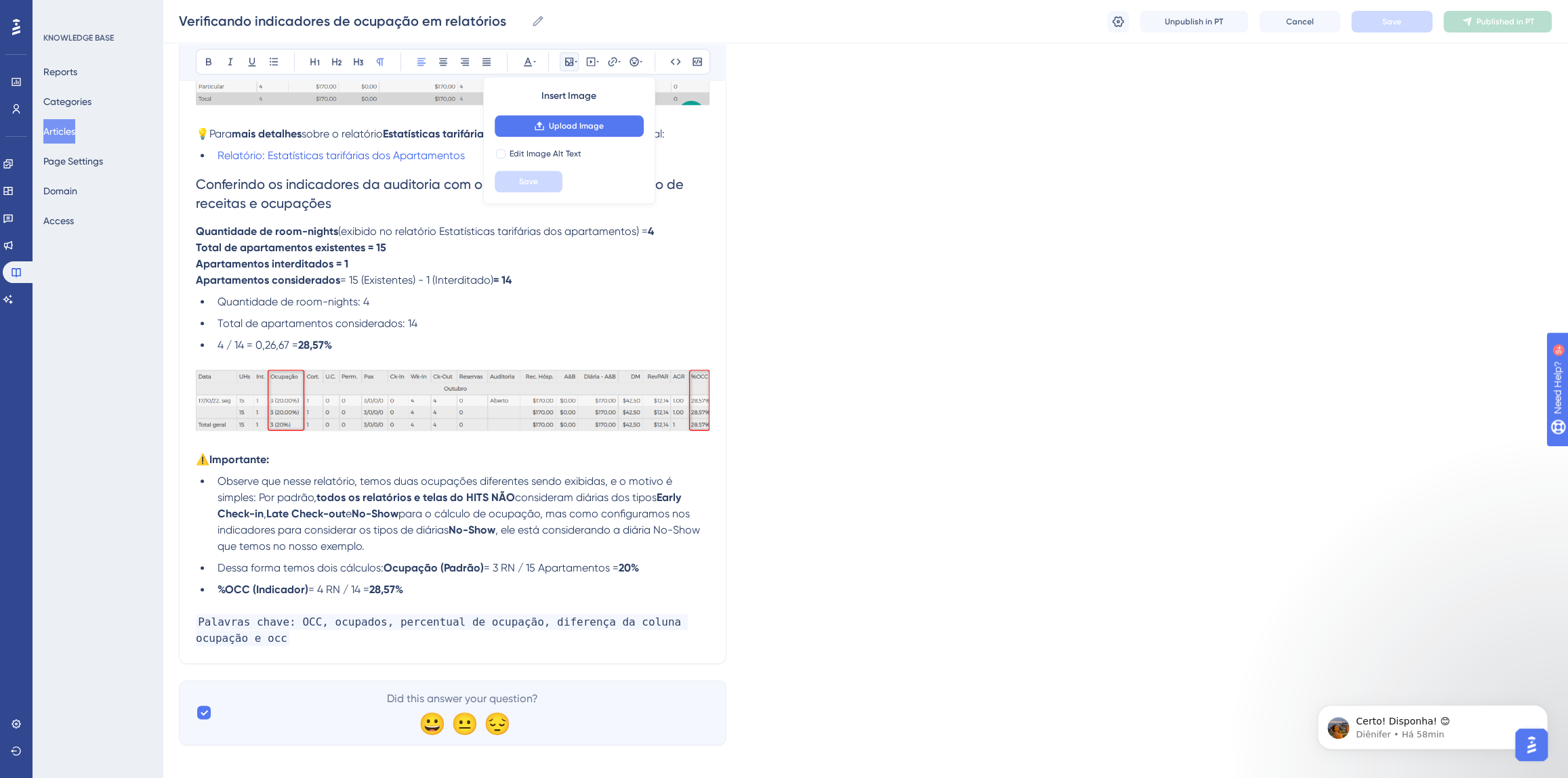
scroll to position [1132, 0]
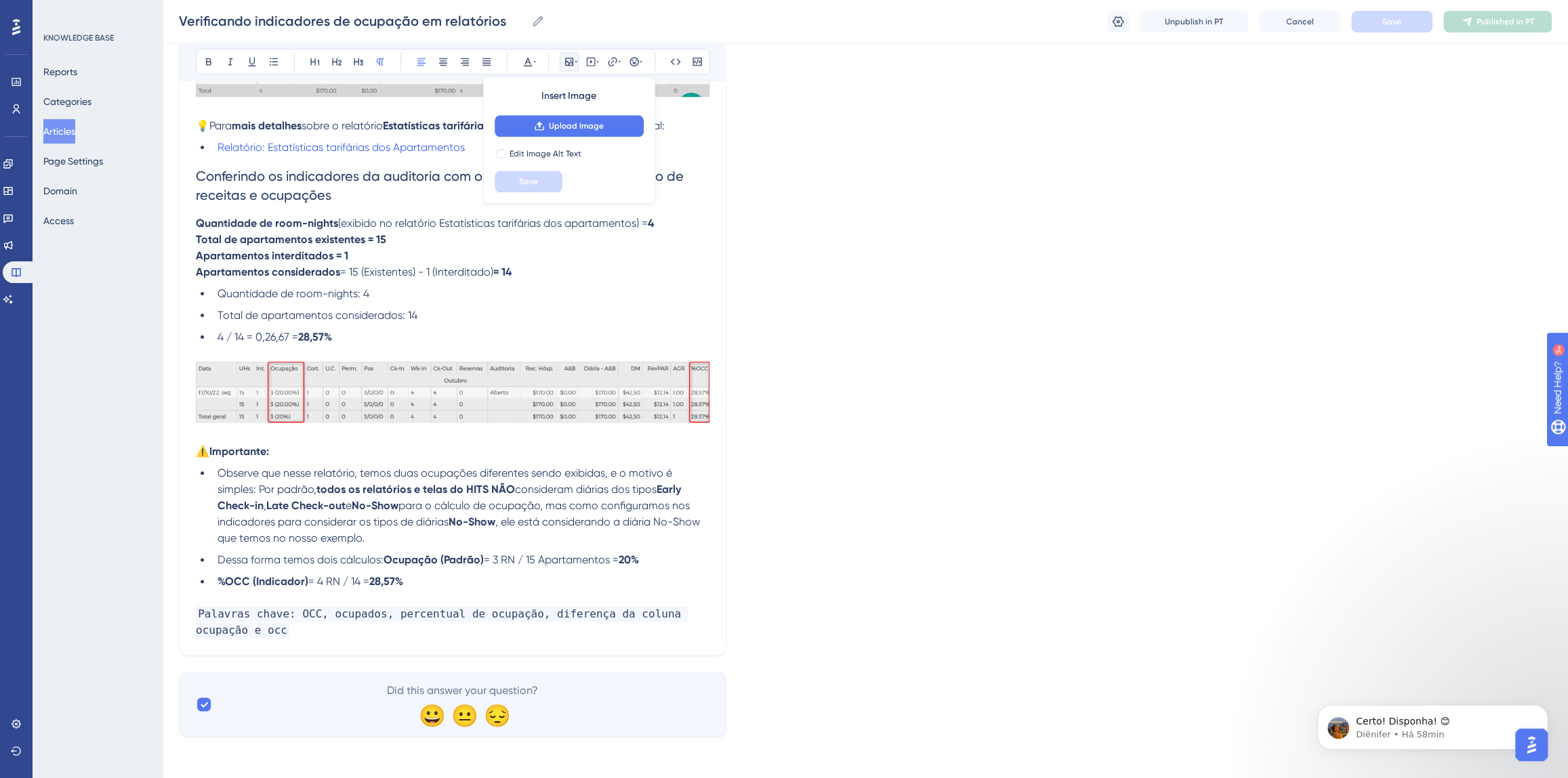
click at [243, 622] on p "Palavras chave: OCC, ocupados, percentual de ocupação, diferença da coluna ocup…" at bounding box center [453, 622] width 513 height 32
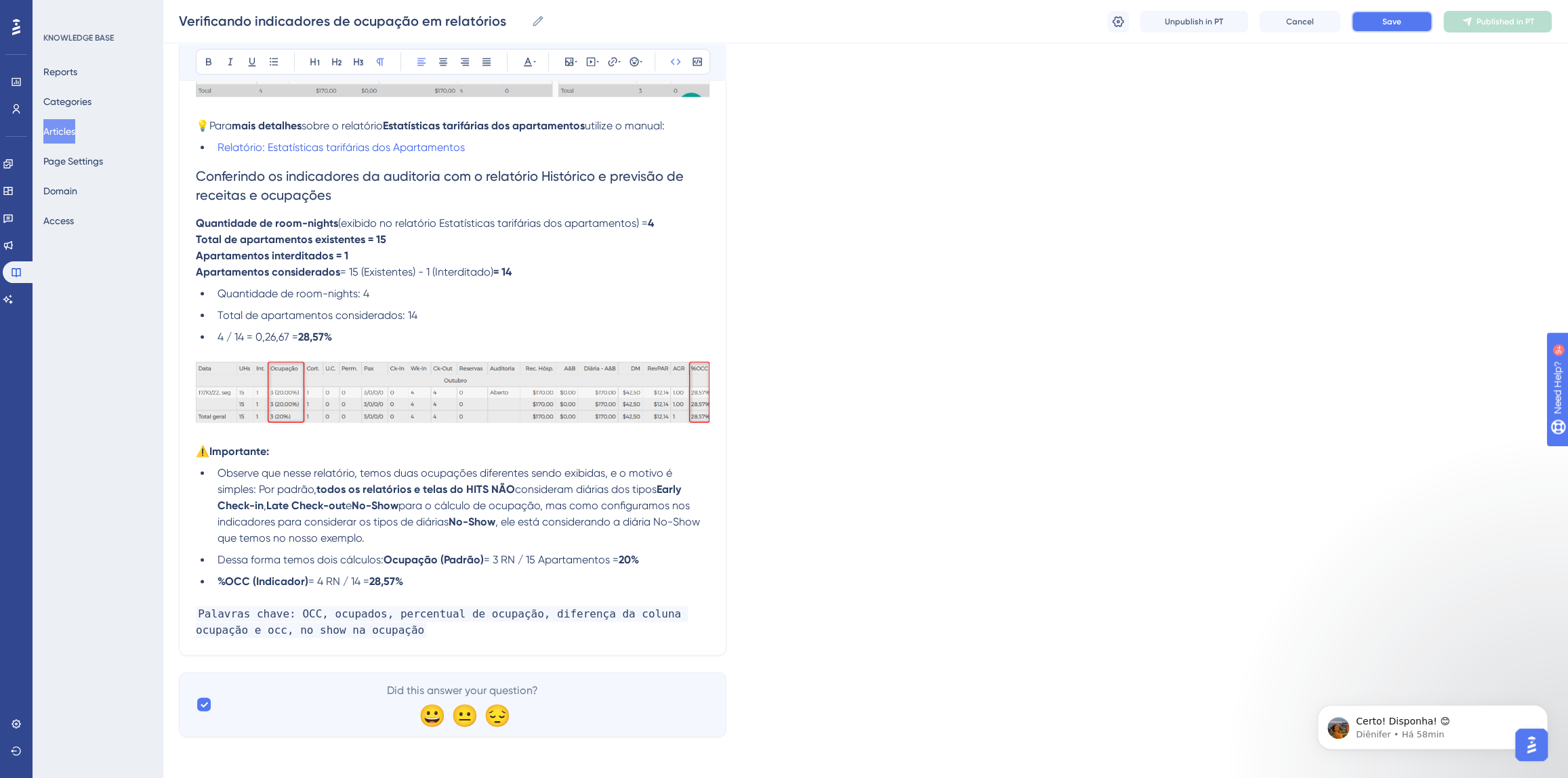
click at [1392, 17] on span "Save" at bounding box center [1392, 21] width 19 height 11
click at [1459, 21] on button "Publish in PT" at bounding box center [1497, 21] width 108 height 21
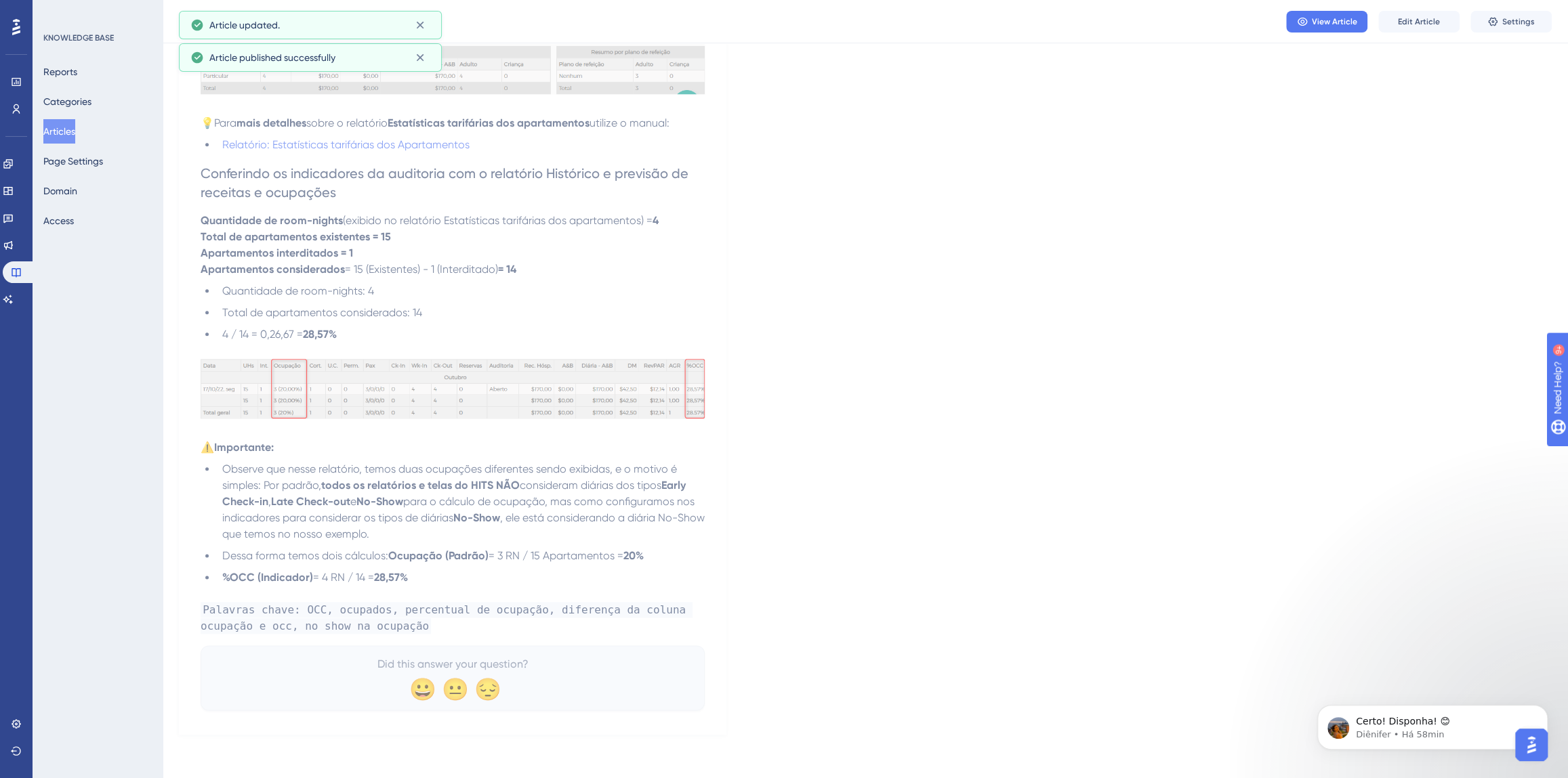
scroll to position [1083, 0]
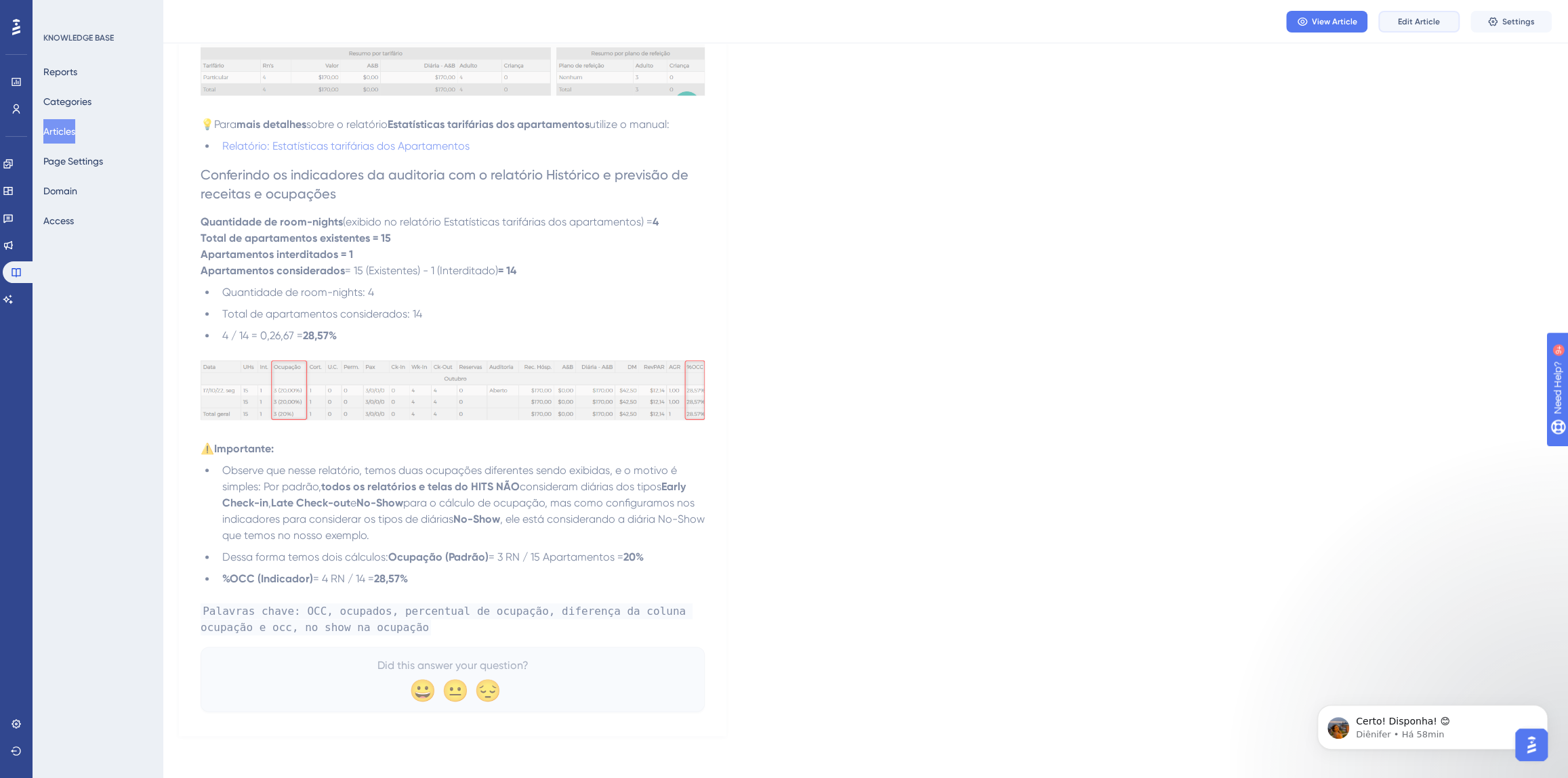
click at [1411, 26] on span "Edit Article" at bounding box center [1418, 21] width 42 height 11
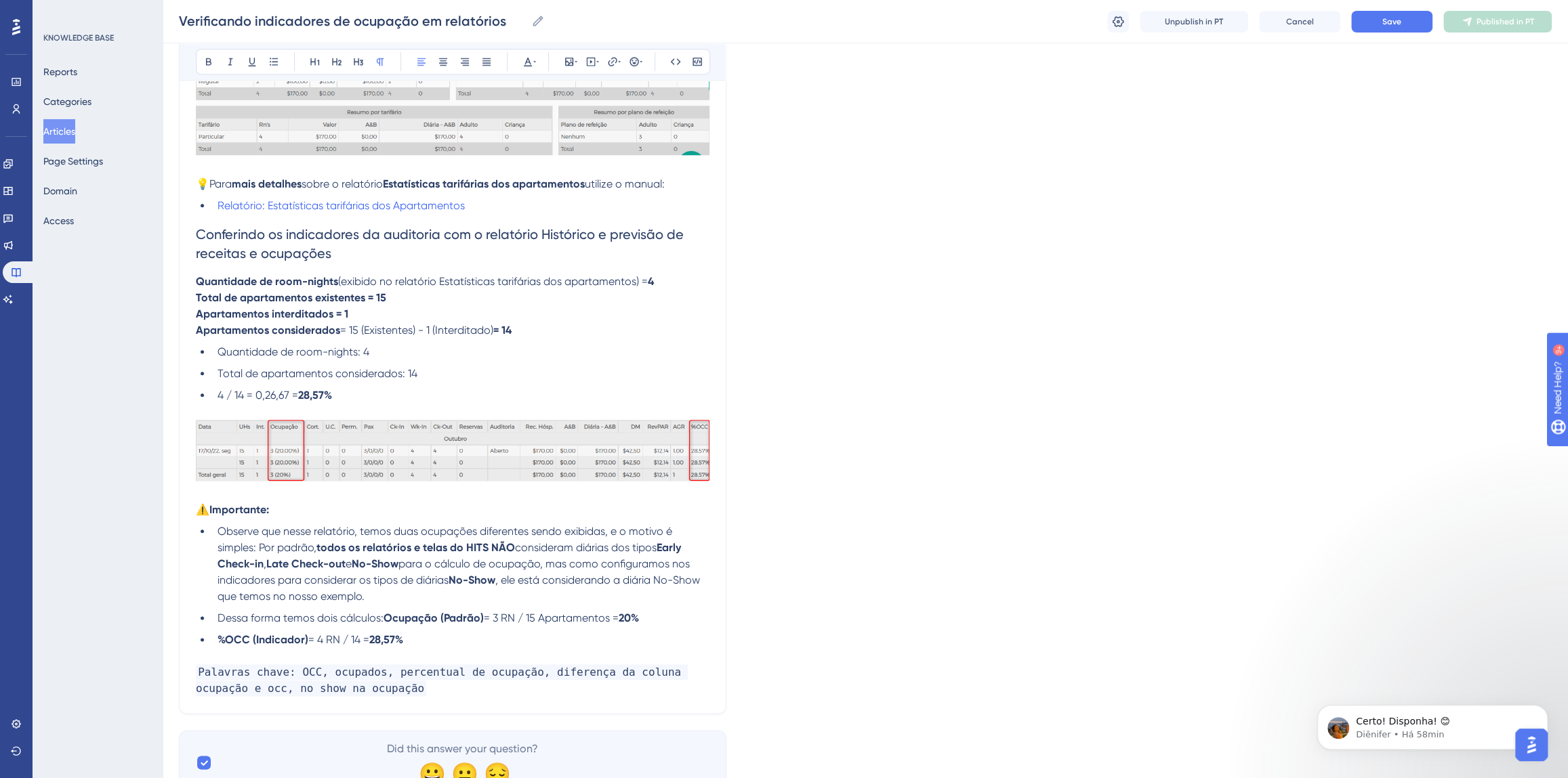
scroll to position [1132, 0]
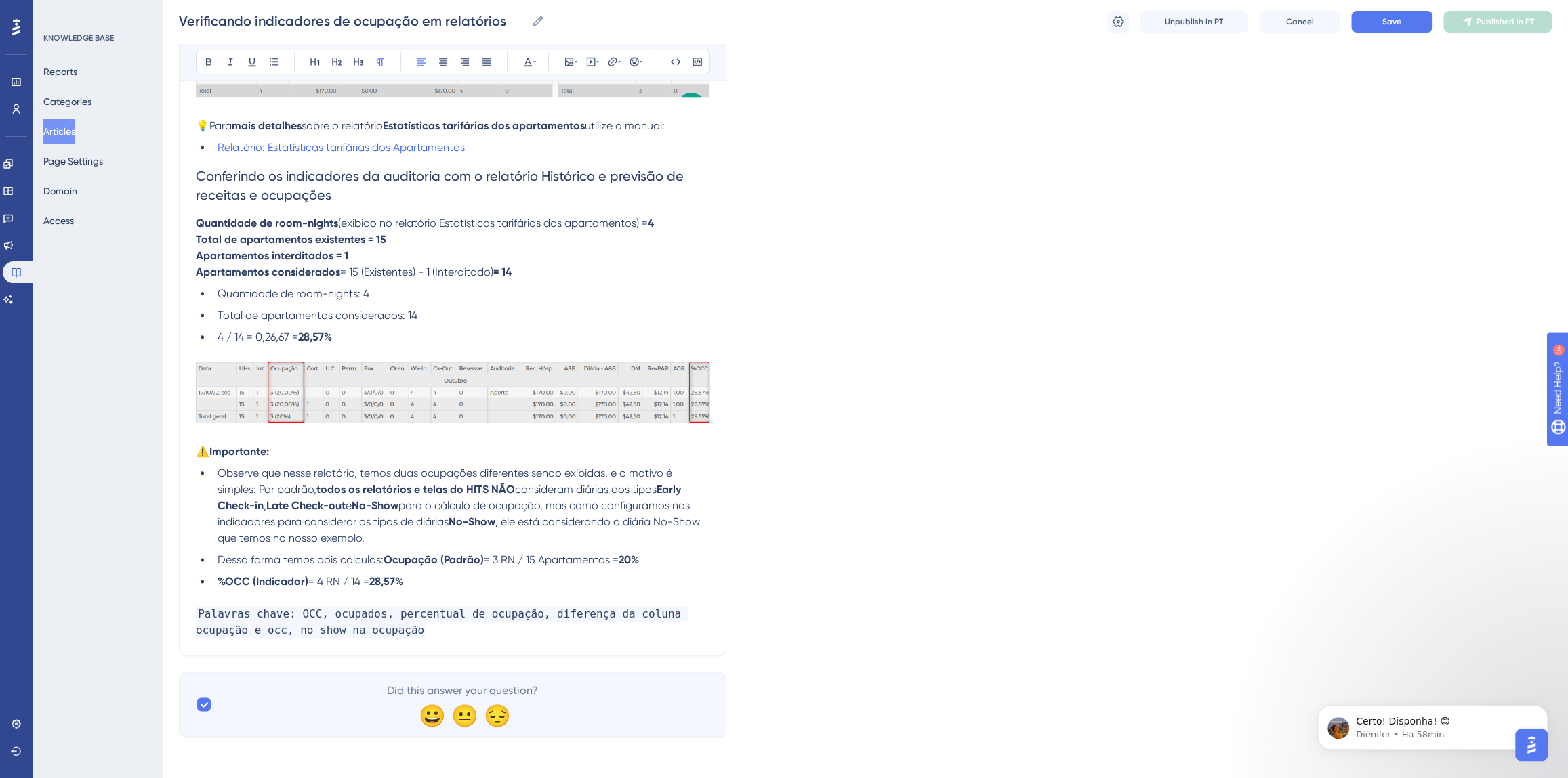
click at [376, 631] on p "Palavras chave: OCC, ocupados, percentual de ocupação, diferença da coluna ocup…" at bounding box center [453, 622] width 513 height 32
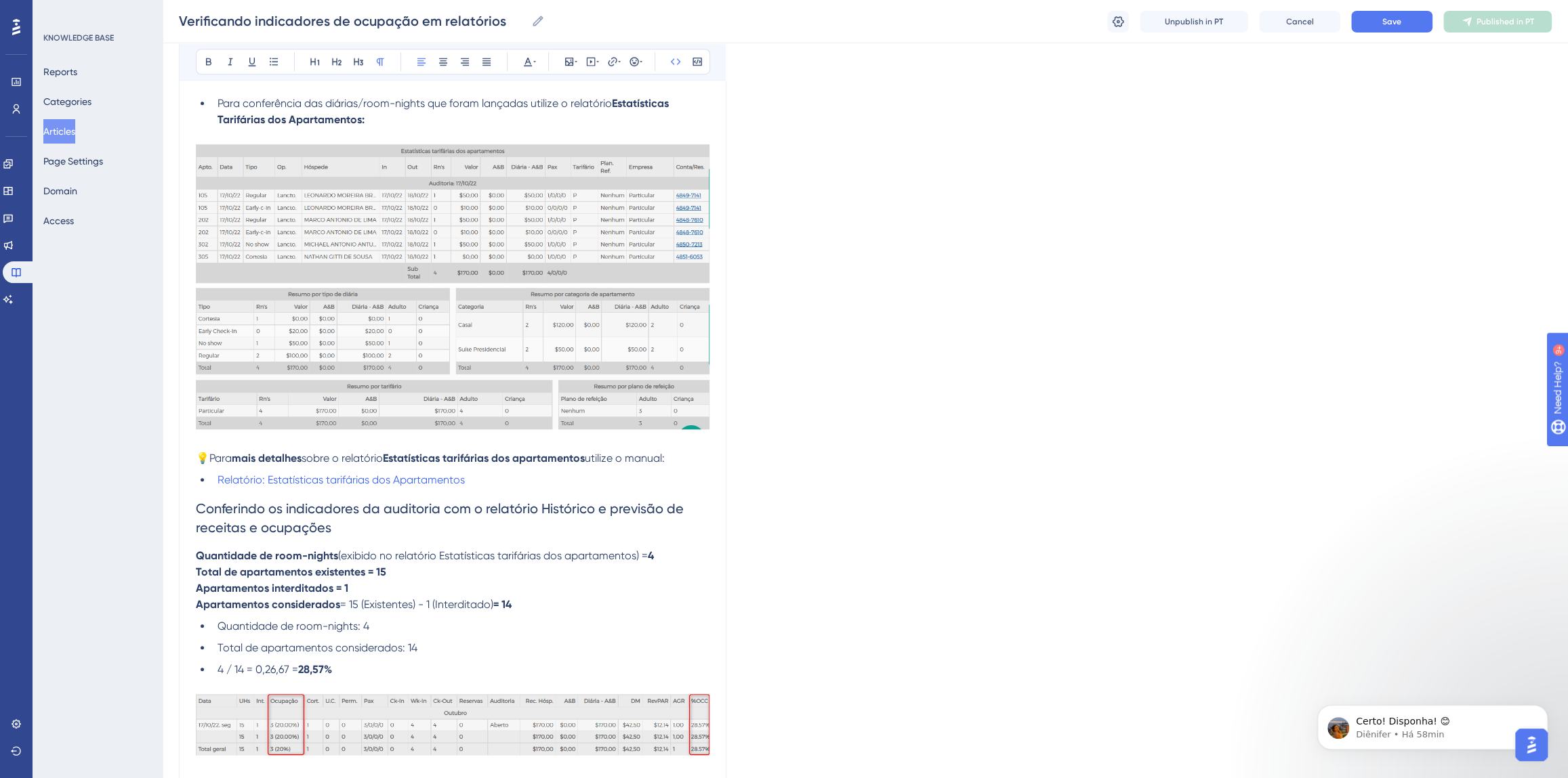
scroll to position [1108, 0]
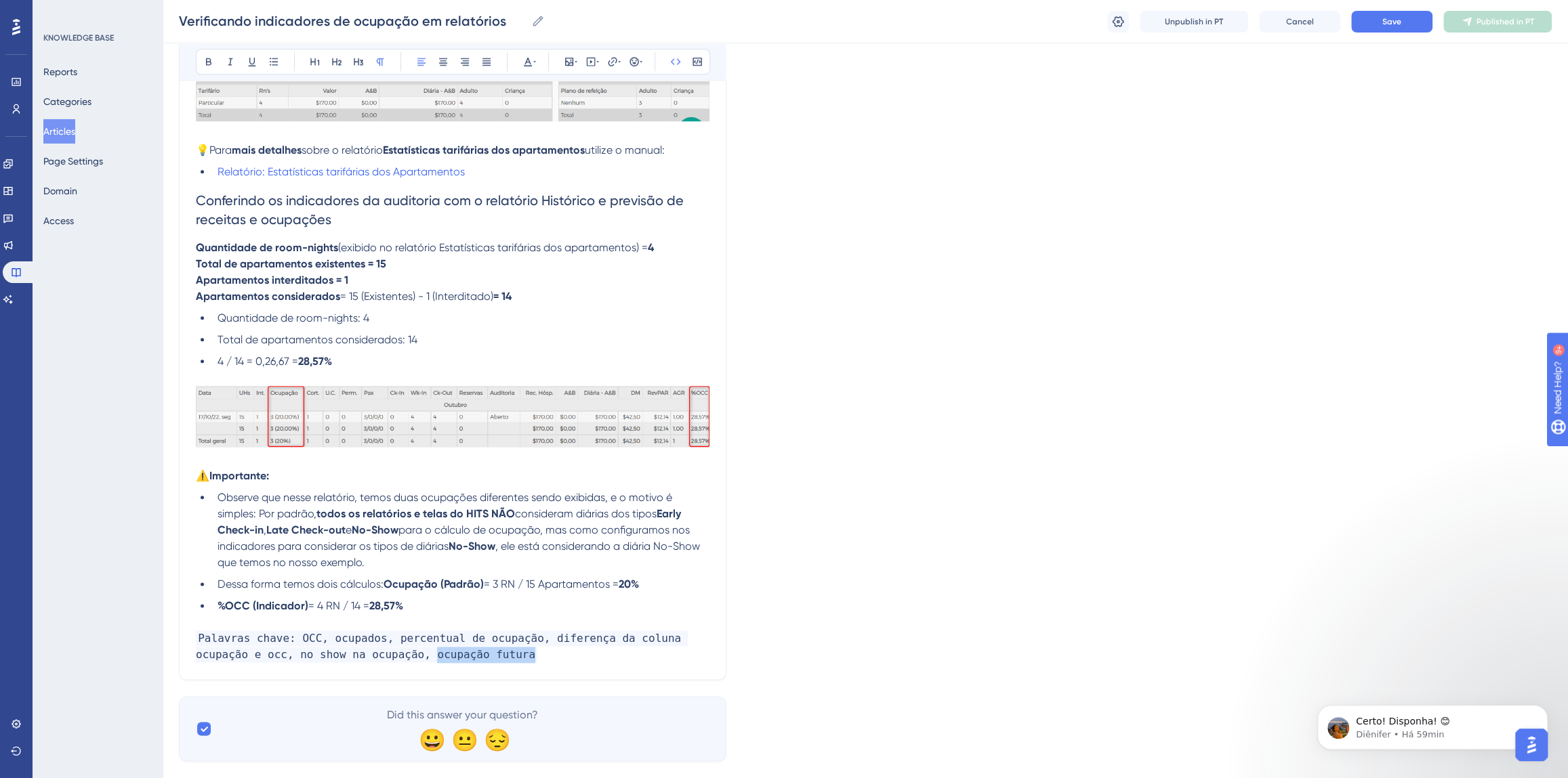
drag, startPoint x: 444, startPoint y: 656, endPoint x: 350, endPoint y: 656, distance: 94.0
click at [350, 656] on p "Palavras chave: OCC, ocupados, percentual de ocupação, diferença da coluna ocup…" at bounding box center [453, 647] width 513 height 32
click at [1374, 17] on button "Save" at bounding box center [1392, 21] width 81 height 21
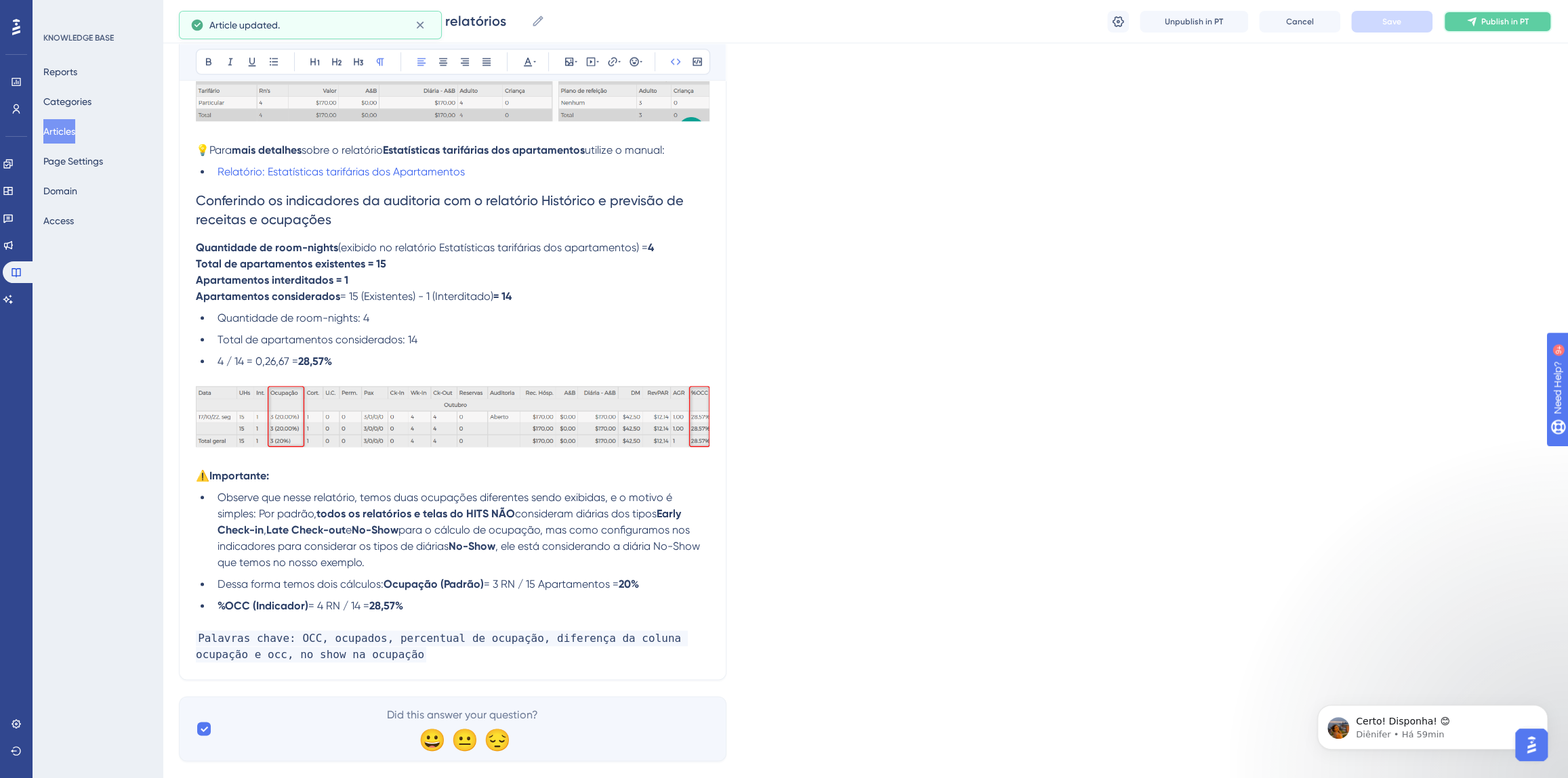
click at [1497, 26] on span "Publish in PT" at bounding box center [1505, 21] width 48 height 11
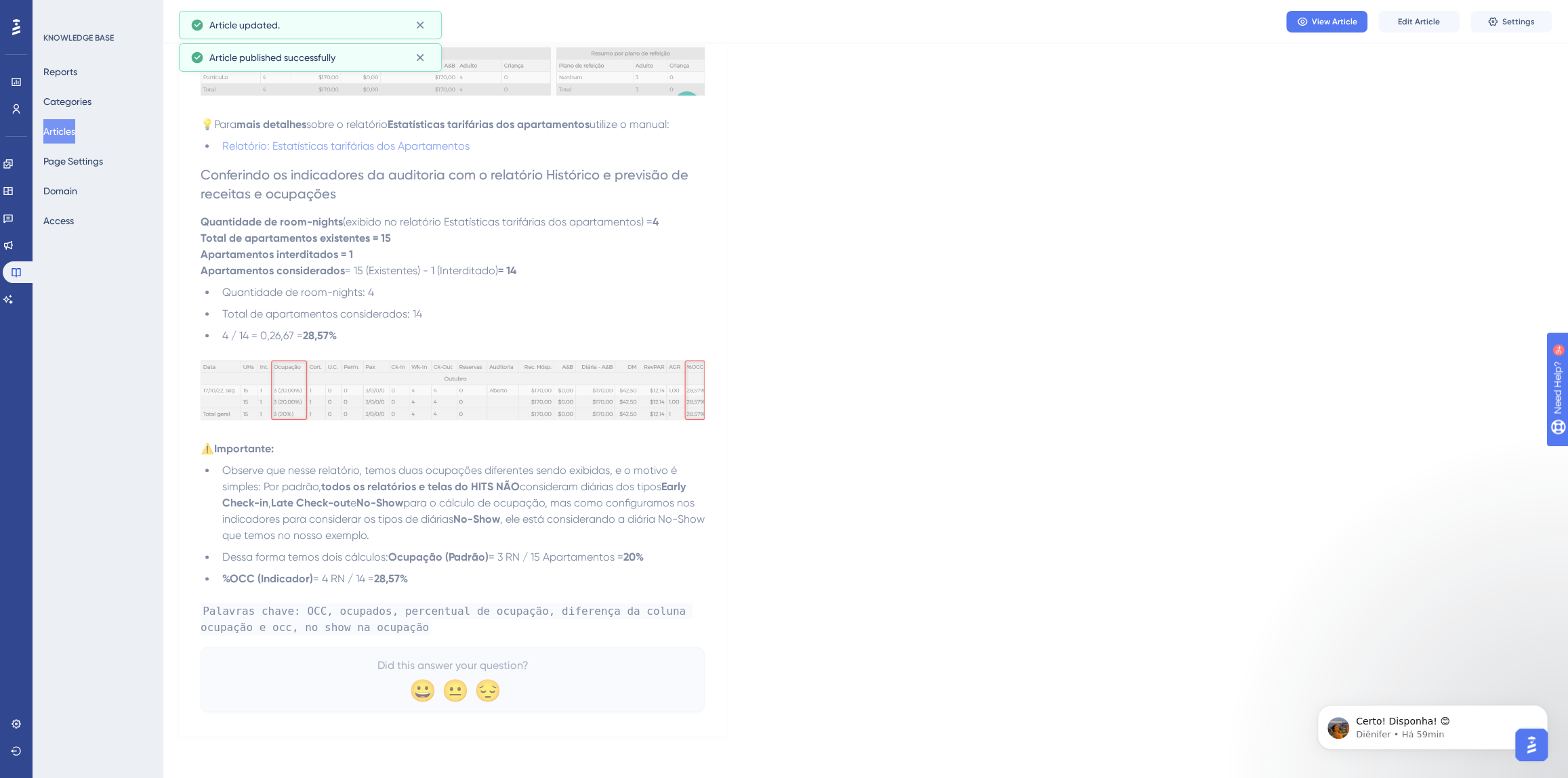
click at [71, 130] on button "Articles" at bounding box center [59, 131] width 32 height 25
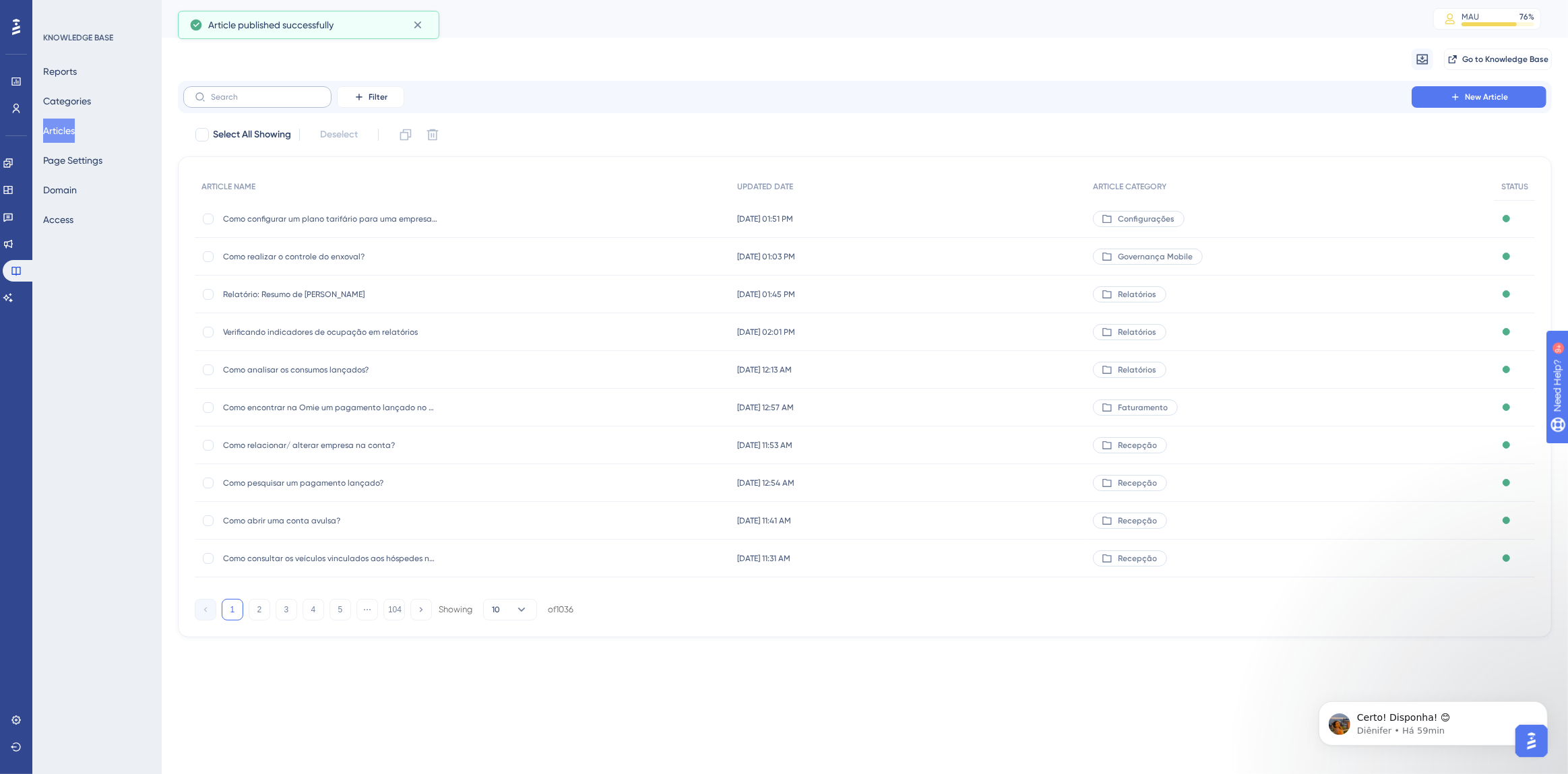
click at [259, 103] on label at bounding box center [257, 97] width 148 height 21
click at [259, 102] on input "text" at bounding box center [265, 97] width 109 height 9
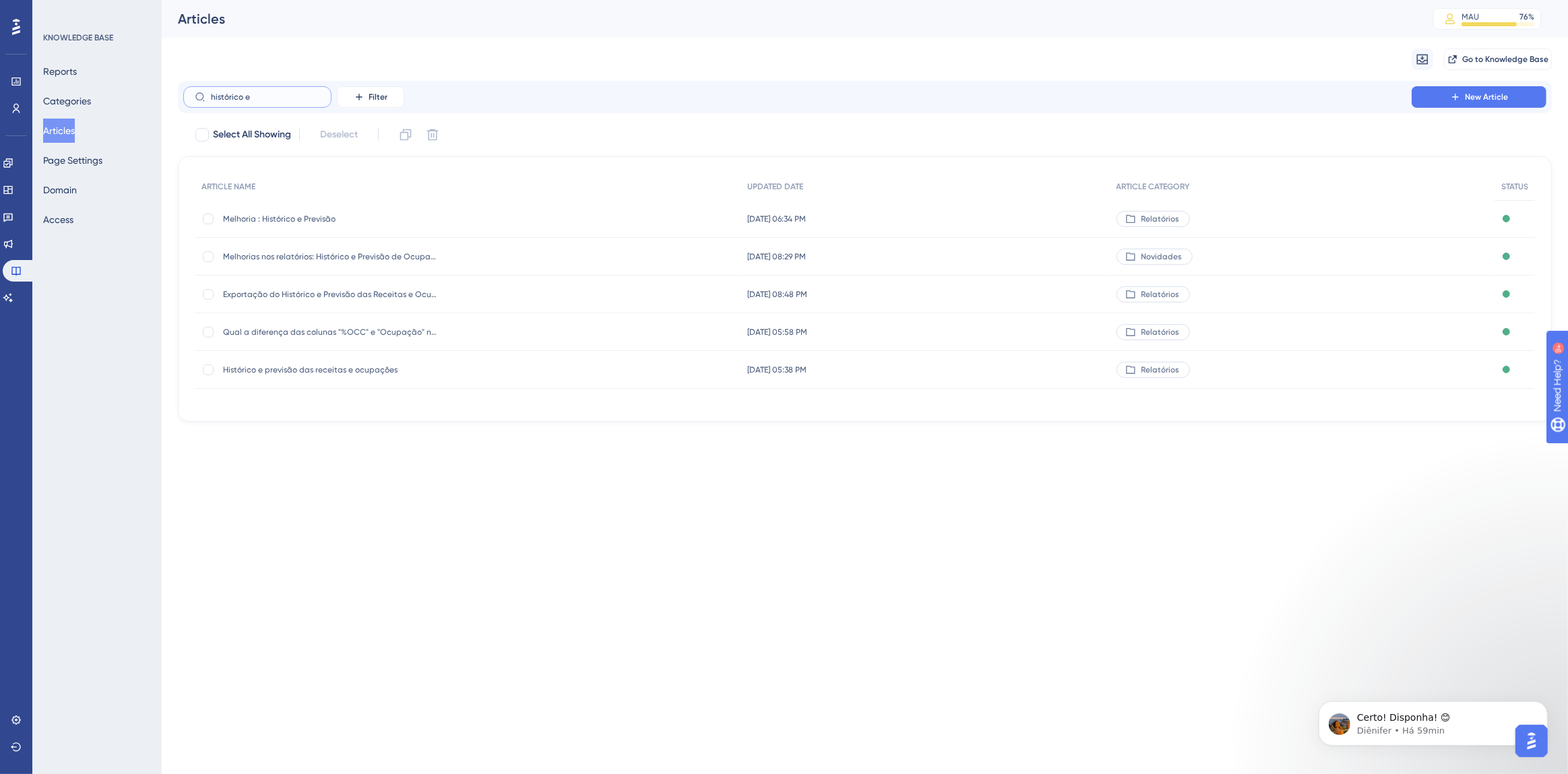
type input "histórico e"
click at [326, 375] on div "Histórico e previsão das receitas e ocupações Histórico e previsão das receitas…" at bounding box center [331, 370] width 215 height 38
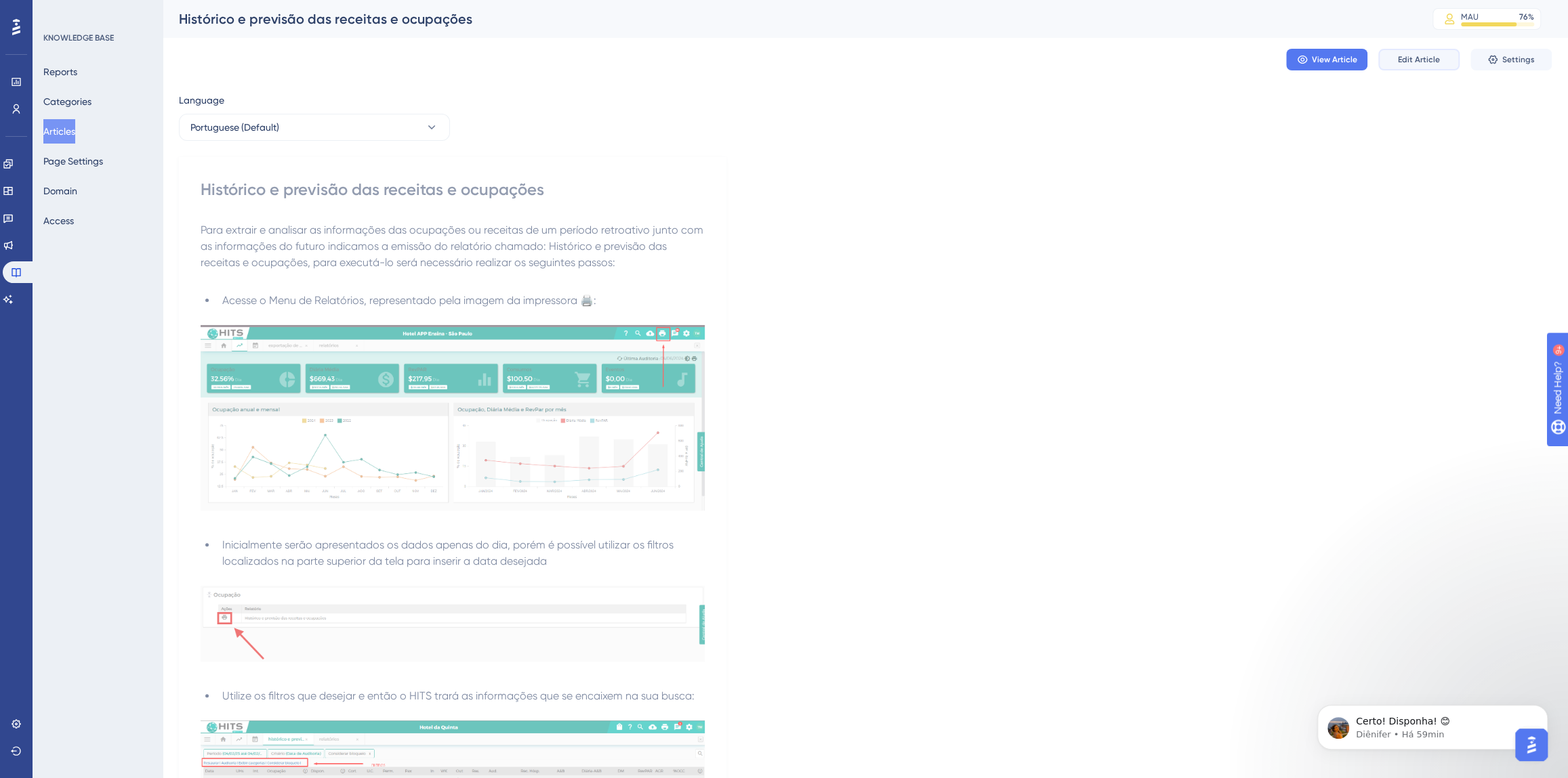
click at [1438, 64] on span "Edit Article" at bounding box center [1418, 60] width 42 height 11
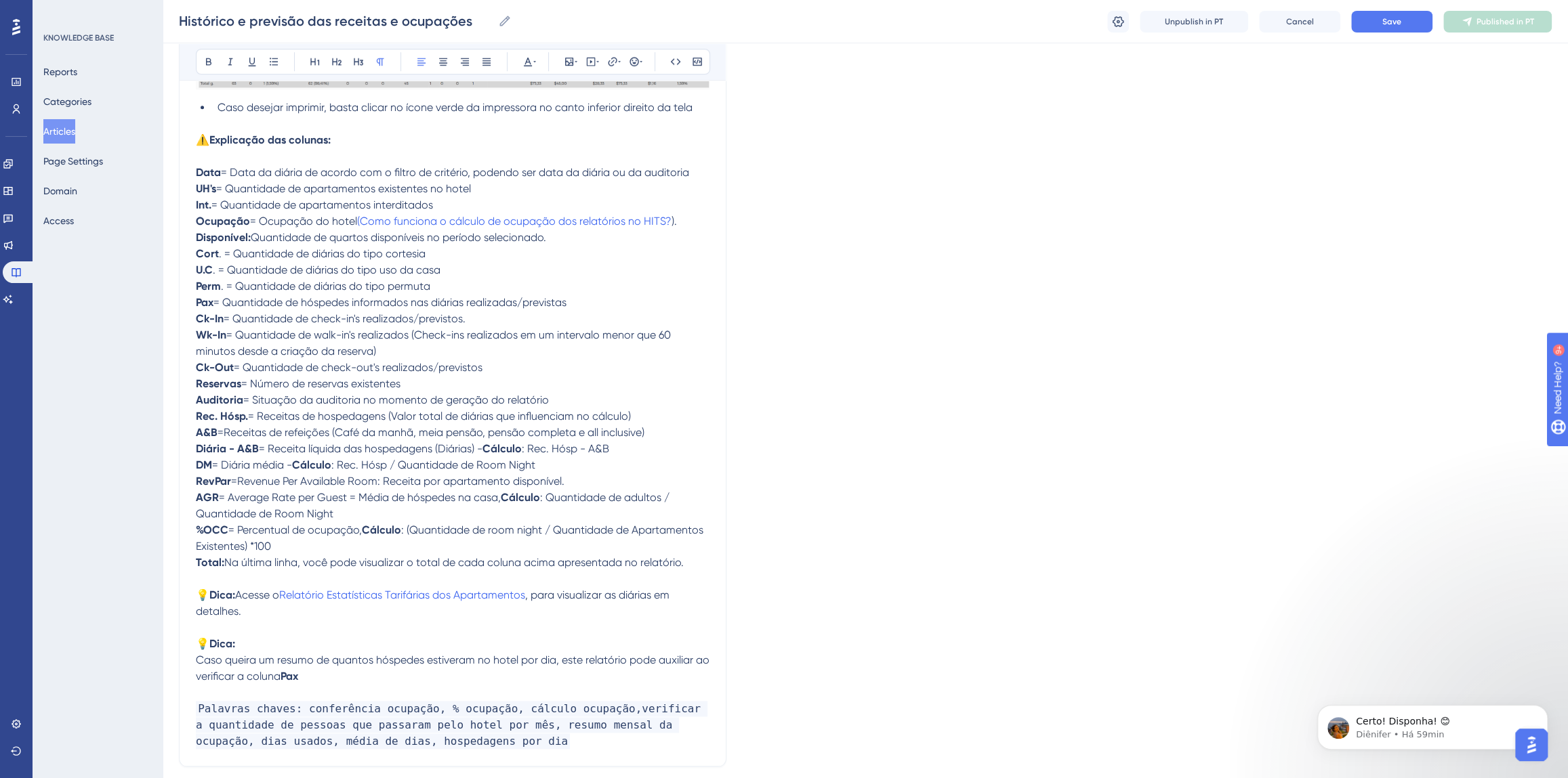
scroll to position [913, 0]
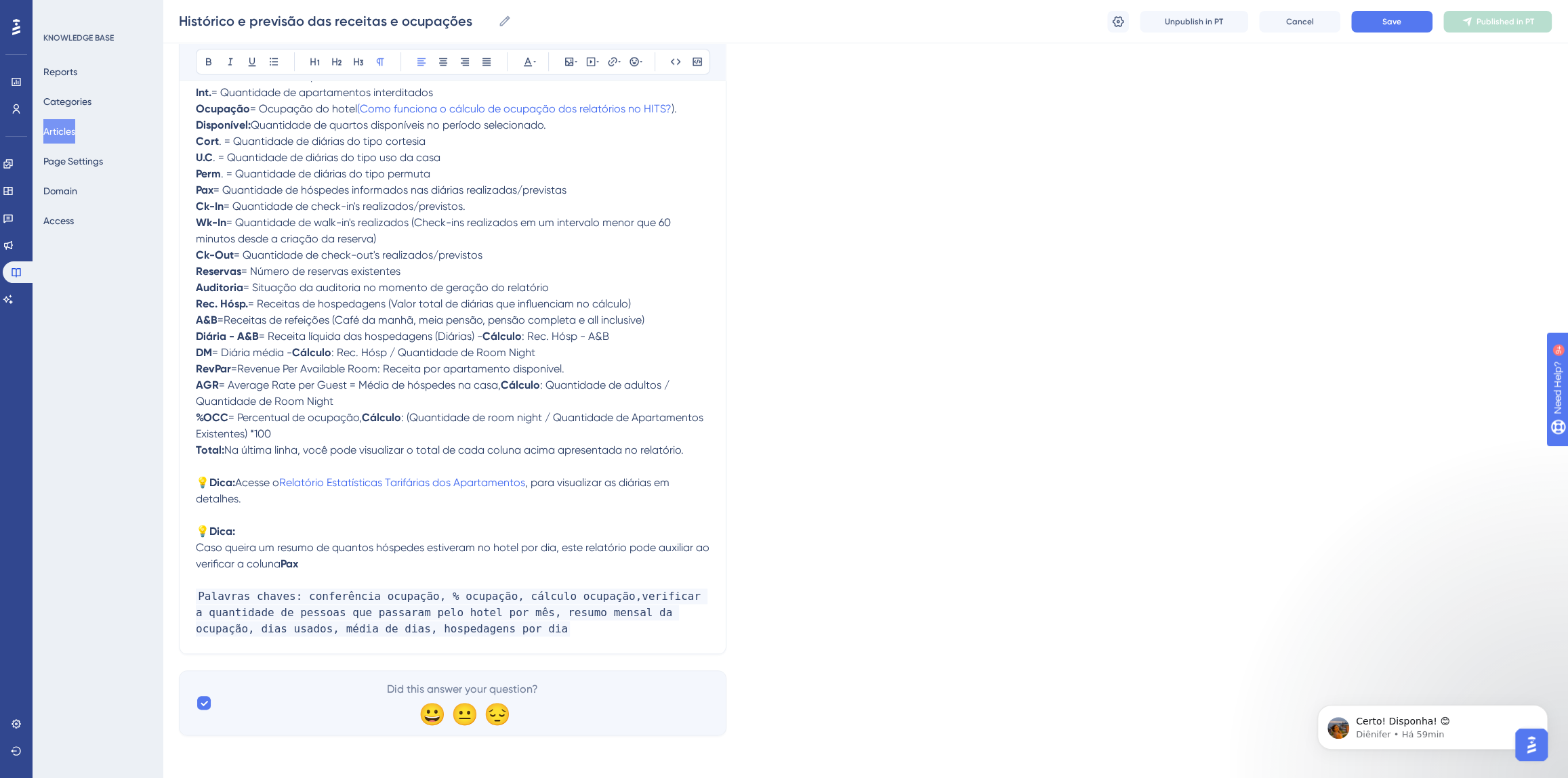
click at [456, 626] on p "Palavras chaves: conferência ocupação, % ocupação, cálculo ocupação,verificar a…" at bounding box center [453, 613] width 513 height 49
click at [1368, 21] on button "Save" at bounding box center [1392, 21] width 81 height 21
click at [564, 627] on p "Palavras chaves: conferência ocupação, % ocupação, cálculo ocupação,verificar a…" at bounding box center [453, 613] width 513 height 49
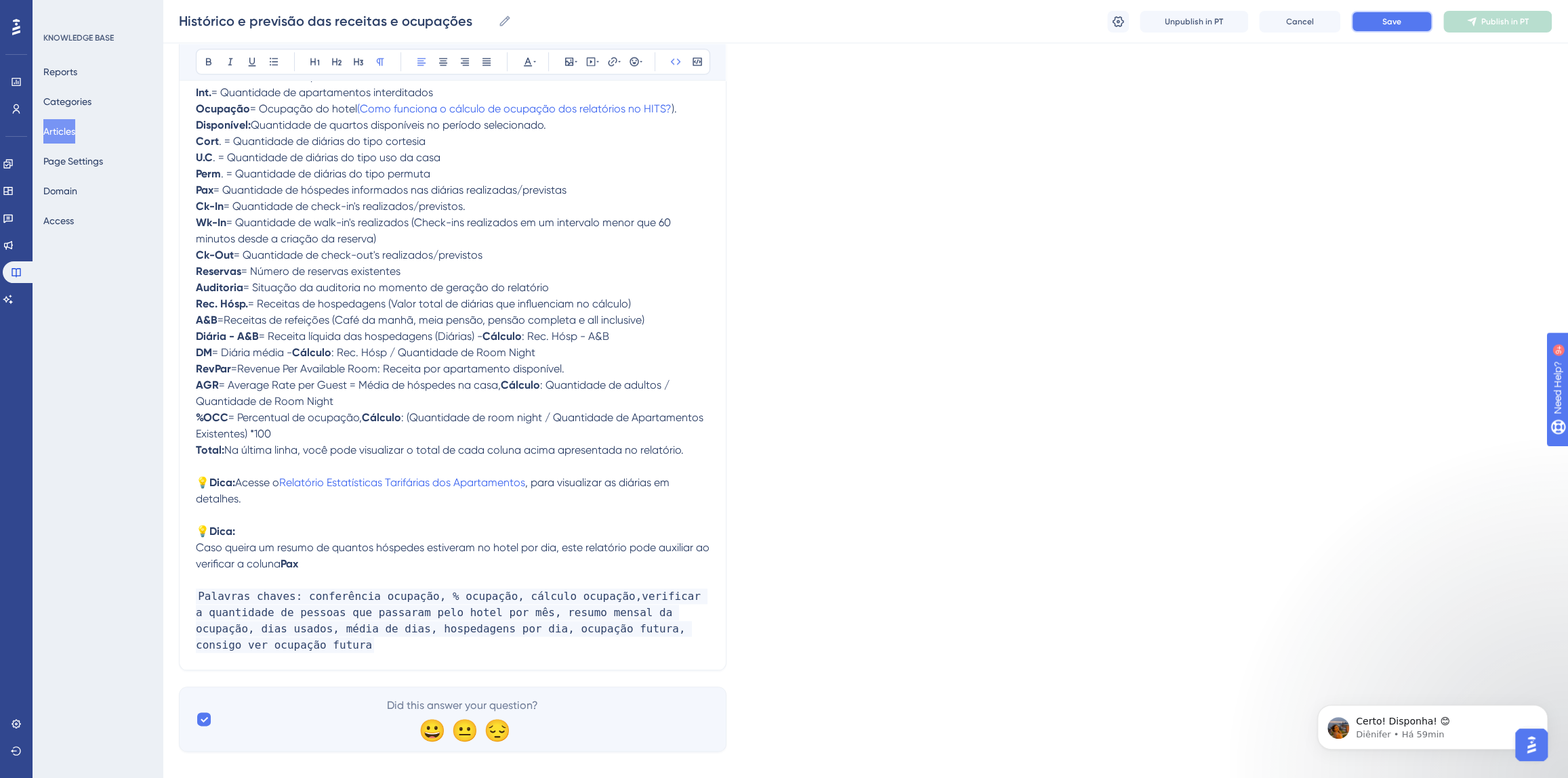
click at [1392, 25] on span "Save" at bounding box center [1392, 21] width 19 height 11
click at [1471, 25] on icon at bounding box center [1472, 21] width 11 height 11
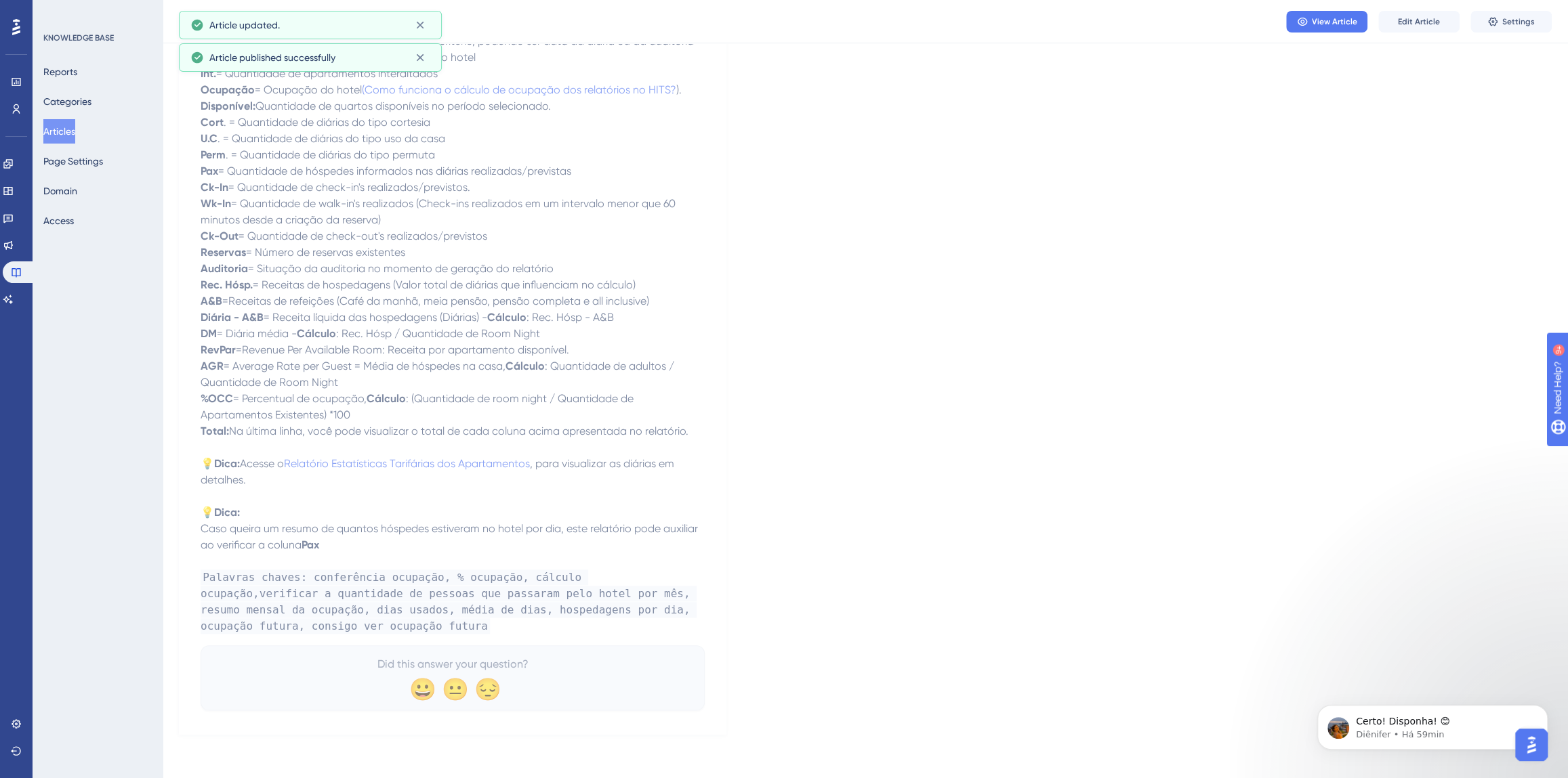
scroll to position [853, 0]
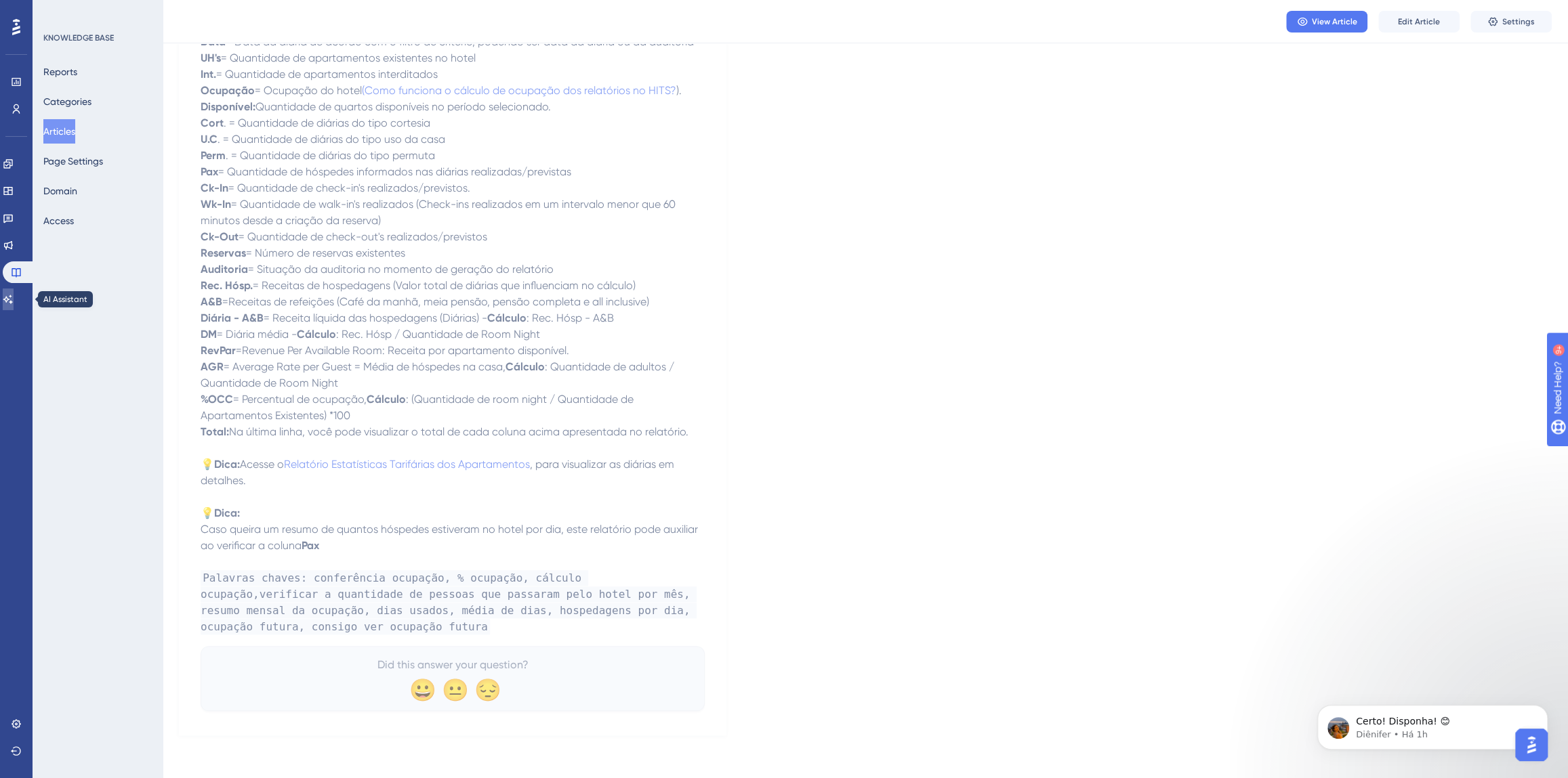
click at [14, 298] on icon at bounding box center [8, 299] width 11 height 11
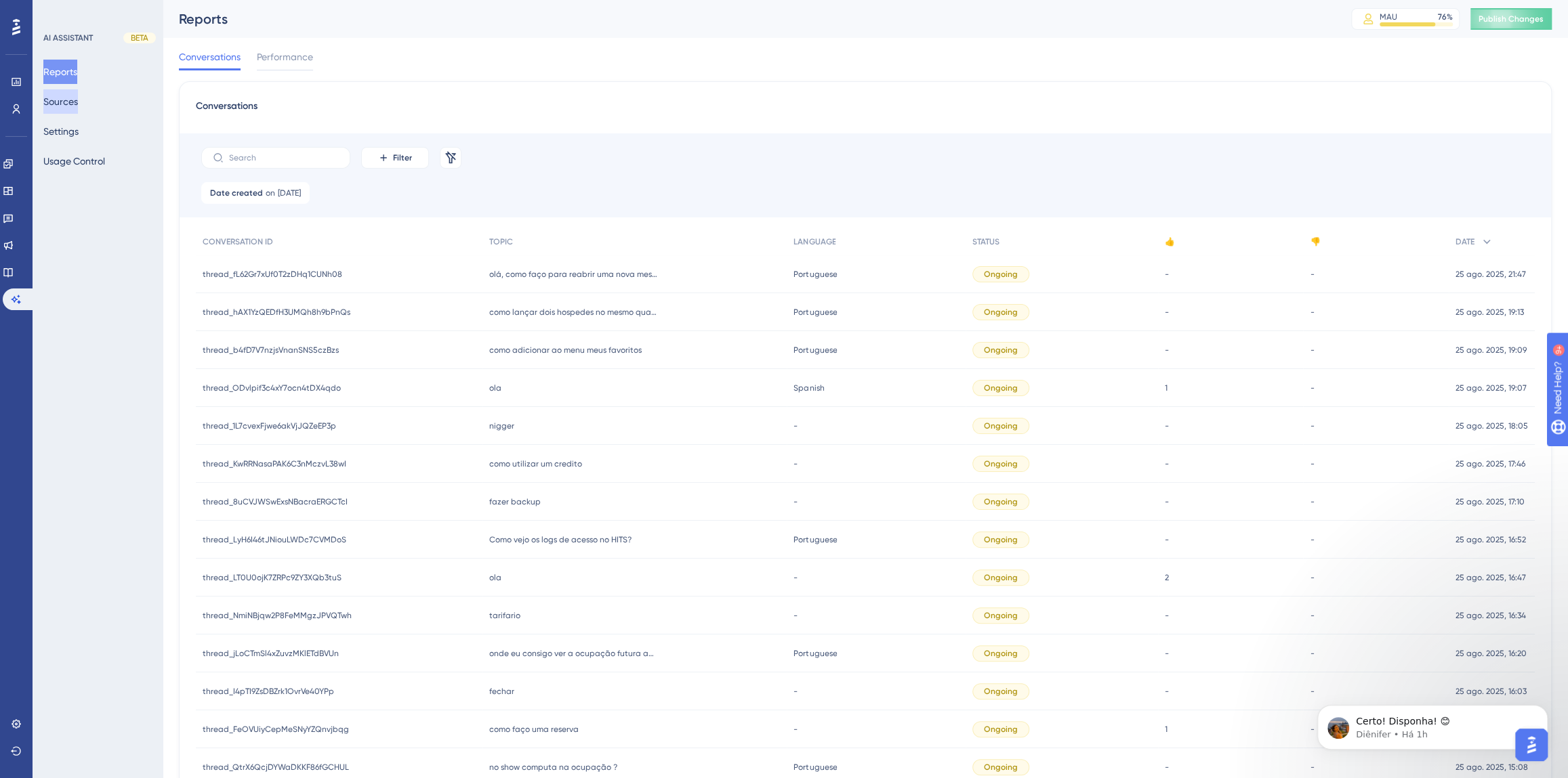
click at [78, 101] on button "Sources" at bounding box center [61, 101] width 35 height 25
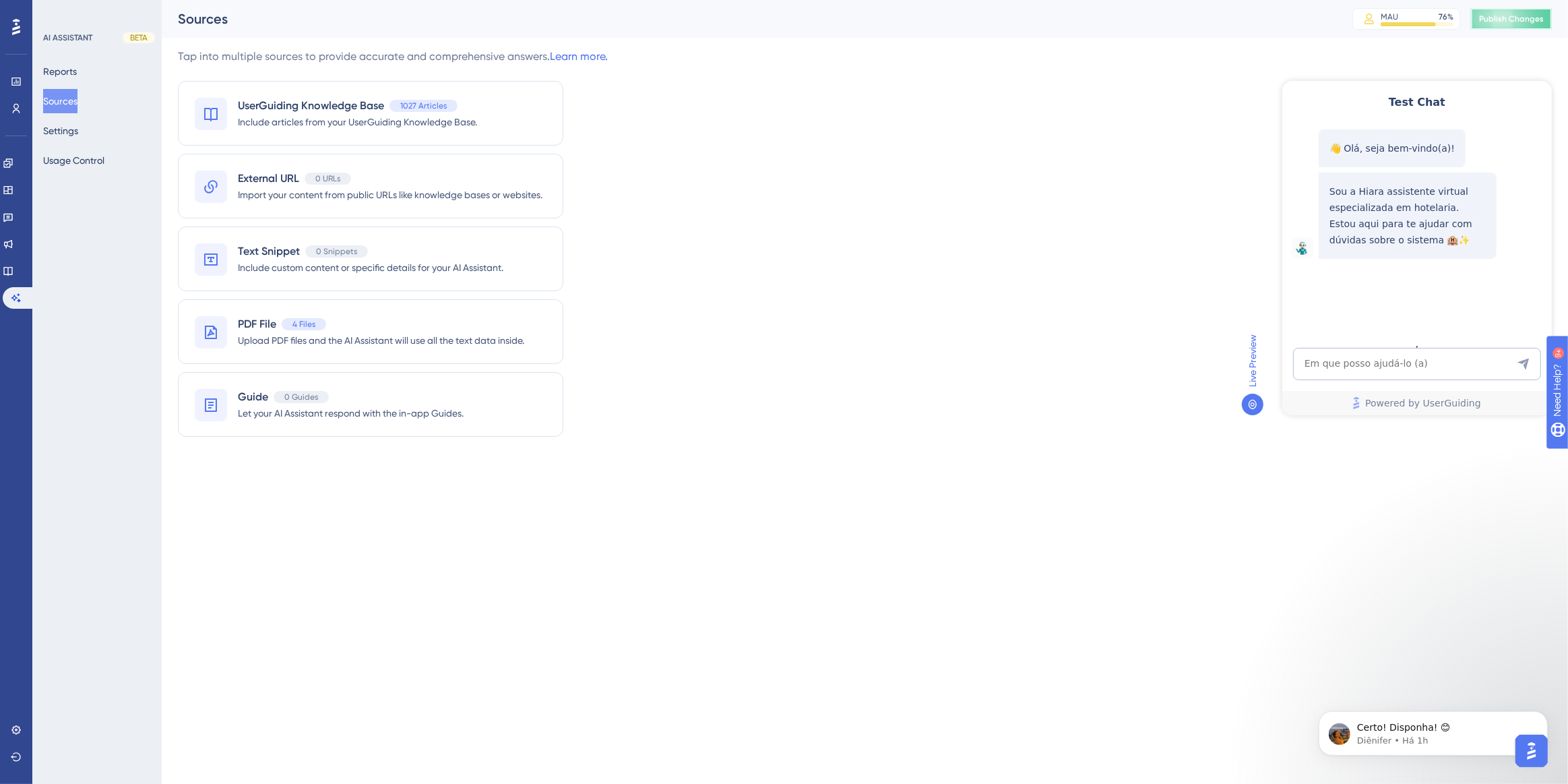
click at [1502, 16] on span "Publish Changes" at bounding box center [1511, 19] width 64 height 11
click at [1372, 378] on textarea "AI Assistant Text Input" at bounding box center [1416, 363] width 248 height 32
paste textarea "no show computa na ocupação ?"
type textarea "no show computa na ocupação ?"
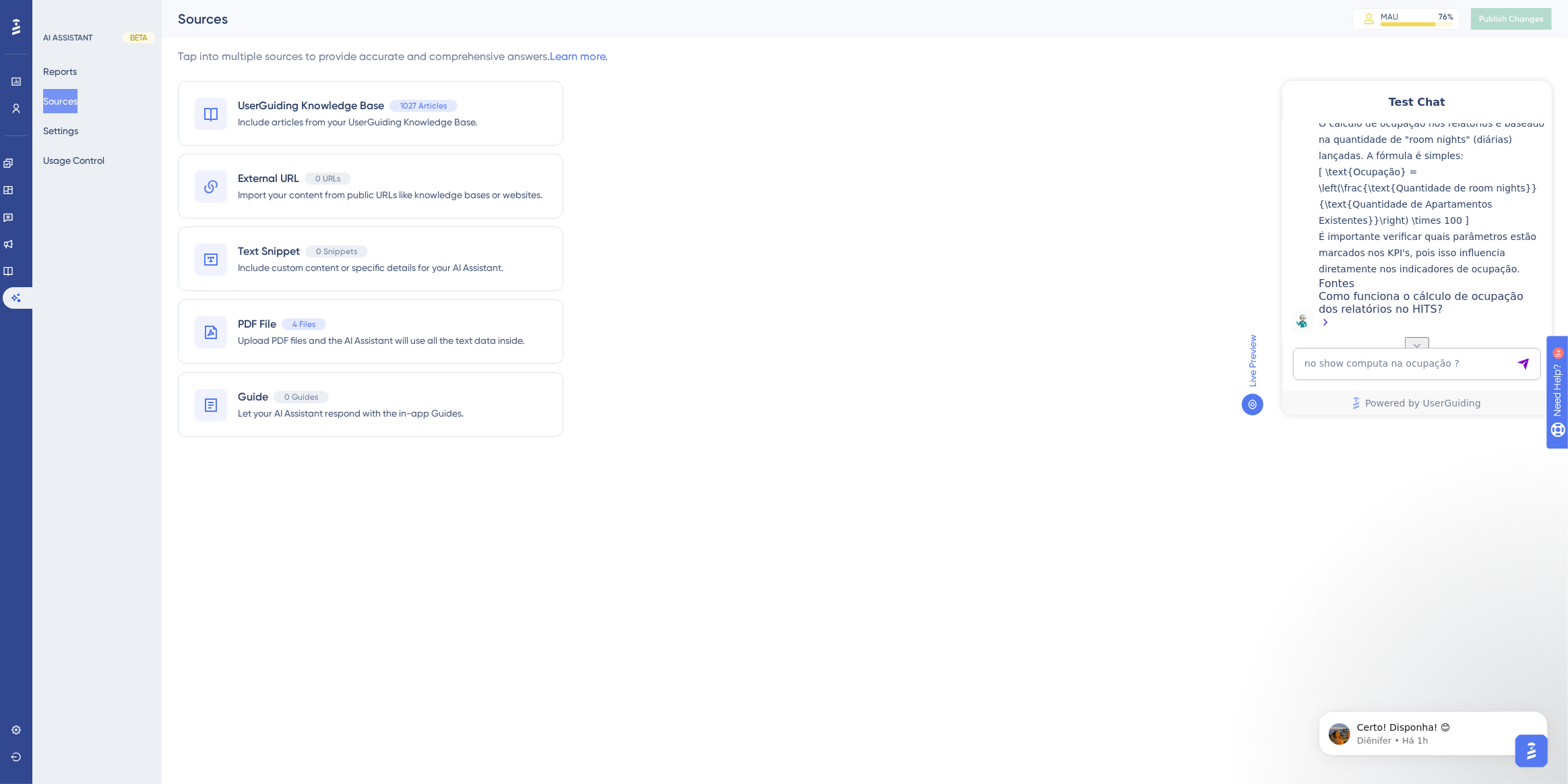
scroll to position [268, 0]
click at [1331, 361] on textarea "no show computa na ocupação ?" at bounding box center [1416, 363] width 248 height 32
paste textarea "onde eu consigo ver a ocupação futura após [DATE]"
type textarea "onde eu consigo ver a ocupação futura após [DATE]"
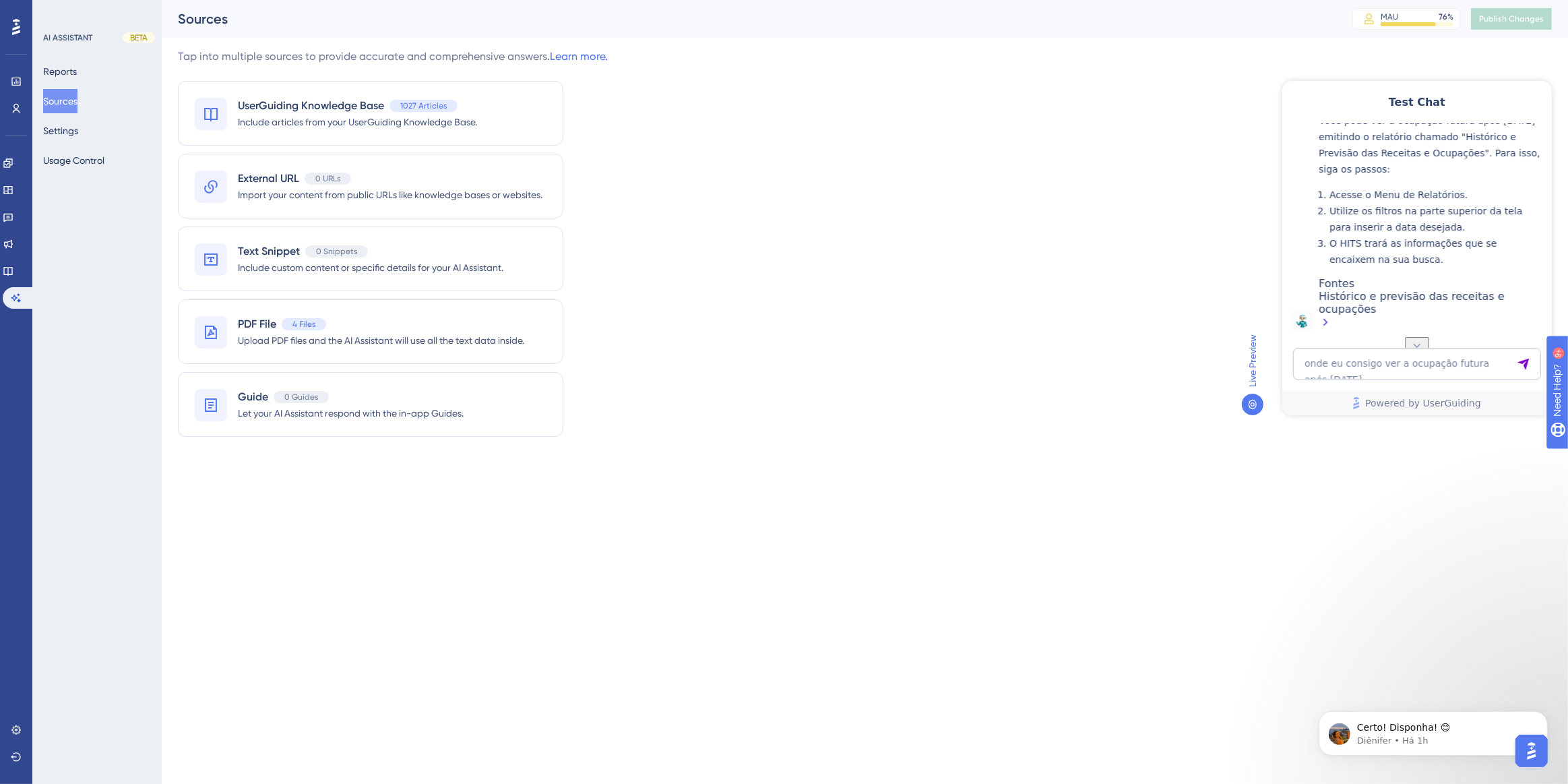
click at [1366, 296] on div "Histórico e previsão das receitas e ocupações" at bounding box center [1431, 310] width 226 height 42
click at [315, 322] on span "4 Files" at bounding box center [304, 324] width 23 height 11
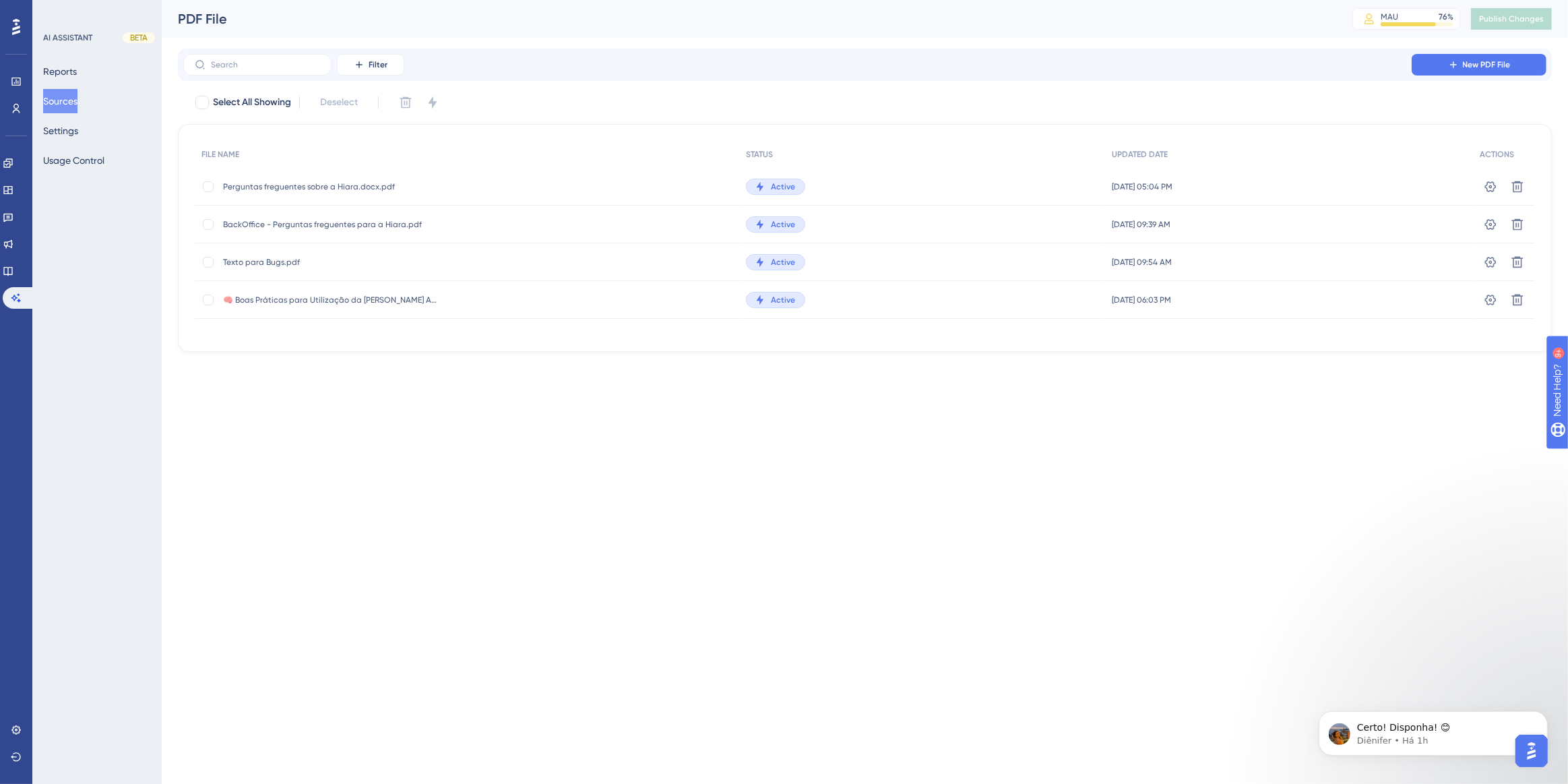
click at [284, 189] on span "Perguntas freguentes sobre a Hiara.docx.pdf" at bounding box center [331, 187] width 215 height 11
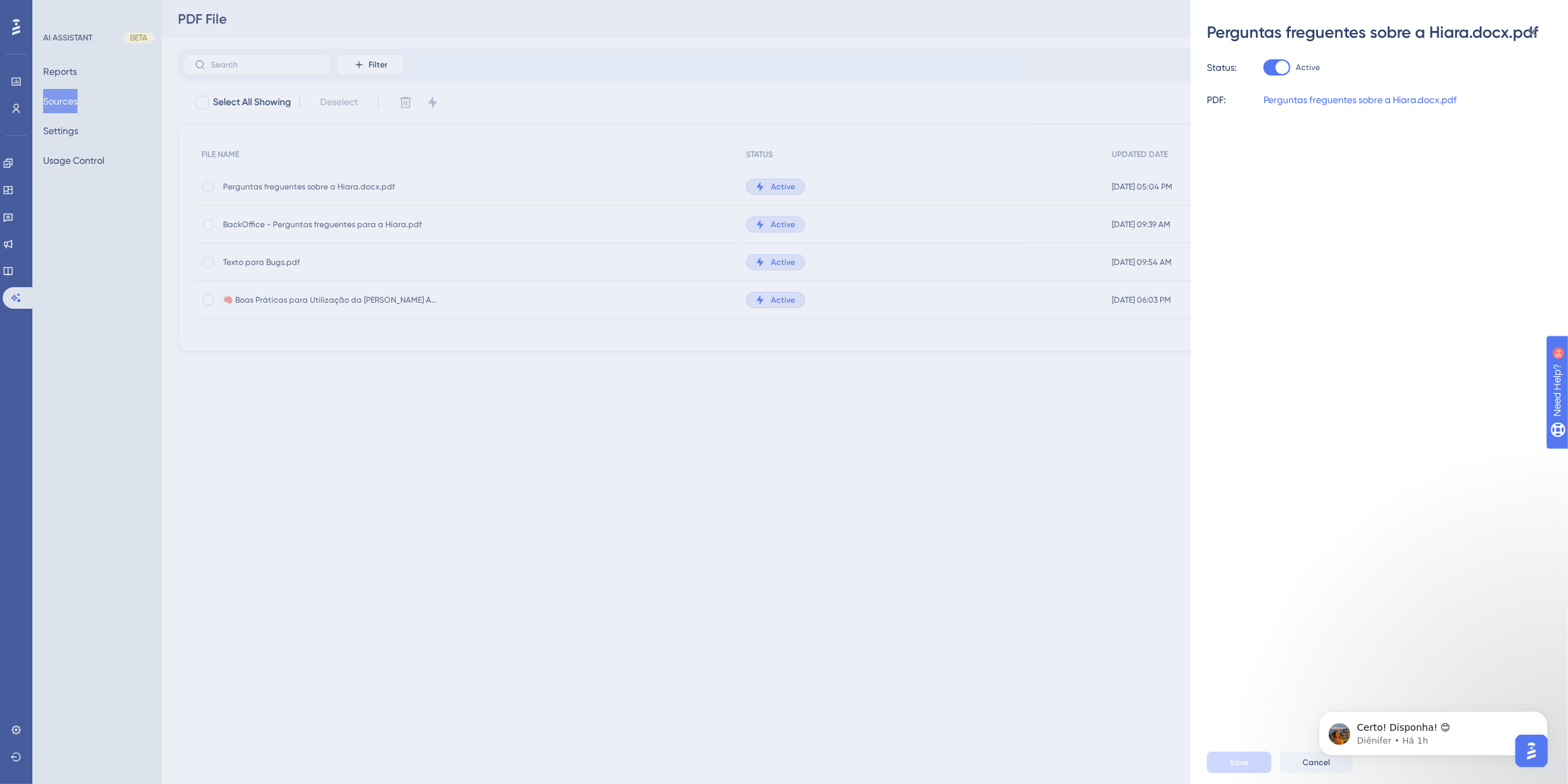
click at [849, 97] on div "Perguntas freguentes sobre a Hiara.docx.pdf Status: Active PDF: Perguntas fregu…" at bounding box center [784, 392] width 1568 height 784
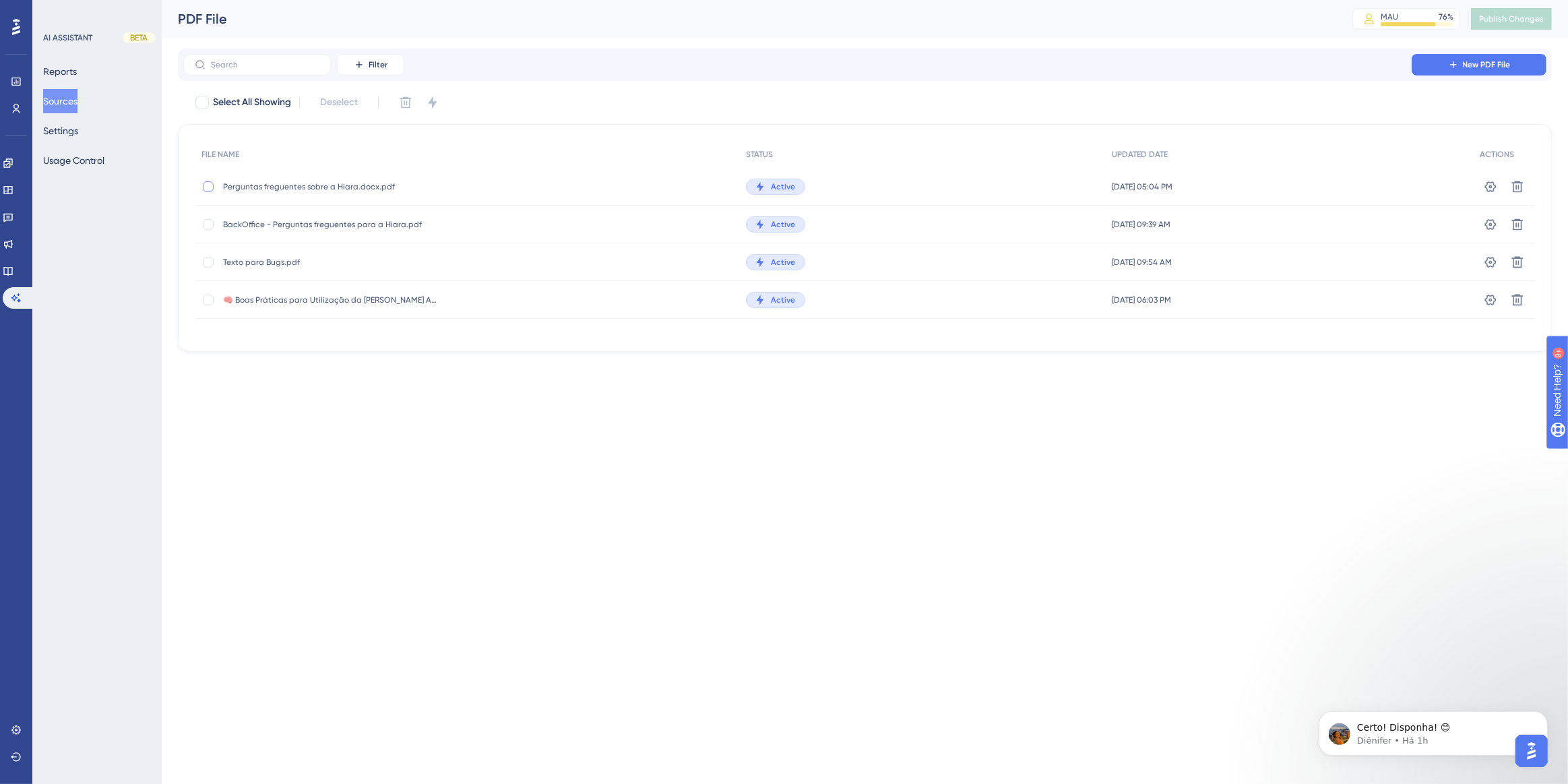
click at [209, 189] on div at bounding box center [208, 187] width 11 height 11
checkbox input "true"
click at [1516, 186] on icon at bounding box center [1518, 187] width 12 height 12
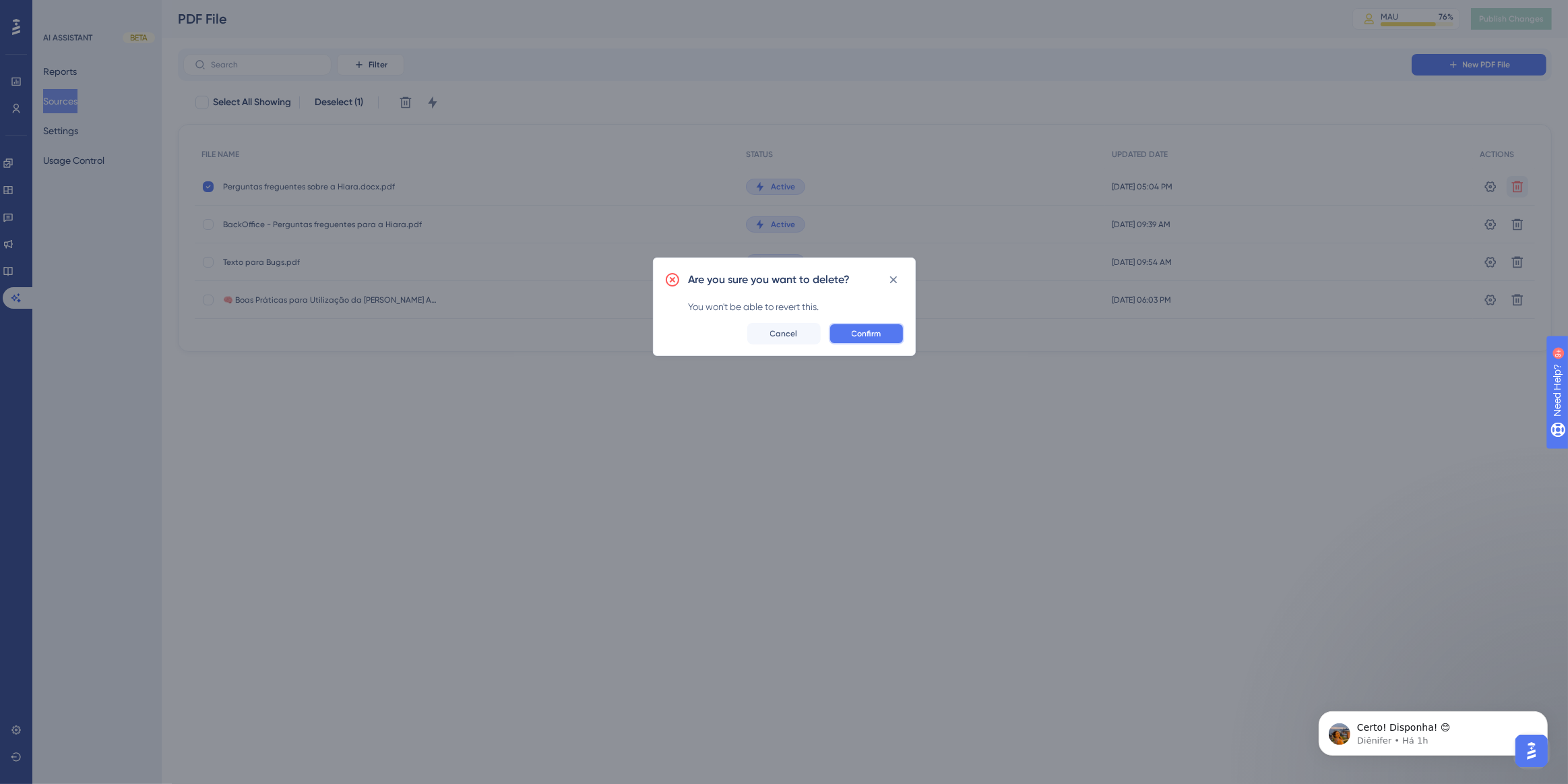
click at [884, 333] on button "Confirm" at bounding box center [866, 333] width 75 height 21
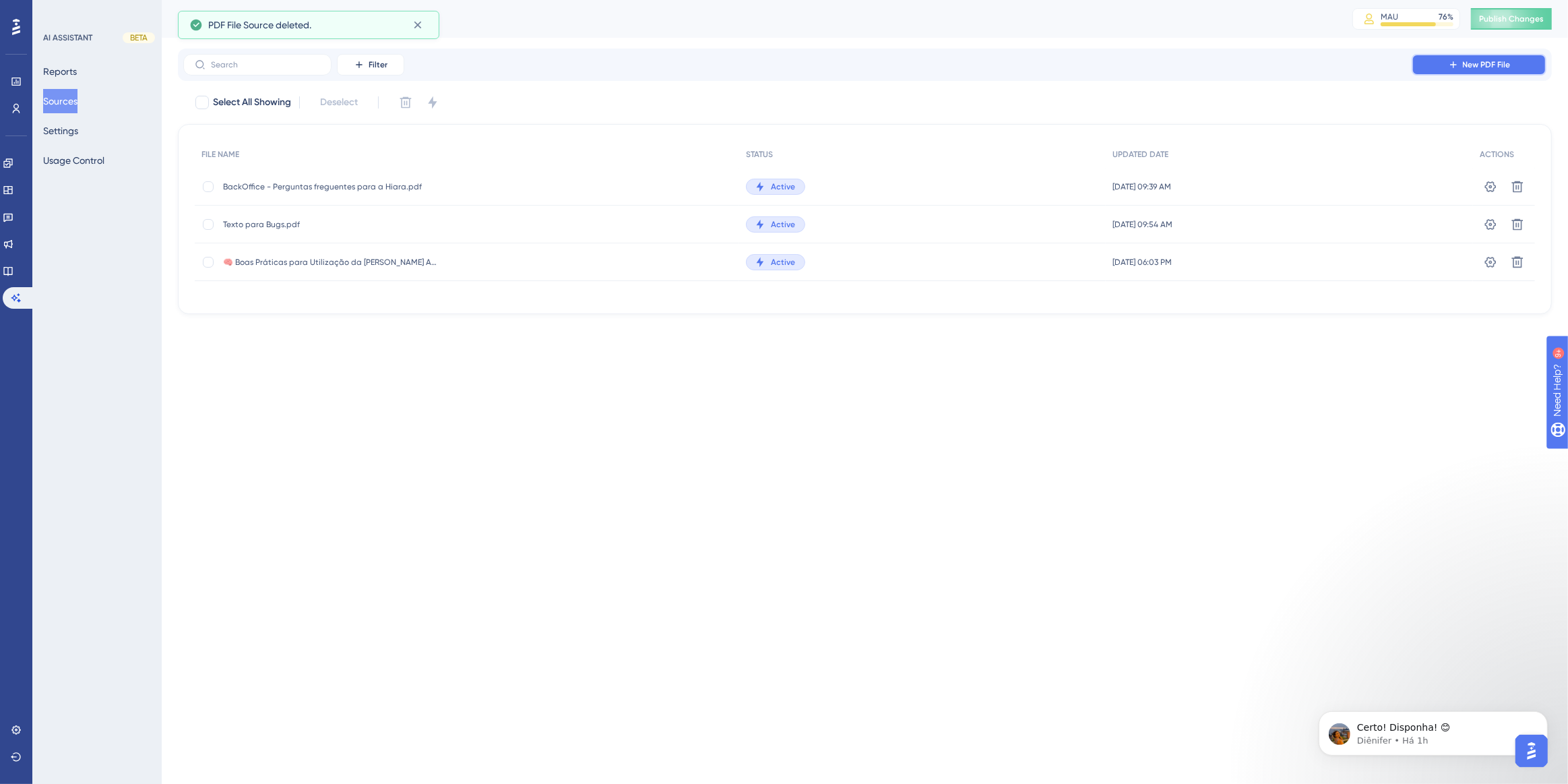
click at [1463, 68] on span "New PDF File" at bounding box center [1487, 64] width 47 height 11
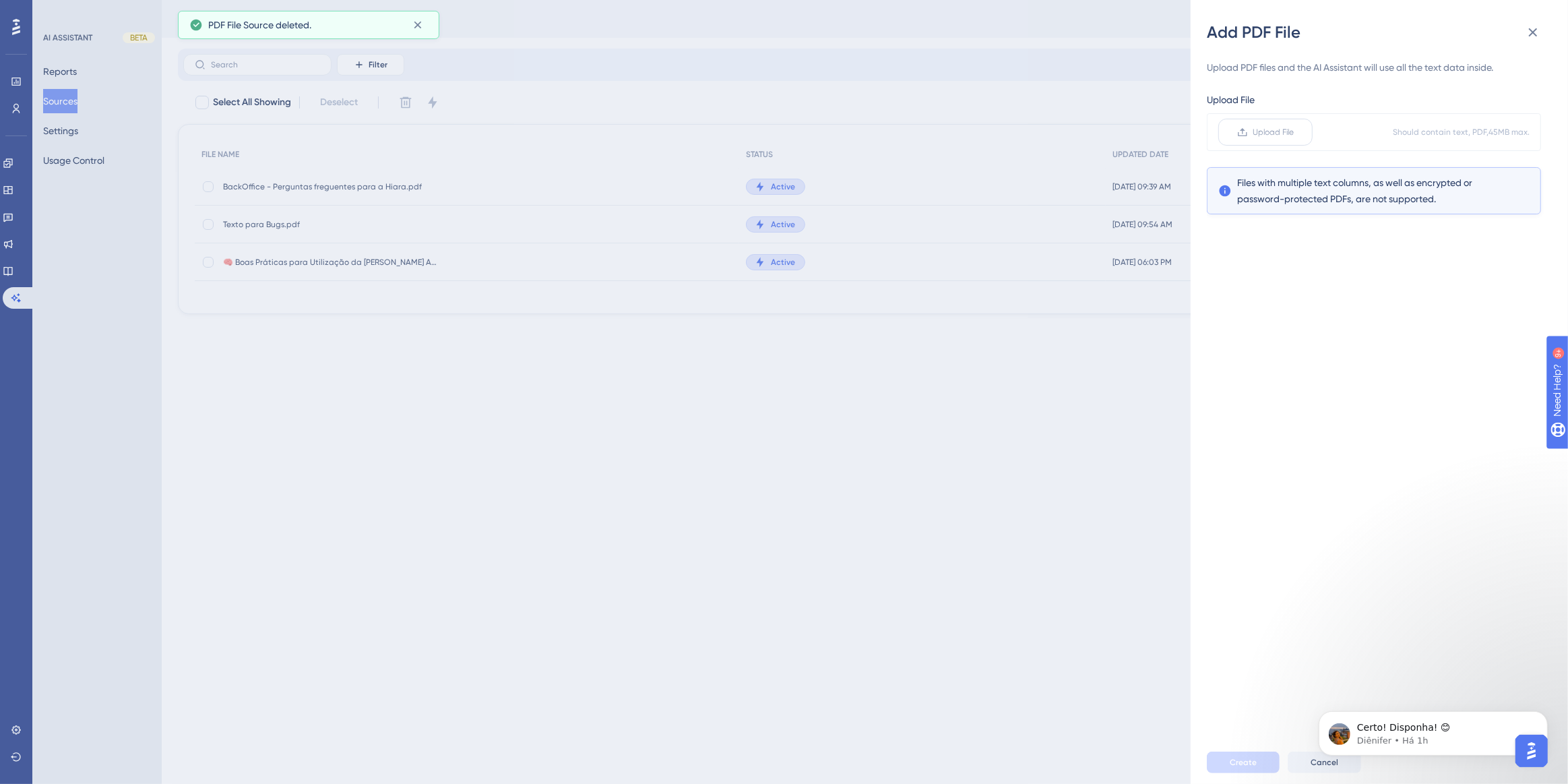
click at [1262, 140] on label "Upload File" at bounding box center [1265, 132] width 94 height 27
click at [1295, 132] on input "Upload File" at bounding box center [1295, 132] width 0 height 0
click at [1256, 762] on button "Create" at bounding box center [1243, 762] width 73 height 21
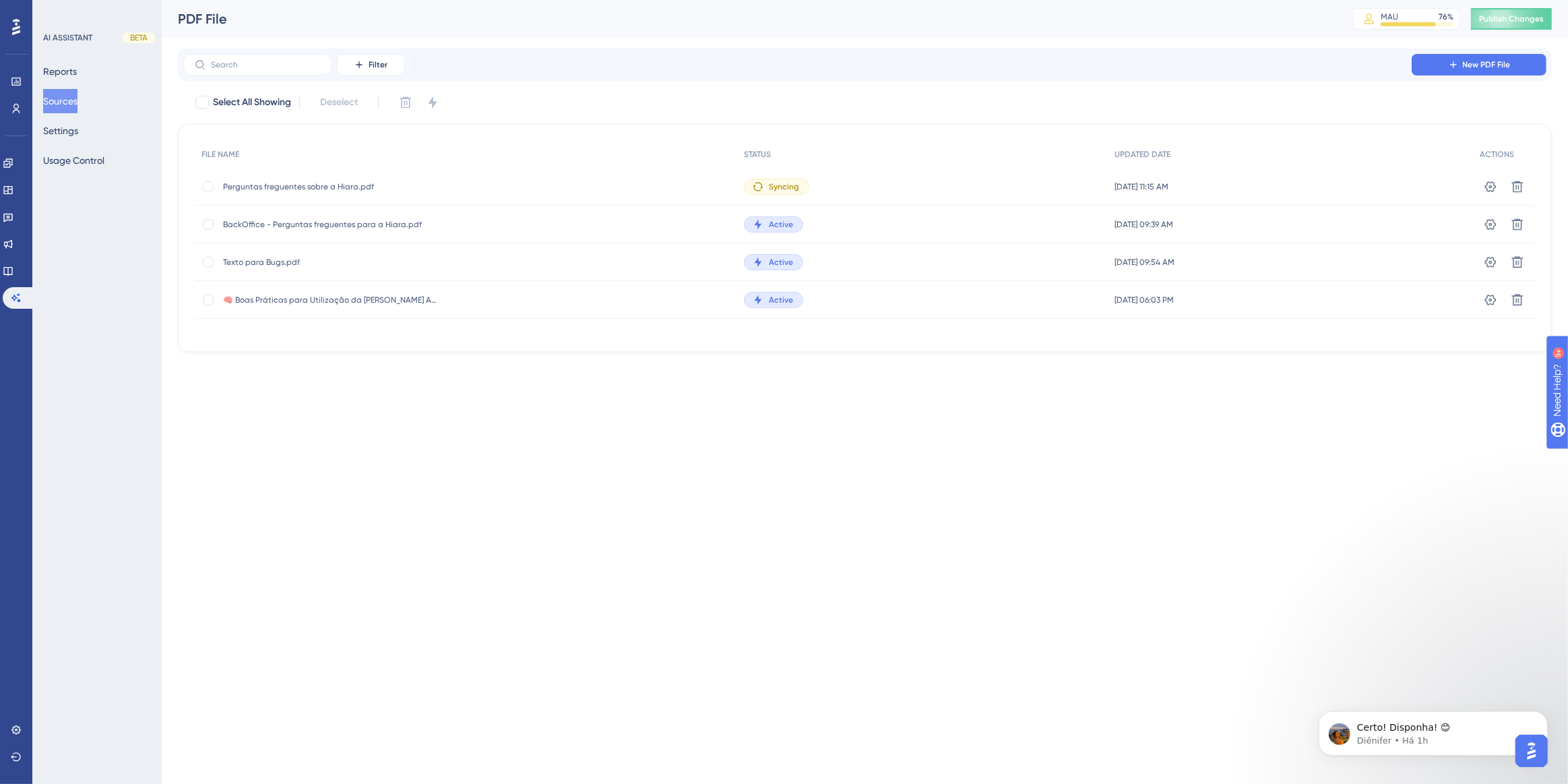
click at [485, 0] on html "Performance Users Engagement Widgets Feedback Product Updates Knowledge Base AI…" at bounding box center [784, 0] width 1568 height 0
